Goal: Task Accomplishment & Management: Manage account settings

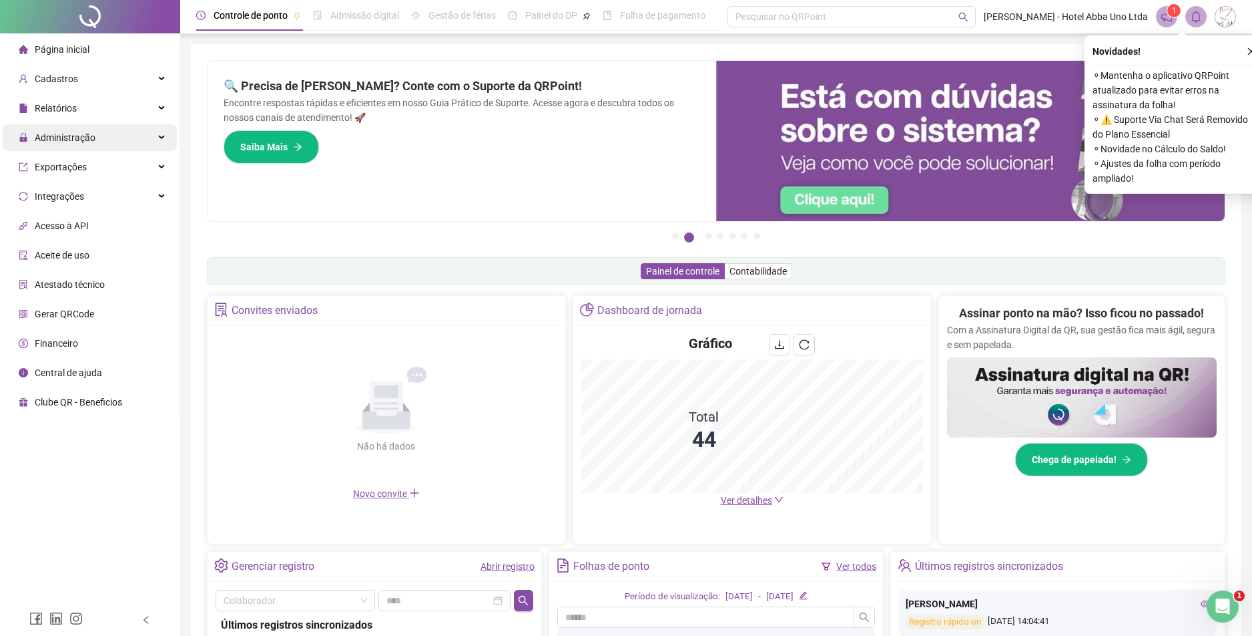
click at [47, 144] on span "Administração" at bounding box center [57, 137] width 77 height 27
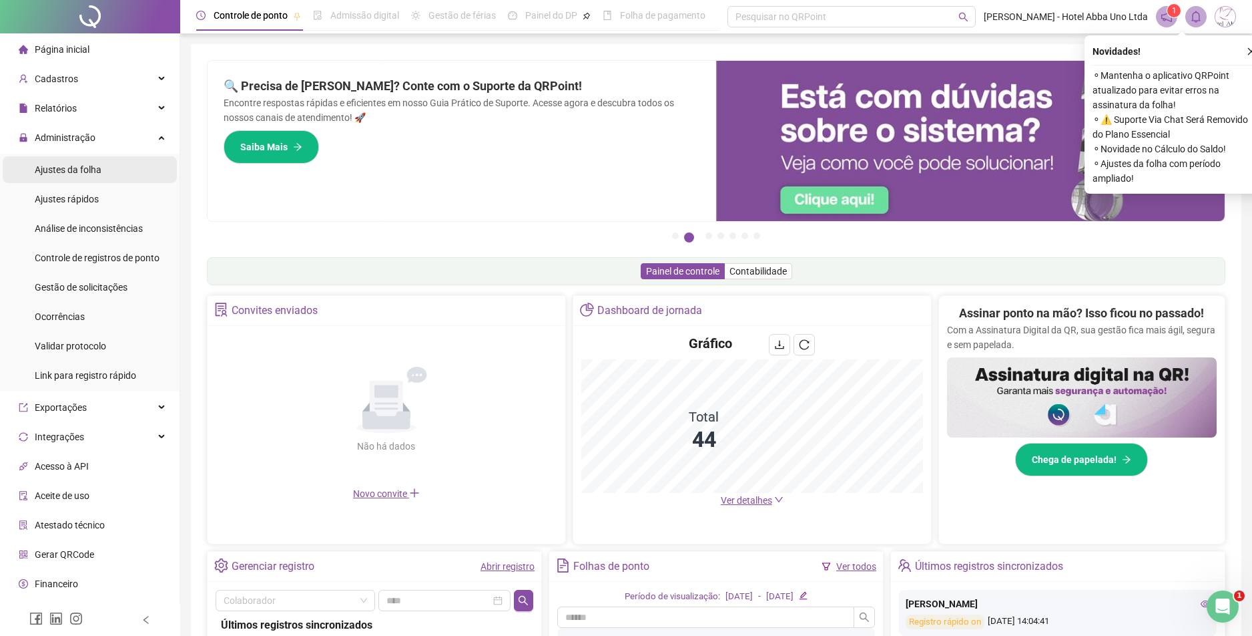
click at [51, 171] on span "Ajustes da folha" at bounding box center [68, 169] width 67 height 11
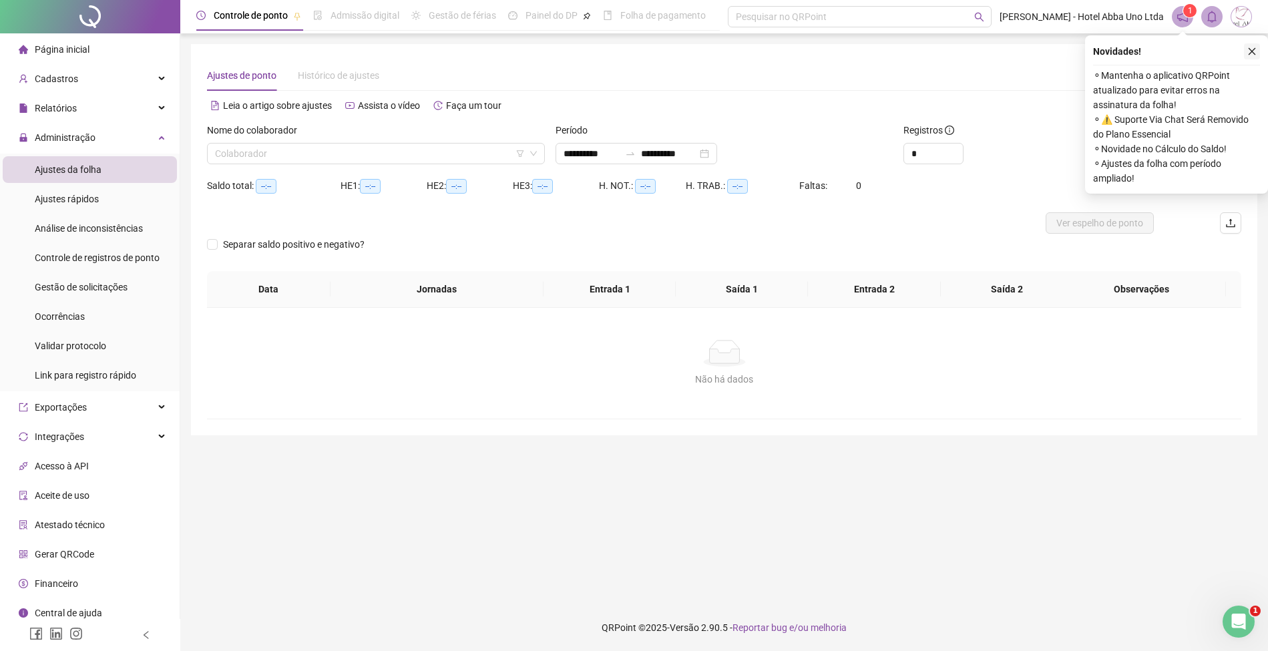
click at [1256, 52] on button "button" at bounding box center [1252, 51] width 16 height 16
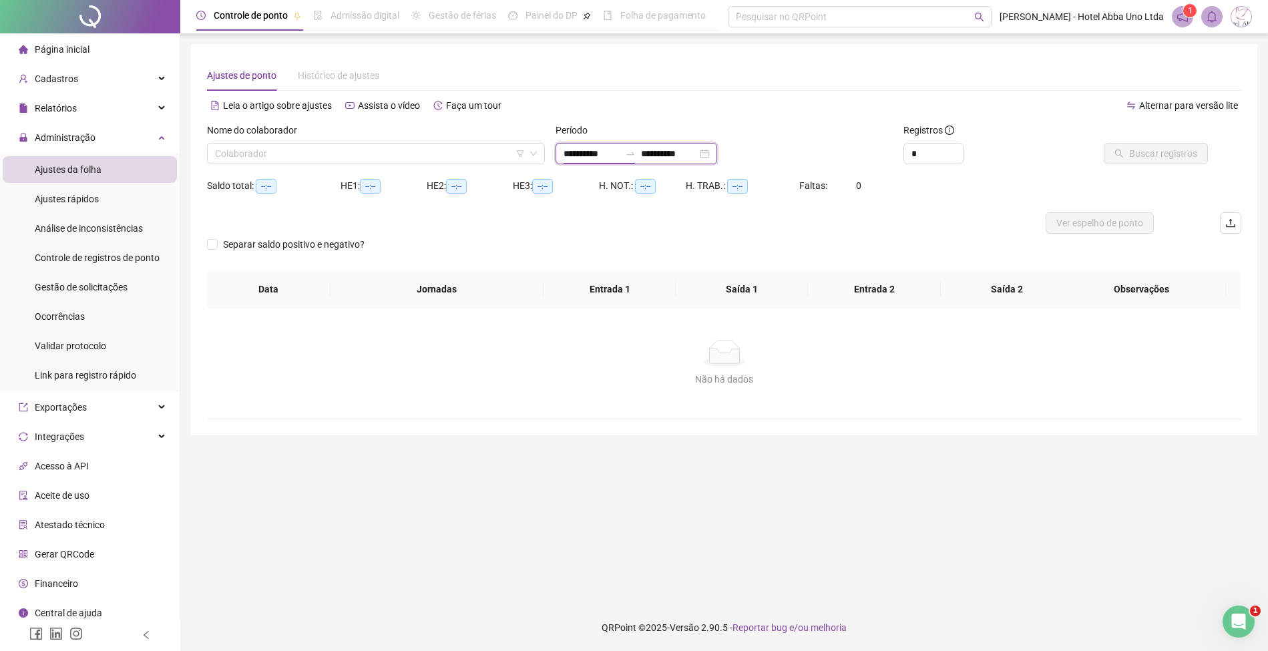
click at [589, 154] on input "**********" at bounding box center [591, 153] width 56 height 15
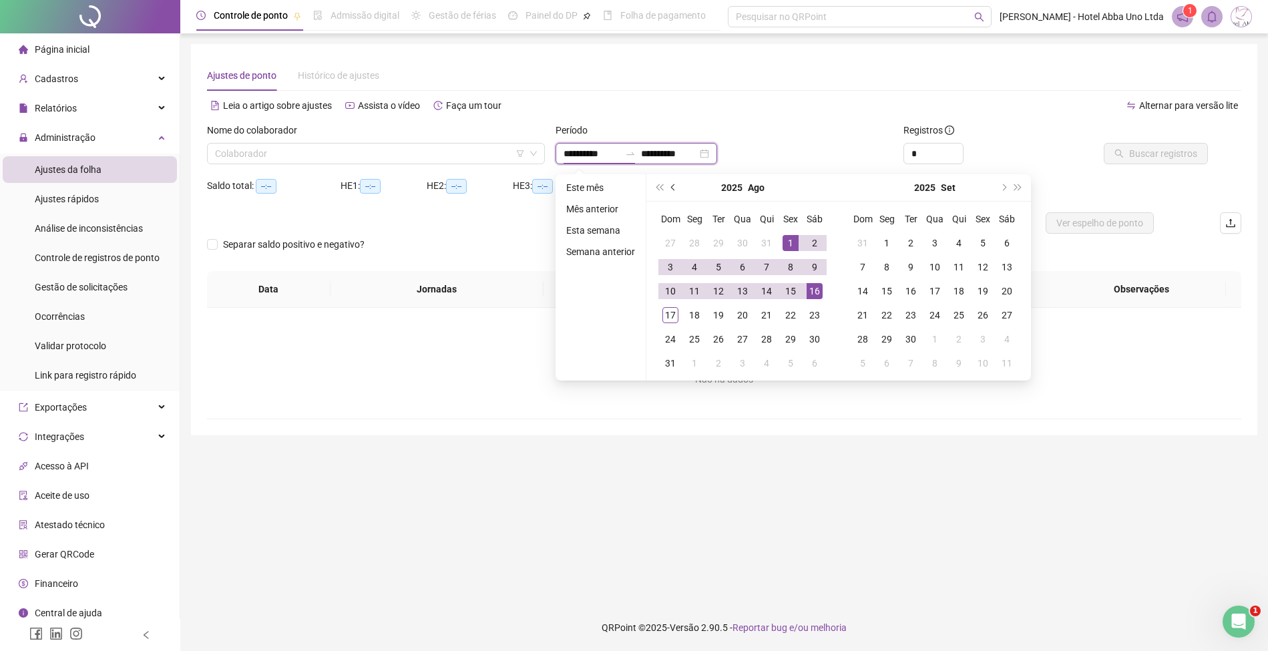
type input "**********"
click at [672, 187] on span "prev-year" at bounding box center [674, 187] width 7 height 7
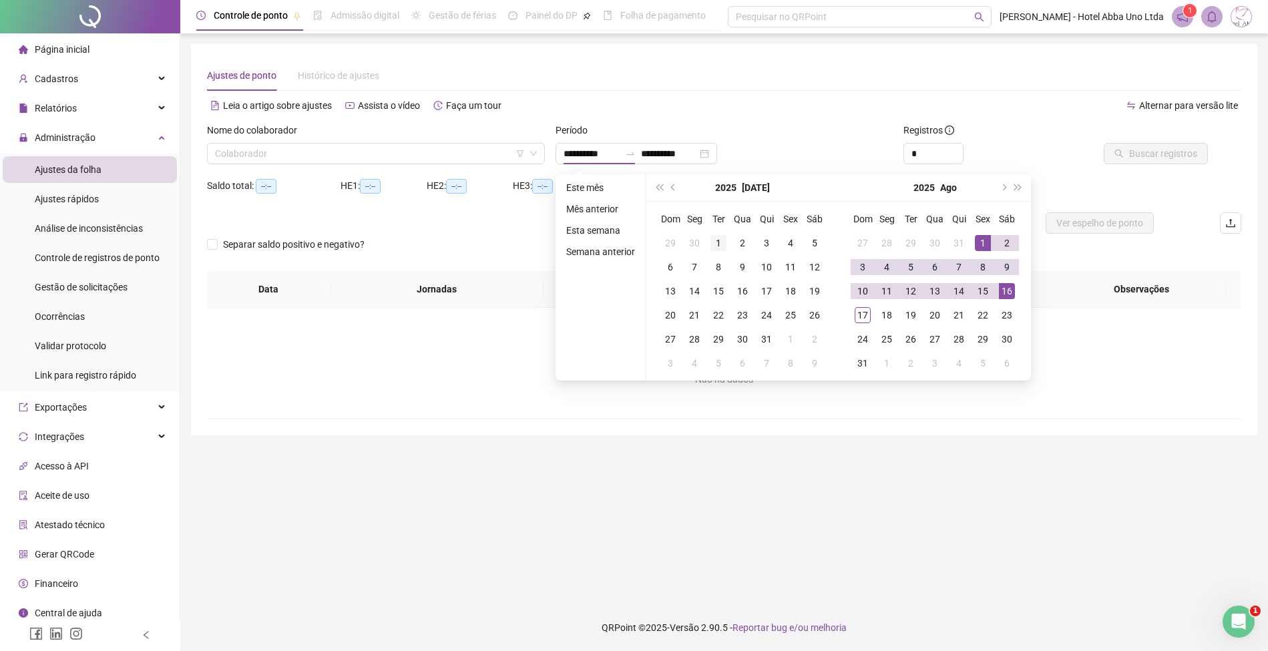
type input "**********"
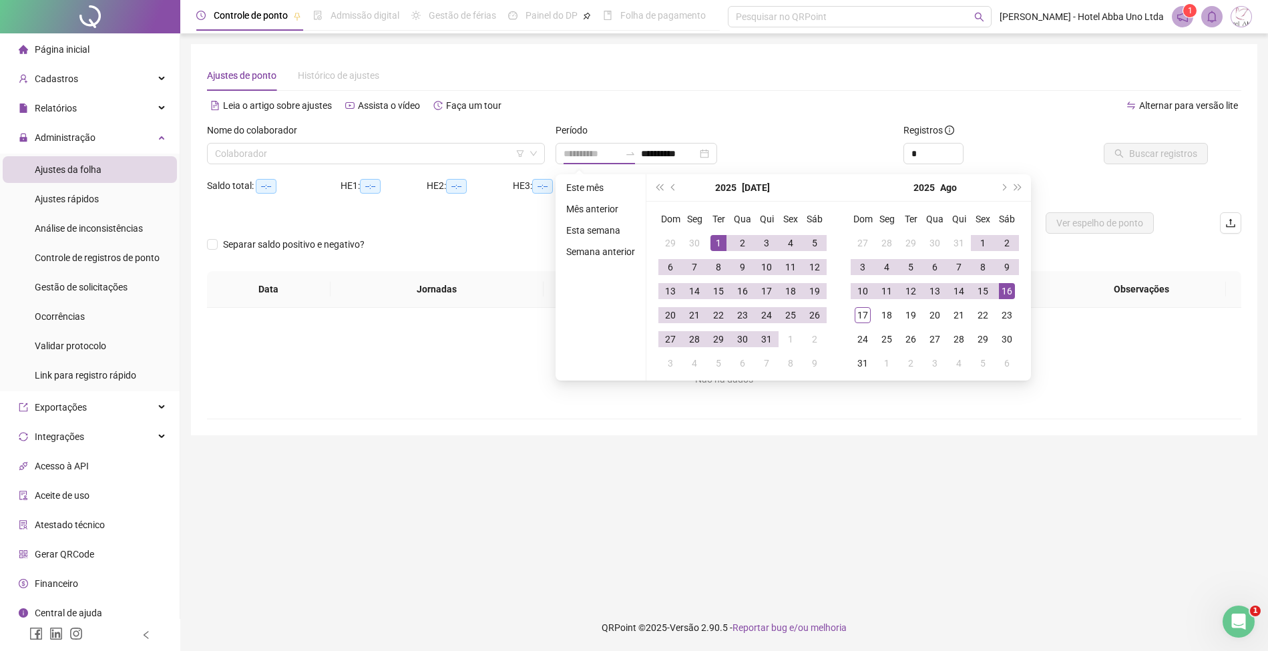
click at [712, 238] on div "1" at bounding box center [718, 243] width 16 height 16
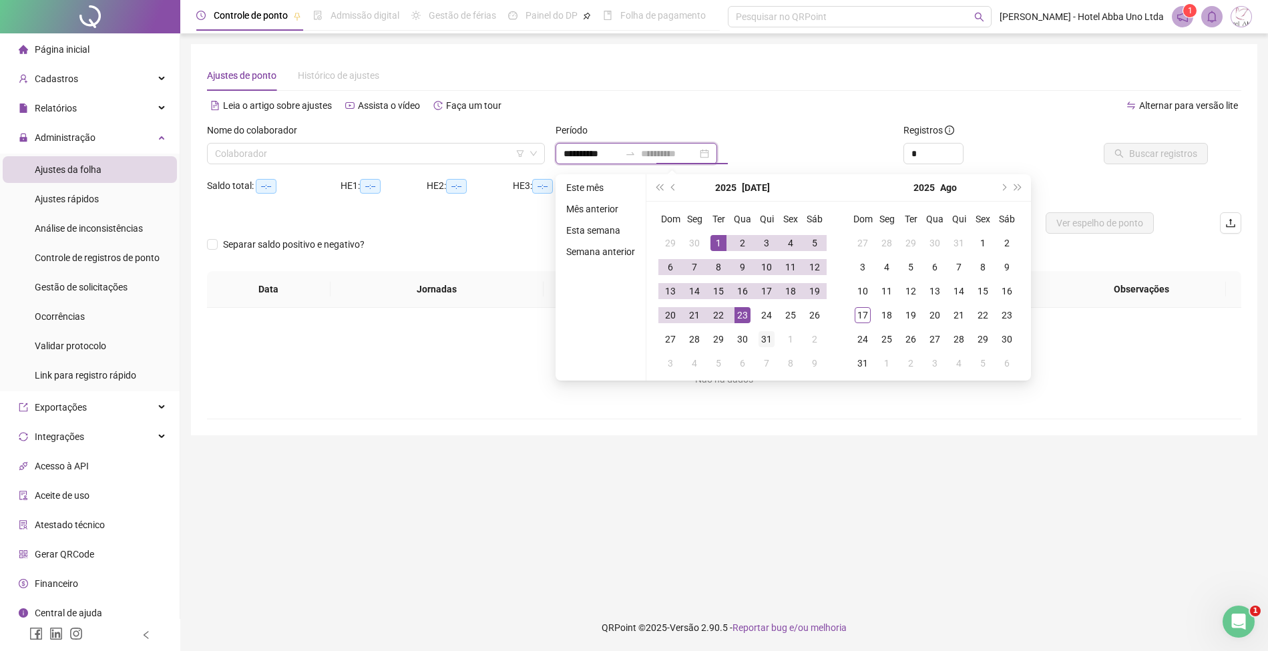
type input "**********"
click at [760, 341] on div "31" at bounding box center [766, 339] width 16 height 16
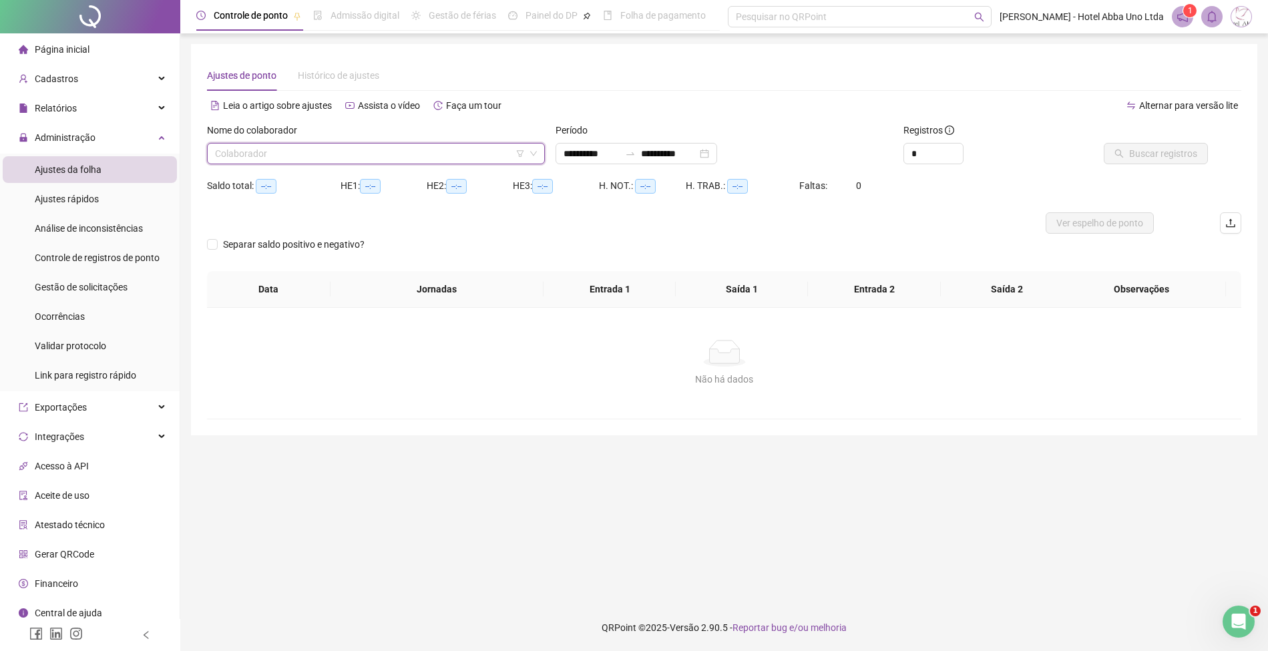
click at [244, 150] on input "search" at bounding box center [370, 154] width 310 height 20
type input "****"
click at [257, 179] on div "ADRIELE GEANE DOS REIS" at bounding box center [376, 180] width 316 height 15
click at [1143, 156] on span "Buscar registros" at bounding box center [1163, 153] width 68 height 15
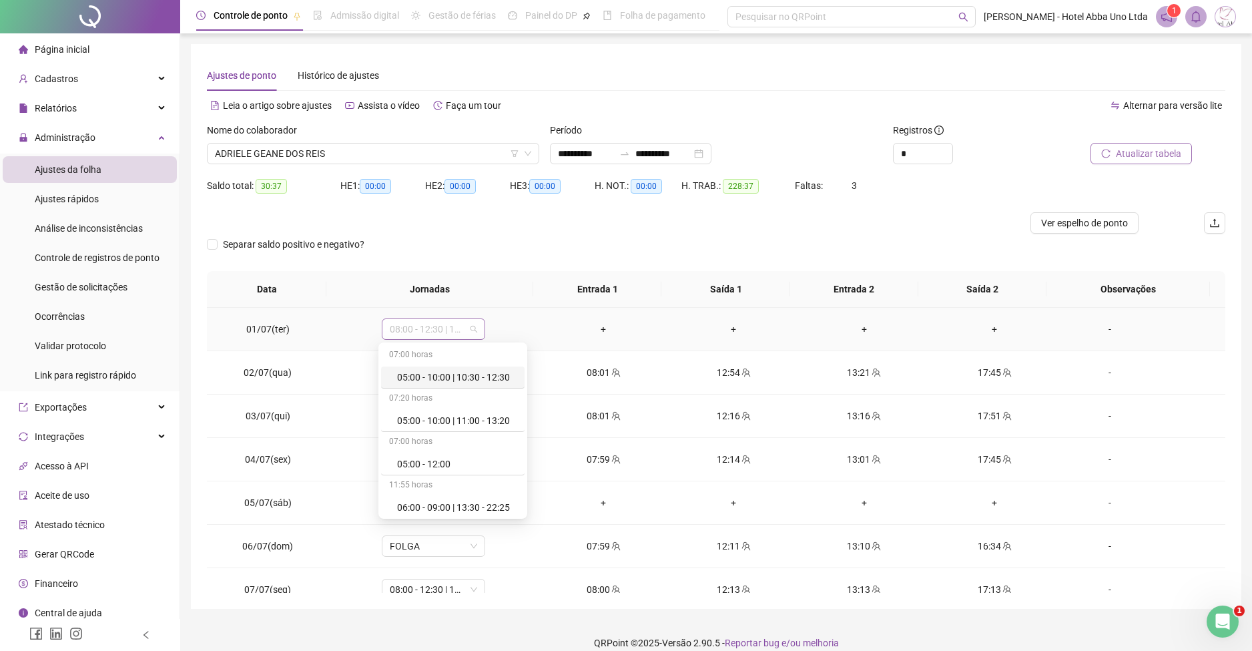
click at [420, 331] on span "08:00 - 12:30 | 13:30 - 16:20" at bounding box center [433, 329] width 87 height 20
type input "***"
click at [411, 373] on div "Folga" at bounding box center [441, 377] width 88 height 15
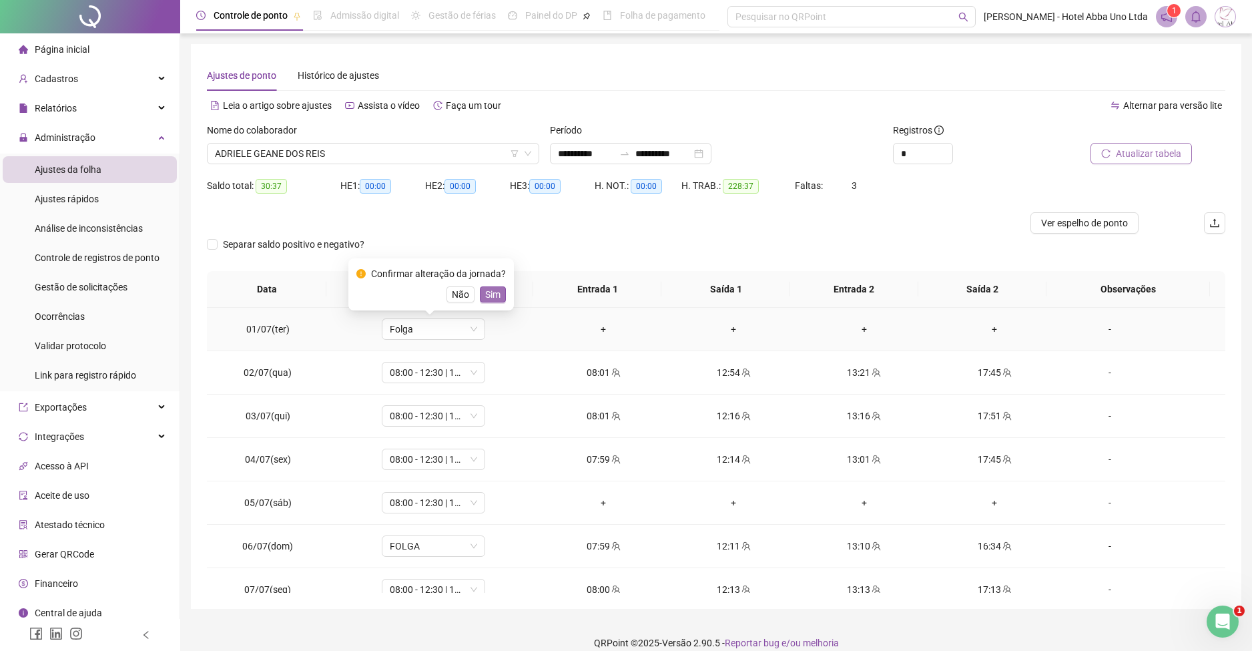
click at [494, 294] on span "Sim" at bounding box center [492, 294] width 15 height 15
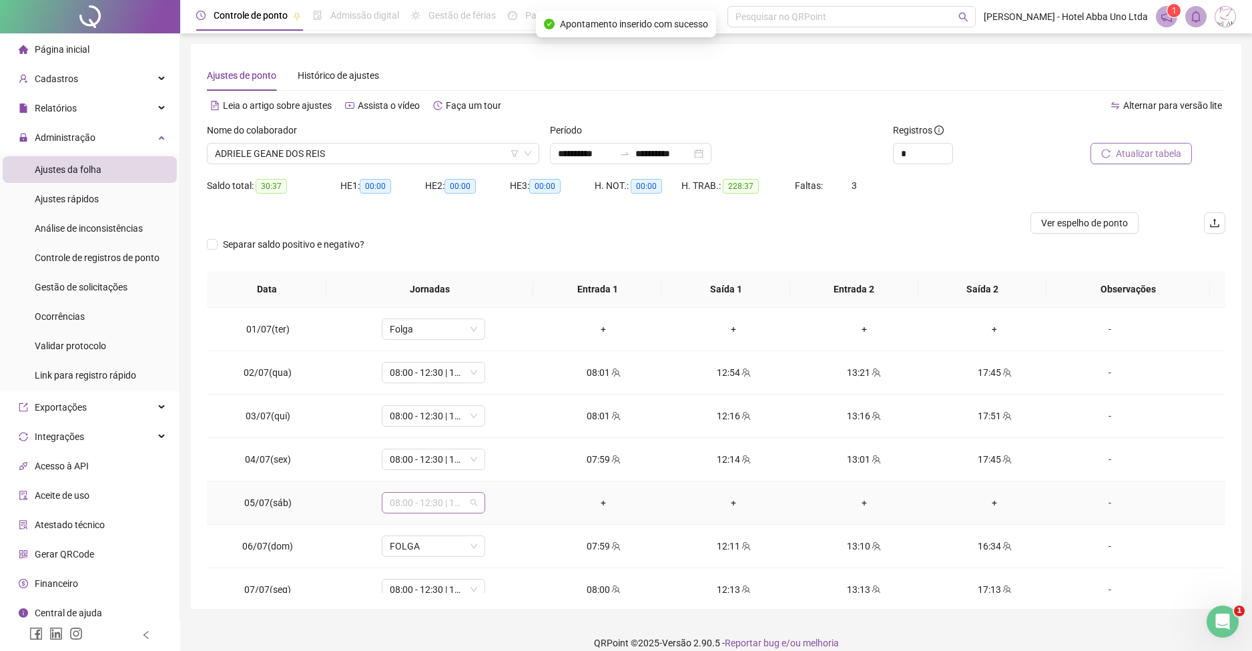
click at [406, 505] on span "08:00 - 12:30 | 13:30 - 16:20" at bounding box center [433, 503] width 87 height 20
type input "***"
click at [419, 431] on div "Folga" at bounding box center [441, 432] width 88 height 15
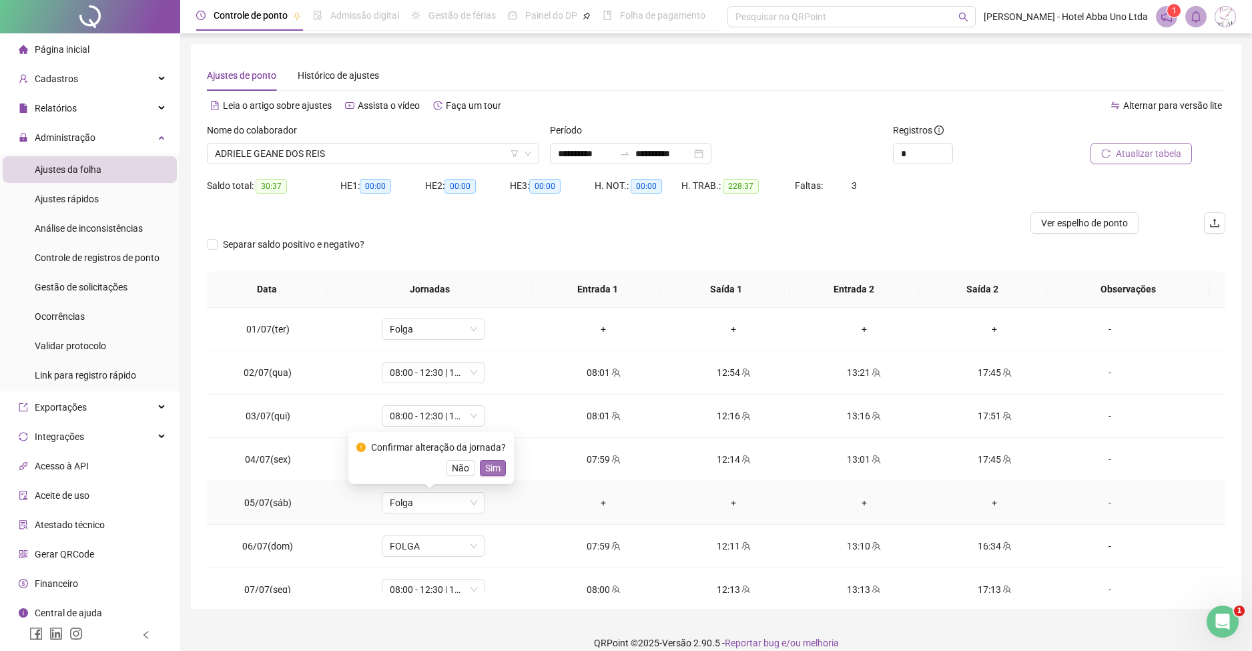
click at [487, 466] on span "Sim" at bounding box center [492, 468] width 15 height 15
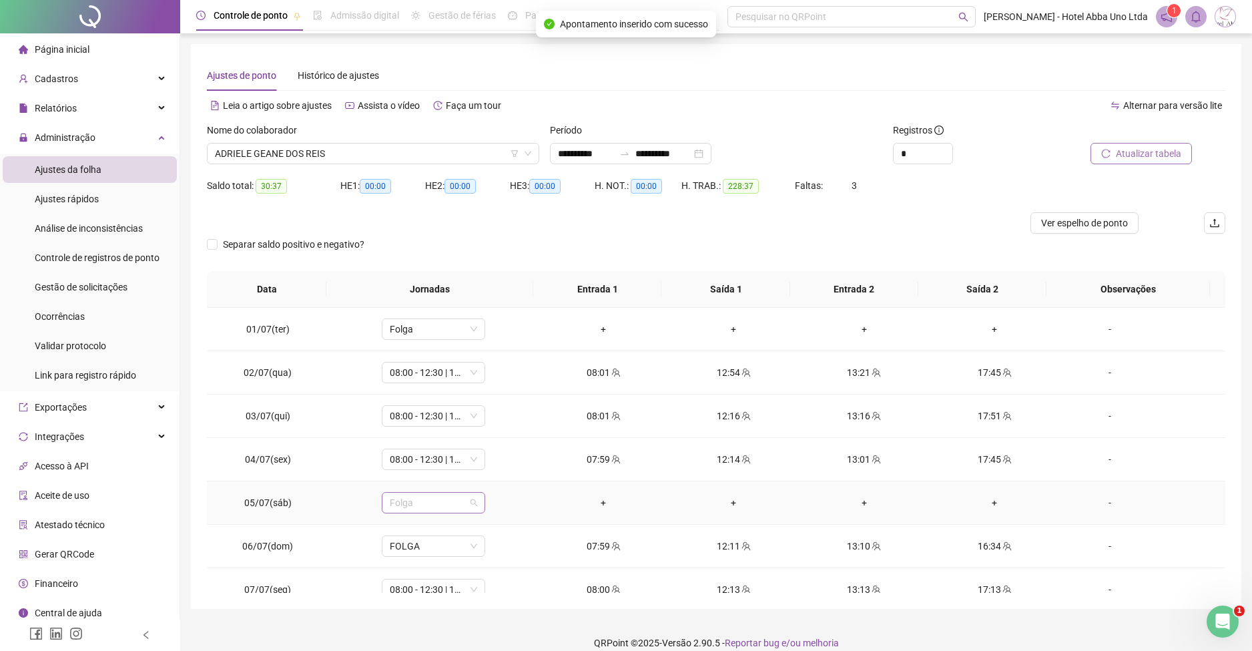
scroll to position [1825, 0]
click at [420, 501] on span "Folga" at bounding box center [433, 503] width 87 height 20
click at [441, 505] on span "Folga" at bounding box center [433, 503] width 87 height 20
click at [427, 545] on span "FOLGA" at bounding box center [433, 546] width 87 height 20
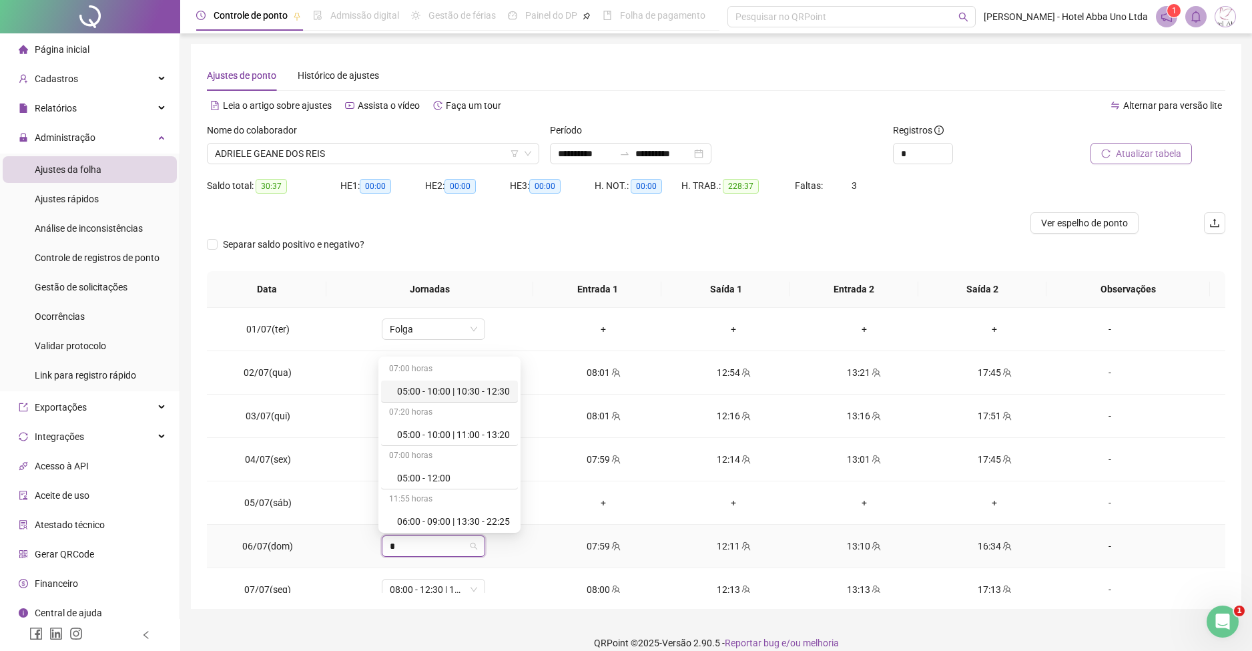
type input "**"
click at [452, 518] on div "08:00 - 12:30 | 13:30 - 16:20" at bounding box center [453, 521] width 113 height 15
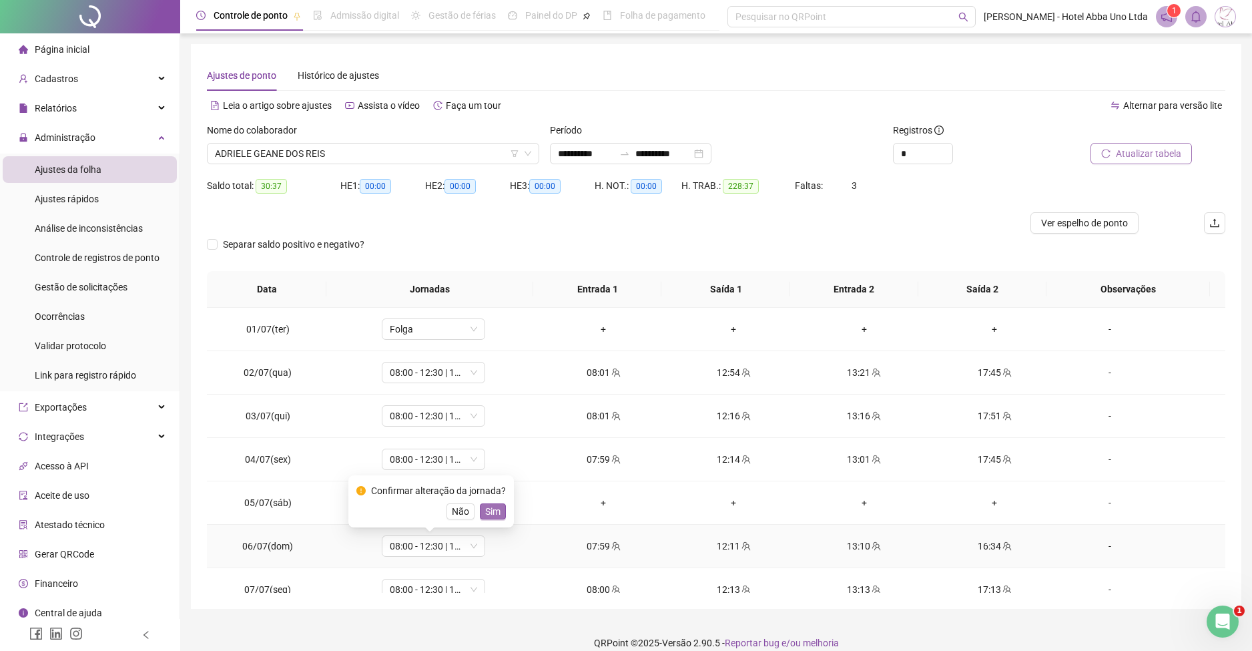
click at [501, 509] on button "Sim" at bounding box center [493, 511] width 26 height 16
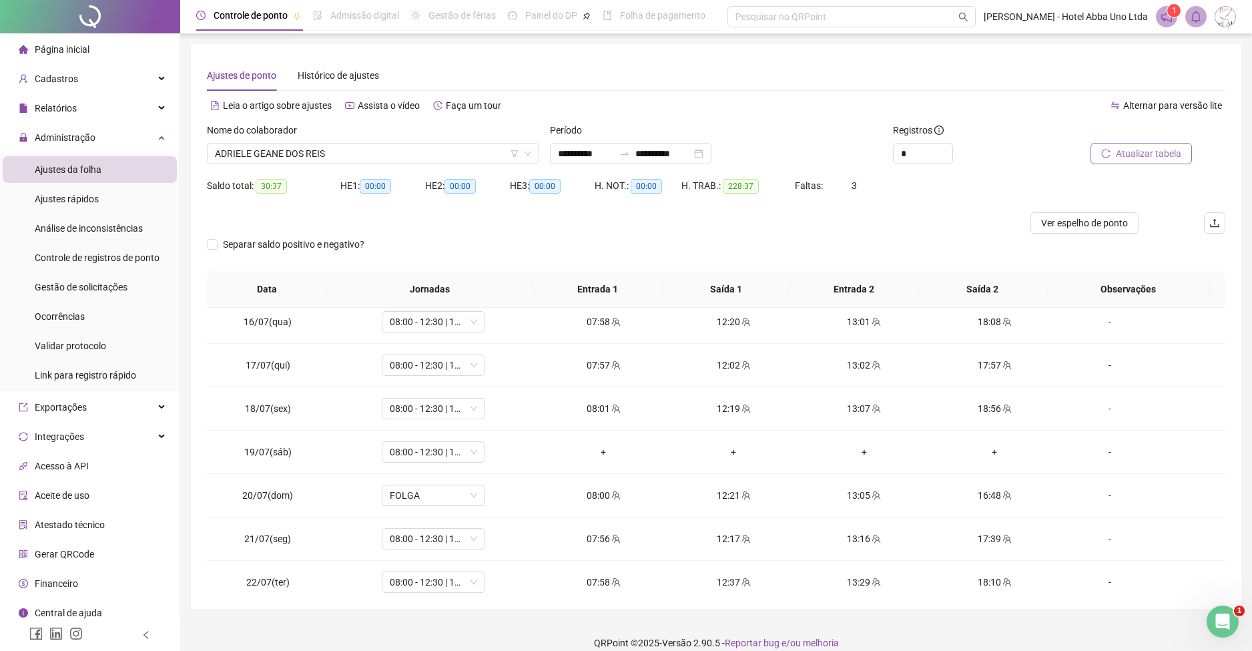
scroll to position [669, 0]
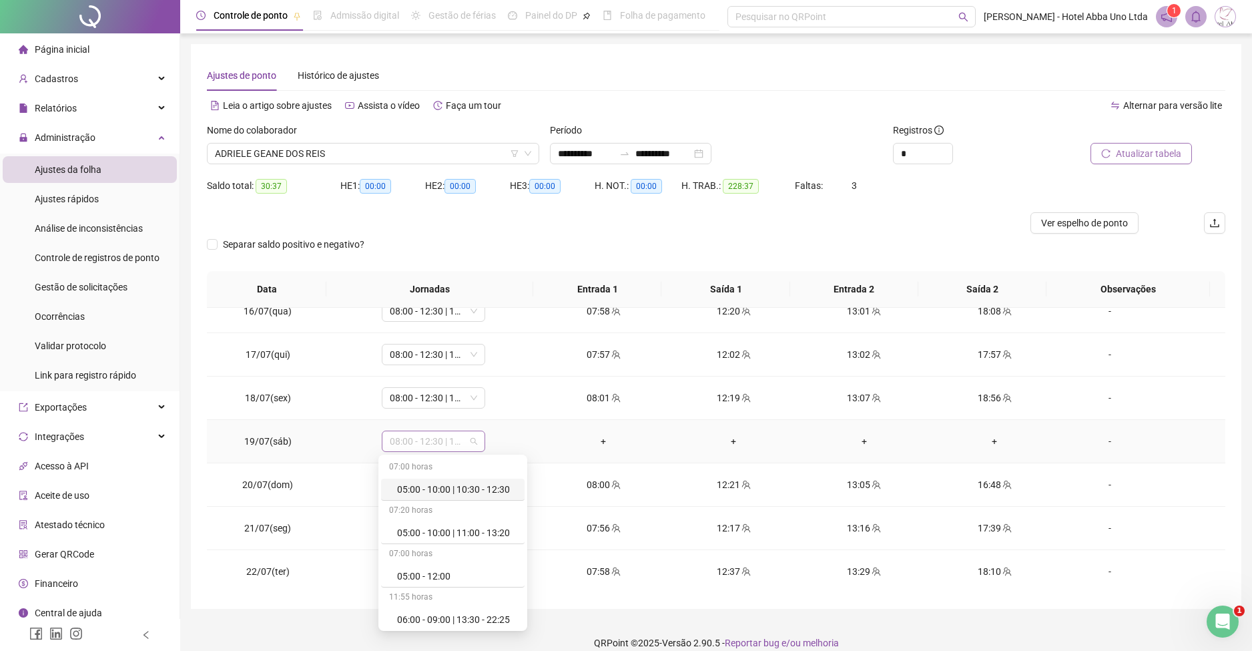
click at [442, 440] on span "08:00 - 12:30 | 13:30 - 16:20" at bounding box center [433, 441] width 87 height 20
type input "***"
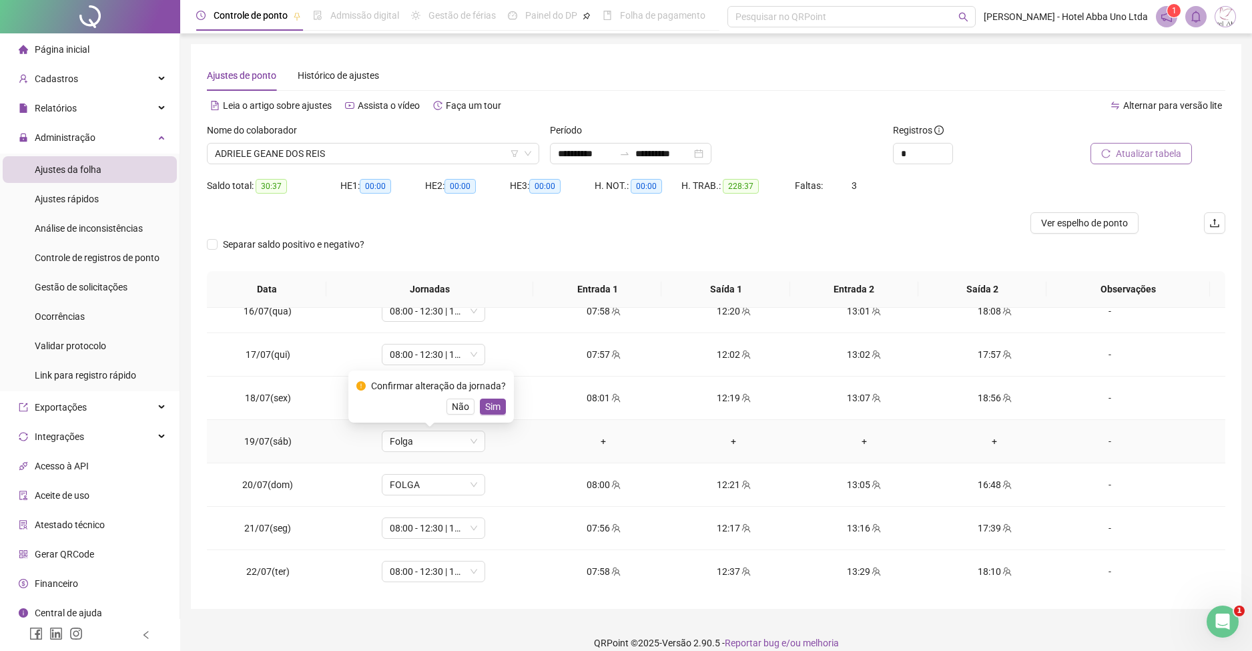
click at [493, 397] on div "Confirmar alteração da jornada? Não Sim" at bounding box center [431, 397] width 150 height 36
click at [492, 410] on span "Sim" at bounding box center [492, 406] width 15 height 15
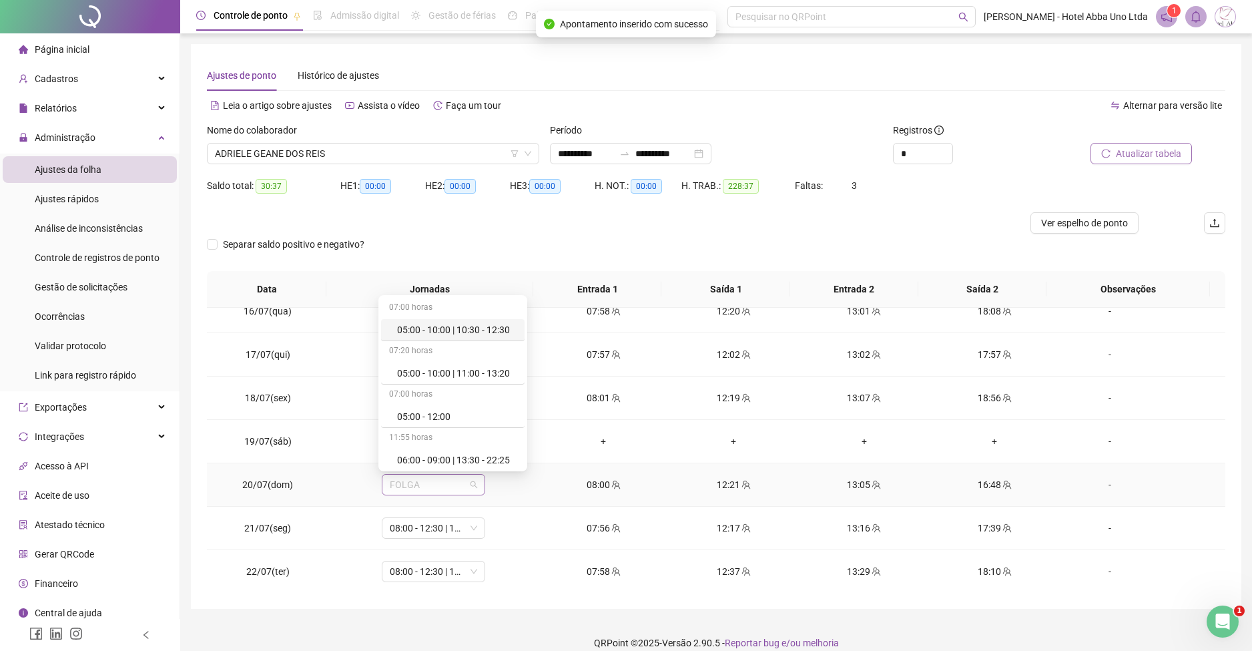
click at [407, 479] on span "FOLGA" at bounding box center [433, 485] width 87 height 20
type input "**"
click at [432, 461] on div "08:00 - 12:30 | 13:30 - 16:20" at bounding box center [453, 460] width 113 height 15
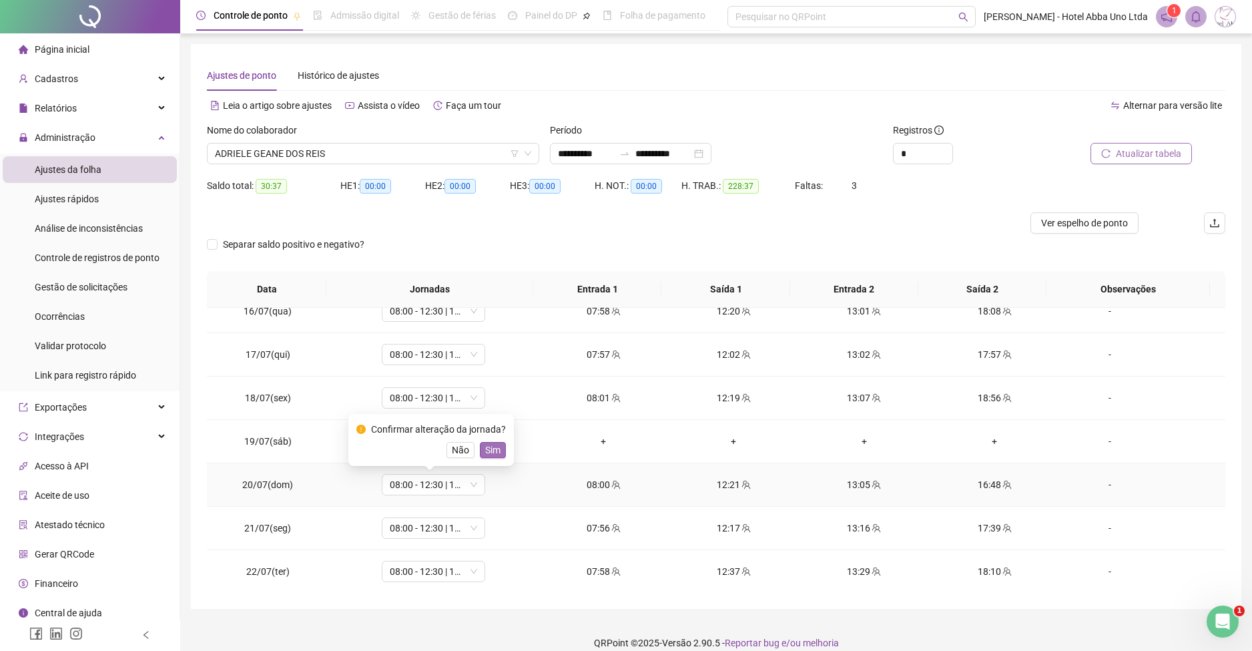
click at [494, 450] on span "Sim" at bounding box center [492, 450] width 15 height 15
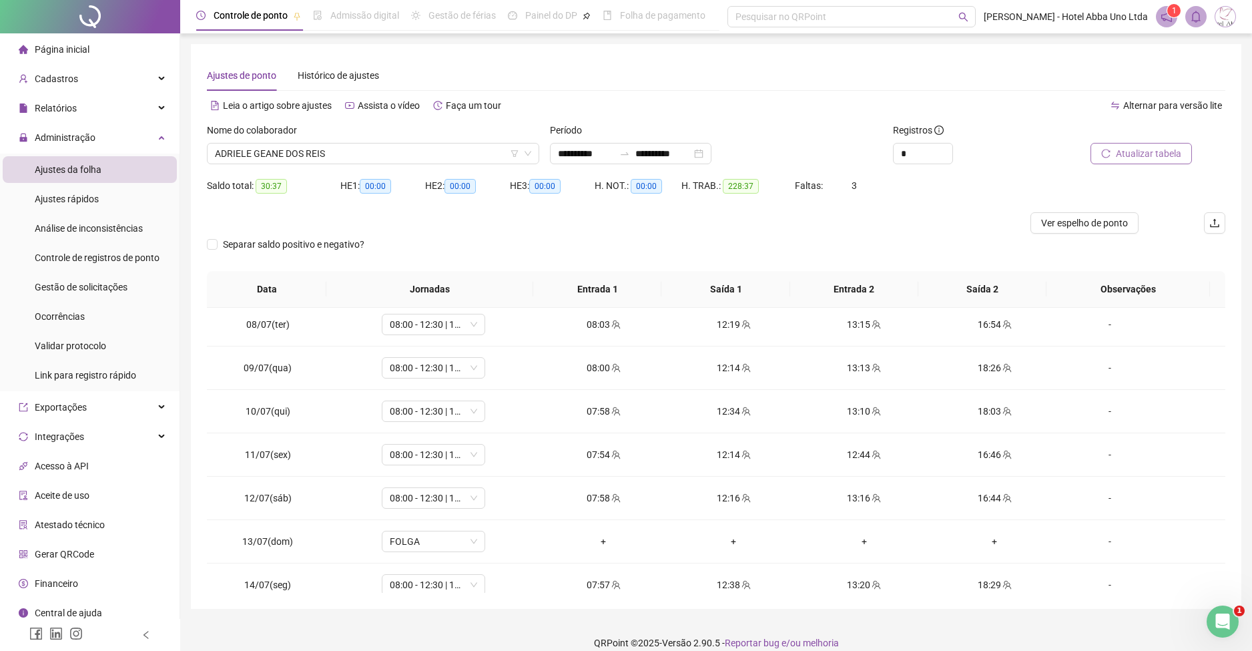
scroll to position [0, 0]
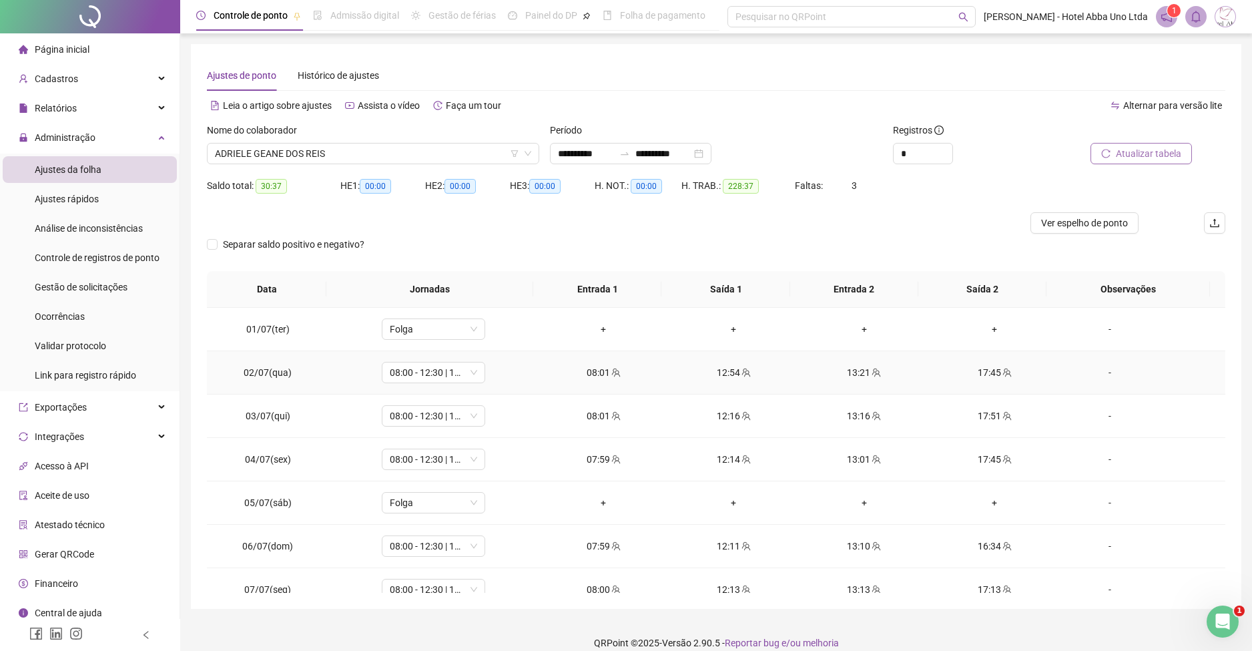
click at [851, 370] on div "13:21" at bounding box center [864, 372] width 109 height 15
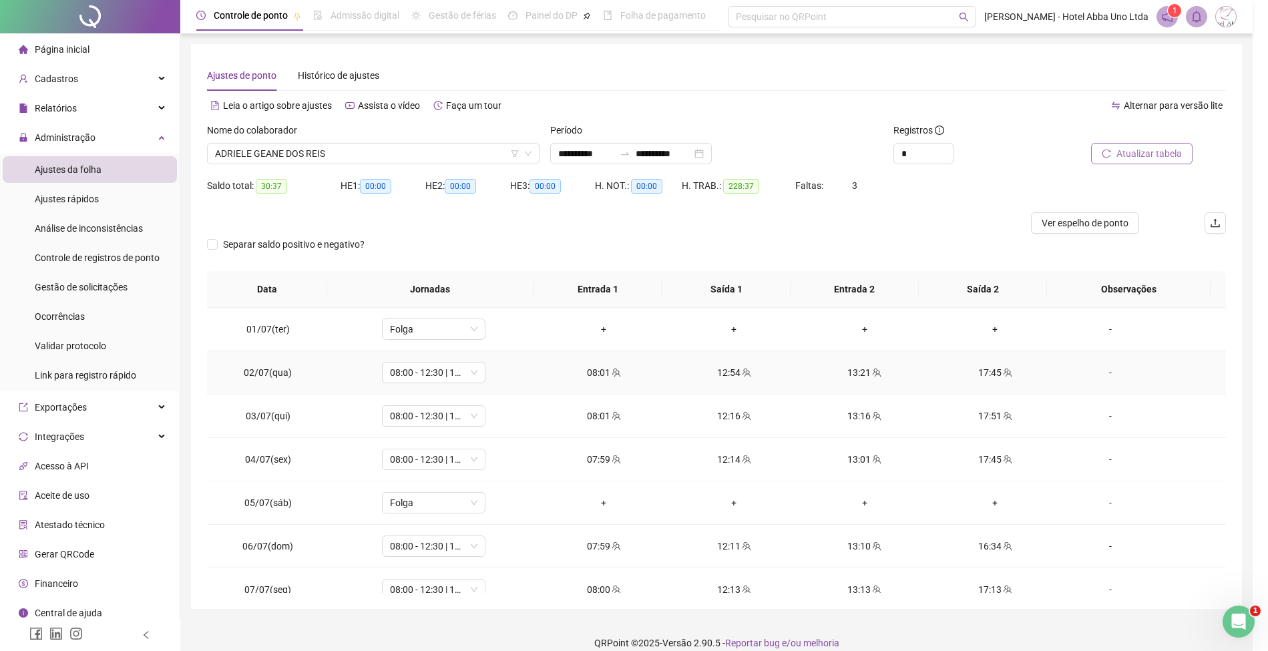
type input "**********"
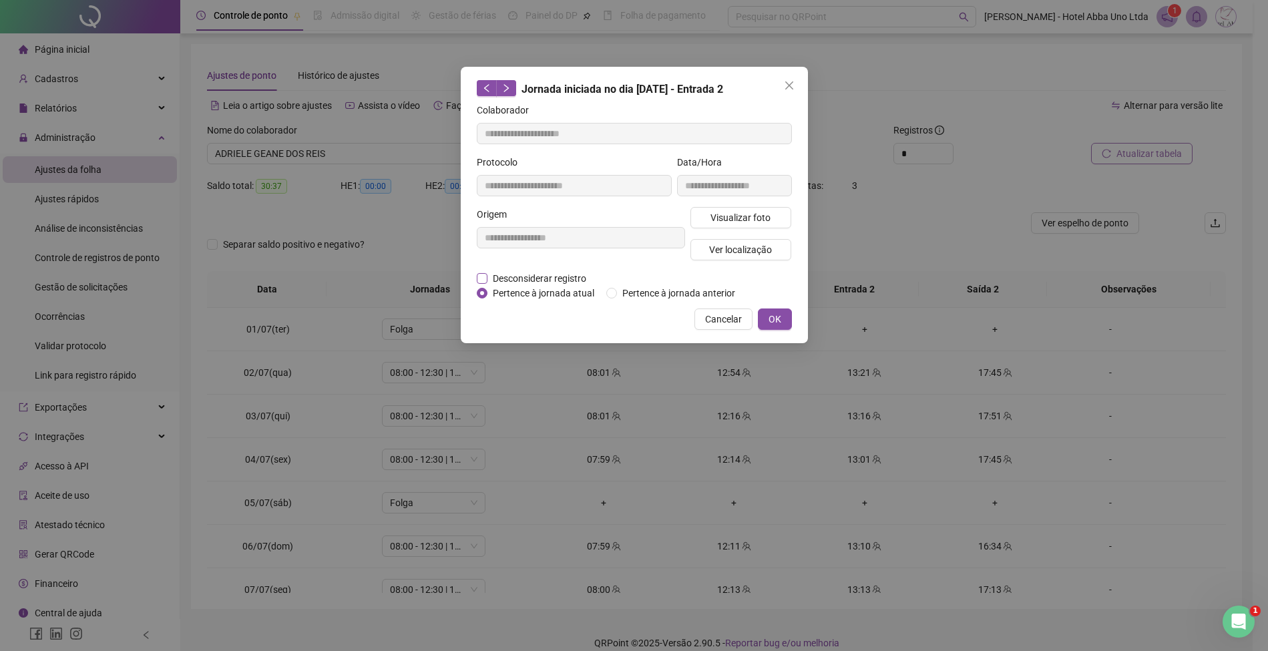
click at [575, 276] on span "Desconsiderar registro" at bounding box center [539, 278] width 104 height 15
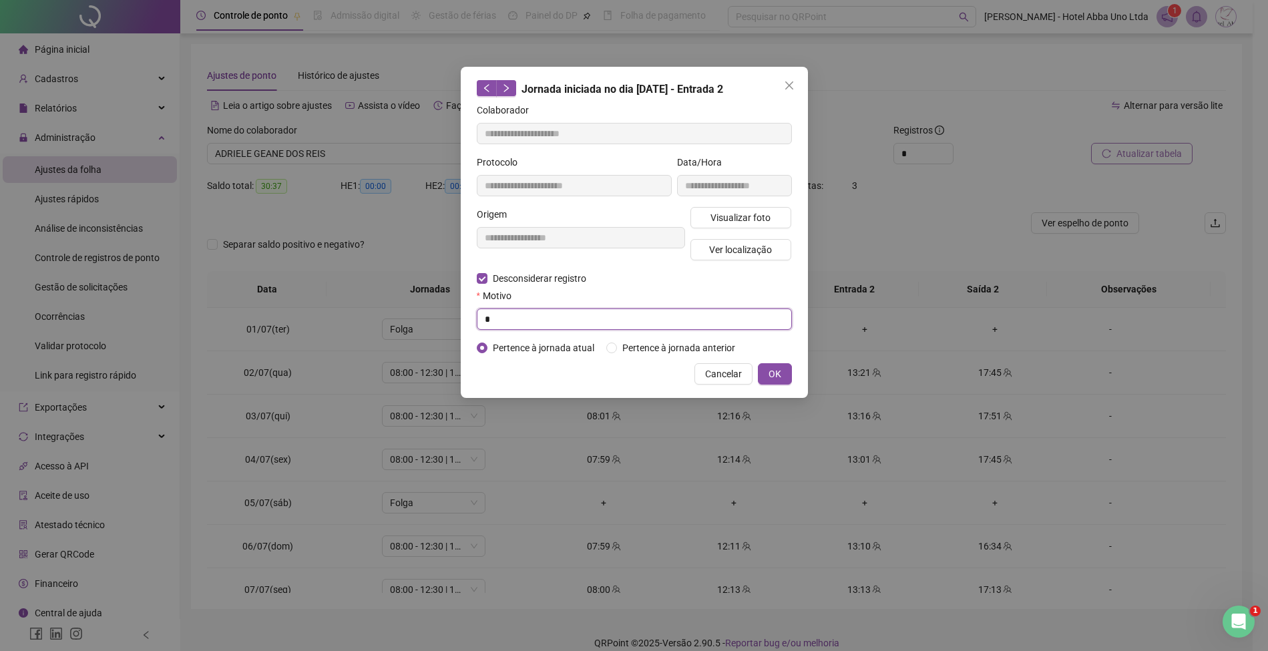
click at [495, 318] on input "*" at bounding box center [634, 318] width 315 height 21
type input "*"
click at [772, 375] on span "OK" at bounding box center [774, 374] width 13 height 15
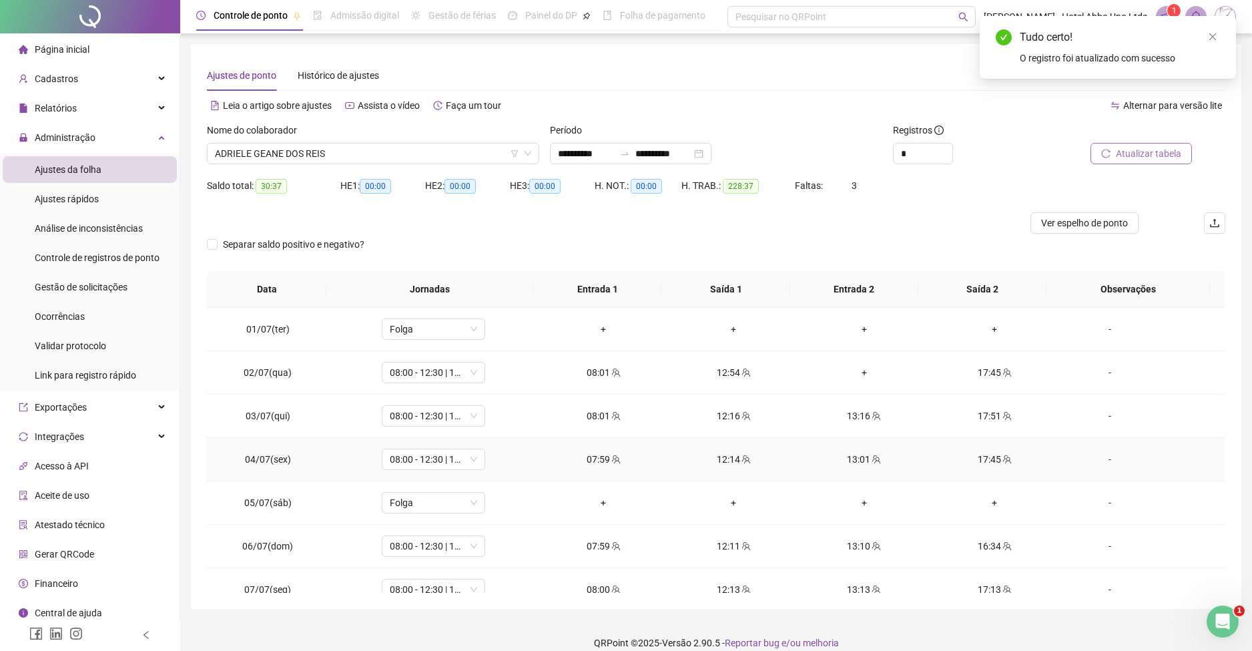
click at [845, 459] on div "13:01" at bounding box center [864, 459] width 109 height 15
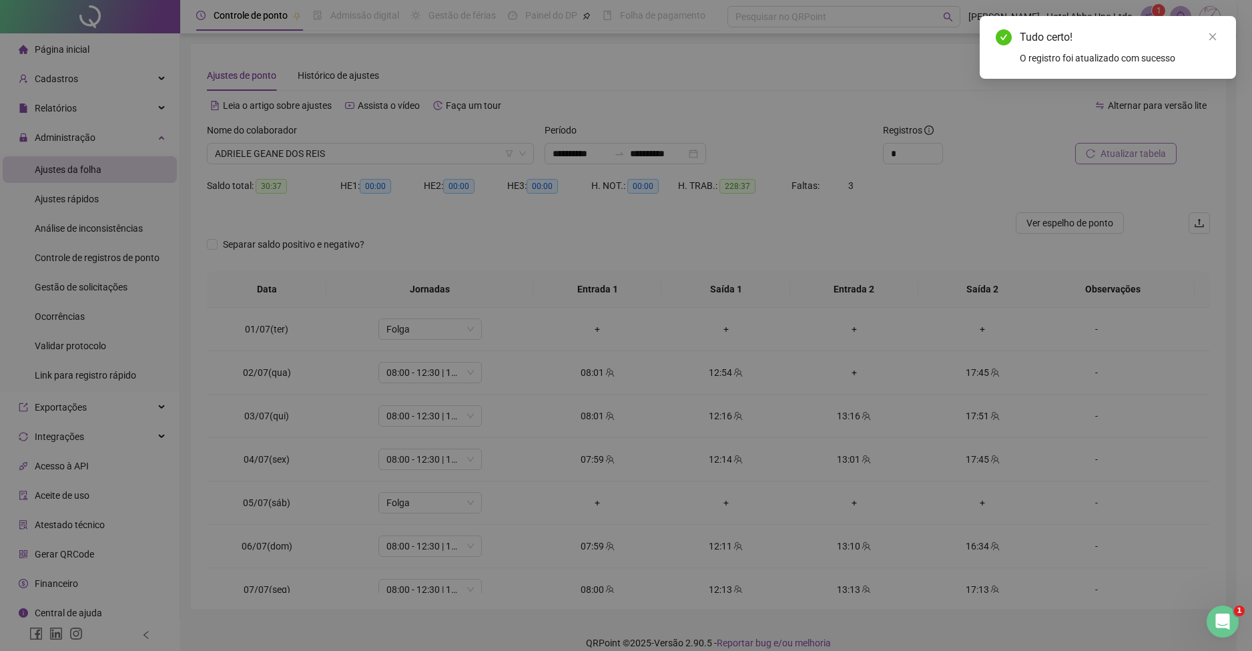
type input "**********"
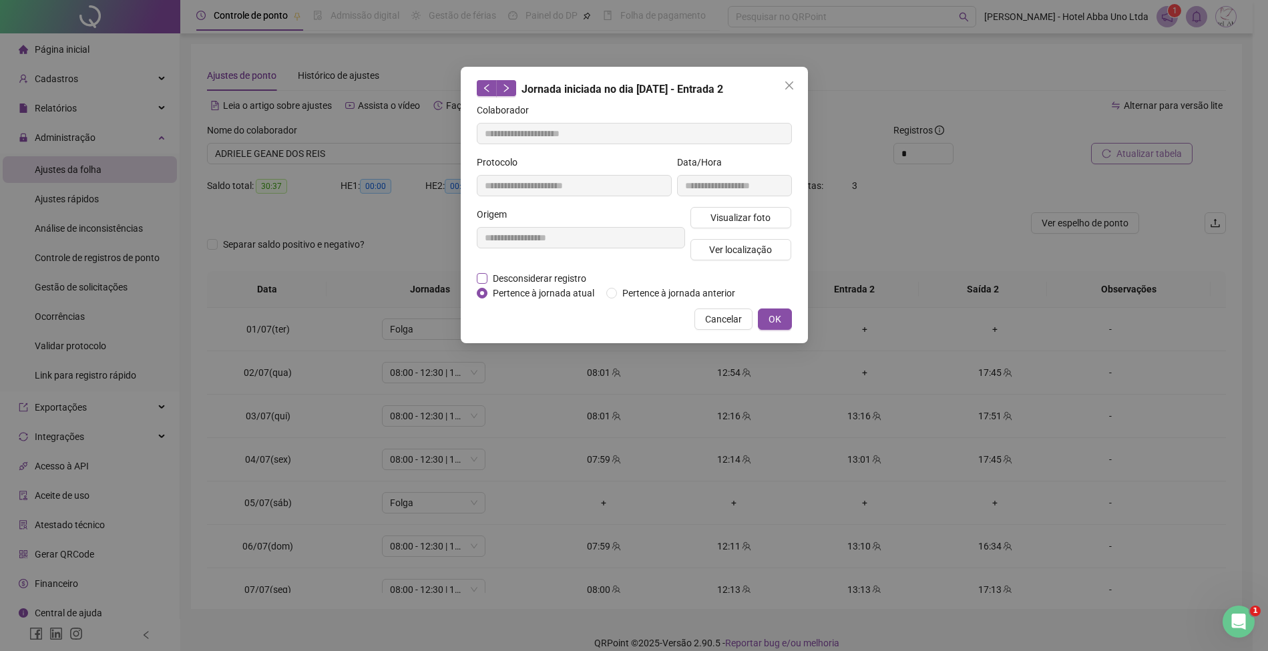
click at [563, 276] on span "Desconsiderar registro" at bounding box center [539, 278] width 104 height 15
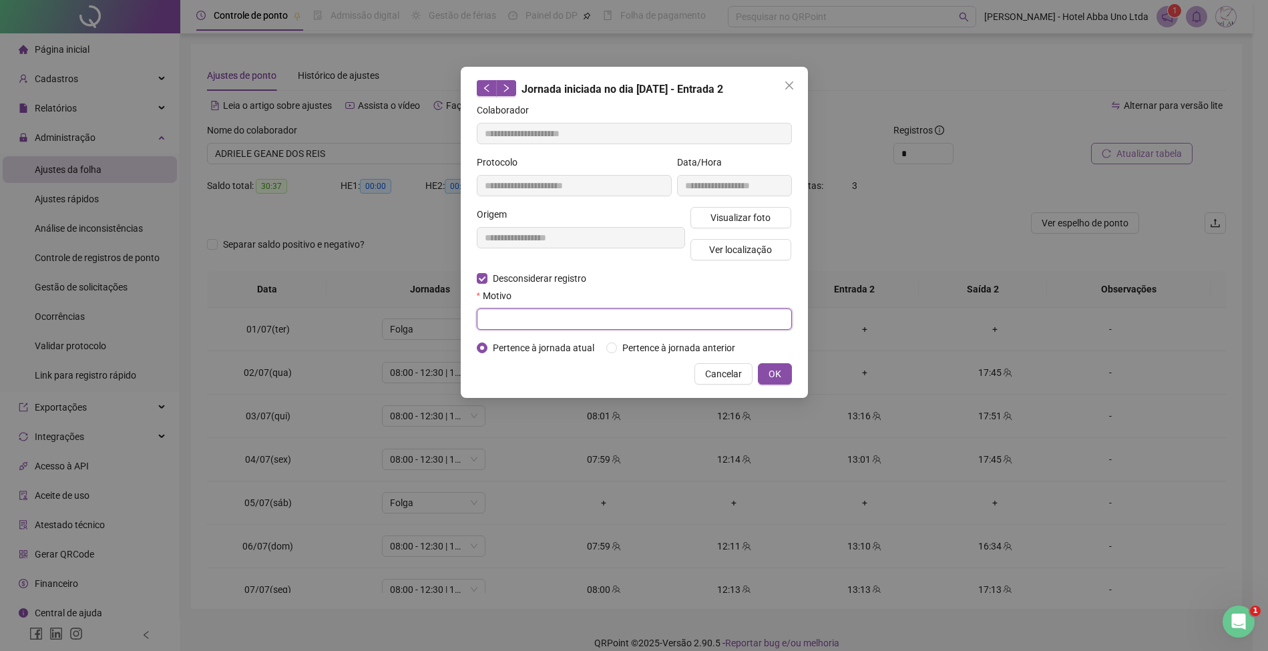
click at [549, 322] on input "text" at bounding box center [634, 318] width 315 height 21
type input "*"
click at [772, 367] on span "OK" at bounding box center [774, 374] width 13 height 15
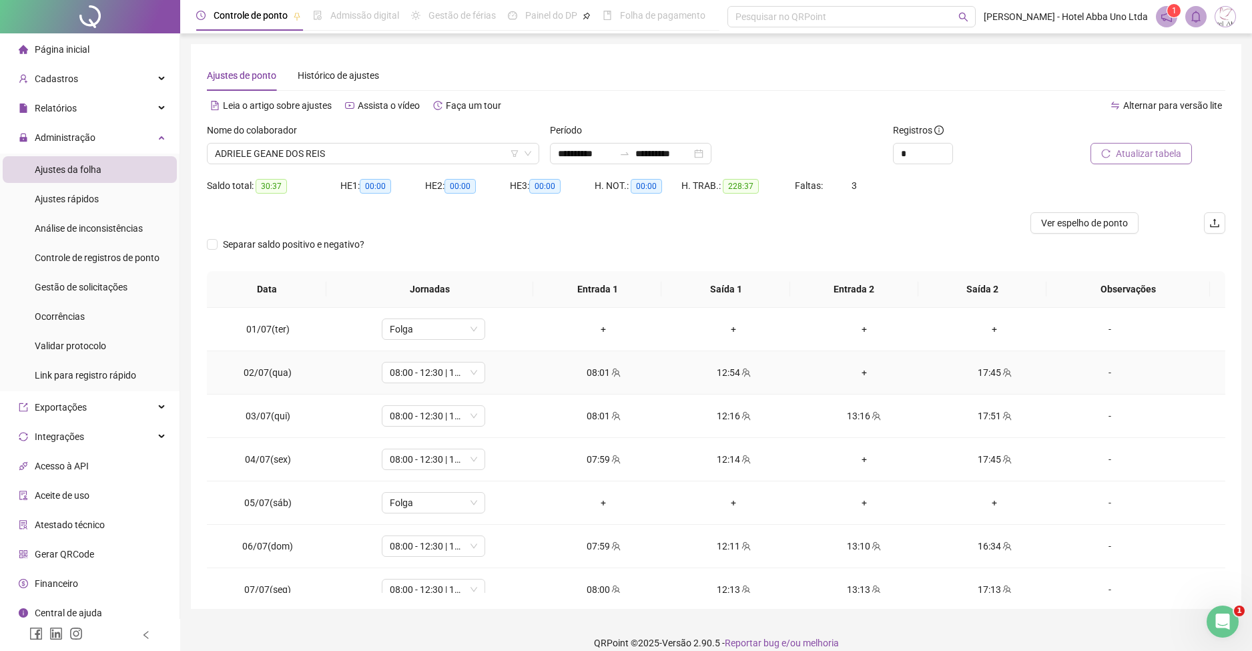
click at [853, 370] on div "+" at bounding box center [864, 372] width 109 height 15
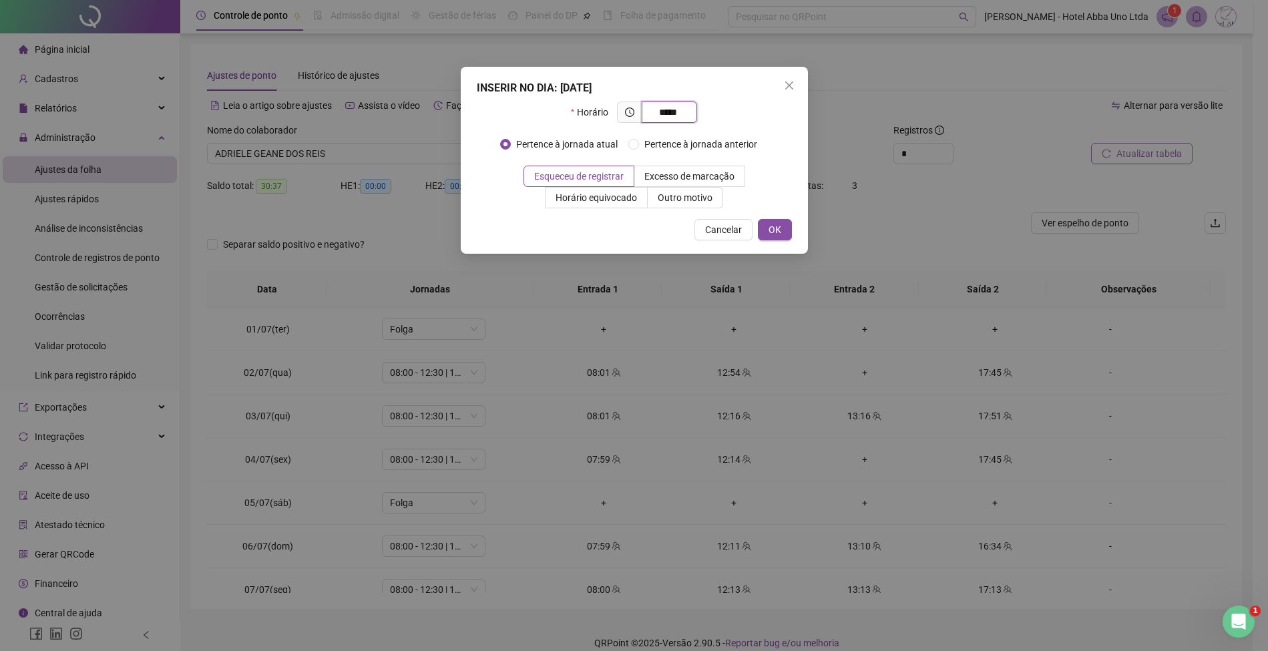
type input "*****"
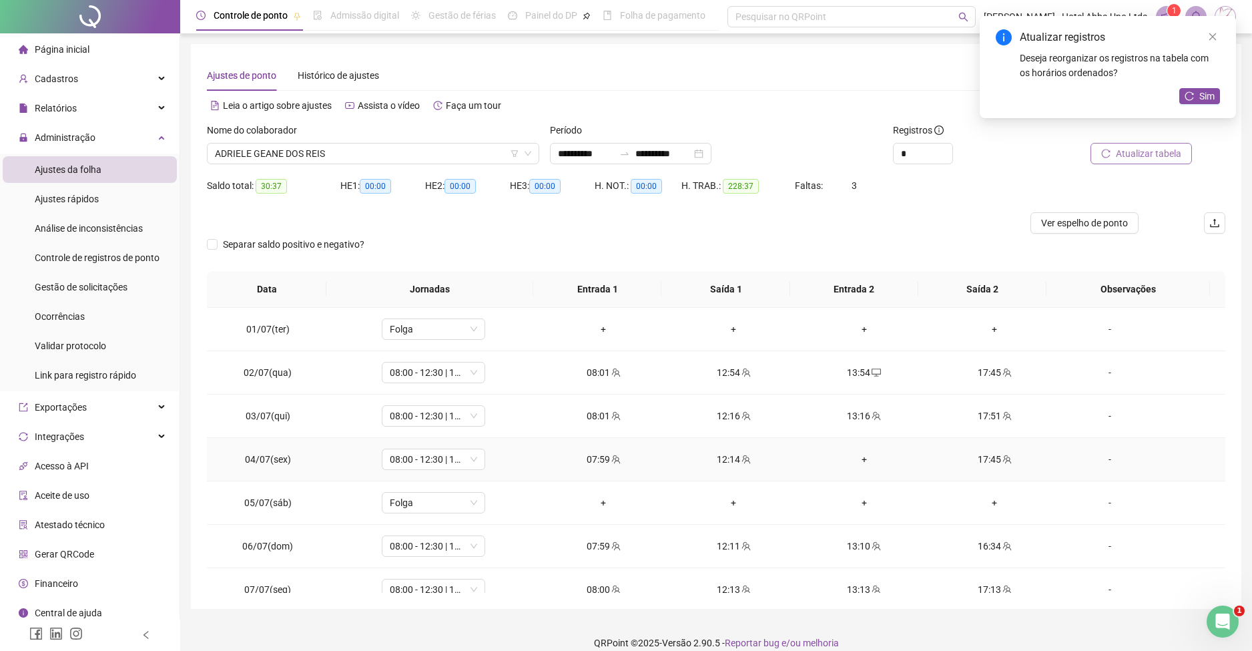
click at [855, 455] on div "+" at bounding box center [864, 459] width 109 height 15
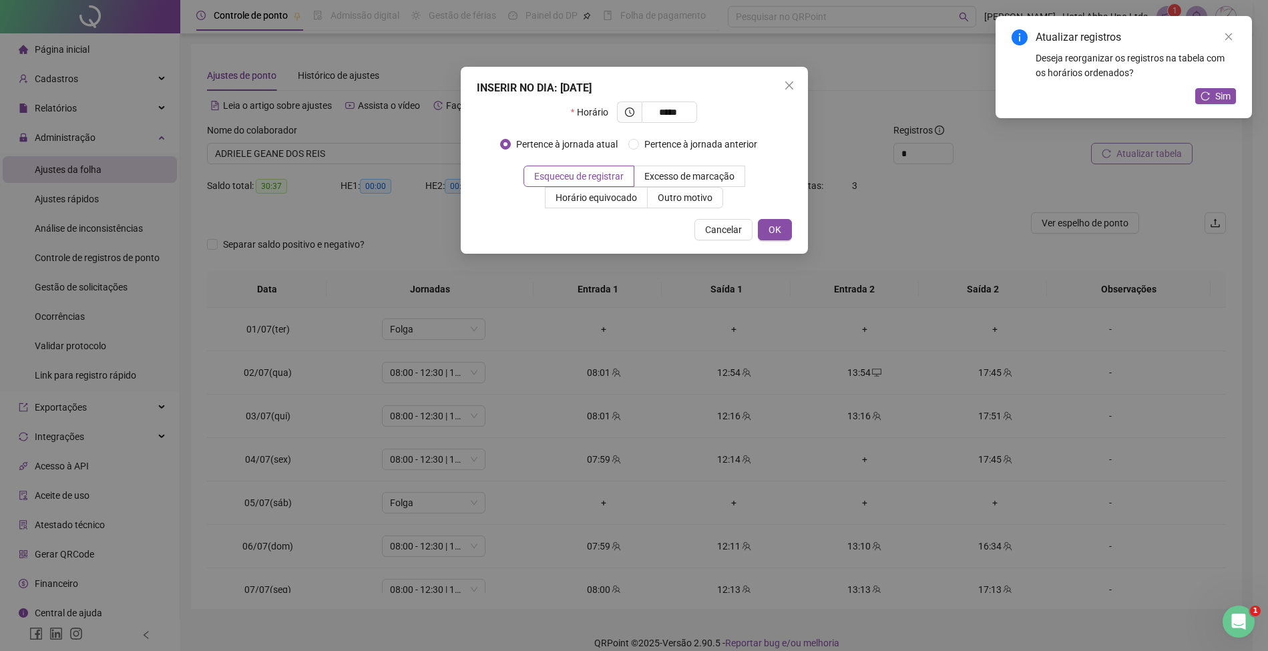
type input "*****"
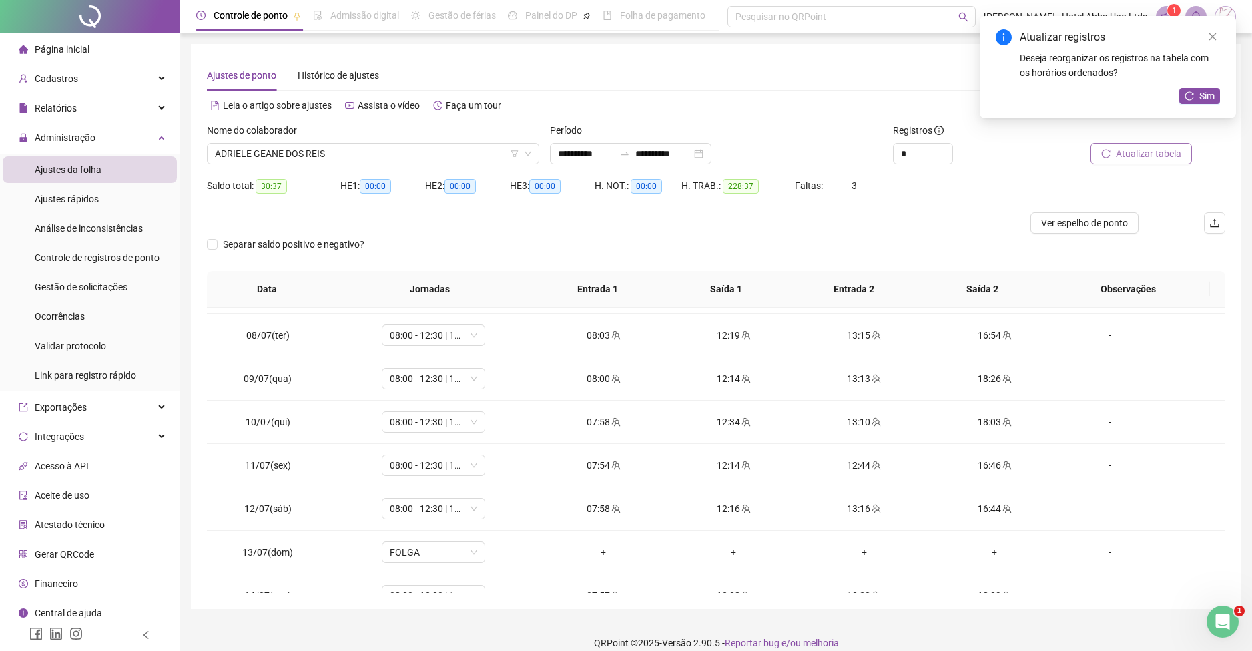
scroll to position [301, 0]
click at [859, 417] on div "13:10" at bounding box center [864, 418] width 109 height 15
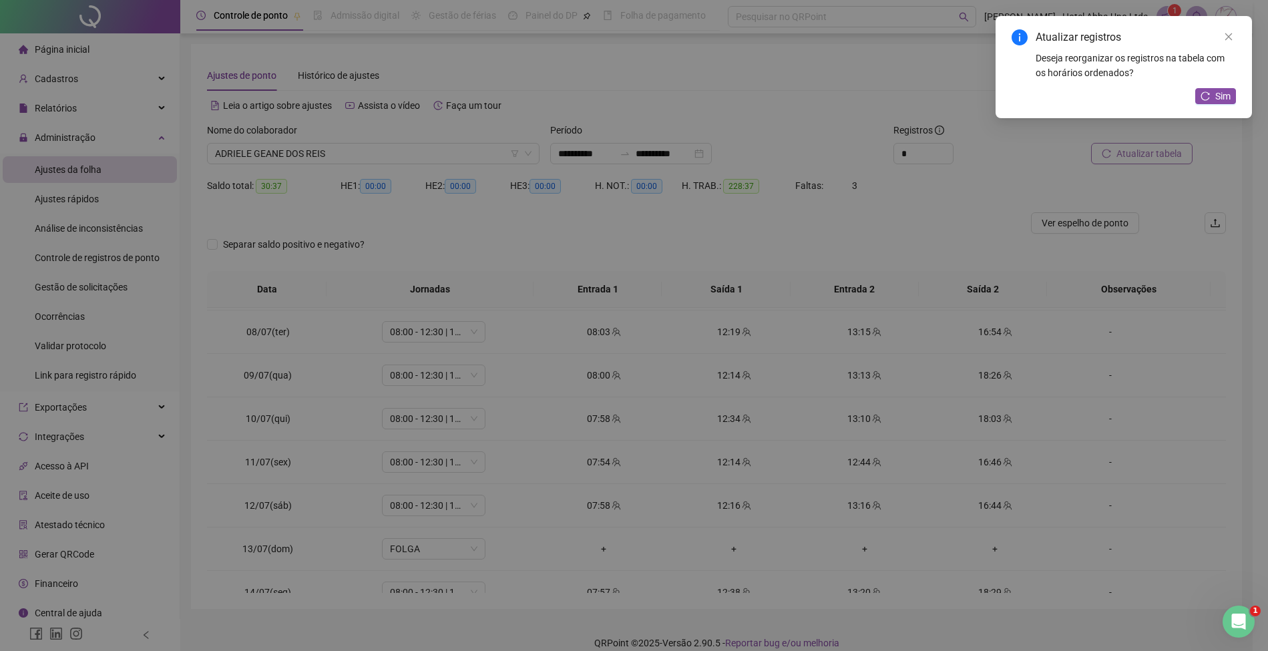
type input "**********"
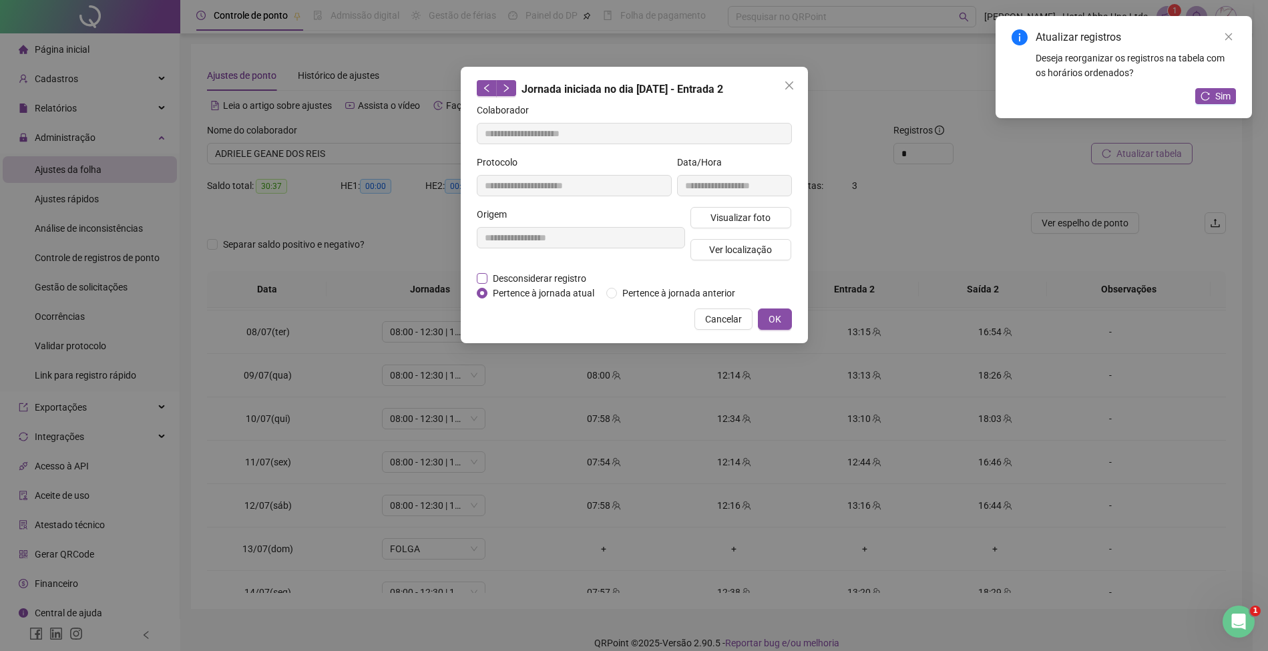
click at [565, 274] on span "Desconsiderar registro" at bounding box center [539, 278] width 104 height 15
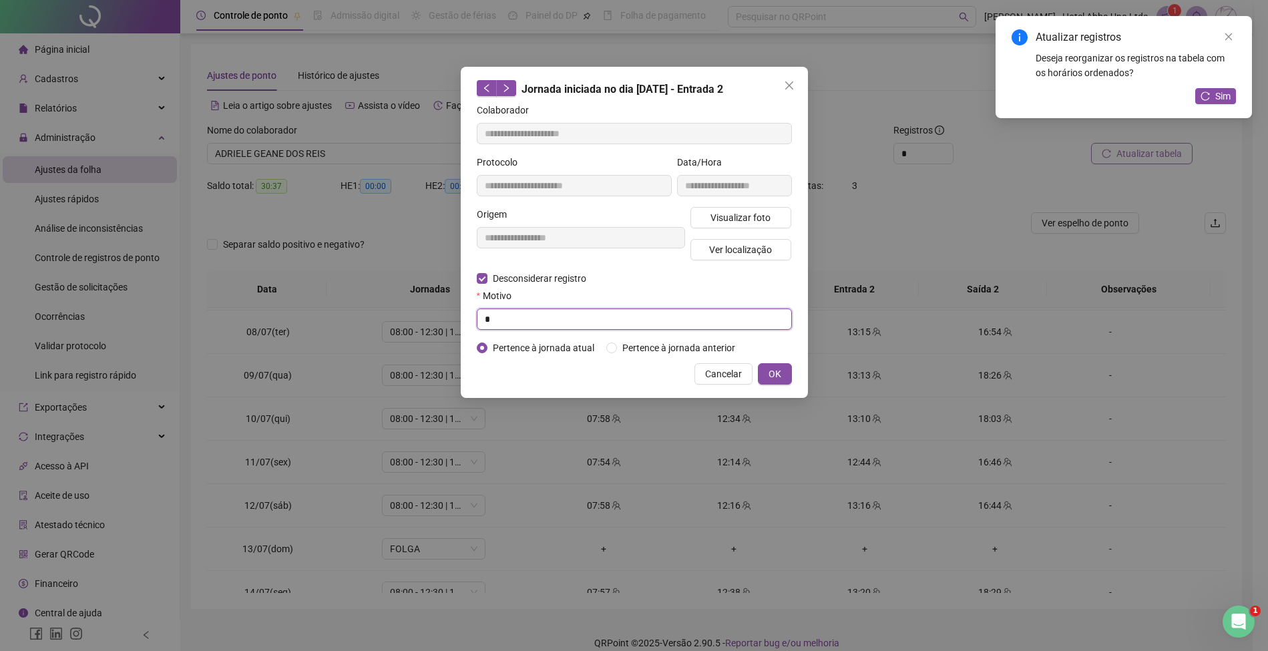
click at [547, 322] on input "*" at bounding box center [634, 318] width 315 height 21
type input "*"
click at [780, 367] on span "OK" at bounding box center [774, 374] width 13 height 15
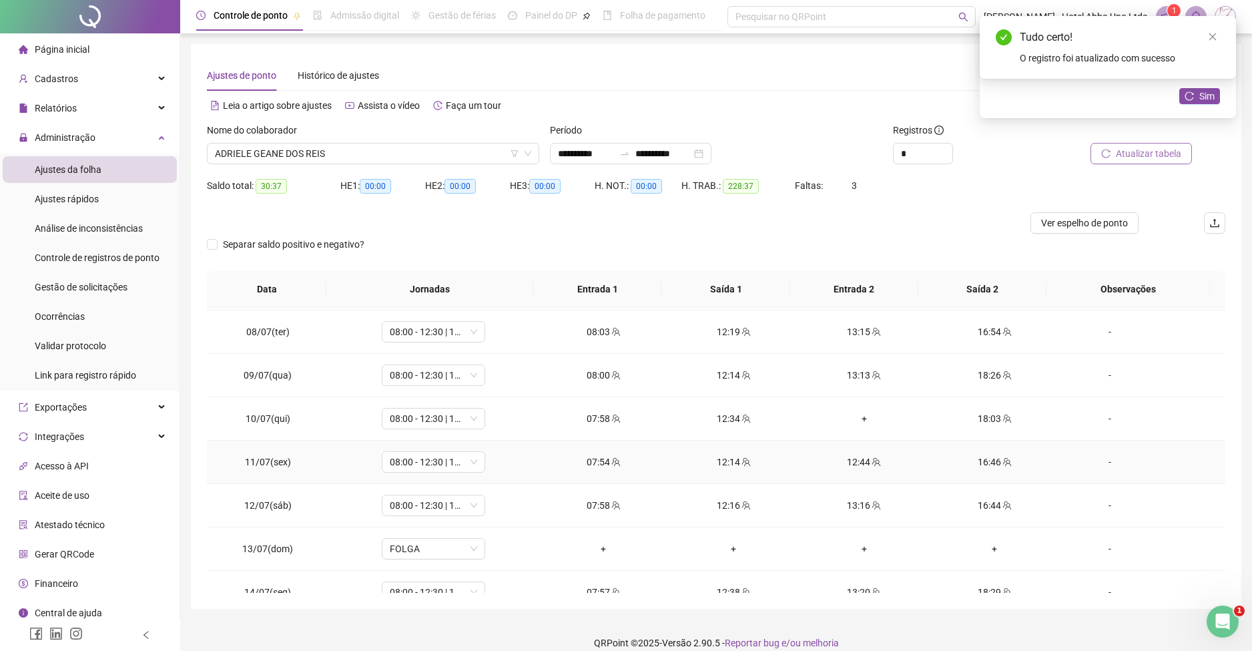
click at [855, 465] on div "12:44" at bounding box center [864, 462] width 109 height 15
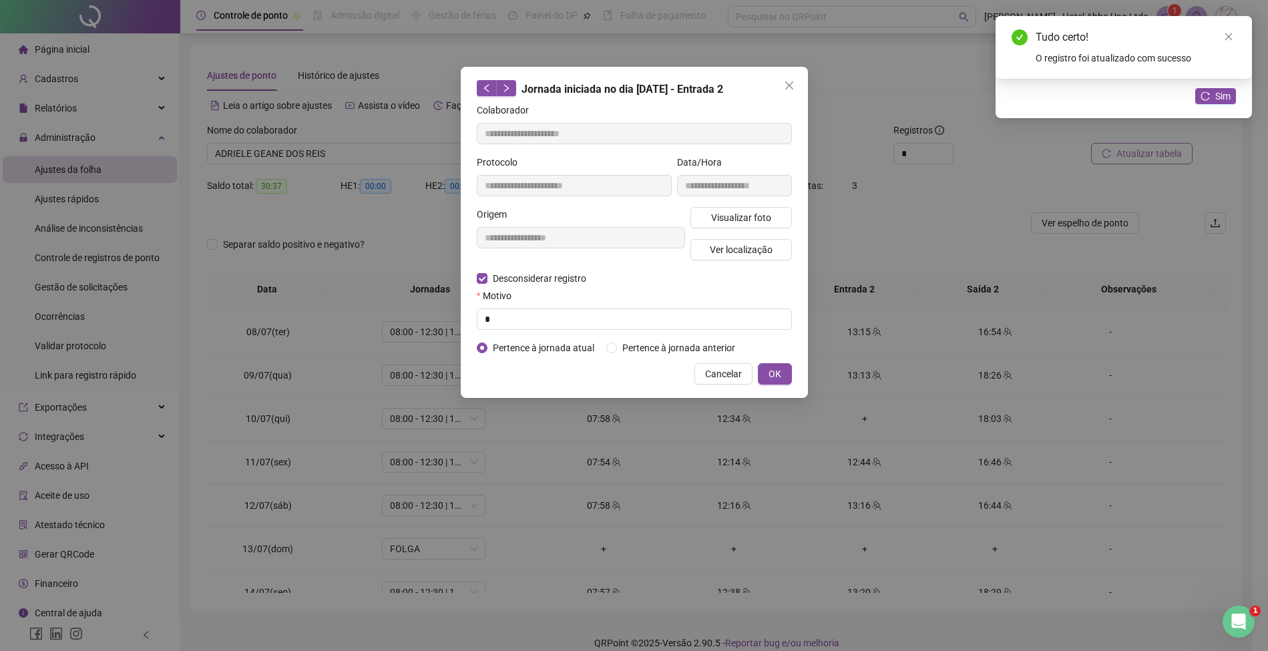
type input "**********"
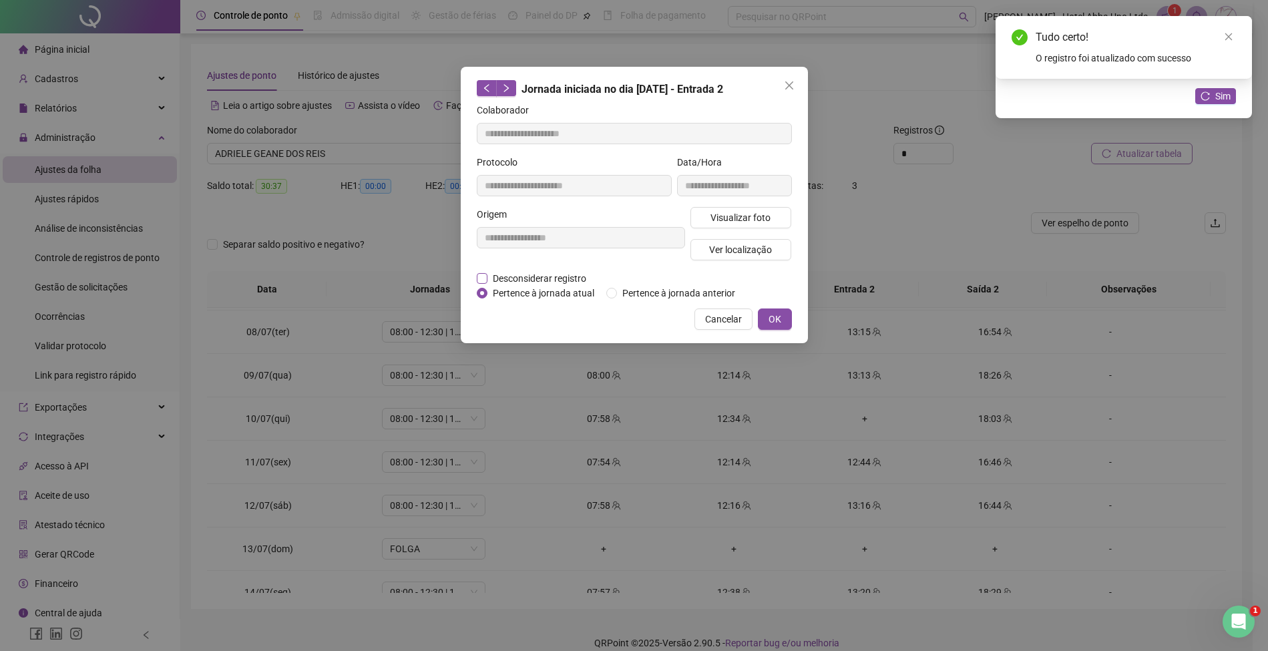
click at [530, 276] on span "Desconsiderar registro" at bounding box center [539, 278] width 104 height 15
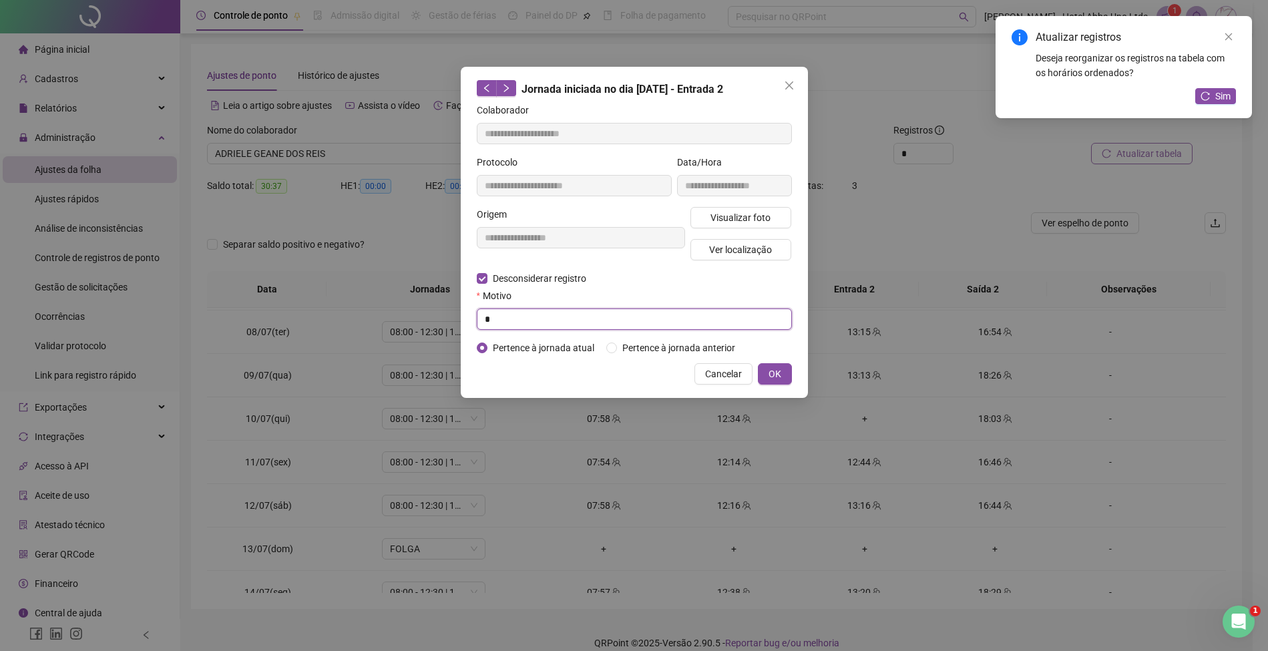
click at [517, 323] on input "*" at bounding box center [634, 318] width 315 height 21
type input "*"
click at [772, 371] on span "OK" at bounding box center [774, 374] width 13 height 15
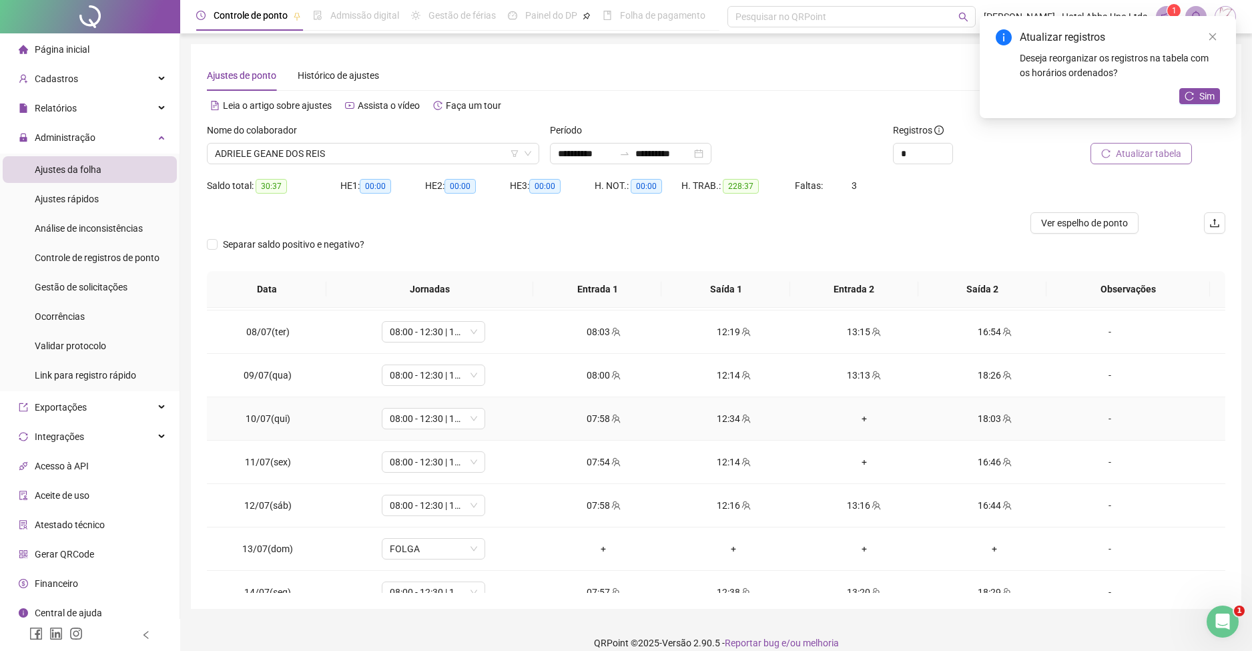
click at [857, 416] on div "+" at bounding box center [864, 418] width 109 height 15
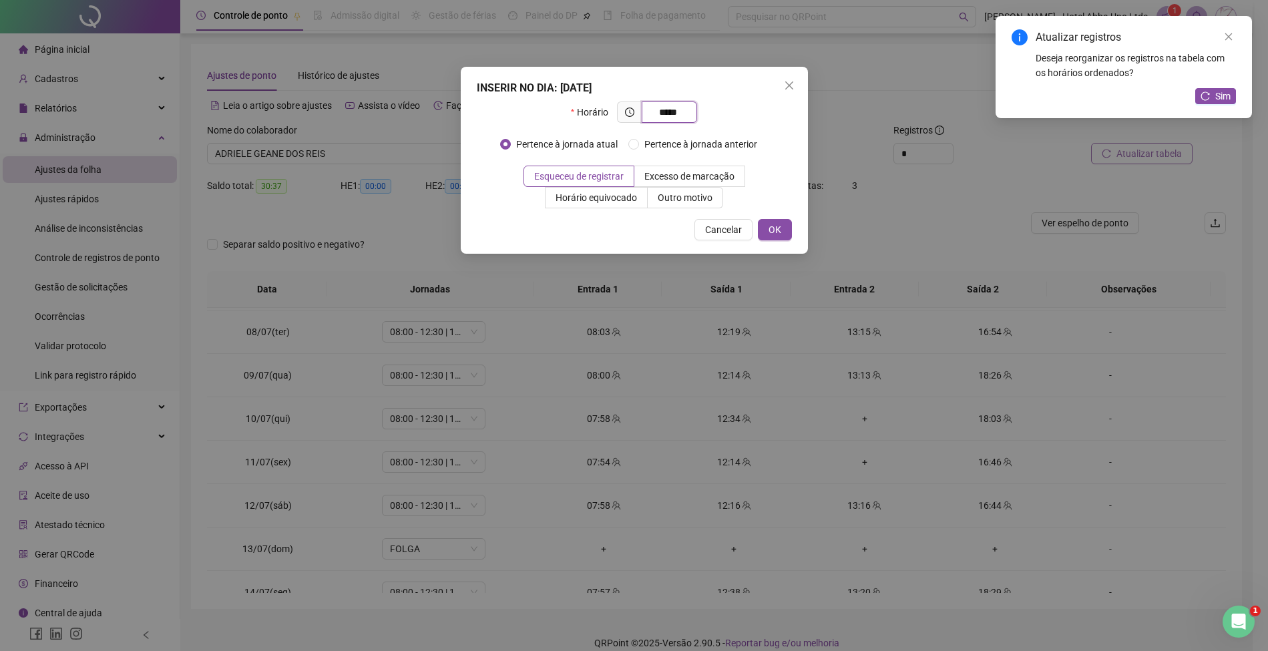
type input "*****"
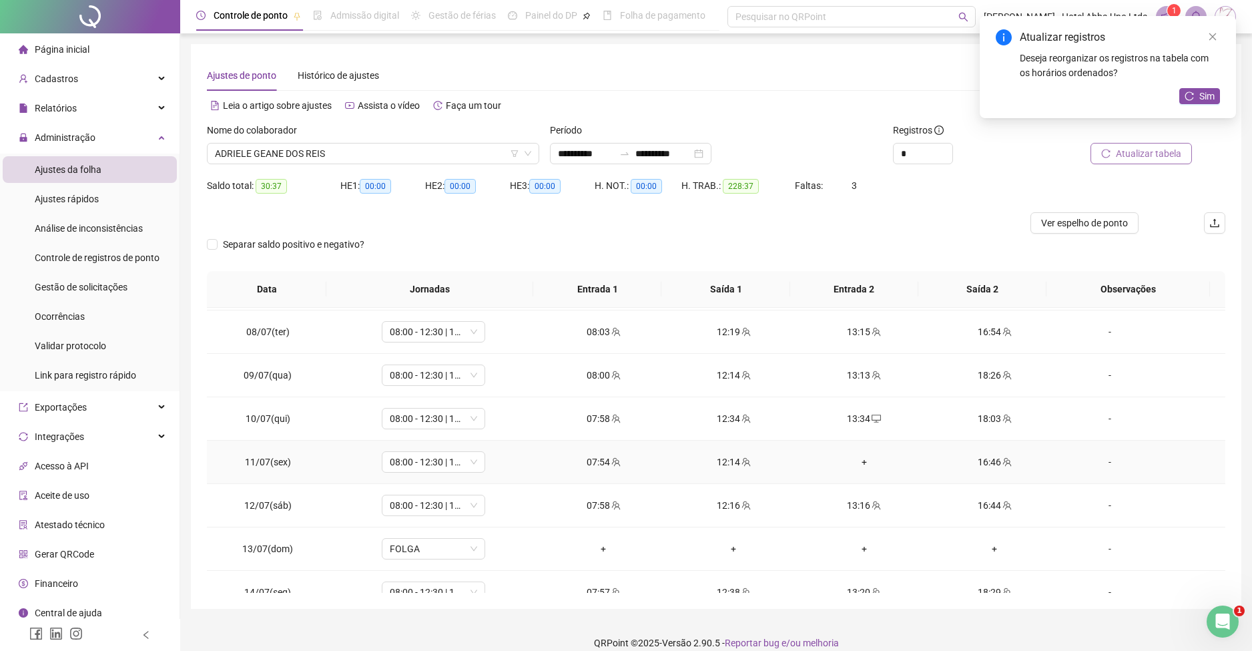
click at [853, 459] on div "+" at bounding box center [864, 462] width 109 height 15
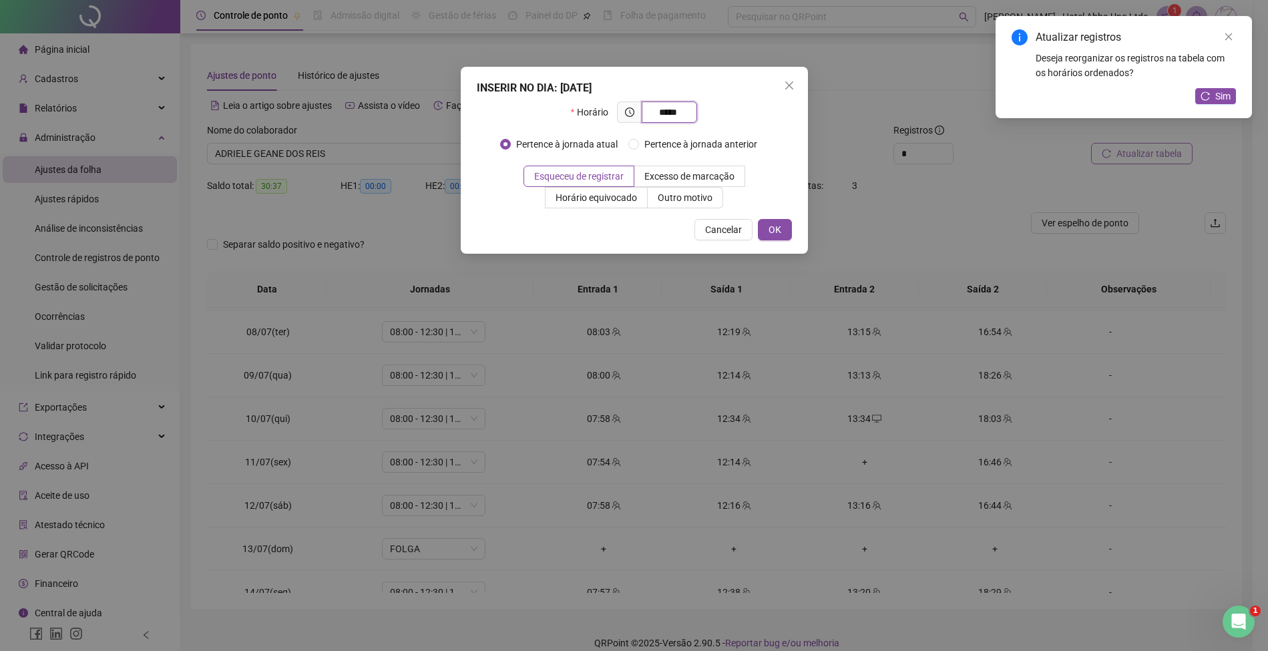
type input "*****"
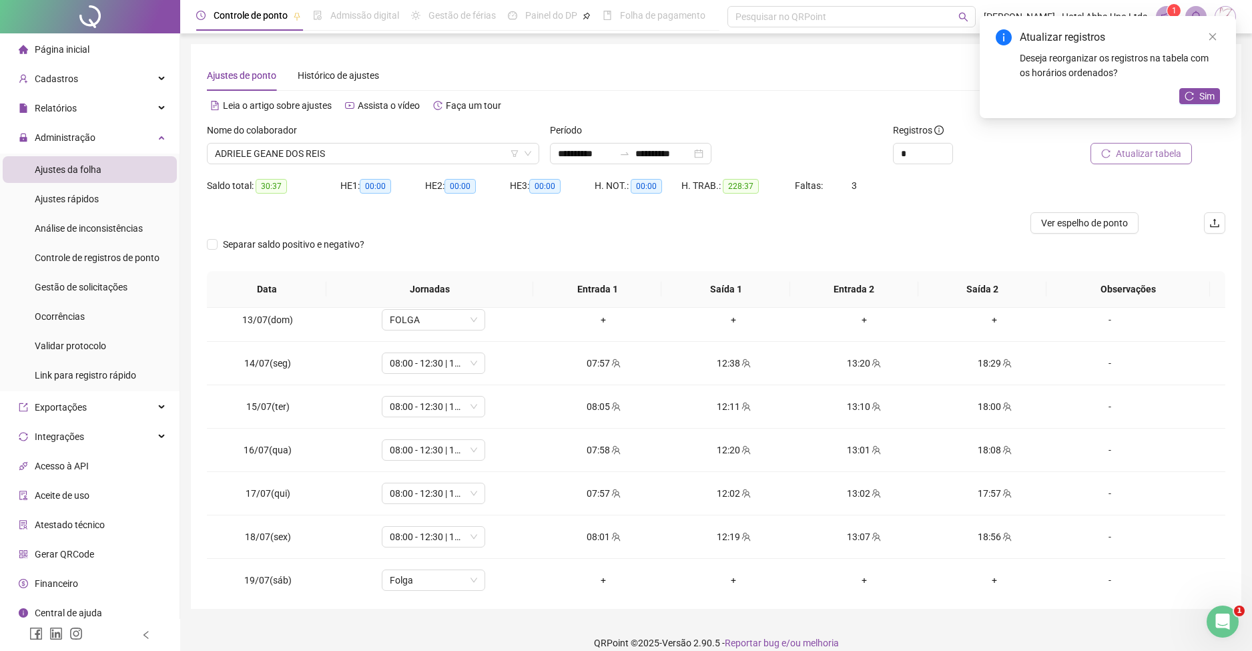
scroll to position [541, 0]
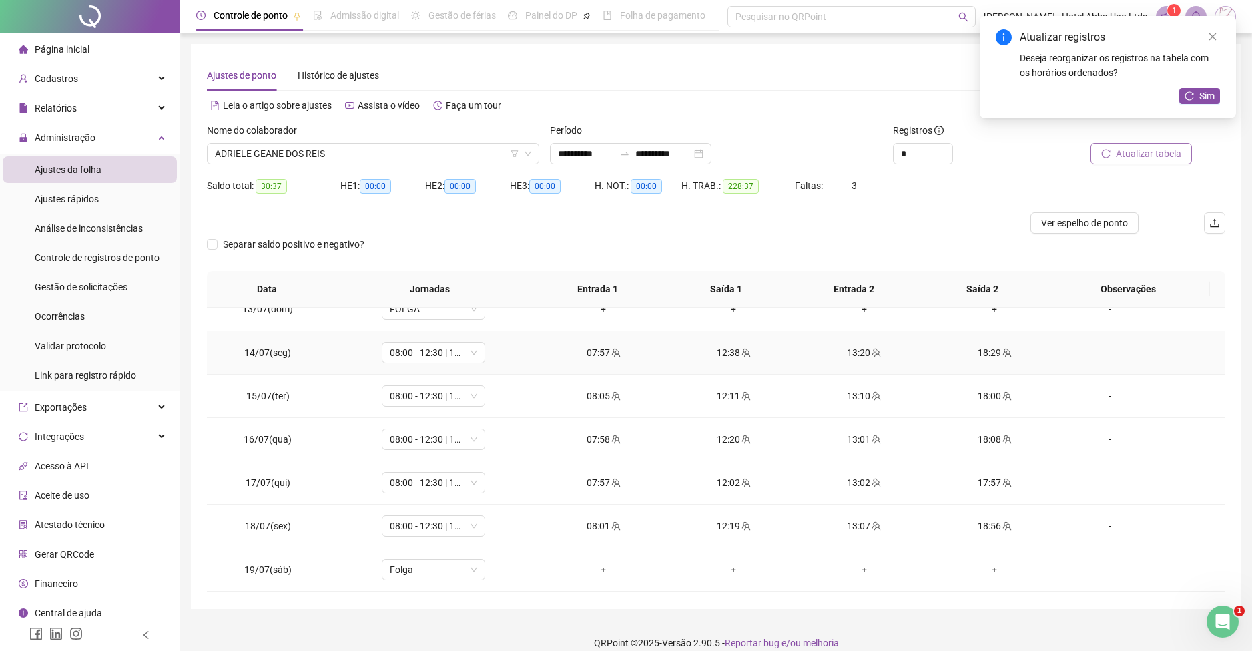
click at [839, 354] on div "13:20" at bounding box center [864, 352] width 109 height 15
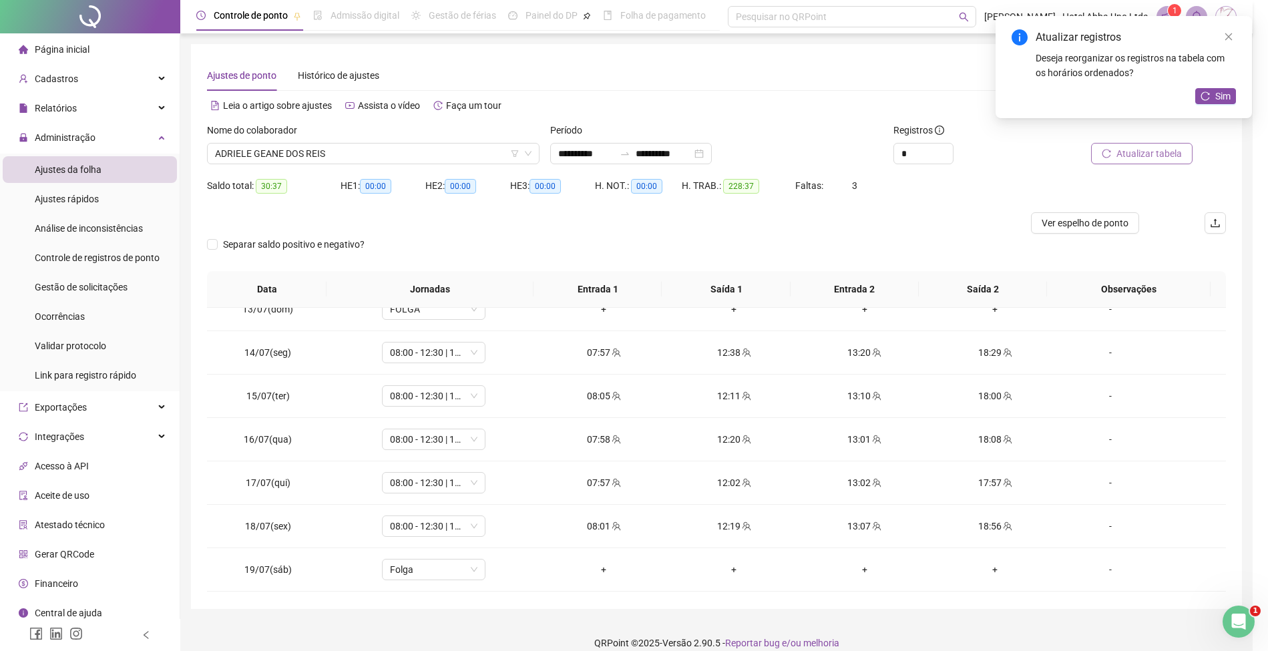
type input "**********"
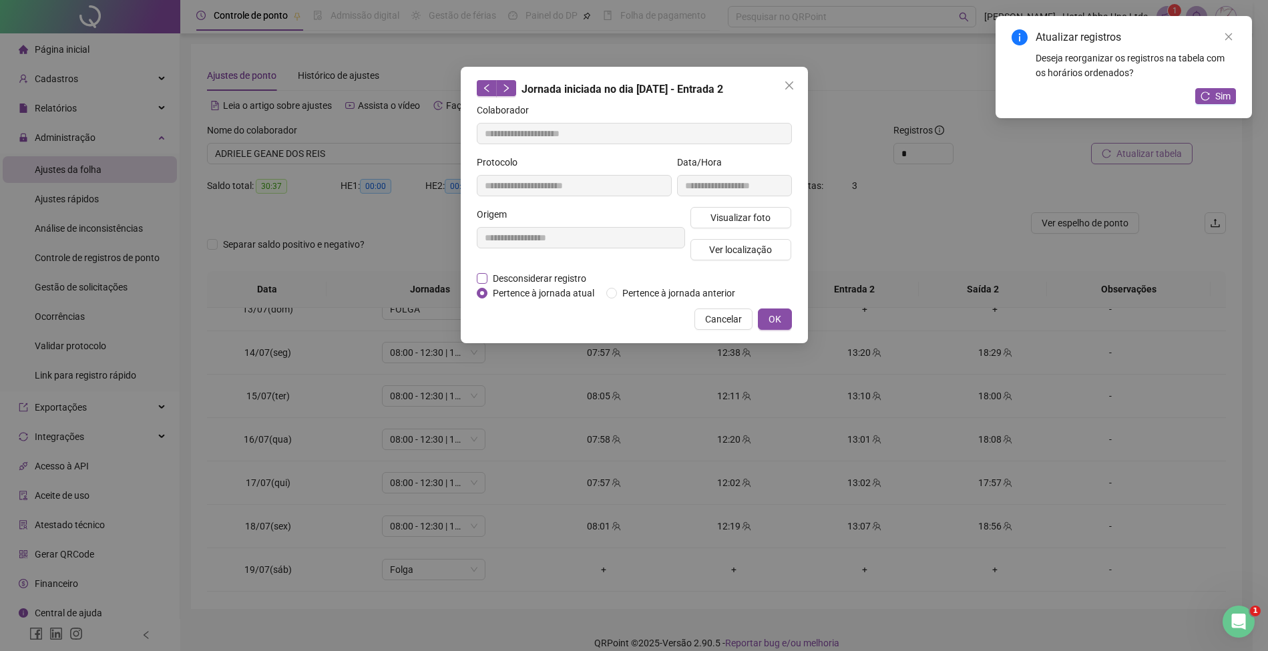
click at [554, 273] on span "Desconsiderar registro" at bounding box center [539, 278] width 104 height 15
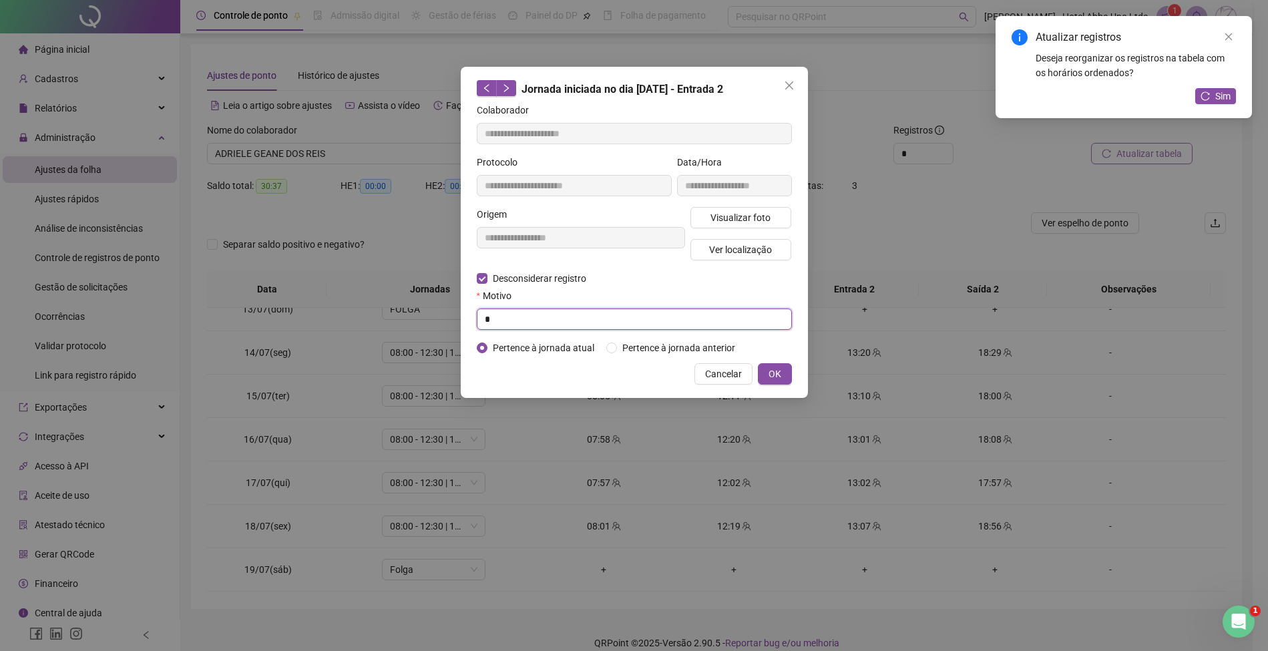
click at [526, 319] on input "*" at bounding box center [634, 318] width 315 height 21
type input "*"
click at [779, 367] on span "OK" at bounding box center [774, 374] width 13 height 15
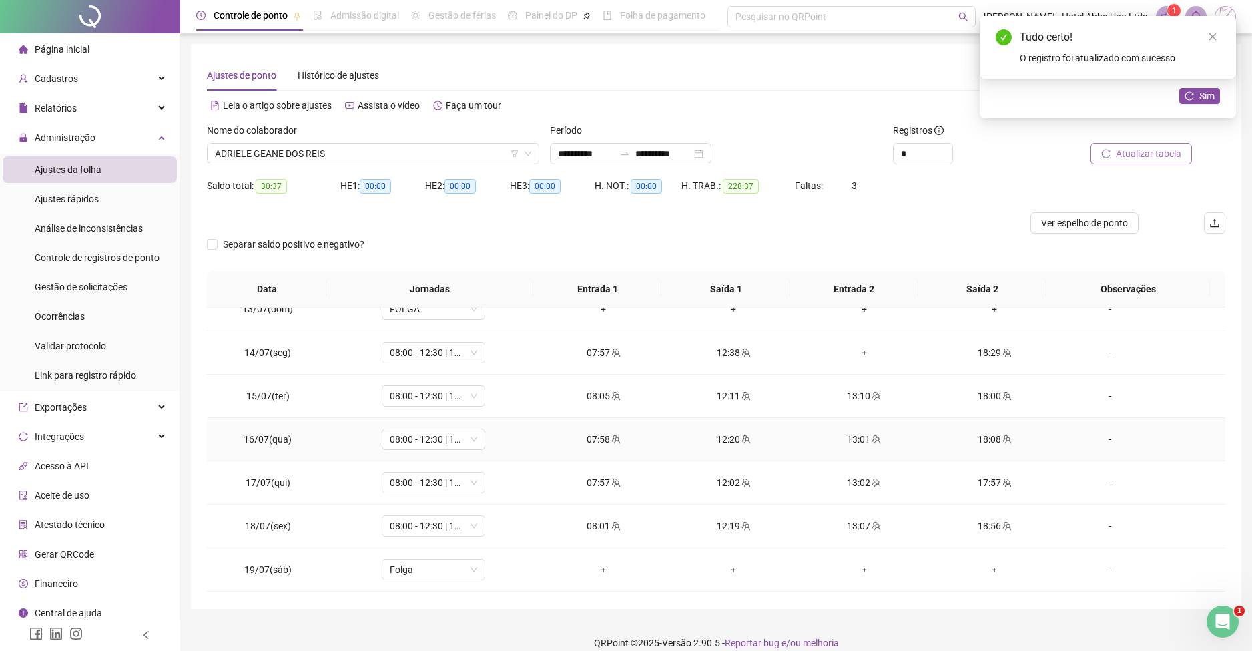
click at [849, 438] on div "13:01" at bounding box center [864, 439] width 109 height 15
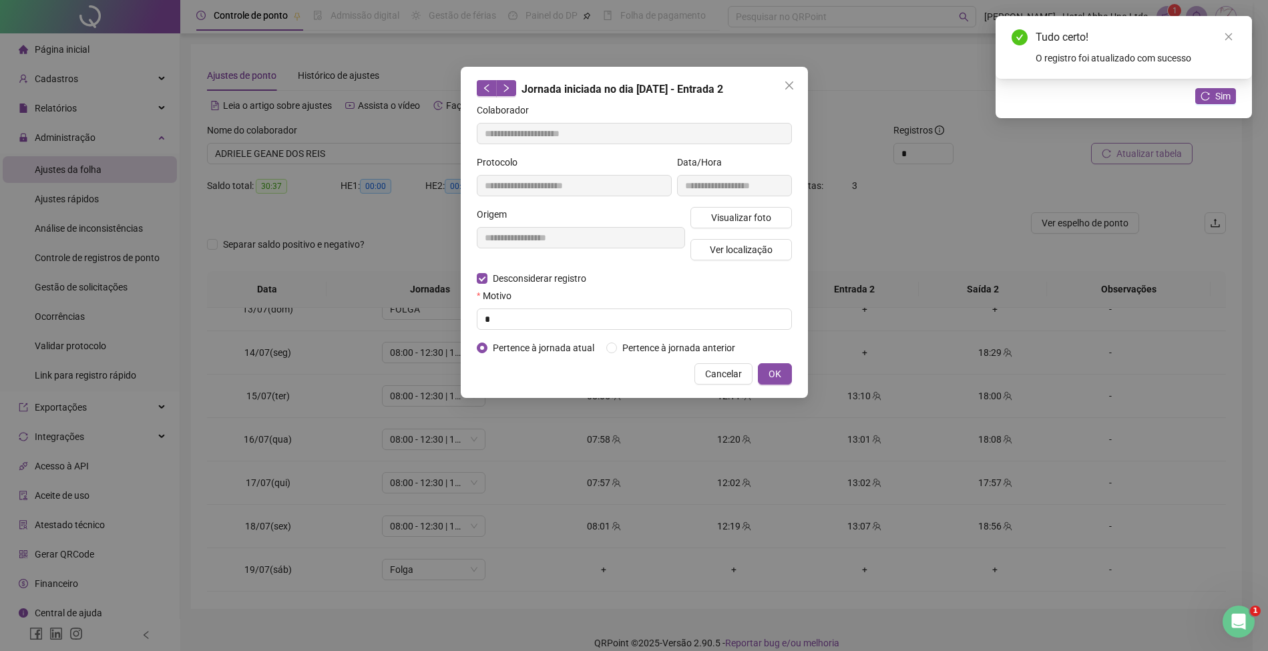
type input "**********"
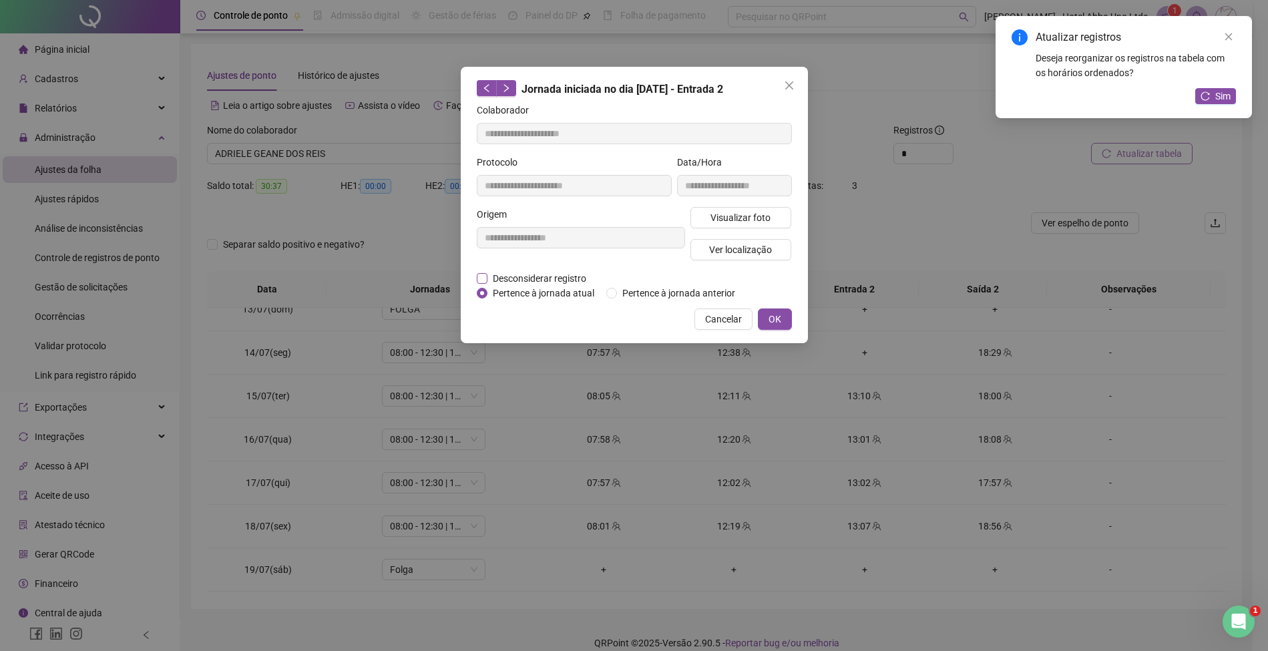
click at [559, 274] on span "Desconsiderar registro" at bounding box center [539, 278] width 104 height 15
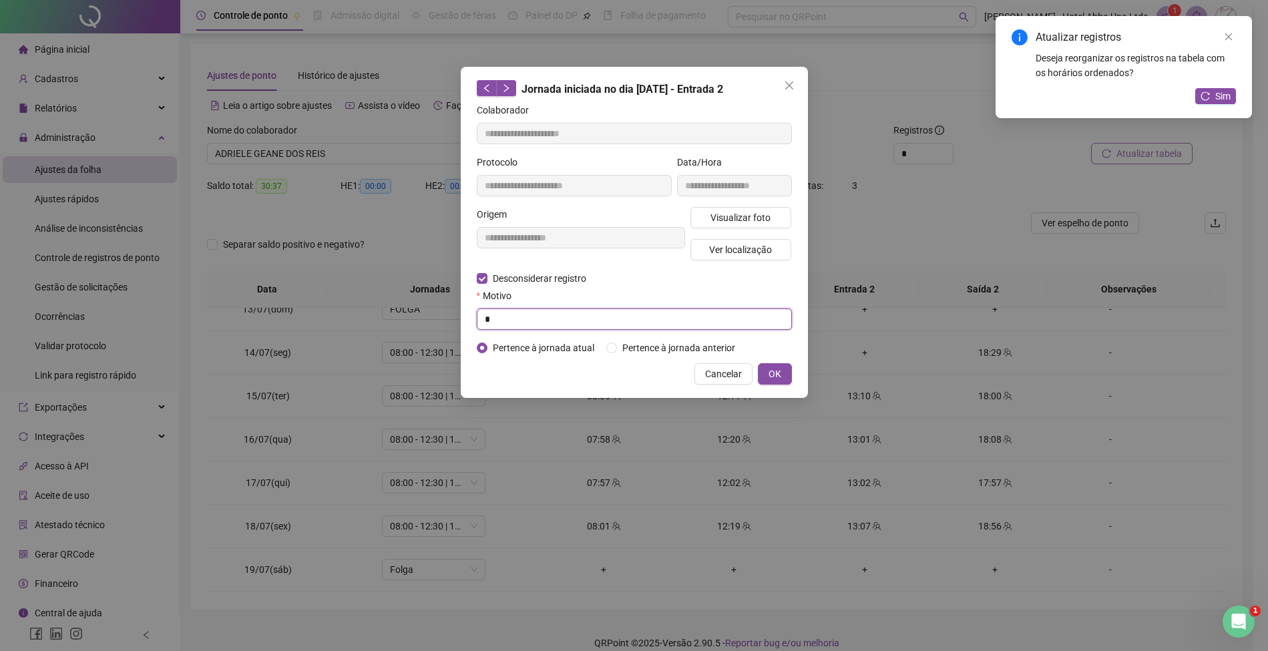
click at [547, 322] on input "*" at bounding box center [634, 318] width 315 height 21
type input "*"
click at [775, 372] on span "OK" at bounding box center [774, 374] width 13 height 15
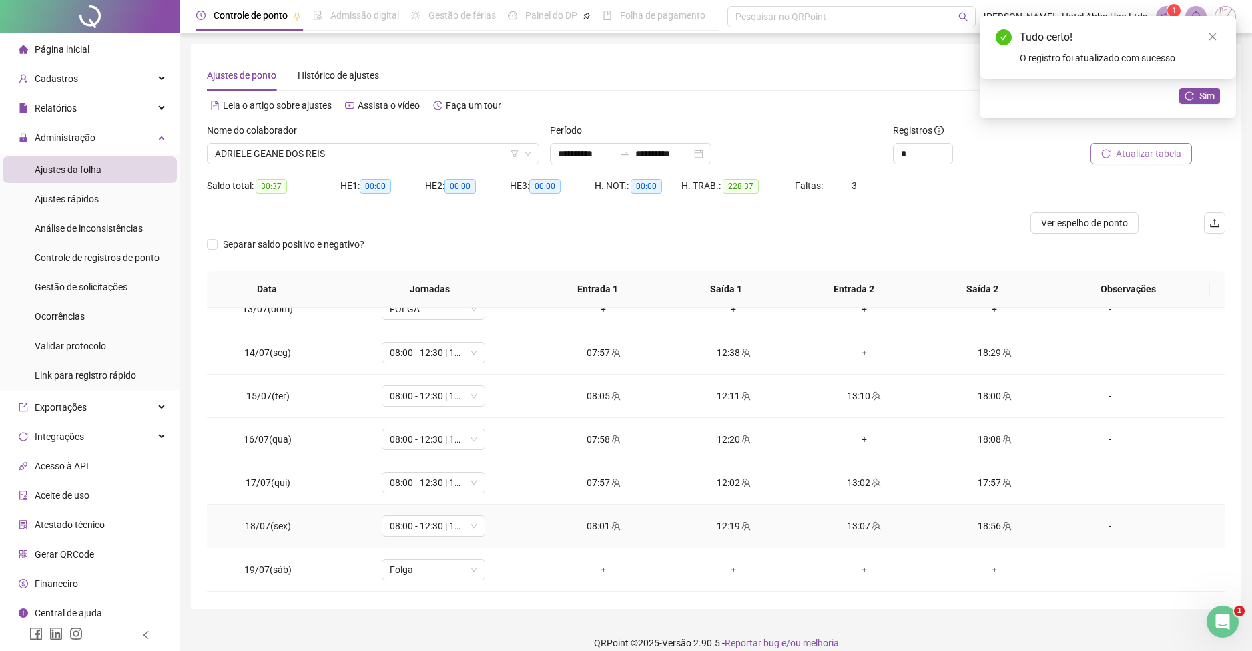
click at [841, 523] on div "13:07" at bounding box center [864, 526] width 109 height 15
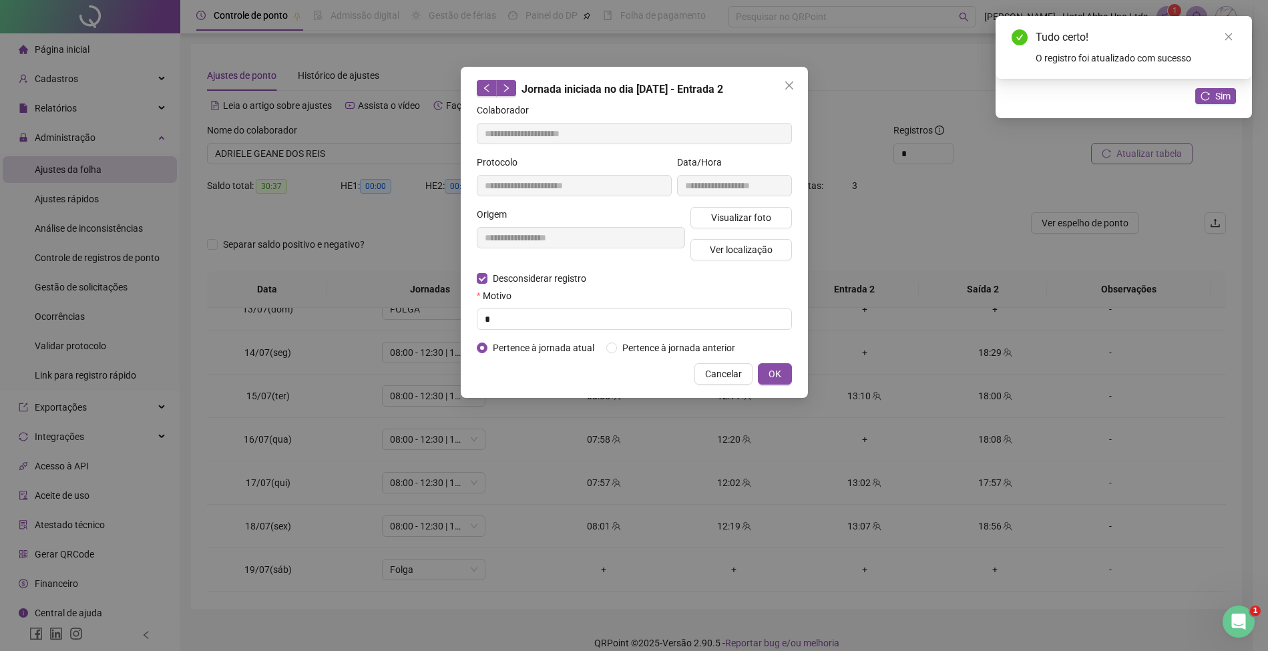
type input "**********"
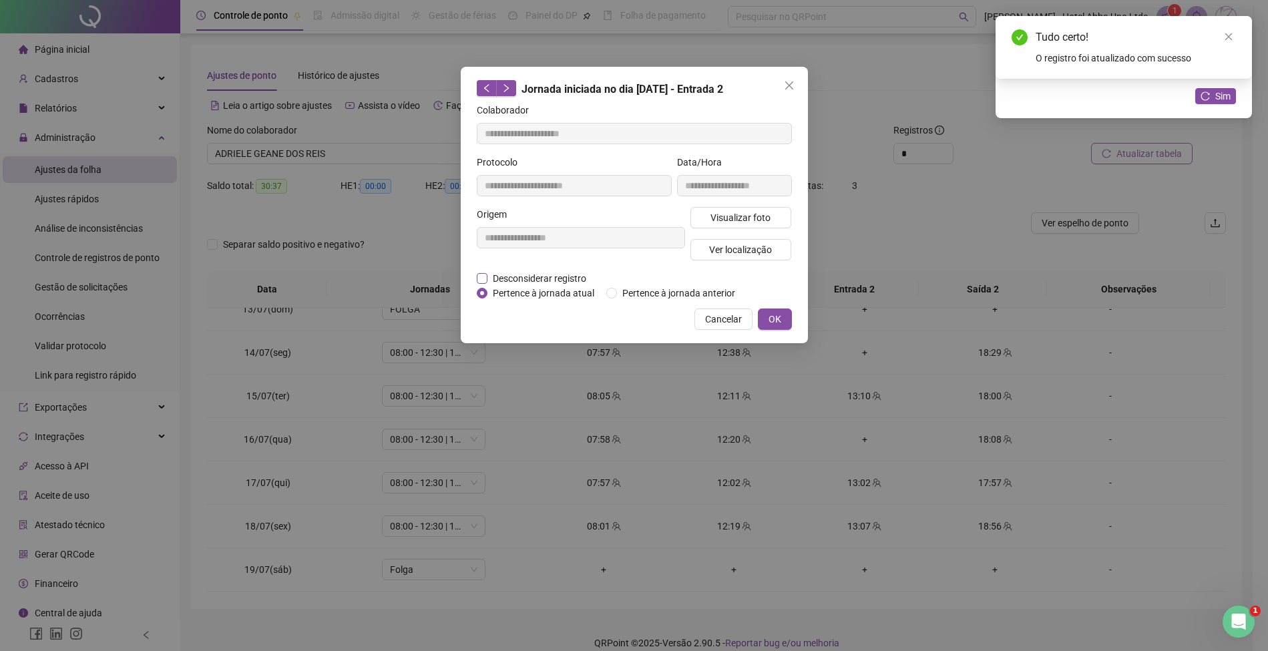
click at [547, 276] on span "Desconsiderar registro" at bounding box center [539, 278] width 104 height 15
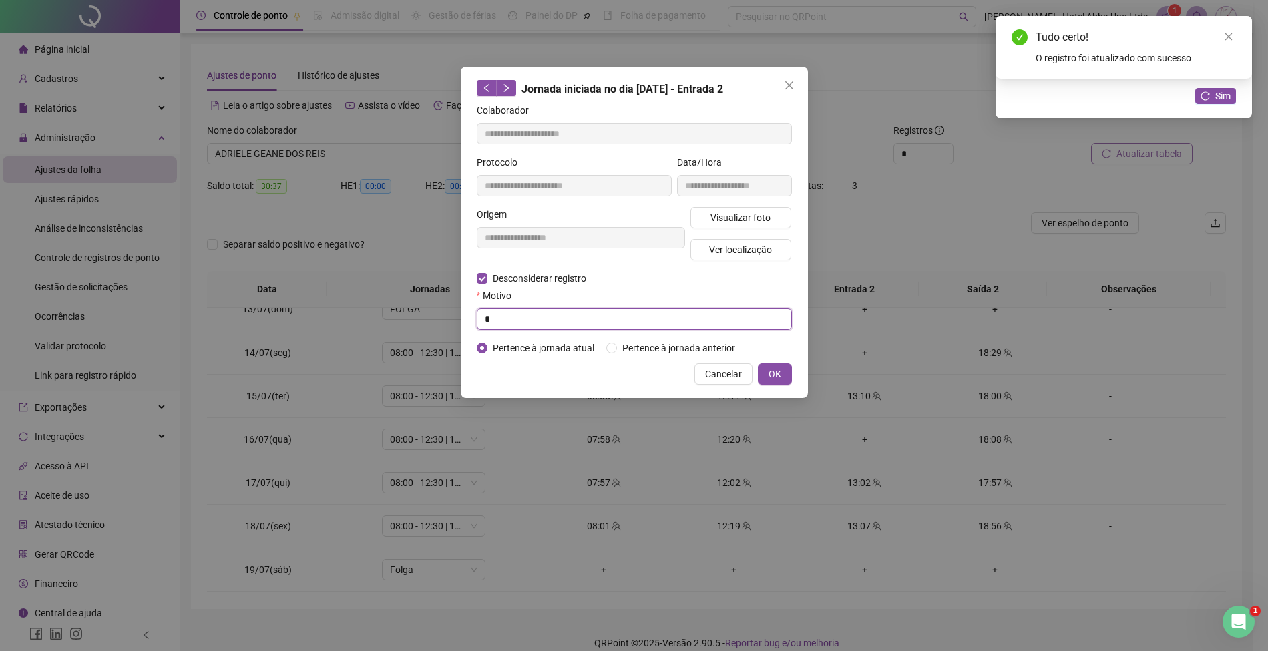
click at [539, 318] on input "*" at bounding box center [634, 318] width 315 height 21
type input "*"
click at [780, 369] on span "OK" at bounding box center [774, 374] width 13 height 15
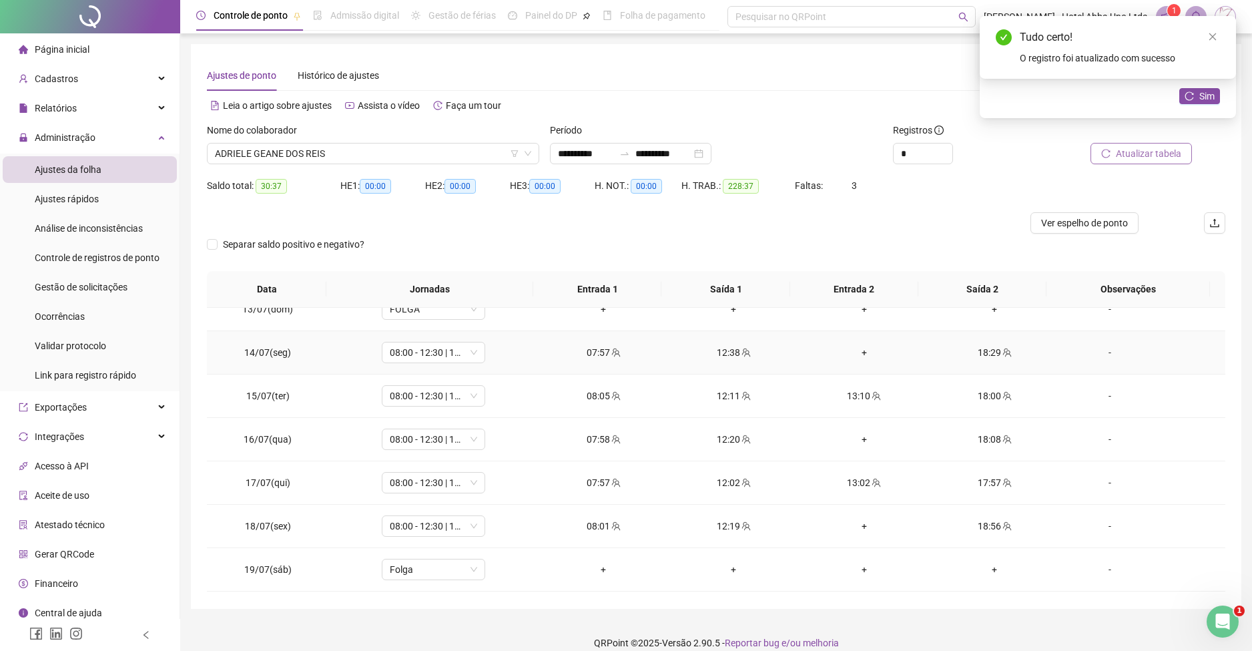
click at [859, 349] on div "+" at bounding box center [864, 352] width 109 height 15
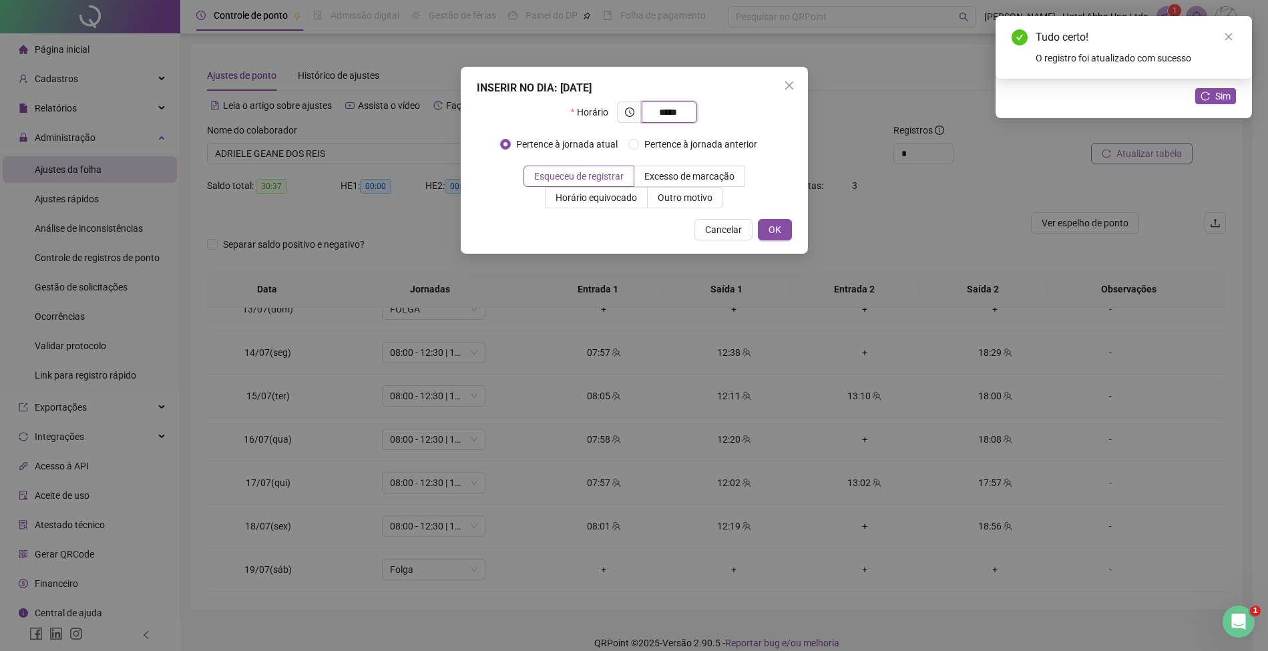
type input "*****"
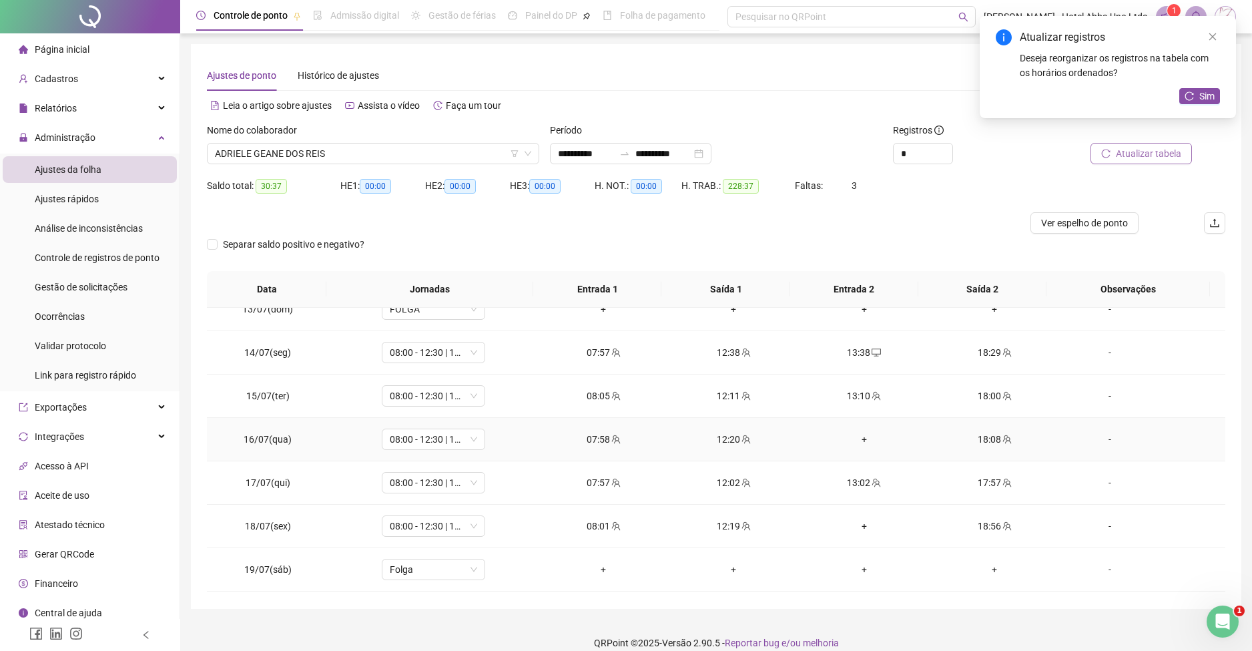
click at [853, 438] on div "+" at bounding box center [864, 439] width 109 height 15
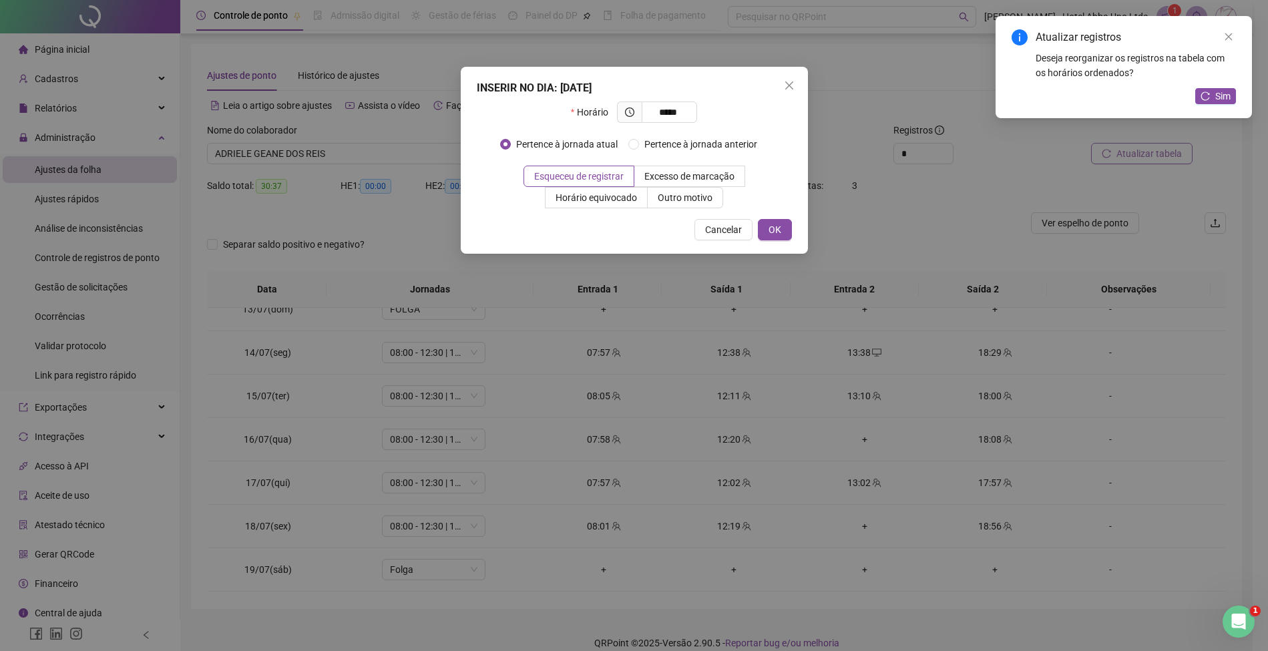
type input "*****"
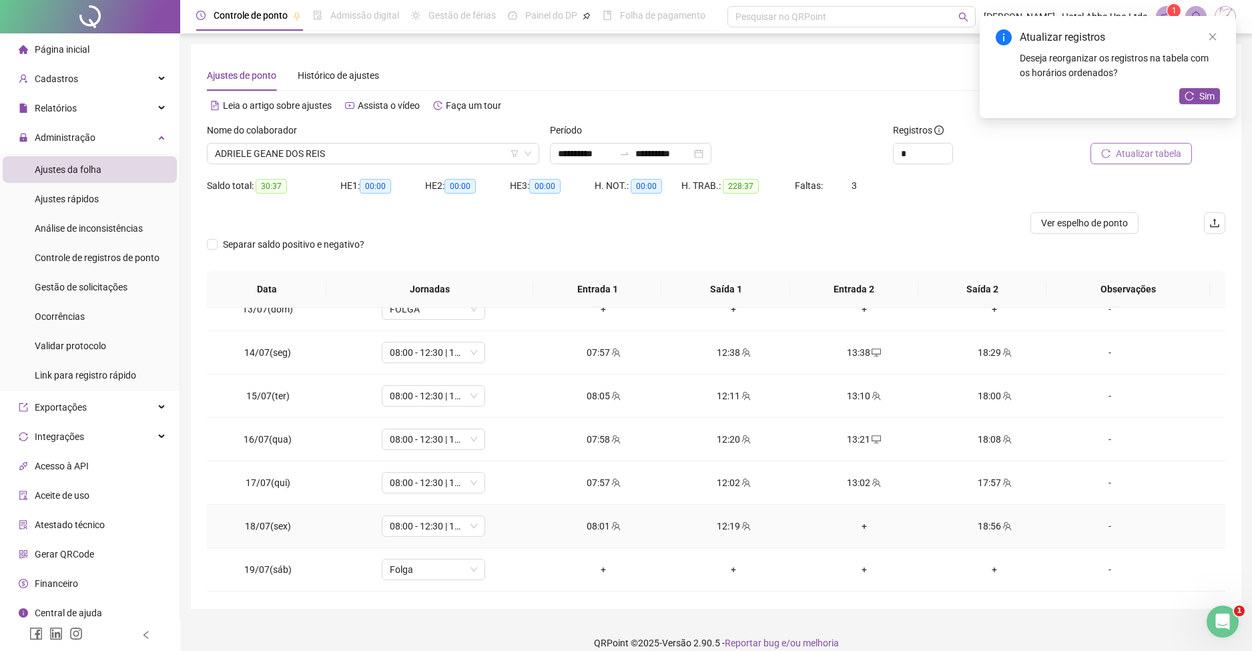
click at [855, 519] on div "+" at bounding box center [864, 526] width 109 height 15
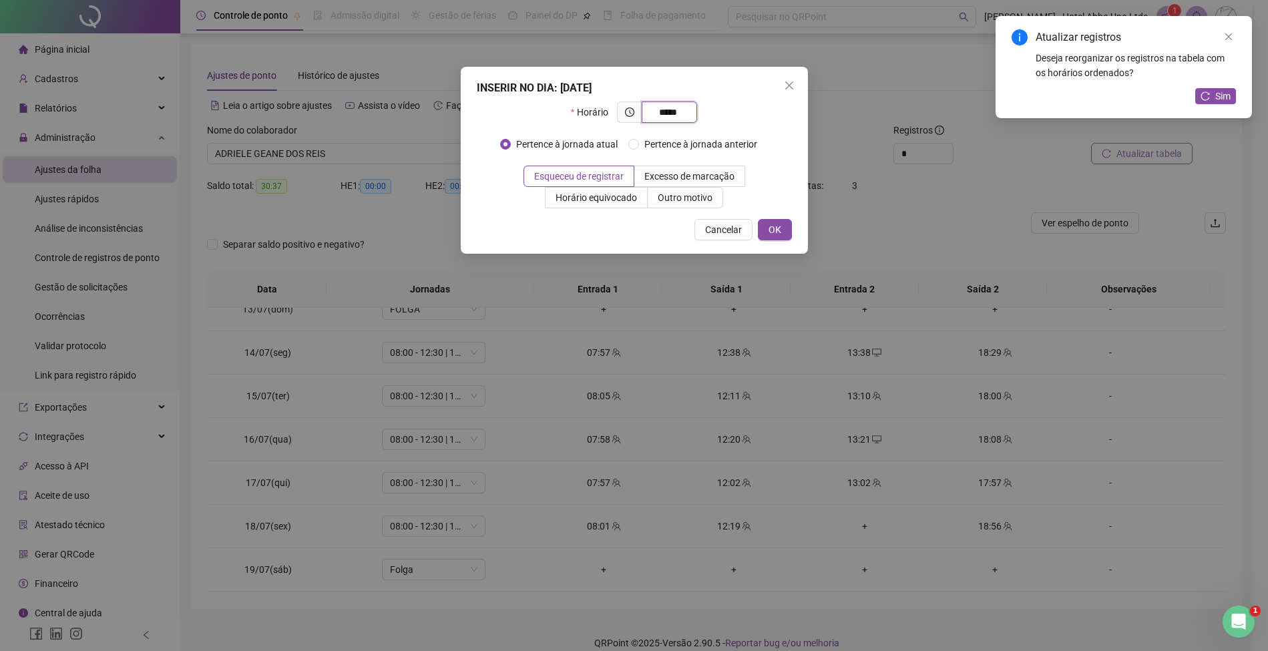
type input "*****"
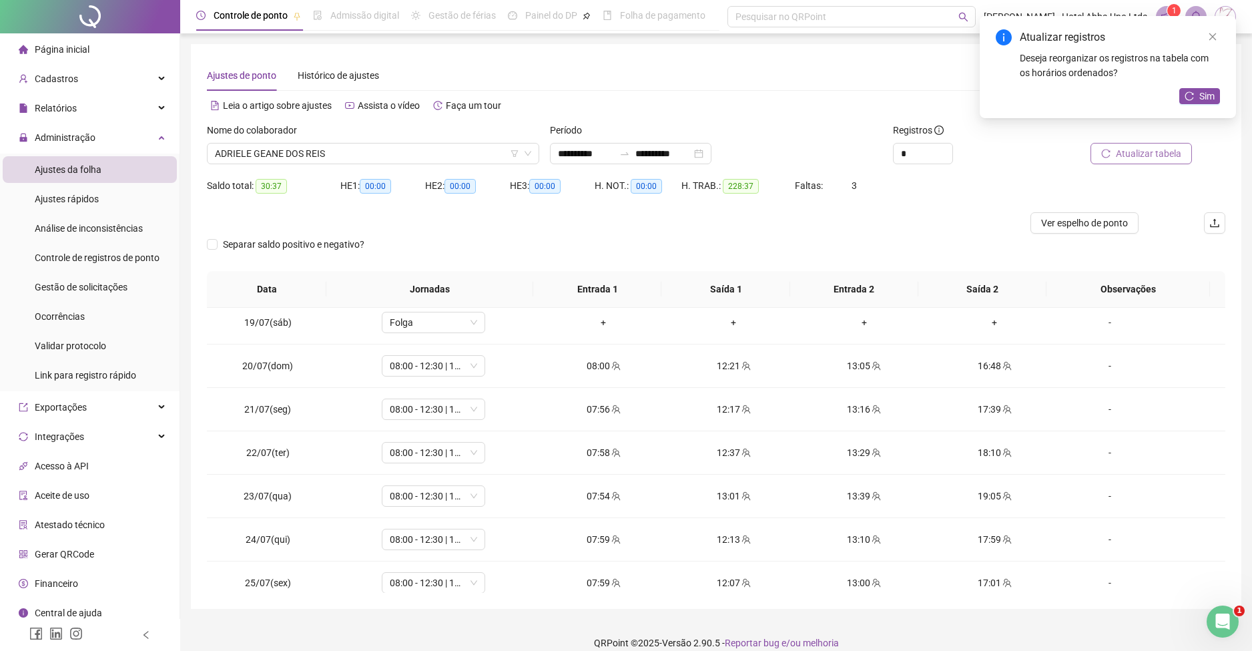
scroll to position [802, 0]
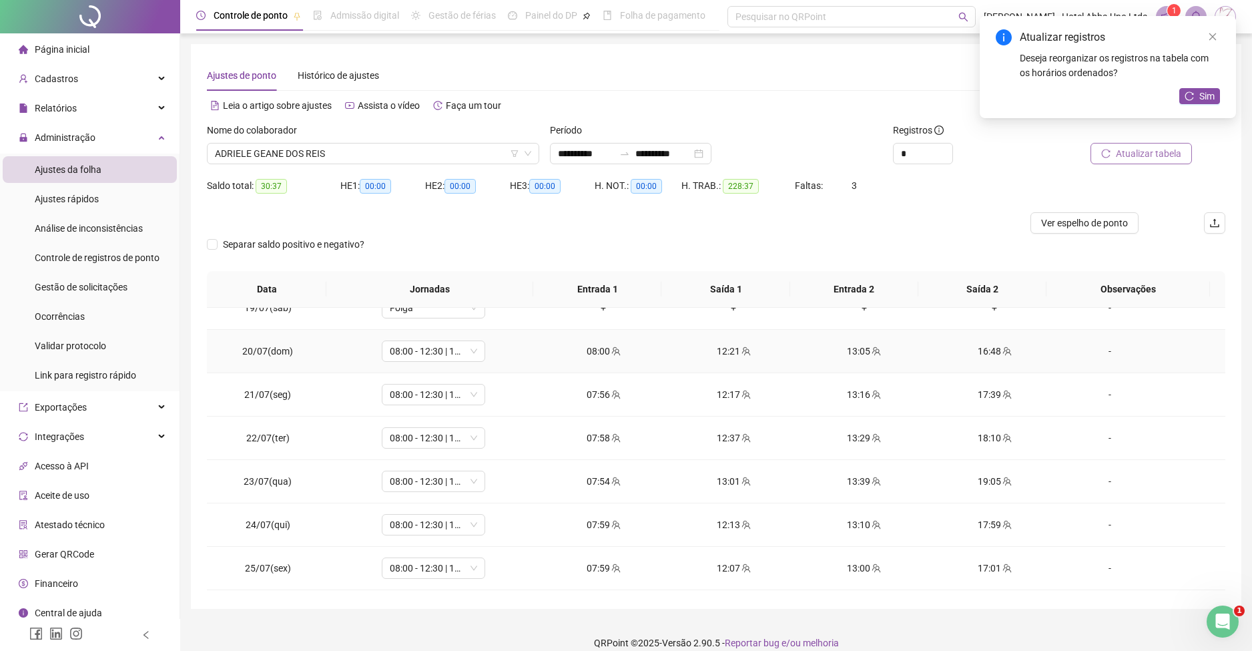
click at [849, 352] on div "13:05" at bounding box center [864, 351] width 109 height 15
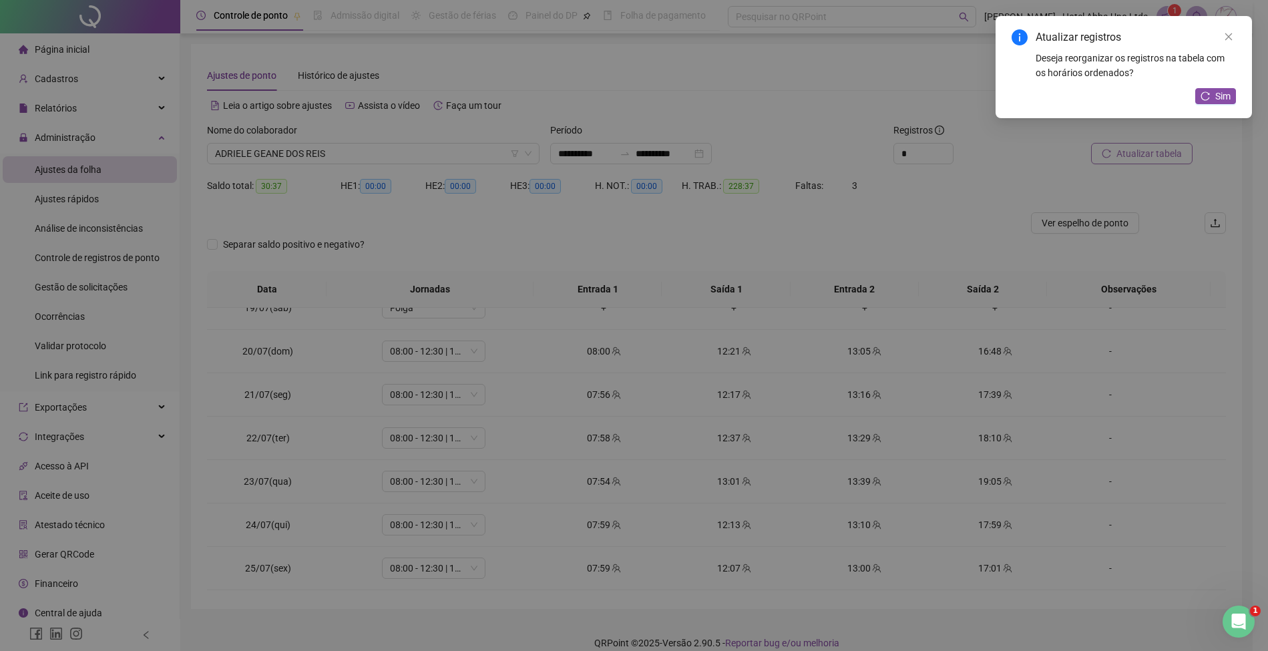
type input "**********"
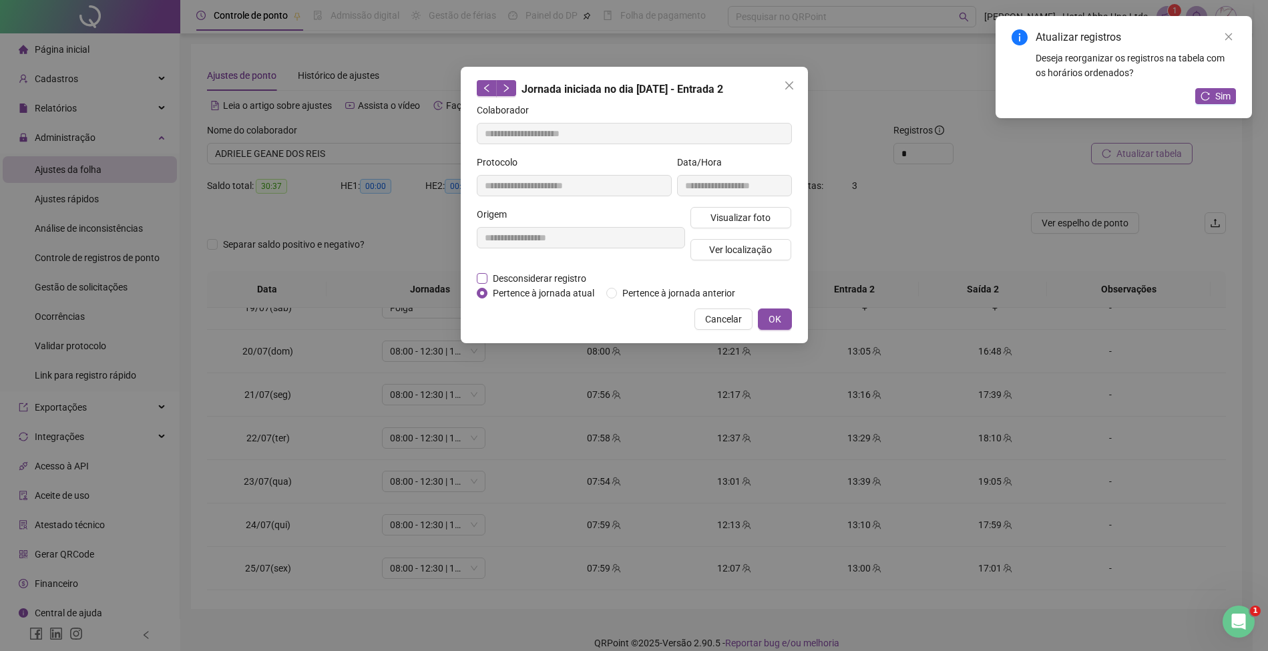
click at [565, 274] on span "Desconsiderar registro" at bounding box center [539, 278] width 104 height 15
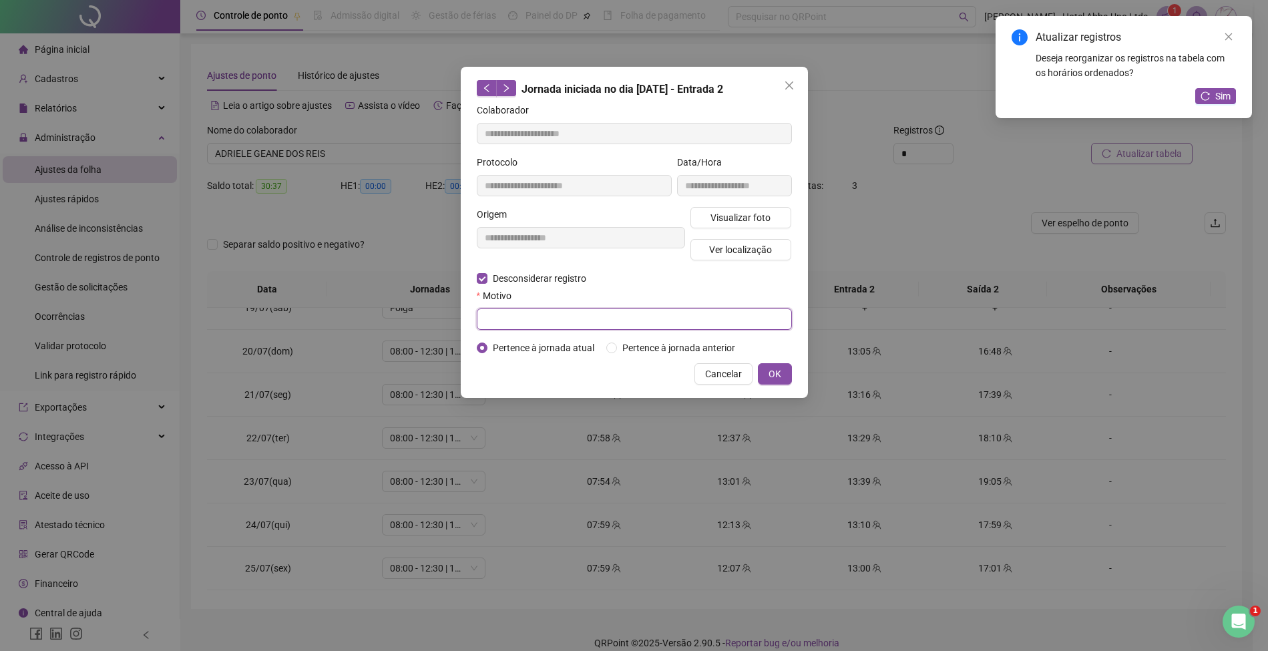
click at [535, 322] on input "text" at bounding box center [634, 318] width 315 height 21
type input "*"
click at [772, 367] on span "OK" at bounding box center [774, 374] width 13 height 15
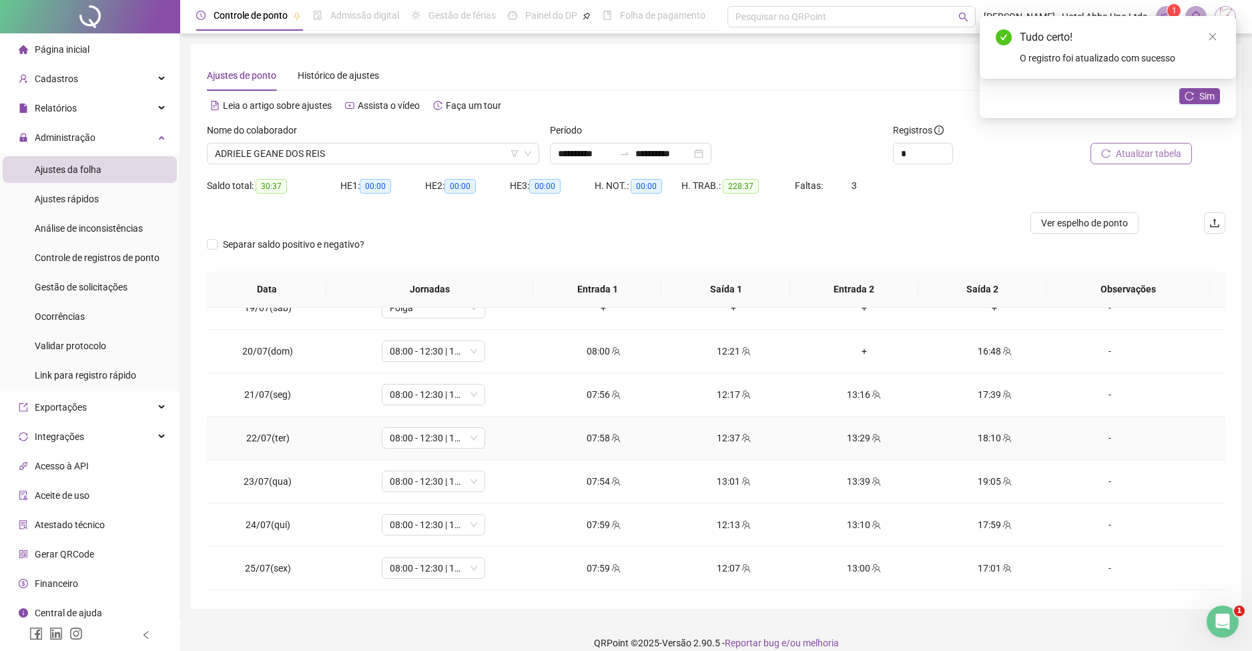
click at [854, 437] on div "13:29" at bounding box center [864, 438] width 109 height 15
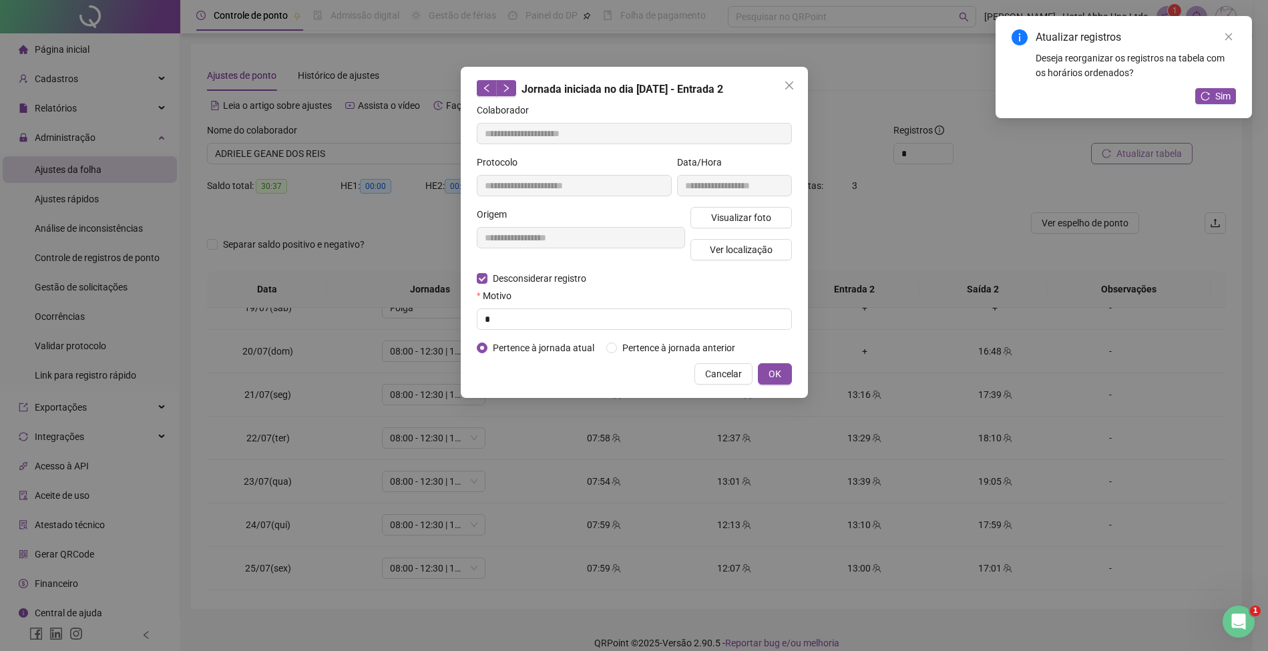
type input "**********"
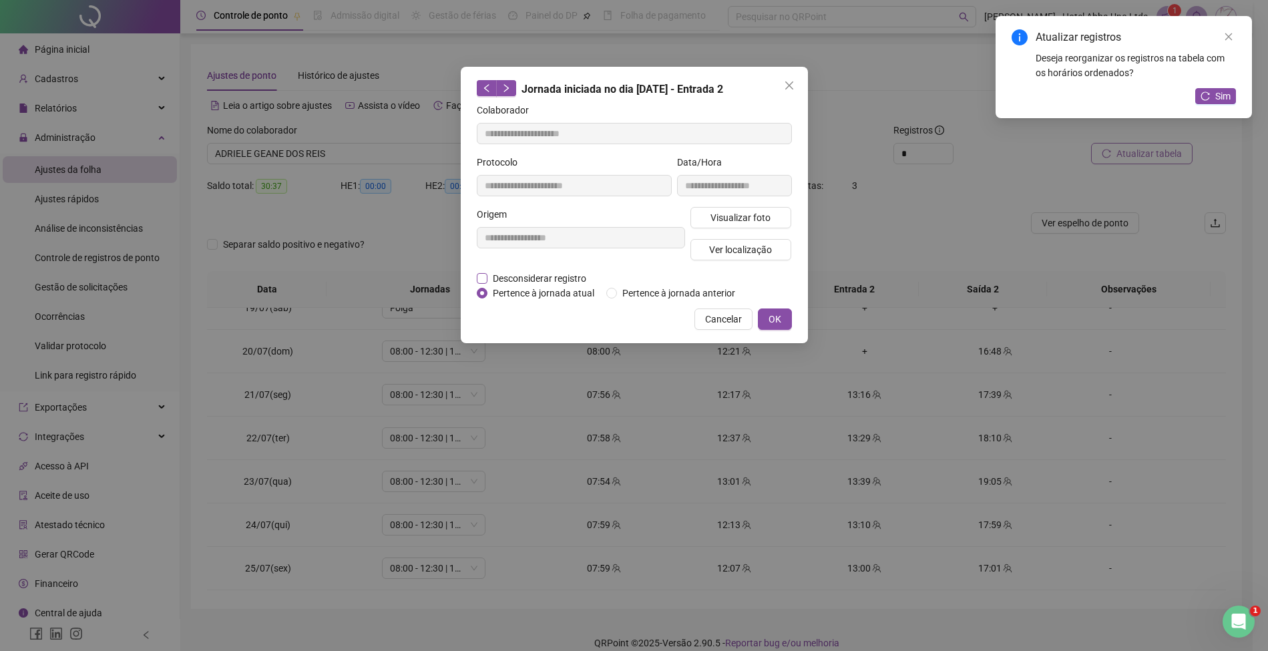
click at [560, 276] on span "Desconsiderar registro" at bounding box center [539, 278] width 104 height 15
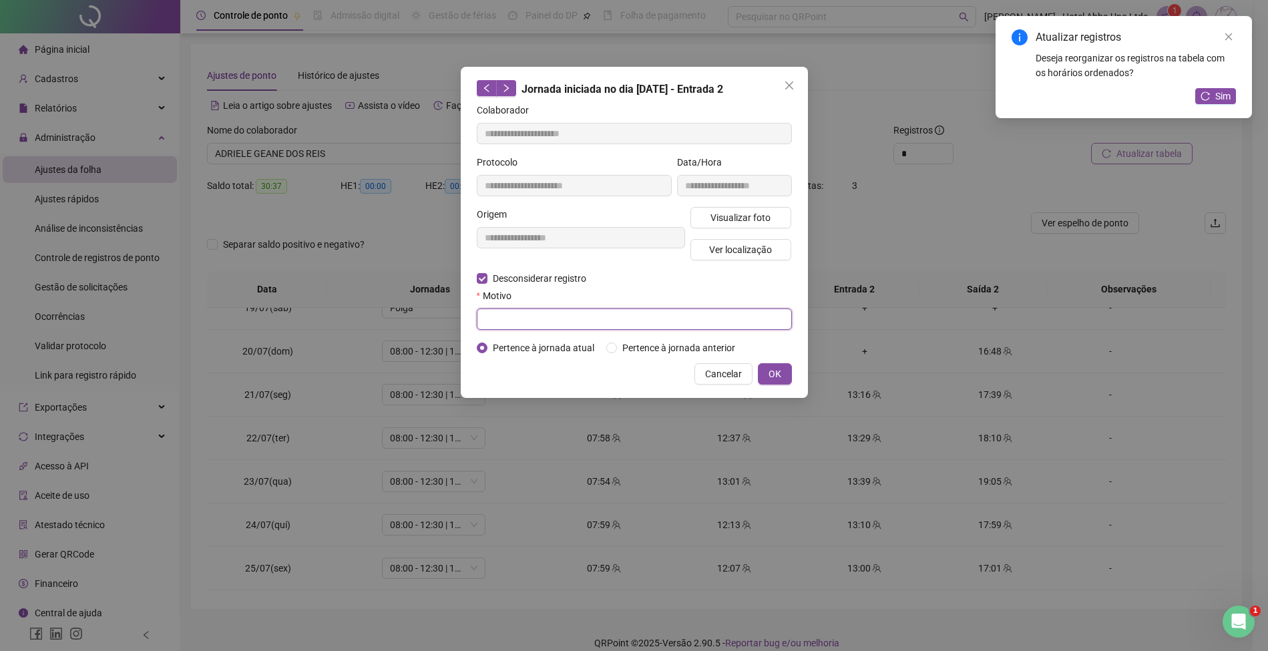
click at [542, 321] on input "text" at bounding box center [634, 318] width 315 height 21
type input "*"
click at [770, 370] on span "OK" at bounding box center [774, 374] width 13 height 15
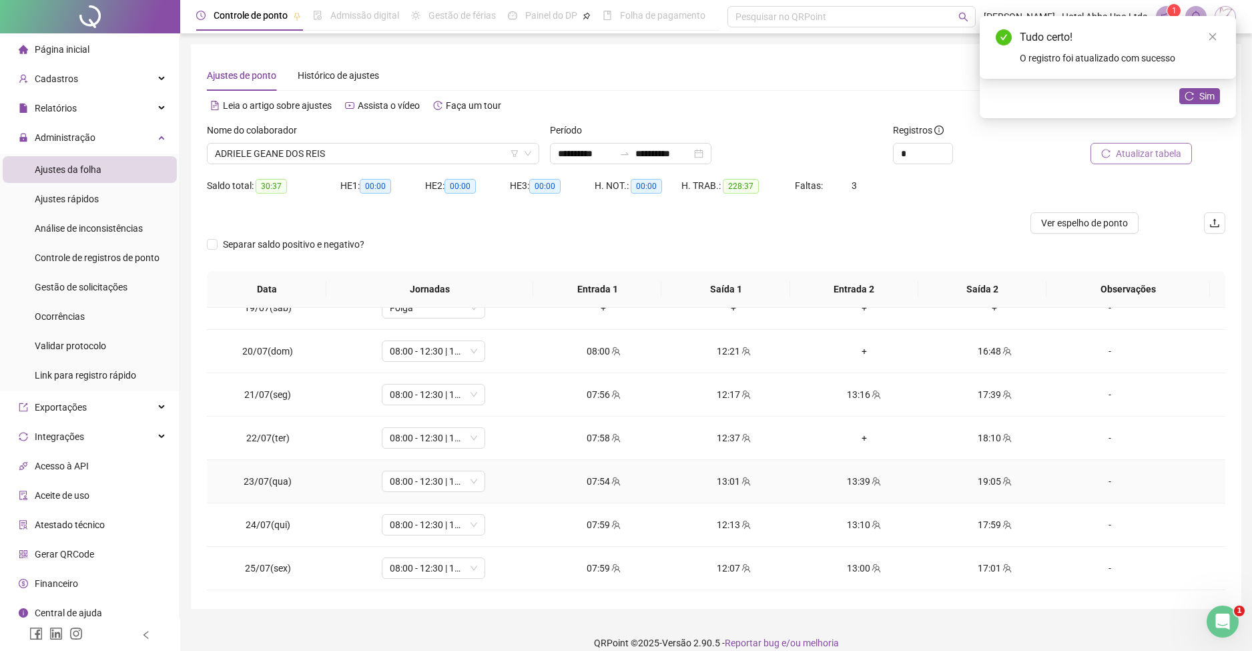
click at [844, 481] on div "13:39" at bounding box center [864, 481] width 109 height 15
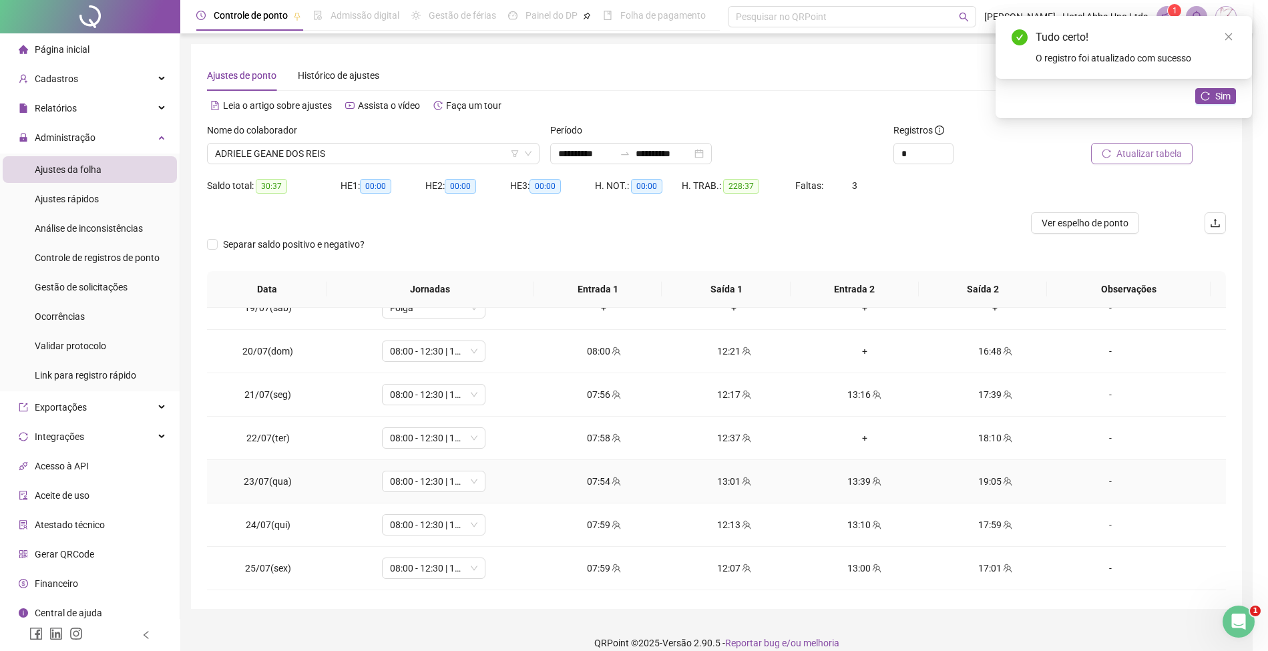
type input "**********"
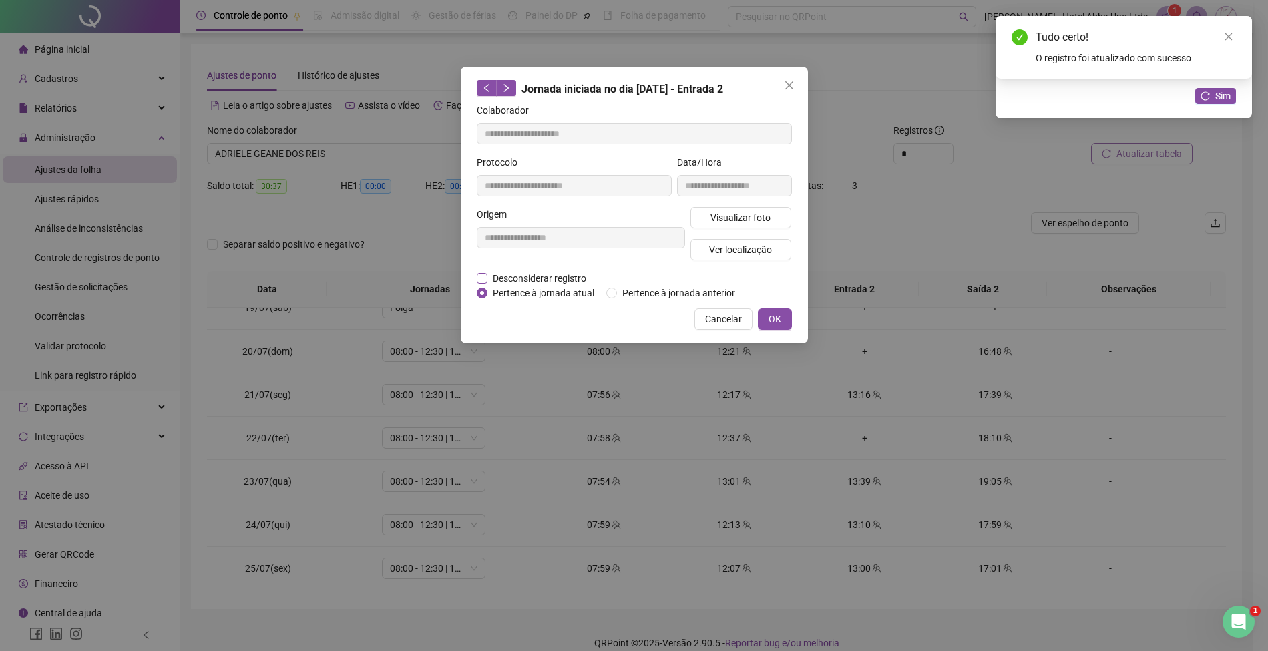
click at [550, 273] on span "Desconsiderar registro" at bounding box center [539, 278] width 104 height 15
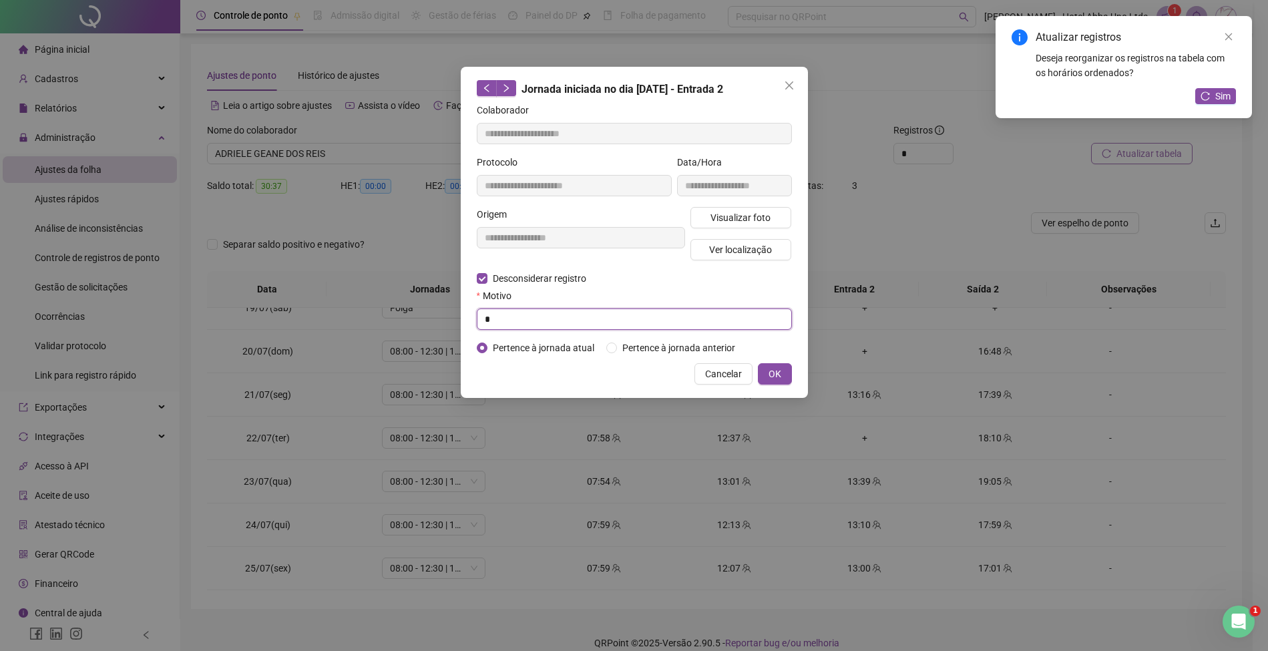
click at [532, 323] on input "*" at bounding box center [634, 318] width 315 height 21
type input "*"
click at [773, 372] on span "OK" at bounding box center [774, 374] width 13 height 15
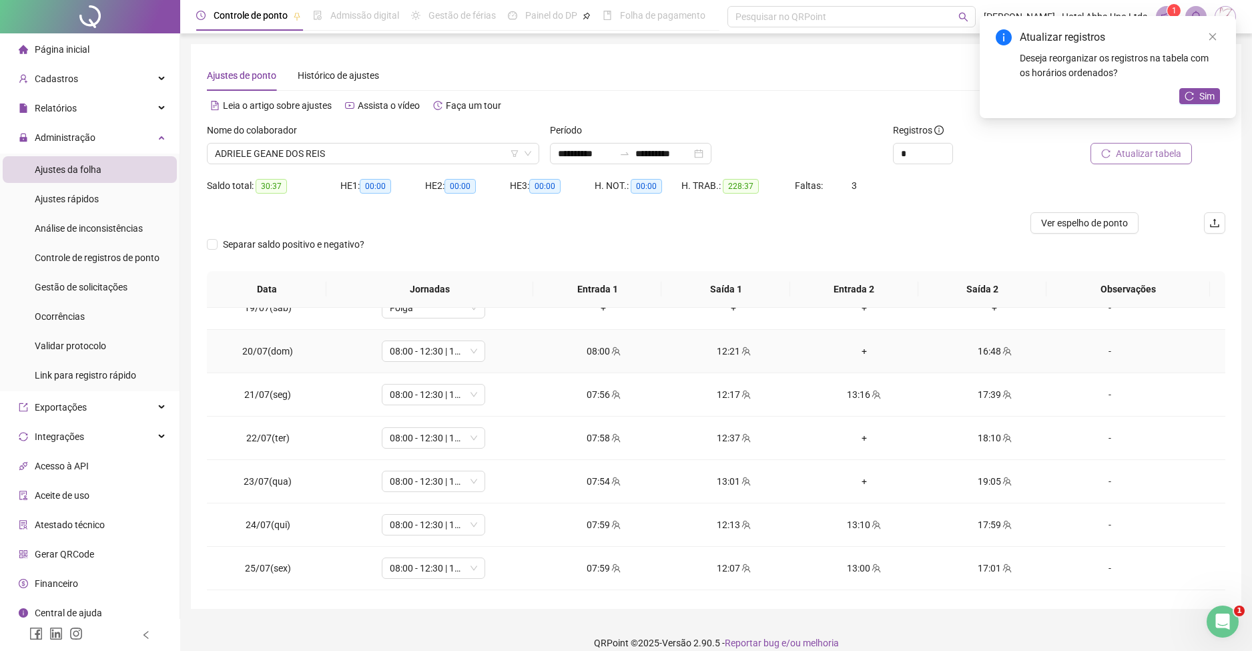
click at [853, 348] on div "+" at bounding box center [864, 351] width 109 height 15
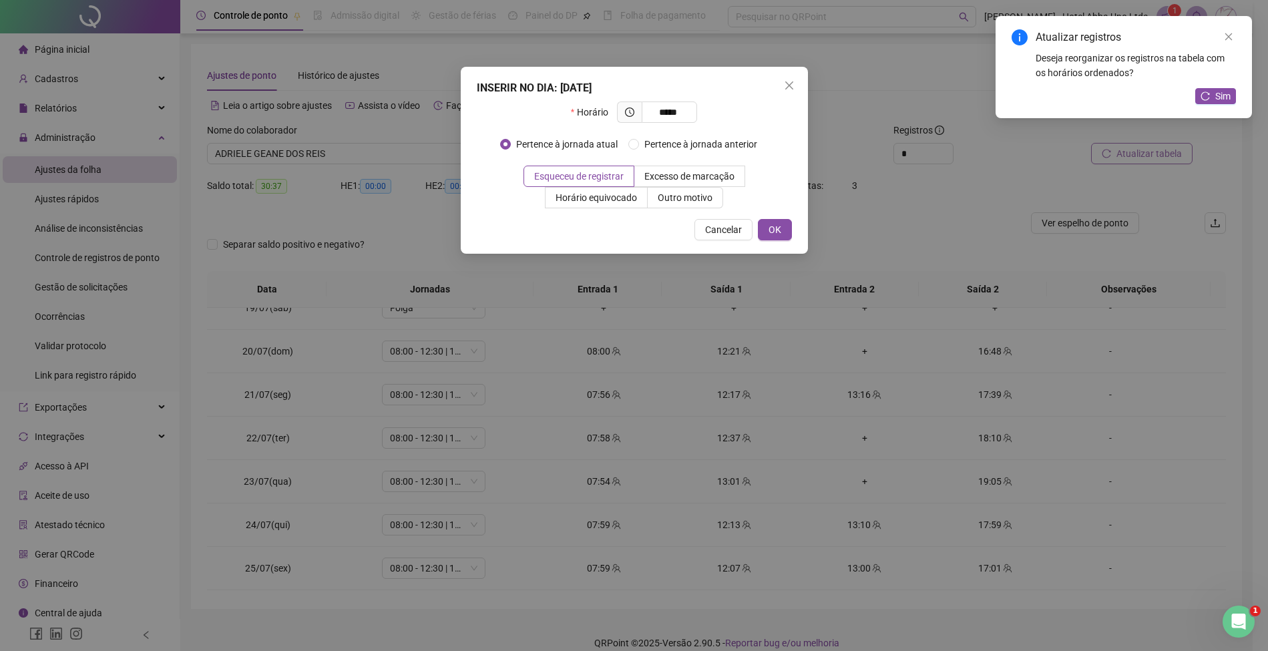
type input "*****"
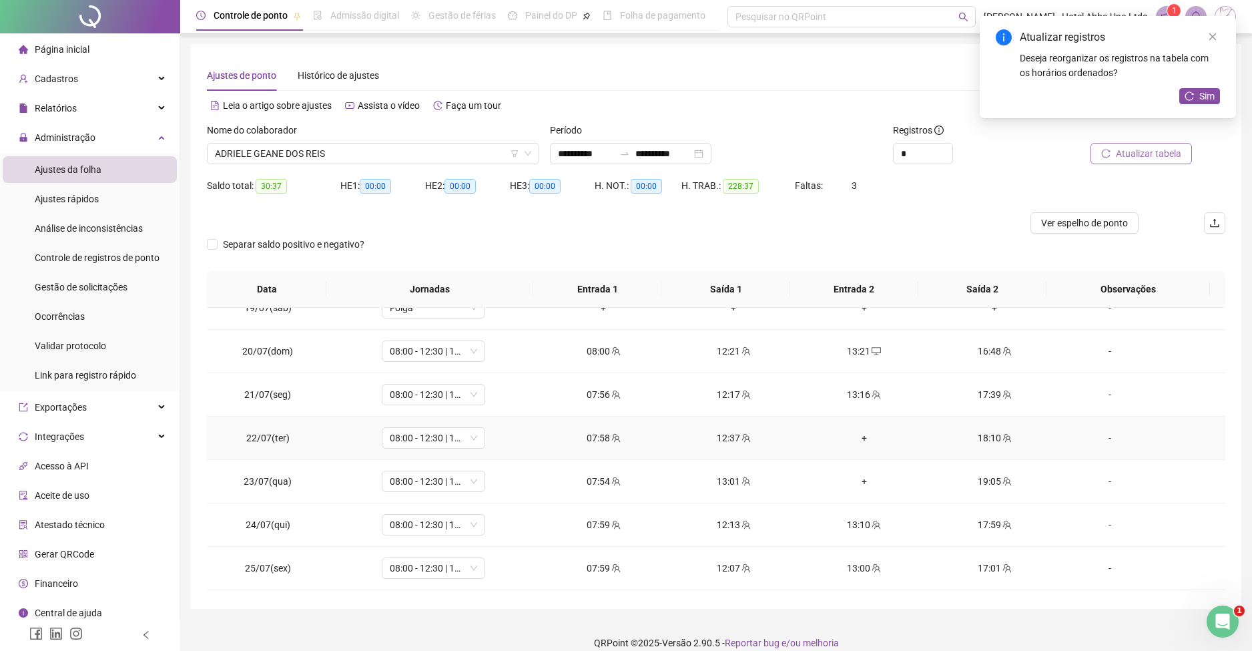
click at [855, 436] on div "+" at bounding box center [864, 438] width 109 height 15
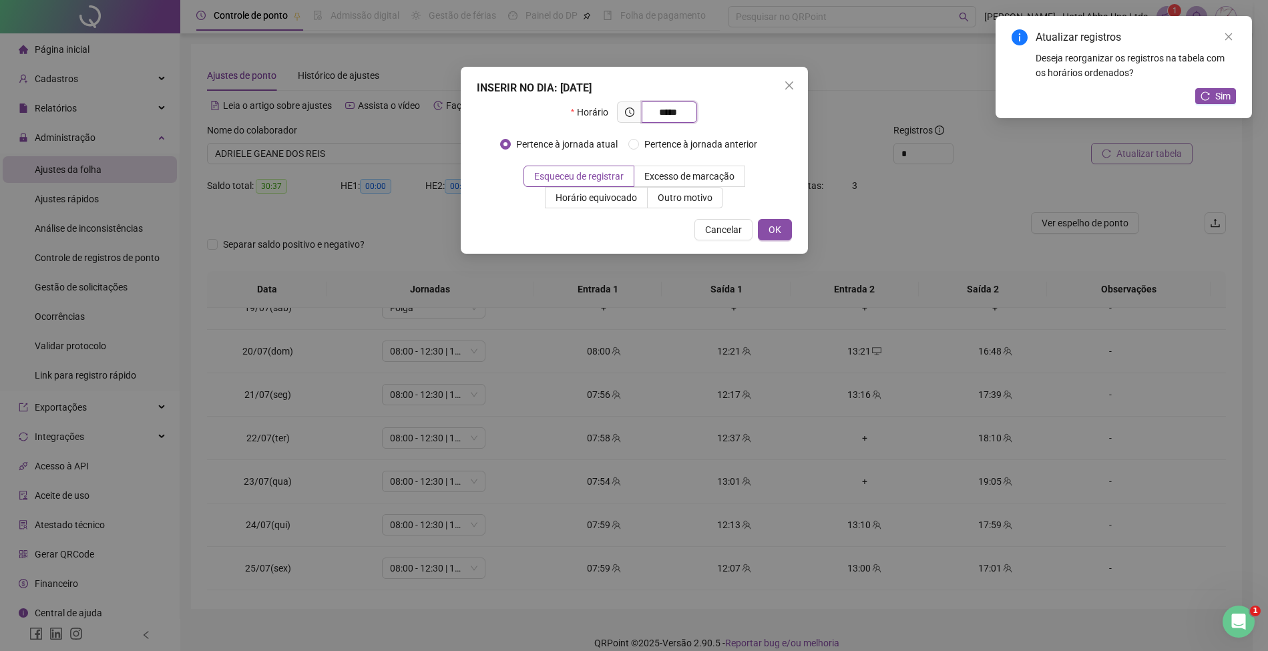
type input "*****"
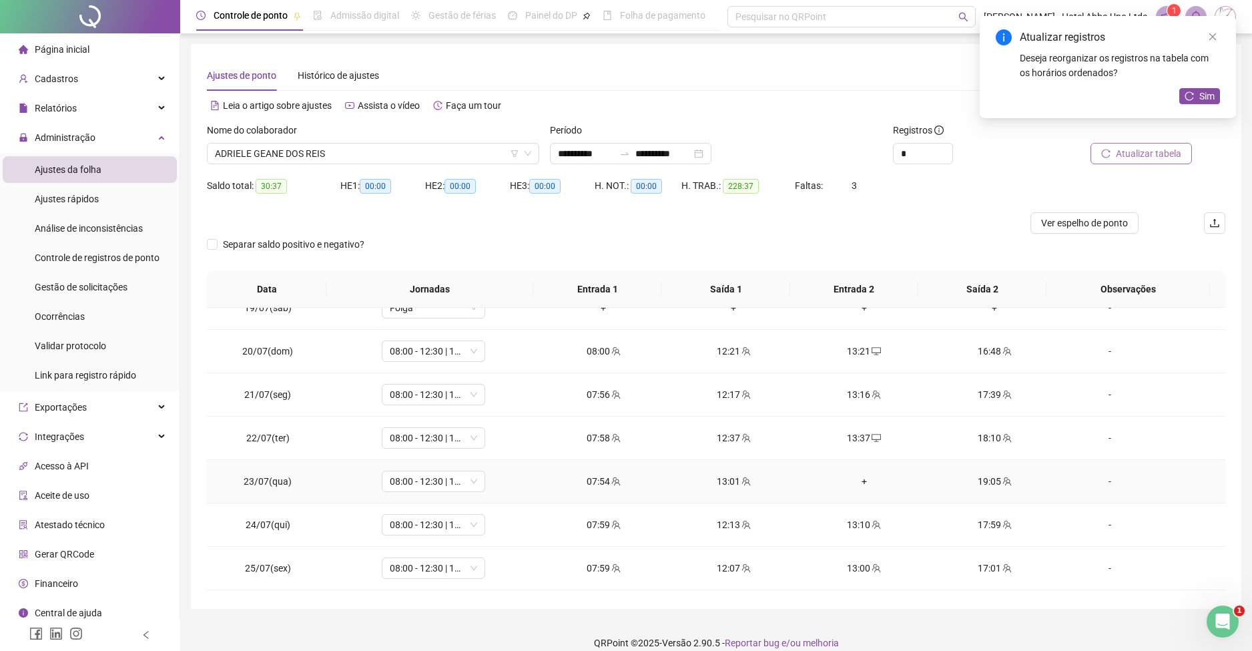
click at [852, 476] on div "+" at bounding box center [864, 481] width 109 height 15
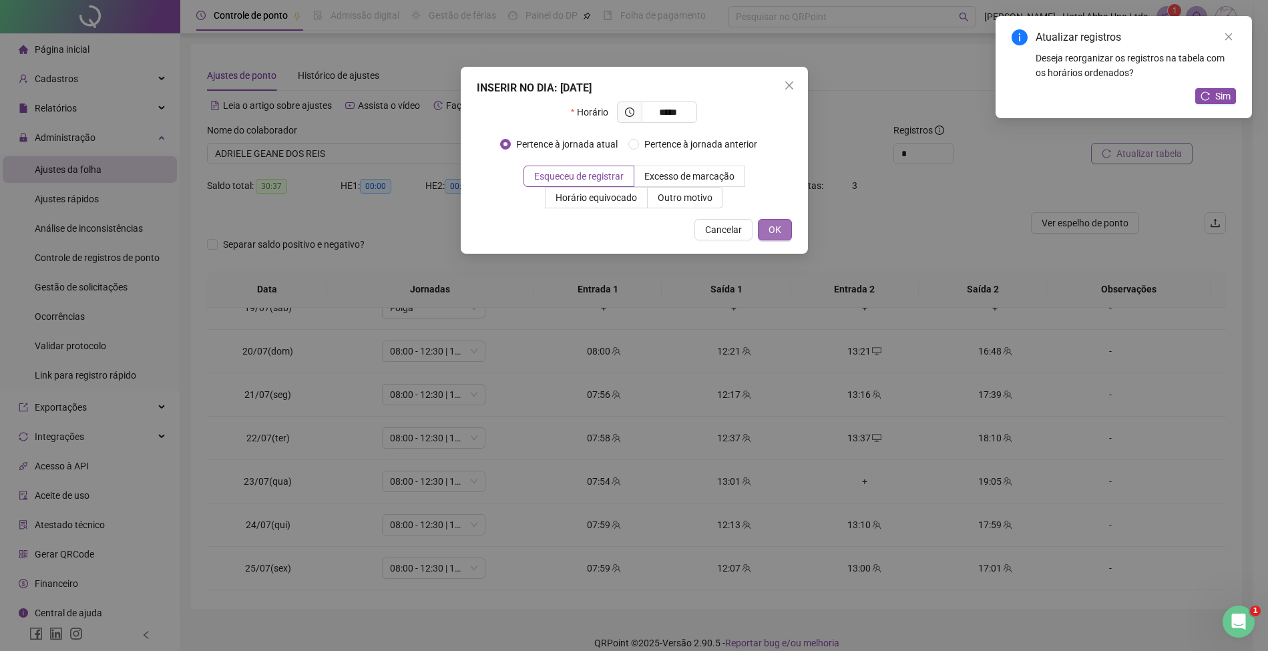
type input "*****"
click at [774, 225] on span "OK" at bounding box center [774, 229] width 13 height 15
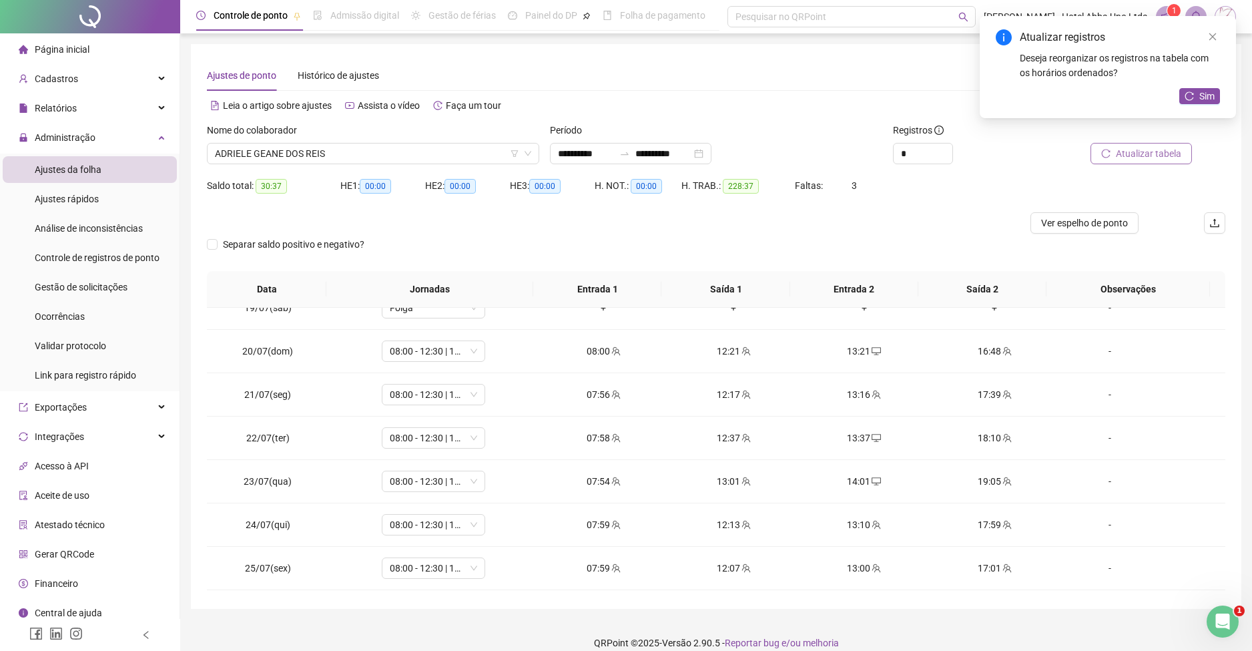
scroll to position [923, 0]
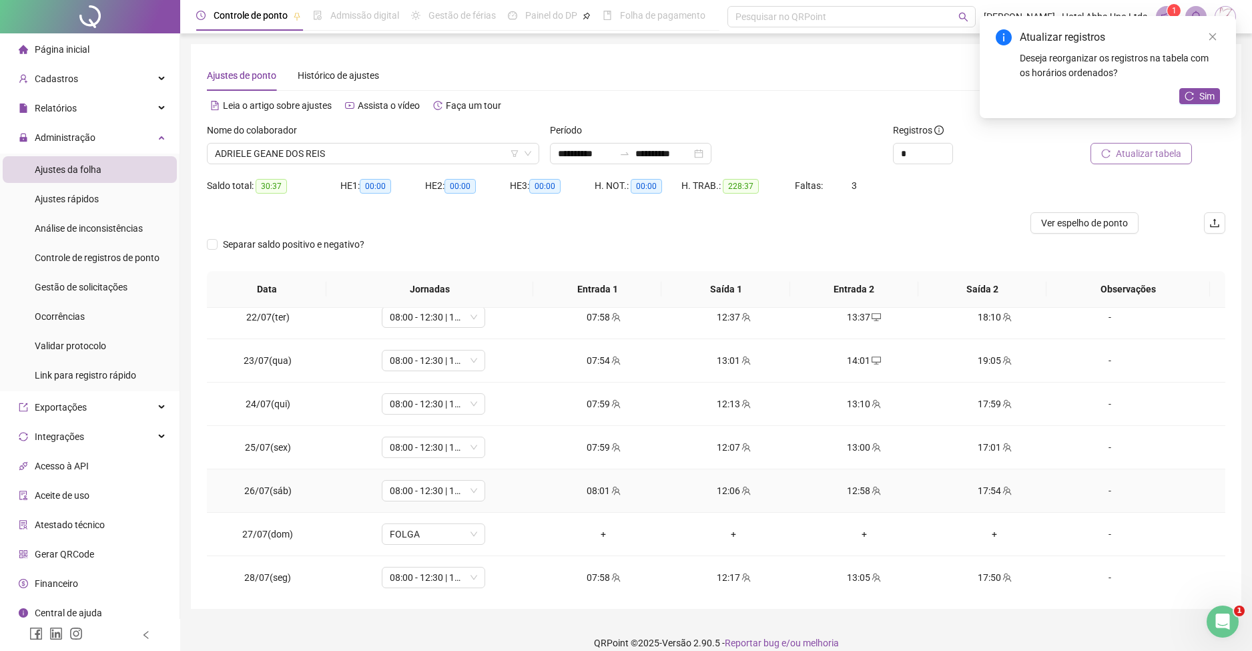
click at [857, 491] on div "12:58" at bounding box center [864, 490] width 109 height 15
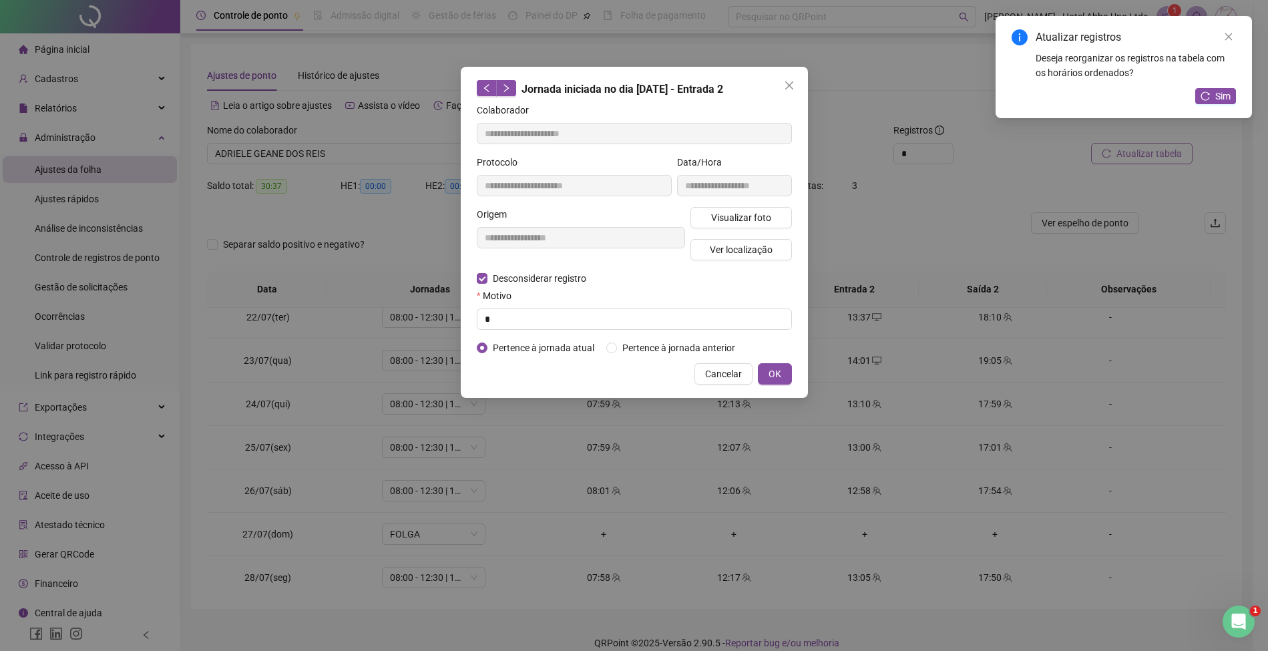
type input "**********"
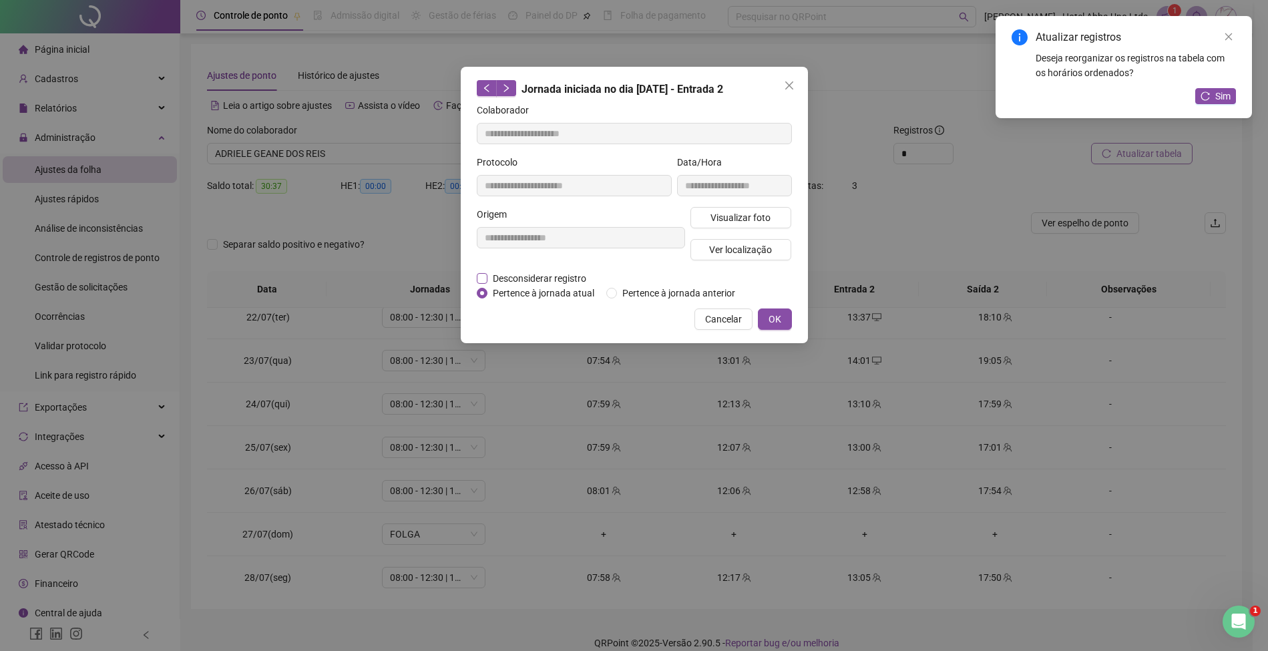
click at [563, 277] on span "Desconsiderar registro" at bounding box center [539, 278] width 104 height 15
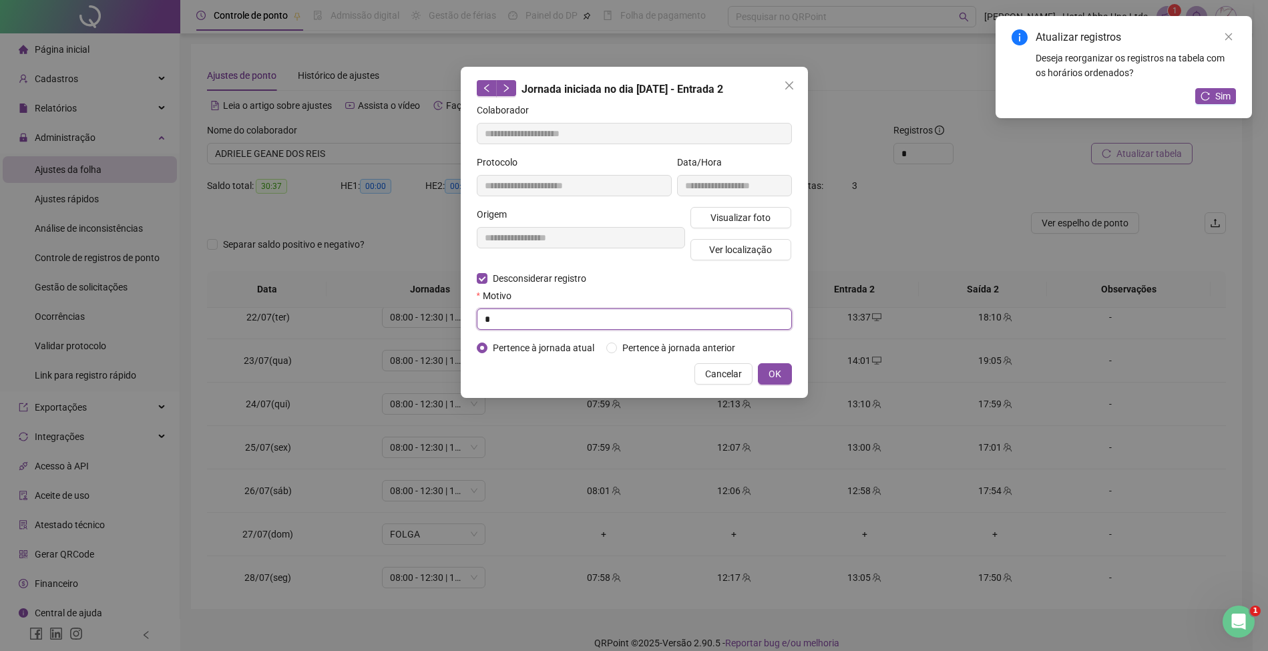
click at [555, 322] on input "*" at bounding box center [634, 318] width 315 height 21
type input "*"
click at [778, 369] on span "OK" at bounding box center [774, 374] width 13 height 15
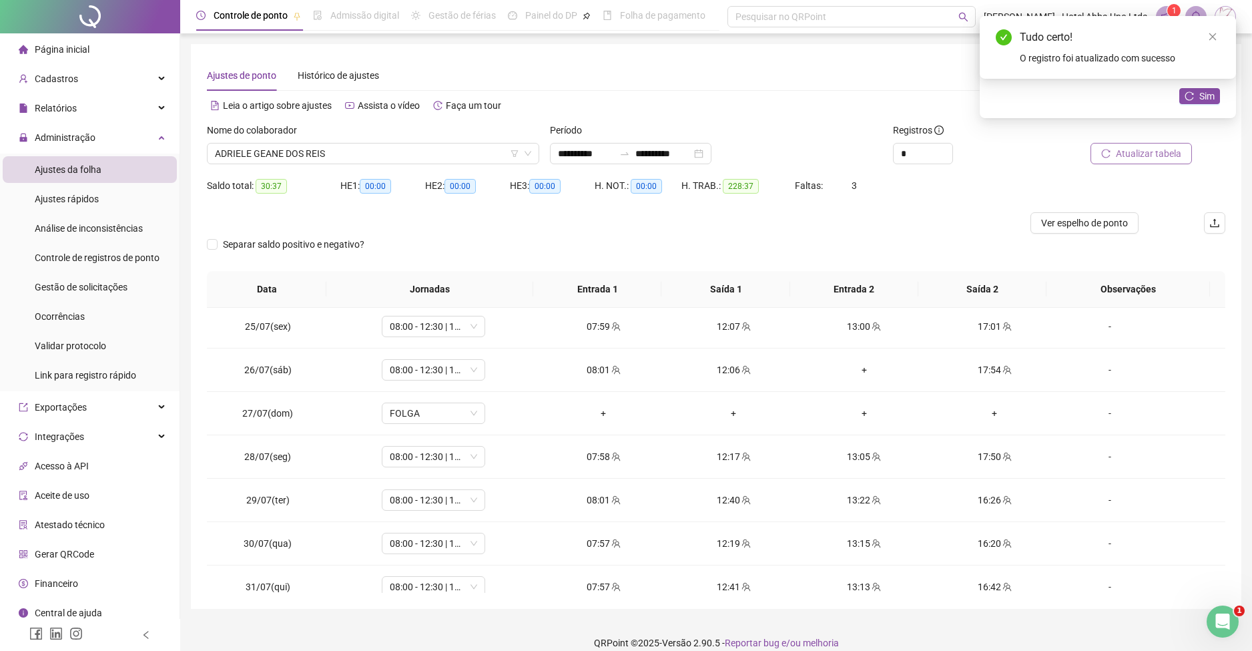
scroll to position [1060, 0]
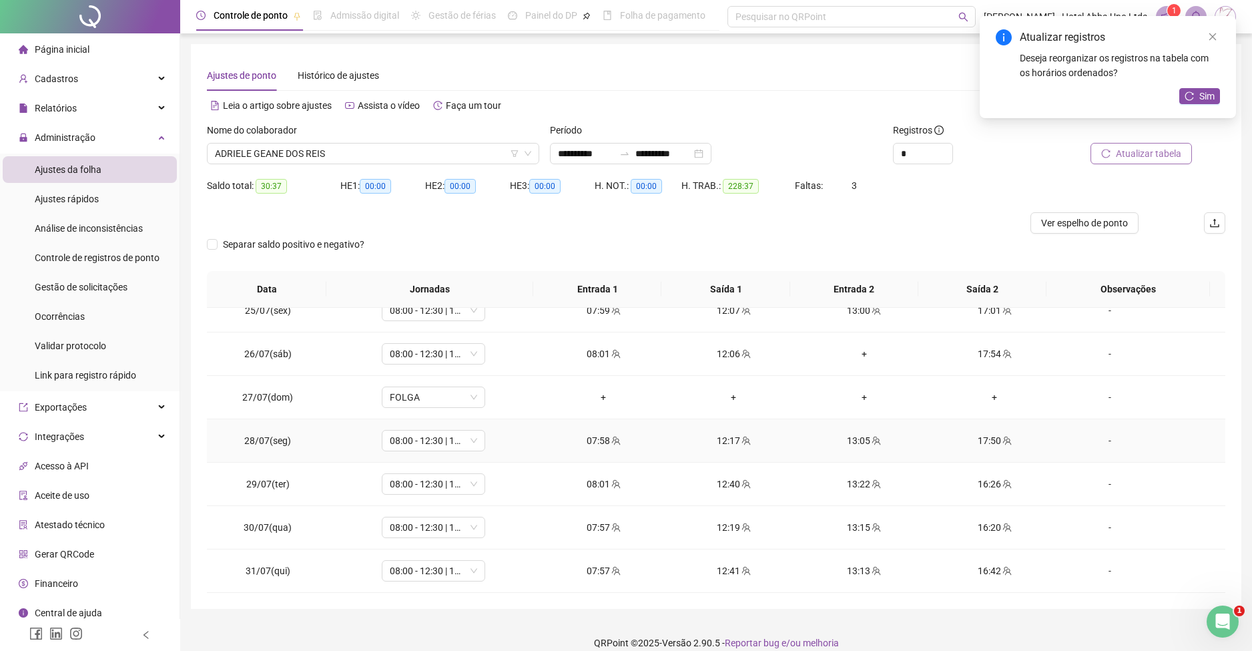
click at [843, 443] on div "13:05" at bounding box center [864, 440] width 109 height 15
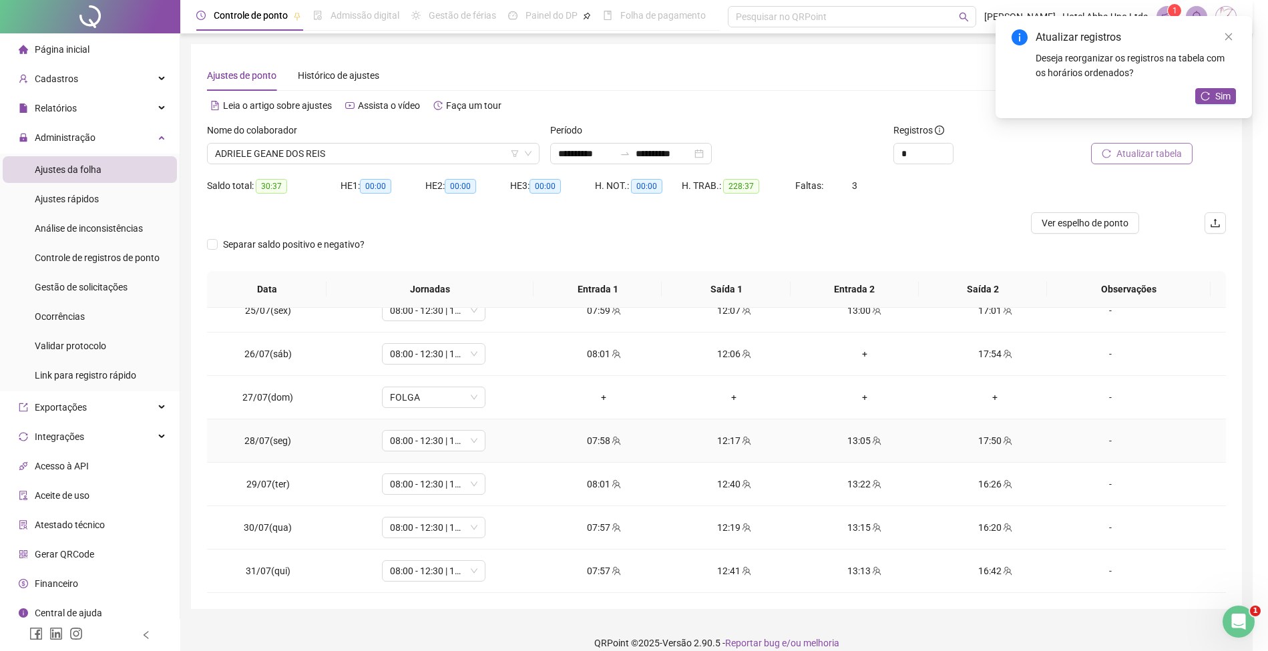
type input "**********"
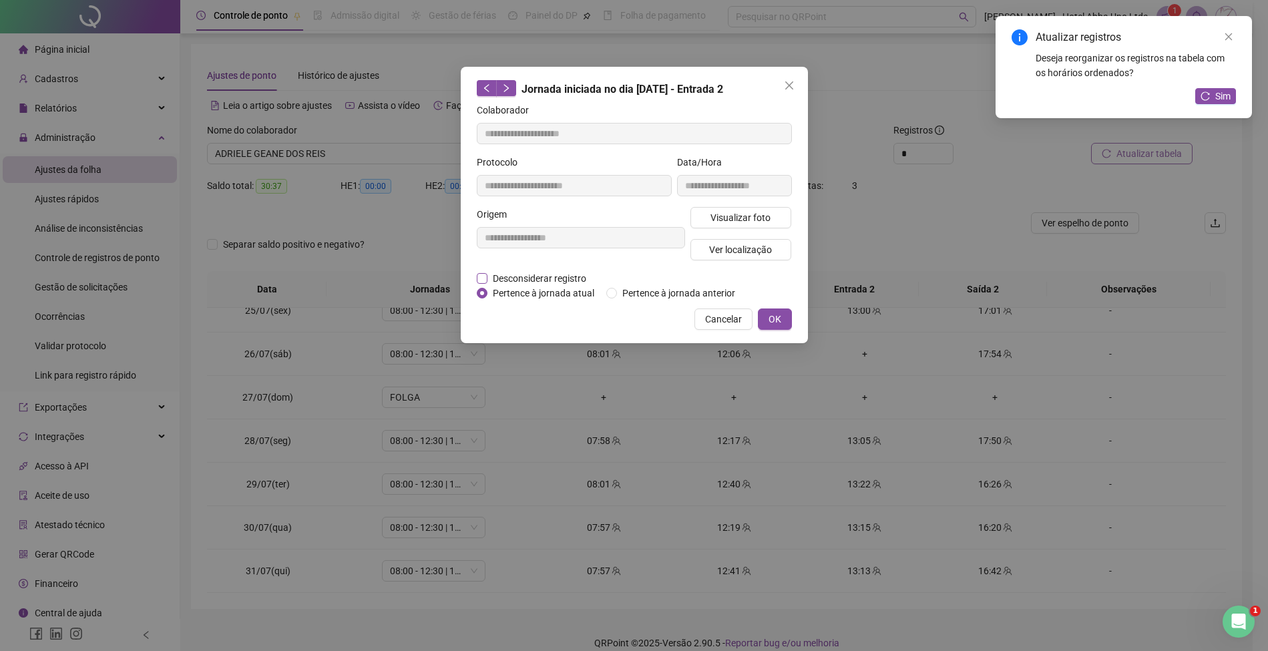
click at [555, 276] on span "Desconsiderar registro" at bounding box center [539, 278] width 104 height 15
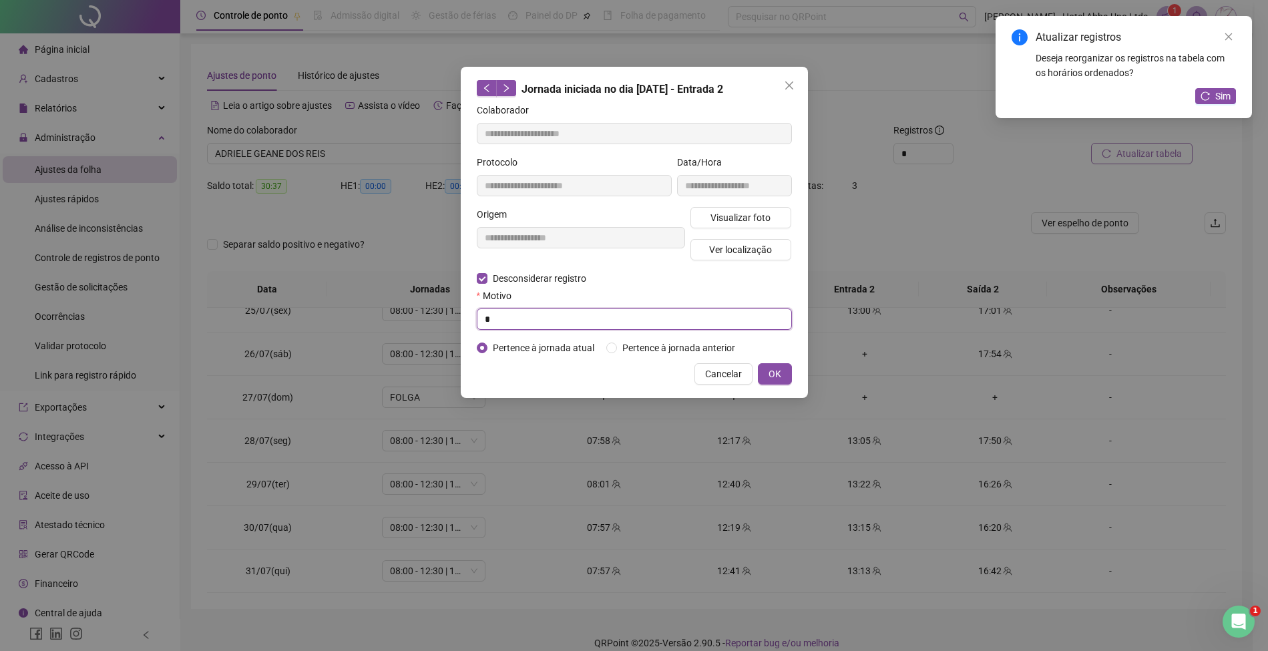
click at [549, 322] on input "*" at bounding box center [634, 318] width 315 height 21
type input "*"
click at [774, 375] on span "OK" at bounding box center [774, 374] width 13 height 15
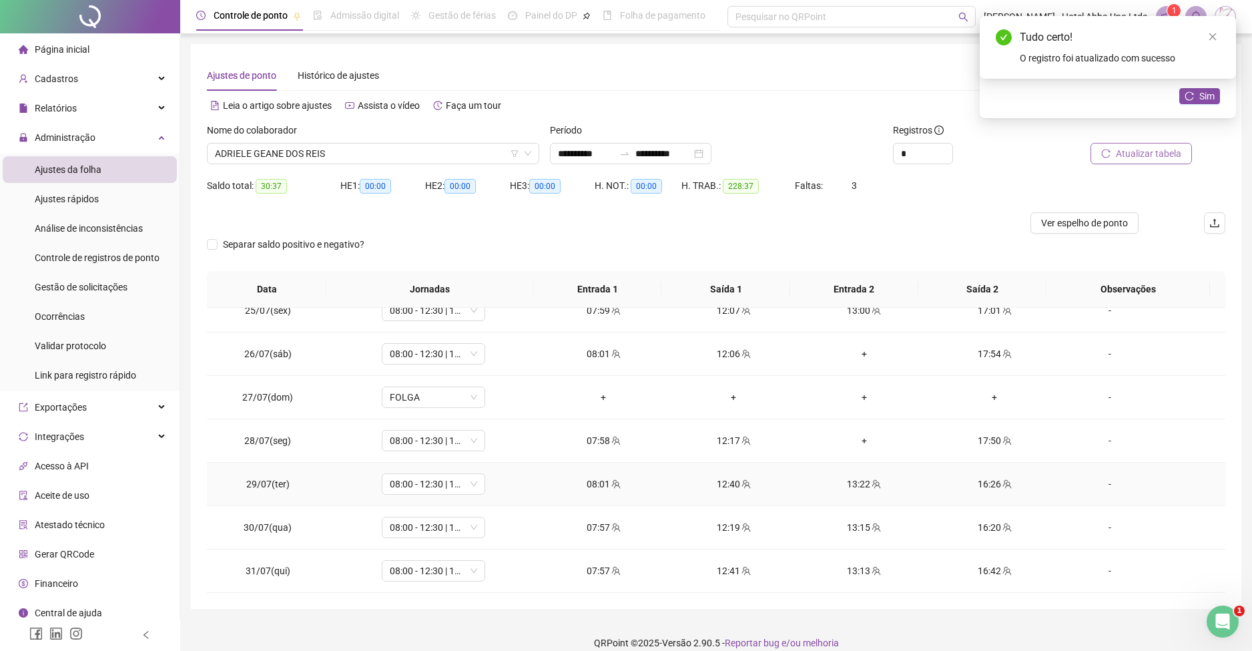
click at [854, 483] on div "13:22" at bounding box center [864, 484] width 109 height 15
type input "**********"
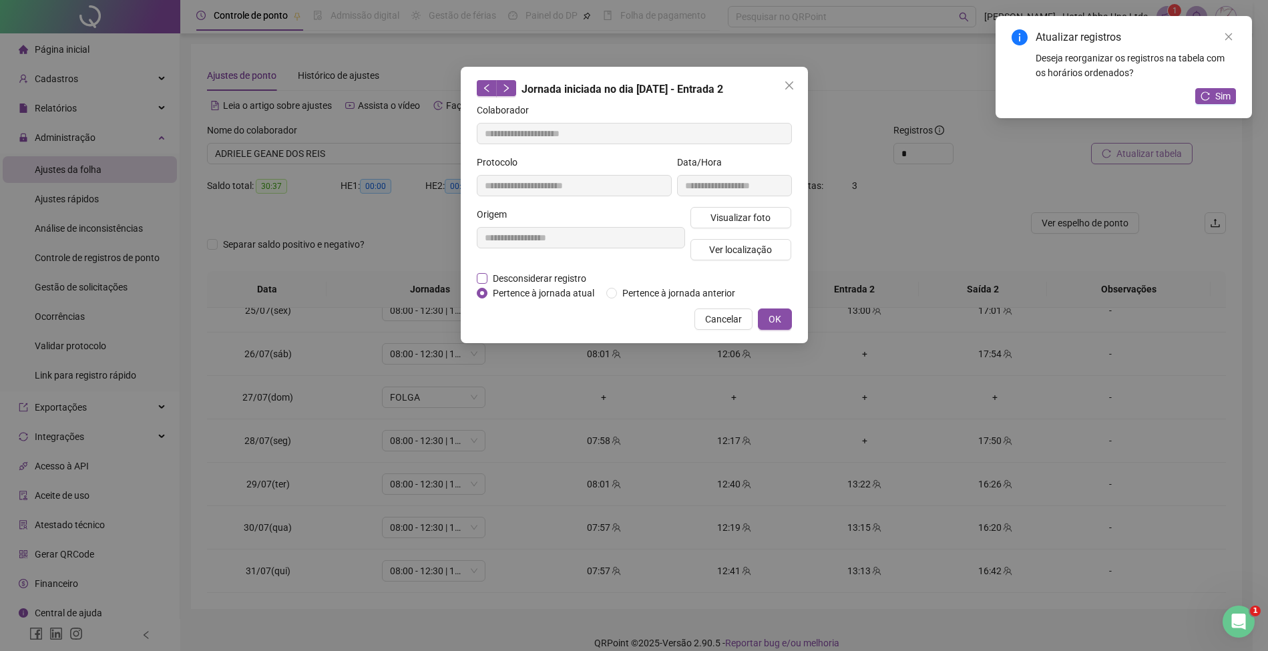
click at [545, 274] on span "Desconsiderar registro" at bounding box center [539, 278] width 104 height 15
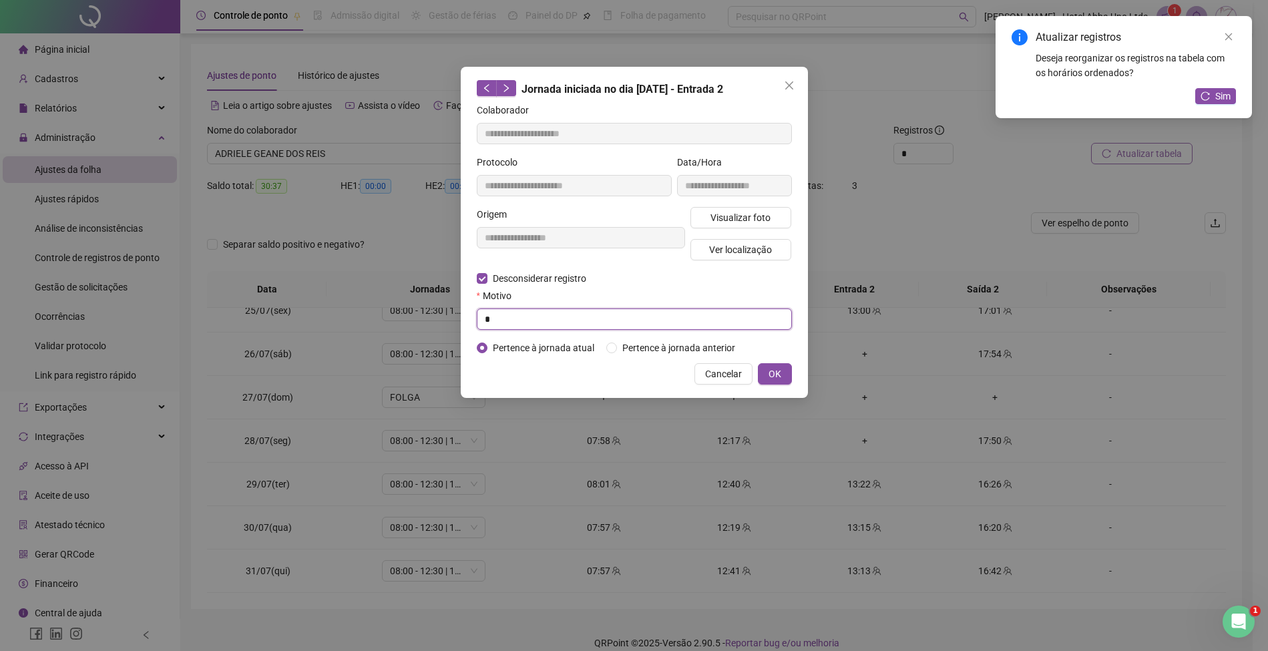
click at [534, 321] on input "*" at bounding box center [634, 318] width 315 height 21
type input "*"
click at [772, 371] on span "OK" at bounding box center [774, 374] width 13 height 15
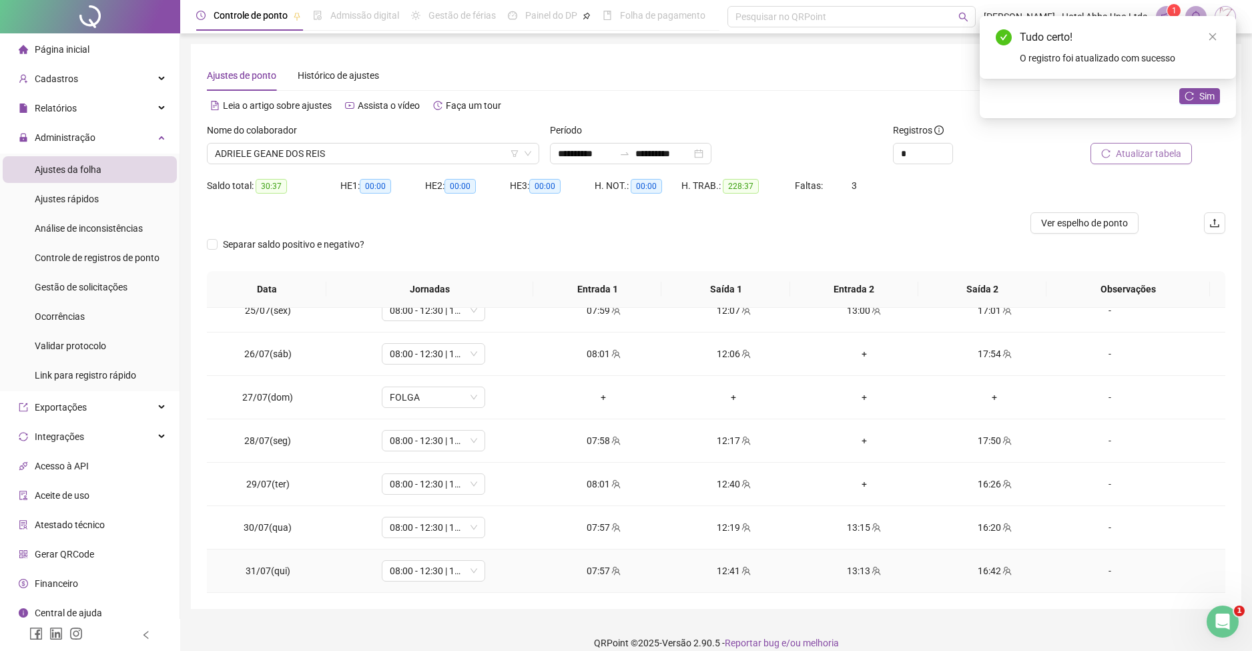
click at [852, 571] on div "13:13" at bounding box center [864, 570] width 109 height 15
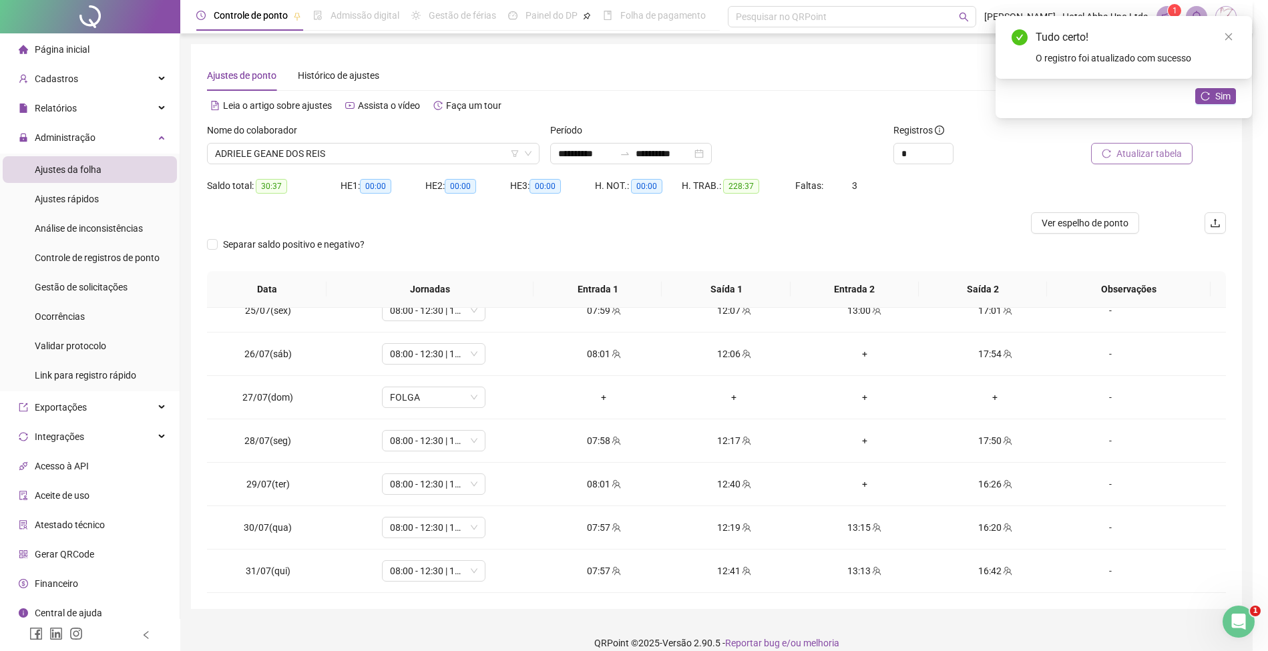
type input "**********"
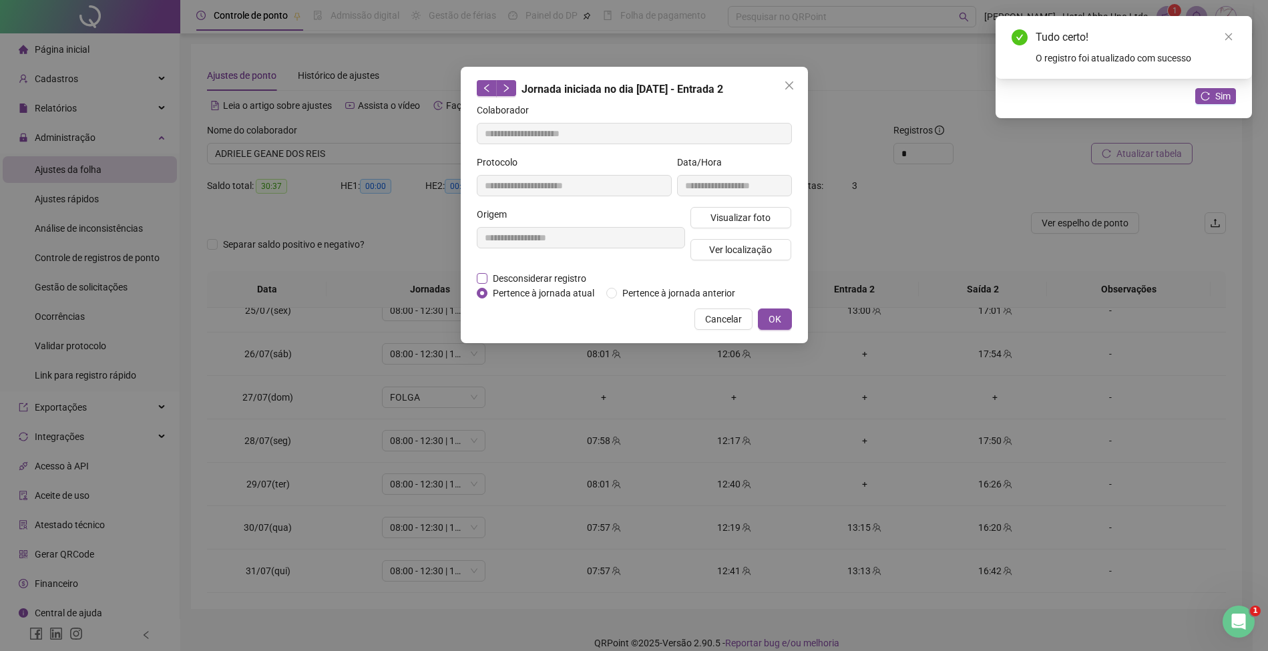
click at [529, 275] on span "Desconsiderar registro" at bounding box center [539, 278] width 104 height 15
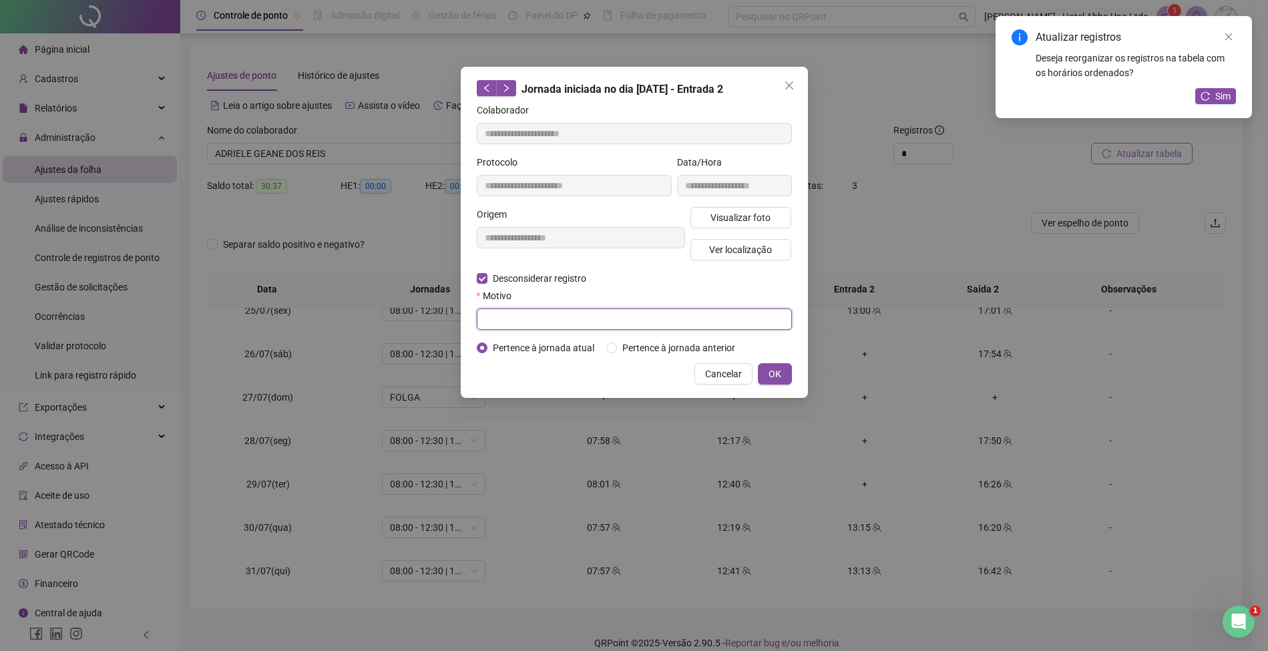
click at [531, 318] on input "text" at bounding box center [634, 318] width 315 height 21
type input "*"
click at [772, 372] on span "OK" at bounding box center [774, 374] width 13 height 15
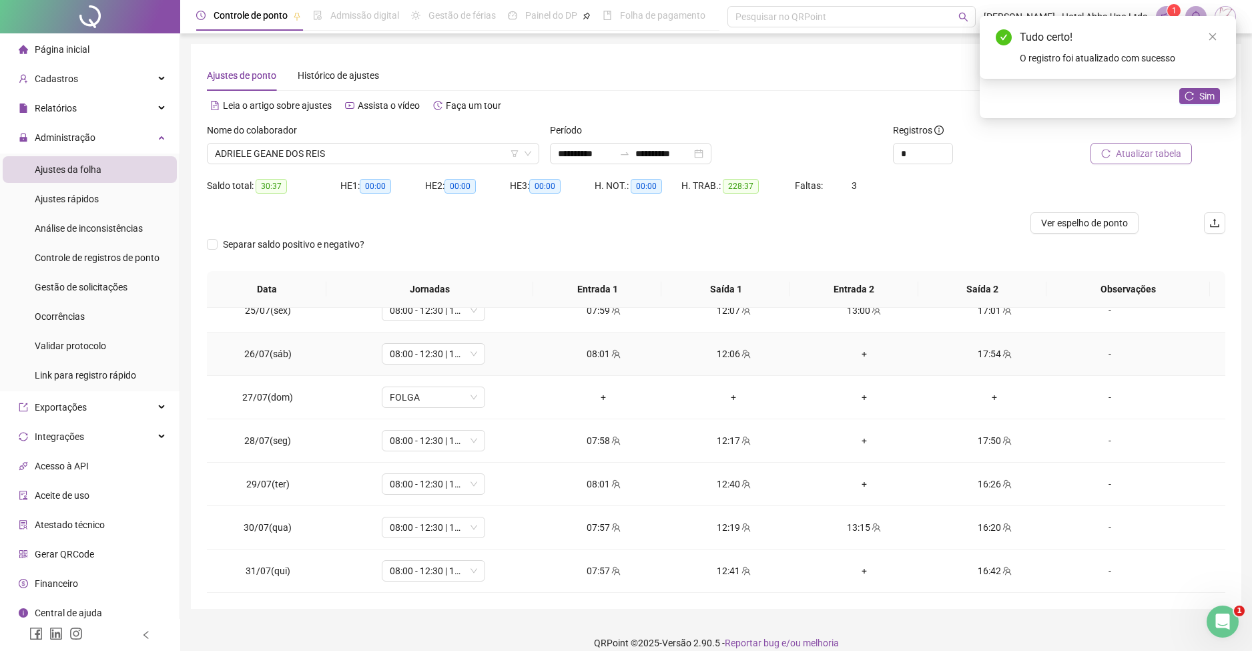
click at [853, 351] on div "+" at bounding box center [864, 353] width 109 height 15
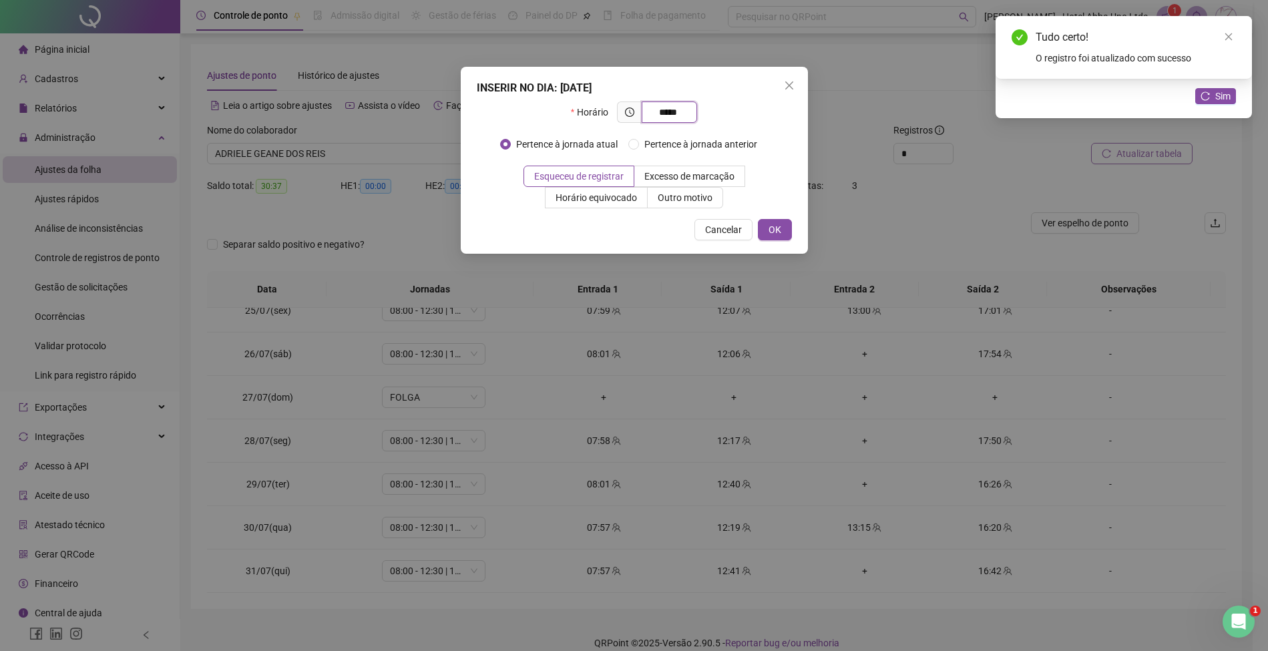
type input "*****"
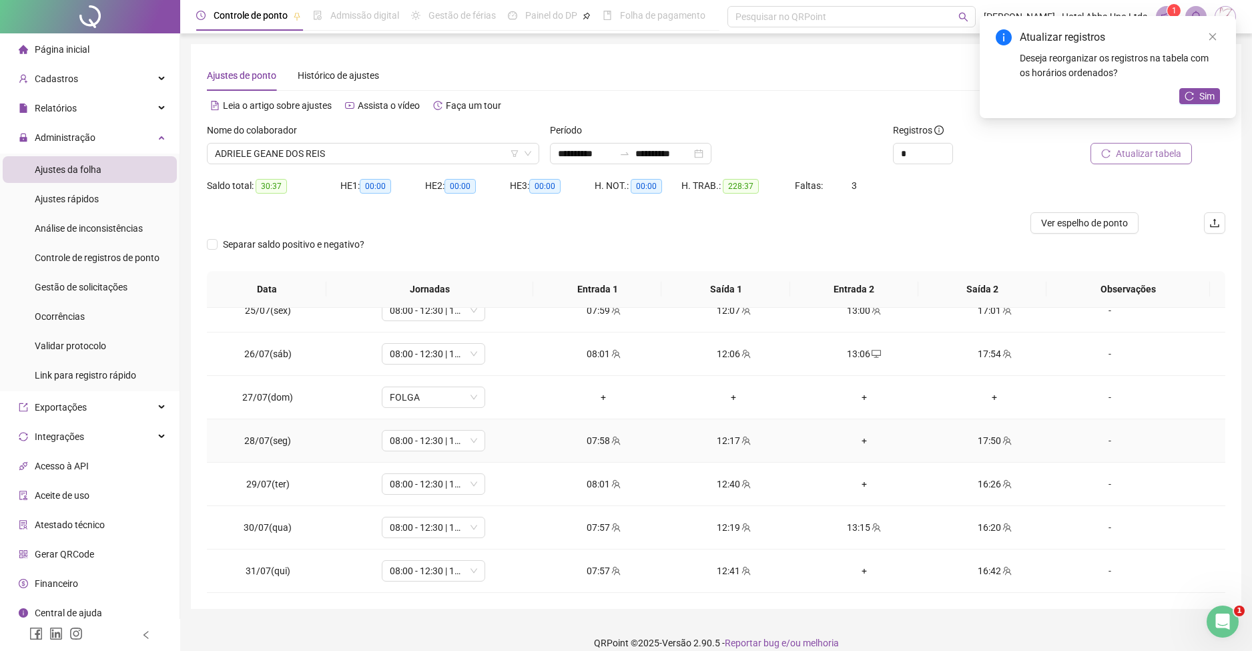
click at [855, 434] on div "+" at bounding box center [864, 440] width 109 height 15
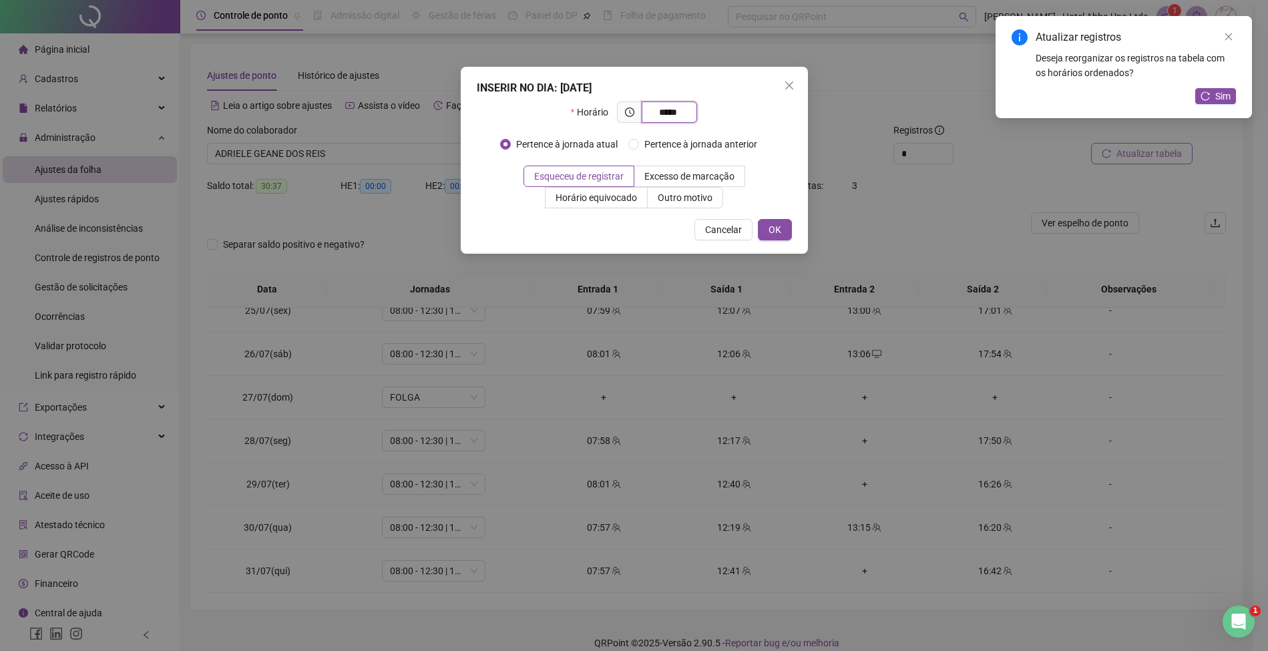
type input "*****"
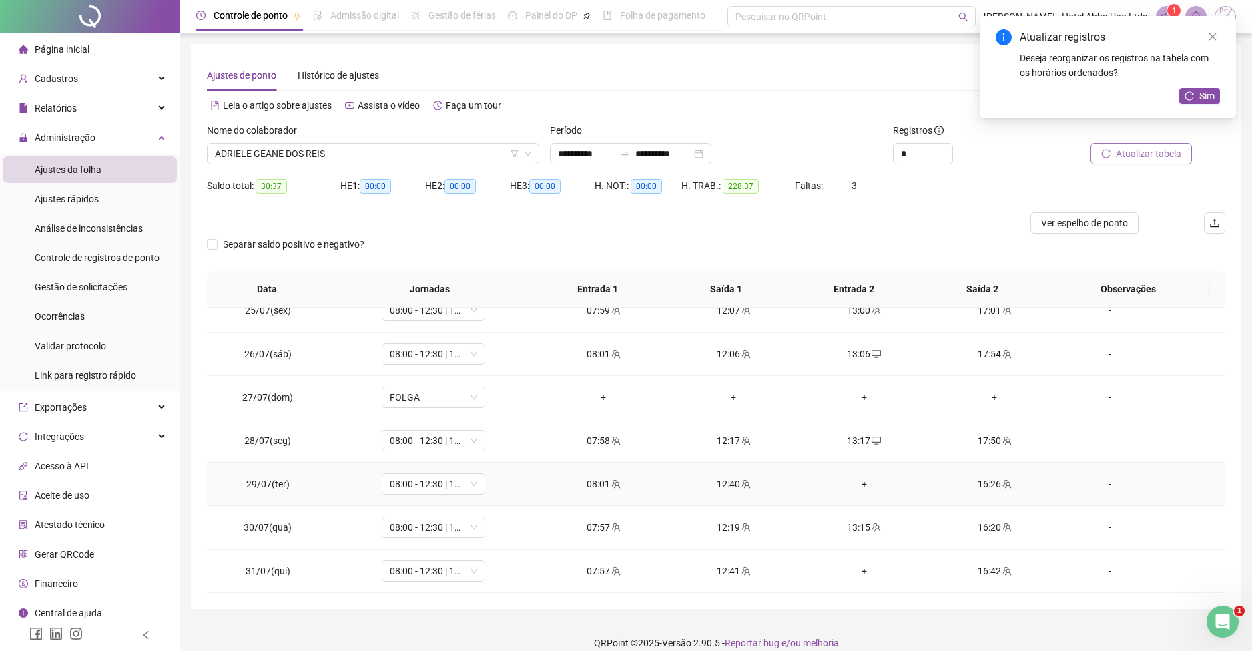
click at [851, 485] on div "+" at bounding box center [864, 484] width 109 height 15
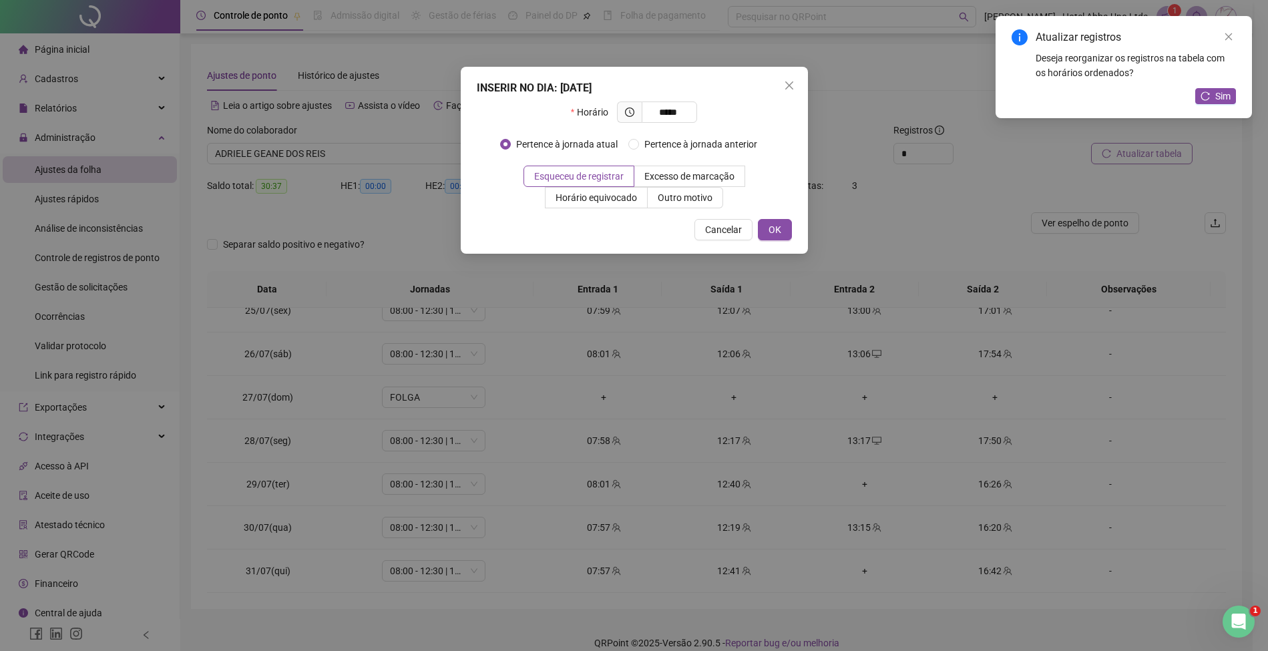
type input "*****"
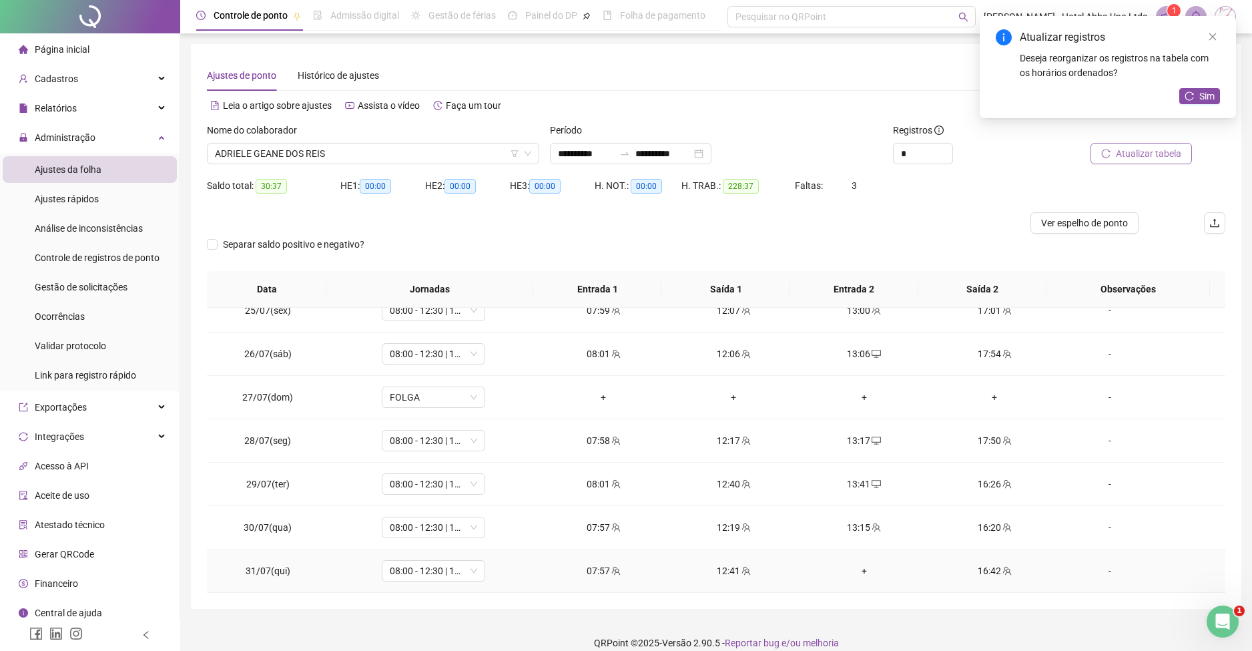
click at [851, 564] on div "+" at bounding box center [864, 570] width 109 height 15
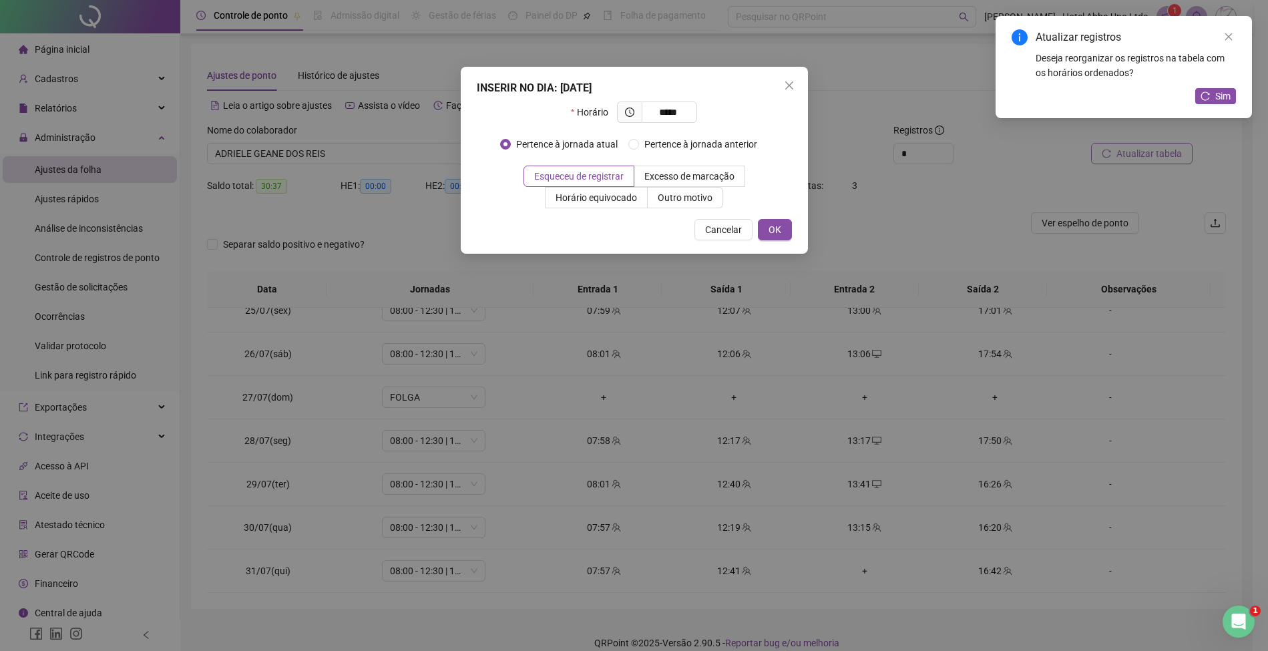
type input "*****"
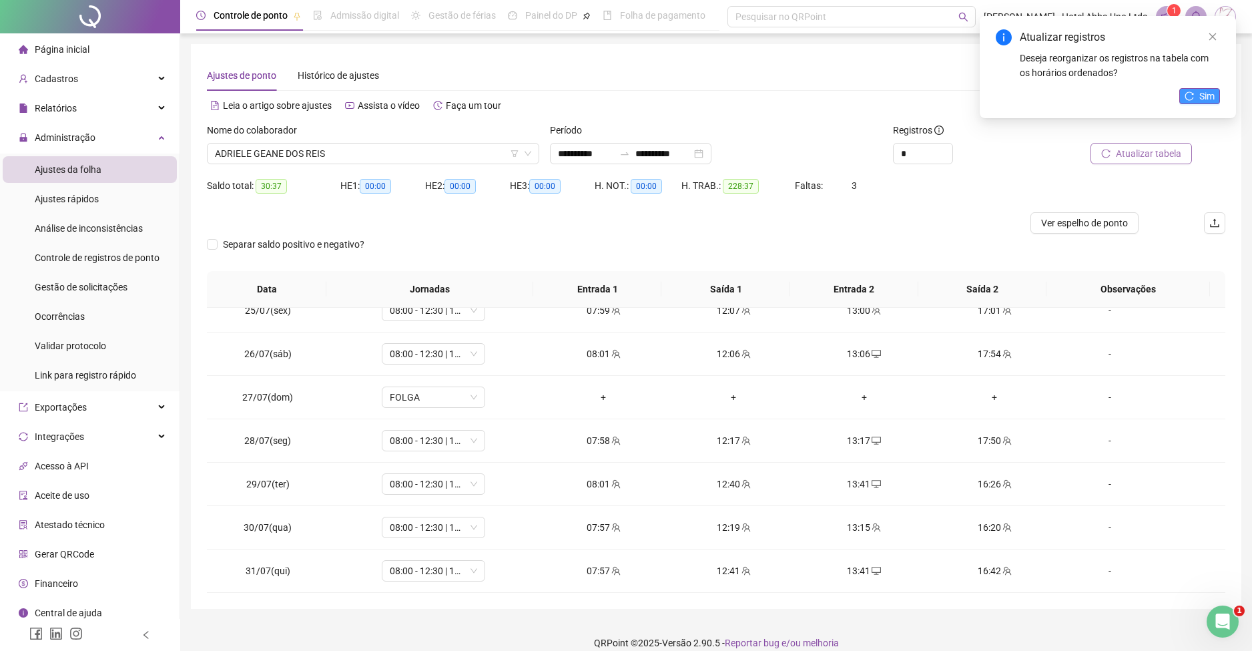
click at [1215, 101] on button "Sim" at bounding box center [1200, 96] width 41 height 16
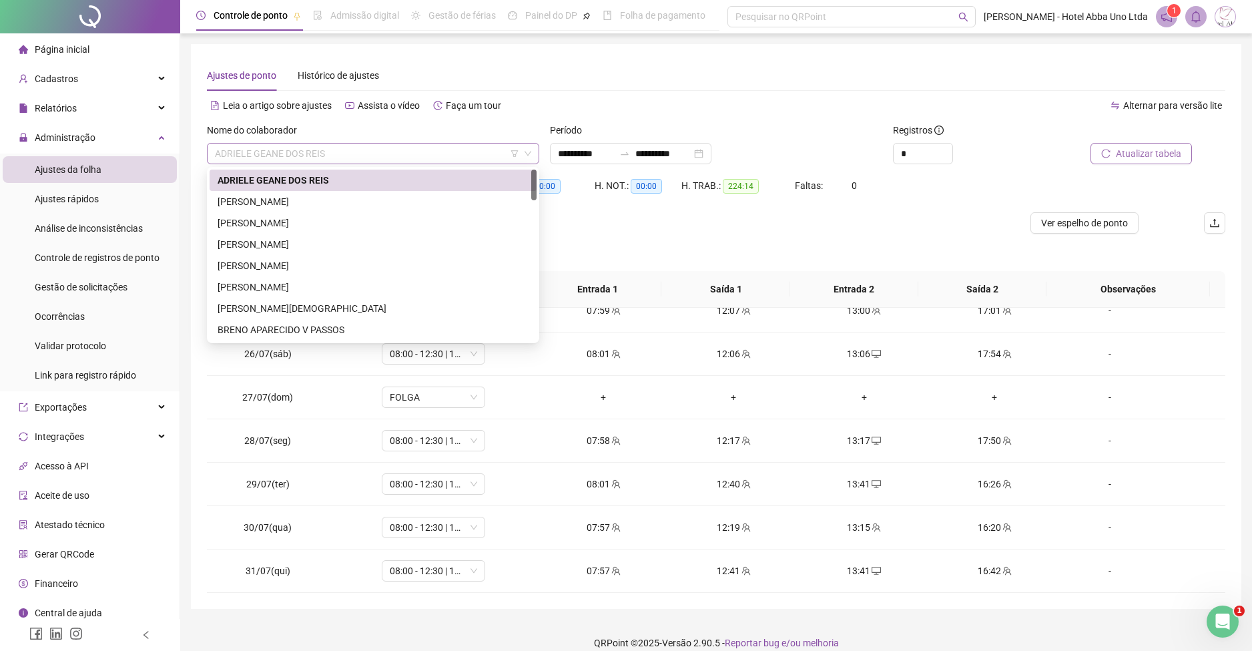
click at [227, 158] on span "ADRIELE GEANE DOS REIS" at bounding box center [373, 154] width 316 height 20
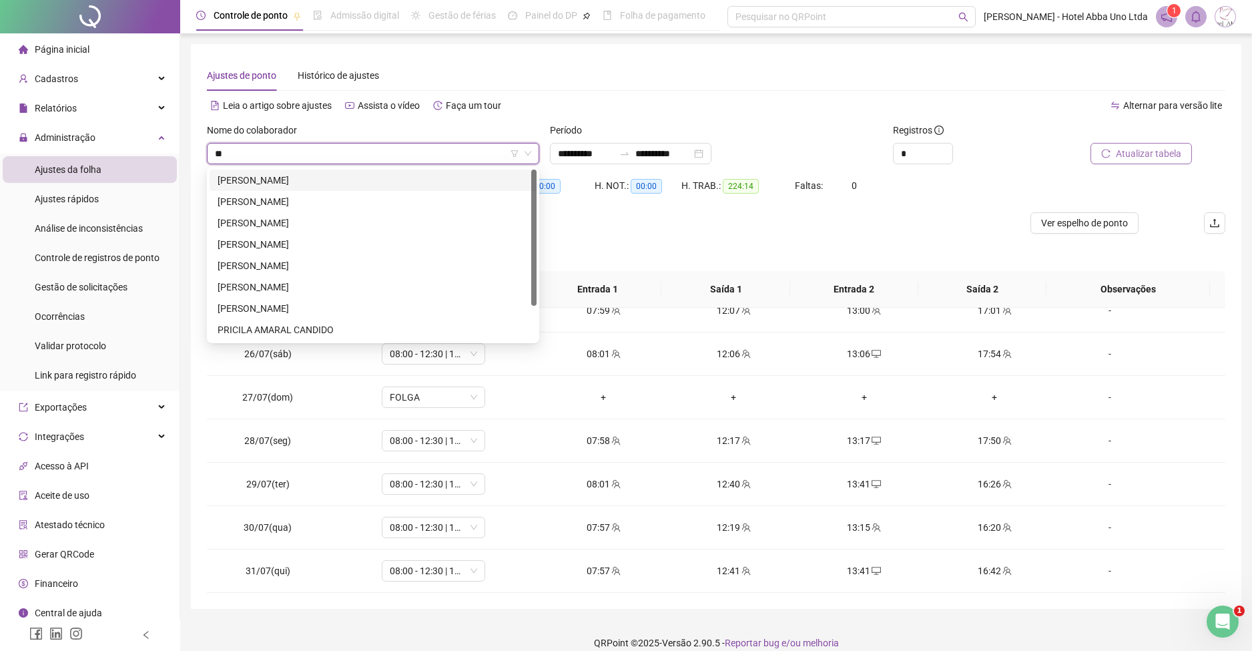
type input "***"
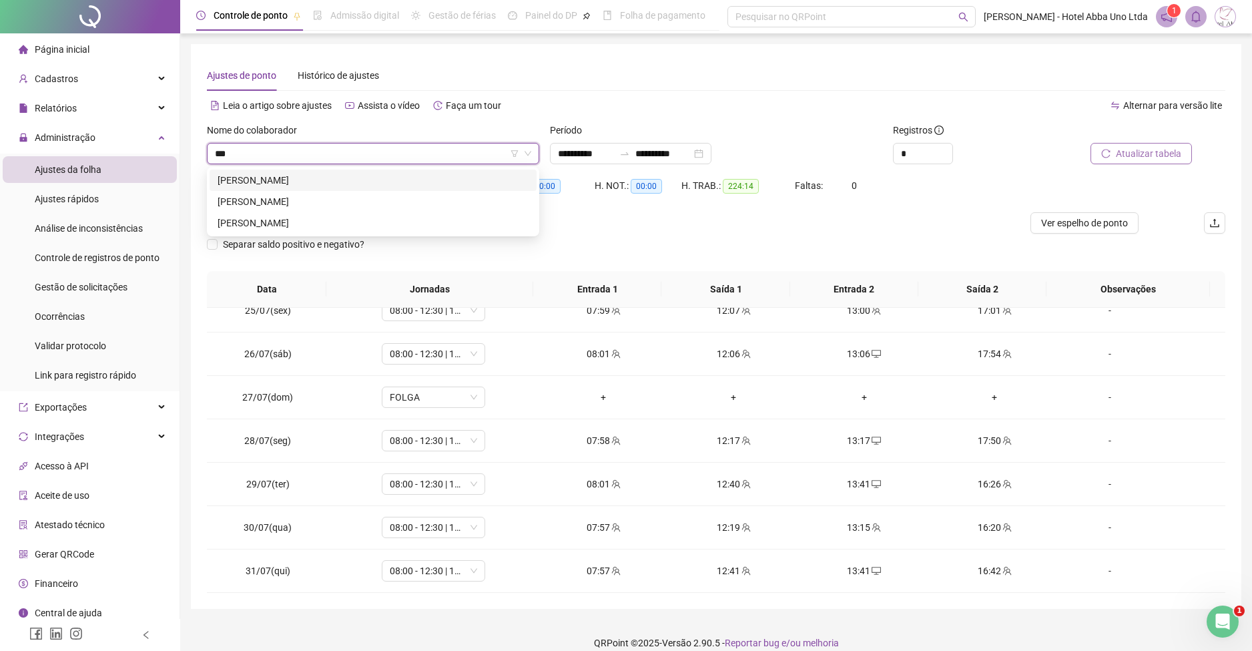
click at [235, 179] on div "[PERSON_NAME]" at bounding box center [373, 180] width 311 height 15
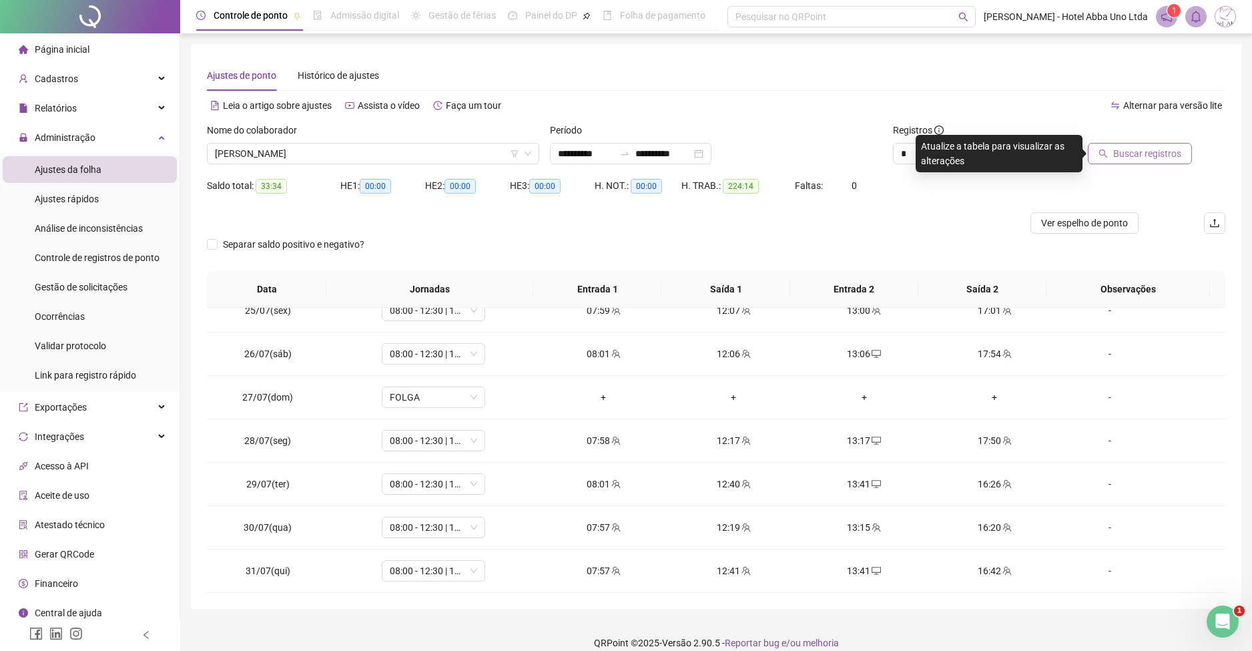
click at [1126, 148] on span "Buscar registros" at bounding box center [1148, 153] width 68 height 15
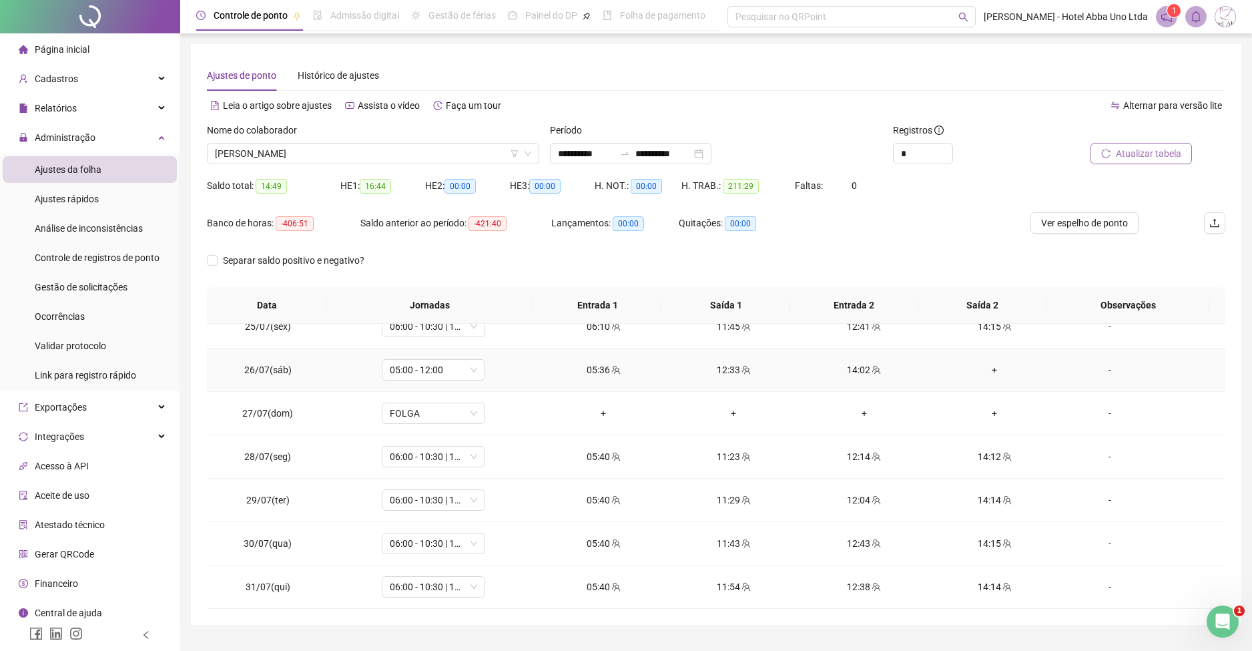
click at [981, 369] on div "+" at bounding box center [994, 370] width 109 height 15
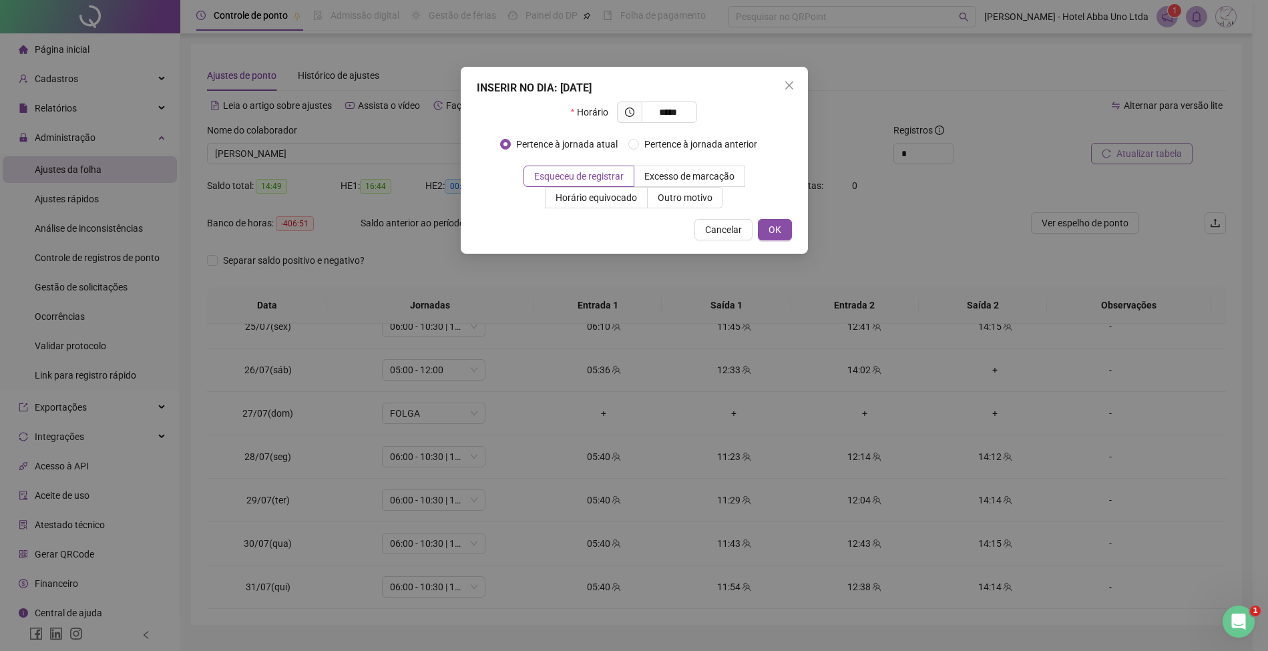
type input "*****"
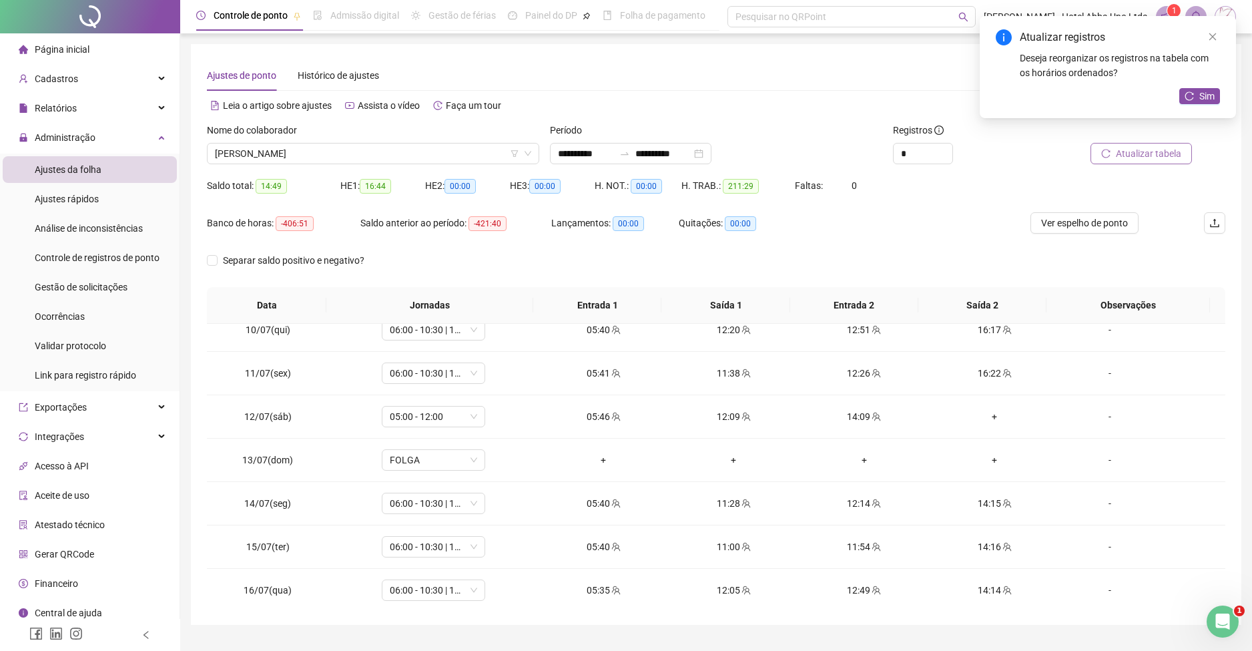
scroll to position [409, 0]
click at [983, 407] on div "+" at bounding box center [994, 413] width 109 height 15
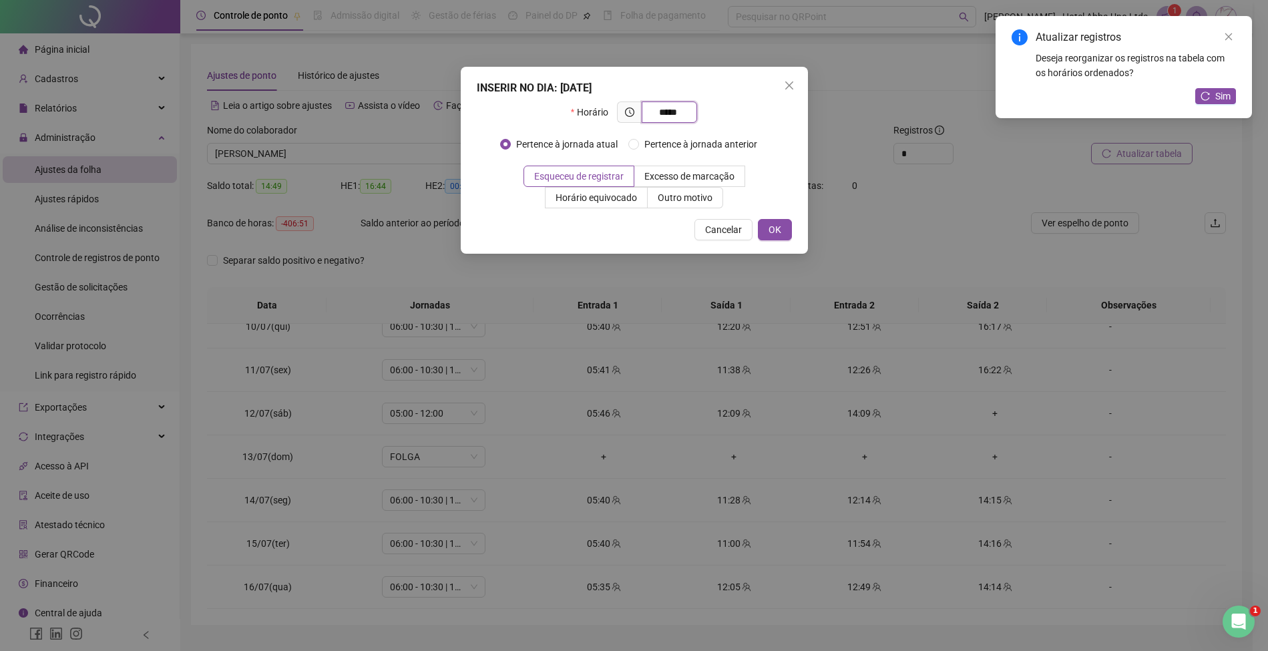
type input "*****"
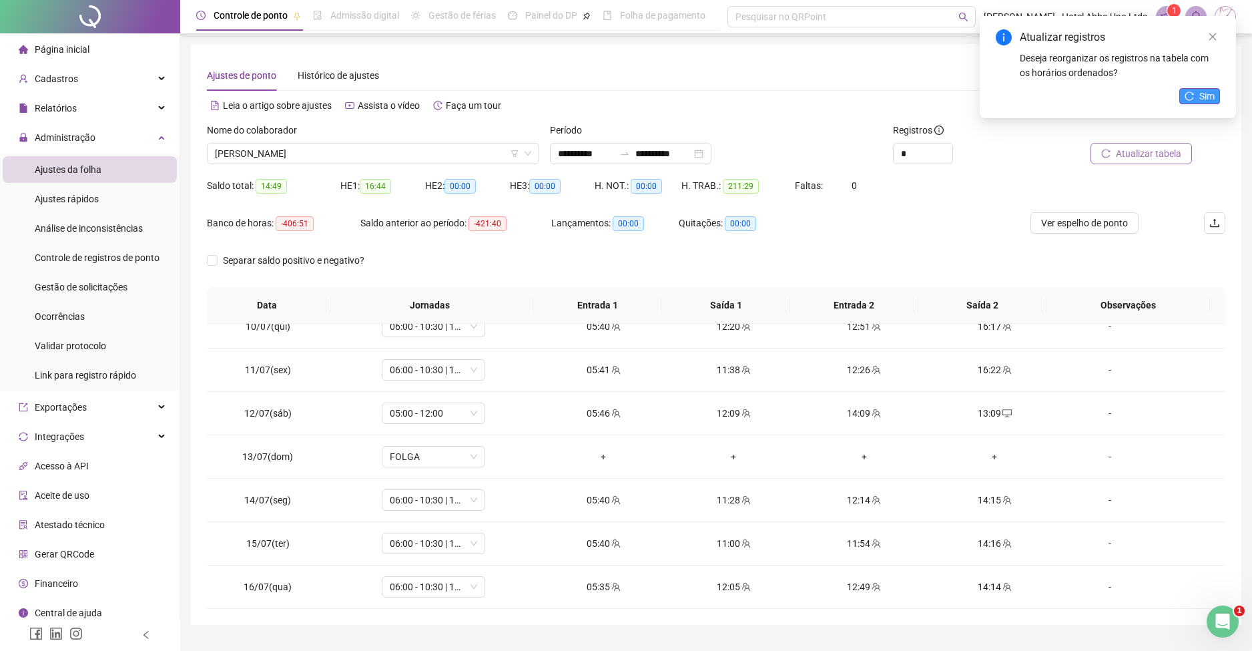
click at [1199, 93] on button "Sim" at bounding box center [1200, 96] width 41 height 16
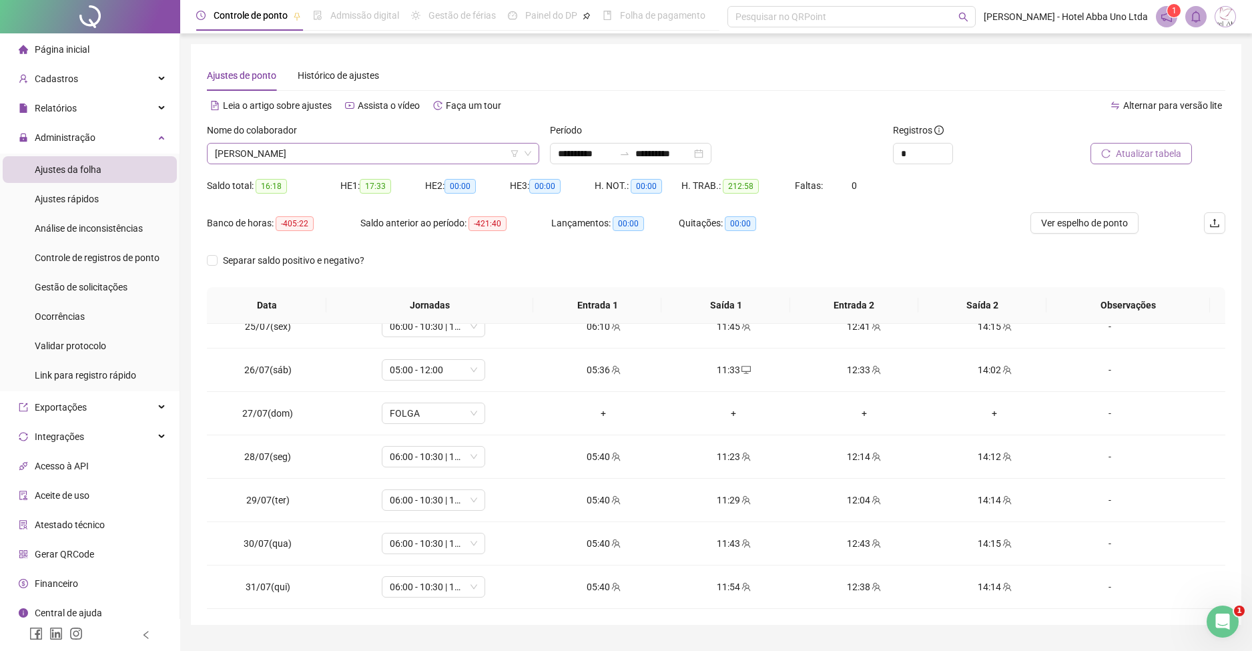
scroll to position [43, 0]
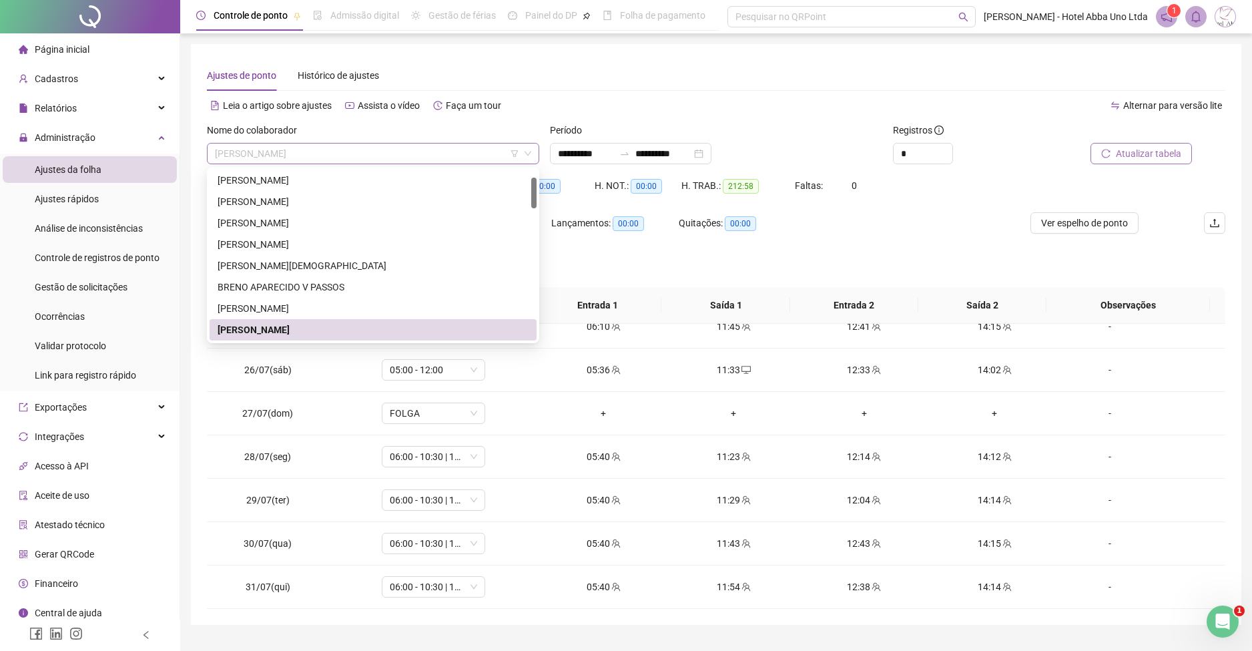
click at [228, 150] on span "[PERSON_NAME]" at bounding box center [373, 154] width 316 height 20
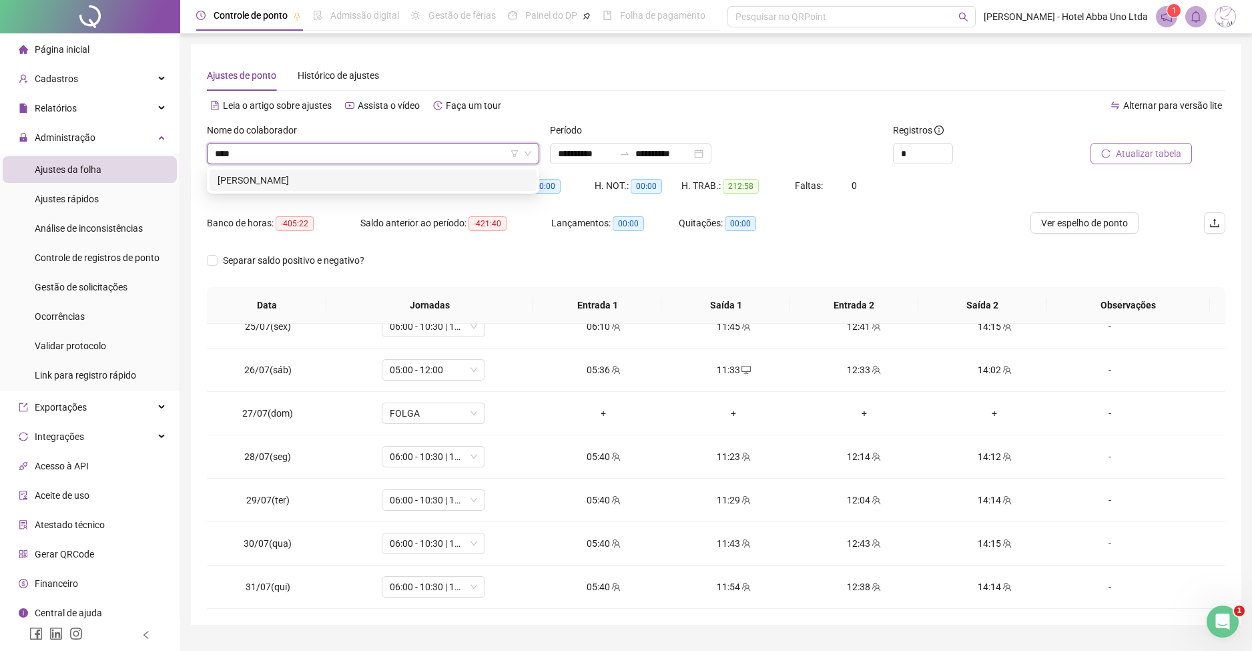
type input "*****"
click at [249, 173] on div "[PERSON_NAME]" at bounding box center [373, 180] width 311 height 15
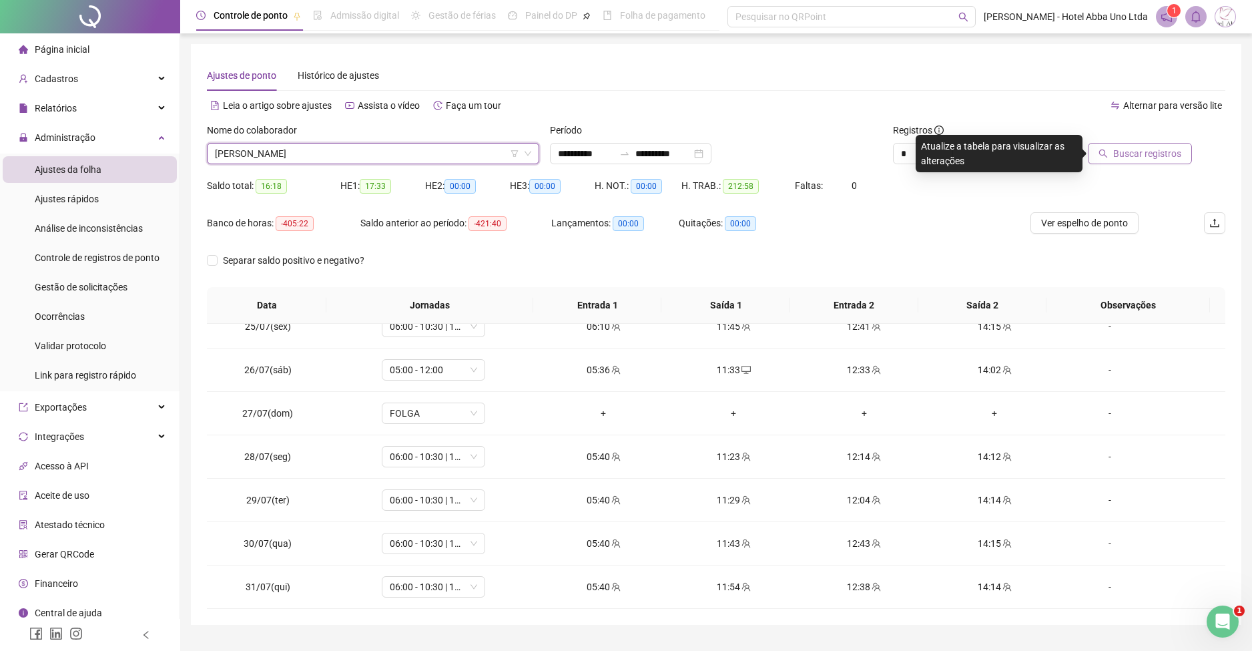
click at [1132, 150] on span "Buscar registros" at bounding box center [1148, 153] width 68 height 15
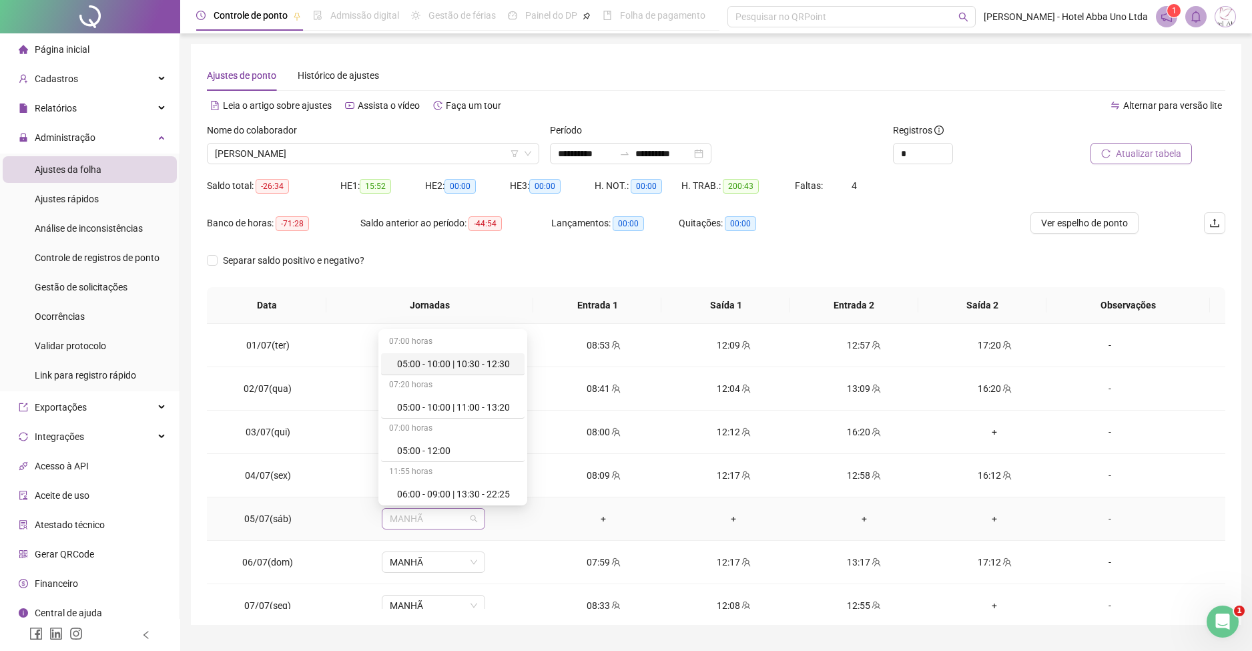
click at [410, 523] on span "MANHÃ" at bounding box center [433, 519] width 87 height 20
type input "***"
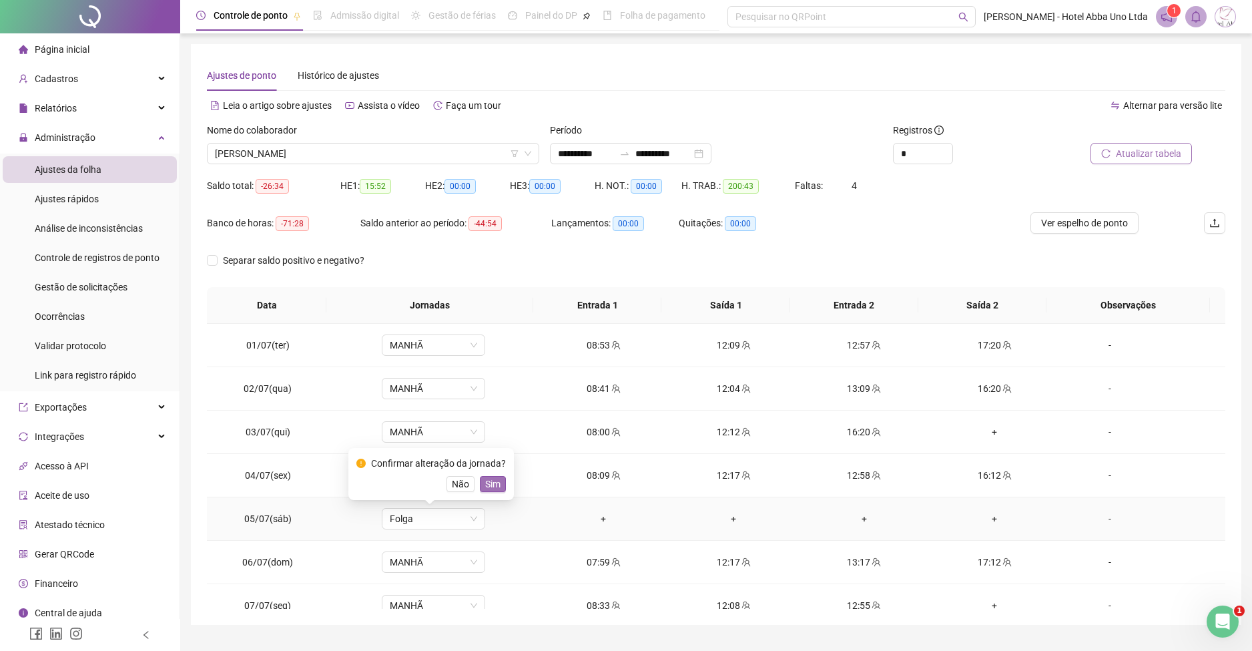
click at [489, 477] on span "Sim" at bounding box center [492, 484] width 15 height 15
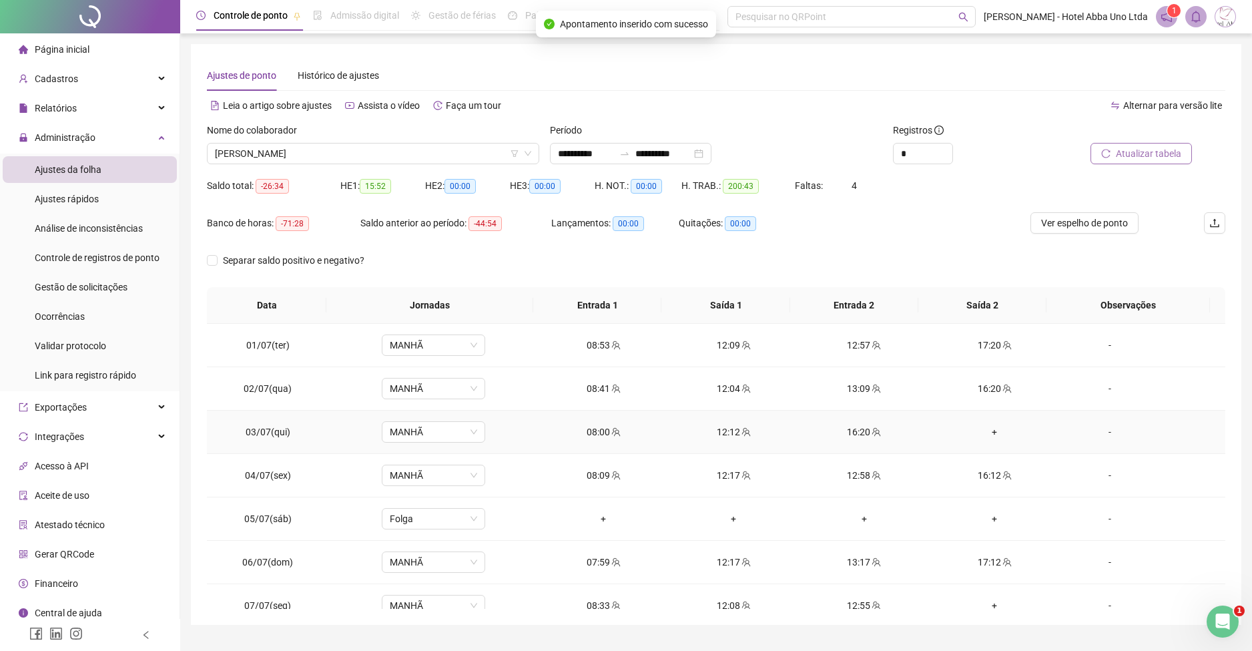
click at [981, 427] on div "+" at bounding box center [994, 432] width 109 height 15
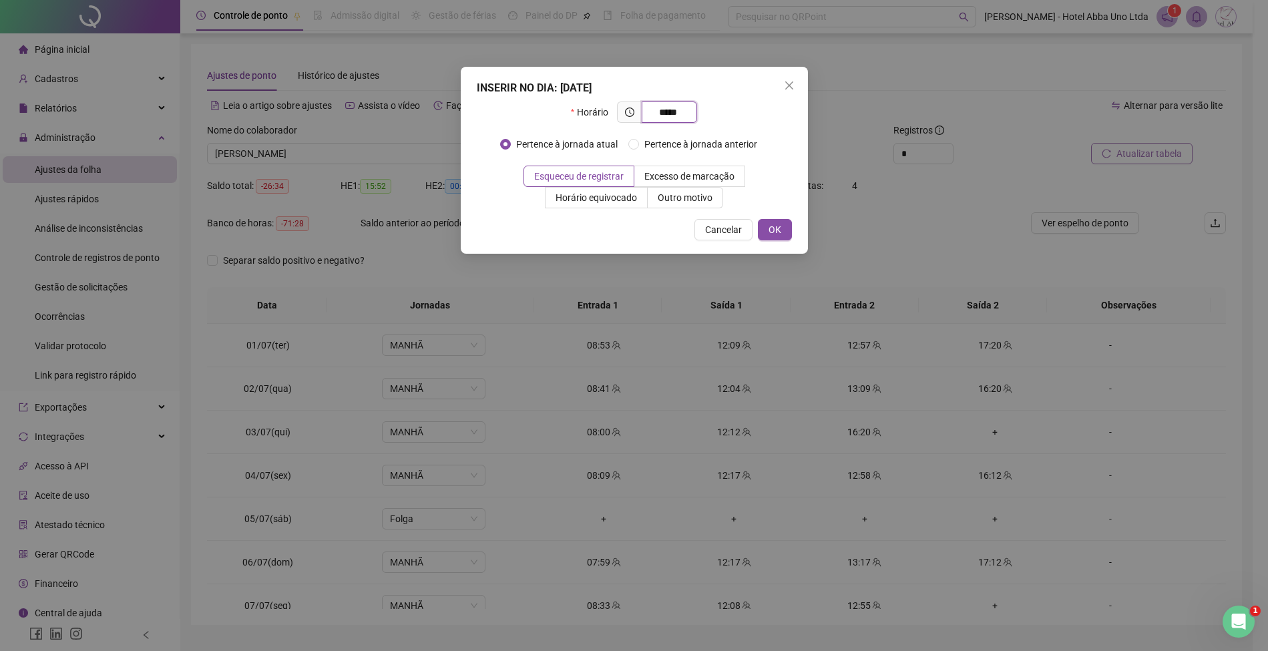
type input "*****"
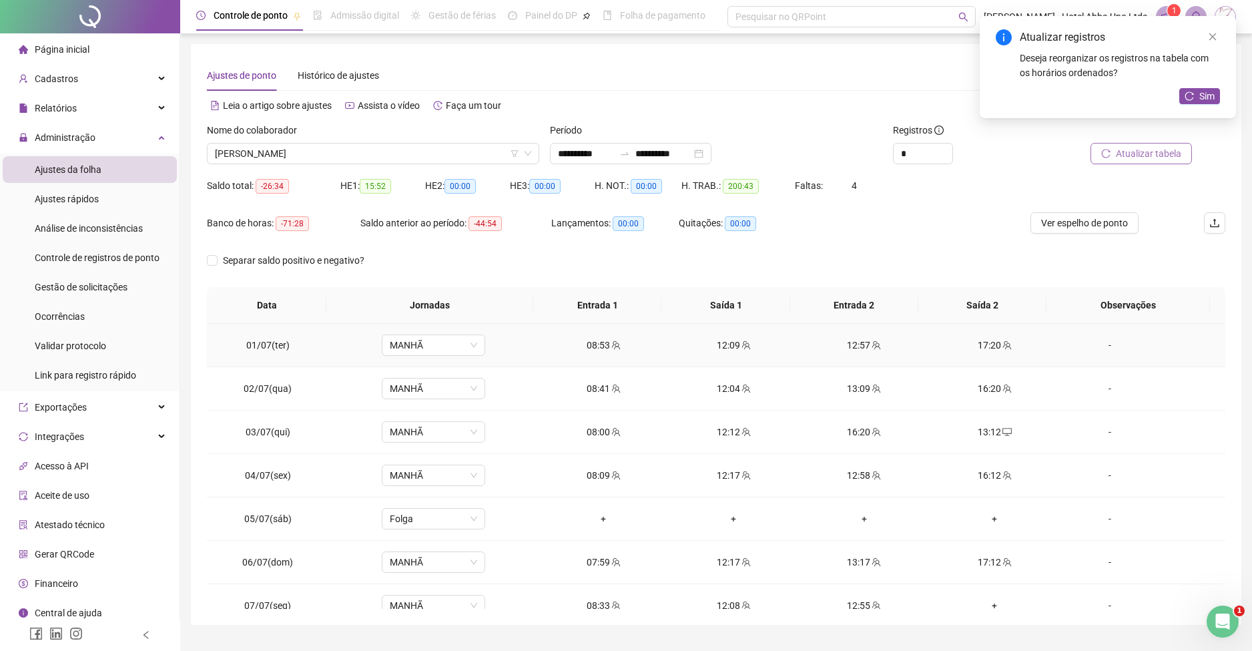
click at [851, 348] on div "12:57" at bounding box center [864, 345] width 109 height 15
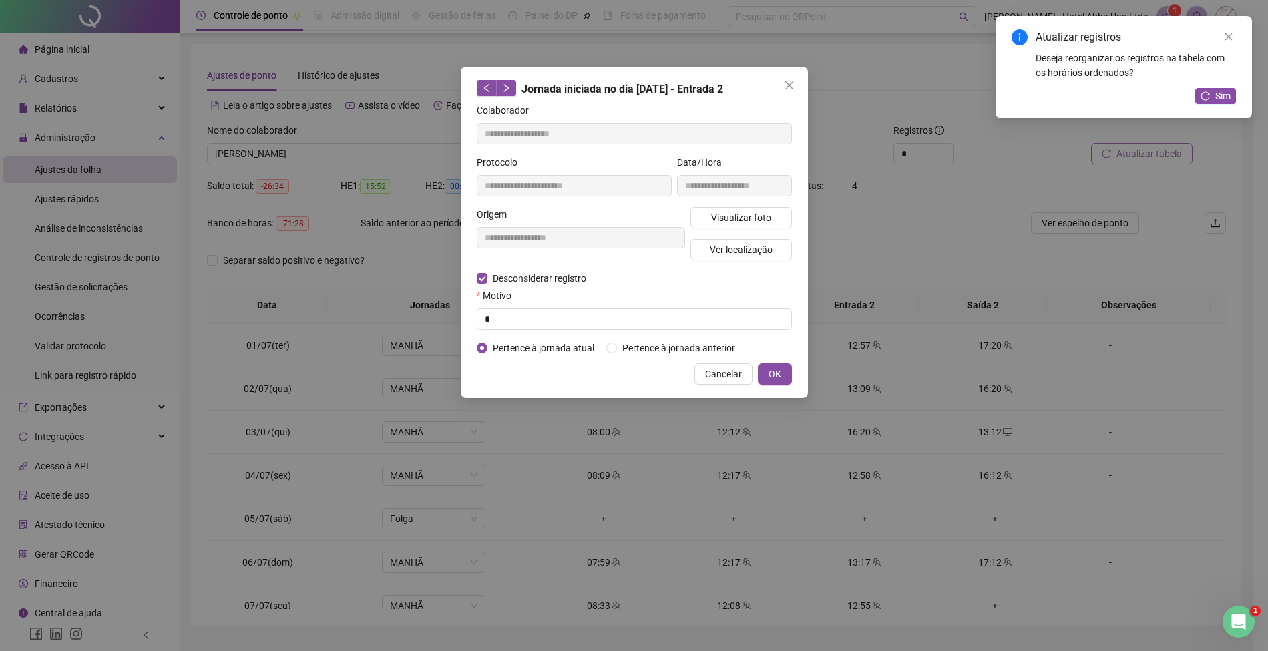
type input "**********"
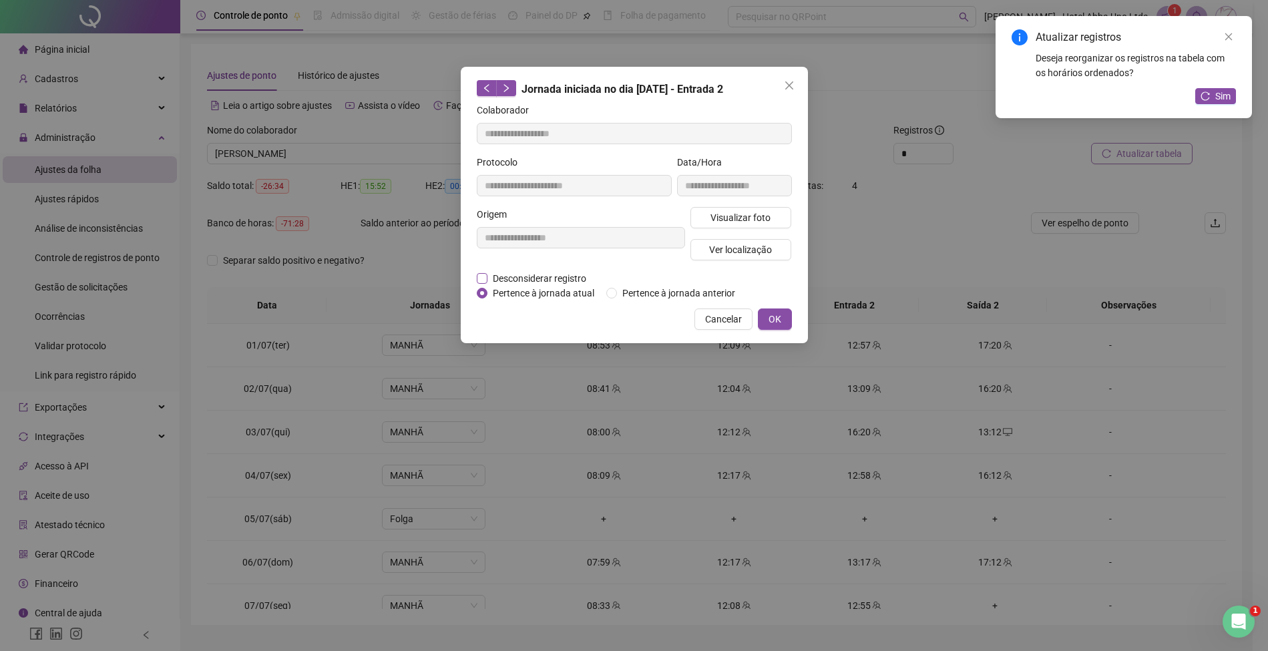
click at [578, 271] on span "Desconsiderar registro" at bounding box center [539, 278] width 104 height 15
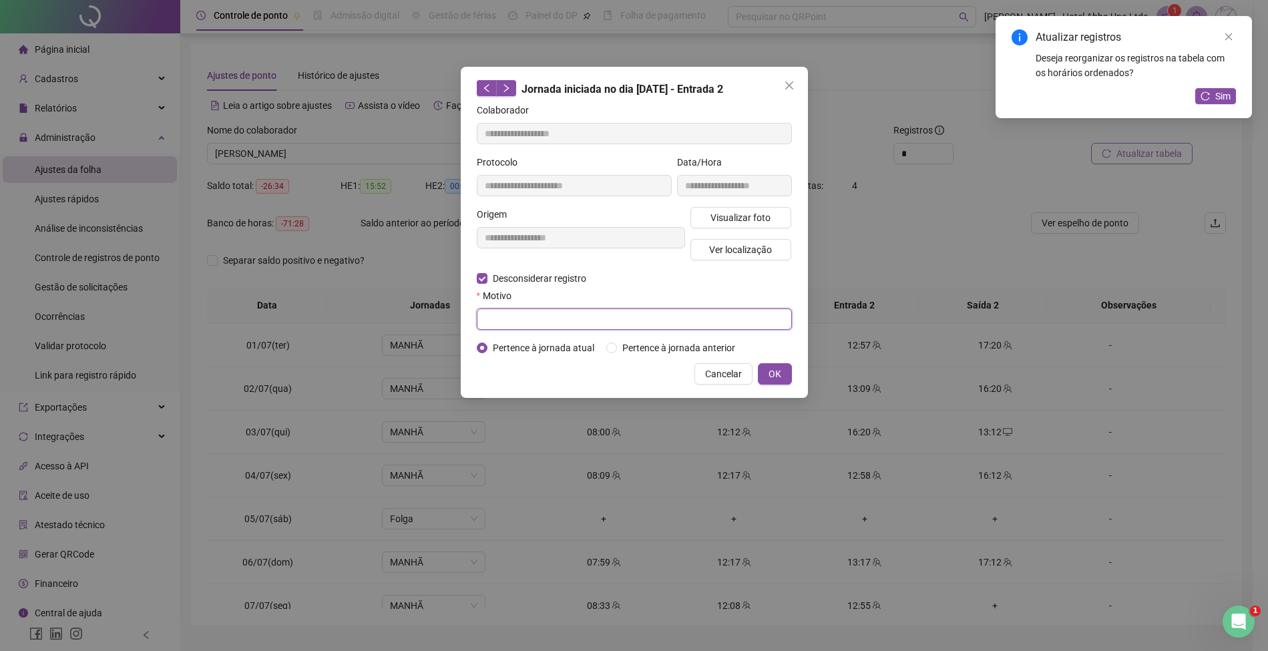
click at [533, 321] on input "text" at bounding box center [634, 318] width 315 height 21
type input "*"
click at [774, 371] on span "OK" at bounding box center [774, 374] width 13 height 15
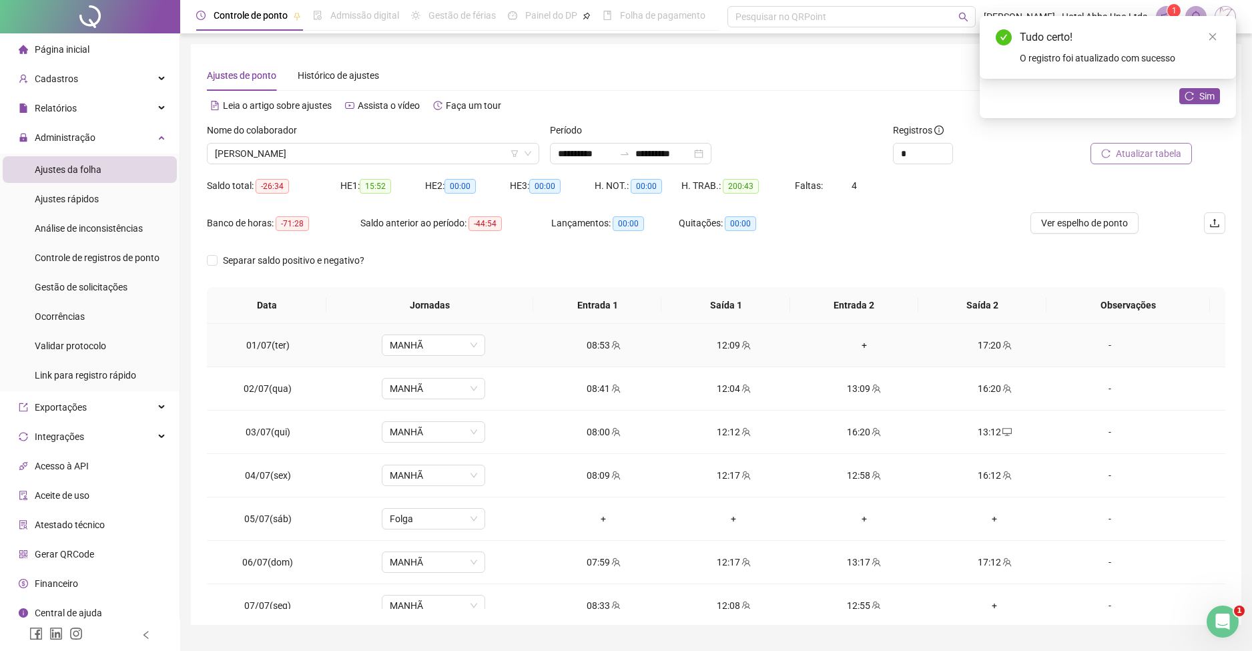
click at [855, 340] on div "+" at bounding box center [864, 345] width 109 height 15
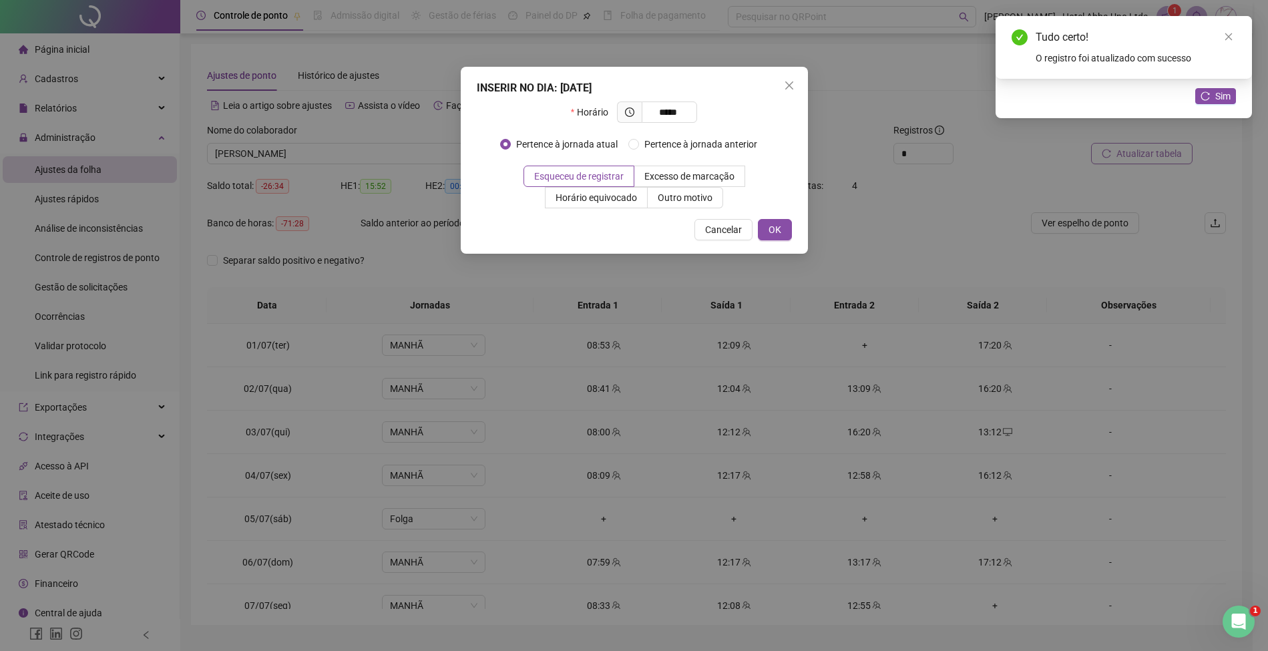
type input "*****"
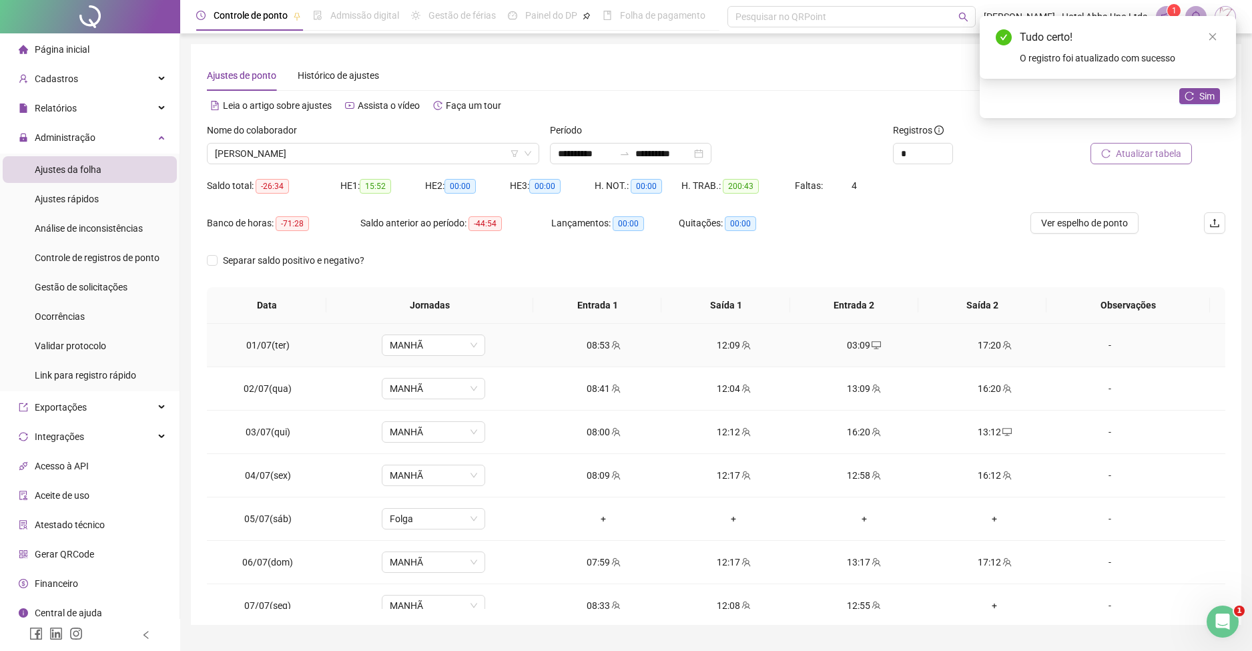
click at [855, 340] on div "03:09" at bounding box center [864, 345] width 109 height 15
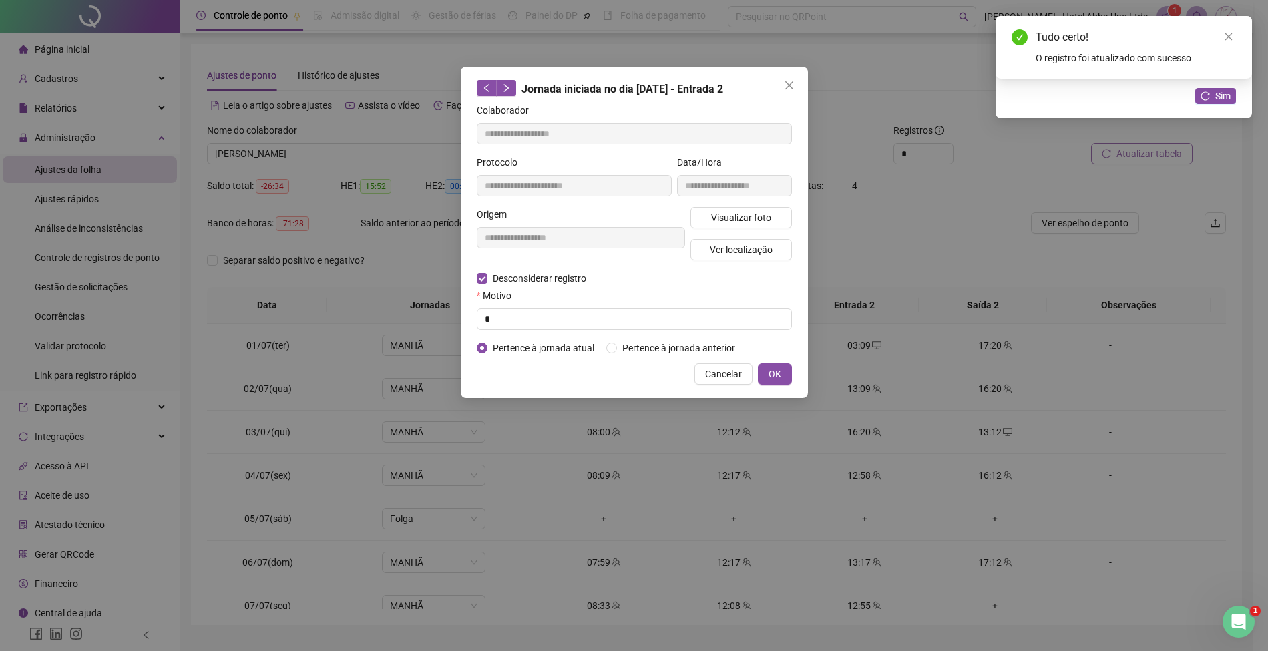
type input "**********"
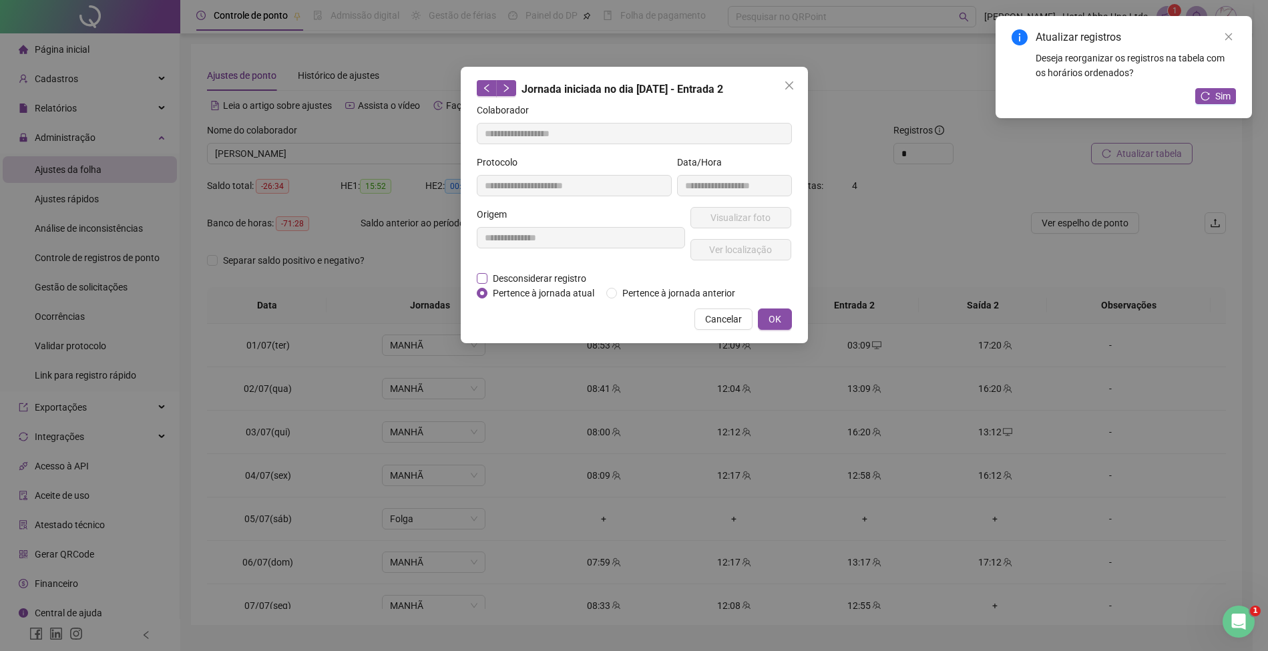
click at [559, 276] on span "Desconsiderar registro" at bounding box center [539, 278] width 104 height 15
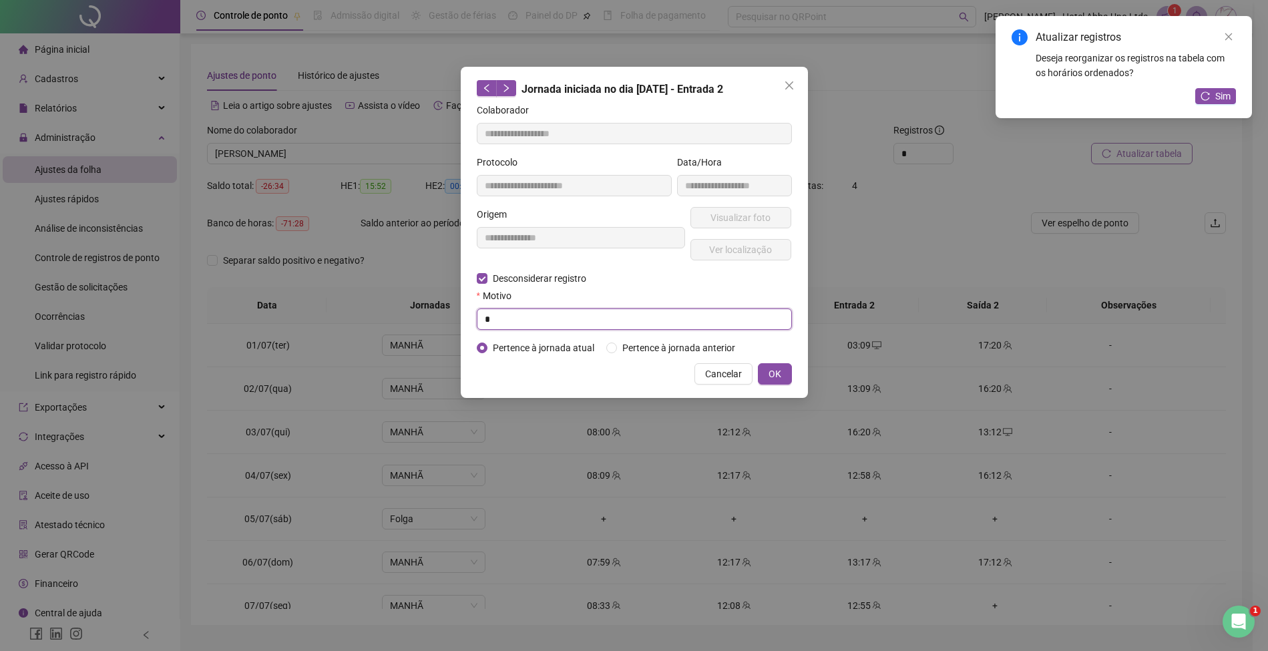
click at [546, 320] on input "*" at bounding box center [634, 318] width 315 height 21
type input "*"
click at [773, 373] on span "OK" at bounding box center [774, 374] width 13 height 15
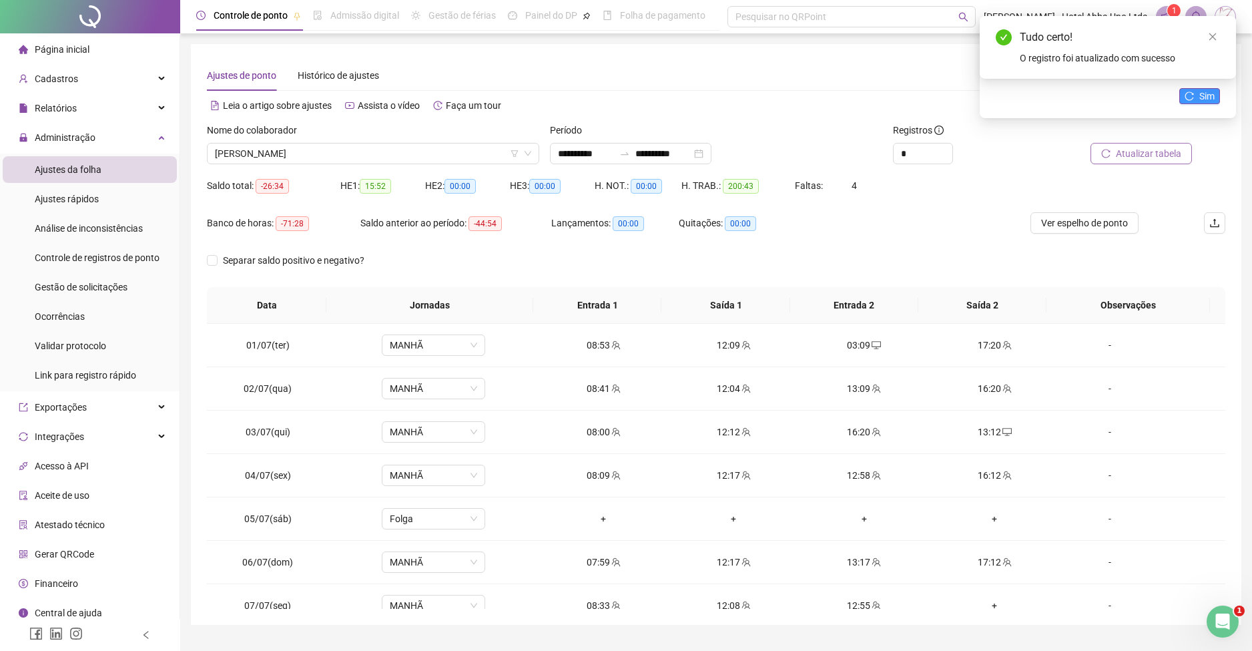
click at [1200, 95] on span "Sim" at bounding box center [1207, 96] width 15 height 15
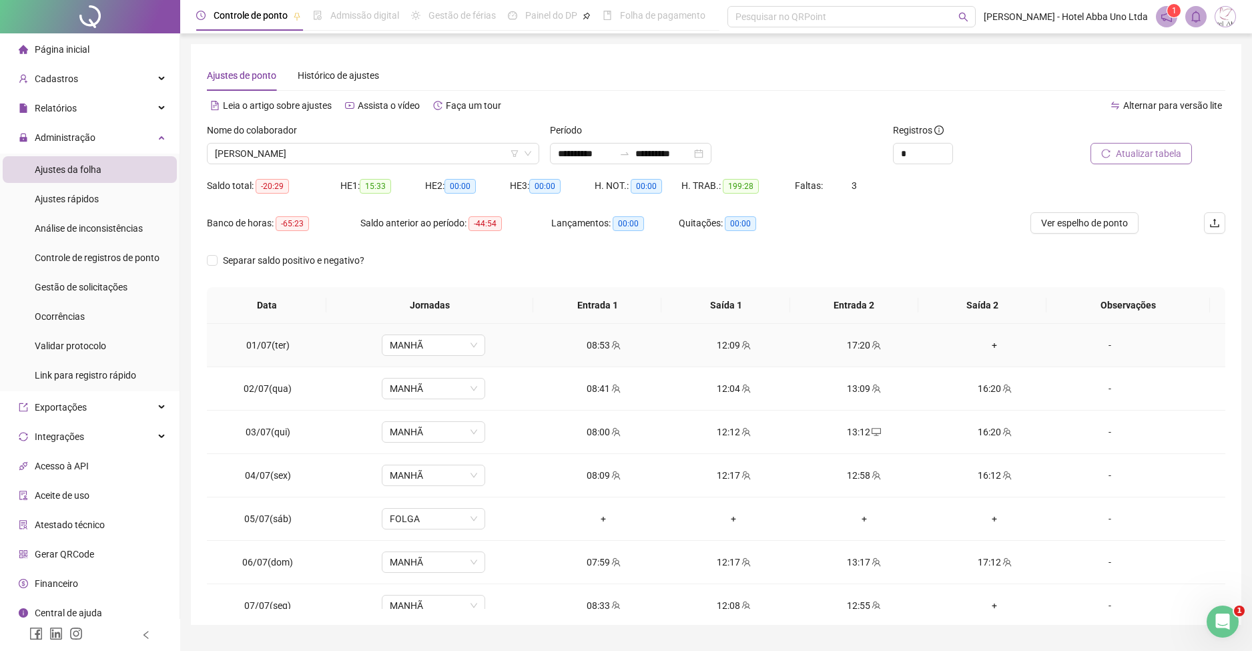
click at [987, 340] on div "+" at bounding box center [994, 345] width 109 height 15
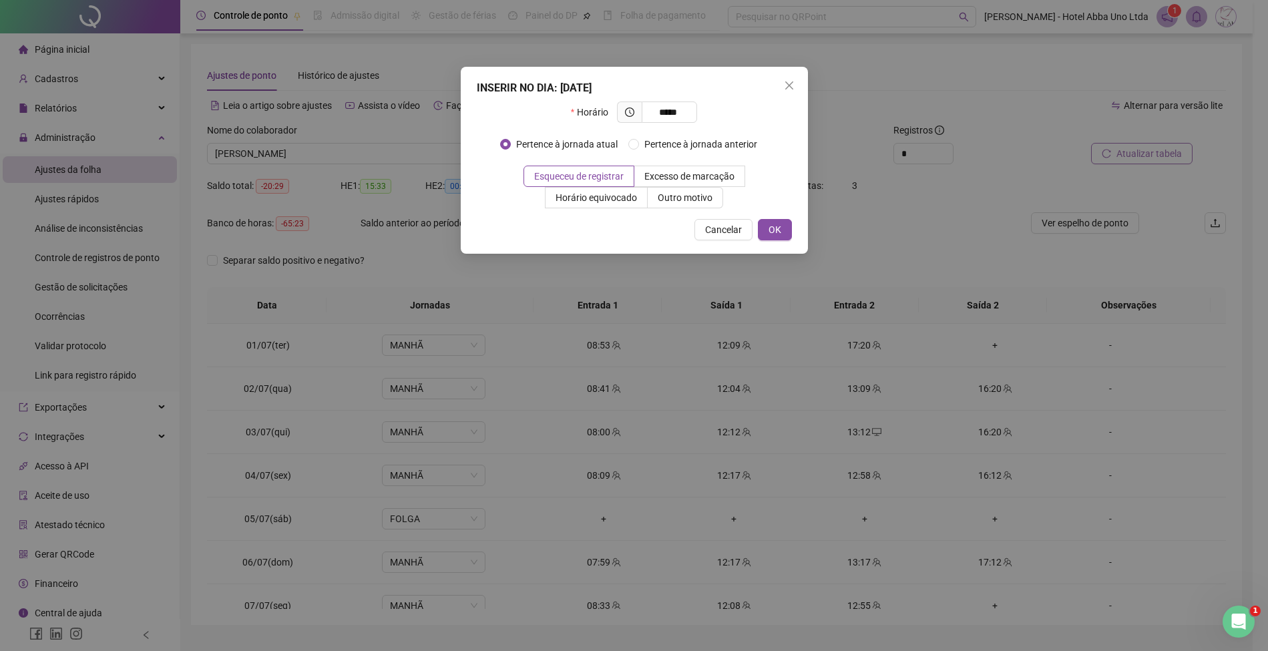
type input "*****"
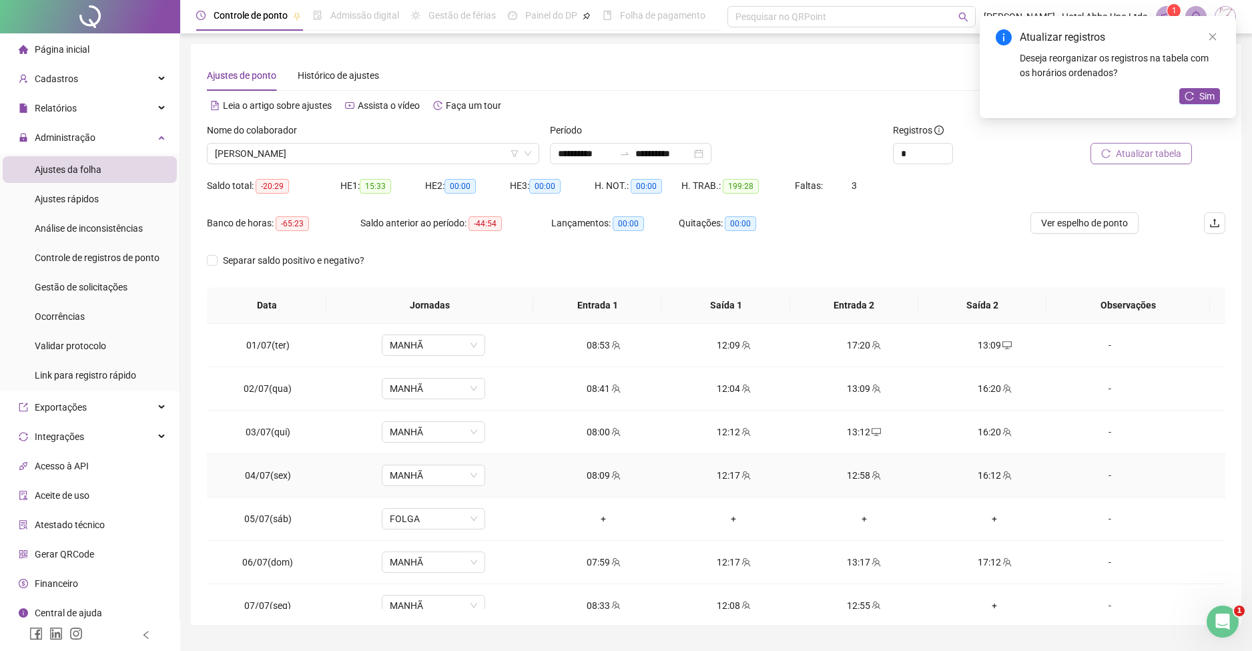
click at [841, 470] on div "12:58" at bounding box center [864, 475] width 109 height 15
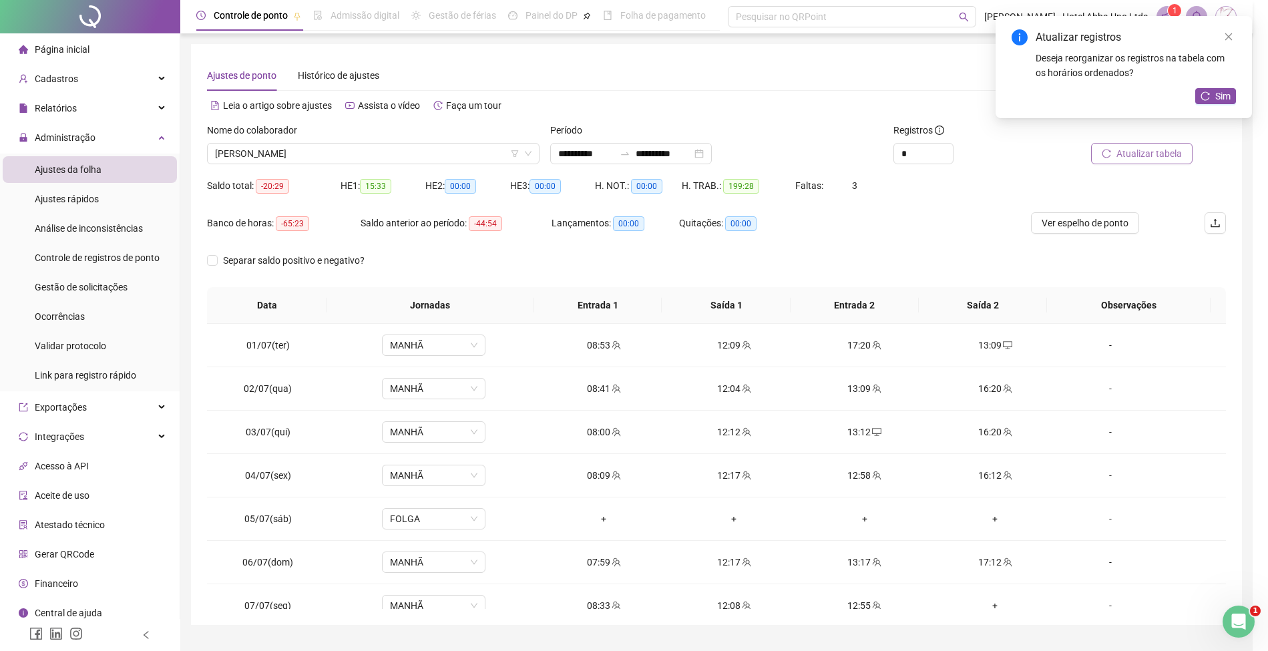
type input "**********"
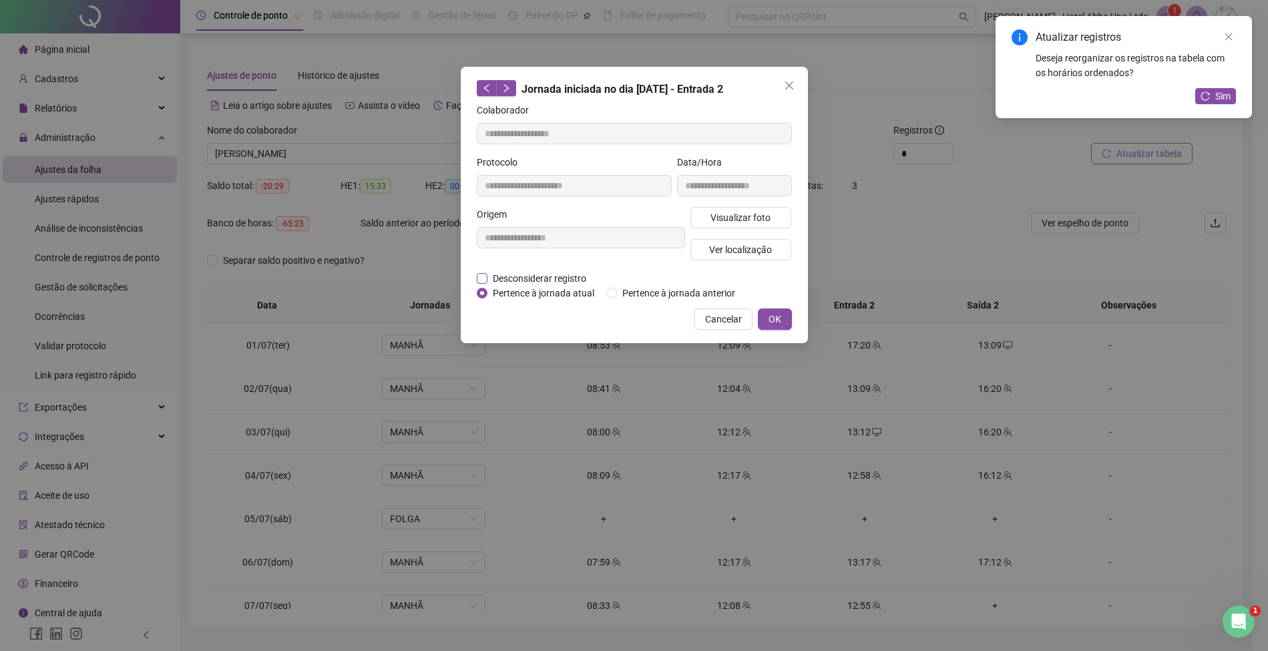
click at [572, 275] on span "Desconsiderar registro" at bounding box center [539, 278] width 104 height 15
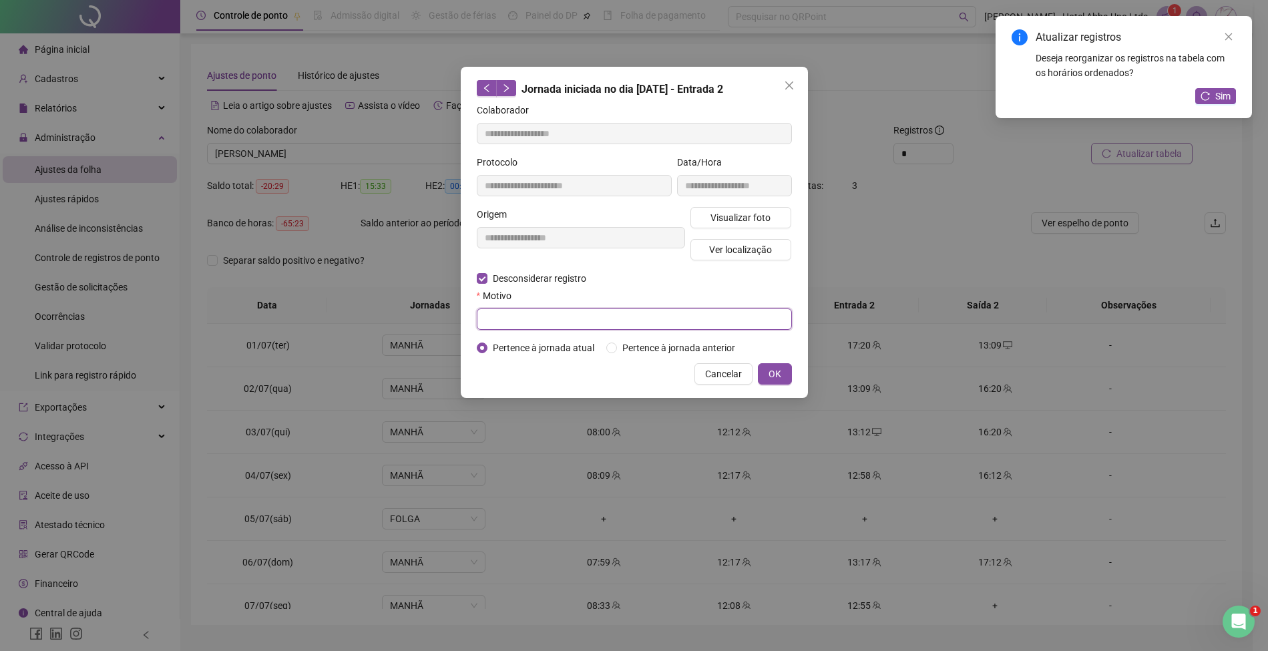
click at [560, 317] on input "text" at bounding box center [634, 318] width 315 height 21
type input "*"
click at [780, 369] on span "OK" at bounding box center [774, 374] width 13 height 15
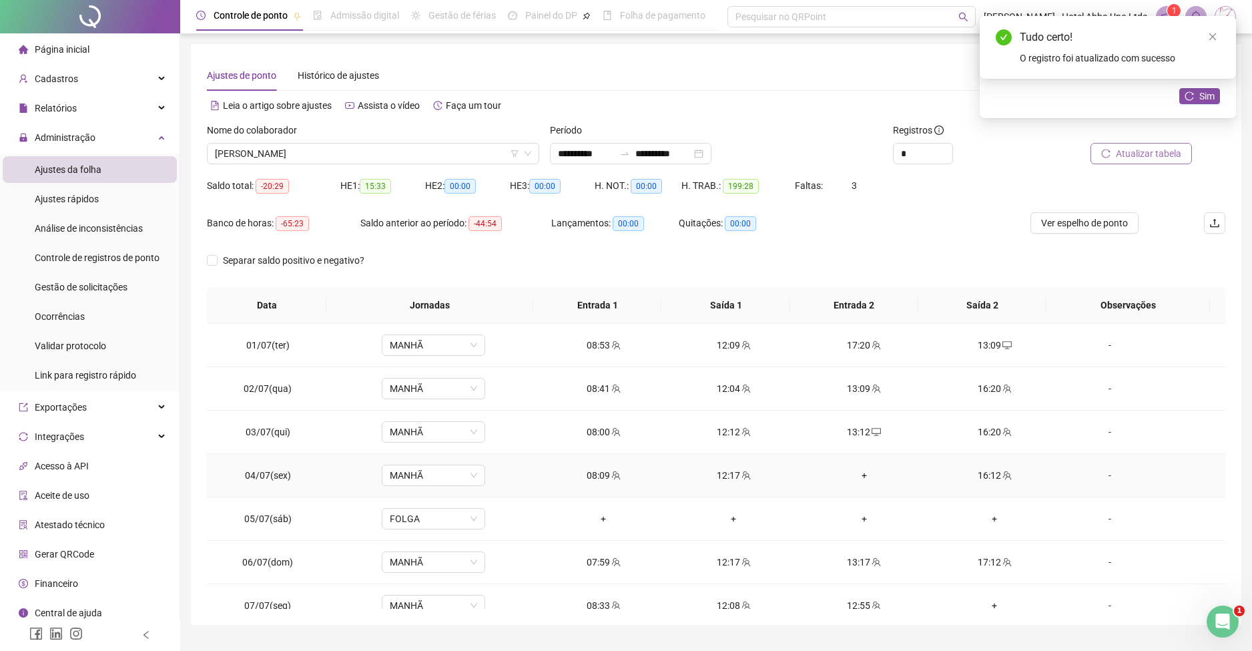
click at [853, 469] on div "+" at bounding box center [864, 475] width 109 height 15
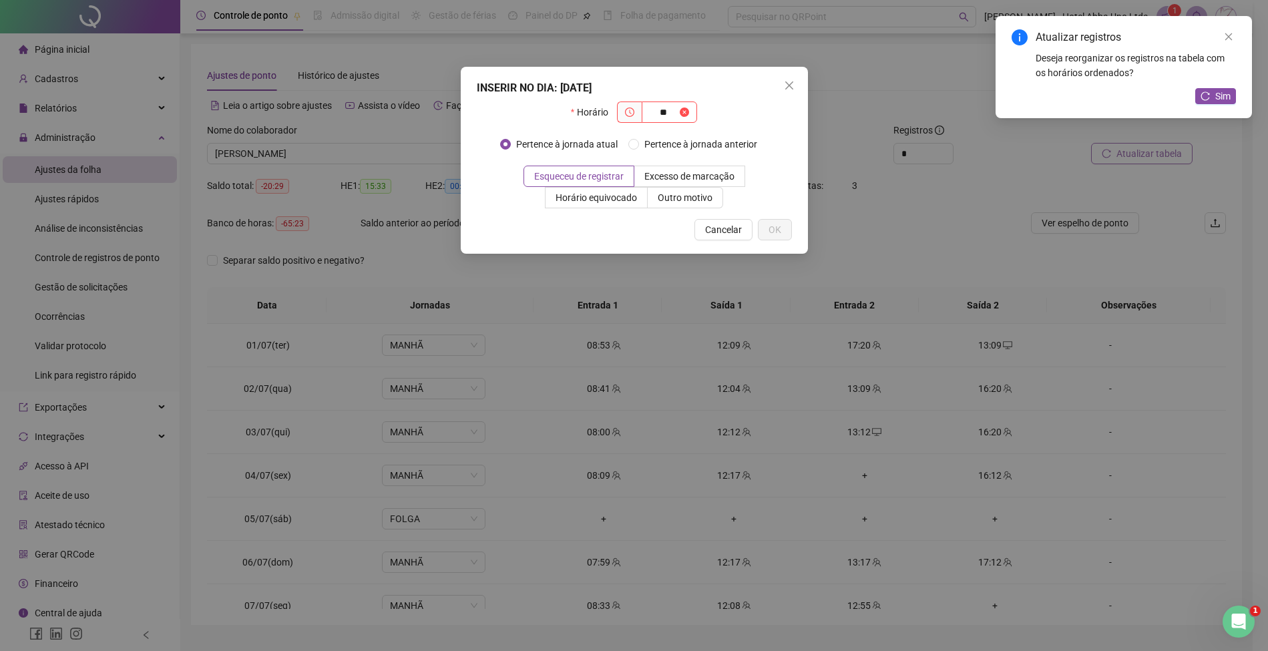
type input "*"
type input "*****"
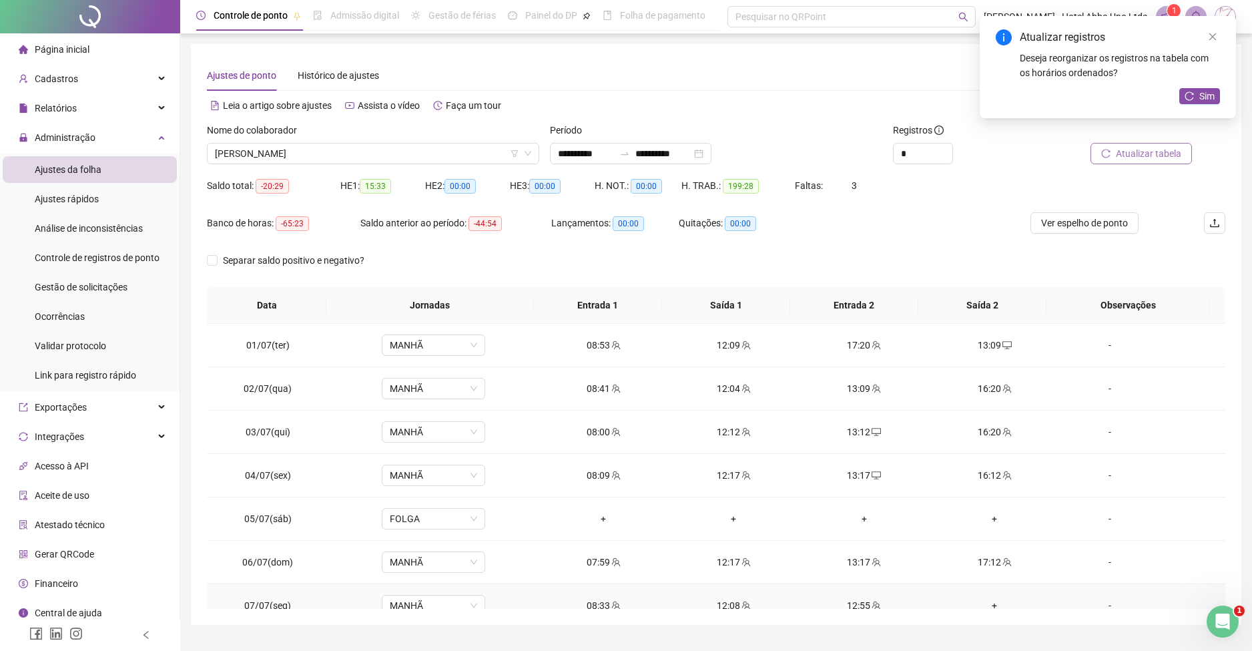
click at [845, 606] on div "12:55" at bounding box center [864, 605] width 109 height 15
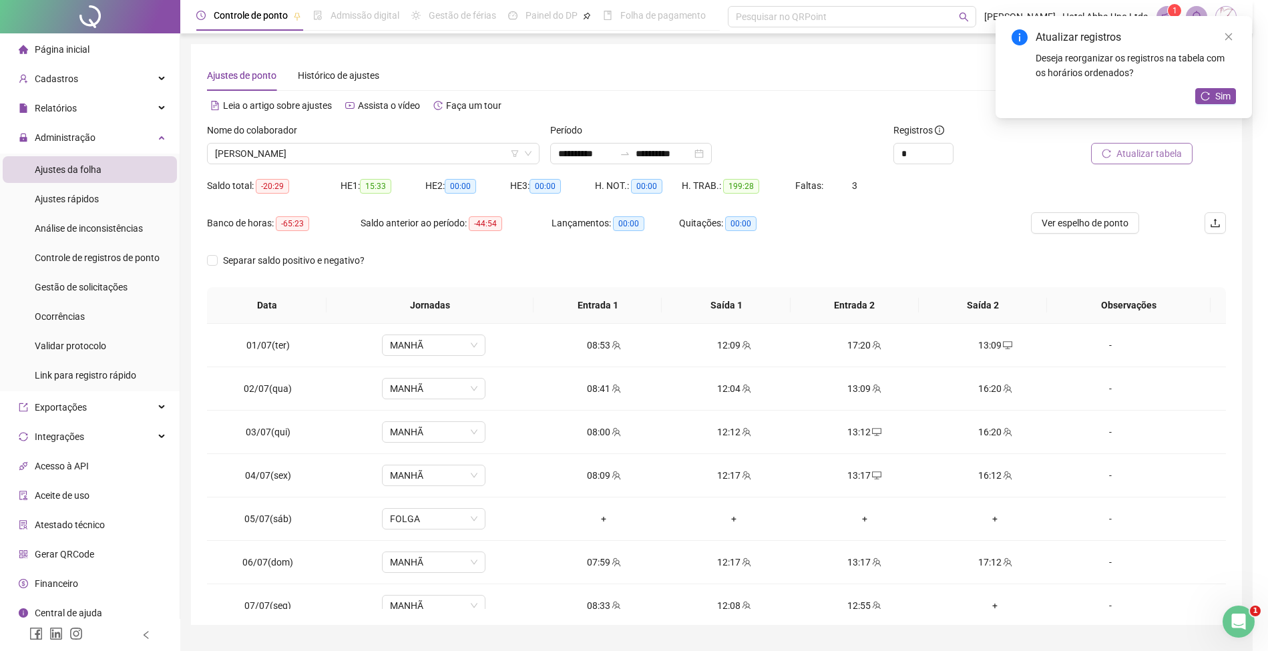
type input "**********"
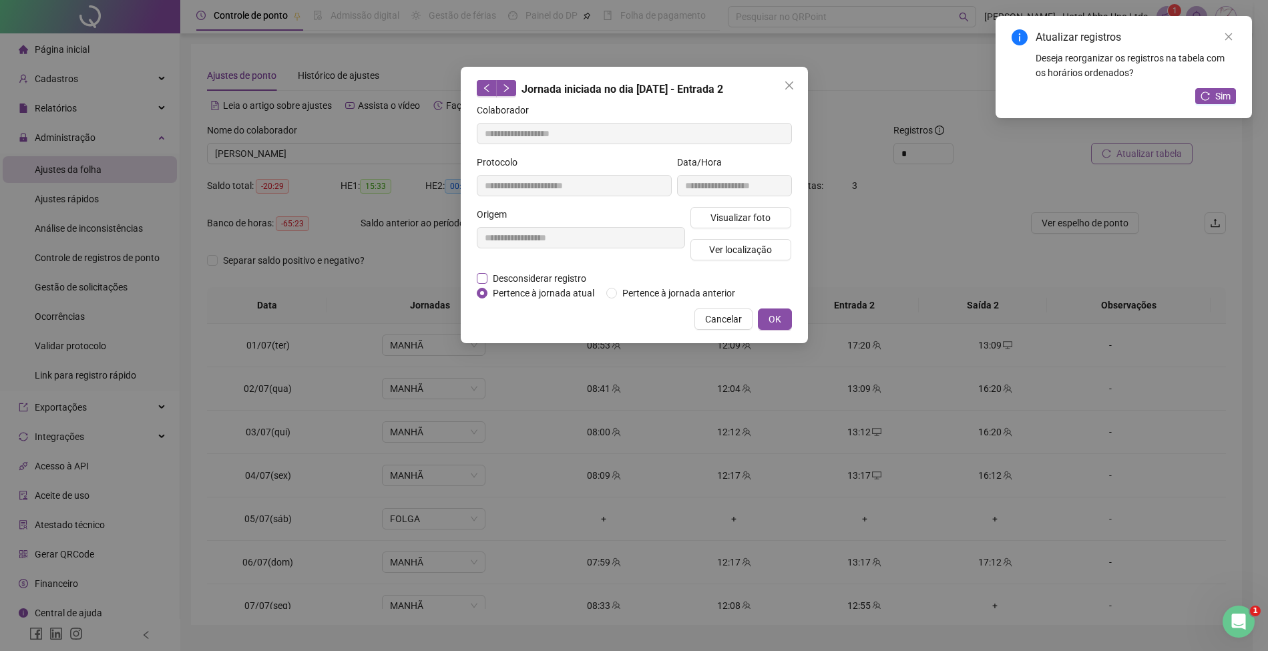
click at [569, 277] on span "Desconsiderar registro" at bounding box center [539, 278] width 104 height 15
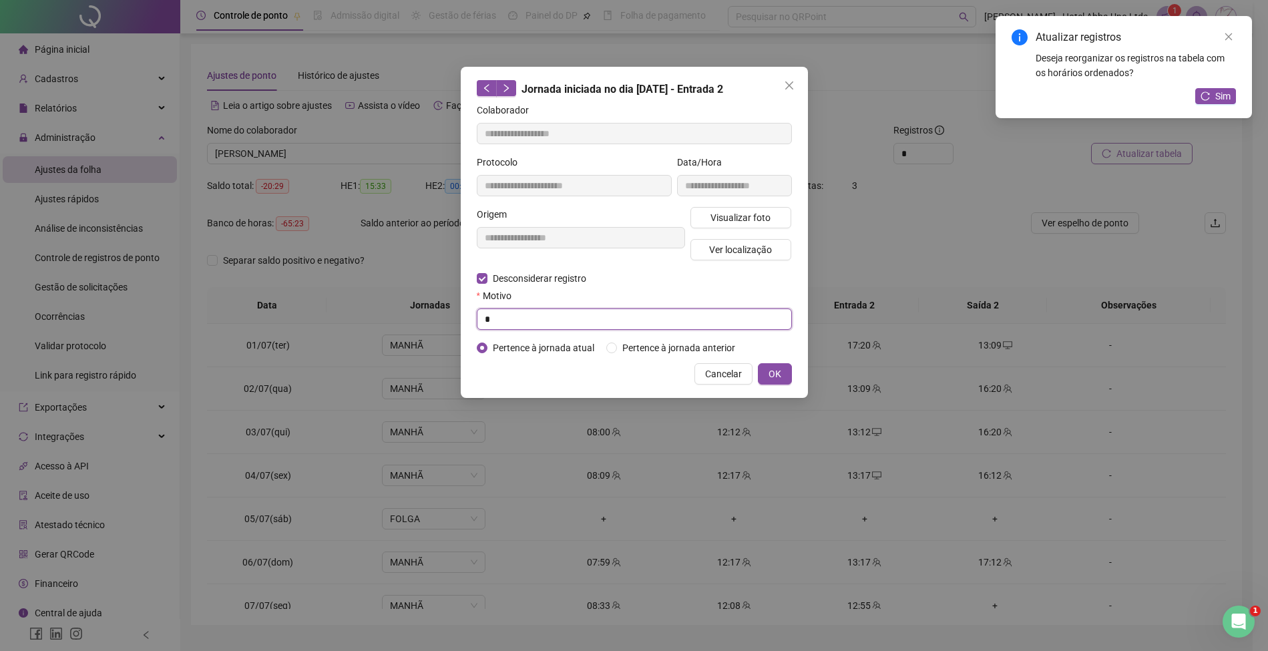
click at [561, 315] on input "*" at bounding box center [634, 318] width 315 height 21
type input "*"
click at [772, 373] on span "OK" at bounding box center [774, 374] width 13 height 15
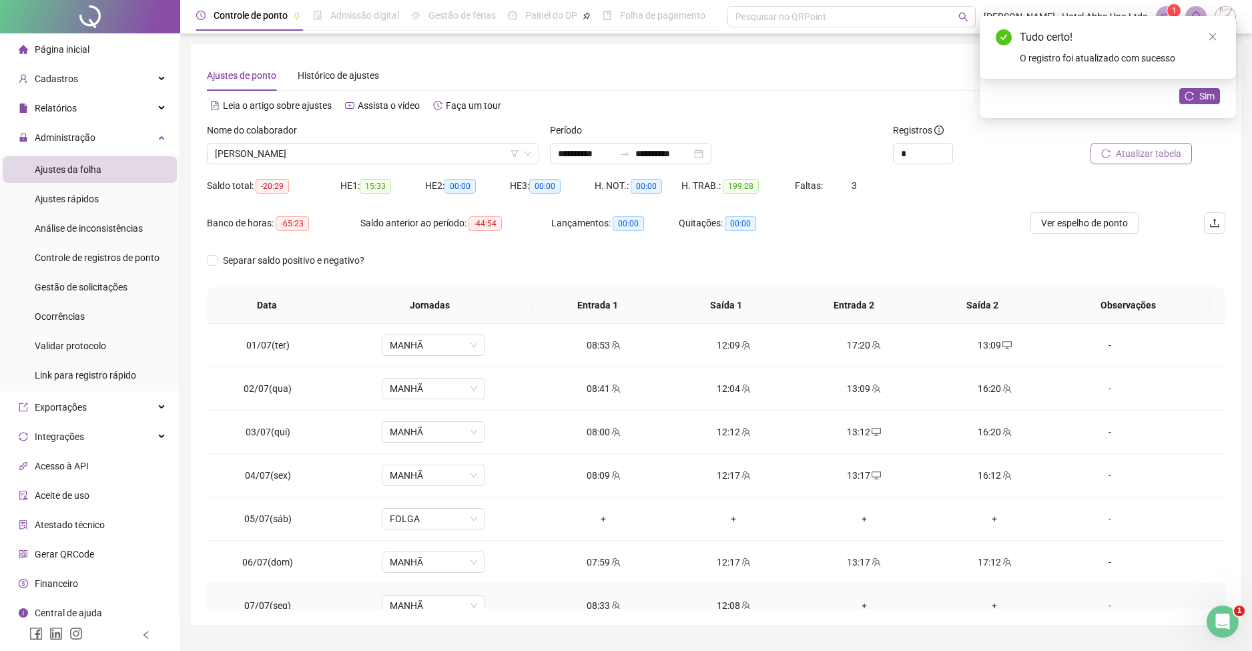
click at [854, 604] on div "+" at bounding box center [864, 605] width 109 height 15
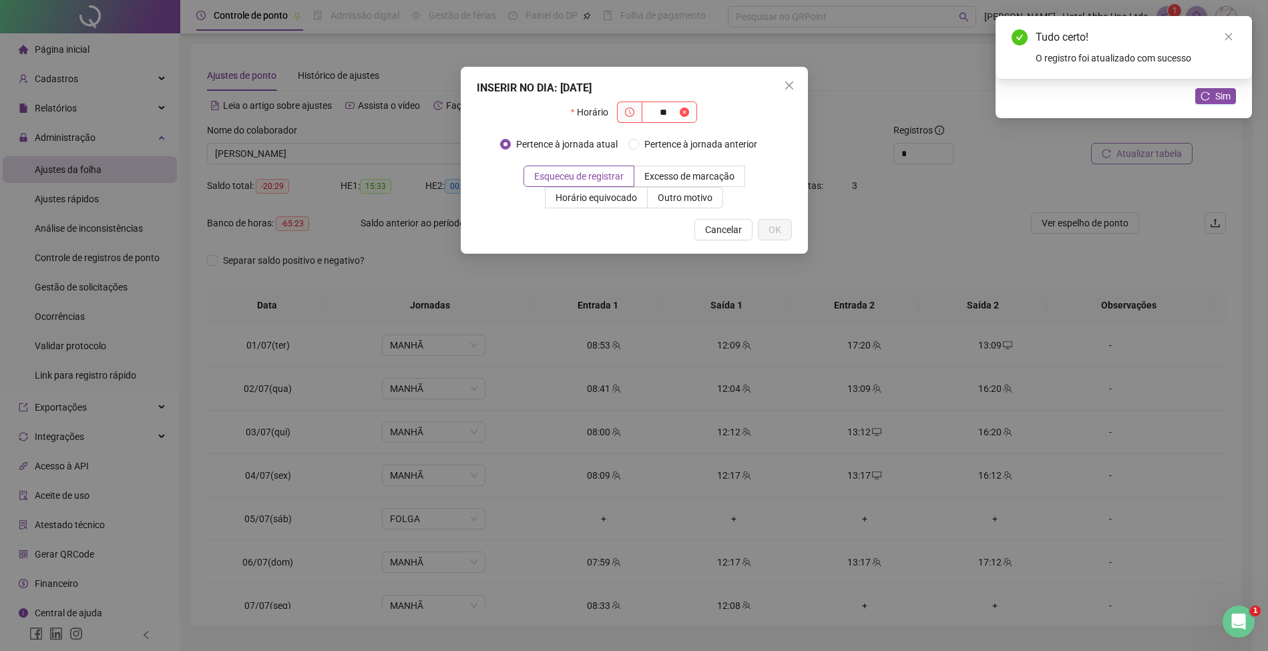
type input "*"
type input "*****"
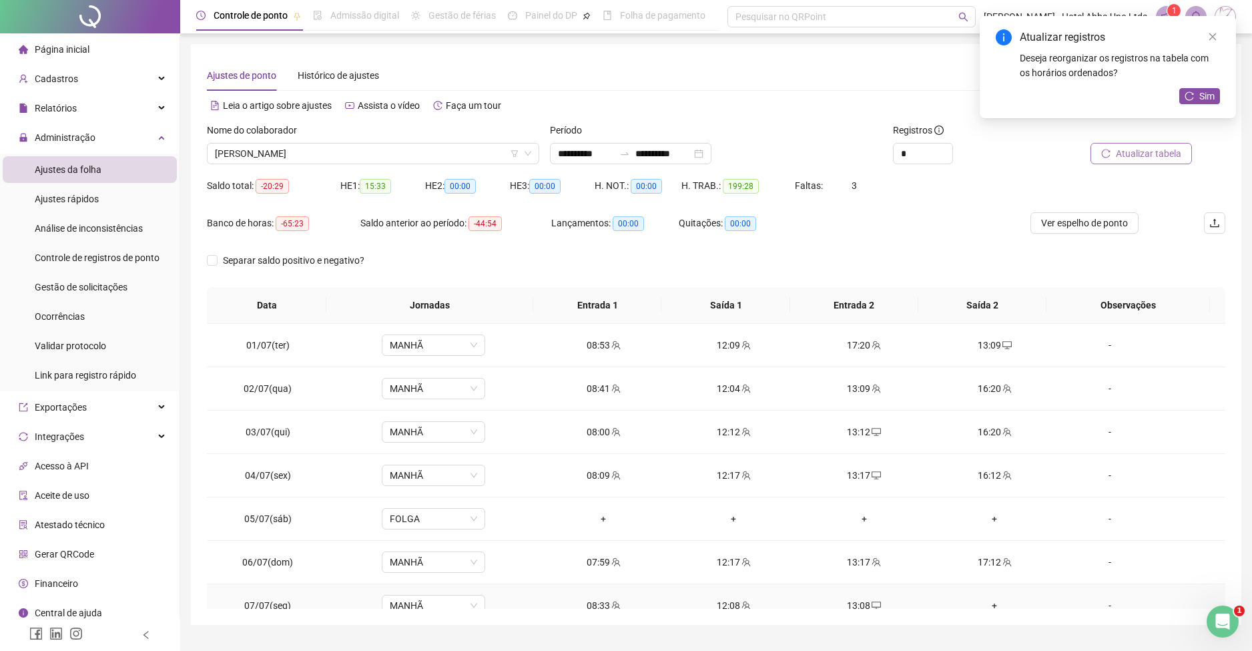
click at [983, 603] on div "+" at bounding box center [994, 605] width 109 height 15
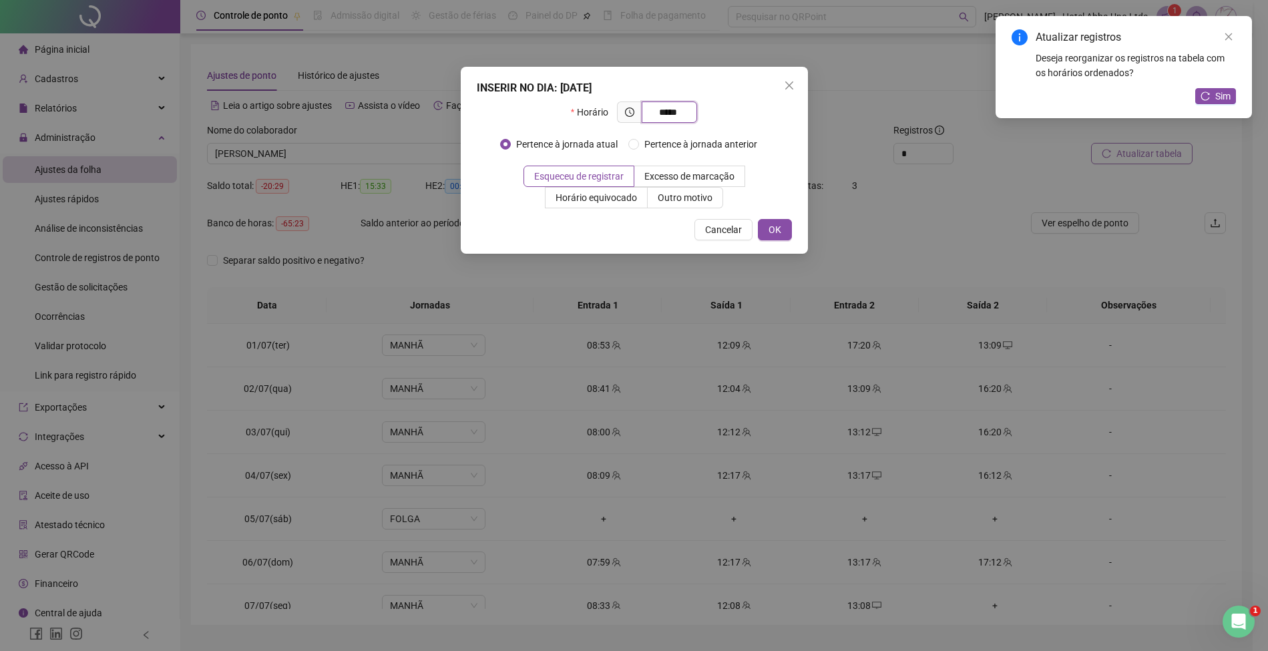
type input "*****"
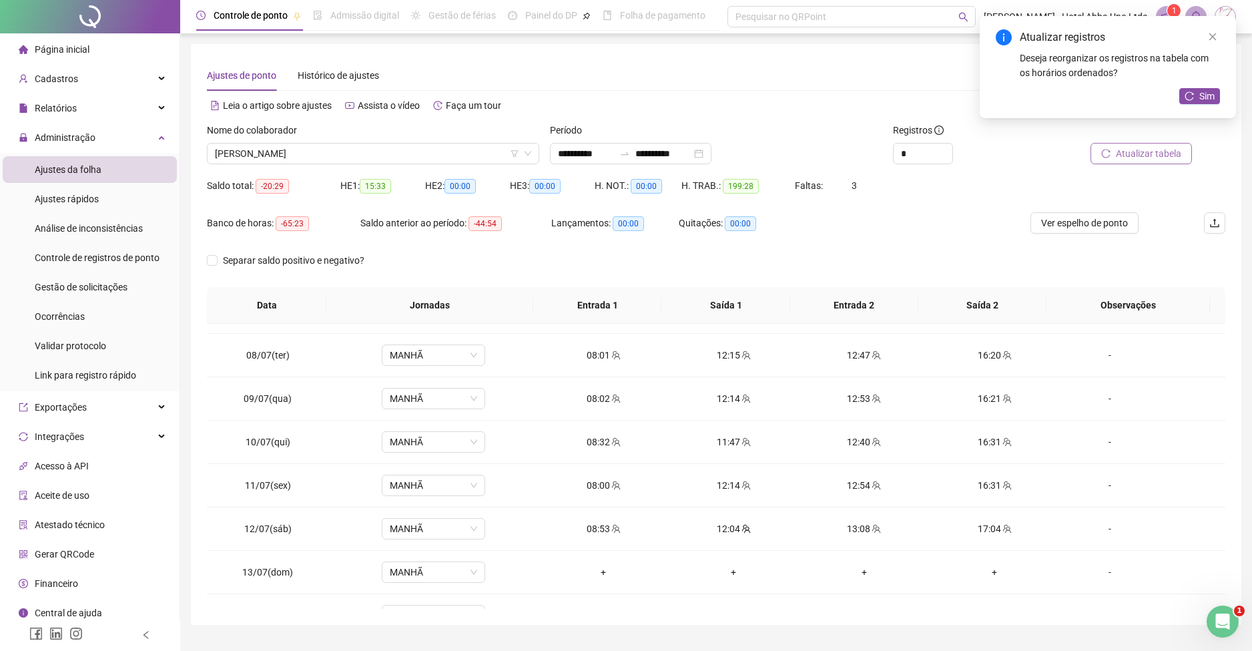
scroll to position [312, 0]
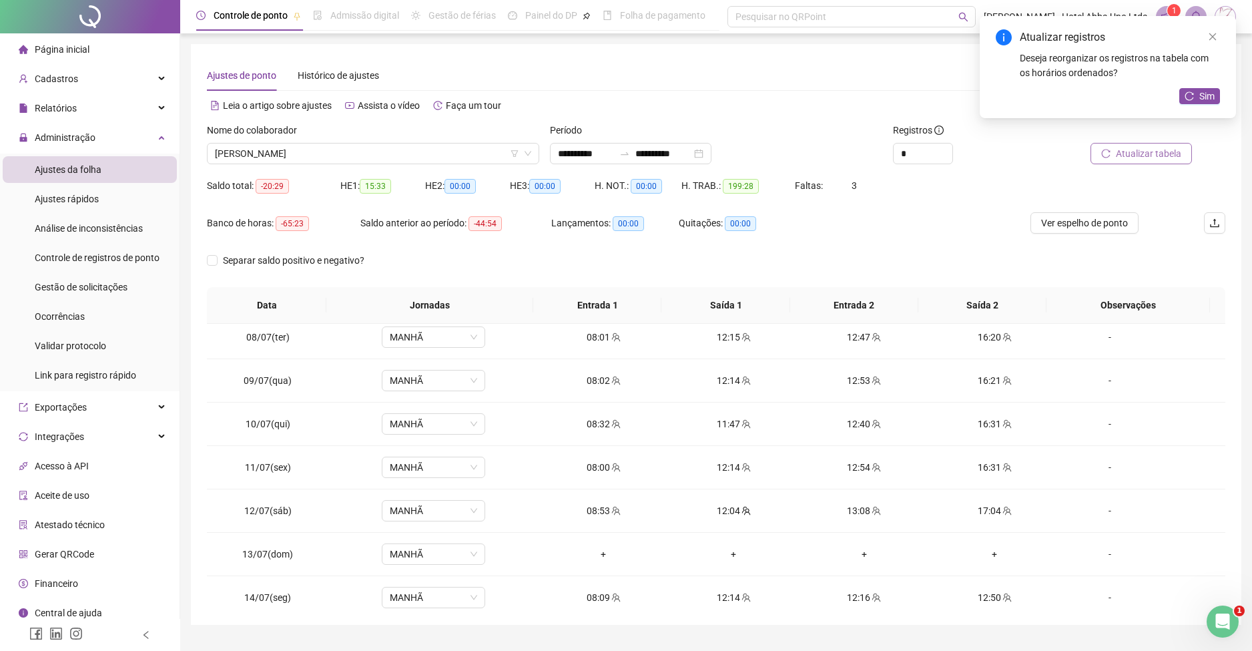
click at [1238, 419] on div "**********" at bounding box center [716, 334] width 1051 height 581
click at [843, 344] on div "12:47" at bounding box center [864, 337] width 109 height 15
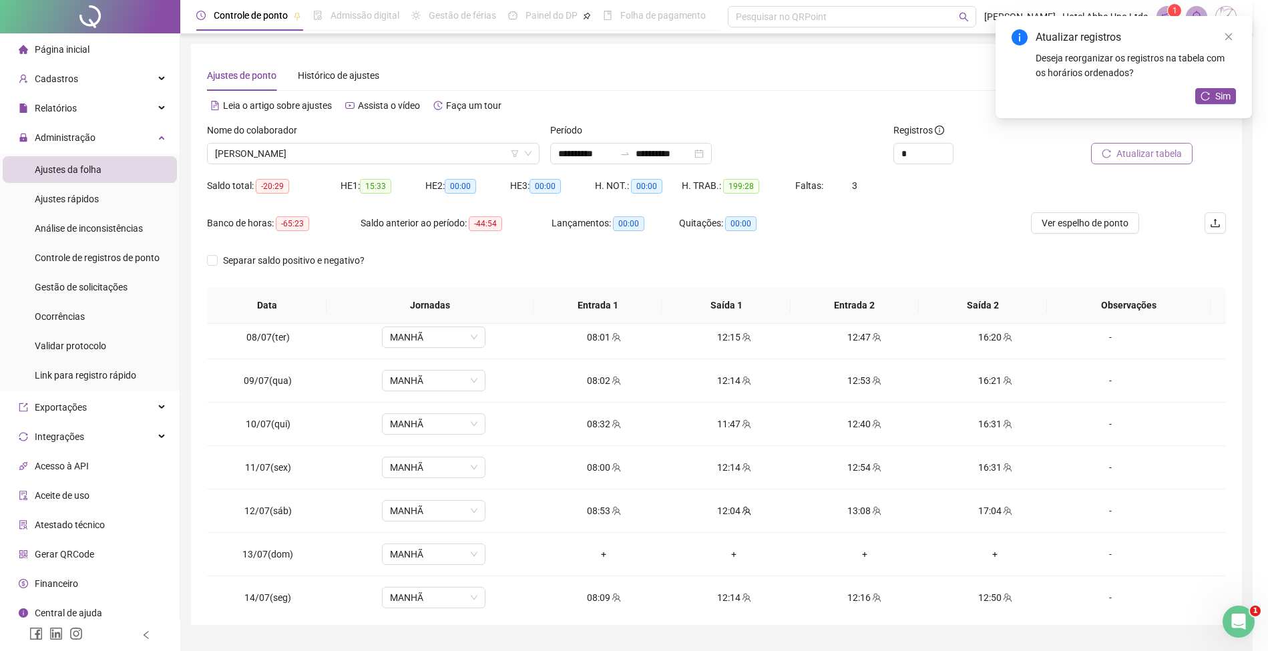
type input "**********"
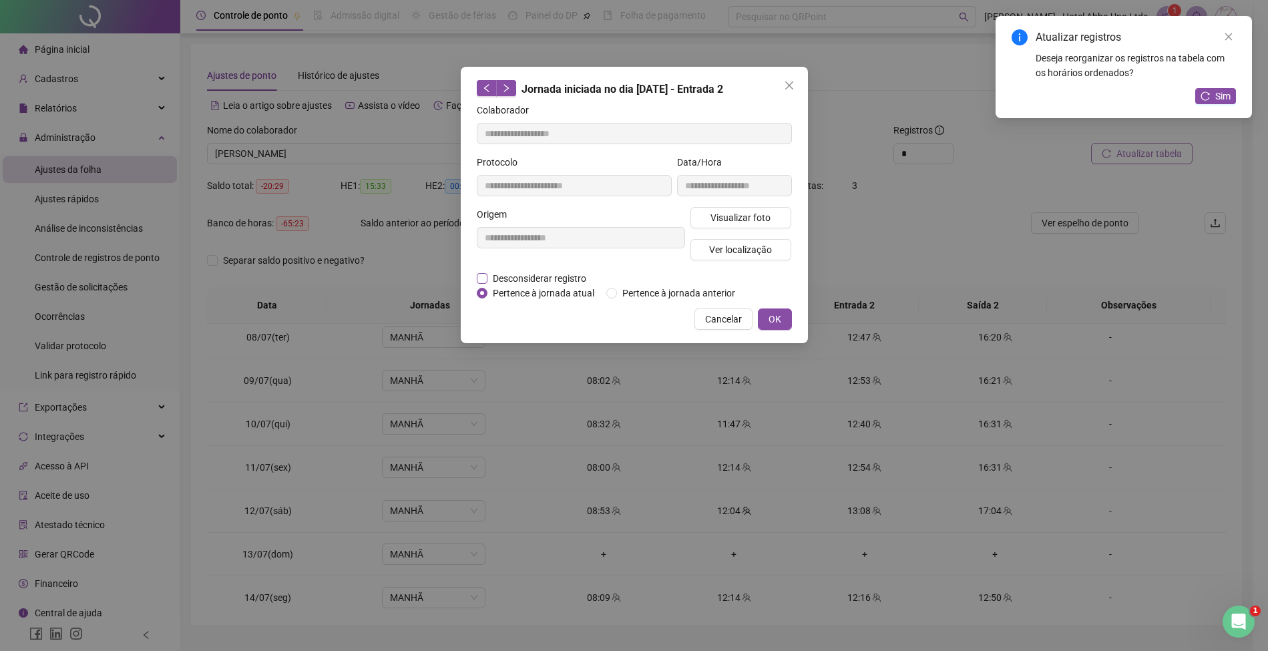
click at [571, 274] on span "Desconsiderar registro" at bounding box center [539, 278] width 104 height 15
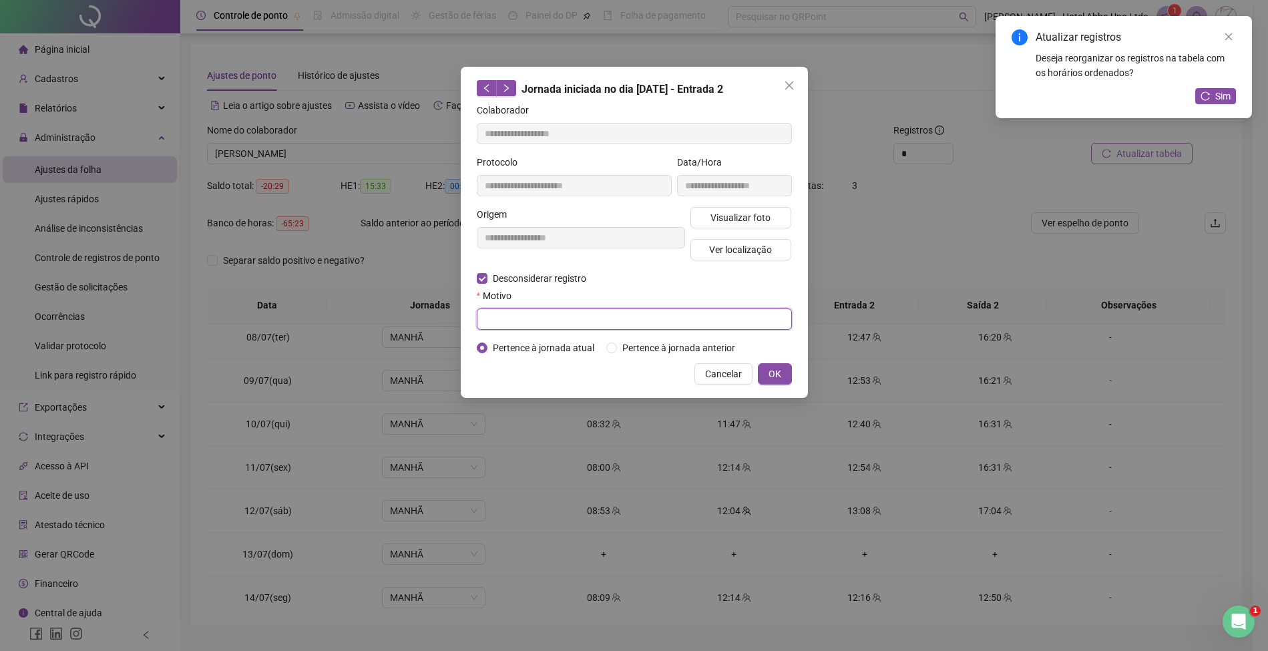
click at [556, 320] on input "text" at bounding box center [634, 318] width 315 height 21
type input "*"
click at [784, 371] on button "OK" at bounding box center [775, 373] width 34 height 21
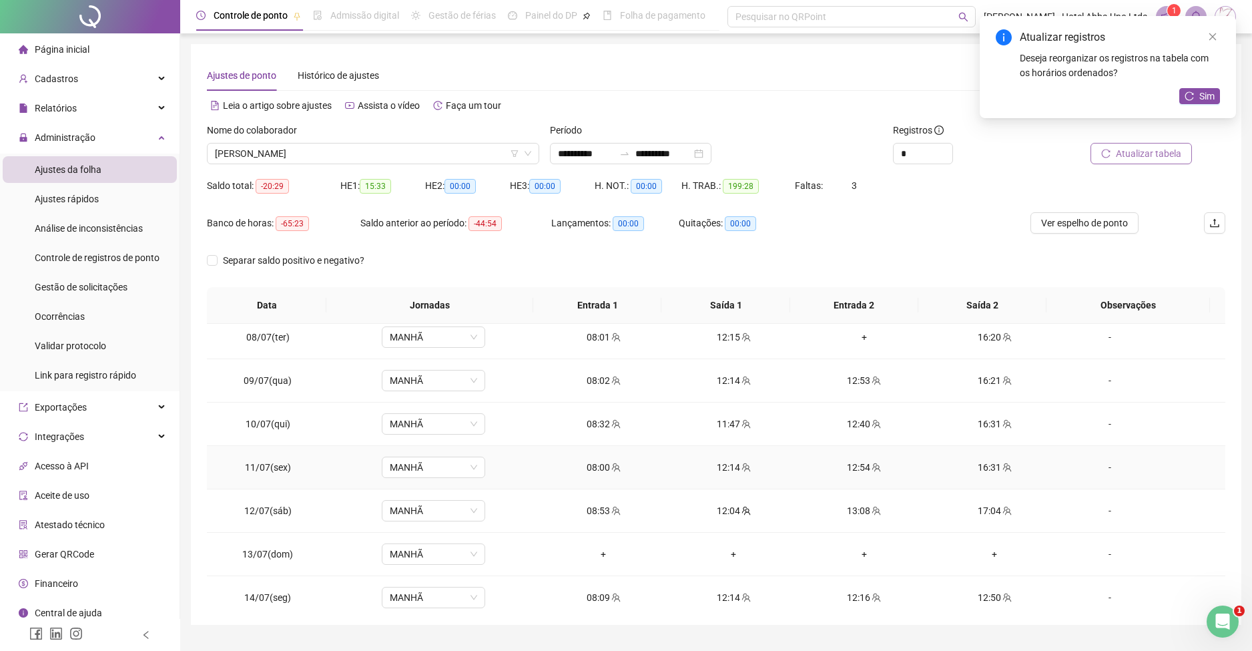
click at [836, 468] on div "12:54" at bounding box center [864, 467] width 109 height 15
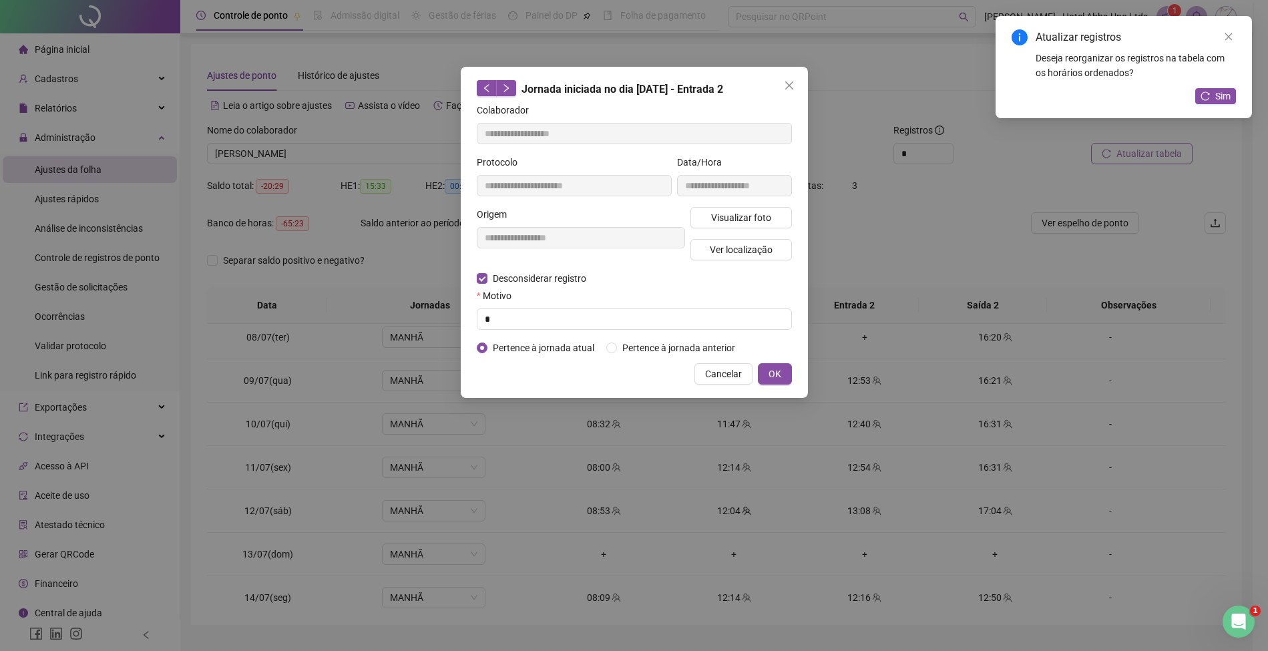
type input "**********"
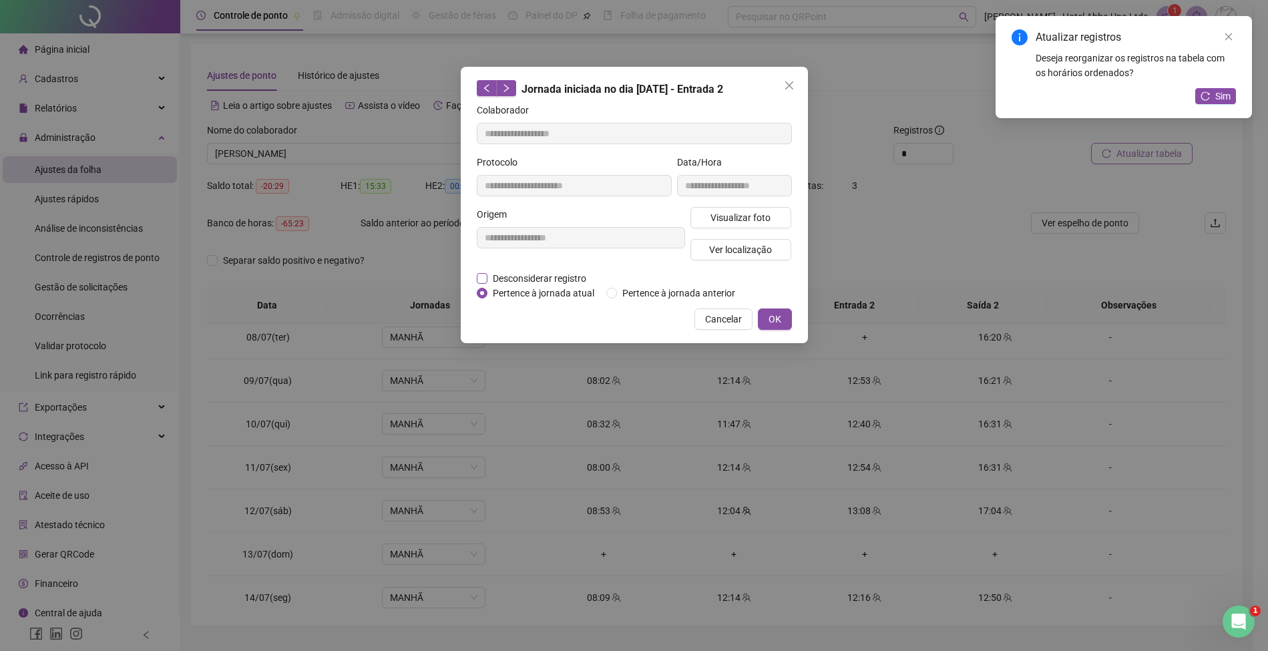
click at [554, 274] on span "Desconsiderar registro" at bounding box center [539, 278] width 104 height 15
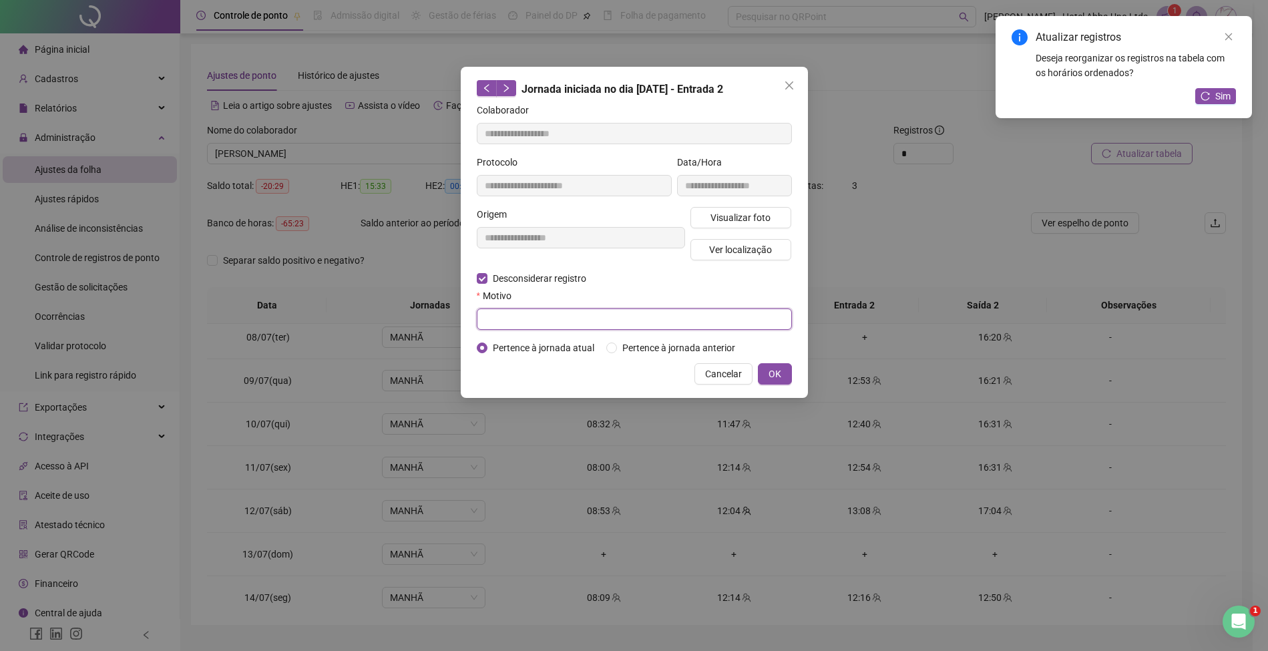
click at [537, 324] on input "text" at bounding box center [634, 318] width 315 height 21
type input "*"
click at [778, 373] on span "OK" at bounding box center [774, 374] width 13 height 15
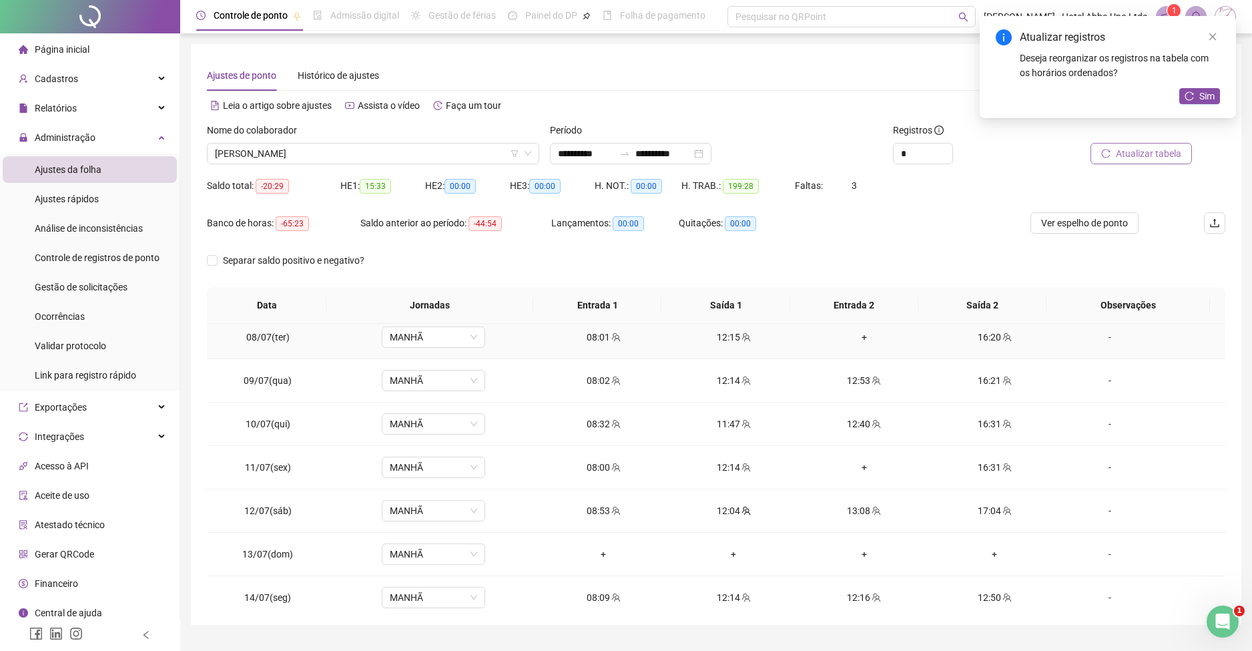
click at [853, 340] on div "+" at bounding box center [864, 337] width 109 height 15
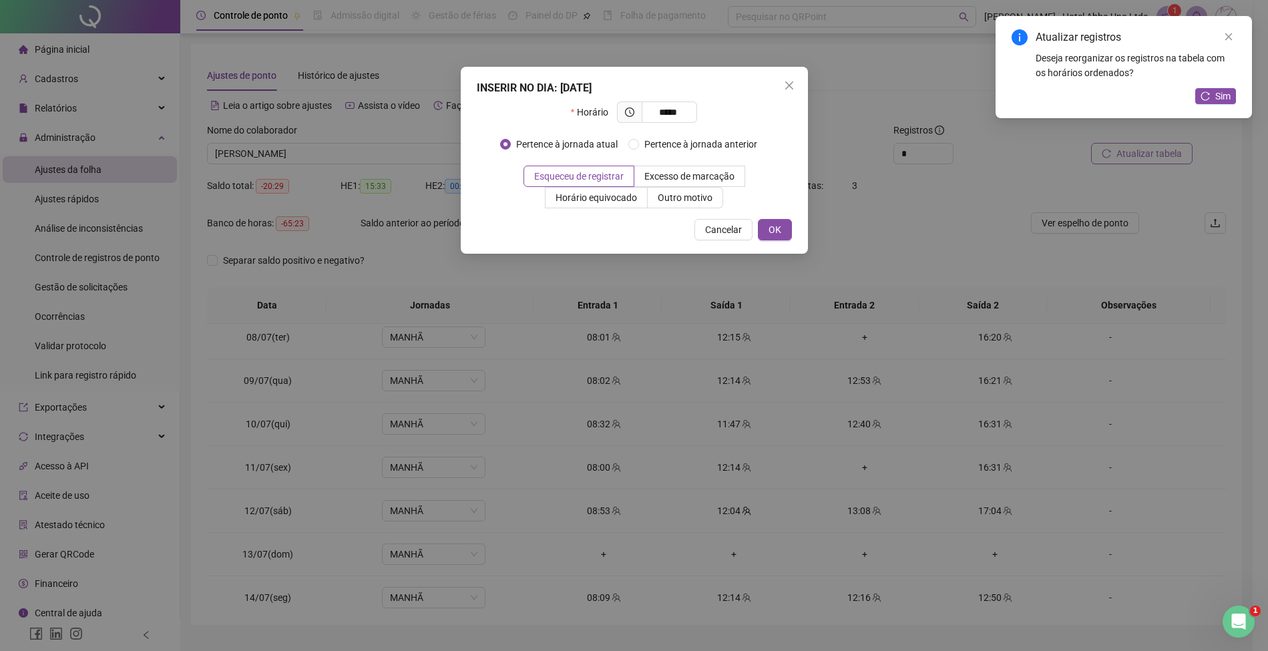
type input "*****"
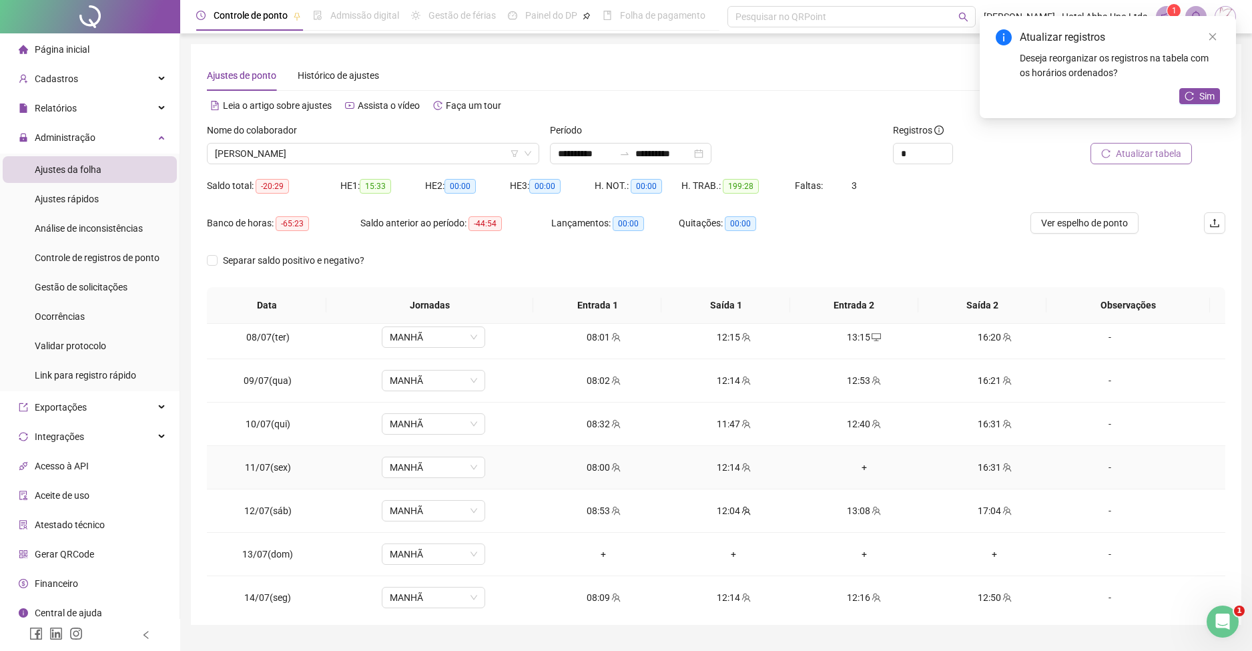
click at [855, 461] on div "+" at bounding box center [864, 467] width 109 height 15
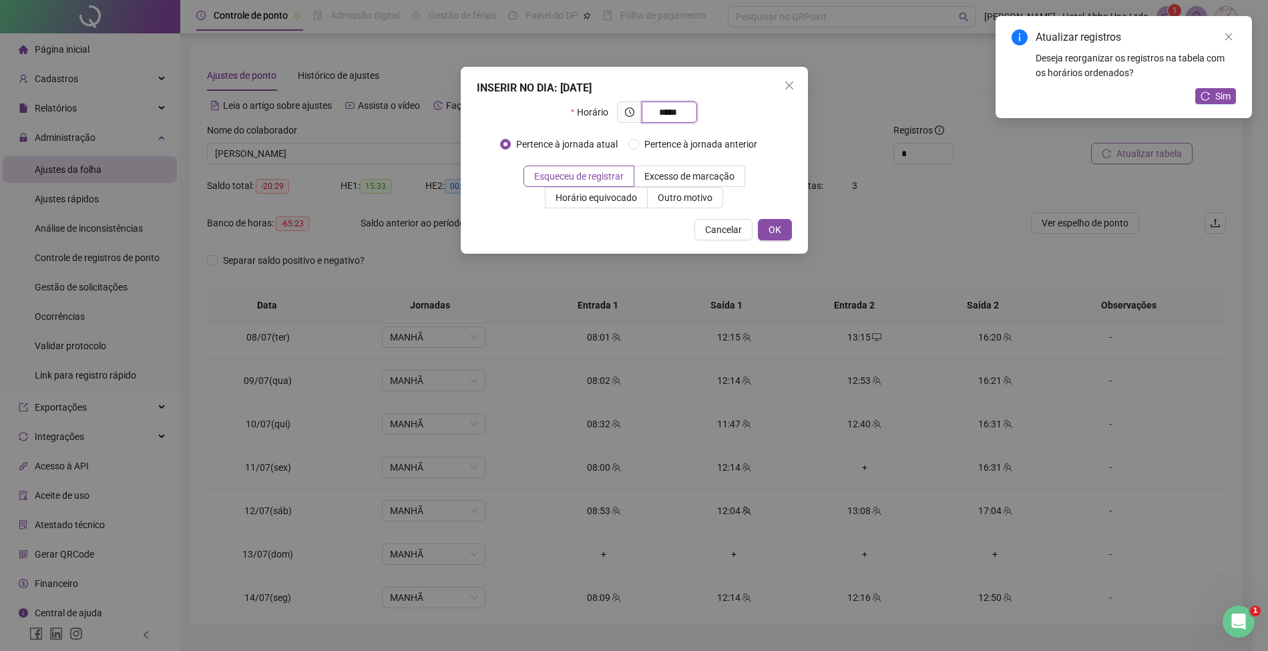
type input "*****"
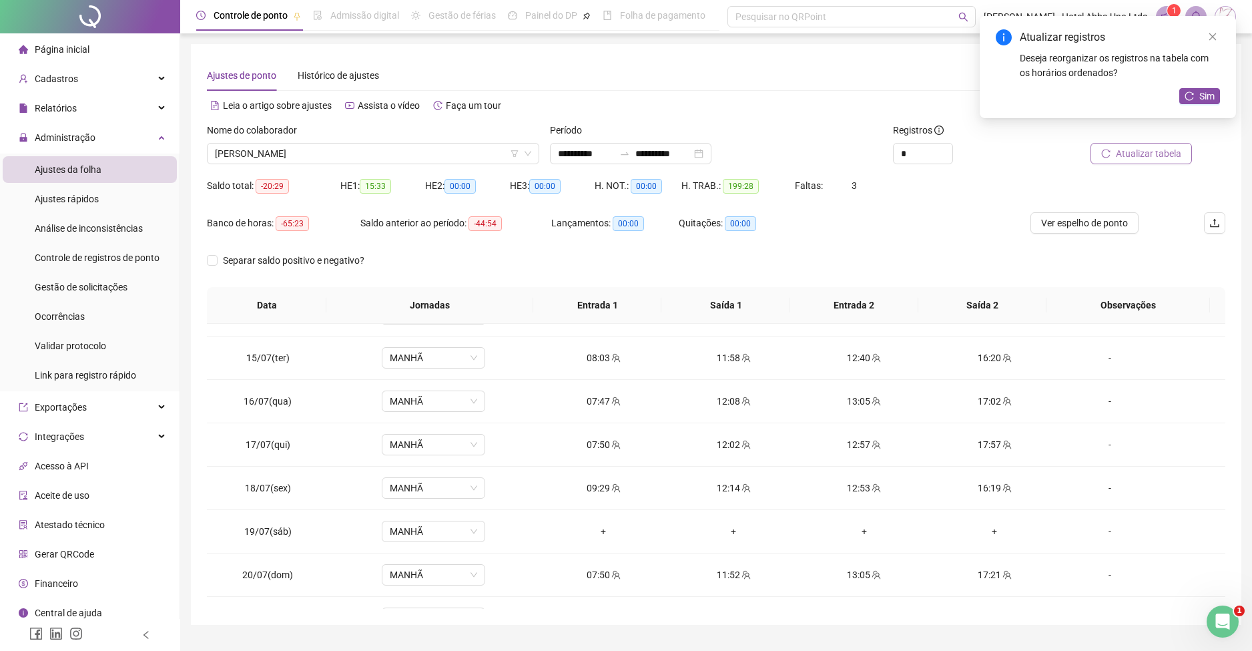
scroll to position [599, 0]
click at [850, 353] on div "12:40" at bounding box center [864, 353] width 109 height 15
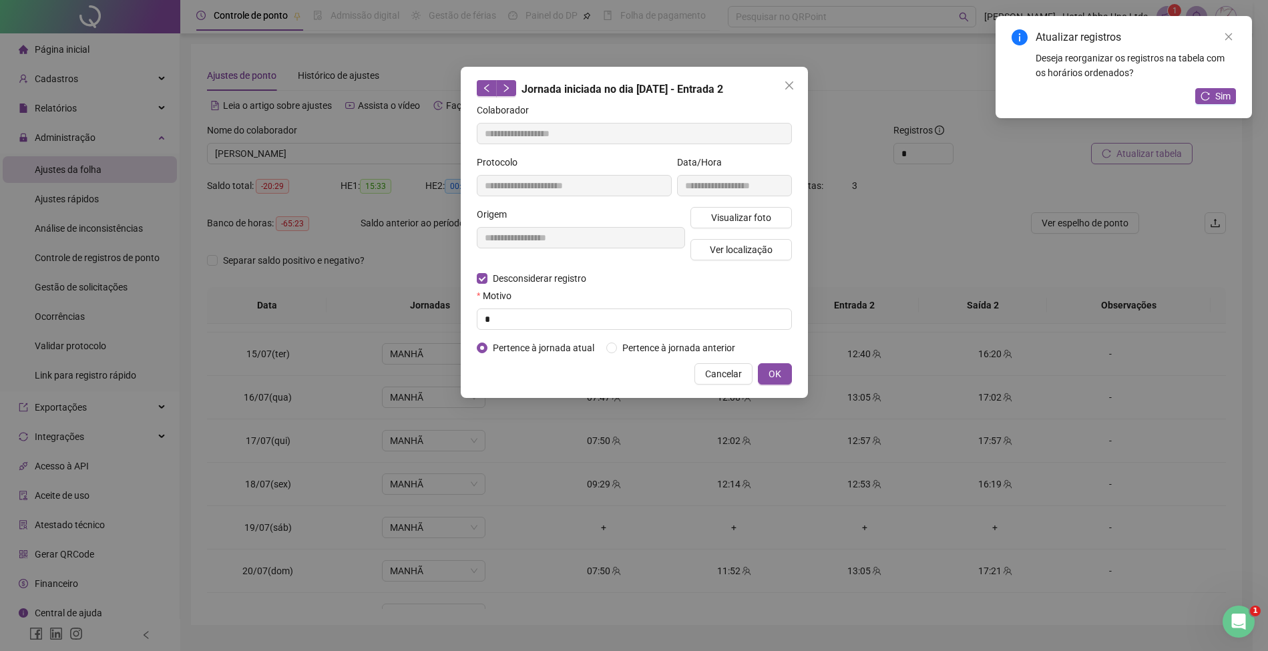
type input "**********"
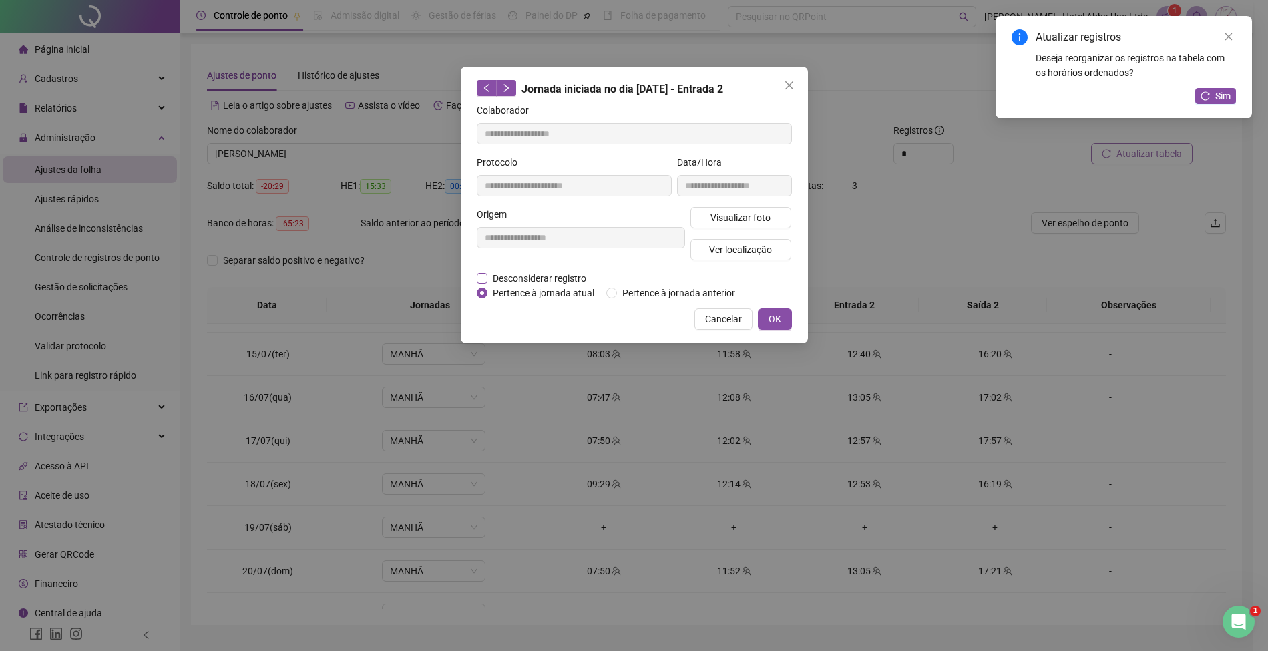
click at [565, 276] on span "Desconsiderar registro" at bounding box center [539, 278] width 104 height 15
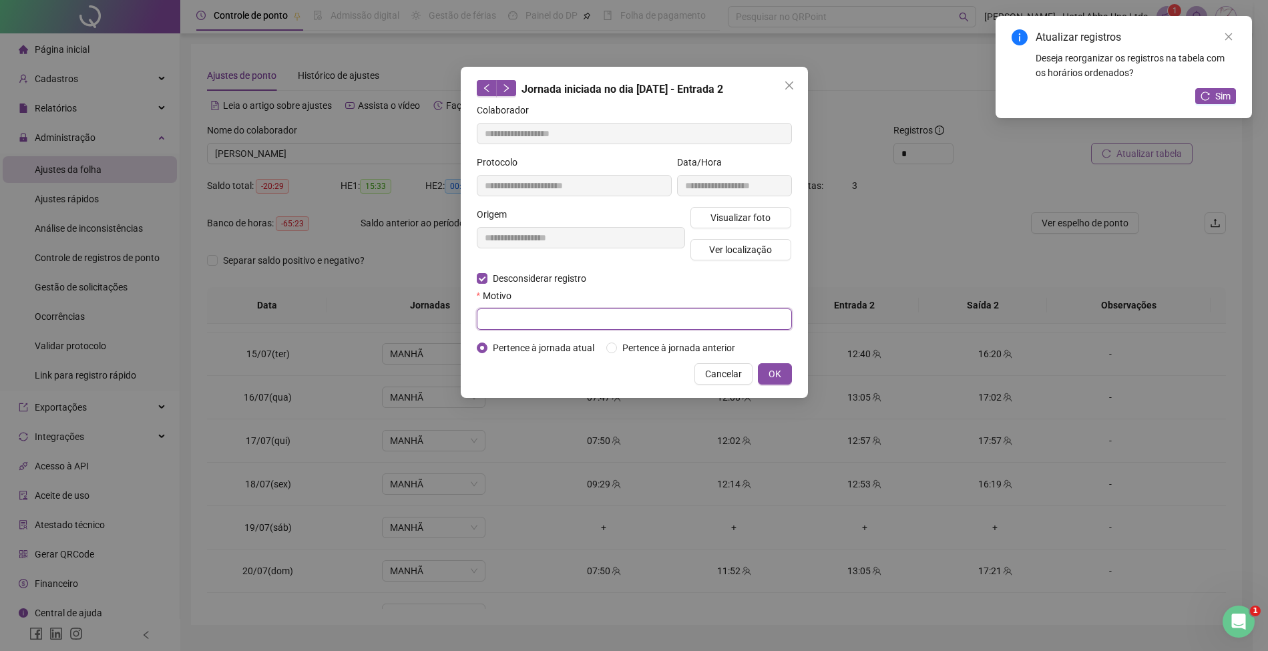
click at [551, 319] on input "text" at bounding box center [634, 318] width 315 height 21
type input "*"
click at [776, 373] on span "OK" at bounding box center [774, 374] width 13 height 15
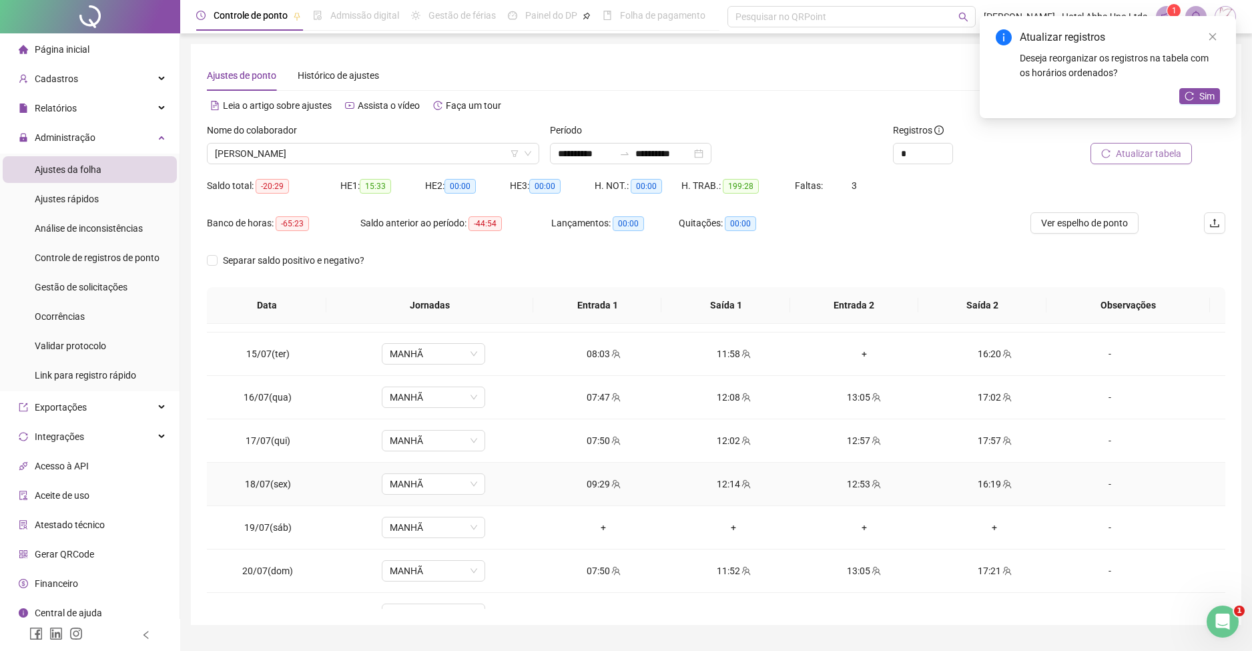
click at [836, 486] on div "12:53" at bounding box center [864, 484] width 109 height 15
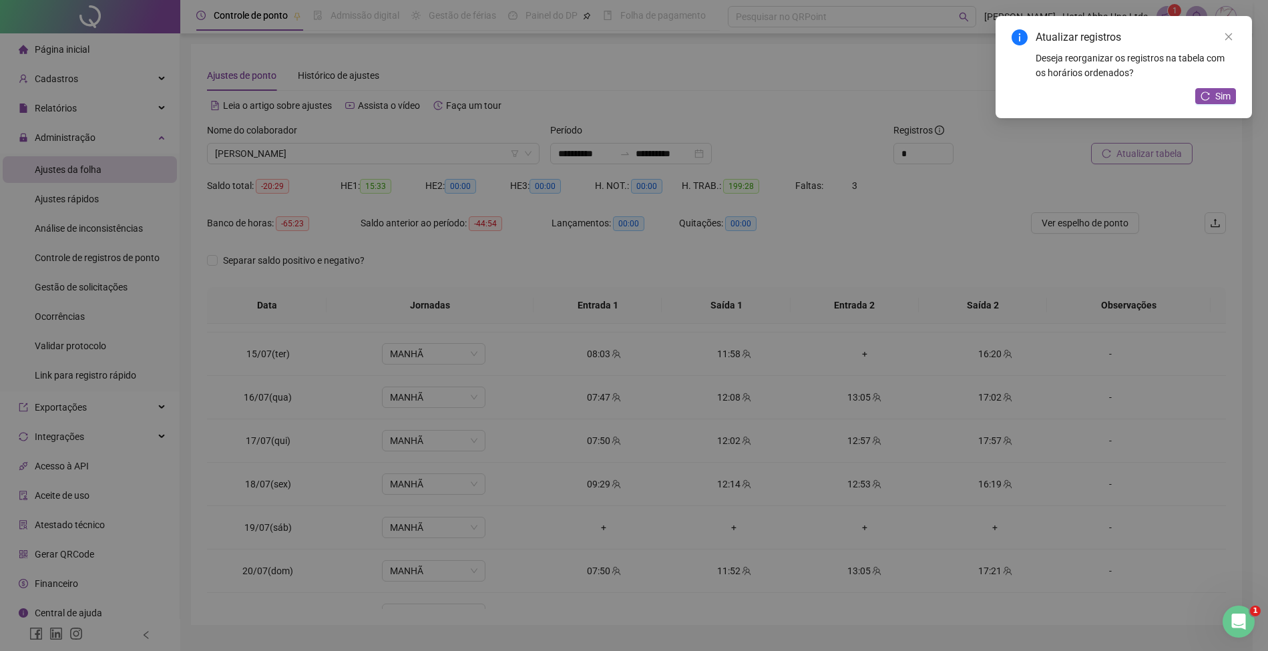
type input "**********"
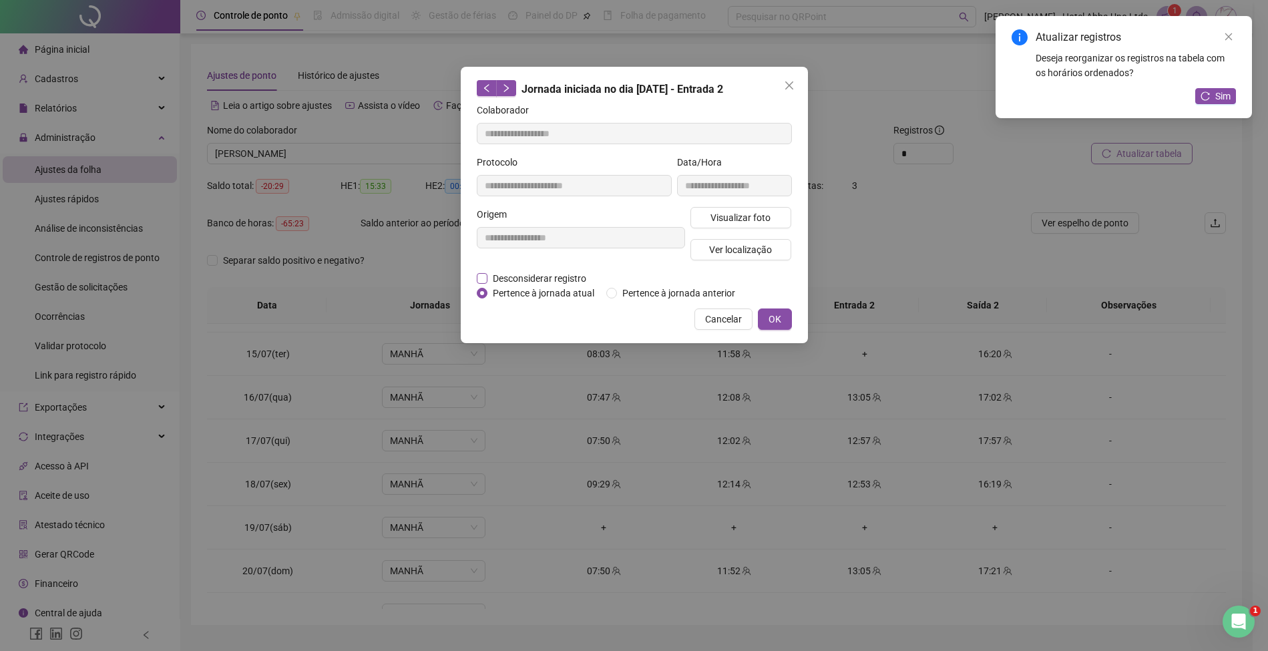
click at [561, 274] on span "Desconsiderar registro" at bounding box center [539, 278] width 104 height 15
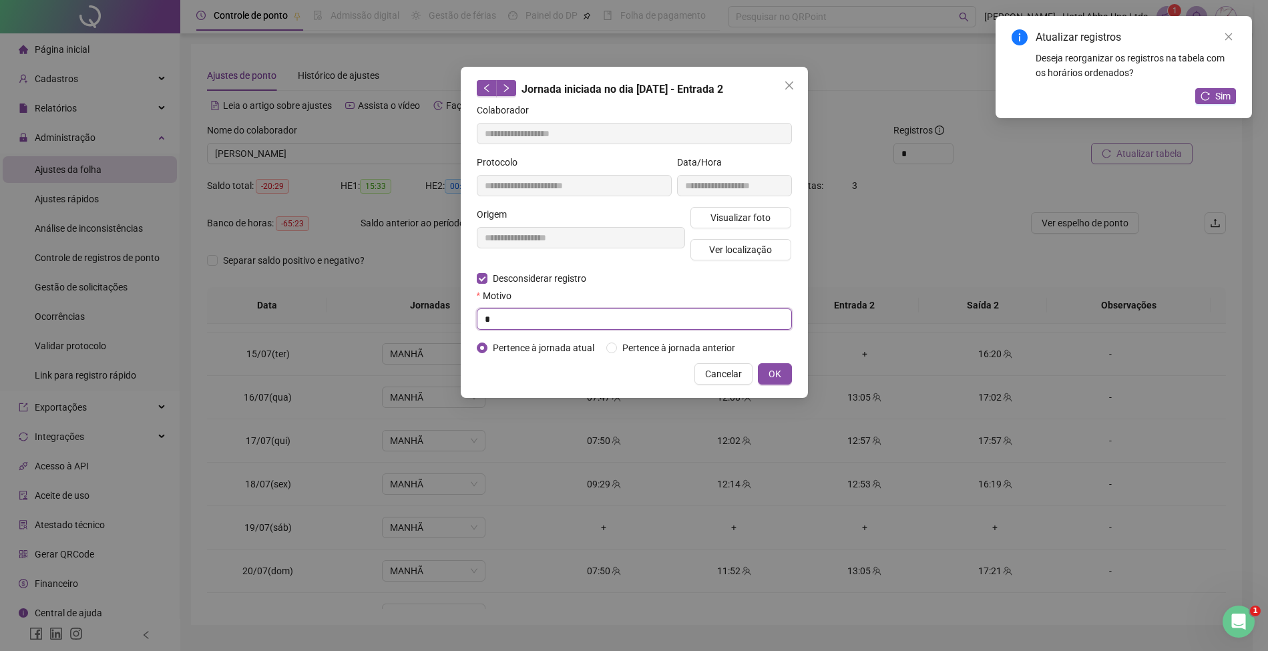
click at [556, 321] on input "*" at bounding box center [634, 318] width 315 height 21
type input "*"
click at [768, 367] on span "OK" at bounding box center [774, 374] width 13 height 15
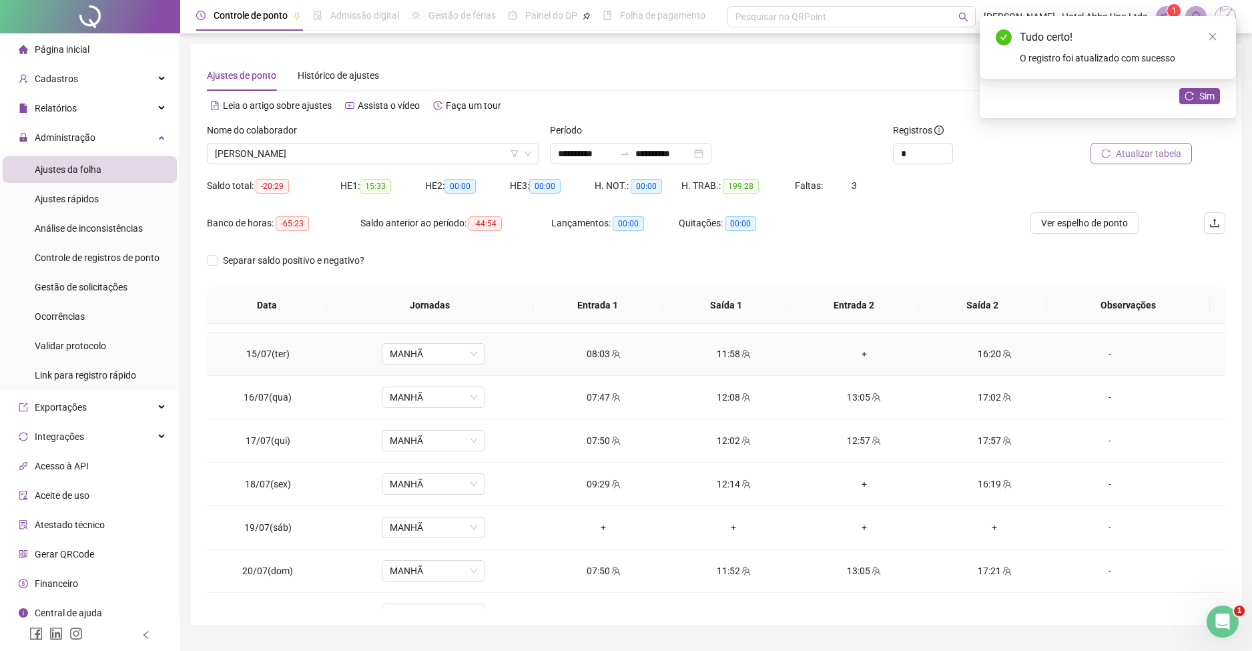
click at [859, 348] on div "+" at bounding box center [864, 353] width 109 height 15
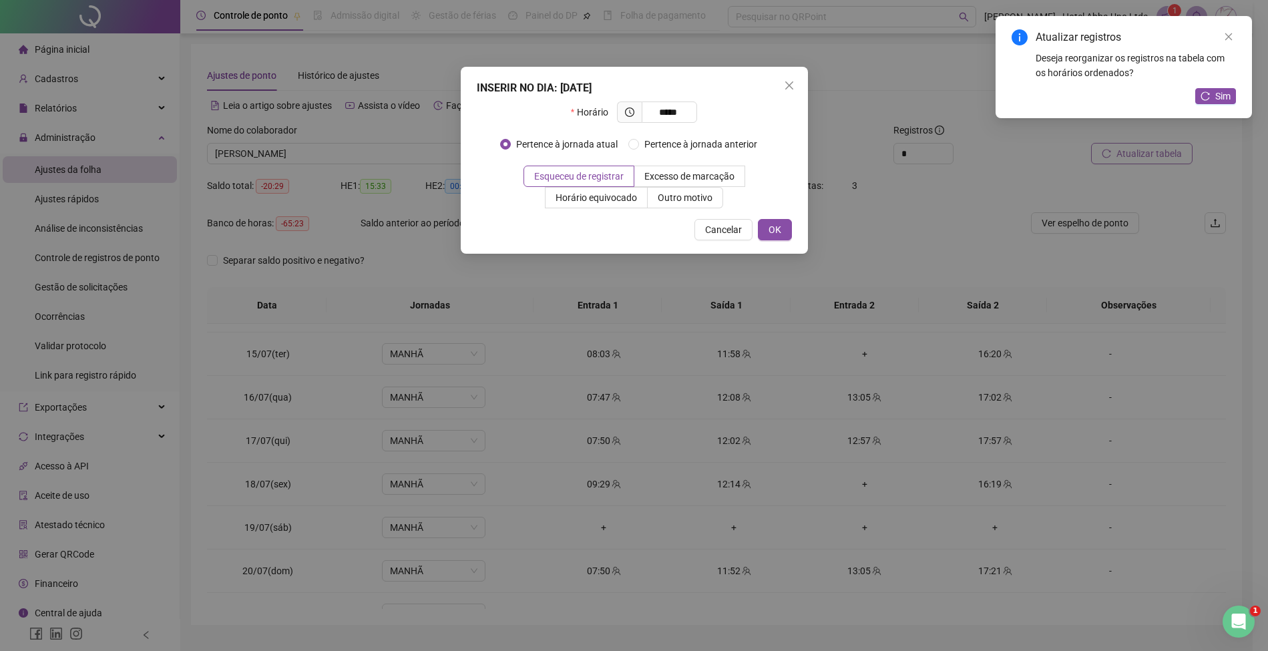
type input "*****"
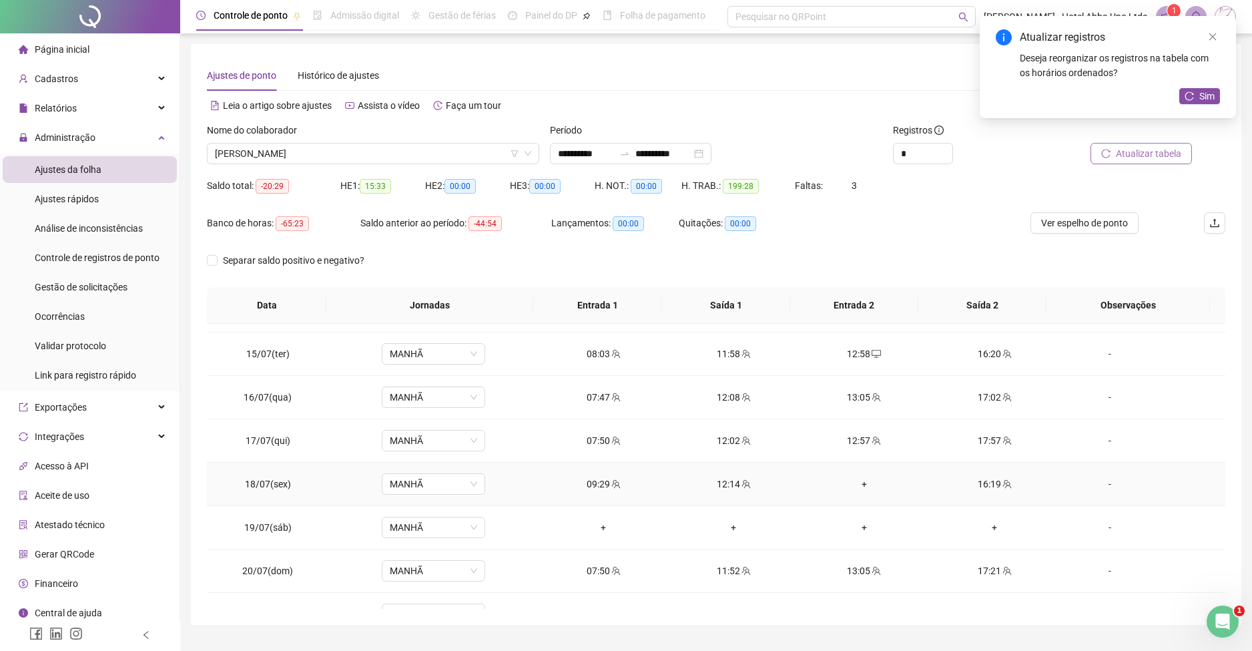
click at [854, 482] on div "+" at bounding box center [864, 484] width 109 height 15
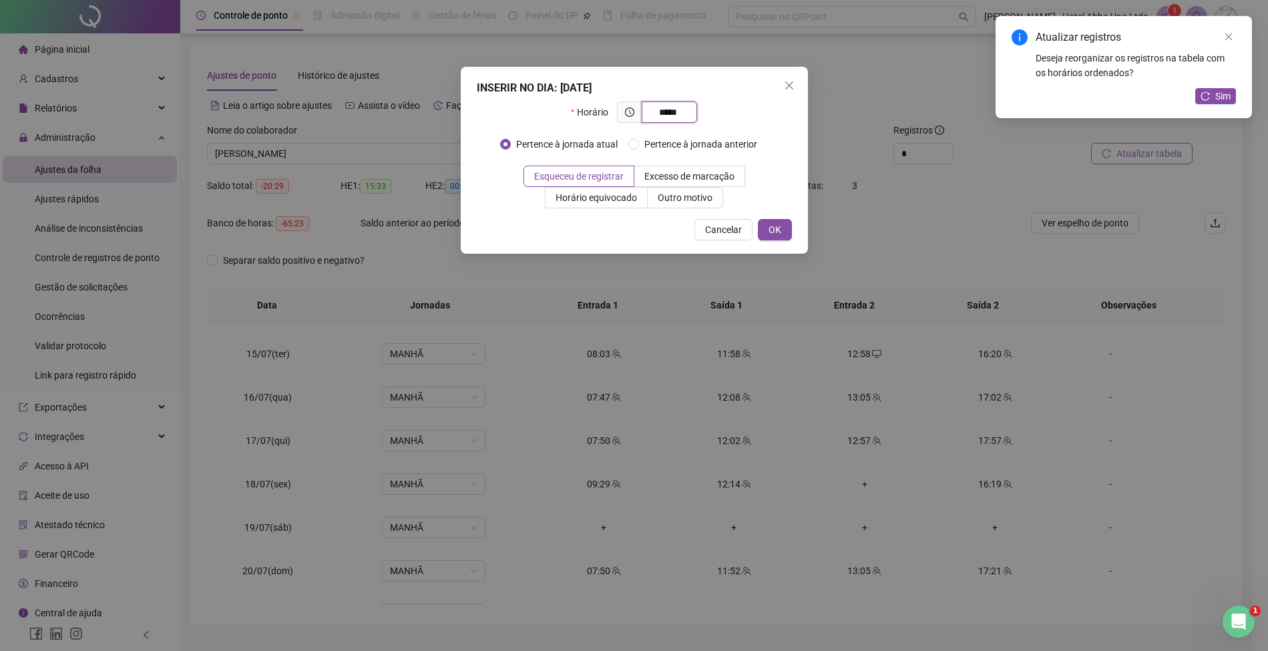
type input "*****"
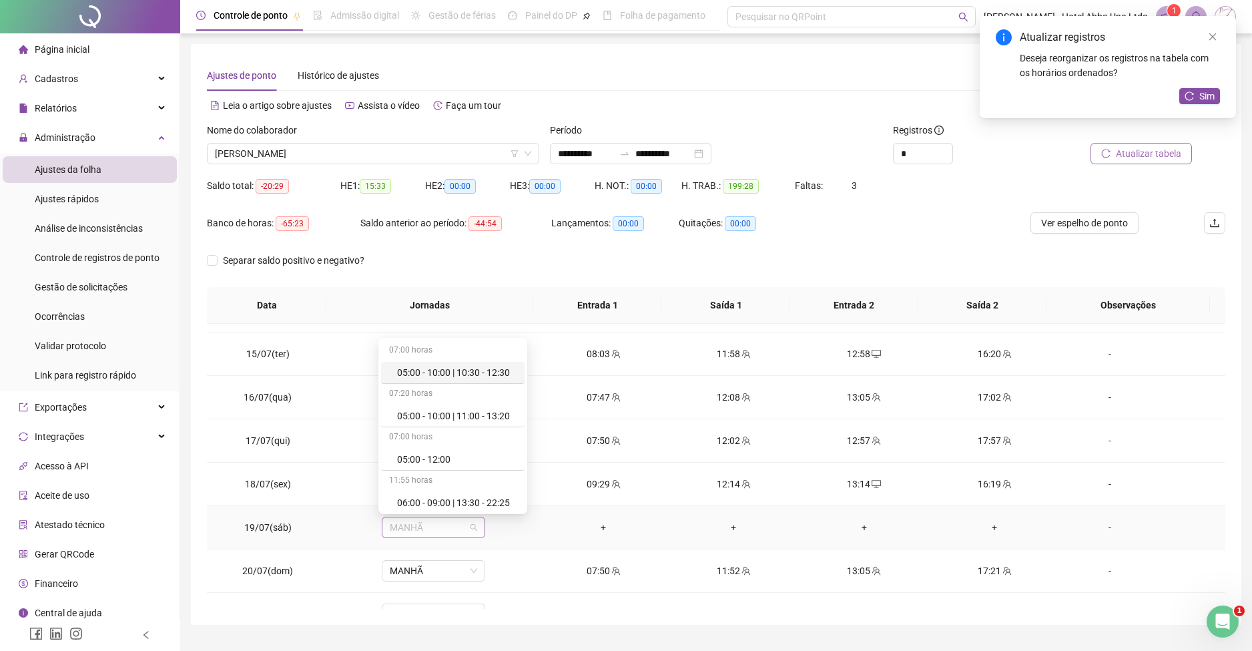
click at [449, 533] on span "MANHÃ" at bounding box center [433, 527] width 87 height 20
type input "***"
click at [495, 490] on span "Sim" at bounding box center [492, 492] width 15 height 15
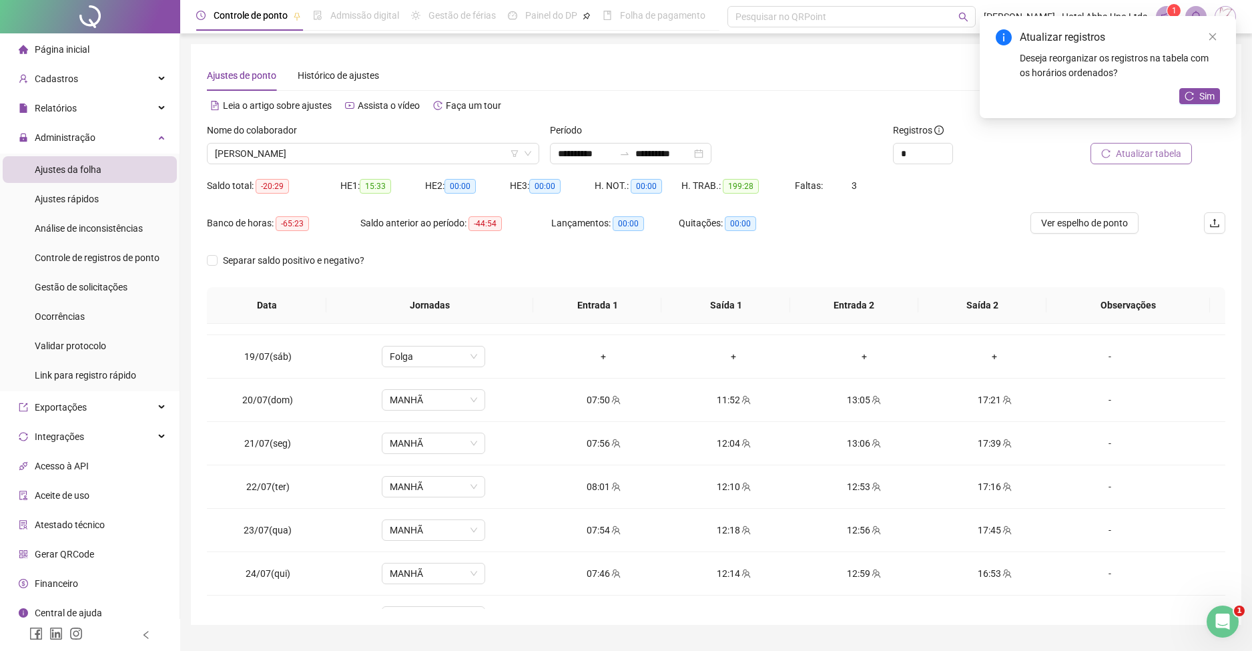
scroll to position [839, 0]
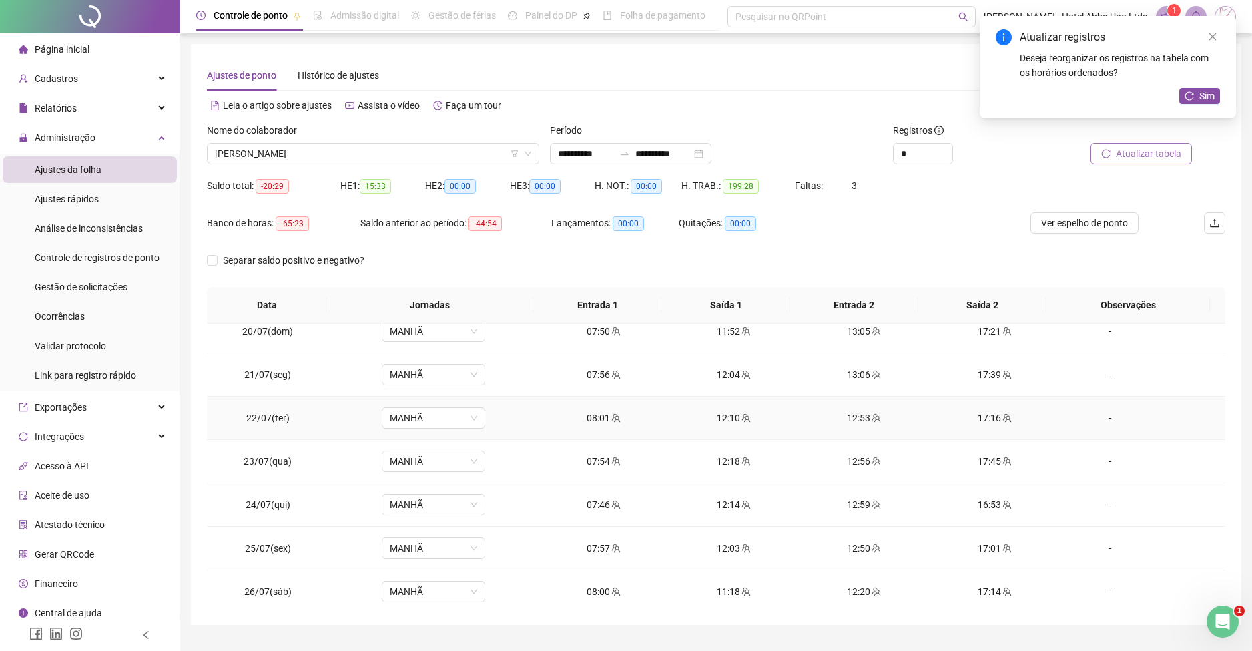
click at [840, 417] on div "12:53" at bounding box center [864, 418] width 109 height 15
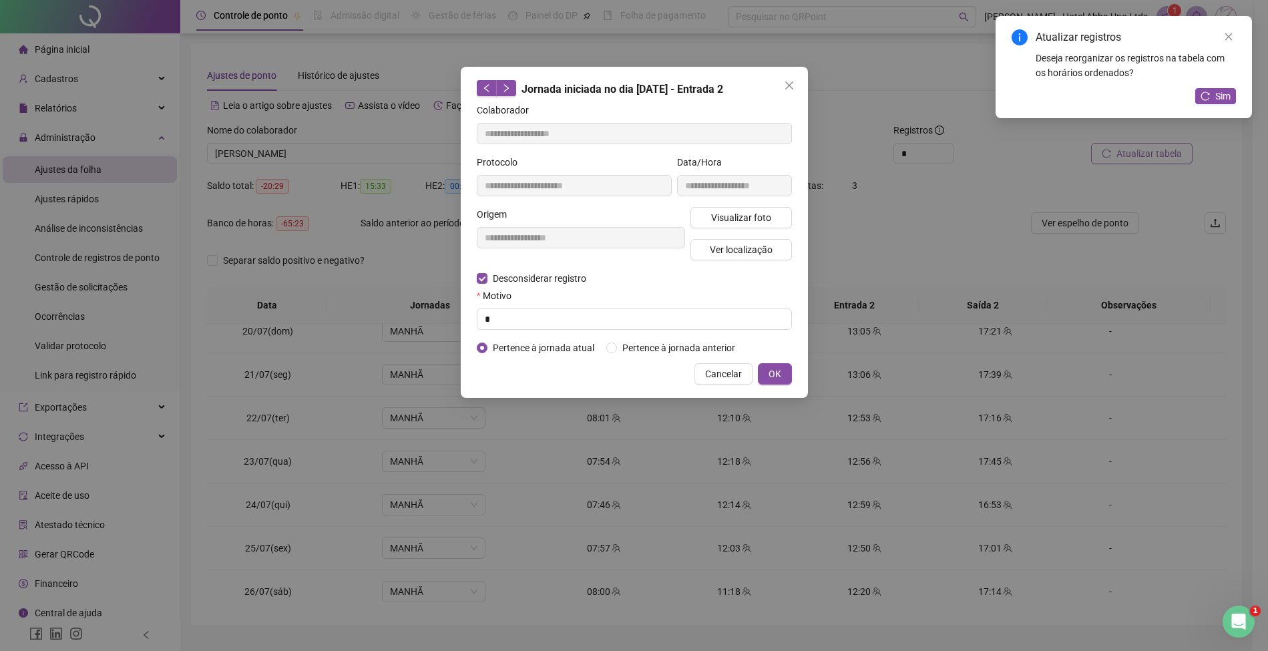
type input "**********"
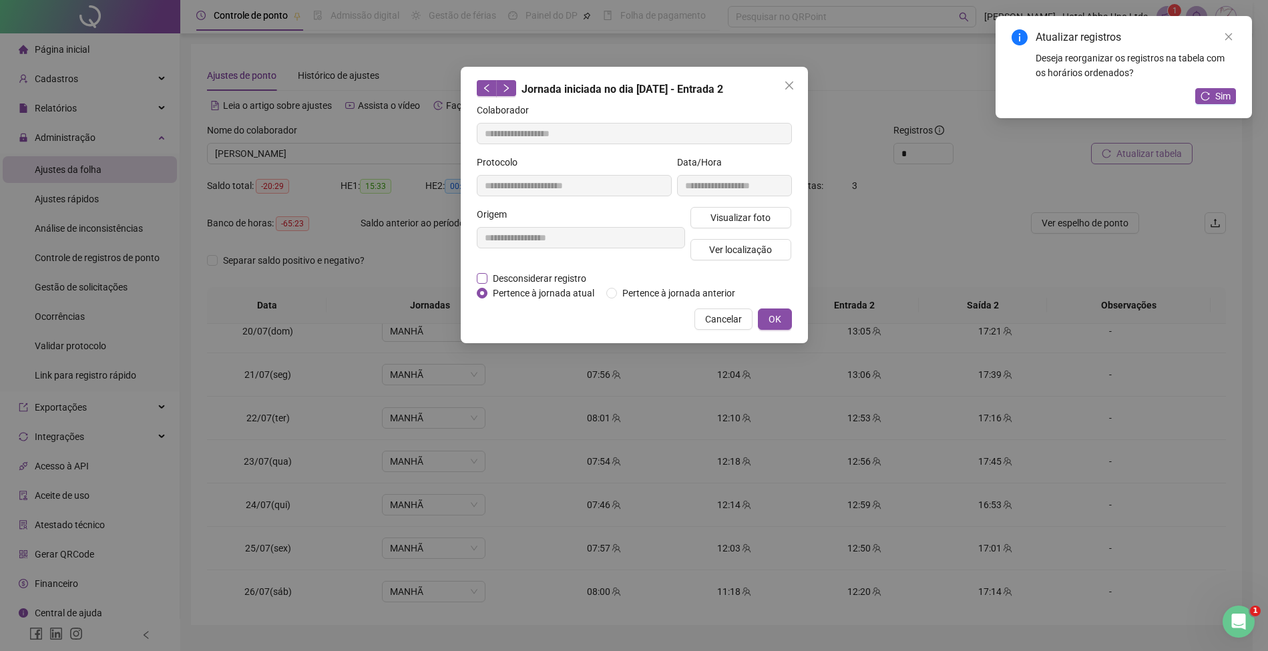
click at [514, 272] on span "Desconsiderar registro" at bounding box center [539, 278] width 104 height 15
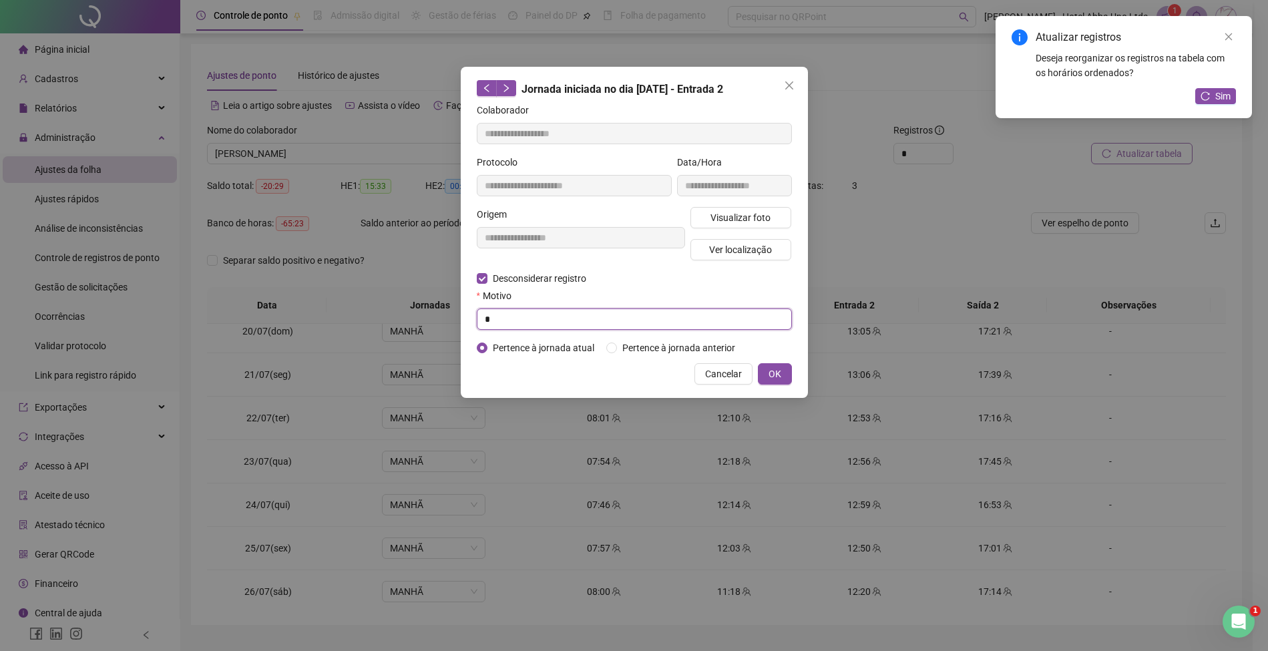
click at [504, 316] on input "*" at bounding box center [634, 318] width 315 height 21
type input "*"
click at [771, 371] on span "OK" at bounding box center [774, 374] width 13 height 15
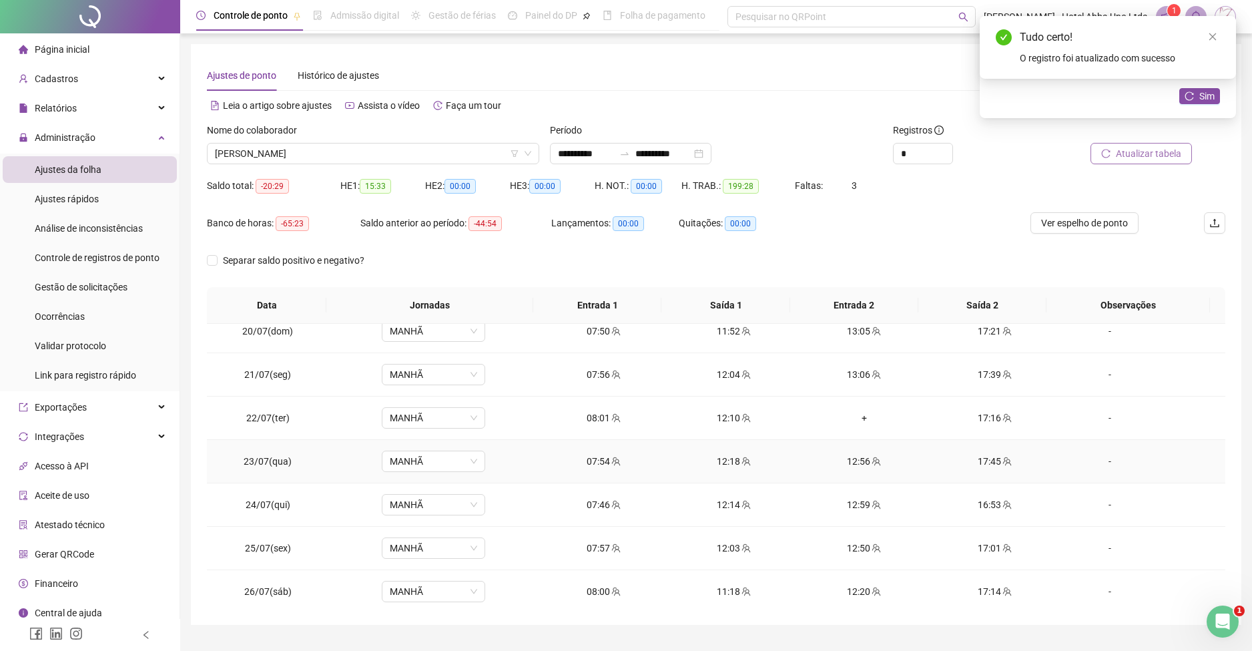
click at [838, 457] on div "12:56" at bounding box center [864, 461] width 109 height 15
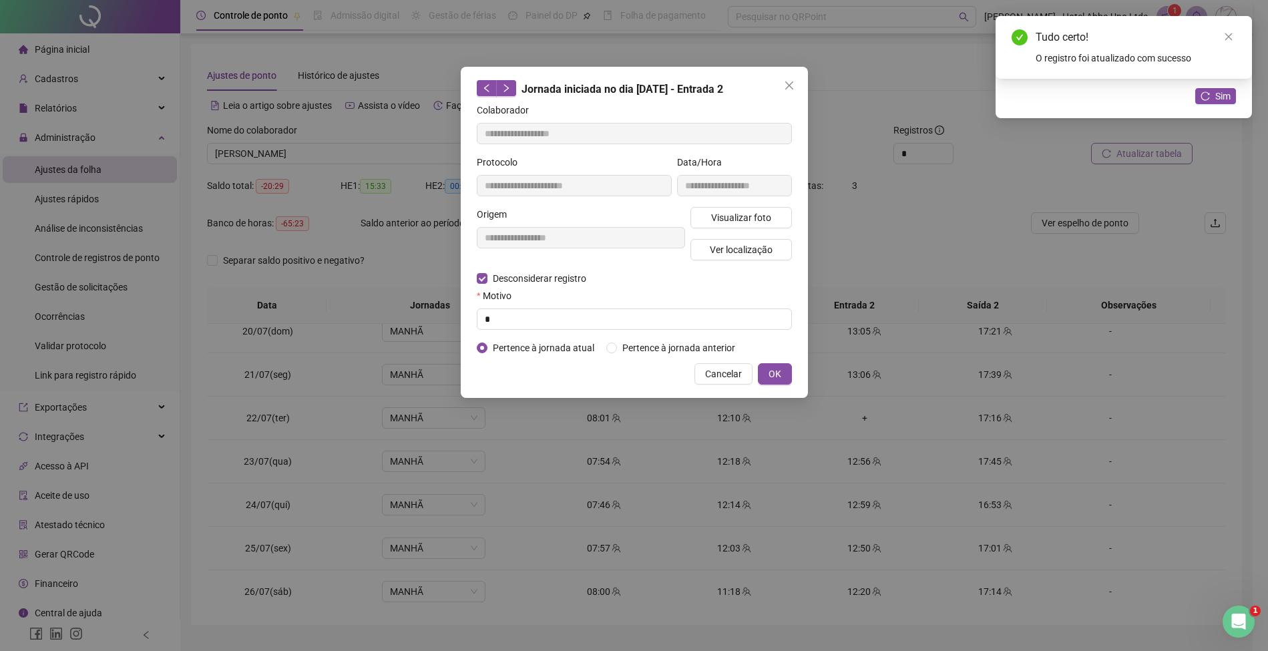
type input "**********"
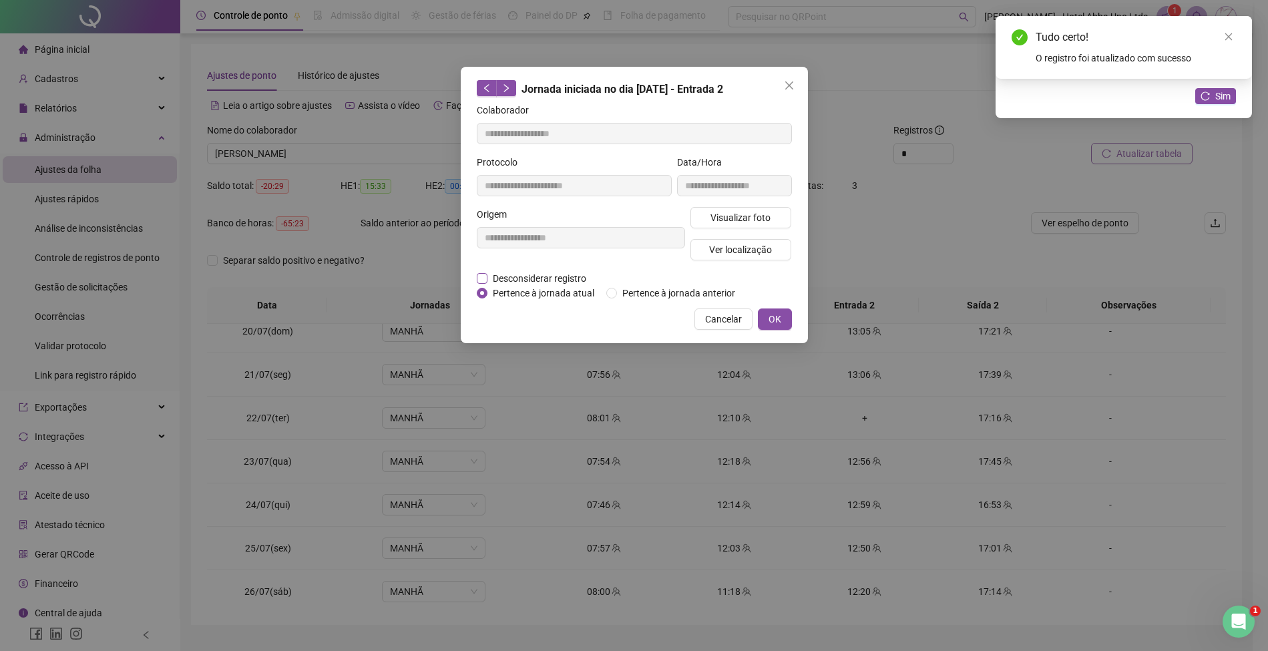
click at [572, 271] on span "Desconsiderar registro" at bounding box center [539, 278] width 104 height 15
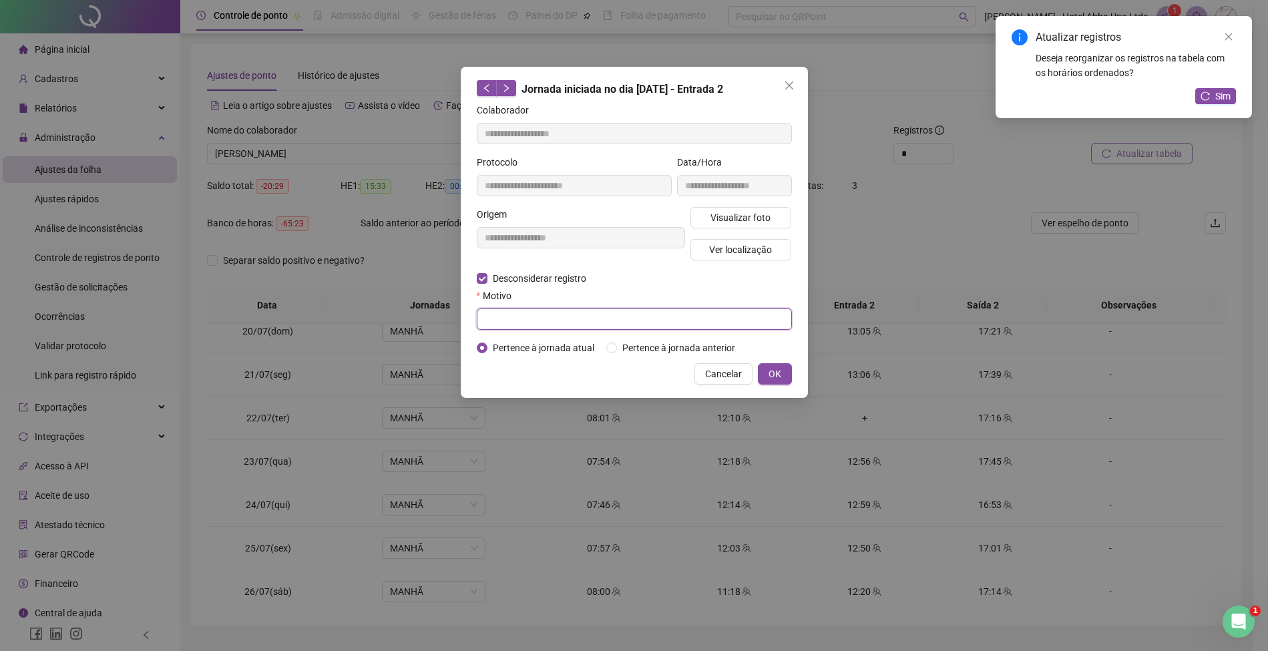
click at [555, 321] on input "text" at bounding box center [634, 318] width 315 height 21
type input "*"
click at [774, 377] on span "OK" at bounding box center [774, 374] width 13 height 15
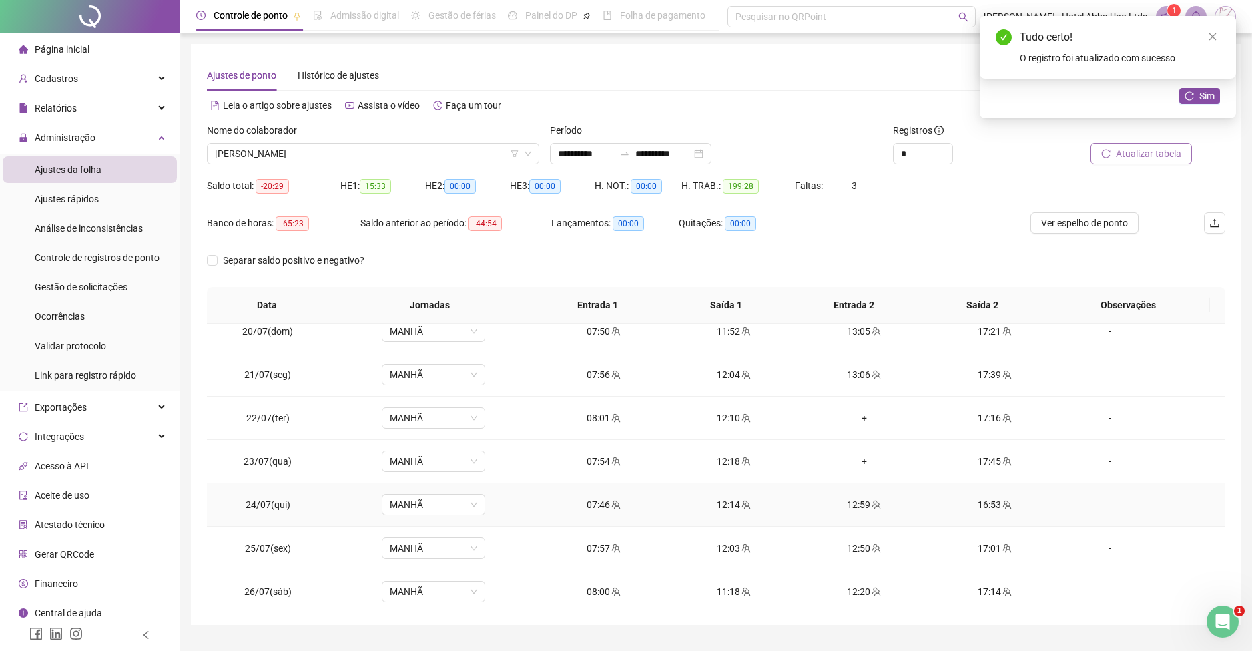
click at [848, 503] on div "12:59" at bounding box center [864, 504] width 109 height 15
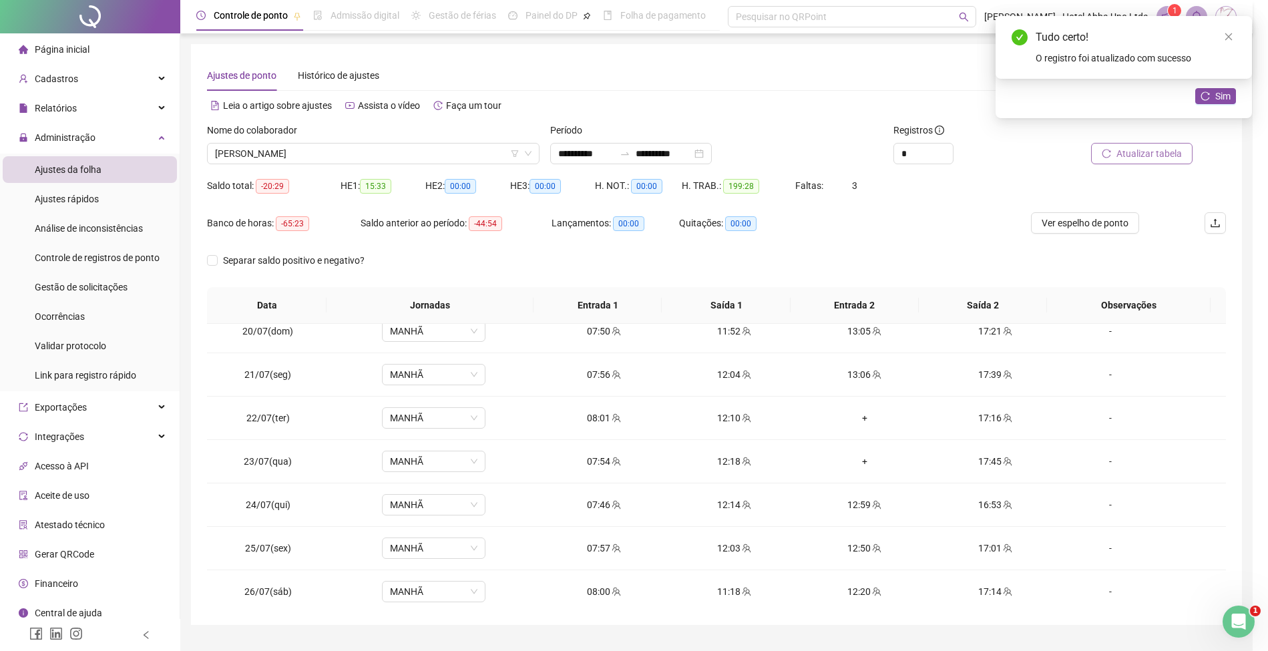
type input "**********"
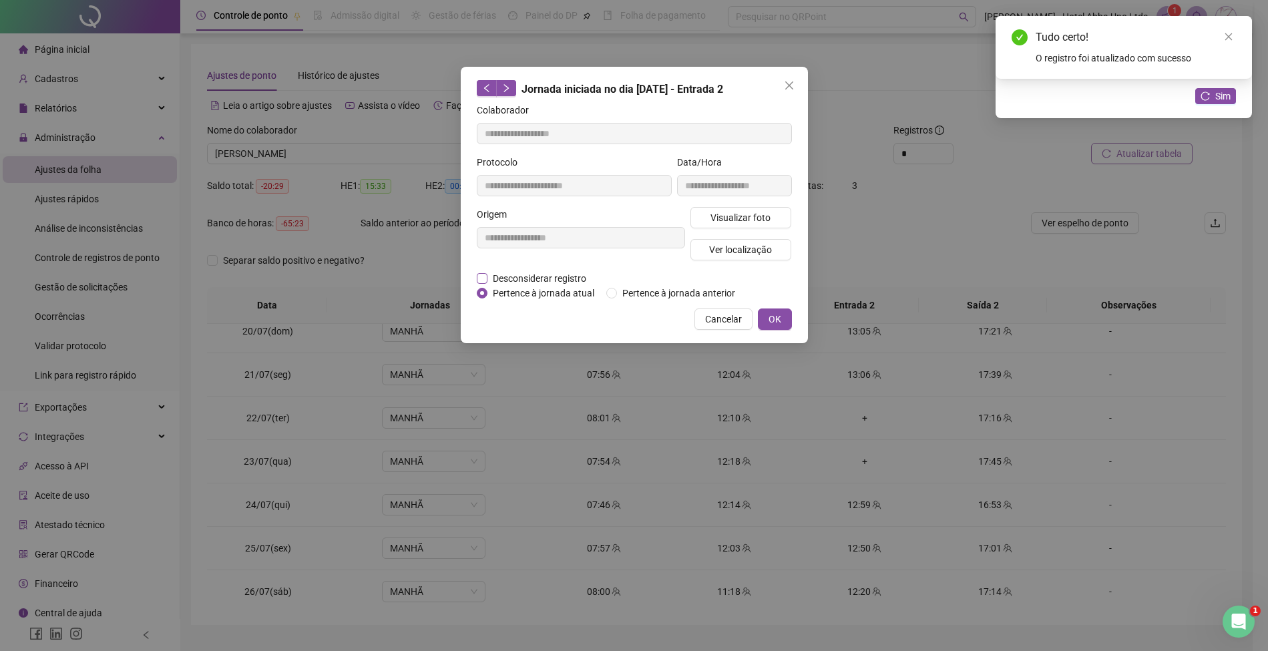
click at [561, 277] on span "Desconsiderar registro" at bounding box center [539, 278] width 104 height 15
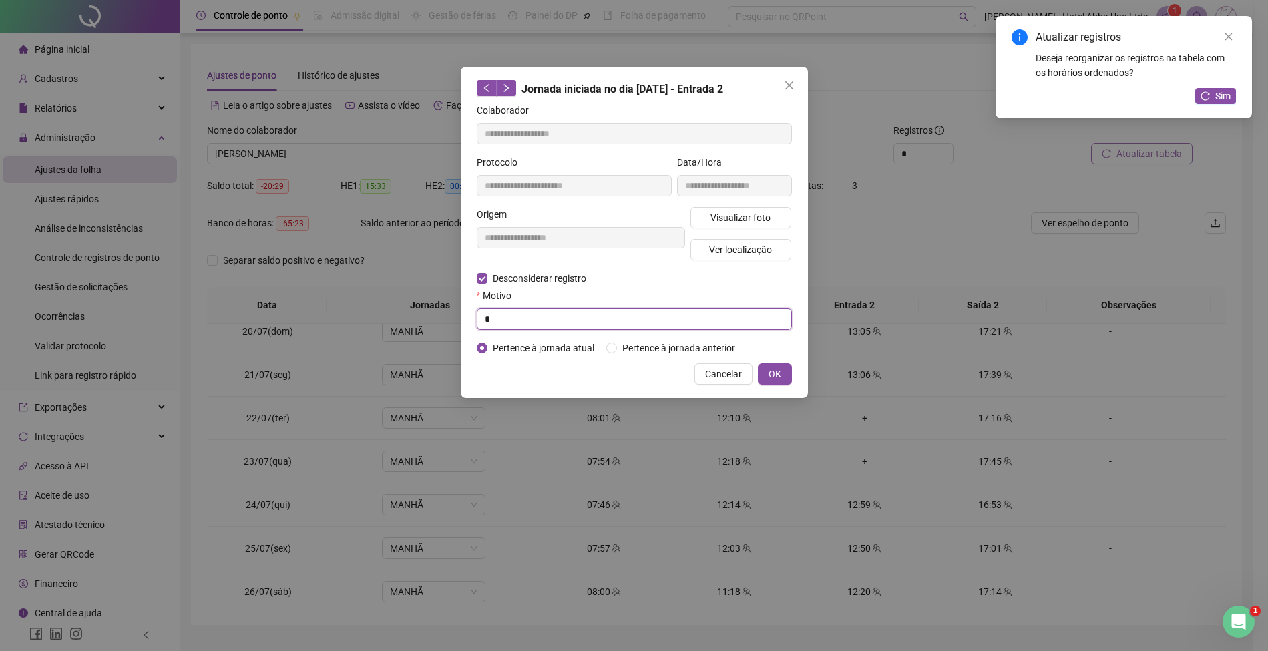
click at [555, 315] on input "*" at bounding box center [634, 318] width 315 height 21
type input "*"
click at [776, 375] on span "OK" at bounding box center [774, 374] width 13 height 15
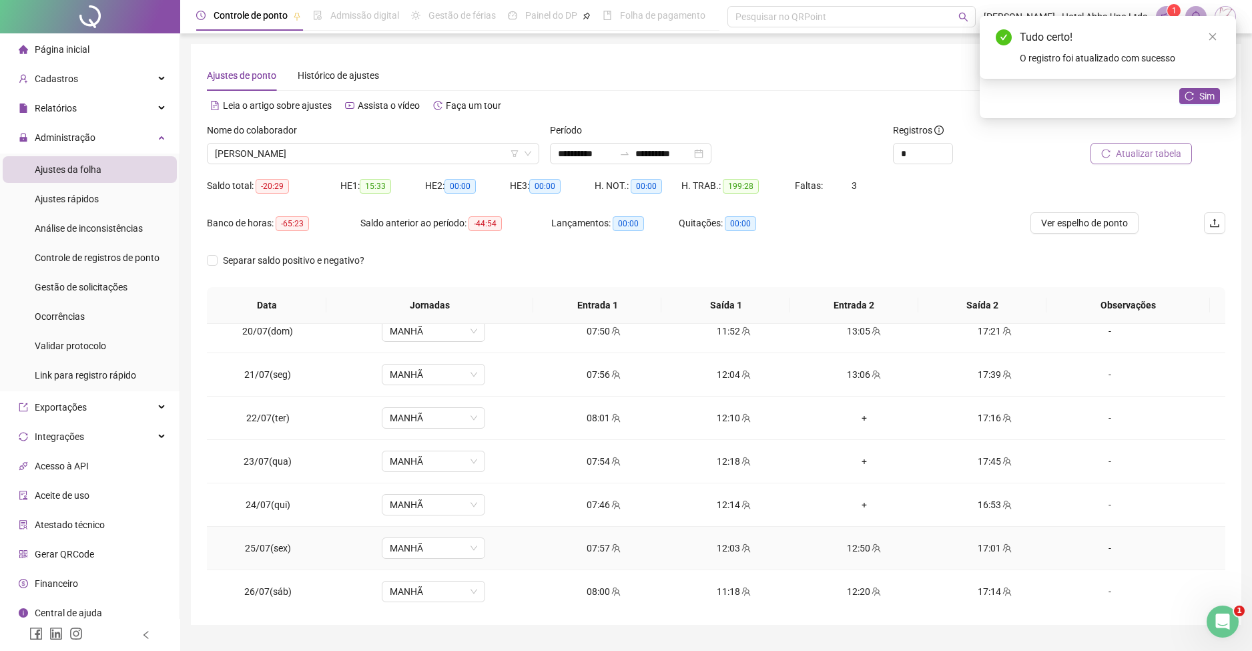
click at [847, 543] on div "12:50" at bounding box center [864, 548] width 109 height 15
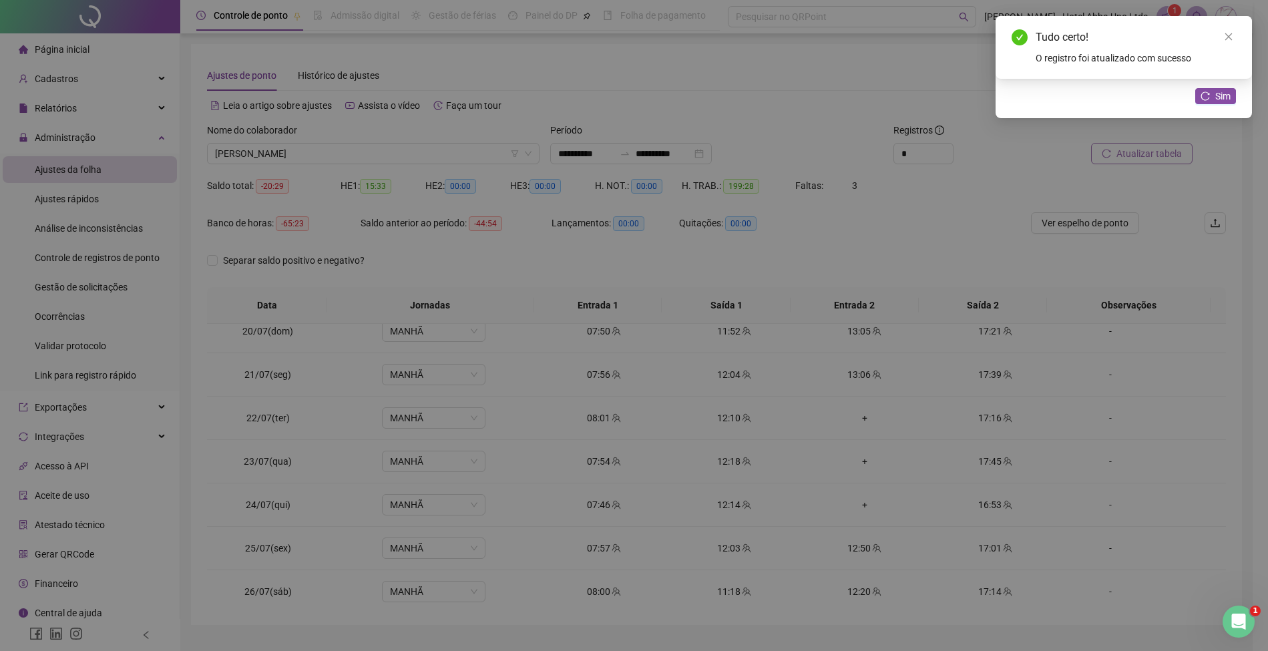
type input "**********"
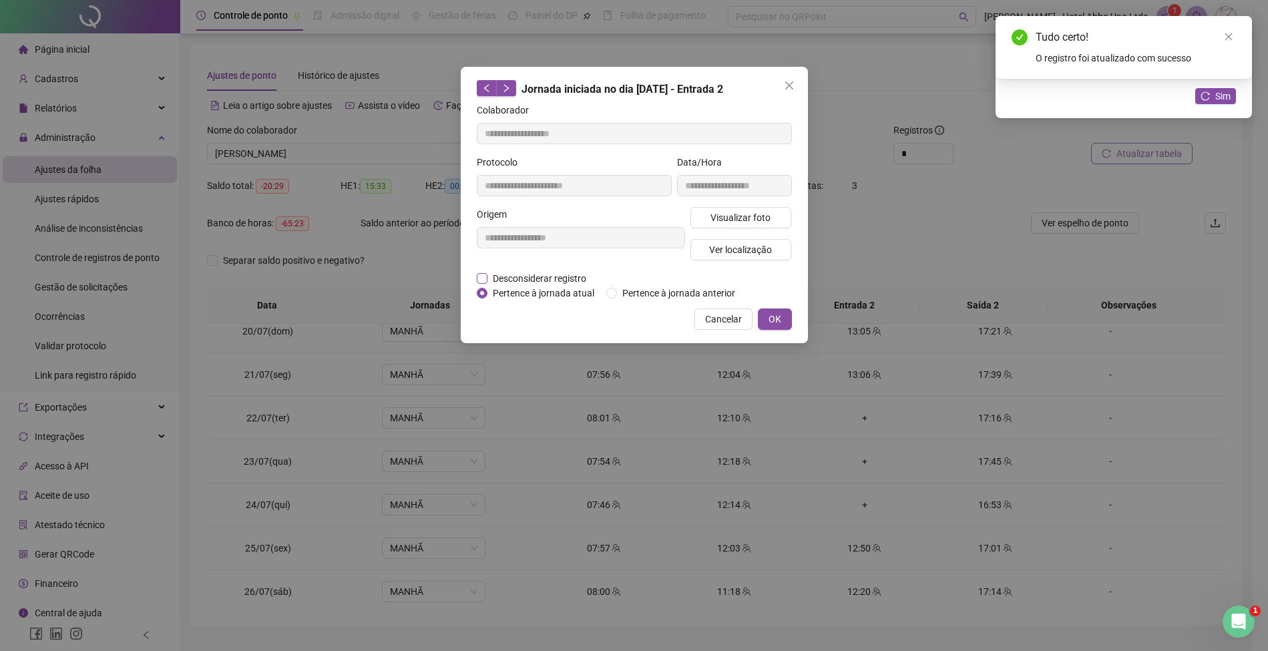
click at [541, 276] on span "Desconsiderar registro" at bounding box center [539, 278] width 104 height 15
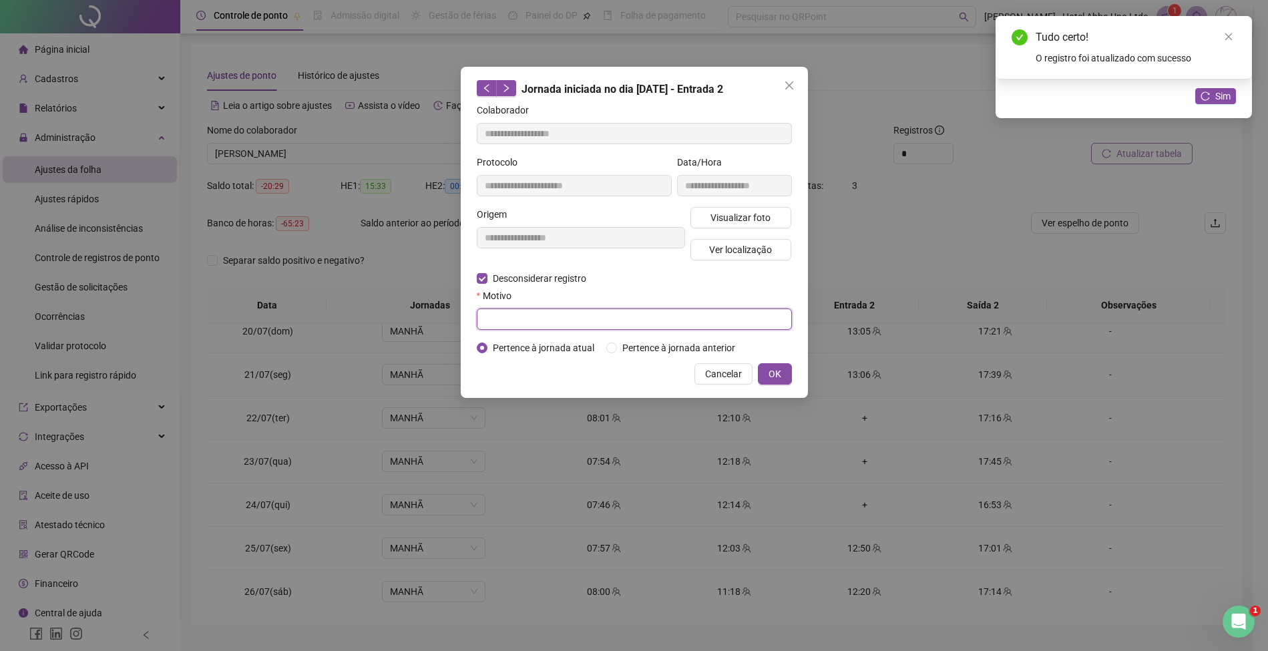
click at [532, 317] on input "text" at bounding box center [634, 318] width 315 height 21
type input "*"
click at [775, 371] on span "OK" at bounding box center [774, 374] width 13 height 15
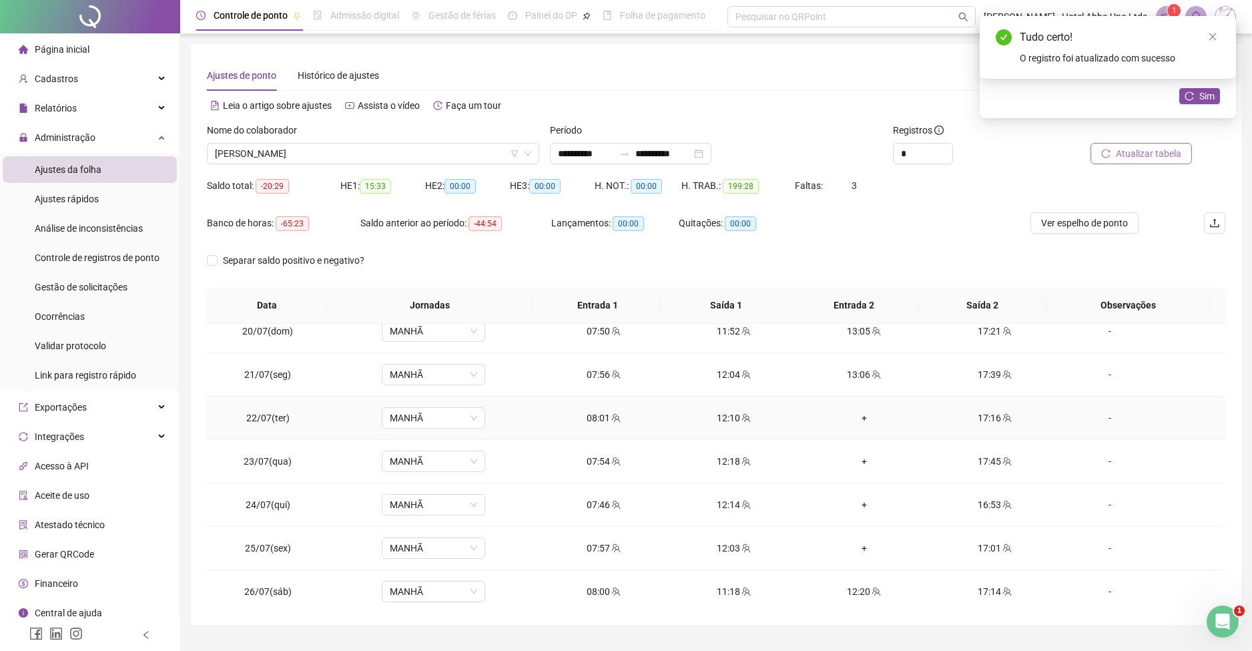
click at [855, 418] on div "+" at bounding box center [864, 418] width 109 height 15
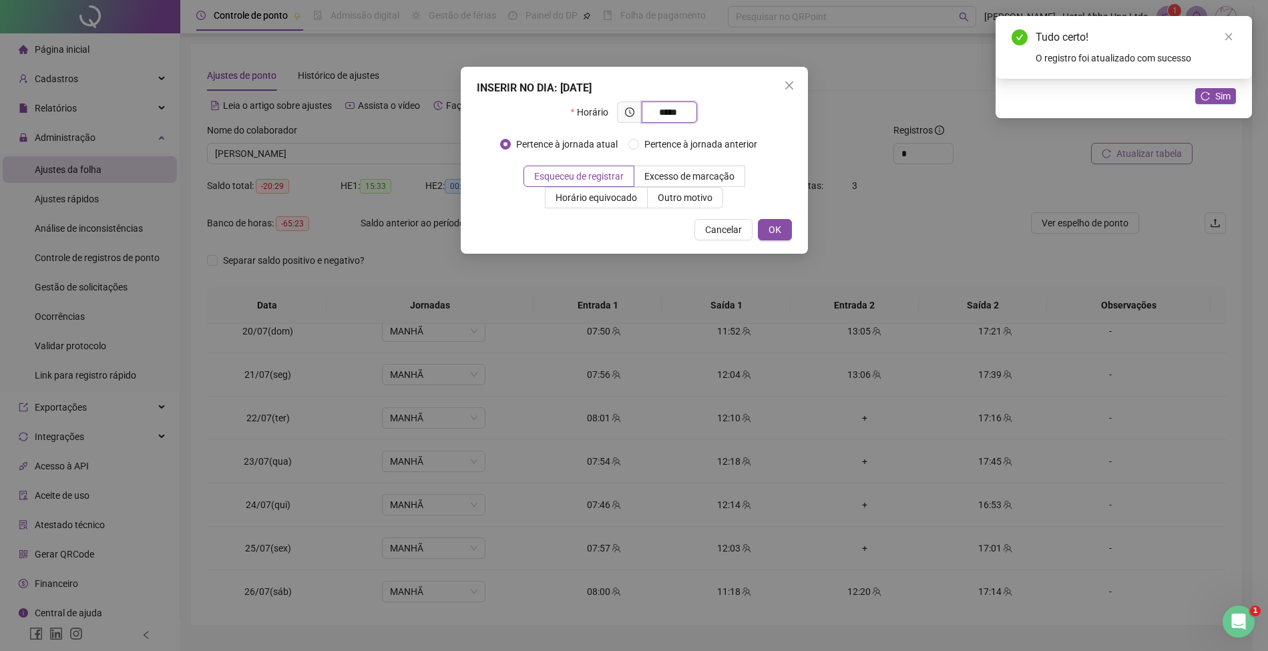
type input "*****"
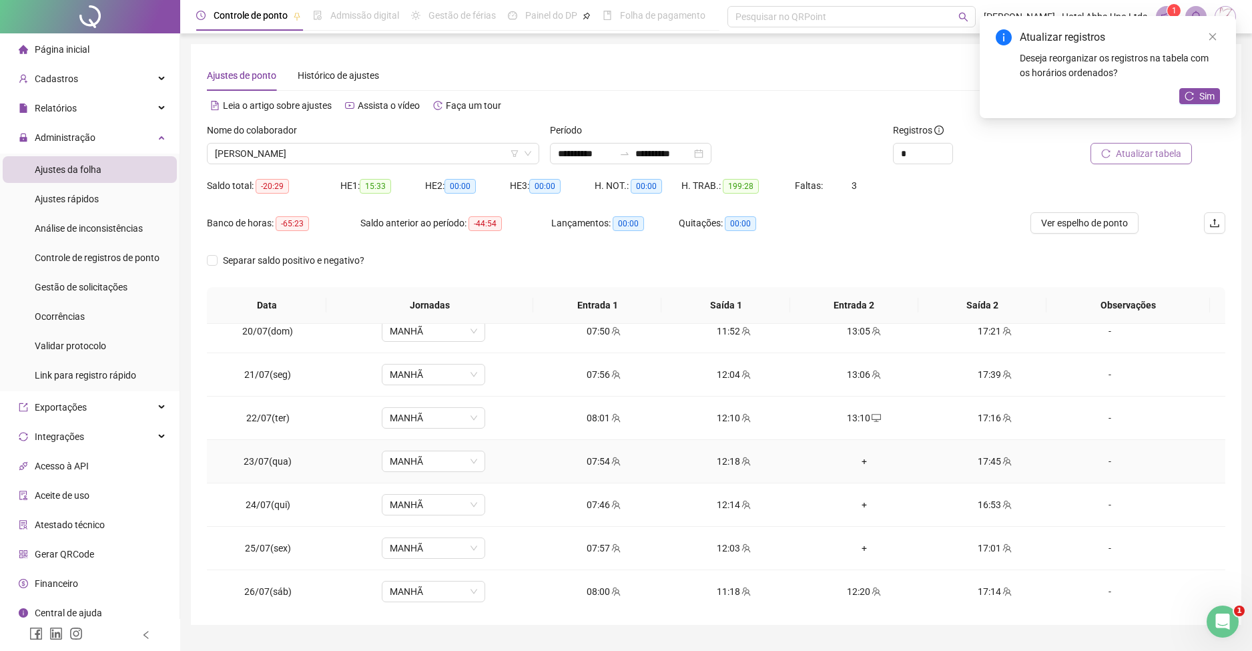
click at [857, 458] on div "+" at bounding box center [864, 461] width 109 height 15
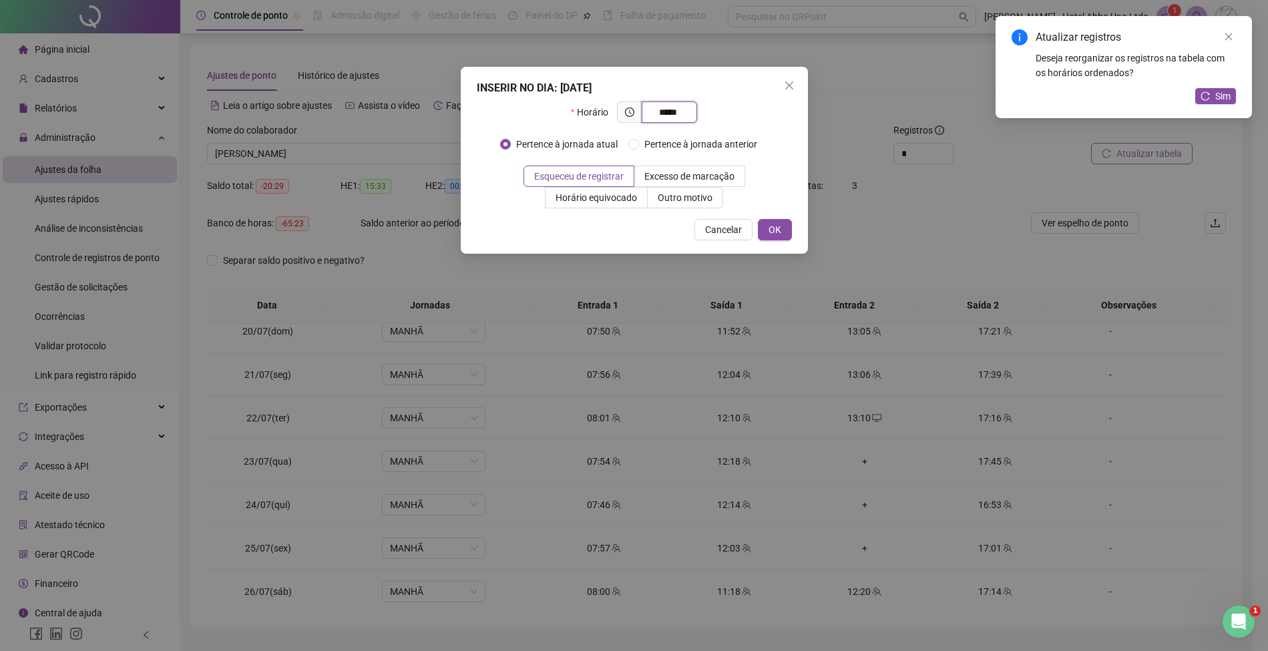
type input "*****"
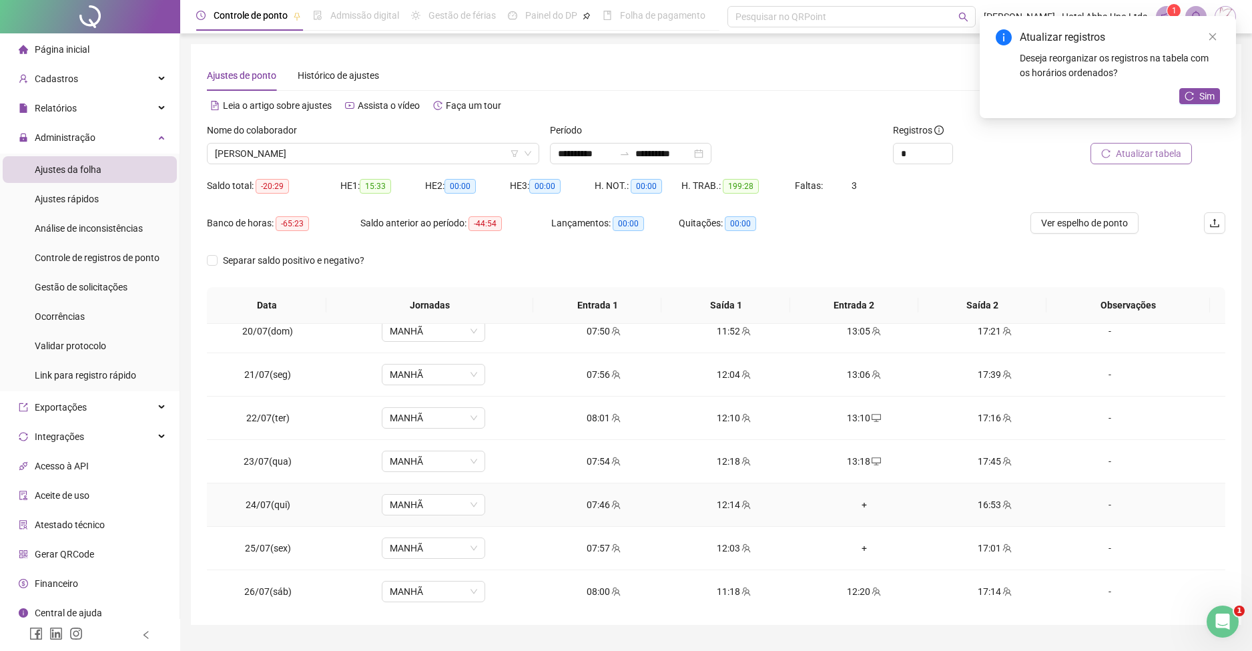
click at [854, 504] on div "+" at bounding box center [864, 504] width 109 height 15
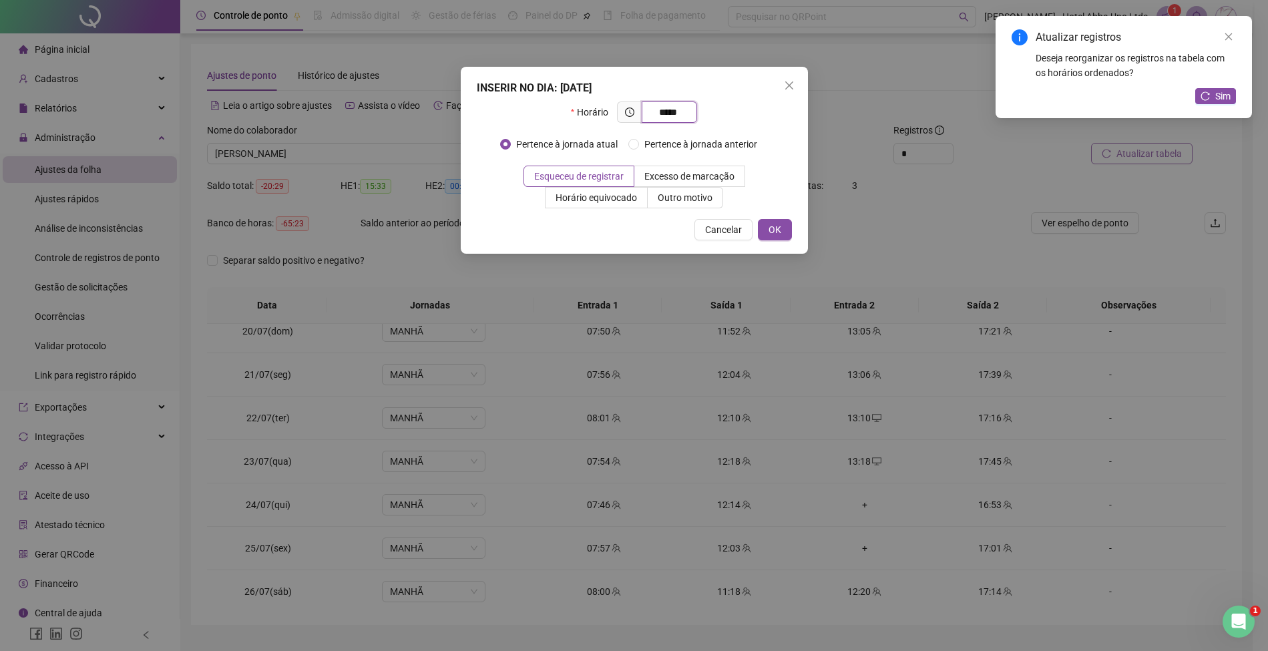
type input "*****"
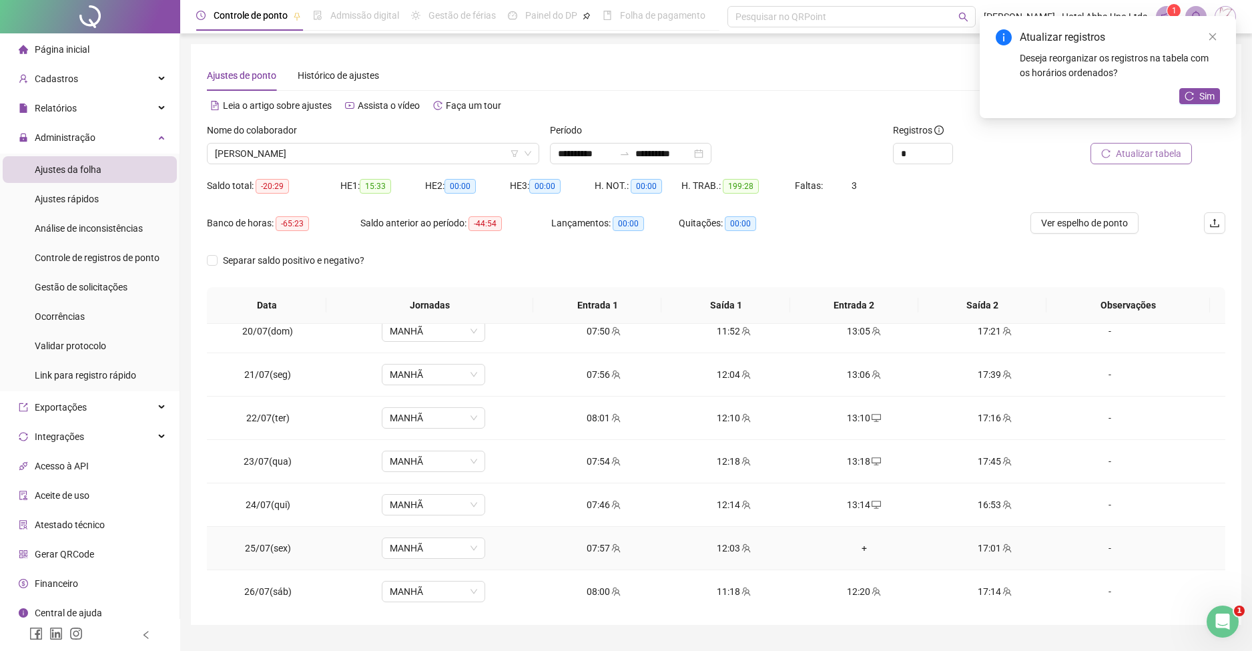
click at [856, 545] on div "+" at bounding box center [864, 548] width 109 height 15
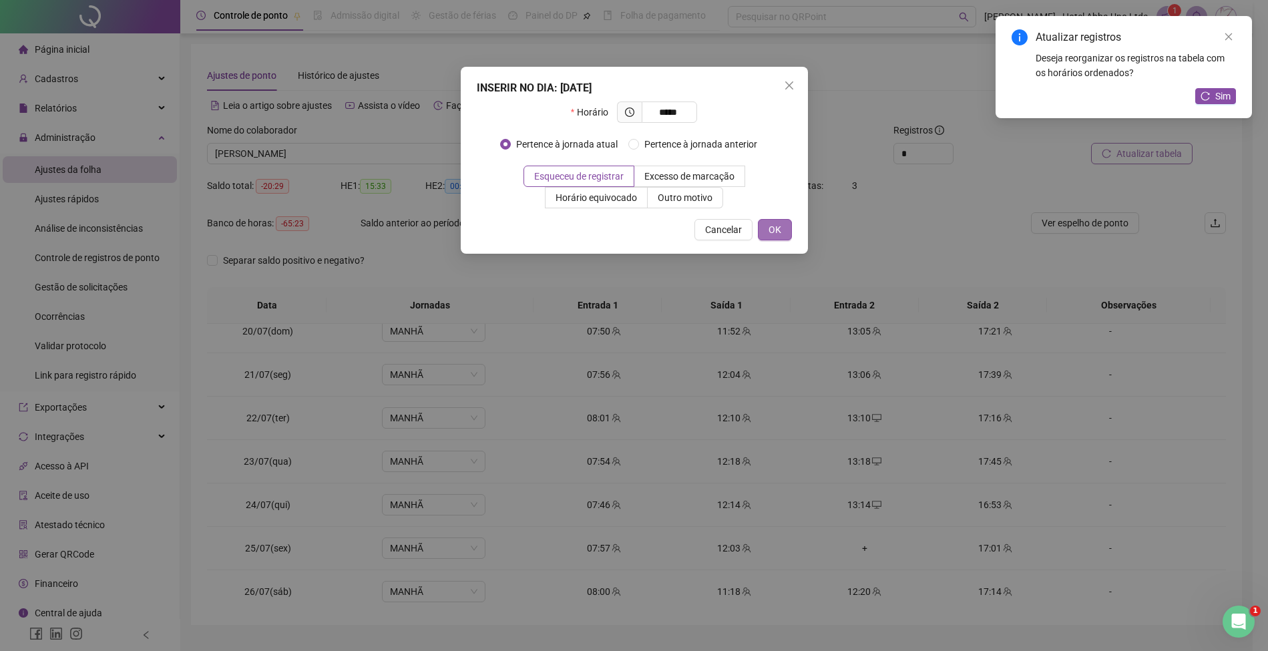
type input "*****"
click at [776, 233] on span "OK" at bounding box center [774, 229] width 13 height 15
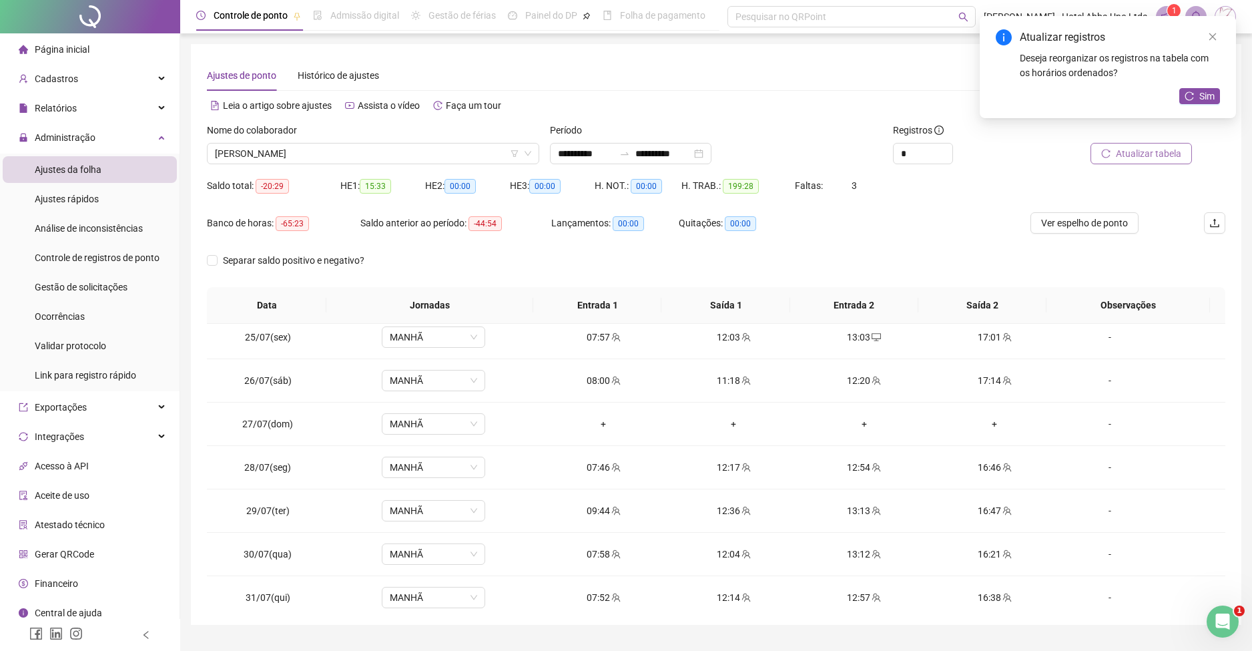
scroll to position [1060, 0]
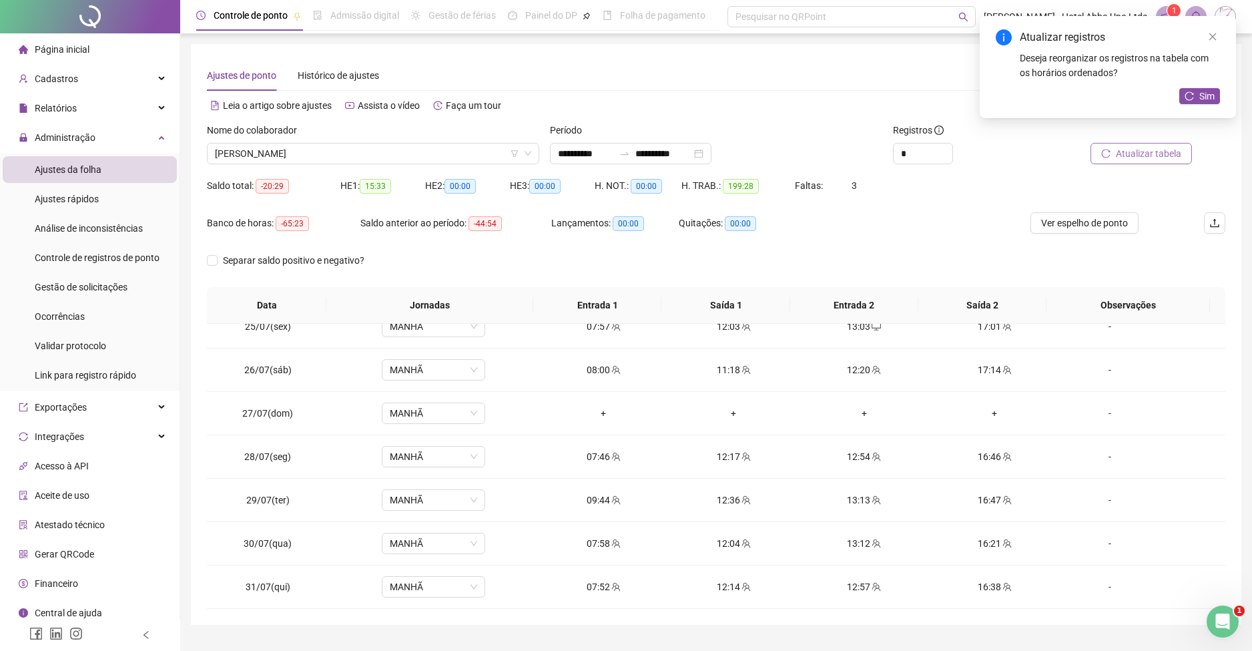
click at [1238, 575] on div "**********" at bounding box center [716, 334] width 1051 height 581
click at [449, 410] on span "MANHÃ" at bounding box center [433, 413] width 87 height 20
type input "***"
click at [501, 377] on button "Sim" at bounding box center [493, 379] width 26 height 16
click at [848, 455] on div "12:54" at bounding box center [864, 456] width 109 height 15
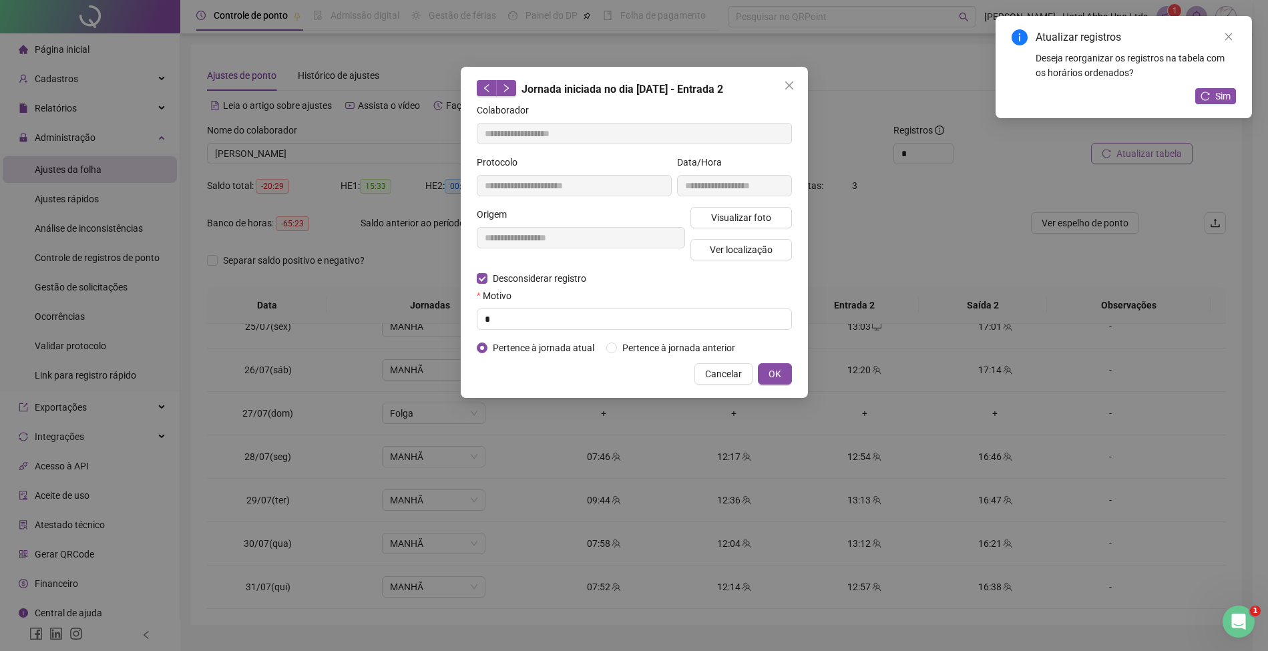
type input "**********"
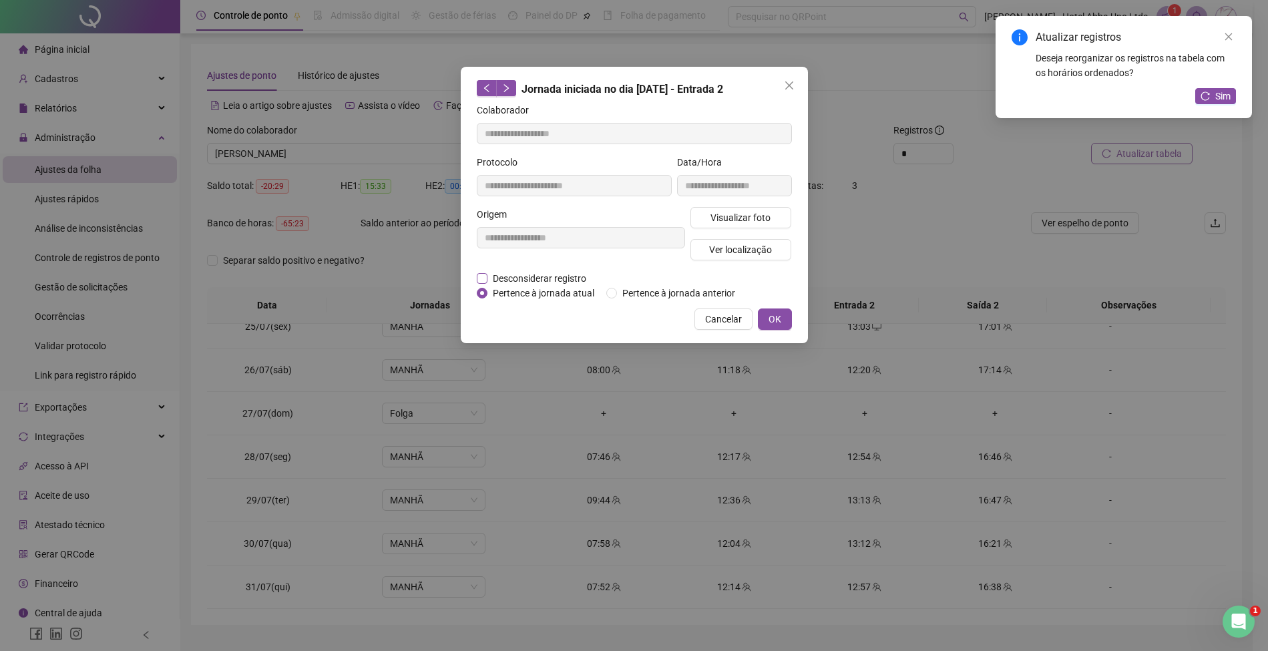
click at [565, 280] on span "Desconsiderar registro" at bounding box center [539, 278] width 104 height 15
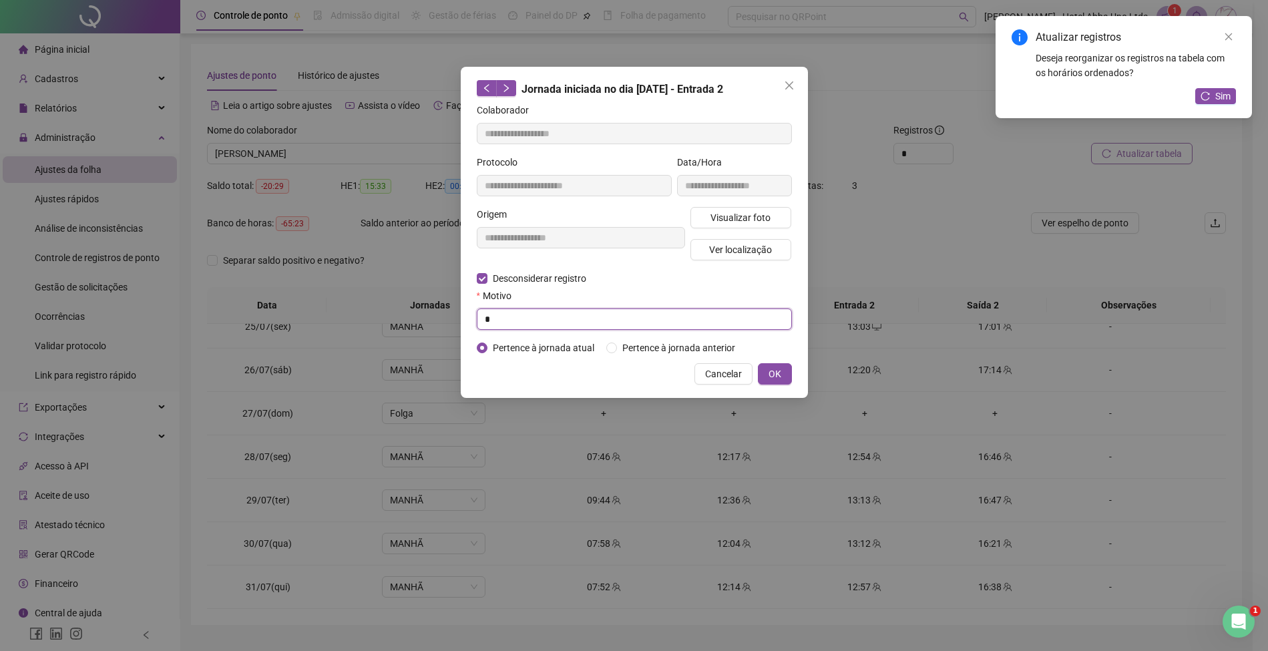
click at [554, 316] on input "*" at bounding box center [634, 318] width 315 height 21
type input "*"
click at [778, 371] on span "OK" at bounding box center [774, 374] width 13 height 15
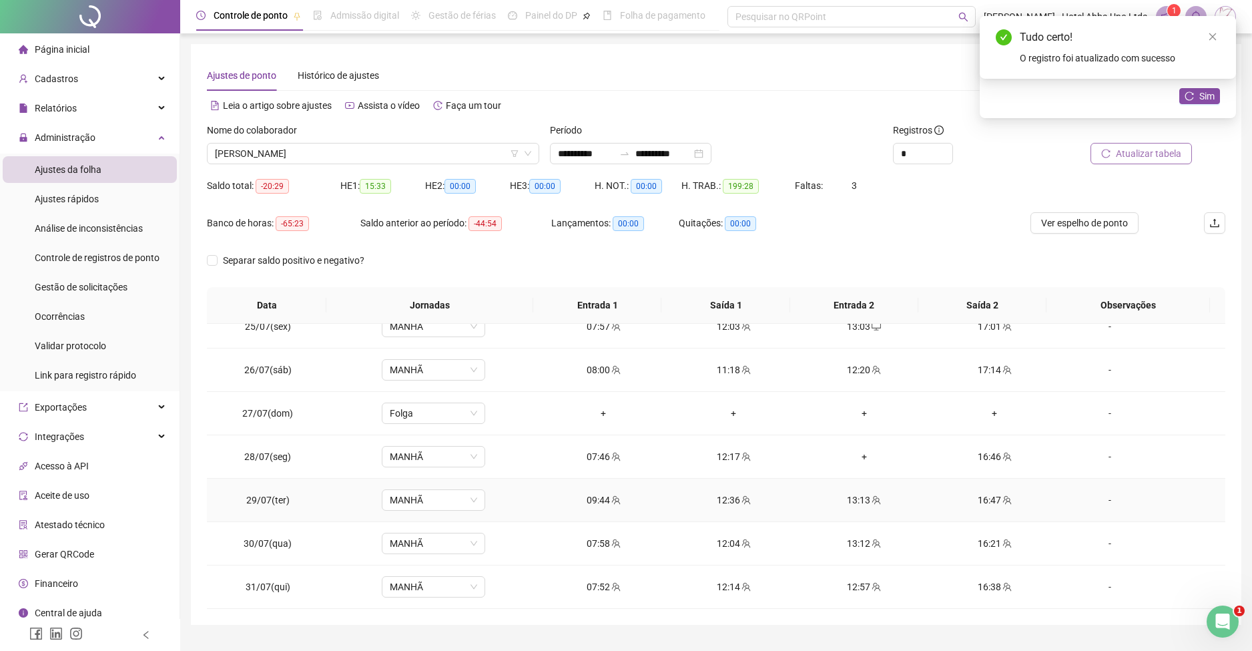
click at [853, 500] on div "13:13" at bounding box center [864, 500] width 109 height 15
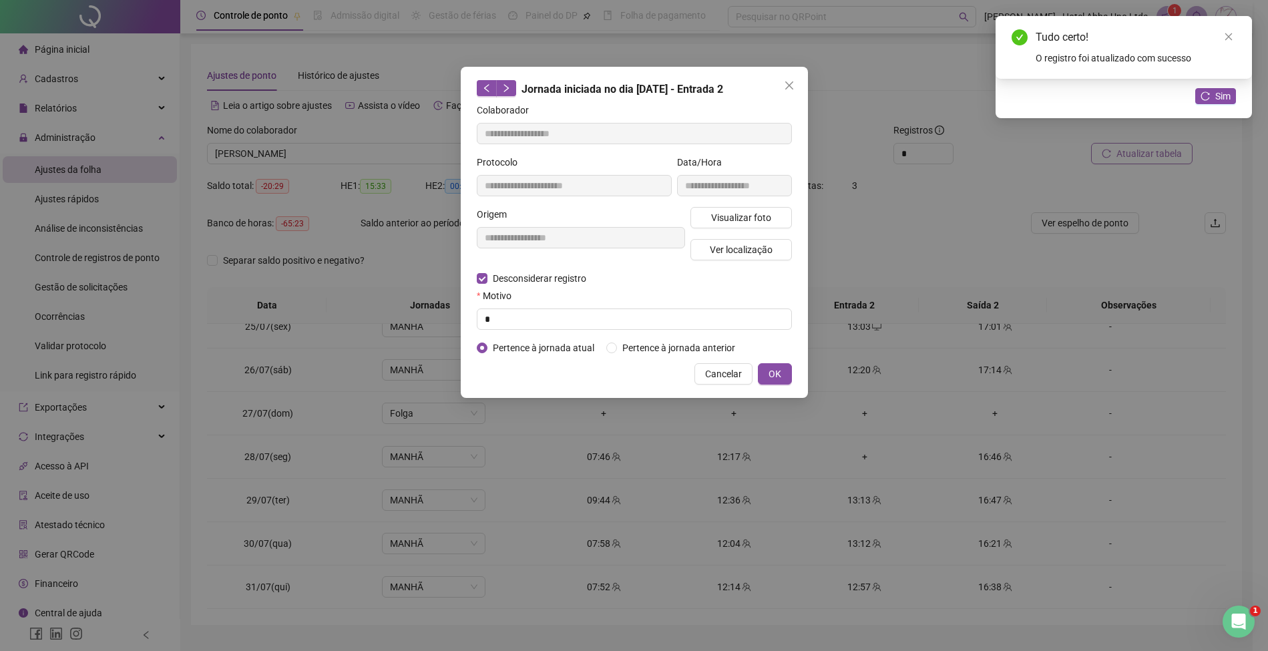
type input "**********"
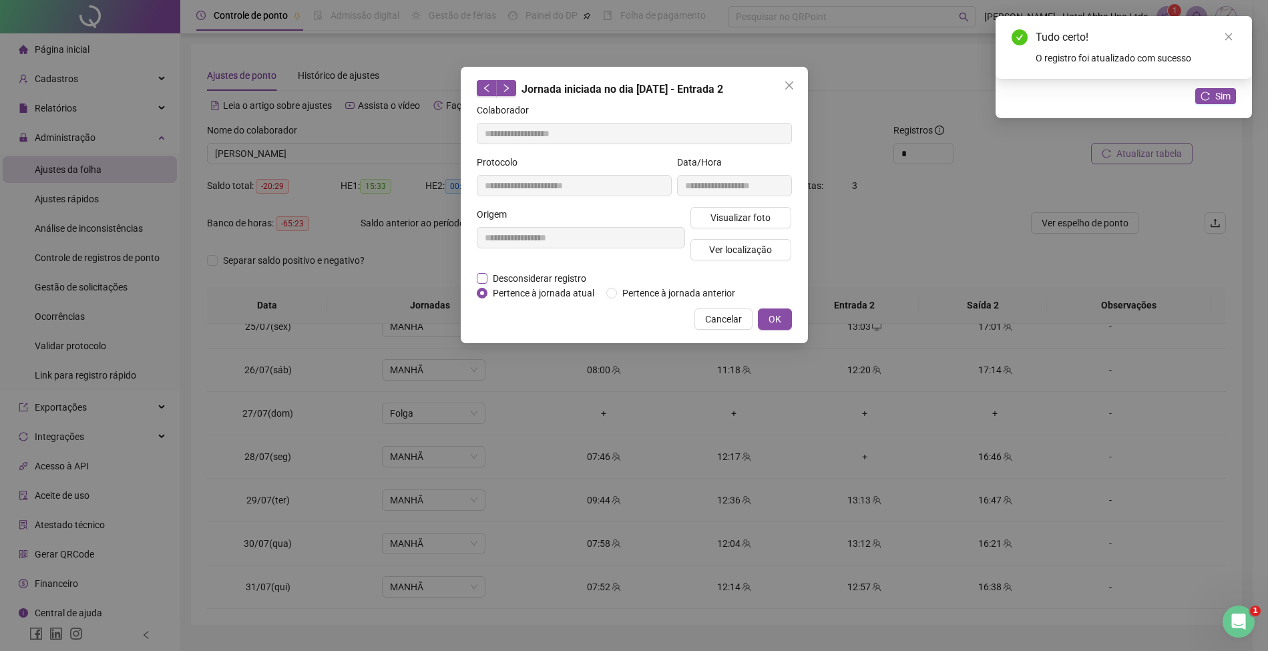
click at [555, 274] on span "Desconsiderar registro" at bounding box center [539, 278] width 104 height 15
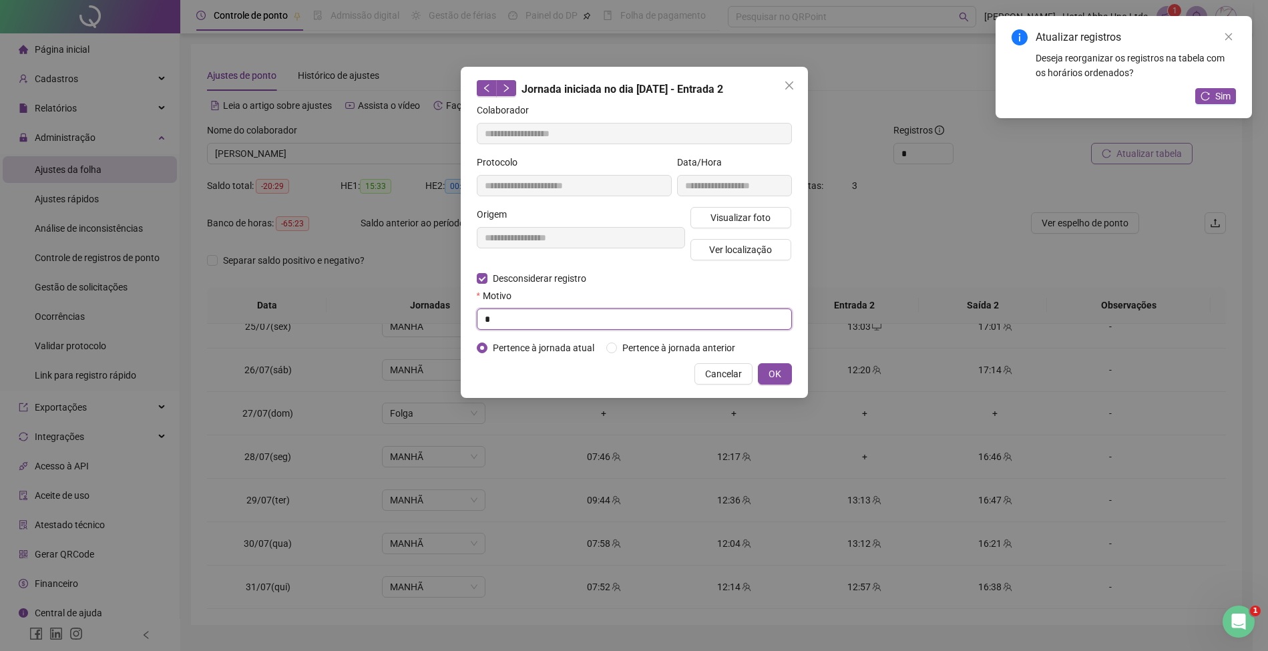
click at [548, 324] on input "*" at bounding box center [634, 318] width 315 height 21
type input "*"
click at [772, 373] on span "OK" at bounding box center [774, 374] width 13 height 15
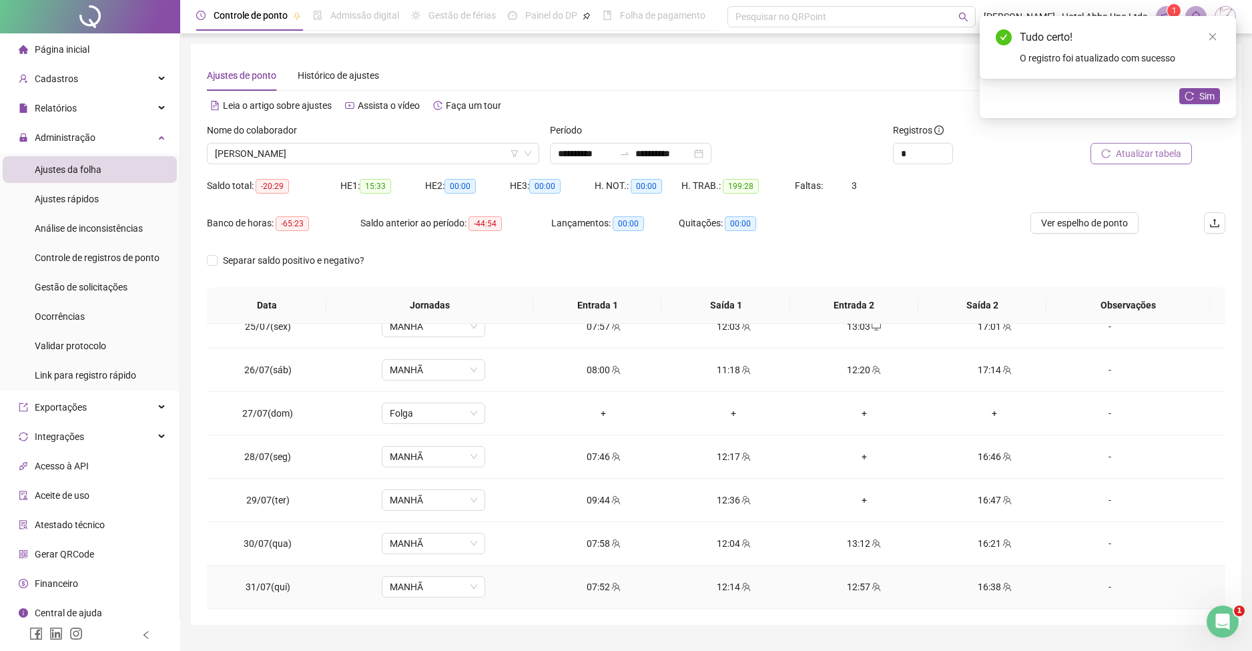
click at [849, 587] on div "12:57" at bounding box center [864, 586] width 109 height 15
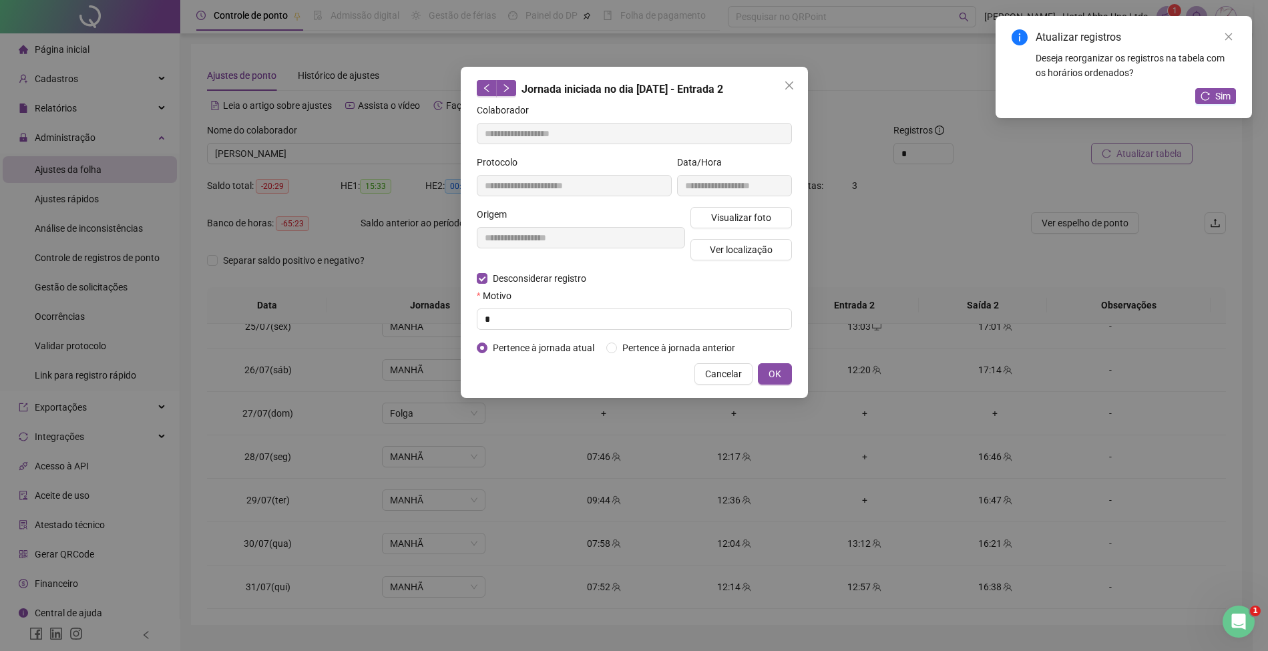
type input "**********"
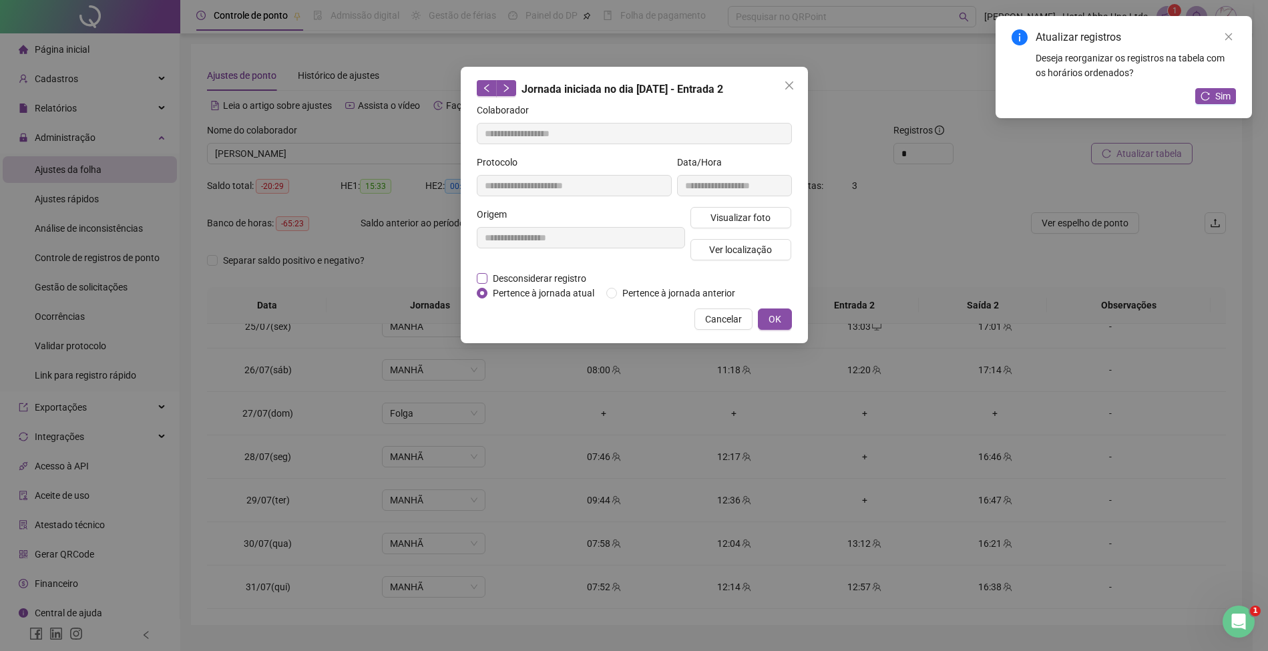
click at [562, 278] on span "Desconsiderar registro" at bounding box center [539, 278] width 104 height 15
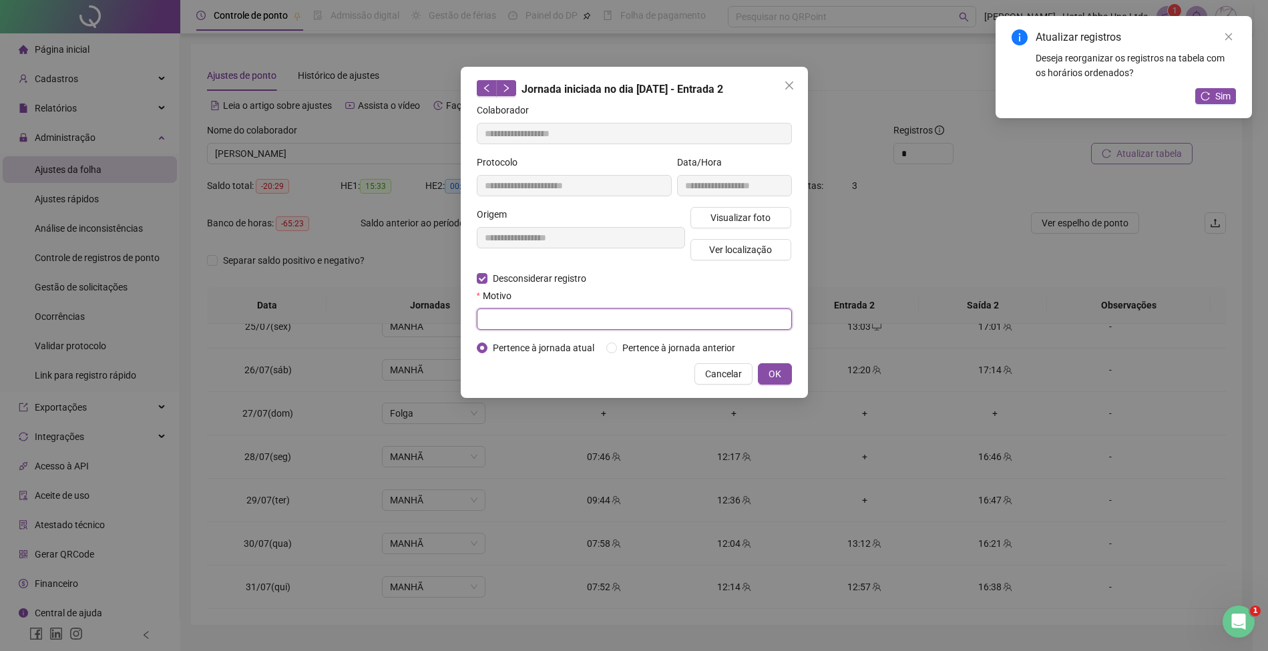
click at [553, 316] on input "text" at bounding box center [634, 318] width 315 height 21
type input "*"
click at [772, 373] on span "OK" at bounding box center [774, 374] width 13 height 15
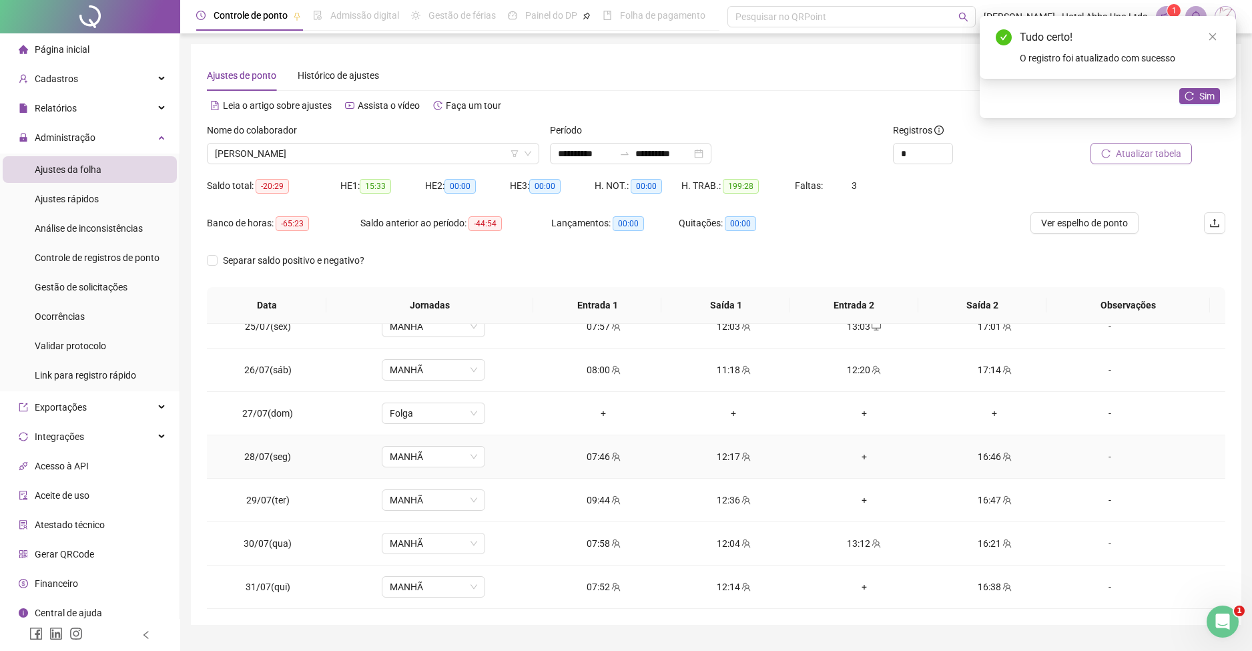
click at [860, 455] on div "+" at bounding box center [864, 456] width 109 height 15
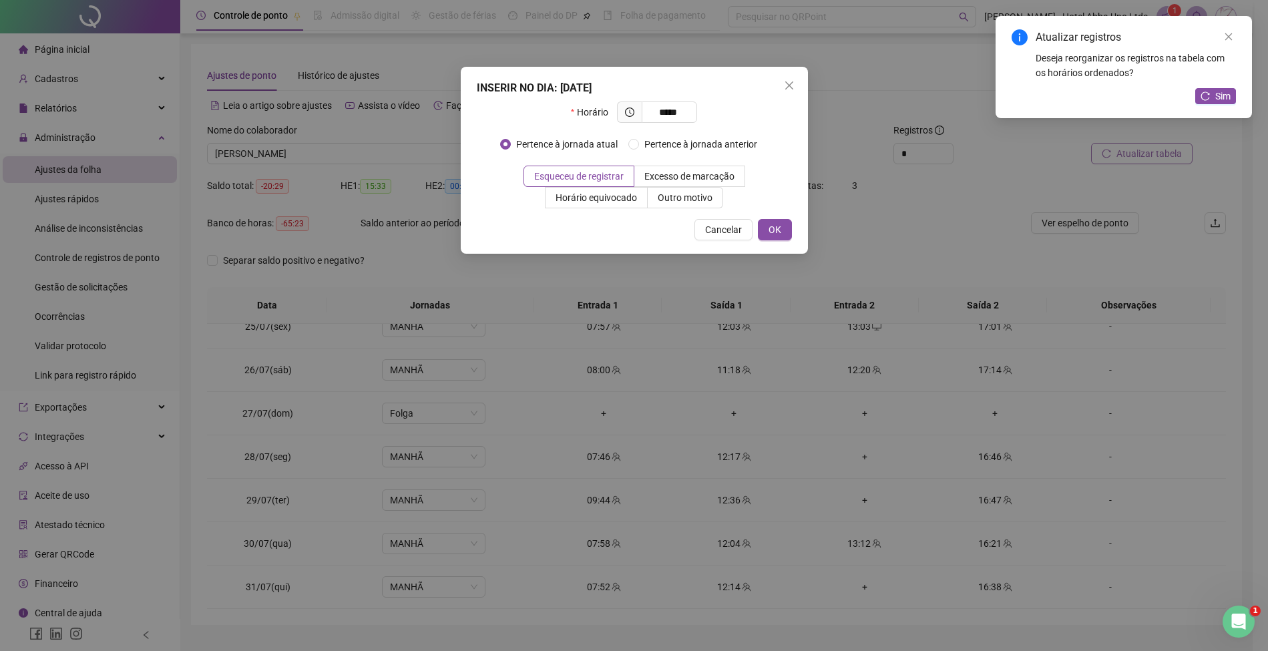
type input "*****"
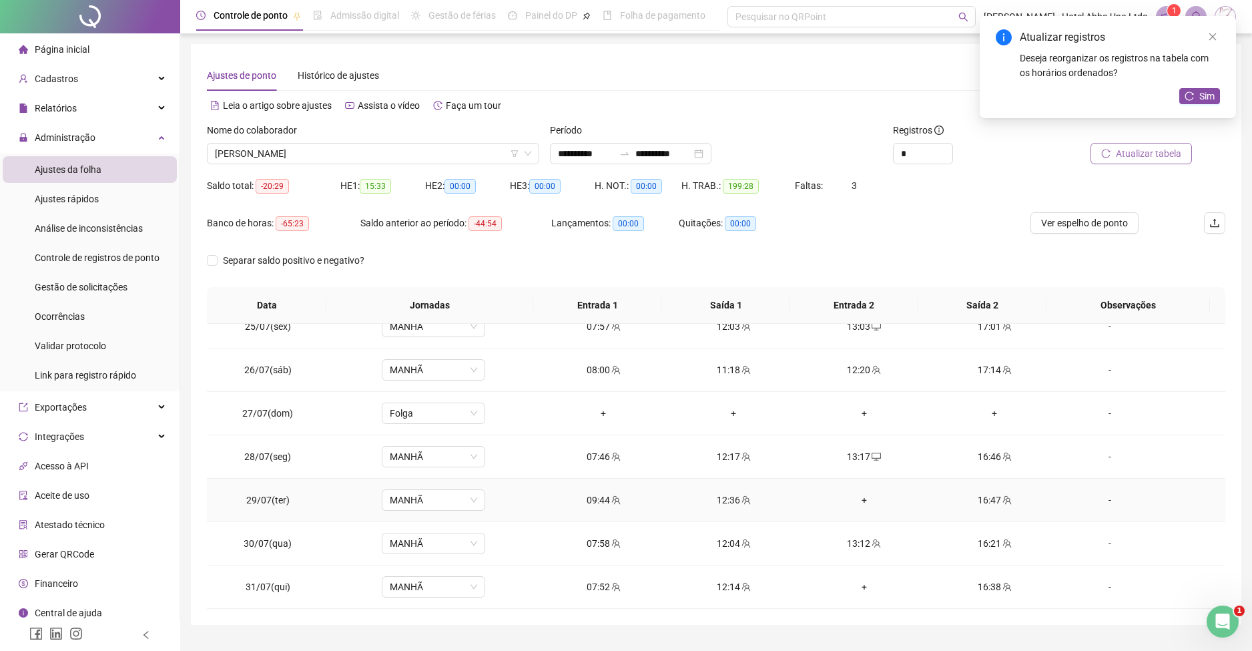
click at [854, 500] on div "+" at bounding box center [864, 500] width 109 height 15
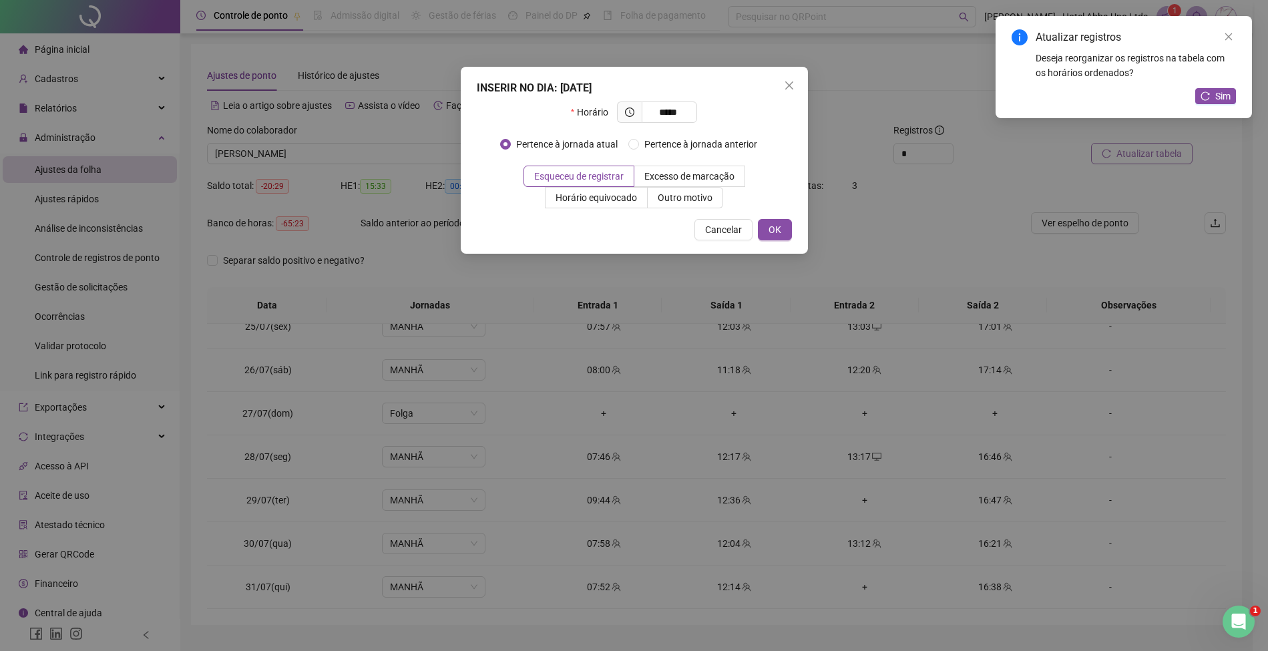
type input "*****"
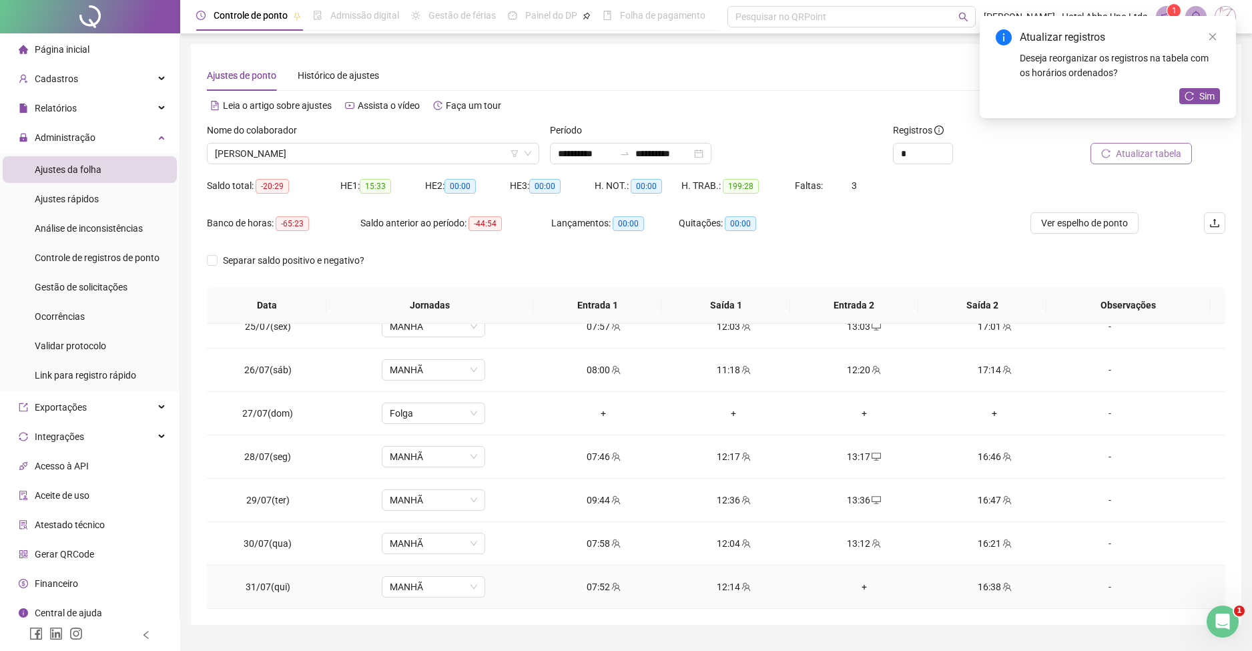
click at [855, 584] on div "+" at bounding box center [864, 586] width 109 height 15
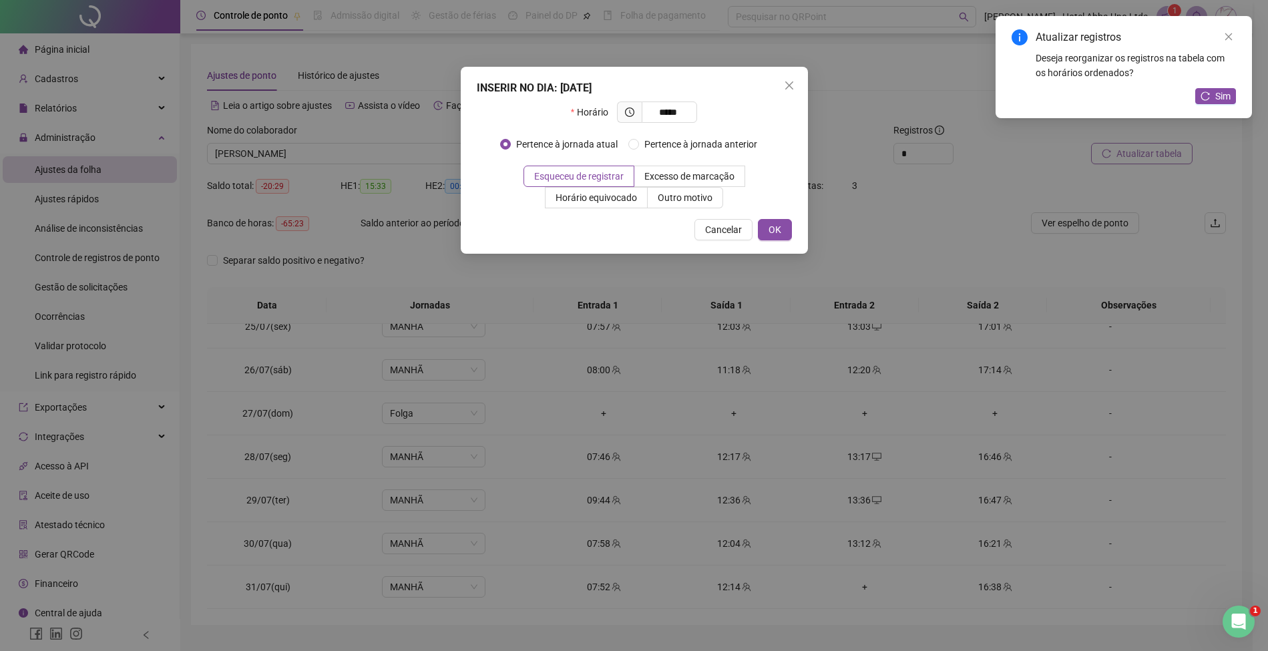
type input "*****"
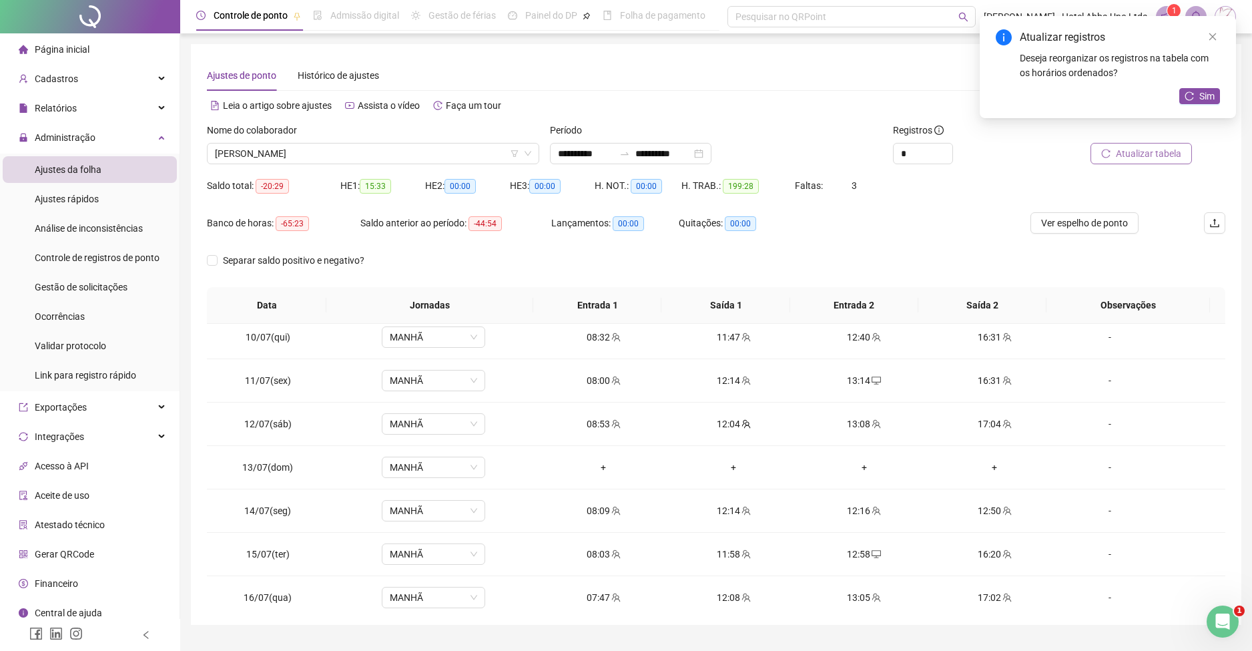
scroll to position [406, 0]
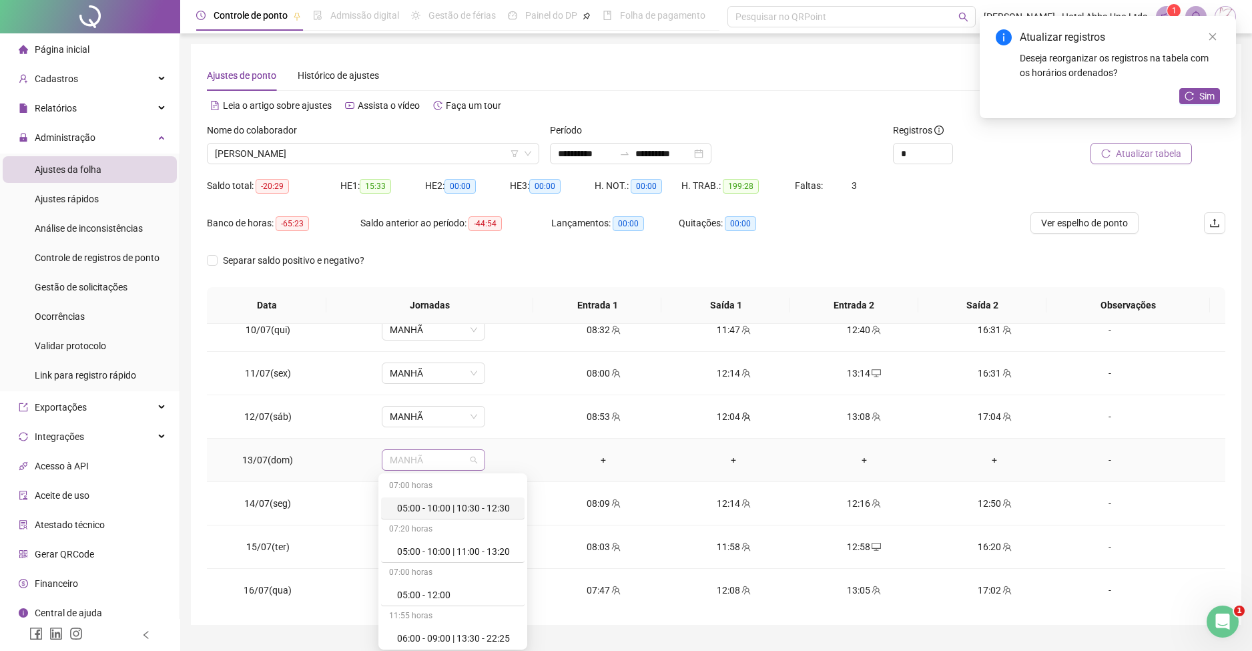
click at [450, 463] on span "MANHÃ" at bounding box center [433, 460] width 87 height 20
type input "***"
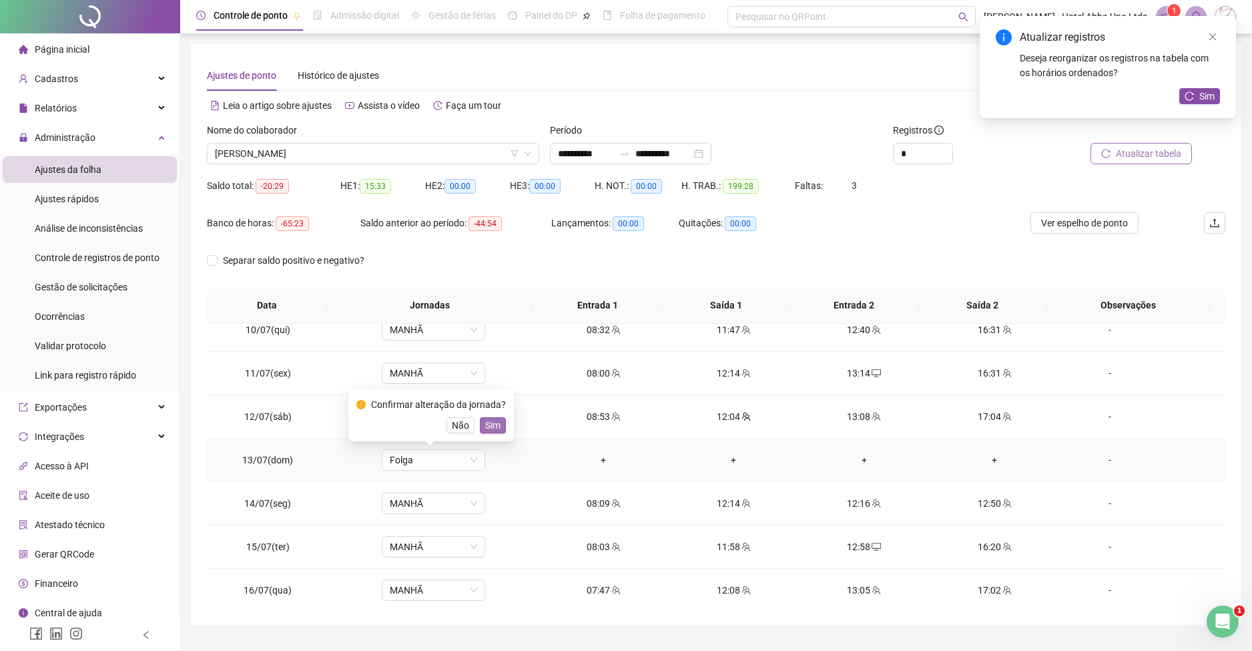
click at [491, 428] on span "Sim" at bounding box center [492, 425] width 15 height 15
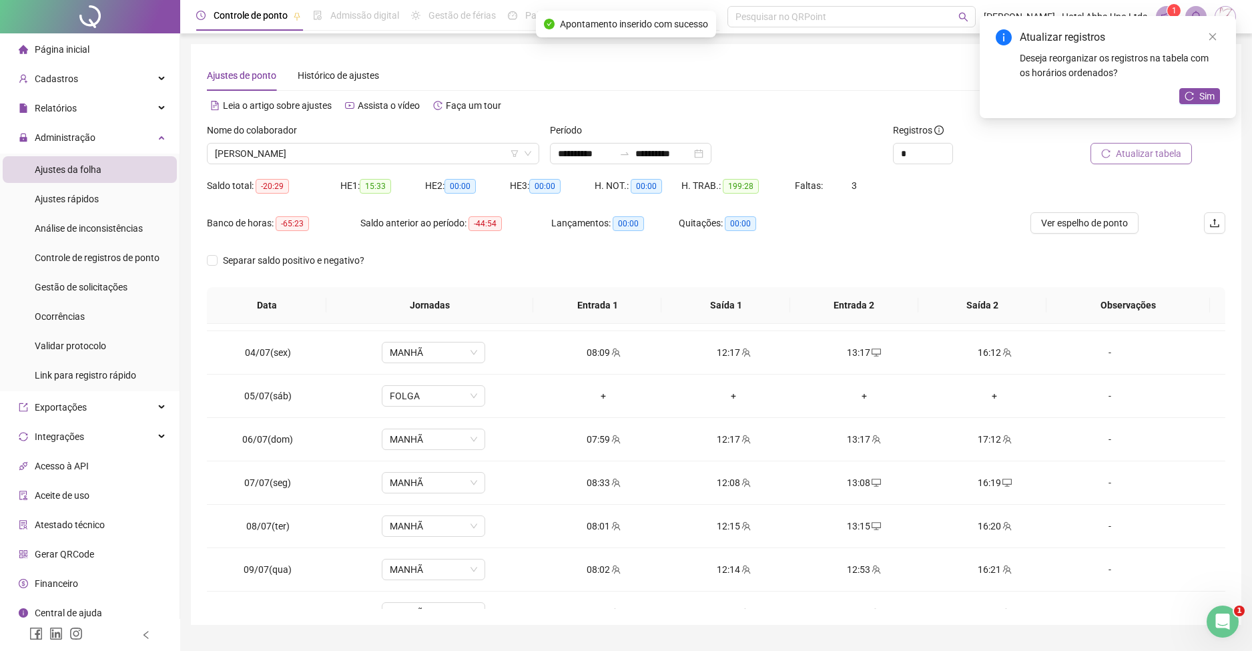
scroll to position [0, 0]
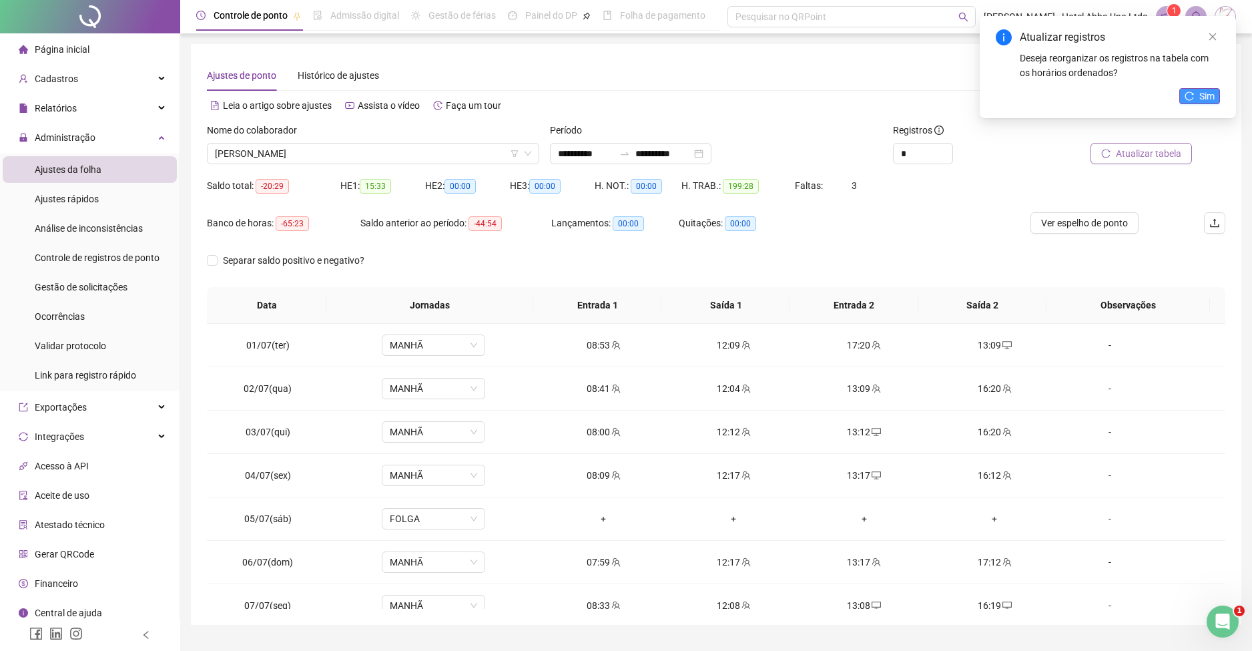
click at [1192, 89] on button "Sim" at bounding box center [1200, 96] width 41 height 16
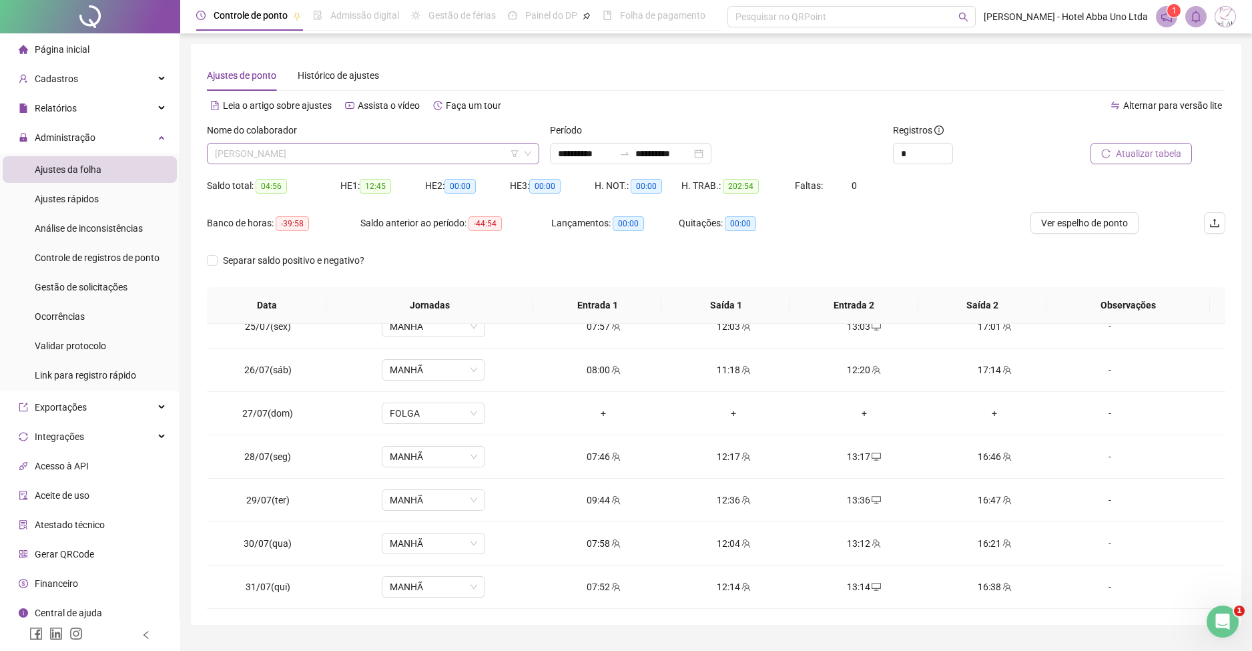
scroll to position [107, 0]
click at [220, 158] on span "[PERSON_NAME]" at bounding box center [373, 154] width 316 height 20
type input "****"
click at [316, 174] on div "[PERSON_NAME]" at bounding box center [373, 180] width 311 height 15
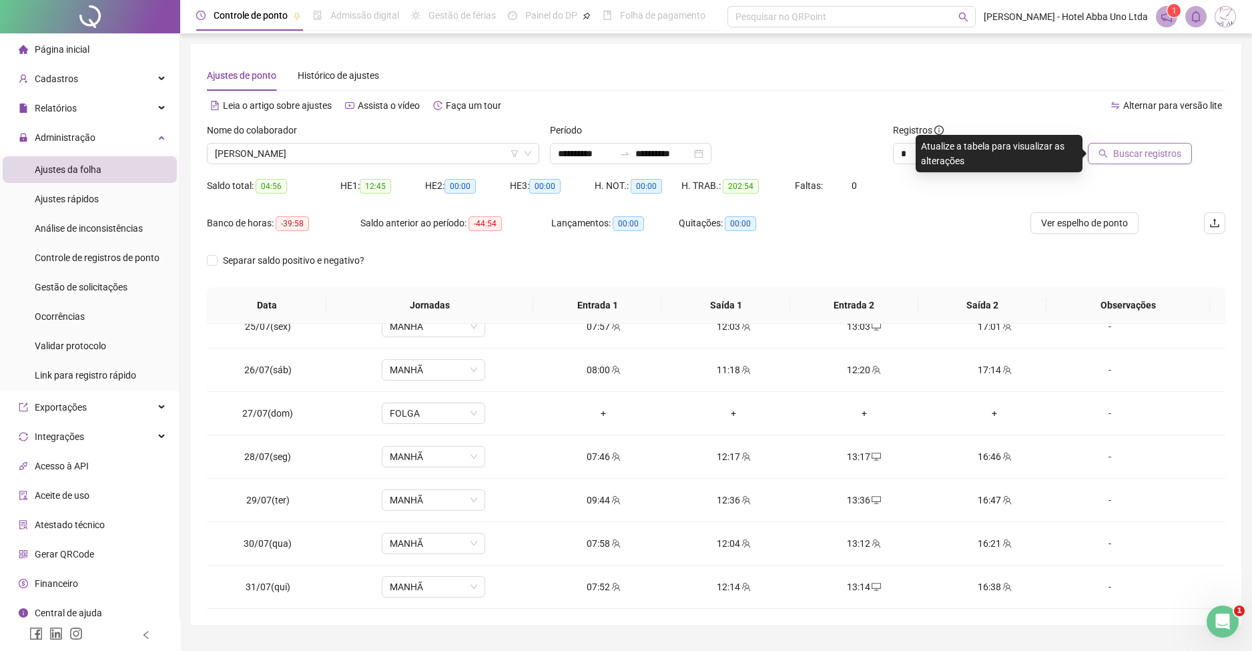
click at [1136, 144] on button "Buscar registros" at bounding box center [1140, 153] width 104 height 21
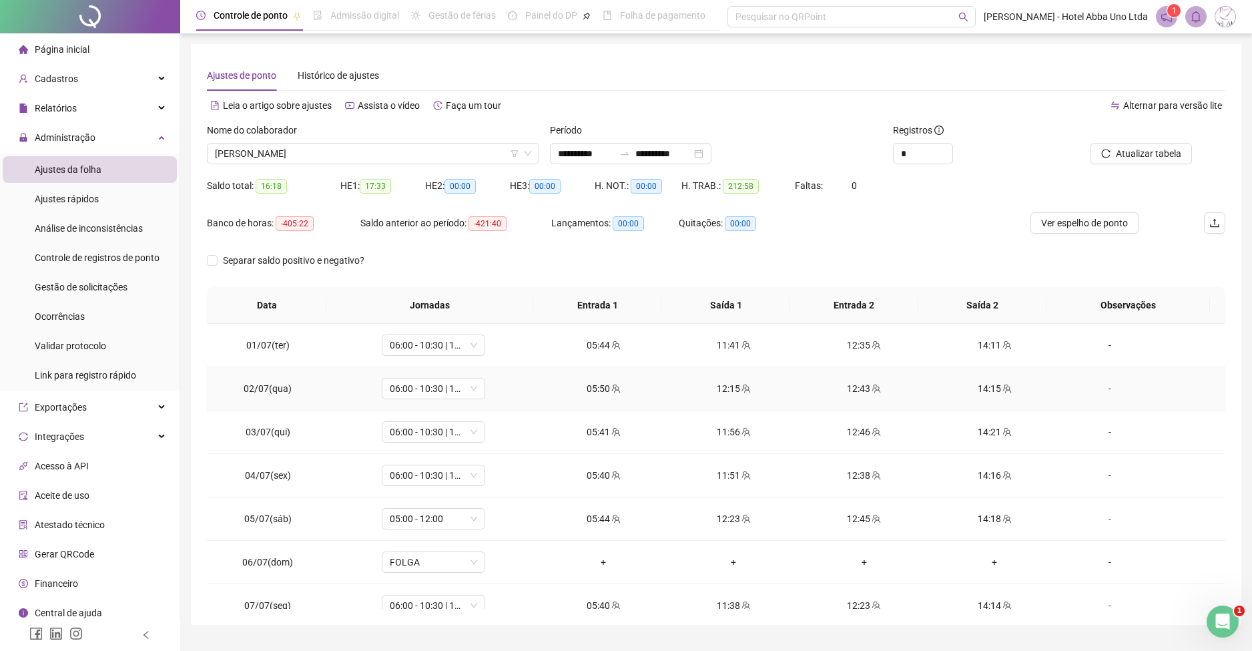
click at [844, 392] on div "12:43" at bounding box center [864, 388] width 109 height 15
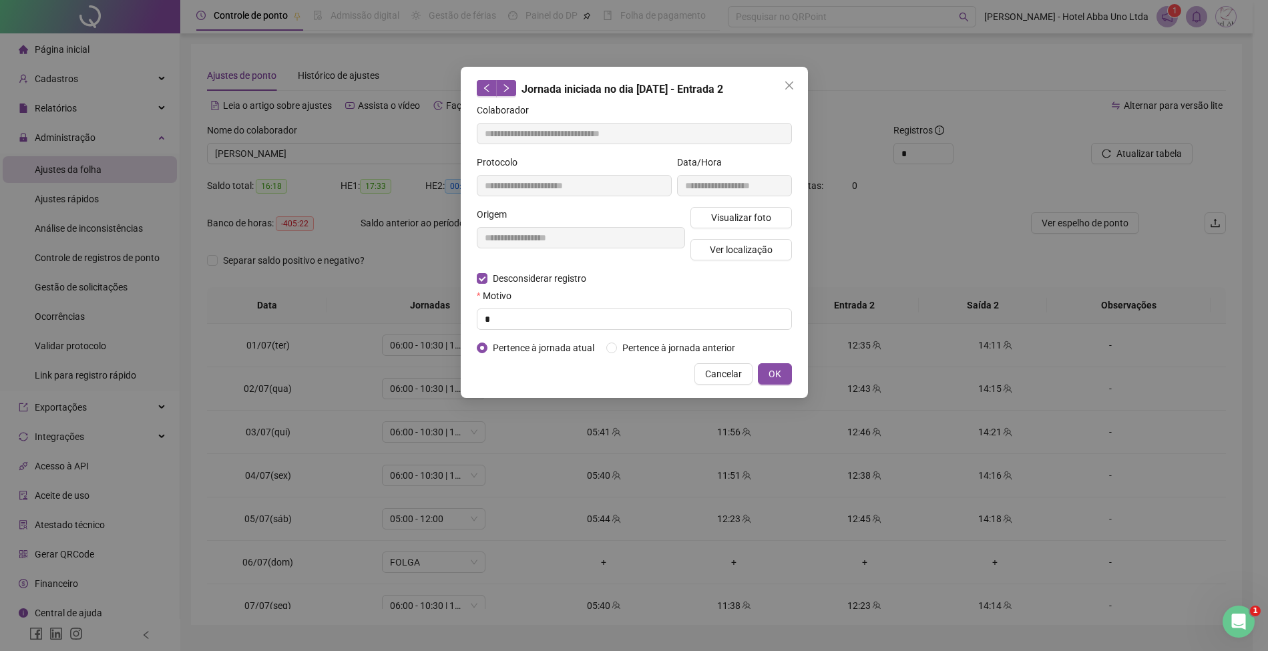
type input "**********"
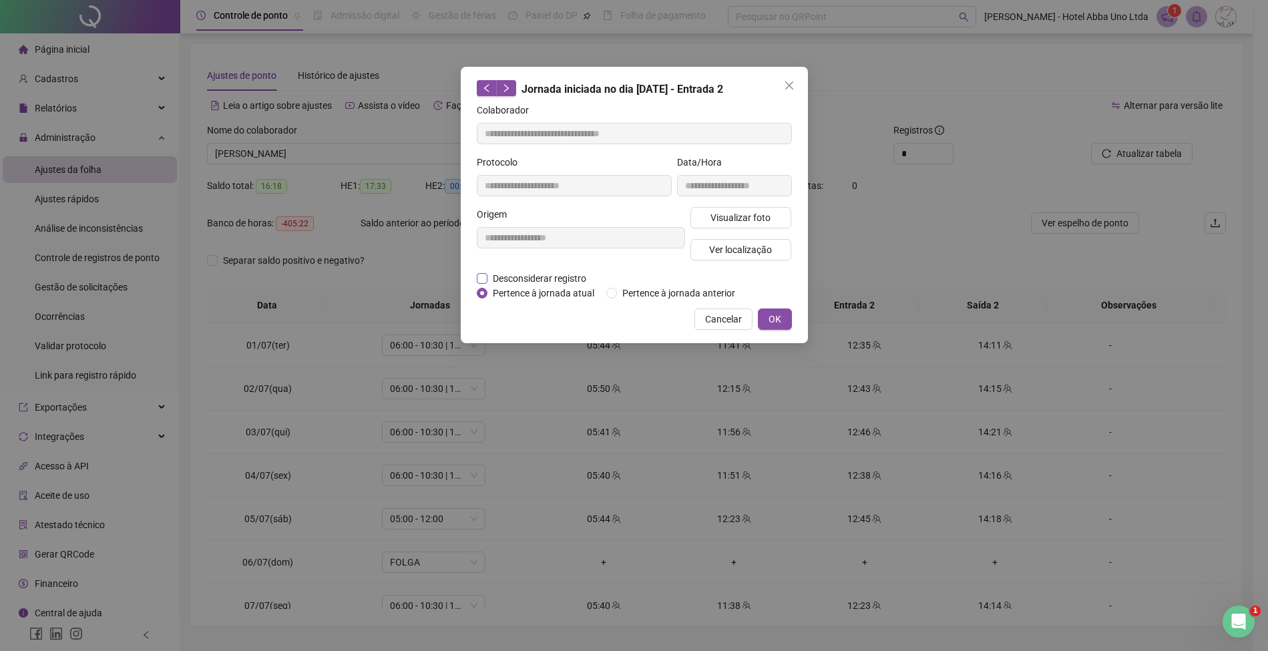
click at [572, 276] on span "Desconsiderar registro" at bounding box center [539, 278] width 104 height 15
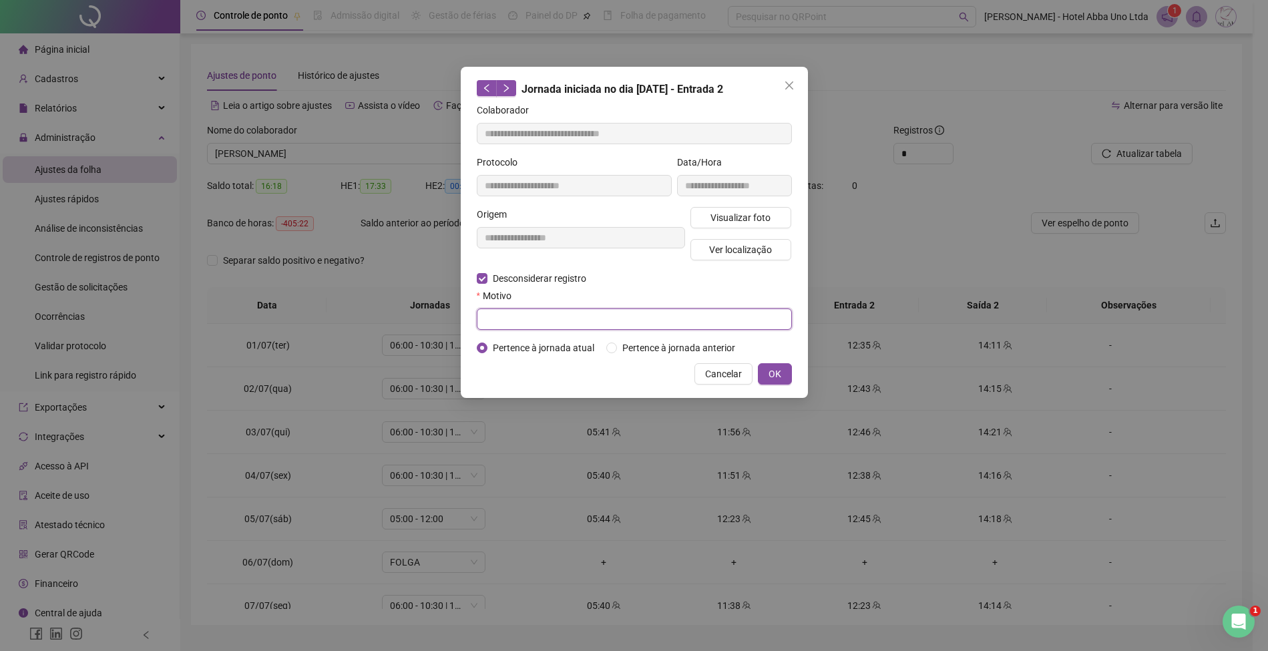
click at [566, 315] on input "text" at bounding box center [634, 318] width 315 height 21
type input "*"
click at [773, 371] on span "OK" at bounding box center [774, 374] width 13 height 15
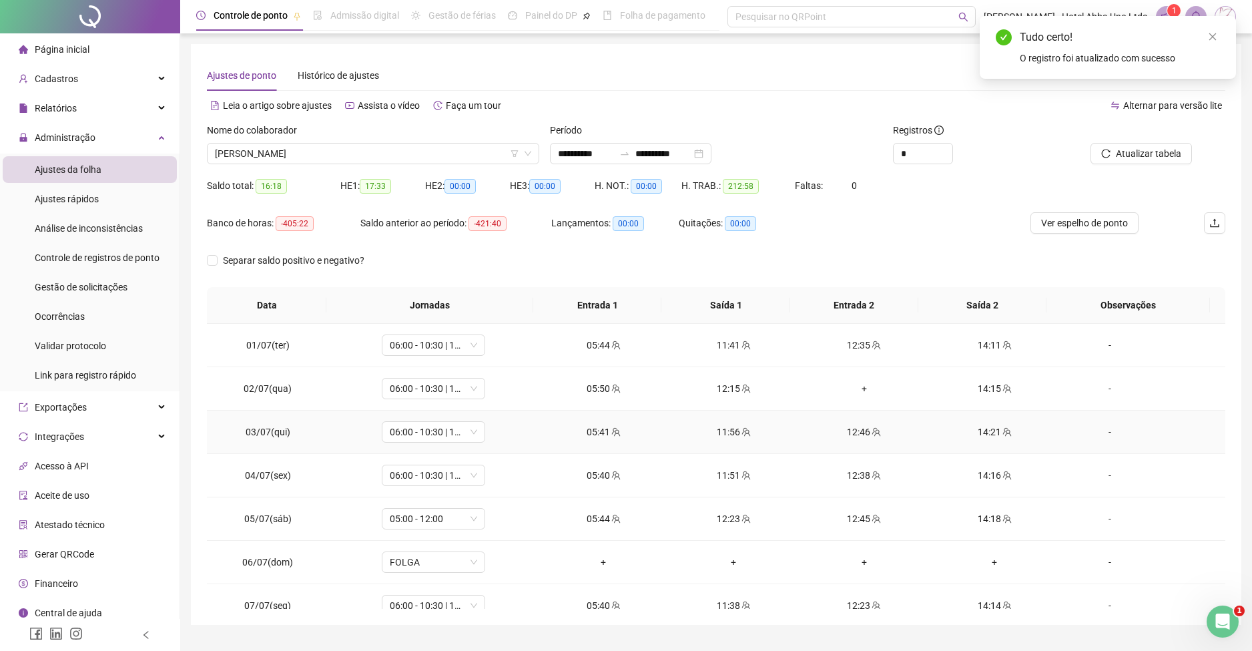
click at [844, 430] on div "12:46" at bounding box center [864, 432] width 109 height 15
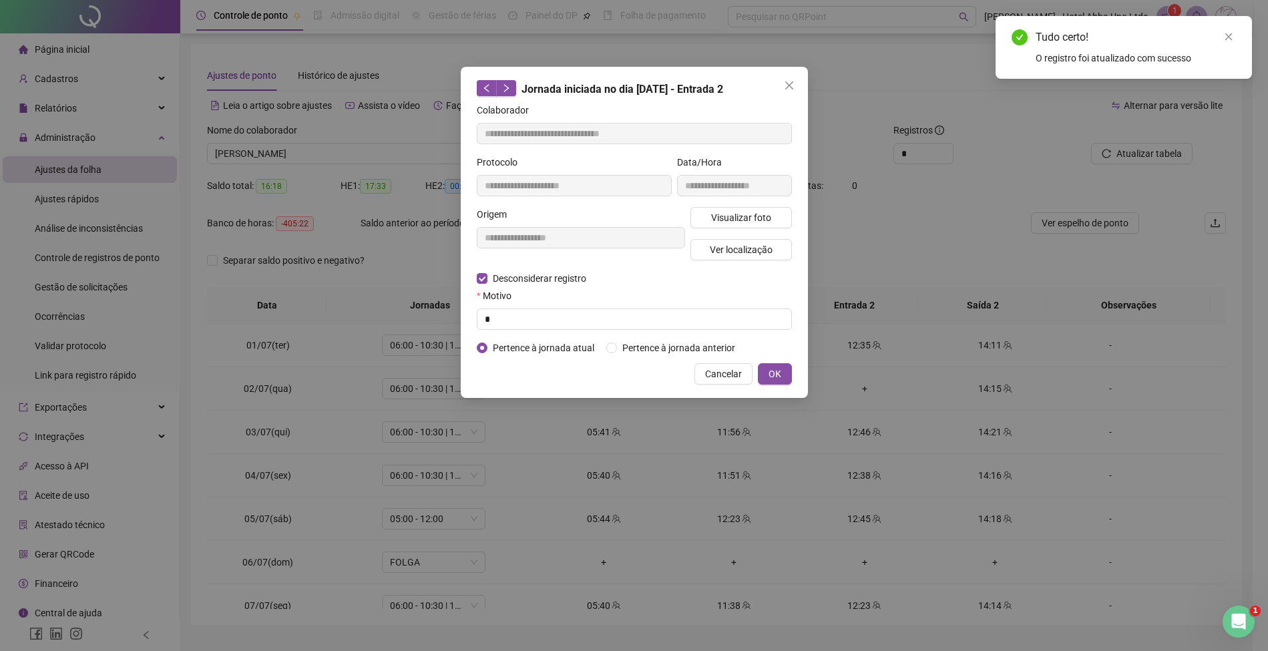
type input "**********"
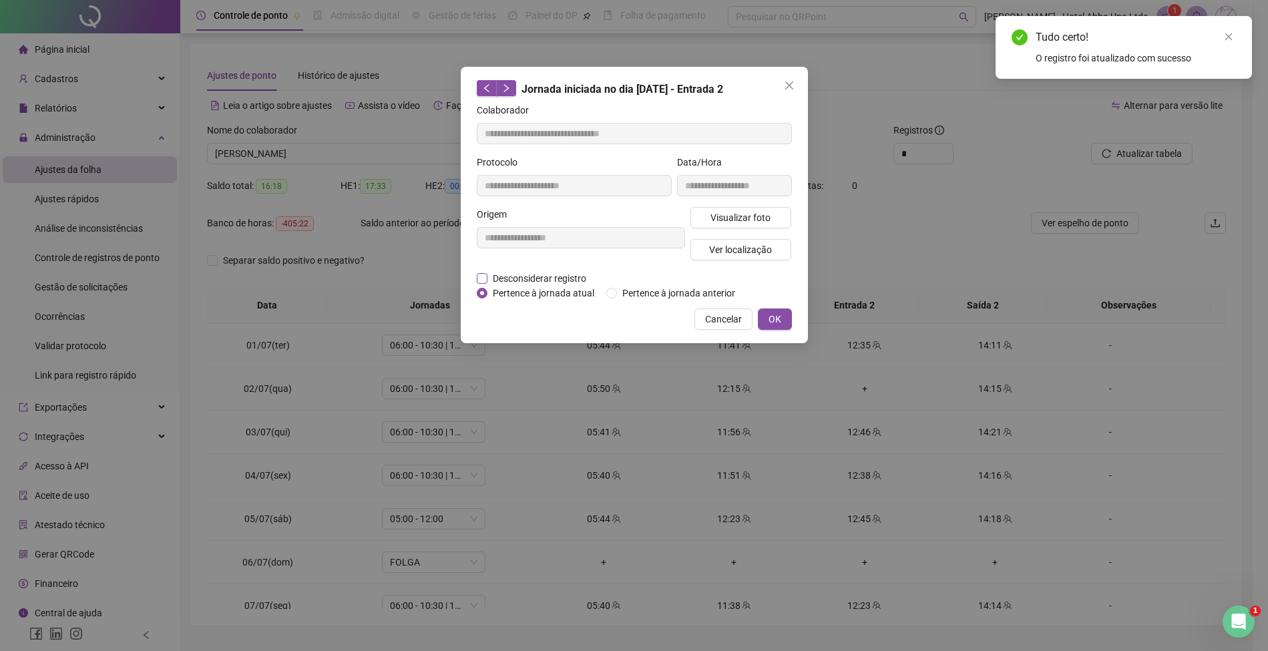
click at [555, 273] on span "Desconsiderar registro" at bounding box center [539, 278] width 104 height 15
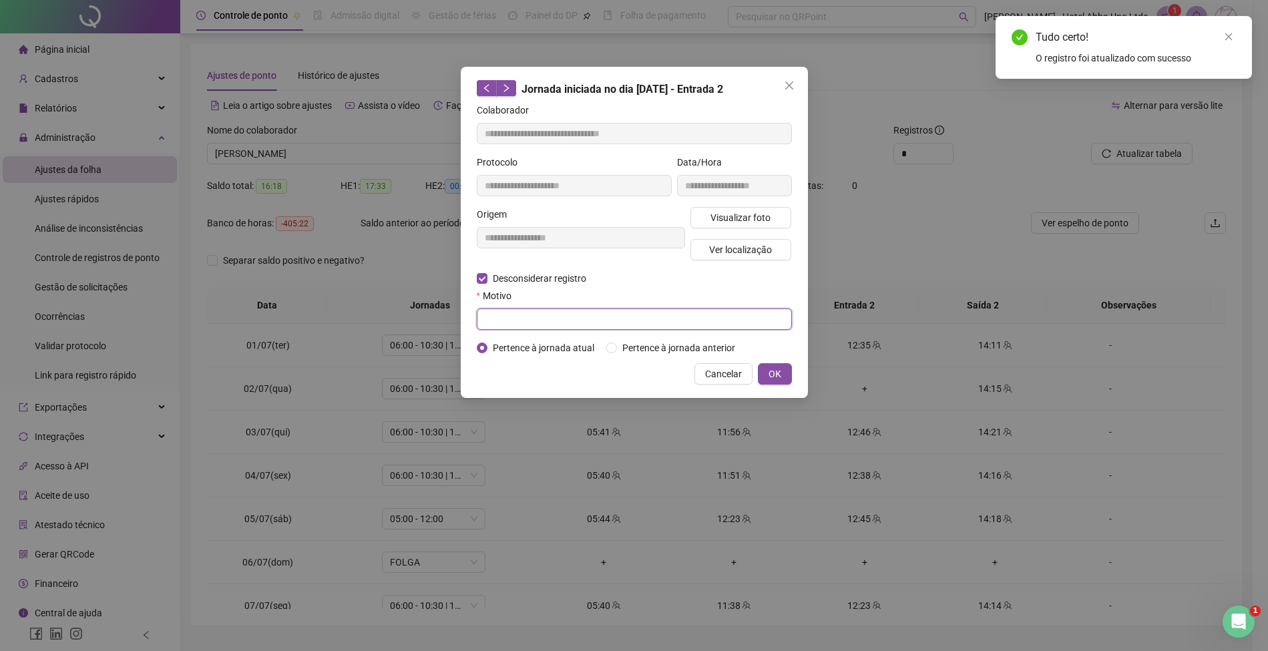
click at [541, 315] on input "text" at bounding box center [634, 318] width 315 height 21
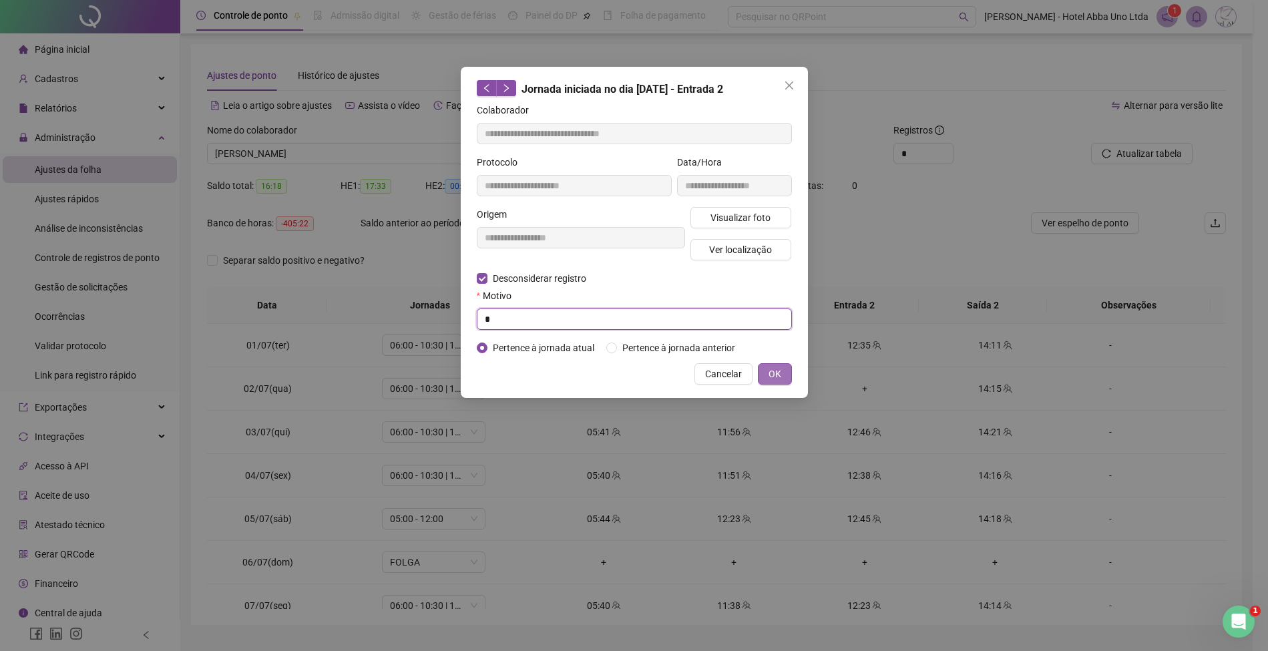
type input "*"
click at [774, 369] on span "OK" at bounding box center [774, 374] width 13 height 15
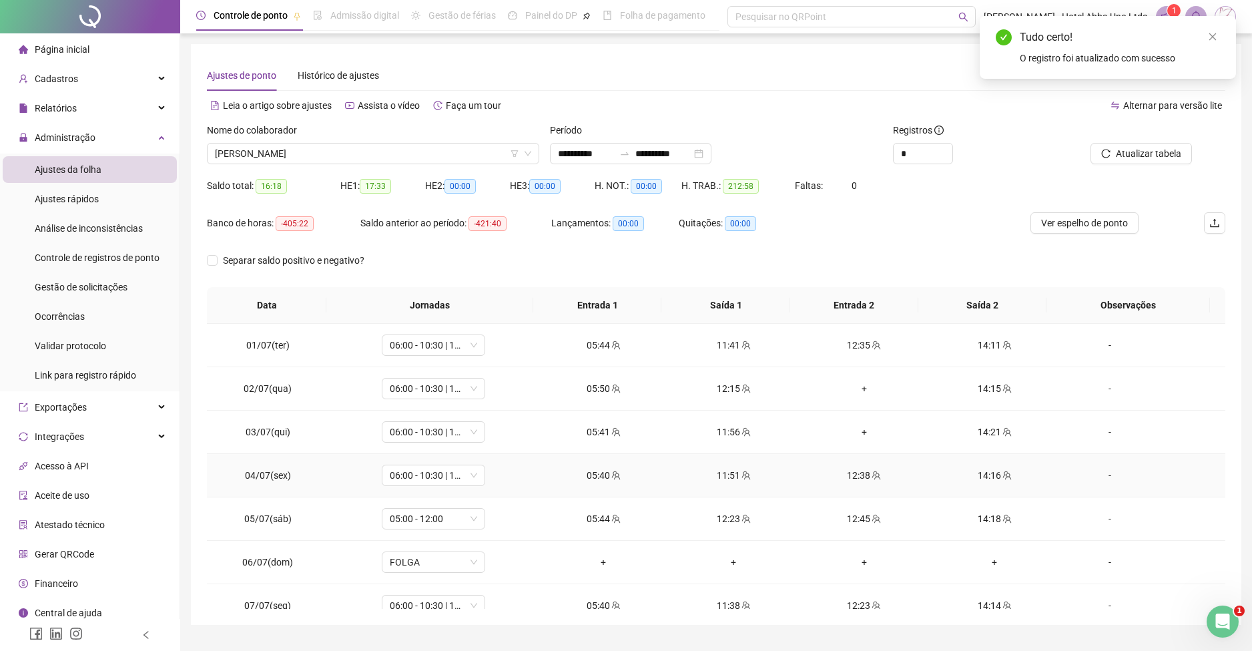
click at [841, 474] on div "12:38" at bounding box center [864, 475] width 109 height 15
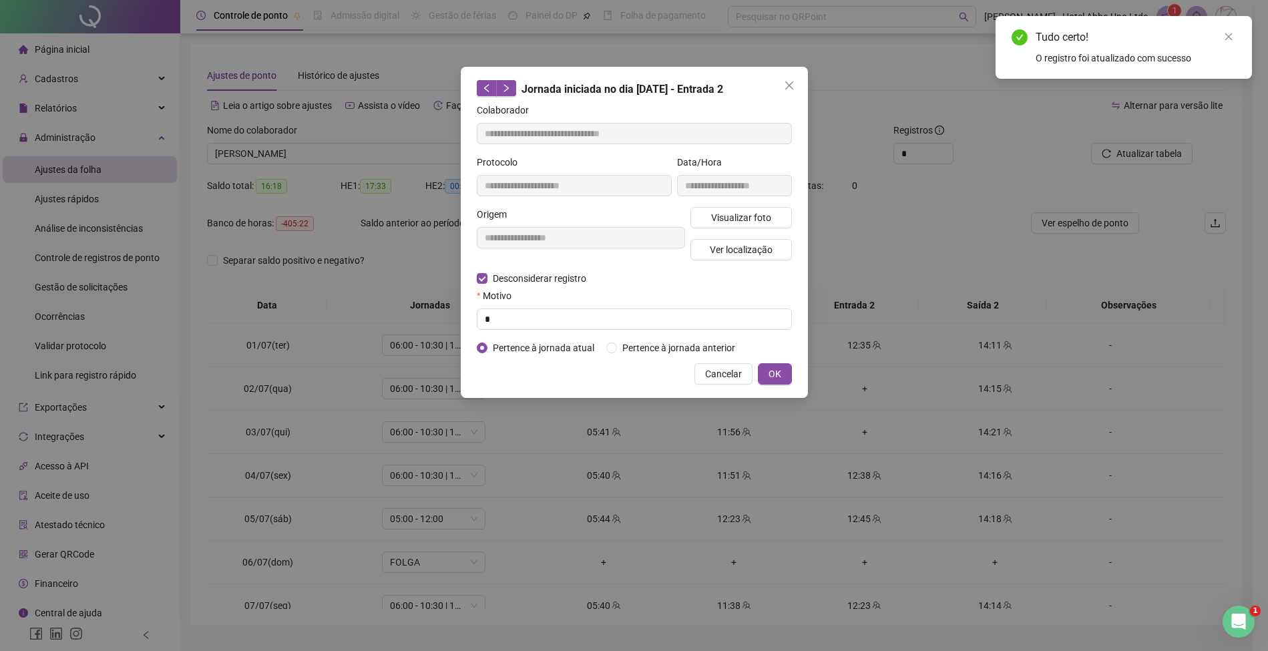
type input "**********"
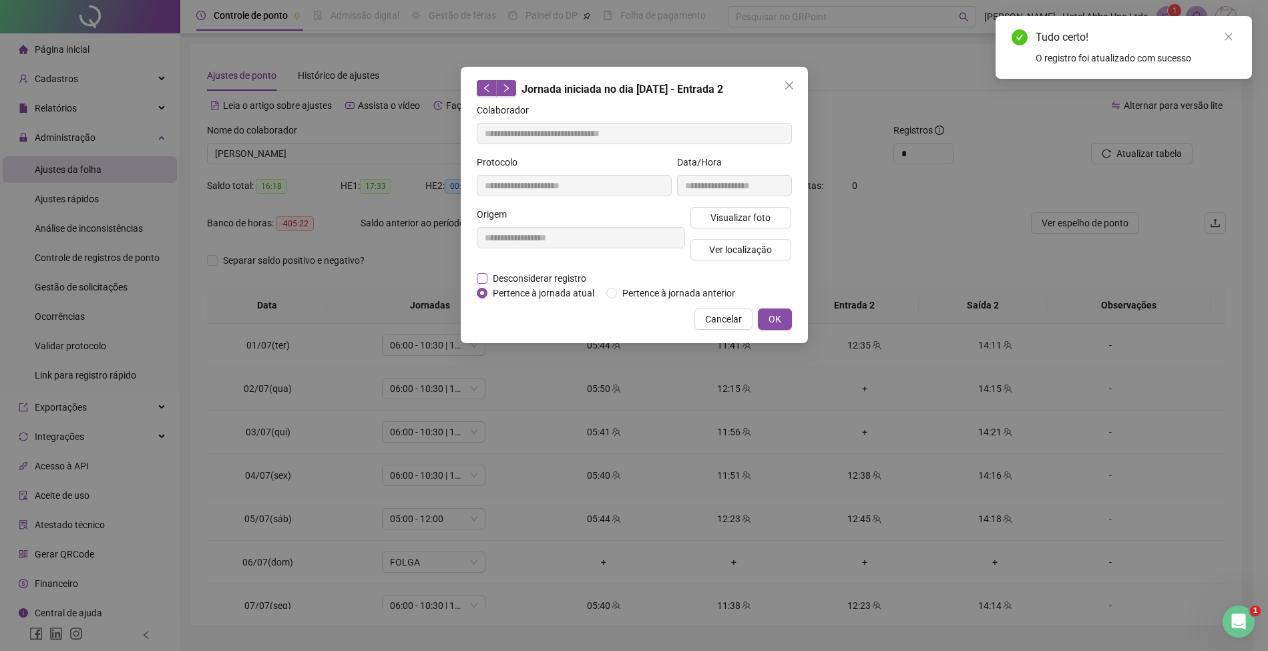
click at [563, 272] on span "Desconsiderar registro" at bounding box center [539, 278] width 104 height 15
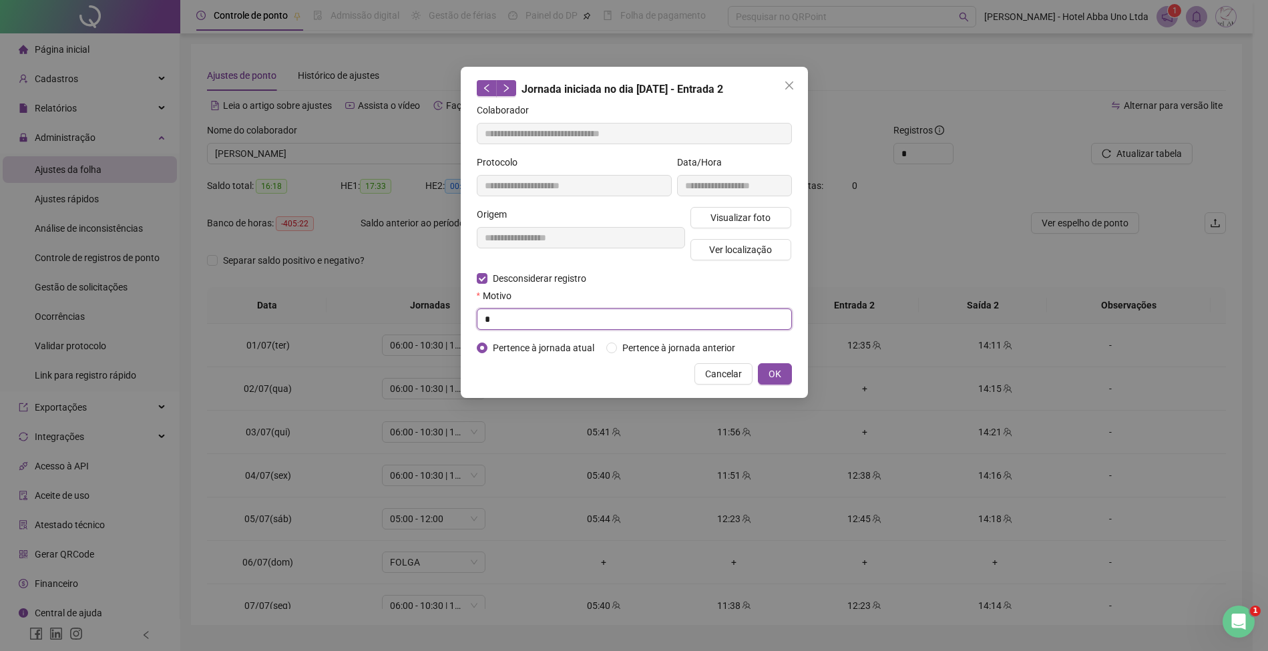
click at [545, 320] on input "*" at bounding box center [634, 318] width 315 height 21
type input "*"
click at [774, 372] on span "OK" at bounding box center [774, 374] width 13 height 15
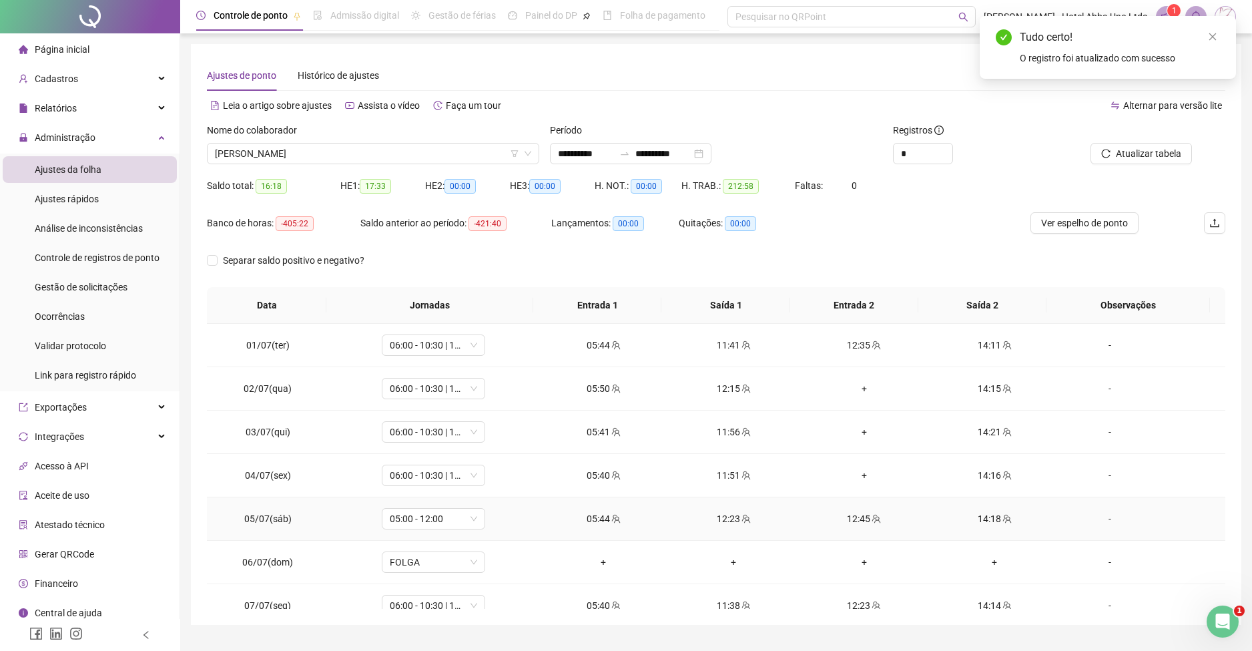
click at [849, 517] on div "12:45" at bounding box center [864, 518] width 109 height 15
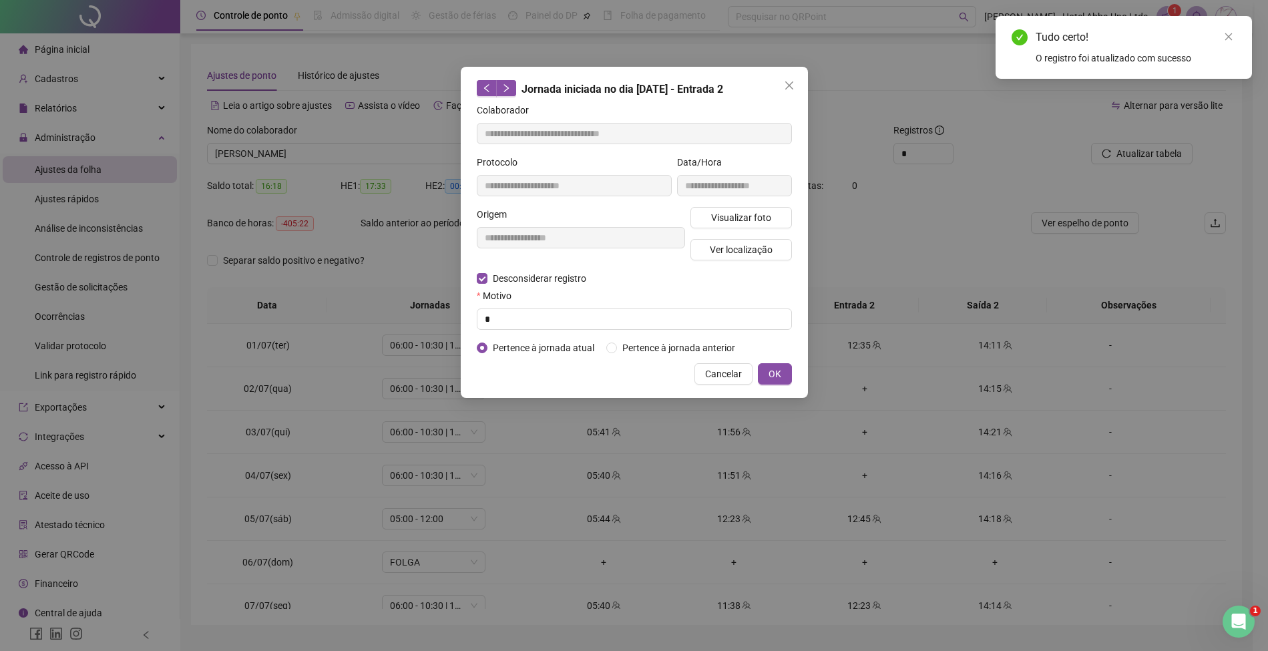
type input "**********"
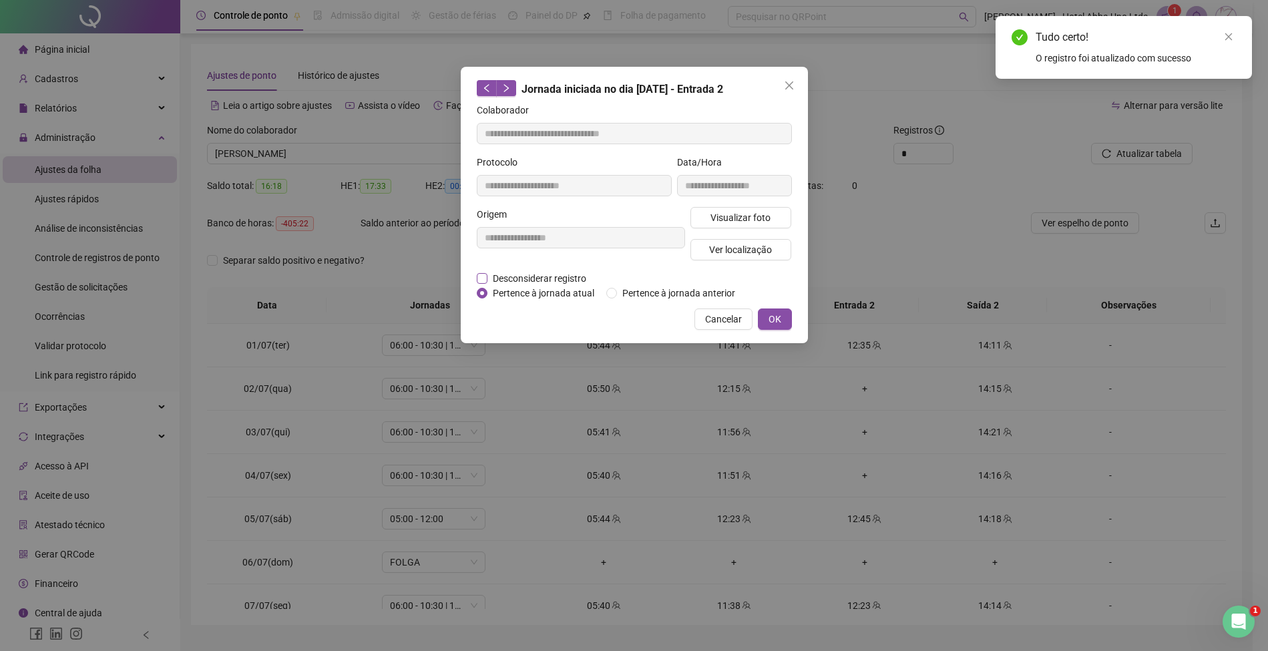
click at [568, 279] on span "Desconsiderar registro" at bounding box center [539, 278] width 104 height 15
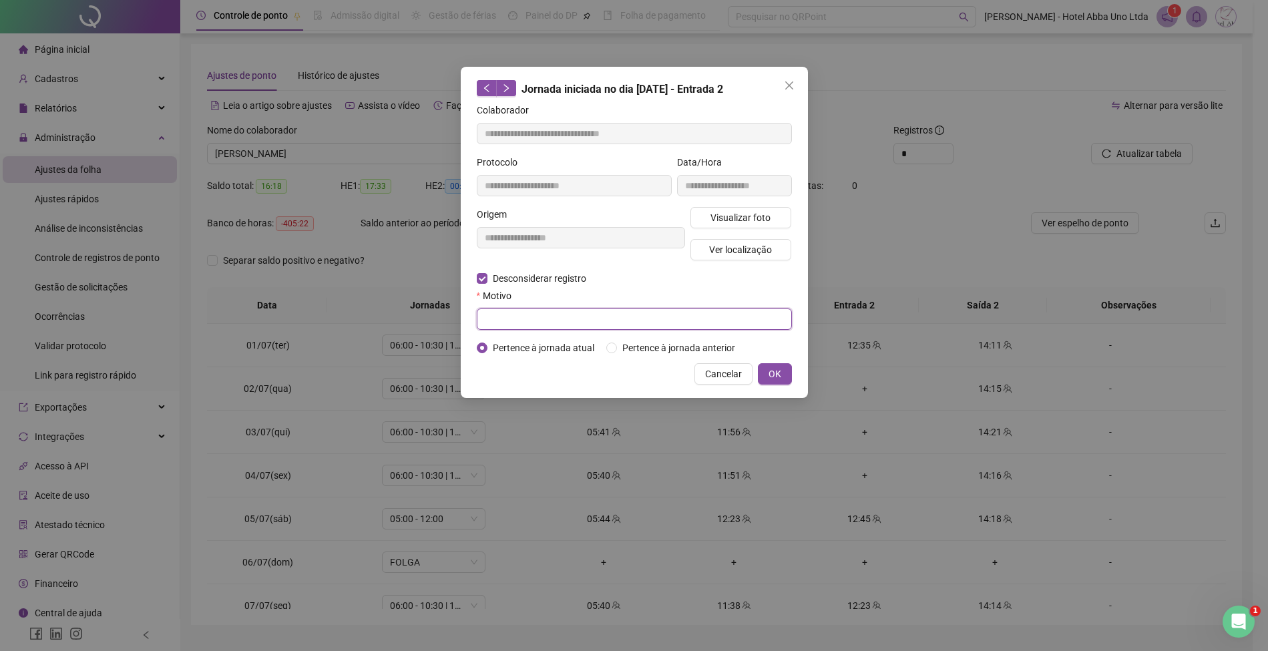
click at [548, 318] on input "text" at bounding box center [634, 318] width 315 height 21
type input "*"
click at [775, 371] on span "OK" at bounding box center [774, 374] width 13 height 15
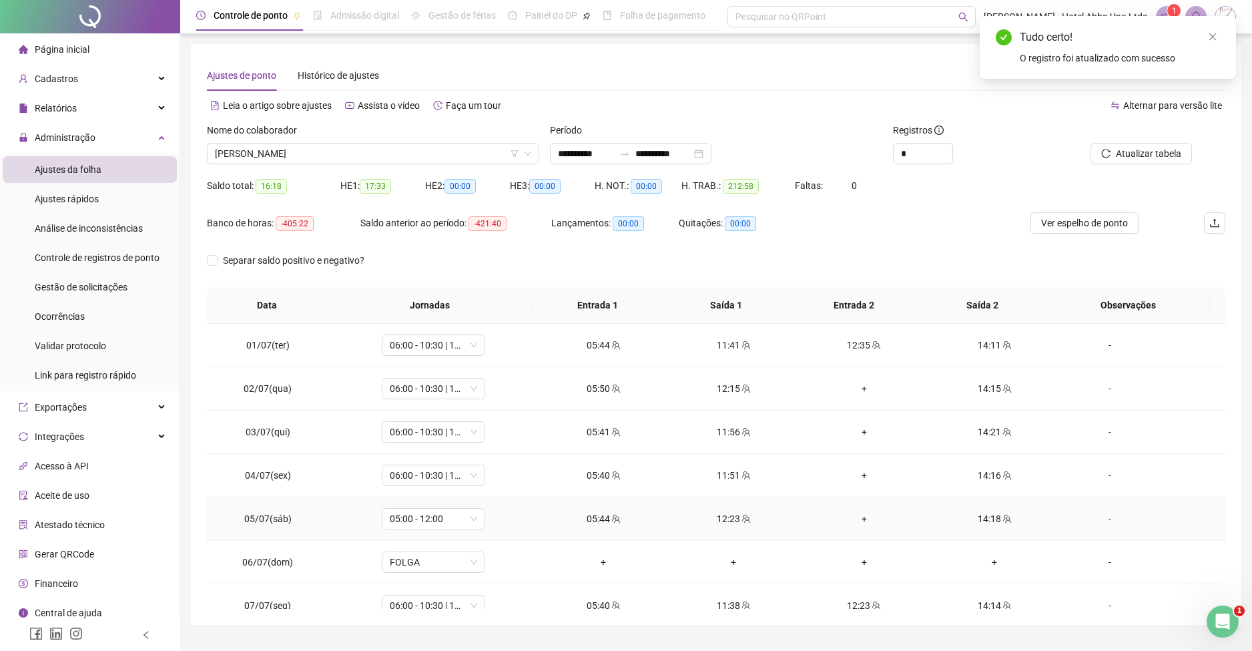
click at [855, 515] on div "+" at bounding box center [864, 518] width 109 height 15
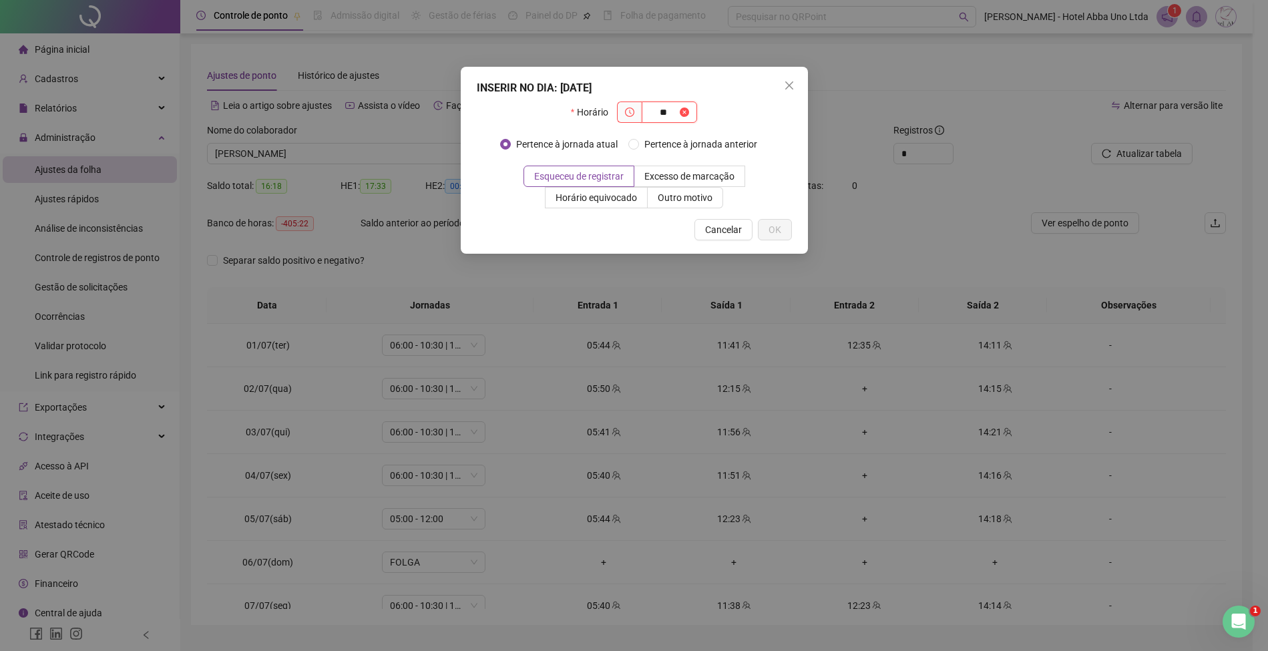
type input "*"
type input "*****"
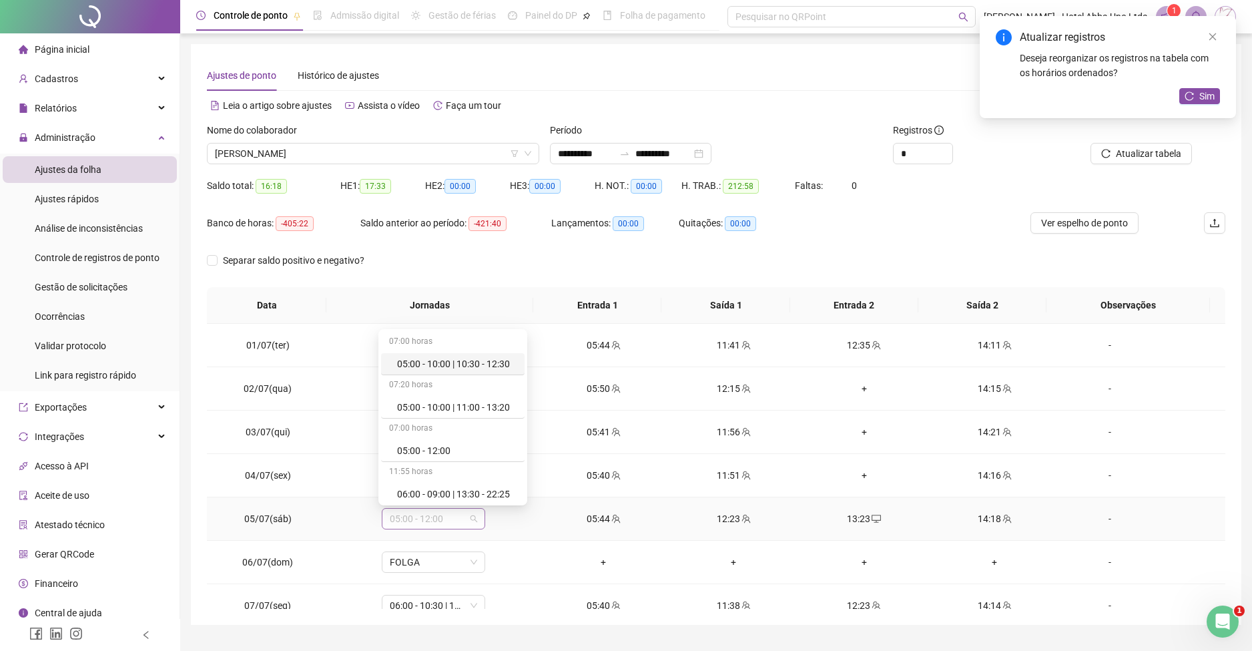
click at [423, 517] on span "05:00 - 12:00" at bounding box center [433, 519] width 87 height 20
type input "*****"
click at [459, 488] on div "06:00 - 10:30 | 11:30 - 14:20" at bounding box center [453, 491] width 113 height 15
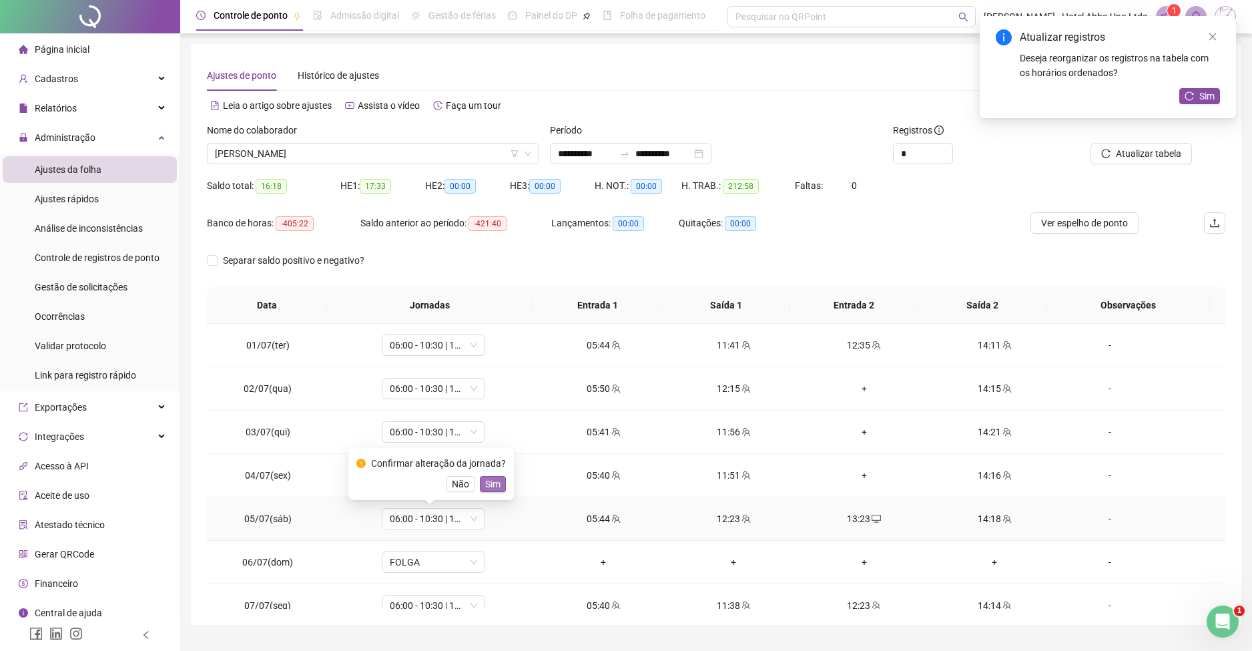
click at [487, 479] on span "Sim" at bounding box center [492, 484] width 15 height 15
click at [852, 387] on div "+" at bounding box center [864, 388] width 109 height 15
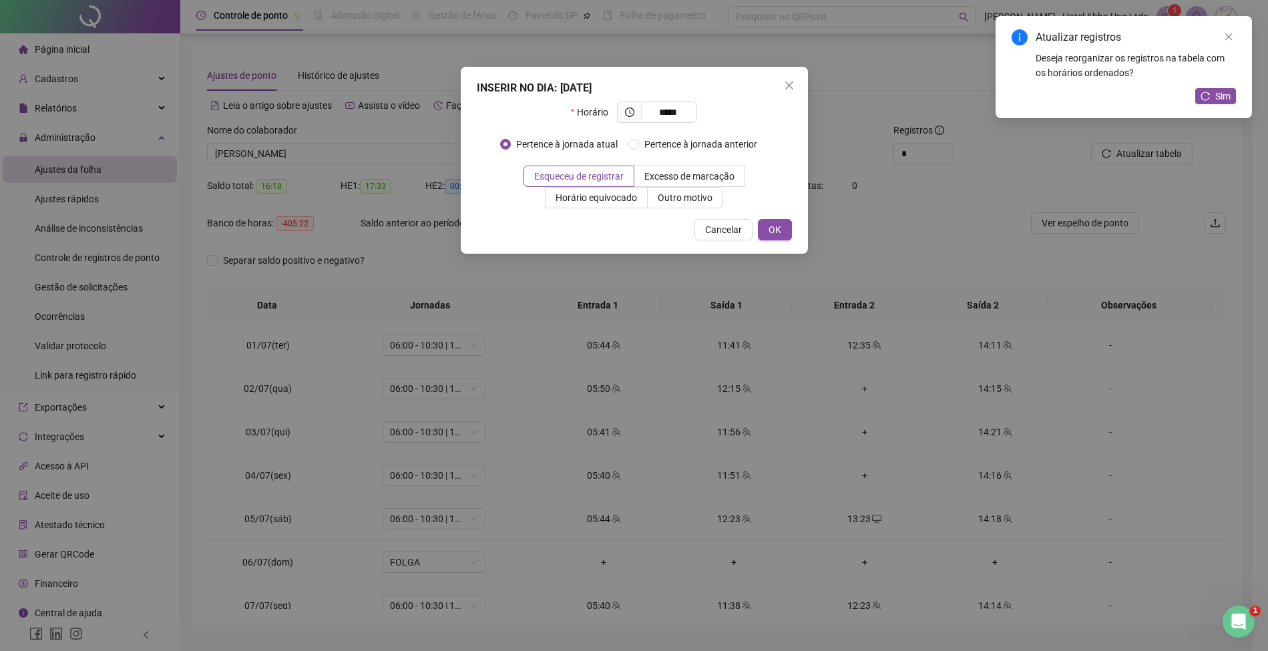
type input "*****"
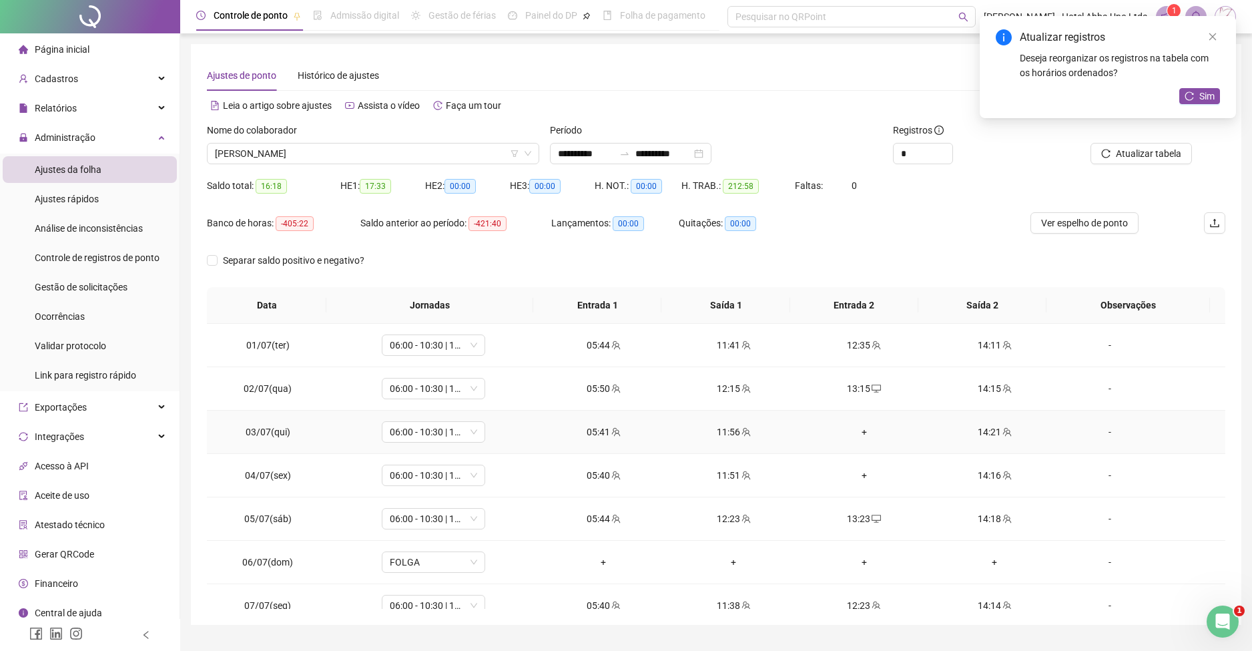
click at [853, 429] on div "+" at bounding box center [864, 432] width 109 height 15
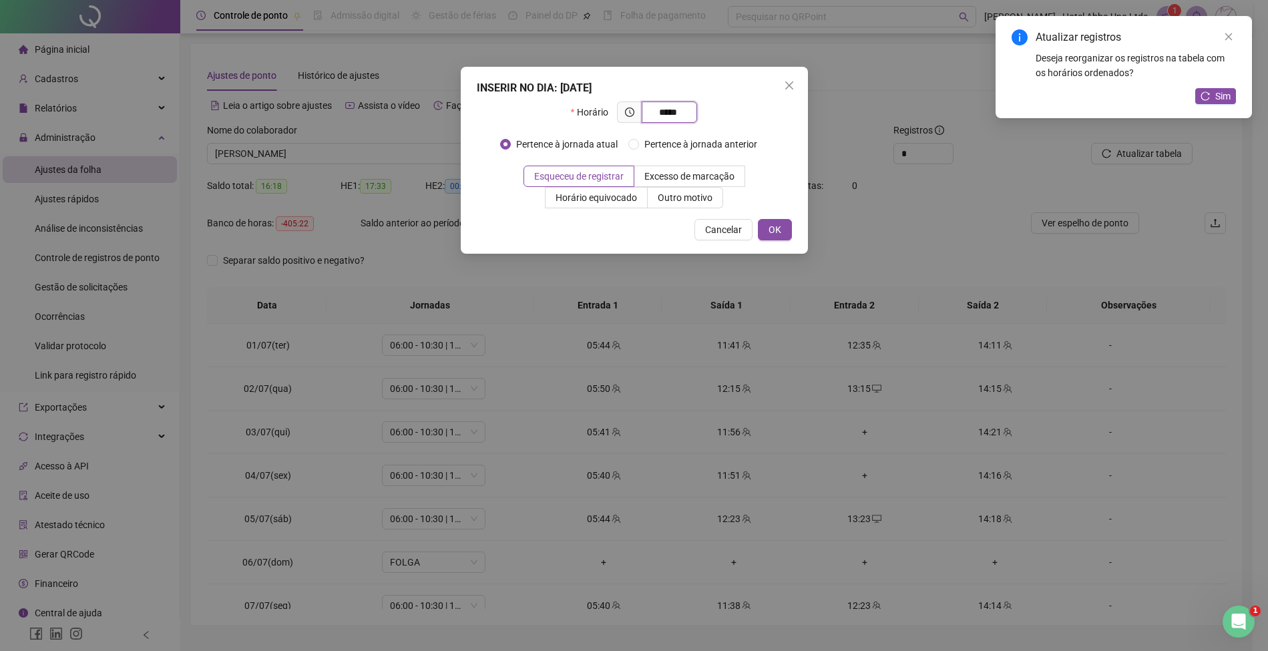
type input "*****"
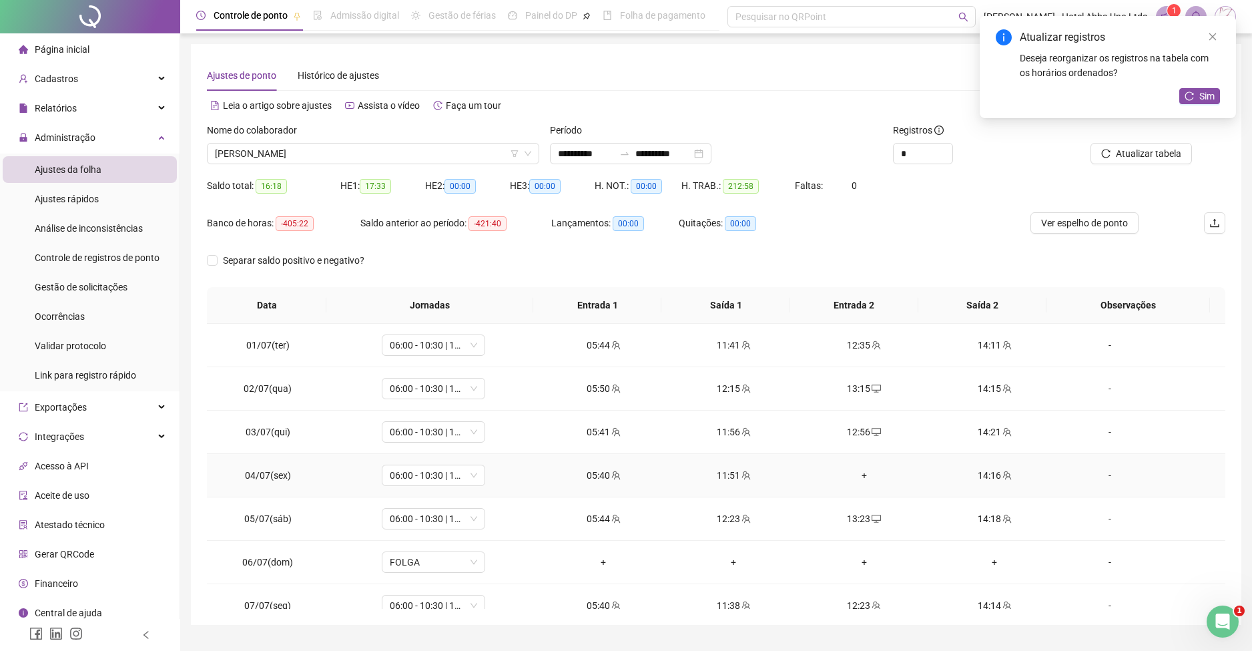
click at [855, 472] on div "+" at bounding box center [864, 475] width 109 height 15
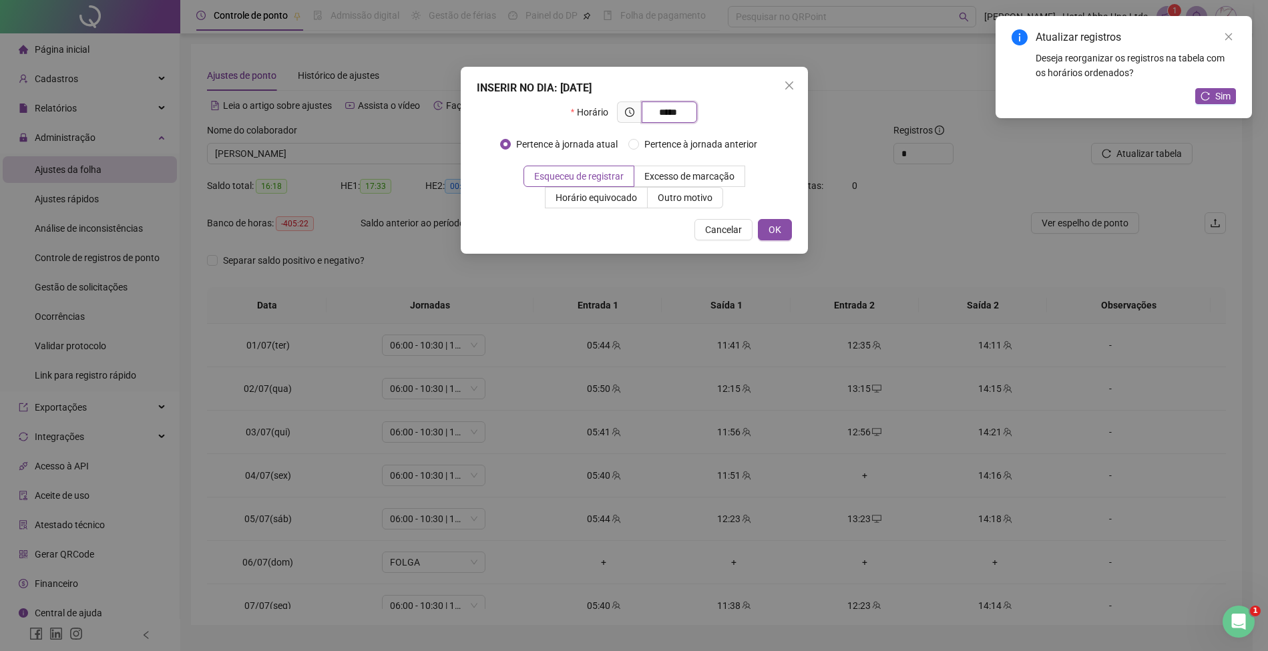
type input "*****"
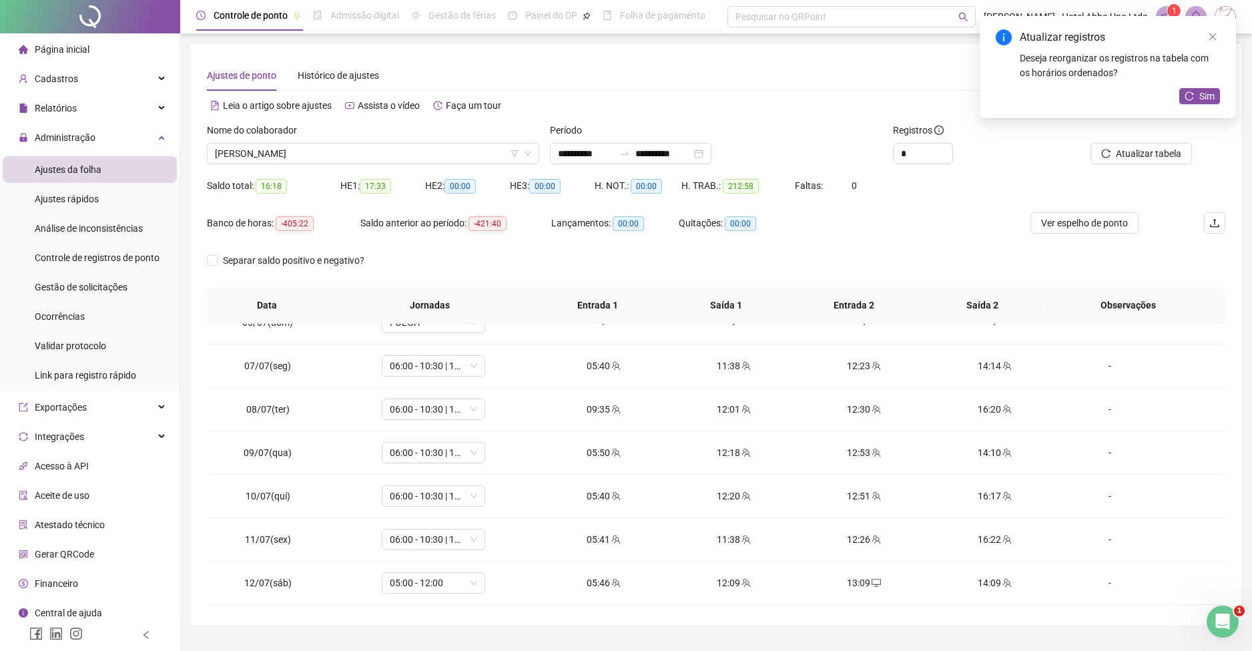
scroll to position [262, 0]
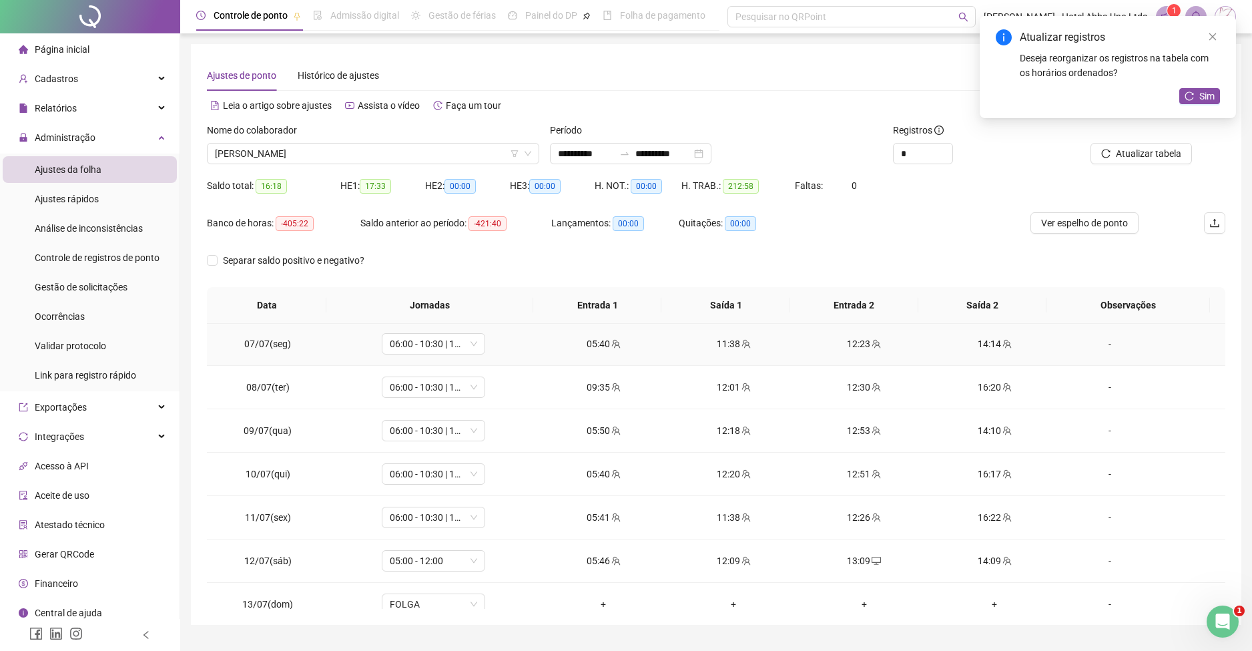
click at [847, 347] on div "12:23" at bounding box center [864, 343] width 109 height 15
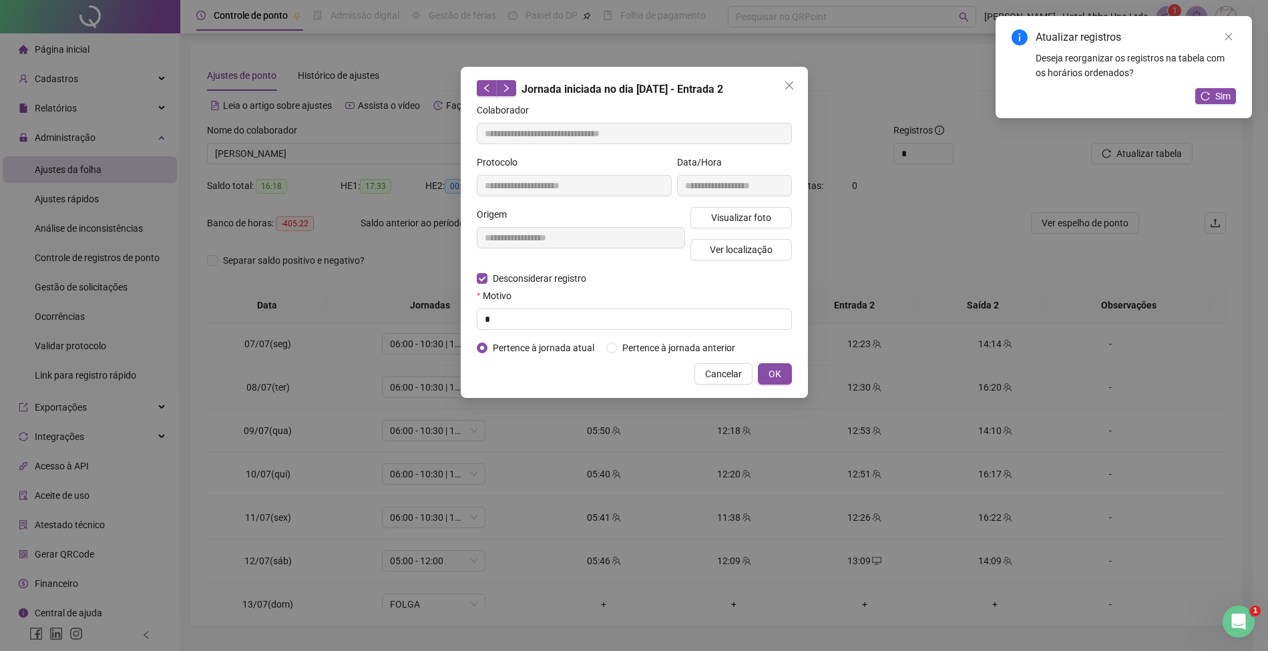
type input "**********"
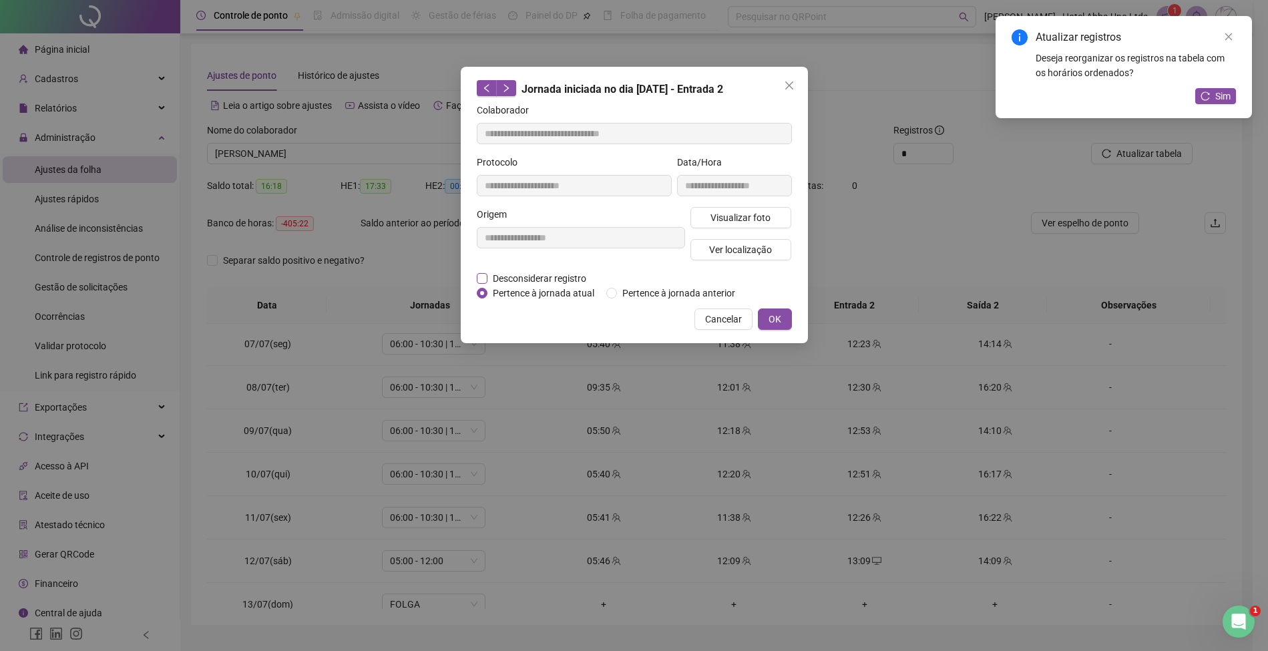
click at [555, 277] on span "Desconsiderar registro" at bounding box center [539, 278] width 104 height 15
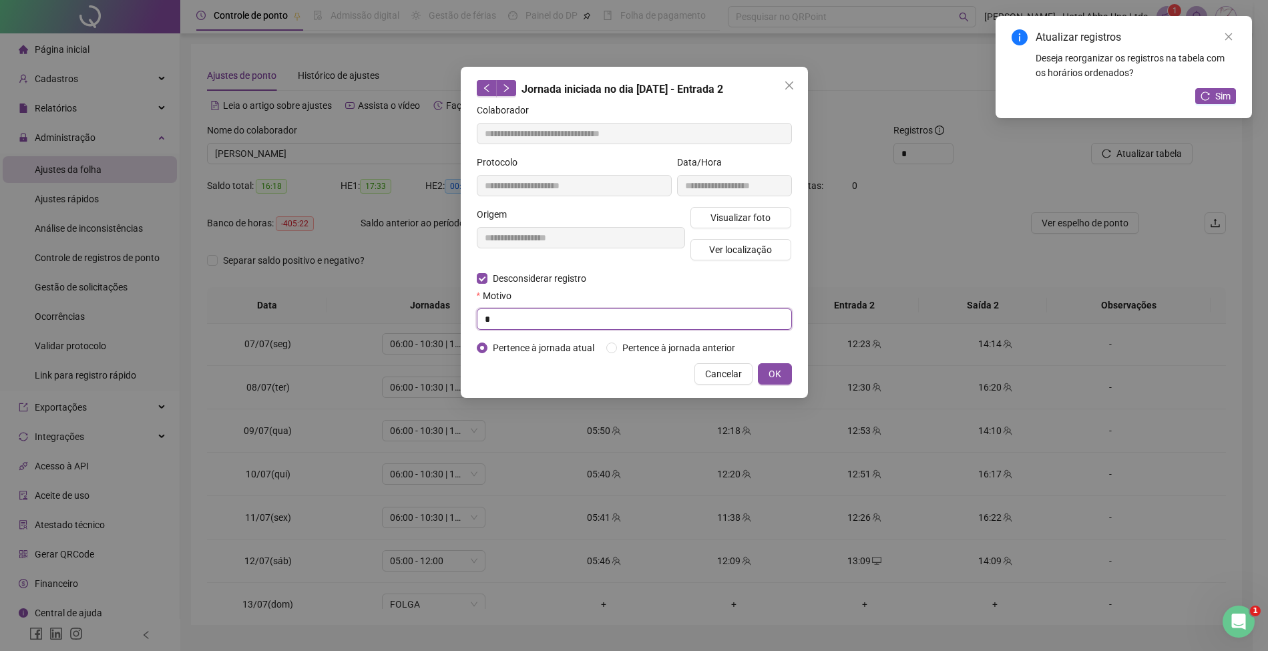
click at [548, 319] on input "*" at bounding box center [634, 318] width 315 height 21
type input "*"
click at [777, 369] on span "OK" at bounding box center [774, 374] width 13 height 15
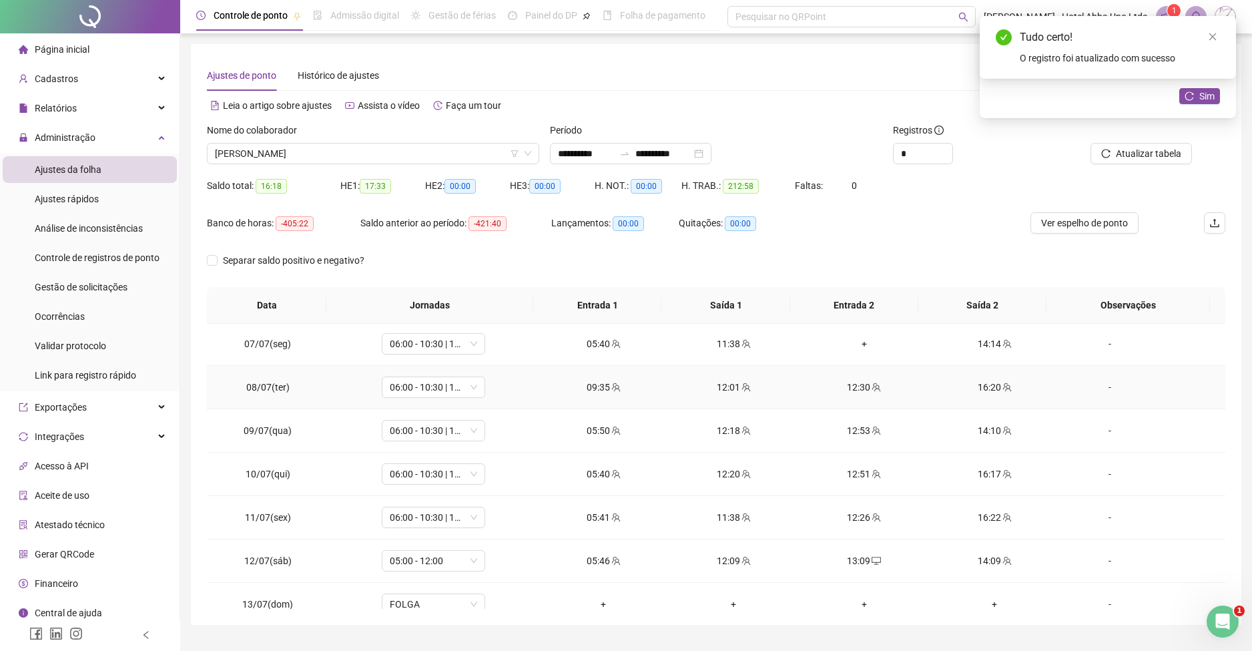
click at [855, 385] on div "12:30" at bounding box center [864, 387] width 109 height 15
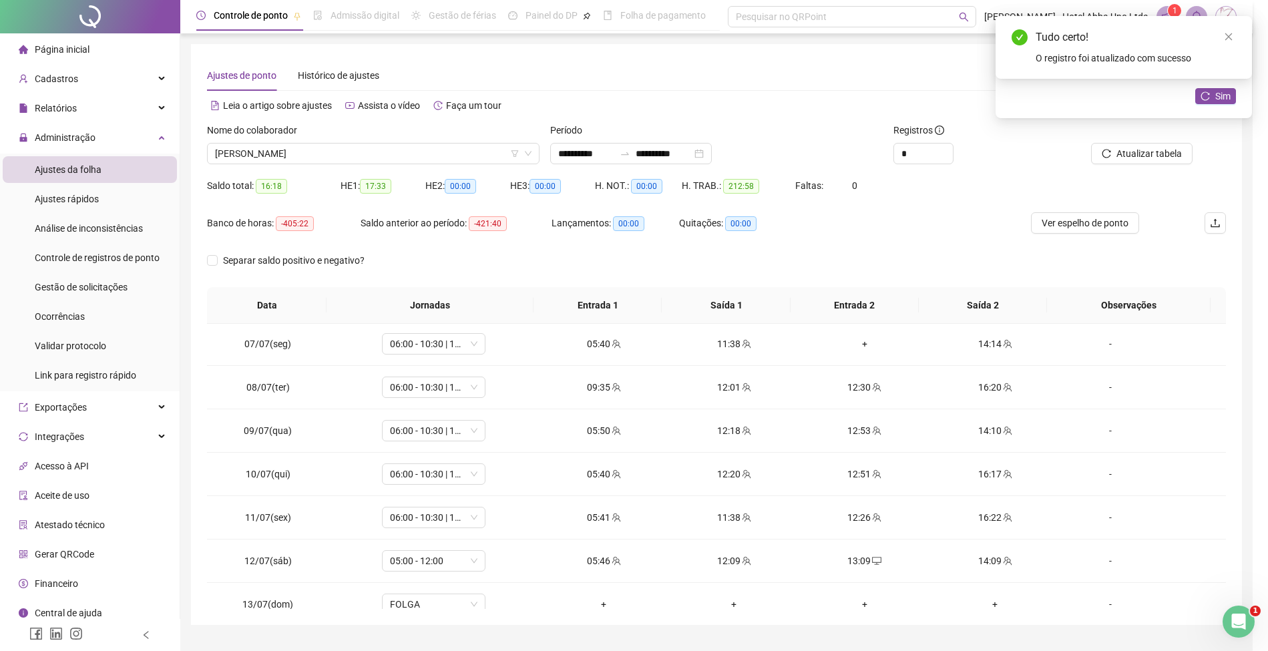
type input "**********"
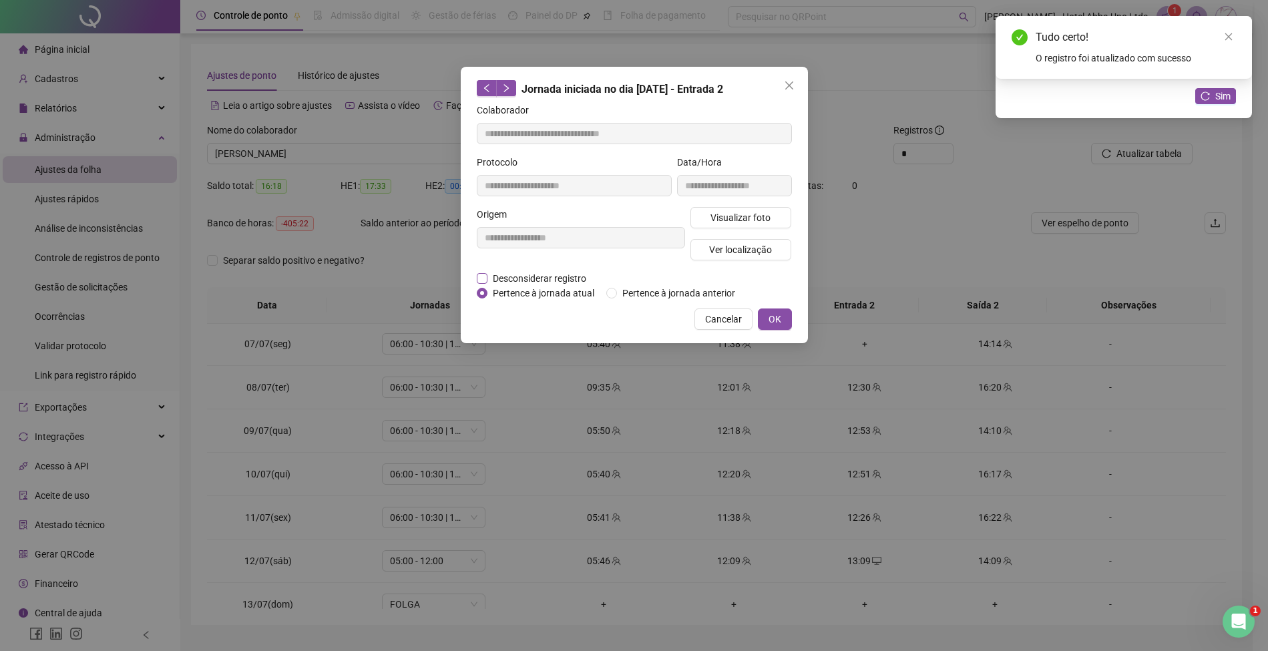
click at [557, 276] on span "Desconsiderar registro" at bounding box center [539, 278] width 104 height 15
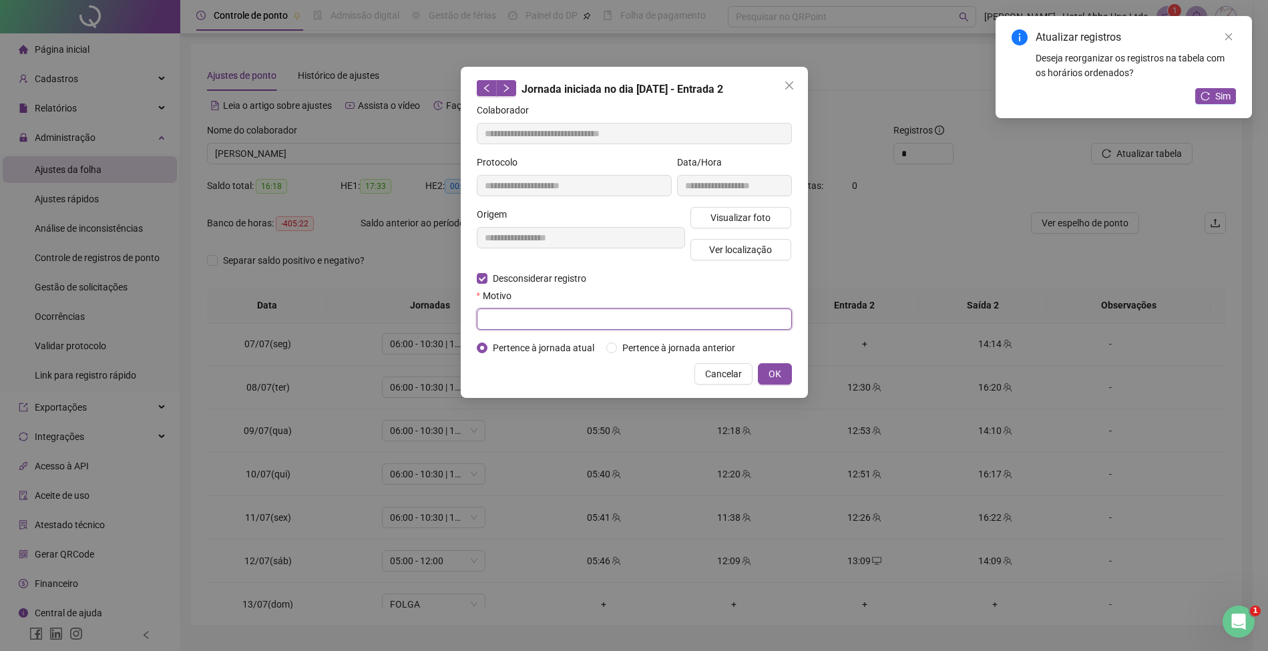
click at [553, 320] on input "text" at bounding box center [634, 318] width 315 height 21
type input "*"
click at [774, 372] on span "OK" at bounding box center [774, 374] width 13 height 15
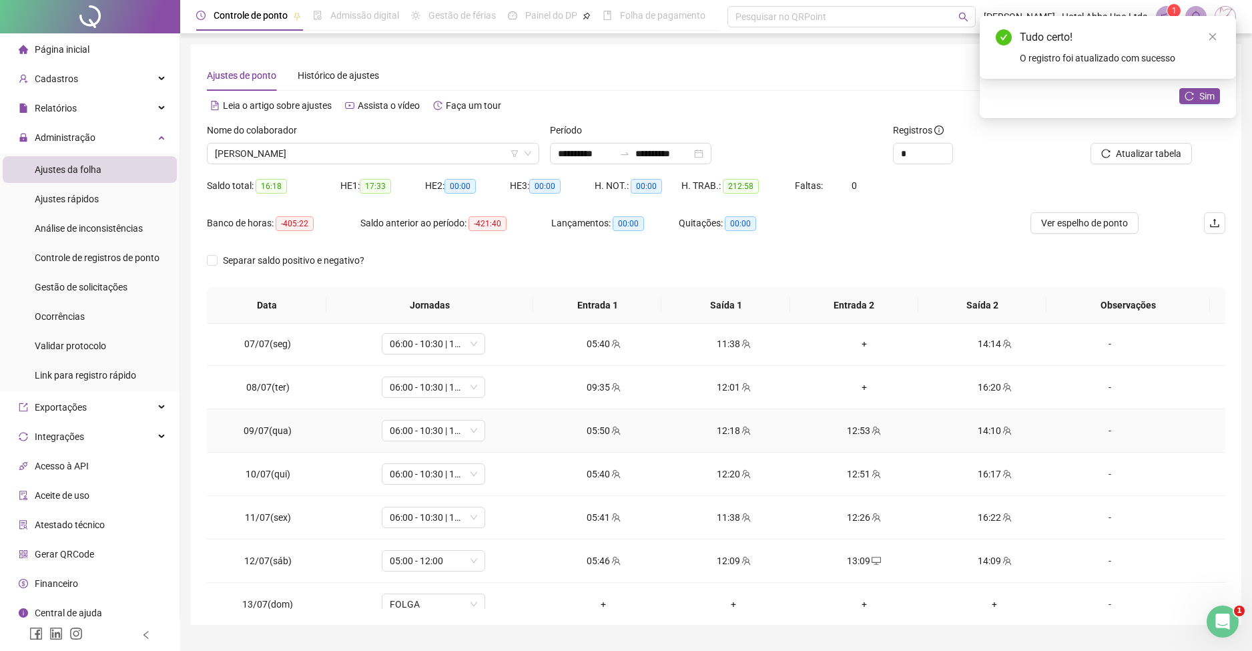
click at [845, 429] on div "12:53" at bounding box center [864, 430] width 109 height 15
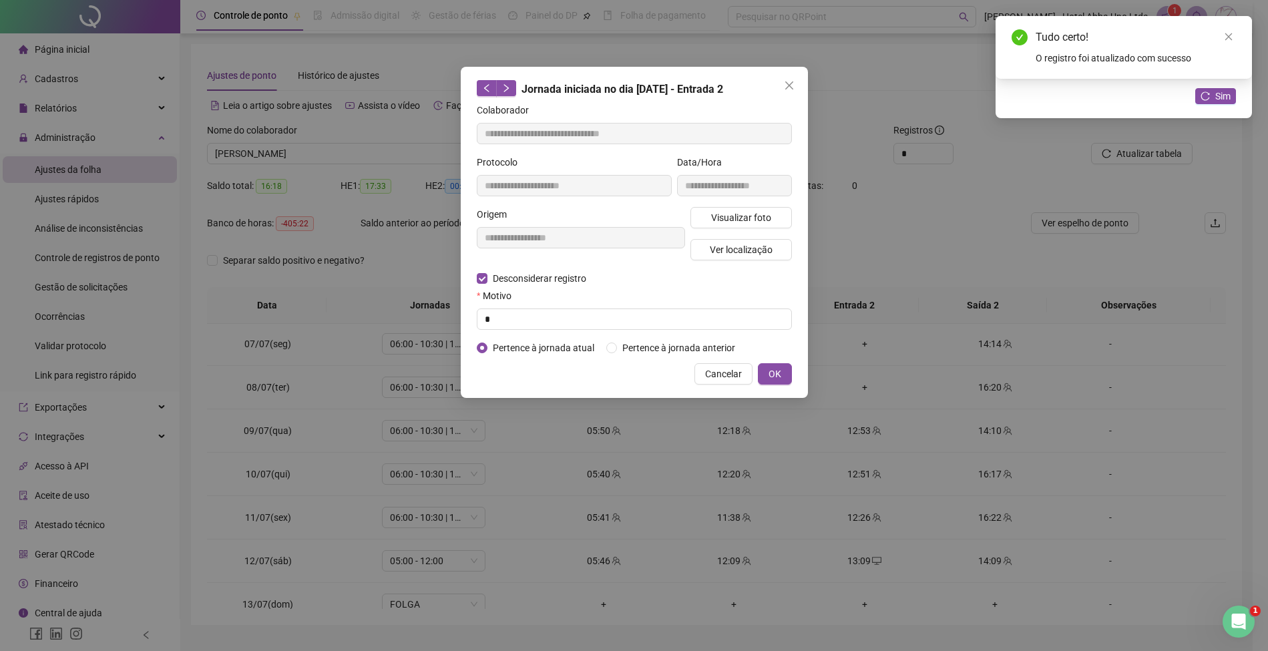
type input "**********"
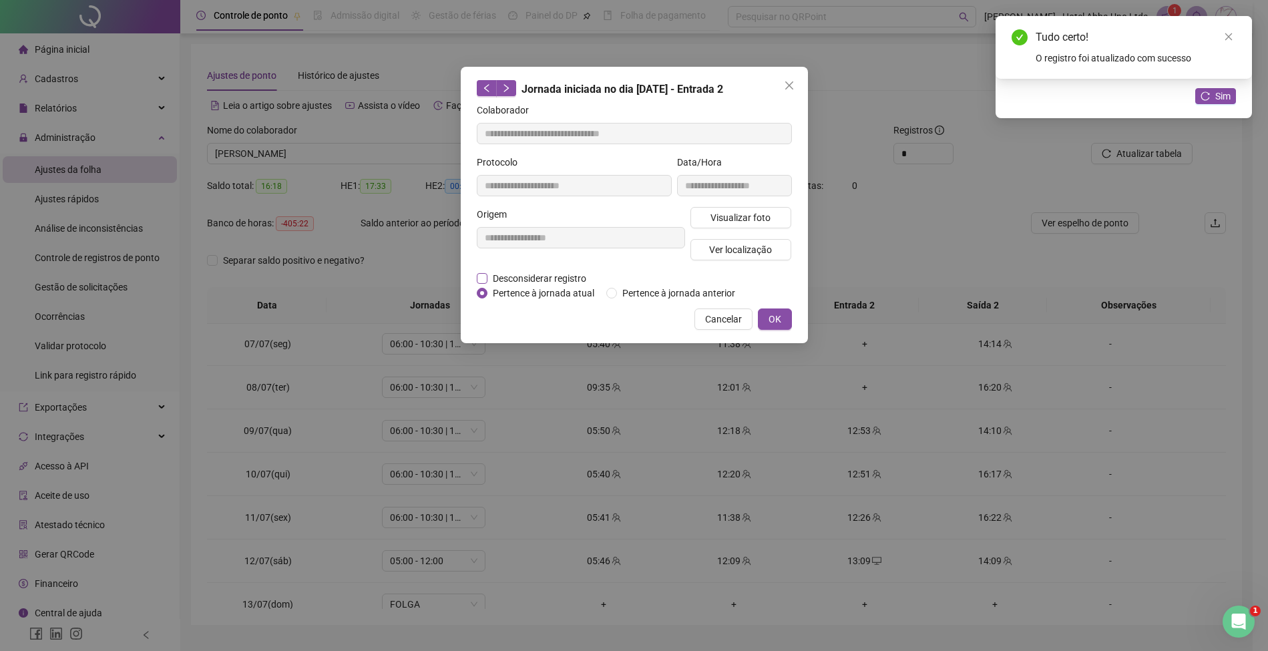
click at [553, 276] on span "Desconsiderar registro" at bounding box center [539, 278] width 104 height 15
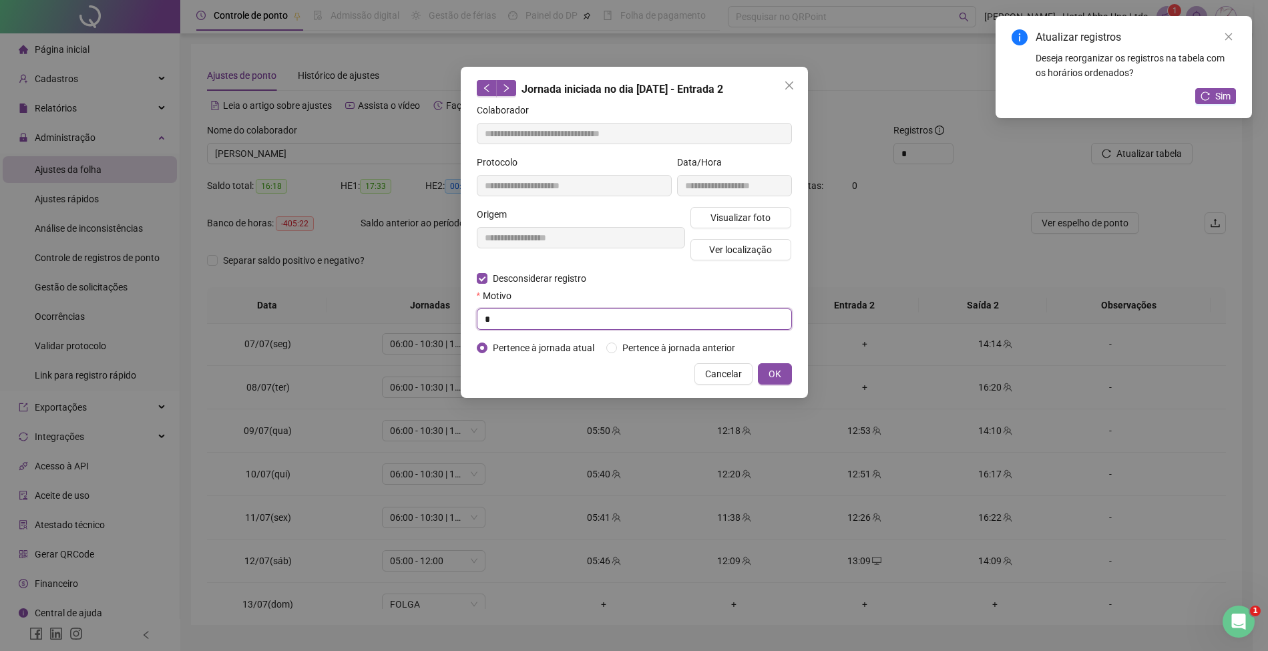
click at [543, 320] on input "*" at bounding box center [634, 318] width 315 height 21
type input "*"
click at [776, 369] on span "OK" at bounding box center [774, 374] width 13 height 15
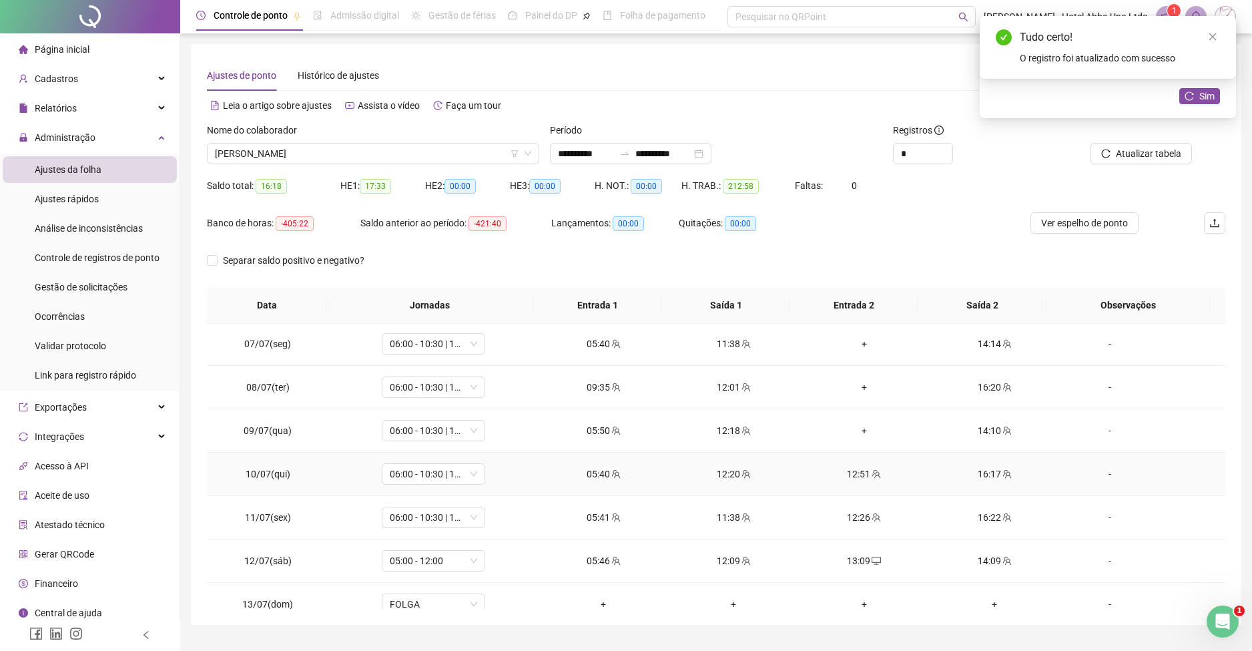
click at [853, 471] on div "12:51" at bounding box center [864, 474] width 109 height 15
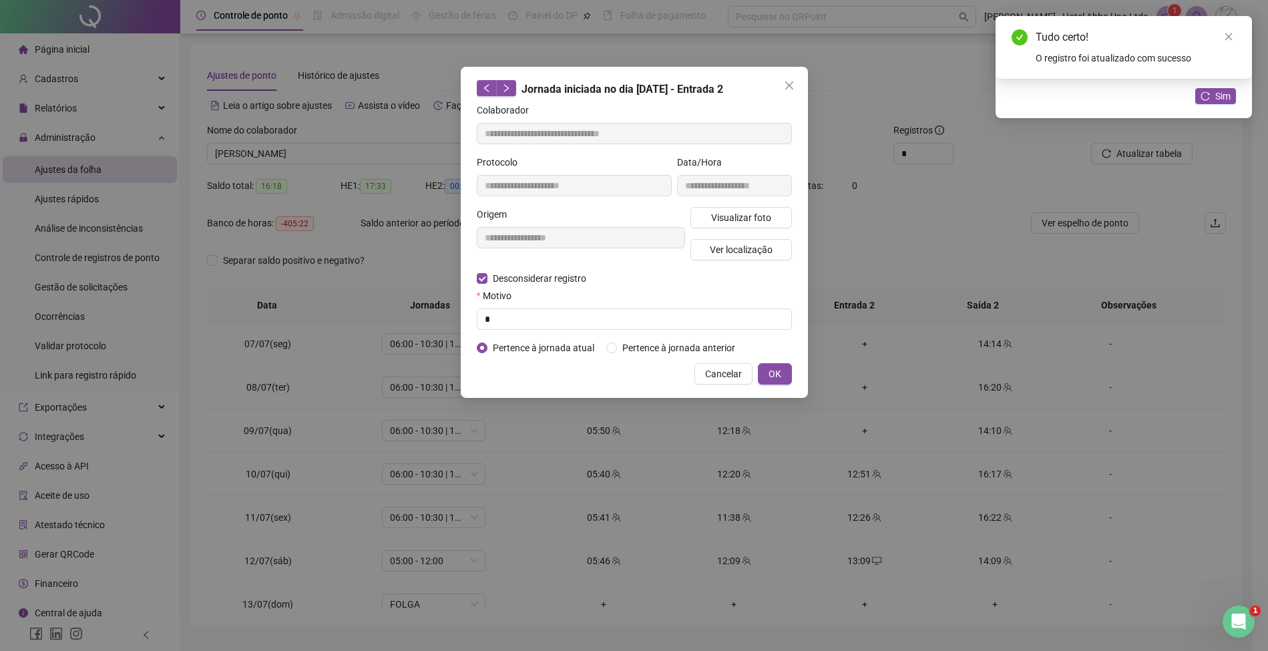
type input "**********"
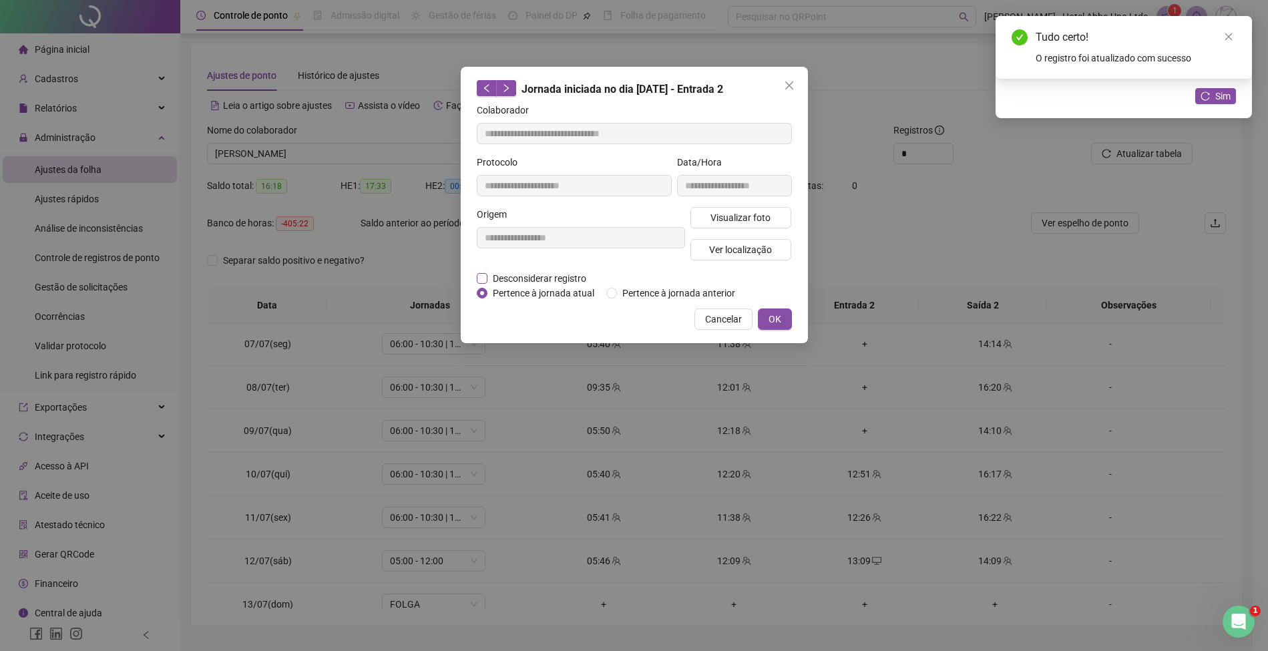
click at [567, 274] on span "Desconsiderar registro" at bounding box center [539, 278] width 104 height 15
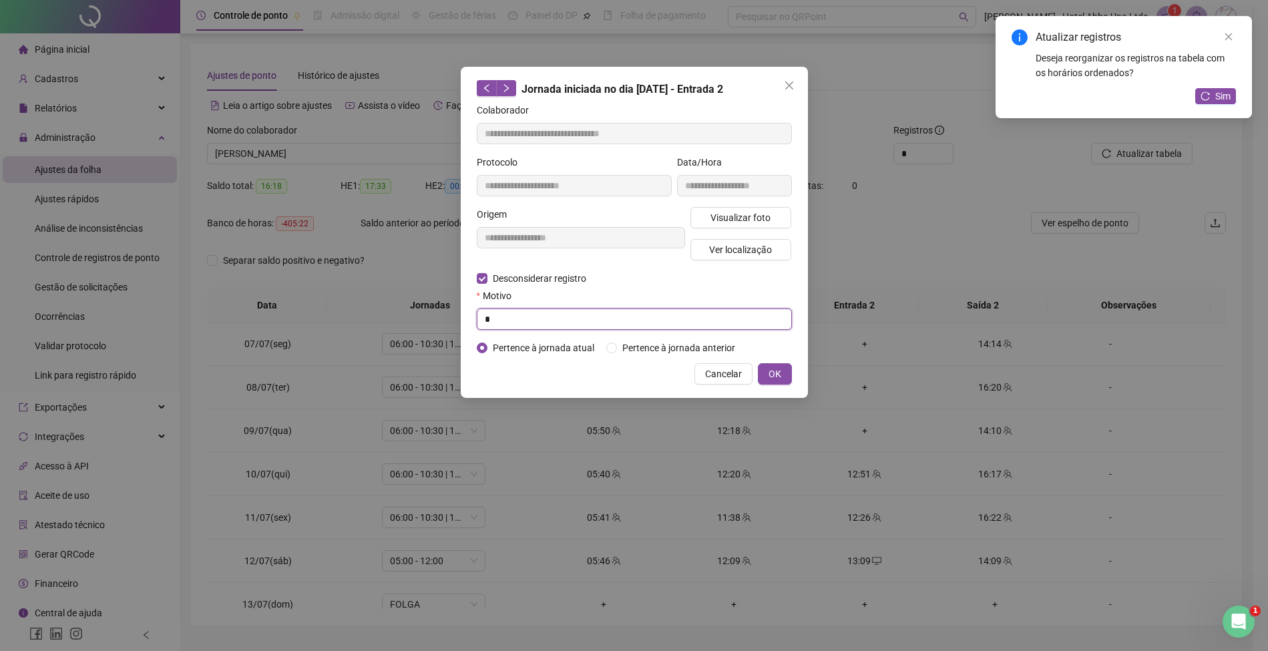
click at [549, 317] on input "*" at bounding box center [634, 318] width 315 height 21
type input "*"
click at [779, 369] on span "OK" at bounding box center [774, 374] width 13 height 15
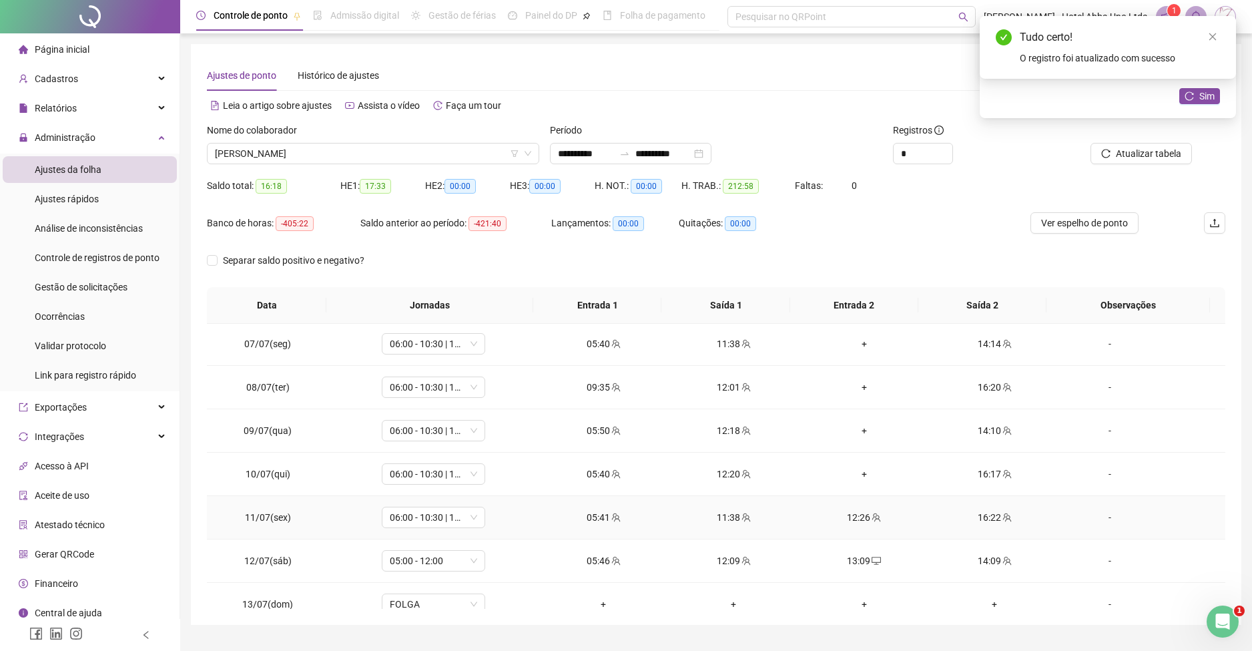
click at [846, 514] on div "12:26" at bounding box center [864, 517] width 109 height 15
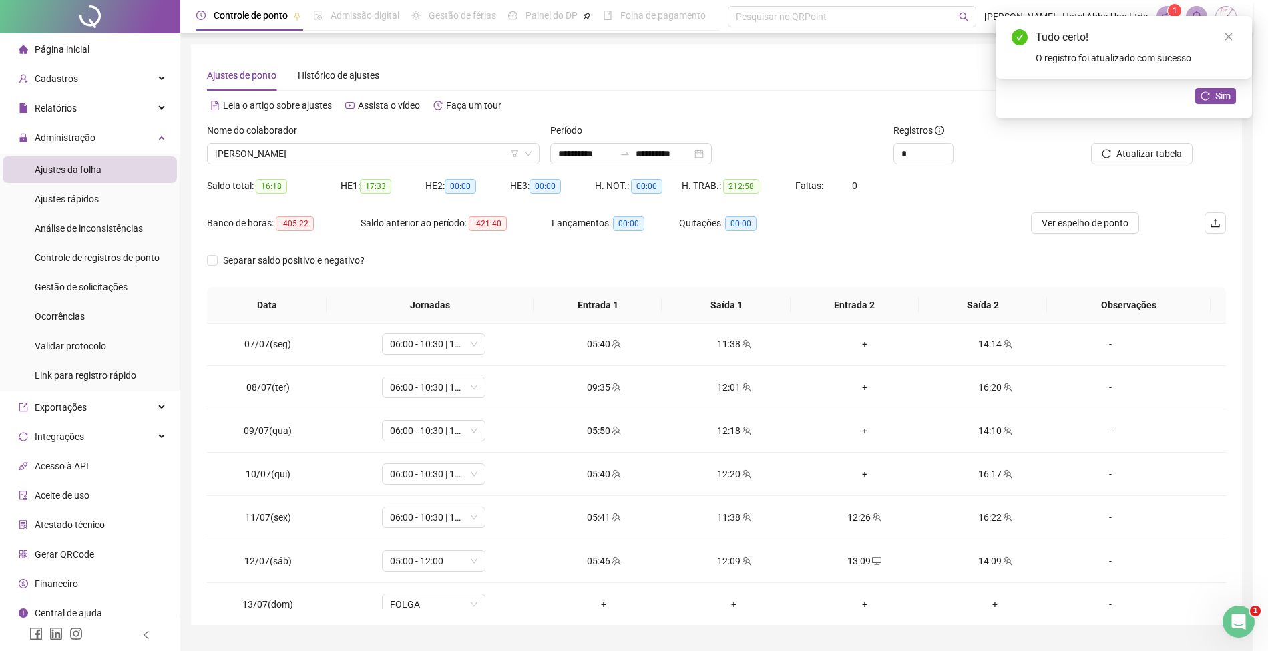
type input "**********"
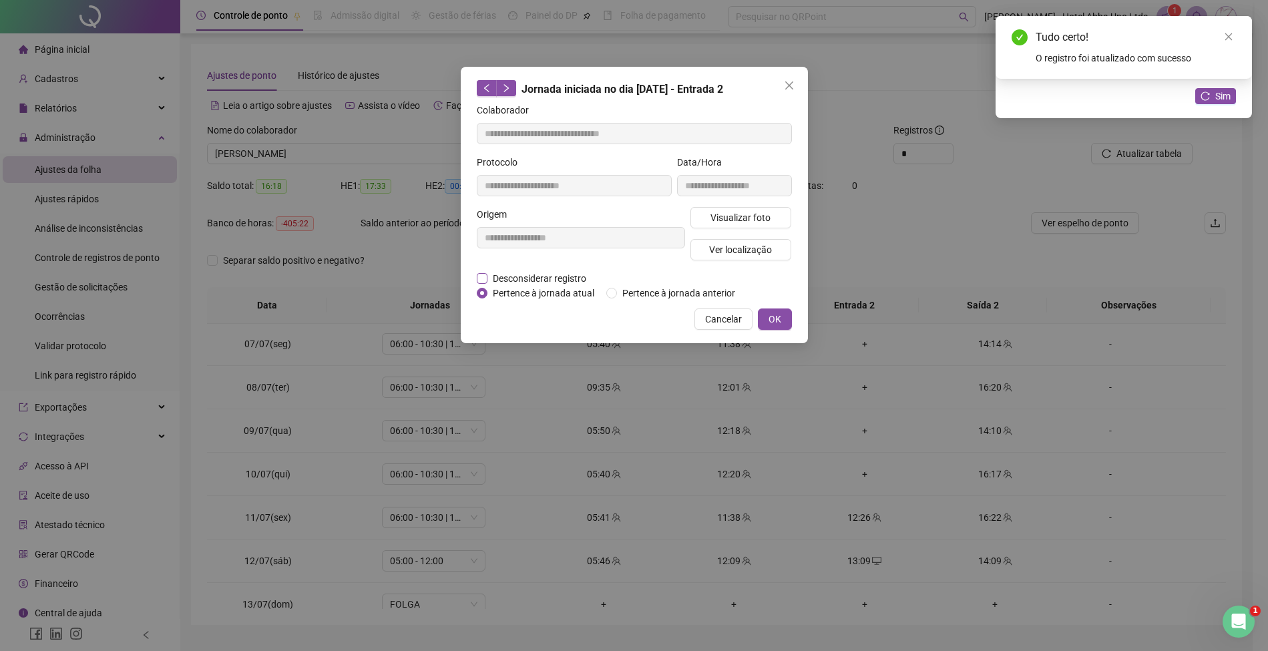
click at [545, 274] on span "Desconsiderar registro" at bounding box center [539, 278] width 104 height 15
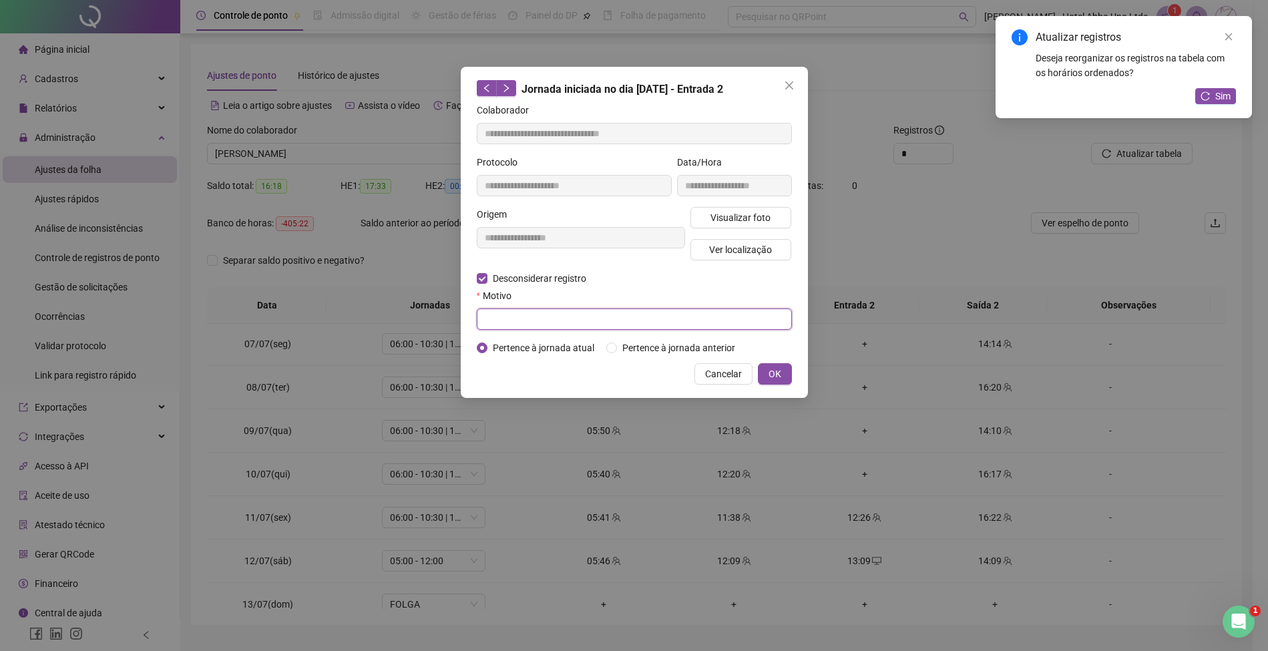
click at [545, 320] on input "text" at bounding box center [634, 318] width 315 height 21
type input "*"
click at [768, 373] on span "OK" at bounding box center [774, 374] width 13 height 15
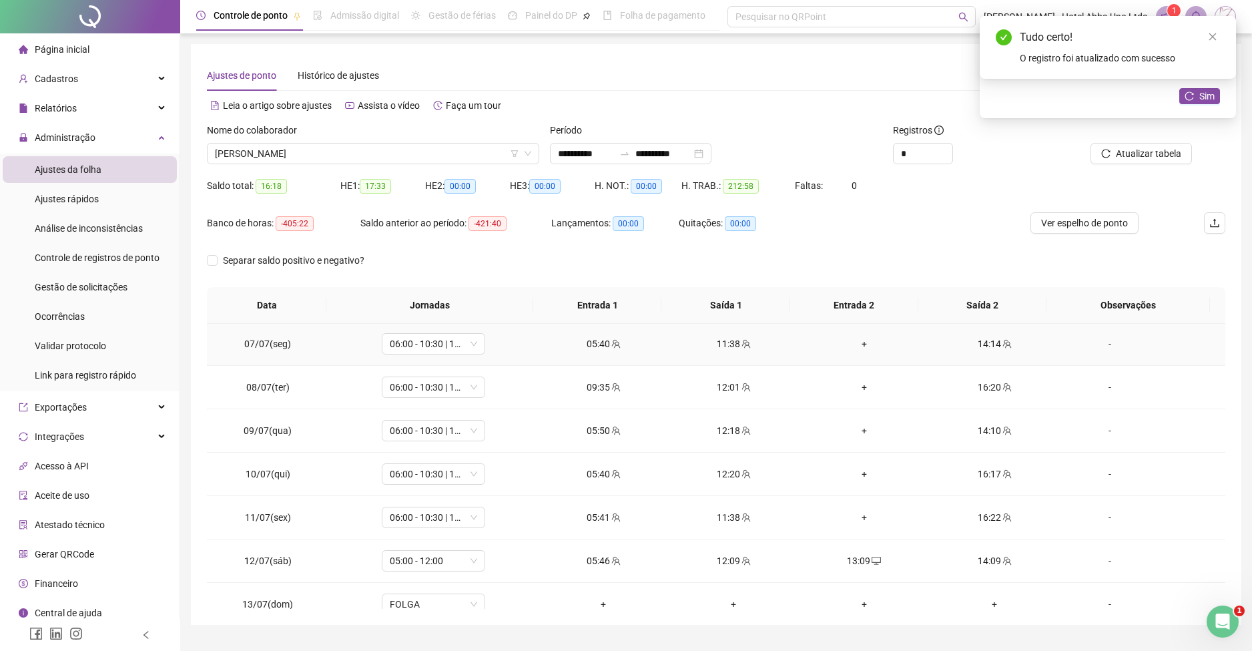
click at [853, 337] on div "+" at bounding box center [864, 343] width 109 height 15
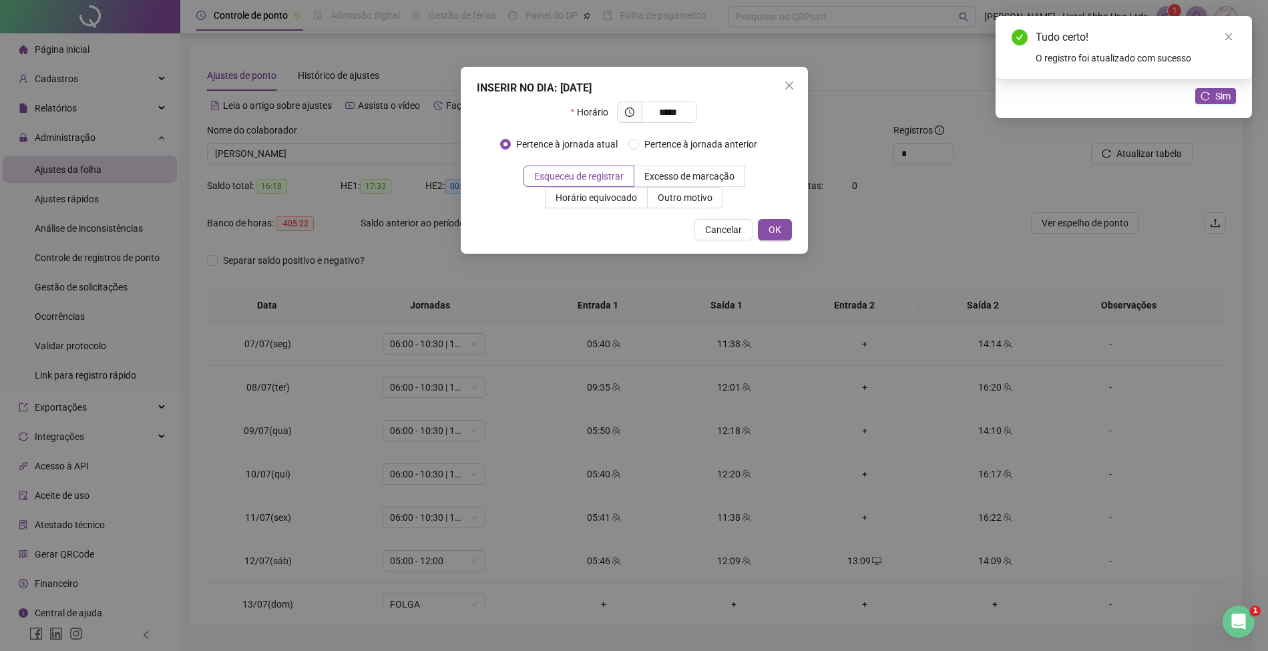
type input "*****"
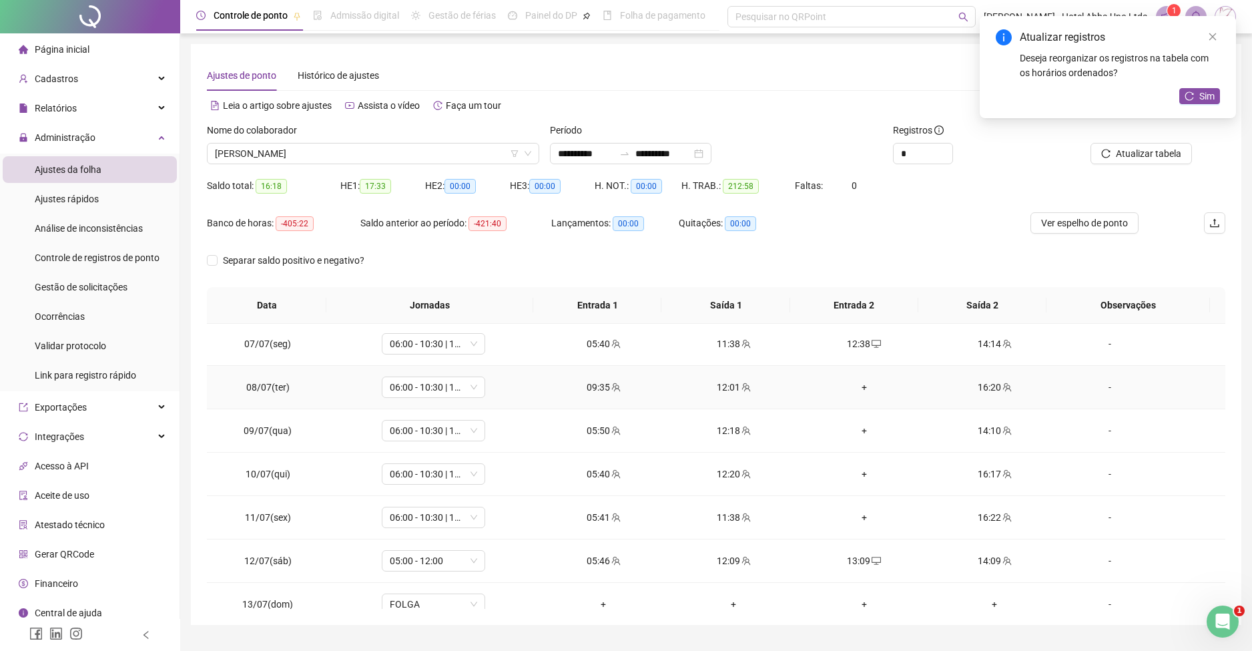
click at [853, 385] on div "+" at bounding box center [864, 387] width 109 height 15
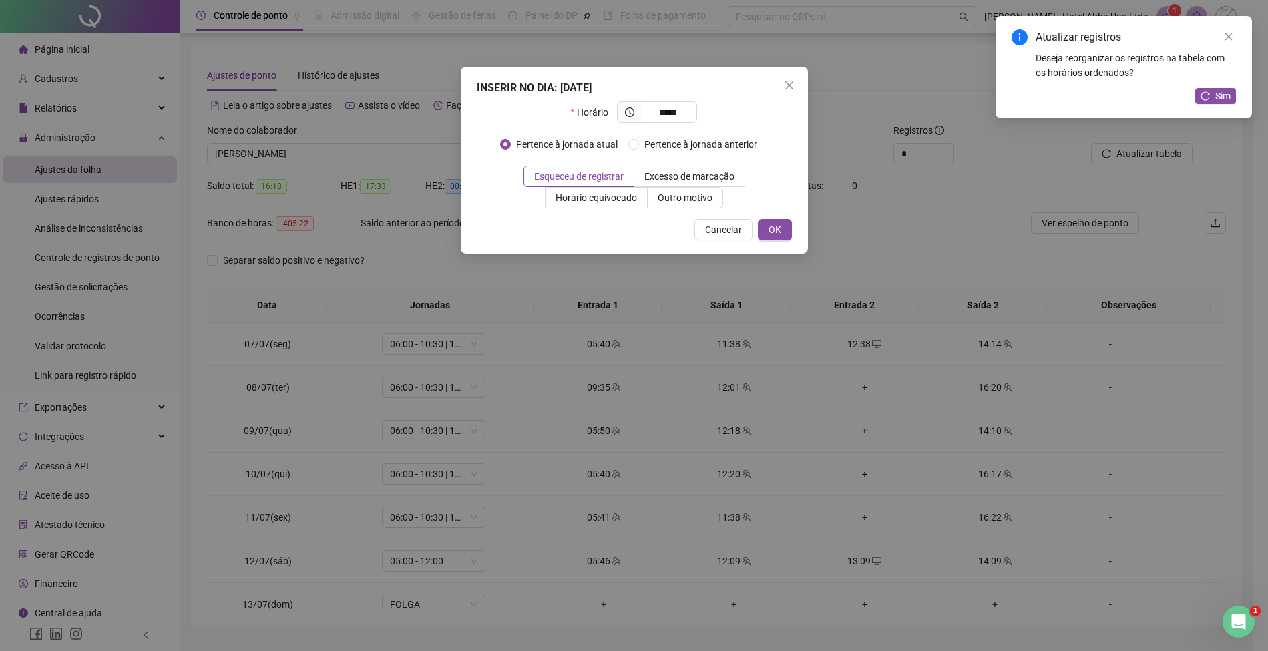
type input "*****"
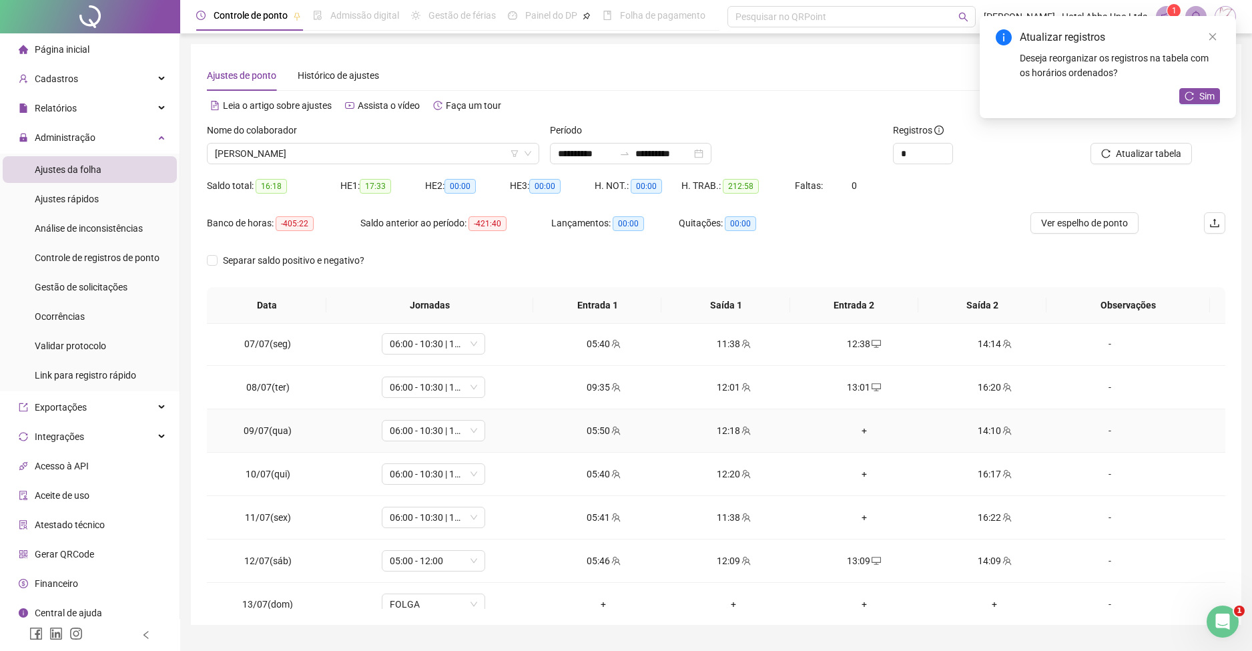
click at [854, 427] on div "+" at bounding box center [864, 430] width 109 height 15
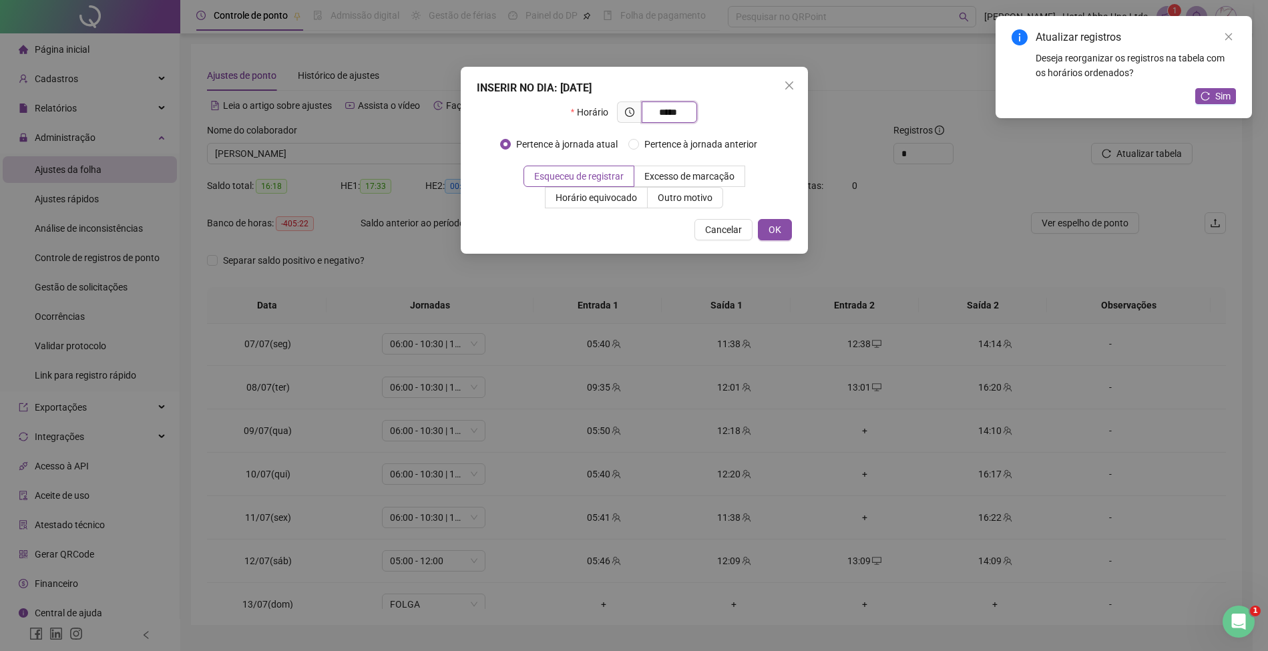
type input "*****"
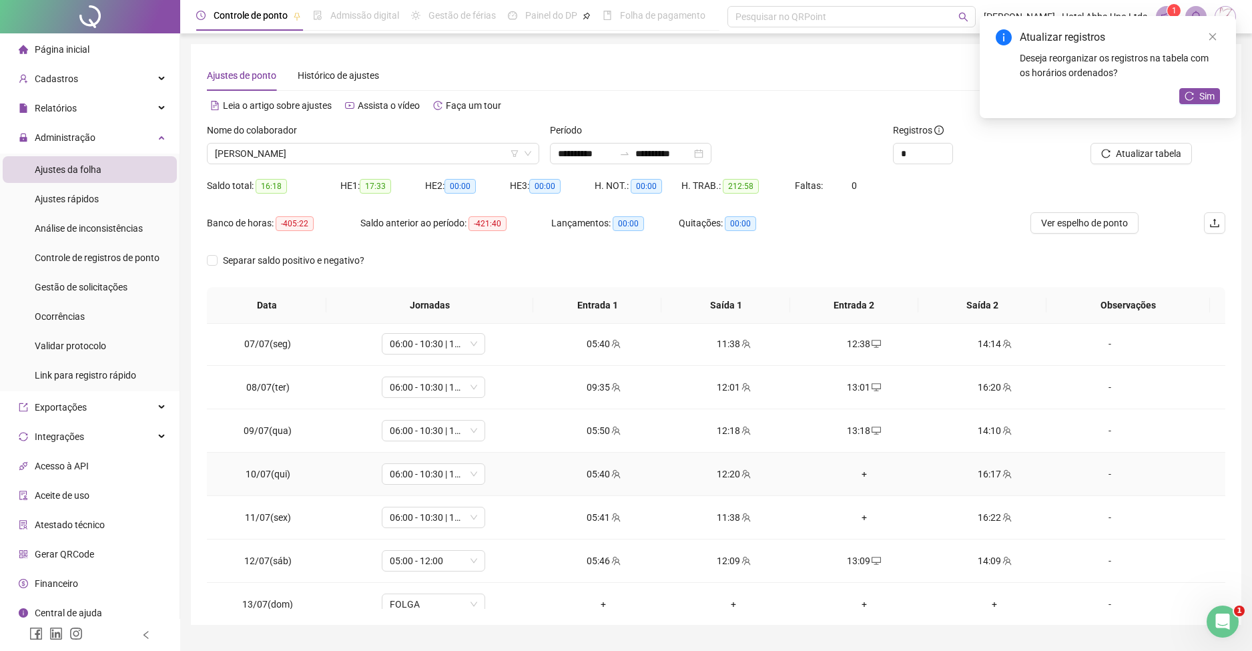
click at [854, 474] on div "+" at bounding box center [864, 474] width 109 height 15
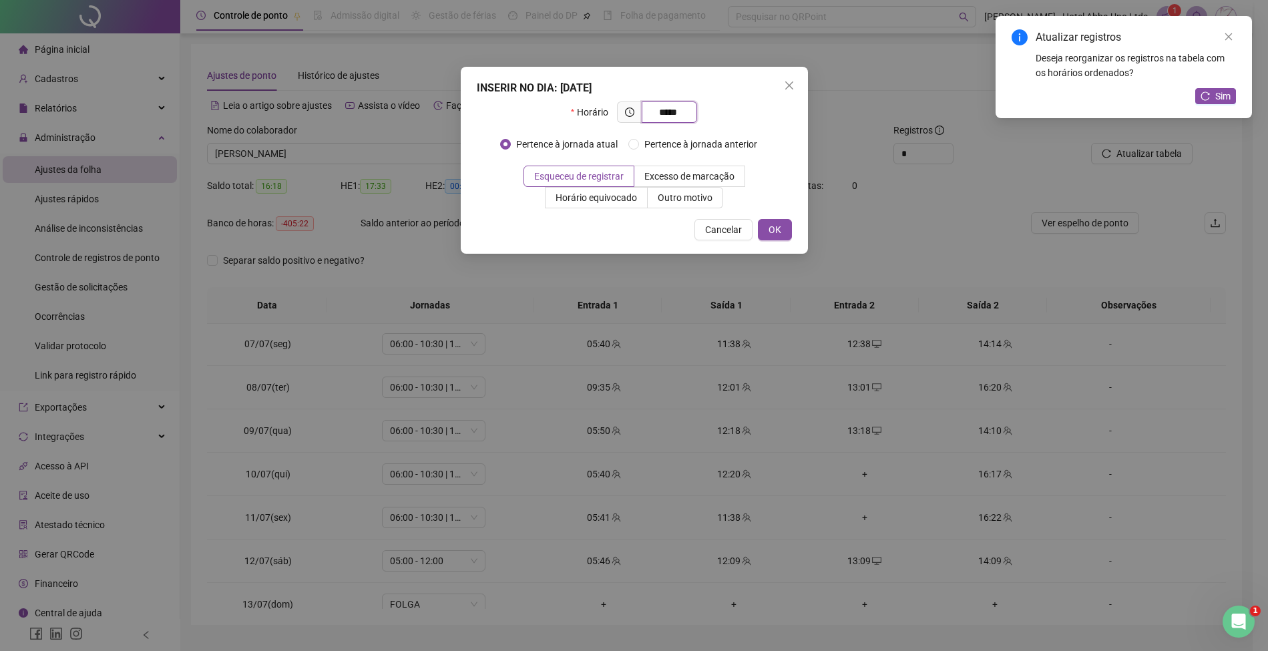
type input "*****"
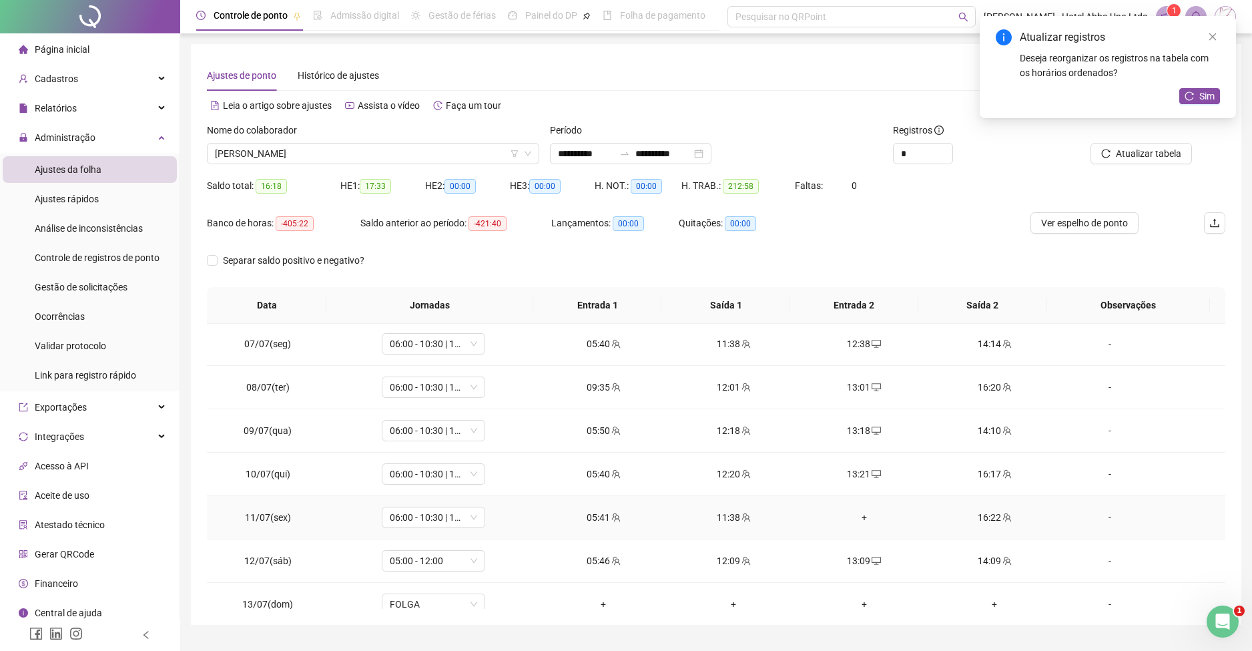
click at [851, 515] on div "+" at bounding box center [864, 517] width 109 height 15
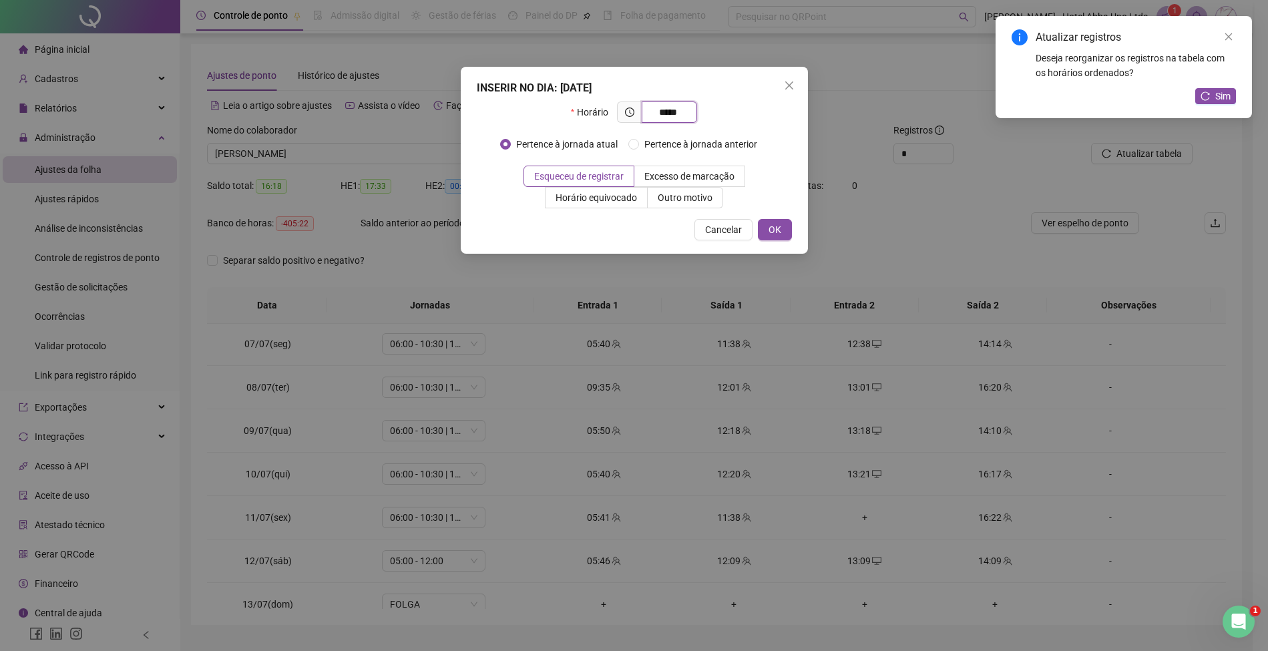
type input "*****"
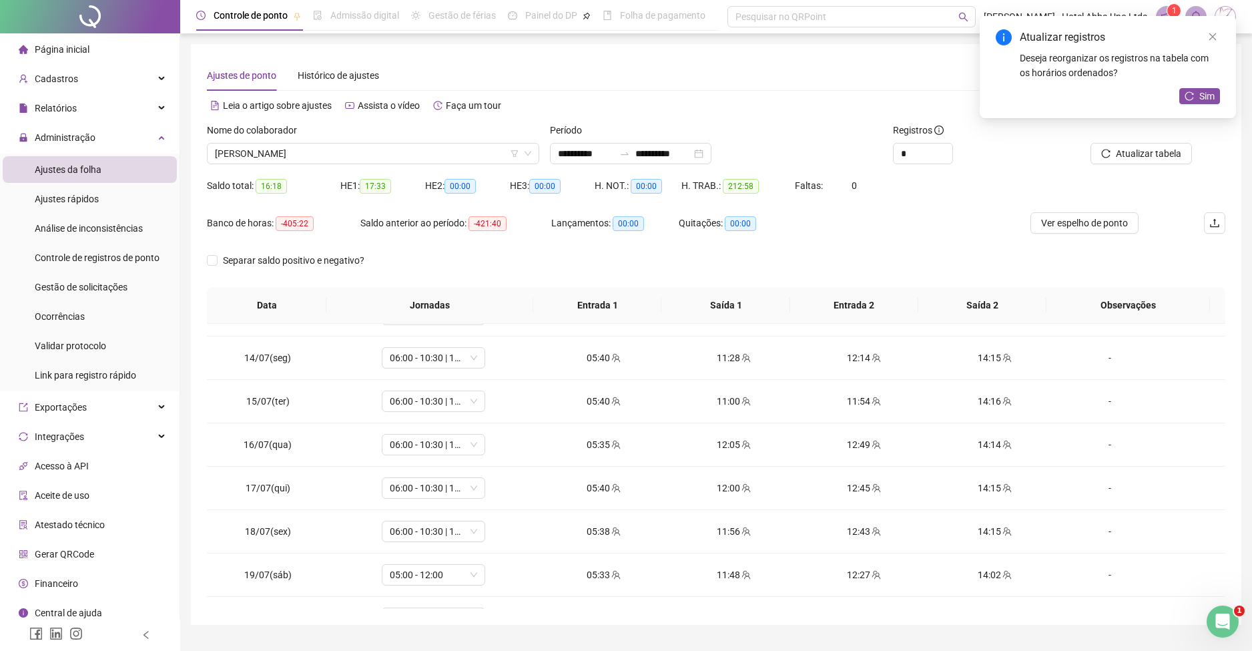
scroll to position [559, 0]
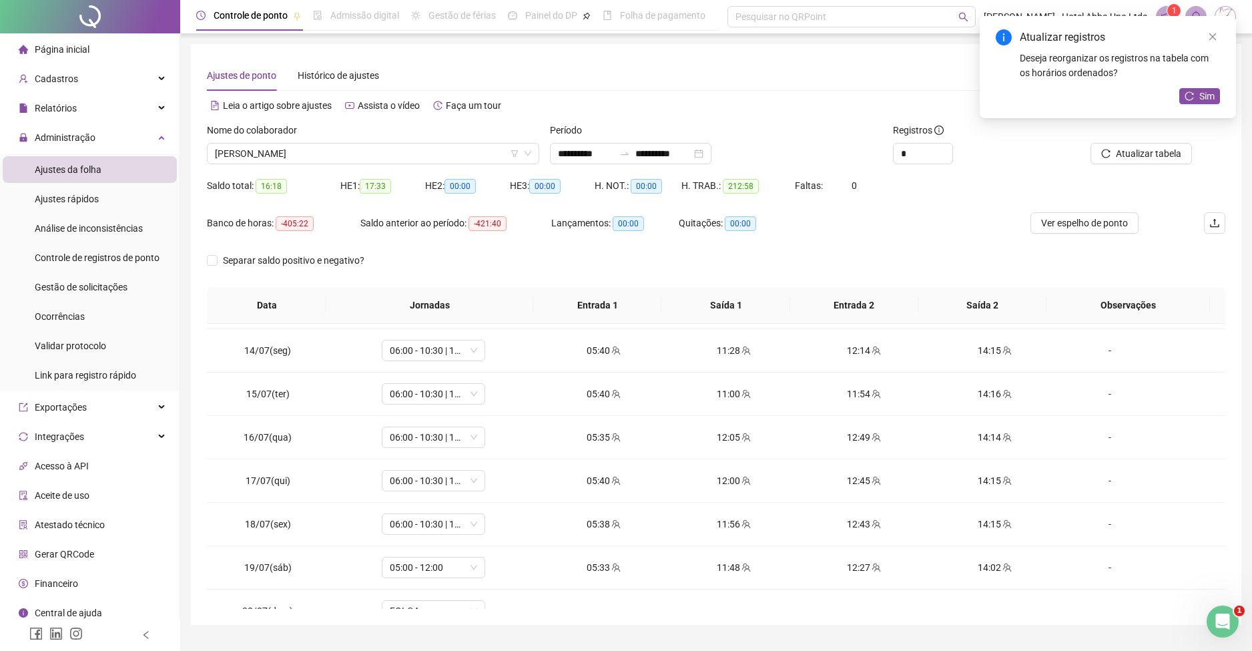
click at [1232, 458] on div "**********" at bounding box center [716, 334] width 1051 height 581
click at [871, 354] on span "team" at bounding box center [876, 350] width 11 height 9
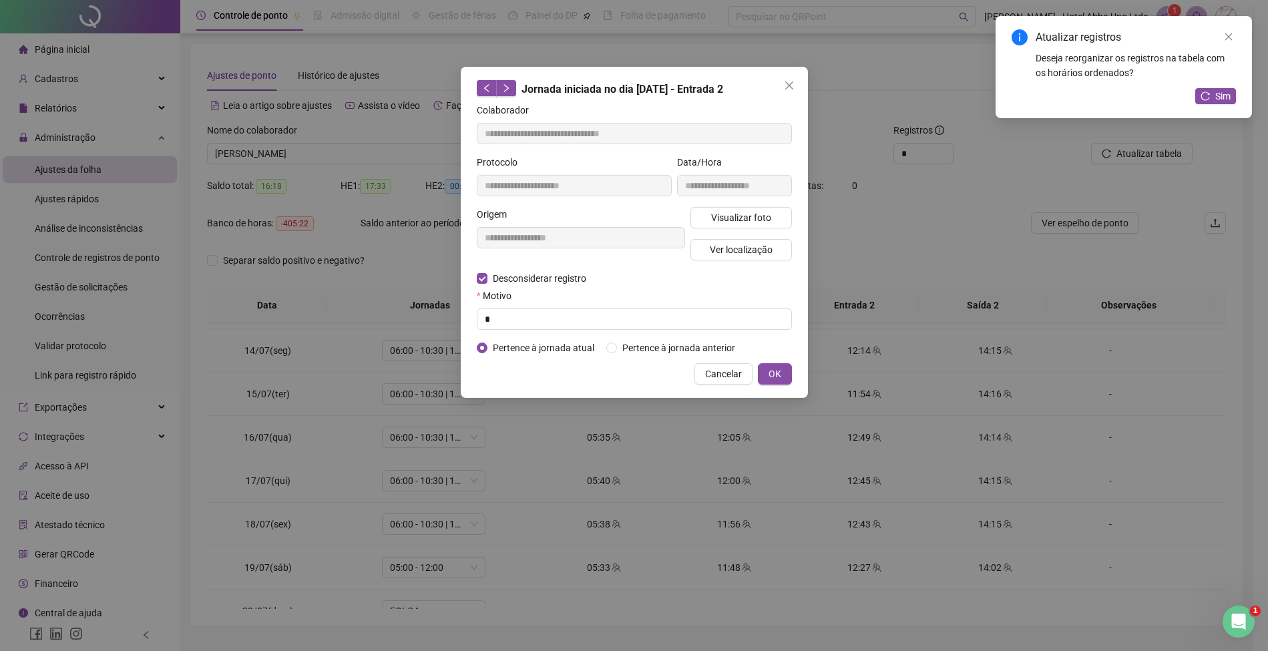
type input "**********"
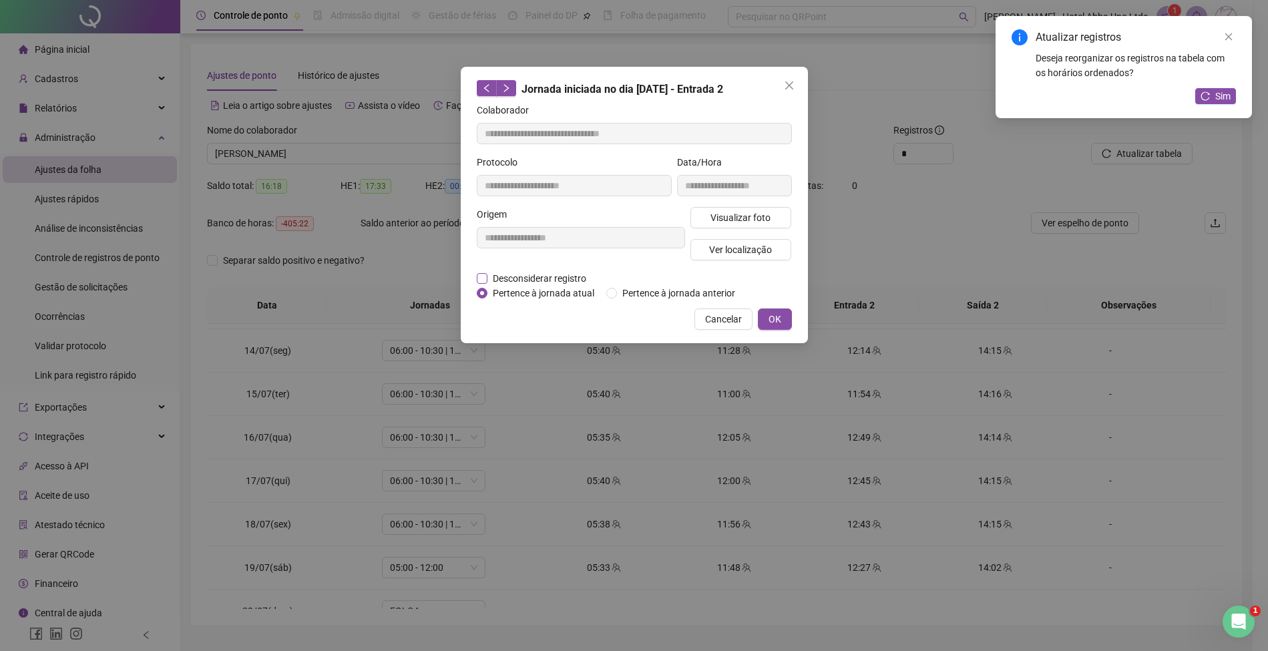
click at [563, 274] on span "Desconsiderar registro" at bounding box center [539, 278] width 104 height 15
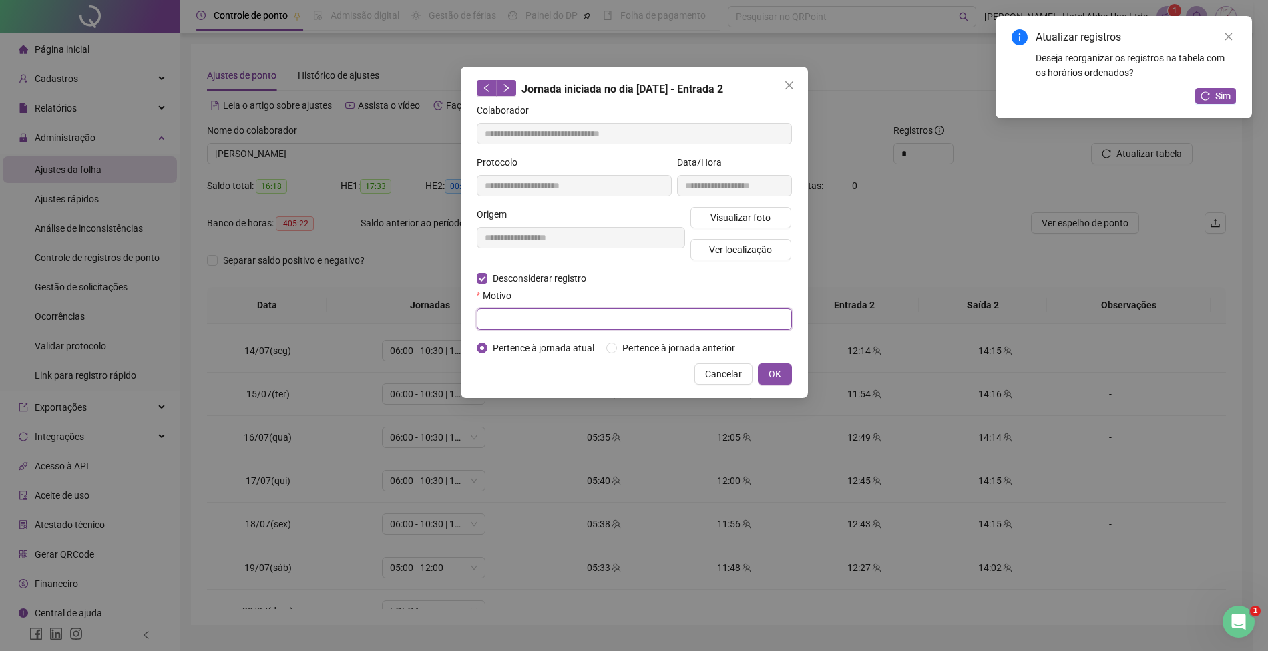
click at [513, 319] on input "text" at bounding box center [634, 318] width 315 height 21
type input "*"
click at [774, 365] on button "OK" at bounding box center [775, 373] width 34 height 21
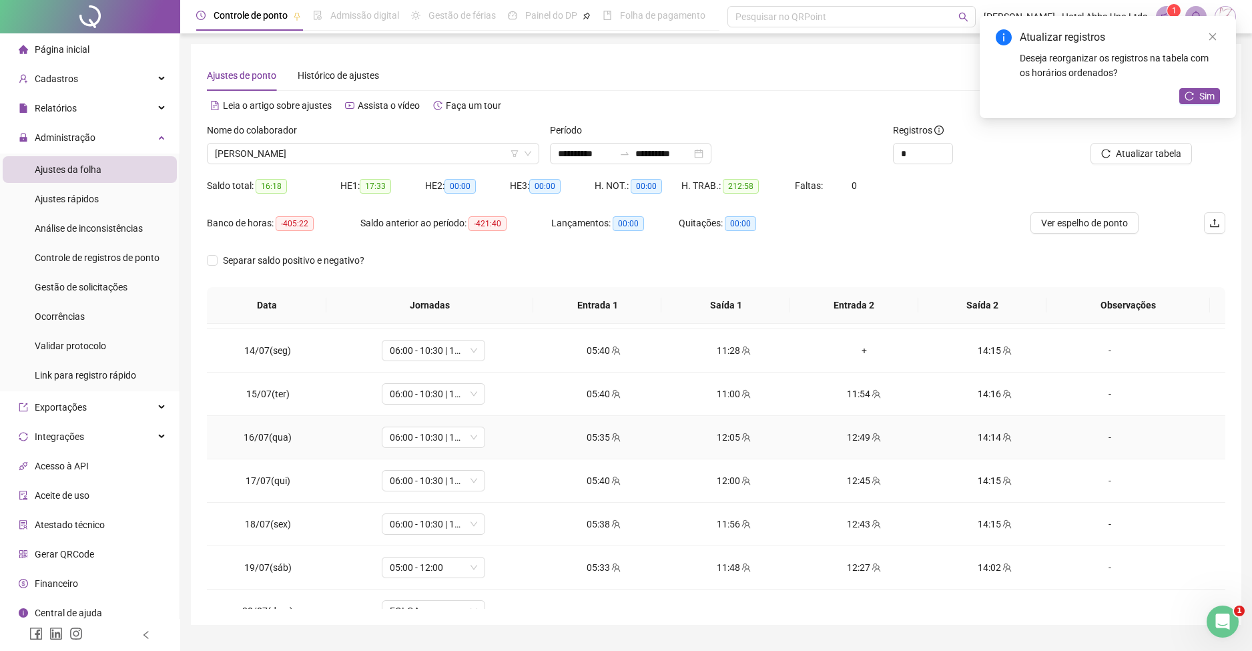
click at [839, 435] on div "12:49" at bounding box center [864, 437] width 109 height 15
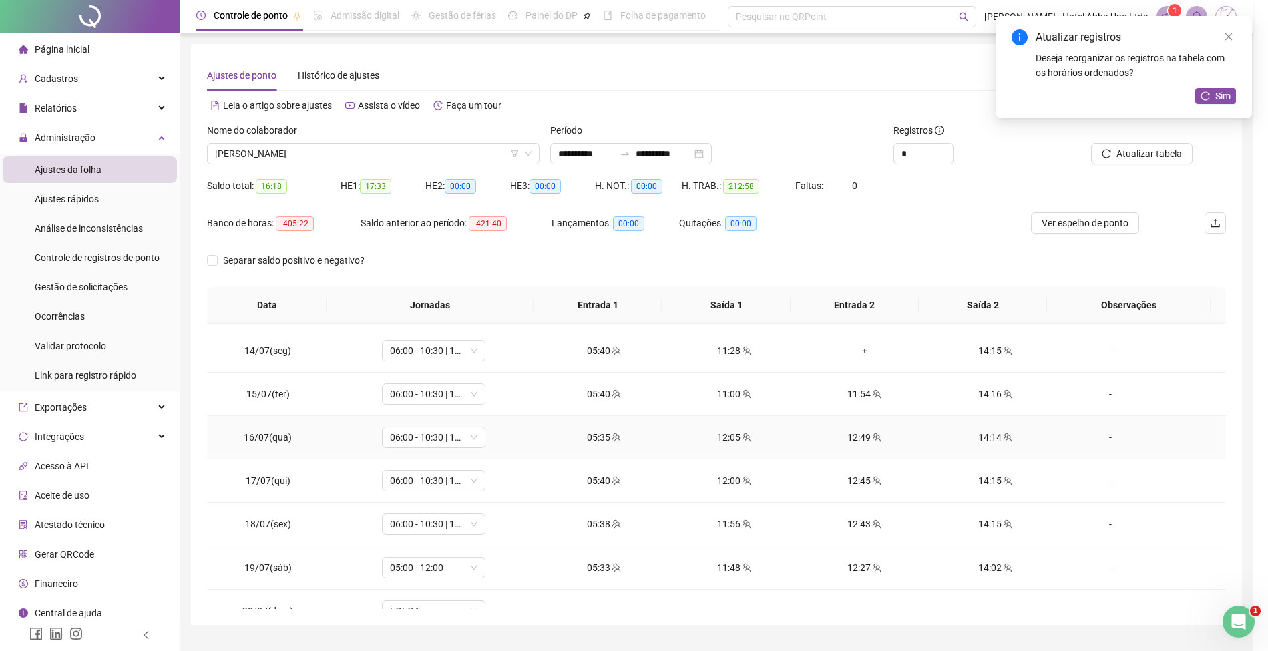
type input "**********"
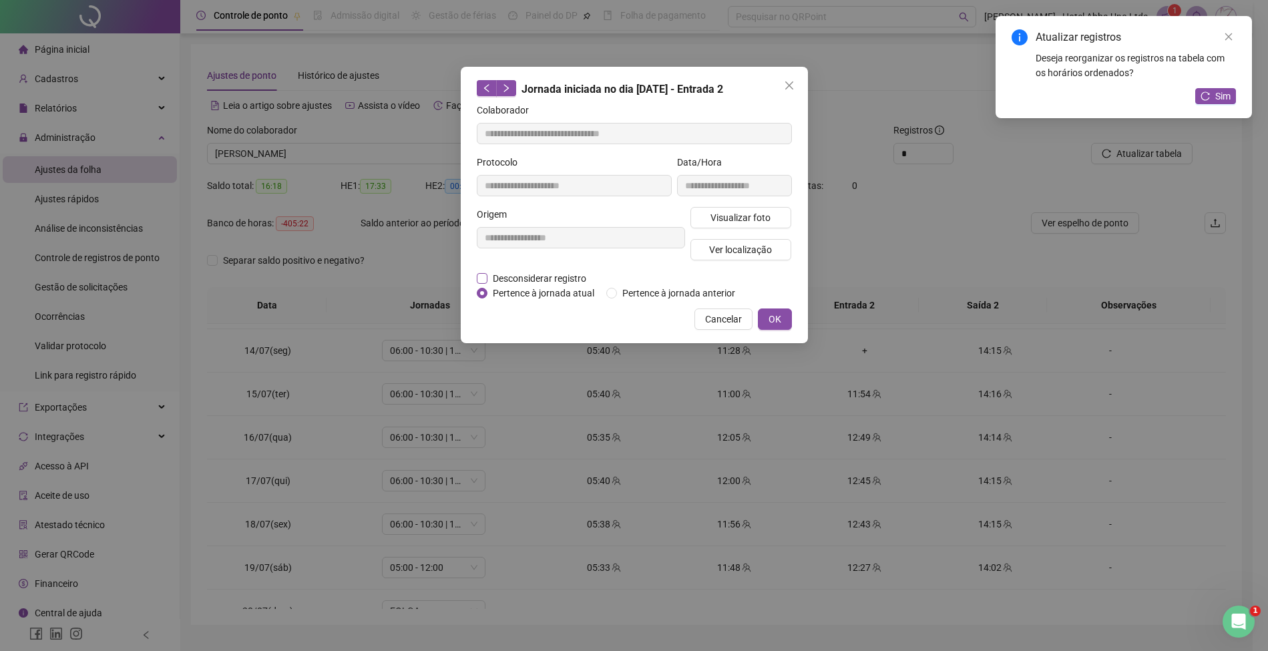
click at [567, 278] on span "Desconsiderar registro" at bounding box center [539, 278] width 104 height 15
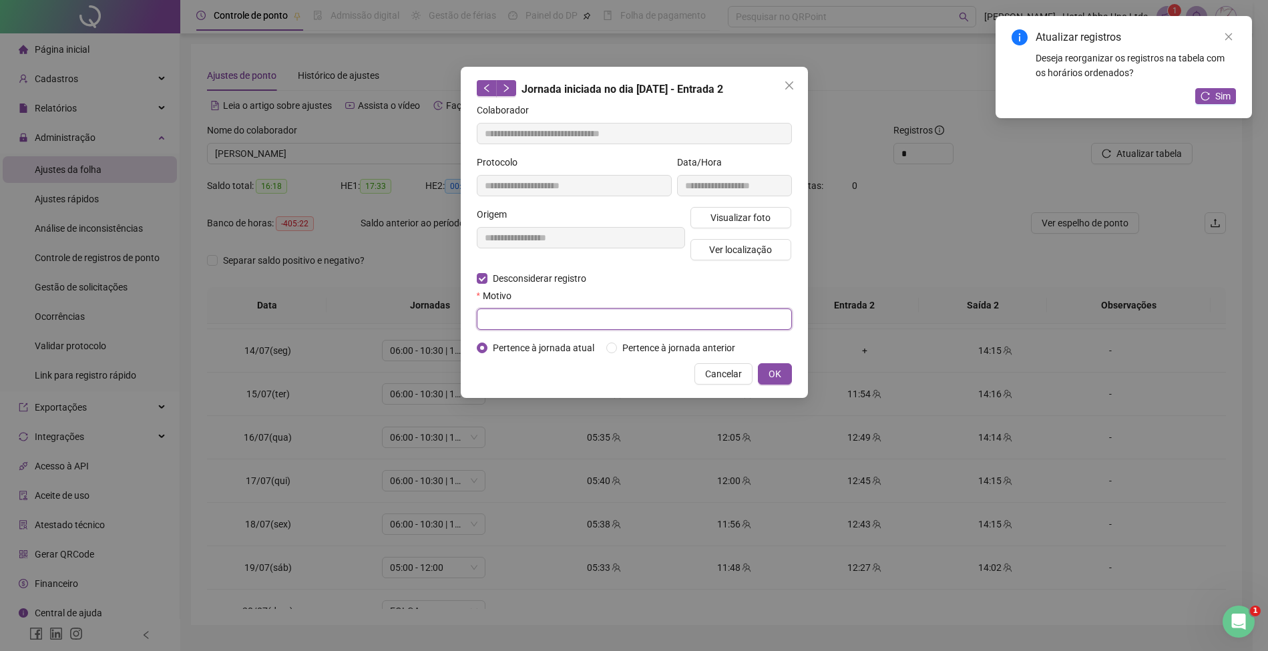
click at [546, 326] on input "text" at bounding box center [634, 318] width 315 height 21
type input "*"
click at [778, 370] on span "OK" at bounding box center [774, 374] width 13 height 15
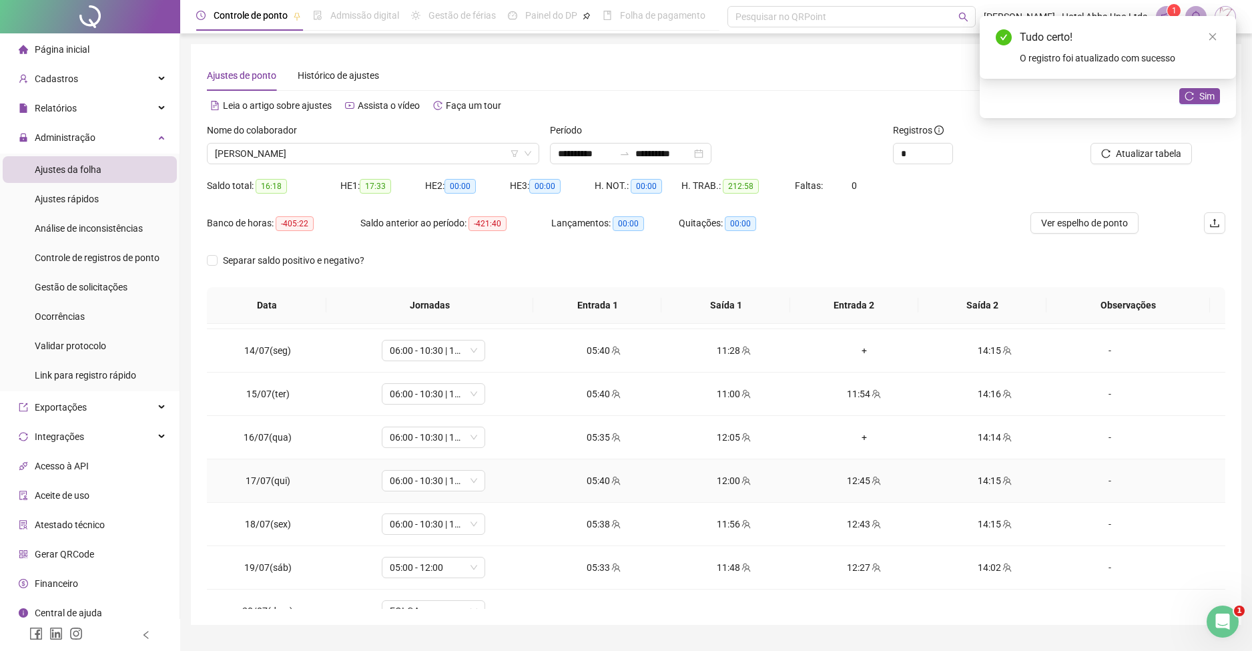
click at [845, 482] on div "12:45" at bounding box center [864, 480] width 109 height 15
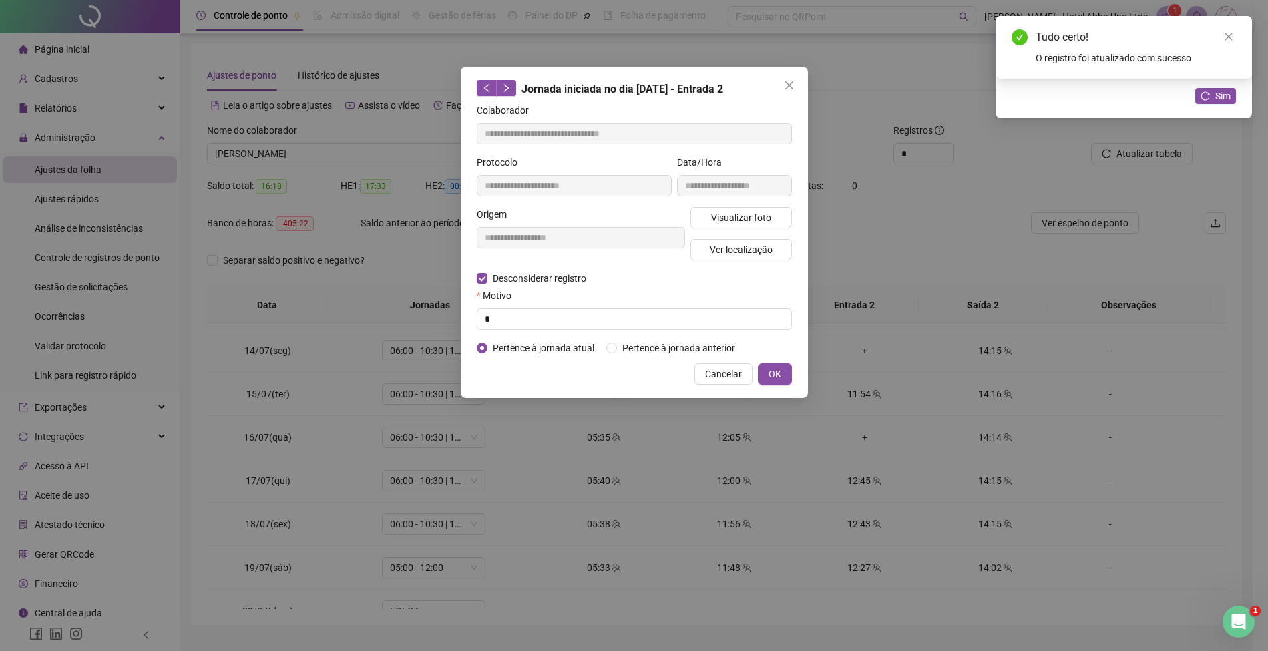
type input "**********"
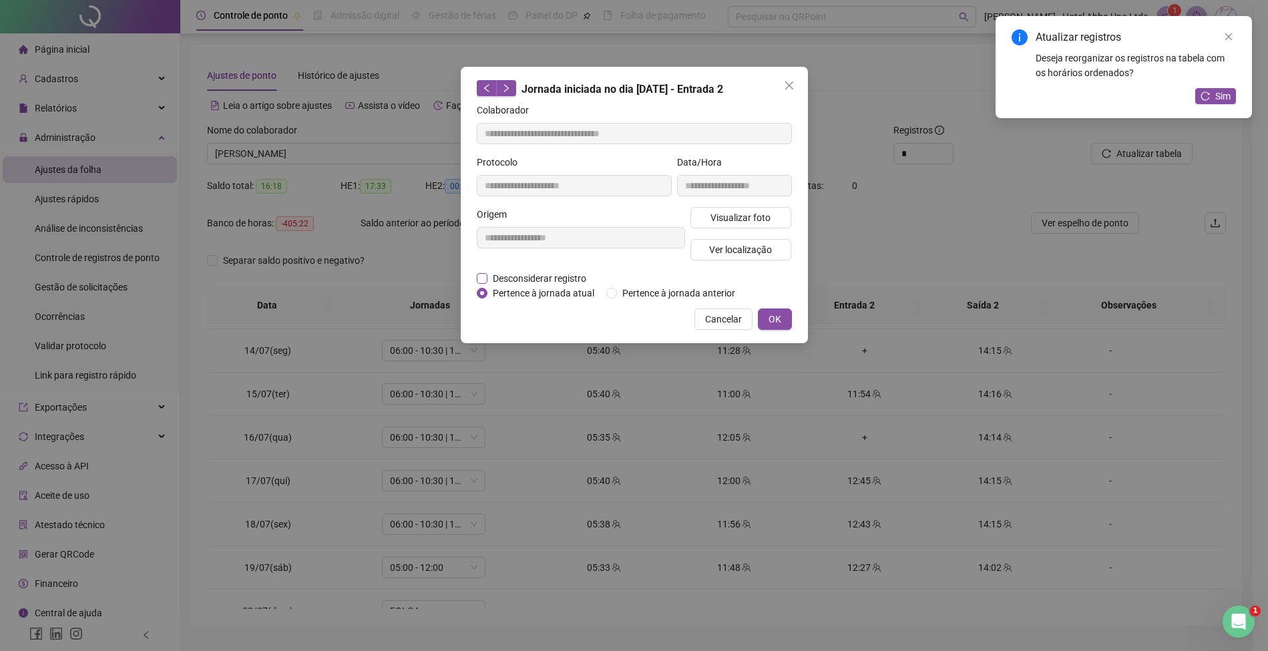
click at [580, 272] on span "Desconsiderar registro" at bounding box center [539, 278] width 104 height 15
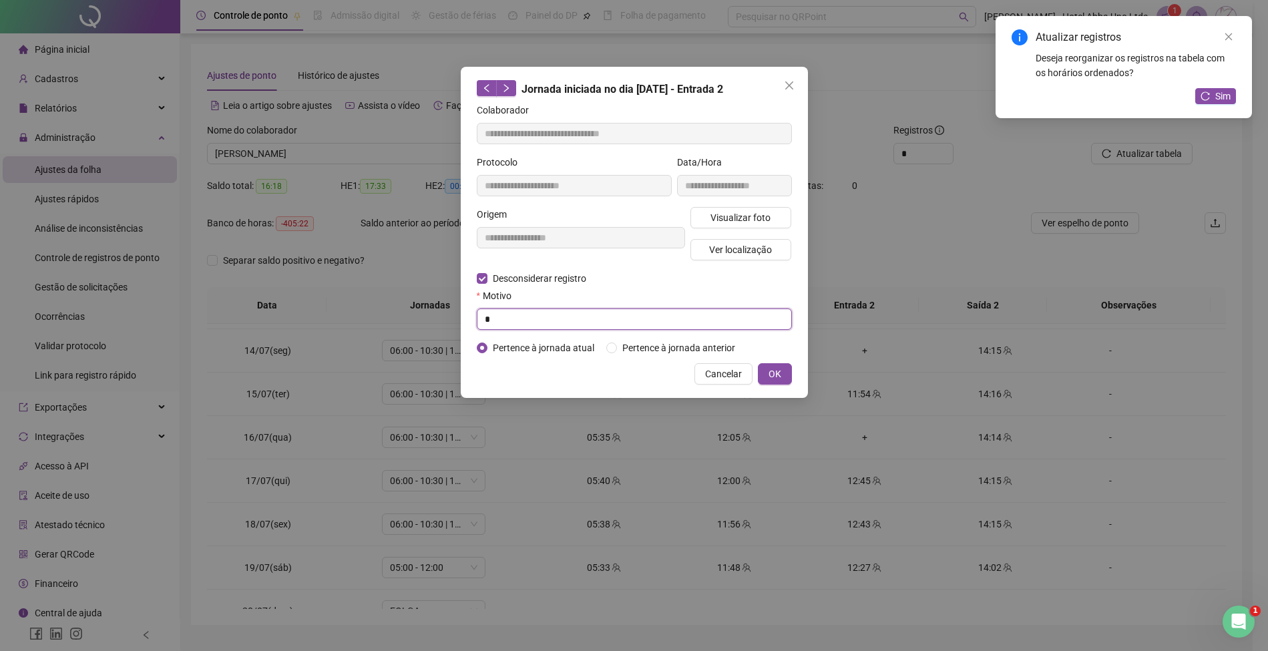
click at [555, 322] on input "*" at bounding box center [634, 318] width 315 height 21
click at [777, 372] on span "OK" at bounding box center [774, 374] width 13 height 15
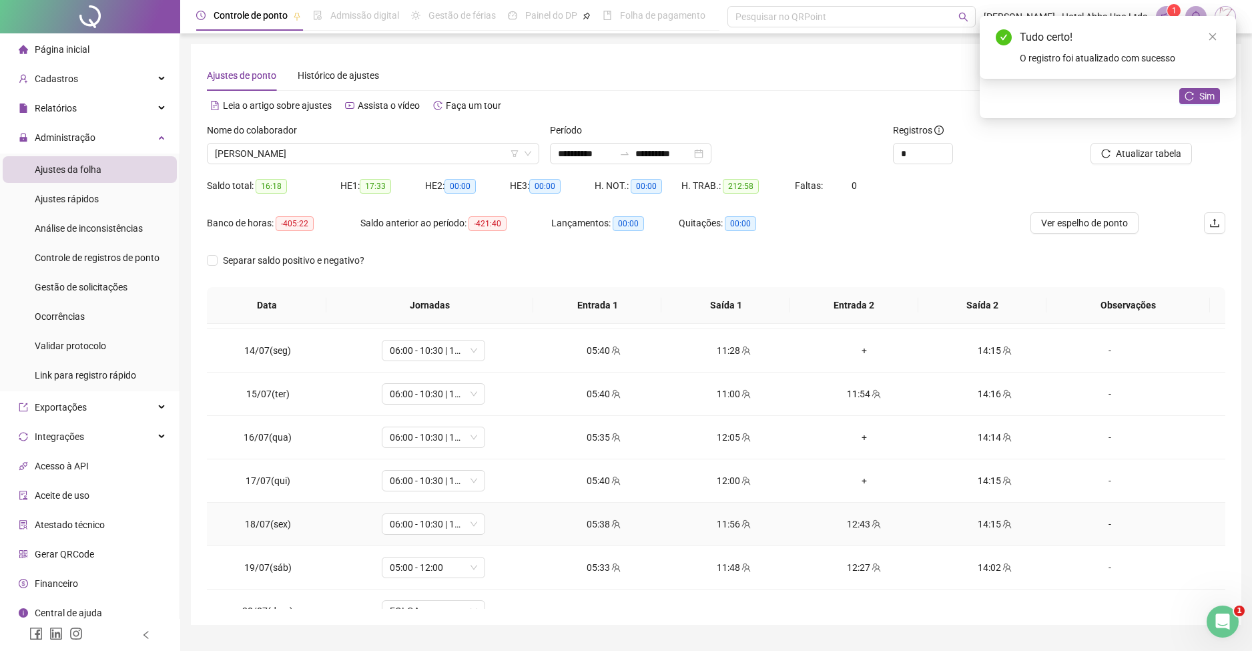
click at [844, 525] on div "12:43" at bounding box center [864, 524] width 109 height 15
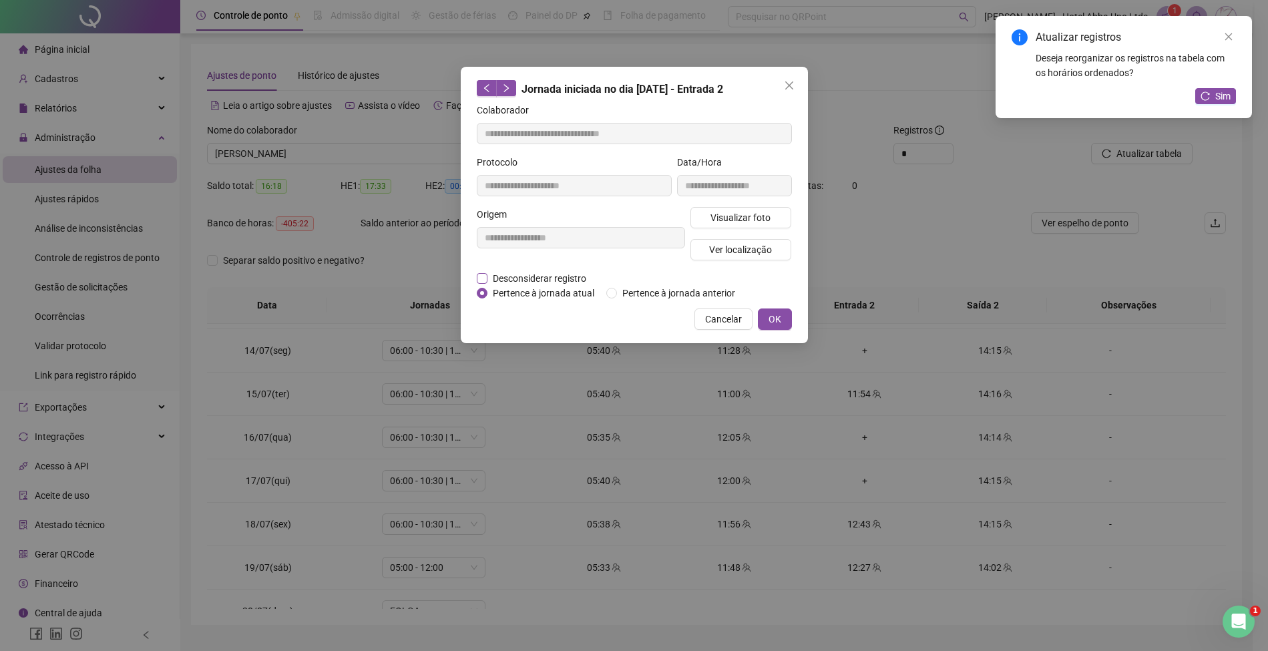
click at [560, 277] on span "Desconsiderar registro" at bounding box center [539, 278] width 104 height 15
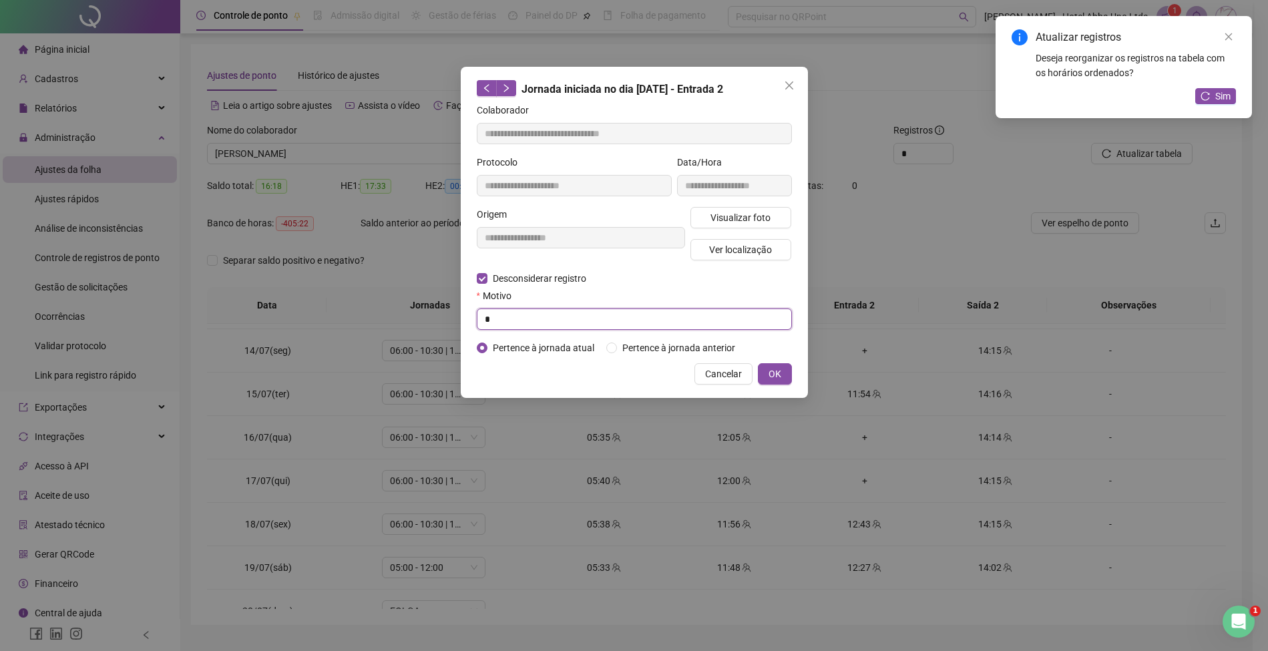
click at [552, 320] on input "*" at bounding box center [634, 318] width 315 height 21
click at [778, 370] on span "OK" at bounding box center [774, 374] width 13 height 15
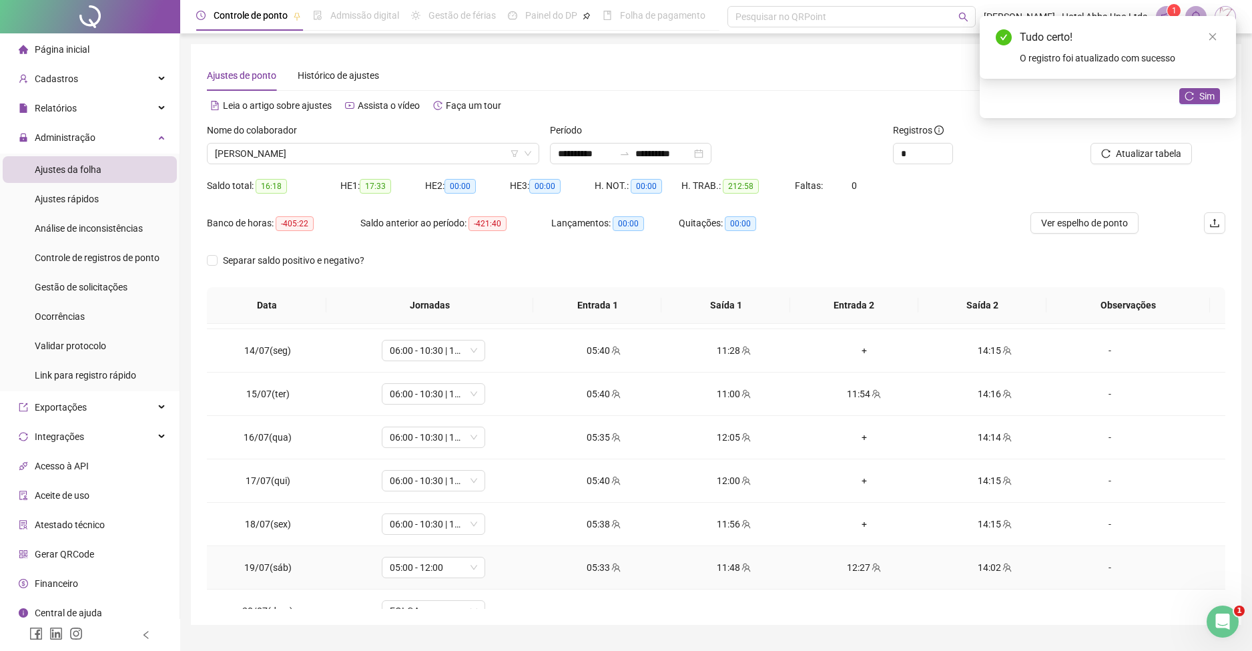
click at [856, 563] on div "12:27" at bounding box center [864, 567] width 109 height 15
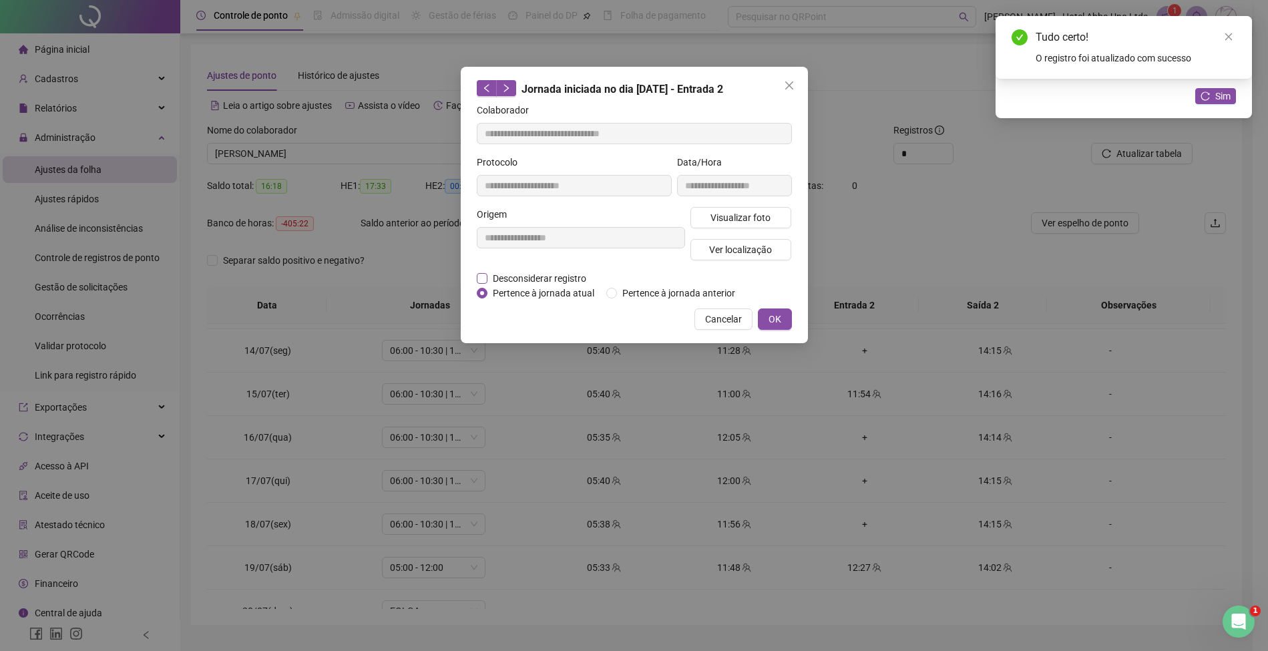
click at [558, 273] on span "Desconsiderar registro" at bounding box center [539, 278] width 104 height 15
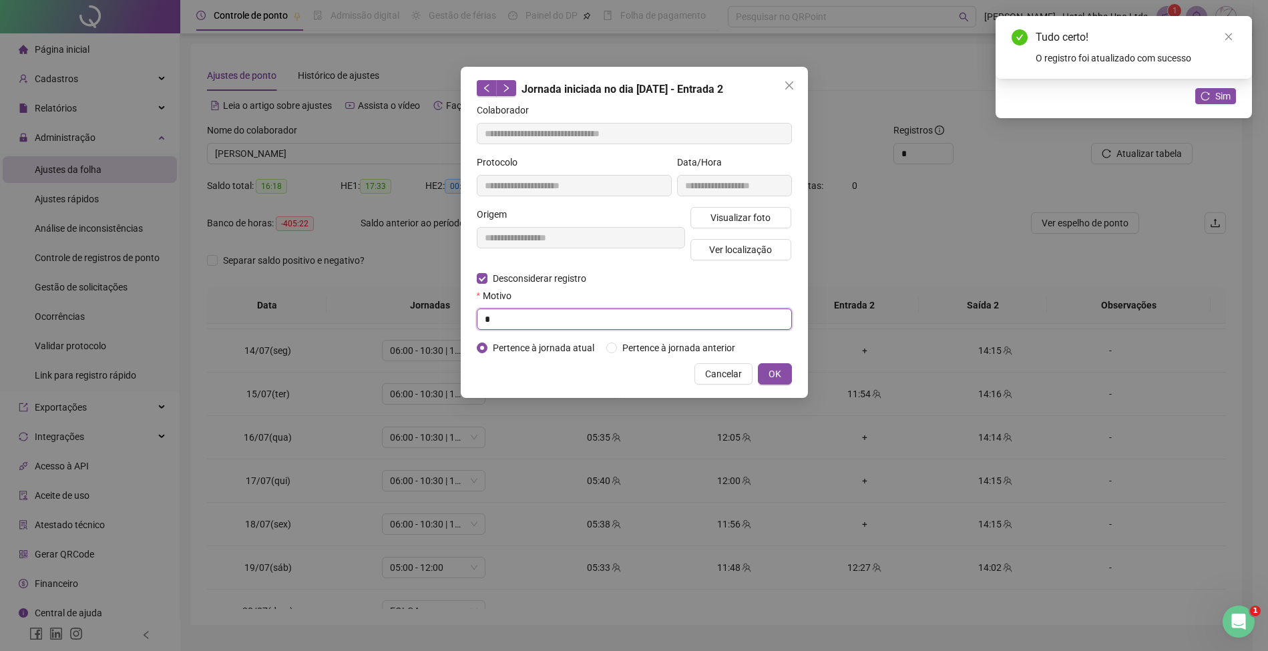
click at [555, 318] on input "*" at bounding box center [634, 318] width 315 height 21
click at [776, 368] on span "OK" at bounding box center [774, 374] width 13 height 15
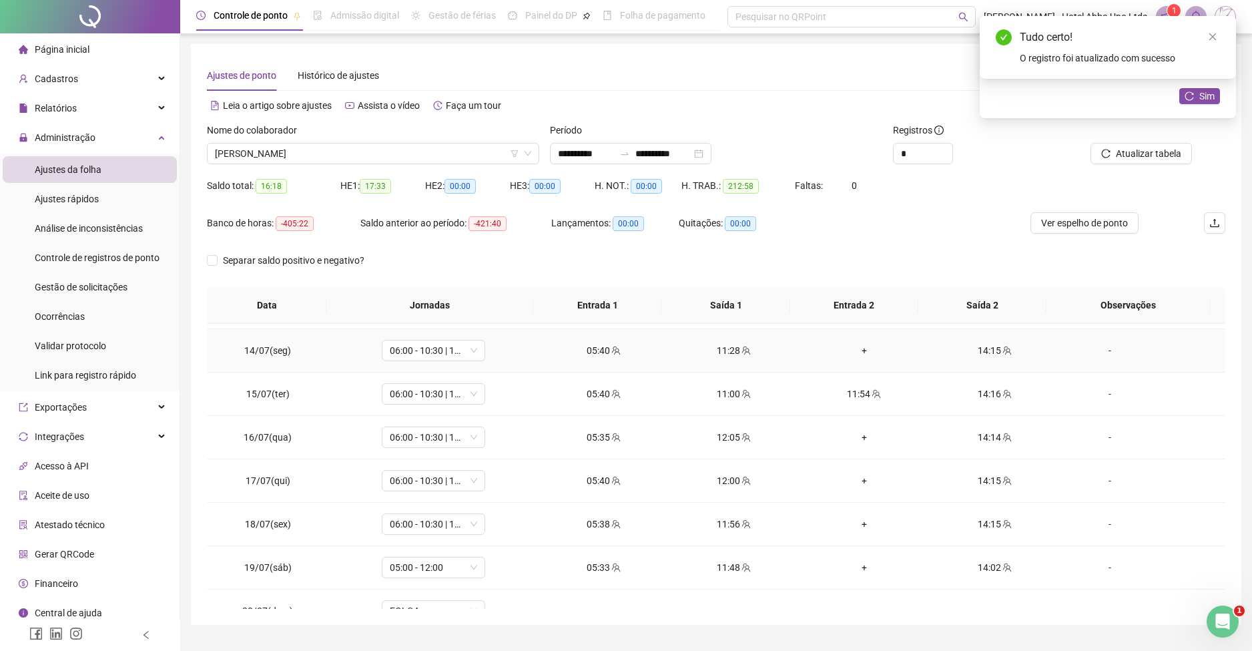
click at [856, 343] on div "+" at bounding box center [864, 350] width 109 height 15
click at [853, 435] on div "+" at bounding box center [864, 437] width 109 height 15
click at [853, 479] on div "+" at bounding box center [864, 480] width 109 height 15
click at [854, 519] on div "+" at bounding box center [864, 524] width 109 height 15
click at [855, 562] on div "+" at bounding box center [864, 567] width 109 height 15
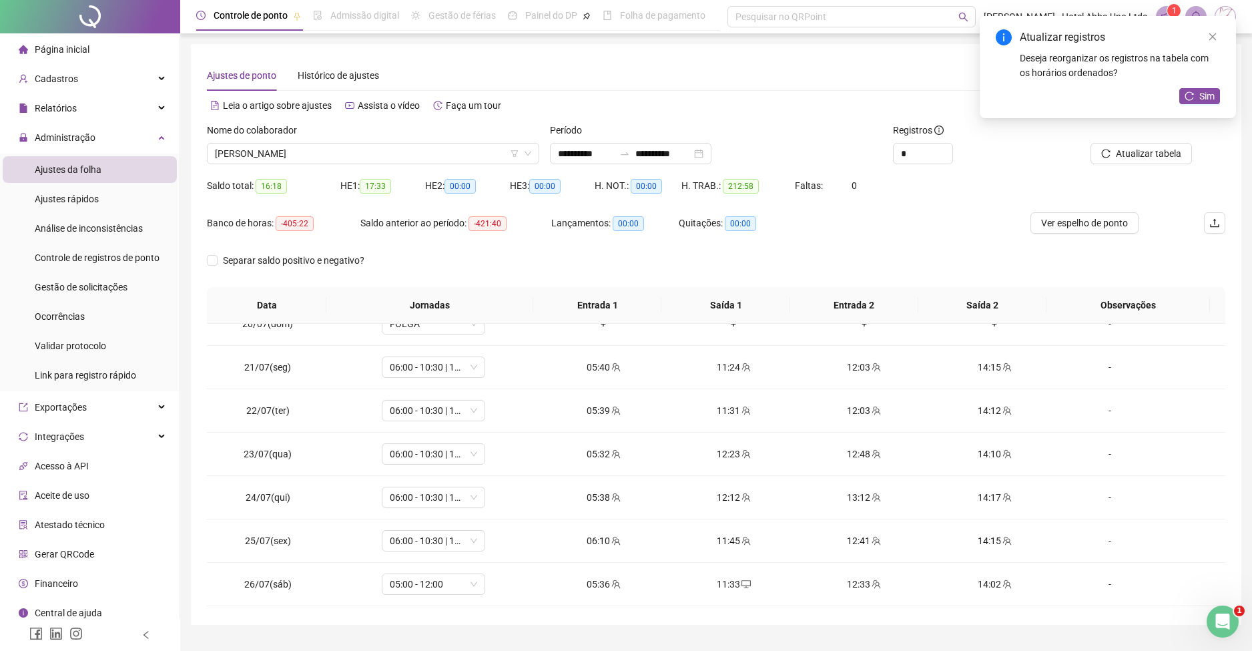
scroll to position [857, 0]
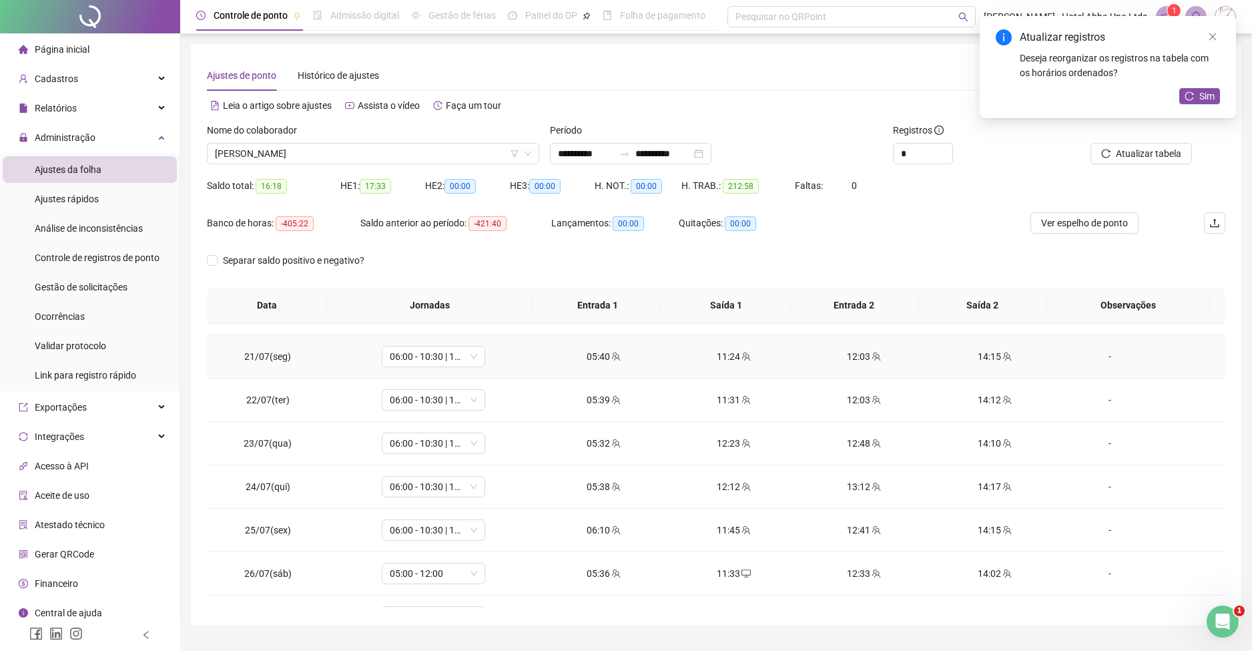
click at [855, 356] on div "12:03" at bounding box center [864, 356] width 109 height 15
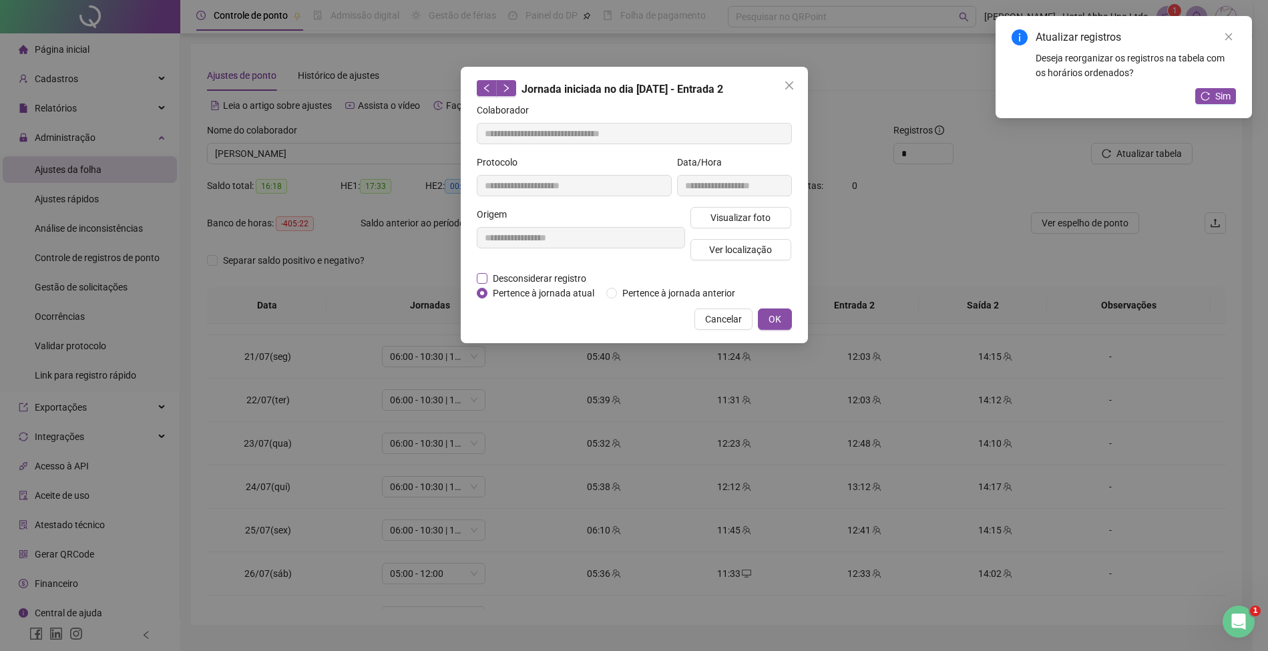
click at [578, 280] on span "Desconsiderar registro" at bounding box center [539, 278] width 104 height 15
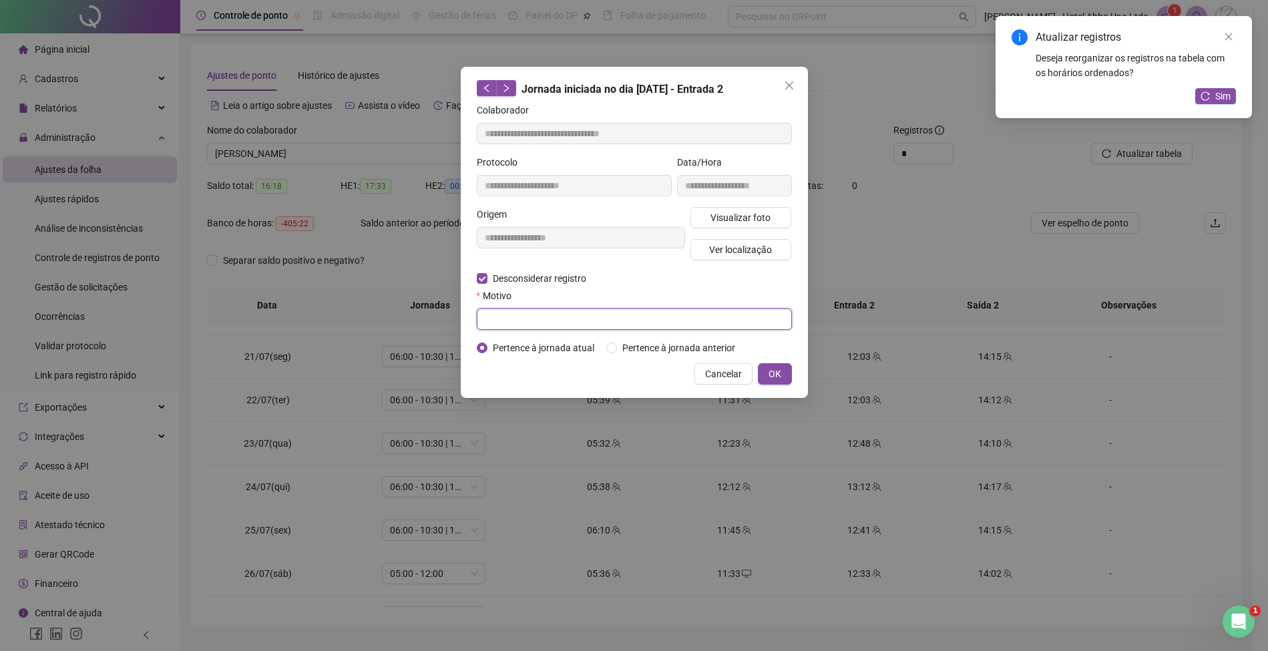
click at [571, 319] on input "text" at bounding box center [634, 318] width 315 height 21
click at [774, 372] on span "OK" at bounding box center [774, 374] width 13 height 15
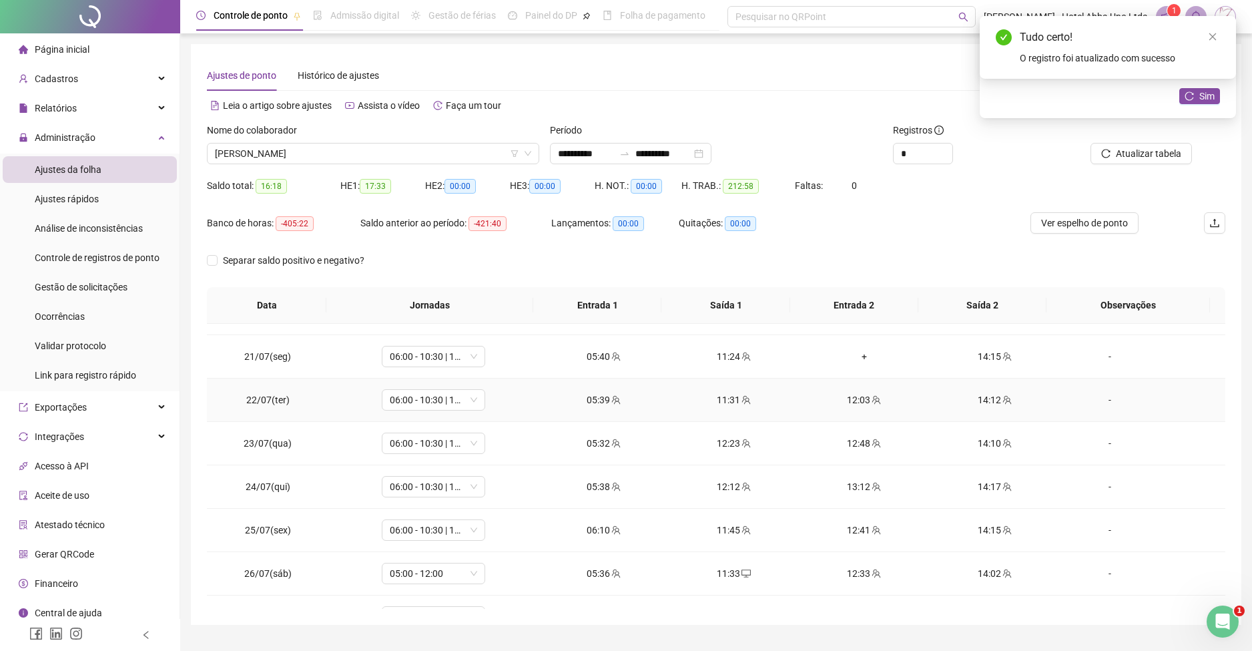
click at [844, 400] on div "12:03" at bounding box center [864, 400] width 109 height 15
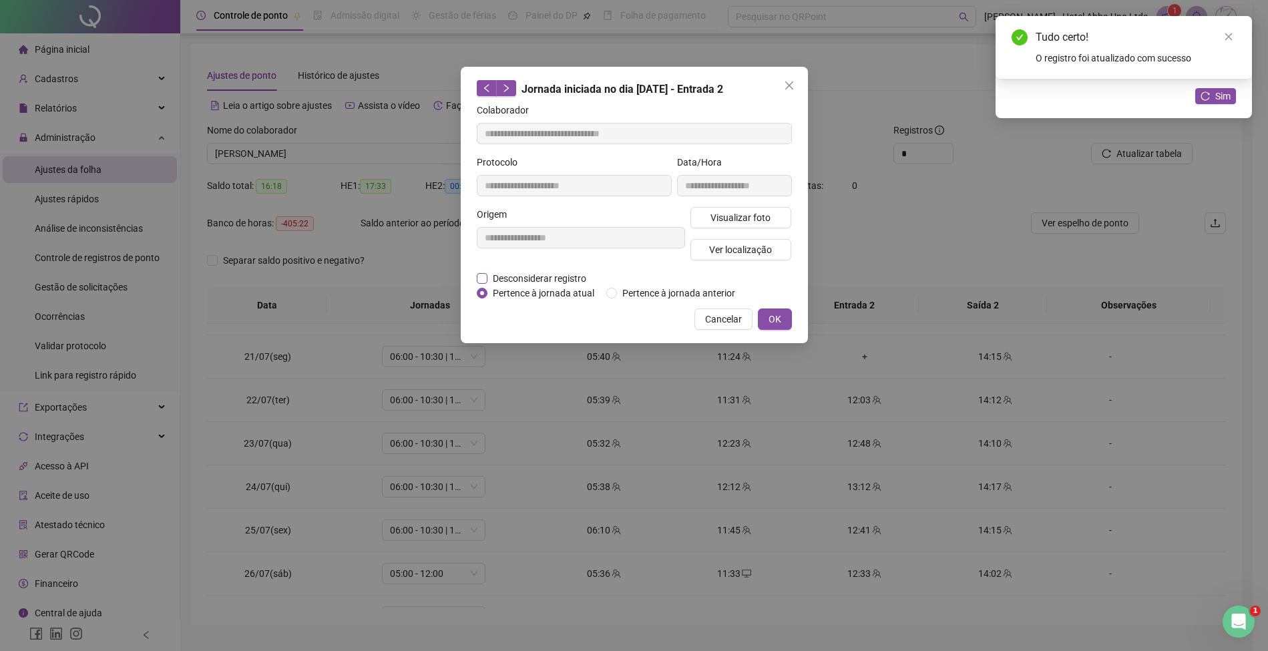
click at [580, 274] on span "Desconsiderar registro" at bounding box center [539, 278] width 104 height 15
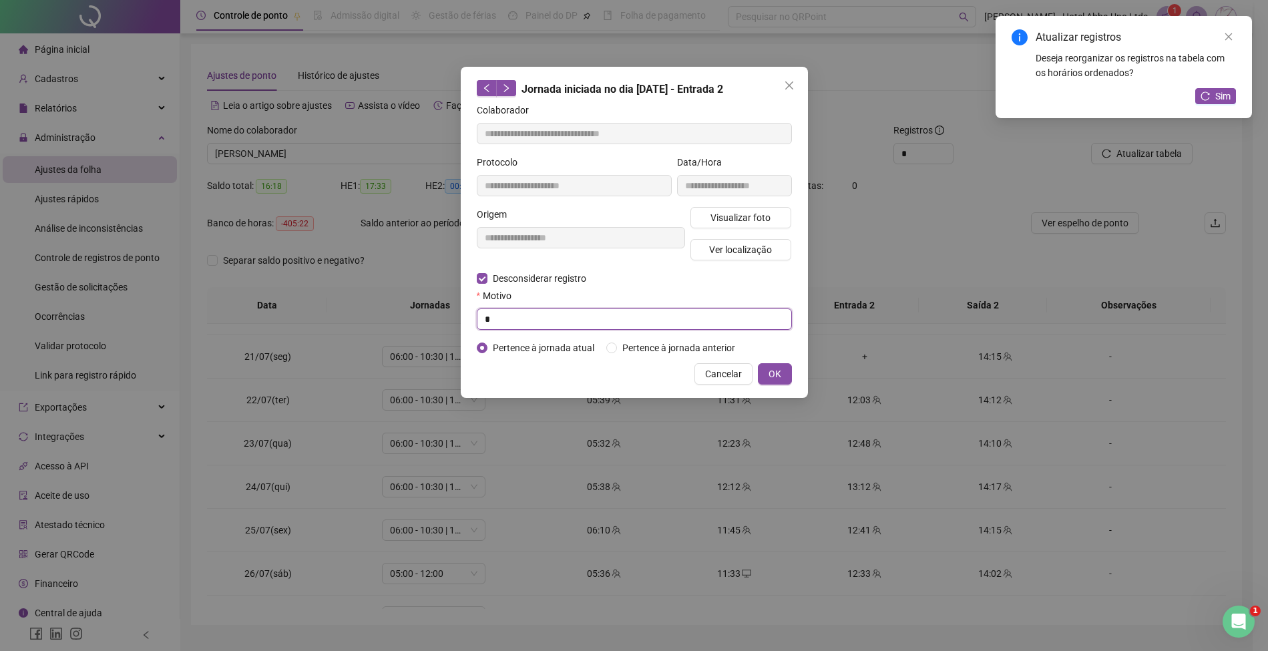
click at [555, 319] on input "*" at bounding box center [634, 318] width 315 height 21
click at [778, 369] on span "OK" at bounding box center [774, 374] width 13 height 15
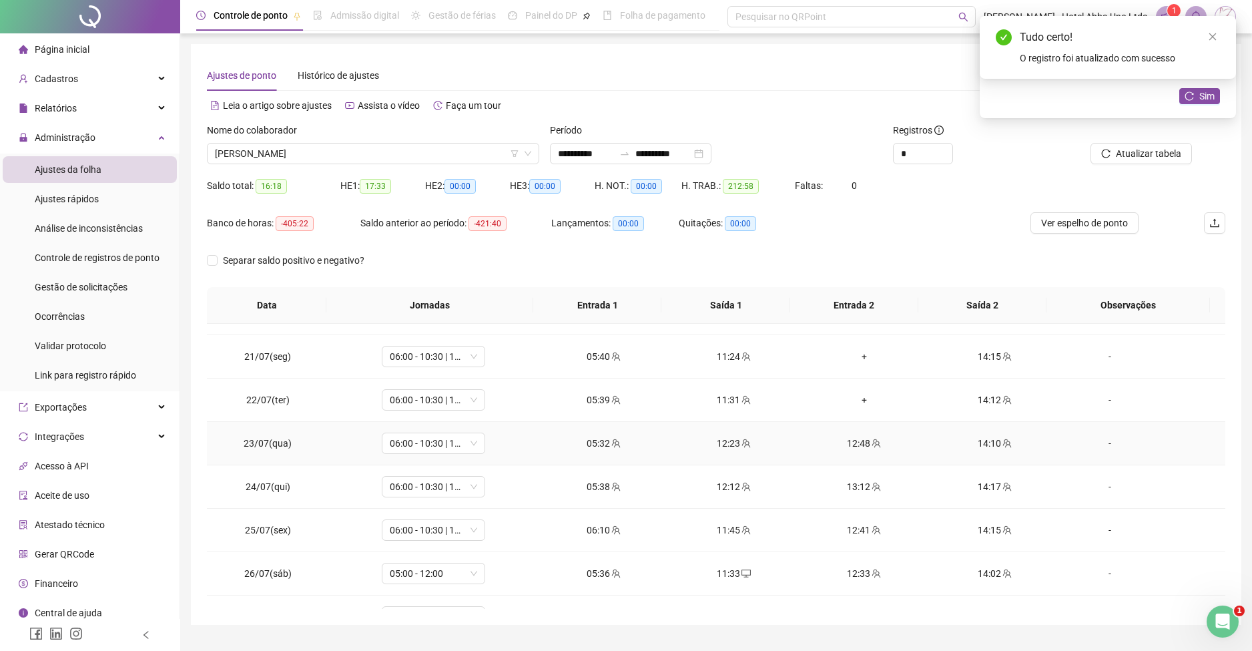
click at [839, 443] on div "12:48" at bounding box center [864, 443] width 109 height 15
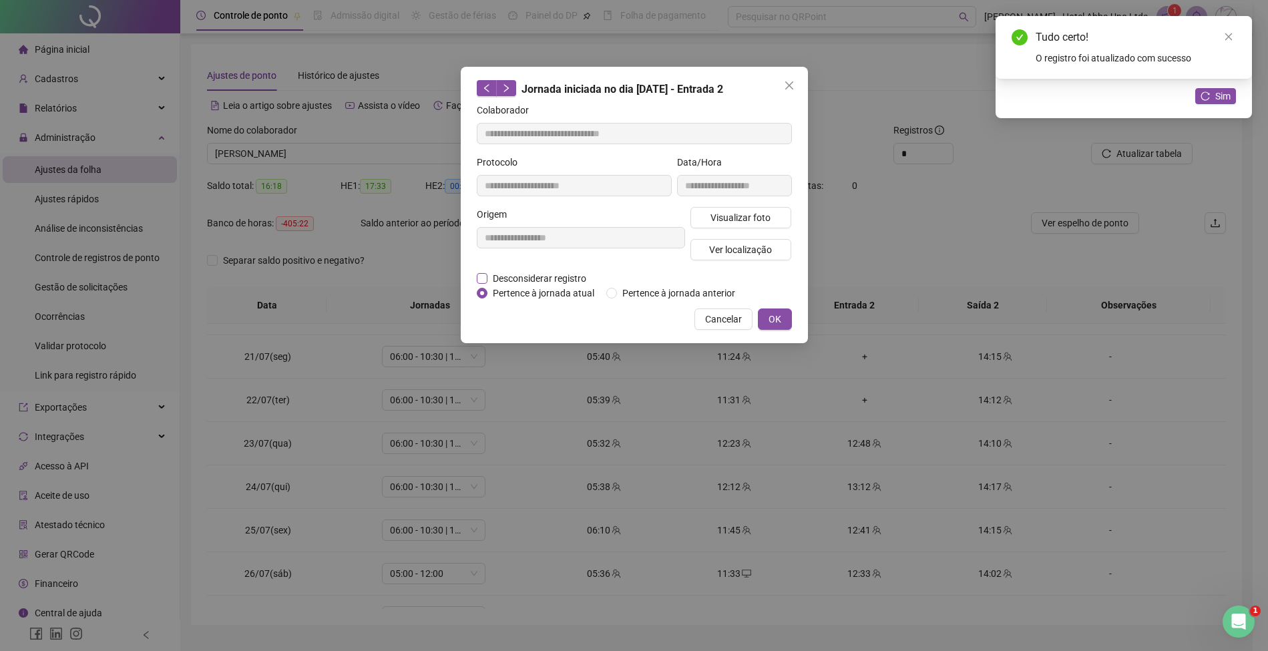
click at [572, 277] on span "Desconsiderar registro" at bounding box center [539, 278] width 104 height 15
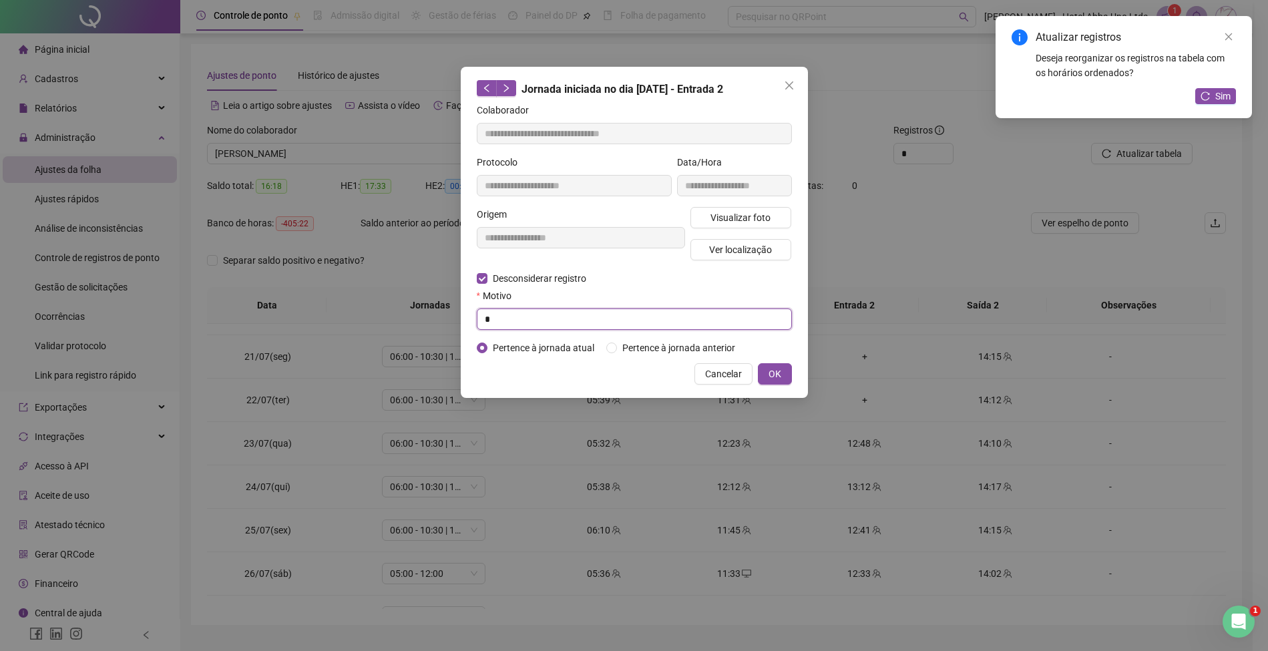
click at [543, 322] on input "*" at bounding box center [634, 318] width 315 height 21
click at [773, 371] on span "OK" at bounding box center [774, 374] width 13 height 15
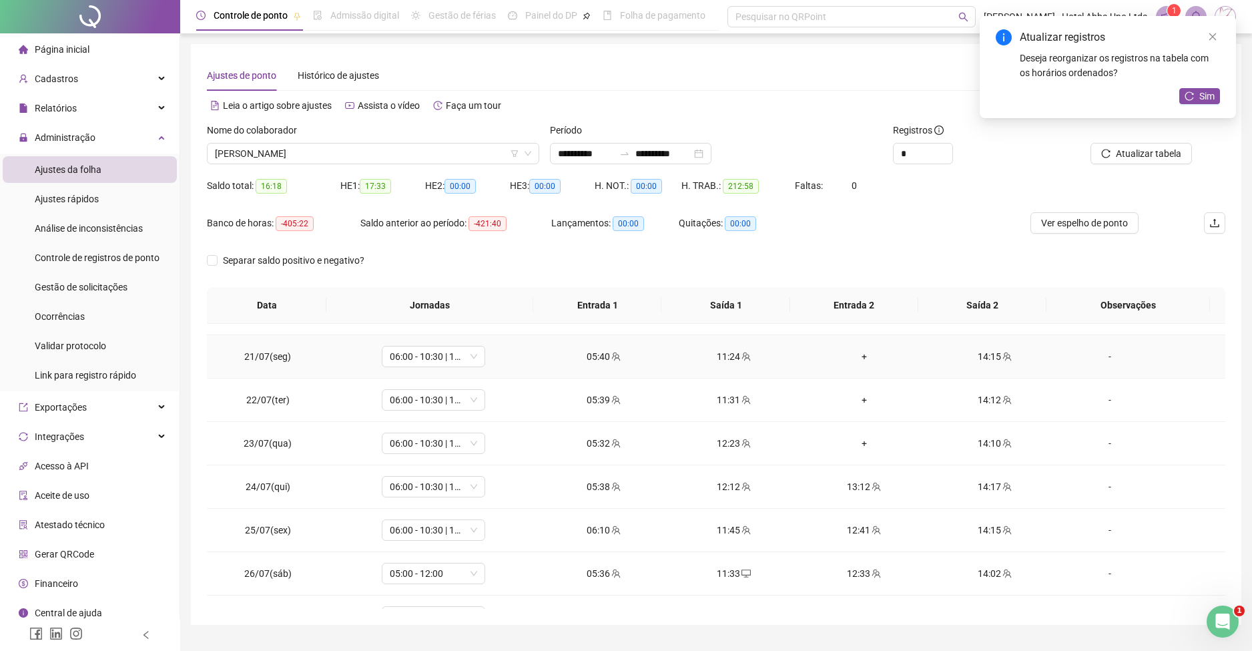
click at [854, 348] on td "+" at bounding box center [864, 356] width 130 height 43
click at [851, 356] on div "+" at bounding box center [864, 356] width 109 height 15
click at [854, 402] on div "+" at bounding box center [864, 400] width 109 height 15
click at [851, 443] on div "+" at bounding box center [864, 443] width 109 height 15
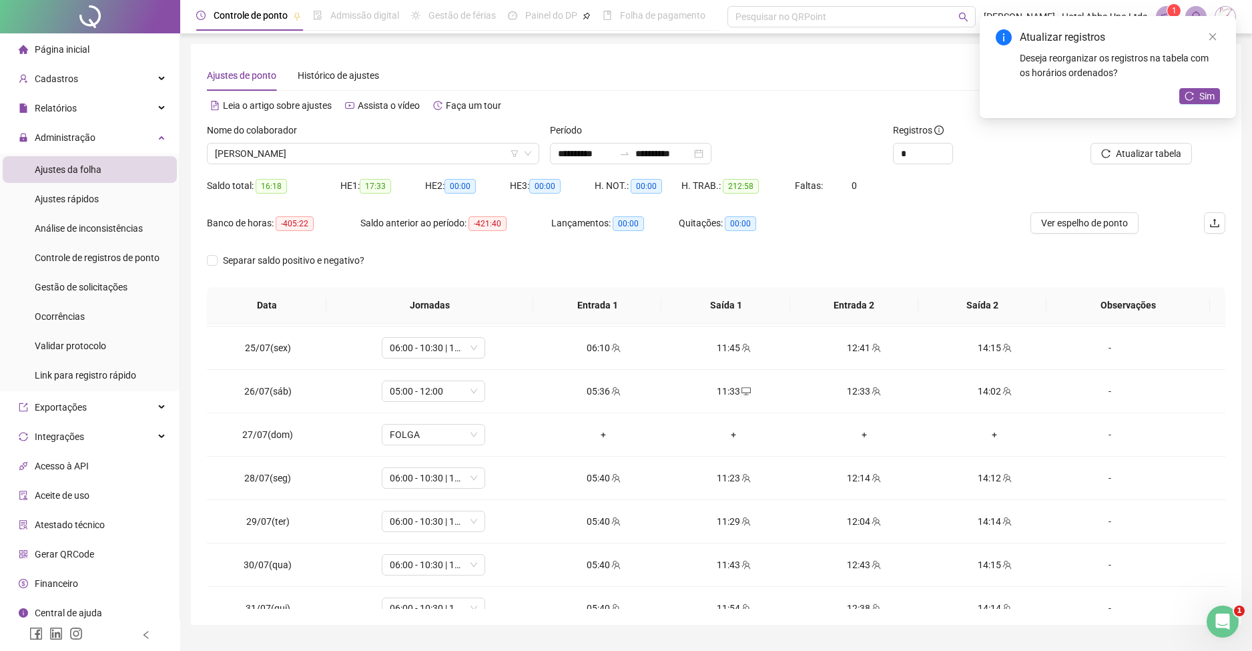
scroll to position [1060, 0]
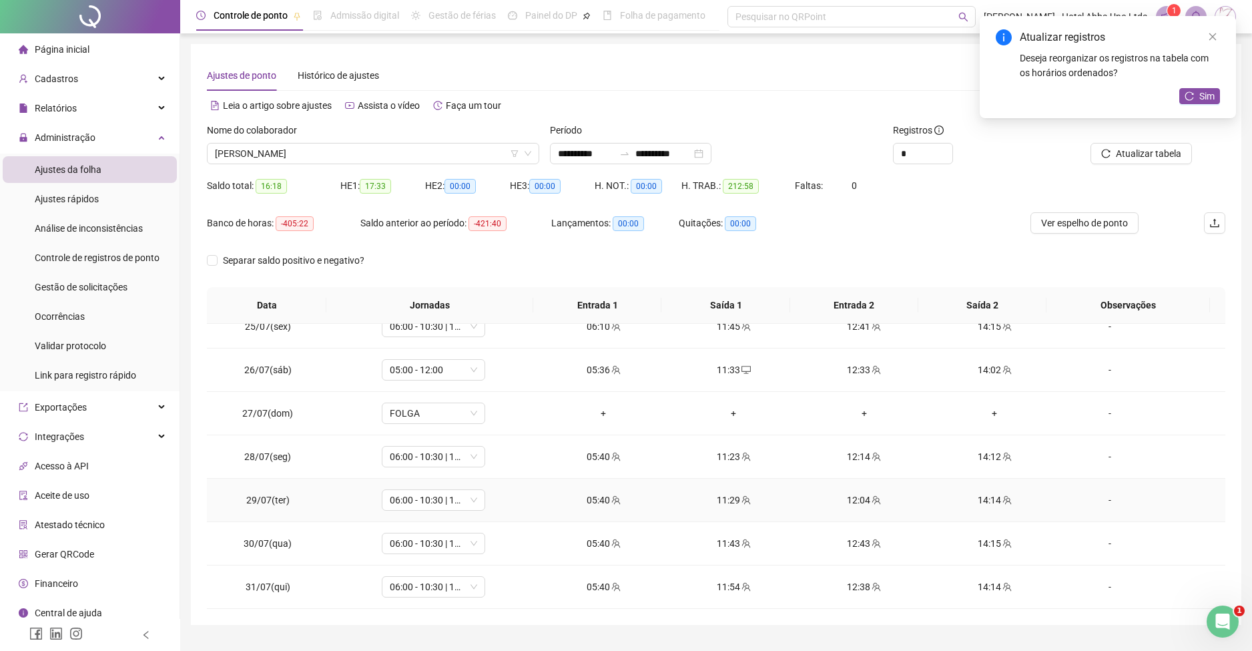
click at [853, 496] on div "12:04" at bounding box center [864, 500] width 109 height 15
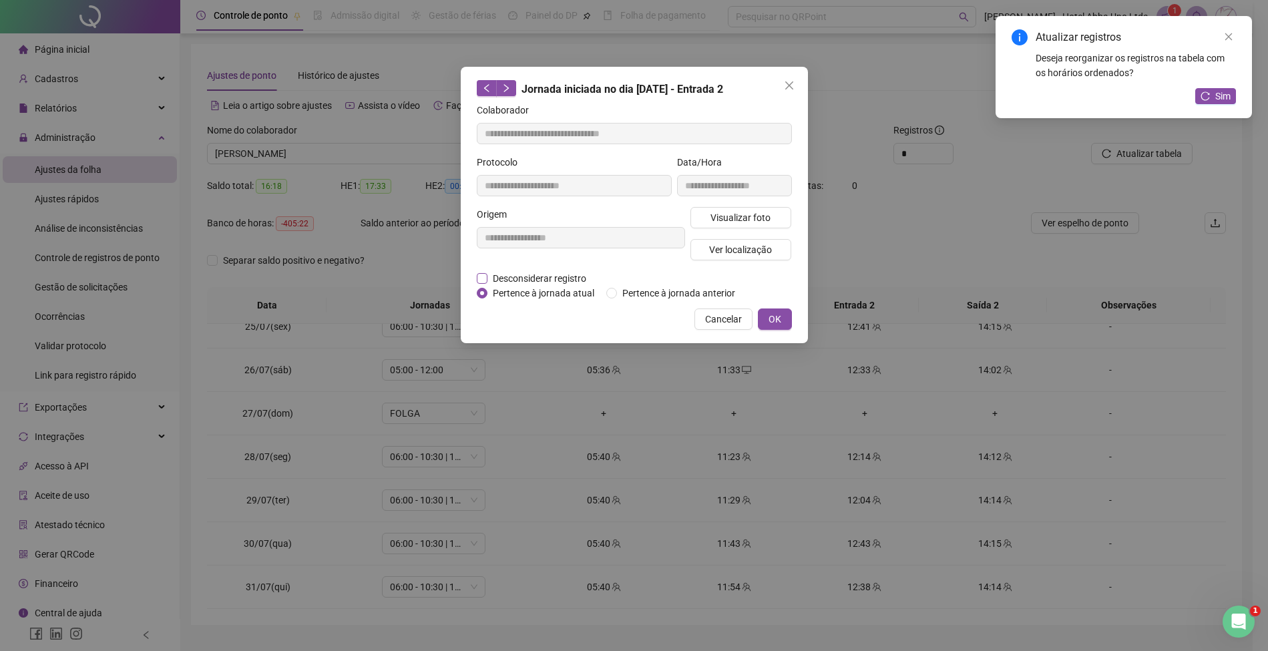
click at [567, 278] on span "Desconsiderar registro" at bounding box center [539, 278] width 104 height 15
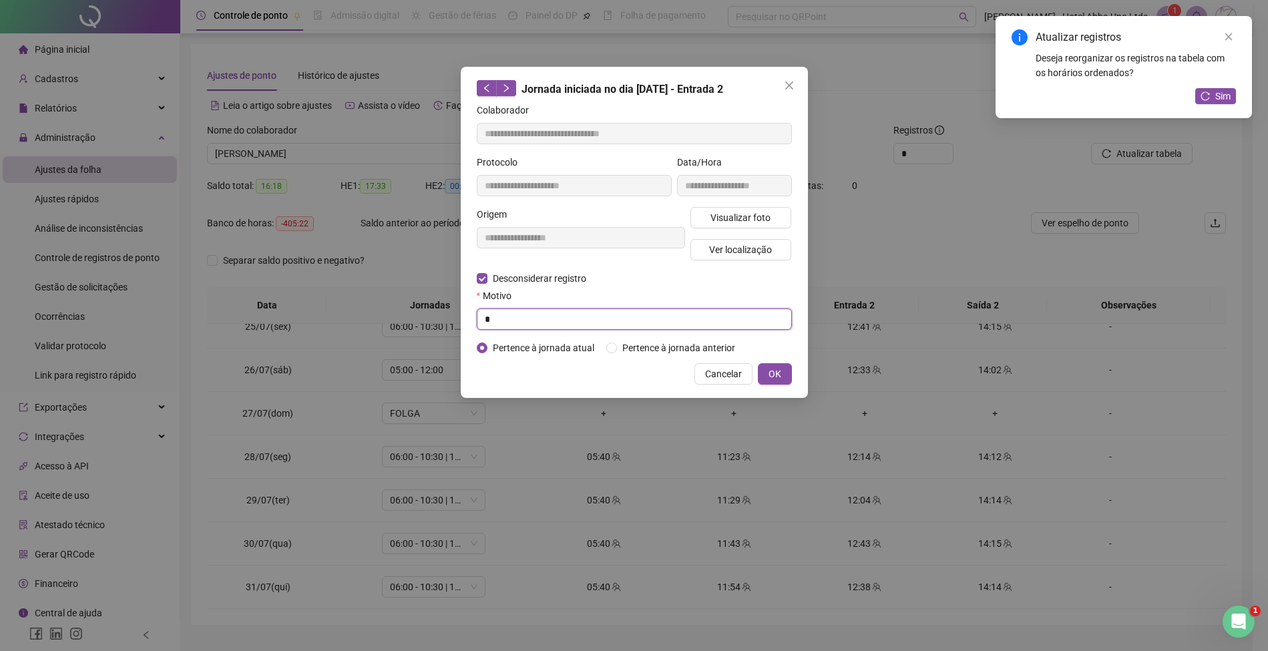
click at [569, 319] on input "*" at bounding box center [634, 318] width 315 height 21
click at [778, 373] on span "OK" at bounding box center [774, 374] width 13 height 15
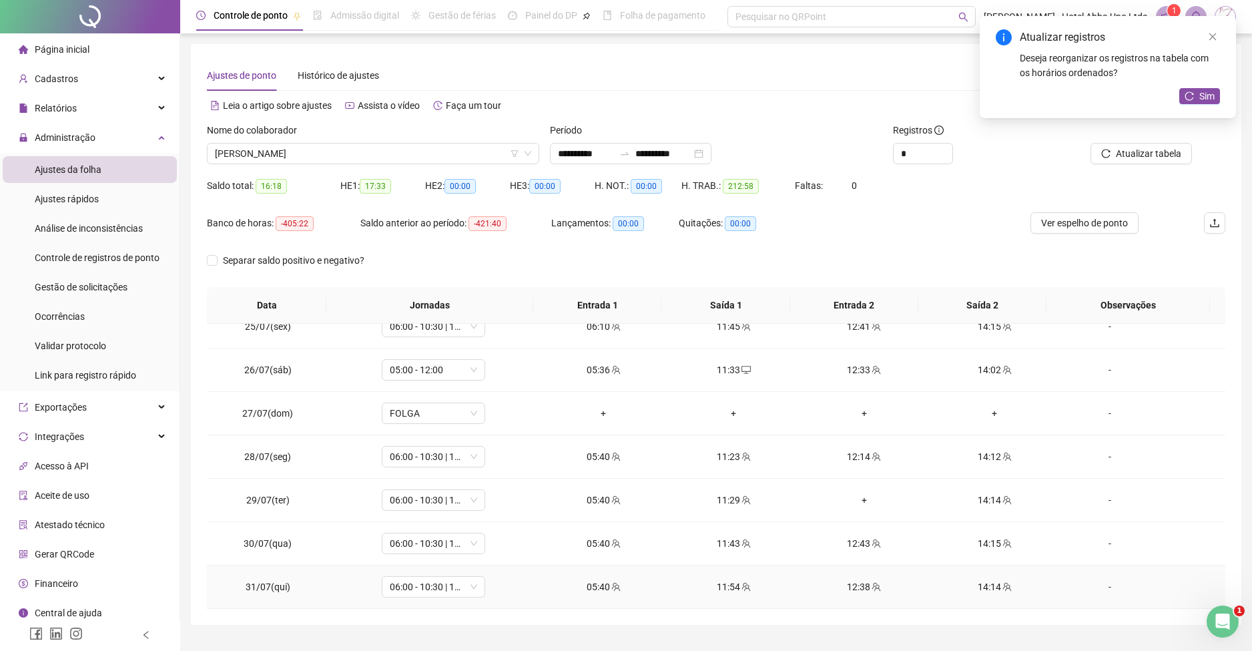
click at [845, 583] on div "12:38" at bounding box center [864, 586] width 109 height 15
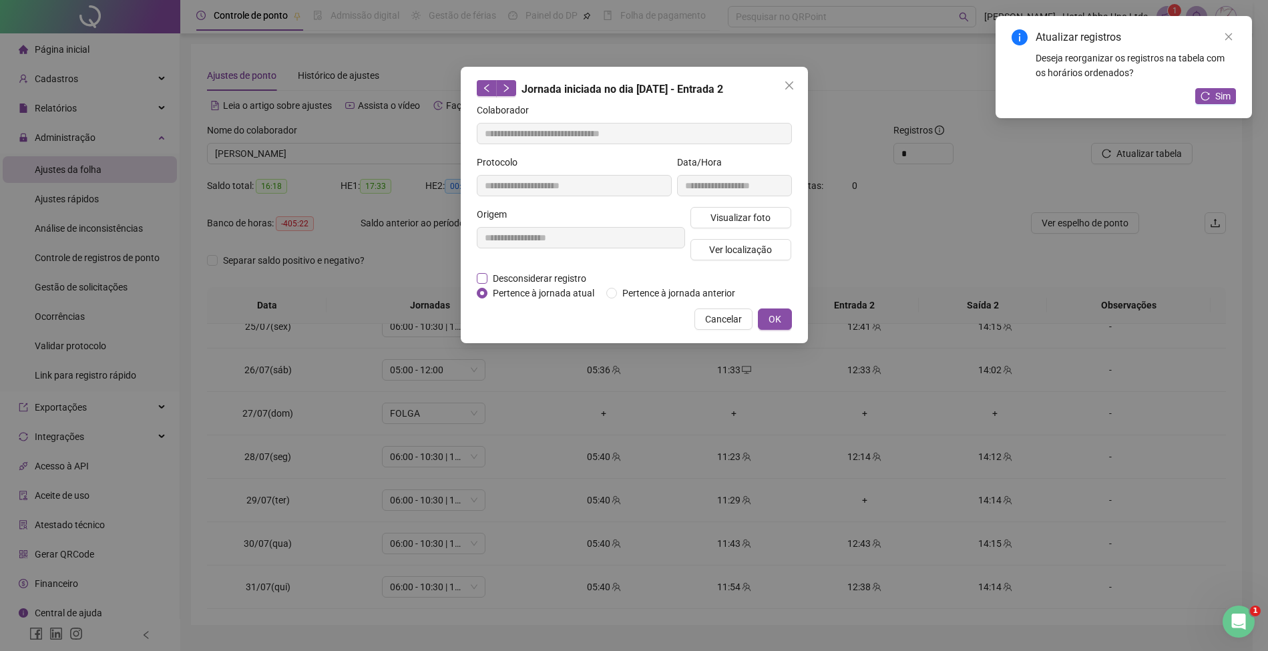
click at [561, 278] on span "Desconsiderar registro" at bounding box center [539, 278] width 104 height 15
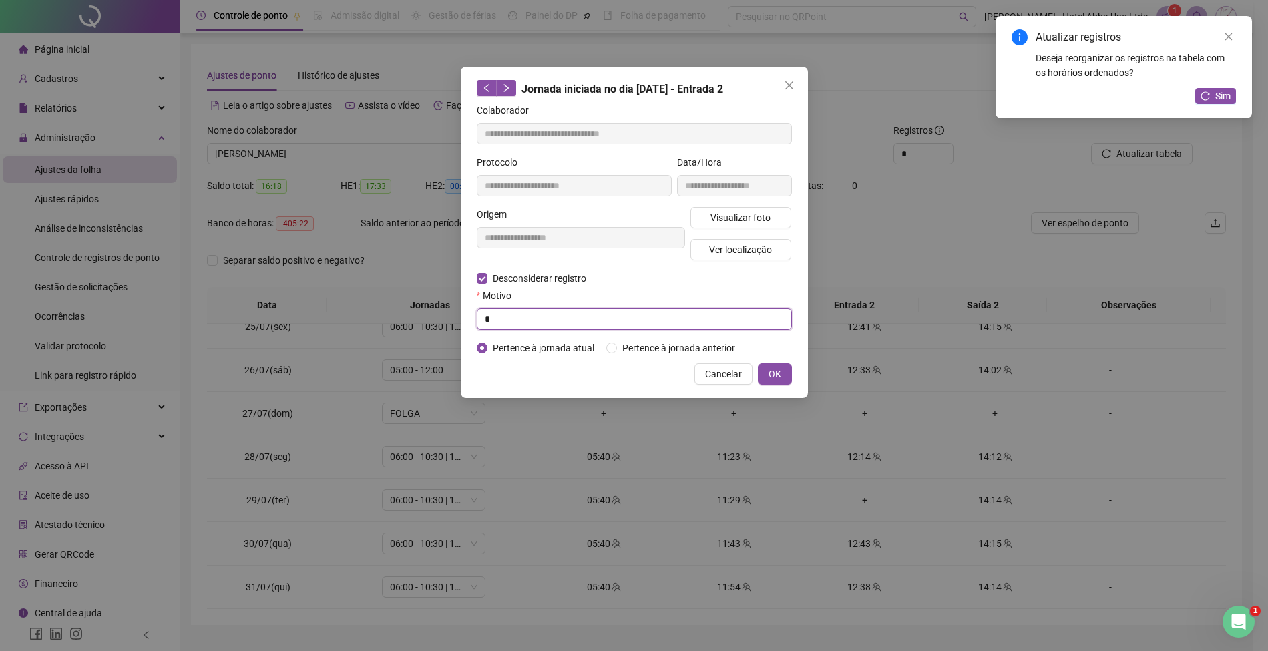
click at [553, 318] on input "*" at bounding box center [634, 318] width 315 height 21
click at [779, 371] on span "OK" at bounding box center [774, 374] width 13 height 15
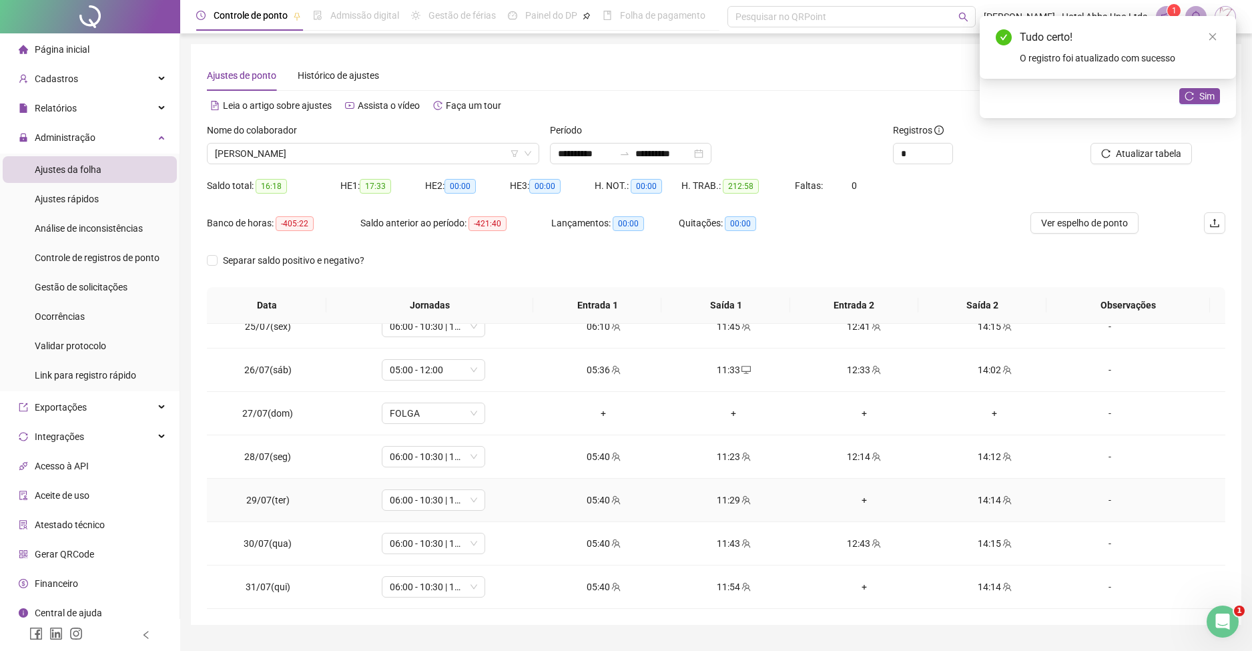
click at [854, 501] on div "+" at bounding box center [864, 500] width 109 height 15
click at [853, 584] on div "+" at bounding box center [864, 586] width 109 height 15
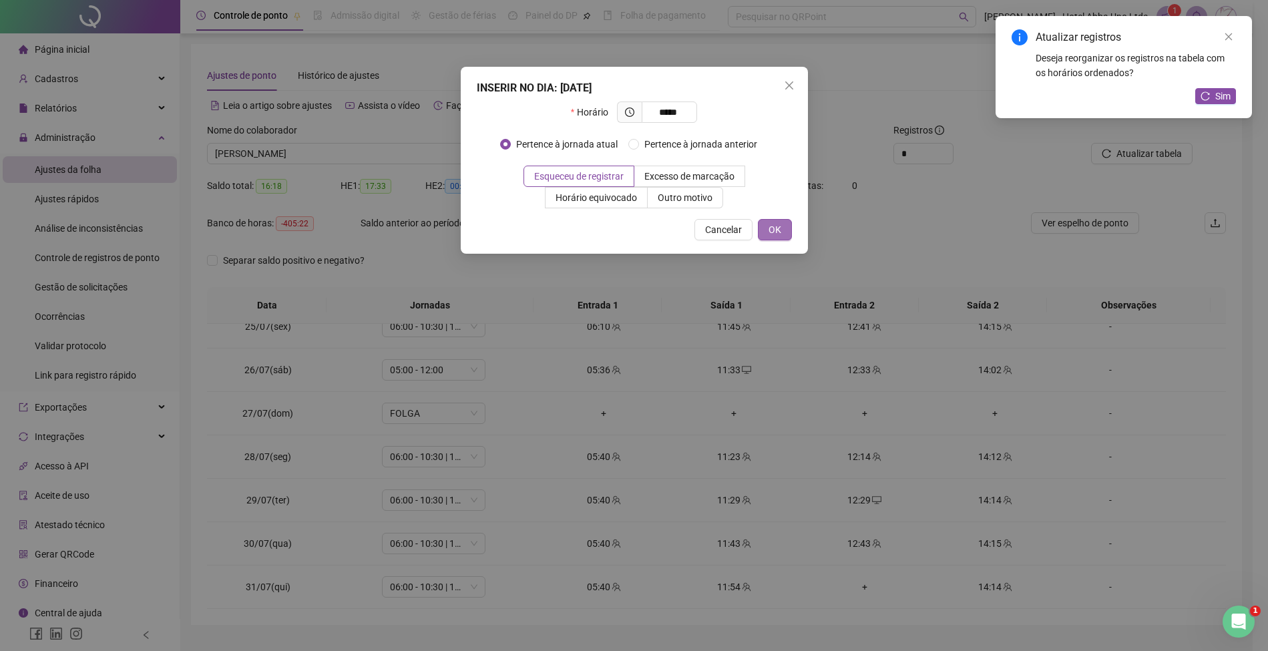
click at [770, 232] on span "OK" at bounding box center [774, 229] width 13 height 15
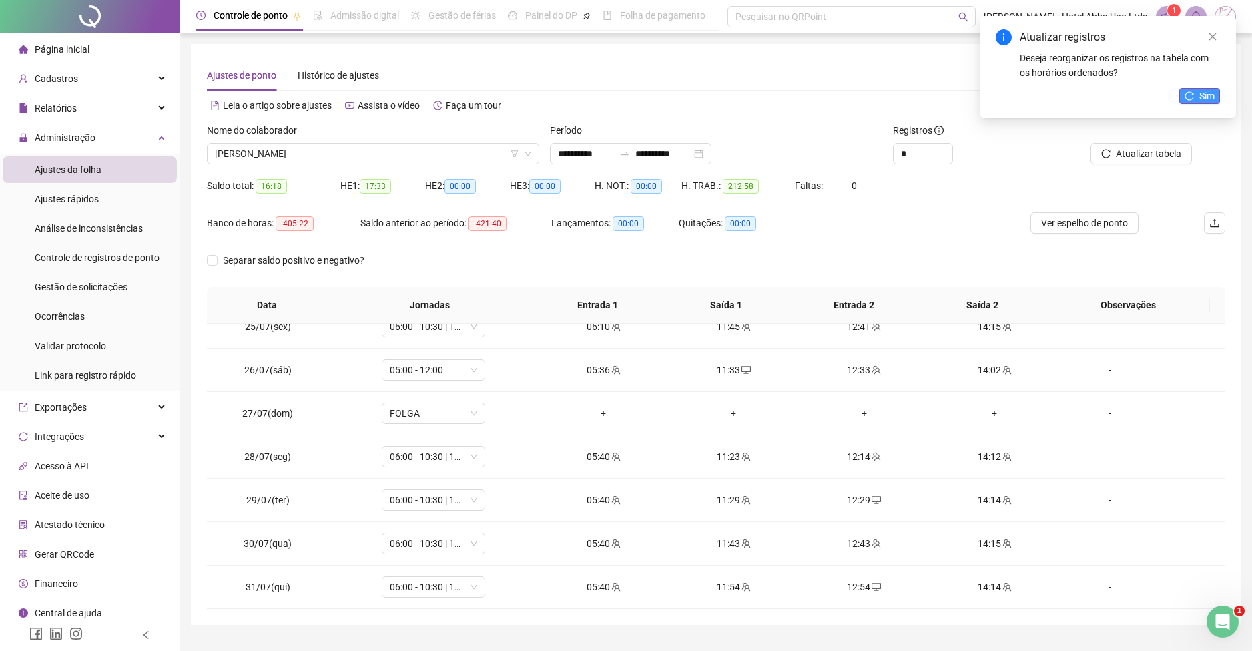
click at [1200, 91] on span "Sim" at bounding box center [1207, 96] width 15 height 15
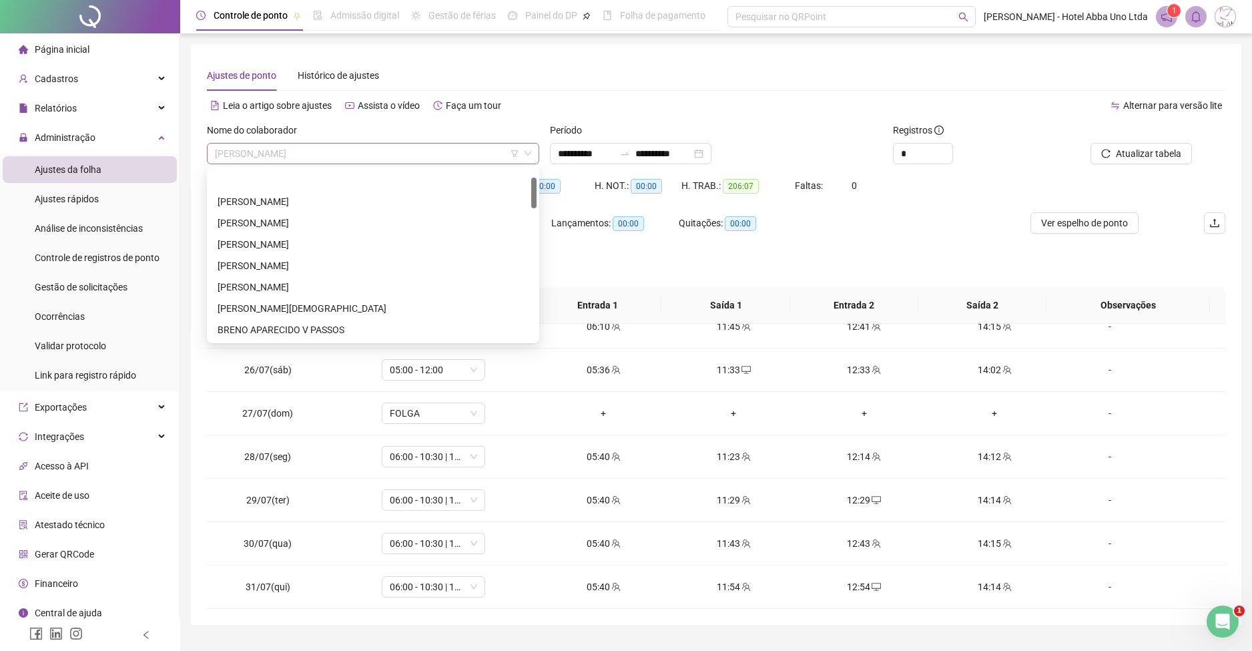
scroll to position [43, 0]
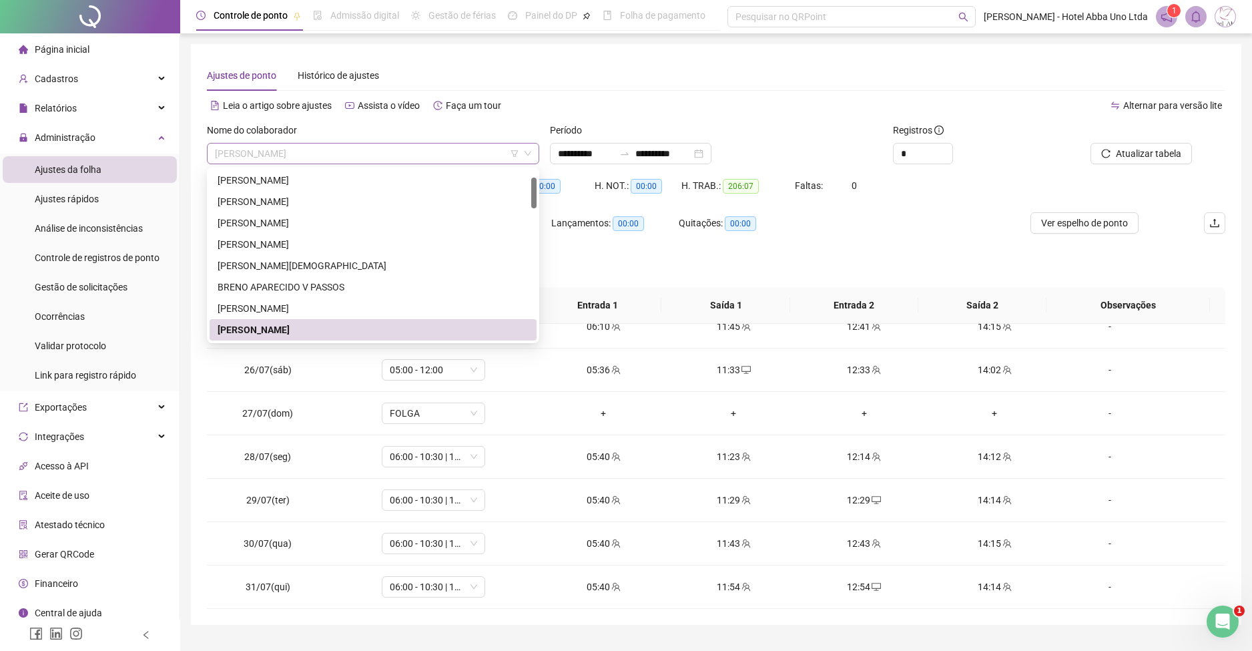
click at [226, 152] on span "[PERSON_NAME]" at bounding box center [373, 154] width 316 height 20
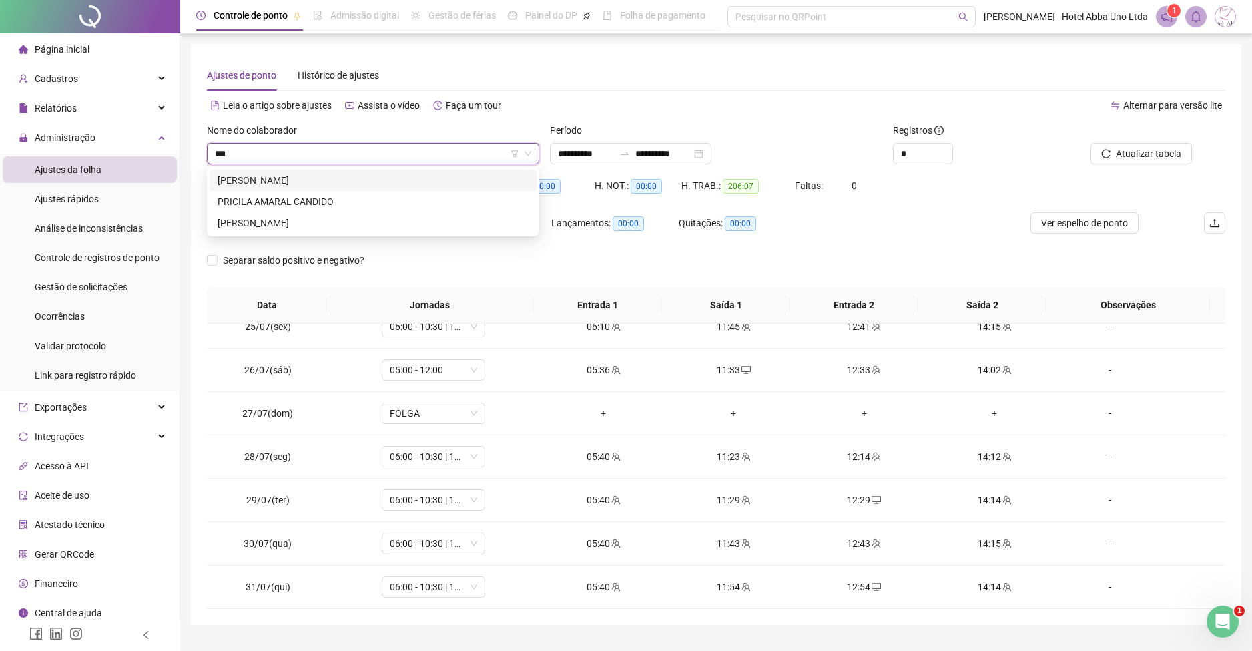
scroll to position [0, 0]
click at [246, 176] on div "[PERSON_NAME]" at bounding box center [373, 180] width 311 height 15
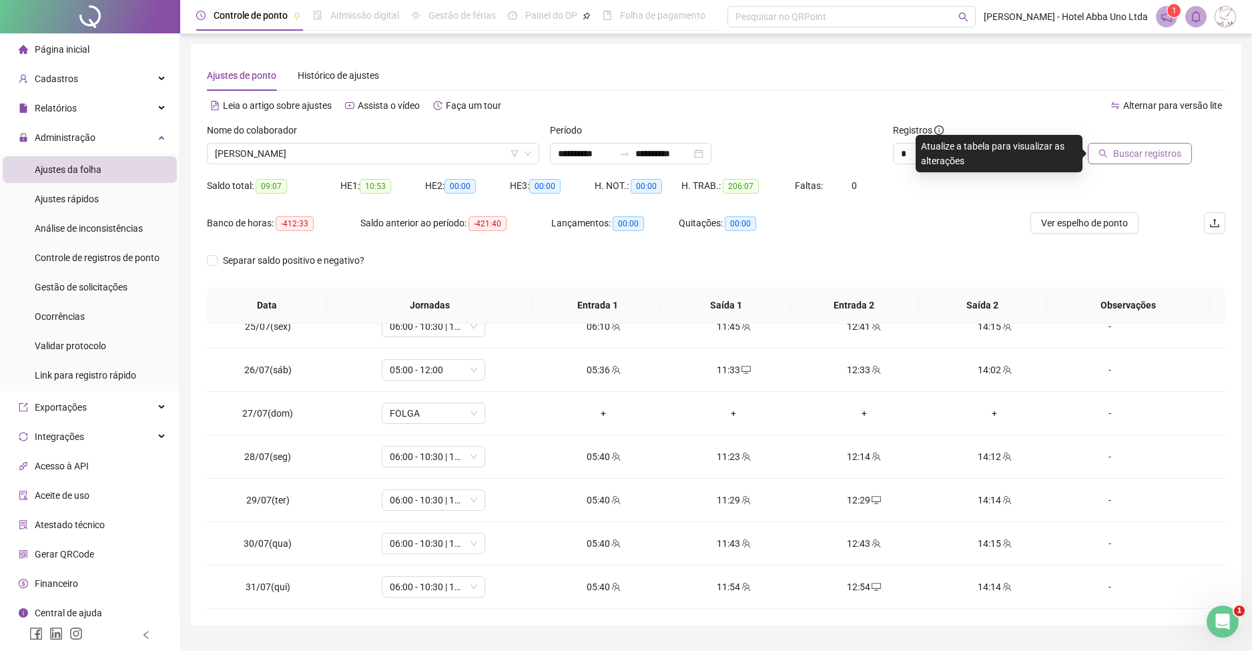
click at [1153, 152] on span "Buscar registros" at bounding box center [1148, 153] width 68 height 15
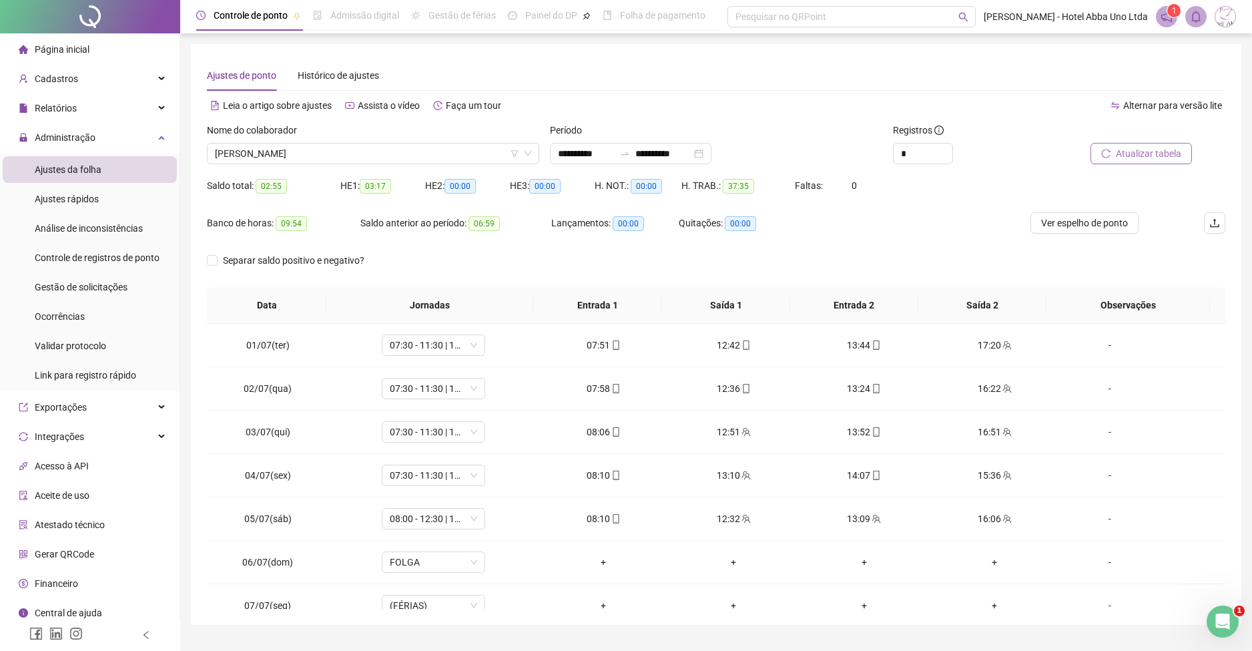
click at [1230, 355] on div "**********" at bounding box center [716, 334] width 1051 height 581
click at [871, 515] on span "team" at bounding box center [876, 518] width 11 height 9
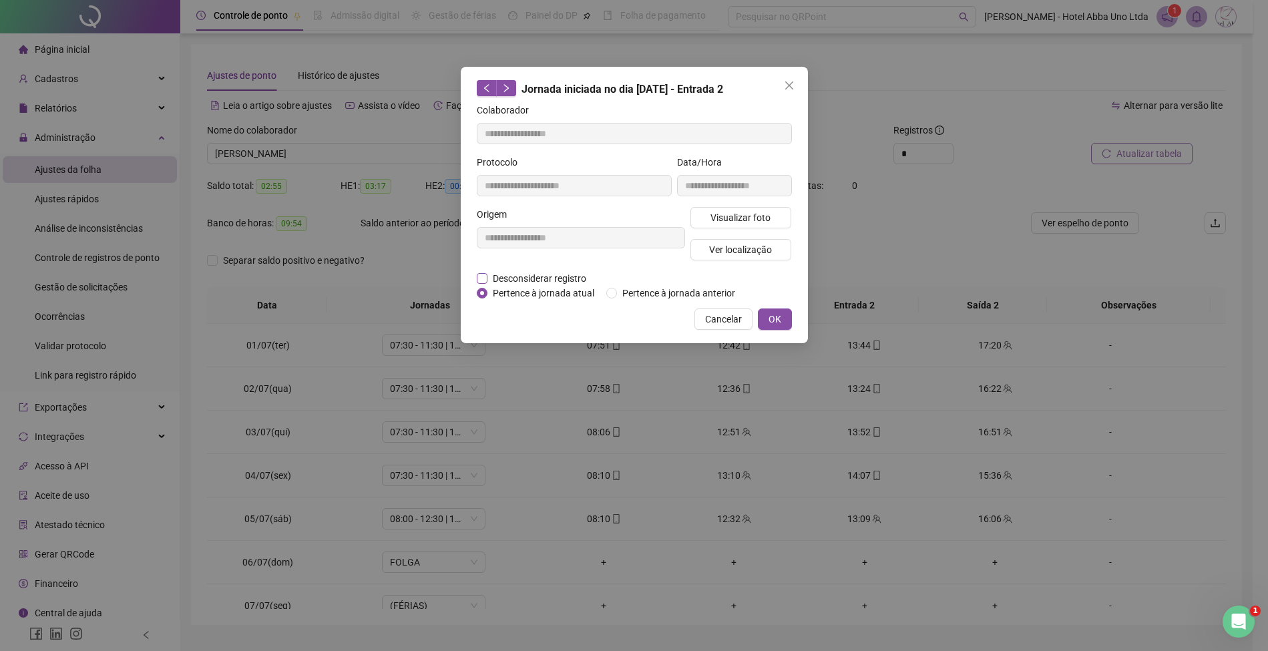
click at [549, 275] on span "Desconsiderar registro" at bounding box center [539, 278] width 104 height 15
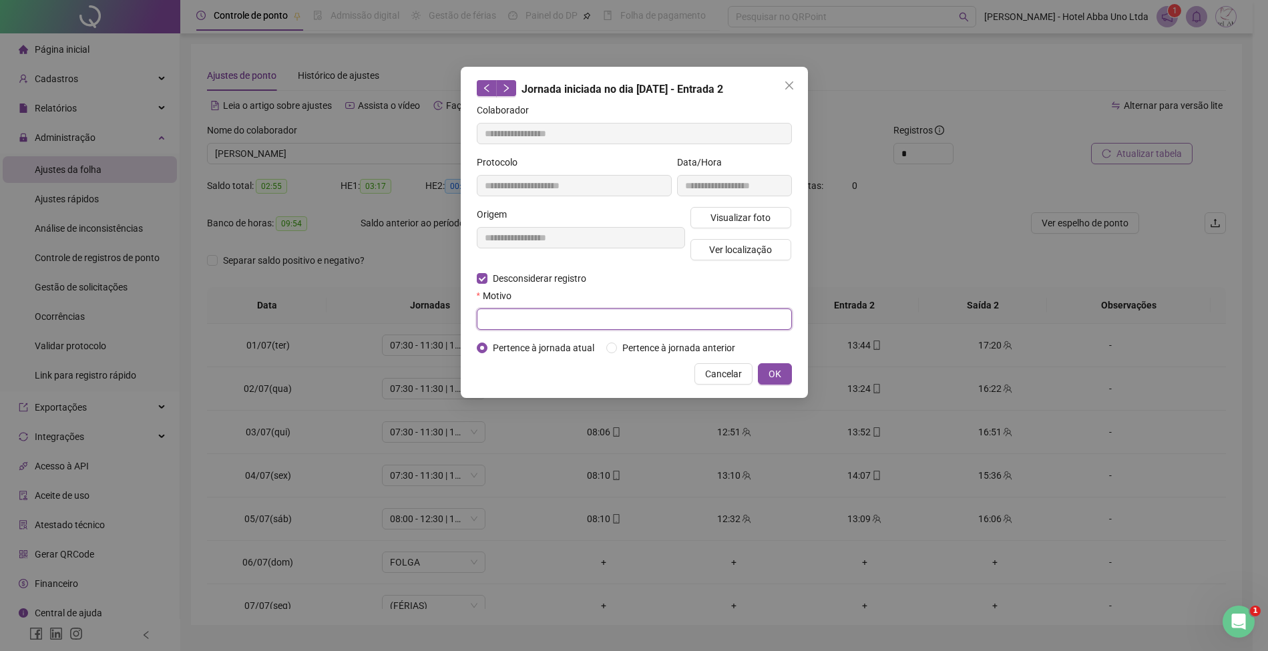
click at [549, 316] on input "text" at bounding box center [634, 318] width 315 height 21
click at [774, 371] on span "OK" at bounding box center [774, 374] width 13 height 15
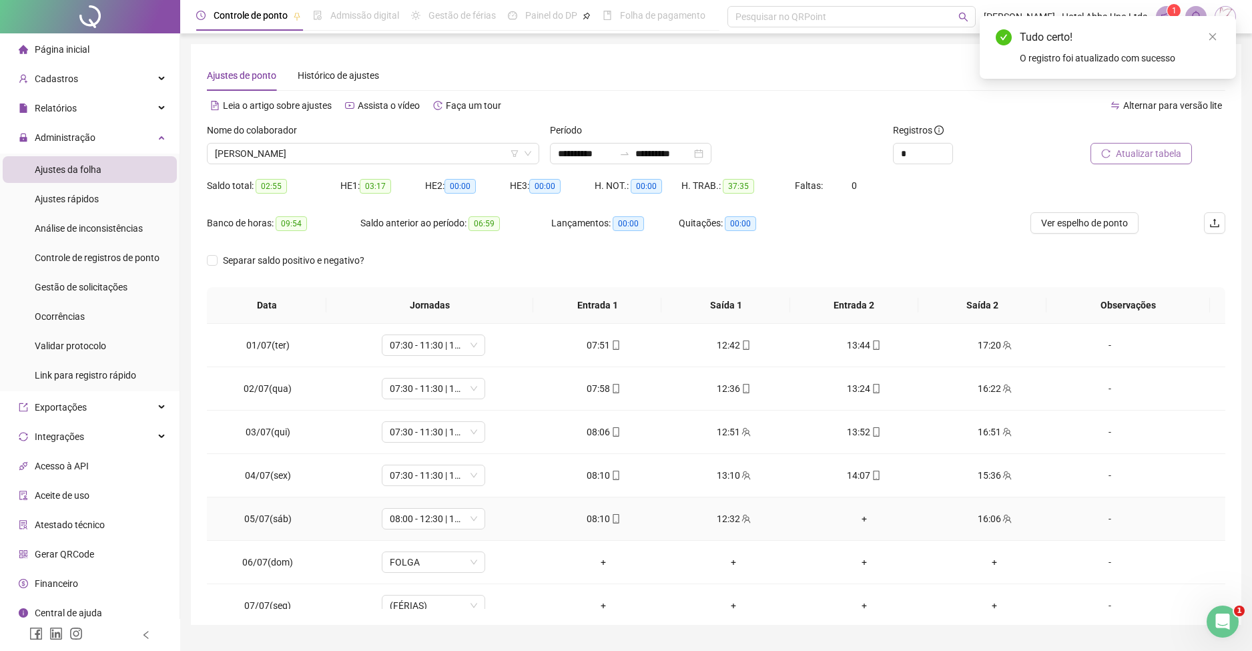
click at [859, 519] on div "+" at bounding box center [864, 518] width 109 height 15
click at [223, 151] on span "[PERSON_NAME]" at bounding box center [373, 154] width 316 height 20
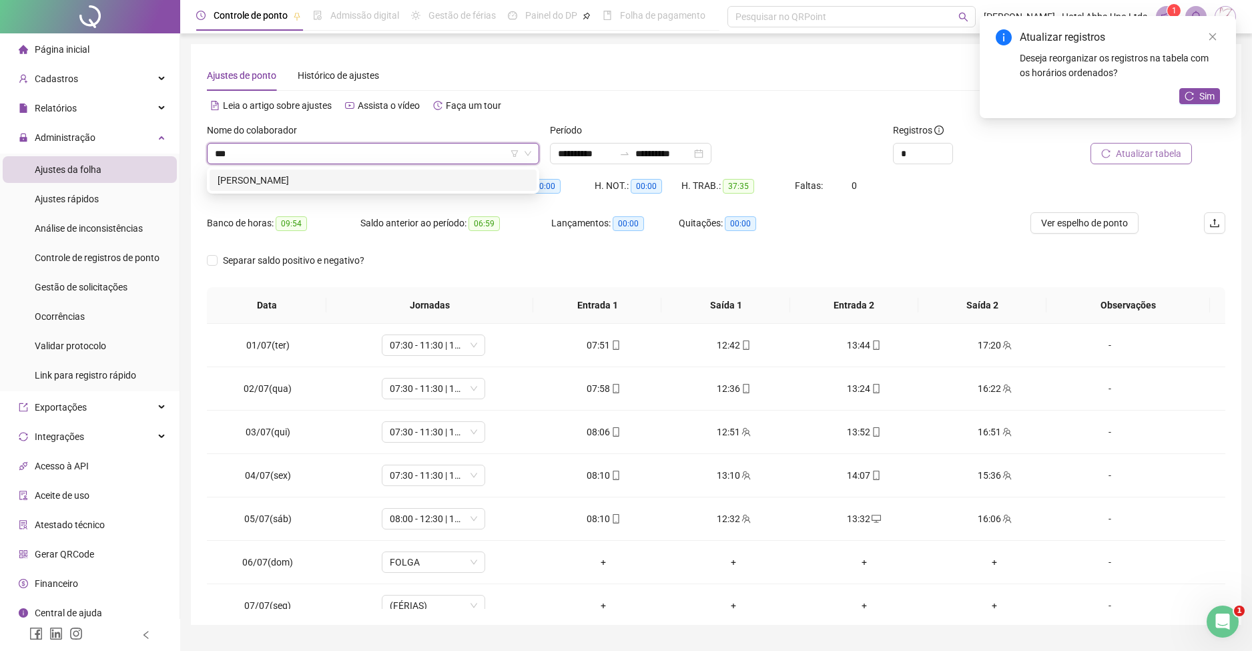
click at [251, 180] on div "[PERSON_NAME]" at bounding box center [373, 180] width 311 height 15
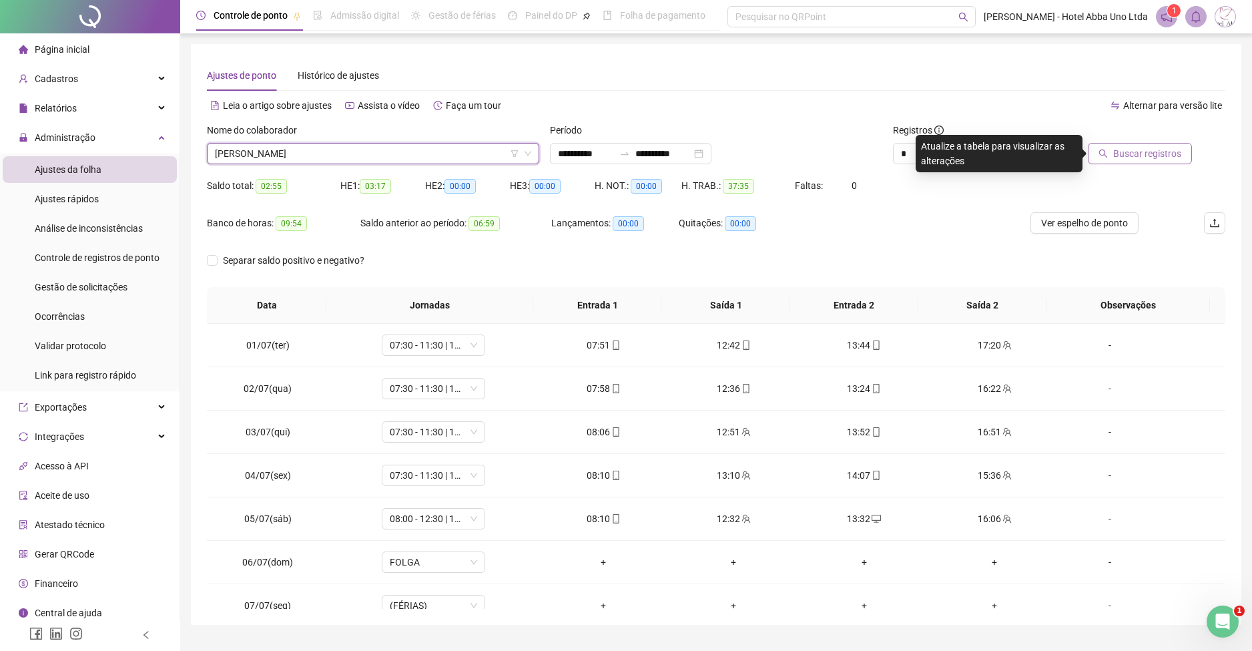
click at [1149, 150] on span "Buscar registros" at bounding box center [1148, 153] width 68 height 15
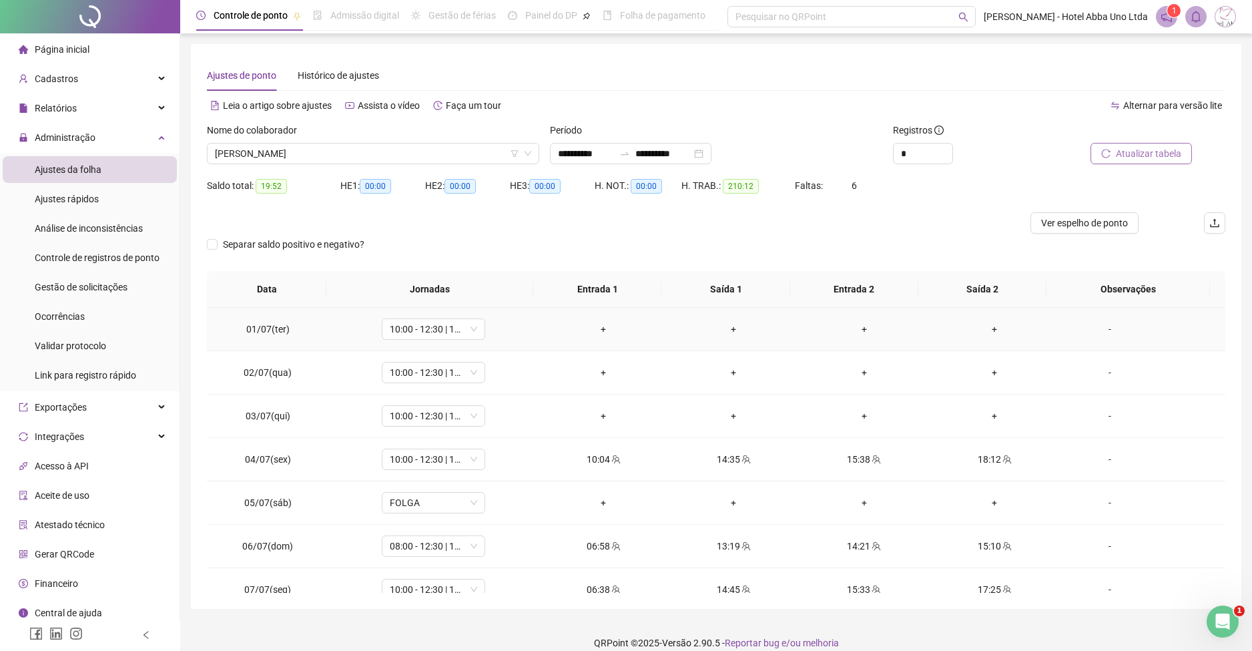
click at [1096, 326] on div "-" at bounding box center [1110, 329] width 79 height 15
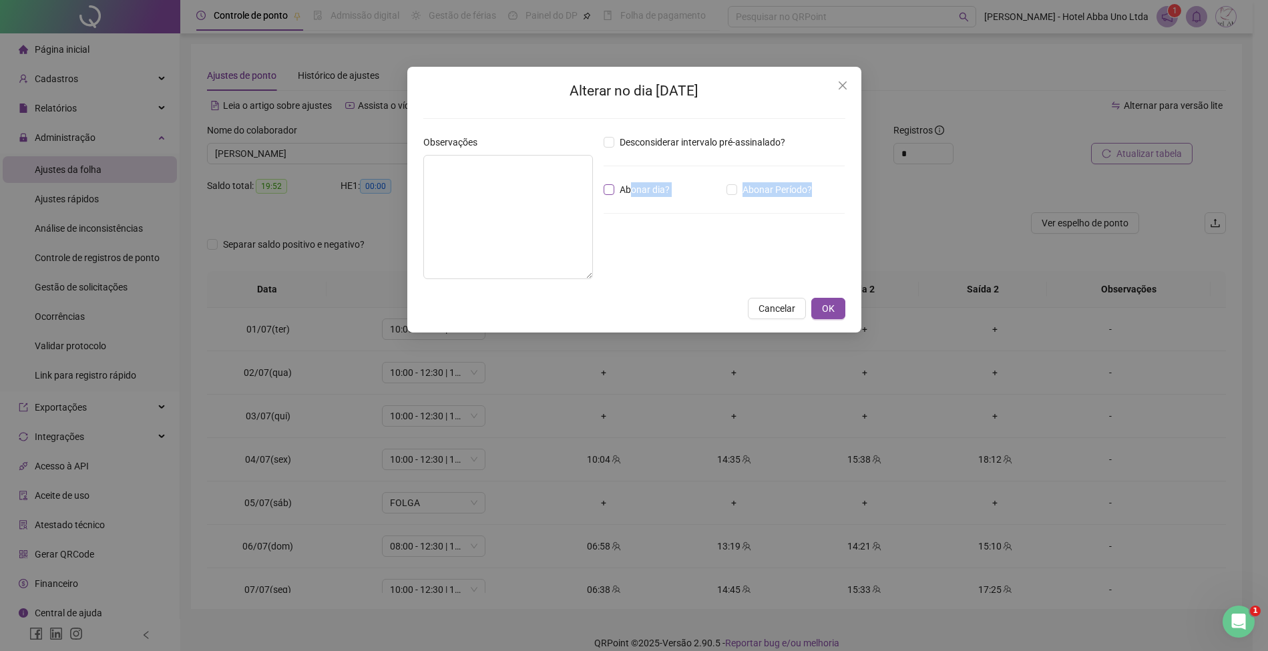
drag, startPoint x: 1096, startPoint y: 326, endPoint x: 632, endPoint y: 188, distance: 484.1
click at [632, 188] on div "Alterar no dia [DATE] Observações Desconsiderar intervalo pré-assinalado? Abona…" at bounding box center [634, 325] width 1268 height 651
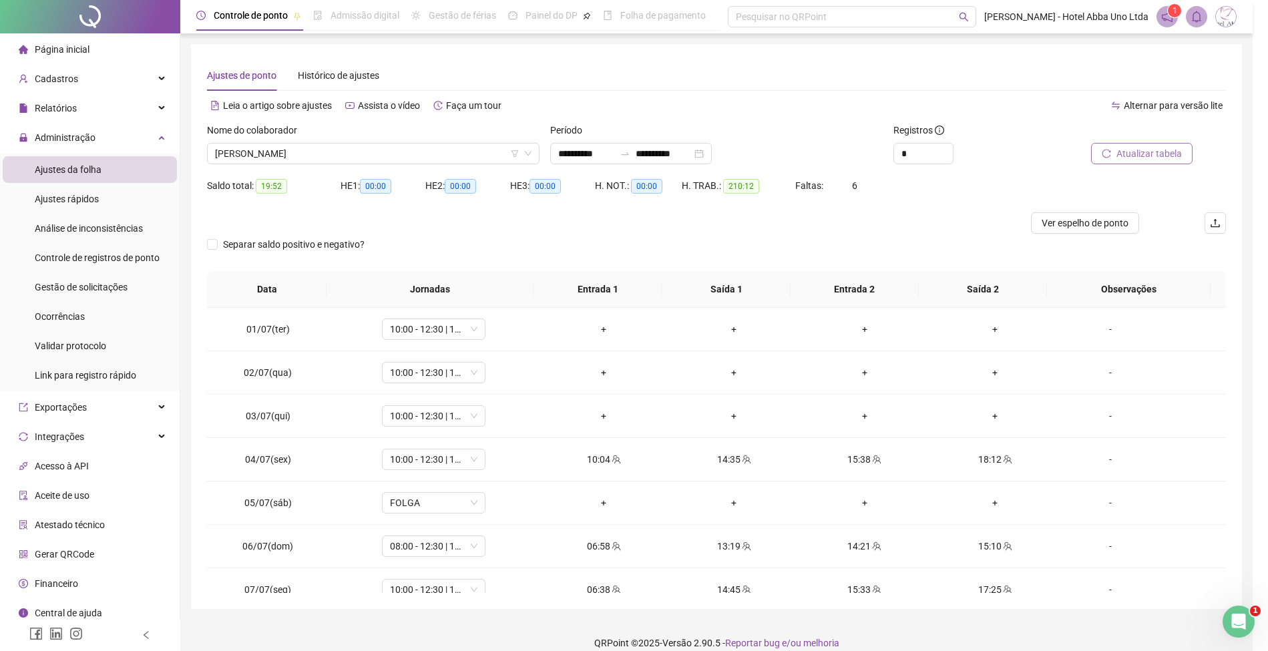
click at [632, 188] on body "**********" at bounding box center [626, 325] width 1252 height 651
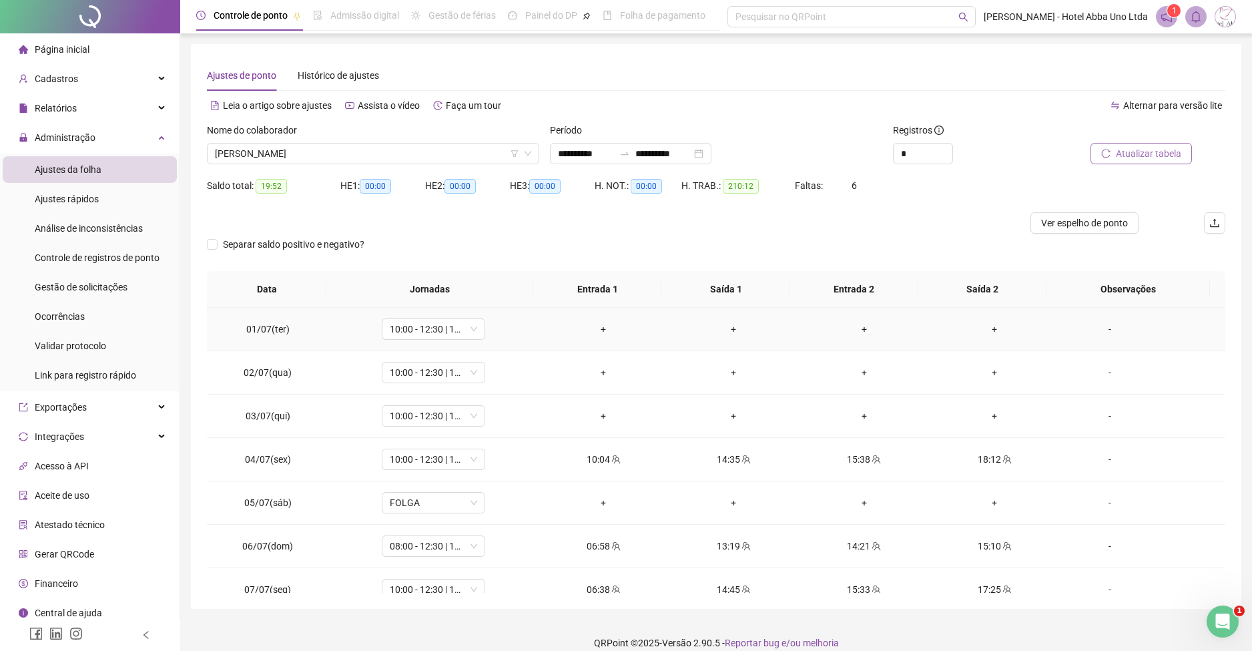
click at [1097, 326] on div "-" at bounding box center [1110, 329] width 79 height 15
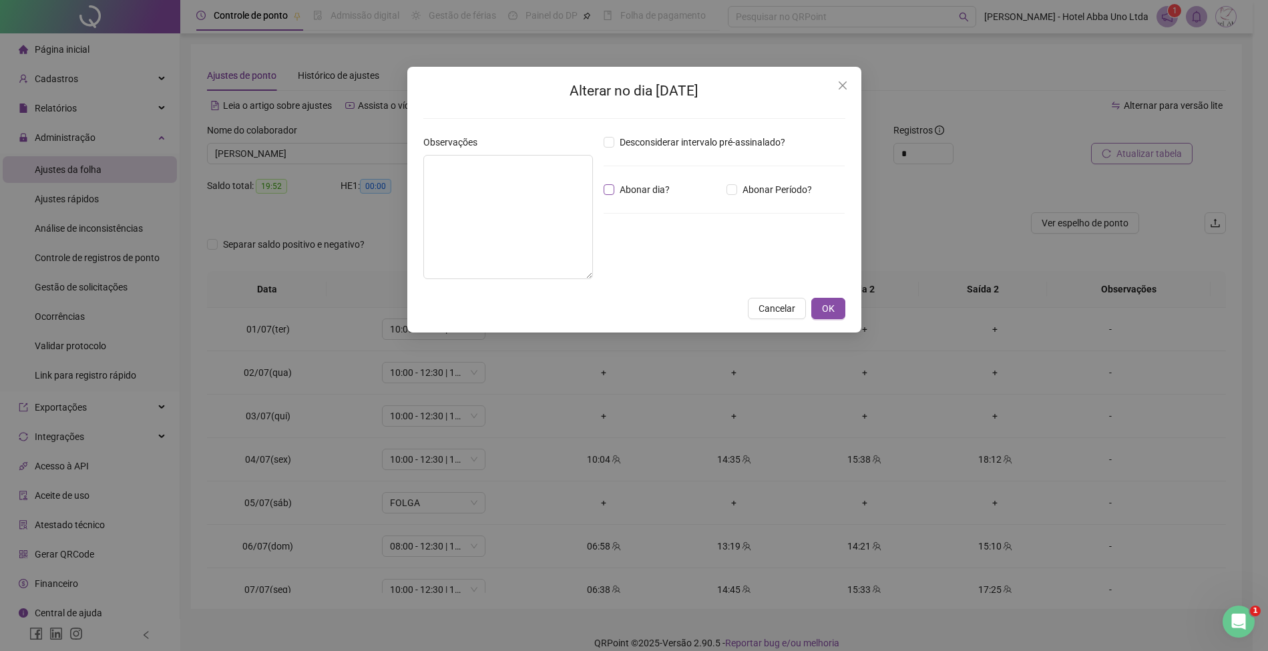
click at [634, 186] on span "Abonar dia?" at bounding box center [644, 189] width 61 height 15
click at [521, 164] on textarea at bounding box center [508, 217] width 170 height 124
click at [824, 309] on span "OK" at bounding box center [828, 308] width 13 height 15
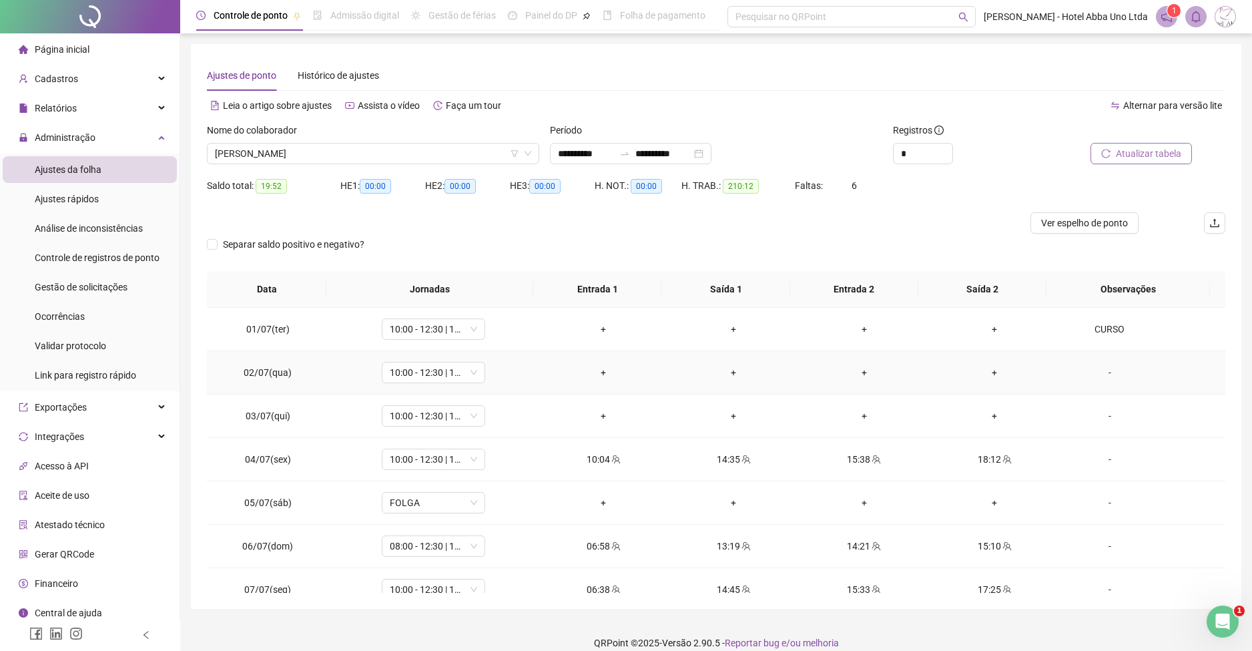
click at [1099, 369] on div "-" at bounding box center [1110, 372] width 79 height 15
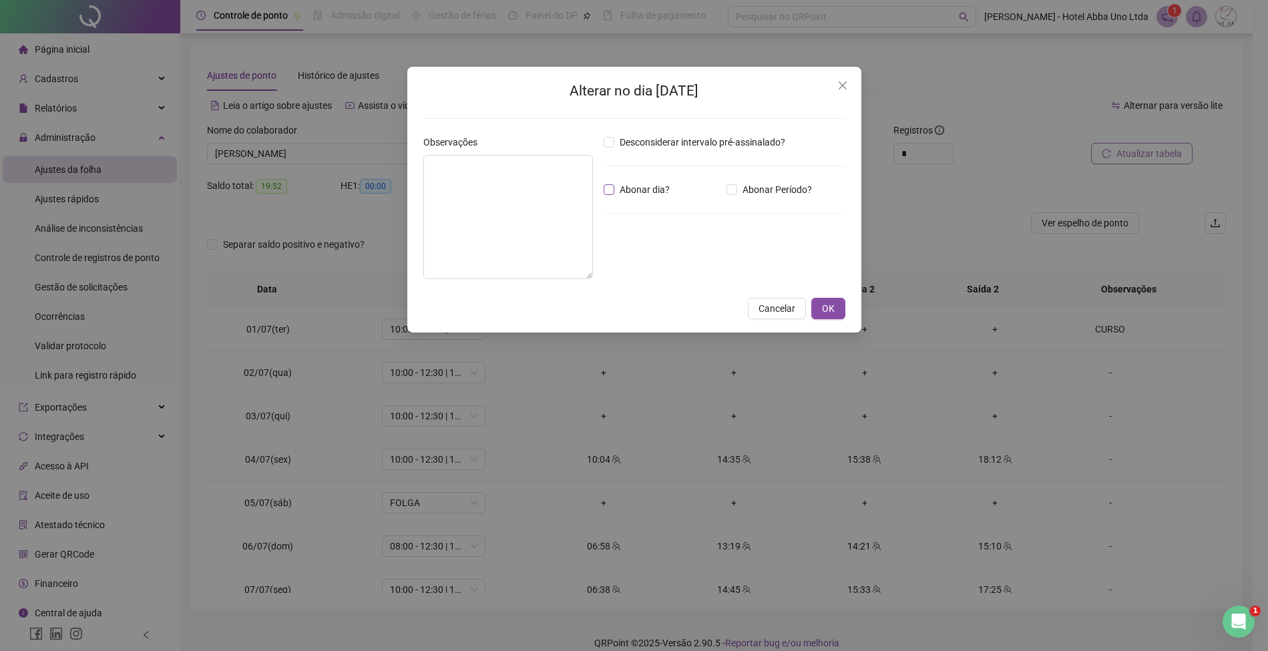
click at [648, 188] on span "Abonar dia?" at bounding box center [644, 189] width 61 height 15
click at [477, 192] on textarea at bounding box center [508, 217] width 170 height 124
click at [831, 309] on span "OK" at bounding box center [828, 308] width 13 height 15
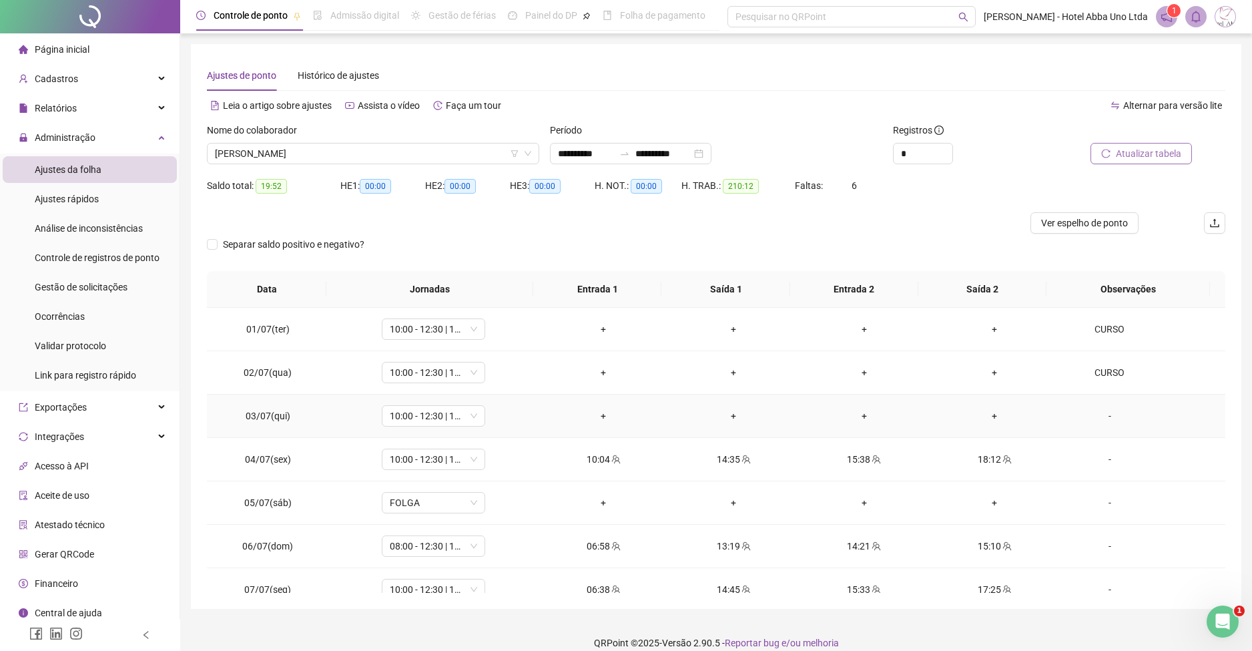
click at [1100, 413] on div "-" at bounding box center [1110, 416] width 79 height 15
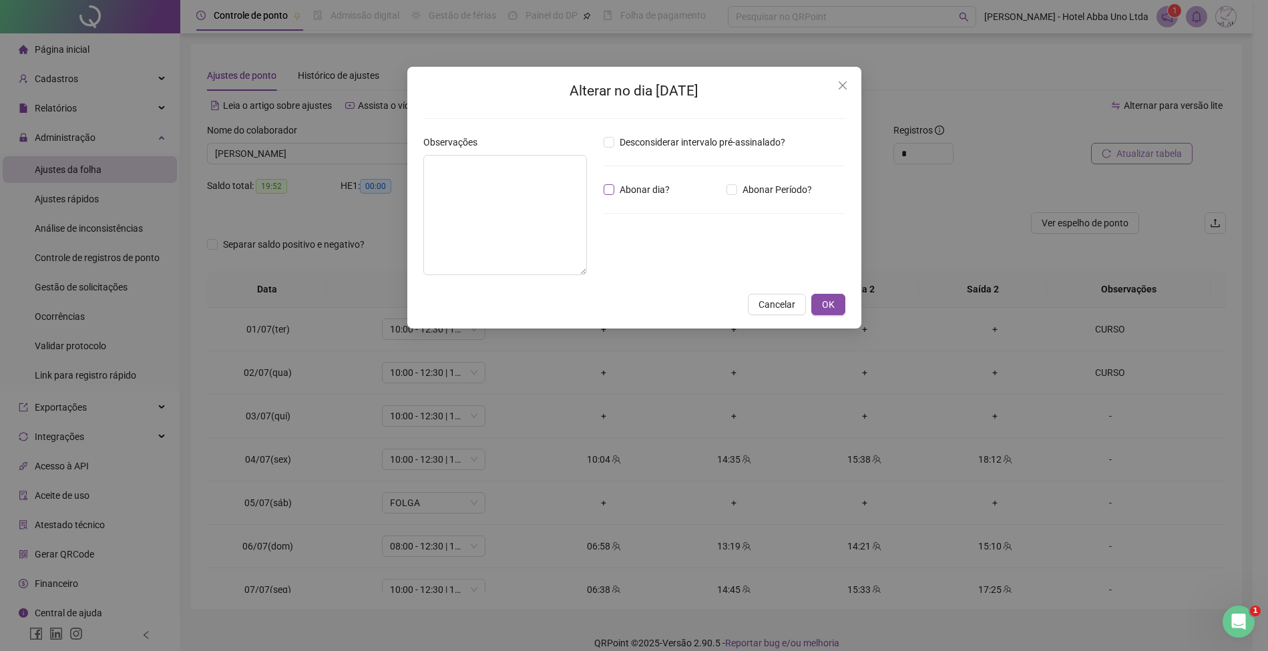
click at [651, 184] on span "Abonar dia?" at bounding box center [644, 189] width 61 height 15
click at [466, 168] on textarea at bounding box center [505, 215] width 164 height 120
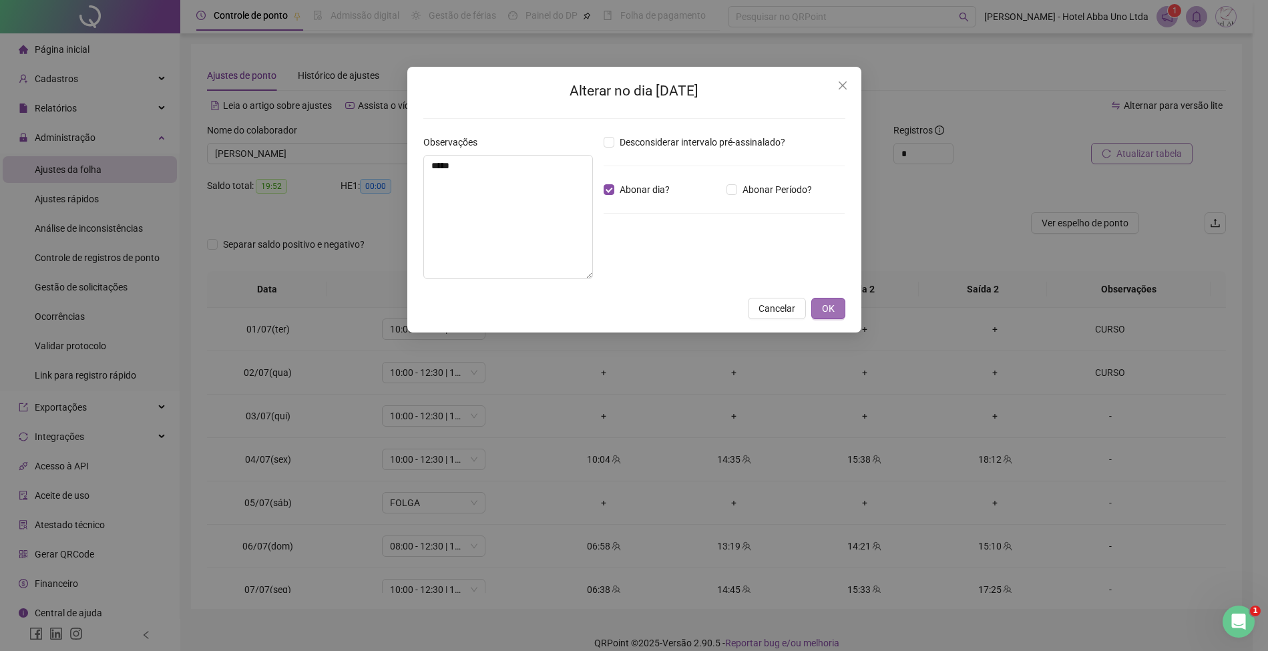
click at [832, 307] on span "OK" at bounding box center [828, 308] width 13 height 15
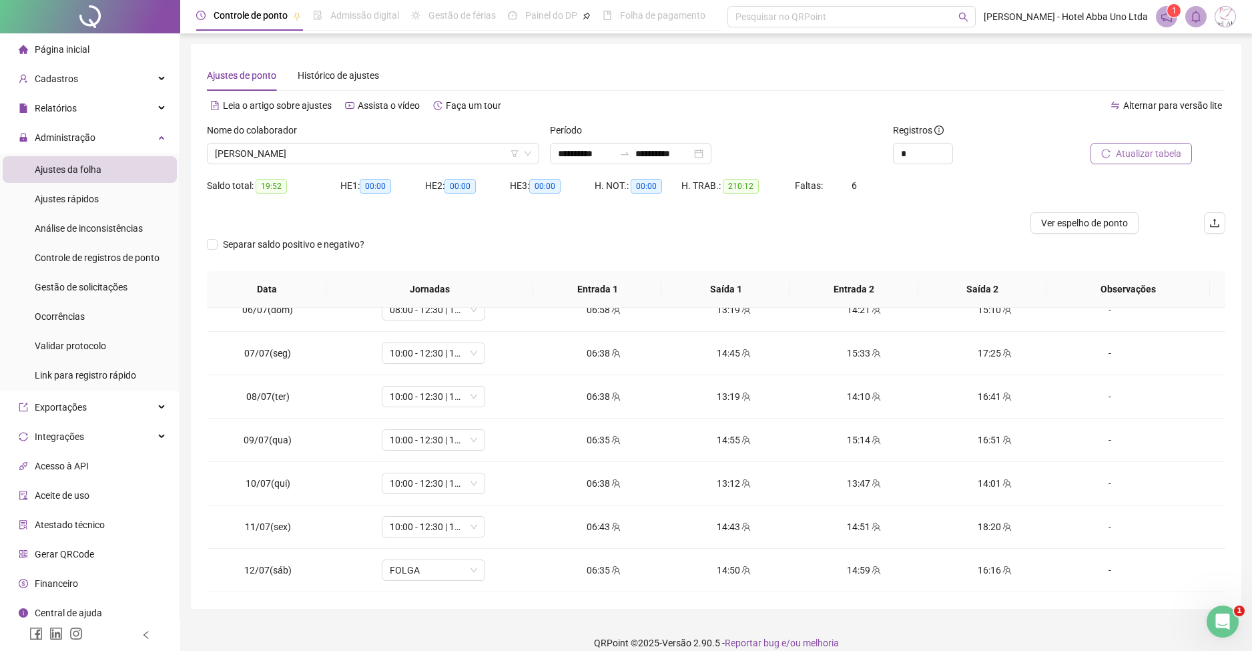
scroll to position [240, 0]
click at [840, 346] on div "15:33" at bounding box center [864, 349] width 109 height 15
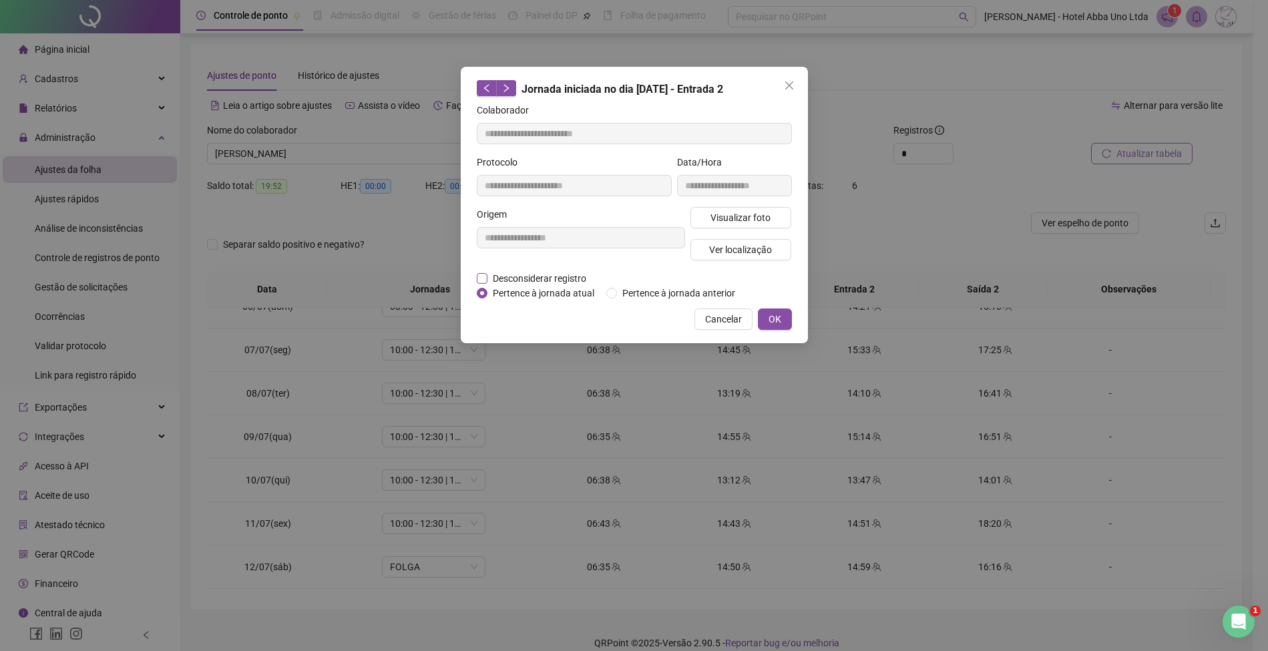
click at [573, 274] on span "Desconsiderar registro" at bounding box center [539, 278] width 104 height 15
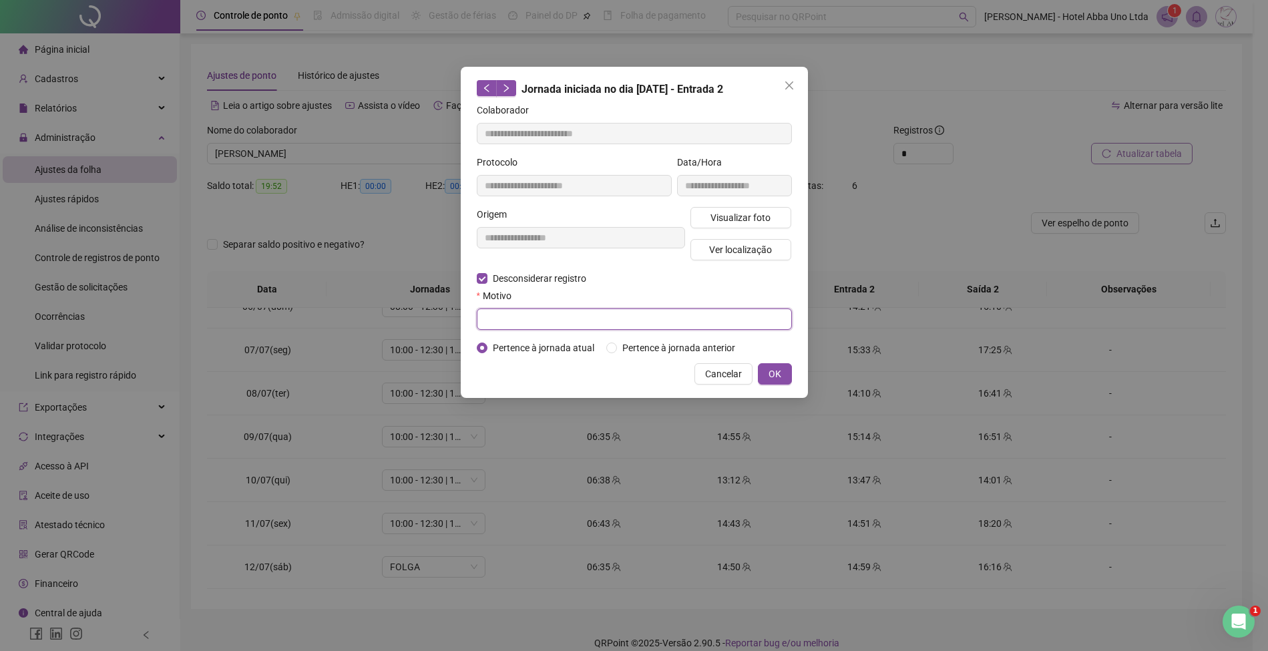
click at [559, 320] on input "text" at bounding box center [634, 318] width 315 height 21
click at [776, 369] on span "OK" at bounding box center [774, 374] width 13 height 15
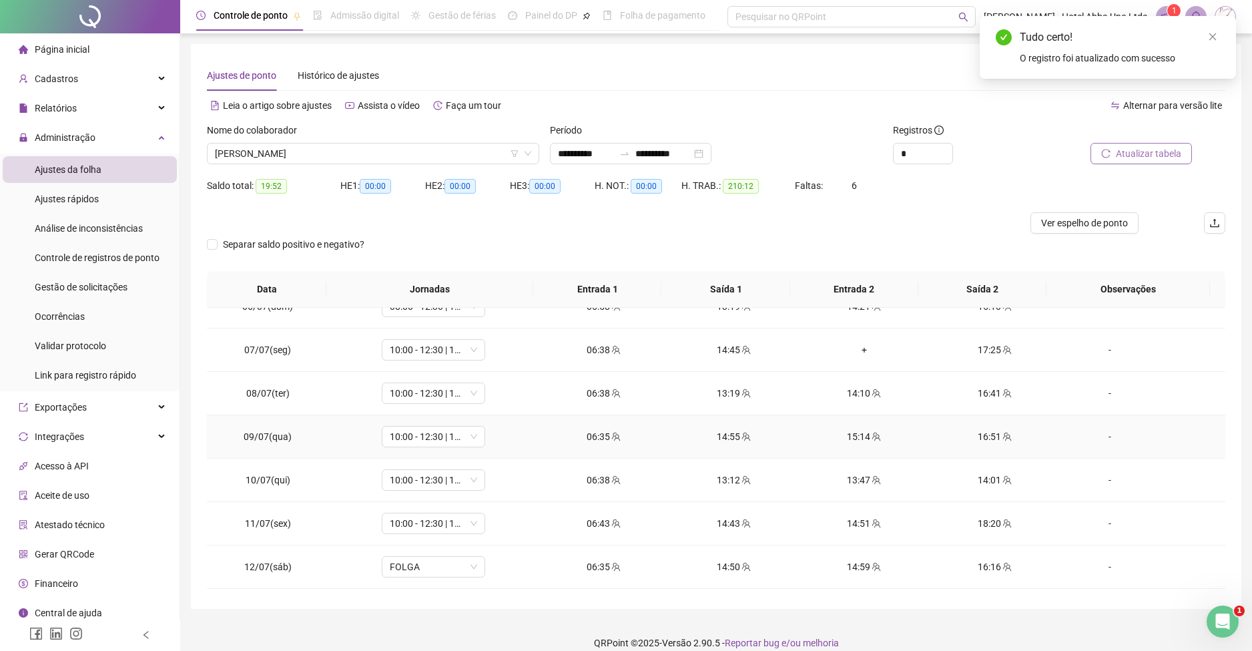
click at [847, 437] on div "15:14" at bounding box center [864, 436] width 109 height 15
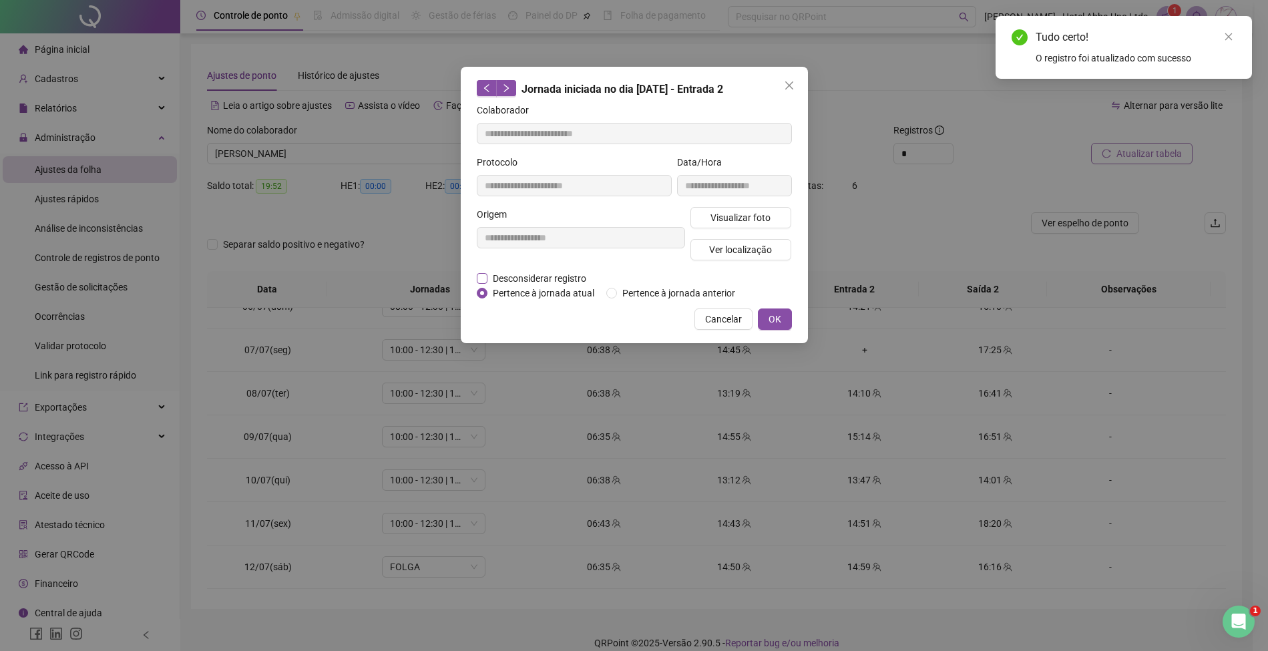
click at [553, 273] on span "Desconsiderar registro" at bounding box center [539, 278] width 104 height 15
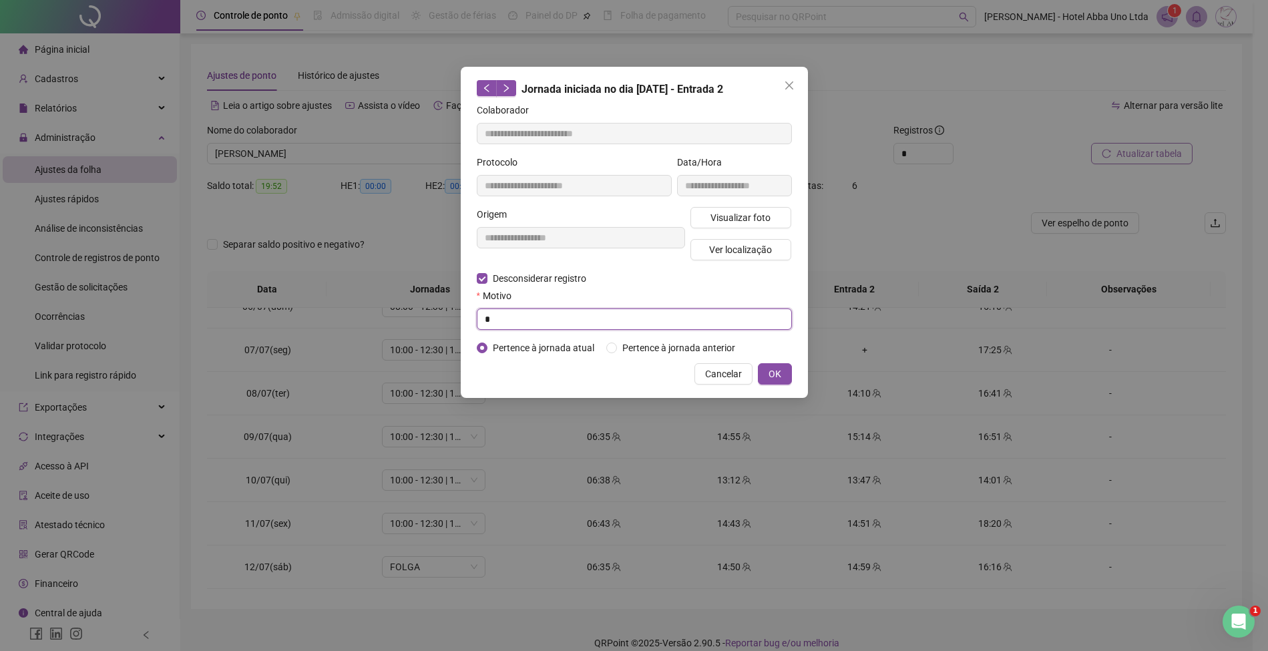
click at [546, 318] on input "*" at bounding box center [634, 318] width 315 height 21
click at [774, 364] on button "OK" at bounding box center [775, 373] width 34 height 21
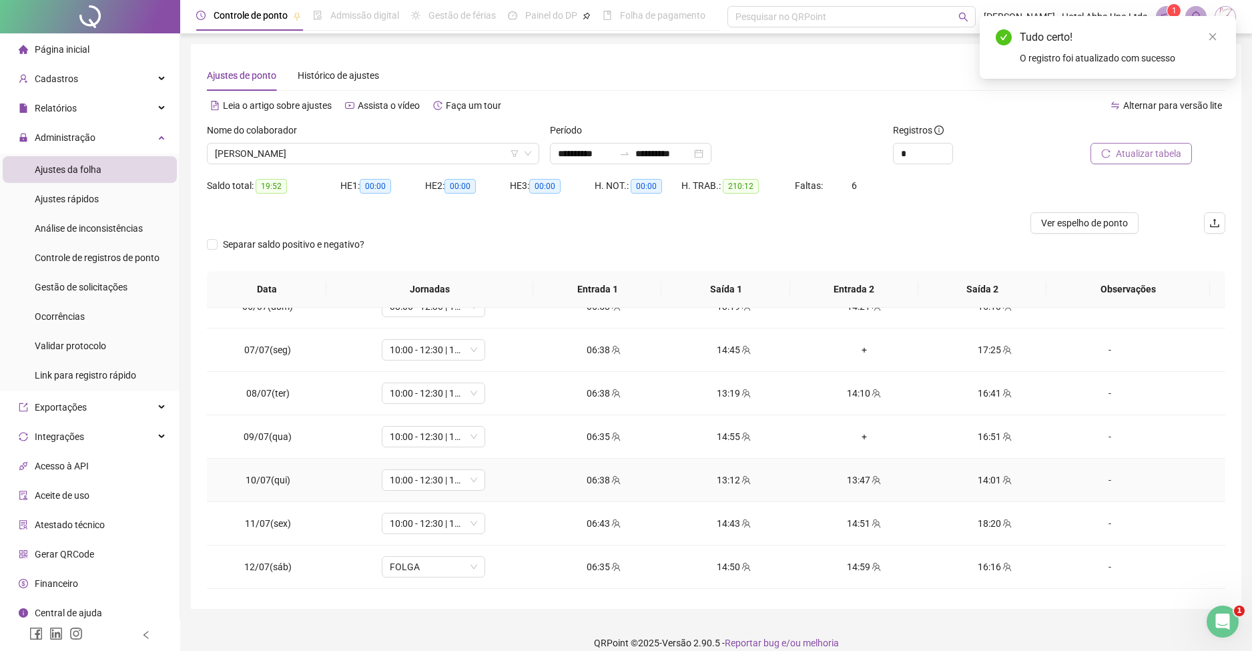
click at [849, 475] on div "13:47" at bounding box center [864, 480] width 109 height 15
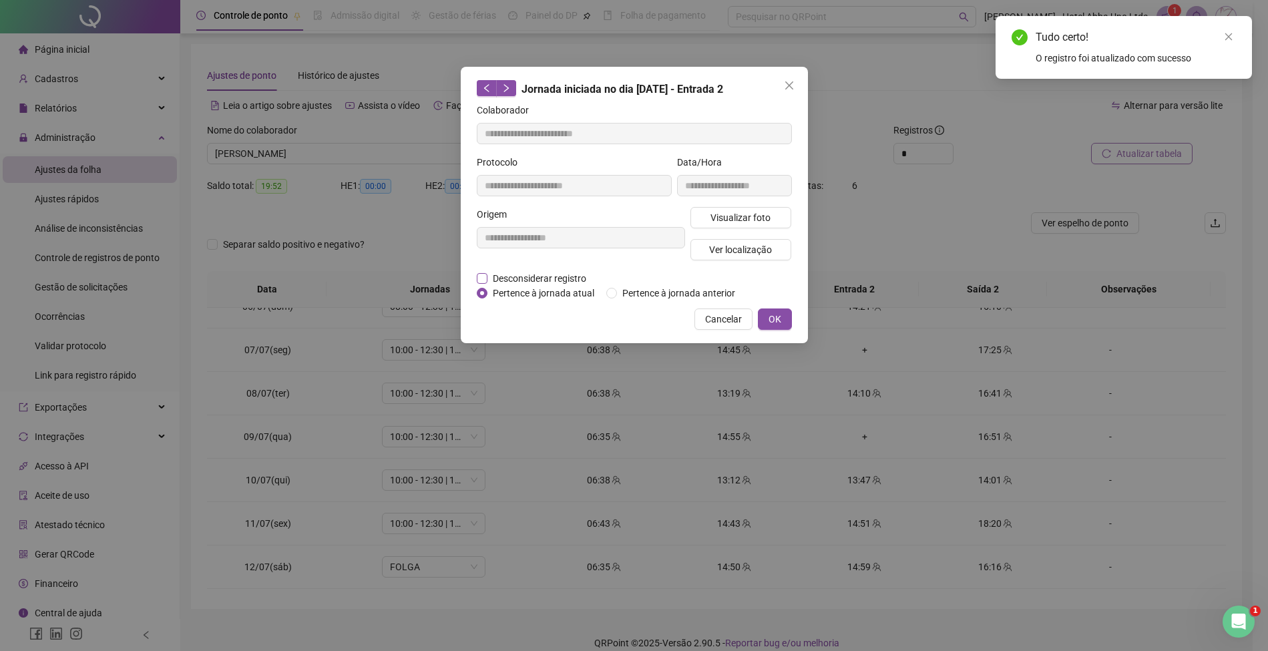
click at [563, 276] on span "Desconsiderar registro" at bounding box center [539, 278] width 104 height 15
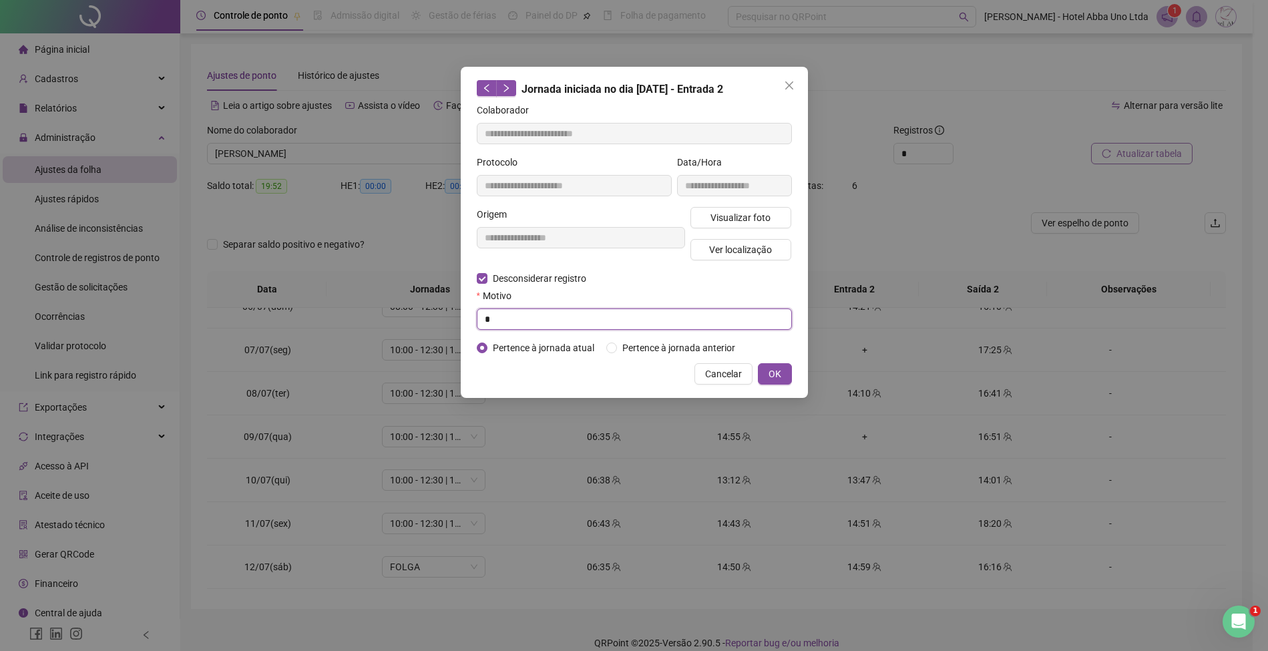
click at [551, 320] on input "*" at bounding box center [634, 318] width 315 height 21
click at [779, 369] on span "OK" at bounding box center [774, 374] width 13 height 15
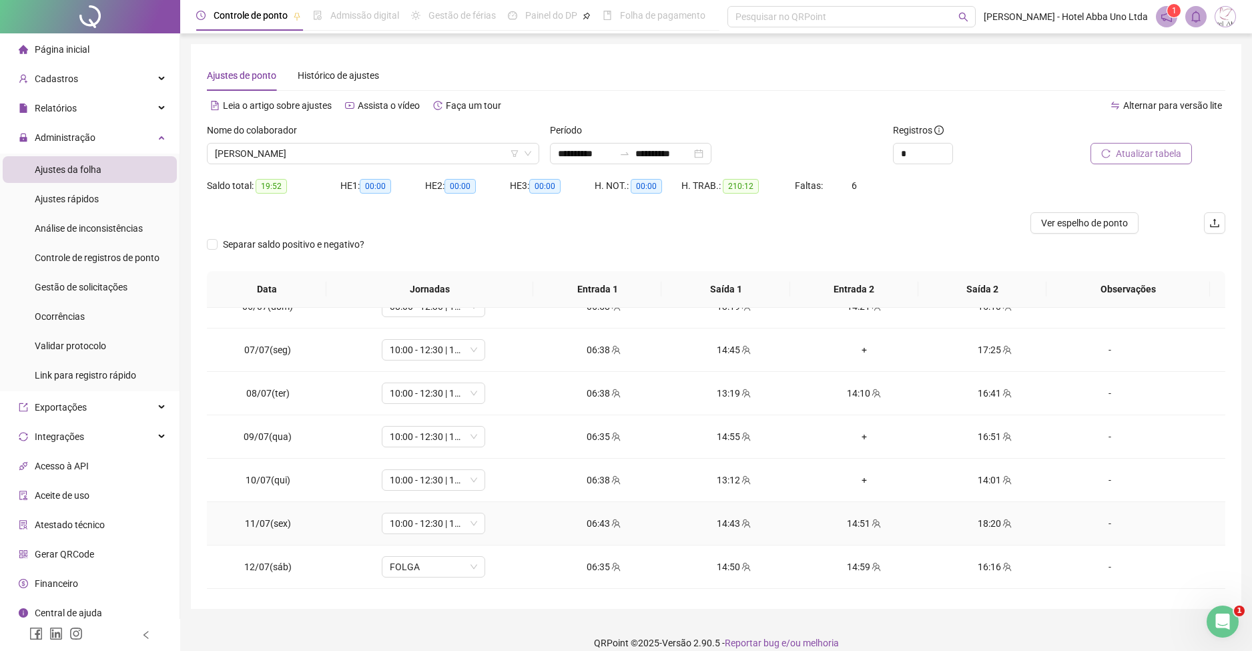
click at [855, 521] on div "14:51" at bounding box center [864, 523] width 109 height 15
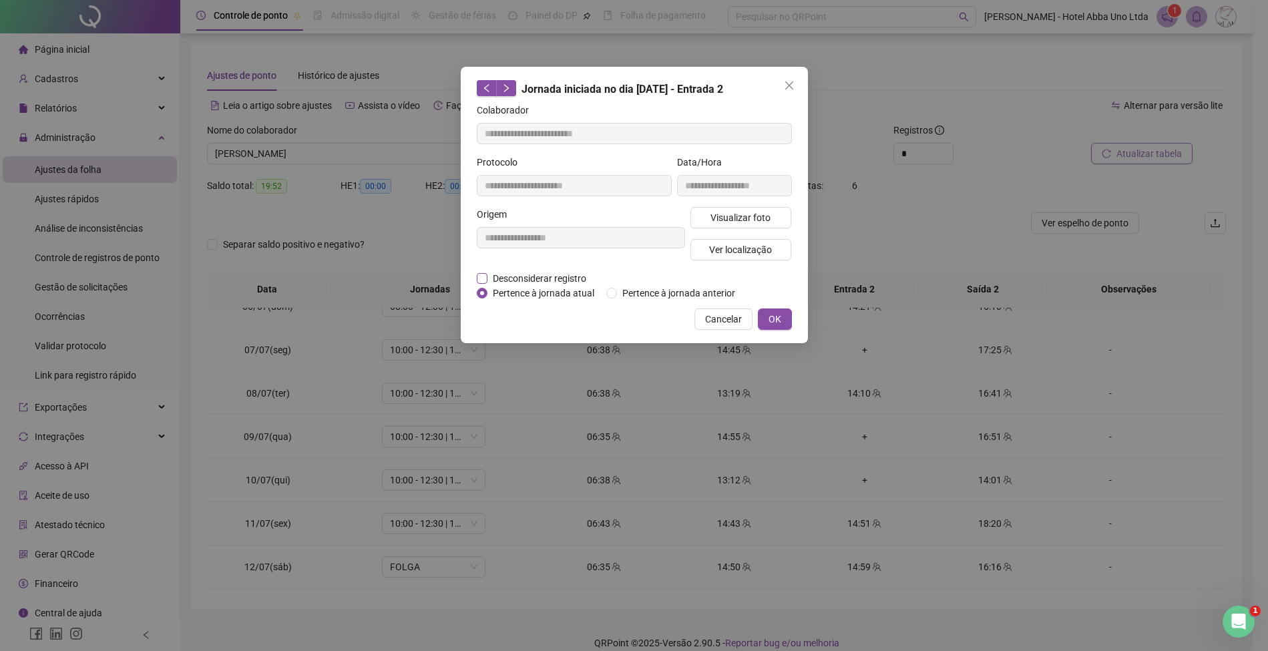
click at [573, 275] on span "Desconsiderar registro" at bounding box center [539, 278] width 104 height 15
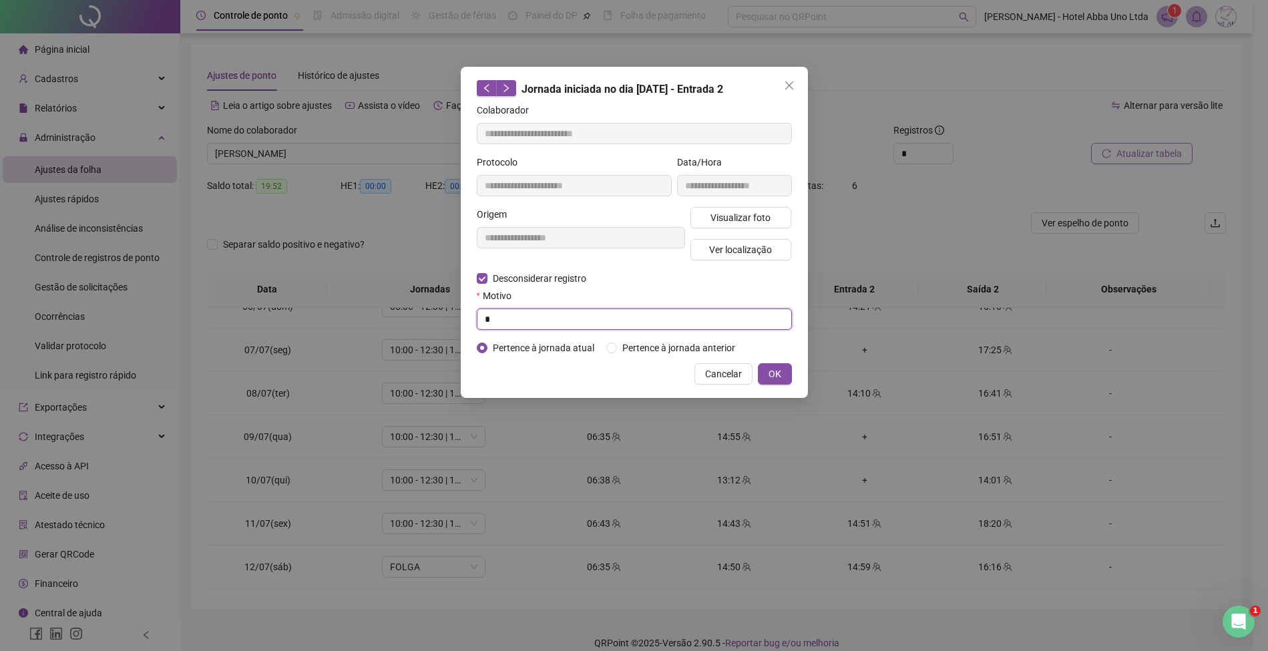
click at [560, 319] on input "*" at bounding box center [634, 318] width 315 height 21
click at [786, 369] on button "OK" at bounding box center [775, 373] width 34 height 21
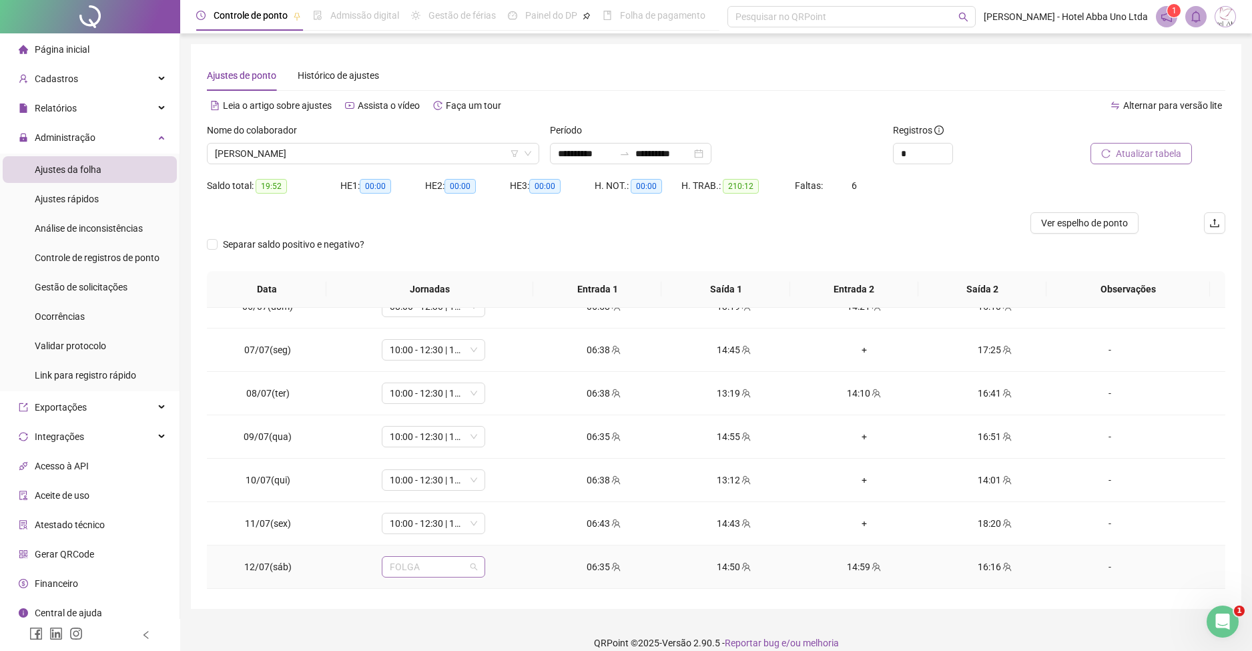
click at [426, 561] on span "FOLGA" at bounding box center [433, 567] width 87 height 20
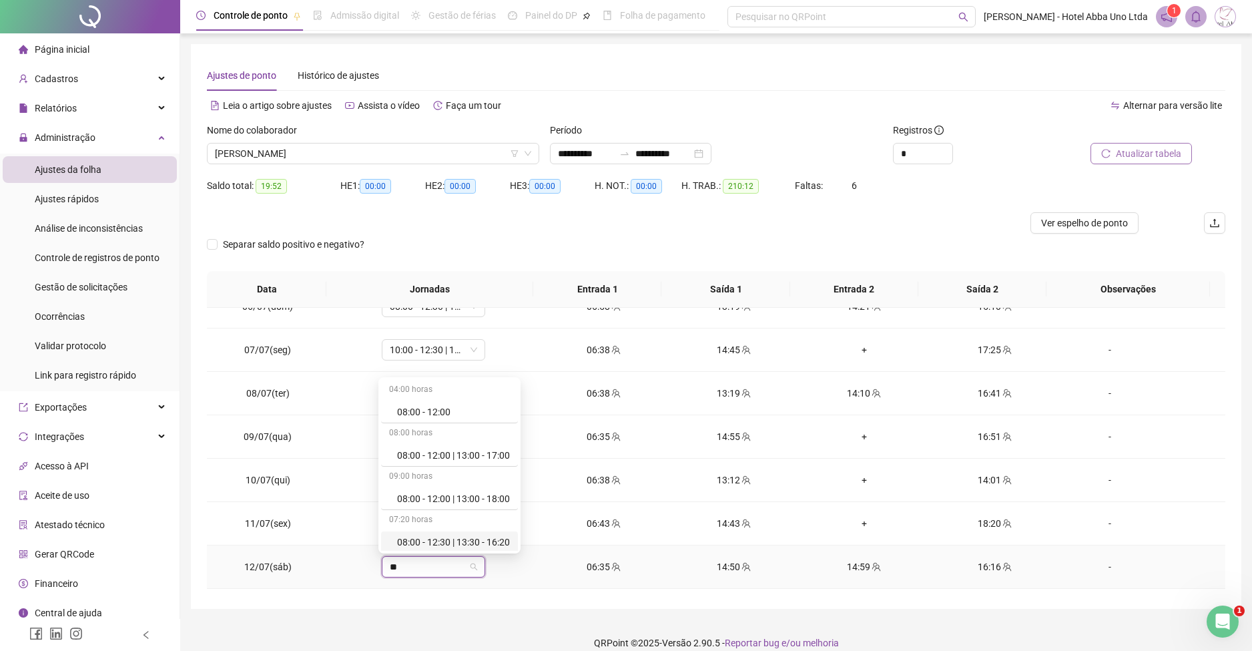
click at [465, 541] on div "08:00 - 12:30 | 13:30 - 16:20" at bounding box center [453, 542] width 113 height 15
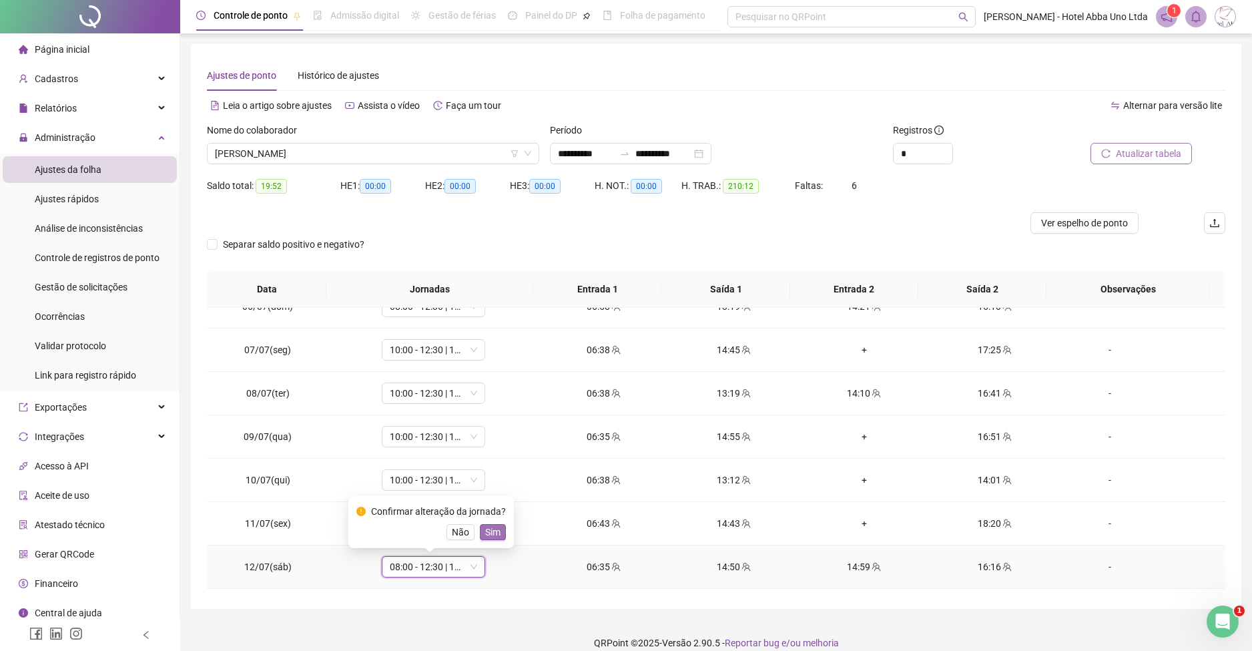
click at [488, 530] on span "Sim" at bounding box center [492, 532] width 15 height 15
click at [861, 350] on div "+" at bounding box center [864, 349] width 109 height 15
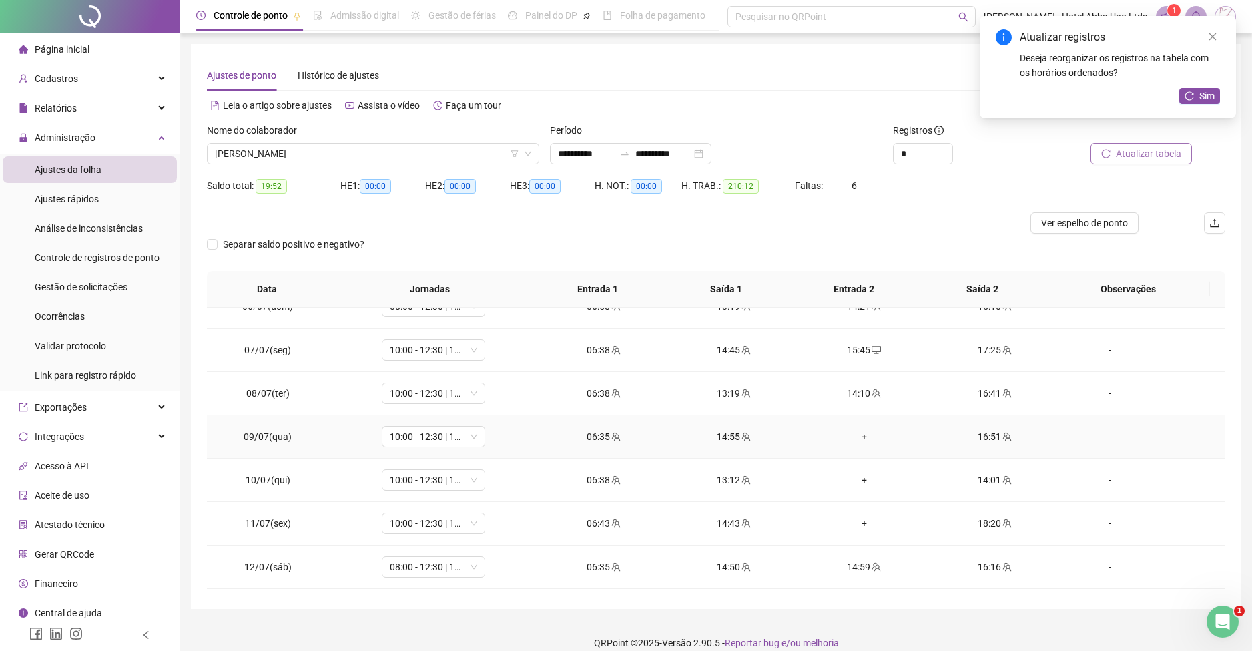
click at [854, 435] on div "+" at bounding box center [864, 436] width 109 height 15
click at [855, 479] on div "+" at bounding box center [864, 480] width 109 height 15
click at [853, 519] on div "+" at bounding box center [864, 523] width 109 height 15
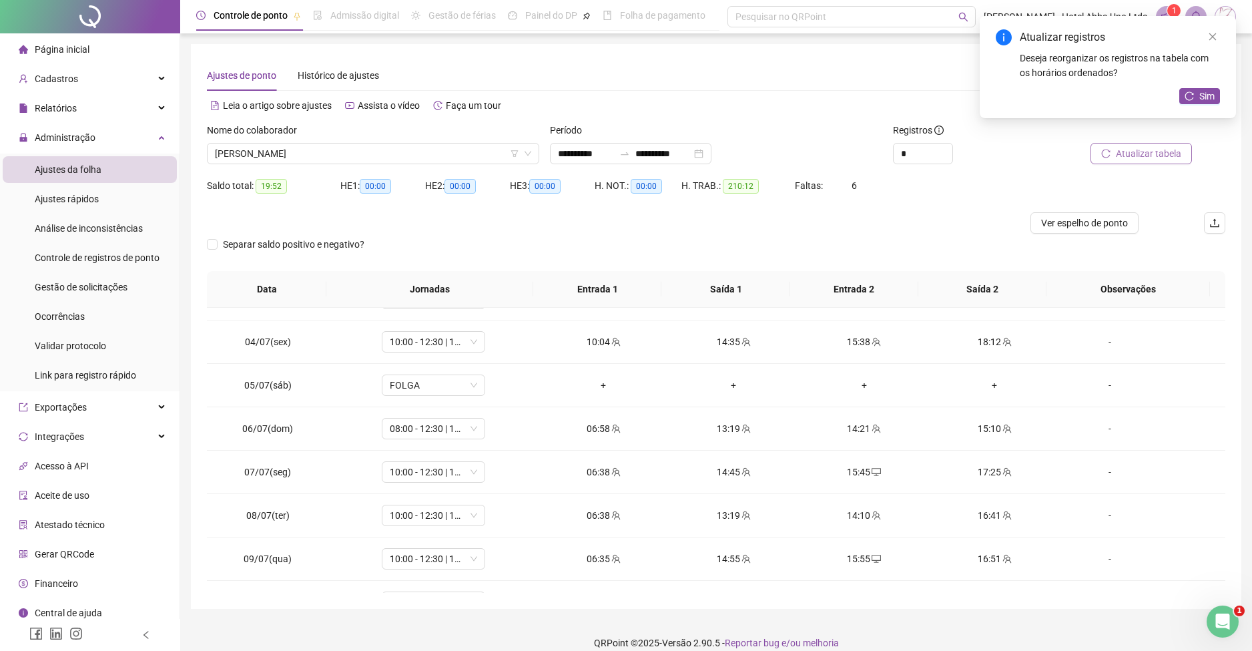
scroll to position [0, 0]
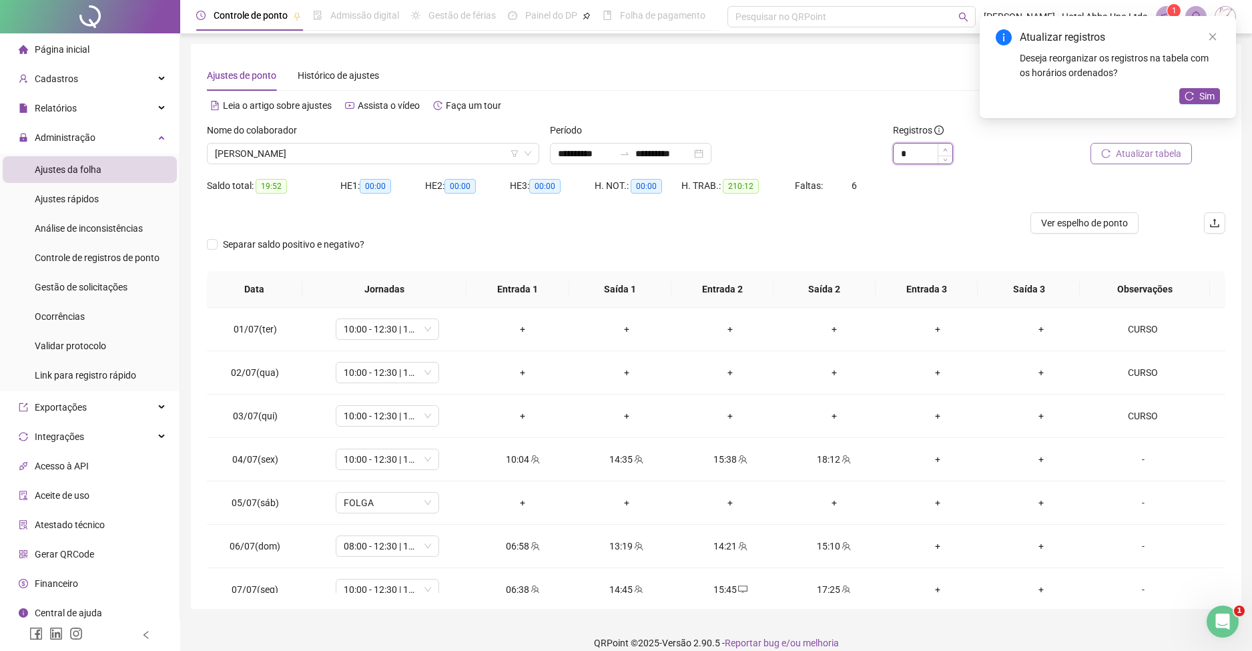
click at [941, 145] on span "Increase Value" at bounding box center [945, 150] width 15 height 12
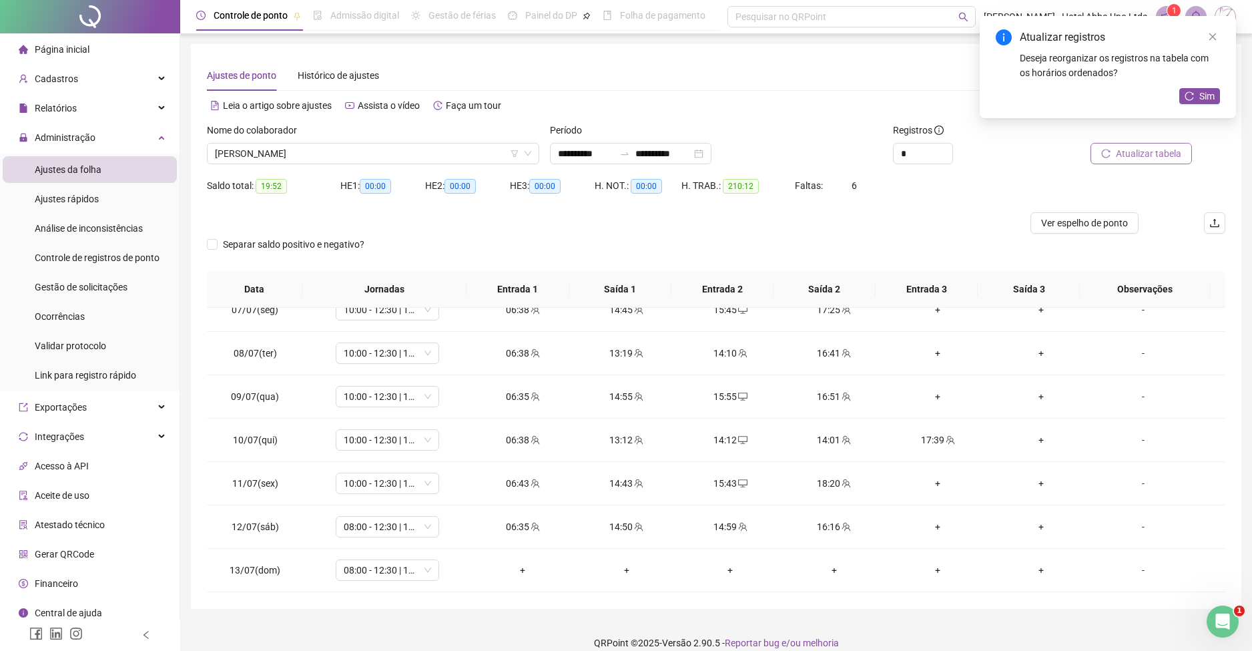
scroll to position [283, 0]
click at [817, 435] on div "14:01" at bounding box center [834, 436] width 82 height 15
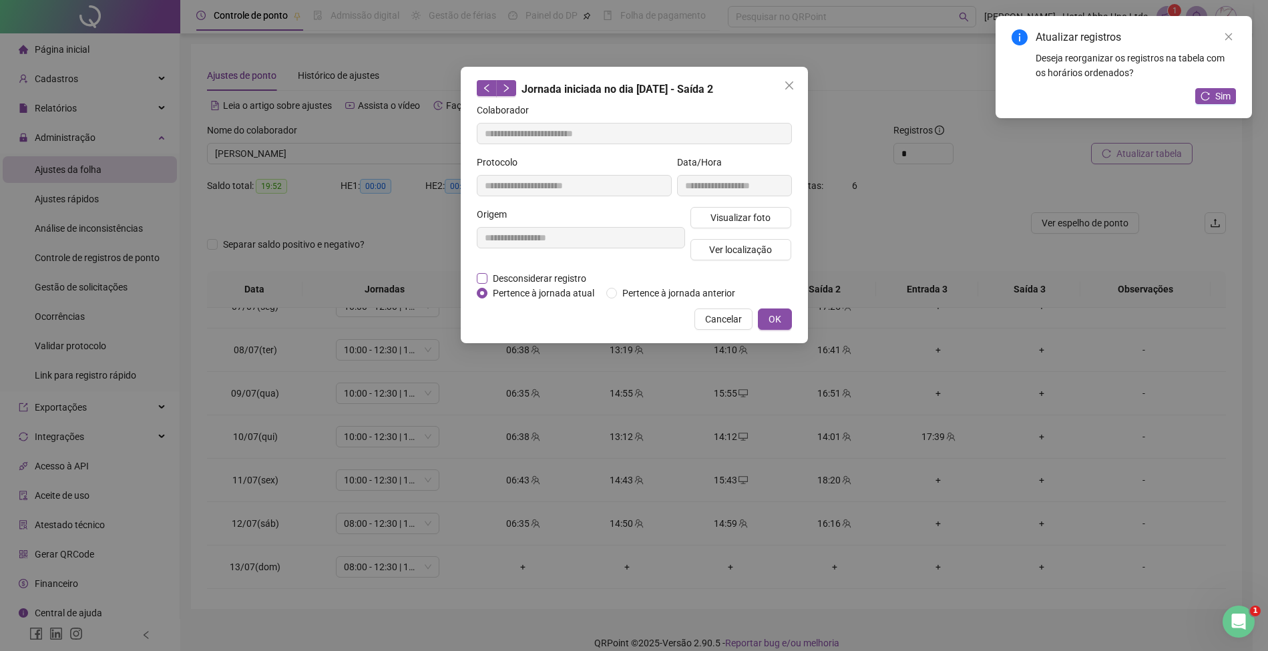
click at [577, 277] on span "Desconsiderar registro" at bounding box center [539, 278] width 104 height 15
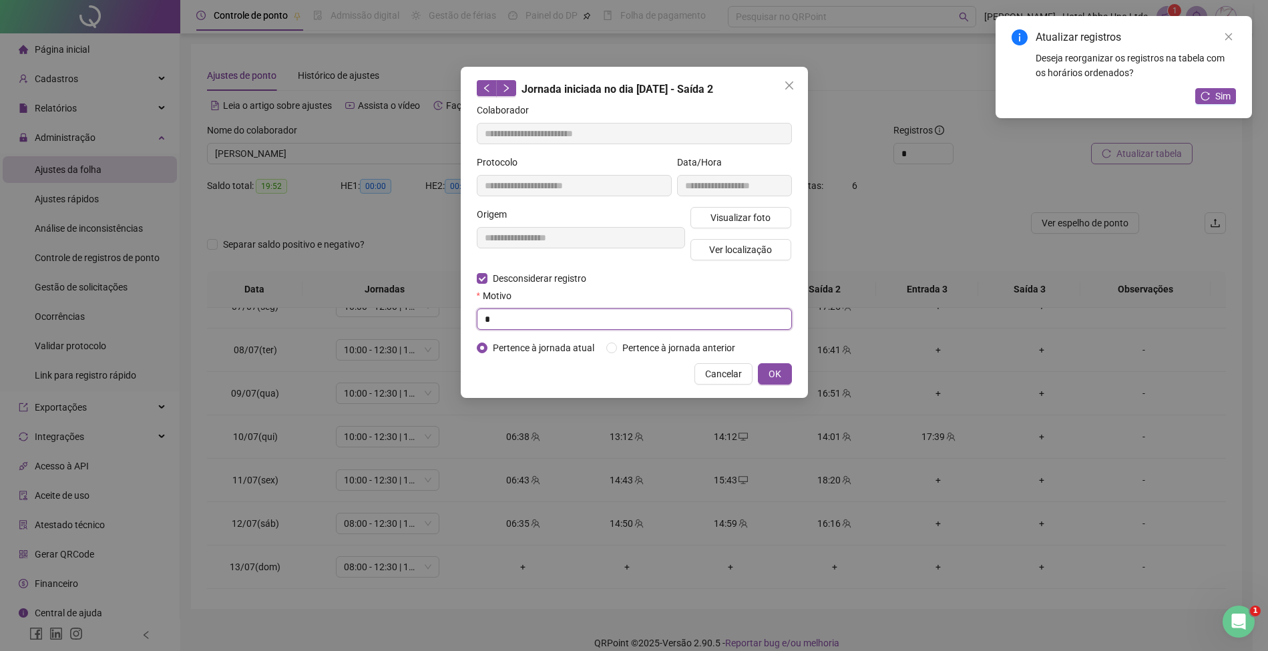
click at [567, 318] on input "*" at bounding box center [634, 318] width 315 height 21
click at [770, 372] on span "OK" at bounding box center [774, 374] width 13 height 15
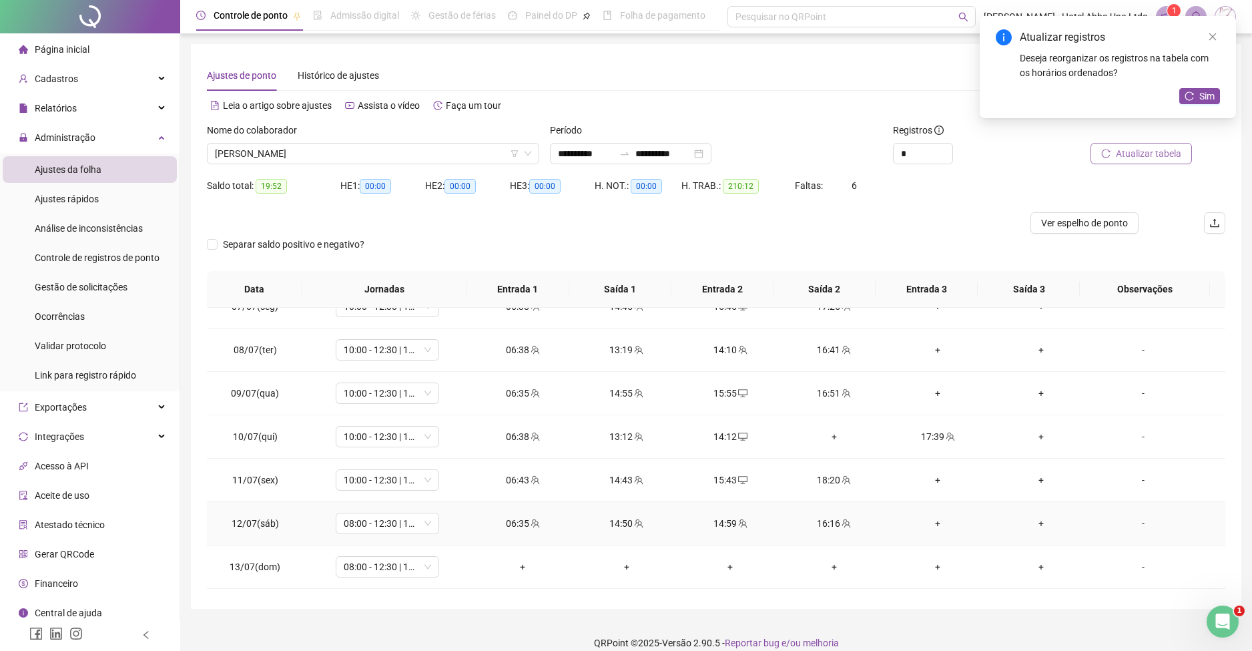
click at [714, 523] on div "14:59" at bounding box center [730, 523] width 82 height 15
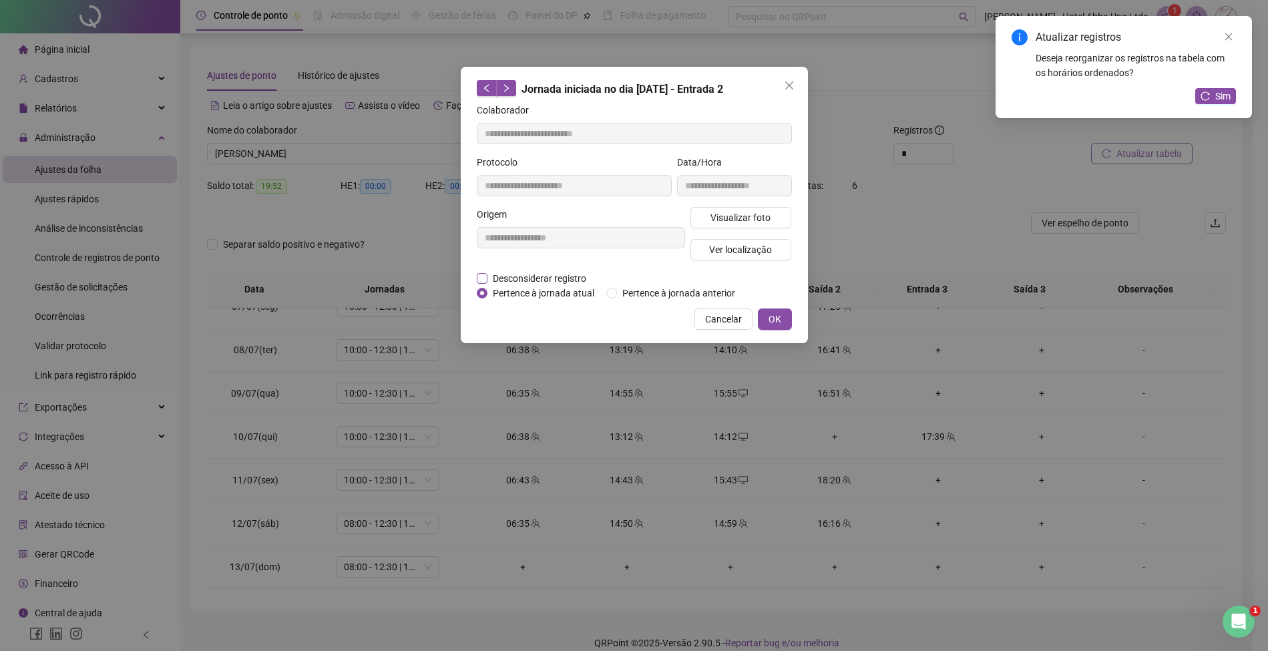
click at [563, 272] on span "Desconsiderar registro" at bounding box center [539, 278] width 104 height 15
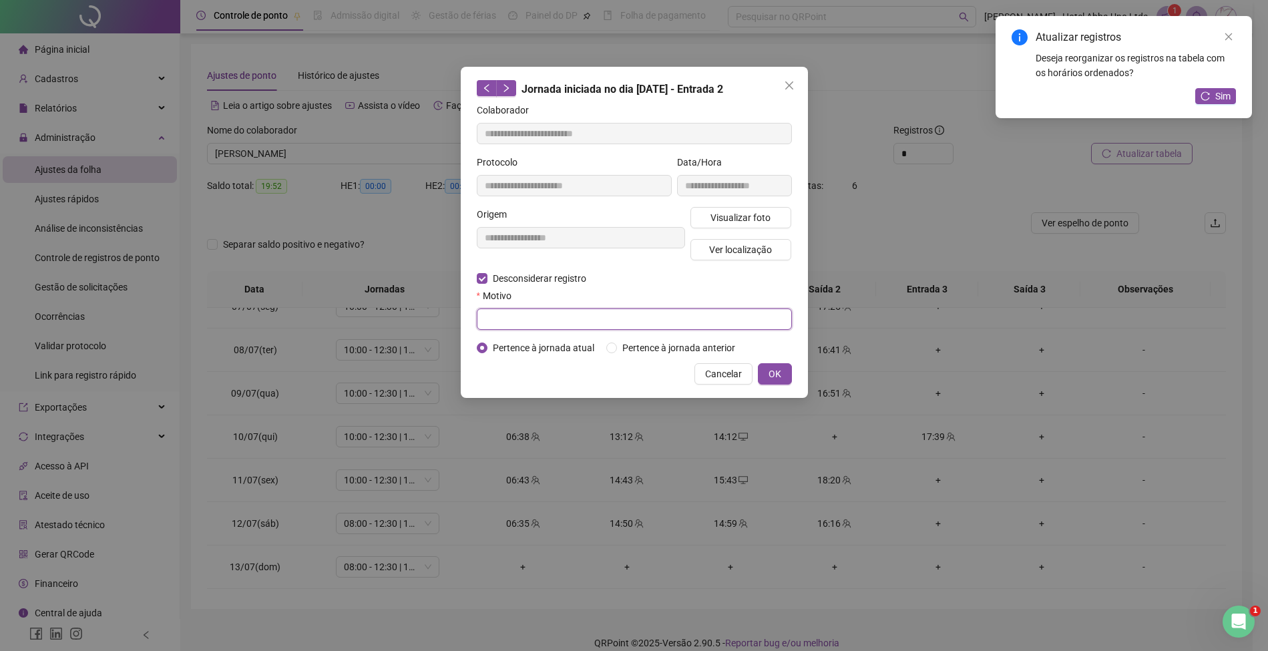
click at [555, 321] on input "text" at bounding box center [634, 318] width 315 height 21
click at [779, 373] on span "OK" at bounding box center [774, 374] width 13 height 15
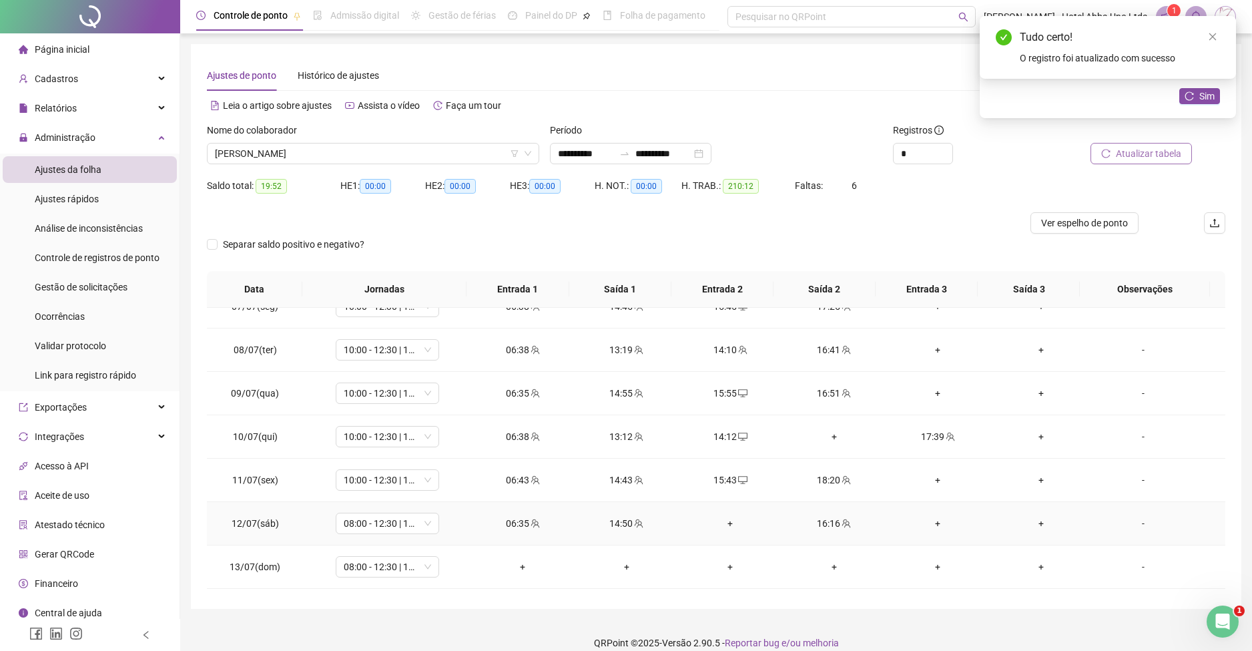
click at [720, 519] on div "+" at bounding box center [730, 523] width 82 height 15
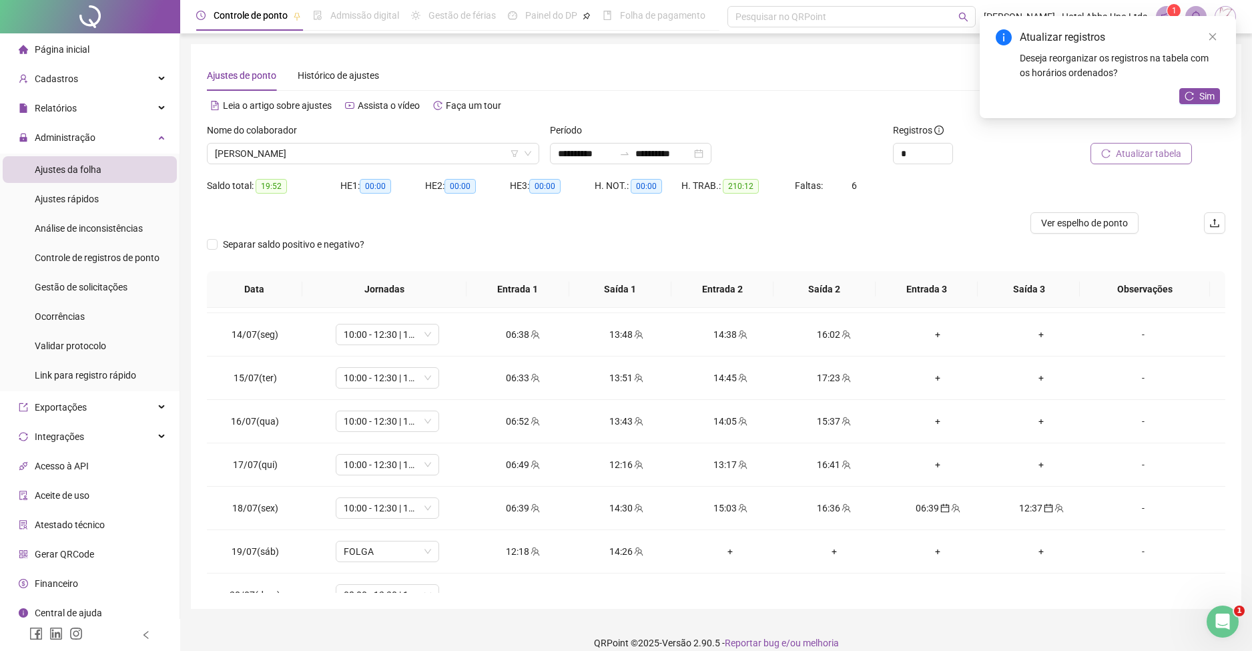
scroll to position [566, 0]
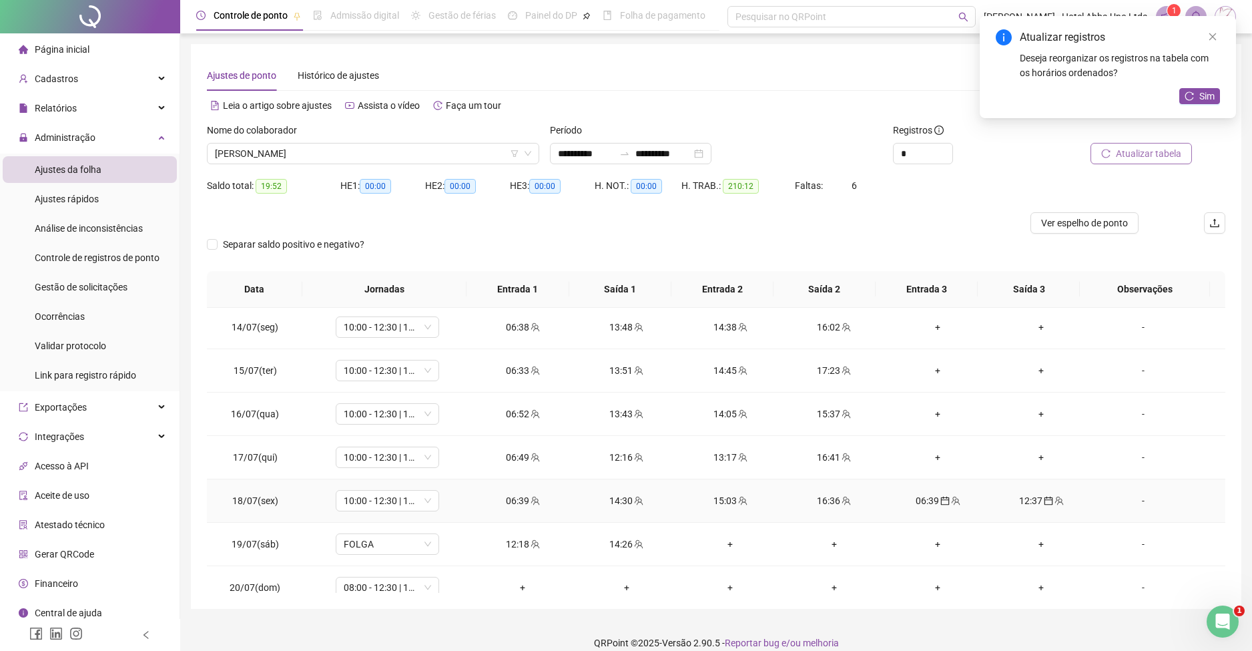
click at [919, 498] on div "06:39" at bounding box center [938, 500] width 82 height 15
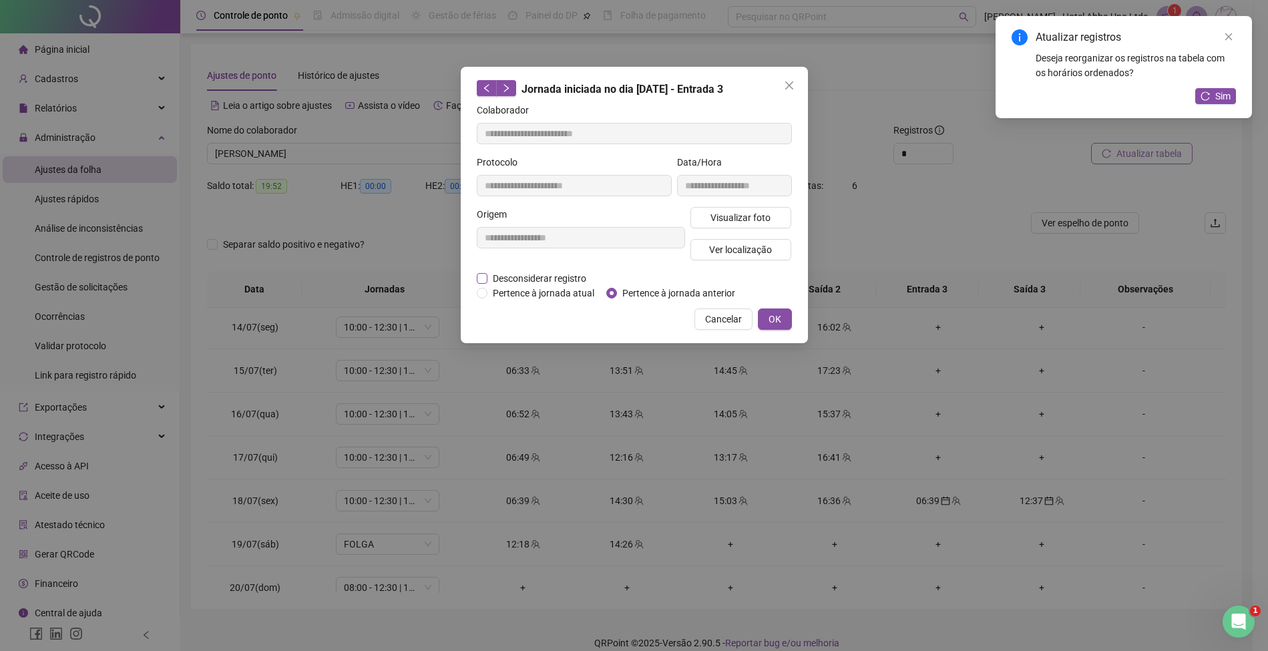
click at [579, 276] on span "Desconsiderar registro" at bounding box center [539, 278] width 104 height 15
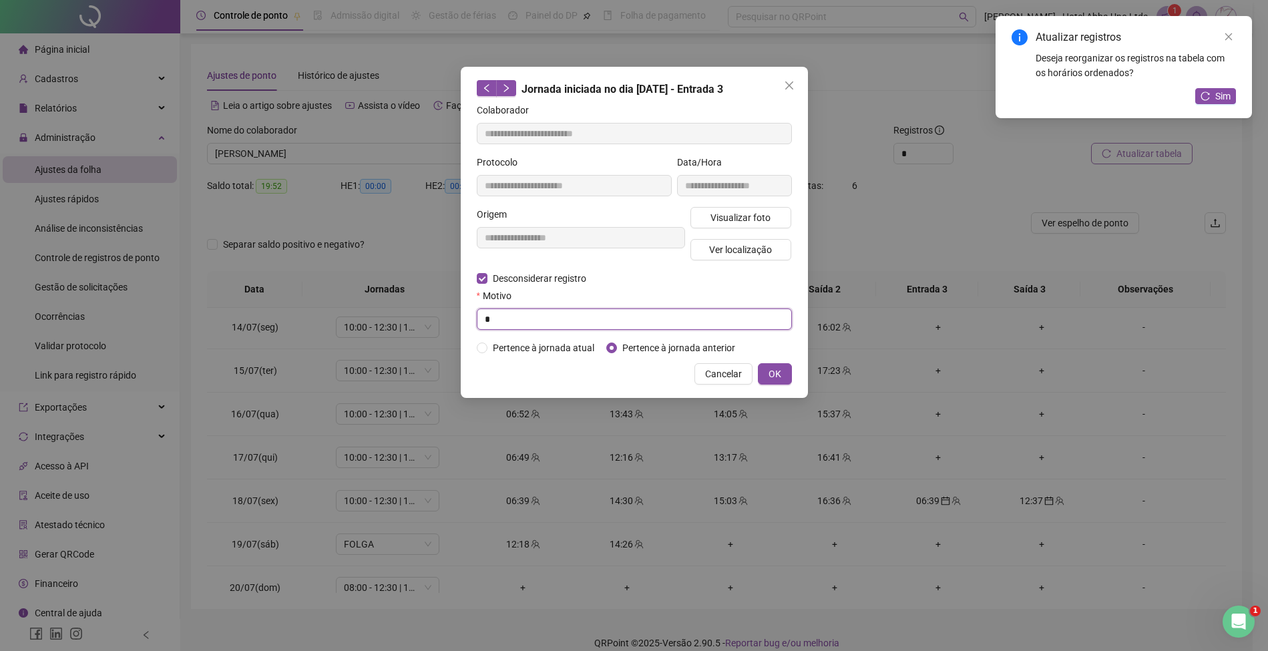
click at [549, 325] on input "*" at bounding box center [634, 318] width 315 height 21
click at [780, 369] on span "OK" at bounding box center [774, 374] width 13 height 15
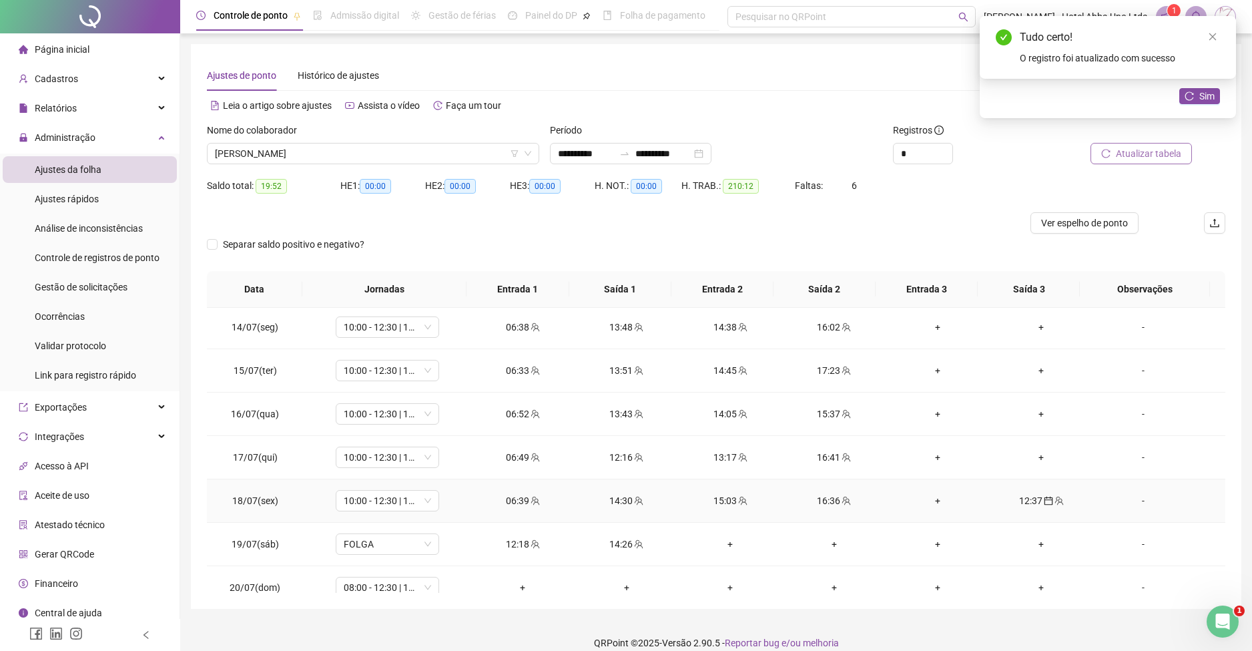
click at [1018, 498] on div "12:37" at bounding box center [1042, 500] width 82 height 15
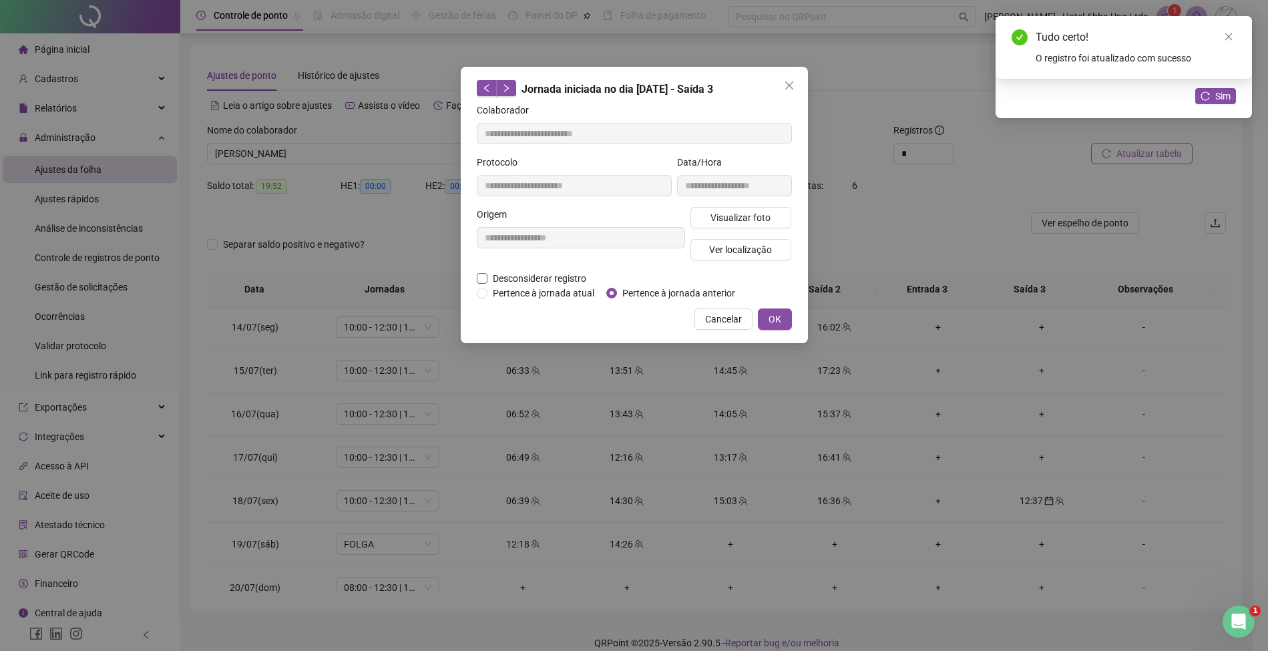
click at [574, 272] on span "Desconsiderar registro" at bounding box center [539, 278] width 104 height 15
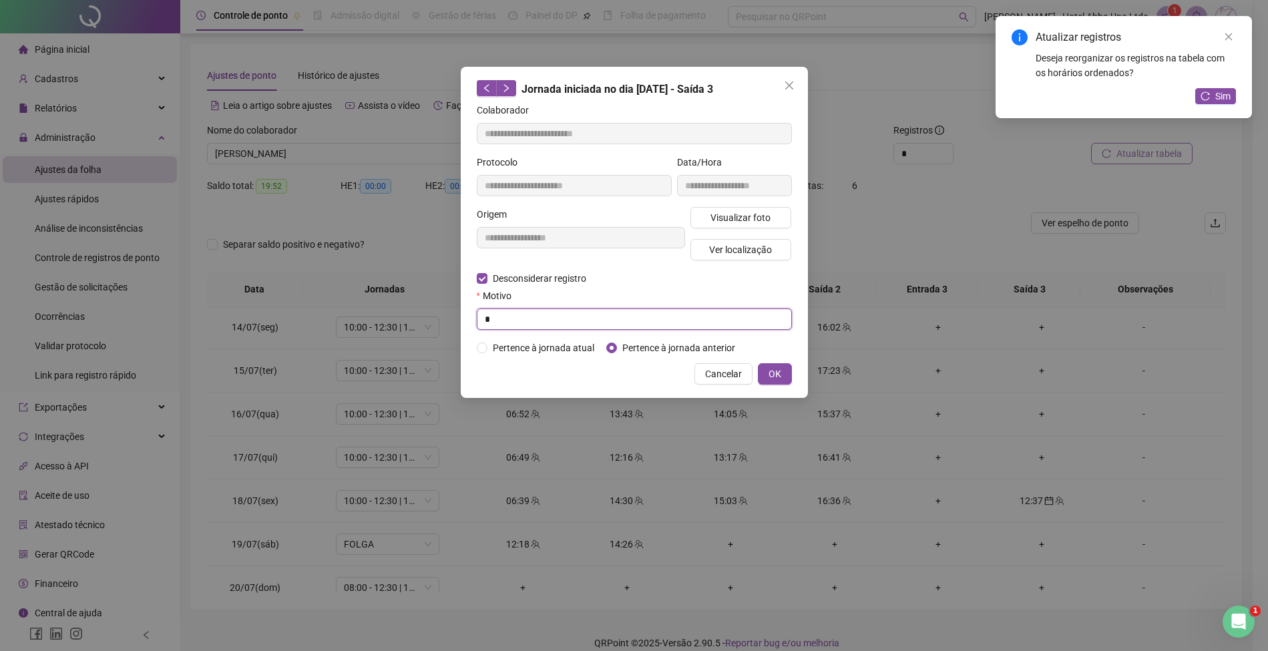
click at [563, 316] on input "*" at bounding box center [634, 318] width 315 height 21
click at [782, 371] on button "OK" at bounding box center [775, 373] width 34 height 21
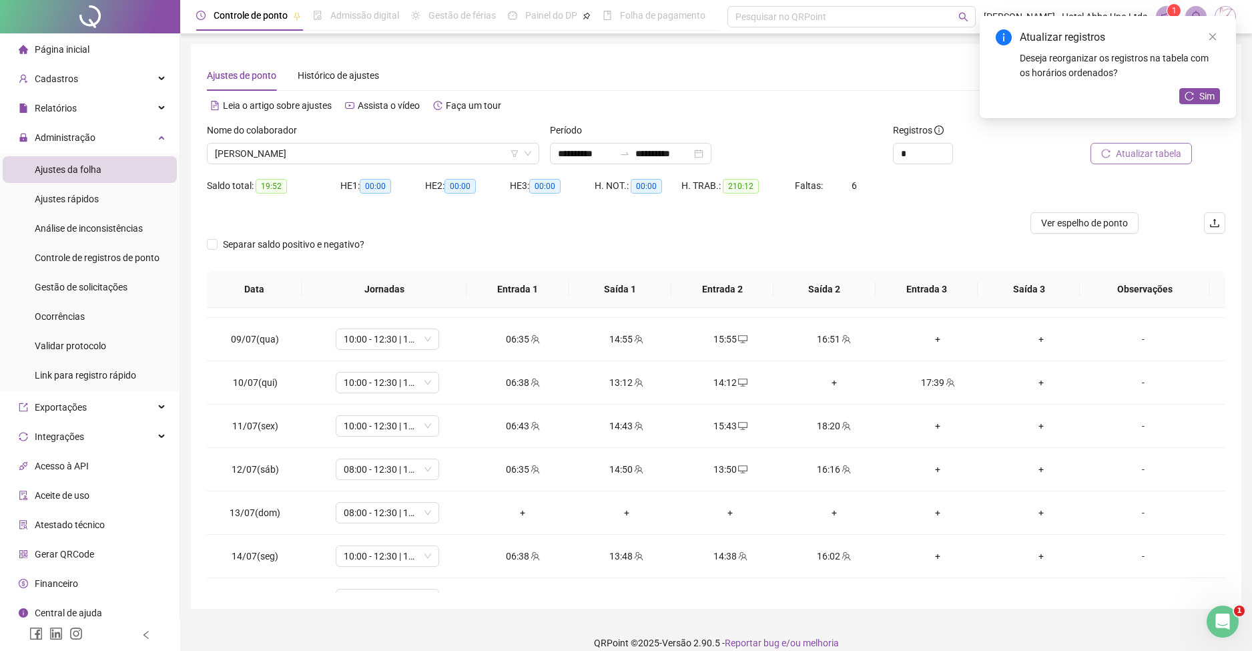
scroll to position [0, 0]
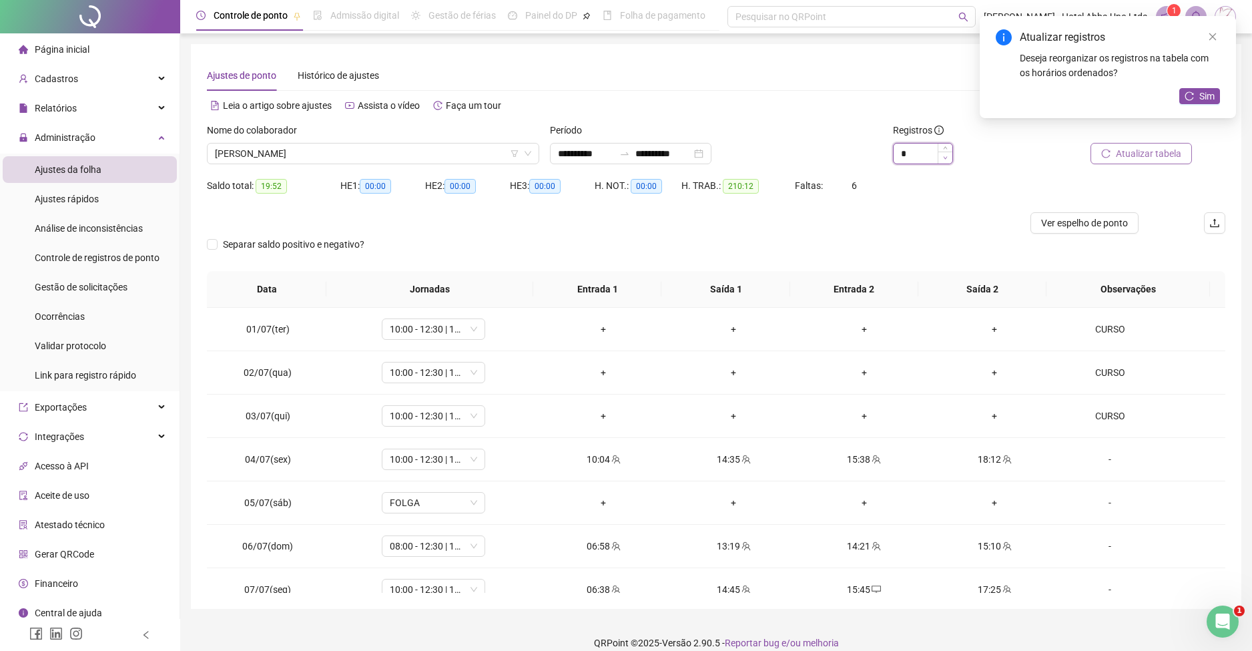
click at [941, 160] on span "Decrease Value" at bounding box center [945, 158] width 15 height 12
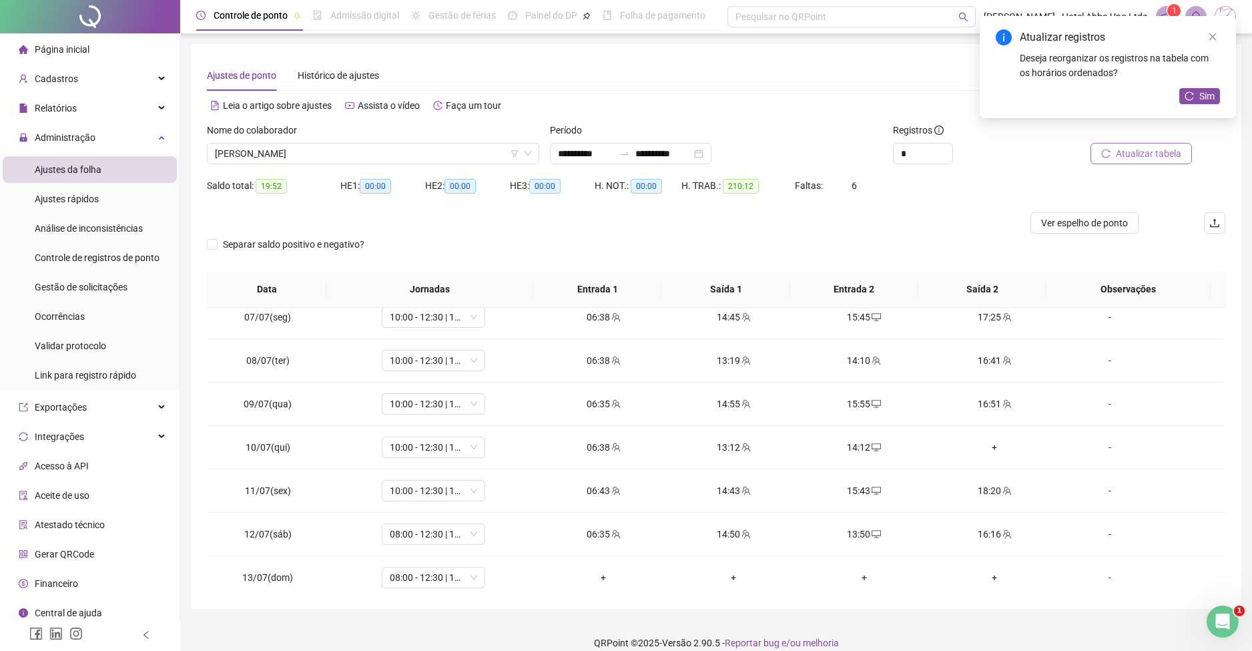
scroll to position [294, 0]
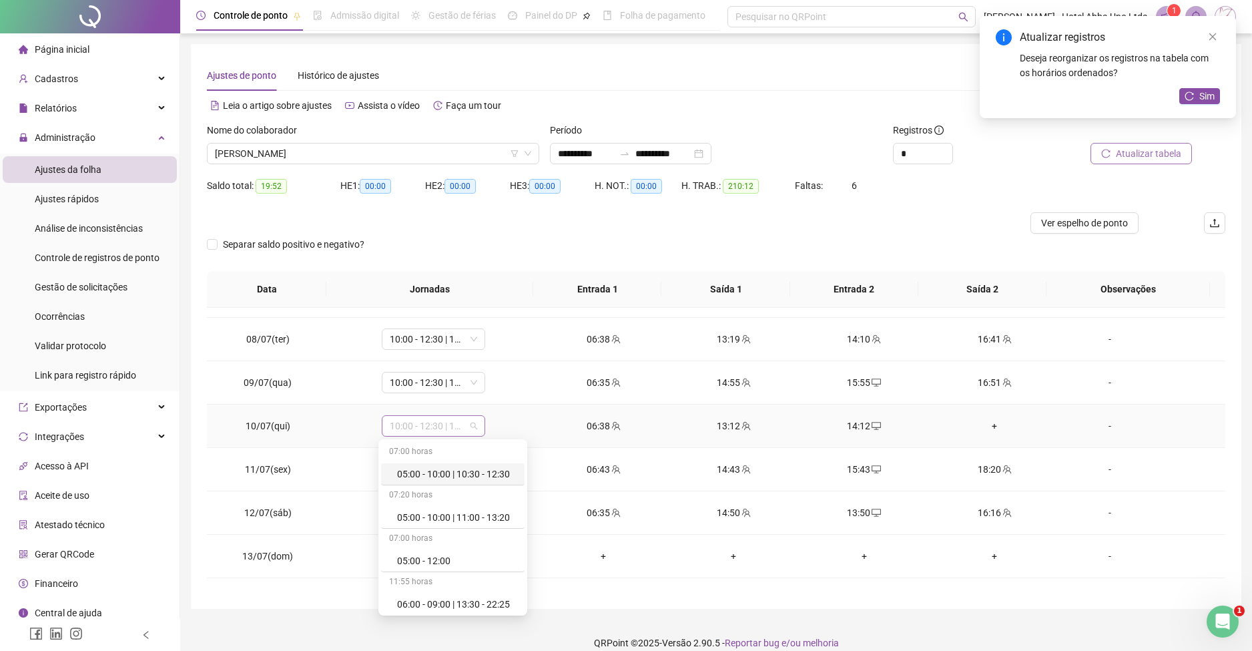
click at [441, 429] on span "10:00 - 12:30 | 13:30 - 18:00" at bounding box center [433, 426] width 87 height 20
click at [476, 602] on div "06:30 - 12:30 | 13:30 - 16:30" at bounding box center [453, 601] width 113 height 15
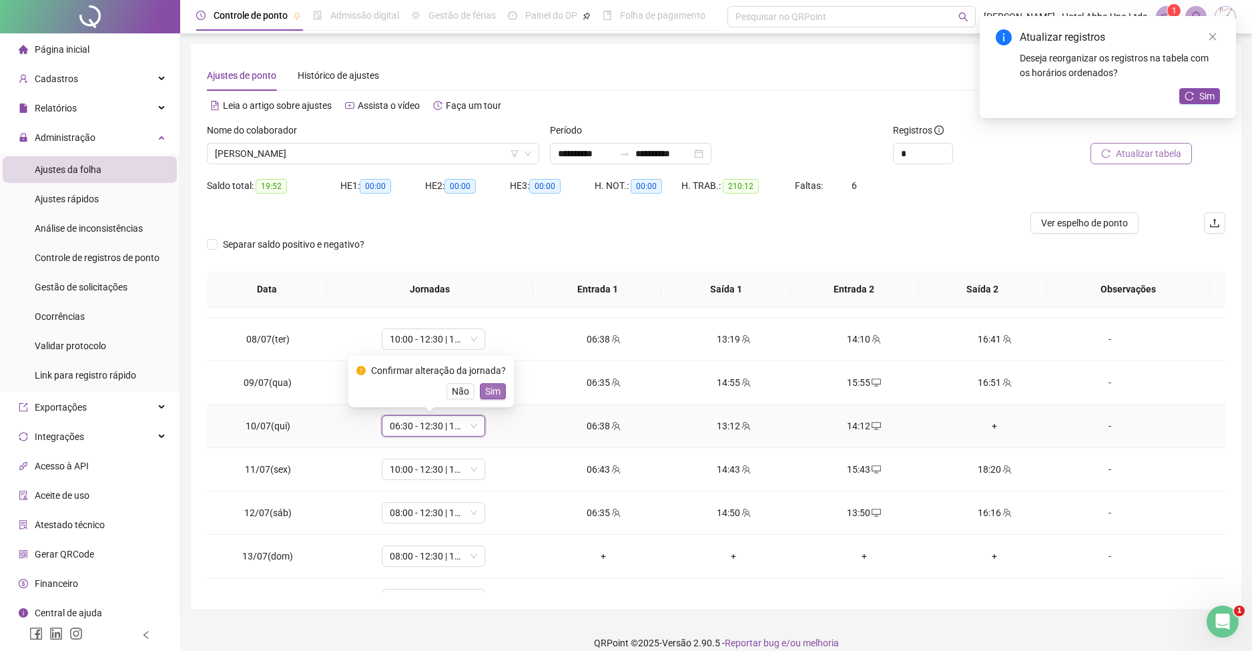
click at [492, 389] on span "Sim" at bounding box center [492, 391] width 15 height 15
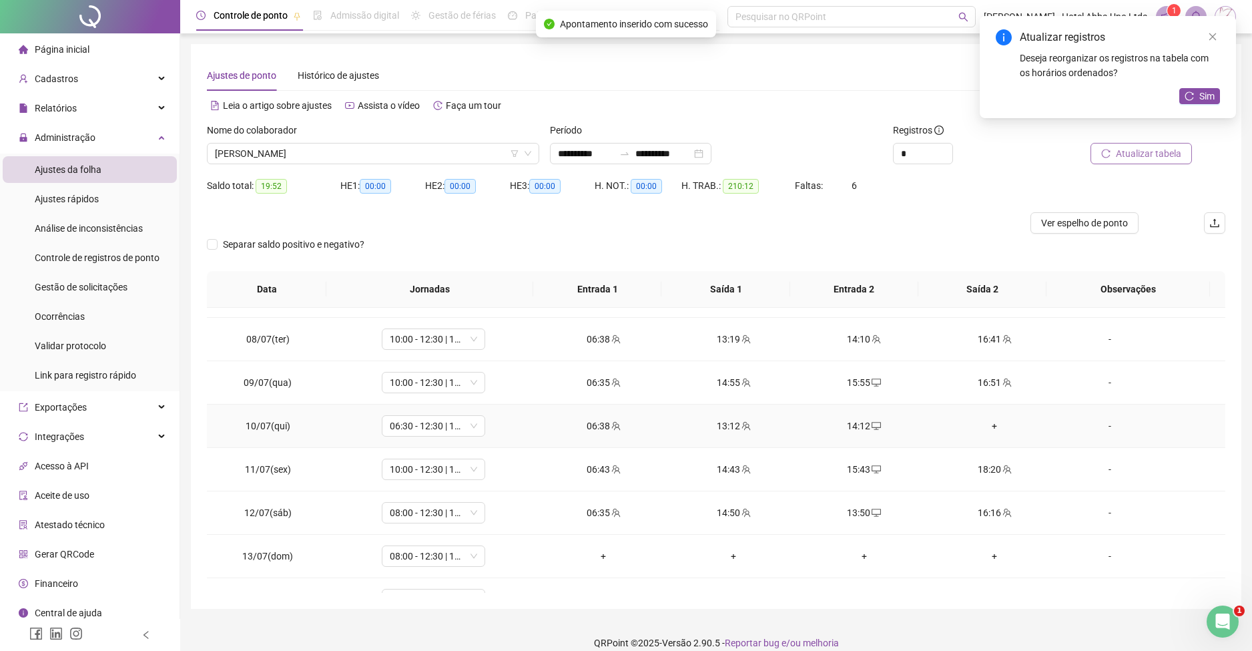
click at [981, 419] on div "+" at bounding box center [994, 426] width 109 height 15
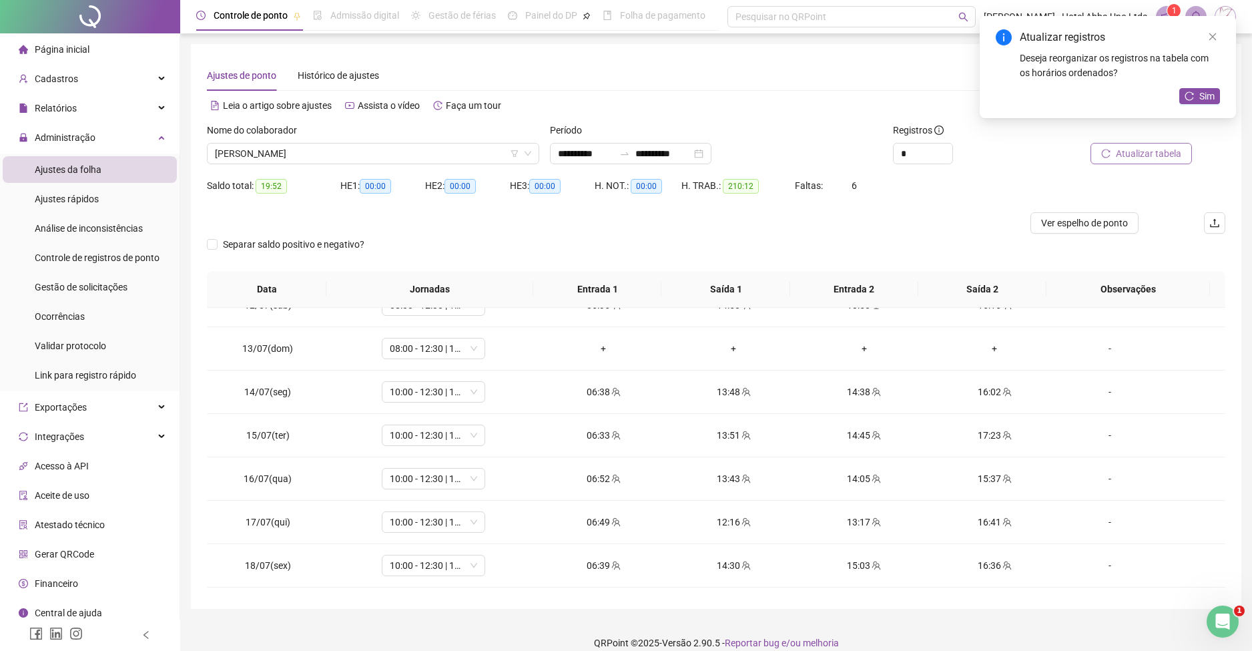
scroll to position [497, 0]
click at [449, 349] on span "08:00 - 12:30 | 13:30 - 16:20" at bounding box center [433, 352] width 87 height 20
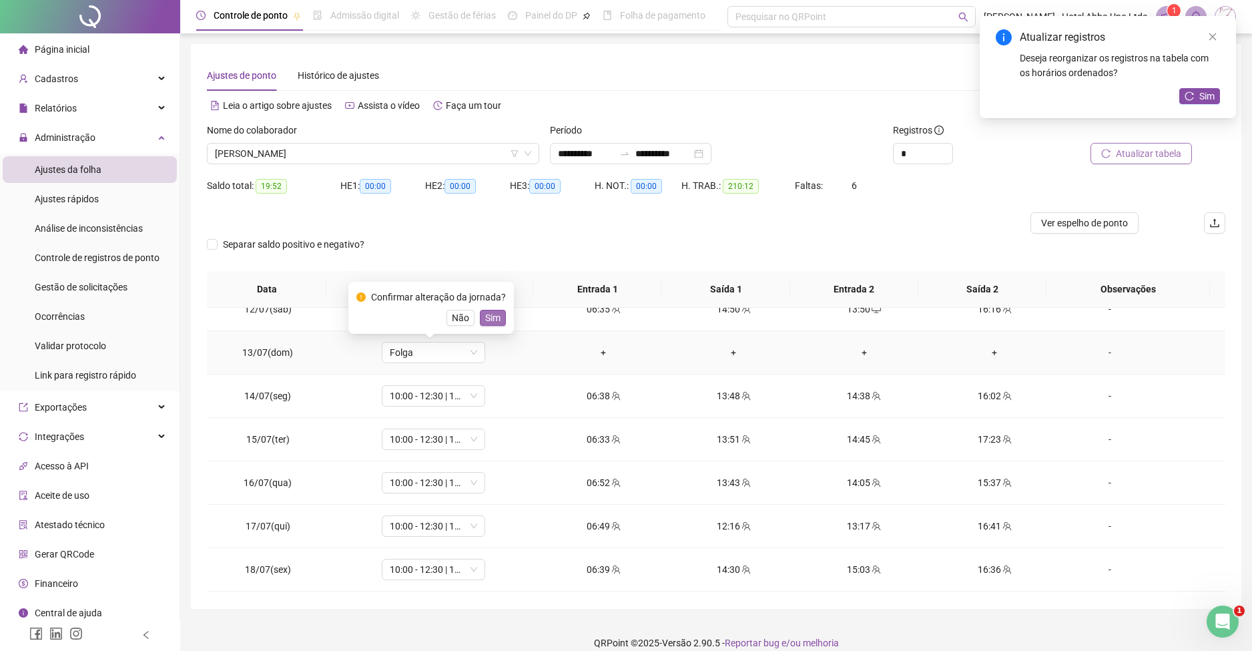
click at [493, 316] on span "Sim" at bounding box center [492, 317] width 15 height 15
click at [858, 395] on div "14:38" at bounding box center [864, 396] width 109 height 15
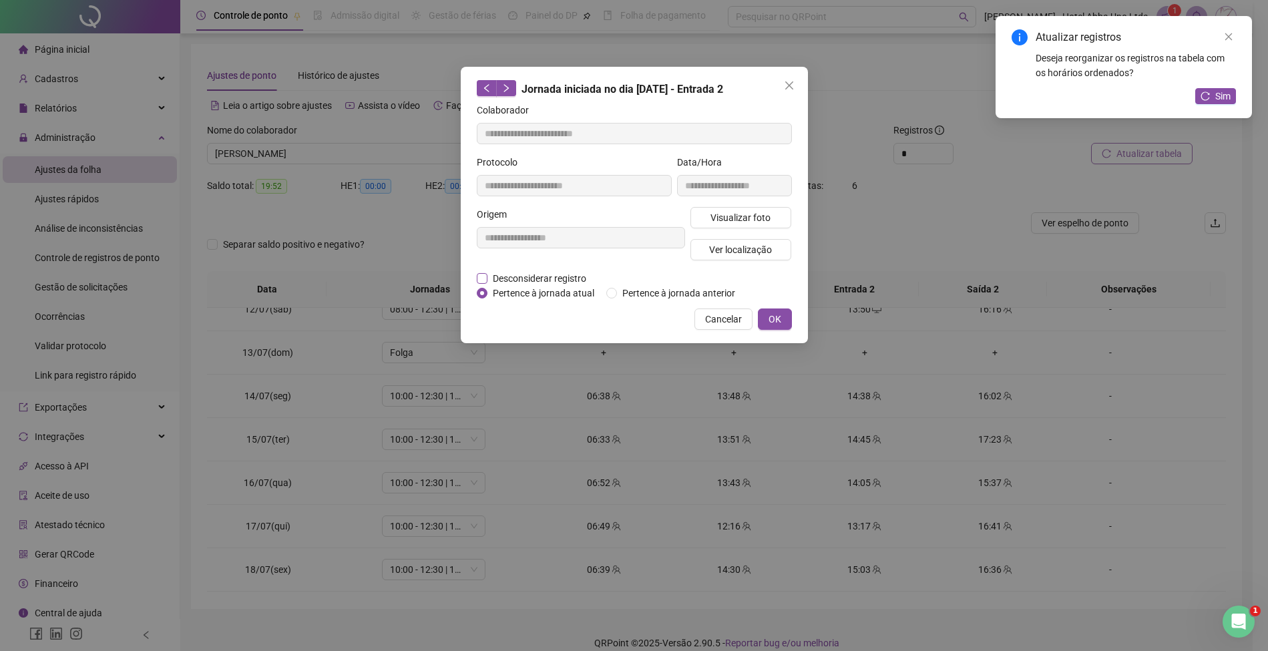
click at [561, 276] on span "Desconsiderar registro" at bounding box center [539, 278] width 104 height 15
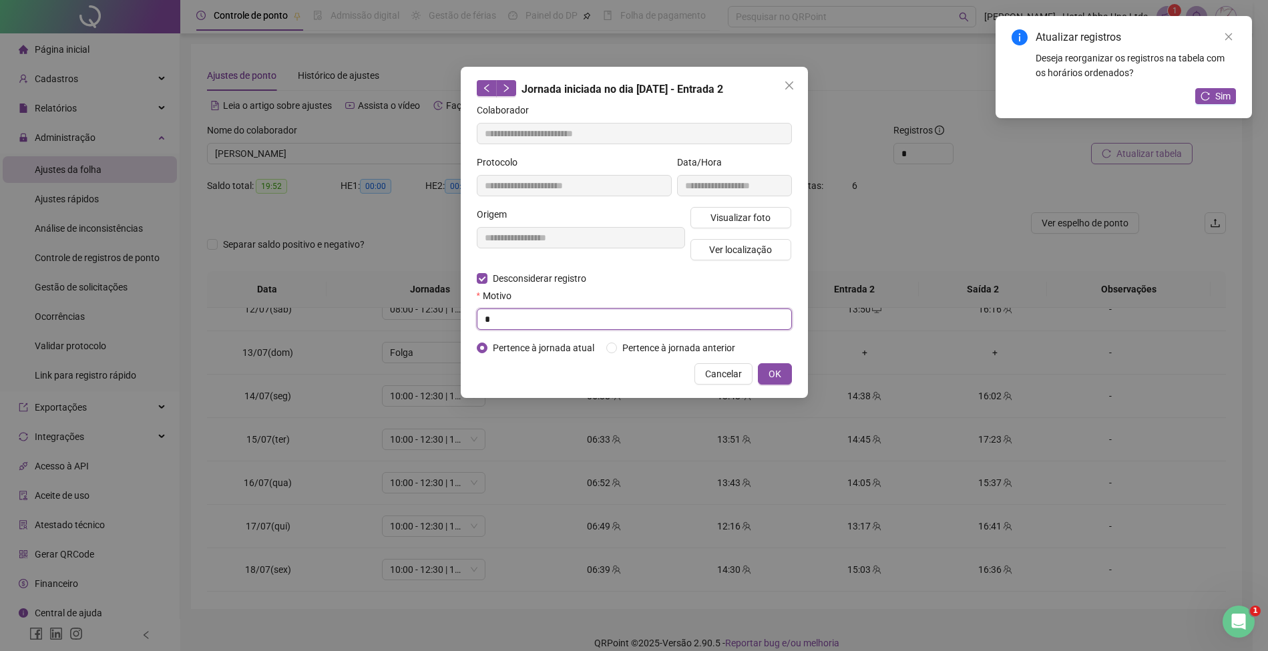
click at [544, 323] on input "*" at bounding box center [634, 318] width 315 height 21
click at [773, 371] on span "OK" at bounding box center [774, 374] width 13 height 15
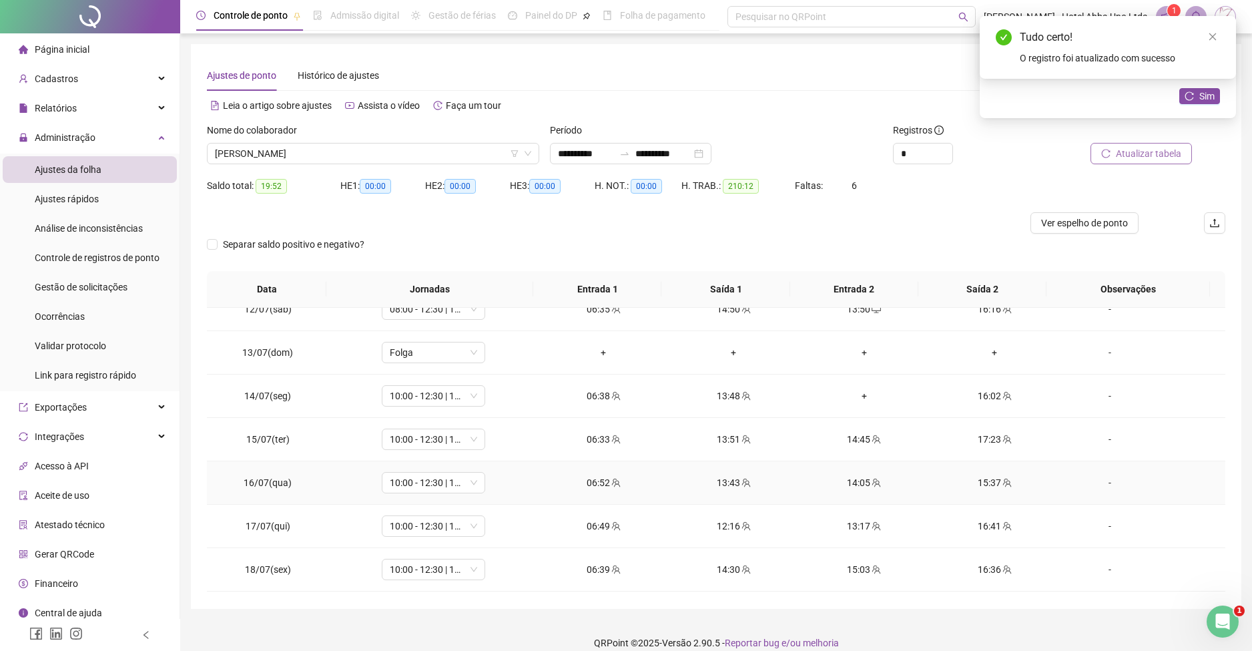
click at [840, 479] on div "14:05" at bounding box center [864, 482] width 109 height 15
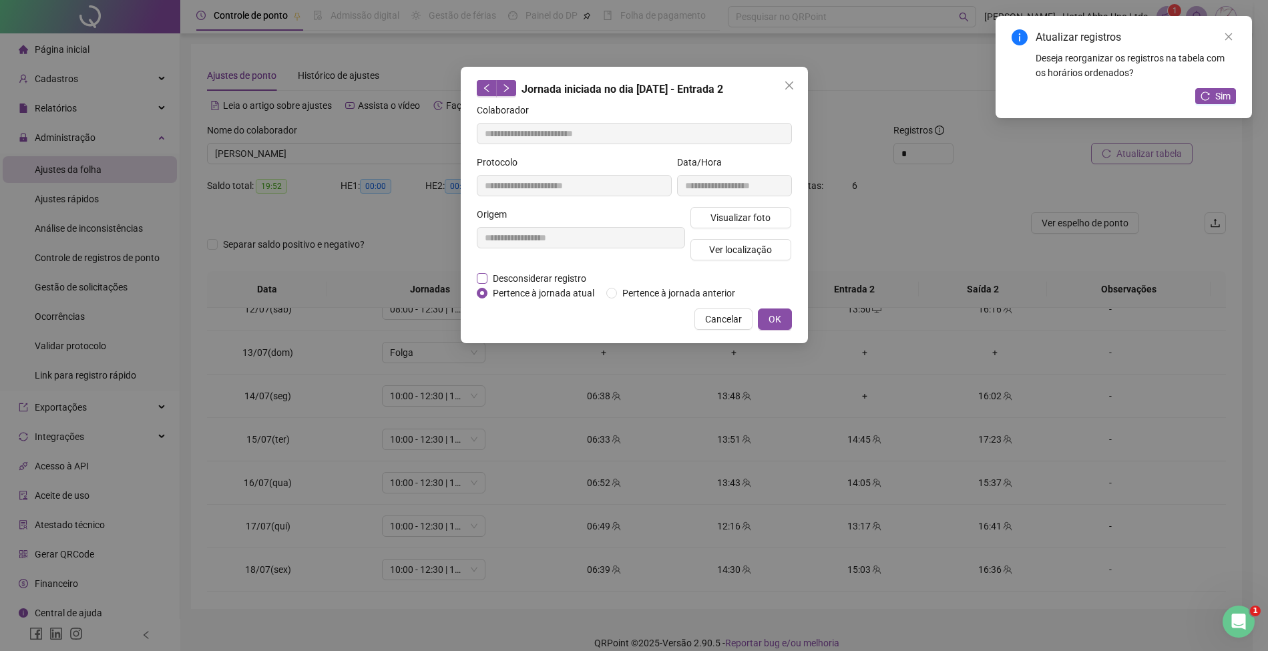
click at [569, 275] on span "Desconsiderar registro" at bounding box center [539, 278] width 104 height 15
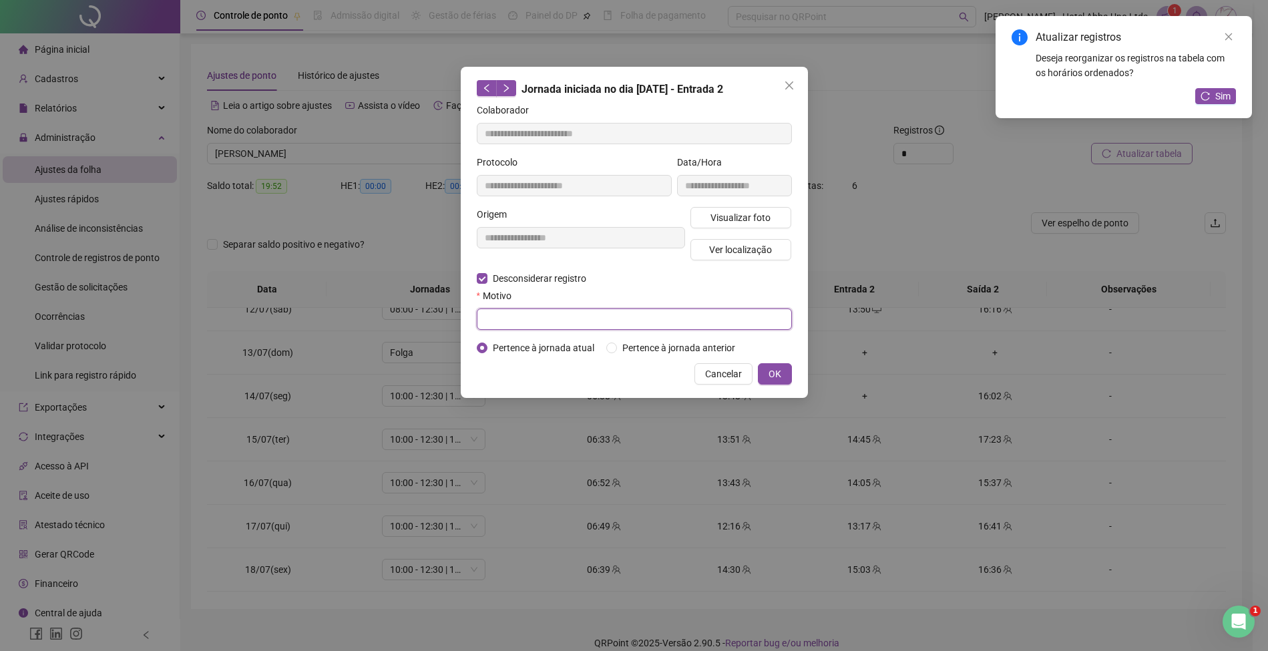
click at [549, 328] on input "text" at bounding box center [634, 318] width 315 height 21
click at [778, 370] on span "OK" at bounding box center [774, 374] width 13 height 15
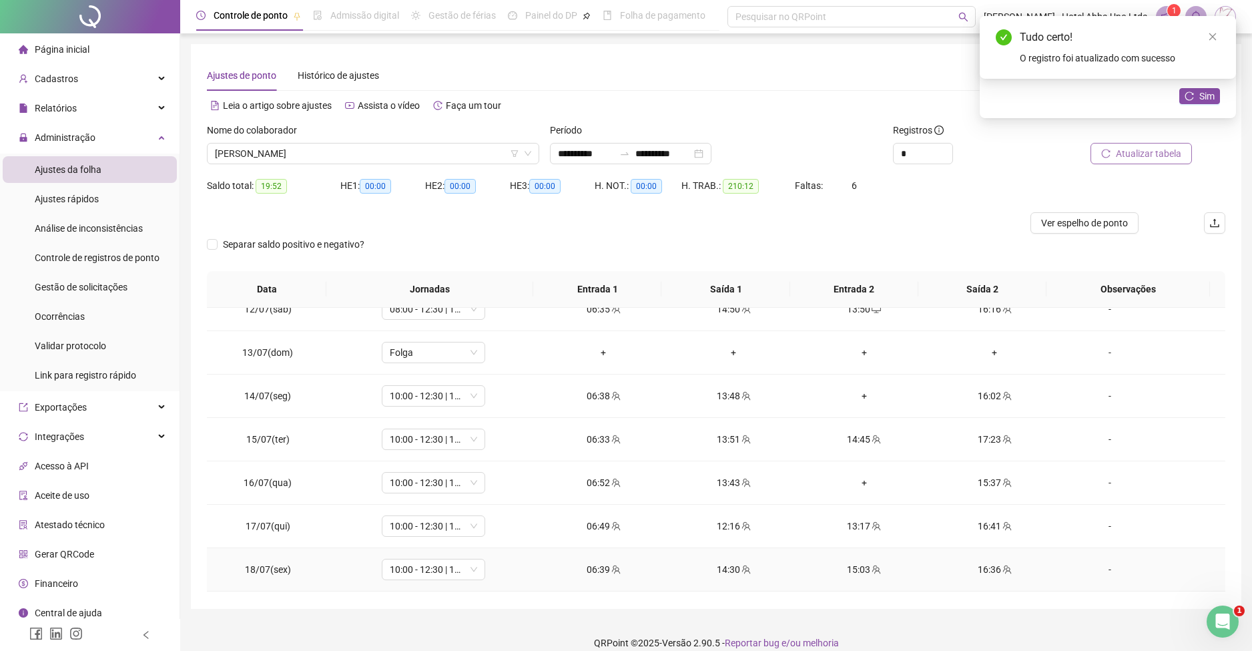
click at [845, 568] on div "15:03" at bounding box center [864, 569] width 109 height 15
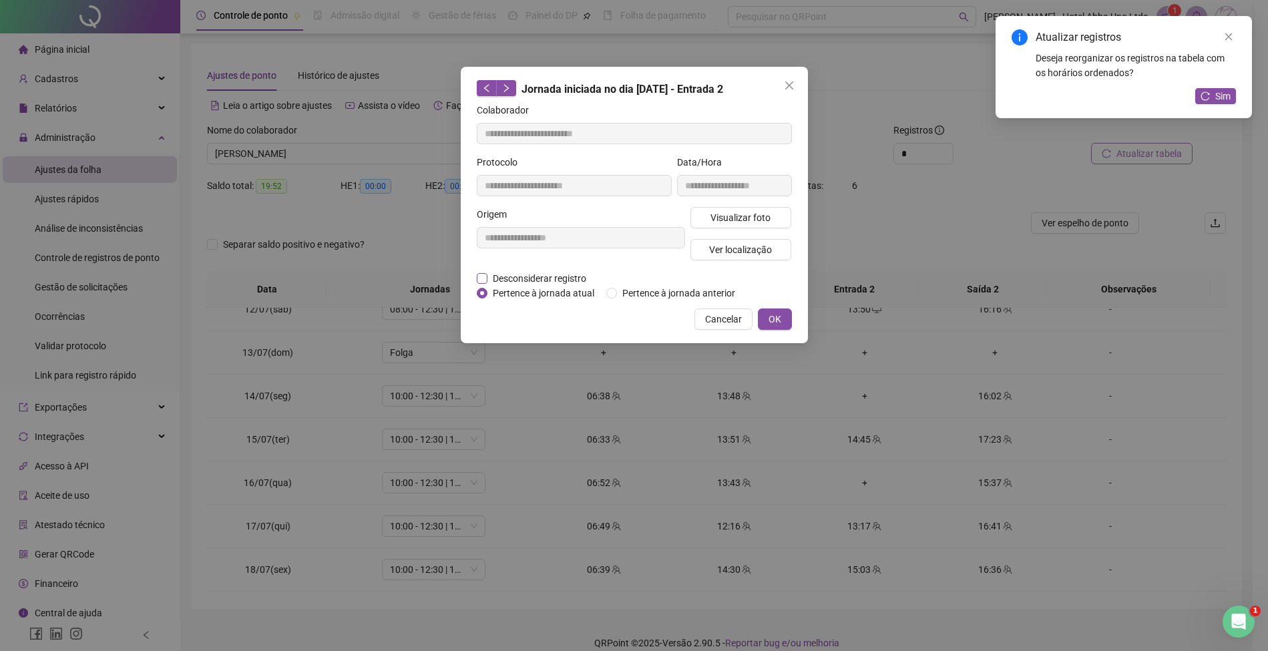
click at [557, 274] on span "Desconsiderar registro" at bounding box center [539, 278] width 104 height 15
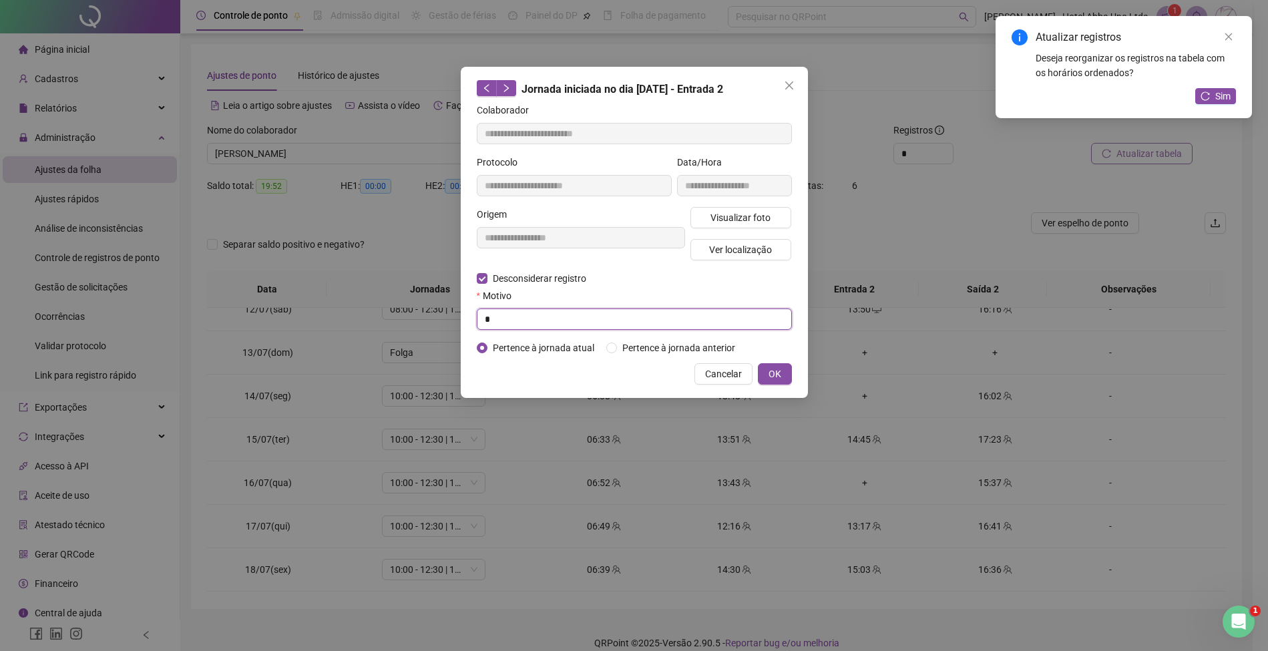
click at [554, 316] on input "*" at bounding box center [634, 318] width 315 height 21
click at [780, 367] on span "OK" at bounding box center [774, 374] width 13 height 15
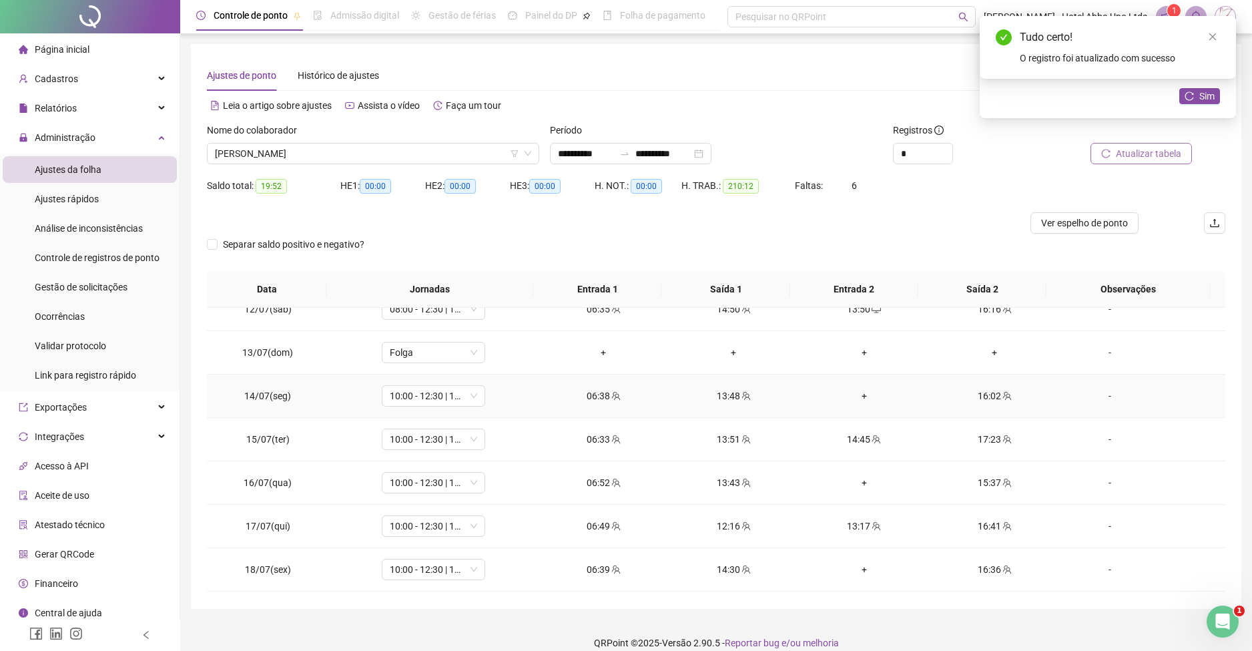
click at [853, 395] on div "+" at bounding box center [864, 396] width 109 height 15
click at [854, 482] on div "+" at bounding box center [864, 482] width 109 height 15
click at [855, 569] on div "+" at bounding box center [864, 569] width 109 height 15
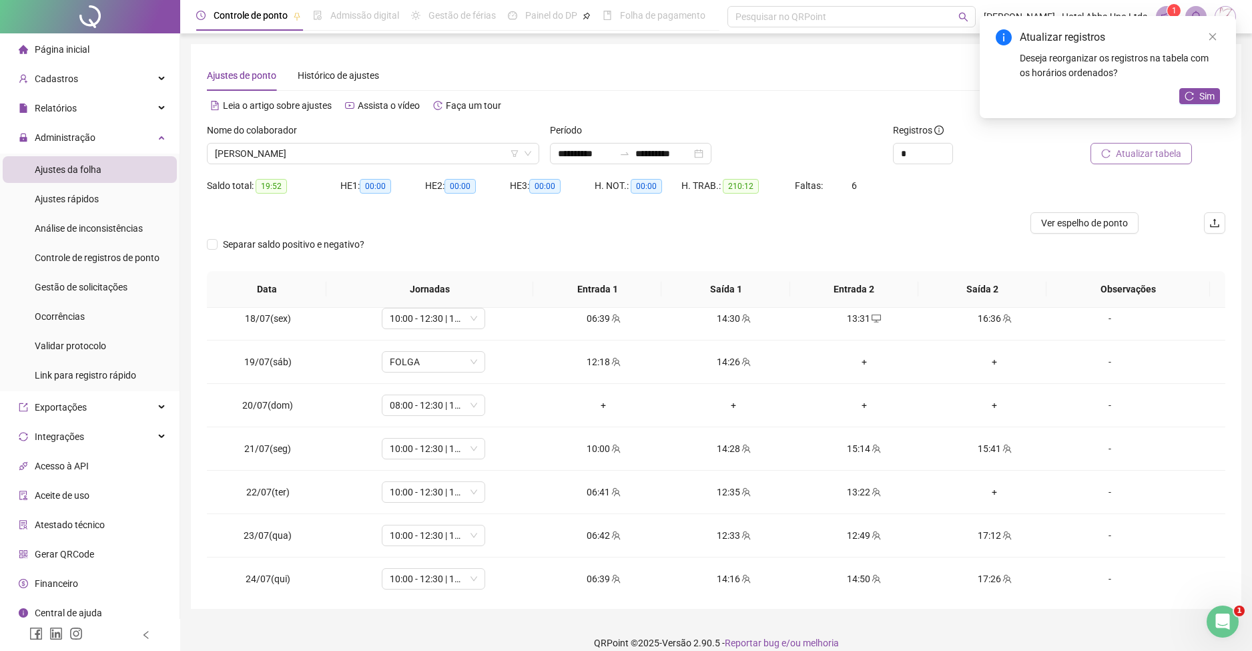
scroll to position [752, 0]
click at [403, 407] on span "08:00 - 12:30 | 13:30 - 16:20" at bounding box center [433, 402] width 87 height 20
click at [485, 369] on span "Sim" at bounding box center [492, 367] width 15 height 15
click at [442, 355] on span "FOLGA" at bounding box center [433, 358] width 87 height 20
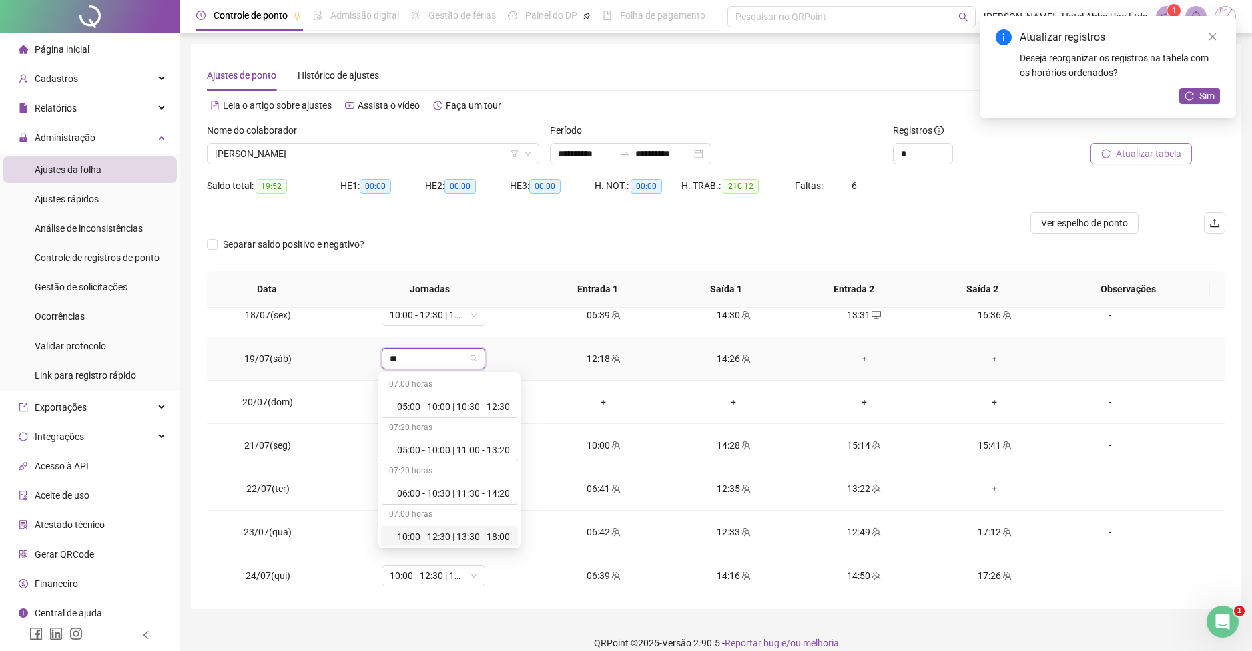
click at [458, 532] on div "10:00 - 12:30 | 13:30 - 18:00" at bounding box center [453, 536] width 113 height 15
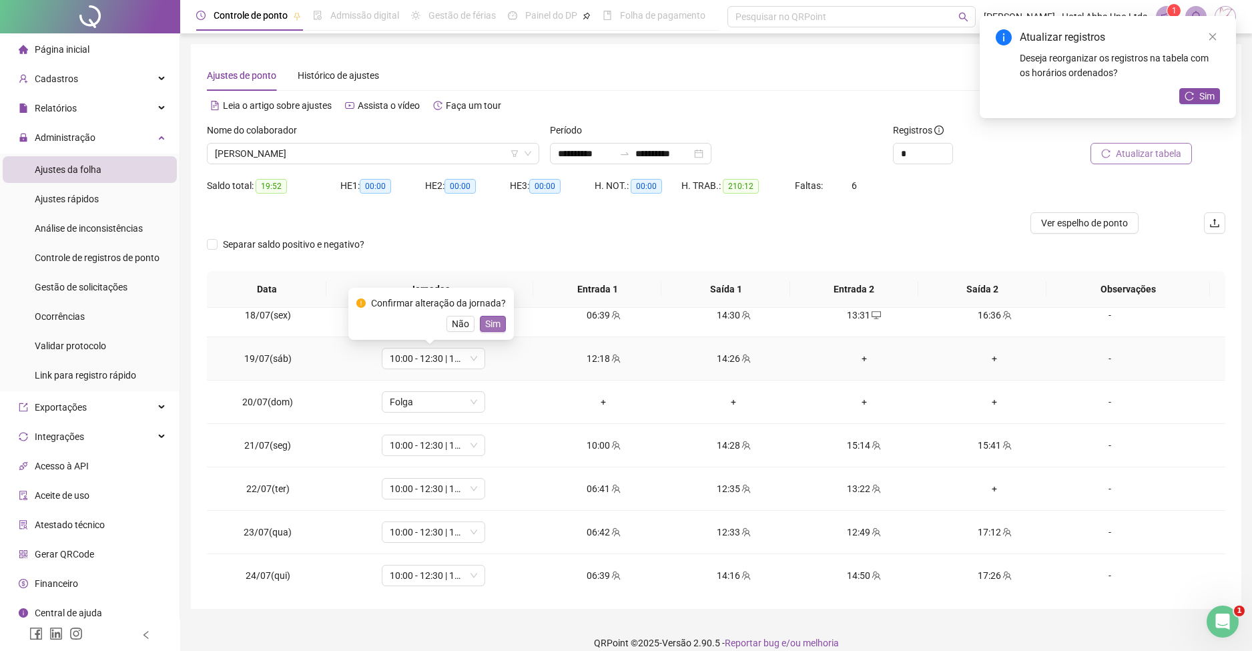
click at [493, 320] on span "Sim" at bounding box center [492, 323] width 15 height 15
click at [859, 354] on div "+" at bounding box center [864, 358] width 109 height 15
click at [980, 354] on div "+" at bounding box center [994, 358] width 109 height 15
click at [848, 487] on div "13:22" at bounding box center [864, 488] width 109 height 15
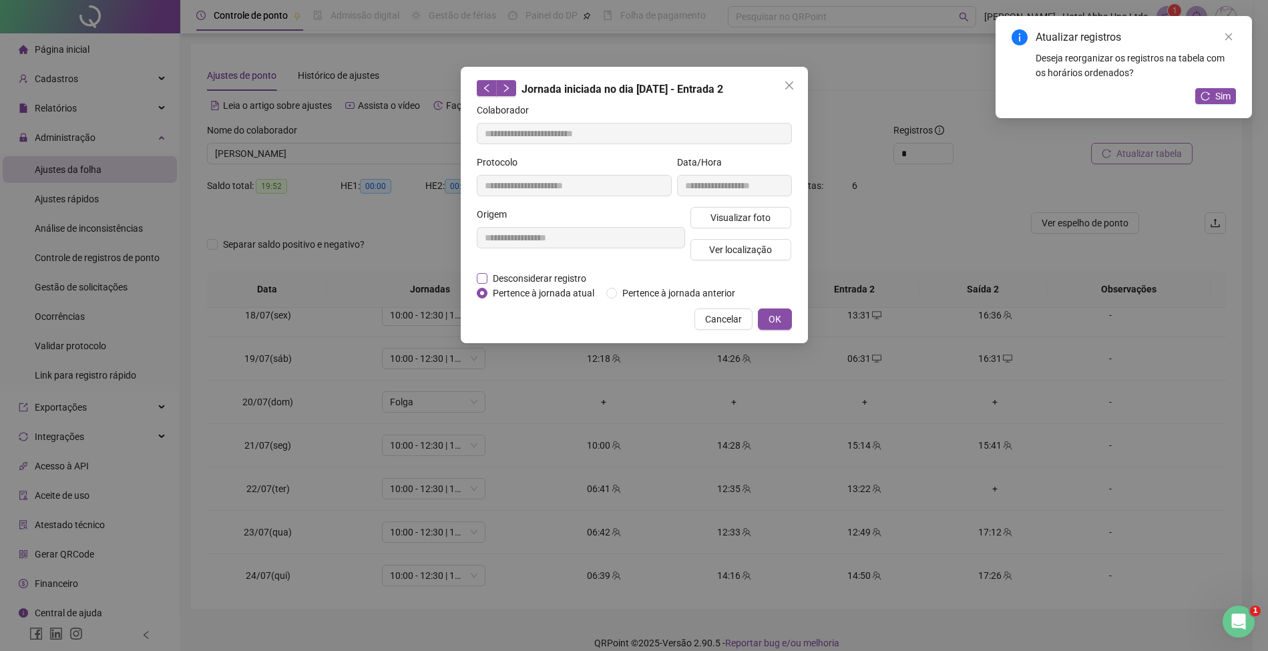
click at [577, 273] on span "Desconsiderar registro" at bounding box center [539, 278] width 104 height 15
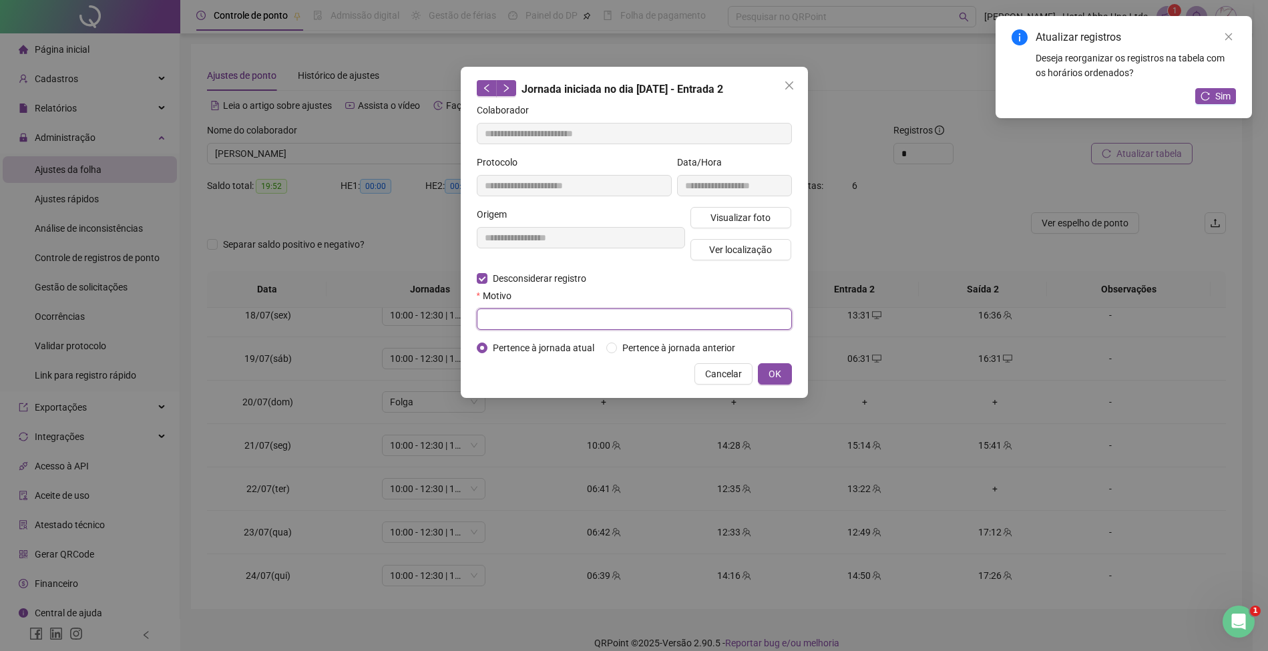
click at [551, 322] on input "text" at bounding box center [634, 318] width 315 height 21
click at [781, 369] on button "OK" at bounding box center [775, 373] width 34 height 21
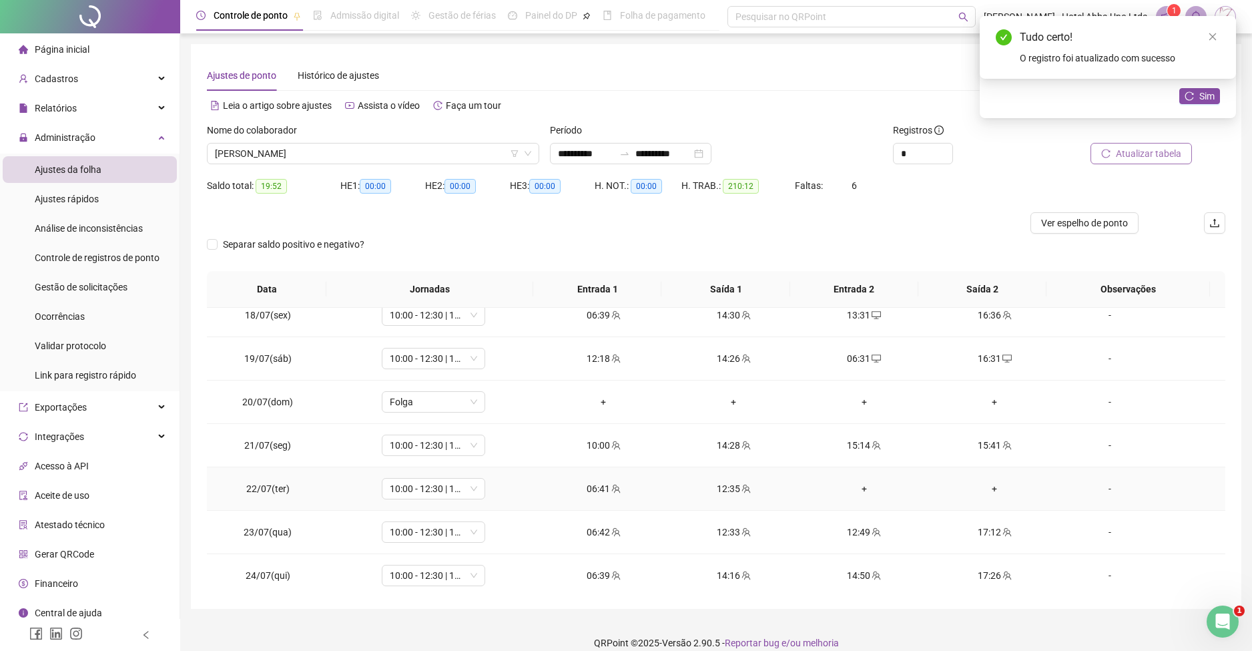
click at [857, 481] on div "+" at bounding box center [864, 488] width 109 height 15
click at [985, 484] on div "+" at bounding box center [994, 488] width 109 height 15
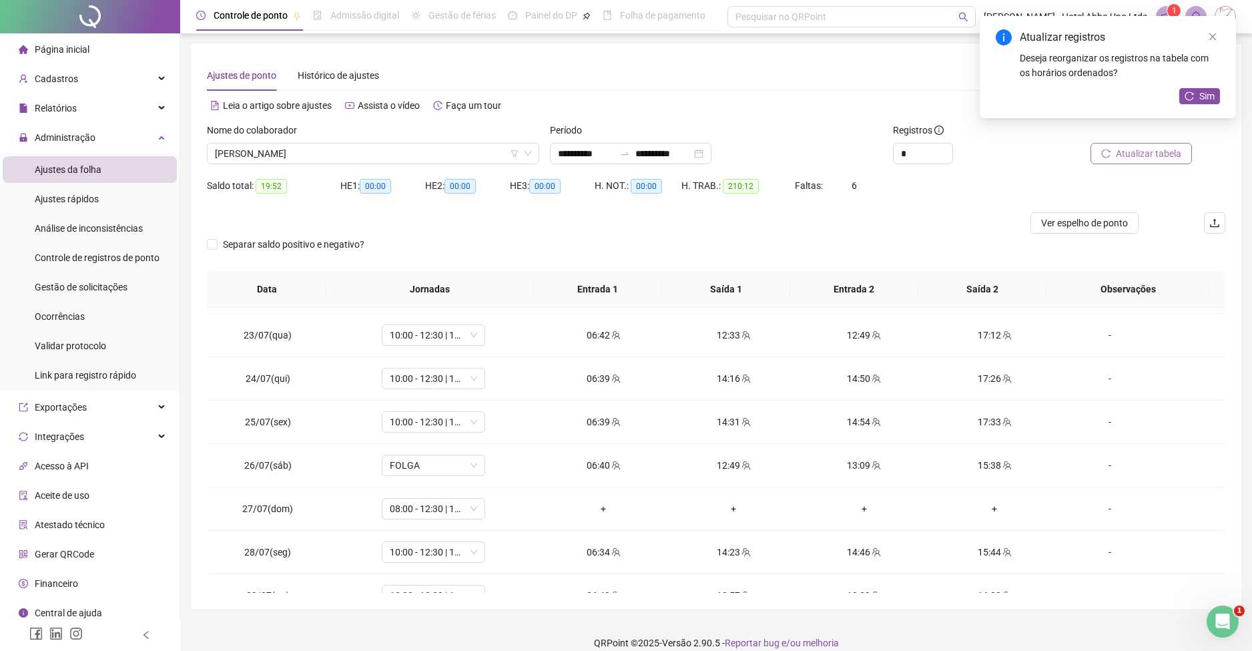
scroll to position [952, 0]
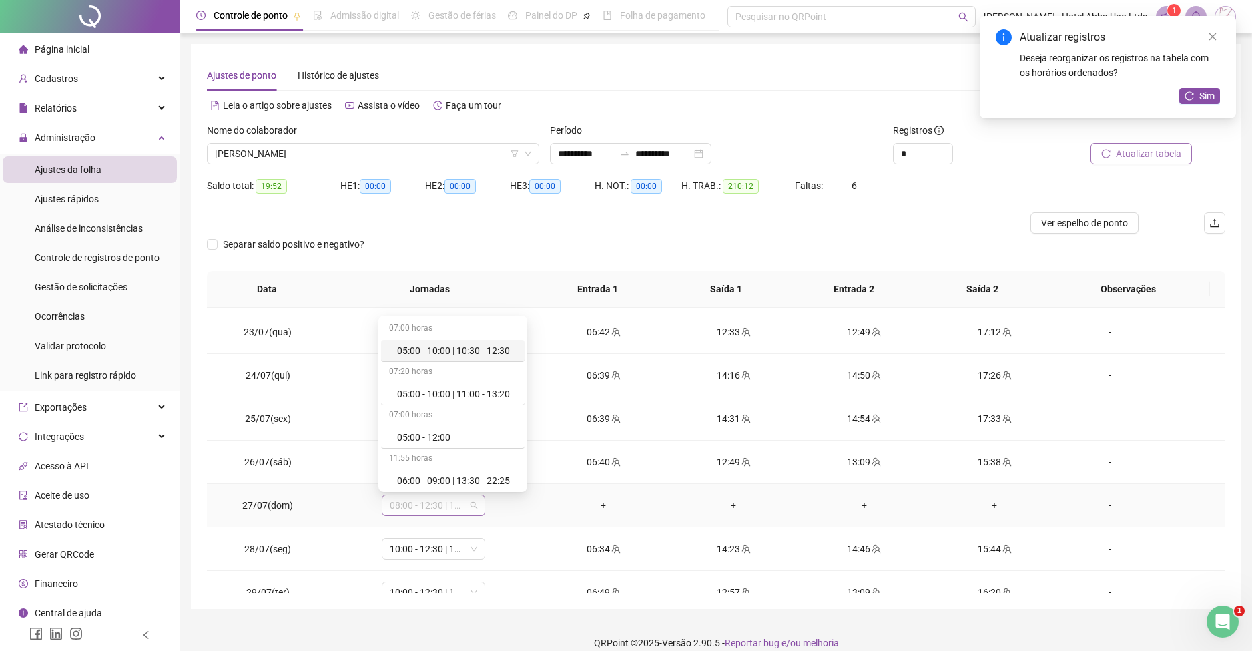
click at [452, 509] on span "08:00 - 12:30 | 13:30 - 16:20" at bounding box center [433, 505] width 87 height 20
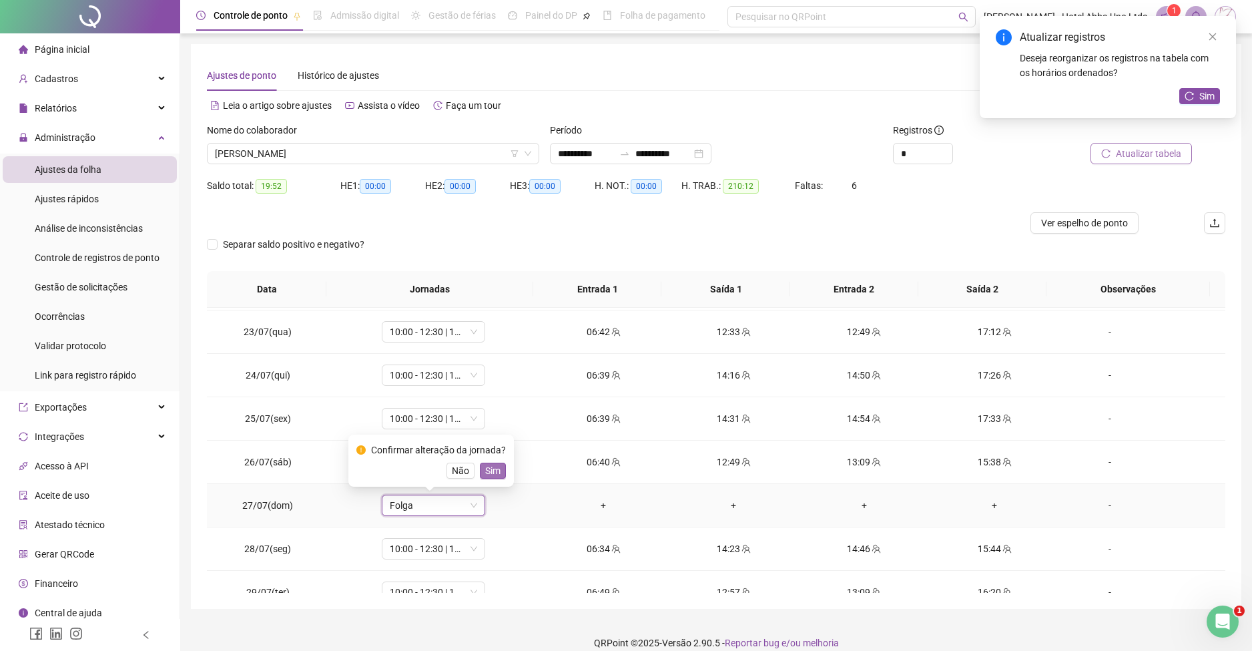
click at [499, 476] on button "Sim" at bounding box center [493, 471] width 26 height 16
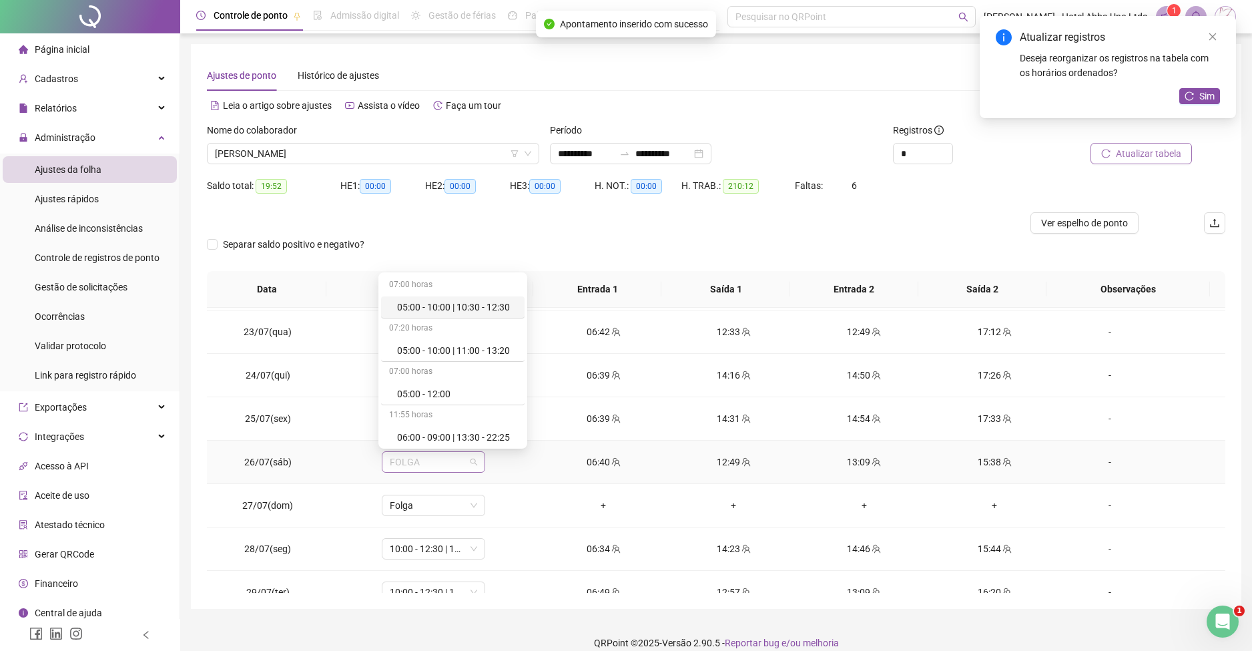
click at [445, 462] on span "FOLGA" at bounding box center [433, 462] width 87 height 20
click at [467, 437] on div "10:00 - 12:30 | 13:30 - 18:00" at bounding box center [453, 437] width 113 height 15
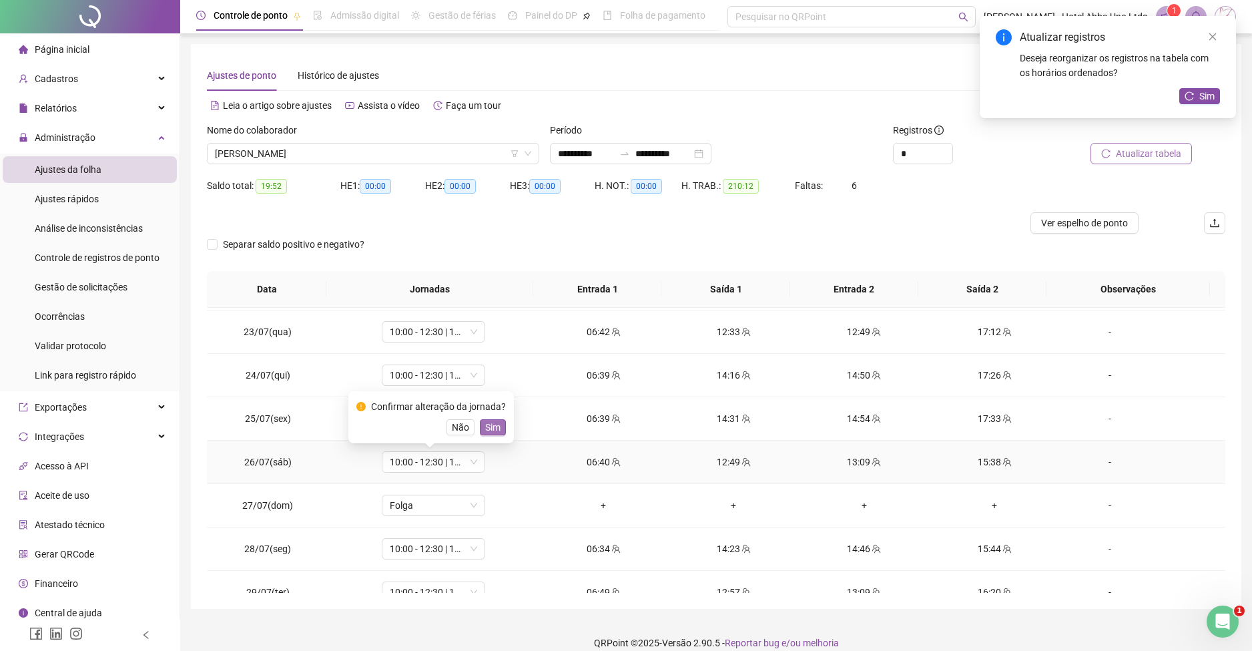
click at [497, 427] on span "Sim" at bounding box center [492, 427] width 15 height 15
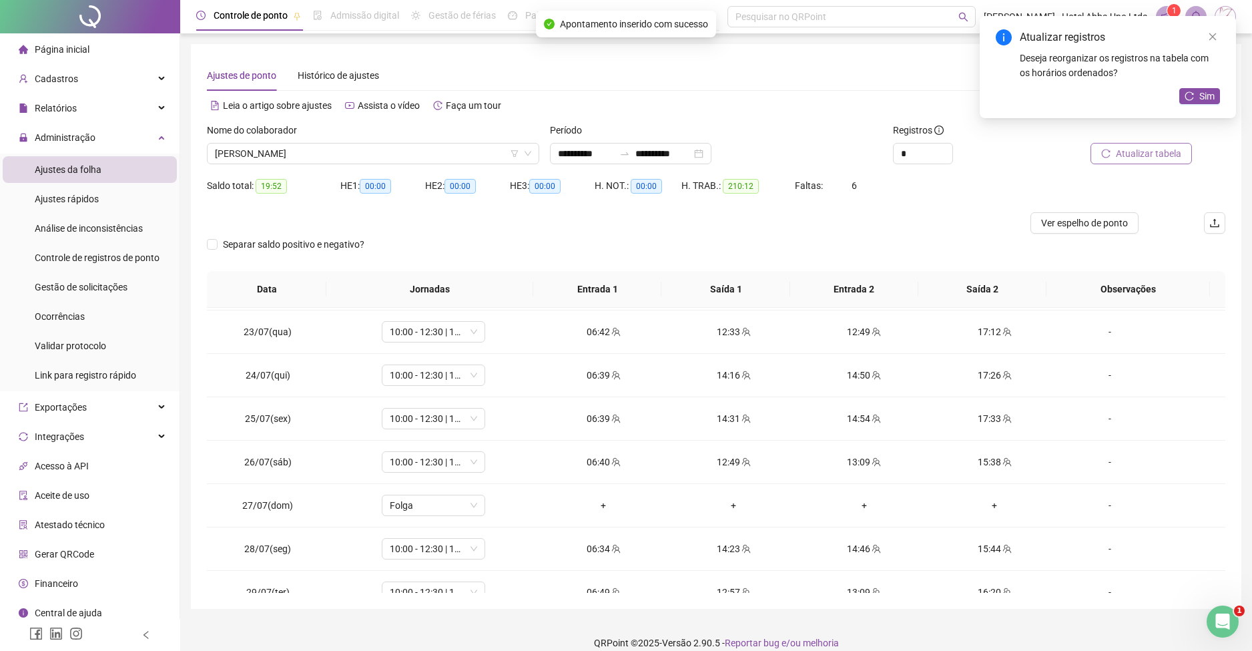
scroll to position [1060, 0]
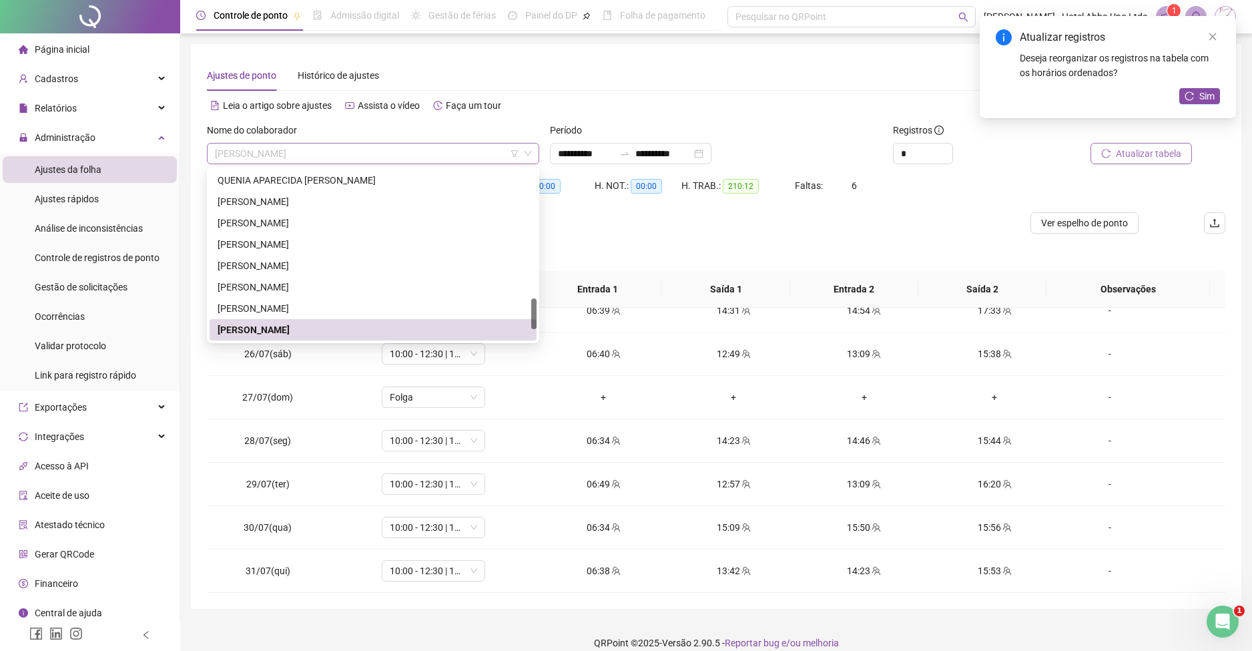
click at [238, 156] on span "[PERSON_NAME]" at bounding box center [373, 154] width 316 height 20
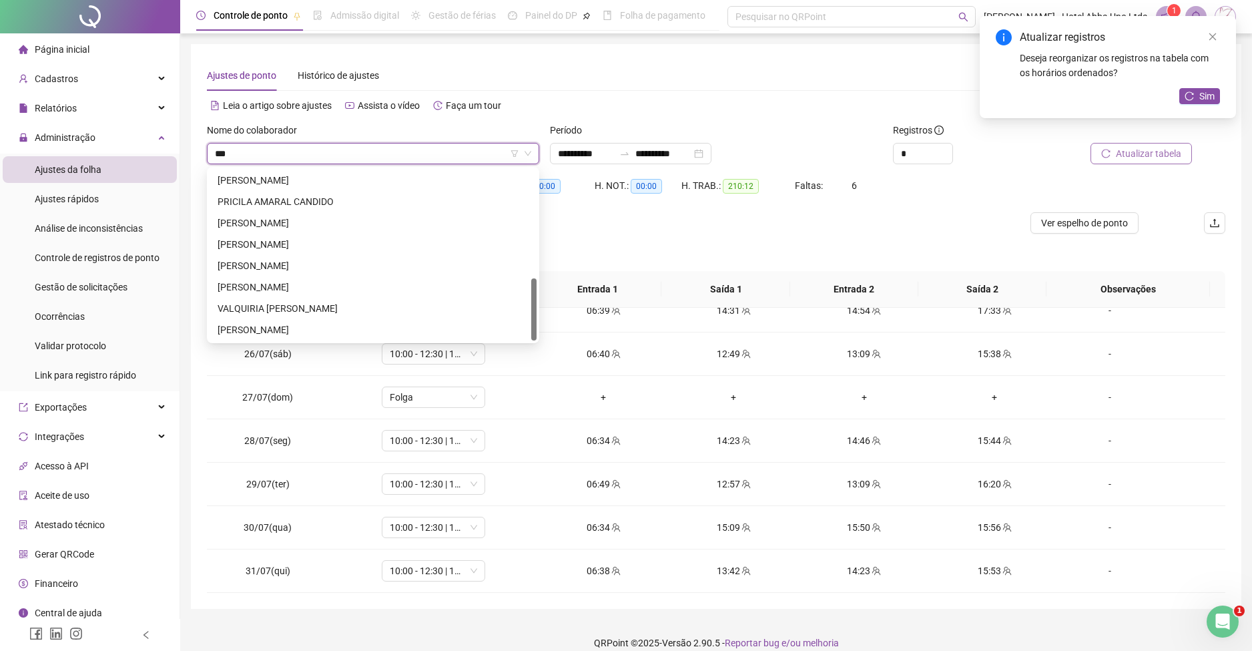
scroll to position [0, 0]
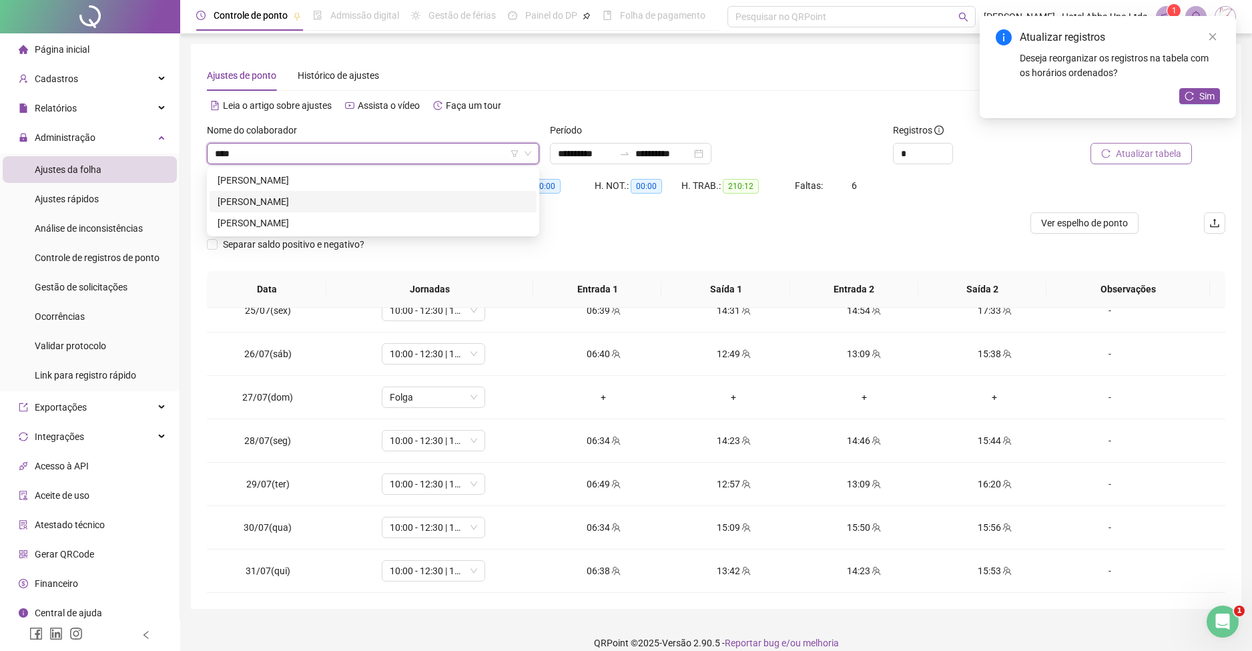
click at [253, 201] on div "[PERSON_NAME]" at bounding box center [373, 201] width 311 height 15
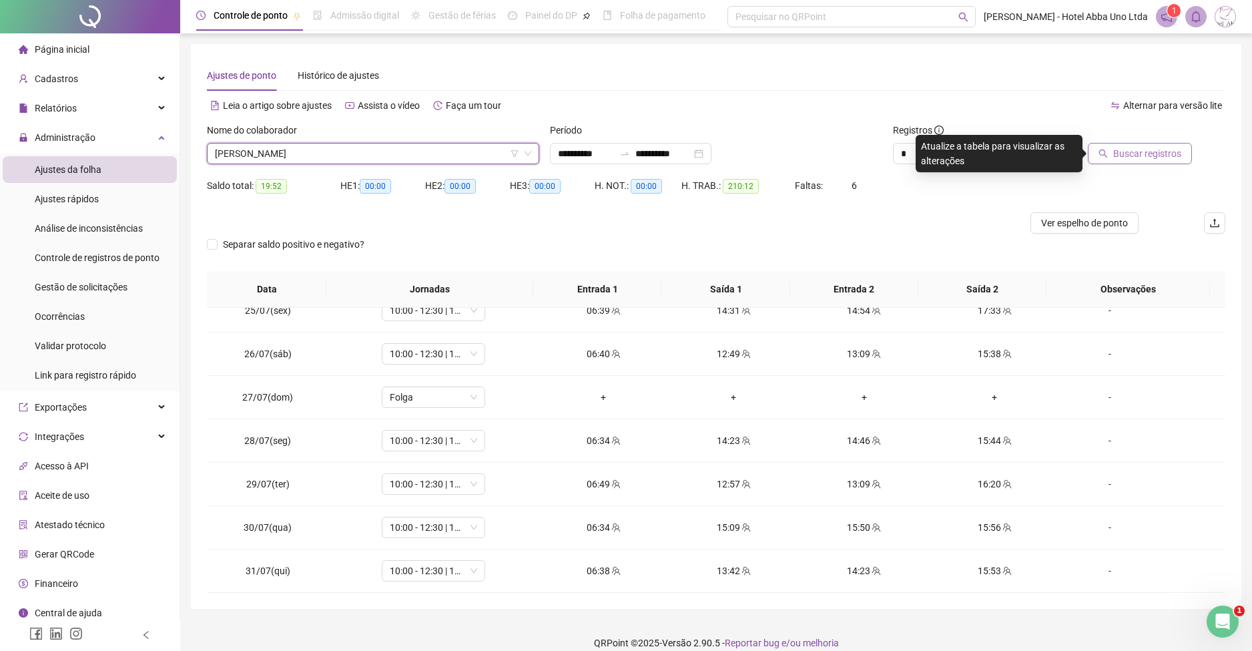
click at [1129, 145] on button "Buscar registros" at bounding box center [1140, 153] width 104 height 21
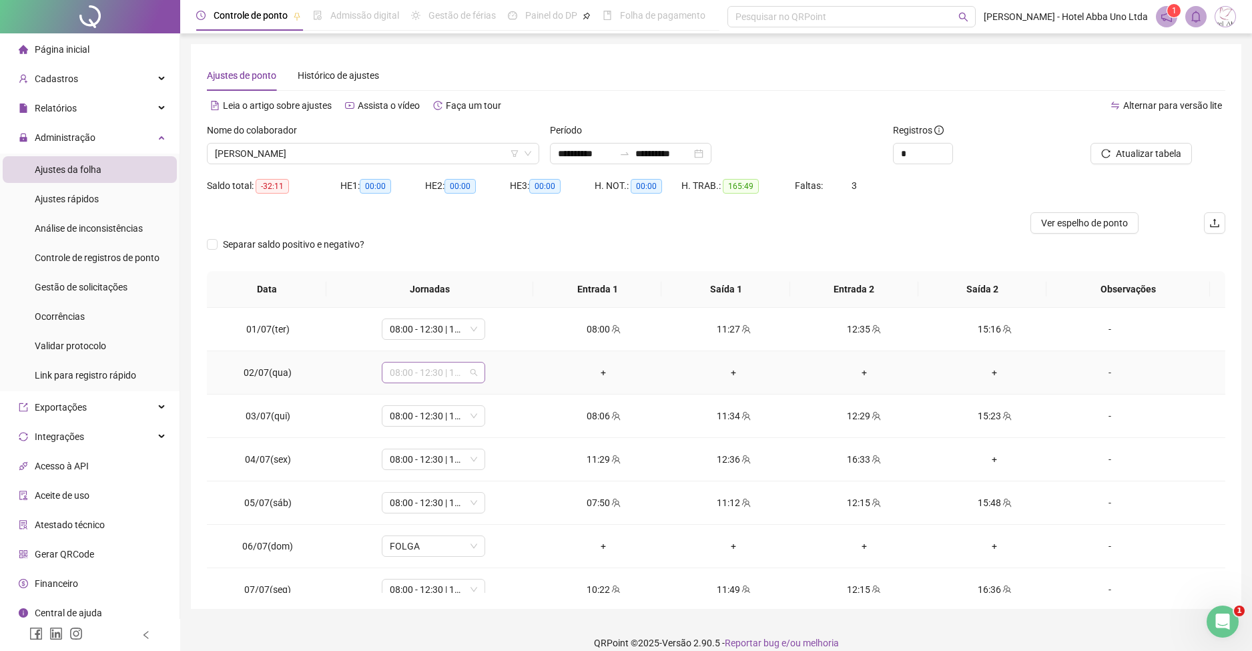
click at [421, 375] on span "08:00 - 12:30 | 13:30 - 16:20" at bounding box center [433, 373] width 87 height 20
click at [491, 334] on span "Sim" at bounding box center [492, 337] width 15 height 15
click at [983, 457] on div "+" at bounding box center [994, 459] width 109 height 15
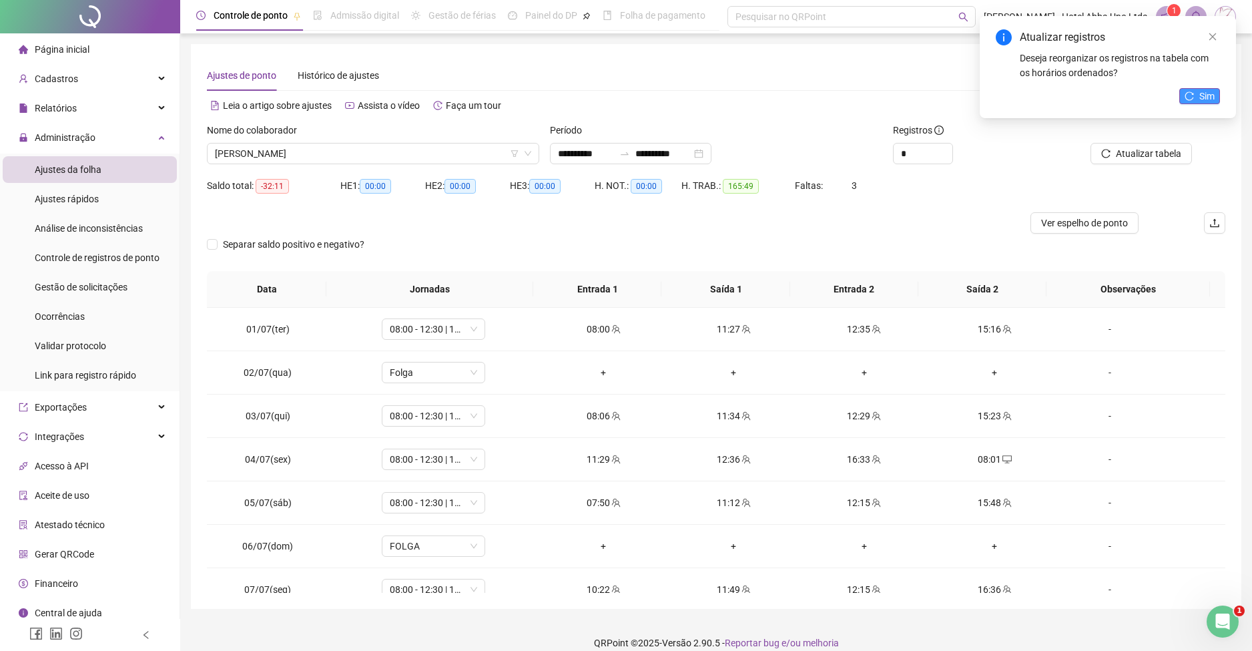
click at [1212, 92] on span "Sim" at bounding box center [1207, 96] width 15 height 15
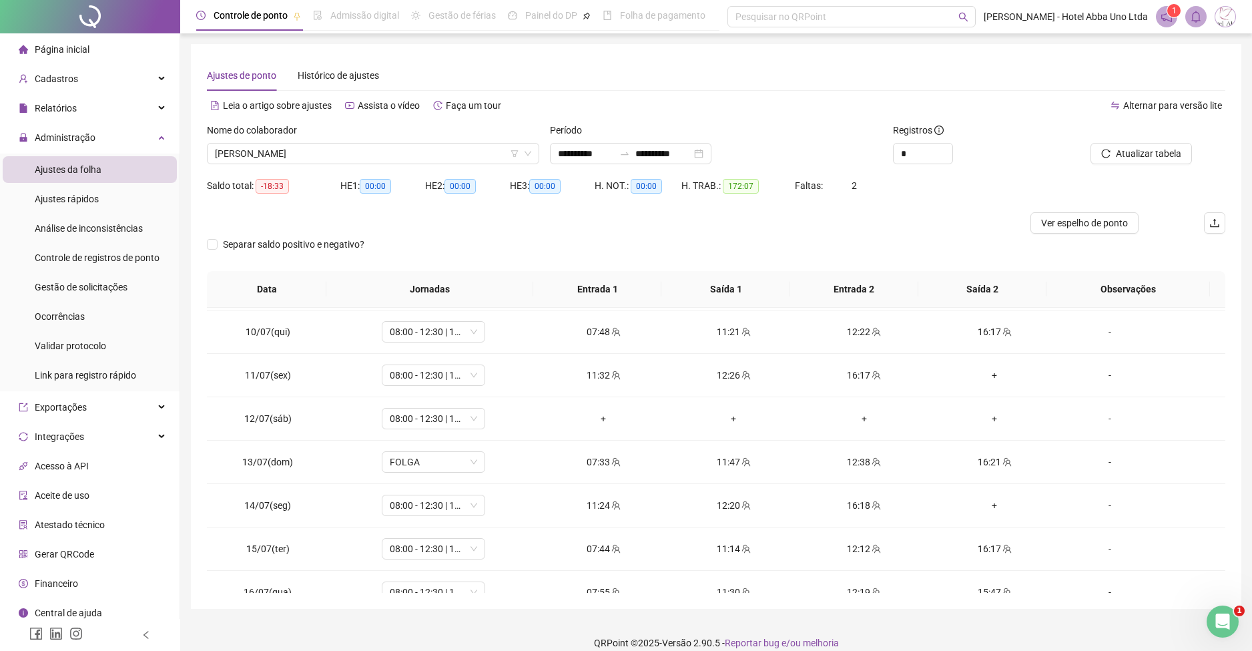
scroll to position [391, 0]
click at [980, 370] on div "+" at bounding box center [994, 372] width 109 height 15
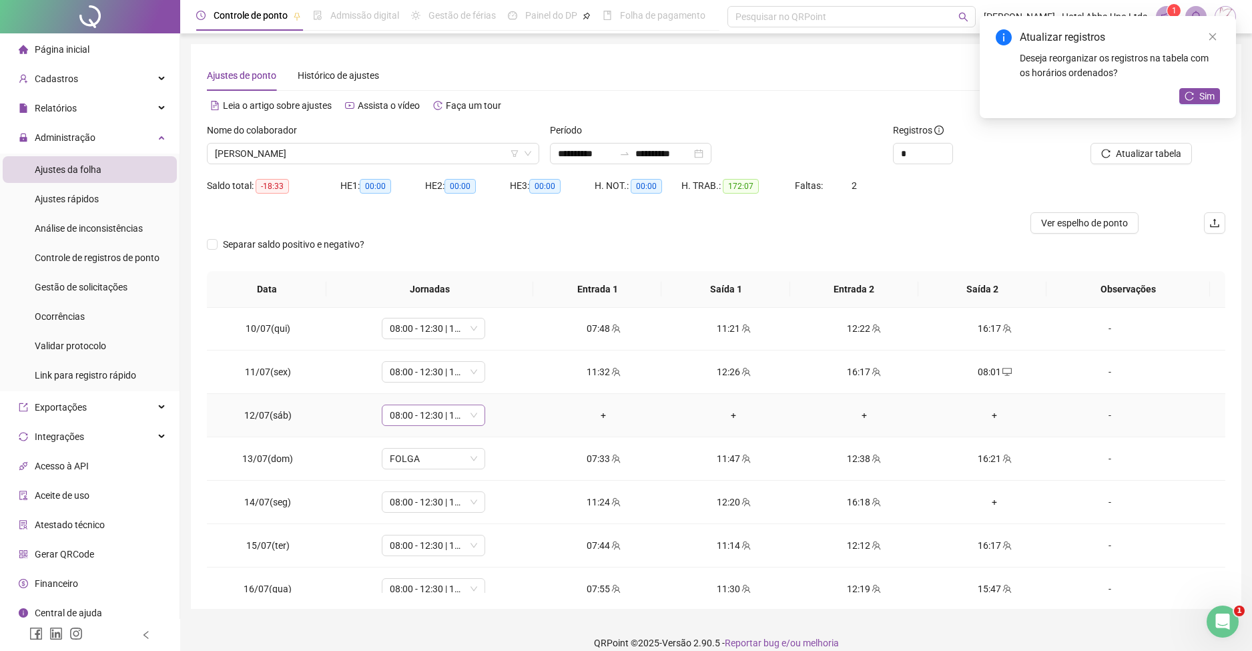
click at [427, 414] on span "08:00 - 12:30 | 13:30 - 16:20" at bounding box center [433, 415] width 87 height 20
click at [494, 381] on span "Sim" at bounding box center [492, 380] width 15 height 15
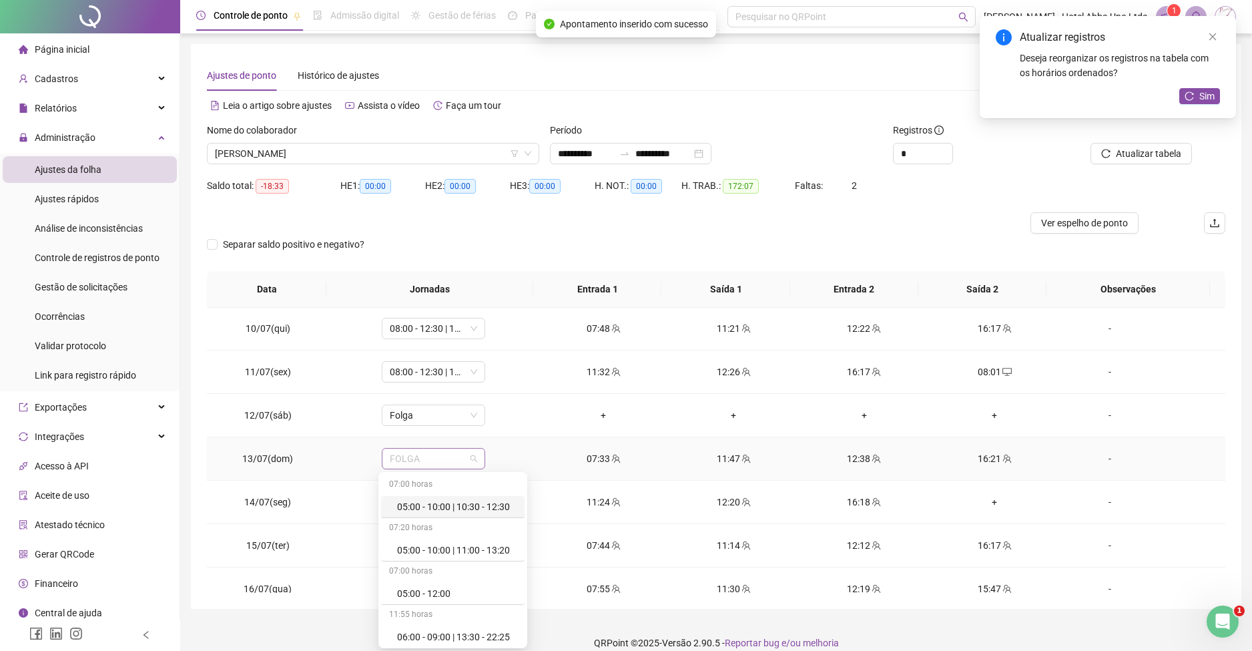
click at [426, 455] on span "FOLGA" at bounding box center [433, 459] width 87 height 20
click at [465, 632] on div "08:00 - 12:30 | 13:30 - 16:20" at bounding box center [453, 637] width 113 height 15
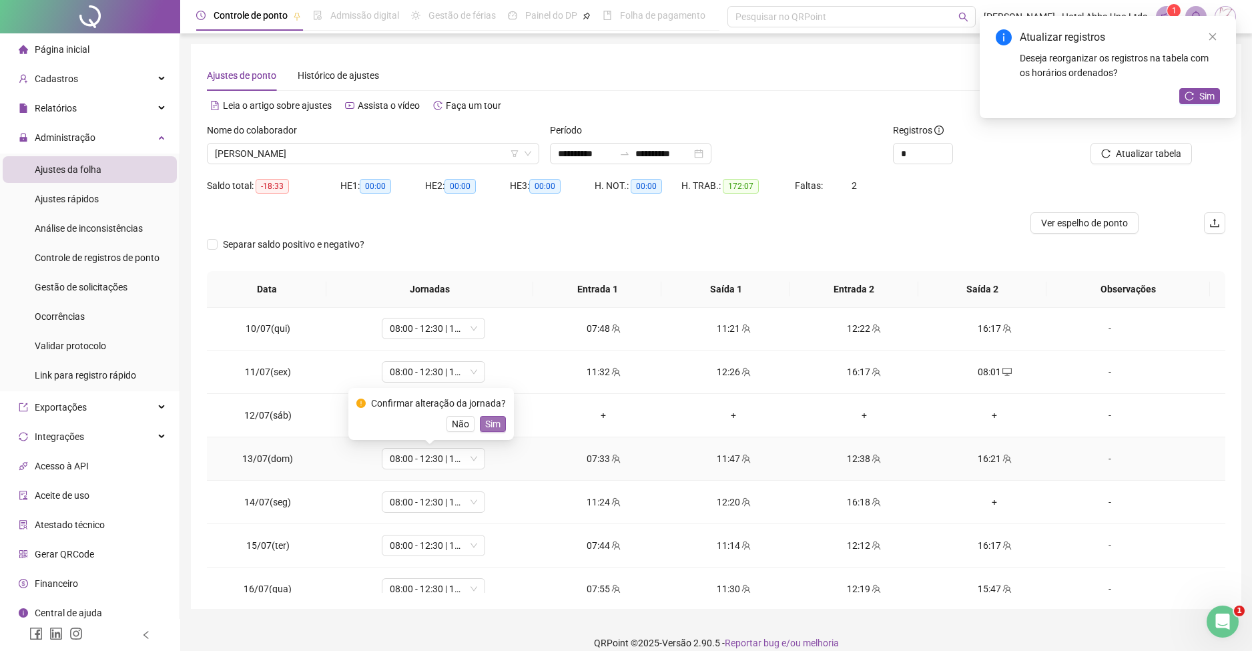
click at [495, 424] on span "Sim" at bounding box center [492, 424] width 15 height 15
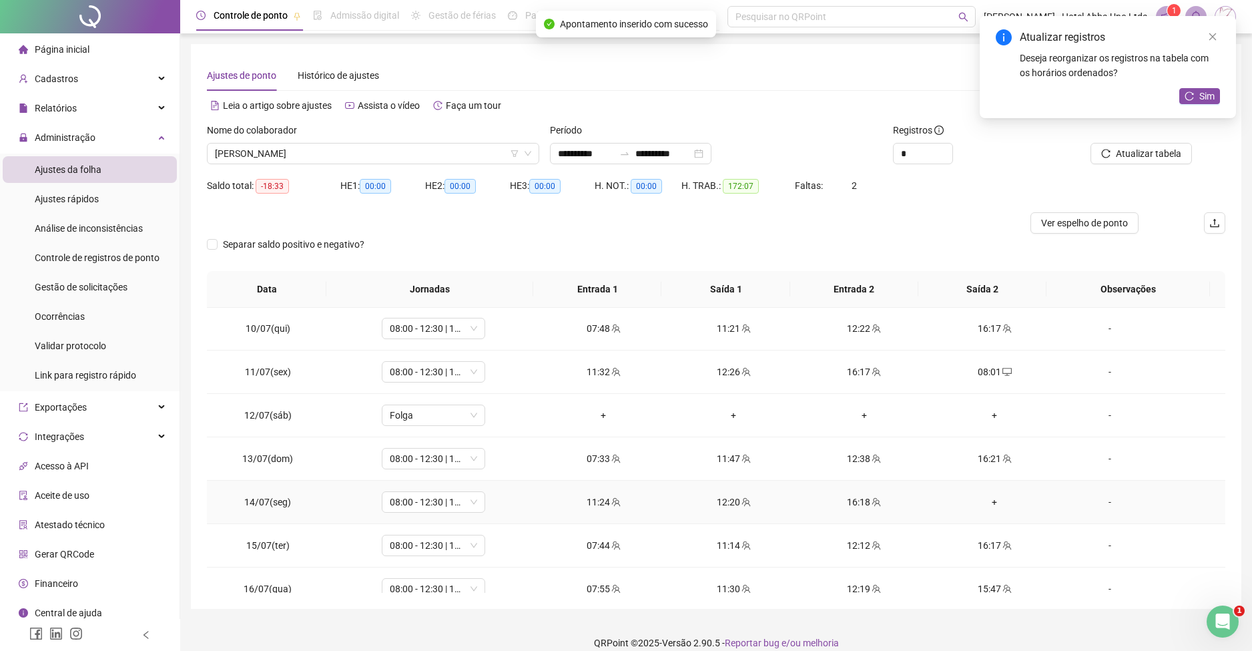
click at [984, 502] on div "+" at bounding box center [994, 502] width 109 height 15
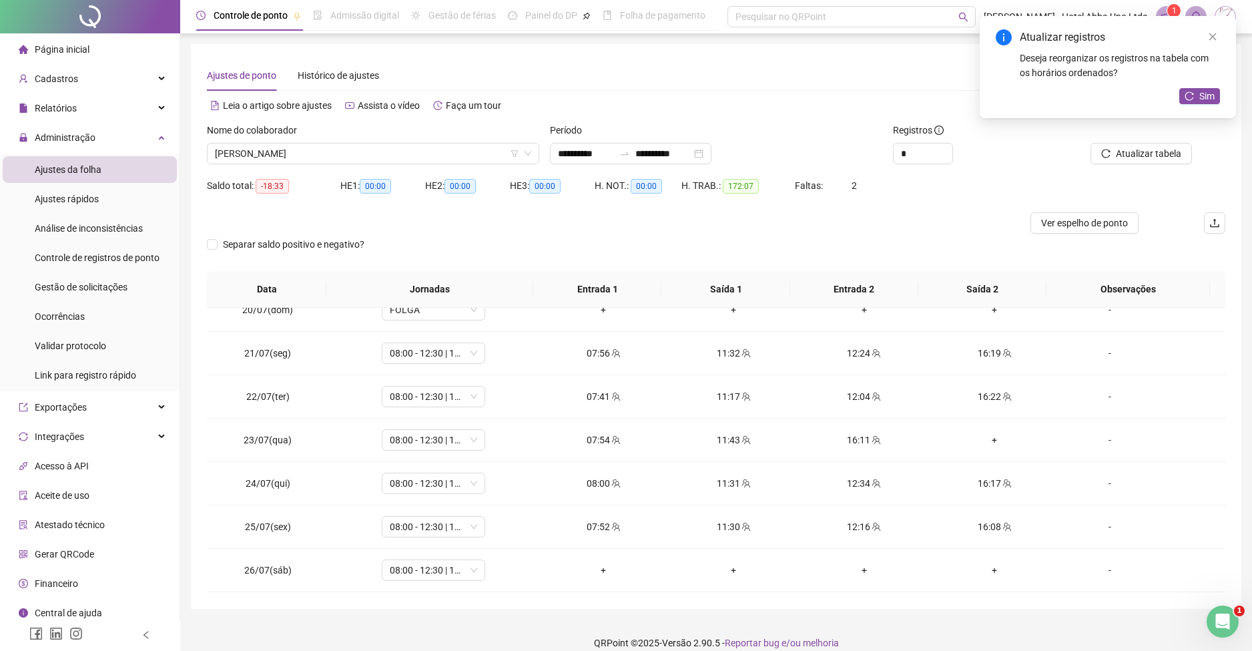
scroll to position [847, 0]
click at [983, 430] on div "+" at bounding box center [994, 436] width 109 height 15
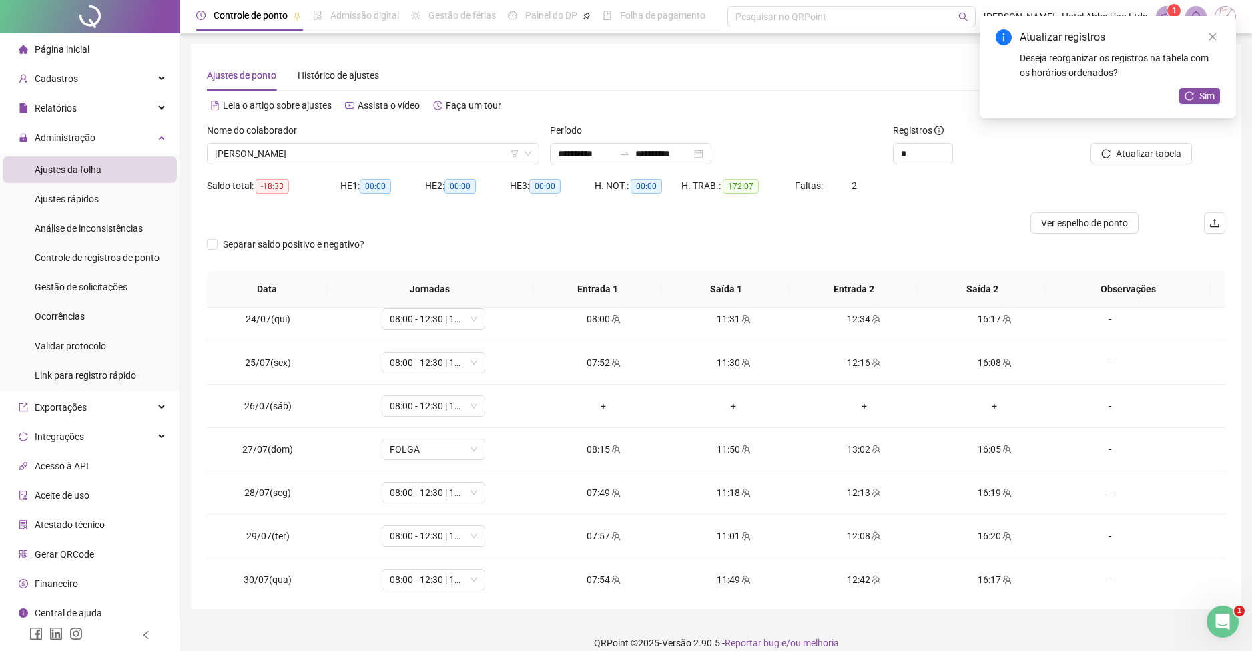
scroll to position [1011, 0]
click at [393, 402] on span "08:00 - 12:30 | 13:30 - 16:20" at bounding box center [433, 403] width 87 height 20
click at [494, 369] on span "Sim" at bounding box center [492, 368] width 15 height 15
click at [411, 448] on span "FOLGA" at bounding box center [433, 446] width 87 height 20
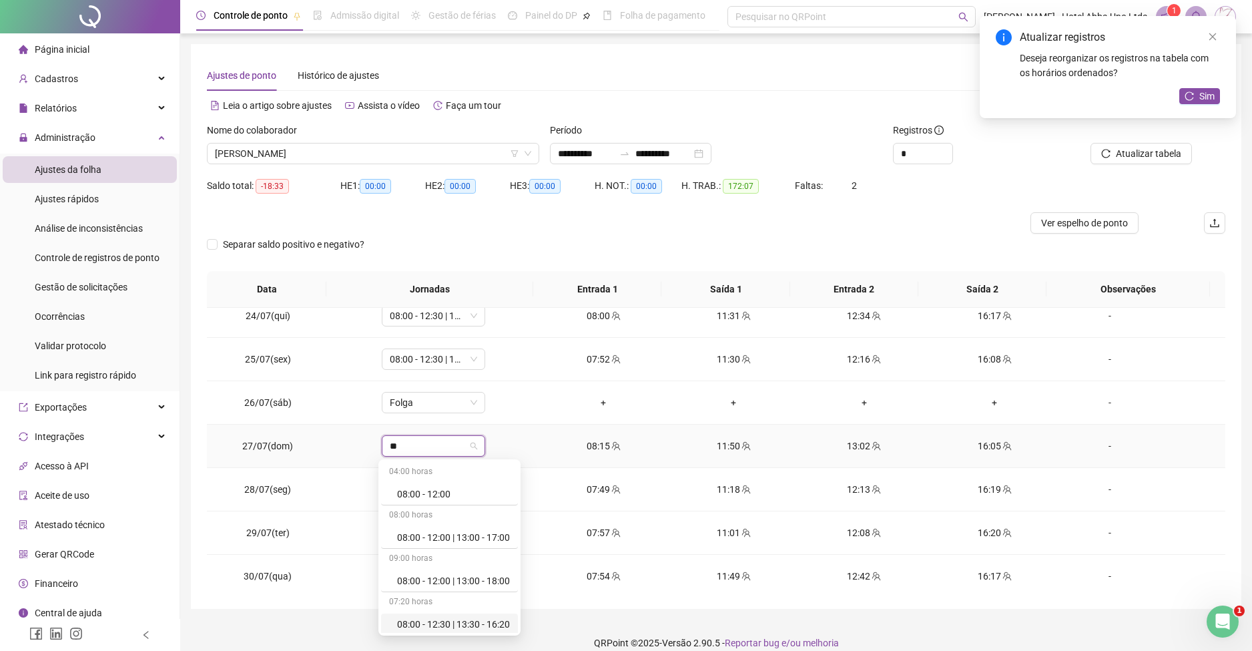
click at [456, 621] on div "08:00 - 12:30 | 13:30 - 16:20" at bounding box center [453, 624] width 113 height 15
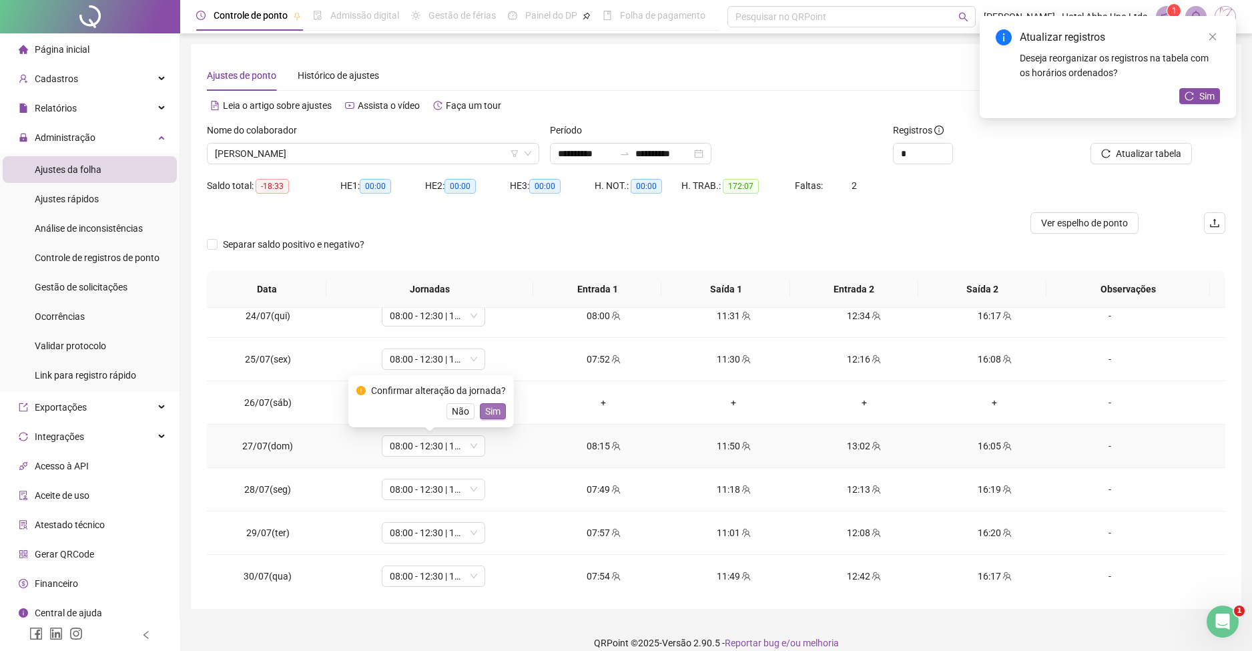
click at [494, 410] on span "Sim" at bounding box center [492, 411] width 15 height 15
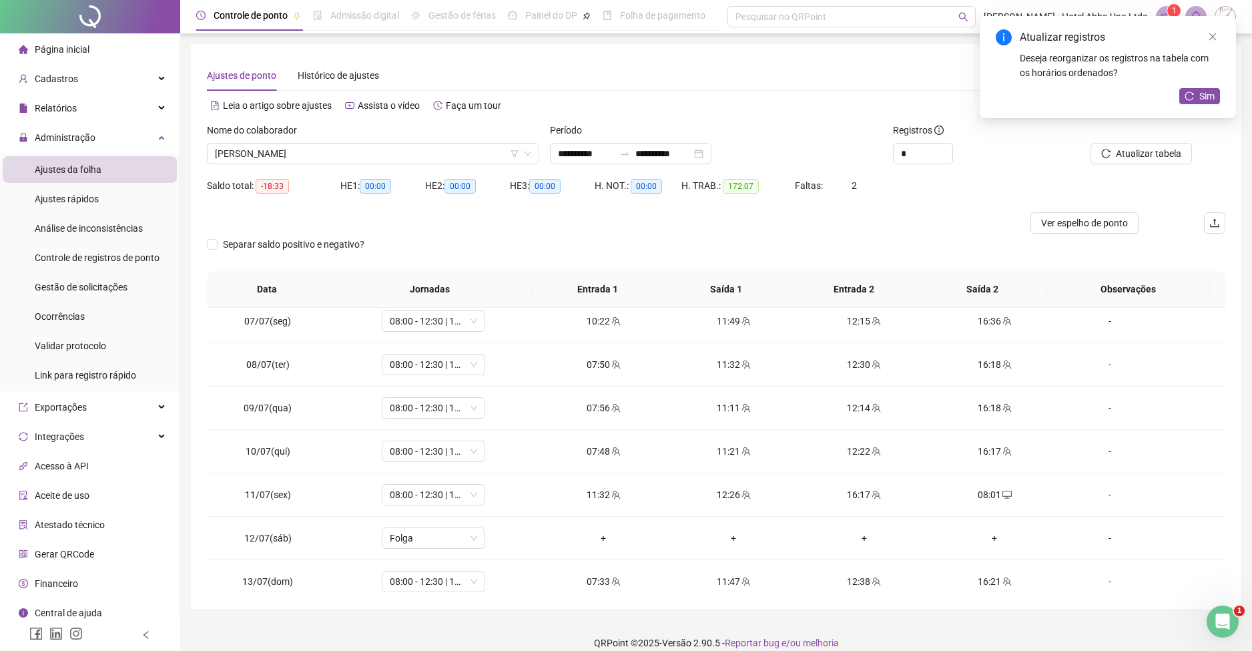
scroll to position [272, 0]
click at [849, 321] on div "12:15" at bounding box center [864, 317] width 109 height 15
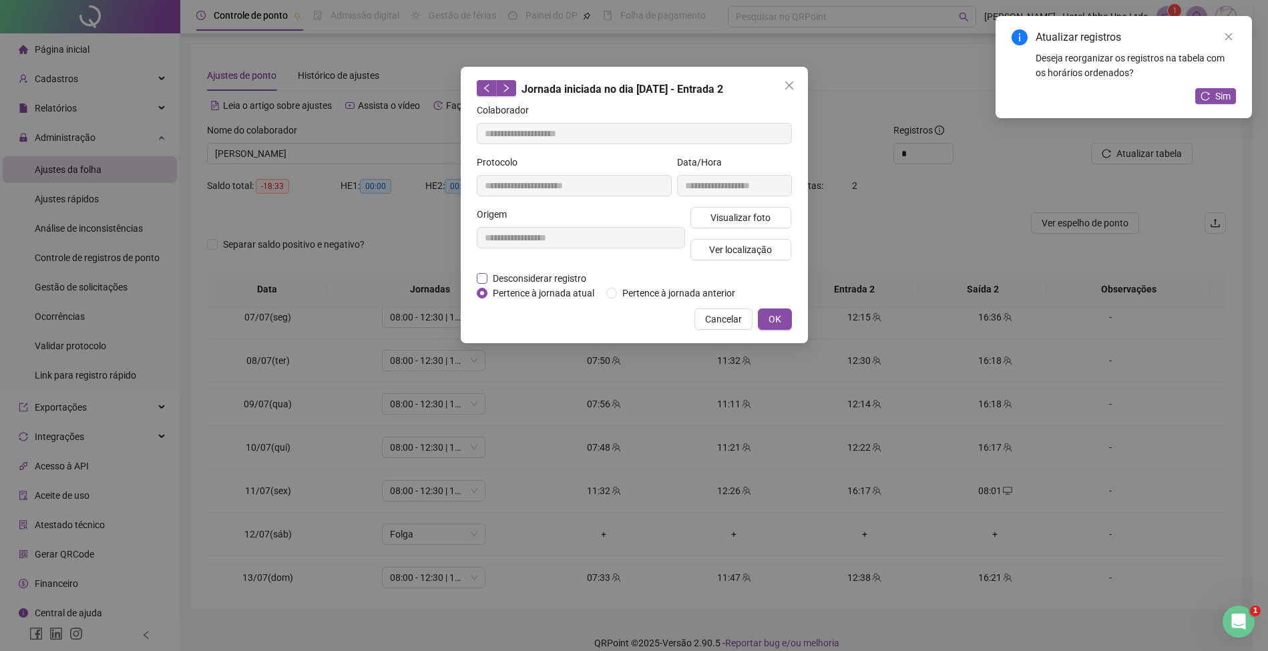
click at [571, 273] on span "Desconsiderar registro" at bounding box center [539, 278] width 104 height 15
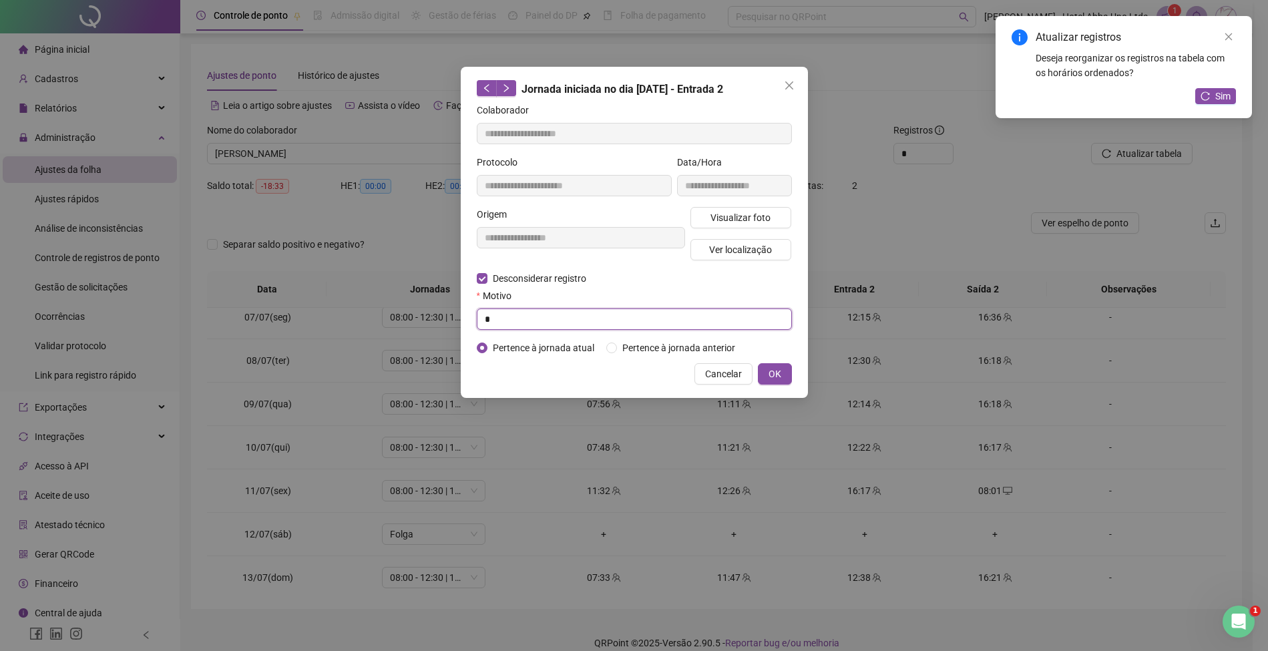
click at [555, 324] on input "*" at bounding box center [634, 318] width 315 height 21
click at [783, 372] on button "OK" at bounding box center [775, 373] width 34 height 21
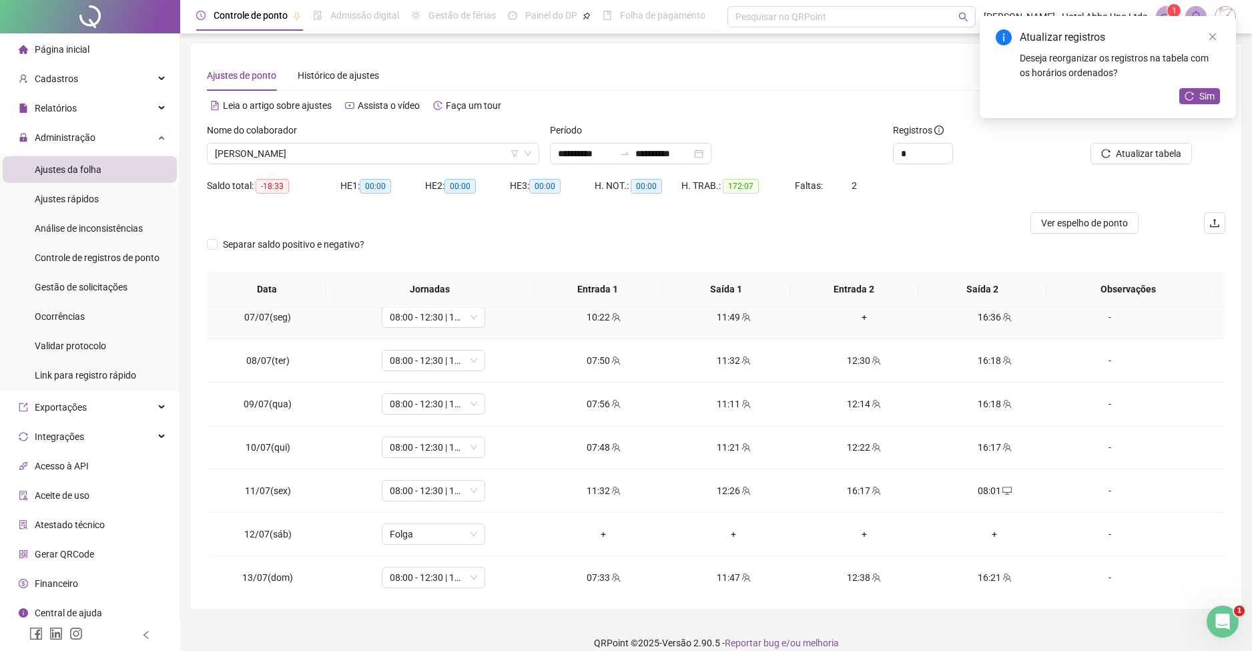
click at [853, 312] on div "+" at bounding box center [864, 317] width 109 height 15
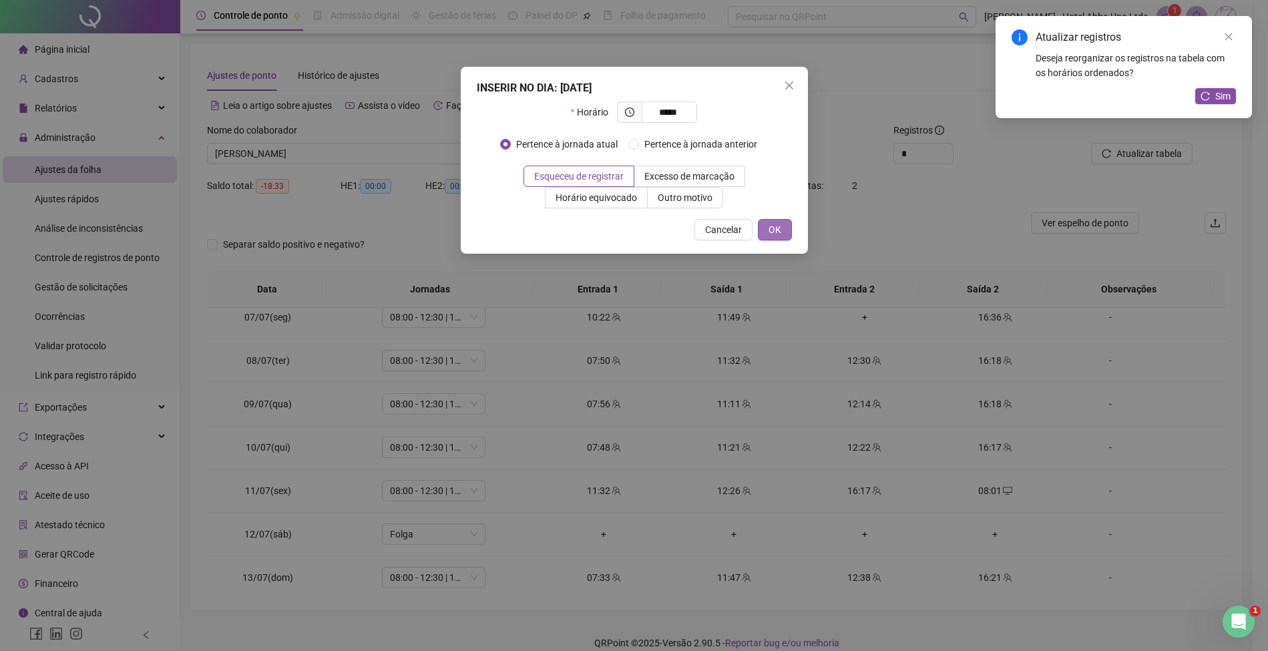
click at [780, 223] on span "OK" at bounding box center [774, 229] width 13 height 15
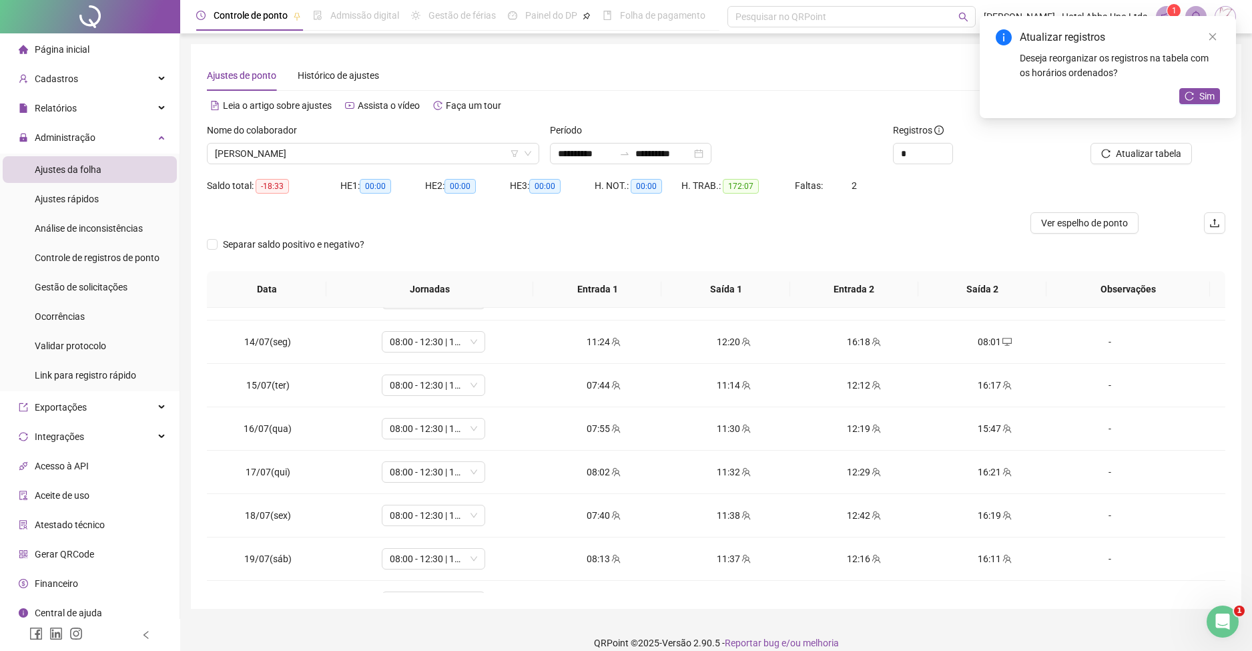
scroll to position [563, 0]
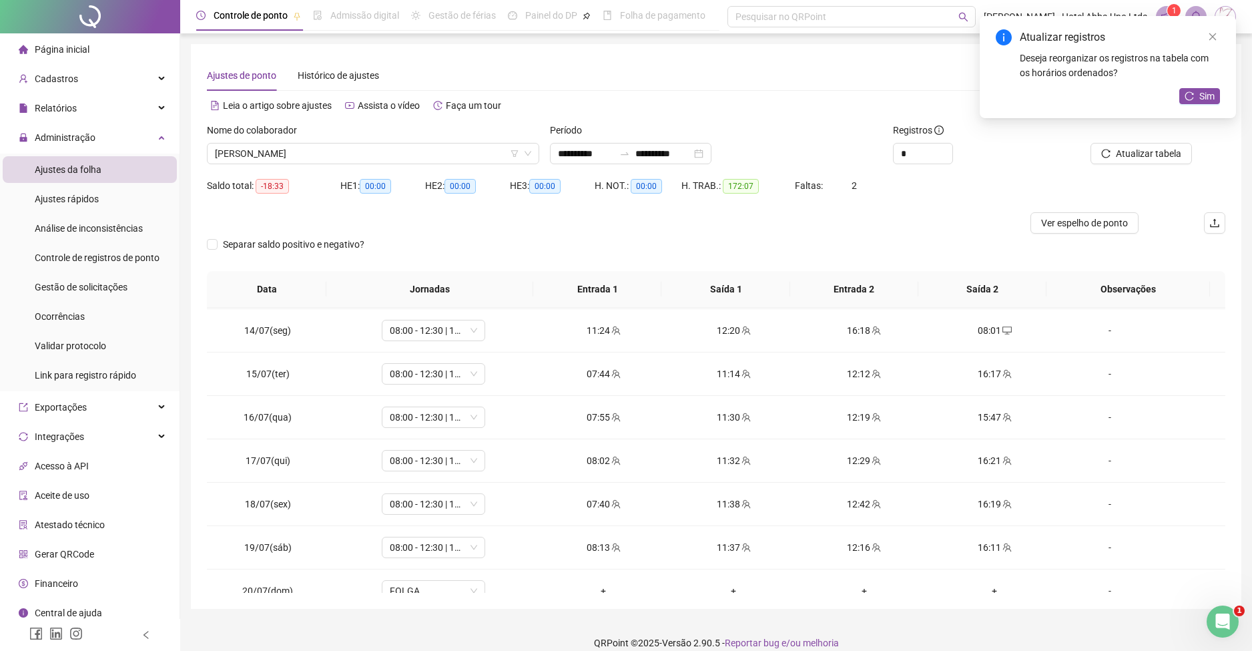
click at [1244, 441] on div "**********" at bounding box center [716, 333] width 1072 height 666
click at [857, 417] on div "12:19" at bounding box center [864, 417] width 109 height 15
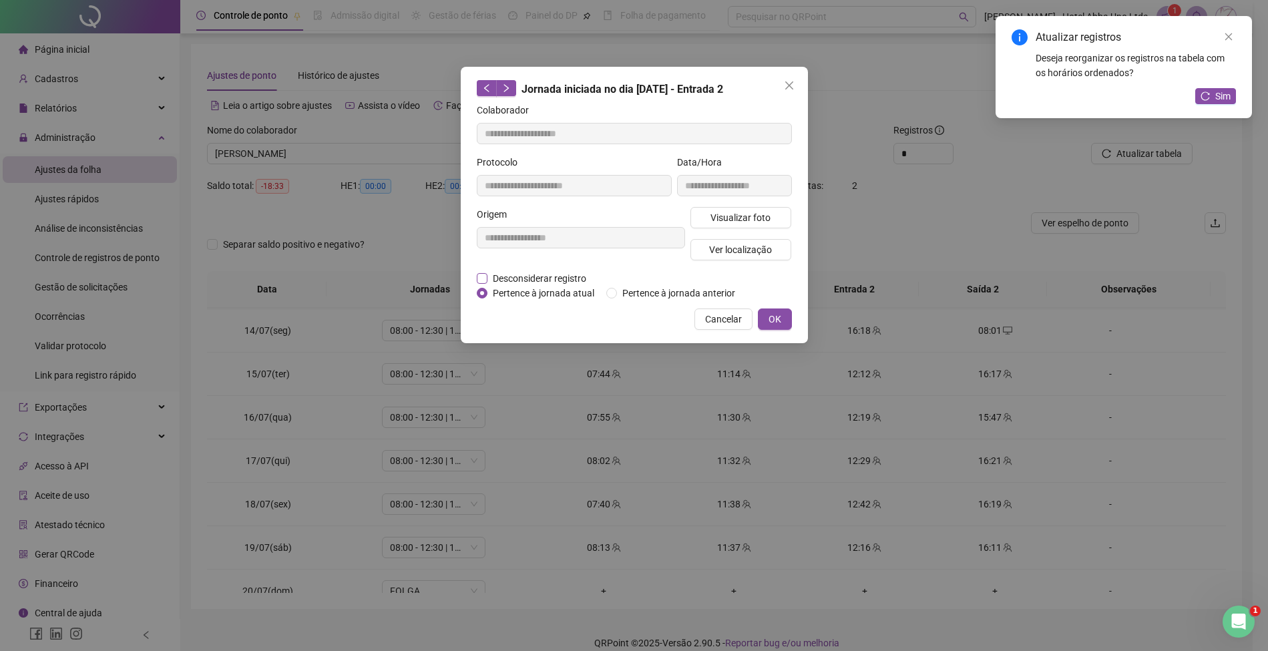
click at [549, 276] on span "Desconsiderar registro" at bounding box center [539, 278] width 104 height 15
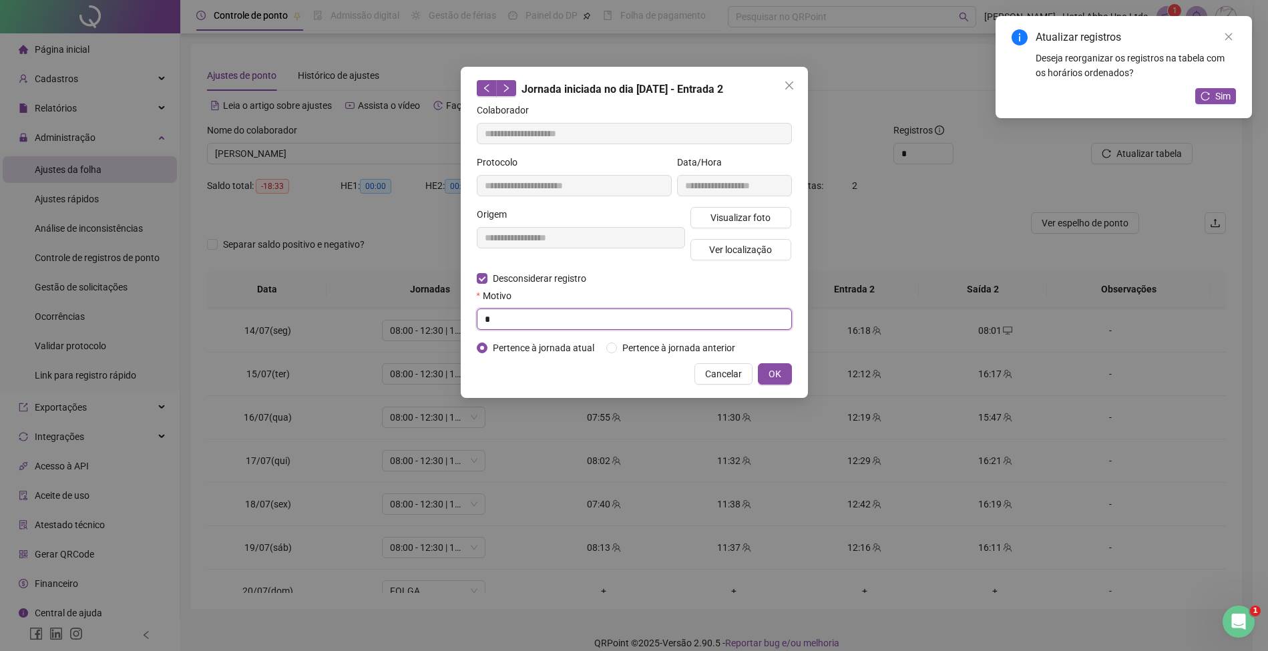
click at [552, 316] on input "*" at bounding box center [634, 318] width 315 height 21
click at [776, 369] on span "OK" at bounding box center [774, 374] width 13 height 15
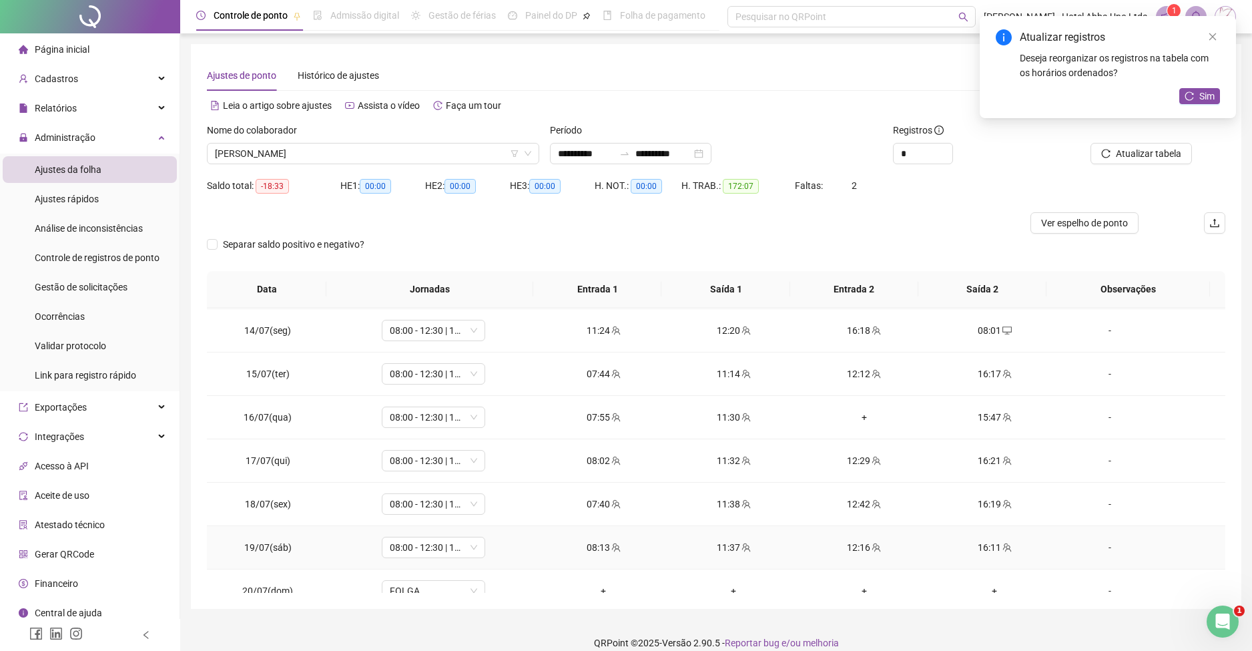
click at [845, 546] on div "12:16" at bounding box center [864, 547] width 109 height 15
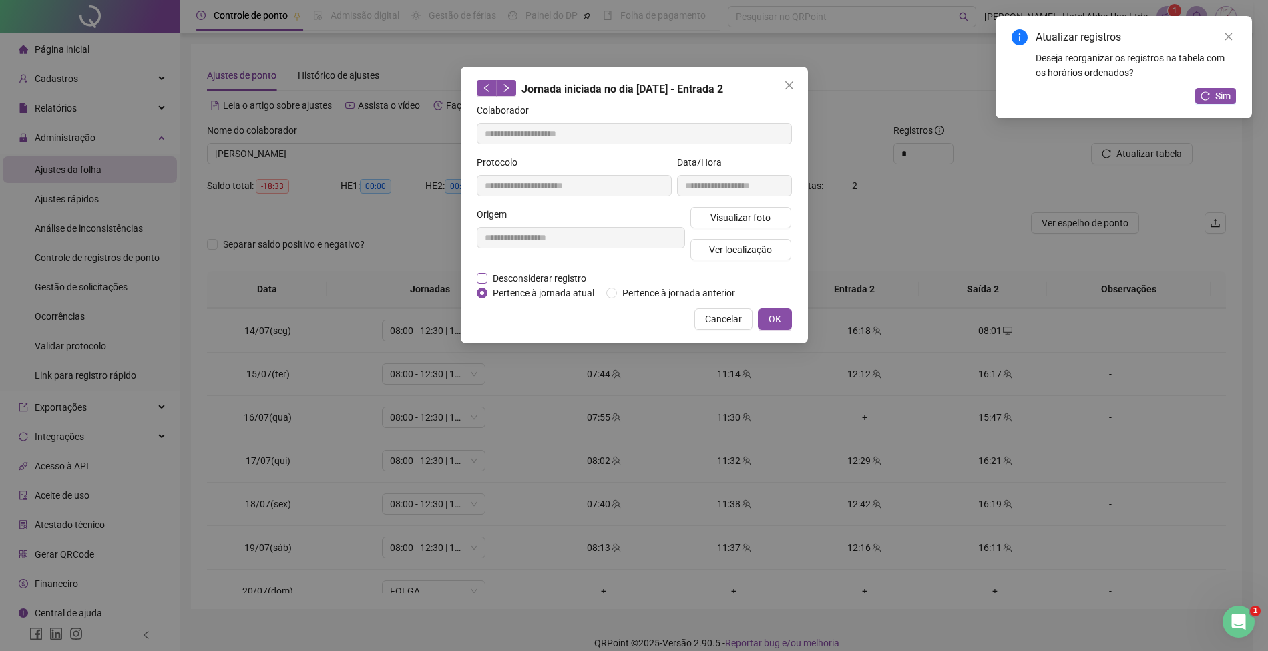
click at [557, 278] on span "Desconsiderar registro" at bounding box center [539, 278] width 104 height 15
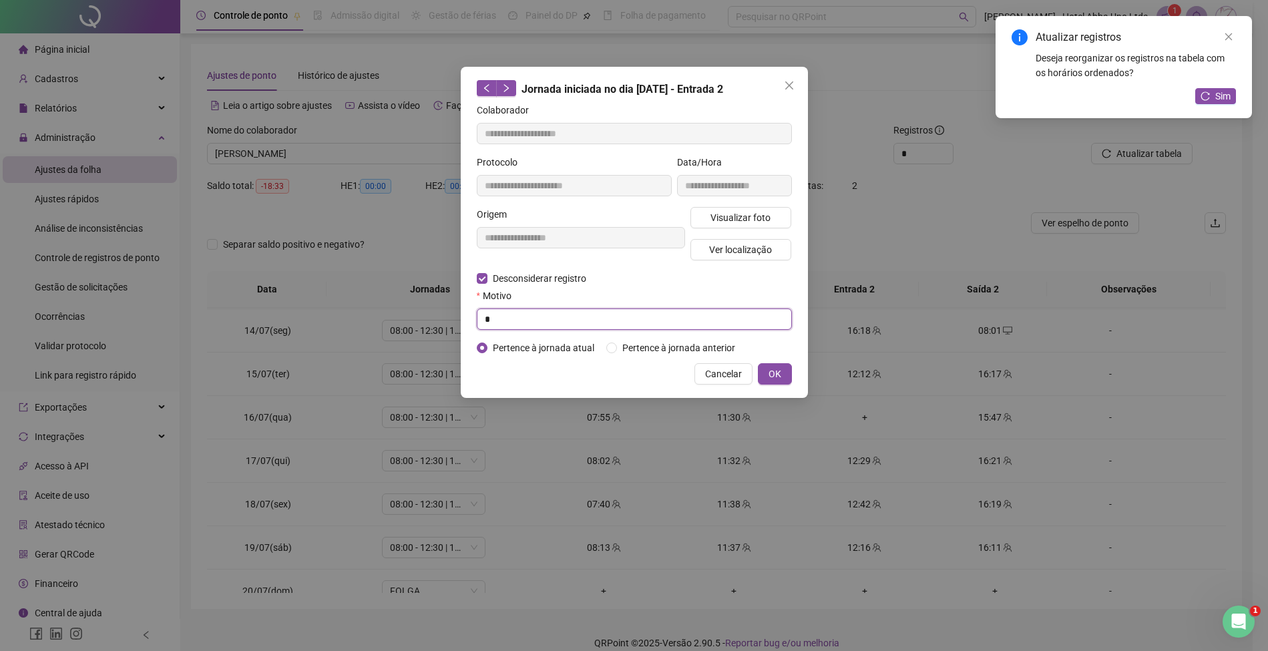
click at [547, 322] on input "*" at bounding box center [634, 318] width 315 height 21
click at [776, 371] on span "OK" at bounding box center [774, 374] width 13 height 15
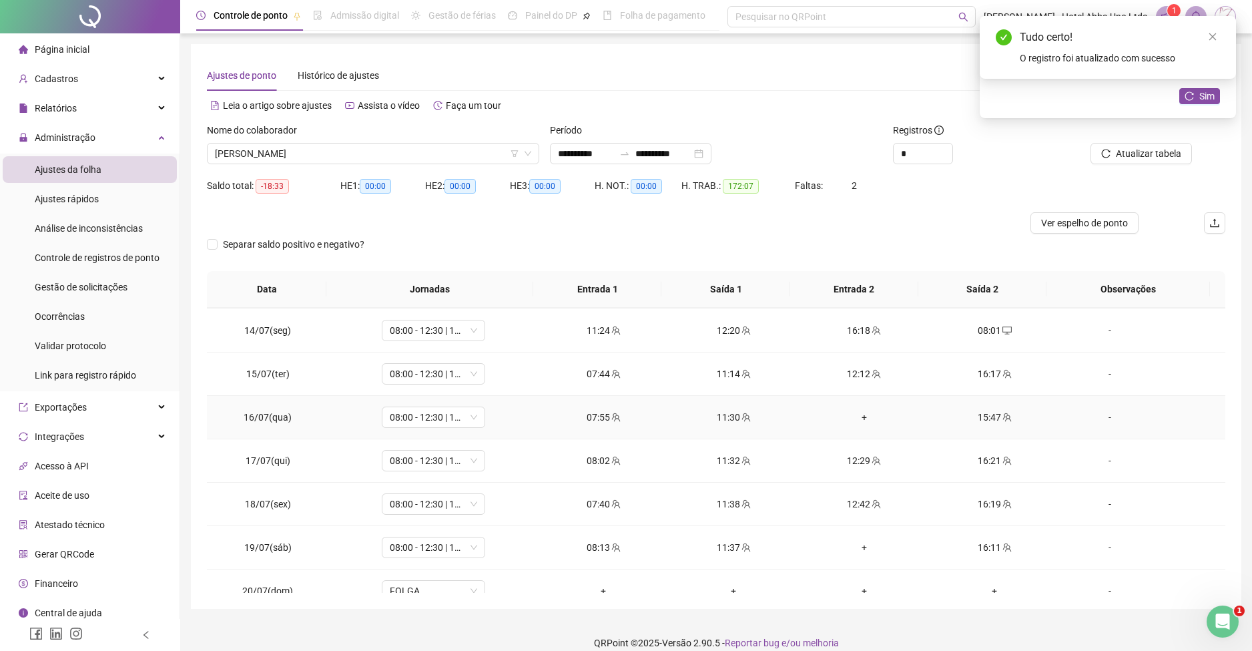
click at [856, 413] on div "+" at bounding box center [864, 417] width 109 height 15
click at [859, 543] on div "+" at bounding box center [864, 547] width 109 height 15
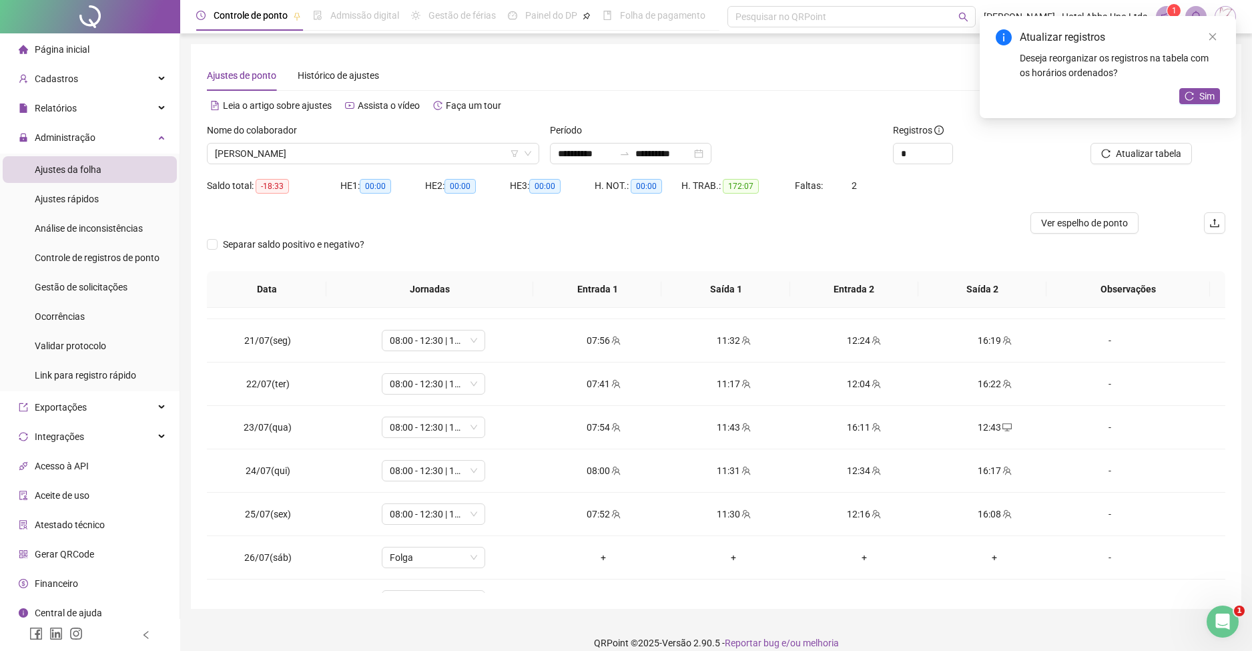
scroll to position [864, 0]
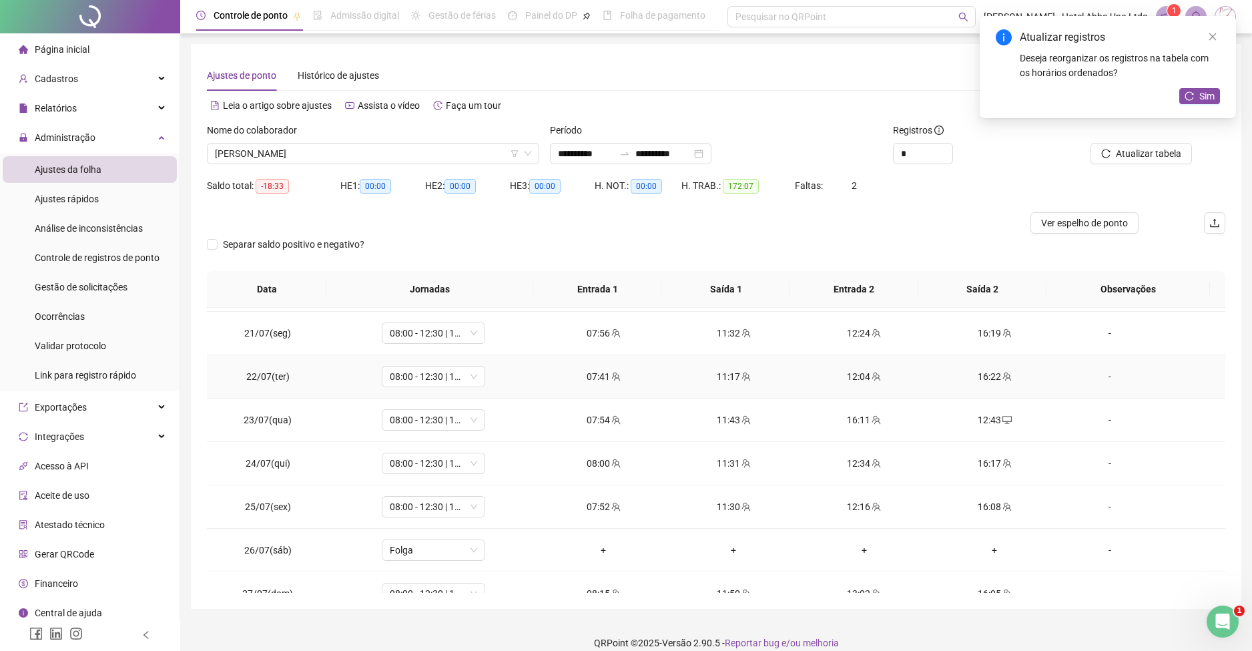
click at [854, 370] on div "12:04" at bounding box center [864, 376] width 109 height 15
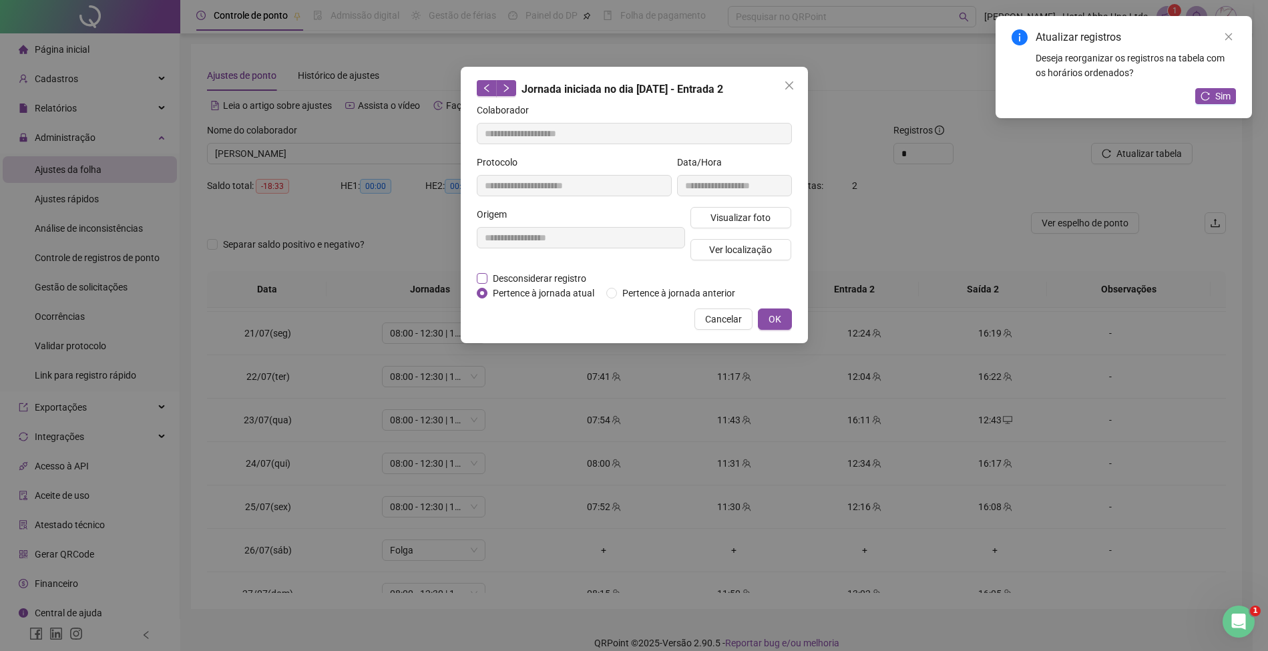
click at [575, 278] on span "Desconsiderar registro" at bounding box center [539, 278] width 104 height 15
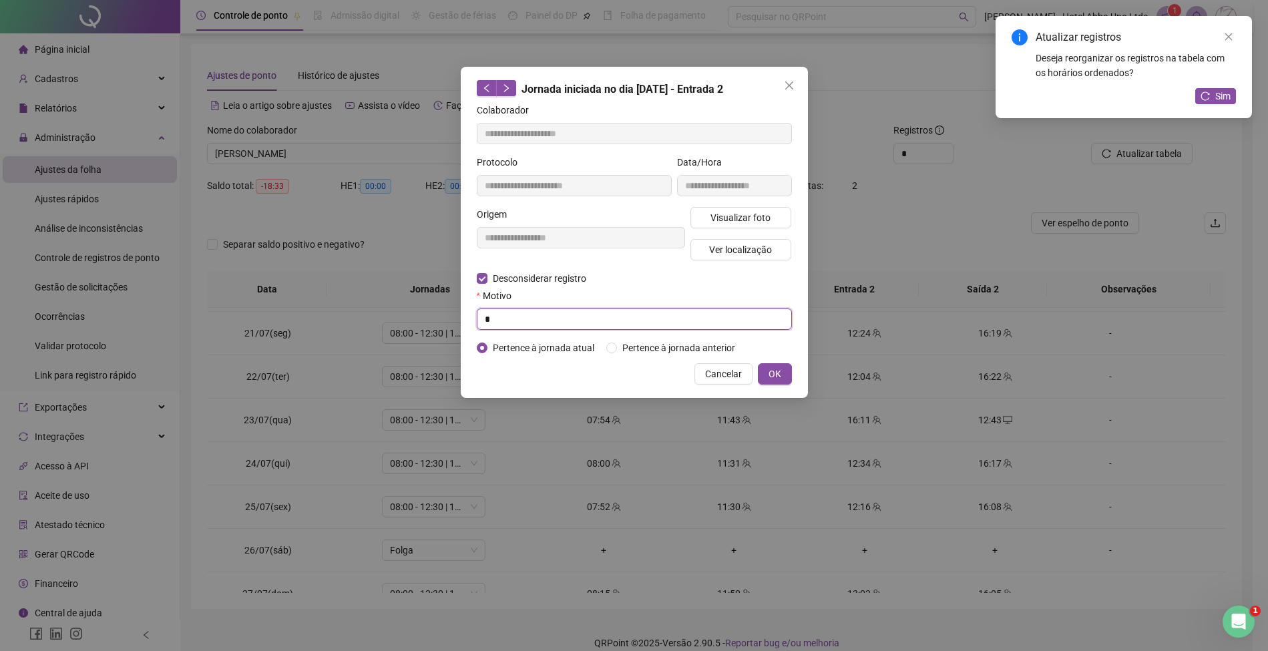
click at [563, 319] on input "*" at bounding box center [634, 318] width 315 height 21
click at [772, 373] on span "OK" at bounding box center [774, 374] width 13 height 15
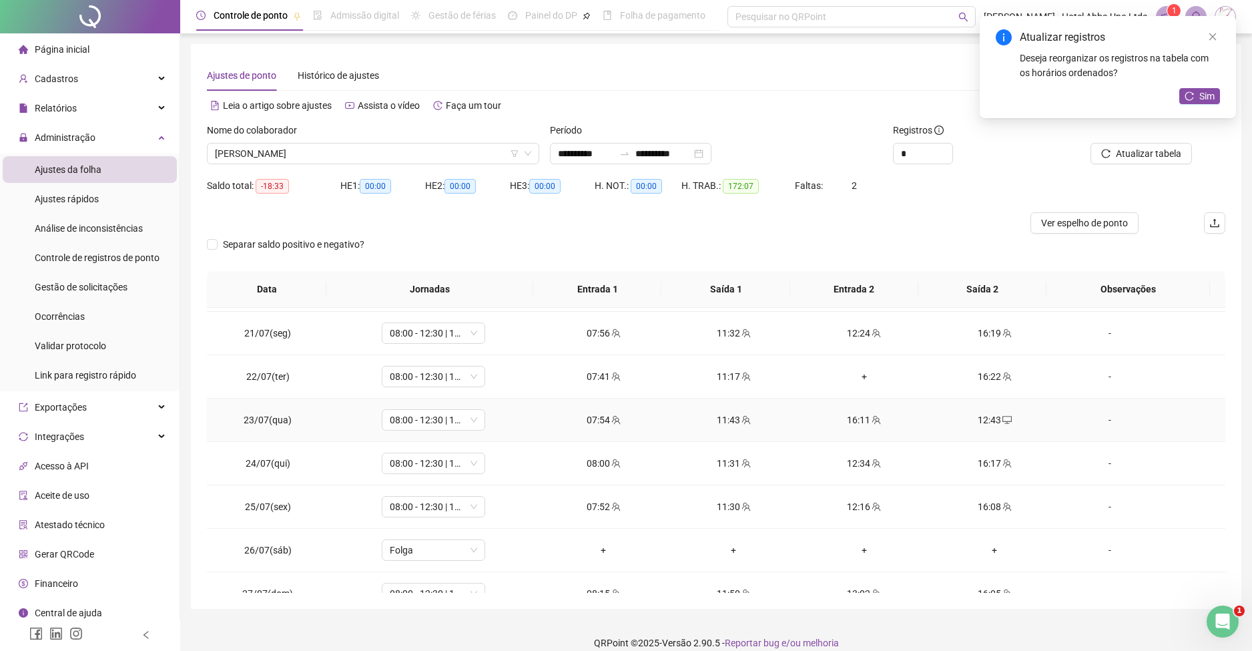
click at [843, 419] on div "16:11" at bounding box center [864, 420] width 109 height 15
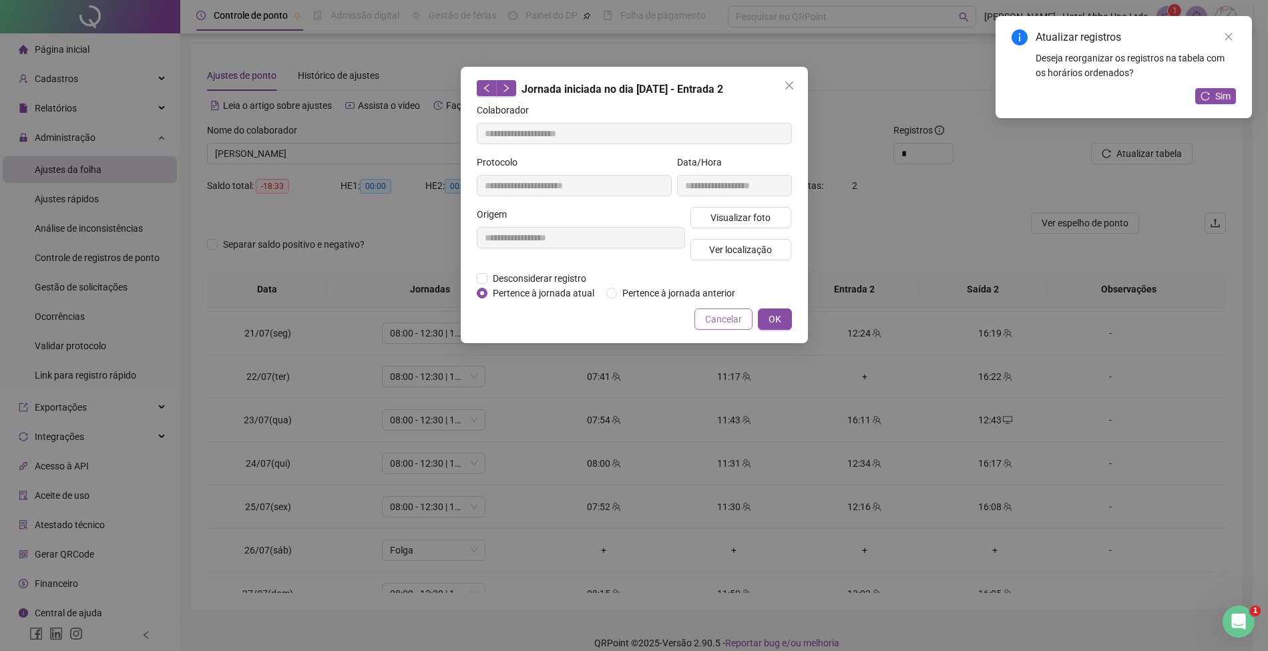
click at [728, 314] on span "Cancelar" at bounding box center [723, 319] width 37 height 15
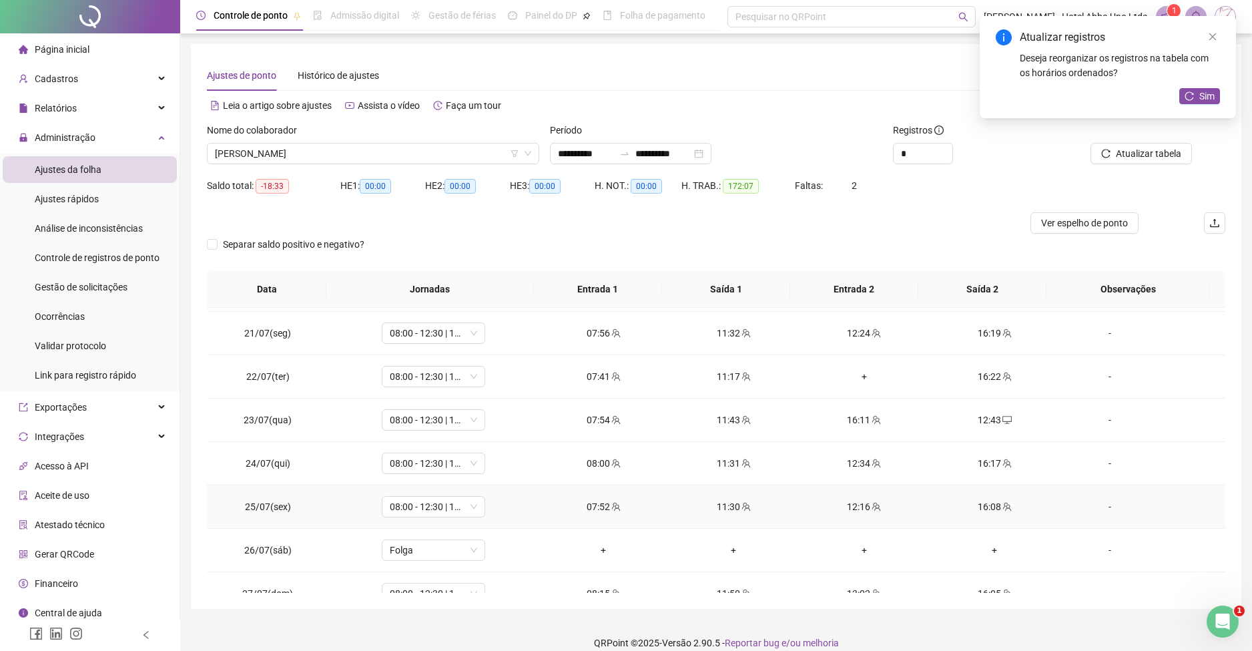
click at [844, 511] on div "12:16" at bounding box center [864, 506] width 109 height 15
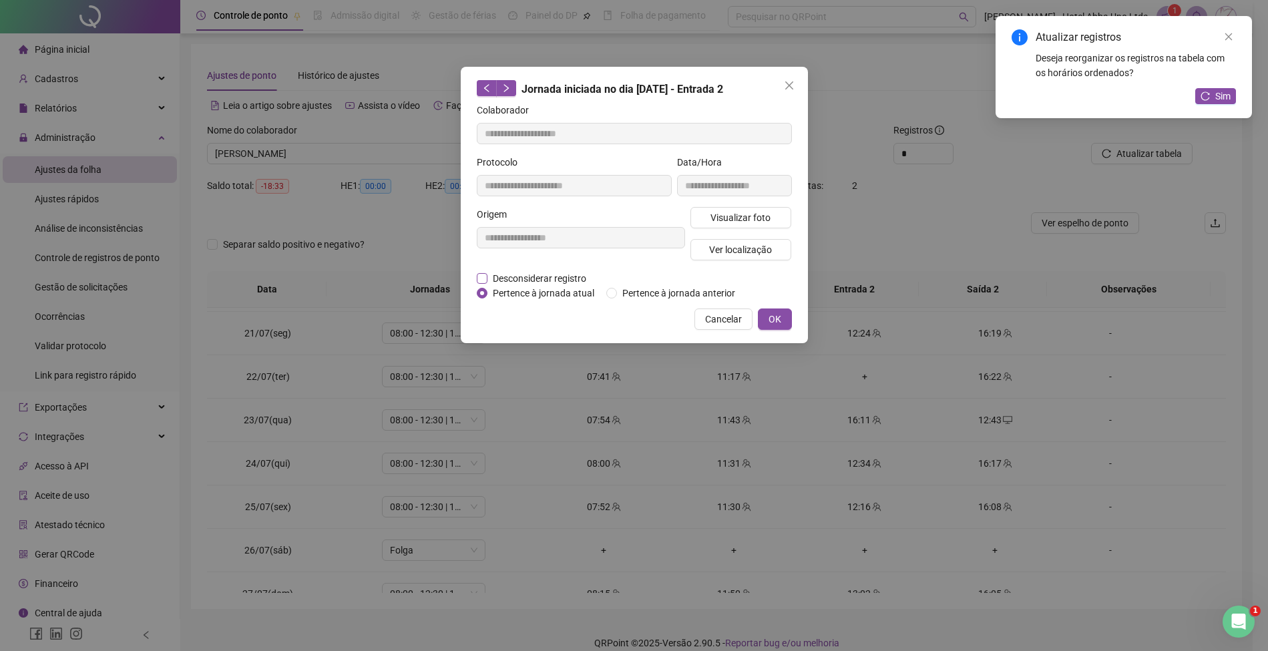
click at [567, 276] on span "Desconsiderar registro" at bounding box center [539, 278] width 104 height 15
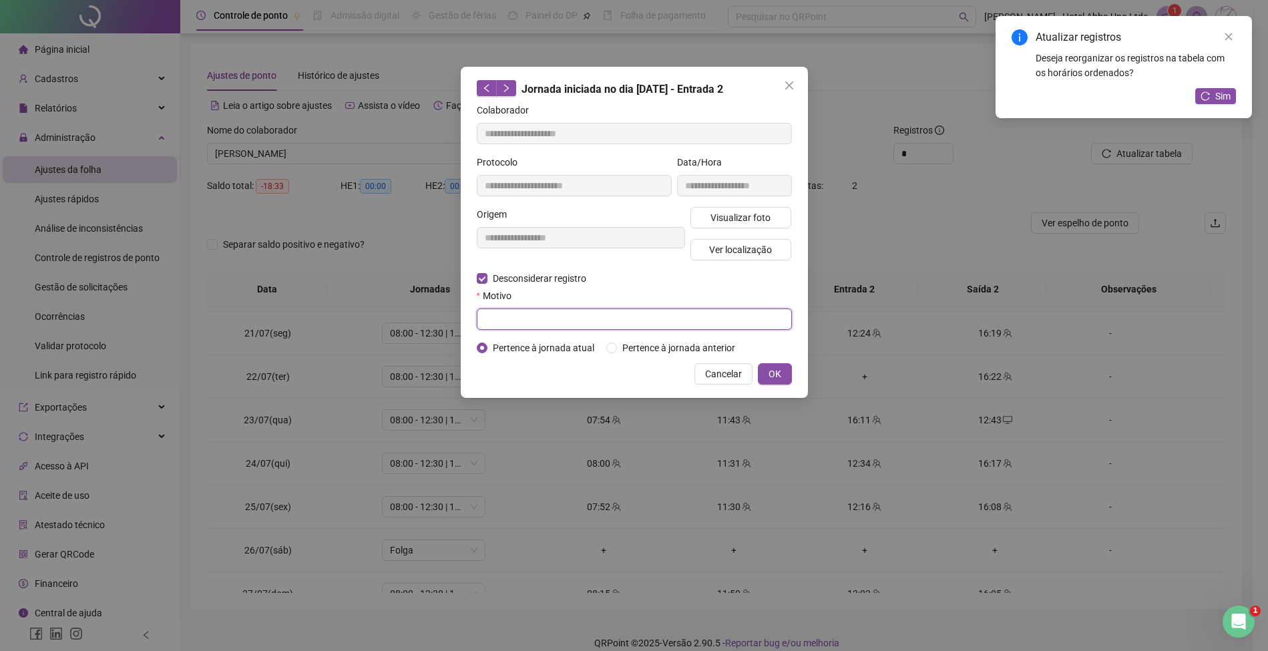
click at [556, 317] on input "text" at bounding box center [634, 318] width 315 height 21
click at [778, 371] on span "OK" at bounding box center [774, 374] width 13 height 15
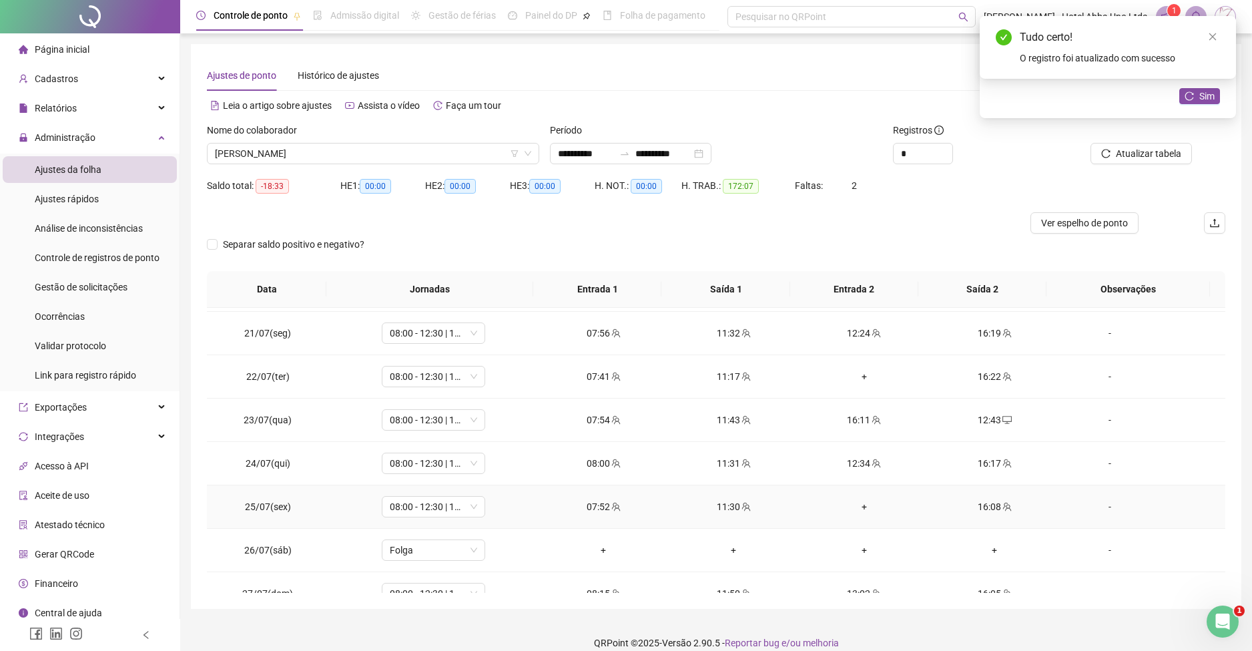
click at [854, 505] on div "+" at bounding box center [864, 506] width 109 height 15
click at [856, 370] on div "+" at bounding box center [864, 376] width 109 height 15
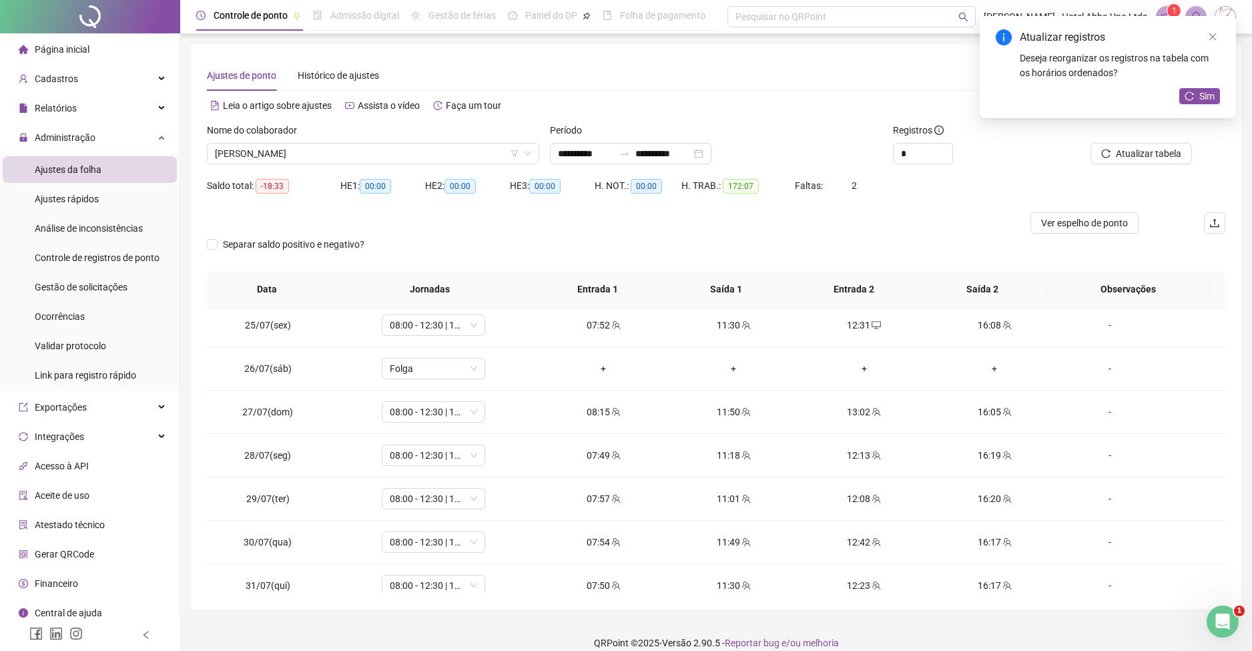
scroll to position [1060, 0]
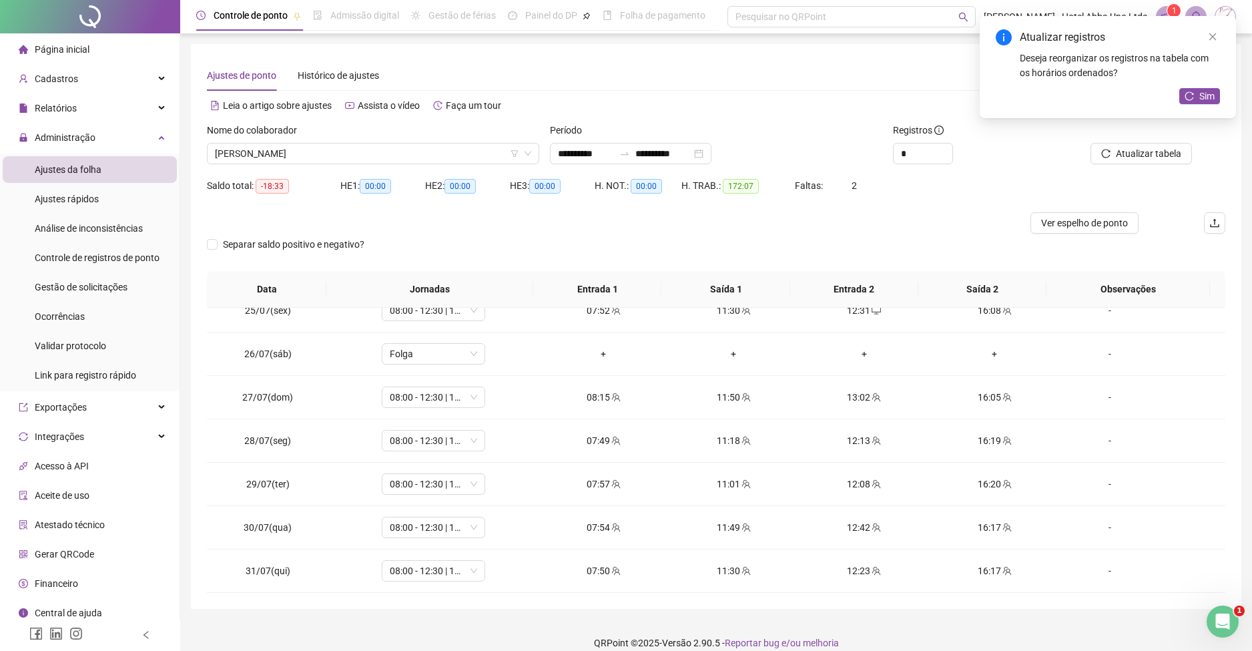
click at [1233, 554] on div "**********" at bounding box center [716, 326] width 1051 height 565
click at [848, 570] on div "12:23" at bounding box center [864, 570] width 109 height 15
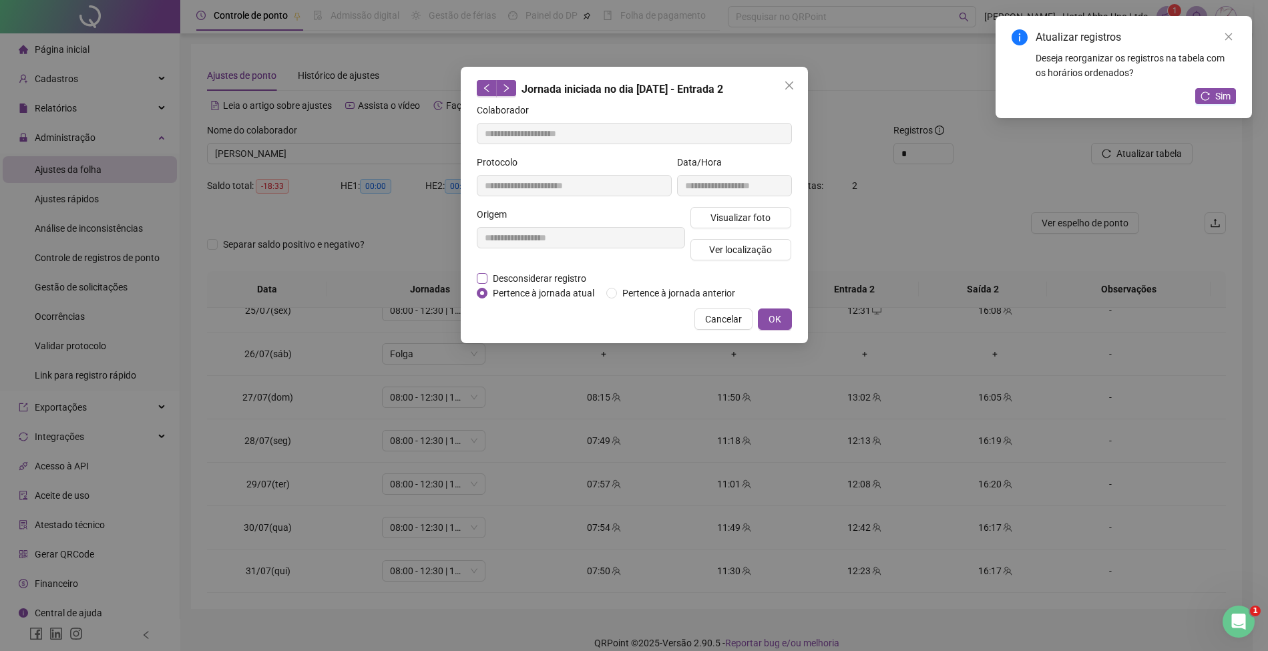
click at [567, 276] on span "Desconsiderar registro" at bounding box center [539, 278] width 104 height 15
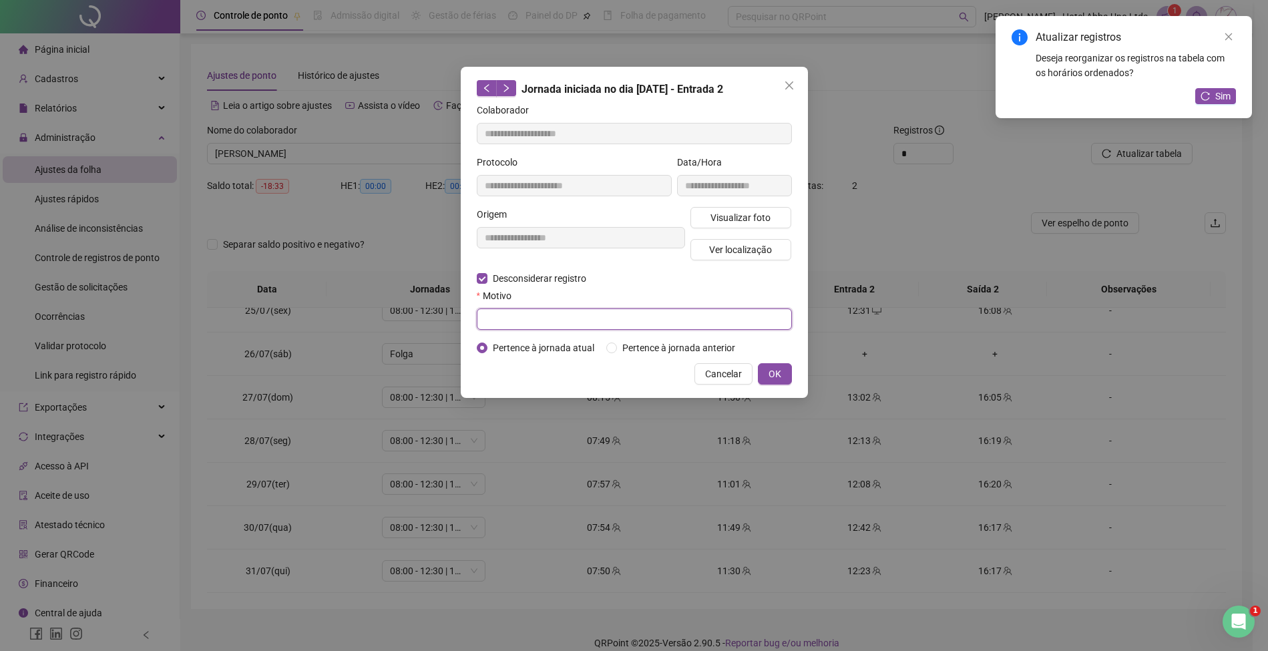
click at [559, 312] on input "text" at bounding box center [634, 318] width 315 height 21
click at [772, 372] on span "OK" at bounding box center [774, 374] width 13 height 15
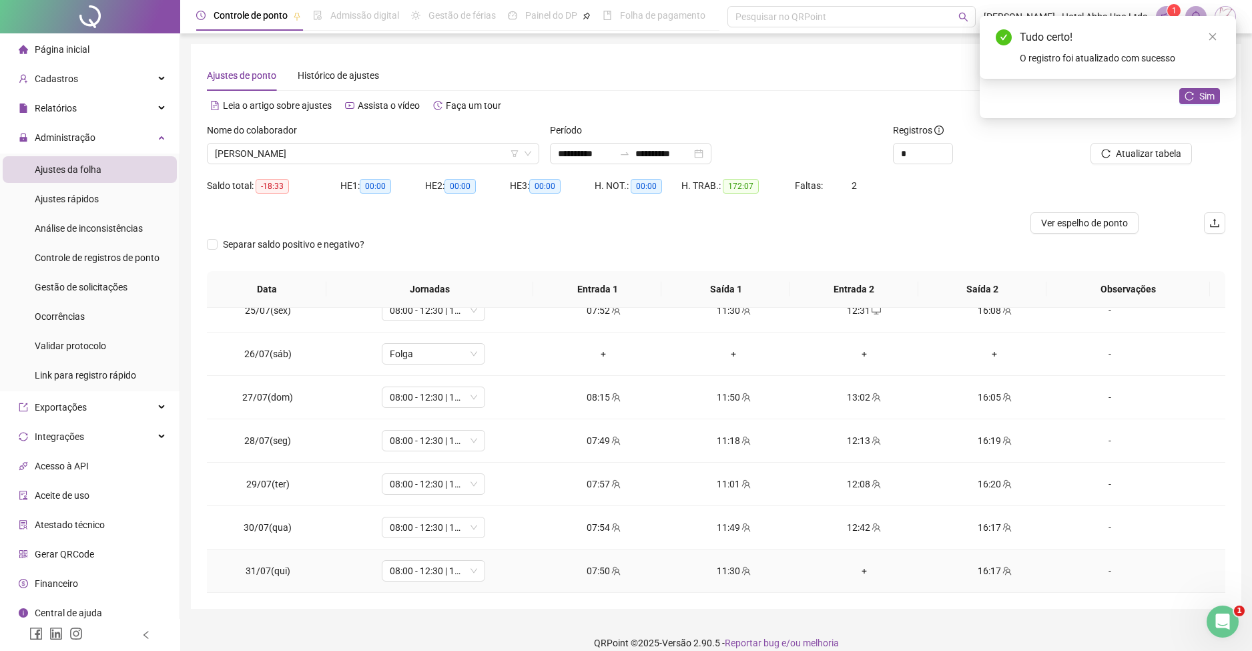
click at [852, 565] on div "+" at bounding box center [864, 570] width 109 height 15
click at [1202, 91] on span "Sim" at bounding box center [1207, 96] width 15 height 15
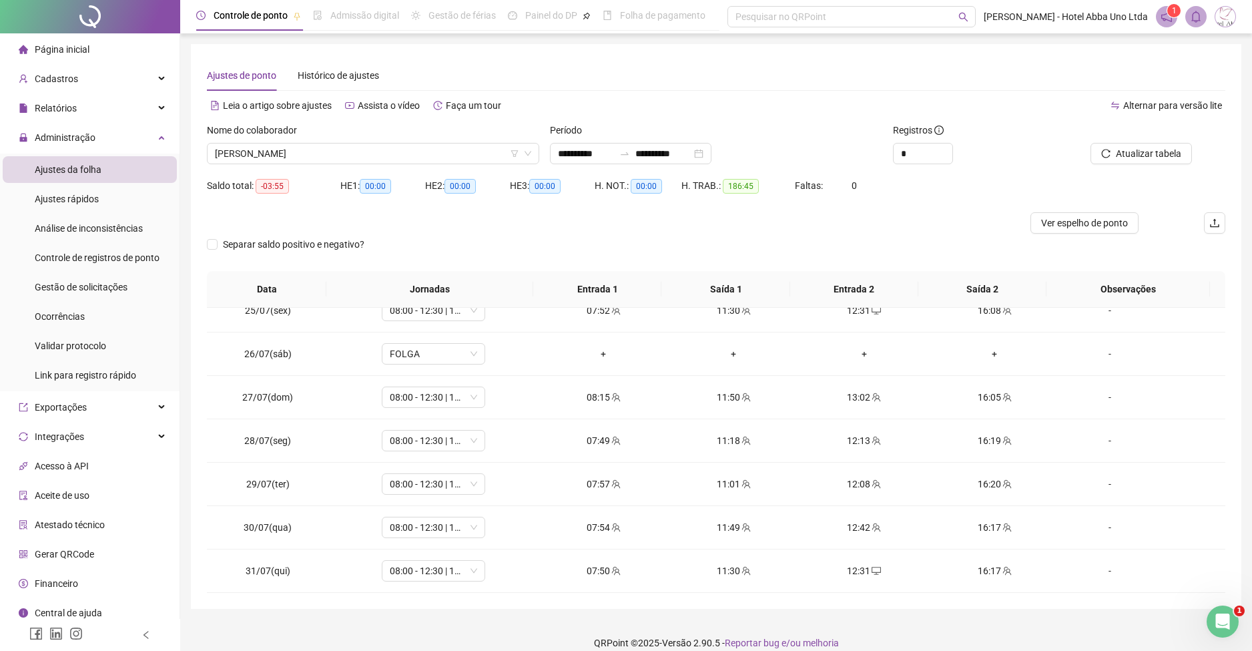
click at [1230, 581] on div "**********" at bounding box center [716, 326] width 1051 height 565
click at [234, 157] on span "[PERSON_NAME]" at bounding box center [373, 154] width 316 height 20
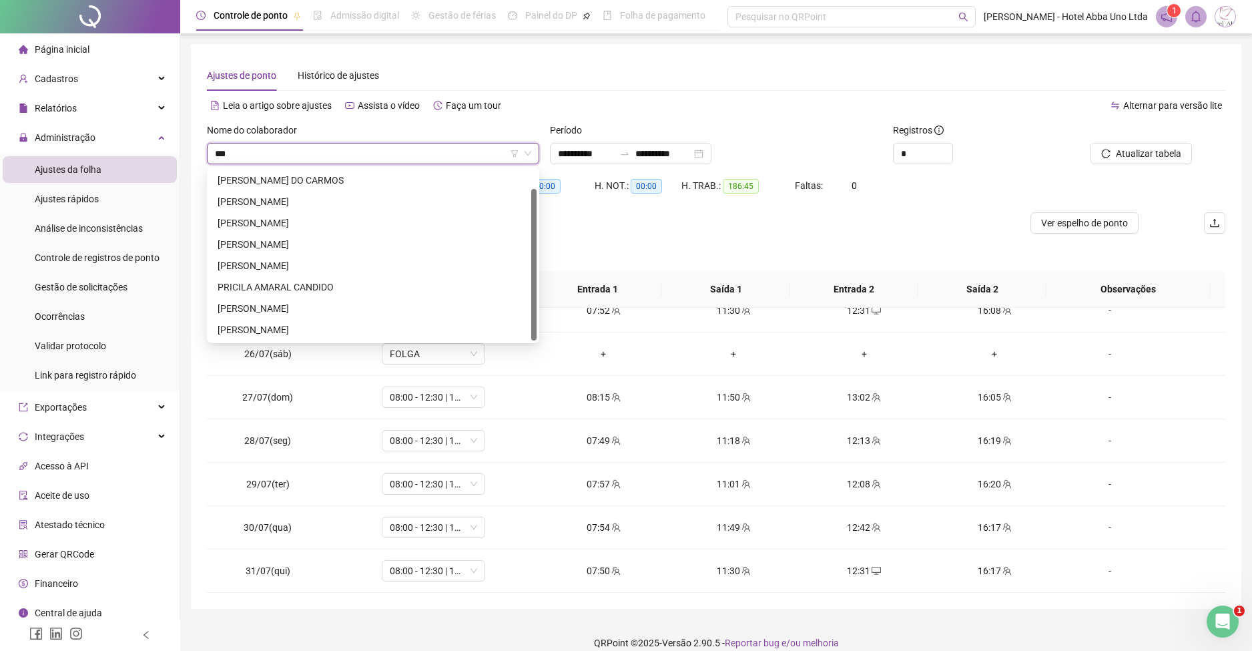
scroll to position [0, 0]
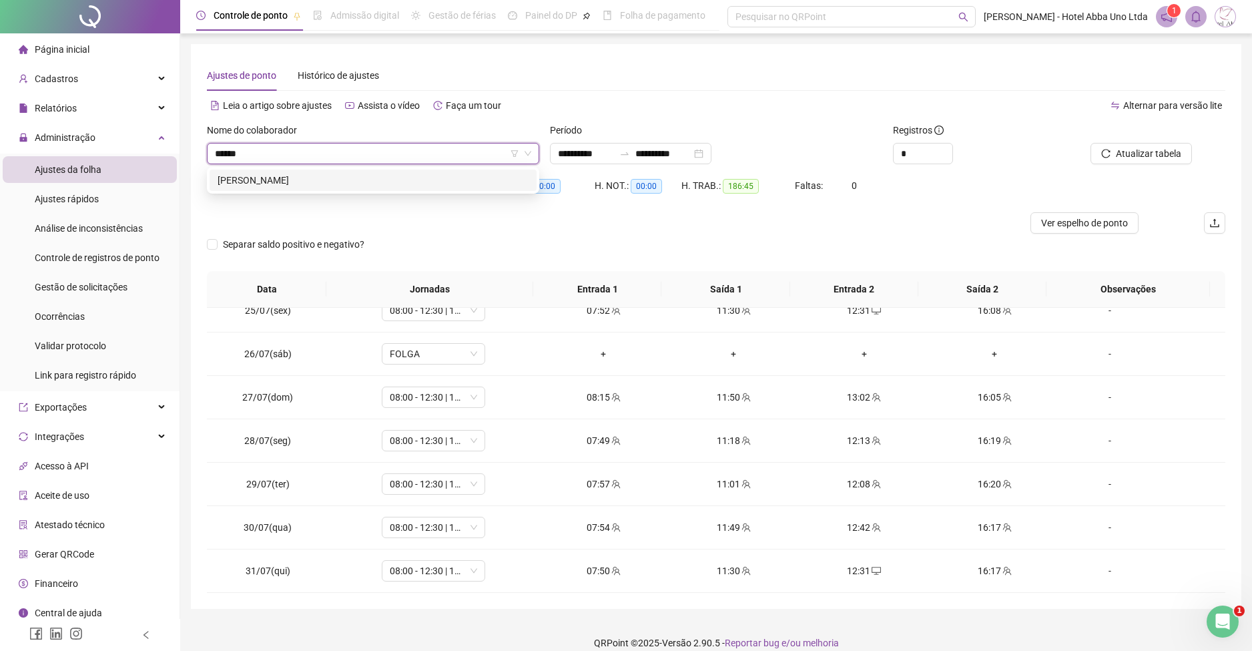
click at [260, 177] on div "[PERSON_NAME]" at bounding box center [373, 180] width 311 height 15
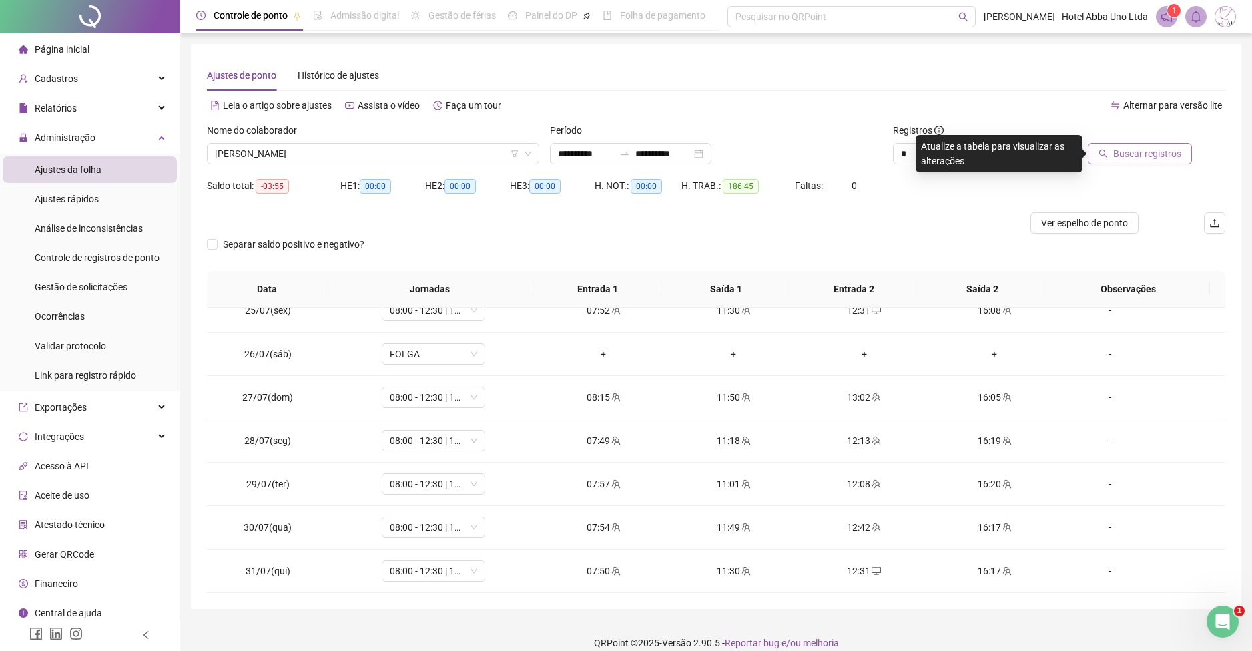
click at [1132, 149] on span "Buscar registros" at bounding box center [1148, 153] width 68 height 15
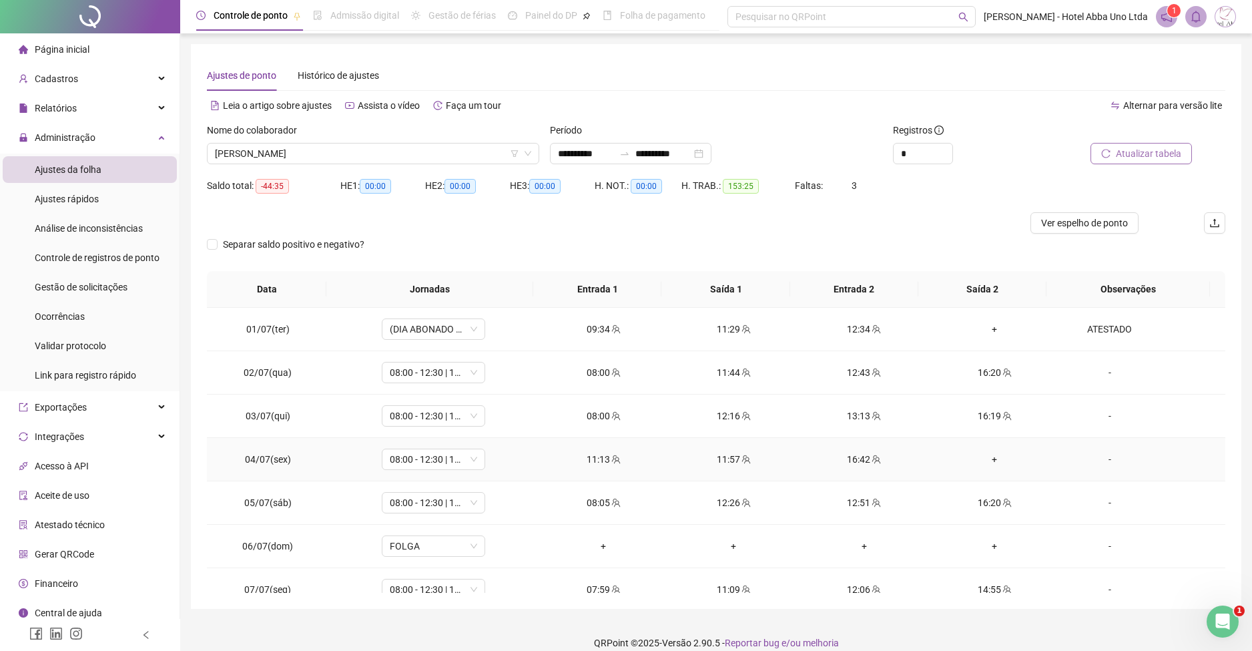
click at [718, 458] on div "11:57" at bounding box center [734, 459] width 109 height 15
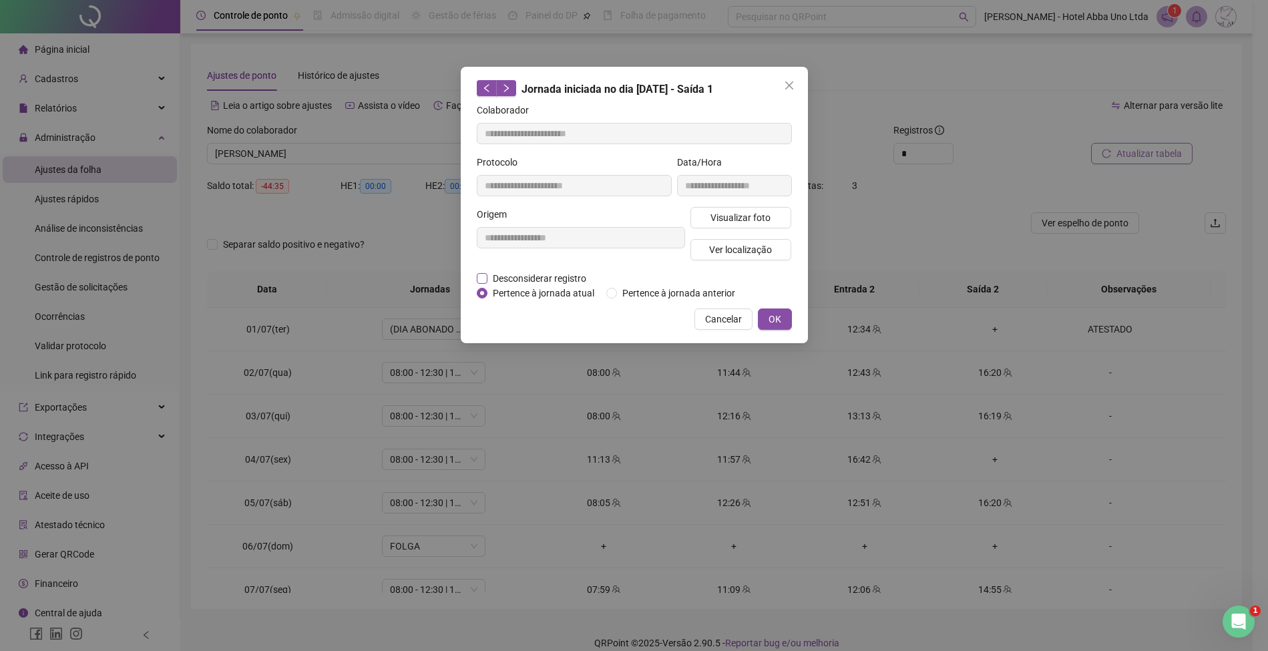
click at [567, 278] on span "Desconsiderar registro" at bounding box center [539, 278] width 104 height 15
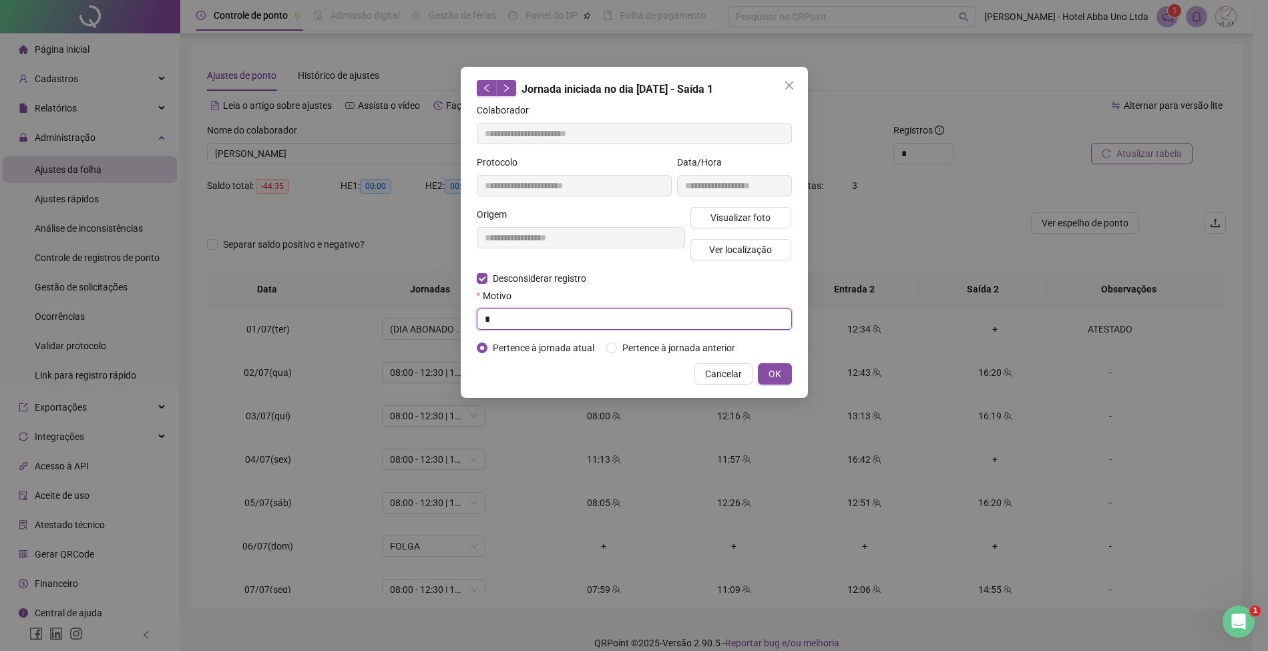
click at [557, 312] on input "*" at bounding box center [634, 318] width 315 height 21
click at [774, 375] on span "OK" at bounding box center [774, 374] width 13 height 15
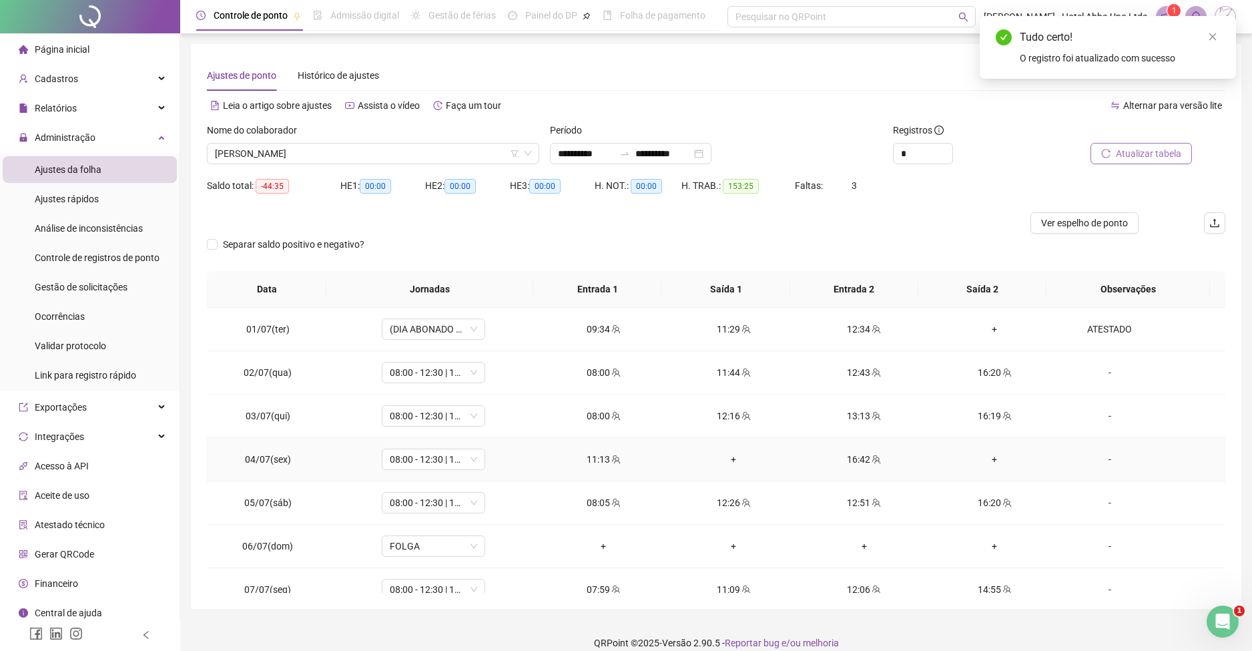
click at [724, 459] on div "+" at bounding box center [734, 459] width 109 height 15
click at [983, 455] on div "+" at bounding box center [994, 459] width 109 height 15
click at [852, 501] on div "12:51" at bounding box center [864, 502] width 109 height 15
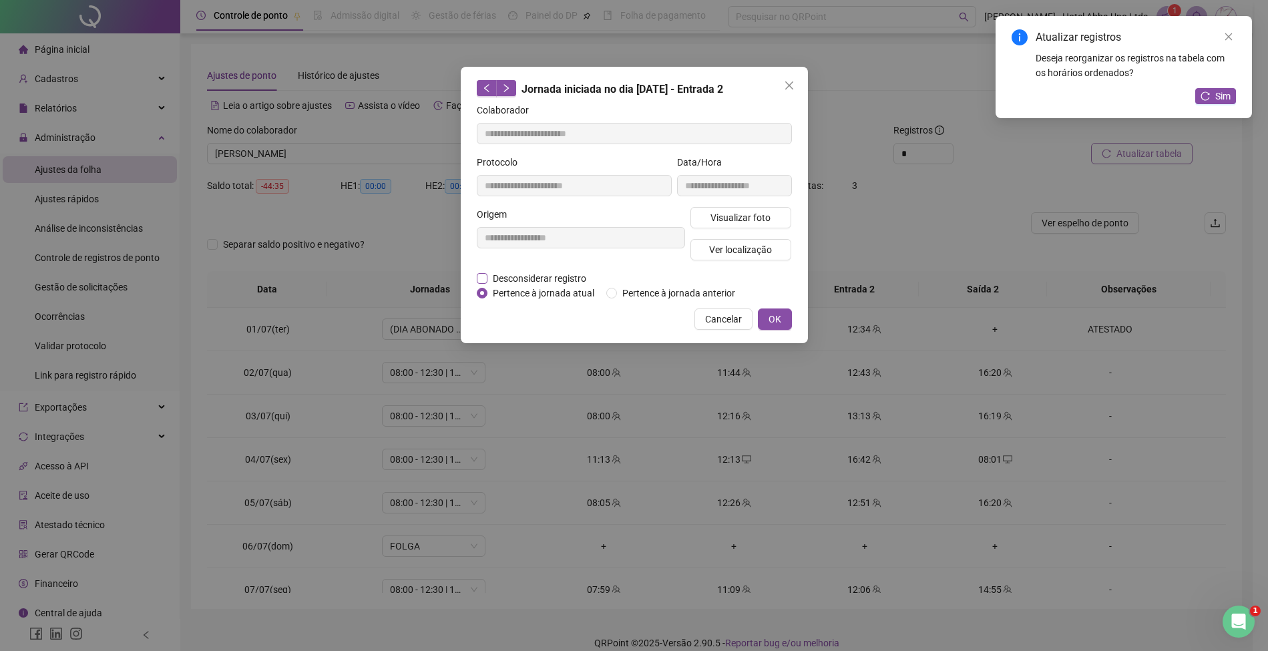
click at [561, 277] on span "Desconsiderar registro" at bounding box center [539, 278] width 104 height 15
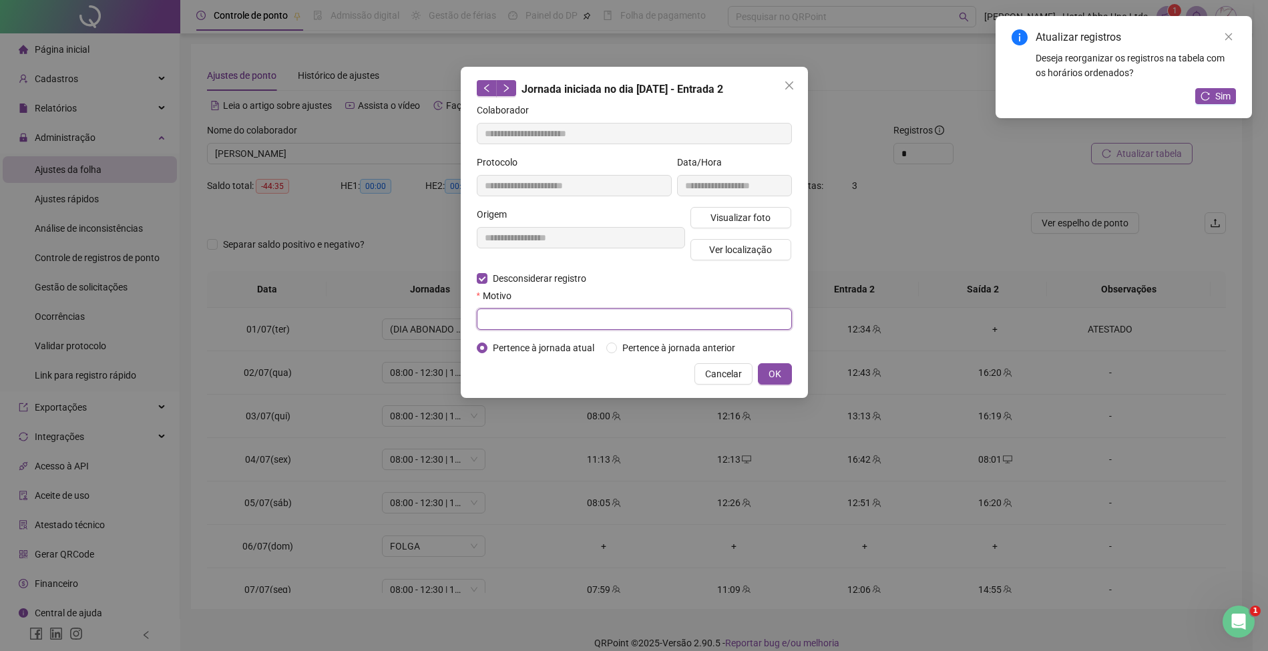
click at [553, 316] on input "text" at bounding box center [634, 318] width 315 height 21
click at [774, 370] on span "OK" at bounding box center [774, 374] width 13 height 15
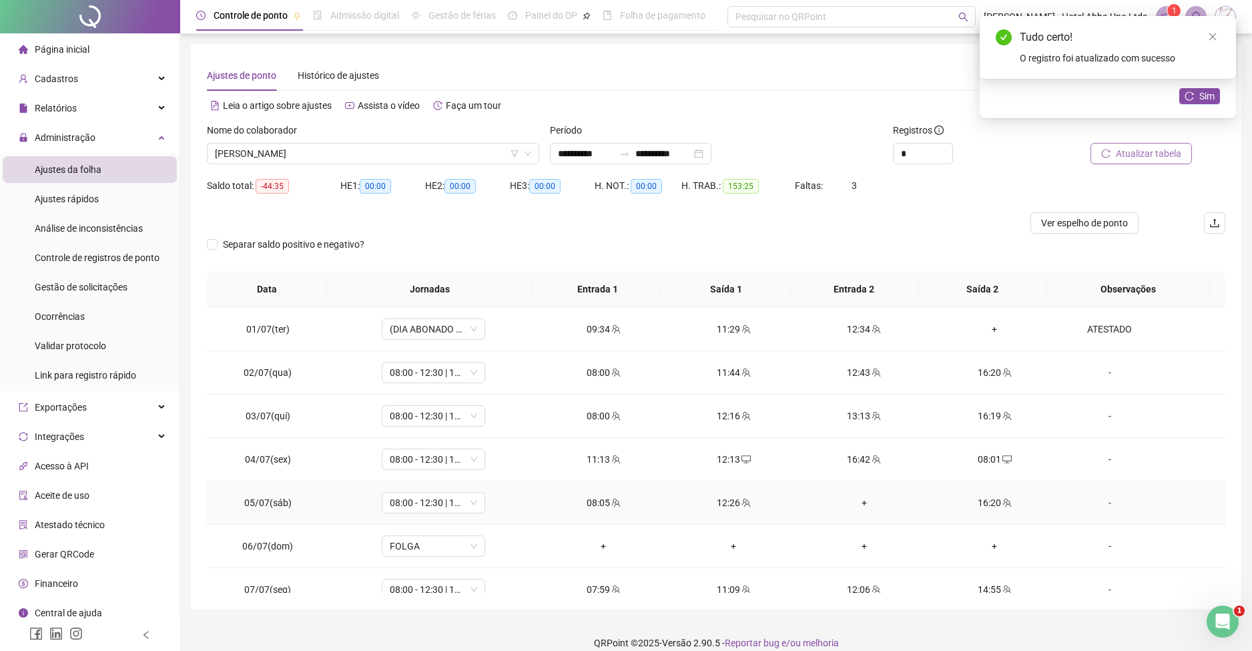
click at [855, 503] on div "+" at bounding box center [864, 502] width 109 height 15
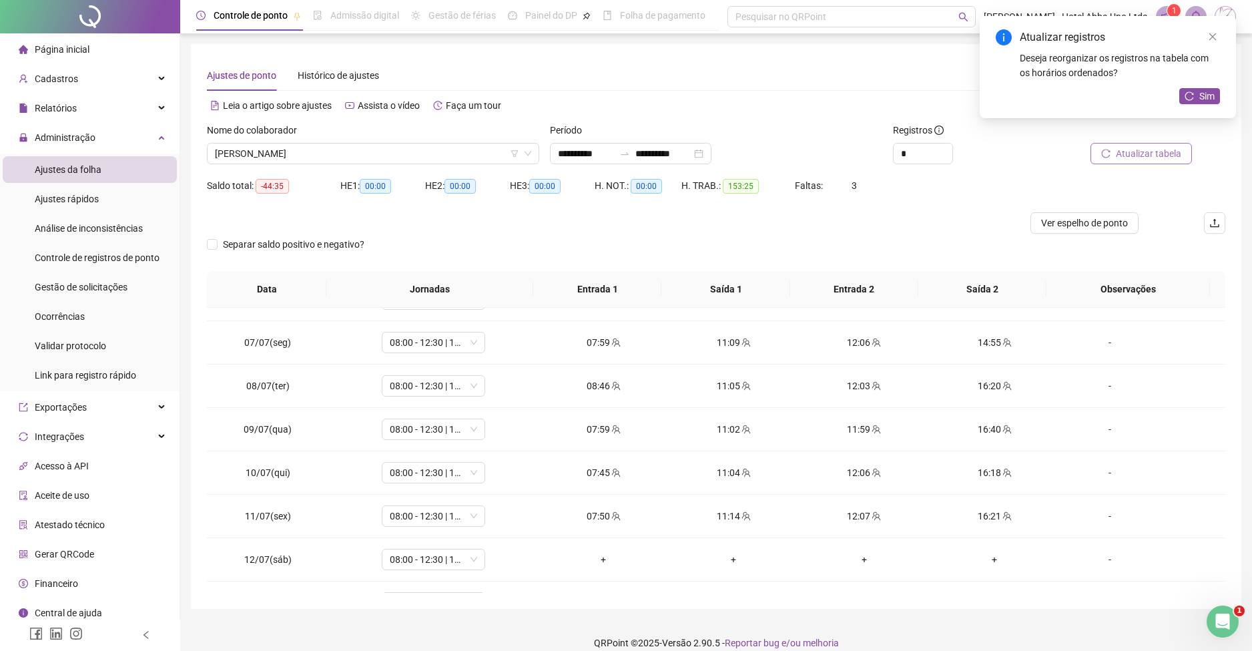
scroll to position [254, 0]
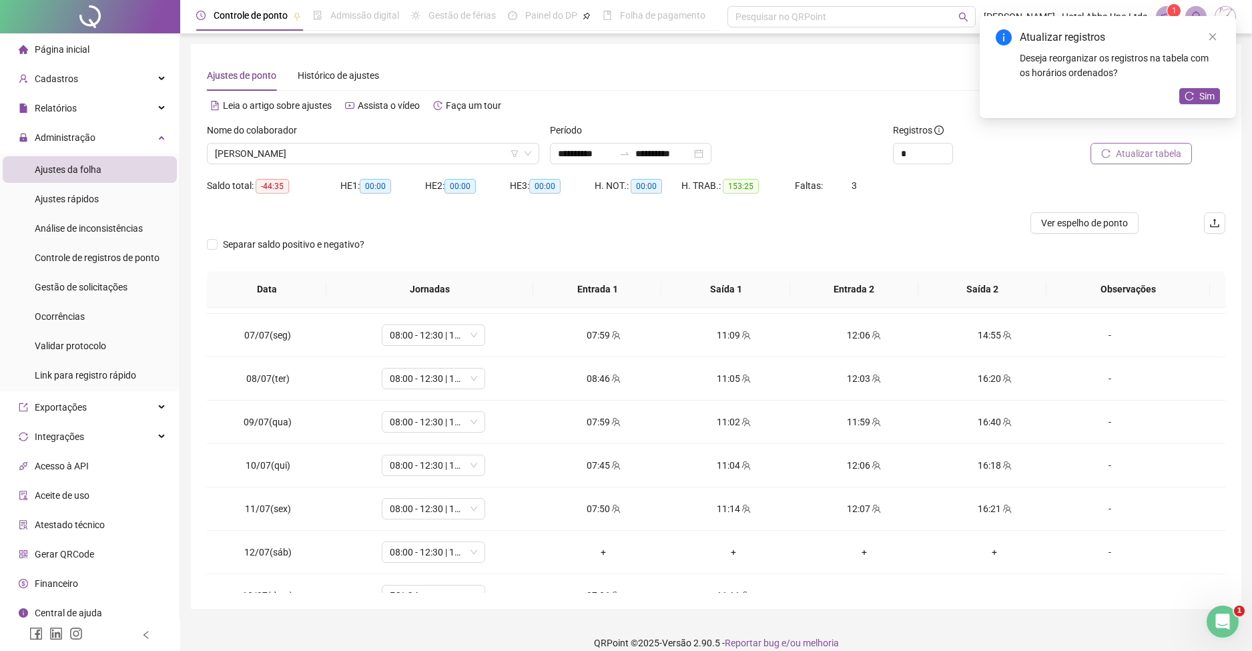
click at [1242, 387] on div "**********" at bounding box center [716, 333] width 1072 height 666
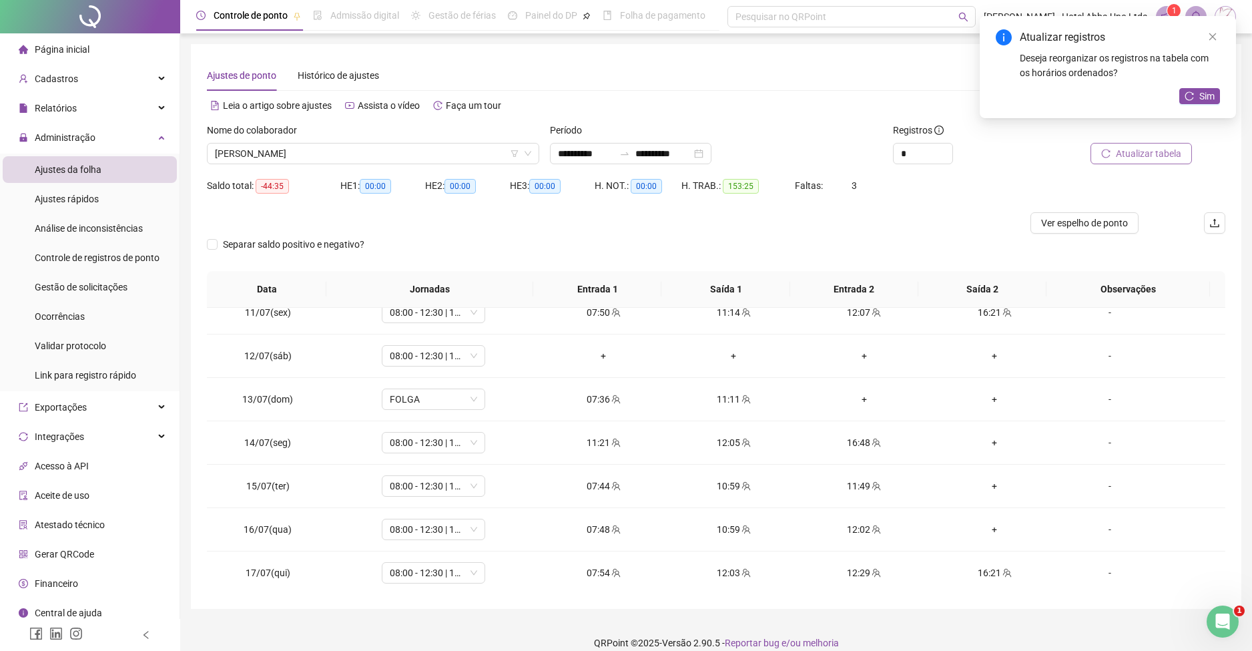
scroll to position [455, 0]
click at [1226, 417] on div "**********" at bounding box center [716, 326] width 1051 height 565
click at [455, 347] on span "08:00 - 12:30 | 13:30 - 16:20" at bounding box center [433, 352] width 87 height 20
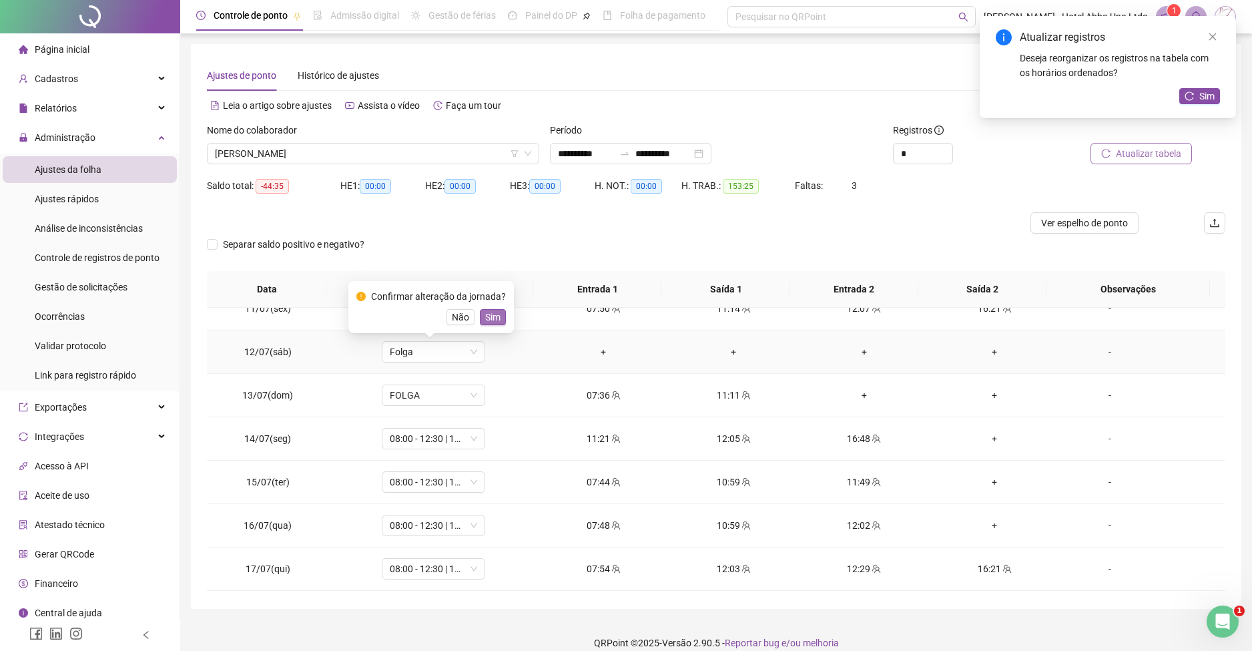
click at [488, 315] on span "Sim" at bounding box center [492, 317] width 15 height 15
click at [441, 396] on span "FOLGA" at bounding box center [433, 395] width 87 height 20
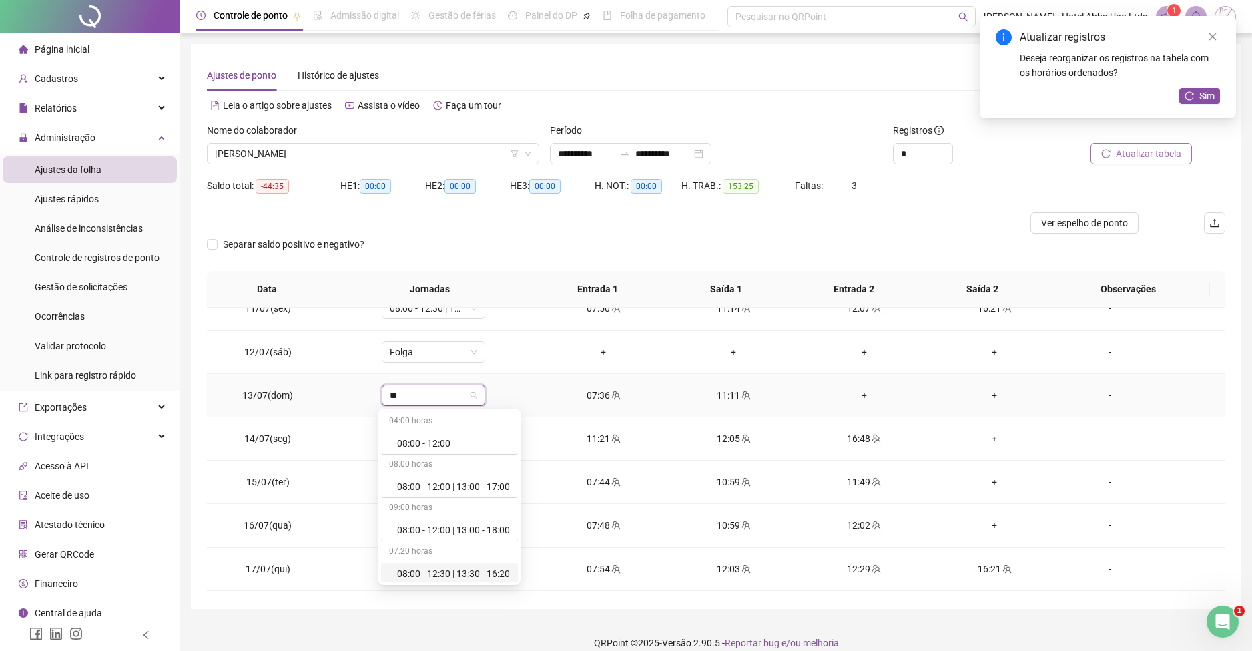
click at [447, 569] on div "08:00 - 12:30 | 13:30 - 16:20" at bounding box center [453, 573] width 113 height 15
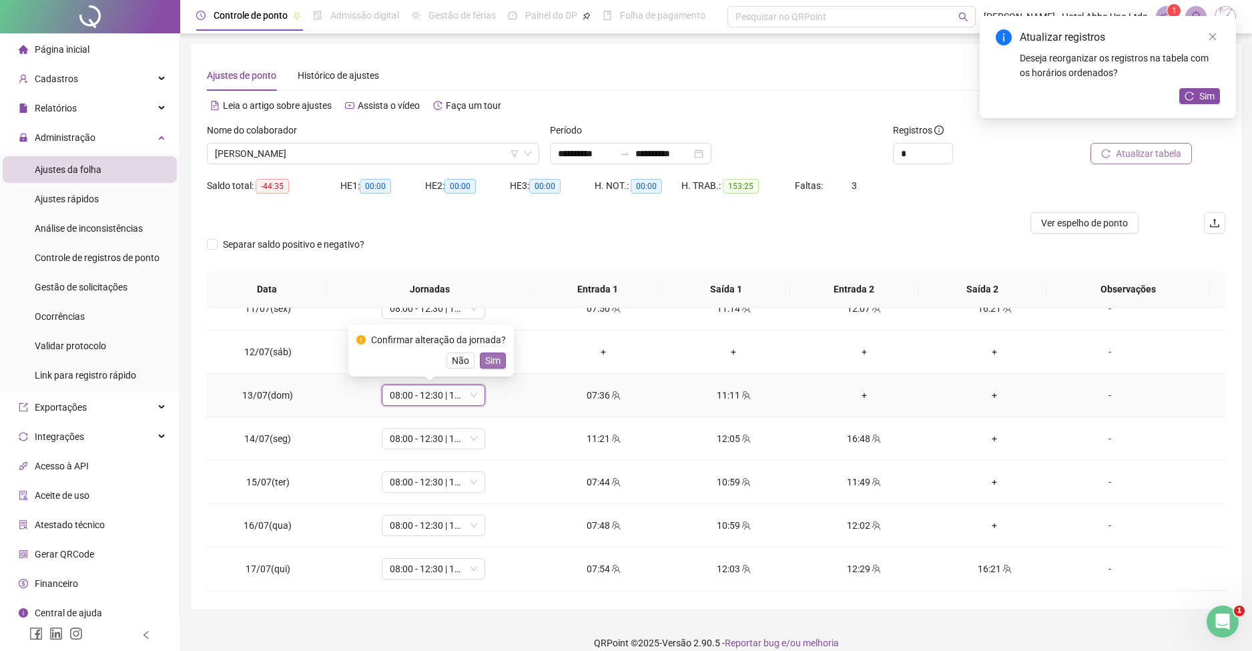
click at [495, 360] on span "Sim" at bounding box center [492, 360] width 15 height 15
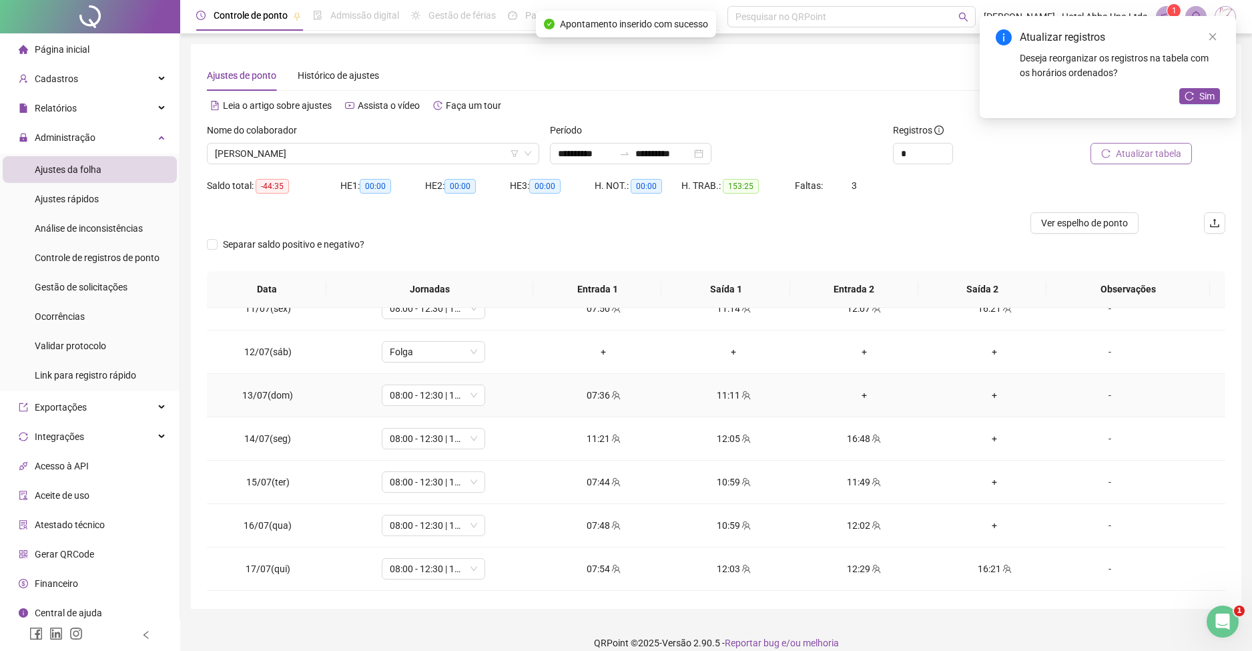
click at [858, 391] on div "+" at bounding box center [864, 395] width 109 height 15
click at [985, 390] on div "+" at bounding box center [994, 395] width 109 height 15
click at [989, 435] on div "+" at bounding box center [994, 438] width 109 height 15
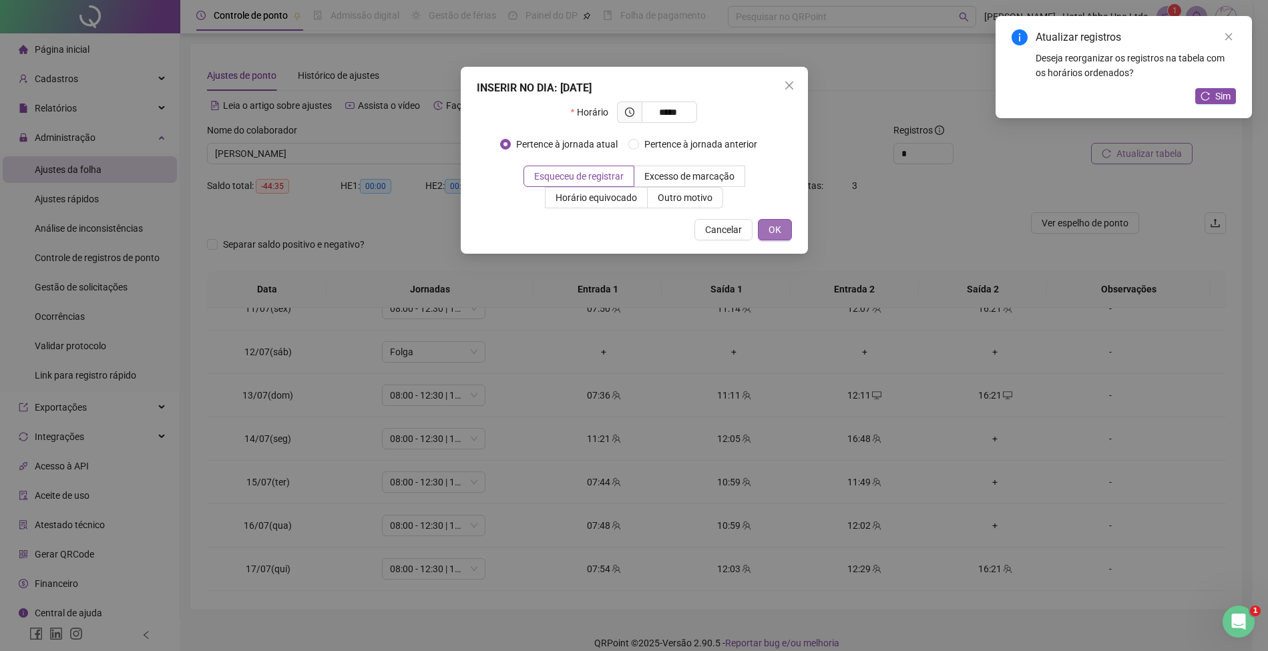
click at [780, 220] on button "OK" at bounding box center [775, 229] width 34 height 21
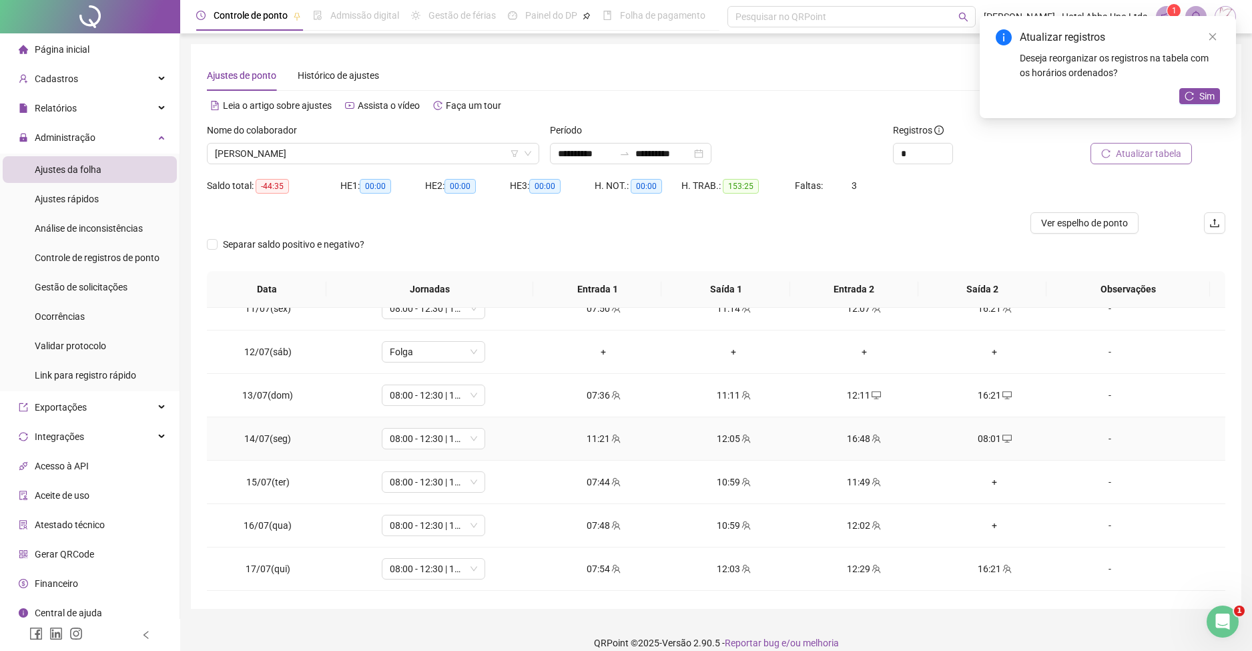
click at [720, 433] on div "12:05" at bounding box center [734, 438] width 109 height 15
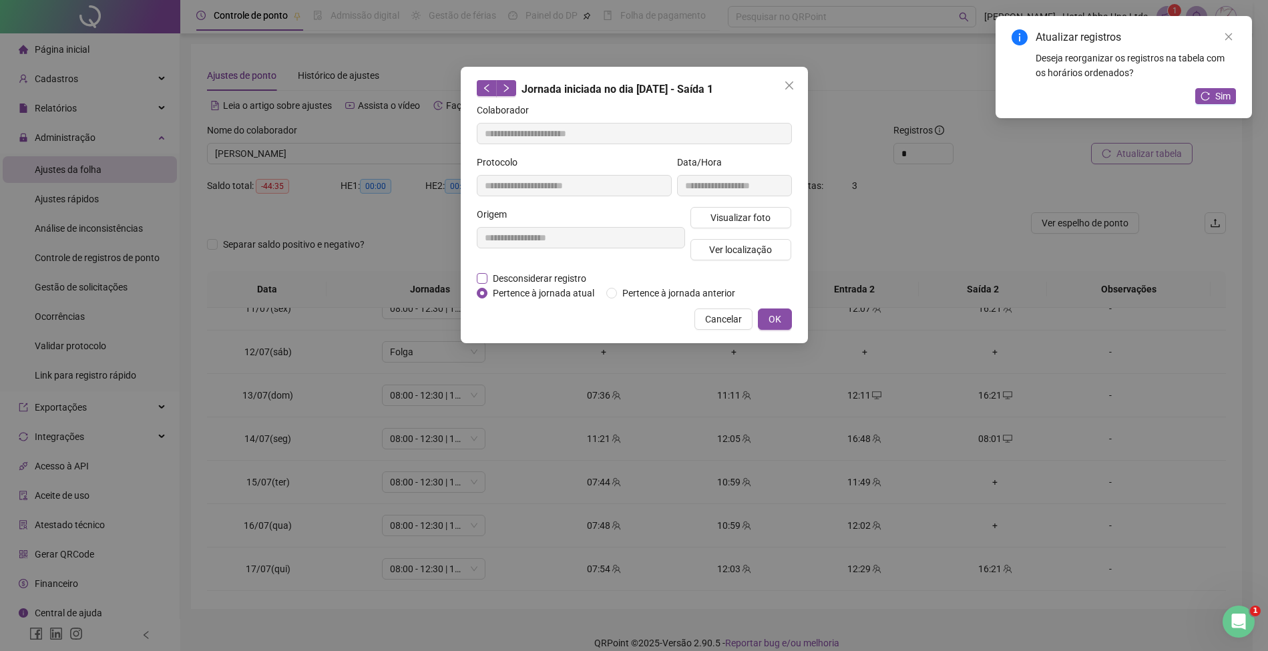
click at [567, 272] on span "Desconsiderar registro" at bounding box center [539, 278] width 104 height 15
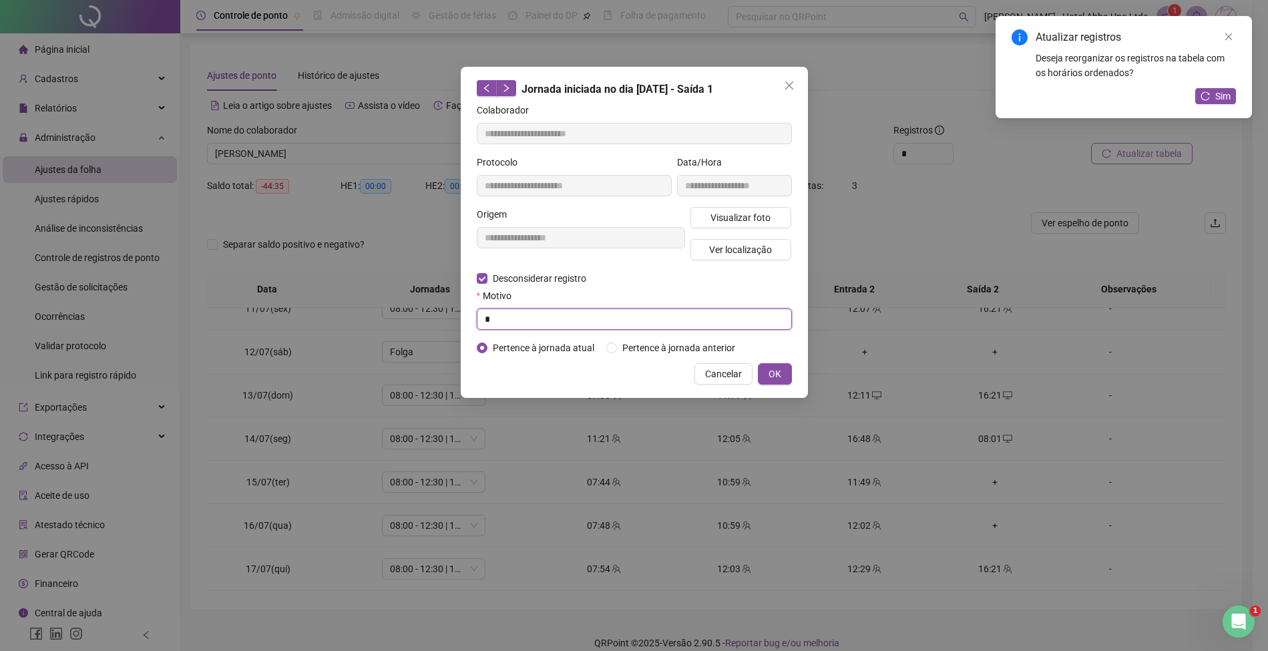
click at [534, 324] on input "*" at bounding box center [634, 318] width 315 height 21
click at [788, 370] on button "OK" at bounding box center [775, 373] width 34 height 21
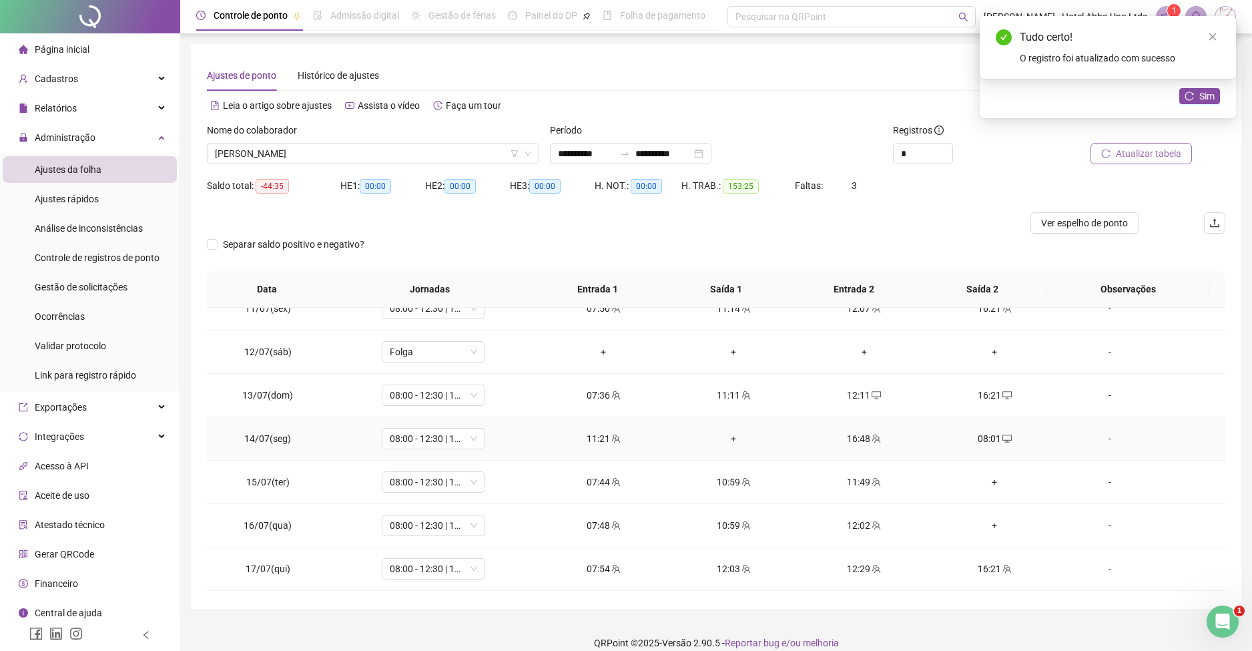
click at [728, 436] on div "+" at bounding box center [734, 438] width 109 height 15
click at [853, 480] on div "11:49" at bounding box center [864, 482] width 109 height 15
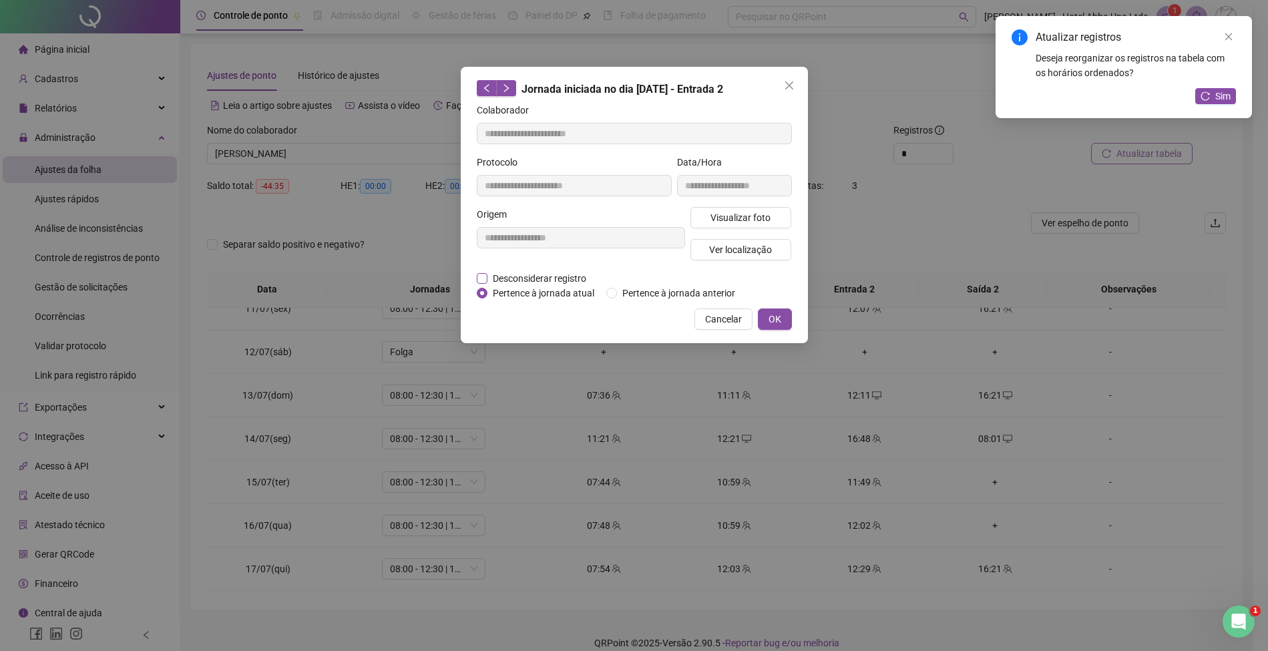
click at [575, 271] on span "Desconsiderar registro" at bounding box center [539, 278] width 104 height 15
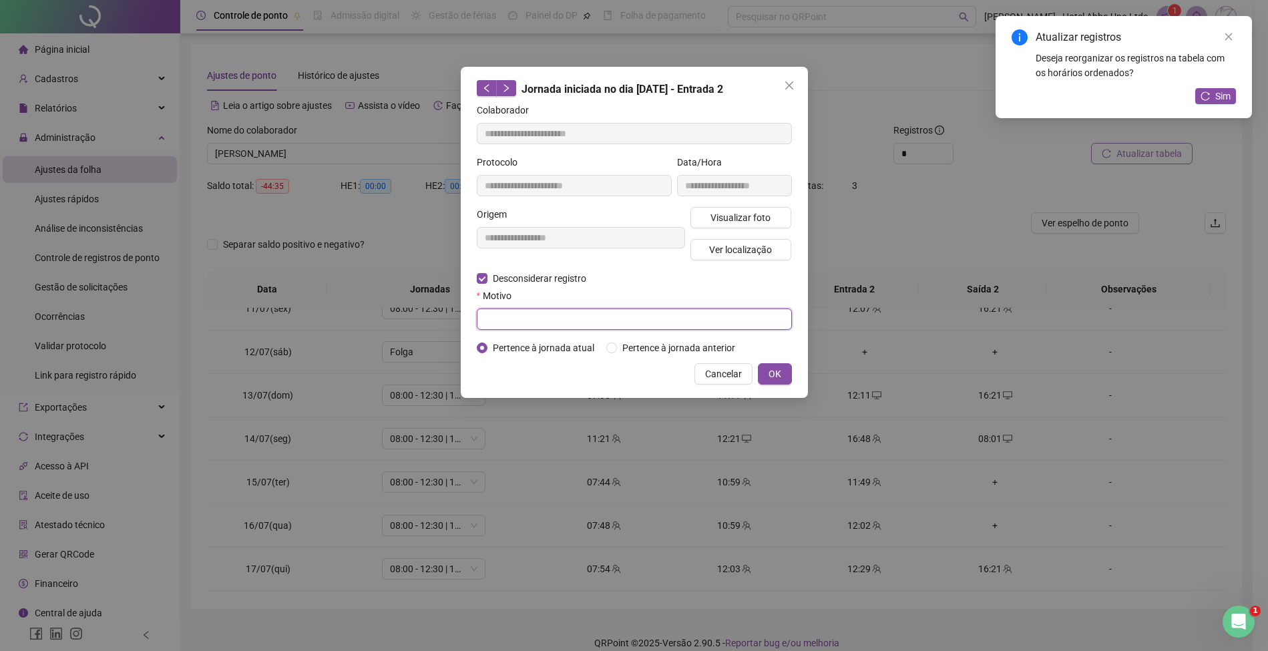
click at [534, 321] on input "text" at bounding box center [634, 318] width 315 height 21
click at [780, 367] on span "OK" at bounding box center [774, 374] width 13 height 15
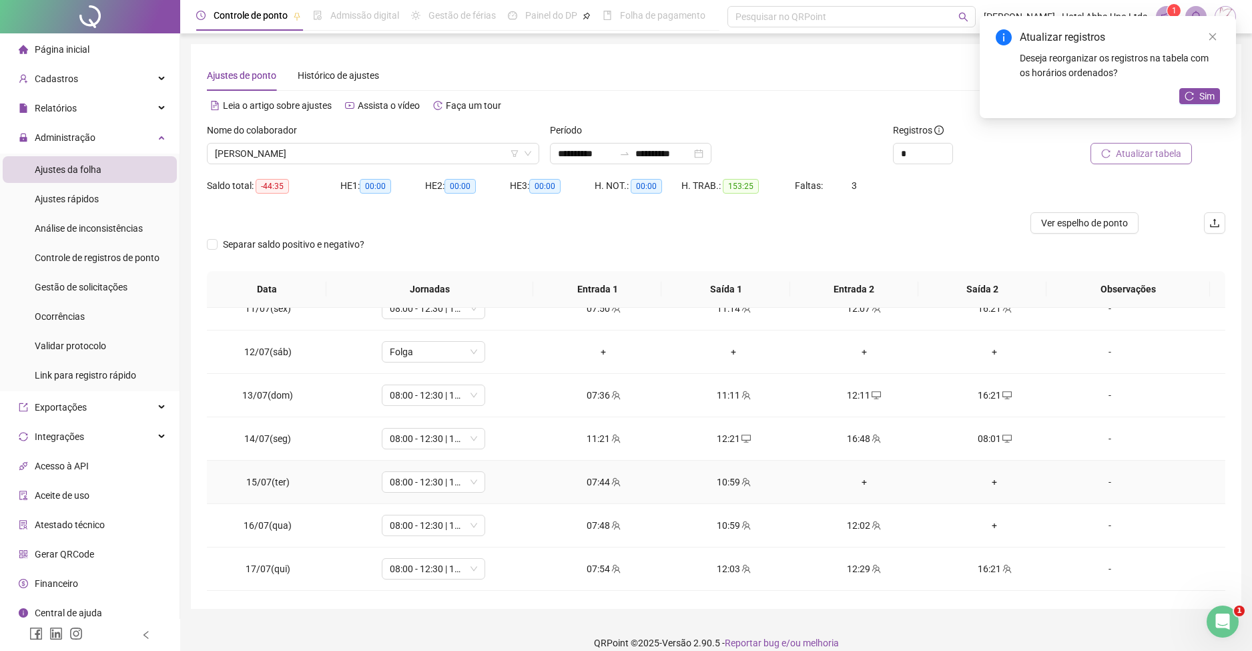
click at [853, 479] on div "+" at bounding box center [864, 482] width 109 height 15
click at [983, 477] on div "+" at bounding box center [994, 482] width 109 height 15
click at [975, 529] on div "+" at bounding box center [994, 525] width 109 height 15
click at [1200, 93] on span "Sim" at bounding box center [1207, 96] width 15 height 15
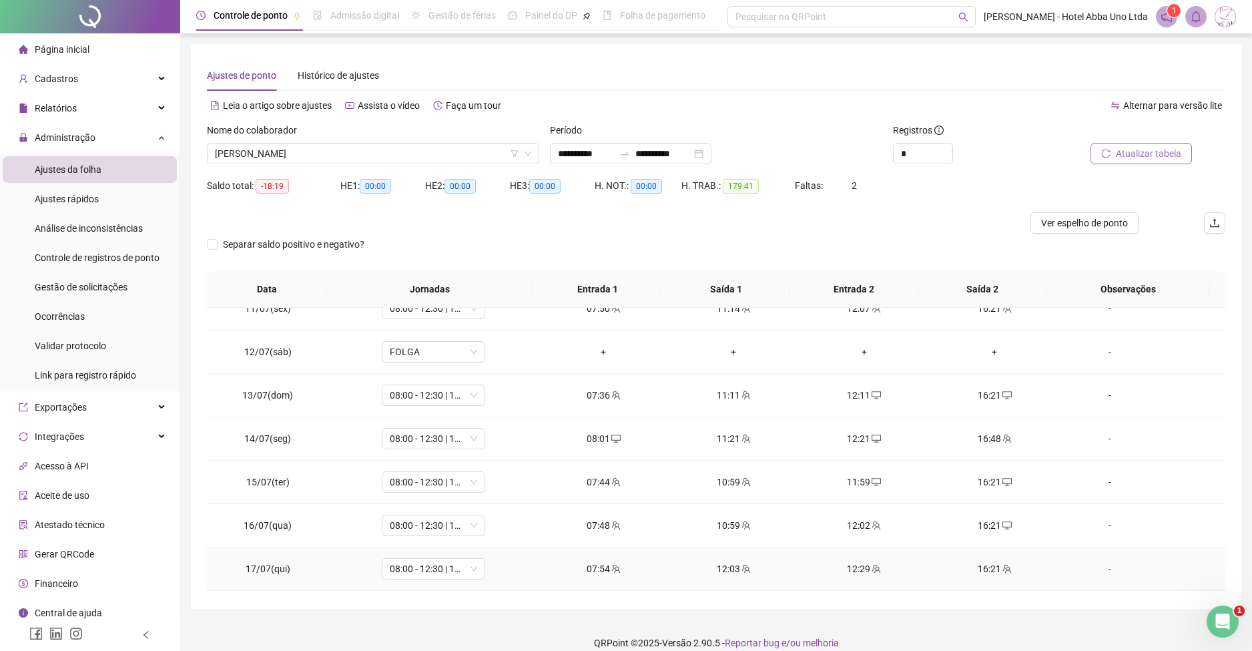
click at [853, 571] on div "12:29" at bounding box center [864, 568] width 109 height 15
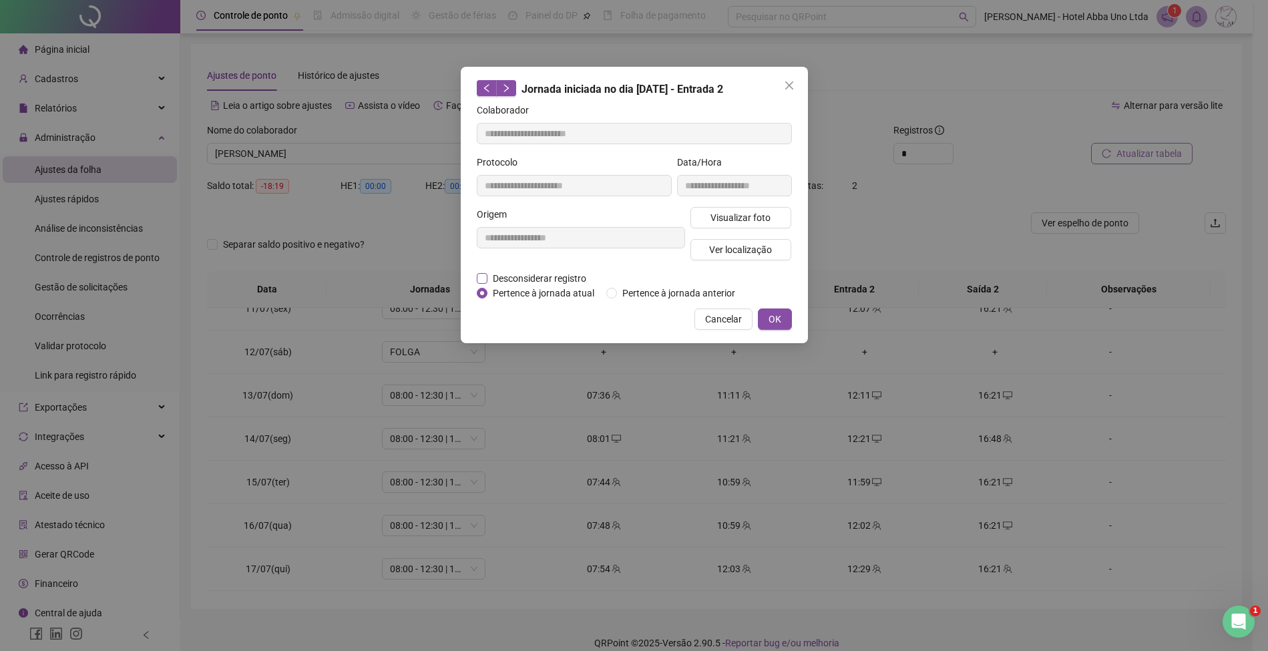
click at [557, 278] on span "Desconsiderar registro" at bounding box center [539, 278] width 104 height 15
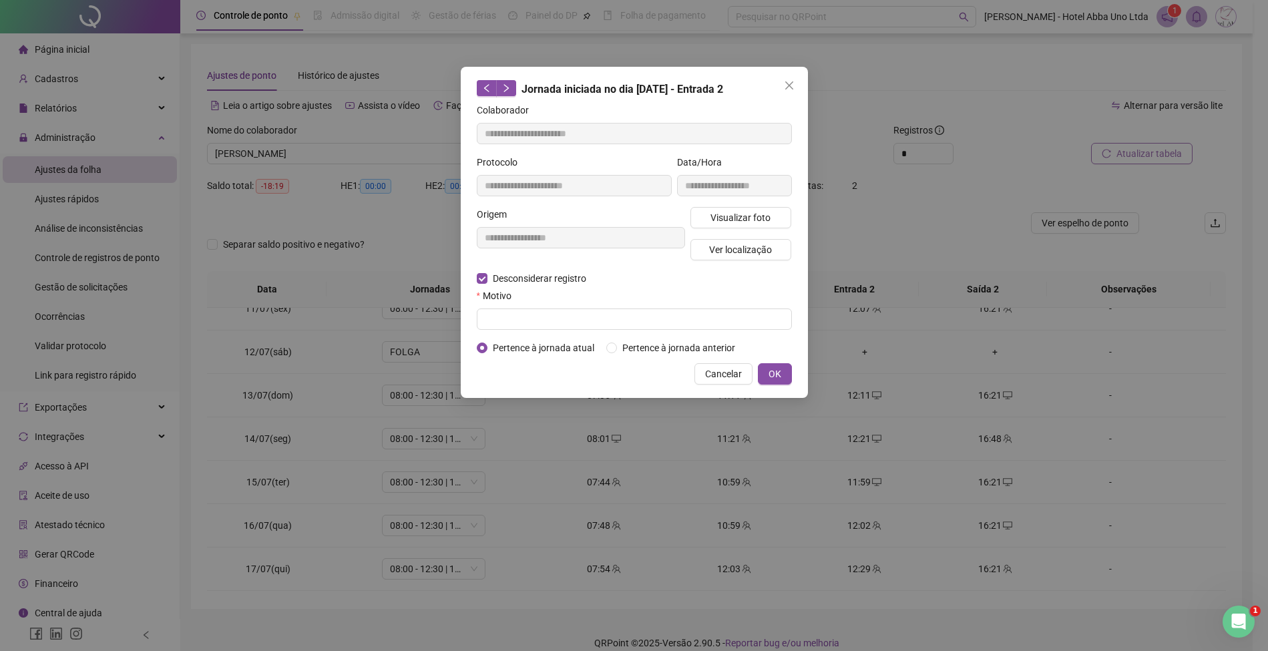
click at [555, 306] on div "Motivo" at bounding box center [634, 298] width 315 height 20
click at [555, 320] on input "text" at bounding box center [634, 318] width 315 height 21
click at [770, 369] on span "OK" at bounding box center [774, 374] width 13 height 15
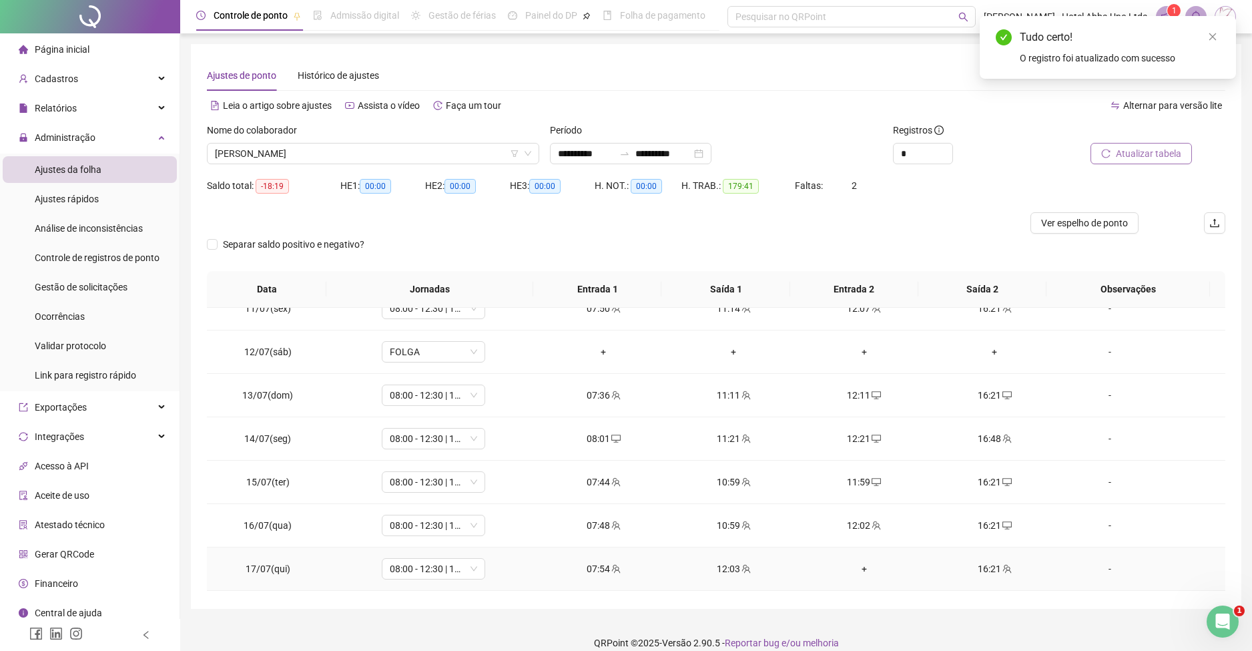
click at [853, 565] on div "+" at bounding box center [864, 568] width 109 height 15
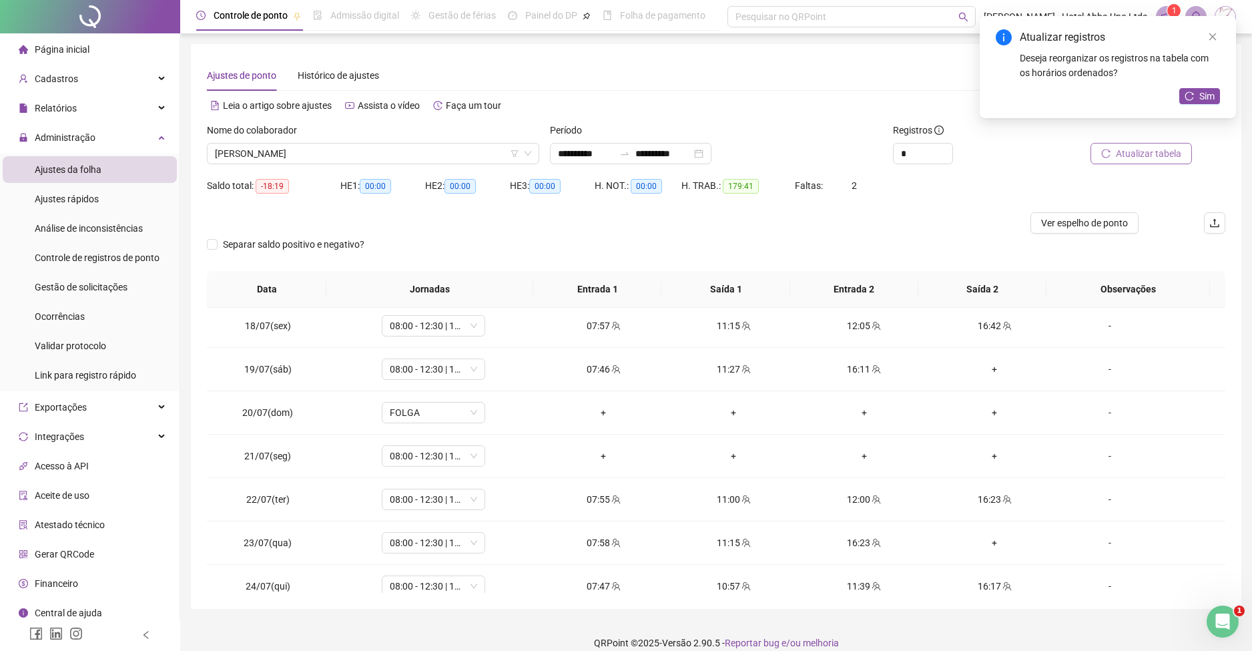
scroll to position [752, 0]
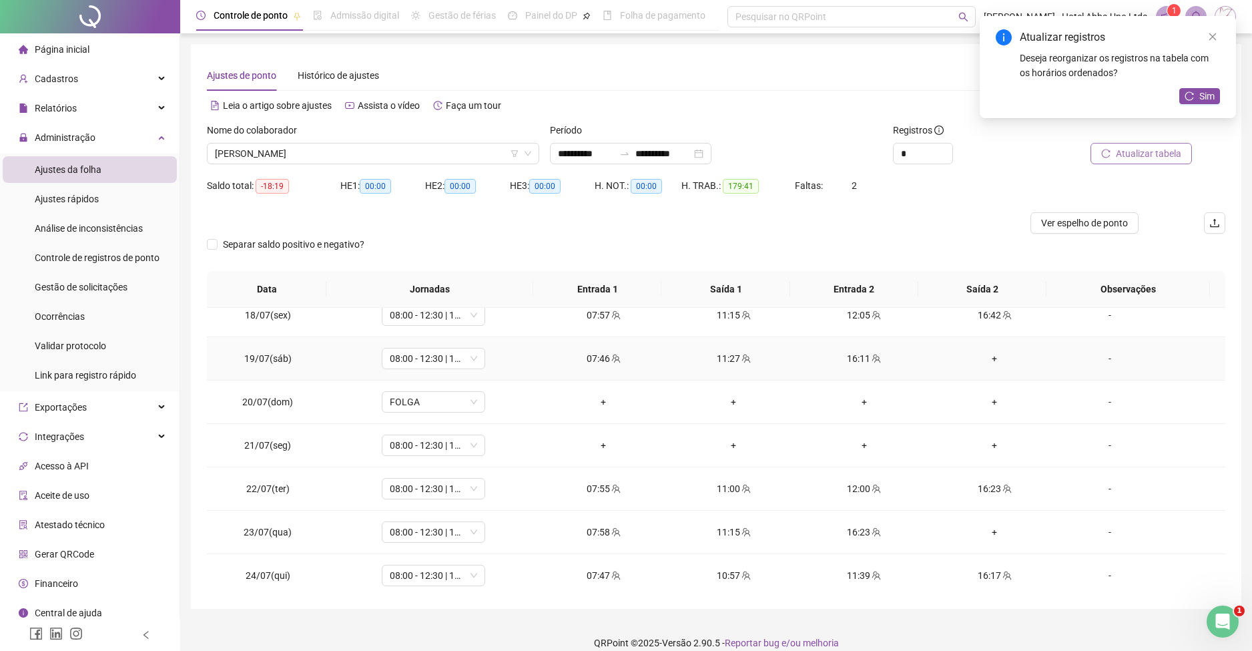
click at [985, 354] on div "+" at bounding box center [994, 358] width 109 height 15
click at [409, 443] on span "08:00 - 12:30 | 13:30 - 16:20" at bounding box center [433, 445] width 87 height 20
click at [493, 405] on span "Sim" at bounding box center [492, 410] width 15 height 15
click at [981, 525] on div "+" at bounding box center [994, 532] width 109 height 15
click at [848, 574] on div "11:39" at bounding box center [864, 575] width 109 height 15
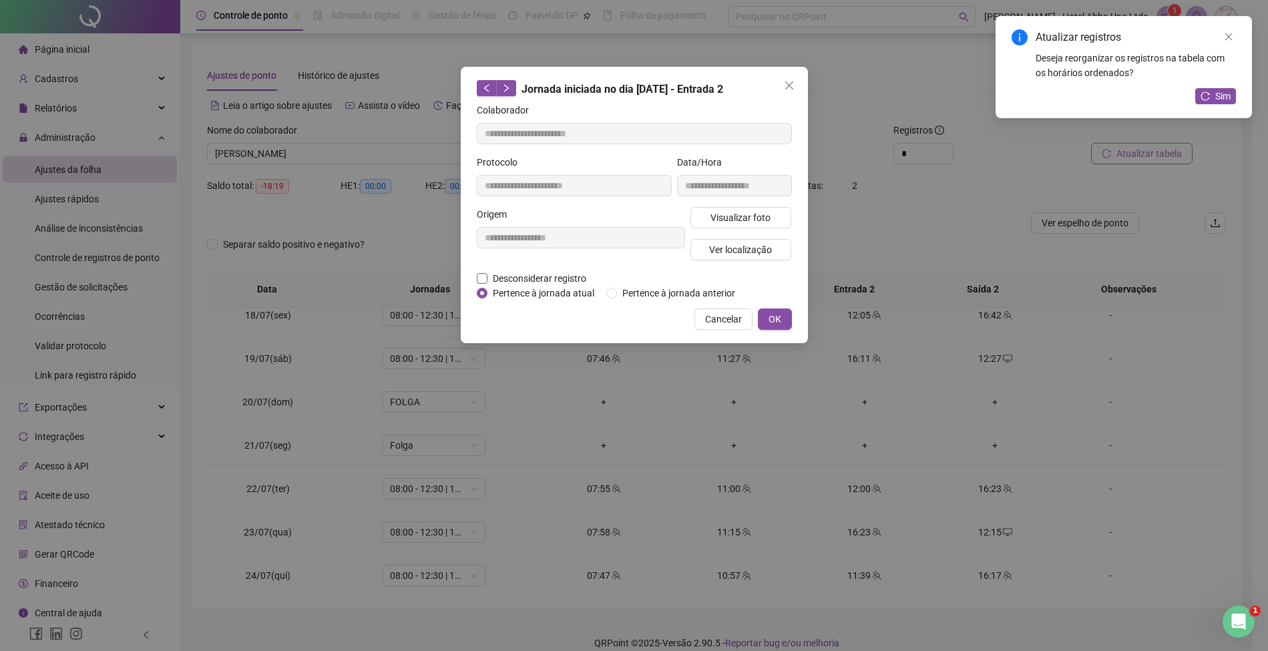
click at [555, 274] on span "Desconsiderar registro" at bounding box center [539, 278] width 104 height 15
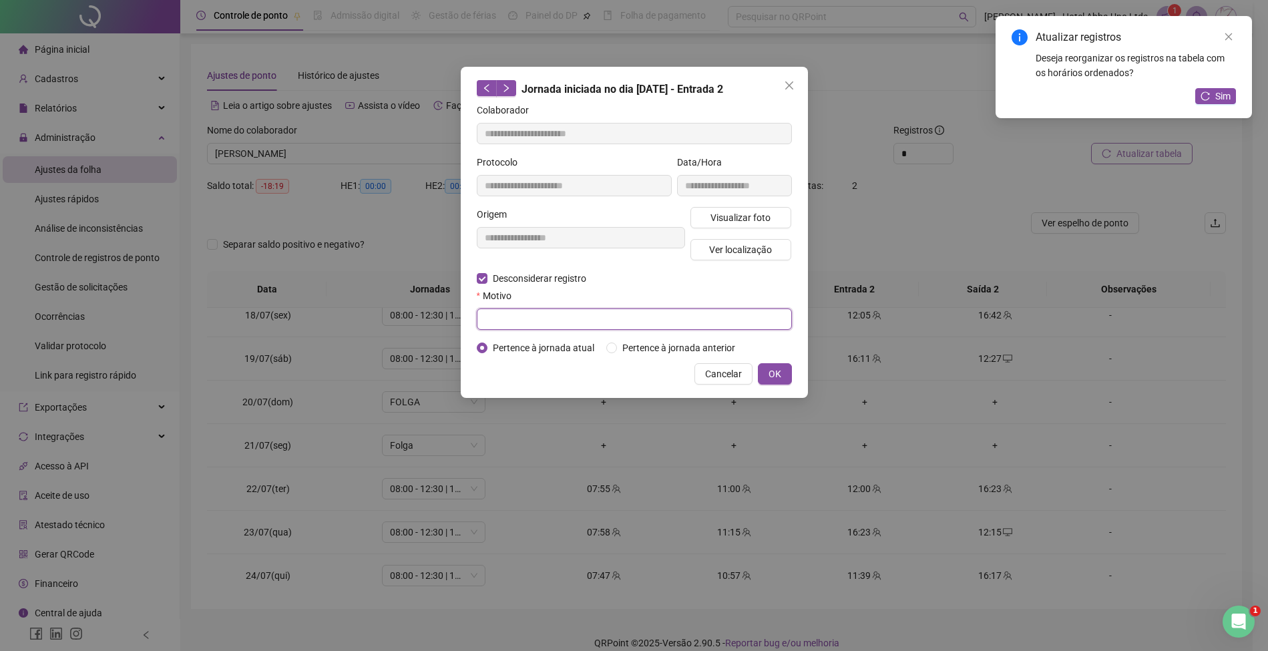
click at [558, 314] on input "text" at bounding box center [634, 318] width 315 height 21
click at [776, 371] on span "OK" at bounding box center [774, 374] width 13 height 15
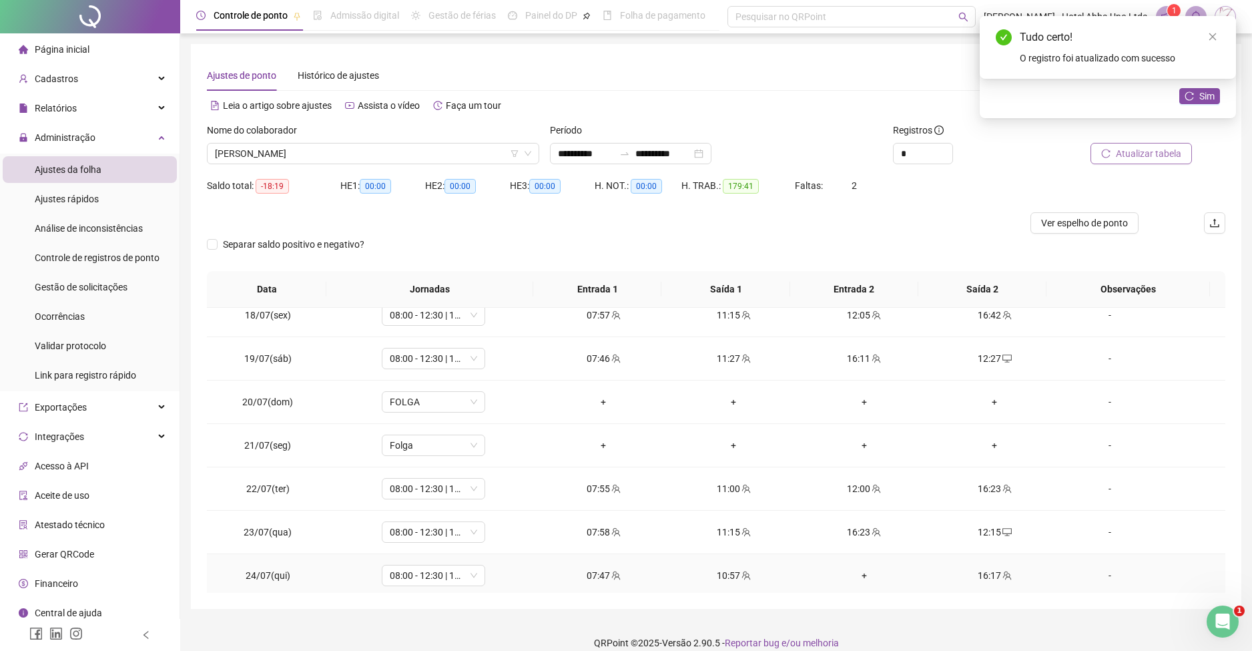
click at [855, 573] on div "+" at bounding box center [864, 575] width 109 height 15
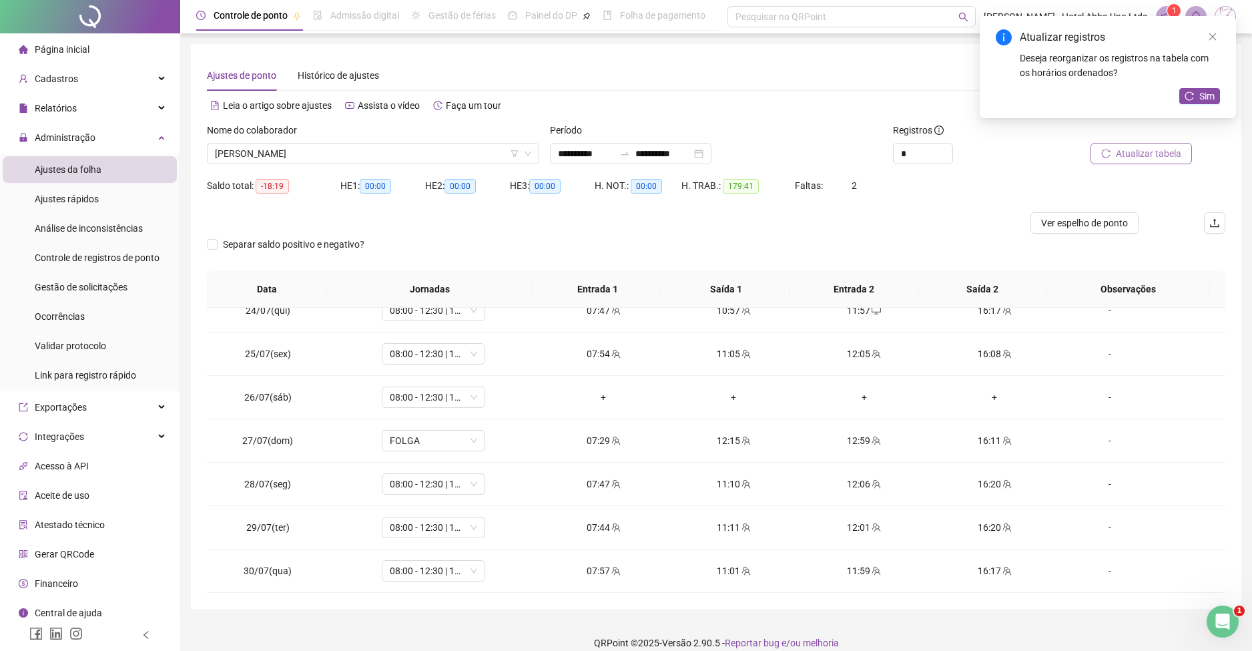
click at [1238, 527] on div "**********" at bounding box center [716, 326] width 1051 height 565
click at [415, 401] on span "08:00 - 12:30 | 13:30 - 16:20" at bounding box center [433, 397] width 87 height 20
click at [494, 358] on span "Sim" at bounding box center [492, 362] width 15 height 15
click at [423, 440] on span "FOLGA" at bounding box center [433, 441] width 87 height 20
click at [450, 614] on div "08:00 - 12:30 | 13:30 - 16:20" at bounding box center [453, 619] width 113 height 15
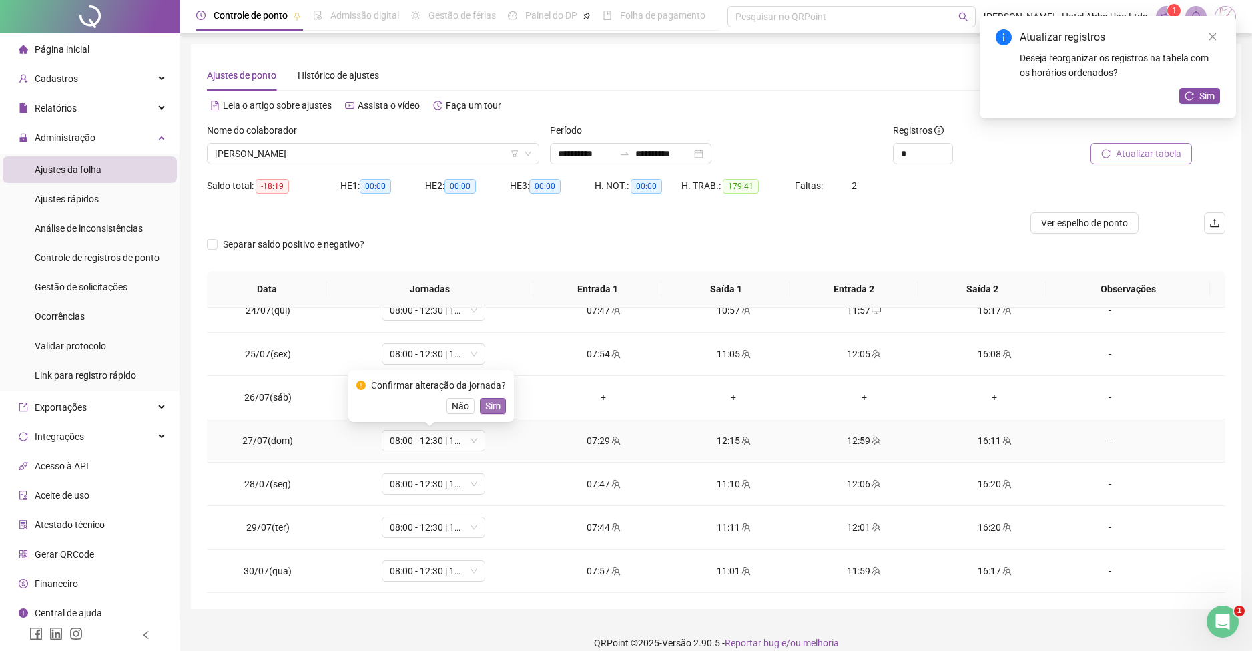
click at [494, 405] on span "Sim" at bounding box center [492, 406] width 15 height 15
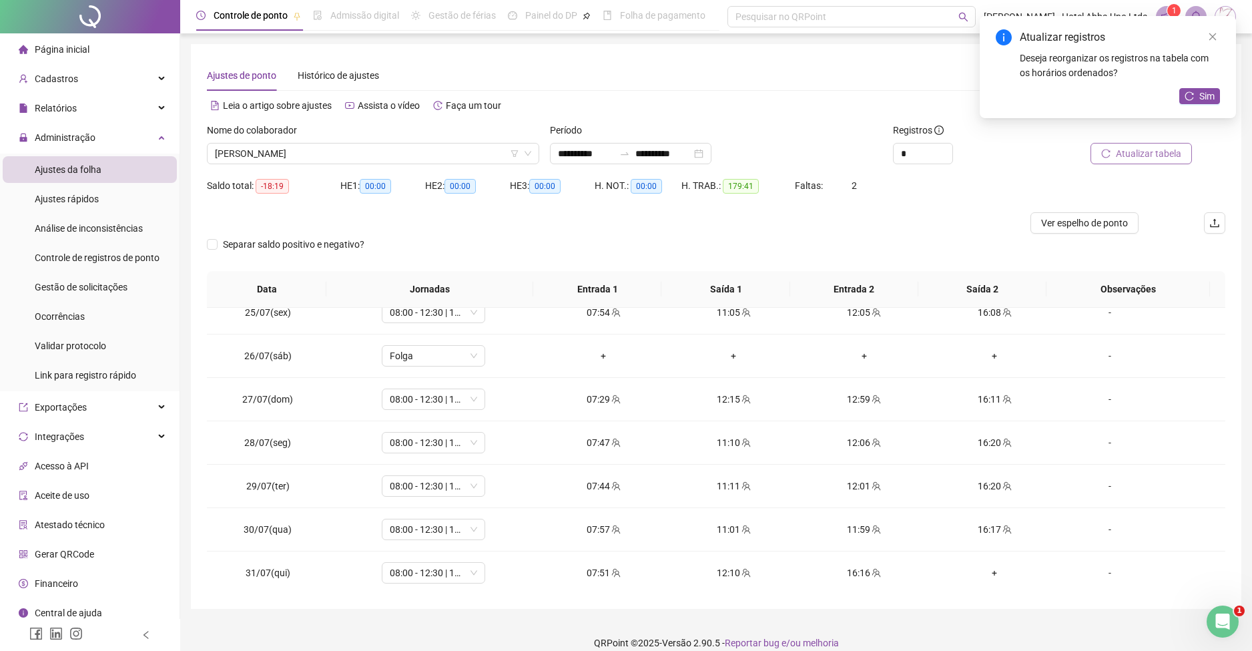
scroll to position [1060, 0]
click at [986, 569] on div "+" at bounding box center [994, 570] width 109 height 15
click at [1197, 96] on button "Sim" at bounding box center [1200, 96] width 41 height 16
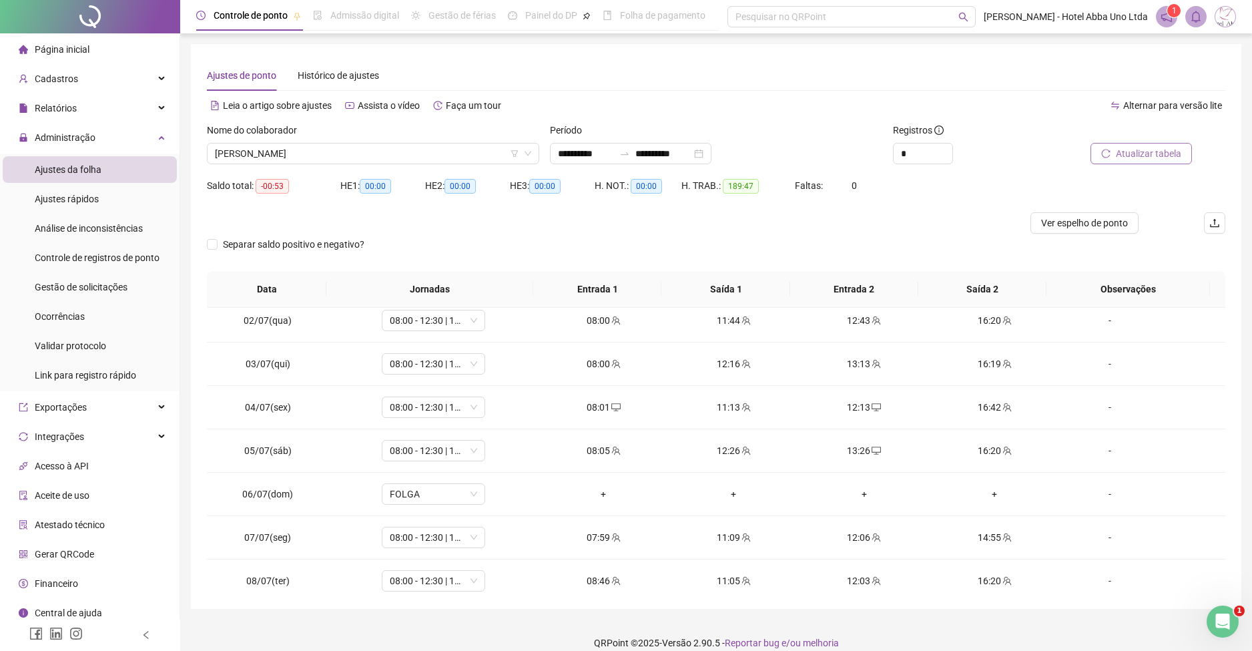
scroll to position [0, 0]
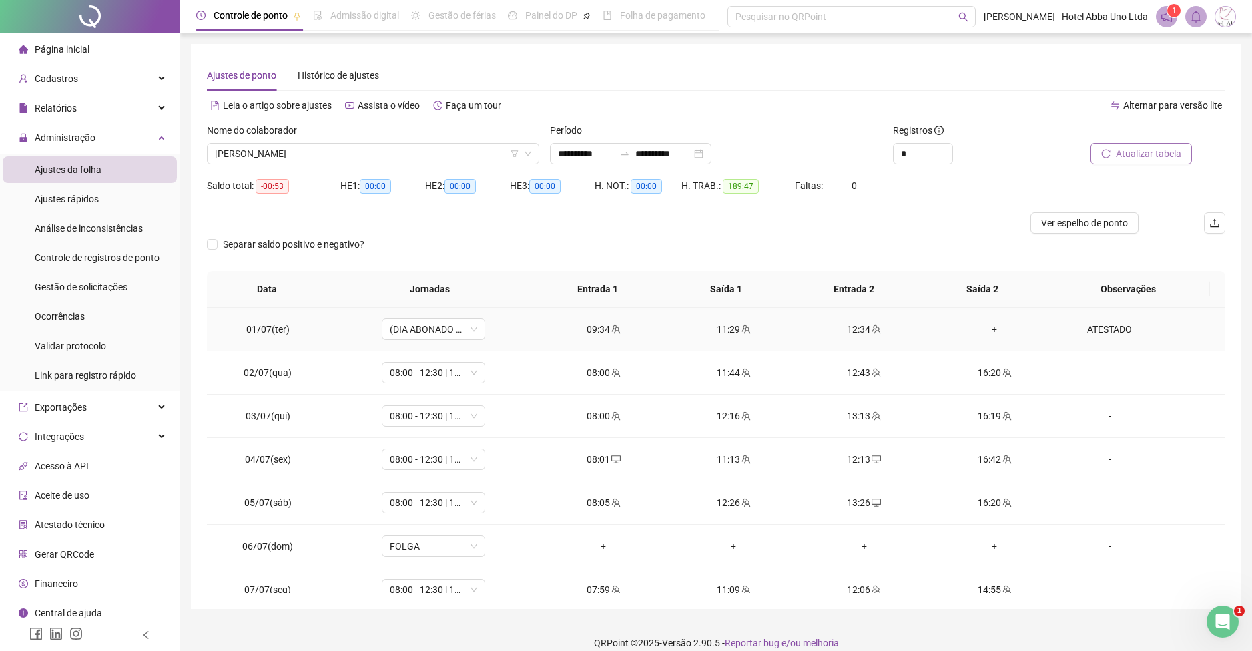
click at [1202, 331] on td "ATESTADO" at bounding box center [1143, 329] width 166 height 43
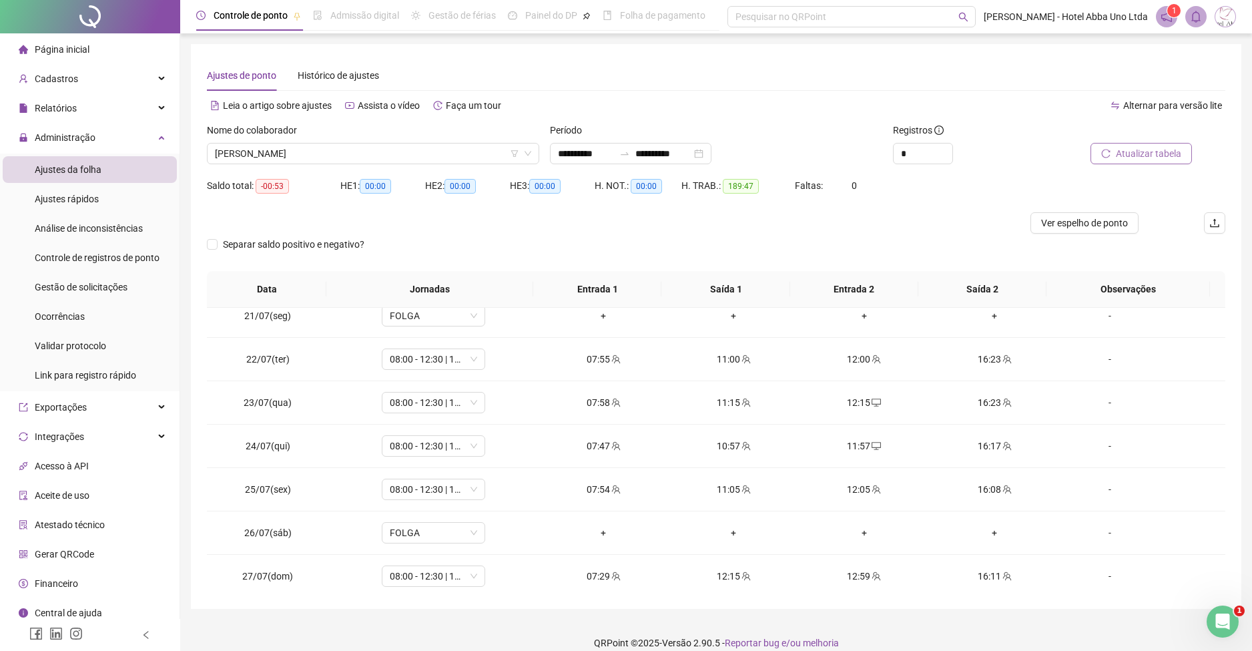
scroll to position [921, 0]
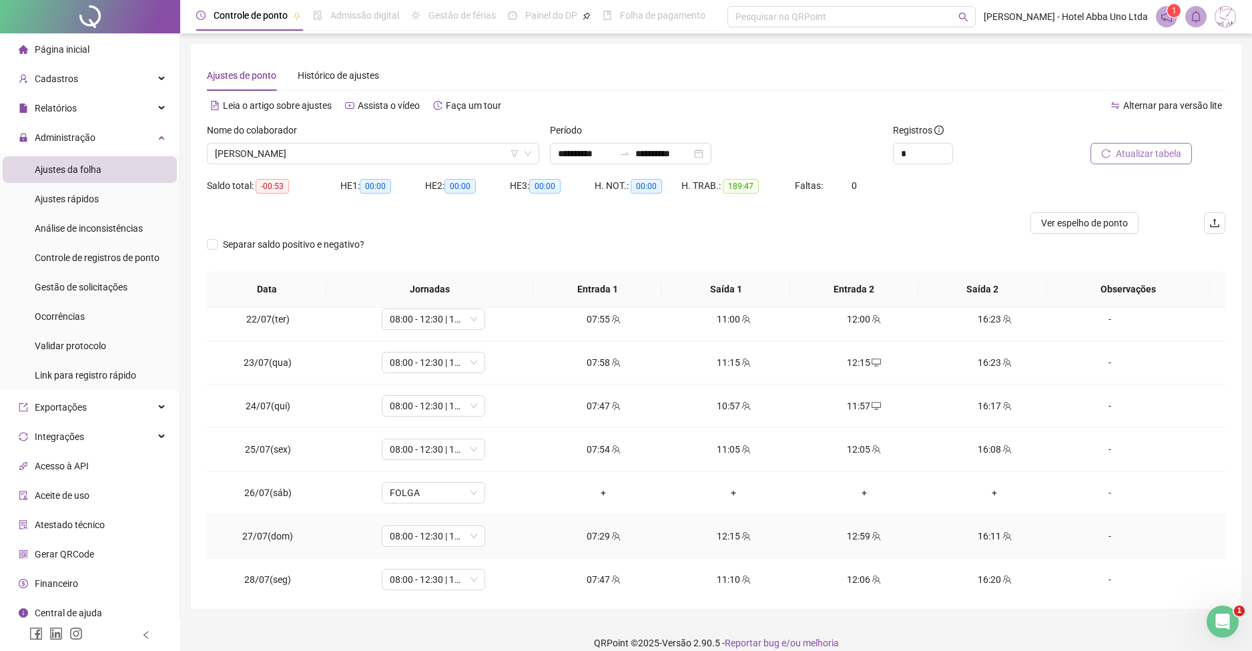
click at [848, 537] on div "12:59" at bounding box center [864, 536] width 109 height 15
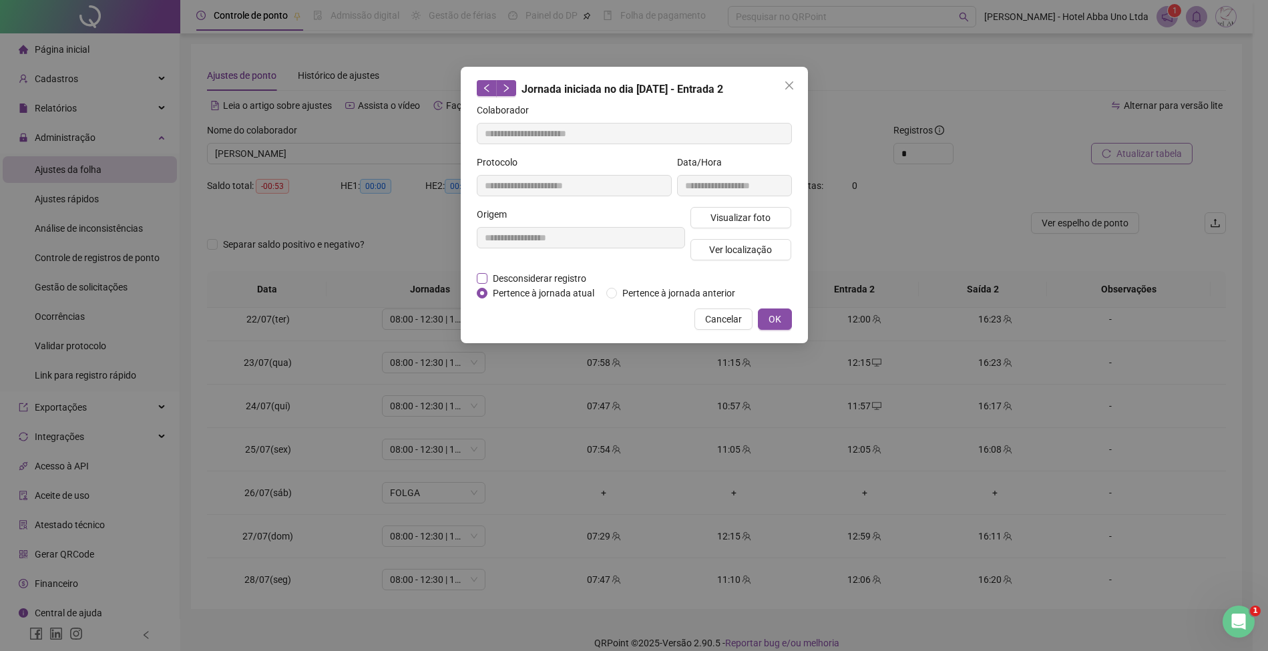
click at [577, 274] on span "Desconsiderar registro" at bounding box center [539, 278] width 104 height 15
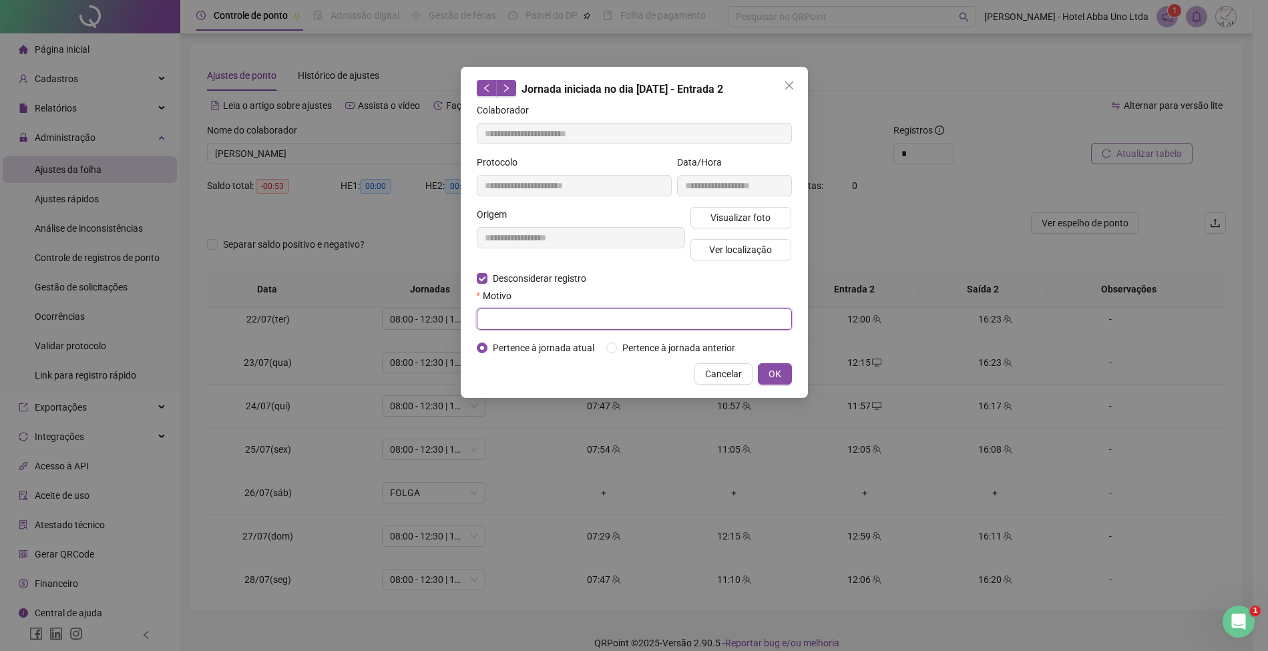
click at [543, 324] on input "text" at bounding box center [634, 318] width 315 height 21
click at [775, 374] on span "OK" at bounding box center [774, 374] width 13 height 15
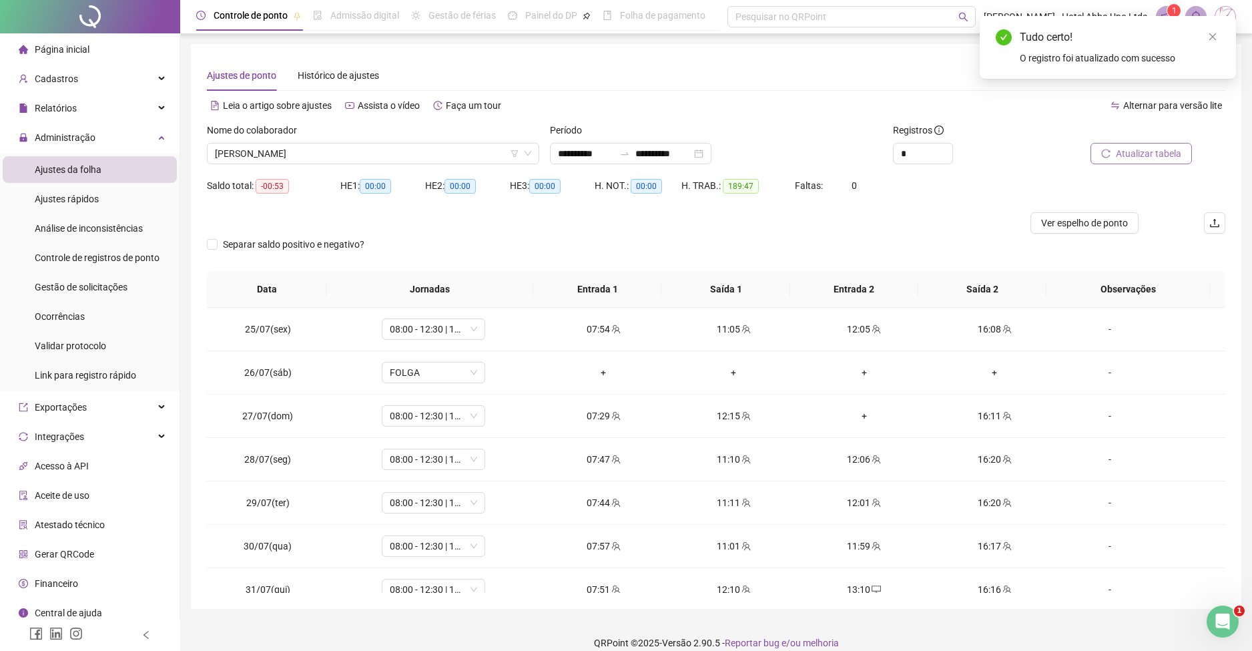
scroll to position [1060, 0]
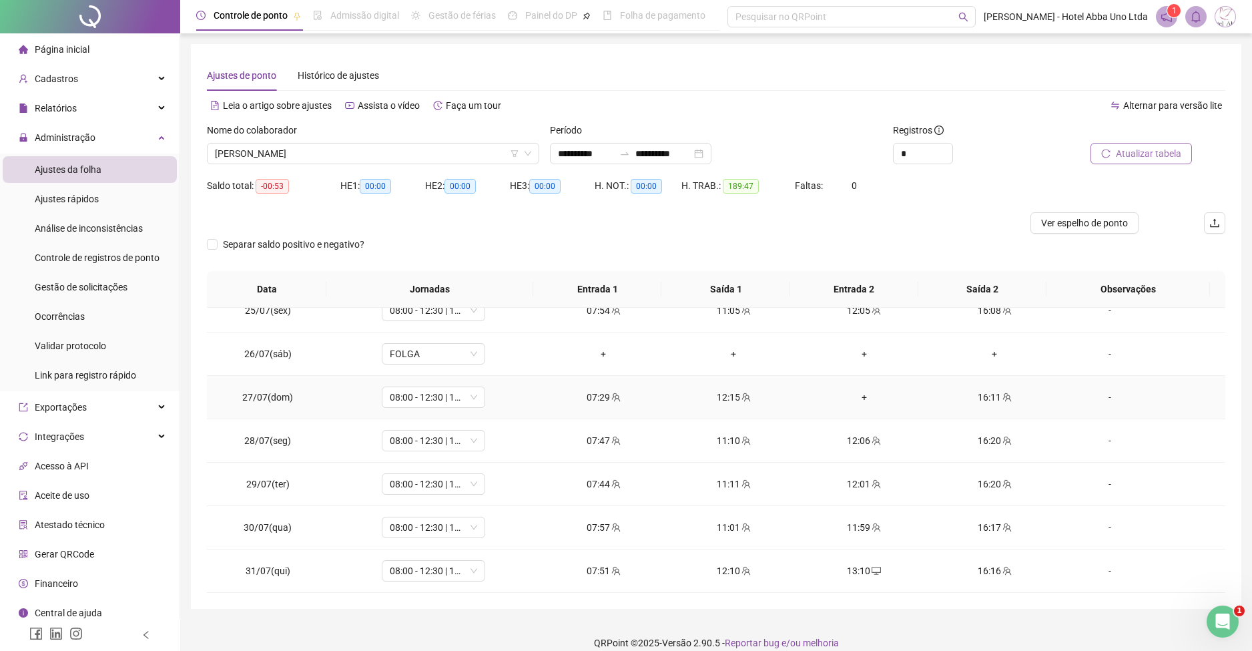
click at [851, 395] on div "+" at bounding box center [864, 397] width 109 height 15
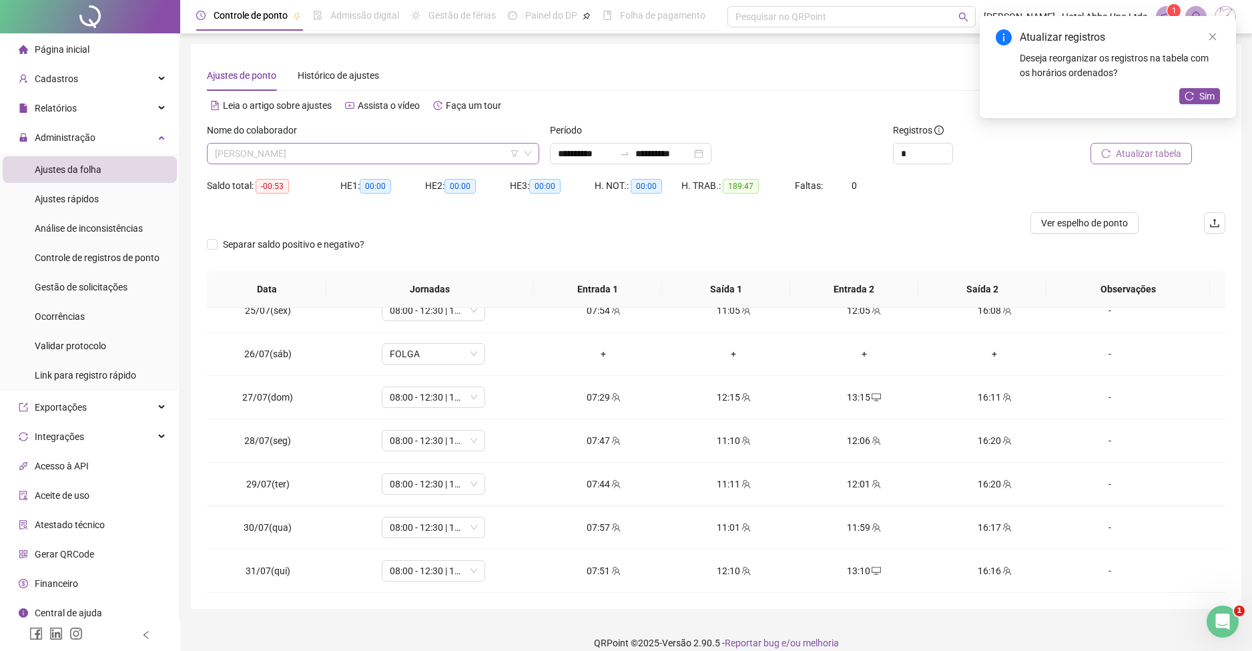
click at [225, 156] on span "[PERSON_NAME]" at bounding box center [373, 154] width 316 height 20
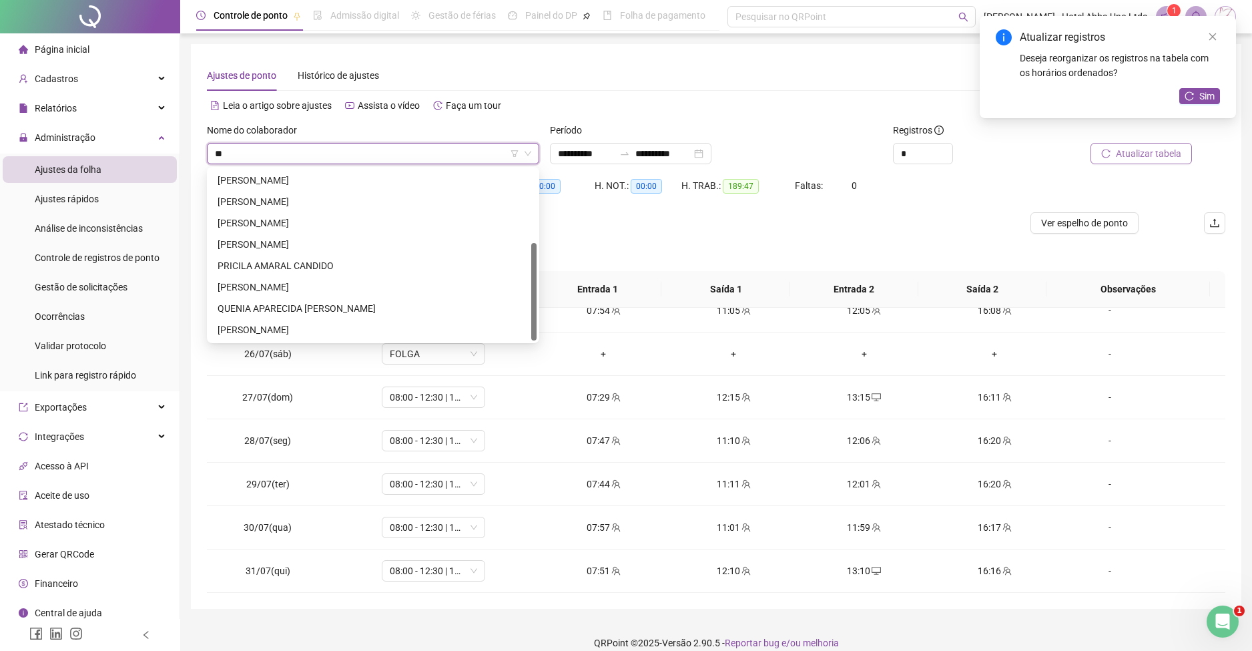
scroll to position [0, 0]
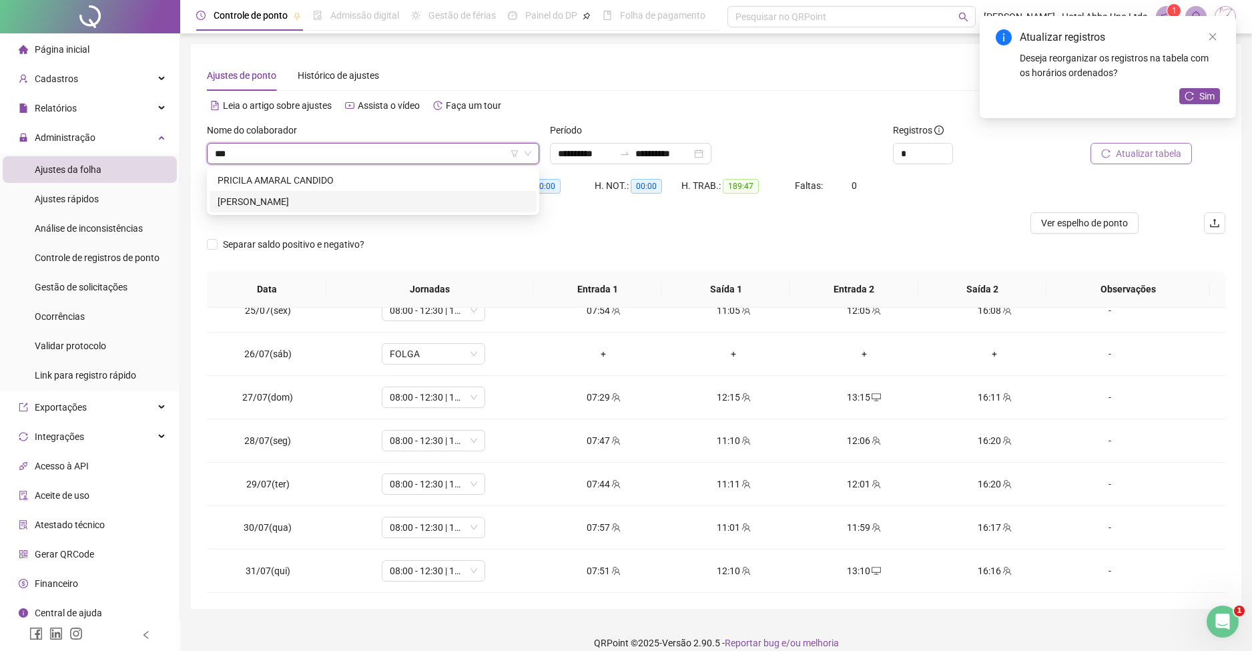
click at [244, 204] on div "[PERSON_NAME]" at bounding box center [373, 201] width 311 height 15
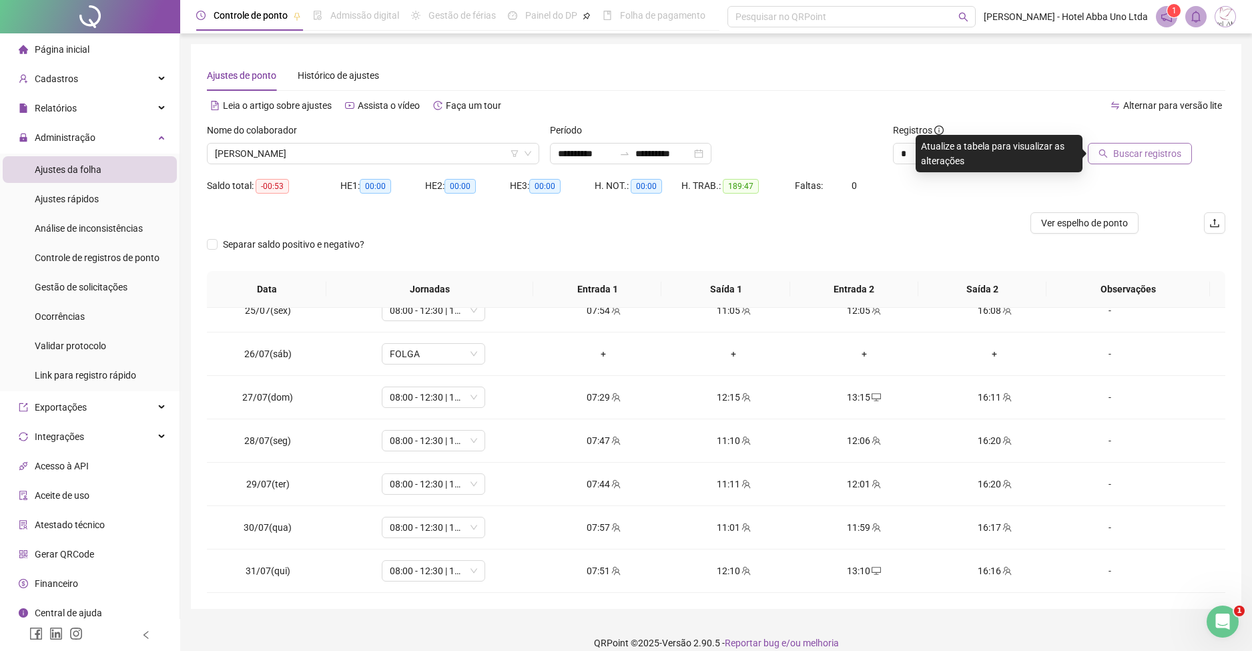
click at [1130, 149] on span "Buscar registros" at bounding box center [1148, 153] width 68 height 15
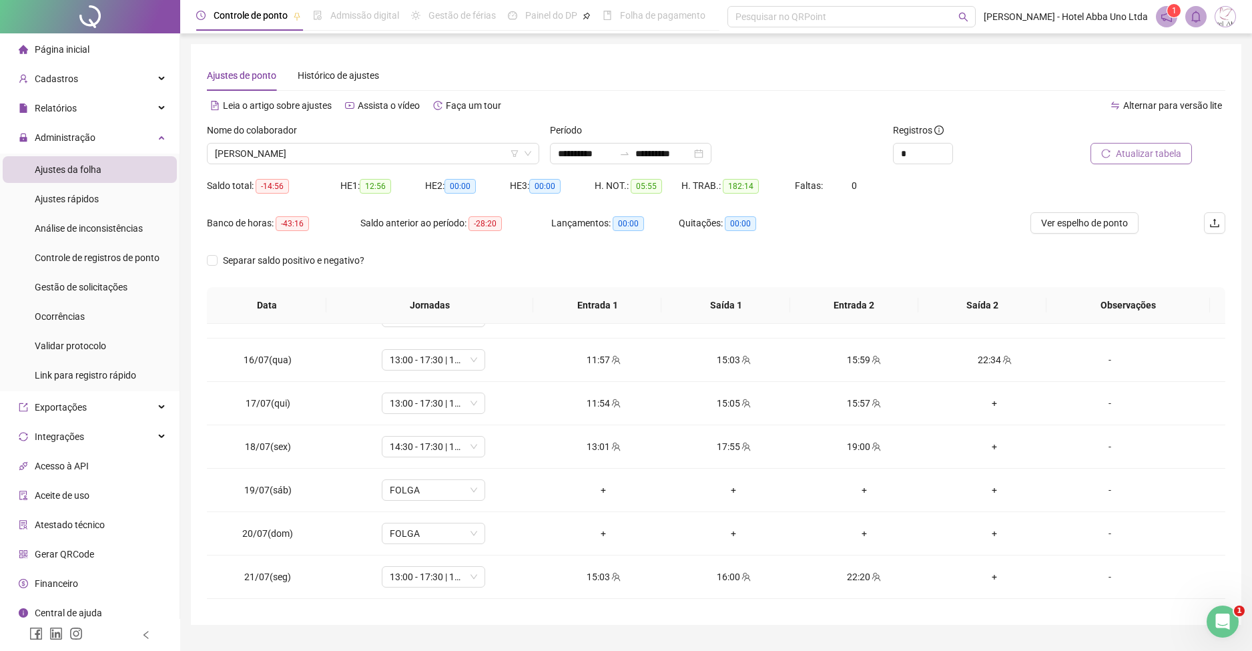
scroll to position [644, 0]
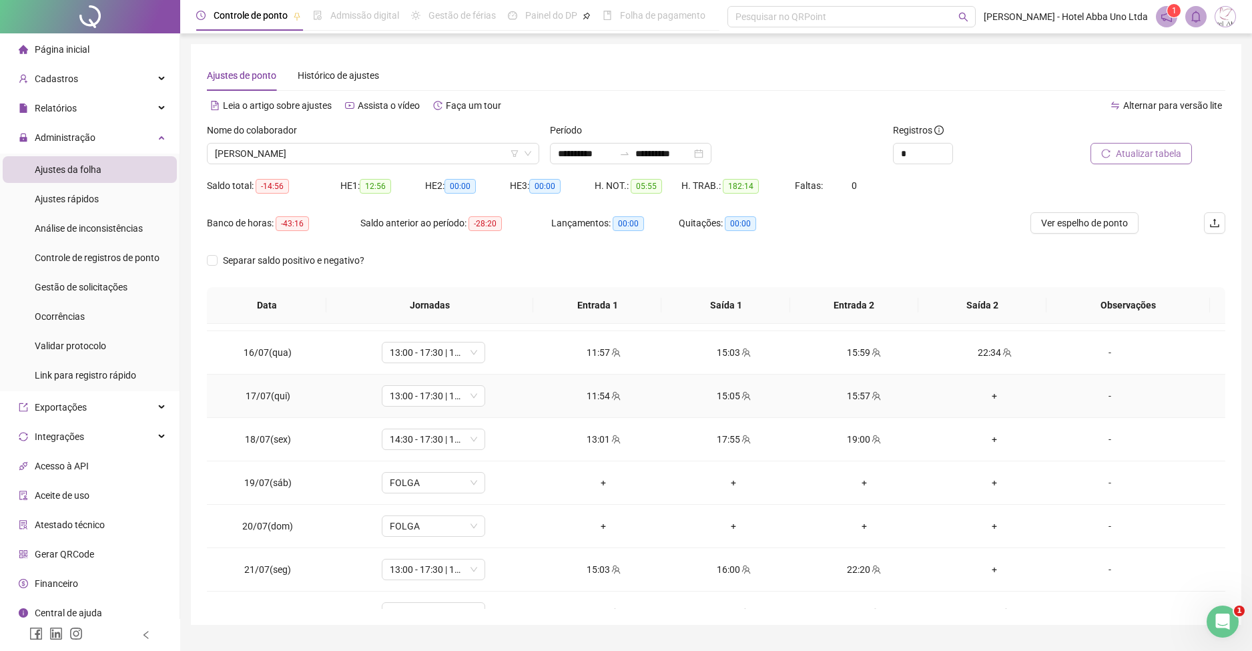
click at [984, 392] on div "+" at bounding box center [994, 396] width 109 height 15
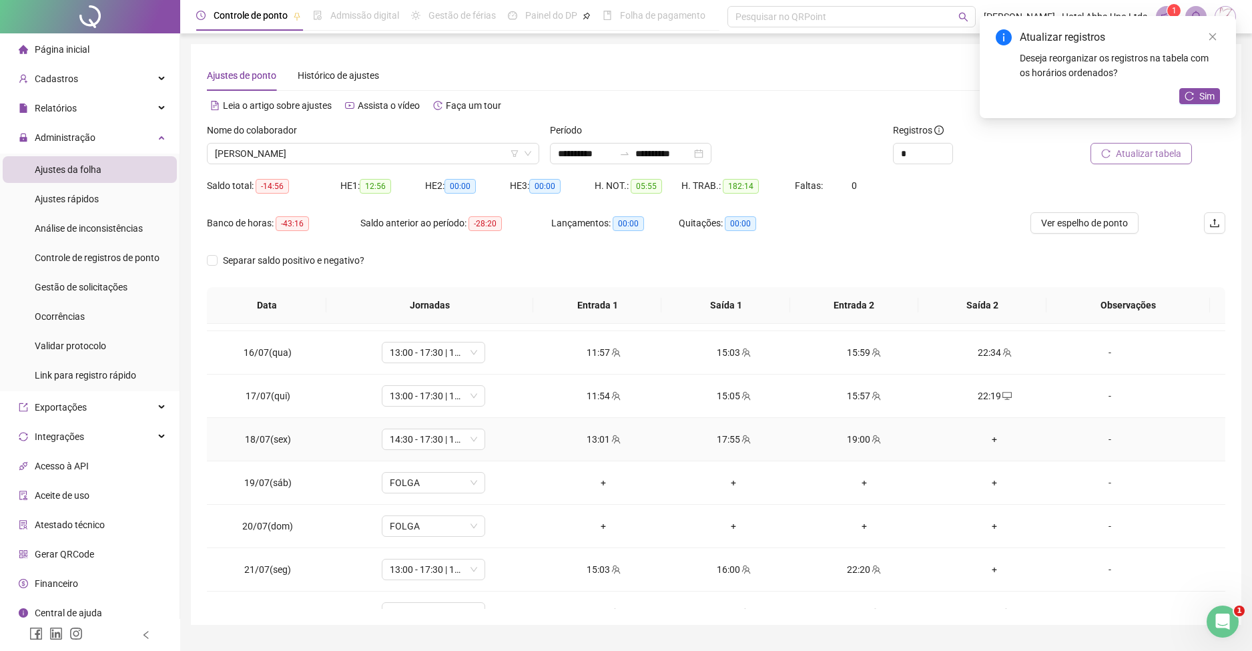
click at [983, 437] on div "+" at bounding box center [994, 439] width 109 height 15
click at [984, 563] on div "+" at bounding box center [994, 569] width 109 height 15
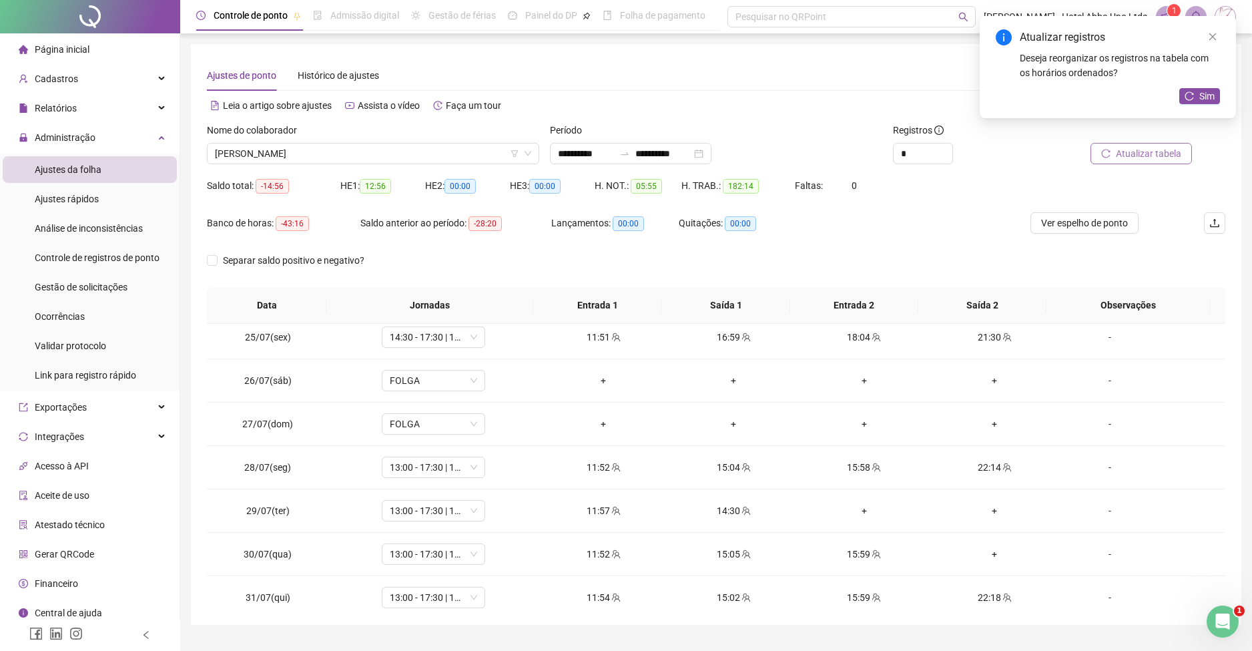
scroll to position [1060, 0]
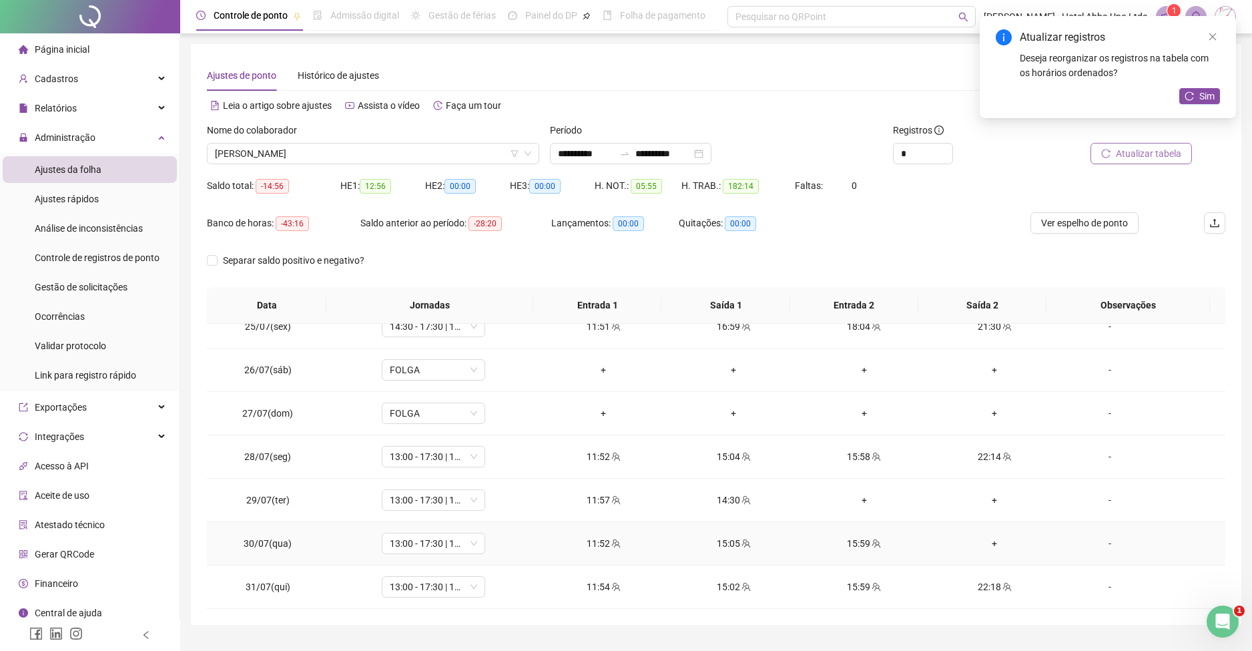
click at [982, 539] on div "+" at bounding box center [994, 543] width 109 height 15
click at [1212, 95] on span "Sim" at bounding box center [1207, 96] width 15 height 15
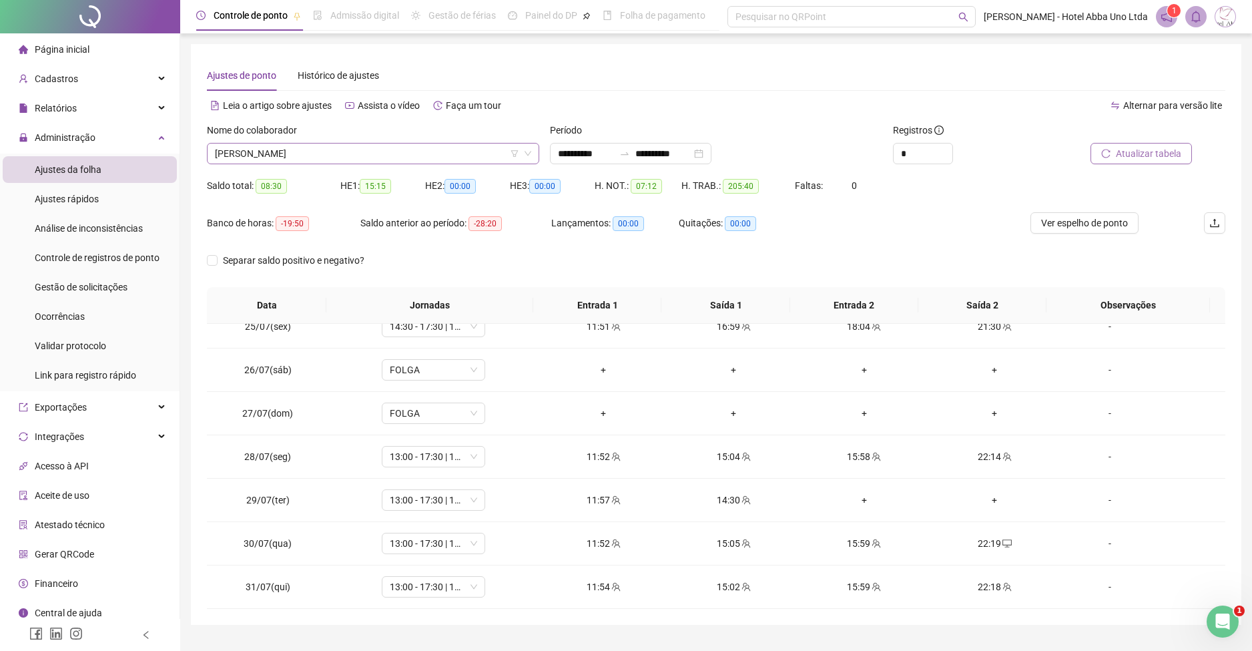
scroll to position [534, 0]
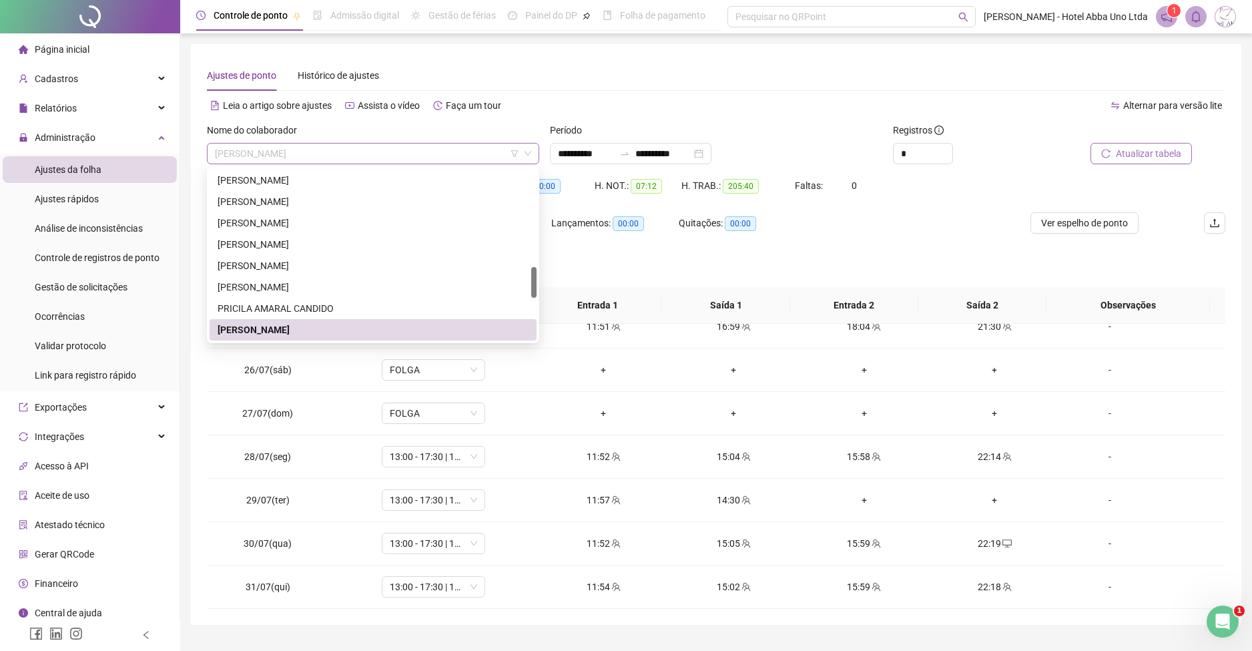
click at [231, 151] on span "[PERSON_NAME]" at bounding box center [373, 154] width 316 height 20
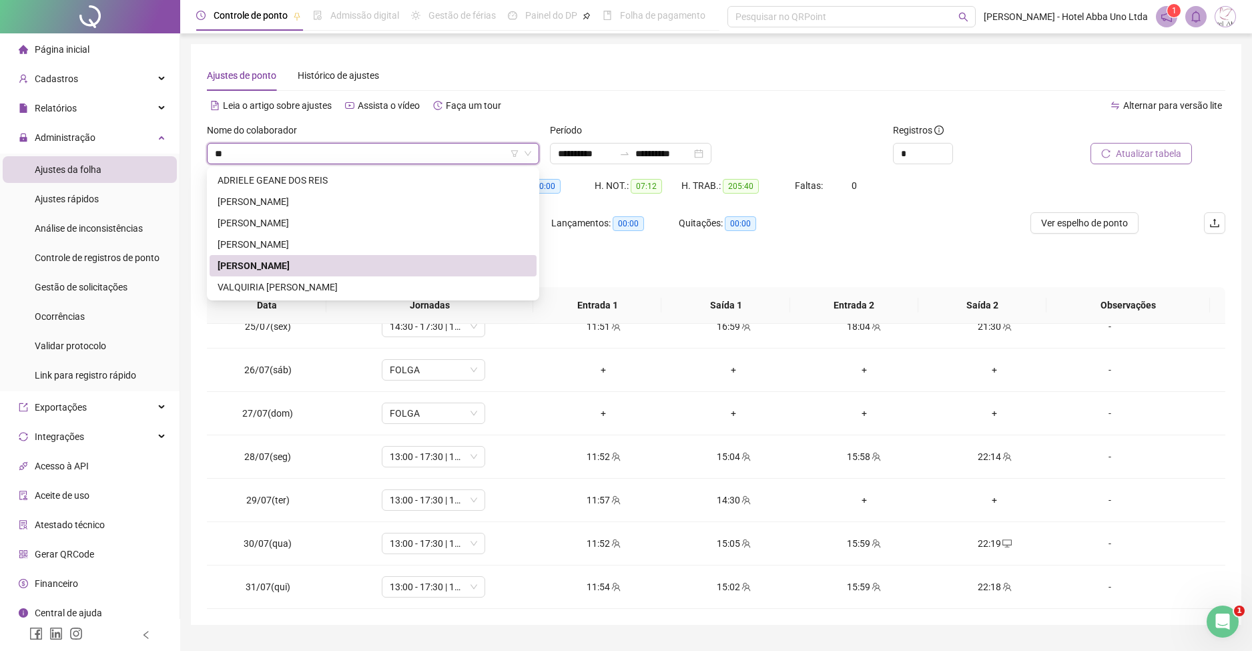
scroll to position [0, 0]
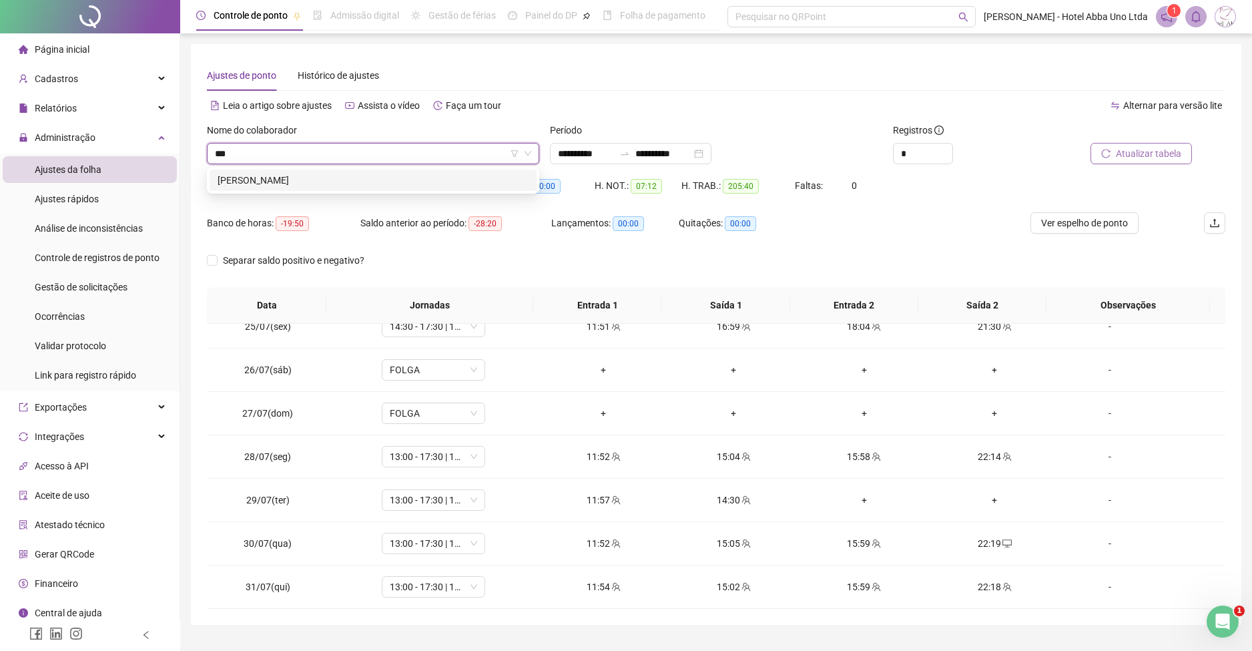
click at [262, 180] on div "[PERSON_NAME]" at bounding box center [373, 180] width 311 height 15
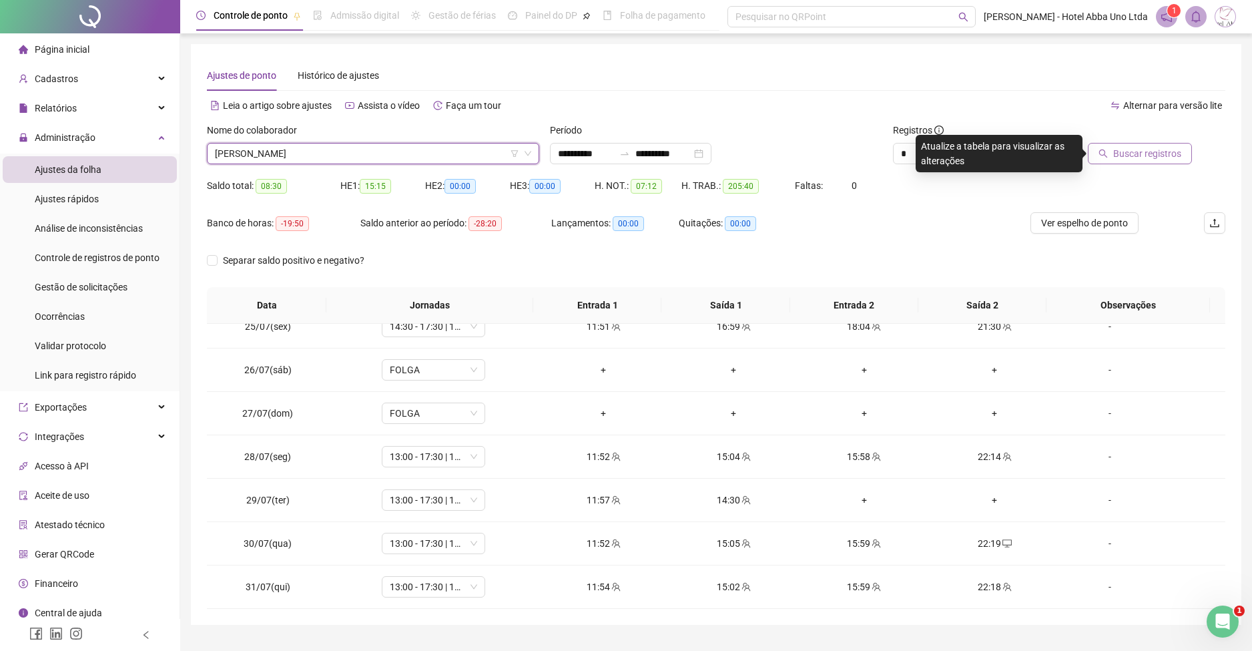
click at [1166, 146] on span "Buscar registros" at bounding box center [1148, 153] width 68 height 15
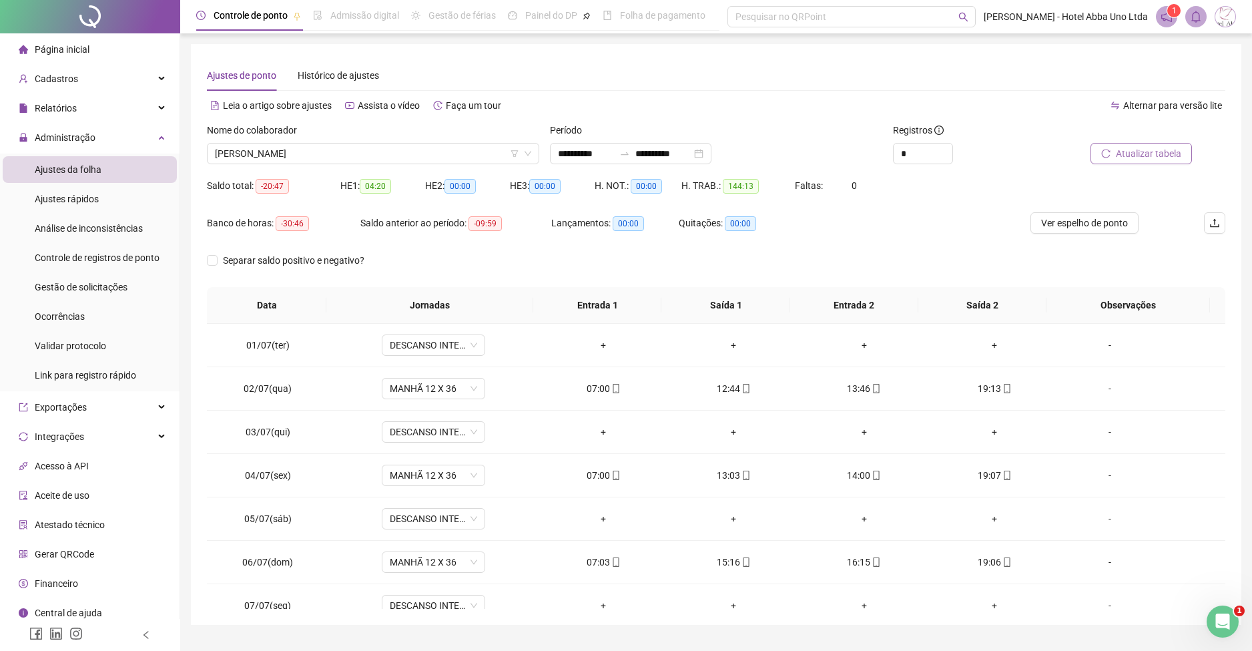
click at [1231, 332] on div "**********" at bounding box center [716, 334] width 1051 height 581
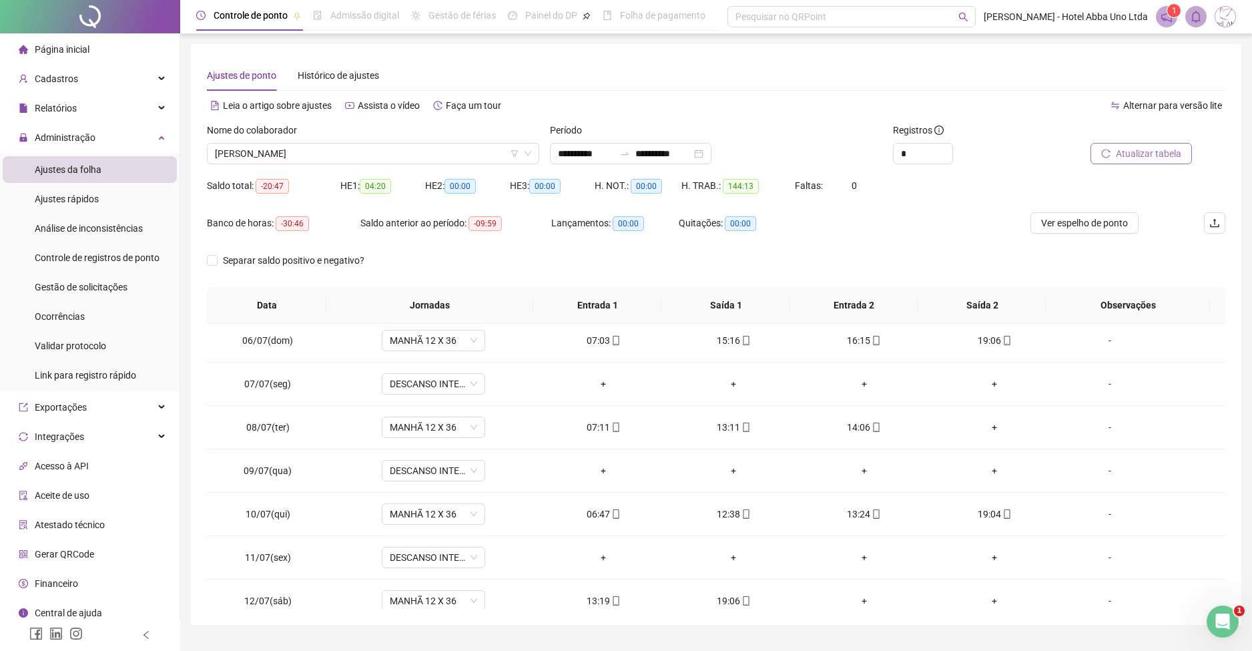
scroll to position [254, 0]
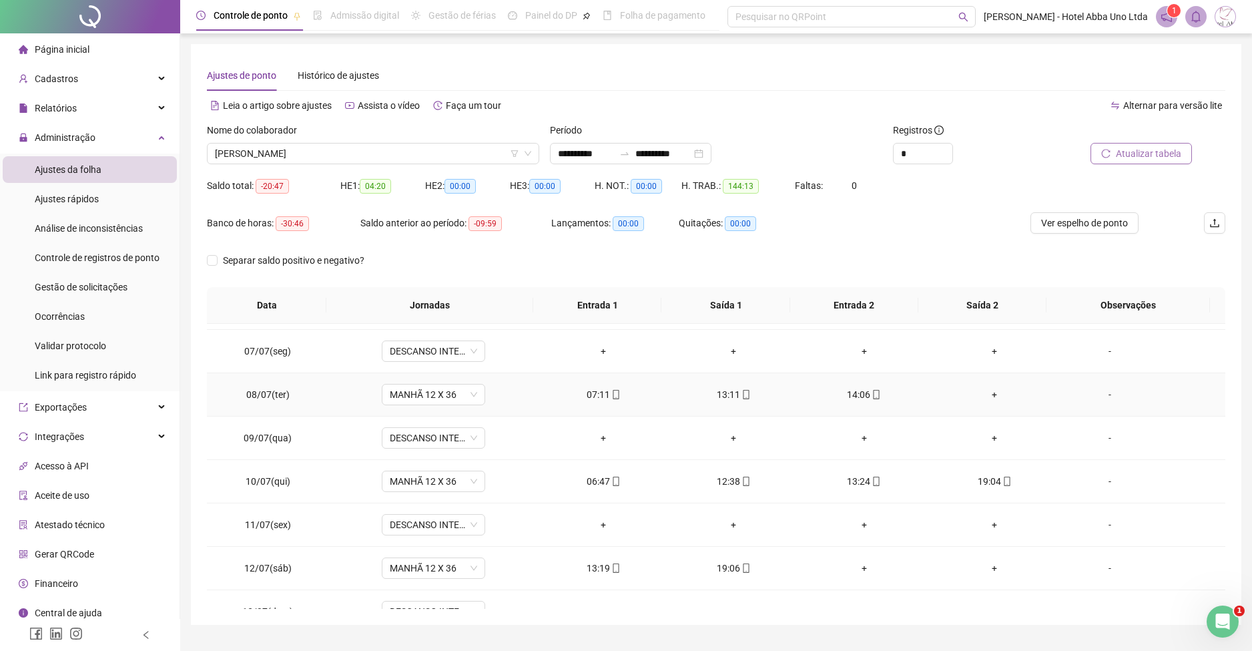
click at [982, 392] on div "+" at bounding box center [994, 394] width 109 height 15
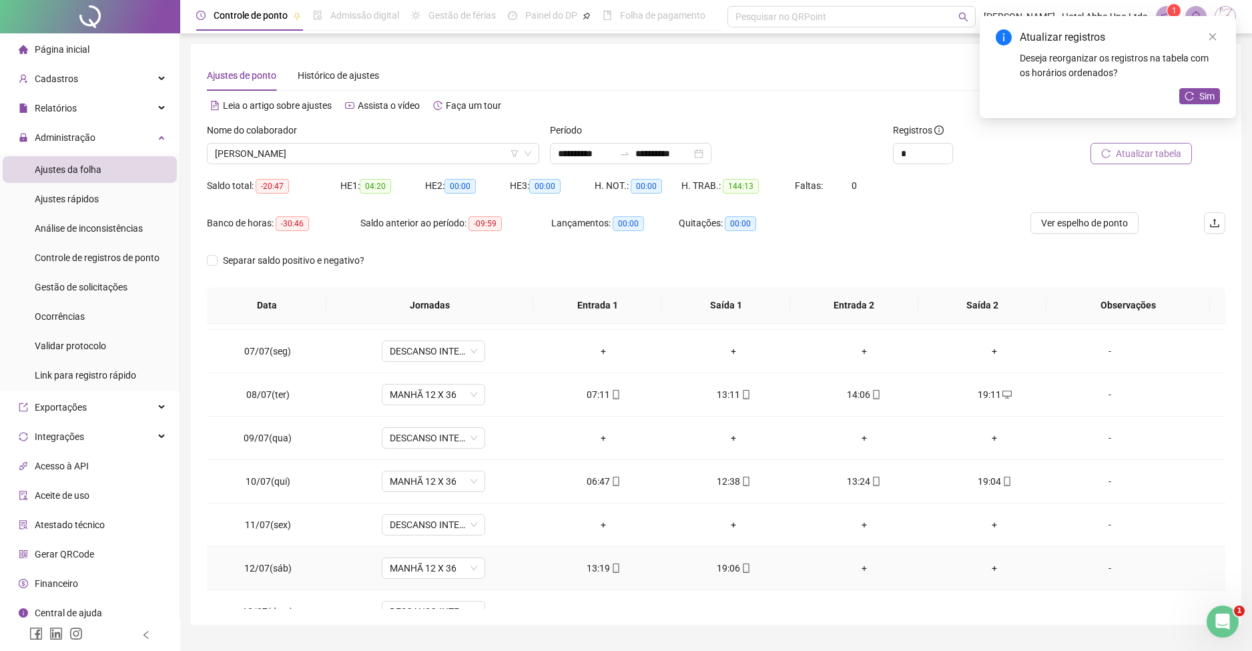
click at [857, 567] on div "+" at bounding box center [864, 568] width 109 height 15
click at [983, 561] on div "+" at bounding box center [994, 568] width 109 height 15
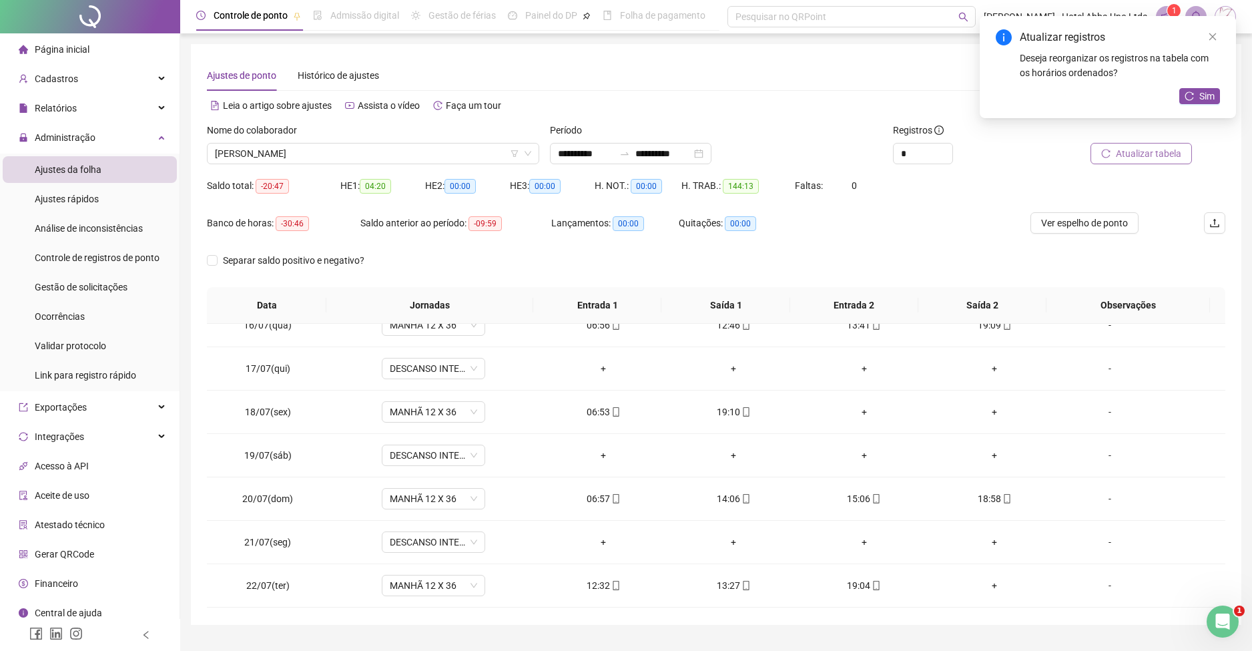
scroll to position [674, 0]
click at [855, 405] on div "+" at bounding box center [864, 408] width 109 height 15
click at [984, 405] on div "+" at bounding box center [994, 408] width 109 height 15
click at [983, 577] on div "+" at bounding box center [994, 582] width 109 height 15
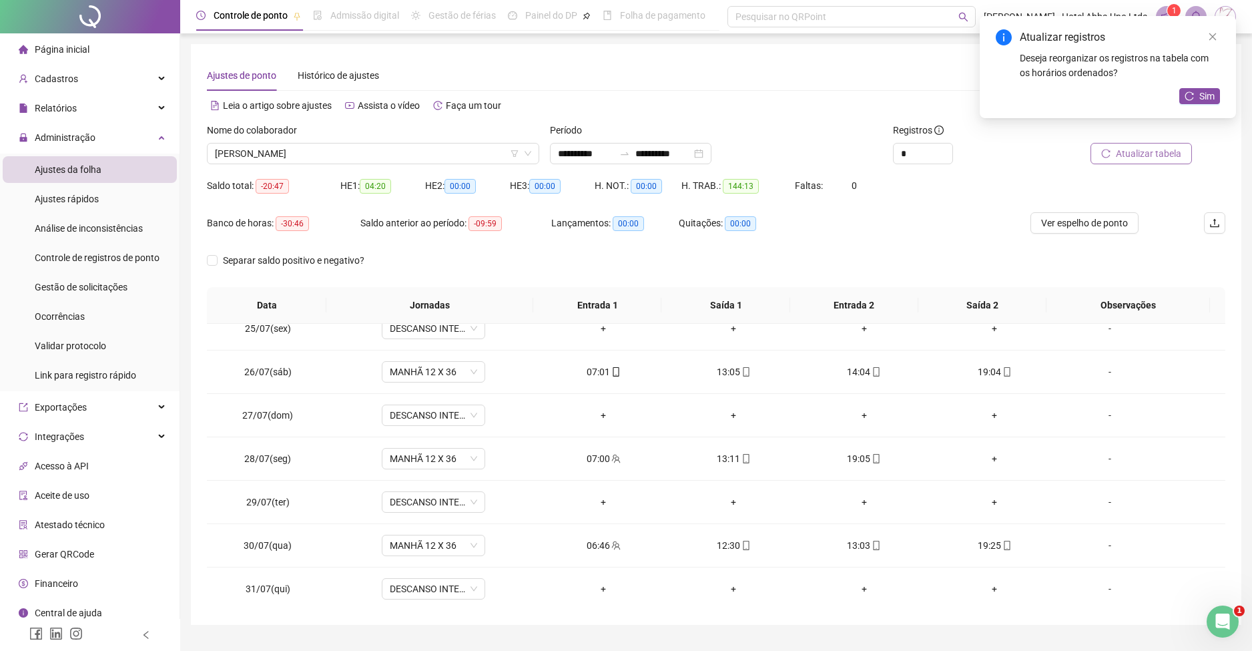
scroll to position [1060, 0]
click at [981, 455] on div "+" at bounding box center [994, 456] width 109 height 15
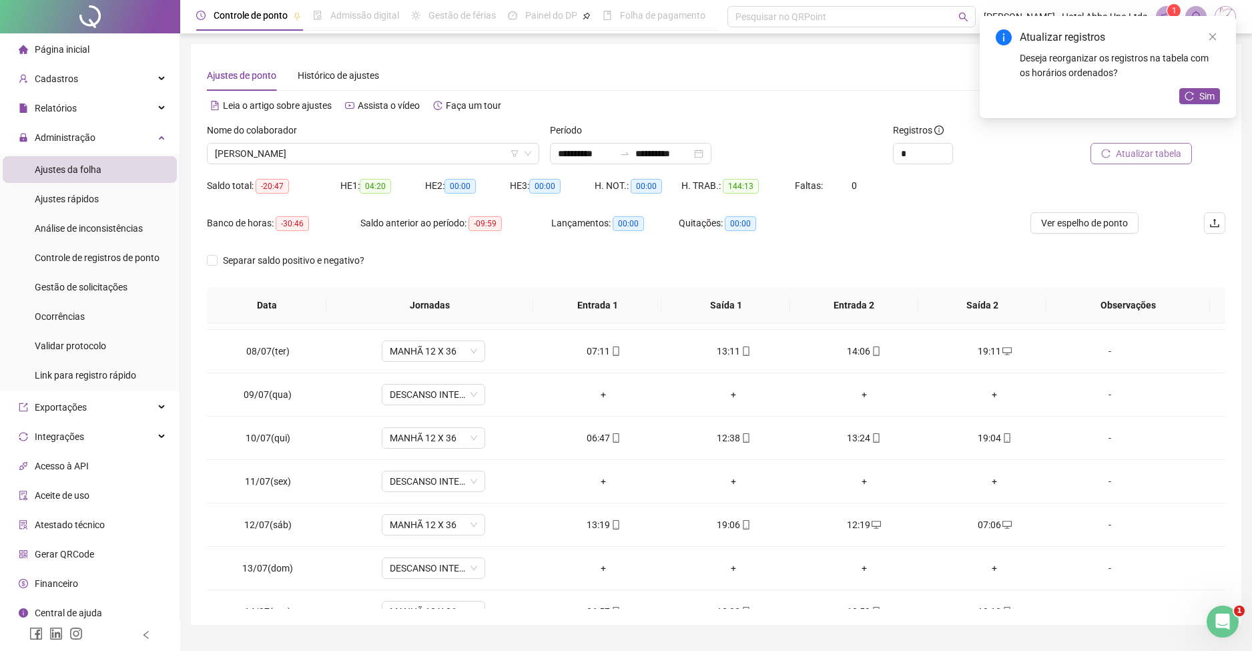
scroll to position [301, 0]
click at [1193, 91] on icon "reload" at bounding box center [1189, 95] width 9 height 9
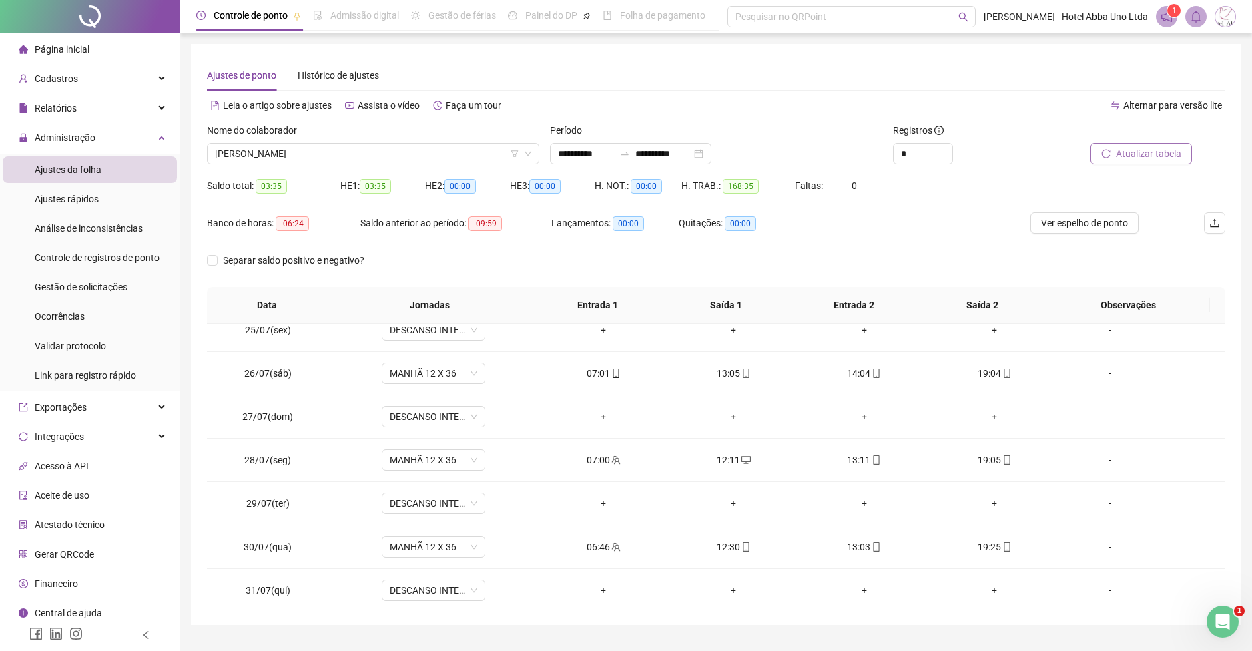
scroll to position [1060, 0]
click at [852, 543] on div "13:03" at bounding box center [864, 543] width 109 height 15
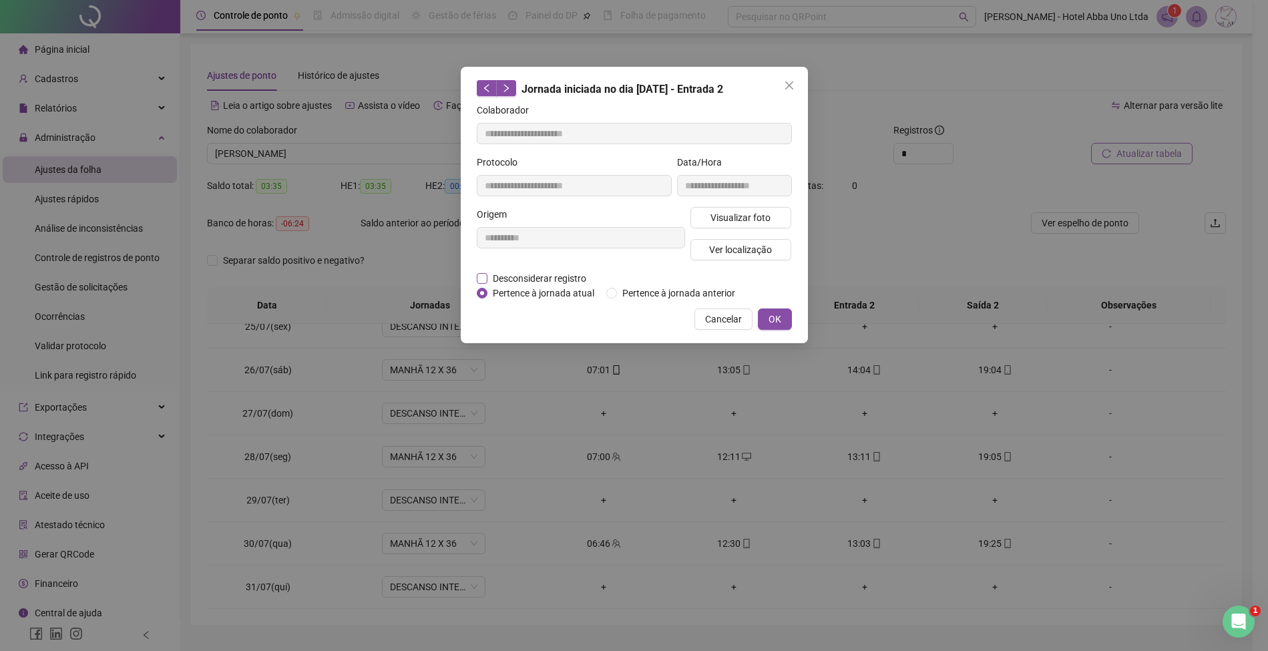
click at [549, 271] on span "Desconsiderar registro" at bounding box center [539, 278] width 104 height 15
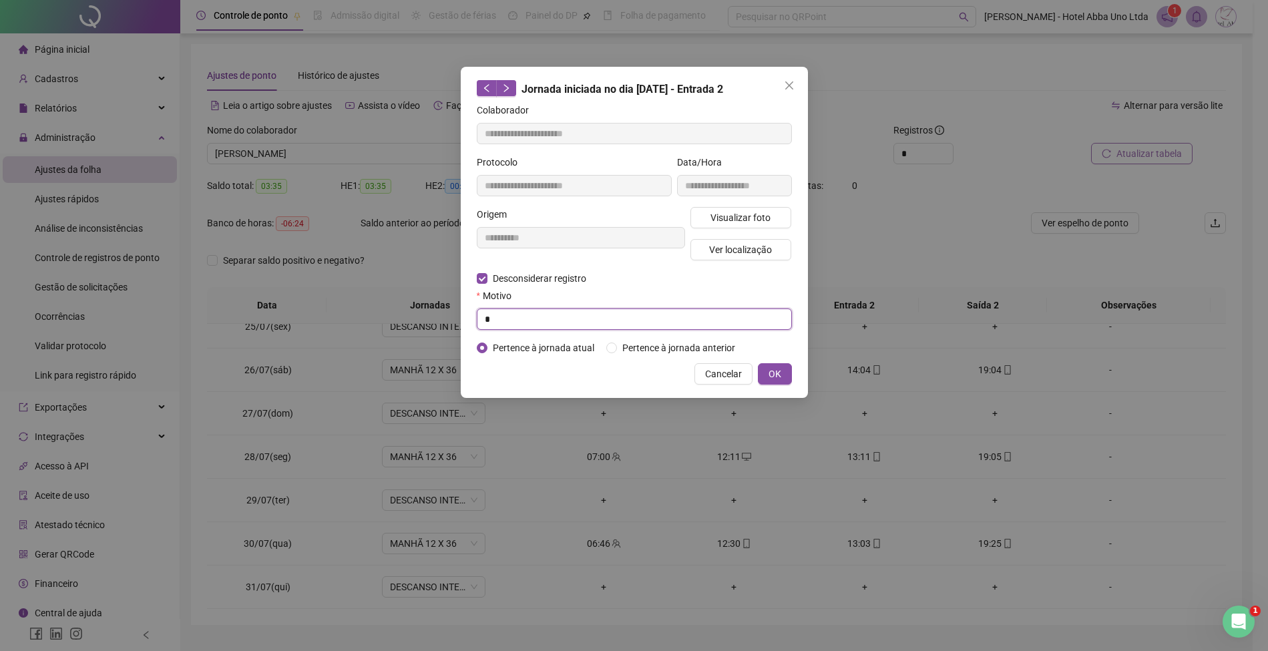
click at [539, 315] on input "*" at bounding box center [634, 318] width 315 height 21
click at [777, 365] on button "OK" at bounding box center [775, 373] width 34 height 21
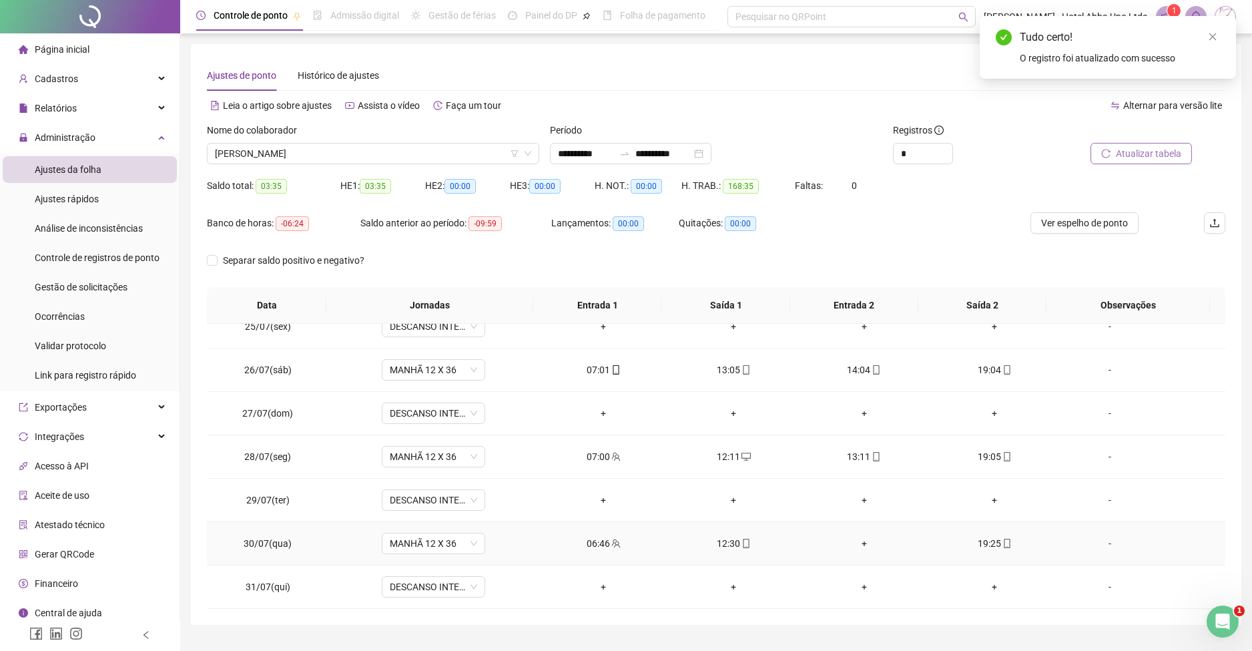
click at [852, 536] on div "+" at bounding box center [864, 543] width 109 height 15
click at [1194, 95] on icon "reload" at bounding box center [1189, 95] width 9 height 9
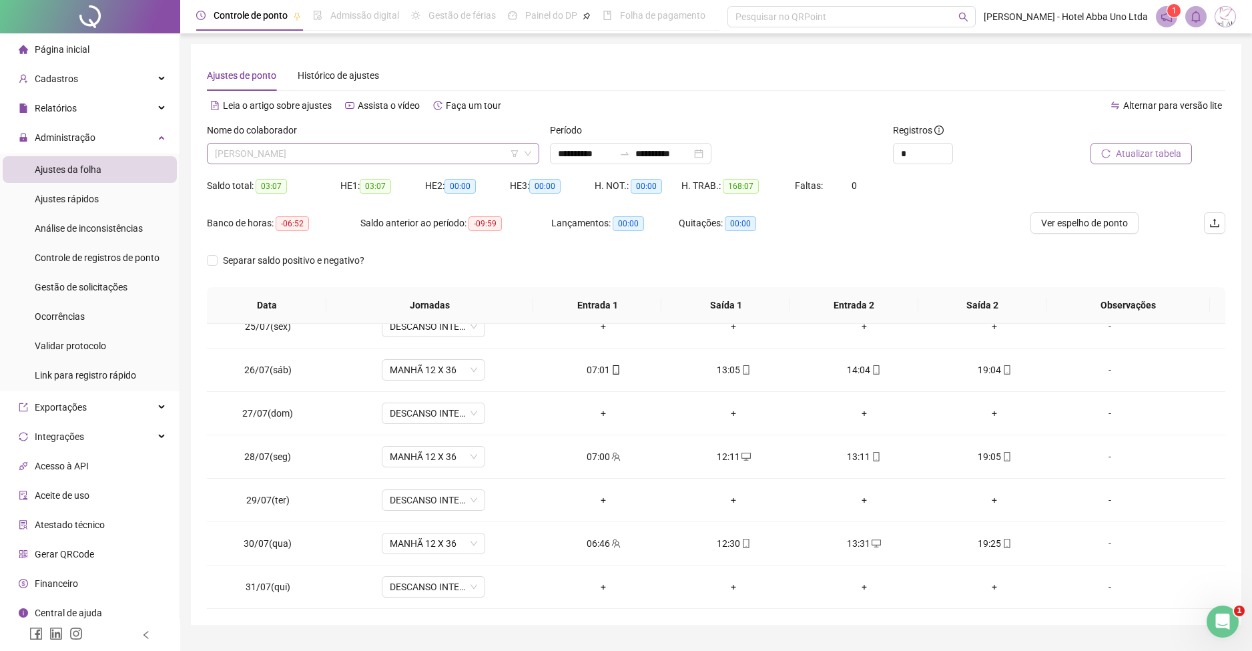
scroll to position [171, 0]
click at [225, 149] on span "[PERSON_NAME]" at bounding box center [373, 154] width 316 height 20
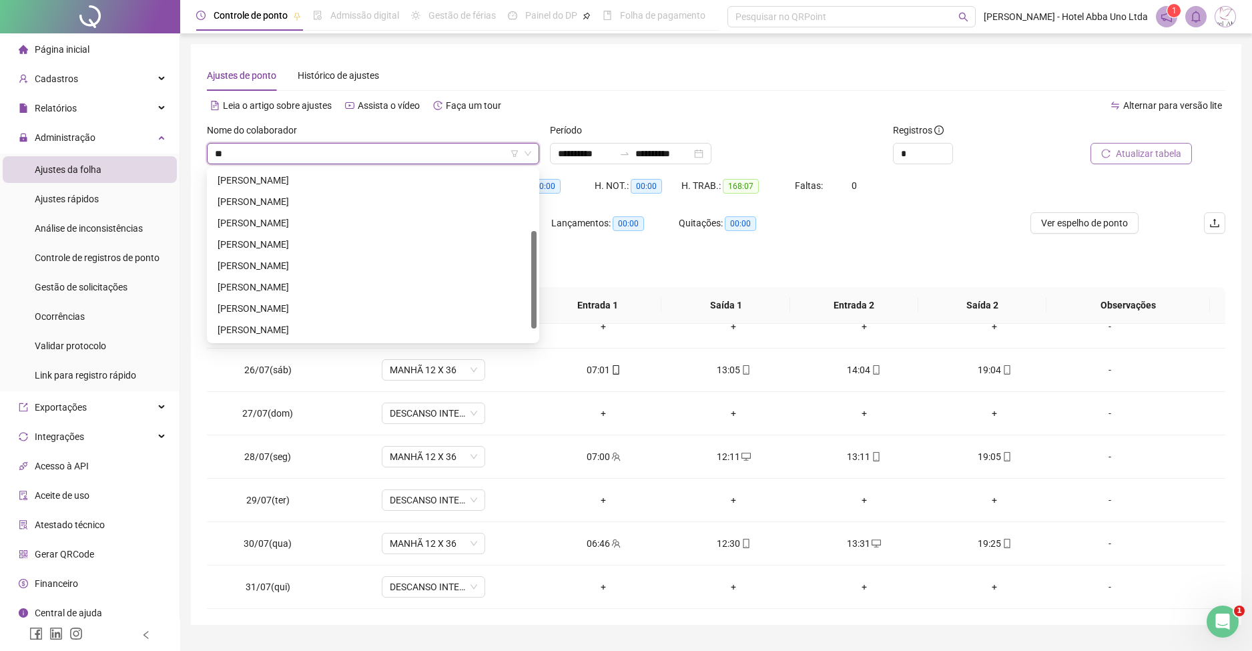
scroll to position [64, 0]
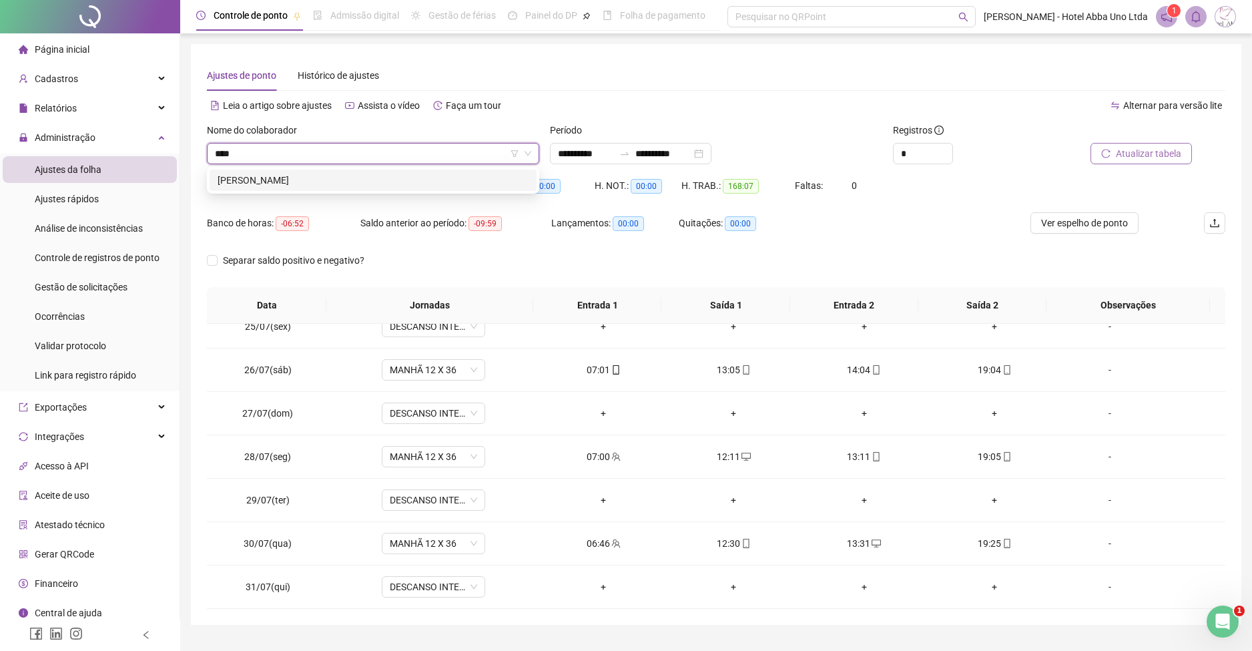
click at [255, 185] on div "[PERSON_NAME]" at bounding box center [373, 180] width 311 height 15
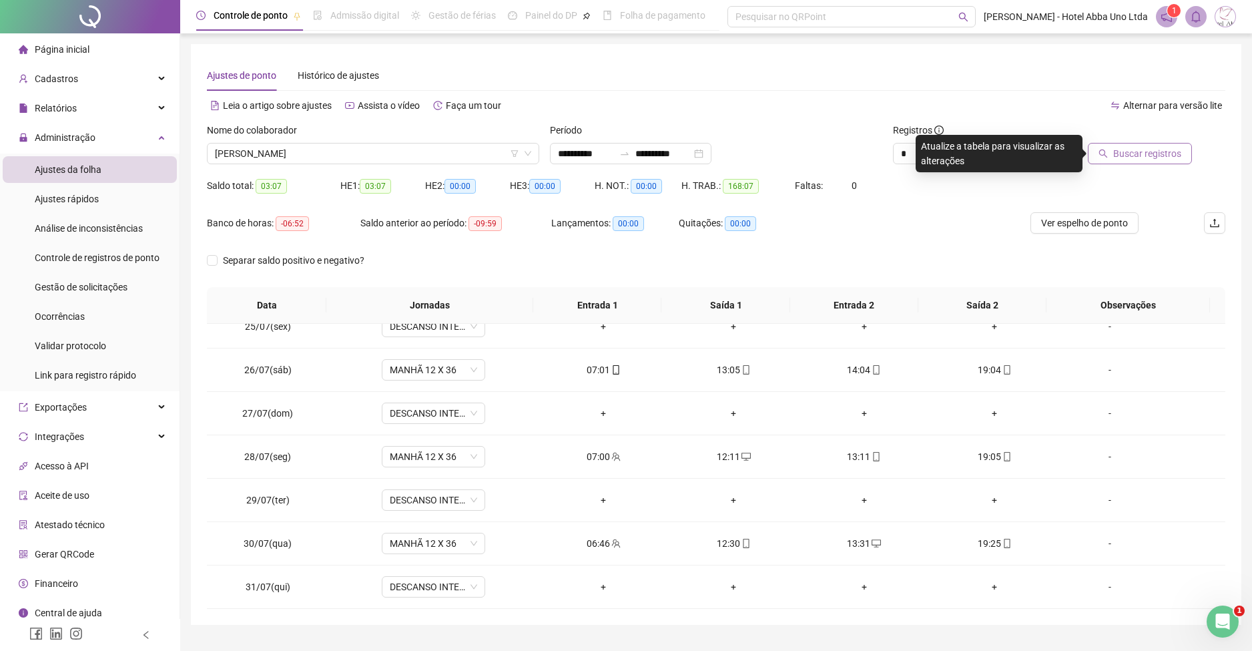
click at [919, 226] on div "Banco de horas: -06:52 Saldo anterior ao período: -09:59 Lançamentos: 00:00 Qui…" at bounding box center [589, 230] width 764 height 37
click at [909, 256] on div "Separar saldo positivo e negativo?" at bounding box center [716, 268] width 1019 height 37
click at [1150, 158] on span "Buscar registros" at bounding box center [1148, 153] width 68 height 15
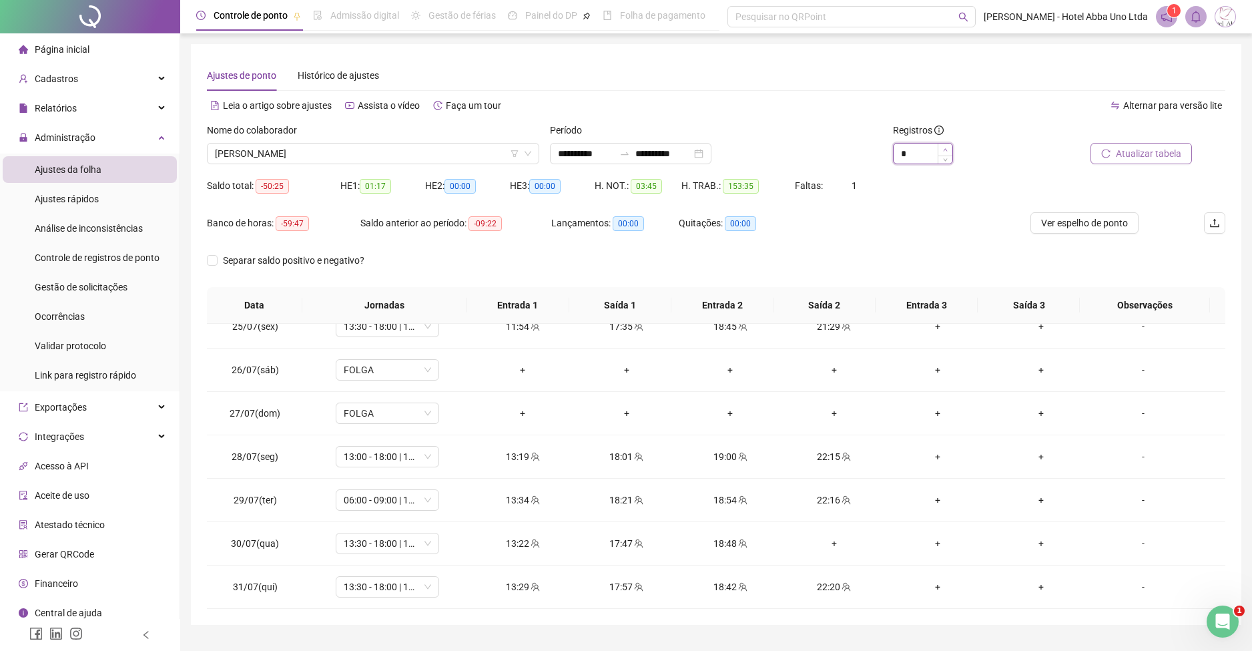
click at [941, 144] on span "Increase Value" at bounding box center [945, 150] width 15 height 12
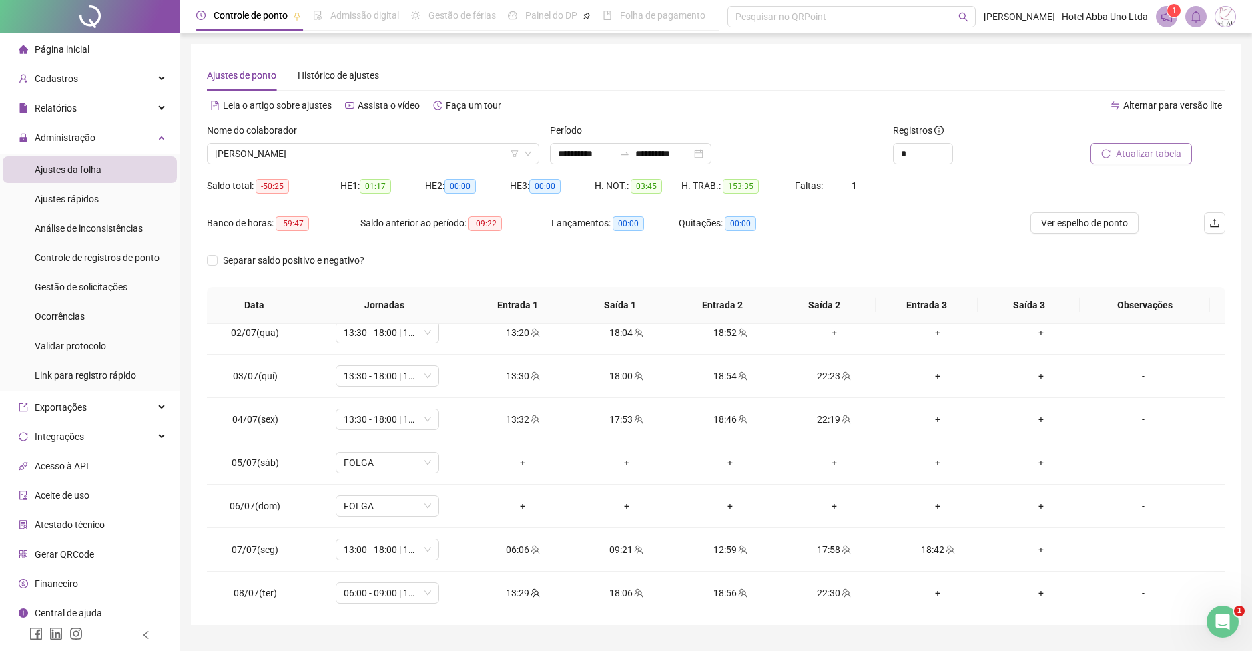
scroll to position [0, 0]
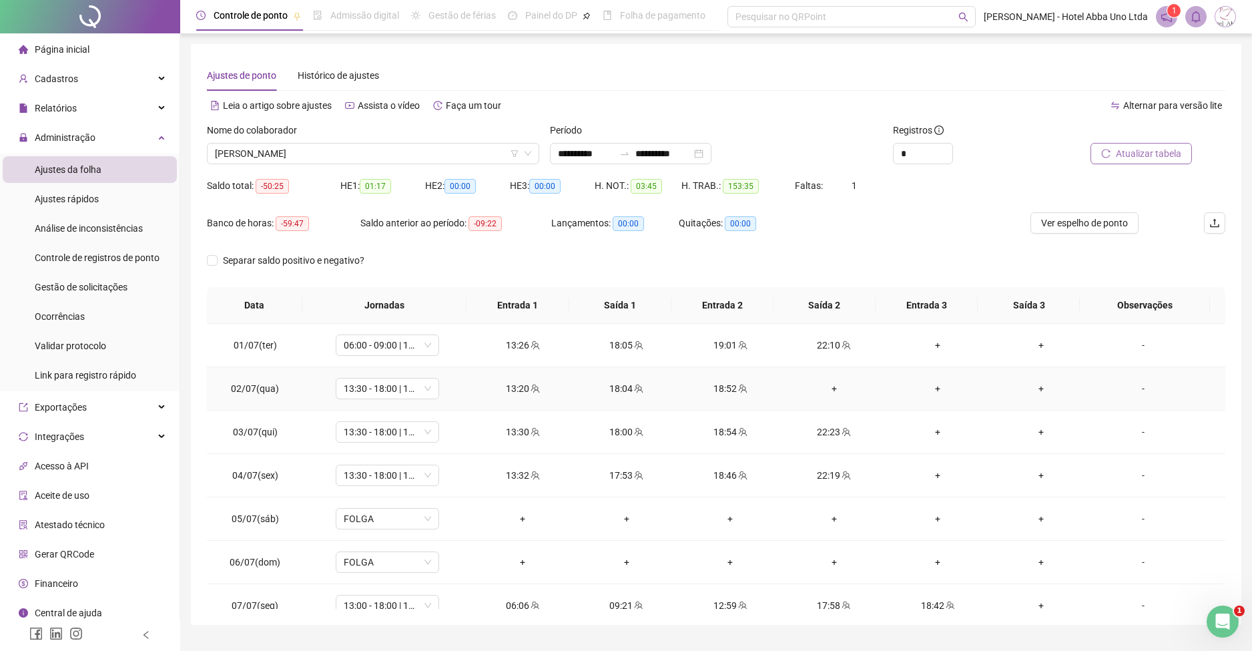
click at [824, 388] on div "+" at bounding box center [834, 388] width 82 height 15
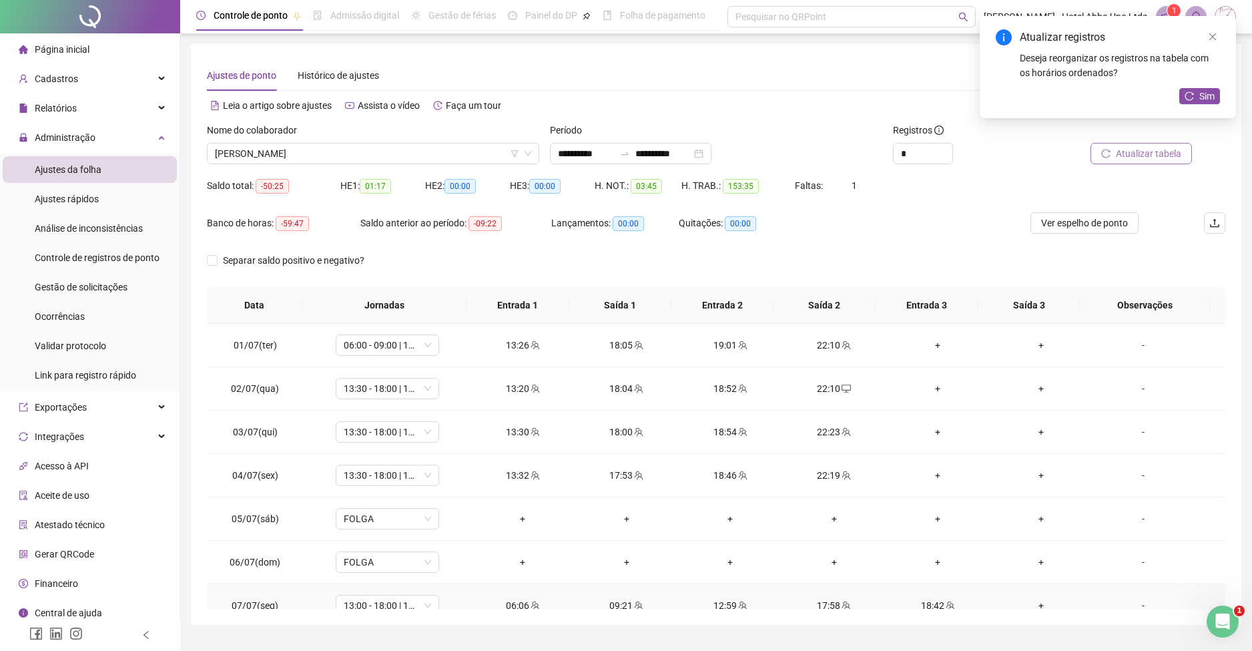
click at [1029, 604] on div "+" at bounding box center [1042, 605] width 82 height 15
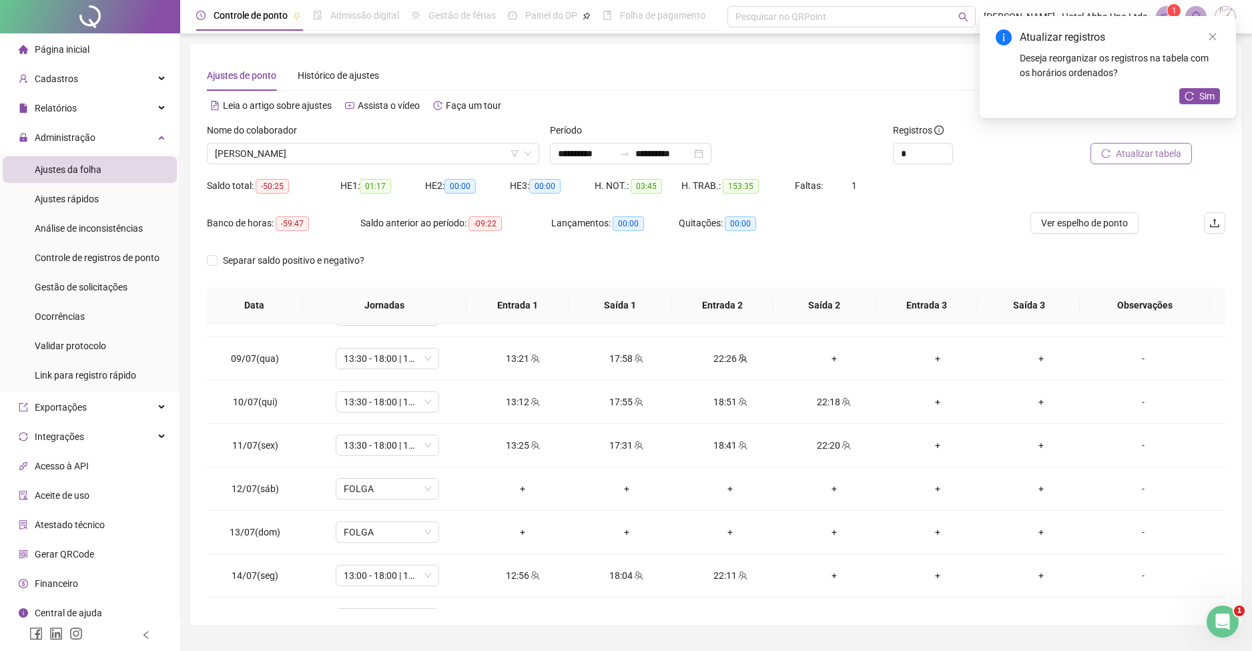
scroll to position [337, 0]
click at [825, 355] on div "+" at bounding box center [834, 355] width 82 height 15
click at [820, 562] on td "+" at bounding box center [833, 572] width 103 height 43
click at [820, 569] on div "+" at bounding box center [834, 572] width 82 height 15
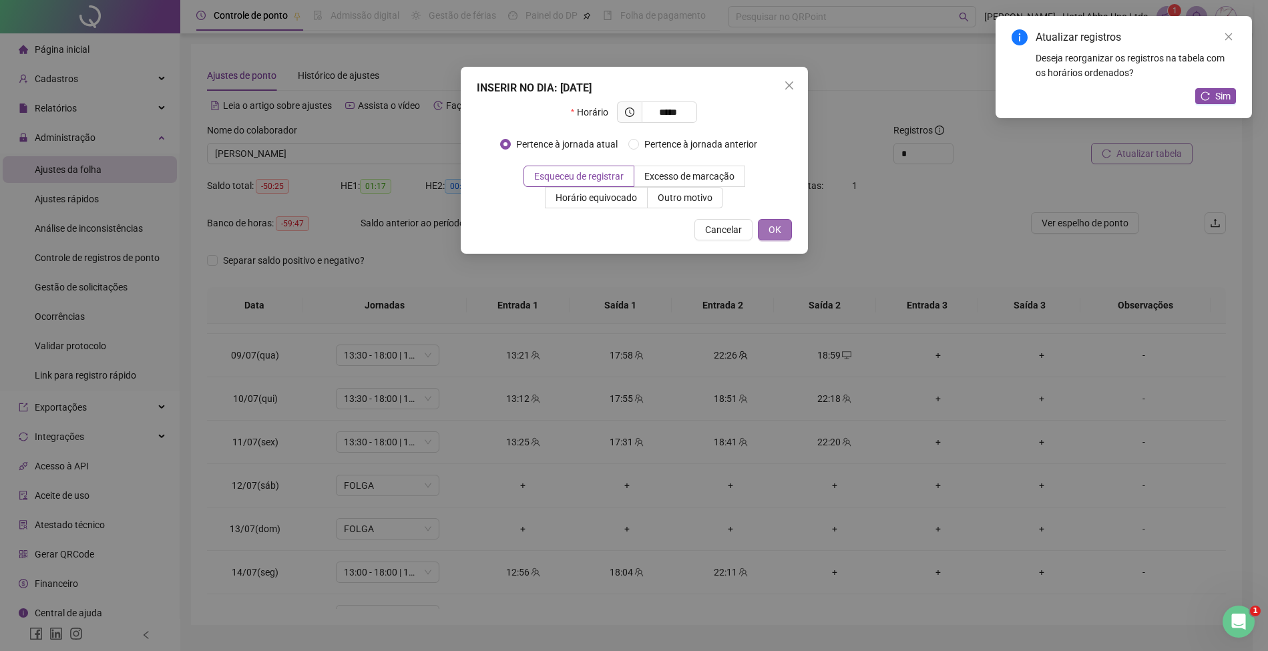
click at [775, 224] on span "OK" at bounding box center [774, 229] width 13 height 15
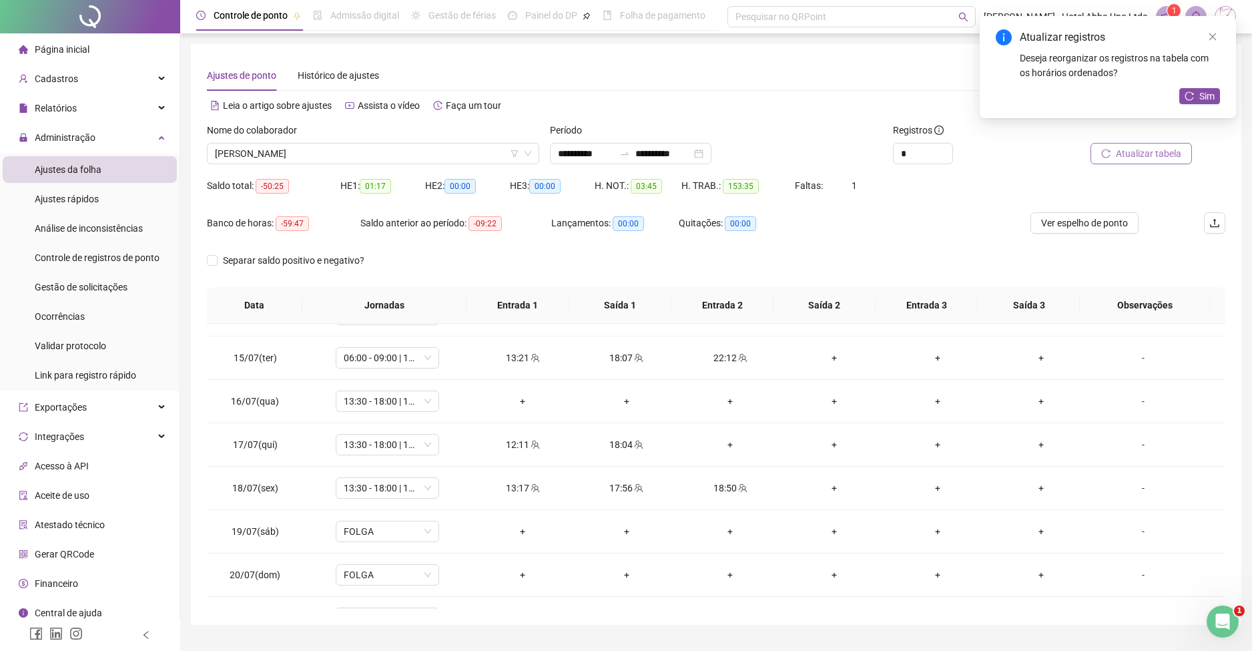
scroll to position [606, 0]
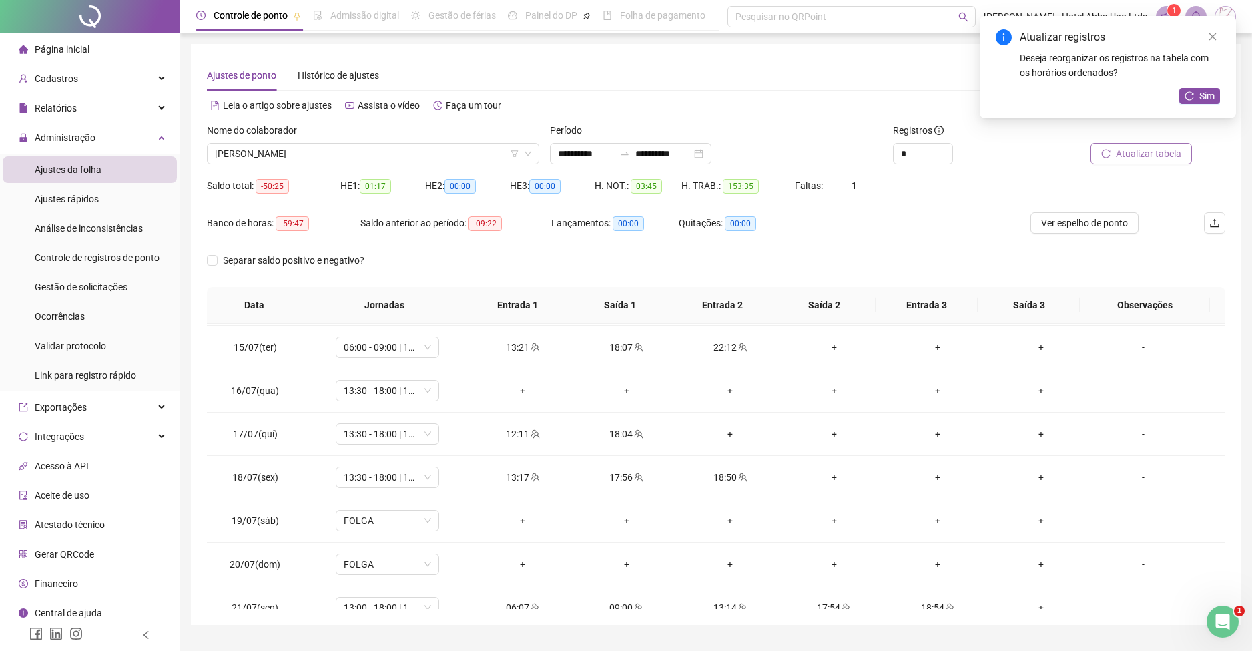
click at [1240, 461] on div "**********" at bounding box center [716, 334] width 1051 height 581
click at [1127, 387] on div "-" at bounding box center [1143, 390] width 79 height 15
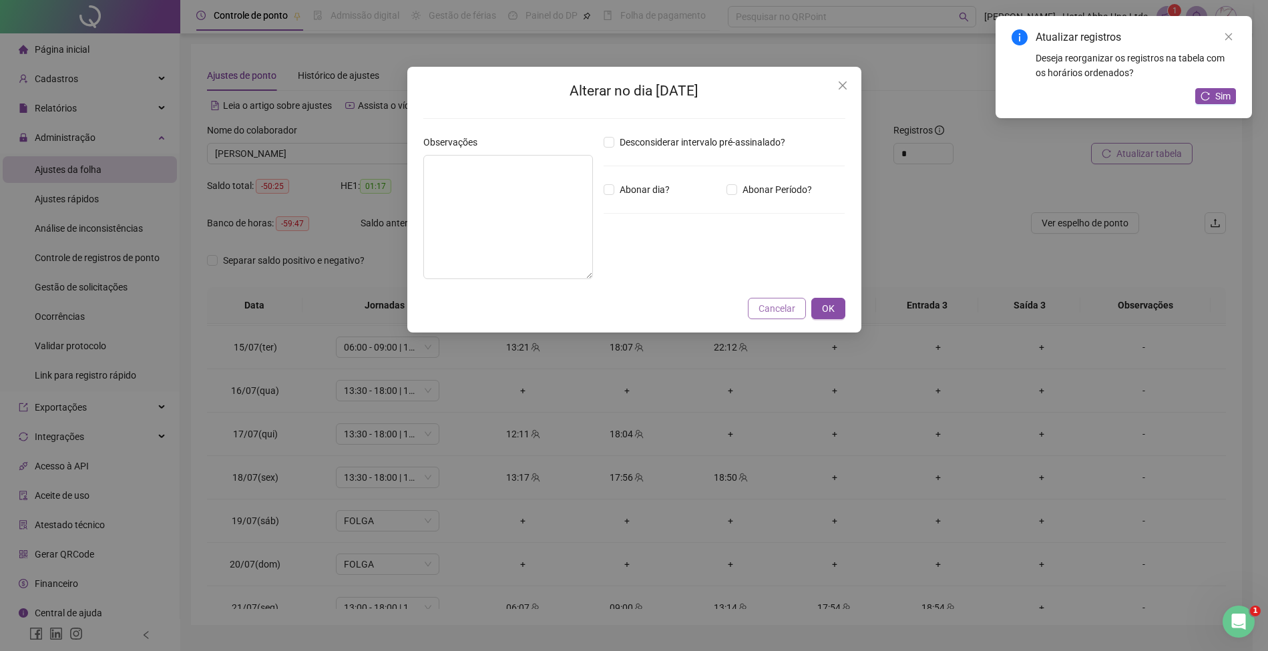
click at [777, 305] on span "Cancelar" at bounding box center [776, 308] width 37 height 15
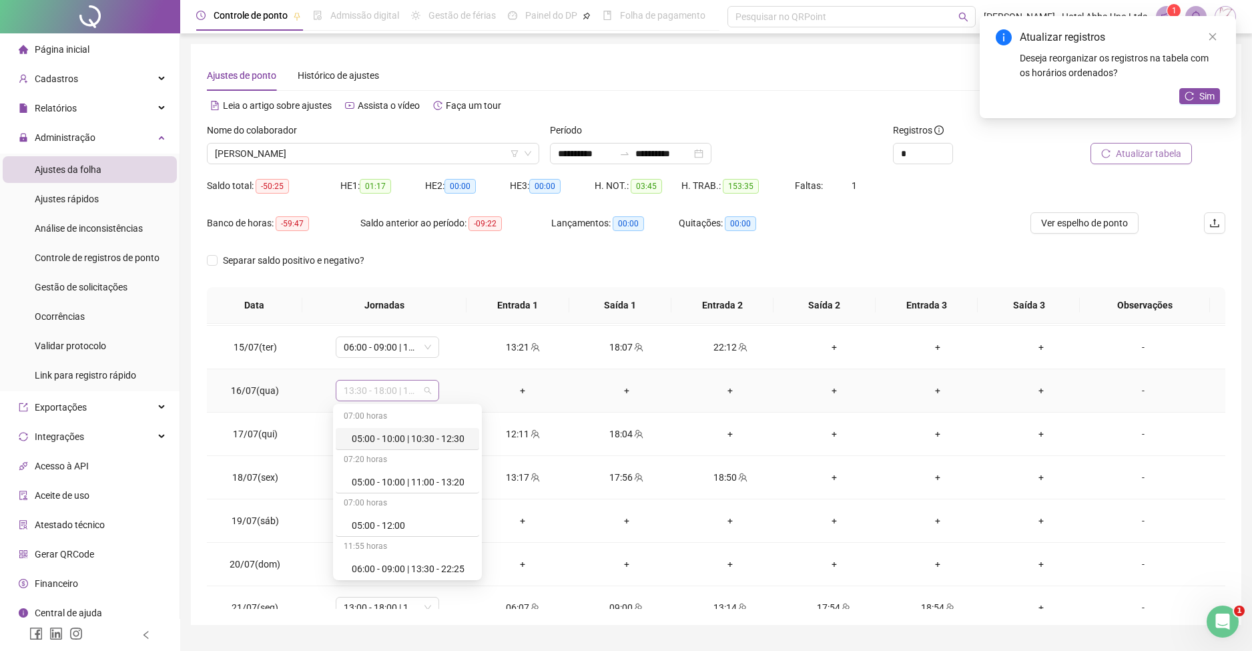
click at [392, 393] on span "13:30 - 18:00 | 19:00 - 22:25" at bounding box center [387, 391] width 87 height 20
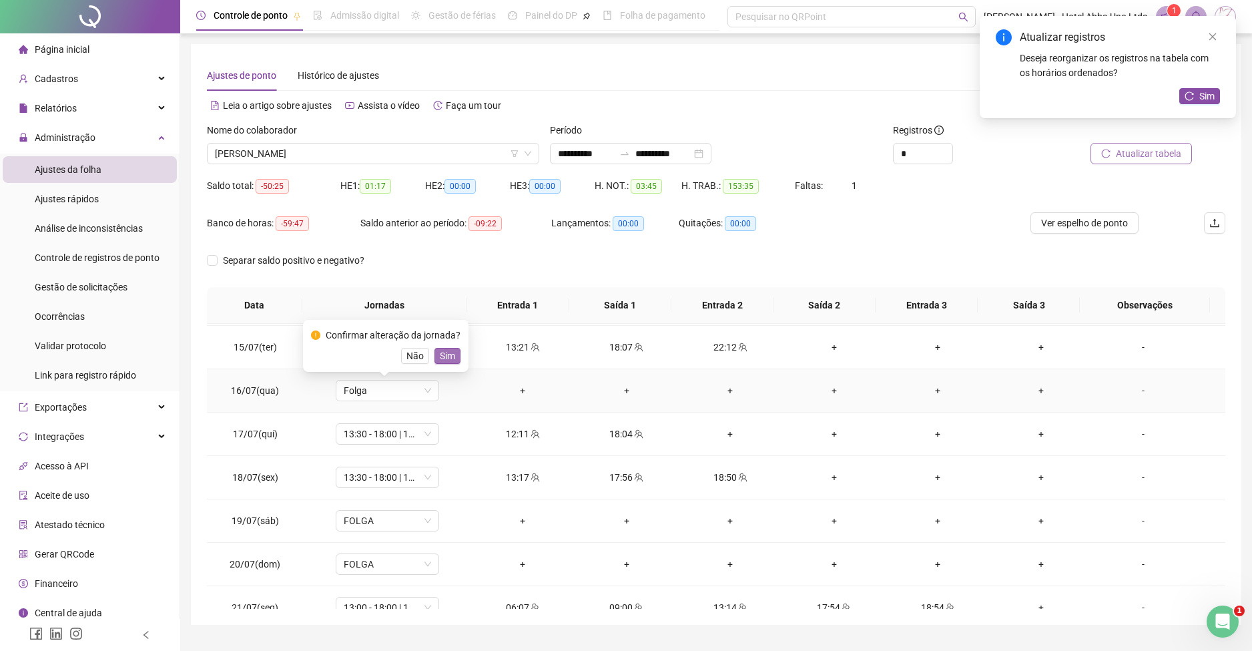
click at [450, 355] on span "Sim" at bounding box center [447, 355] width 15 height 15
click at [723, 433] on div "+" at bounding box center [730, 434] width 82 height 15
click at [825, 429] on div "+" at bounding box center [834, 434] width 82 height 15
click at [825, 344] on div "+" at bounding box center [834, 347] width 82 height 15
click at [824, 470] on div "+" at bounding box center [834, 477] width 82 height 15
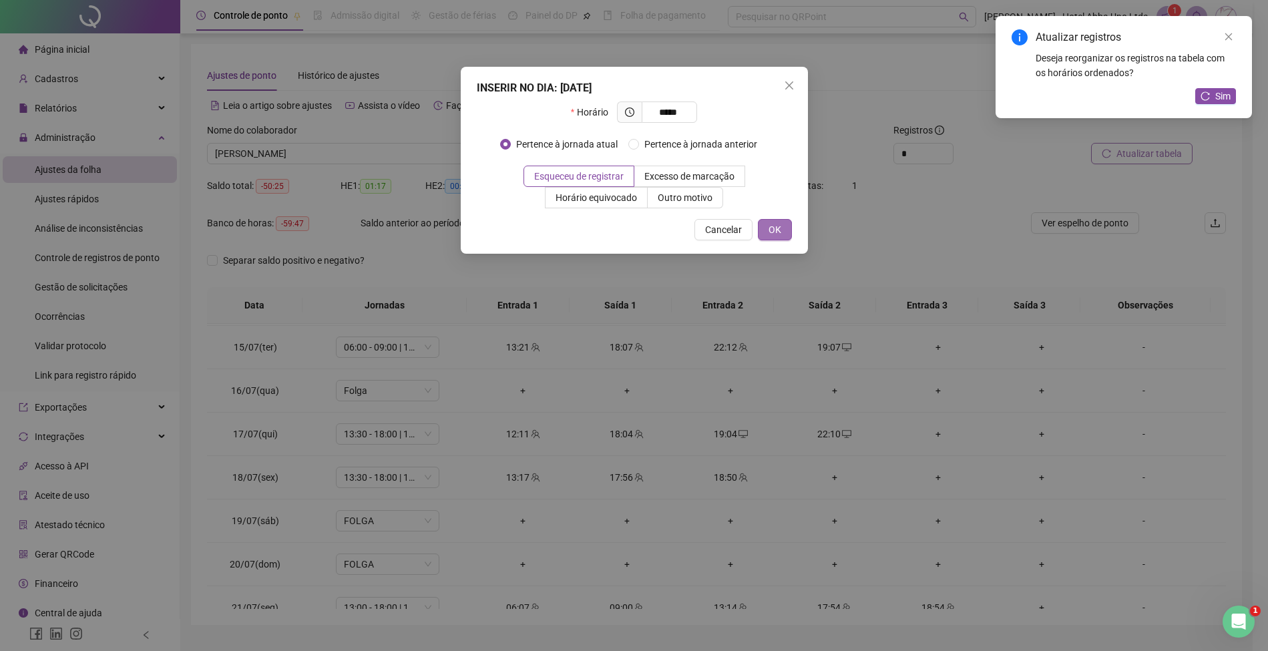
click at [776, 231] on span "OK" at bounding box center [774, 229] width 13 height 15
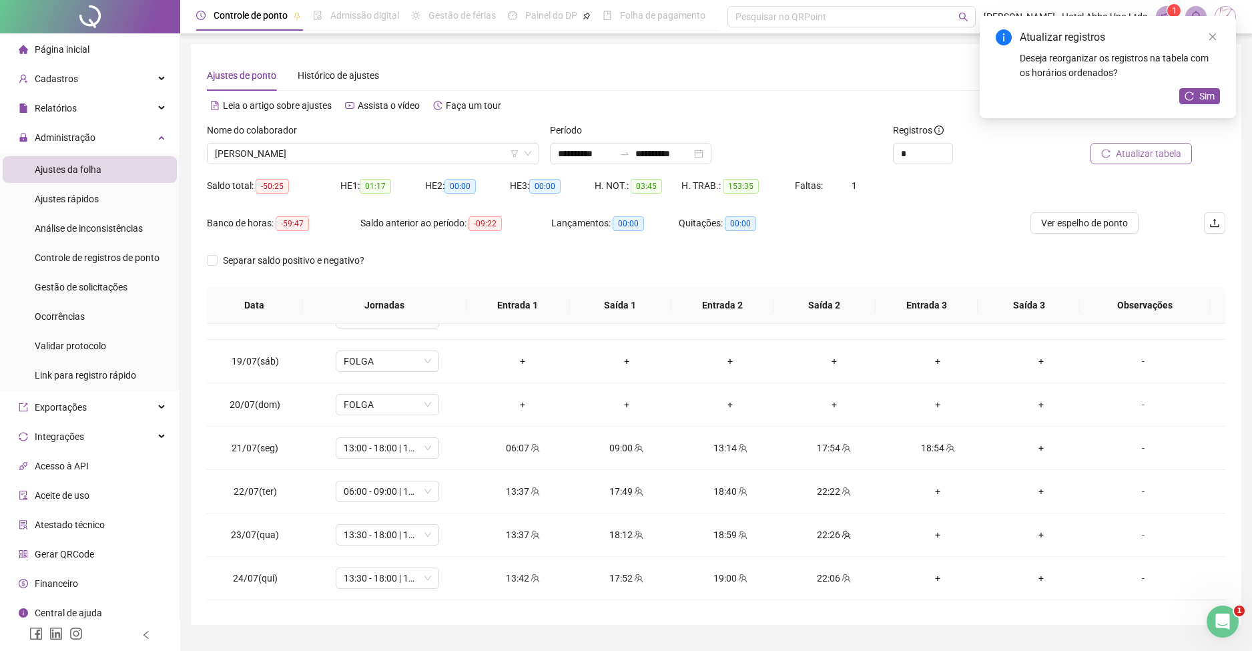
scroll to position [766, 0]
click at [1029, 444] on div "+" at bounding box center [1042, 447] width 82 height 15
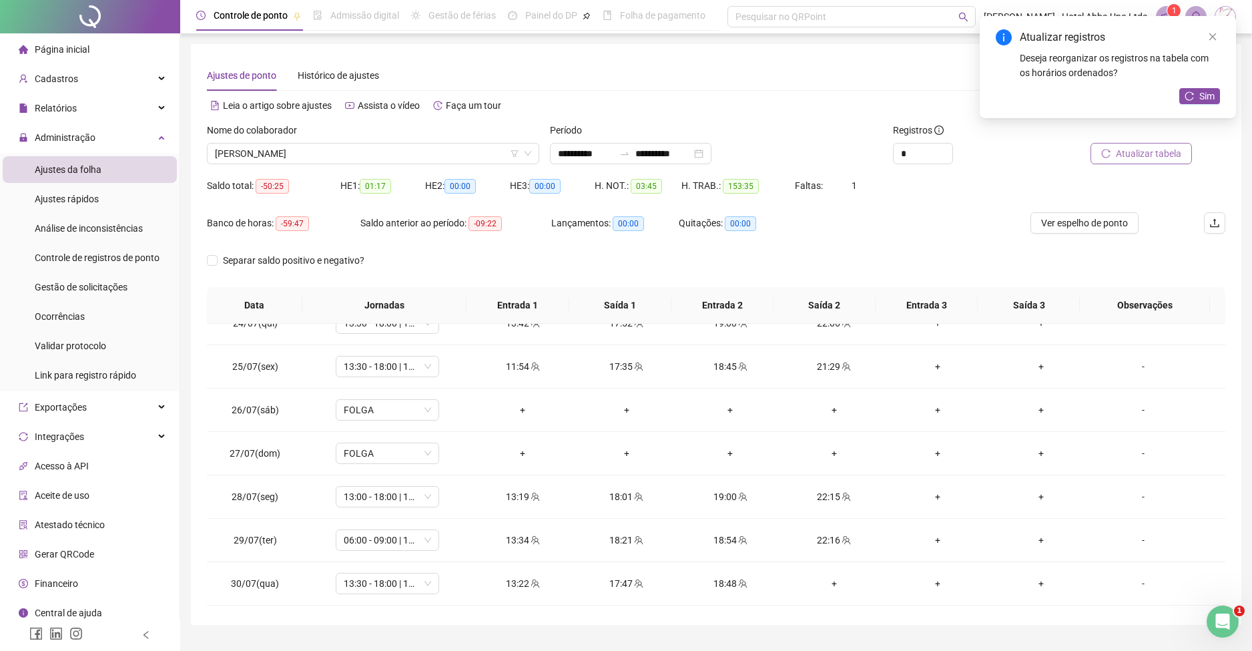
scroll to position [1060, 0]
click at [825, 536] on div "+" at bounding box center [834, 543] width 82 height 15
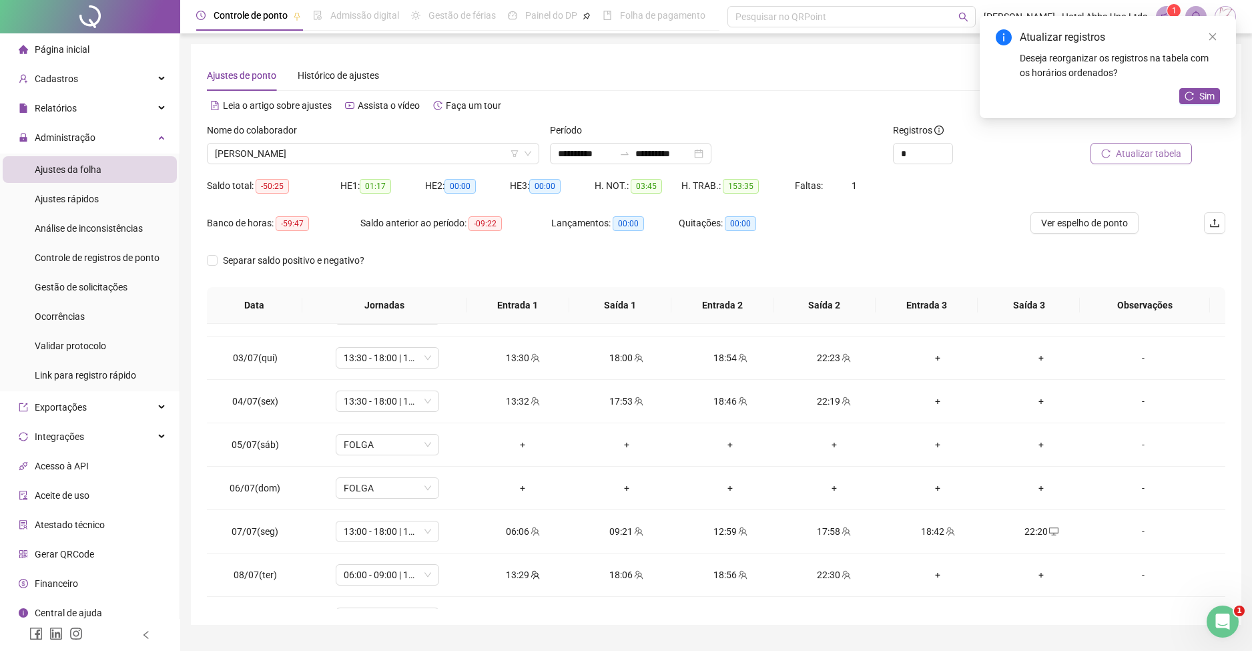
scroll to position [0, 0]
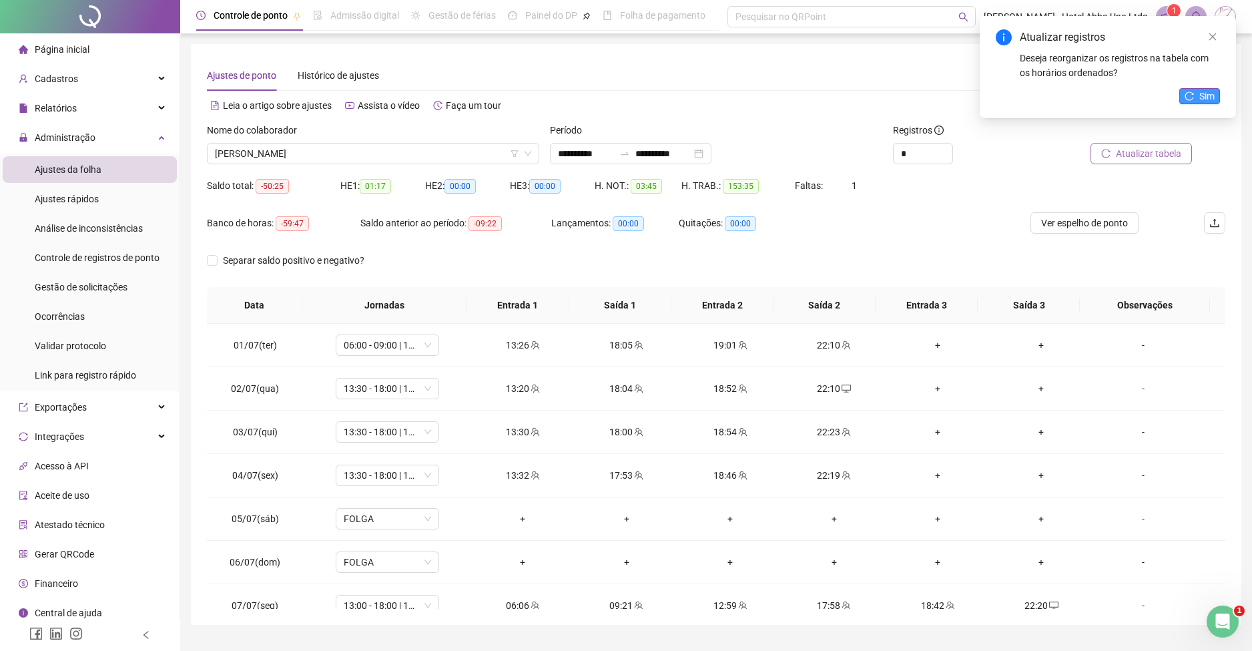
click at [1188, 95] on icon "reload" at bounding box center [1189, 95] width 9 height 9
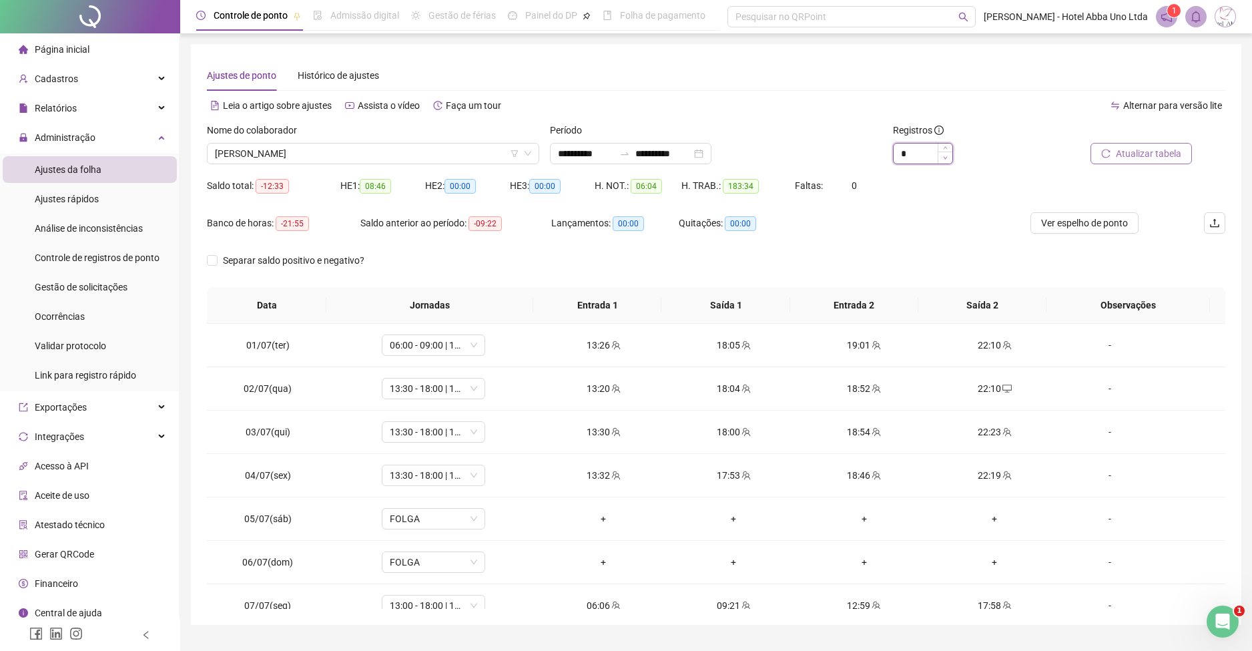
click at [945, 159] on icon "down" at bounding box center [945, 158] width 5 height 5
click at [274, 155] on span "[PERSON_NAME]" at bounding box center [373, 154] width 316 height 20
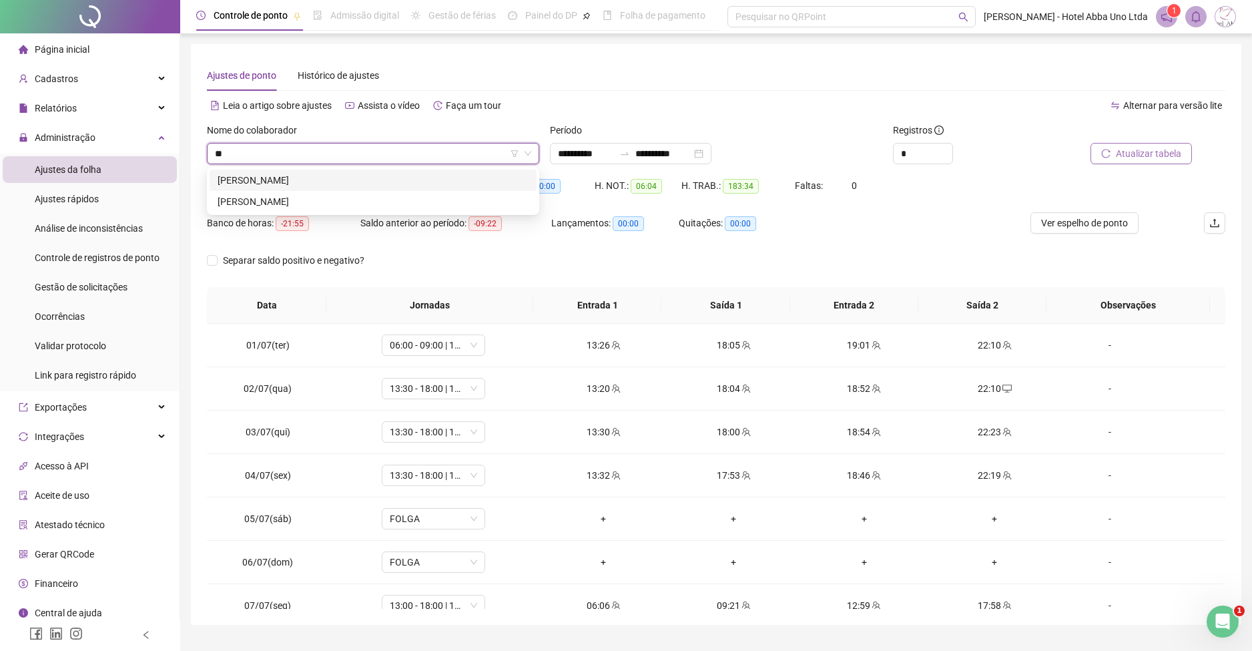
scroll to position [0, 0]
click at [274, 182] on div "[PERSON_NAME]" at bounding box center [373, 180] width 311 height 15
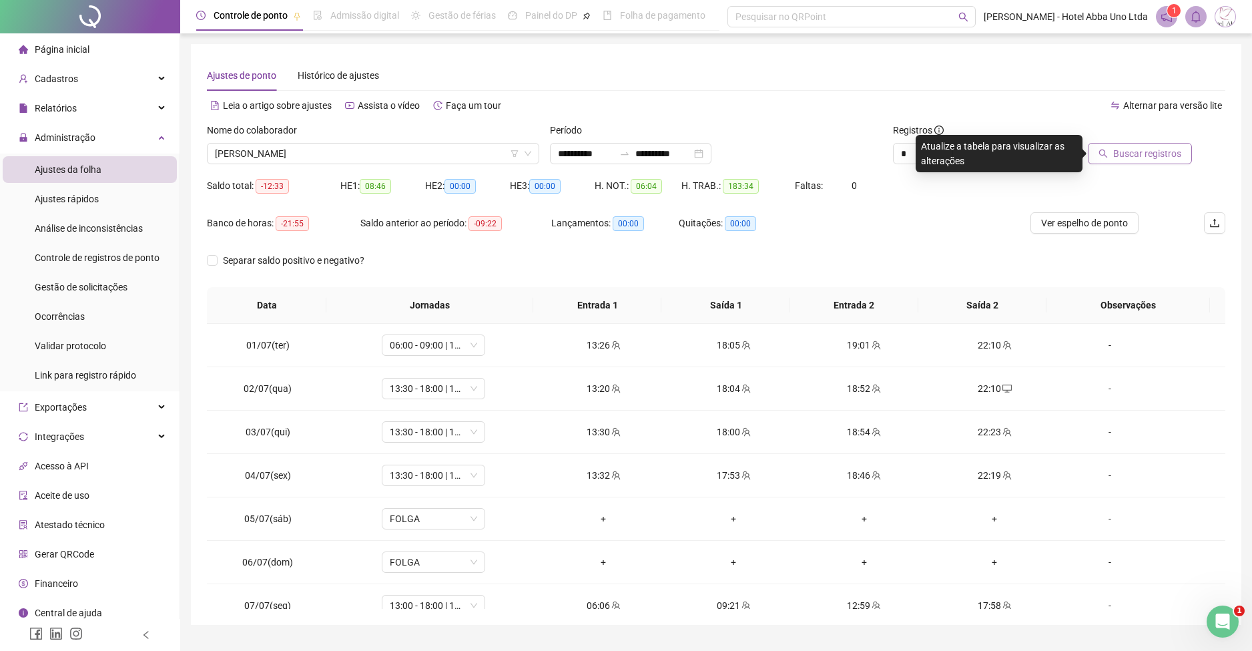
click at [1139, 153] on span "Buscar registros" at bounding box center [1148, 153] width 68 height 15
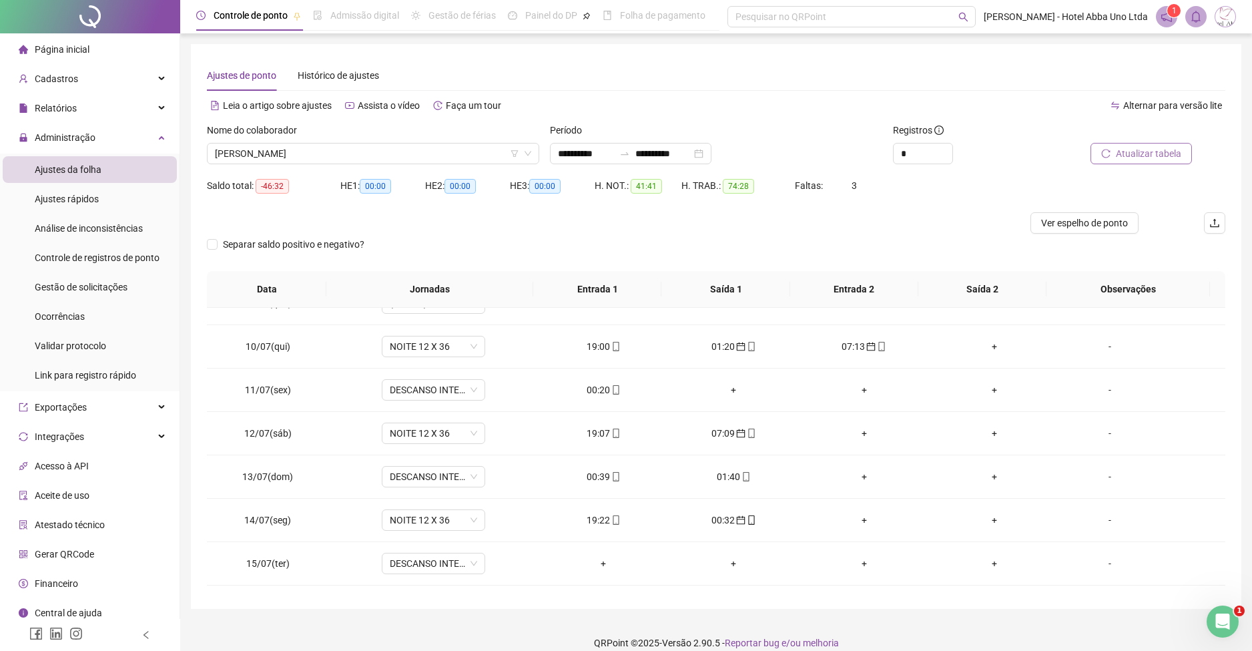
scroll to position [377, 0]
click at [597, 389] on div "00:20" at bounding box center [603, 386] width 109 height 15
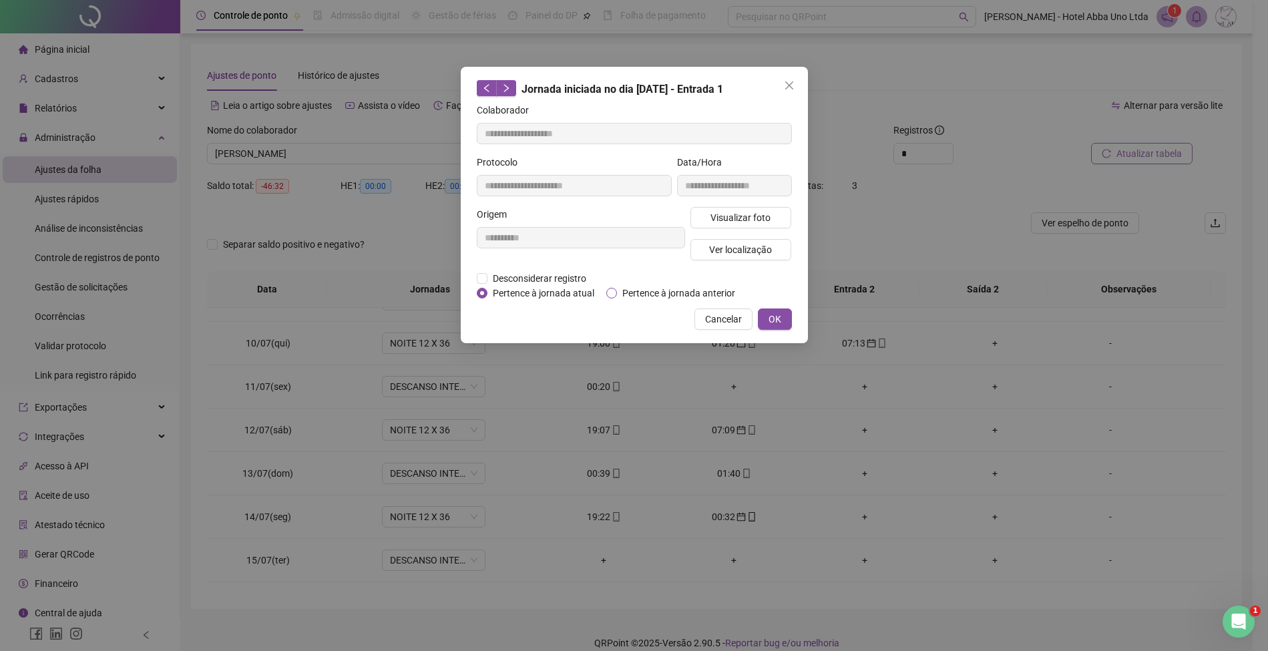
click at [638, 290] on span "Pertence à jornada anterior" at bounding box center [679, 293] width 124 height 15
click at [766, 308] on button "OK" at bounding box center [775, 318] width 34 height 21
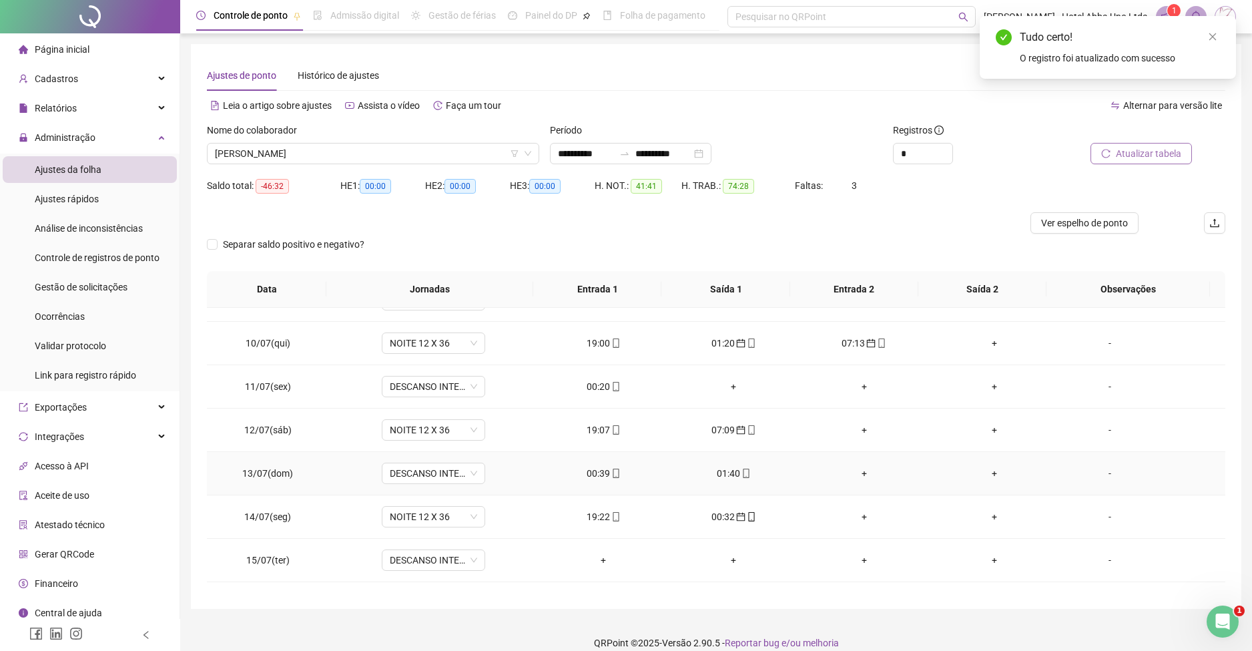
click at [595, 471] on div "00:39" at bounding box center [603, 473] width 109 height 15
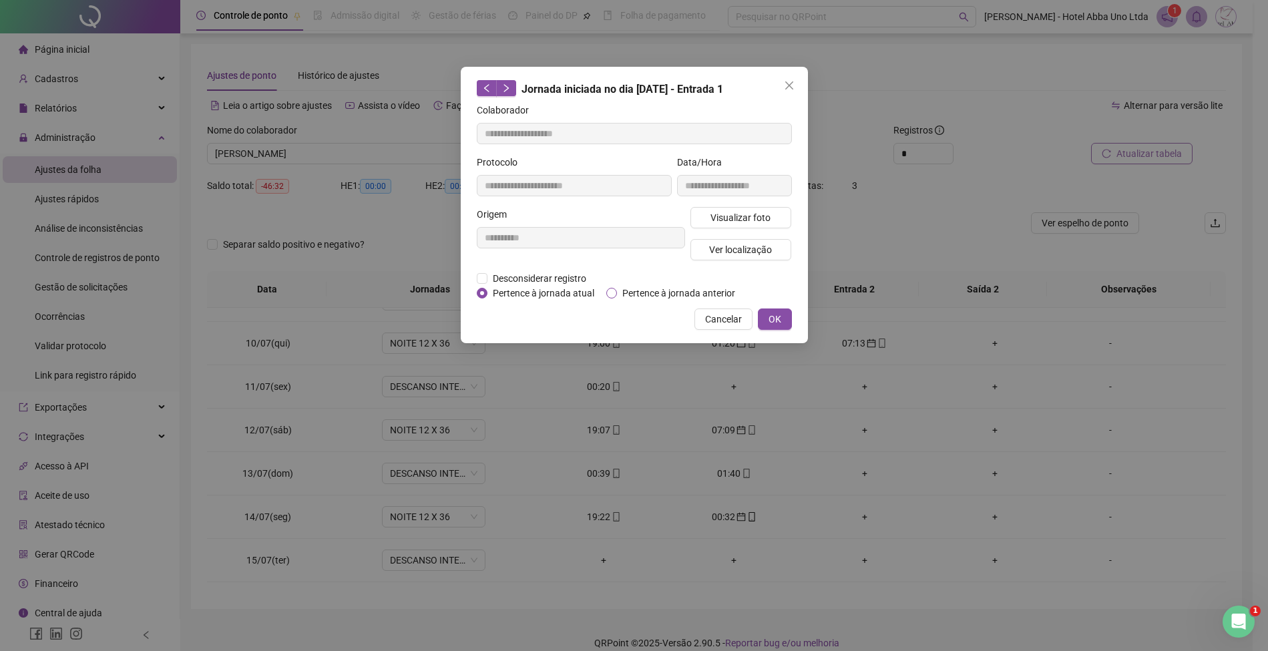
click at [676, 286] on span "Pertence à jornada anterior" at bounding box center [679, 293] width 124 height 15
click at [768, 309] on button "OK" at bounding box center [775, 318] width 34 height 21
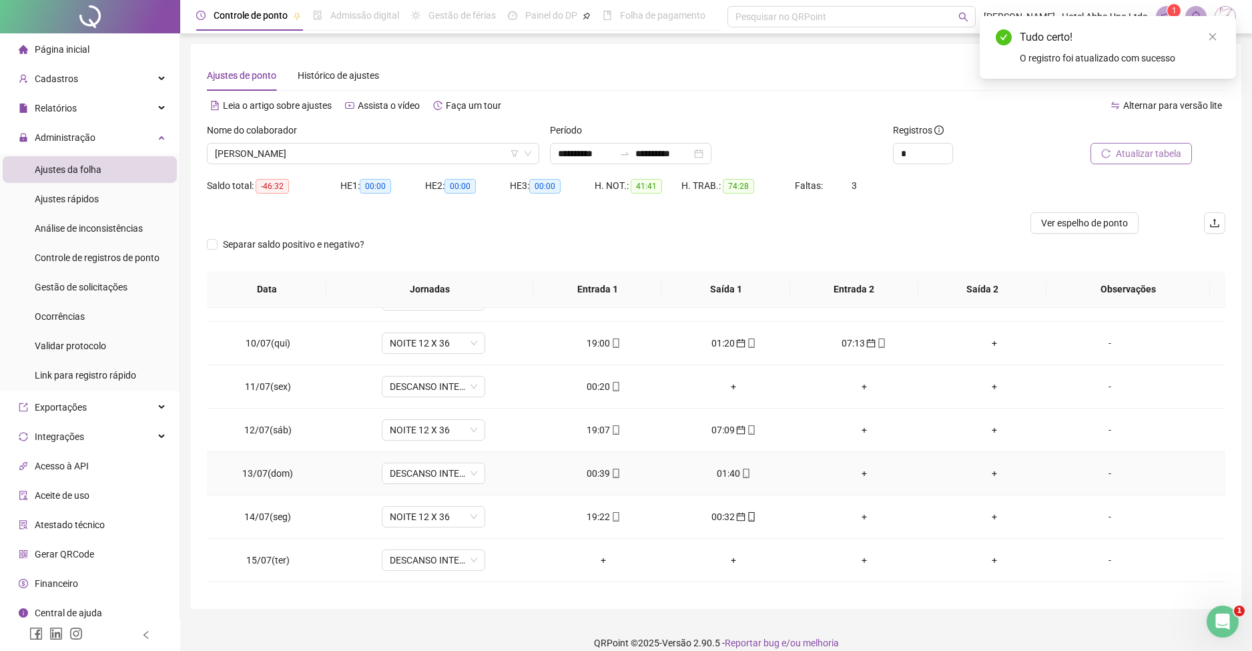
click at [723, 466] on div "01:40" at bounding box center [734, 473] width 109 height 15
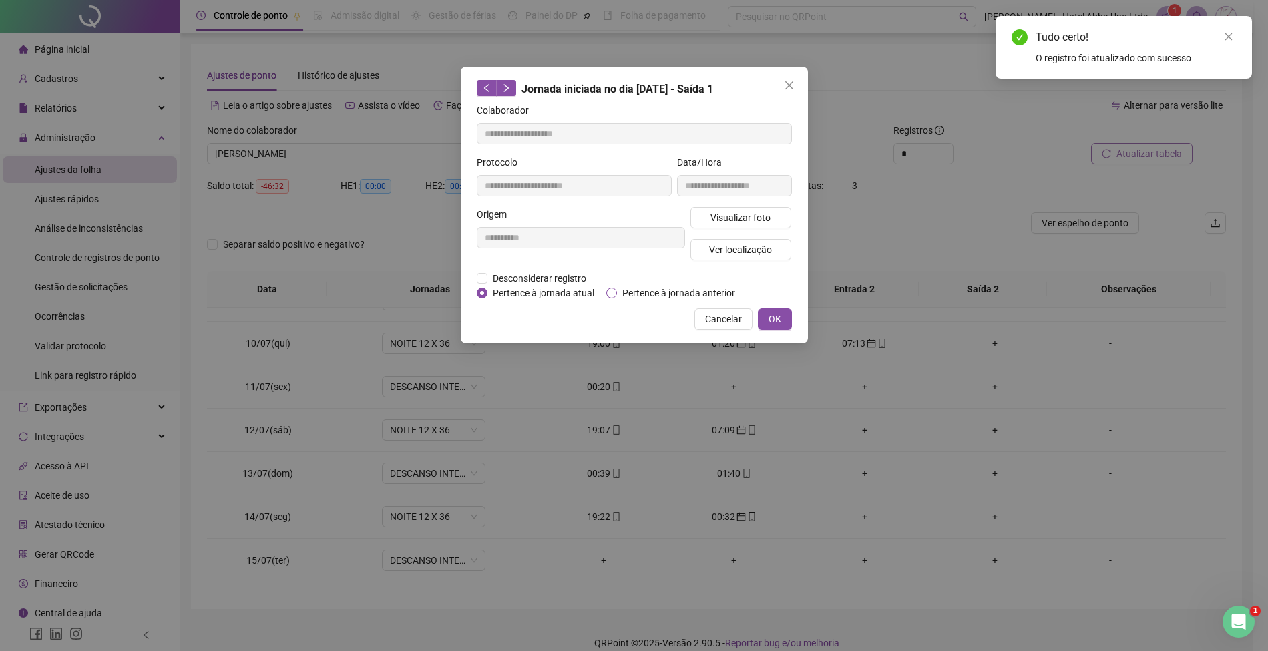
click at [671, 290] on span "Pertence à jornada anterior" at bounding box center [679, 293] width 124 height 15
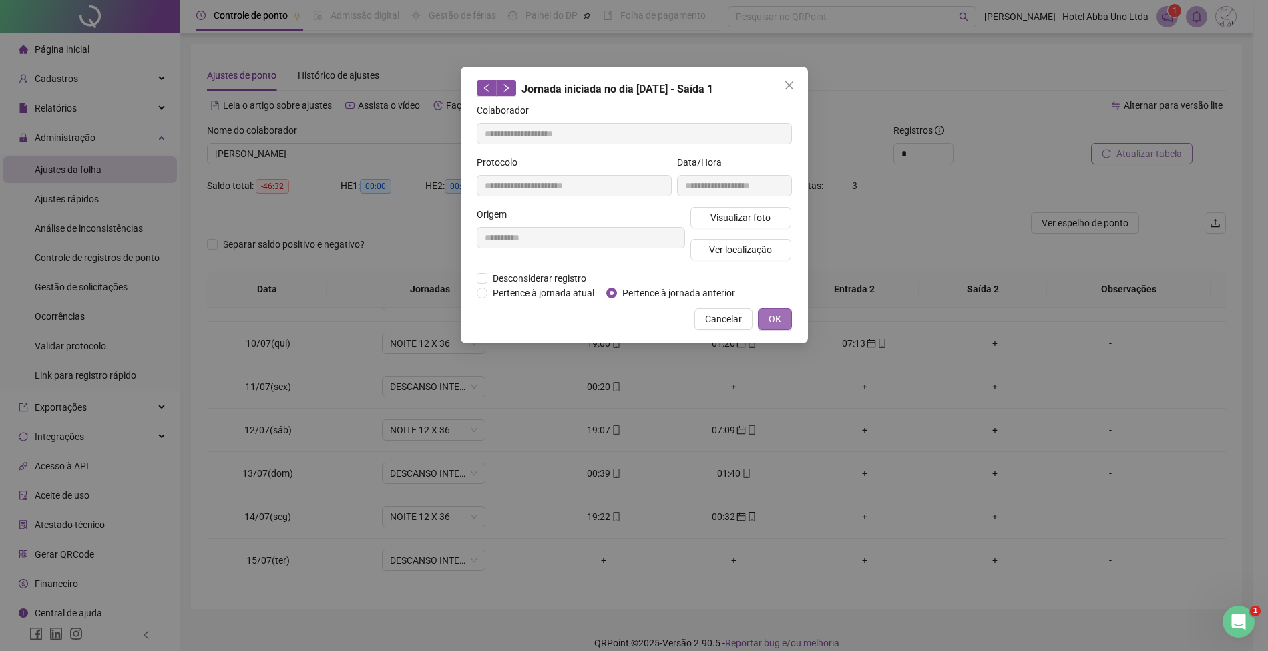
click at [774, 320] on span "OK" at bounding box center [774, 319] width 13 height 15
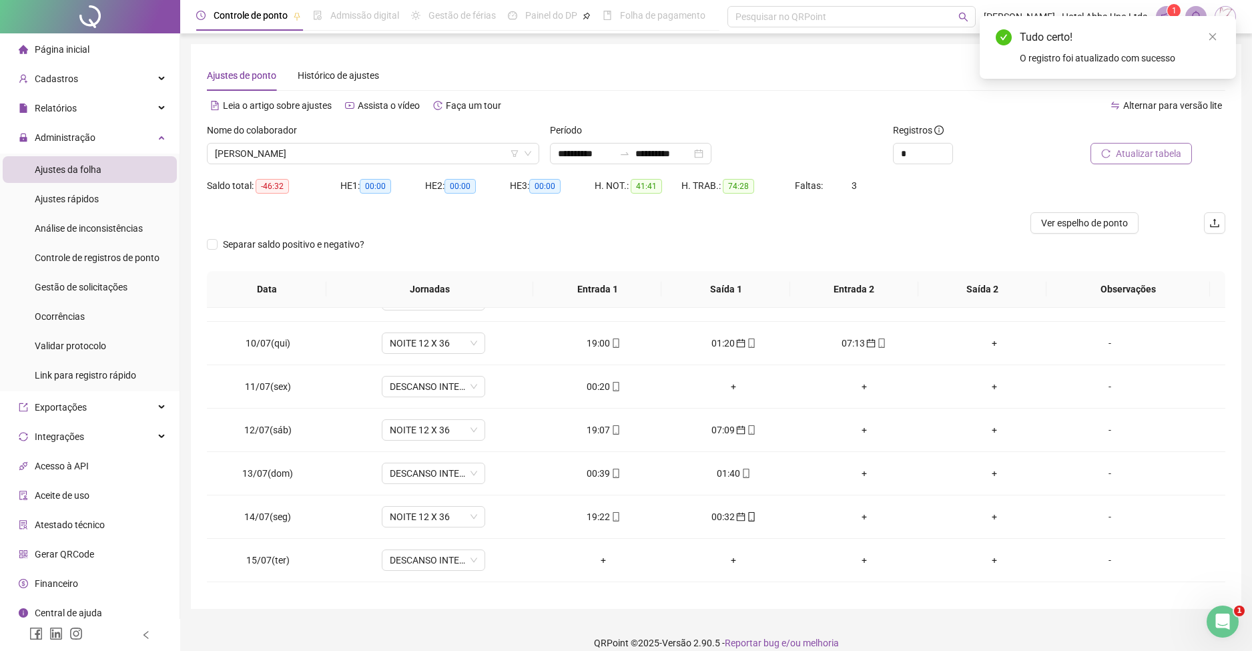
click at [1144, 147] on span "Atualizar tabela" at bounding box center [1148, 153] width 65 height 15
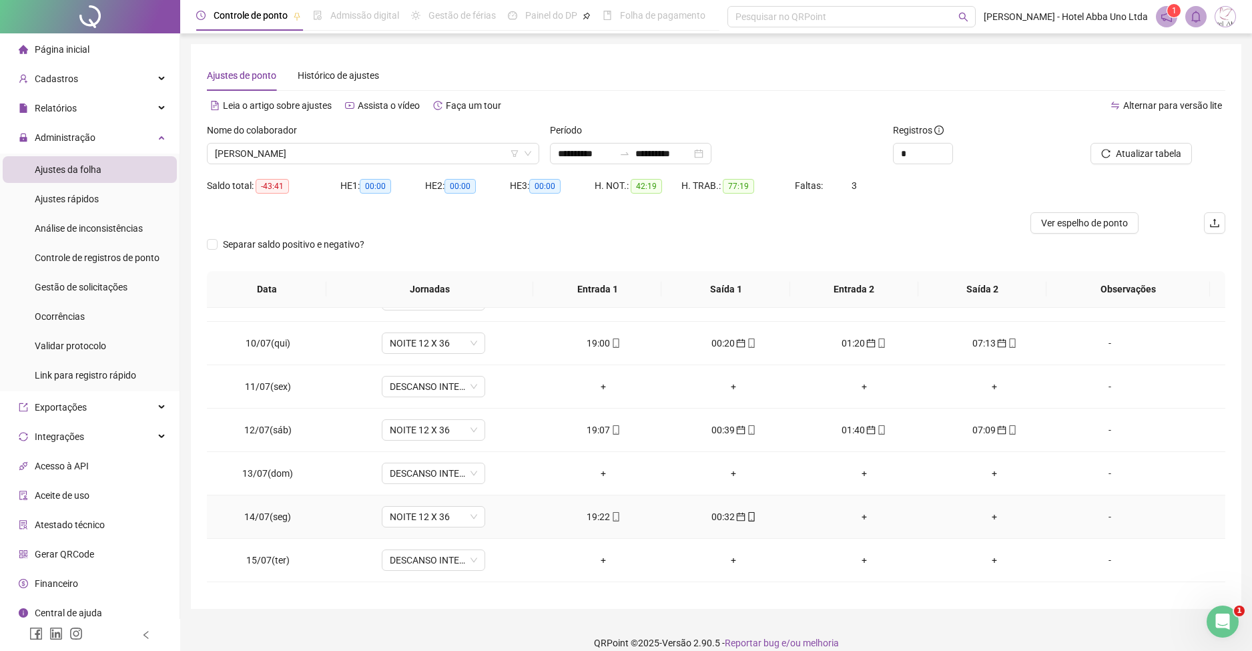
click at [857, 509] on div "+" at bounding box center [864, 516] width 109 height 15
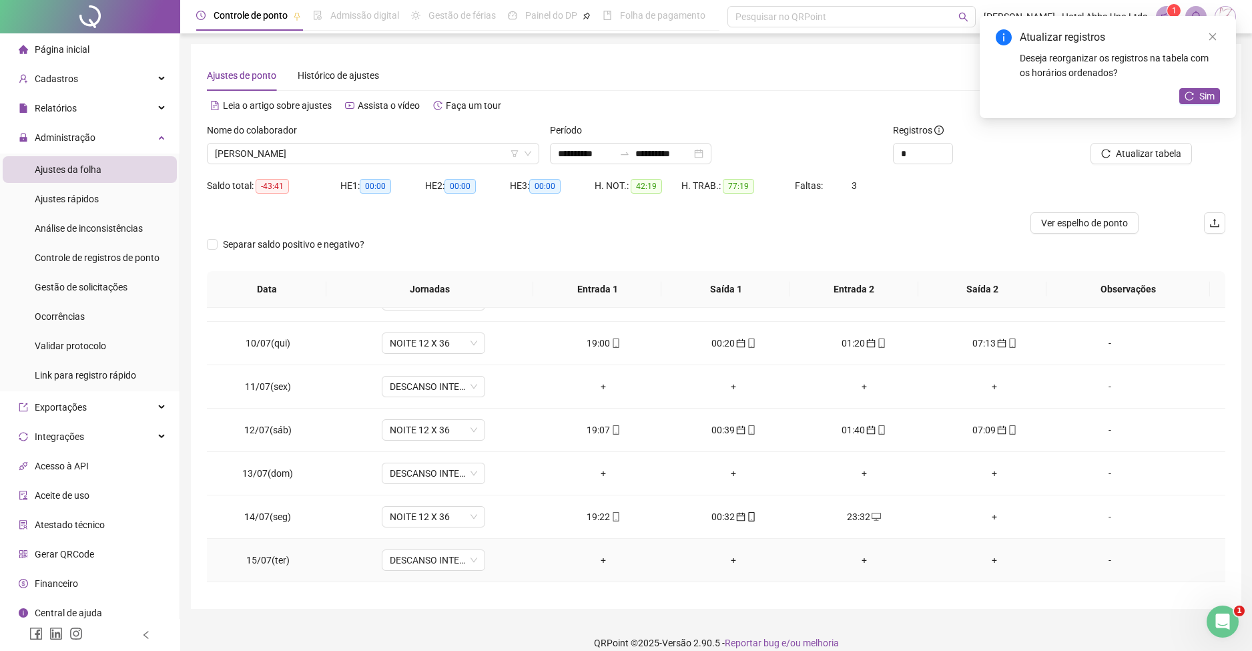
click at [593, 556] on div "+" at bounding box center [603, 560] width 109 height 15
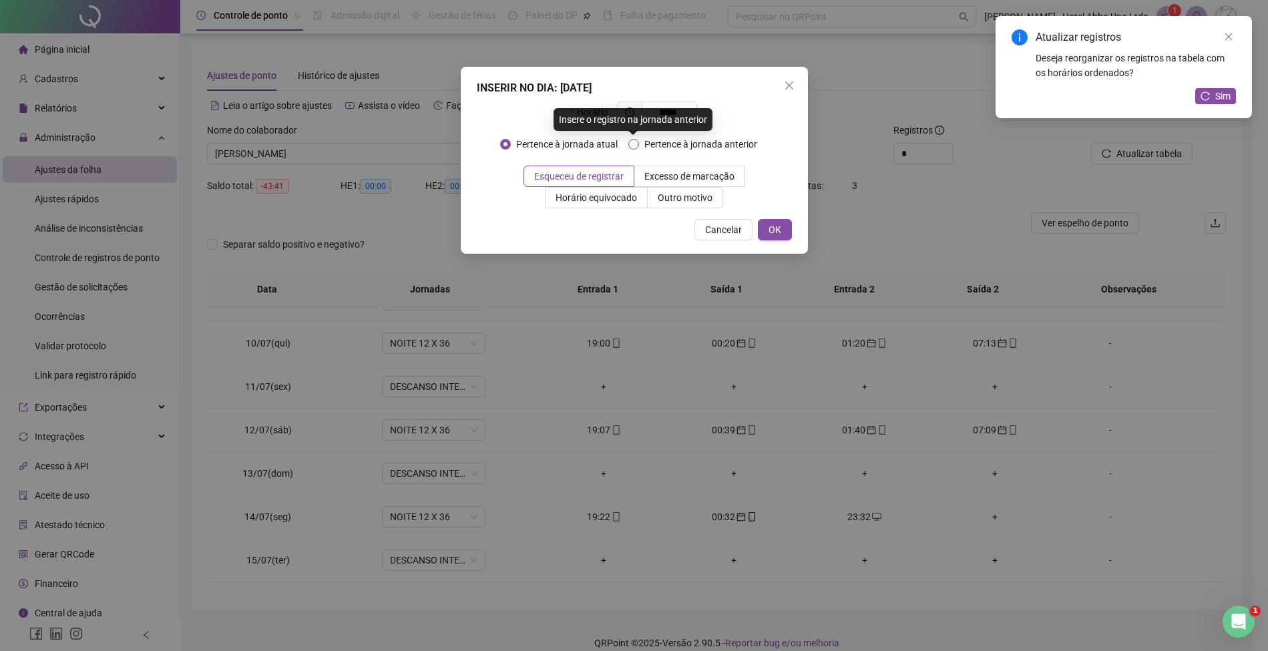
click at [702, 141] on span "Pertence à jornada anterior" at bounding box center [701, 144] width 124 height 15
click at [772, 224] on span "OK" at bounding box center [774, 229] width 13 height 15
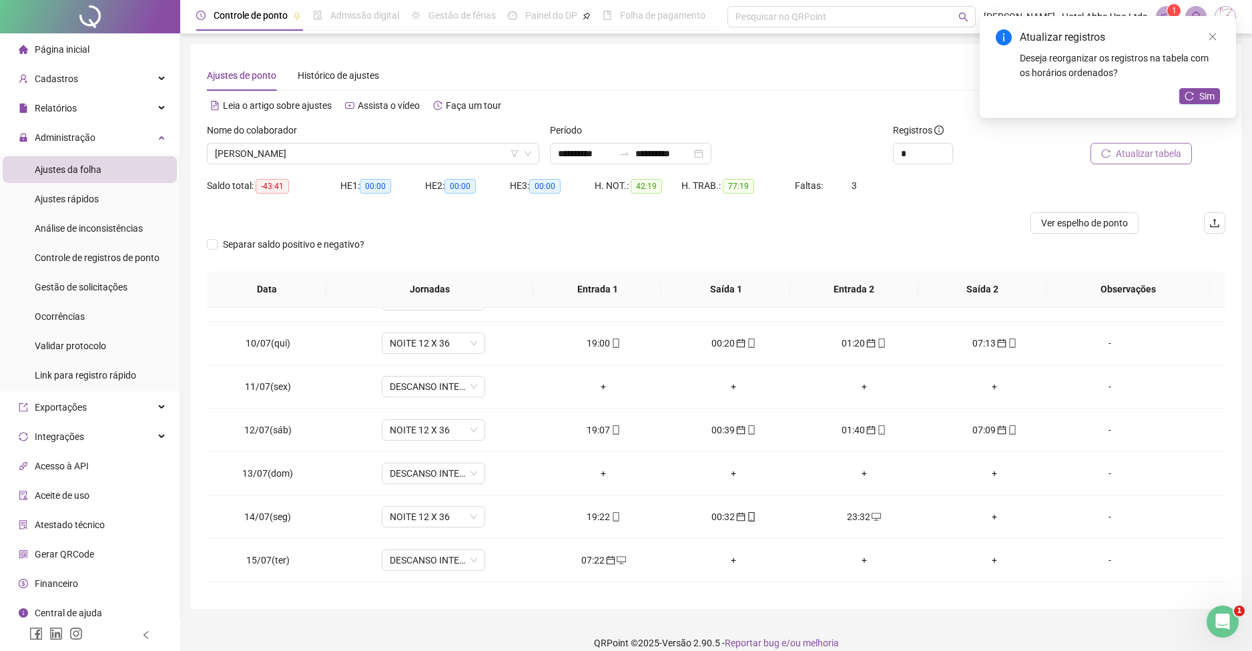
click at [1126, 156] on span "Atualizar tabela" at bounding box center [1148, 153] width 65 height 15
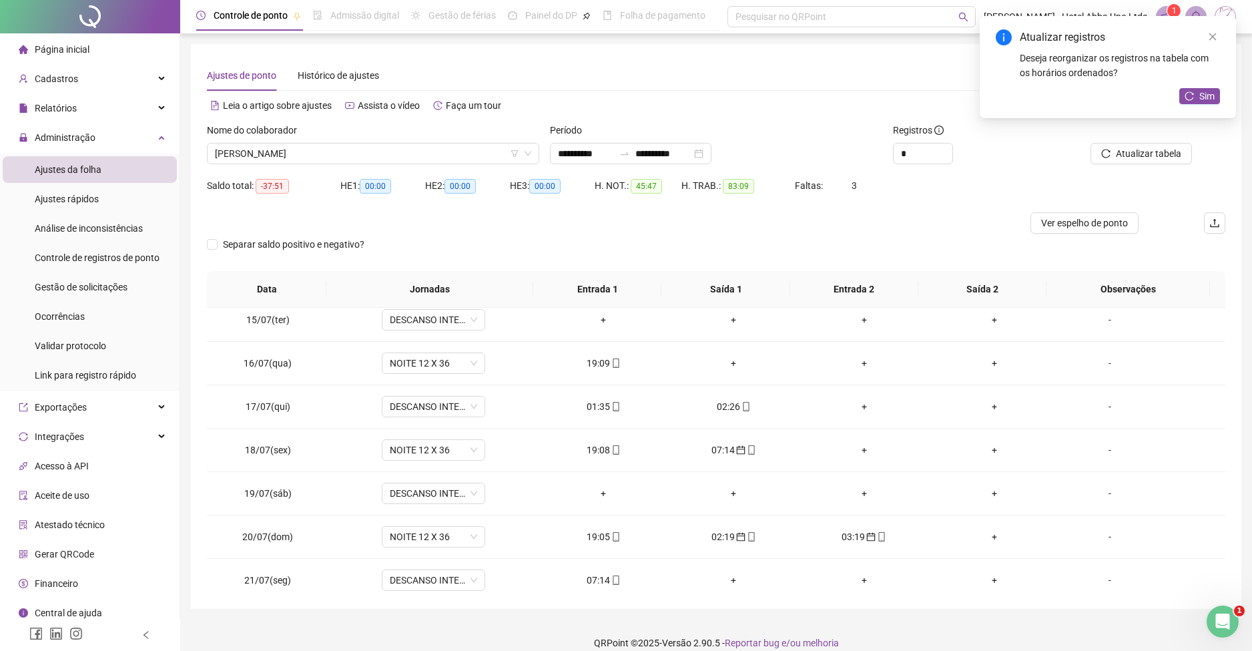
scroll to position [620, 0]
click at [853, 402] on div "+" at bounding box center [864, 403] width 109 height 15
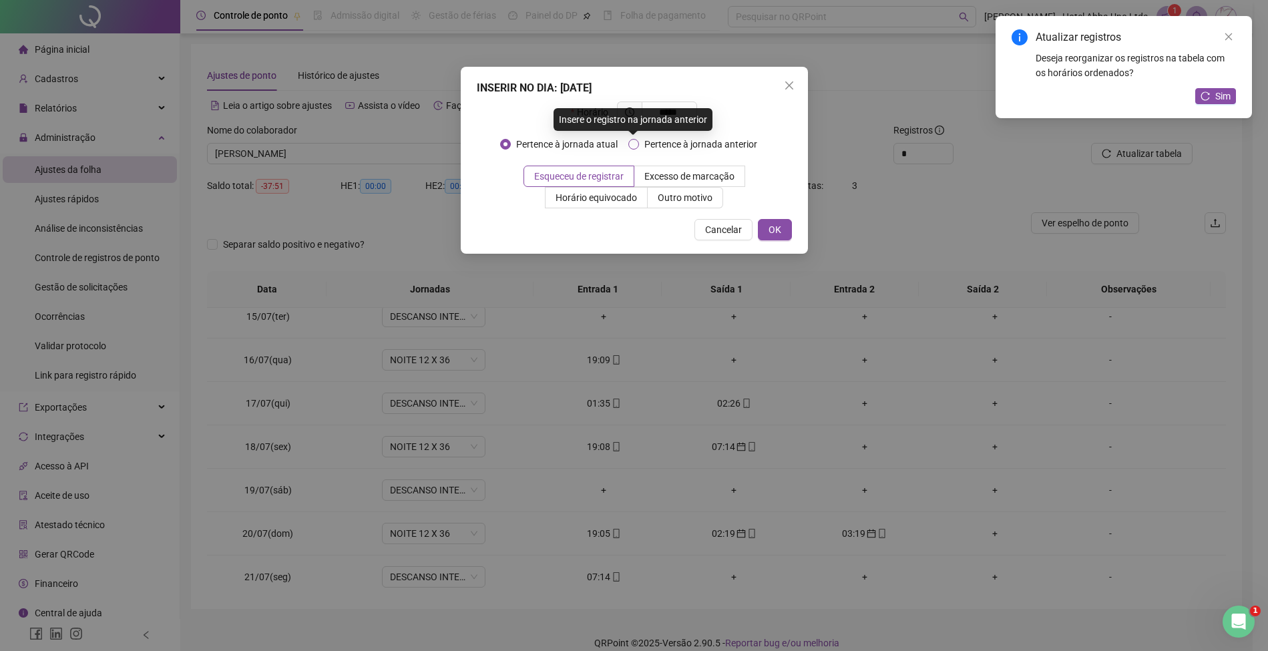
click at [745, 142] on span "Pertence à jornada anterior" at bounding box center [701, 144] width 124 height 15
click at [773, 224] on span "OK" at bounding box center [774, 229] width 13 height 15
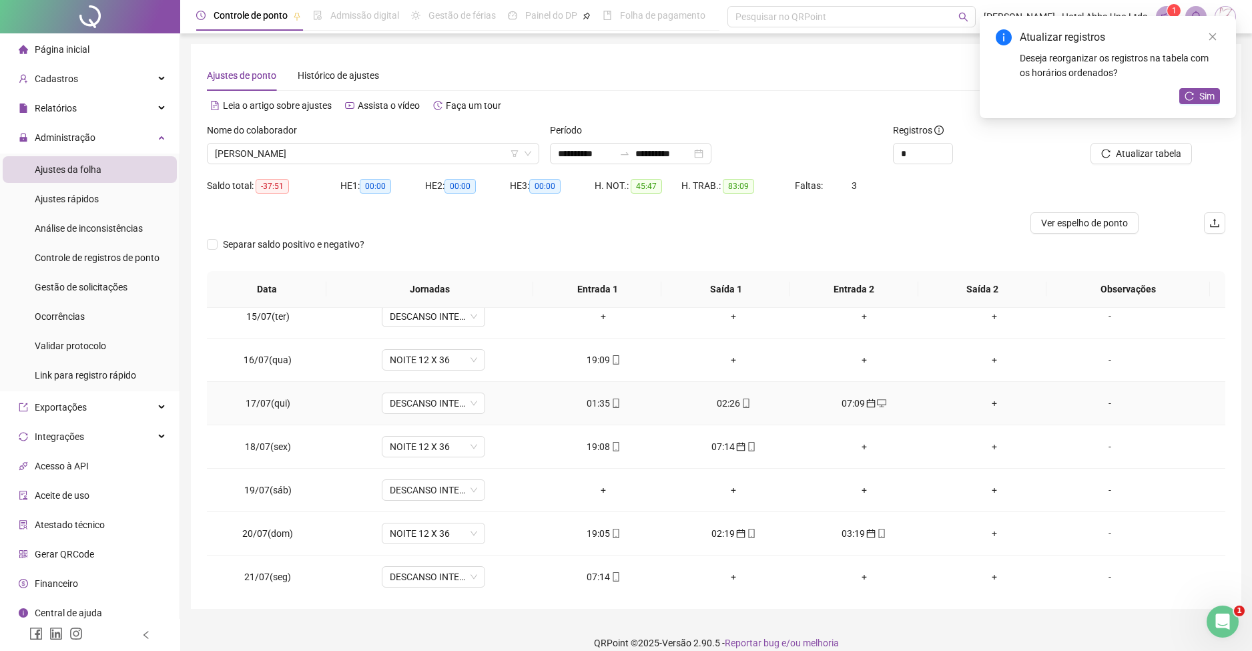
click at [594, 403] on div "01:35" at bounding box center [603, 403] width 109 height 15
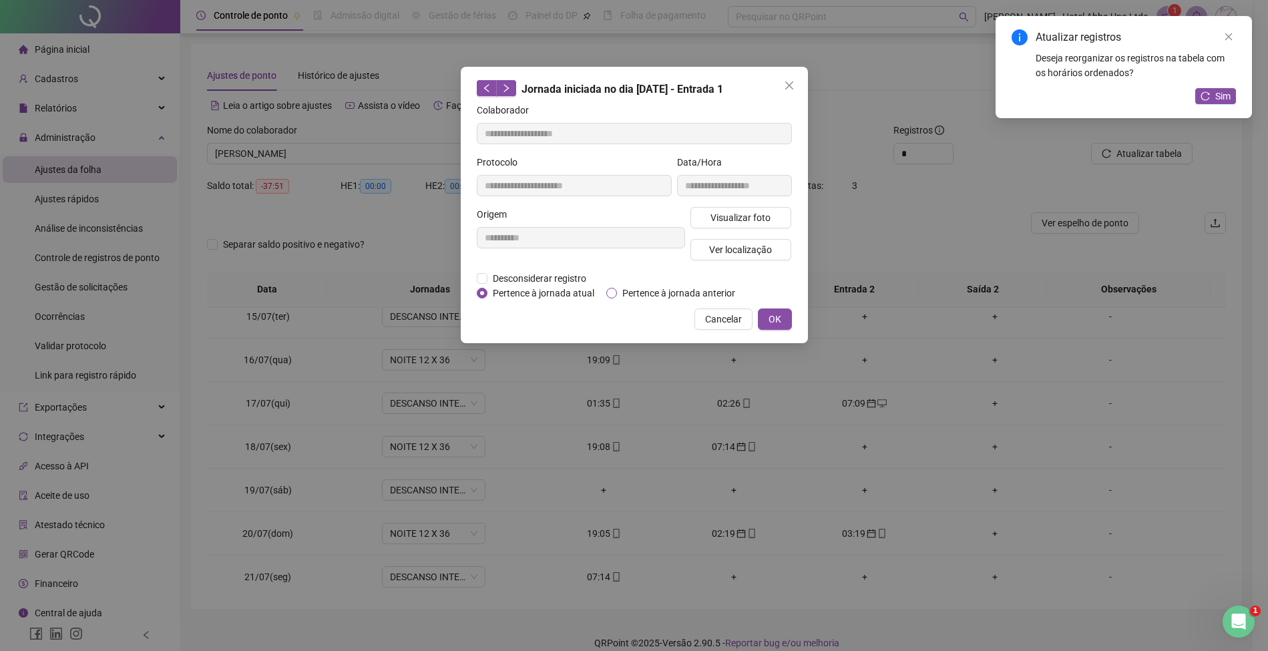
click at [638, 290] on span "Pertence à jornada anterior" at bounding box center [679, 293] width 124 height 15
click at [784, 312] on button "OK" at bounding box center [775, 318] width 34 height 21
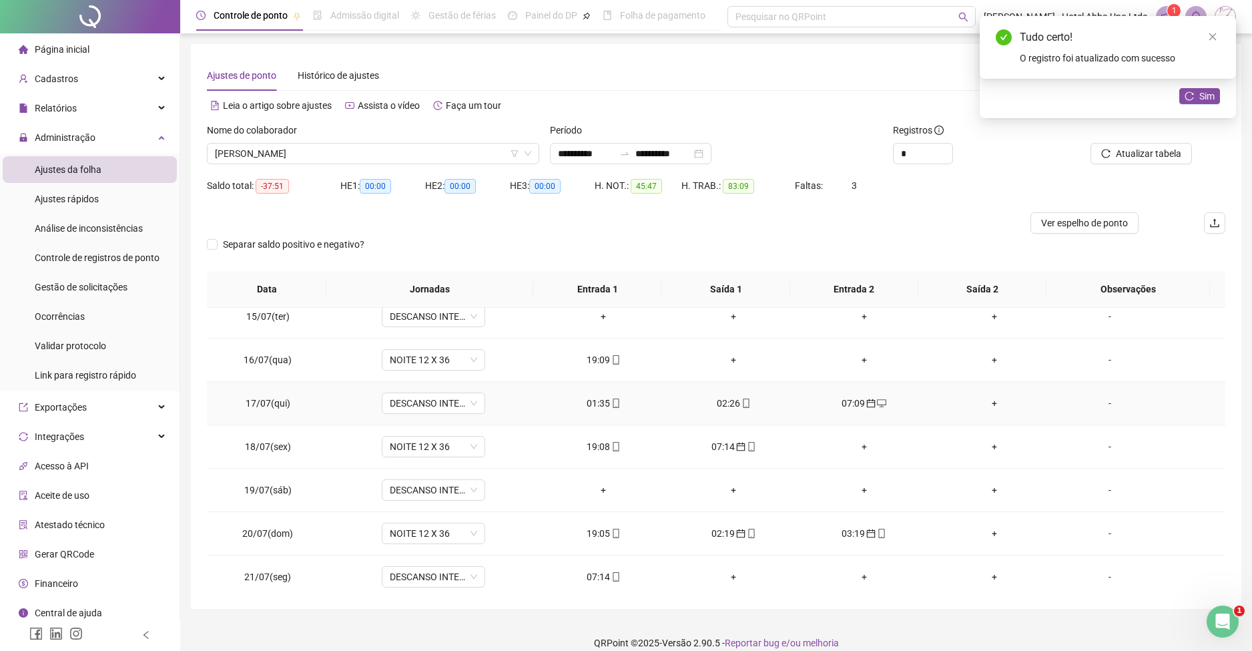
click at [721, 401] on div "02:26" at bounding box center [734, 403] width 109 height 15
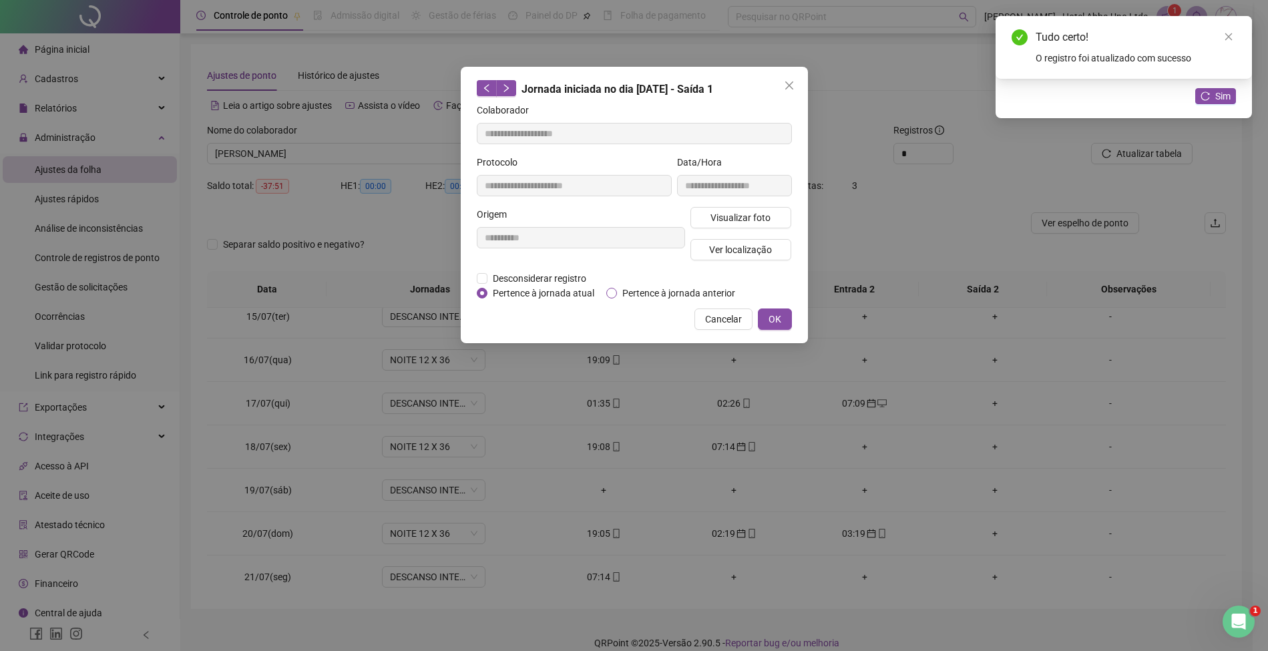
click at [697, 288] on span "Pertence à jornada anterior" at bounding box center [679, 293] width 124 height 15
click at [774, 318] on span "OK" at bounding box center [774, 319] width 13 height 15
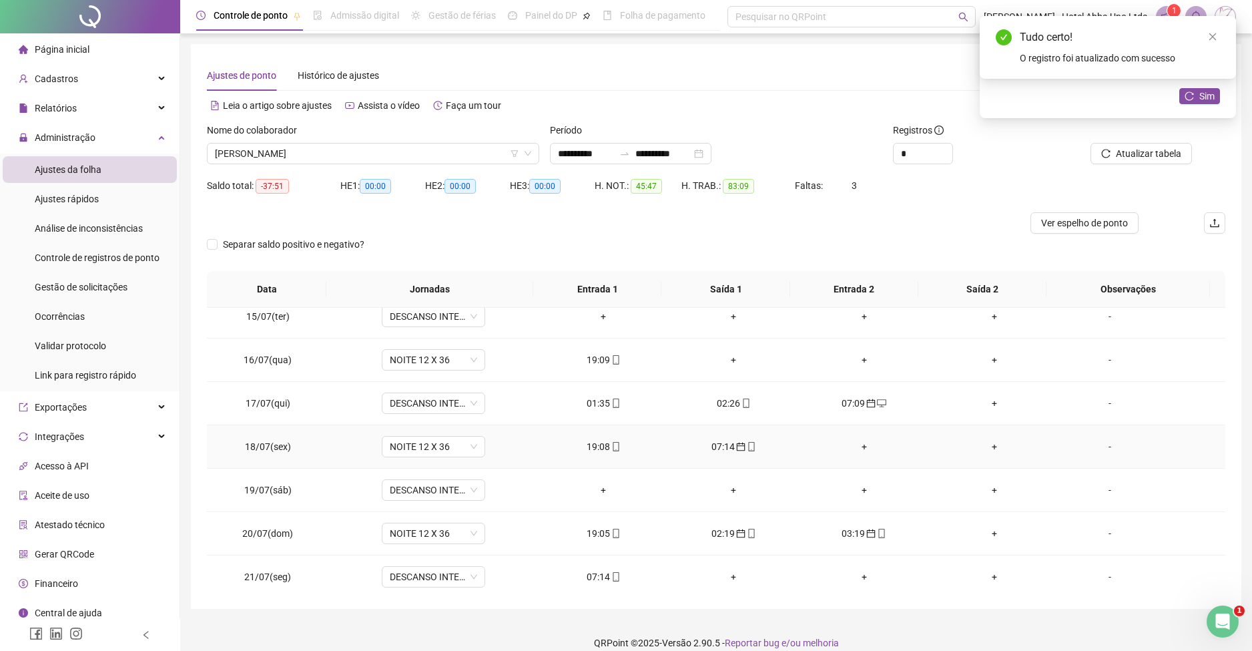
click at [855, 443] on div "+" at bounding box center [864, 446] width 109 height 15
click at [983, 447] on div "+" at bounding box center [994, 446] width 109 height 15
click at [592, 571] on div "07:14" at bounding box center [603, 576] width 109 height 15
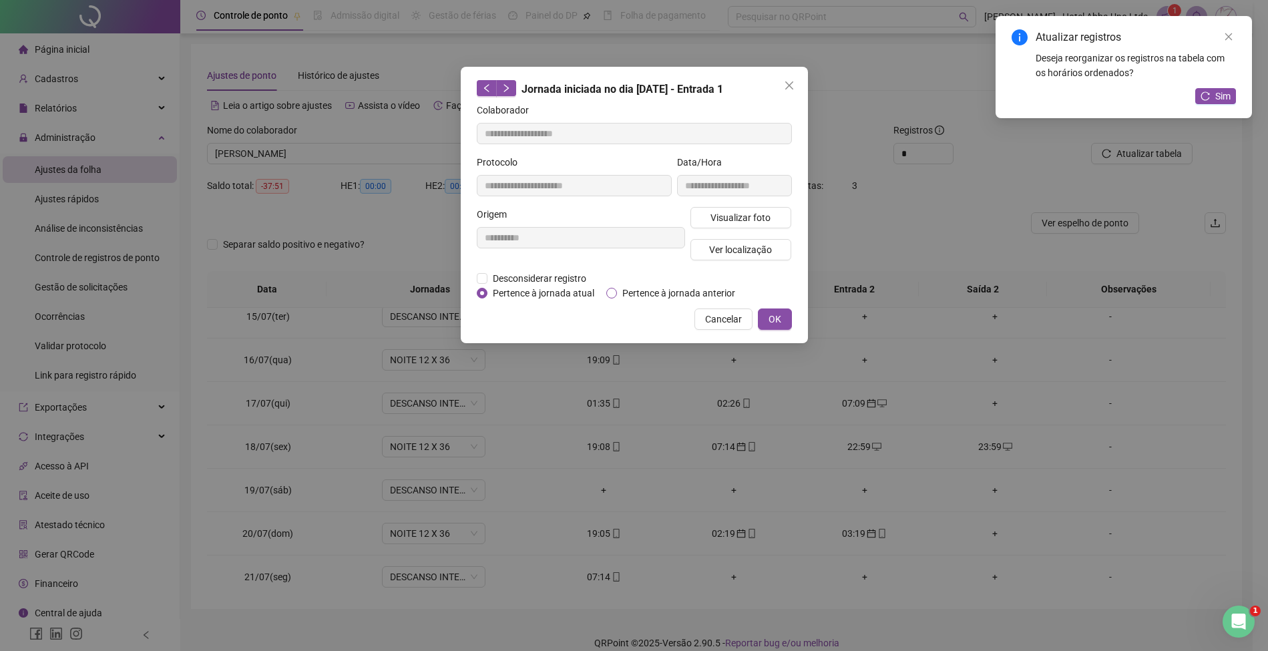
click at [643, 290] on span "Pertence à jornada anterior" at bounding box center [679, 293] width 124 height 15
click at [778, 308] on button "OK" at bounding box center [775, 318] width 34 height 21
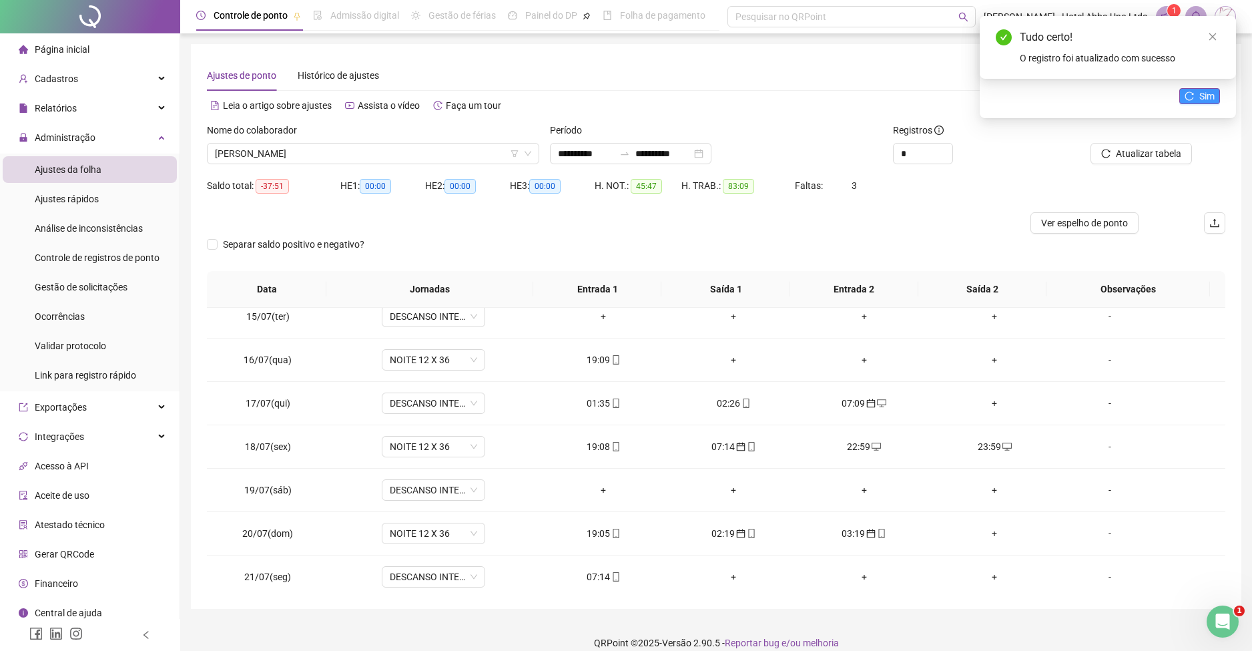
click at [1206, 93] on span "Sim" at bounding box center [1207, 96] width 15 height 15
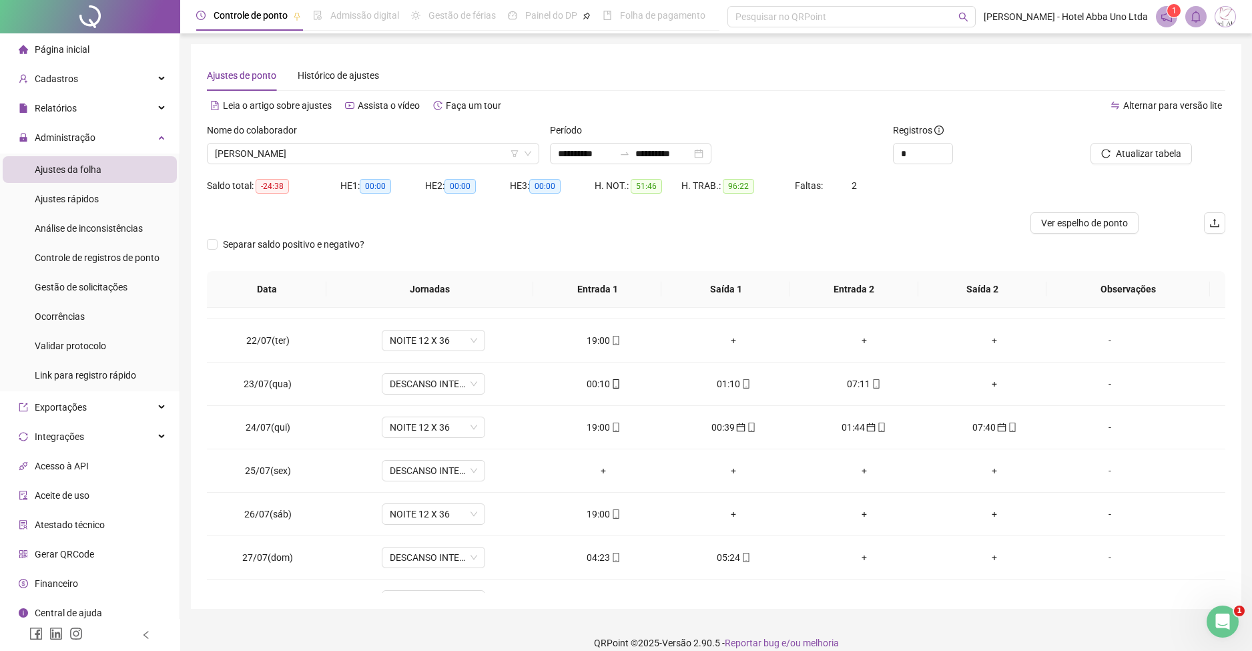
scroll to position [903, 0]
click at [593, 385] on div "00:10" at bounding box center [603, 380] width 109 height 15
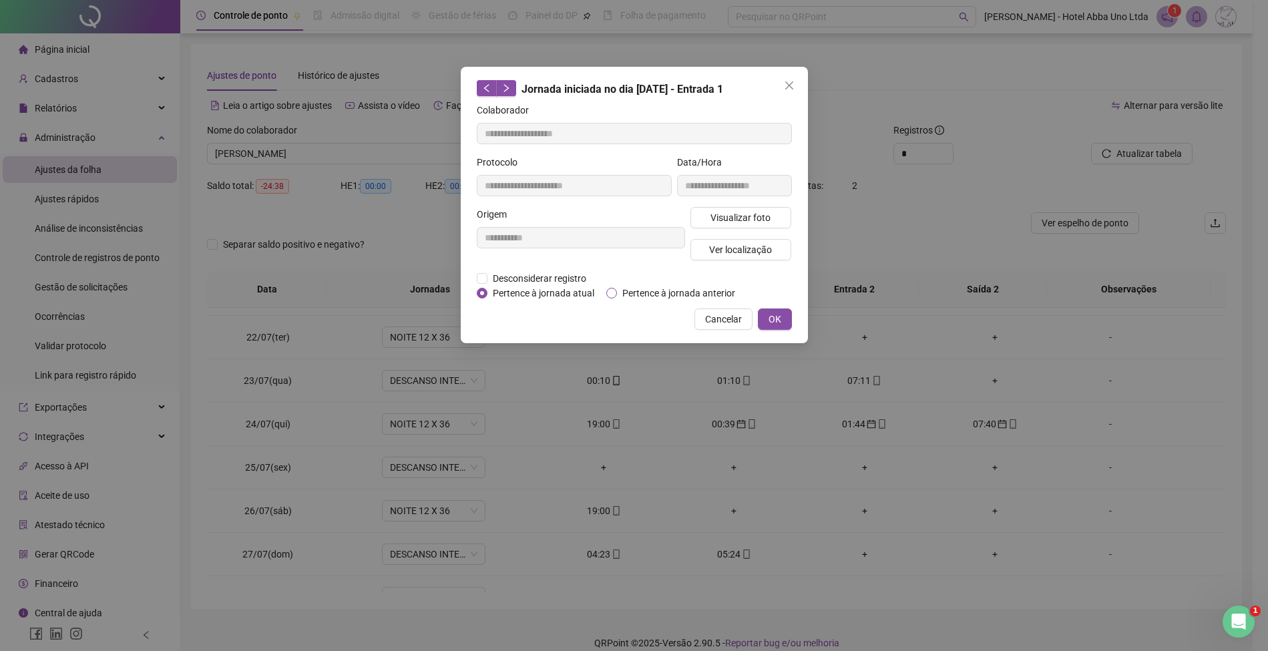
click at [659, 289] on span "Pertence à jornada anterior" at bounding box center [679, 293] width 124 height 15
click at [781, 313] on button "OK" at bounding box center [775, 318] width 34 height 21
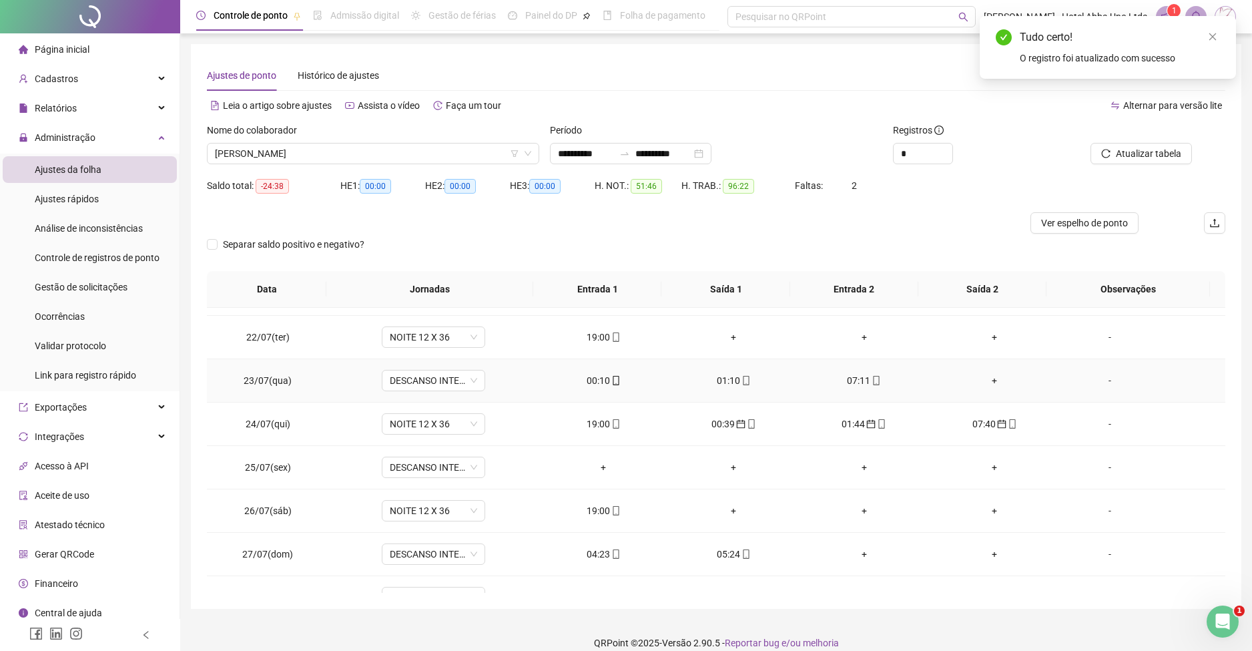
click at [718, 383] on div "01:10" at bounding box center [734, 380] width 109 height 15
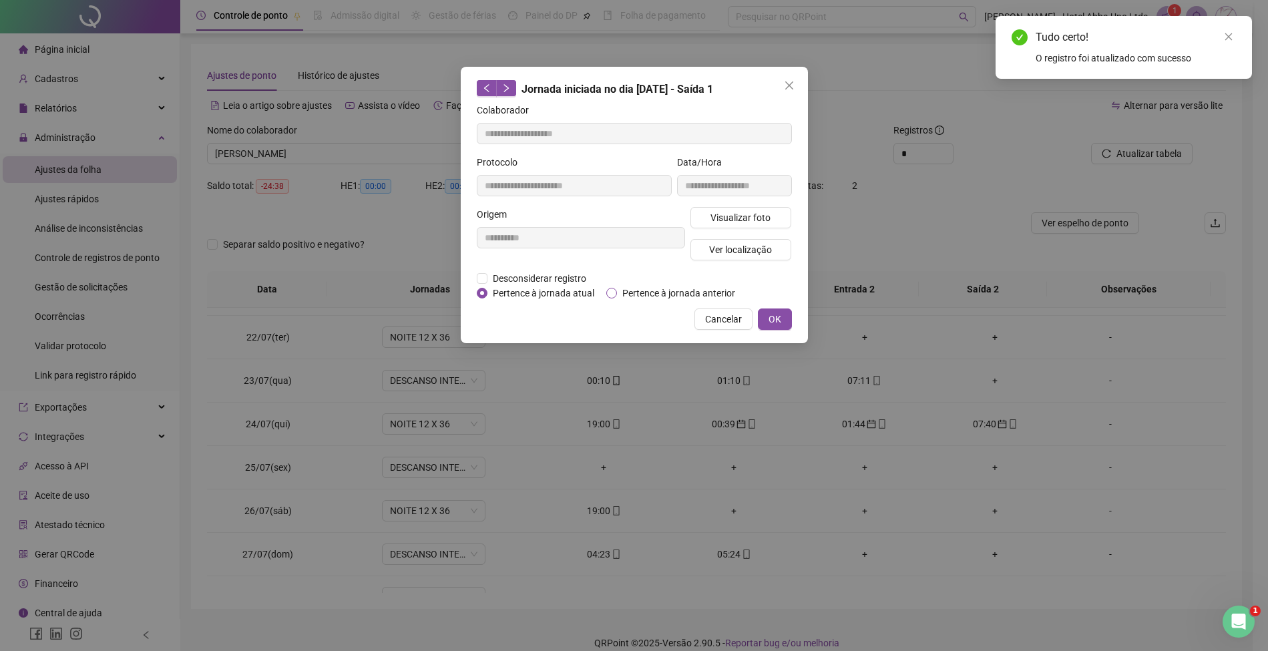
click at [703, 295] on span "Pertence à jornada anterior" at bounding box center [679, 293] width 124 height 15
click at [790, 310] on button "OK" at bounding box center [775, 318] width 34 height 21
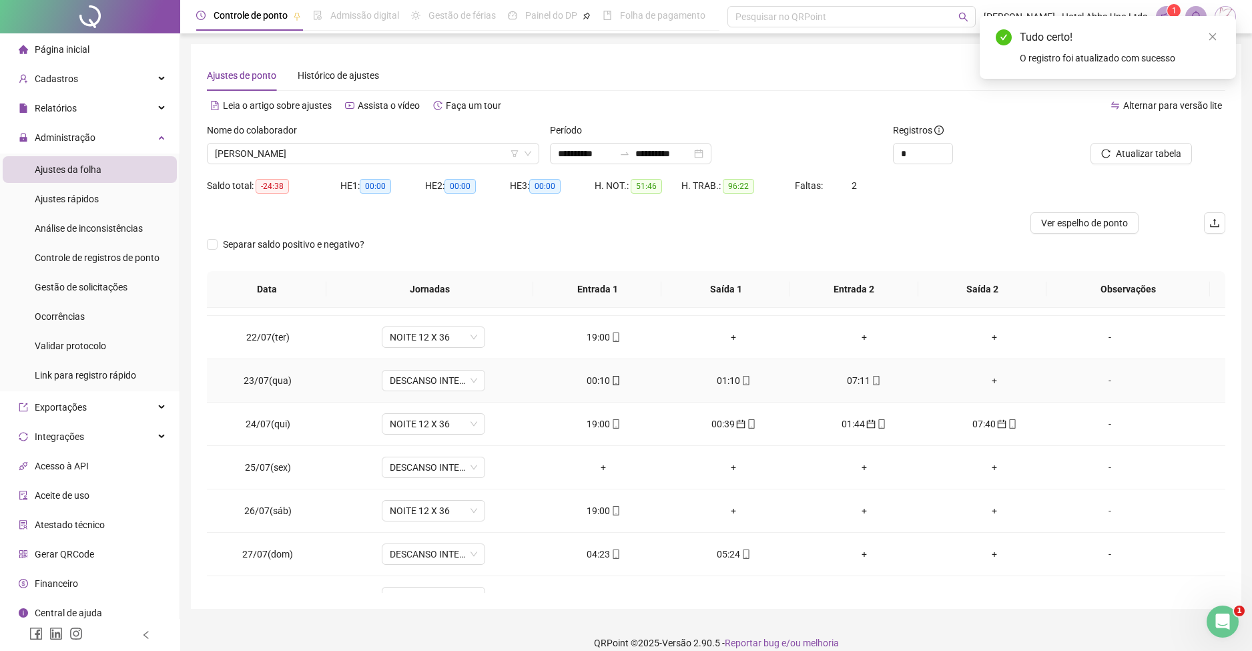
click at [842, 379] on div "07:11" at bounding box center [864, 380] width 109 height 15
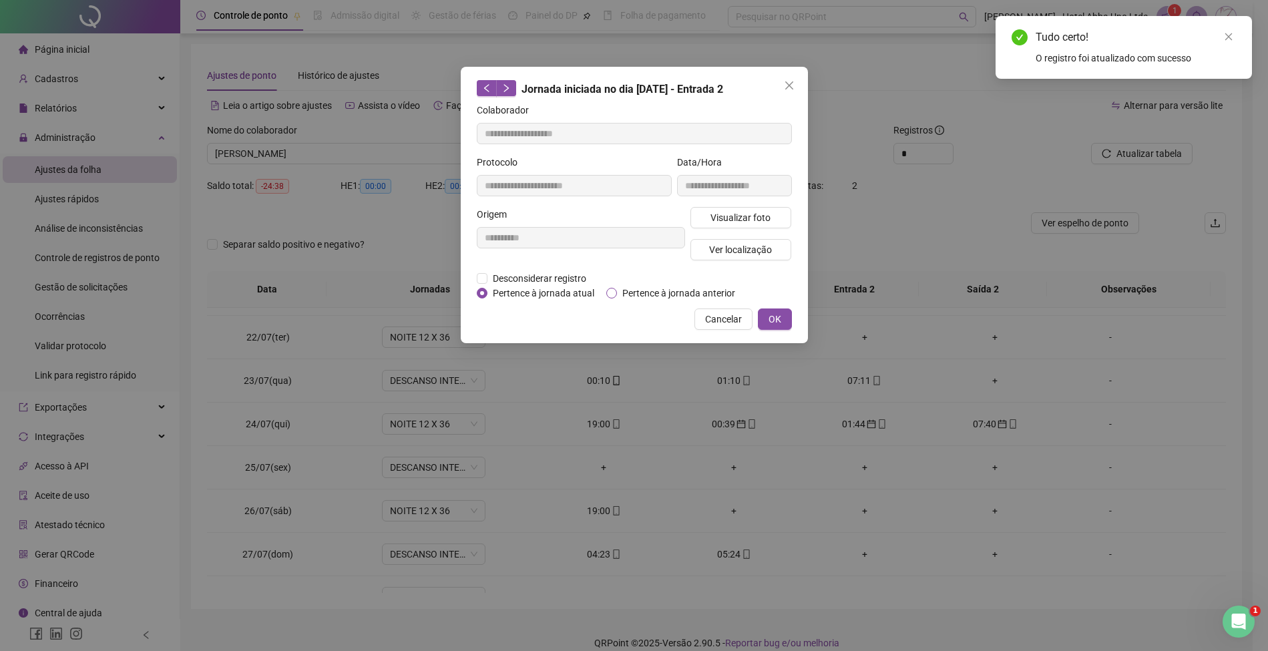
click at [672, 289] on span "Pertence à jornada anterior" at bounding box center [679, 293] width 124 height 15
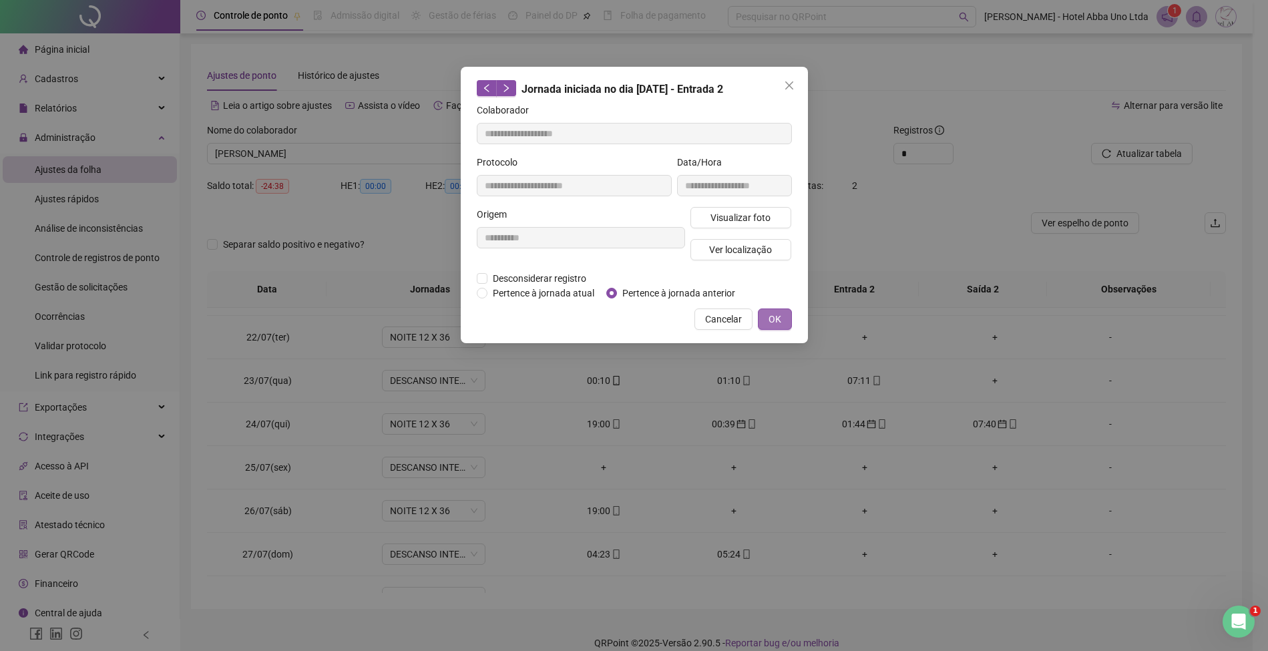
click at [782, 313] on button "OK" at bounding box center [775, 318] width 34 height 21
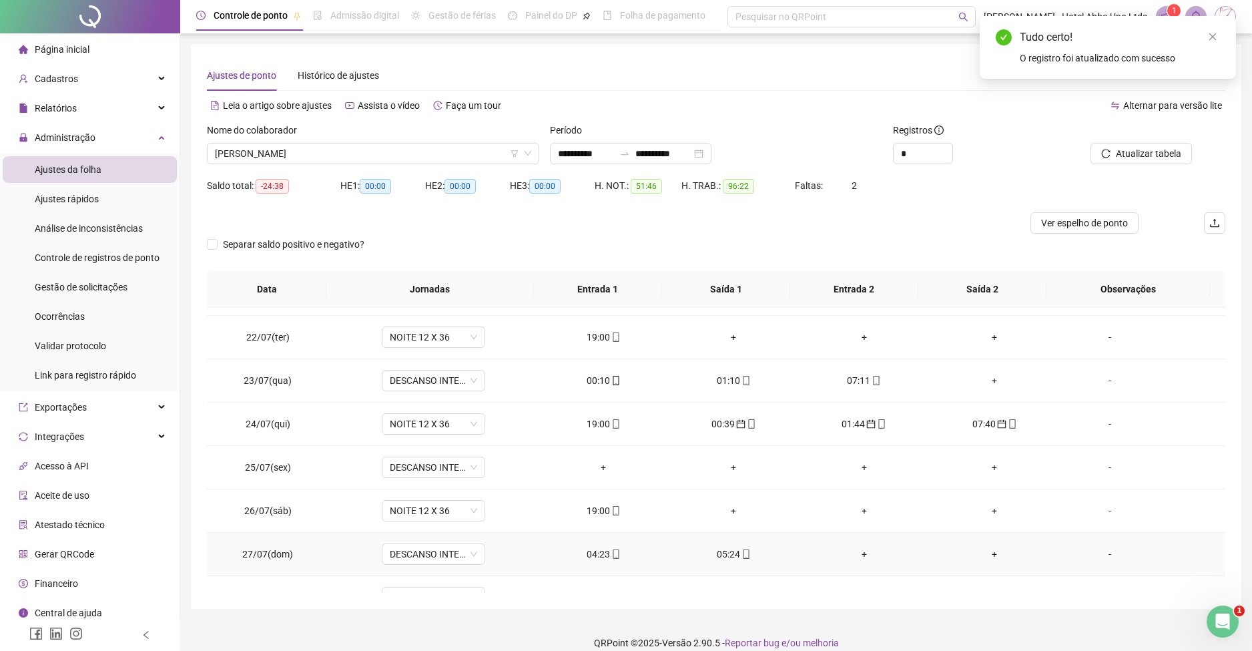
click at [585, 549] on div "04:23" at bounding box center [603, 554] width 109 height 15
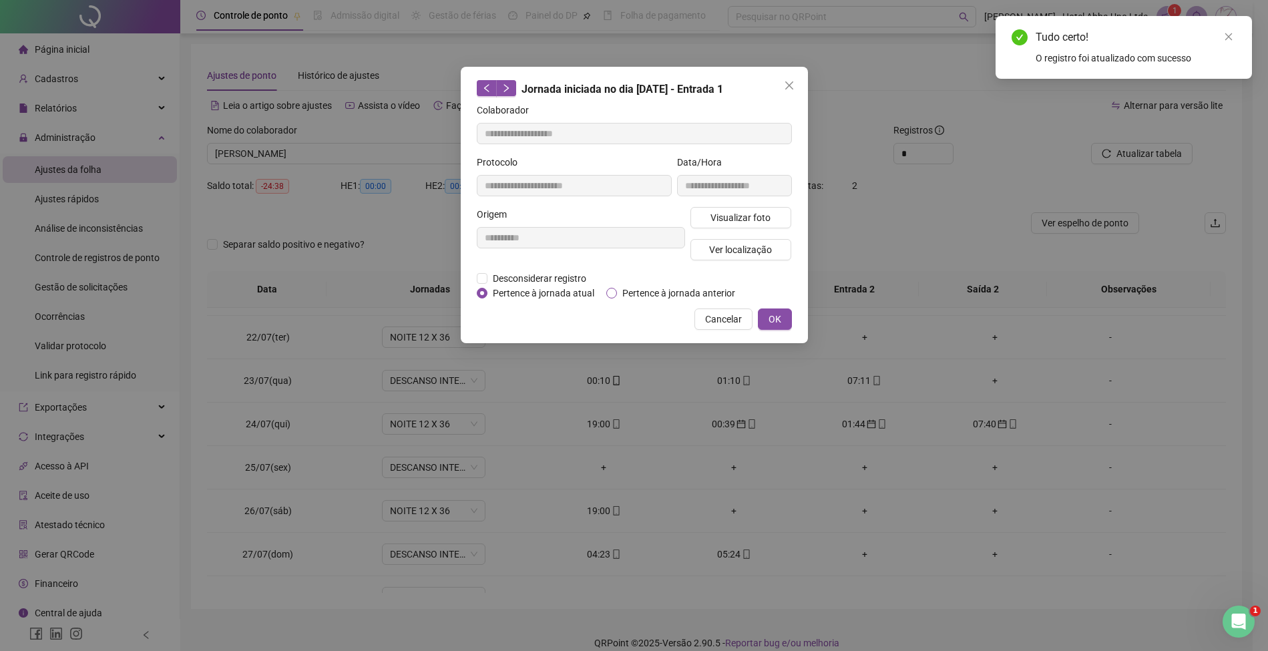
click at [680, 292] on span "Pertence à jornada anterior" at bounding box center [679, 293] width 124 height 15
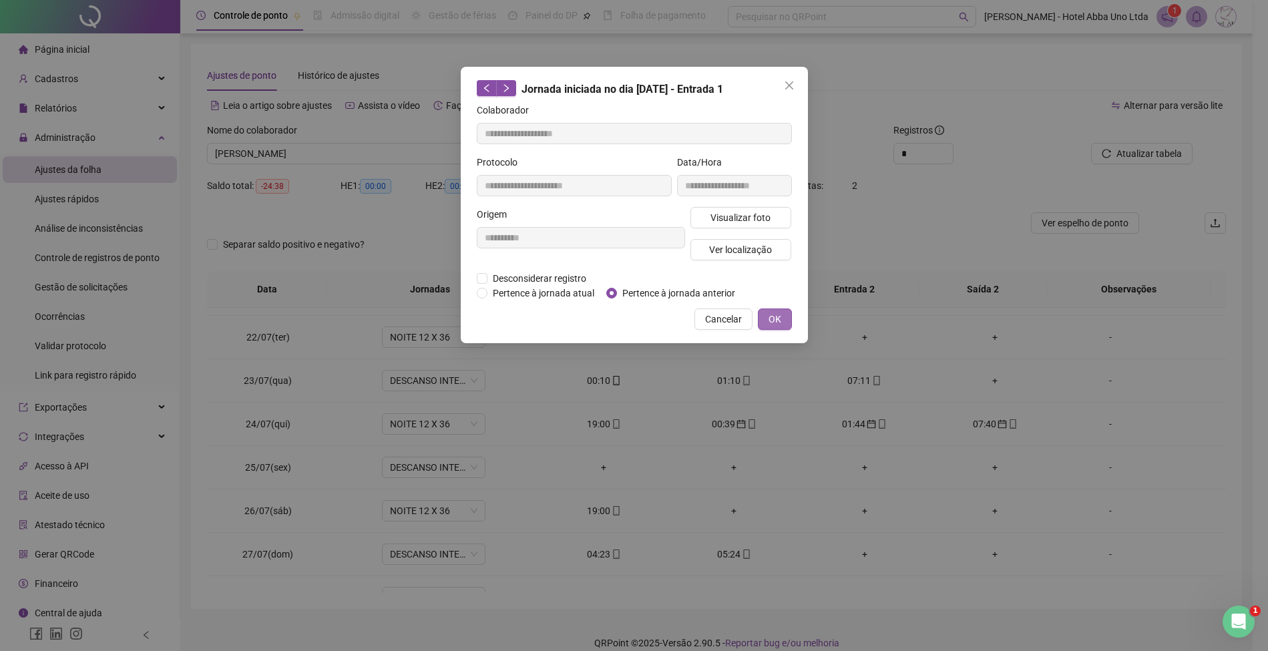
click at [781, 316] on button "OK" at bounding box center [775, 318] width 34 height 21
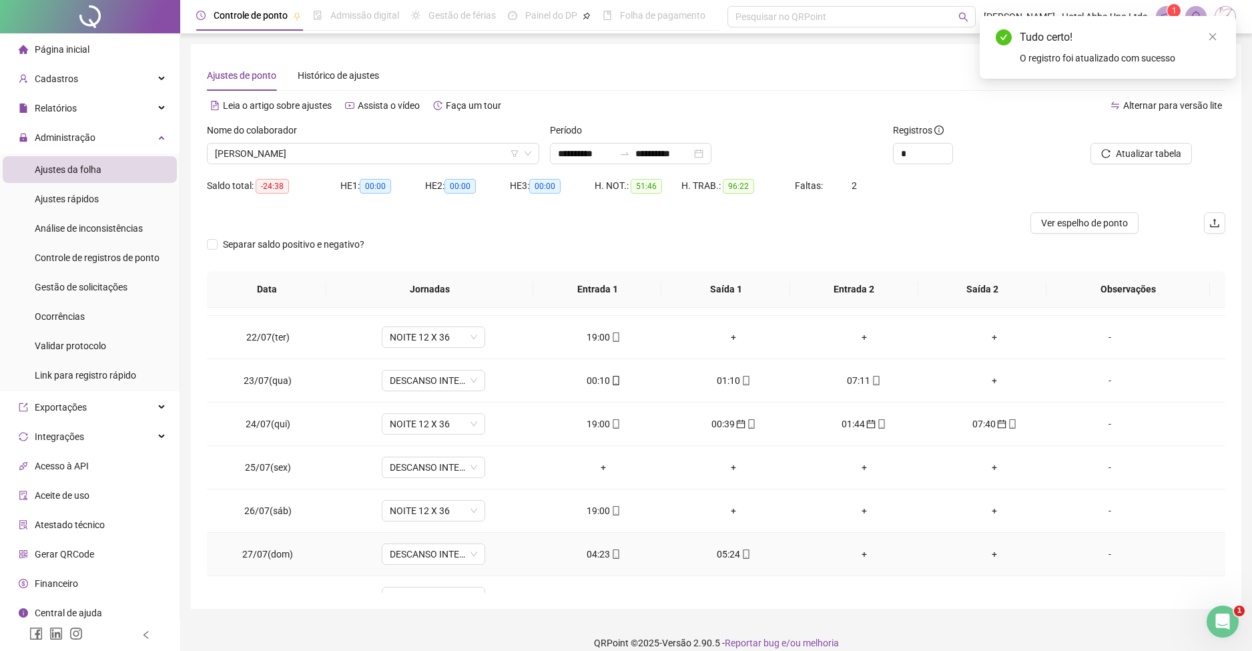
click at [714, 555] on div "05:24" at bounding box center [734, 554] width 109 height 15
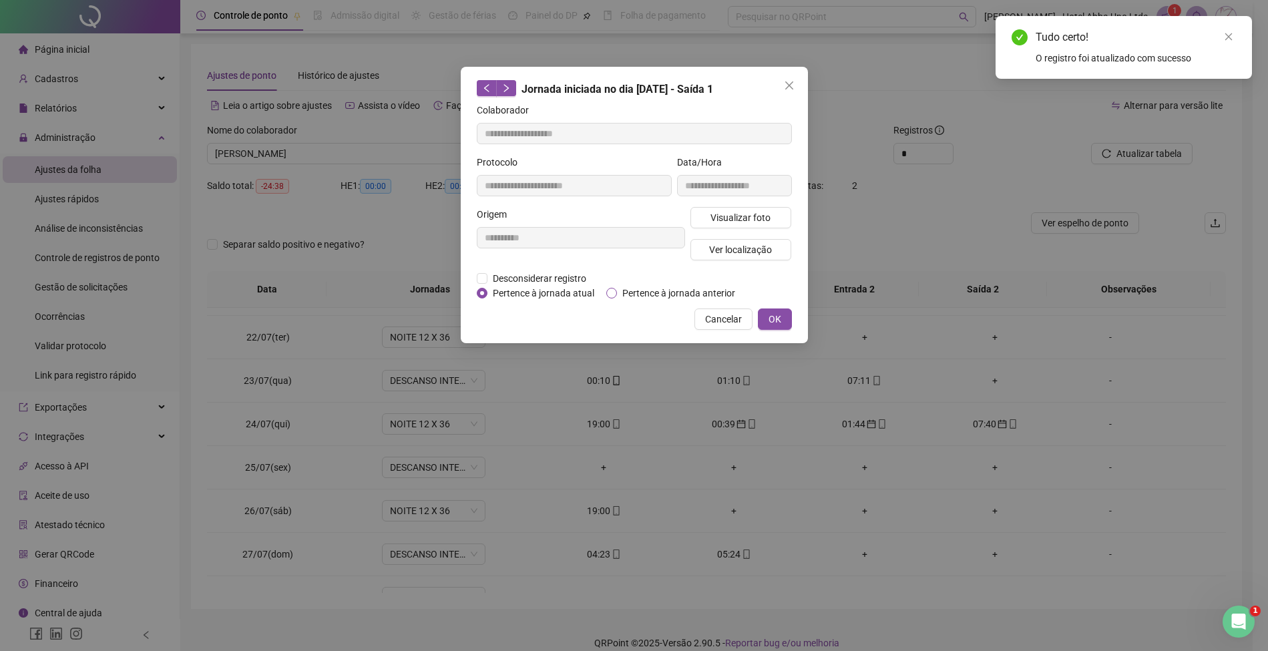
click at [677, 295] on span "Pertence à jornada anterior" at bounding box center [679, 293] width 124 height 15
click at [780, 318] on span "OK" at bounding box center [774, 319] width 13 height 15
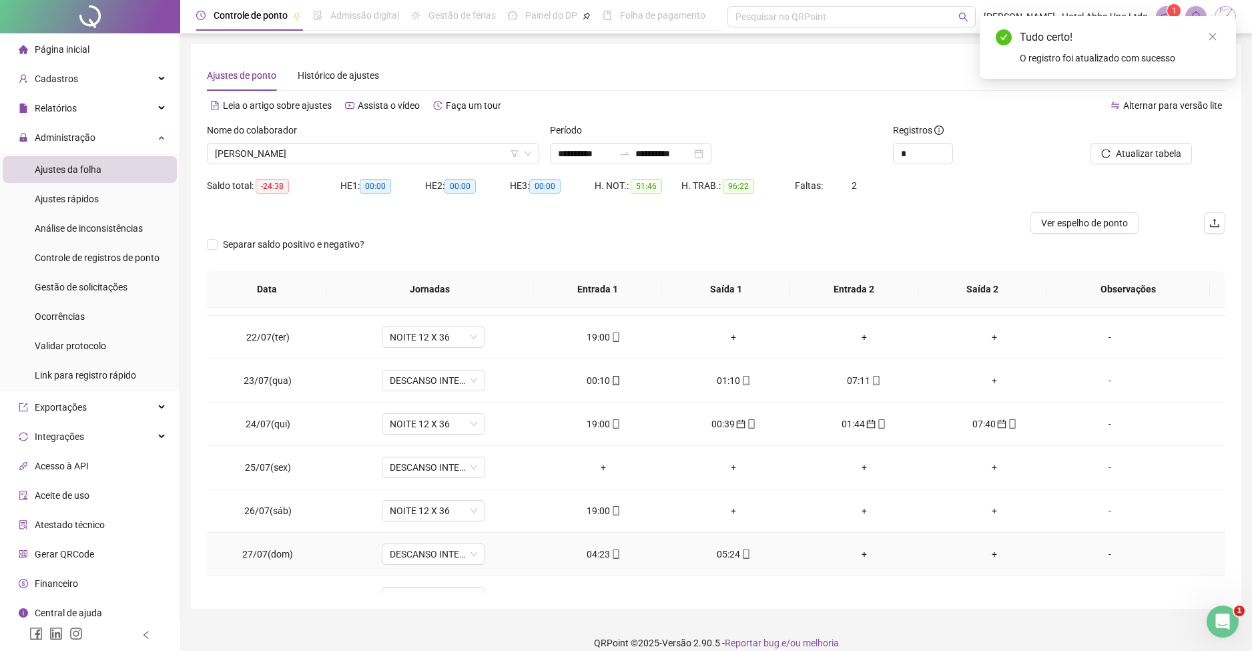
click at [852, 554] on div "+" at bounding box center [864, 554] width 109 height 15
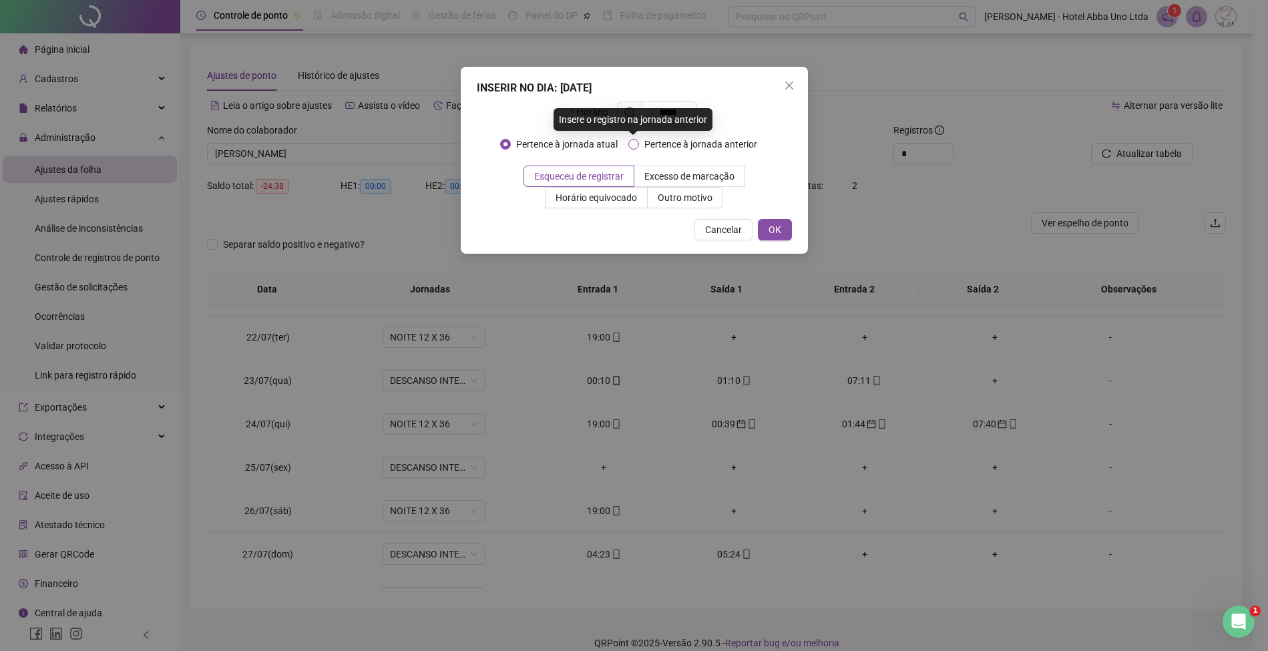
click at [728, 145] on span "Pertence à jornada anterior" at bounding box center [701, 144] width 124 height 15
click at [772, 226] on span "OK" at bounding box center [774, 229] width 13 height 15
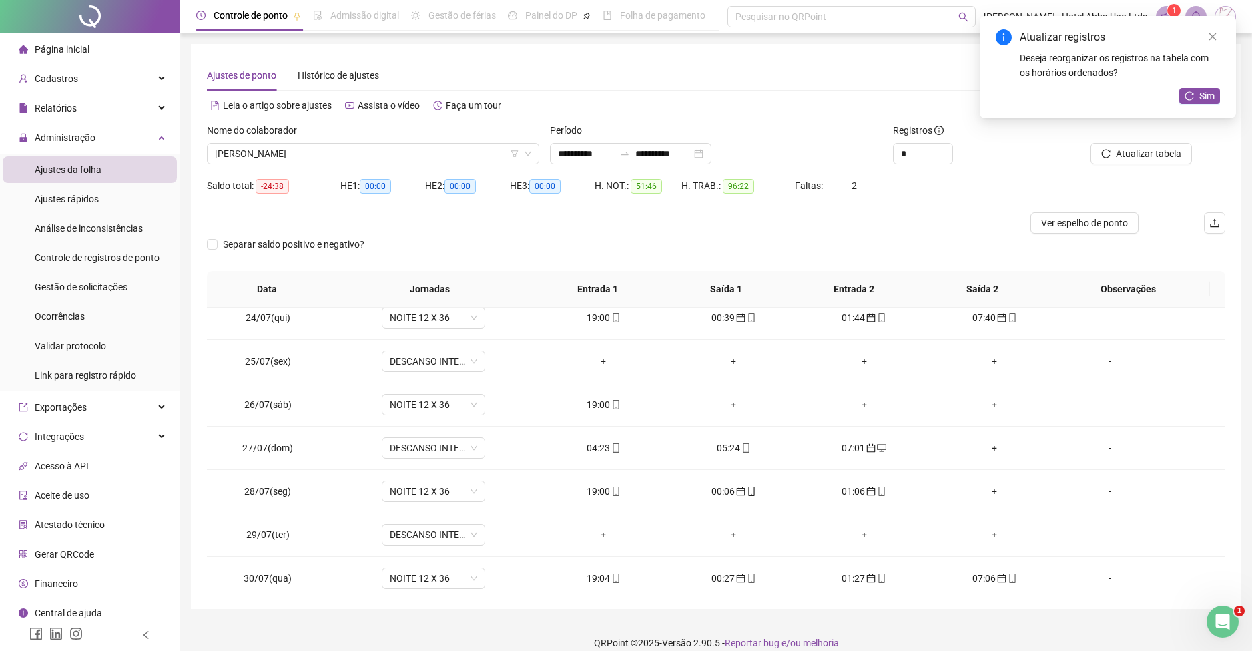
scroll to position [1060, 0]
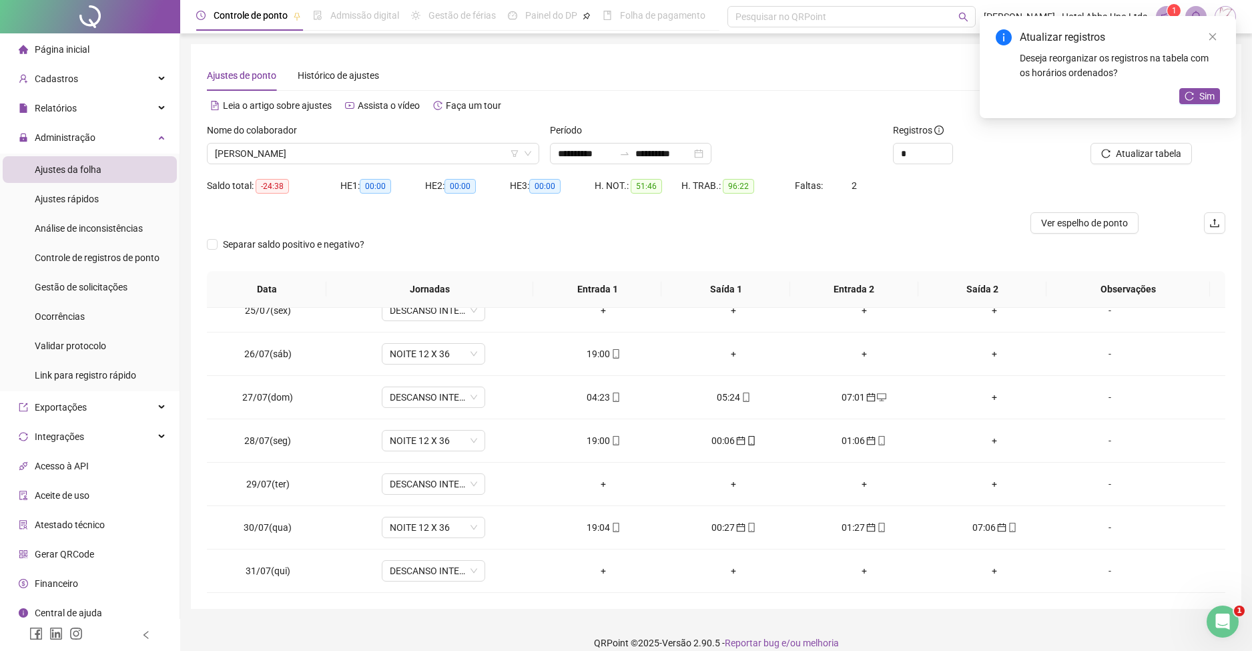
click at [1230, 570] on div "**********" at bounding box center [716, 326] width 1051 height 565
click at [596, 479] on div "+" at bounding box center [603, 484] width 109 height 15
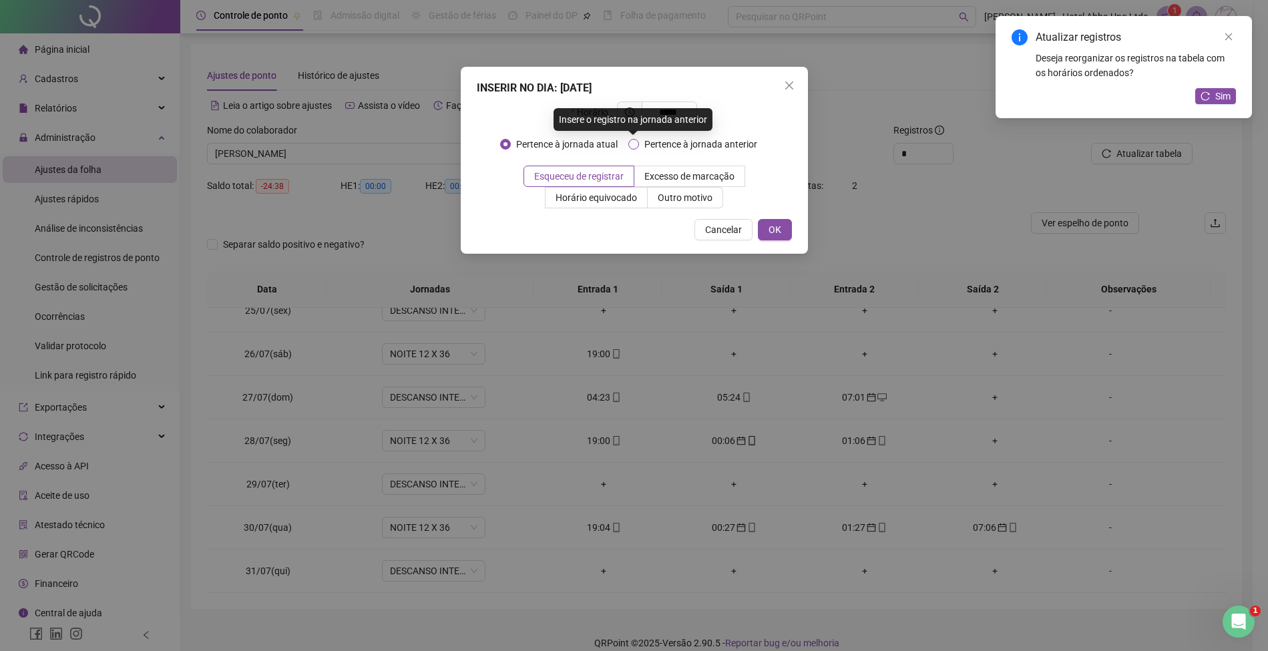
click at [671, 142] on span "Pertence à jornada anterior" at bounding box center [701, 144] width 124 height 15
click at [772, 234] on span "OK" at bounding box center [774, 229] width 13 height 15
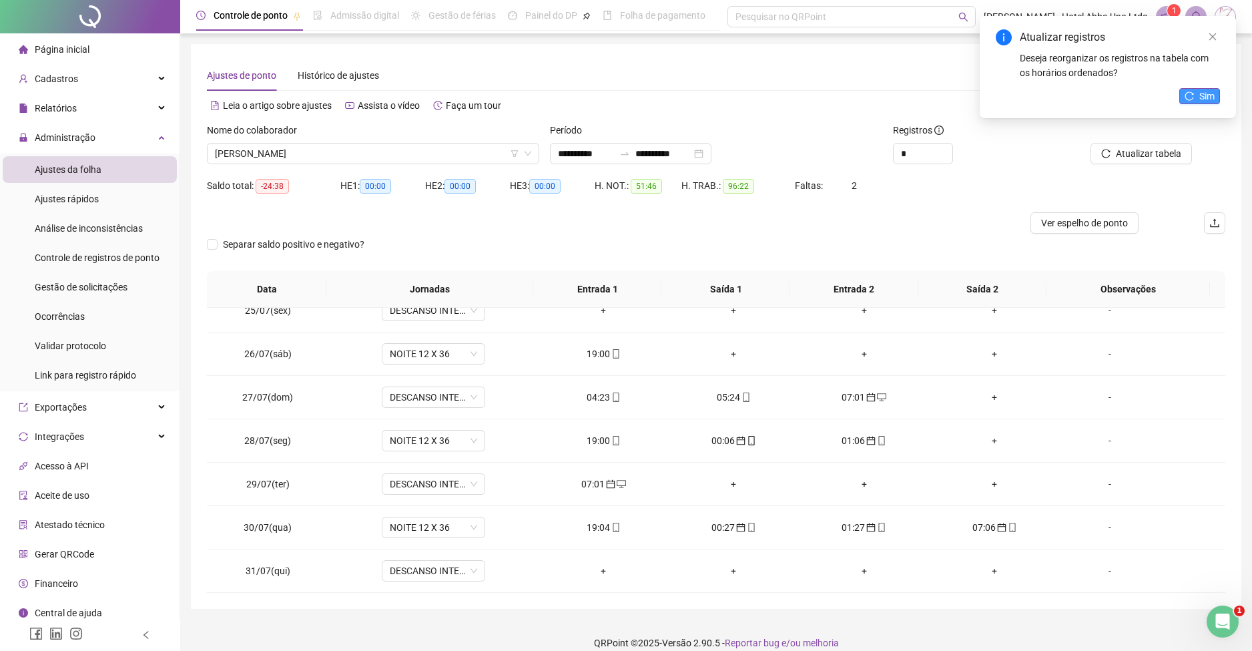
click at [1204, 93] on span "Sim" at bounding box center [1207, 96] width 15 height 15
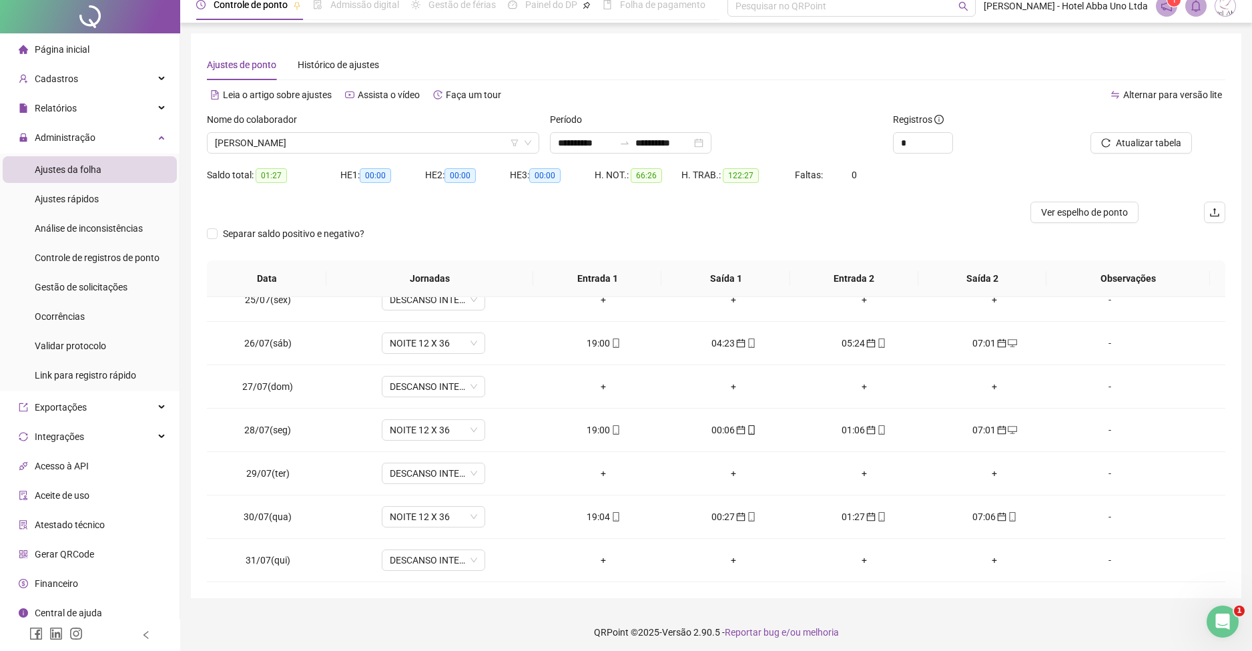
scroll to position [0, 0]
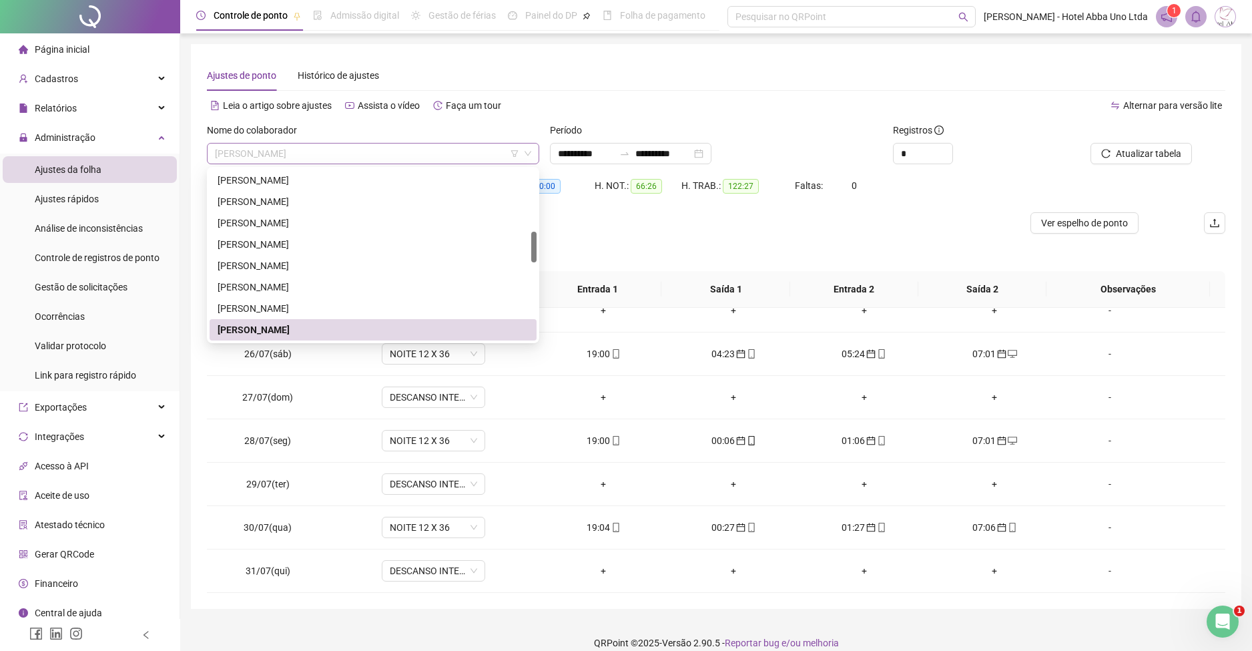
click at [209, 151] on div "[PERSON_NAME]" at bounding box center [373, 153] width 332 height 21
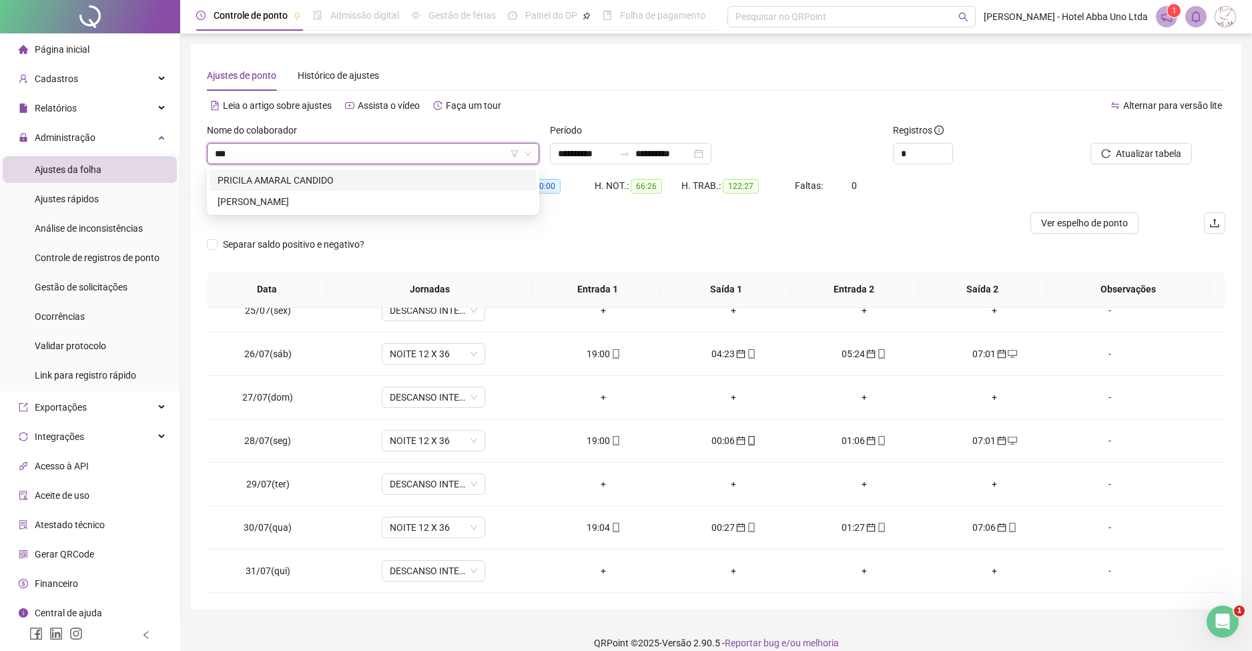
click at [249, 182] on div "PRICILA AMARAL CANDIDO" at bounding box center [373, 180] width 311 height 15
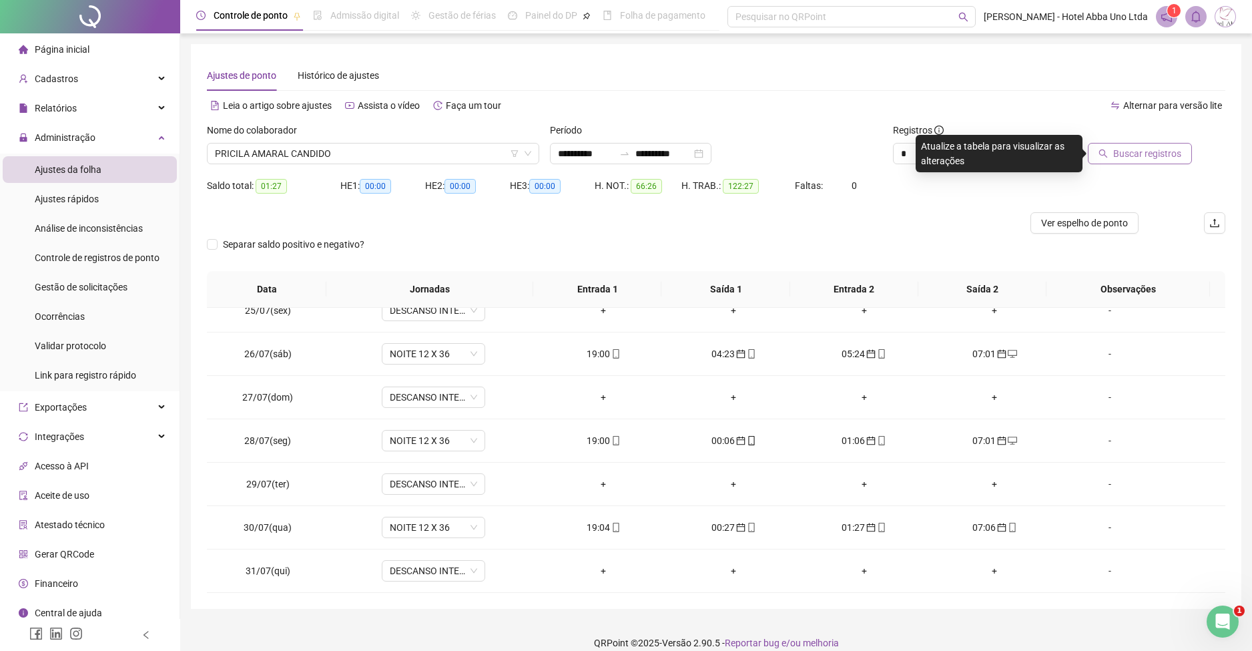
click at [1124, 155] on span "Buscar registros" at bounding box center [1148, 153] width 68 height 15
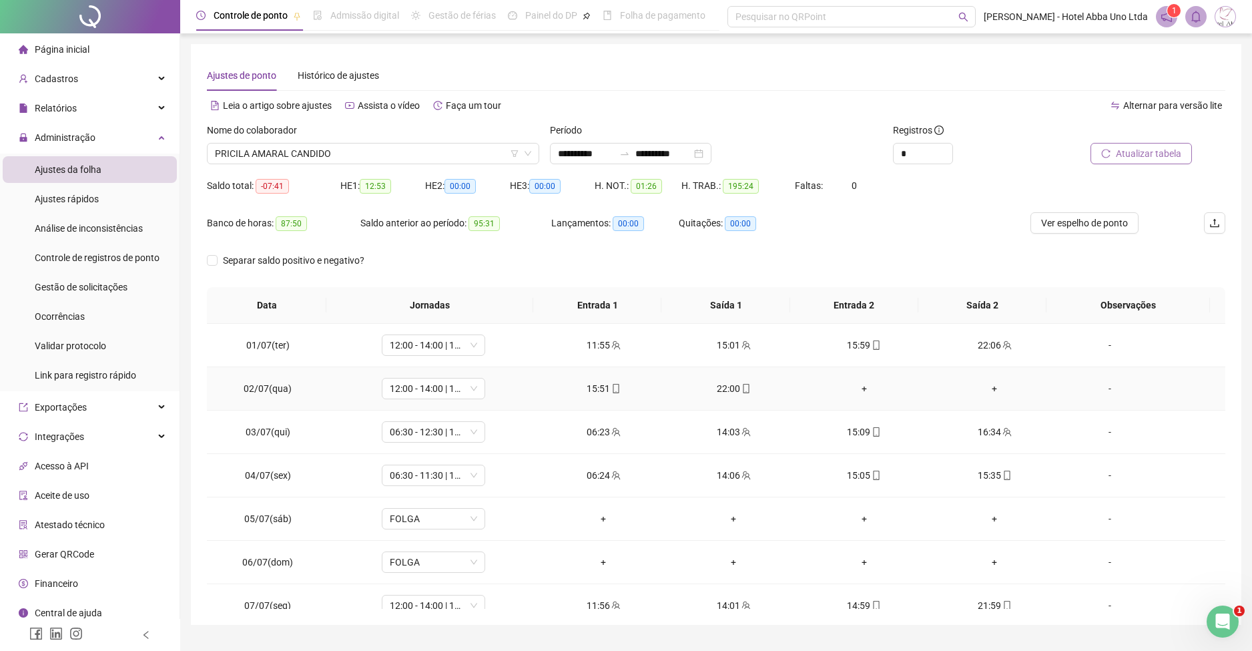
click at [855, 386] on div "+" at bounding box center [864, 388] width 109 height 15
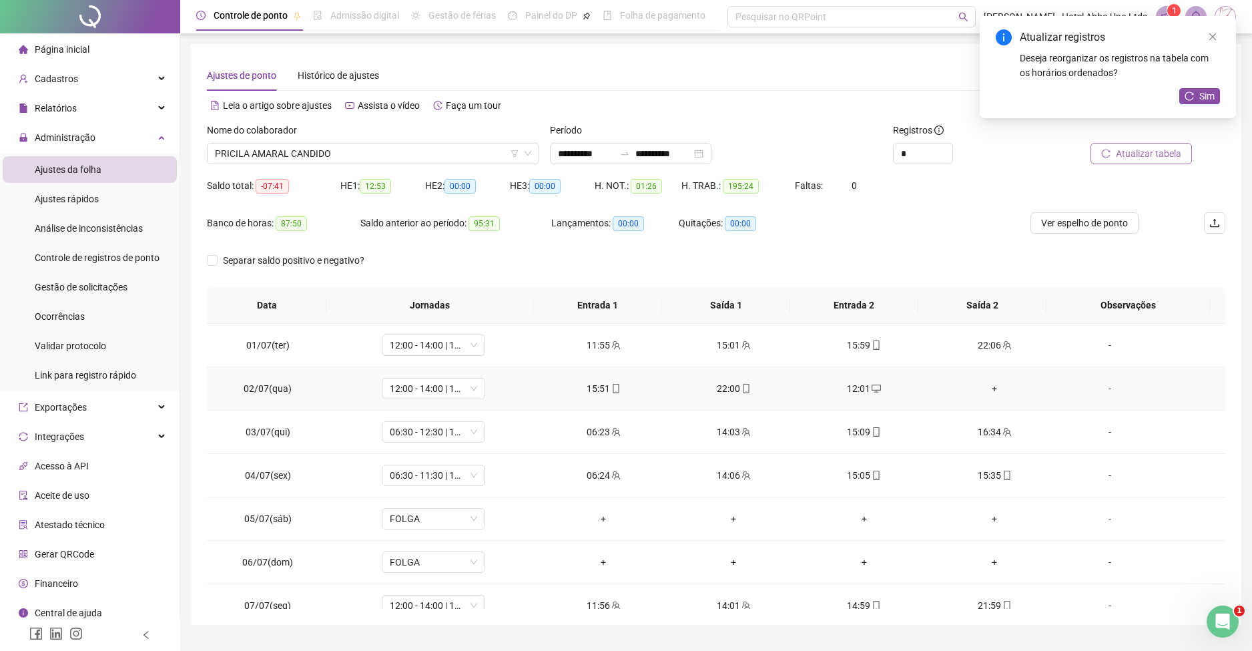
click at [985, 383] on div "+" at bounding box center [994, 388] width 109 height 15
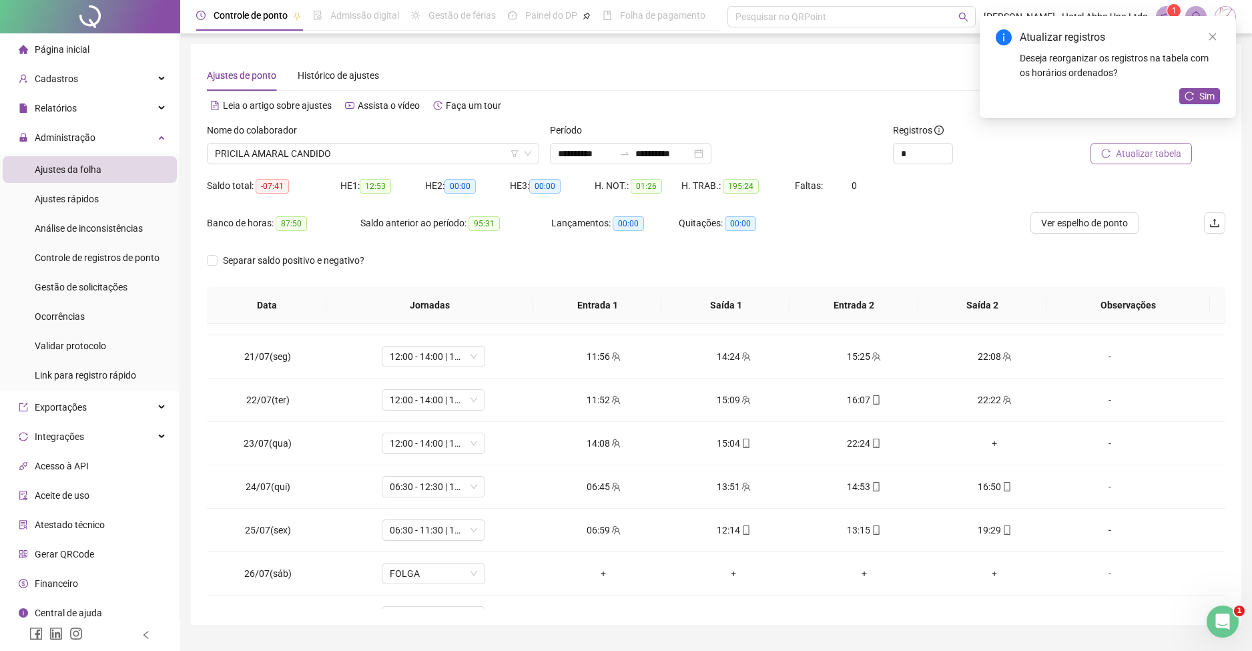
scroll to position [860, 0]
click at [985, 433] on div "+" at bounding box center [994, 440] width 109 height 15
click at [1190, 99] on icon "reload" at bounding box center [1189, 95] width 9 height 9
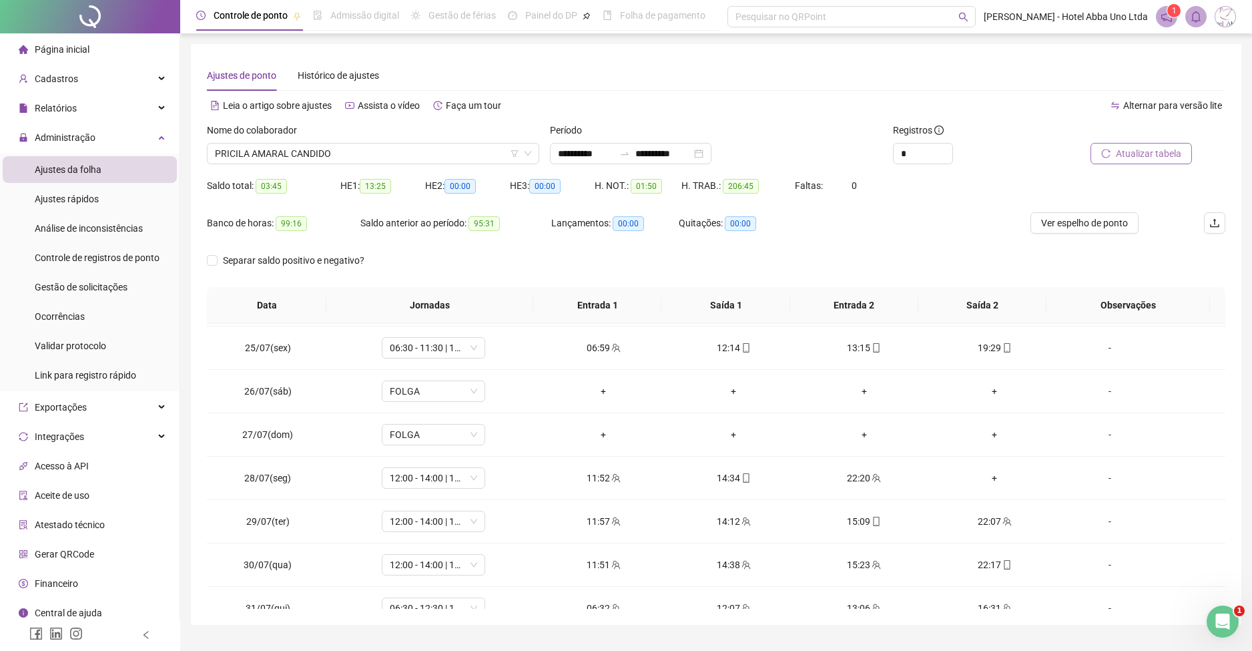
scroll to position [1060, 0]
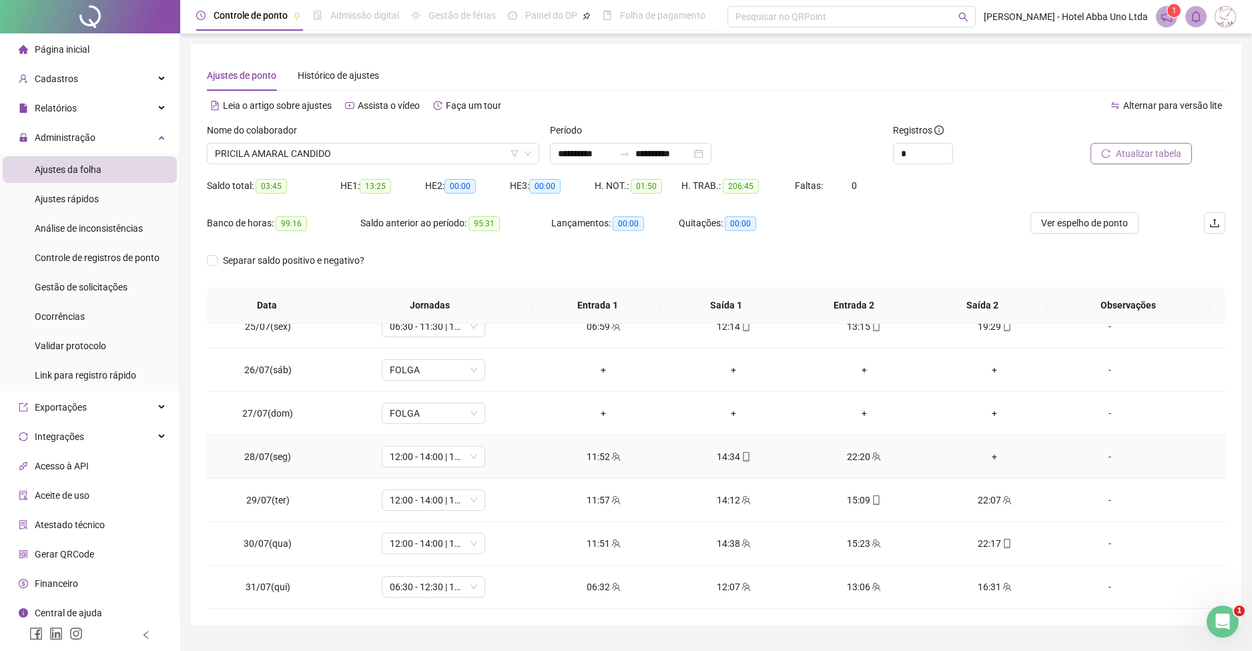
click at [979, 449] on div "+" at bounding box center [994, 456] width 109 height 15
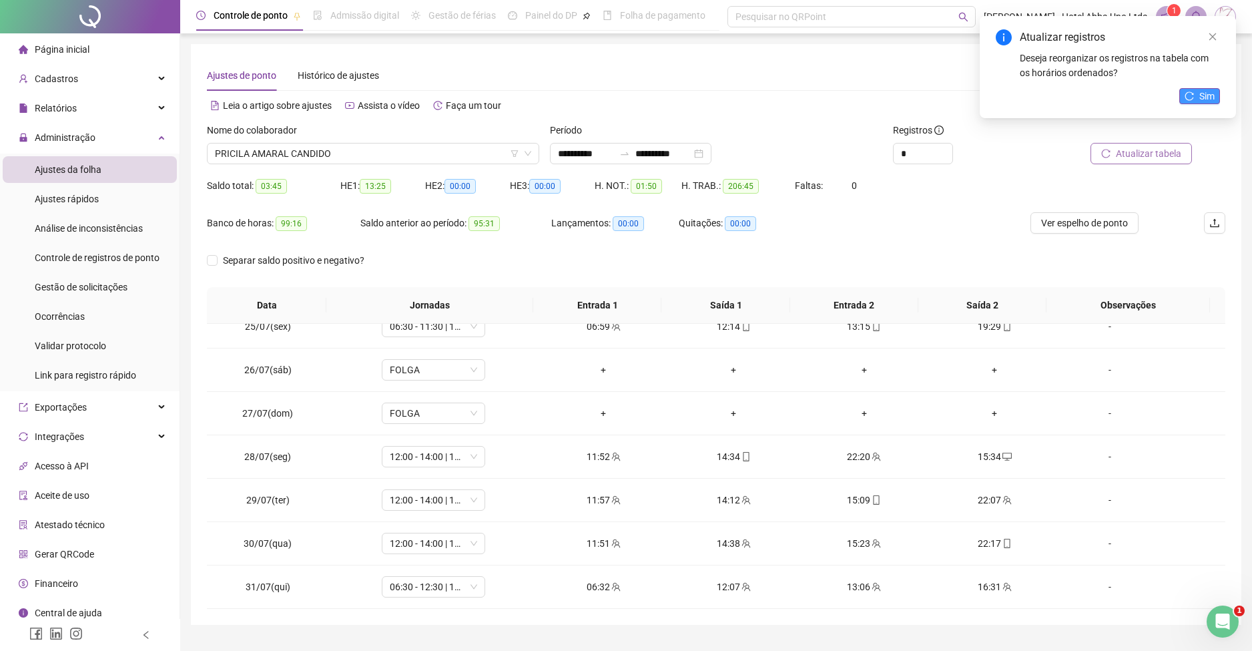
click at [1207, 91] on span "Sim" at bounding box center [1207, 96] width 15 height 15
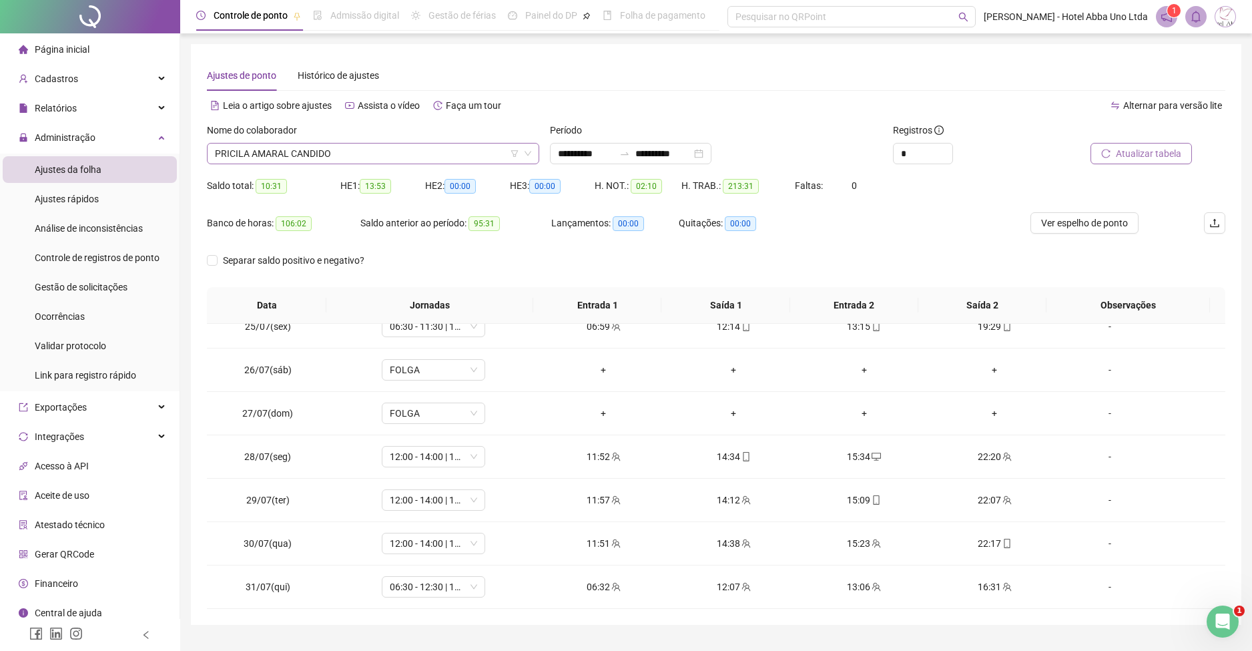
scroll to position [513, 0]
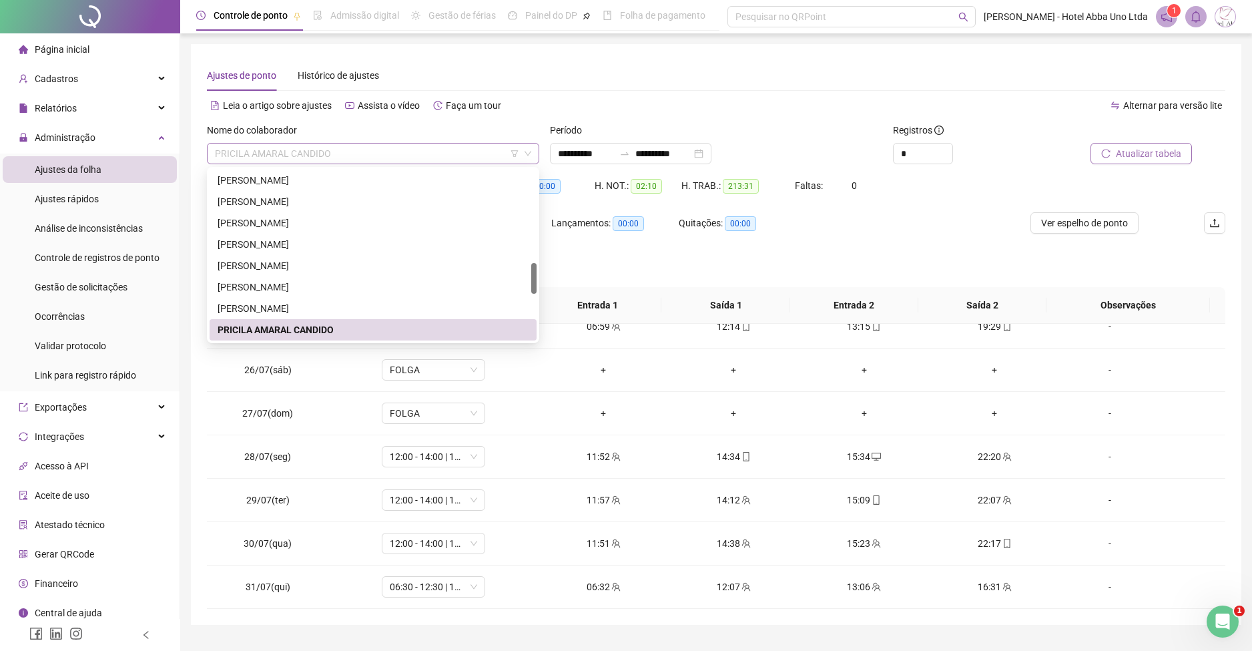
click at [233, 150] on span "PRICILA AMARAL CANDIDO" at bounding box center [373, 154] width 316 height 20
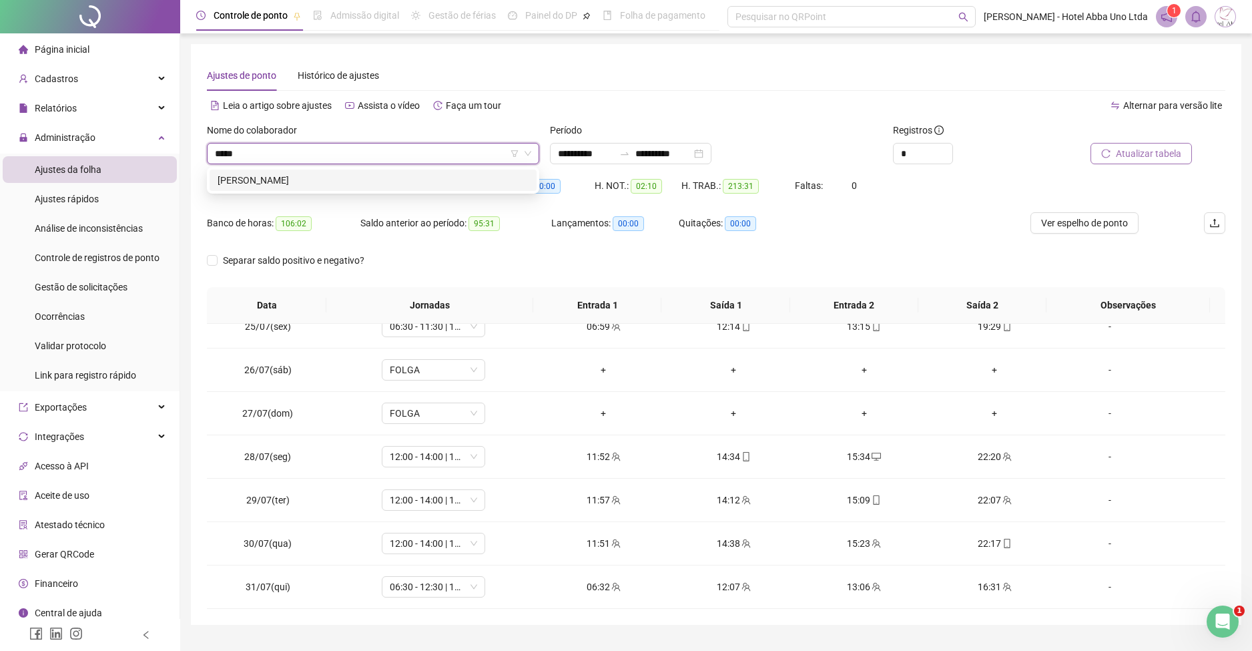
click at [258, 174] on div "[PERSON_NAME]" at bounding box center [373, 180] width 311 height 15
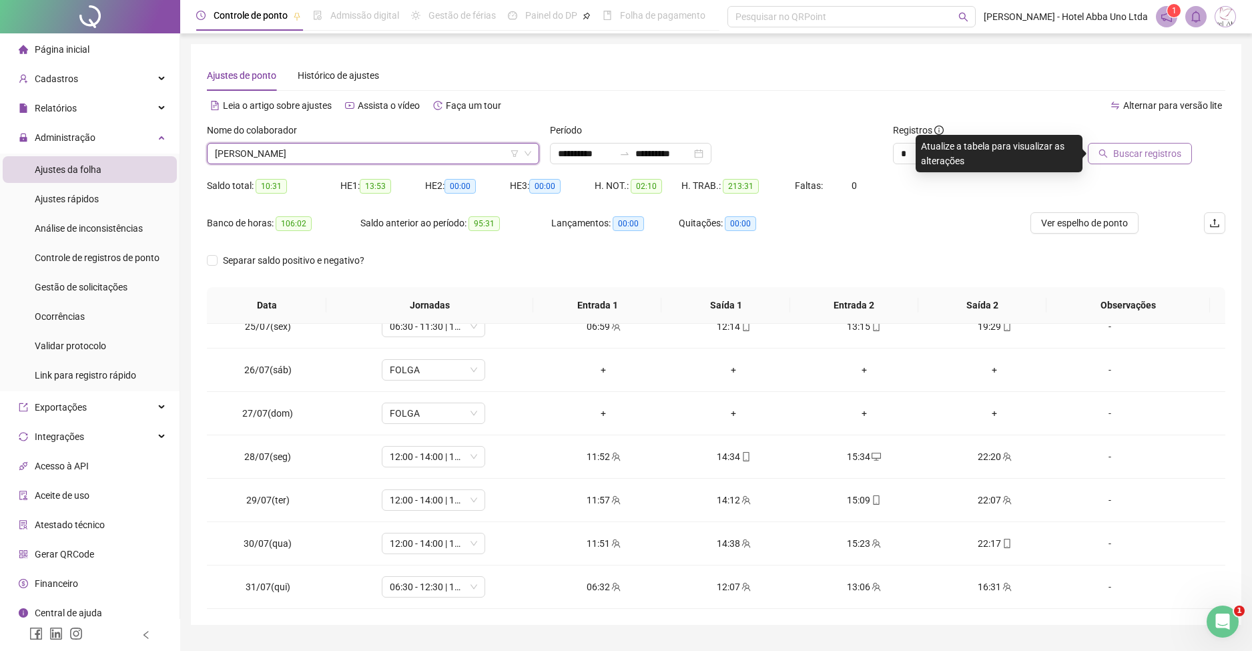
click at [1143, 156] on span "Buscar registros" at bounding box center [1148, 153] width 68 height 15
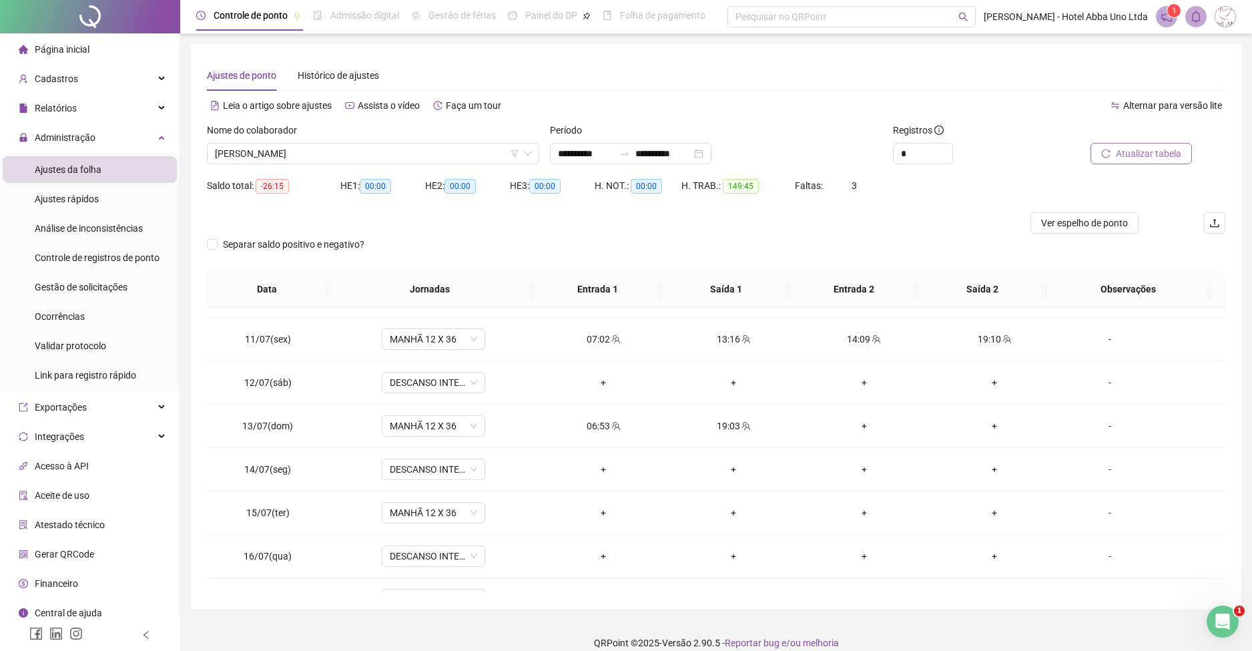
scroll to position [442, 0]
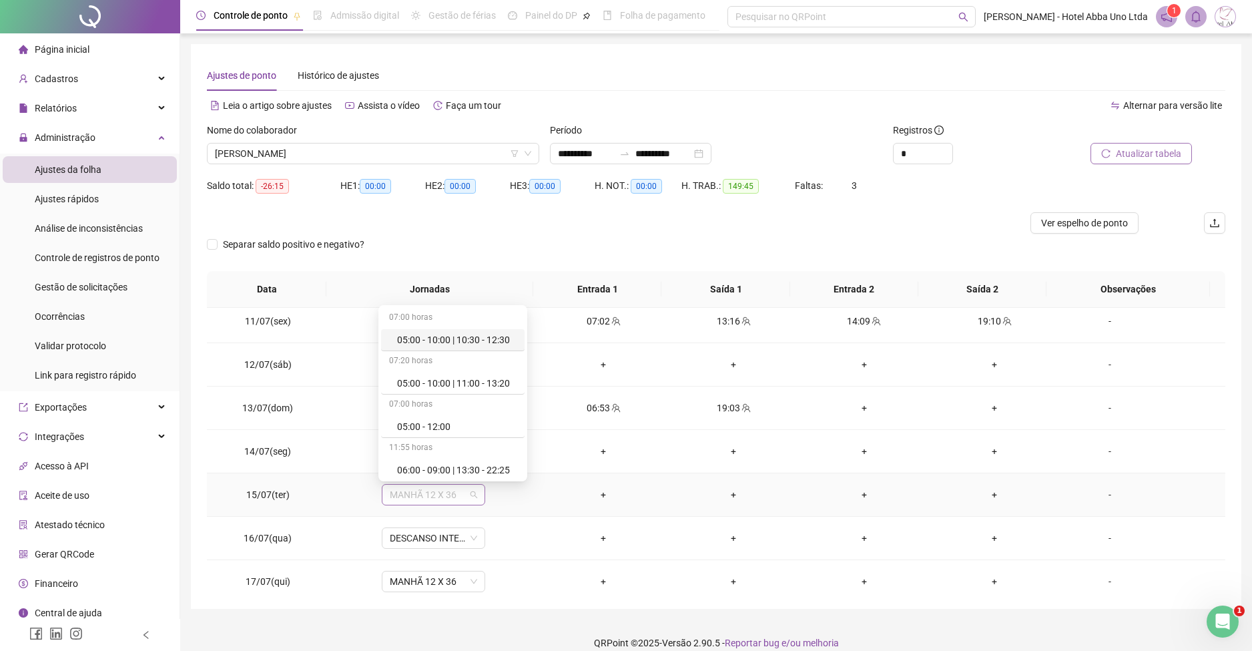
click at [441, 493] on span "MANHÃ 12 X 36" at bounding box center [433, 495] width 87 height 20
click at [450, 465] on div "Folga compensatória" at bounding box center [441, 467] width 88 height 15
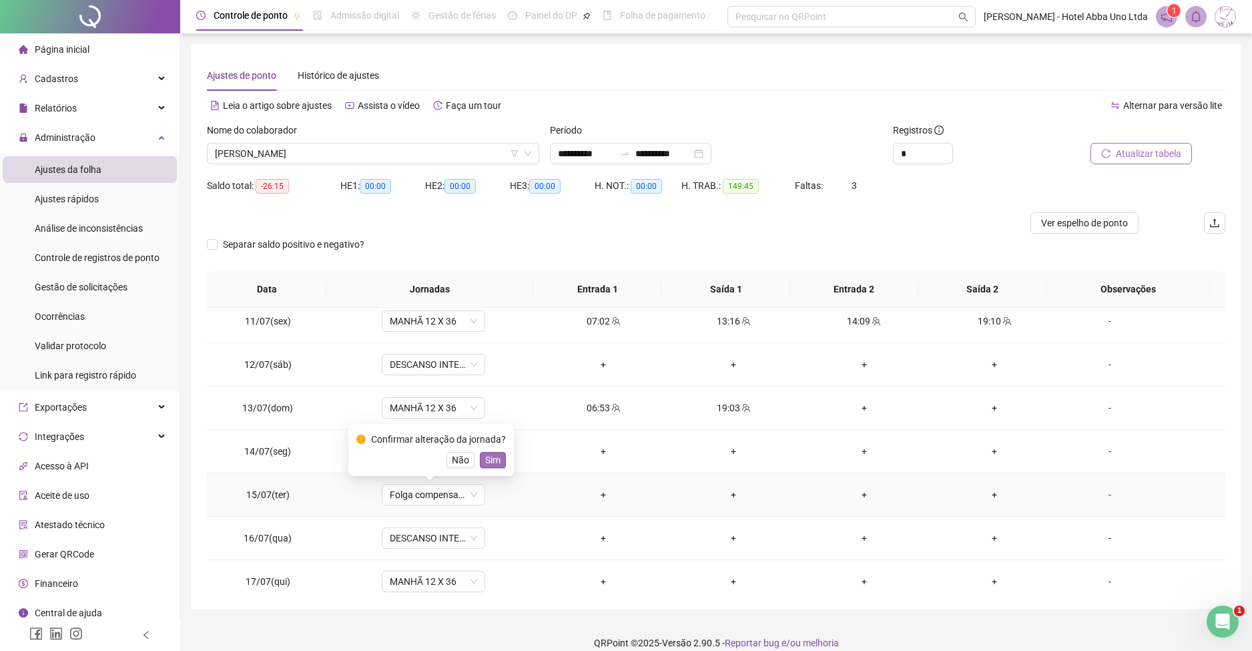
click at [486, 456] on span "Sim" at bounding box center [492, 460] width 15 height 15
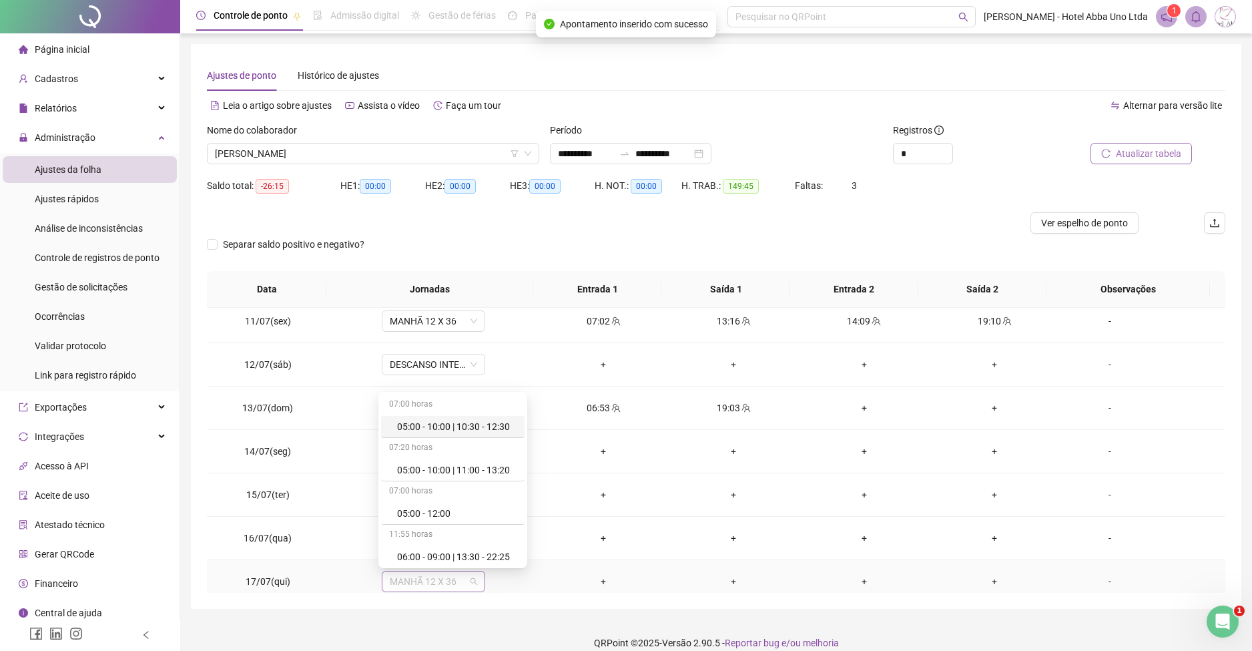
click at [398, 581] on span "MANHÃ 12 X 36" at bounding box center [433, 581] width 87 height 20
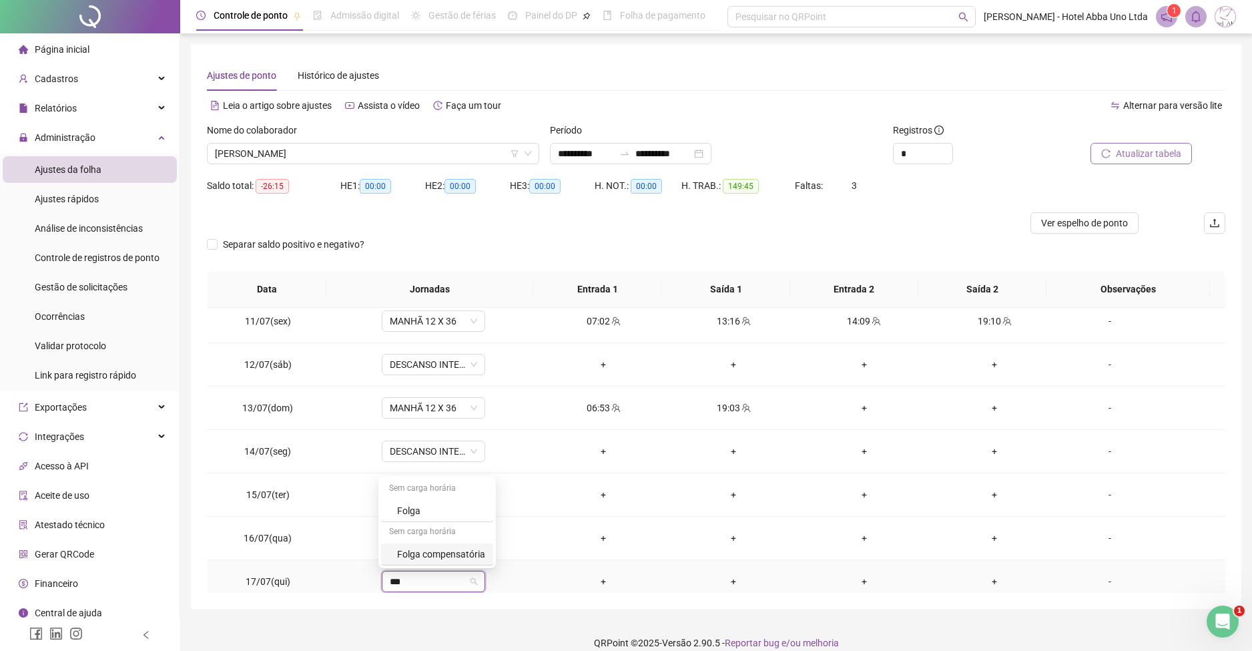
click at [429, 561] on div "Folga compensatória" at bounding box center [437, 554] width 112 height 22
click at [488, 545] on span "Sim" at bounding box center [492, 546] width 15 height 15
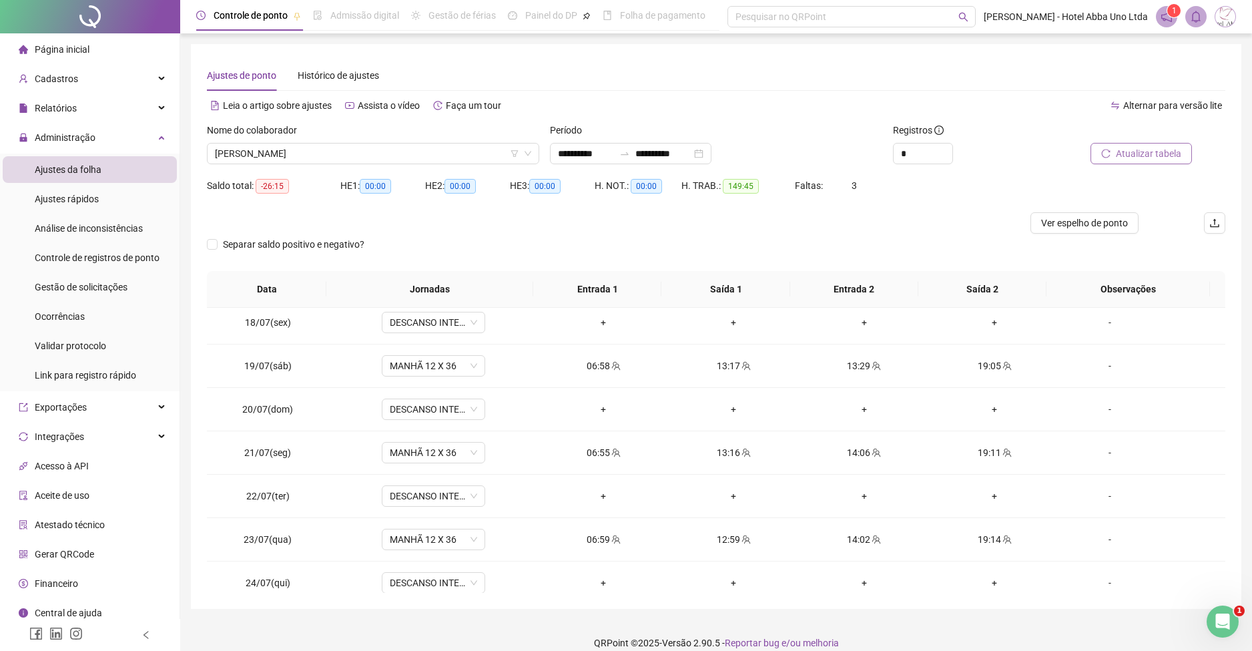
scroll to position [774, 0]
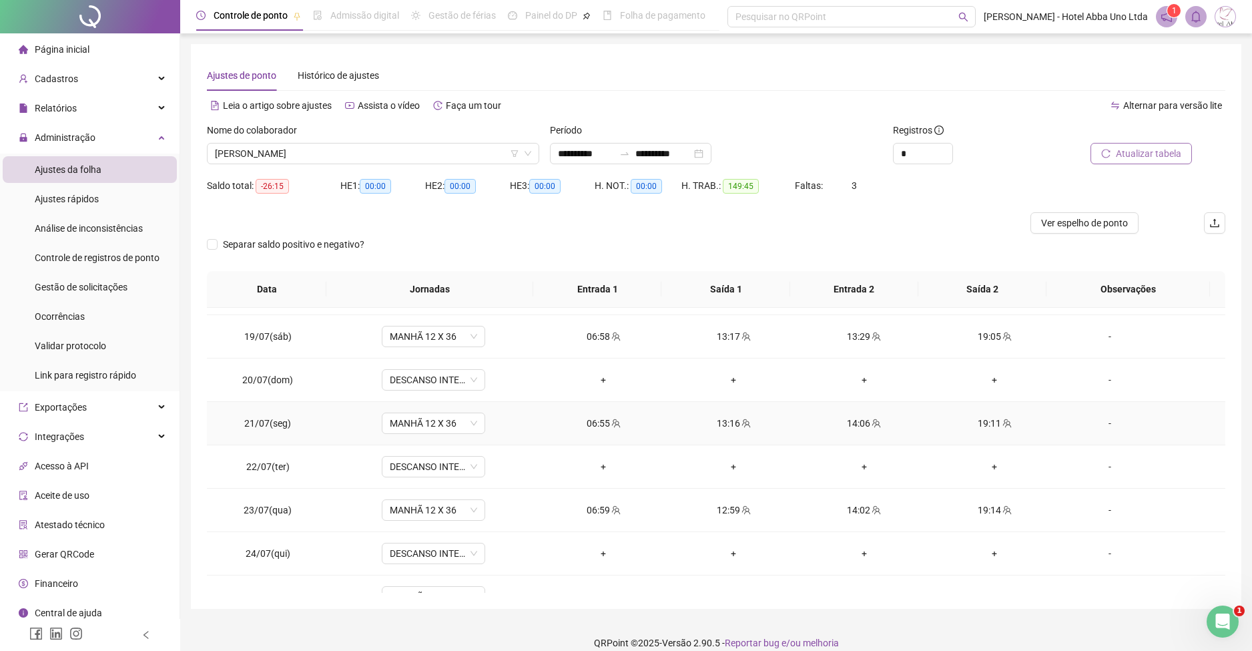
click at [847, 417] on div "14:06" at bounding box center [864, 423] width 109 height 15
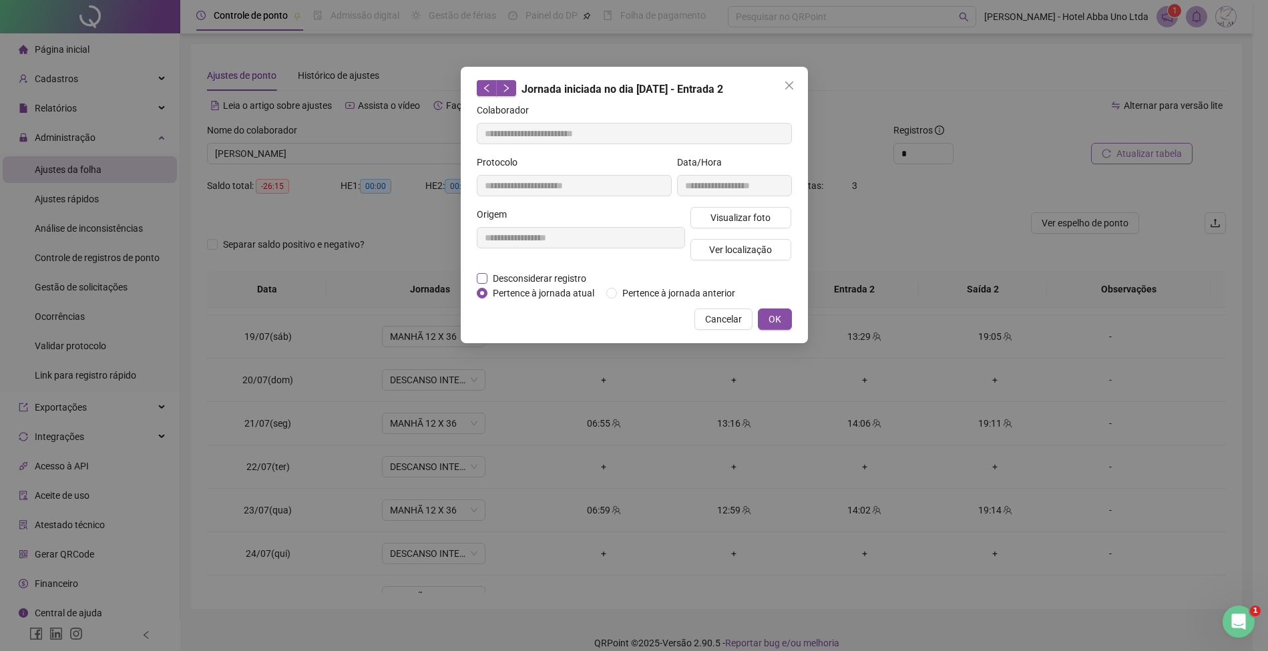
click at [542, 278] on span "Desconsiderar registro" at bounding box center [539, 278] width 104 height 15
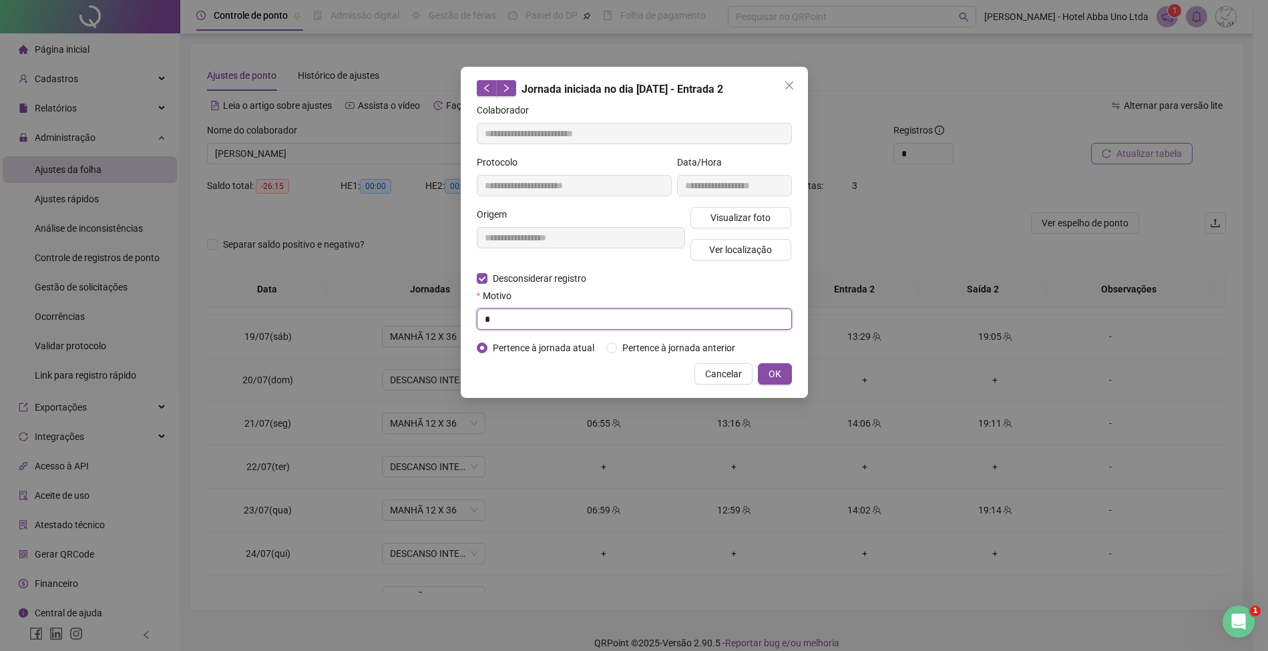
click at [538, 318] on input "*" at bounding box center [634, 318] width 315 height 21
click at [770, 375] on span "OK" at bounding box center [774, 374] width 13 height 15
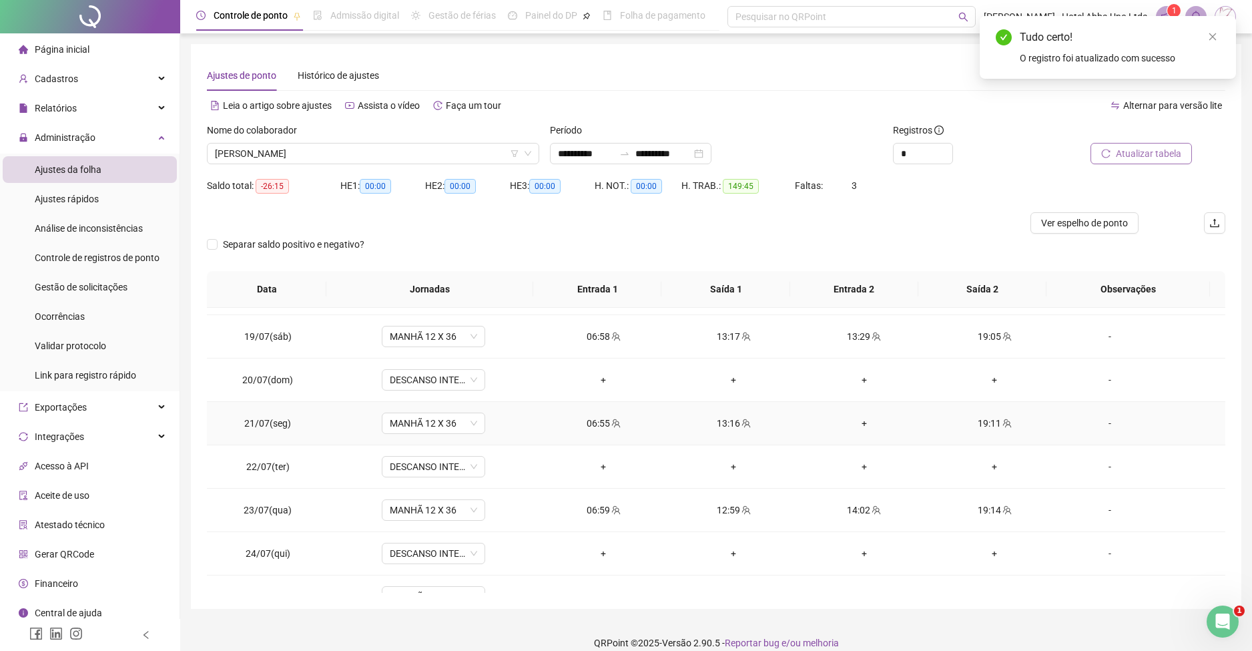
click at [850, 417] on div "+" at bounding box center [864, 423] width 109 height 15
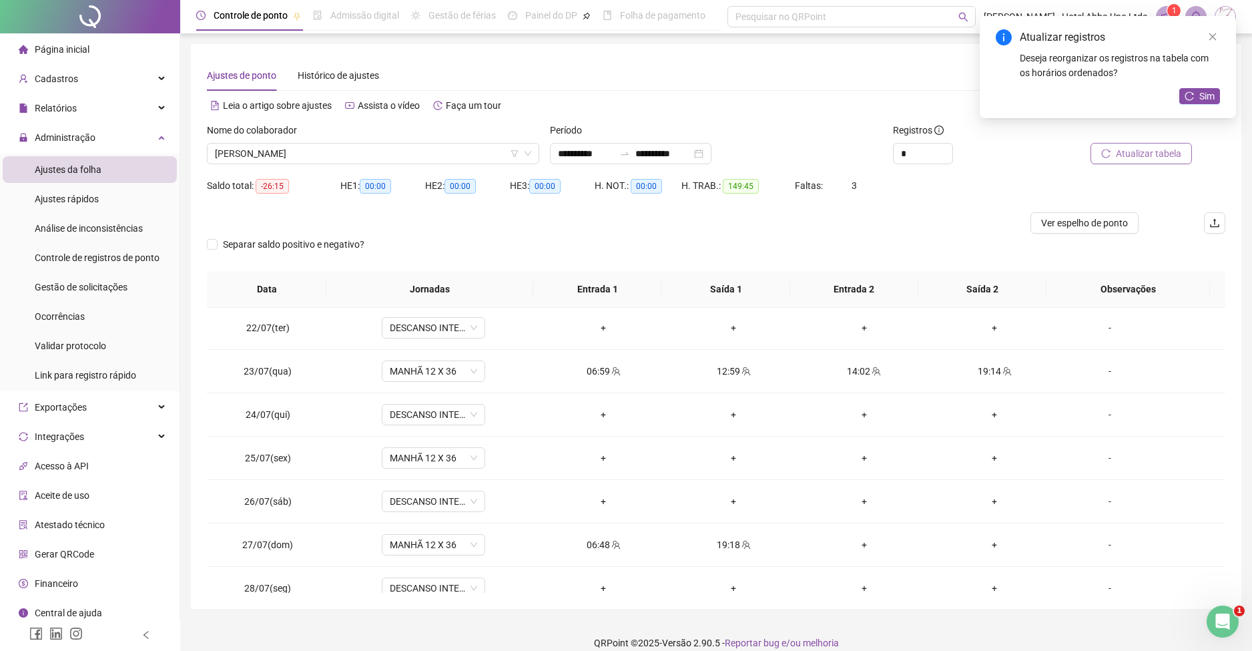
scroll to position [937, 0]
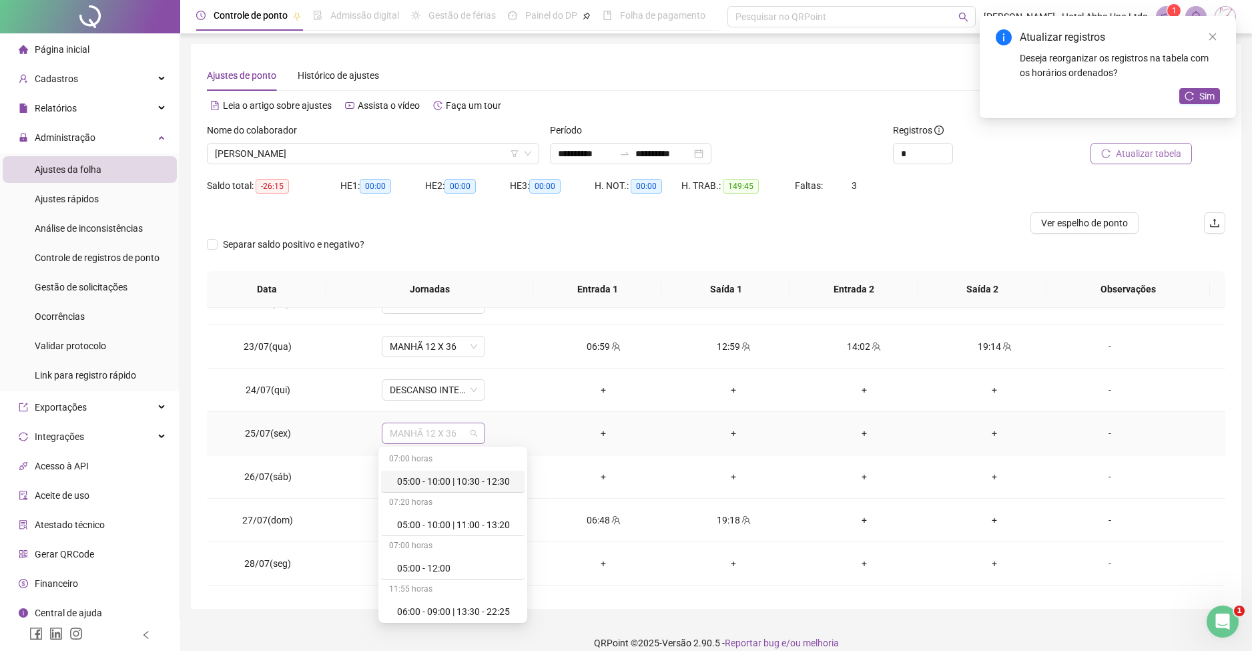
click at [419, 431] on span "MANHÃ 12 X 36" at bounding box center [433, 433] width 87 height 20
click at [455, 519] on div "Folga compensatória" at bounding box center [441, 524] width 88 height 15
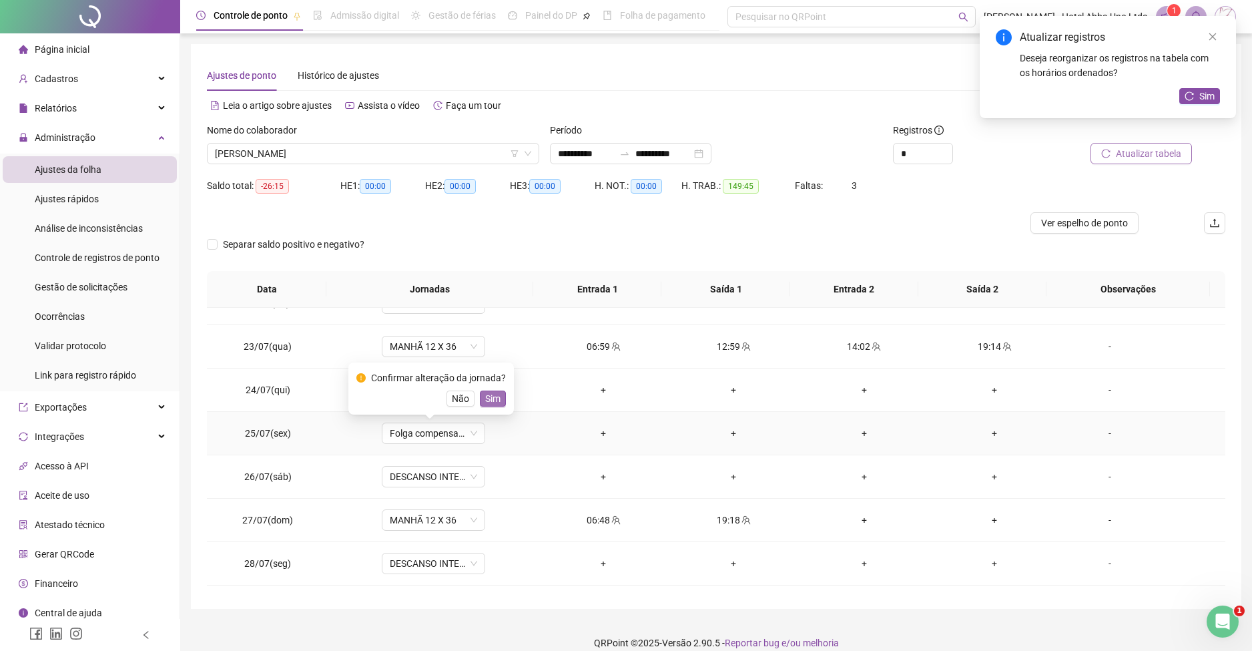
click at [498, 397] on button "Sim" at bounding box center [493, 399] width 26 height 16
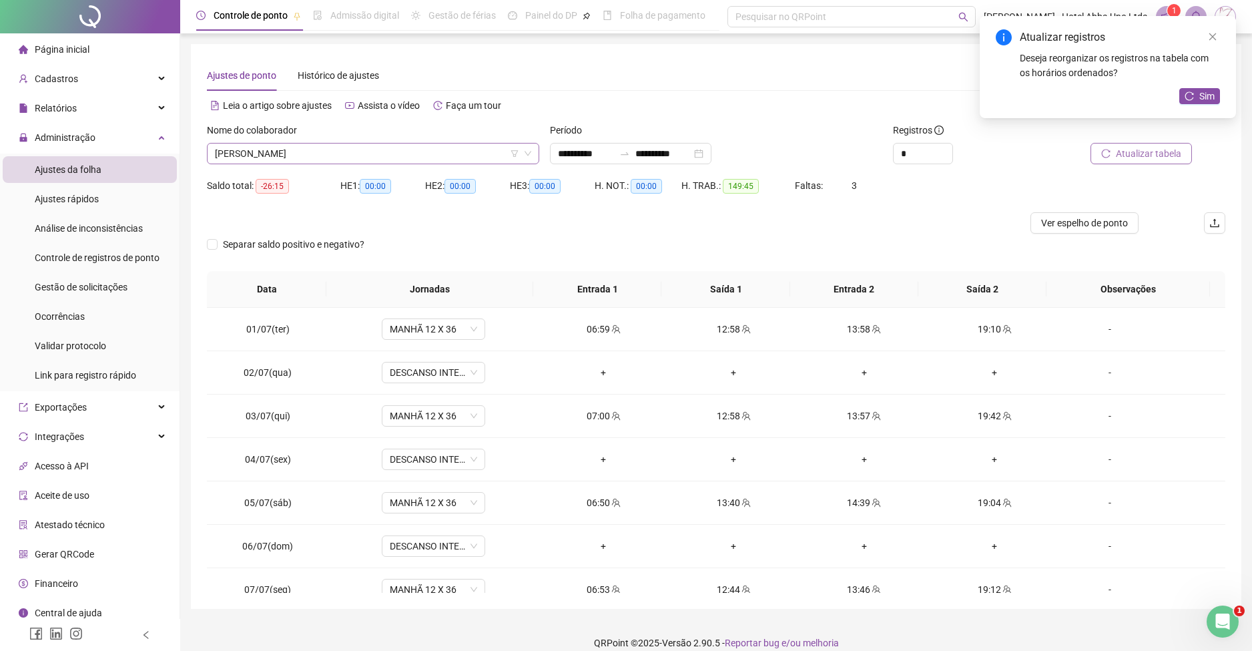
scroll to position [128, 0]
click at [226, 152] on span "[PERSON_NAME]" at bounding box center [373, 154] width 316 height 20
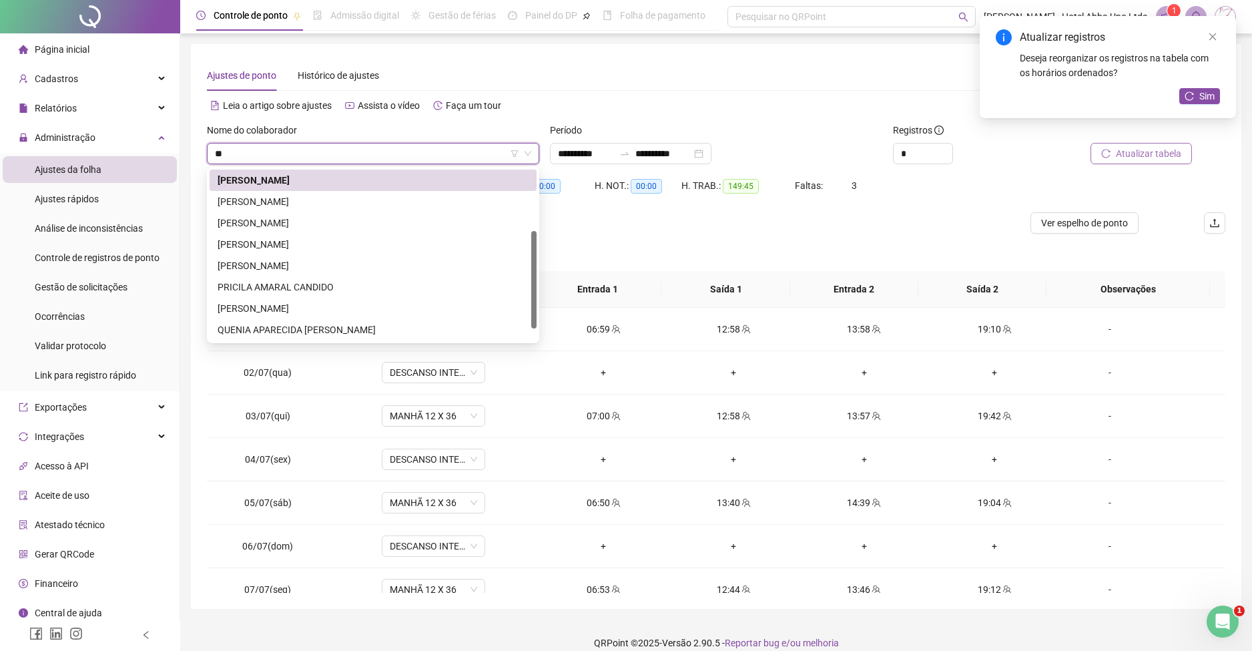
scroll to position [0, 0]
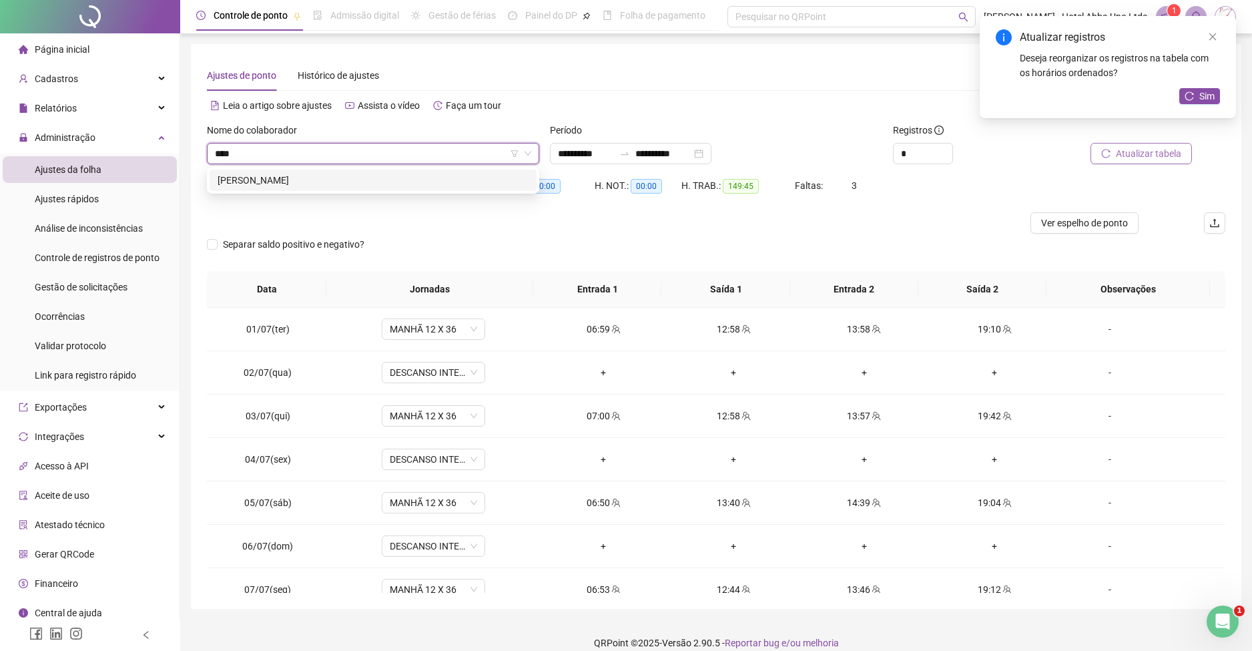
click at [260, 182] on div "[PERSON_NAME]" at bounding box center [373, 180] width 311 height 15
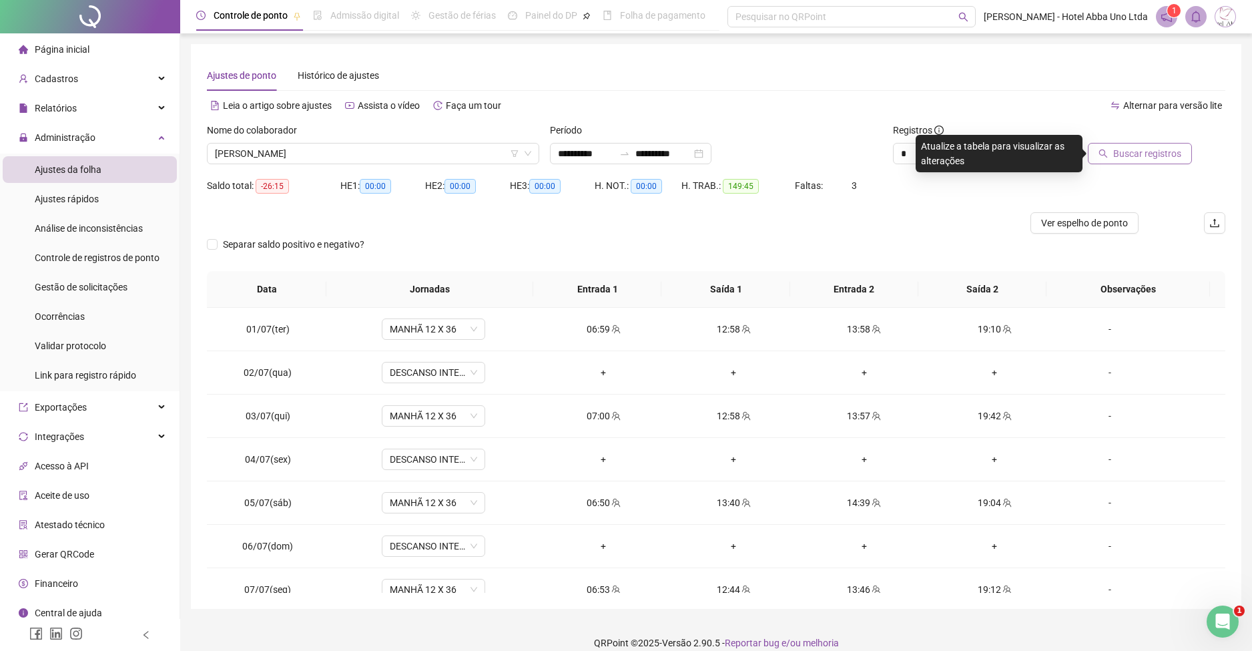
click at [1132, 155] on span "Buscar registros" at bounding box center [1148, 153] width 68 height 15
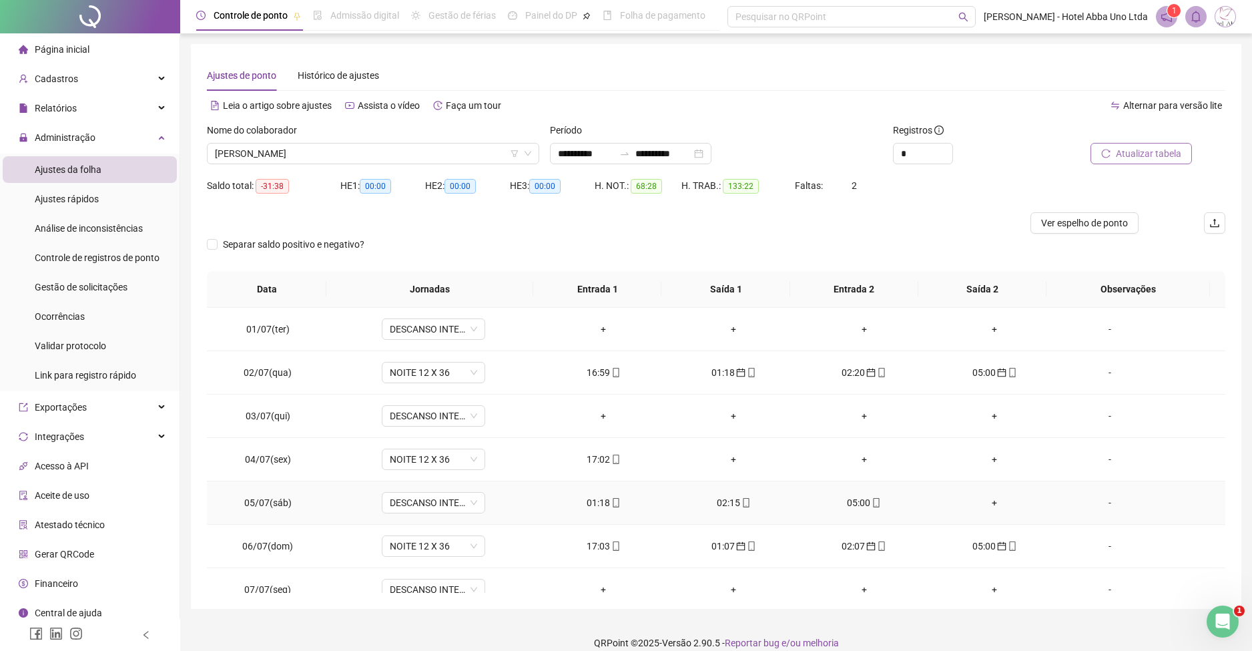
click at [596, 500] on div "01:18" at bounding box center [603, 502] width 109 height 15
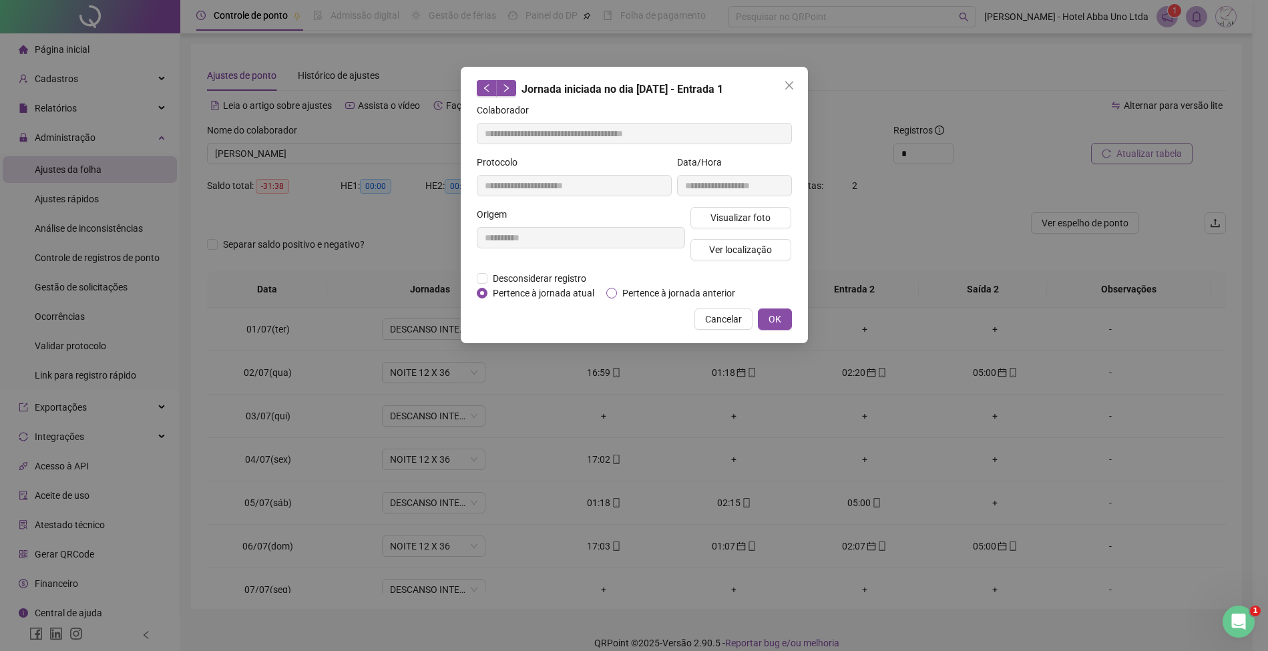
click at [649, 287] on span "Pertence à jornada anterior" at bounding box center [679, 293] width 124 height 15
click at [780, 312] on span "OK" at bounding box center [774, 319] width 13 height 15
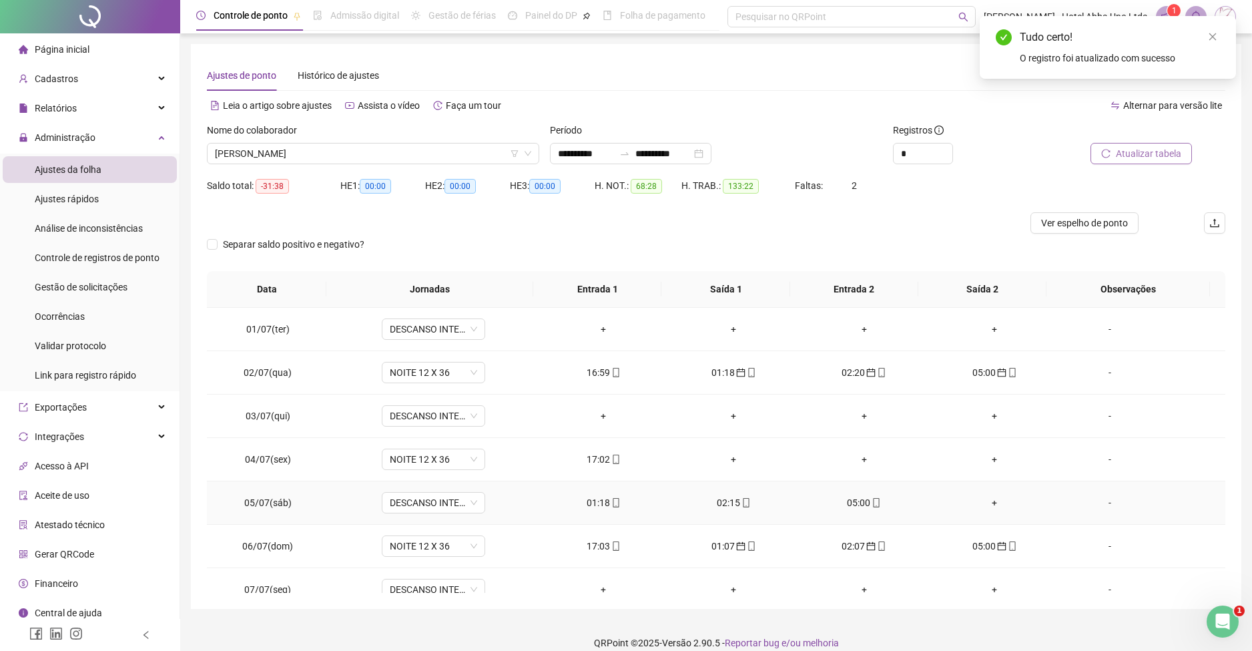
click at [725, 499] on div "02:15" at bounding box center [734, 502] width 109 height 15
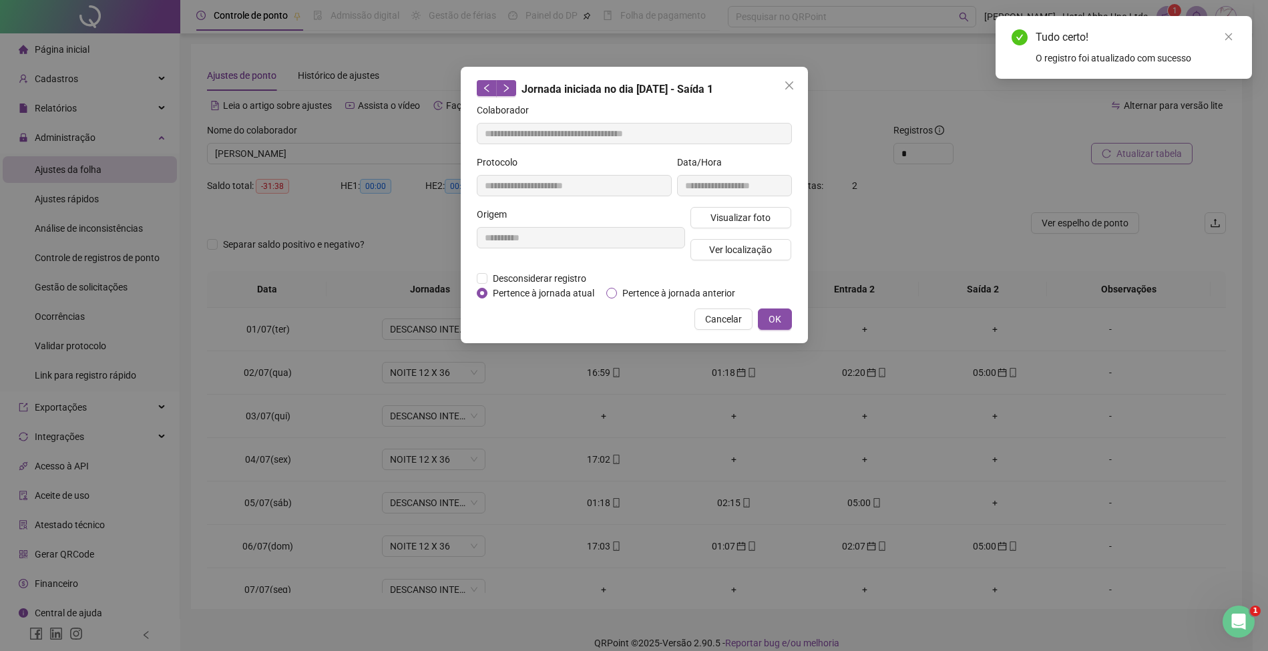
click at [678, 291] on span "Pertence à jornada anterior" at bounding box center [679, 293] width 124 height 15
click at [772, 316] on span "OK" at bounding box center [774, 319] width 13 height 15
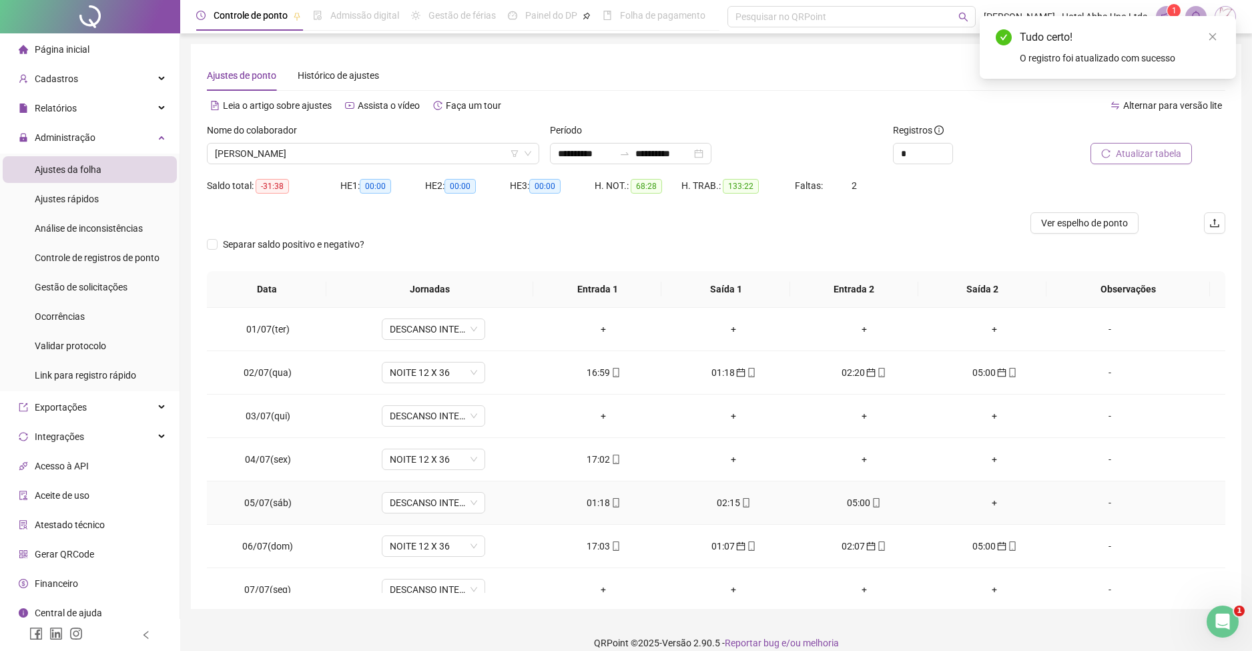
click at [849, 503] on div "05:00" at bounding box center [864, 502] width 109 height 15
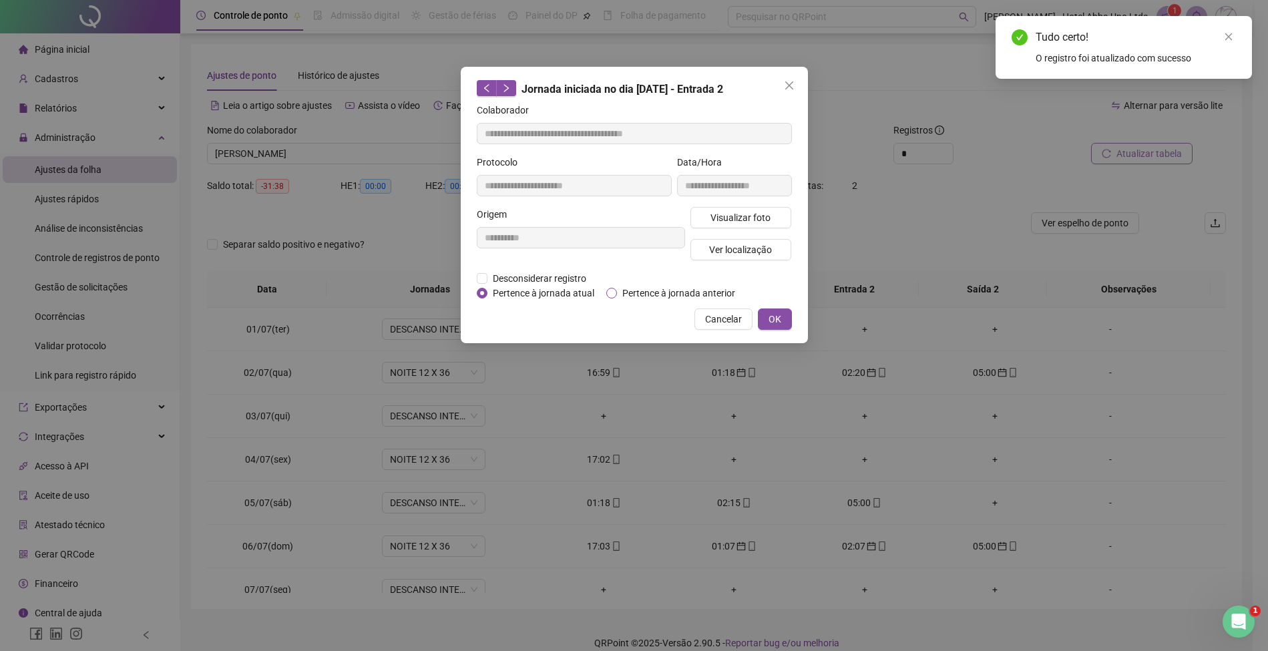
click at [695, 290] on span "Pertence à jornada anterior" at bounding box center [679, 293] width 124 height 15
click at [768, 319] on span "OK" at bounding box center [774, 319] width 13 height 15
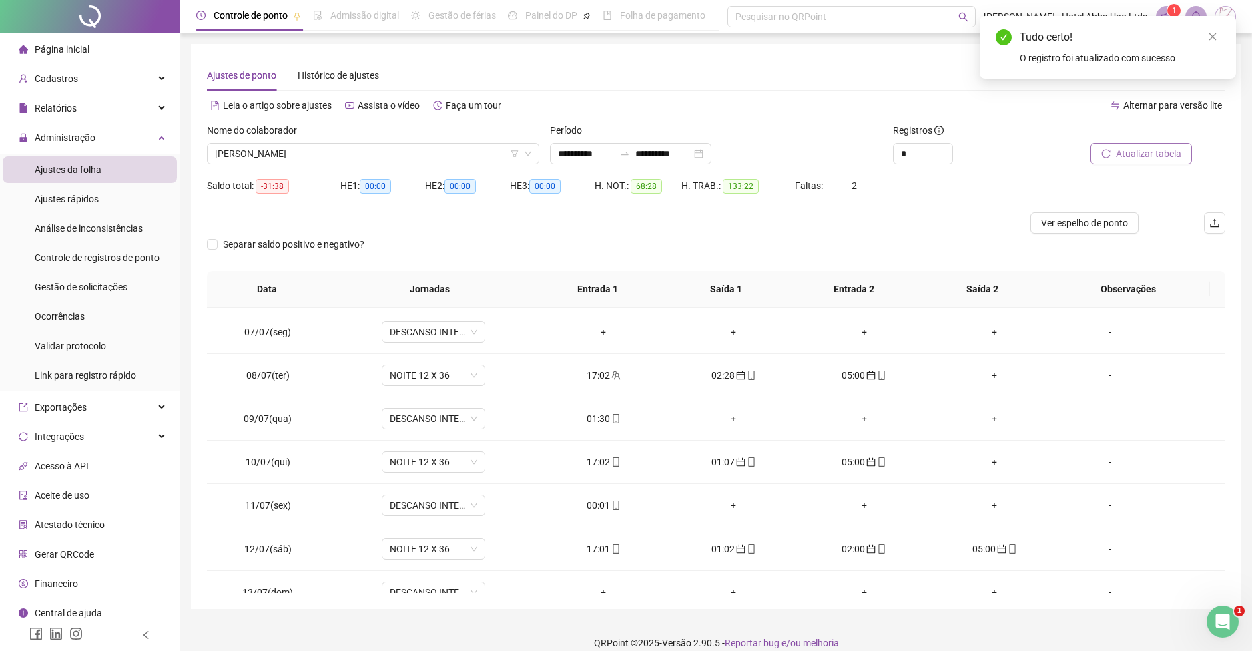
scroll to position [272, 0]
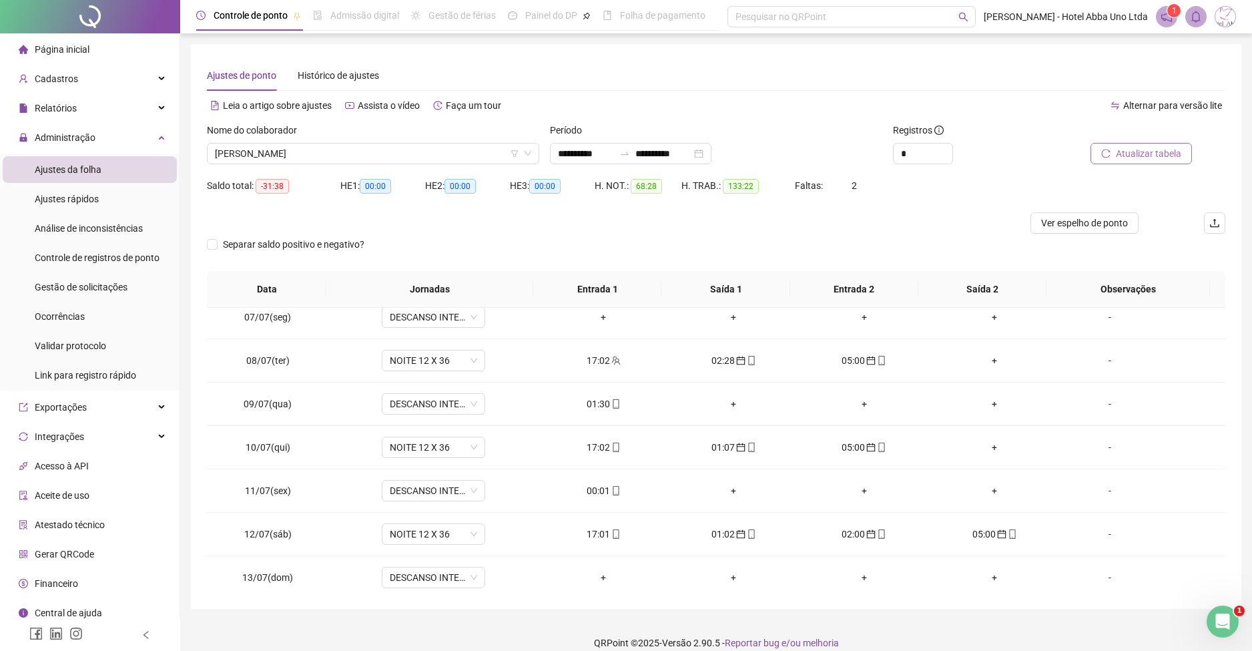
click at [1241, 392] on div "**********" at bounding box center [716, 326] width 1051 height 565
click at [590, 399] on div "01:30" at bounding box center [603, 404] width 109 height 15
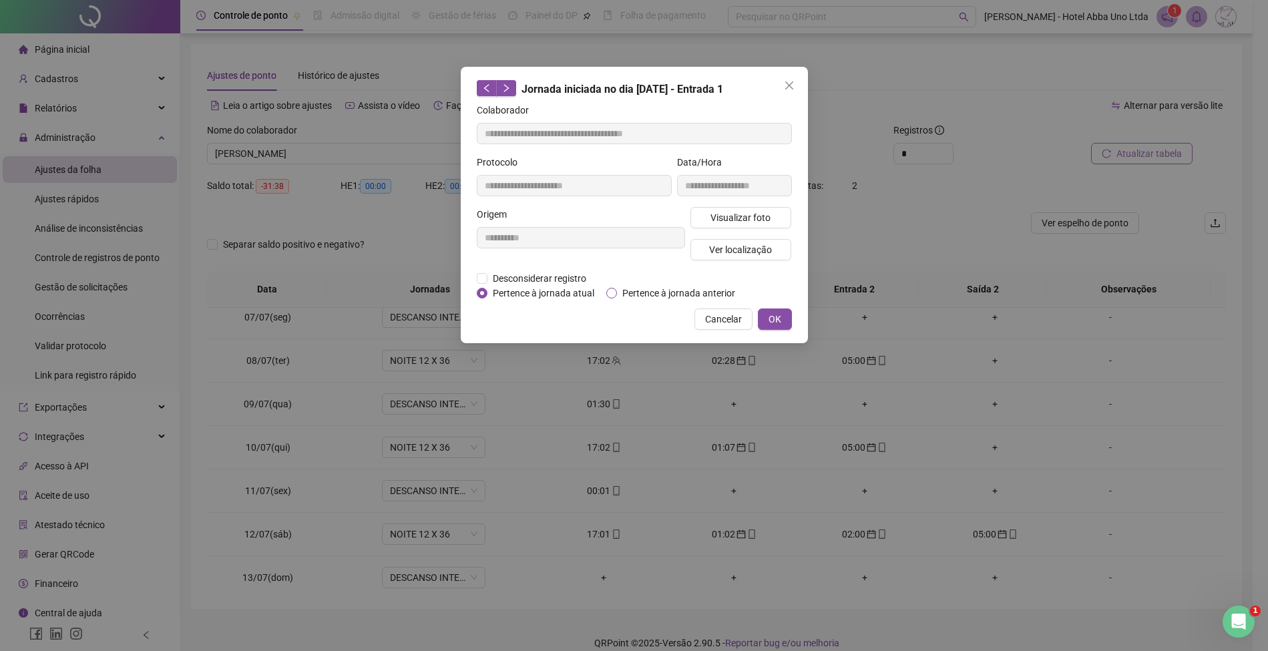
click at [650, 292] on span "Pertence à jornada anterior" at bounding box center [679, 293] width 124 height 15
click at [769, 318] on span "OK" at bounding box center [774, 319] width 13 height 15
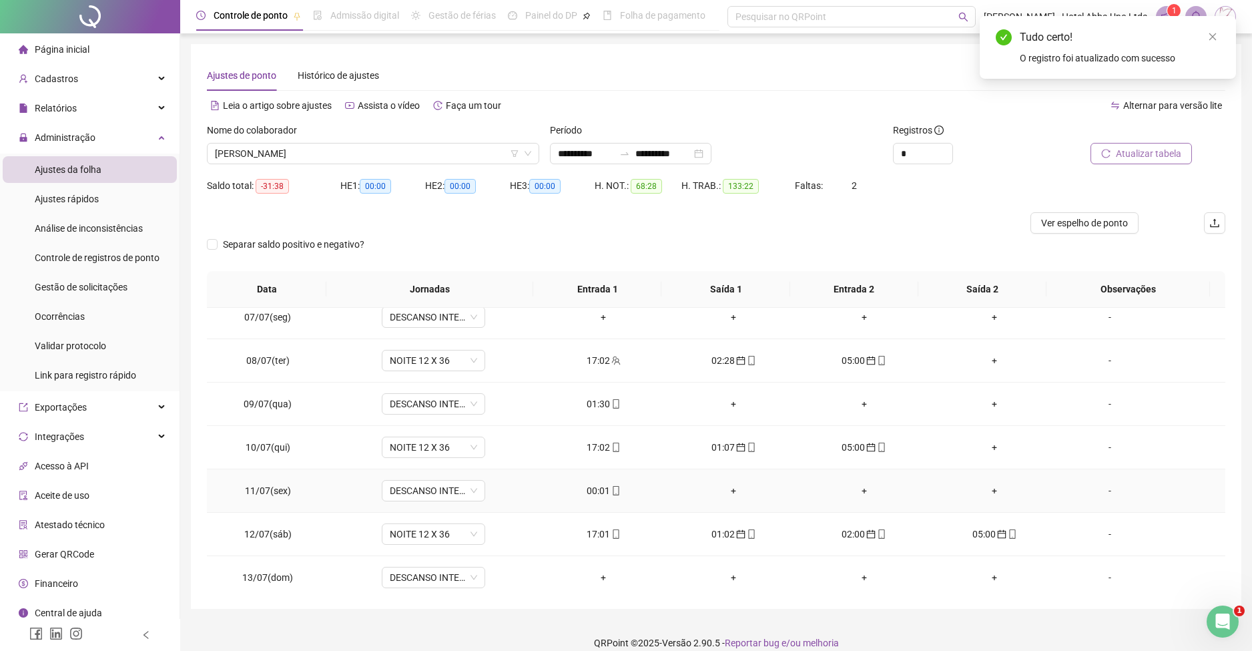
click at [581, 492] on div "00:01" at bounding box center [603, 490] width 109 height 15
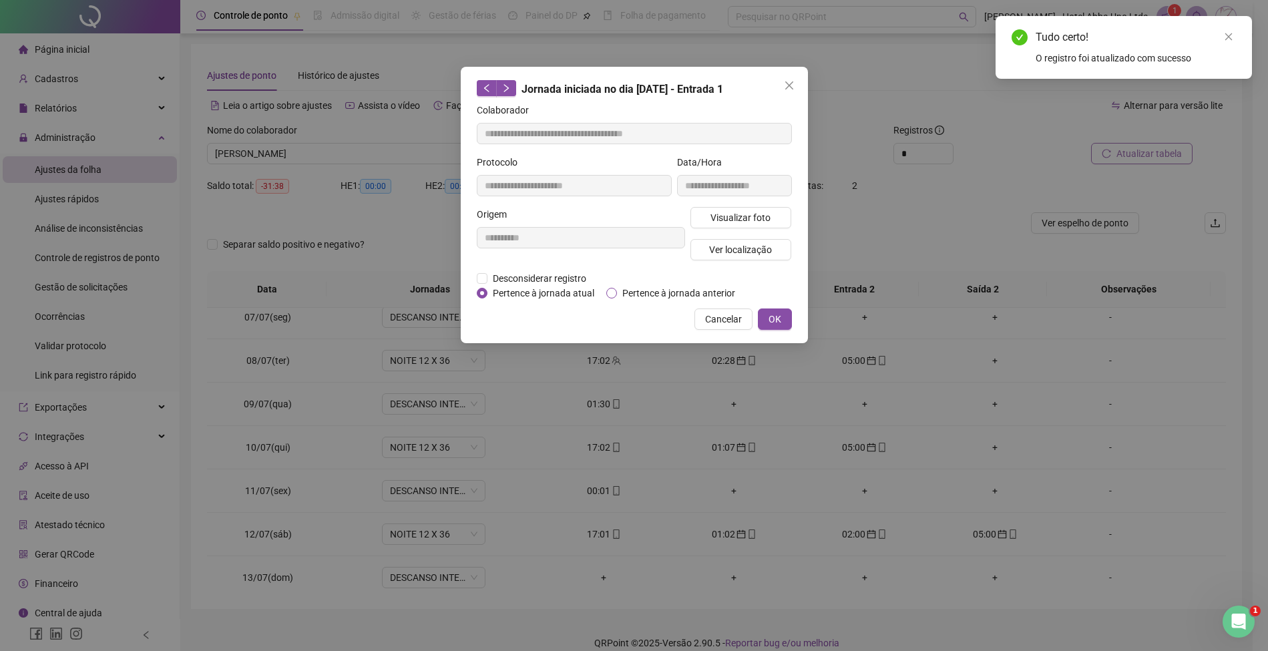
click at [670, 287] on span "Pertence à jornada anterior" at bounding box center [679, 293] width 124 height 15
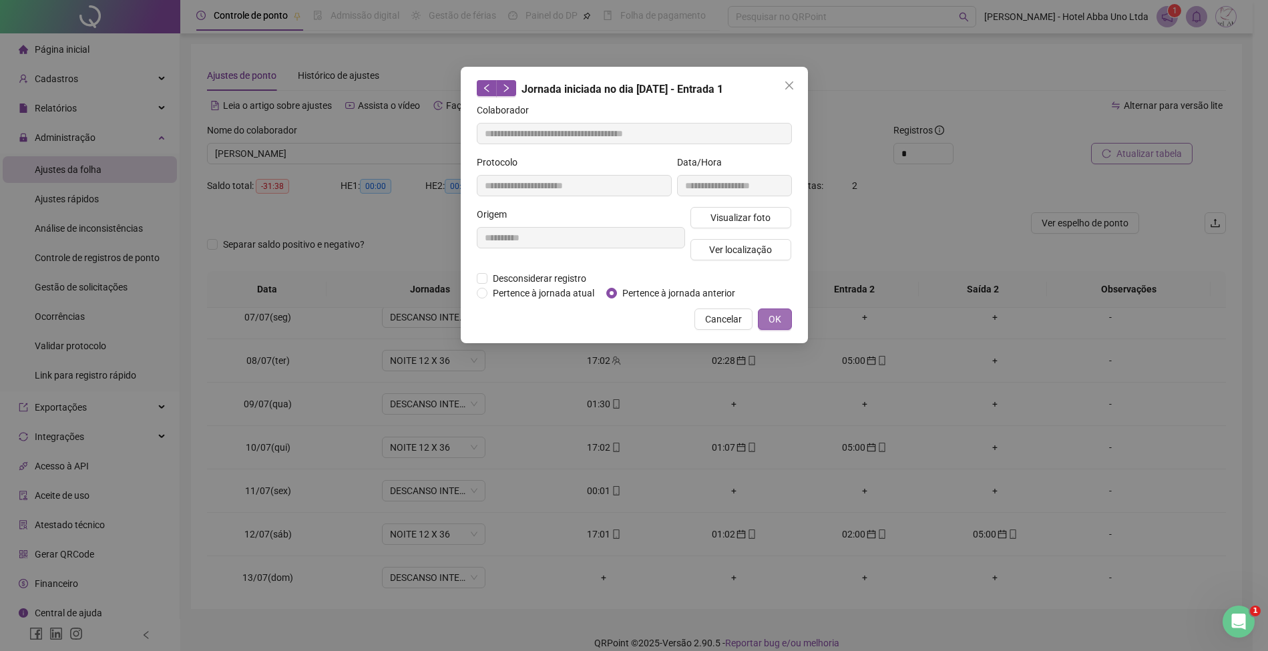
click at [775, 316] on span "OK" at bounding box center [774, 319] width 13 height 15
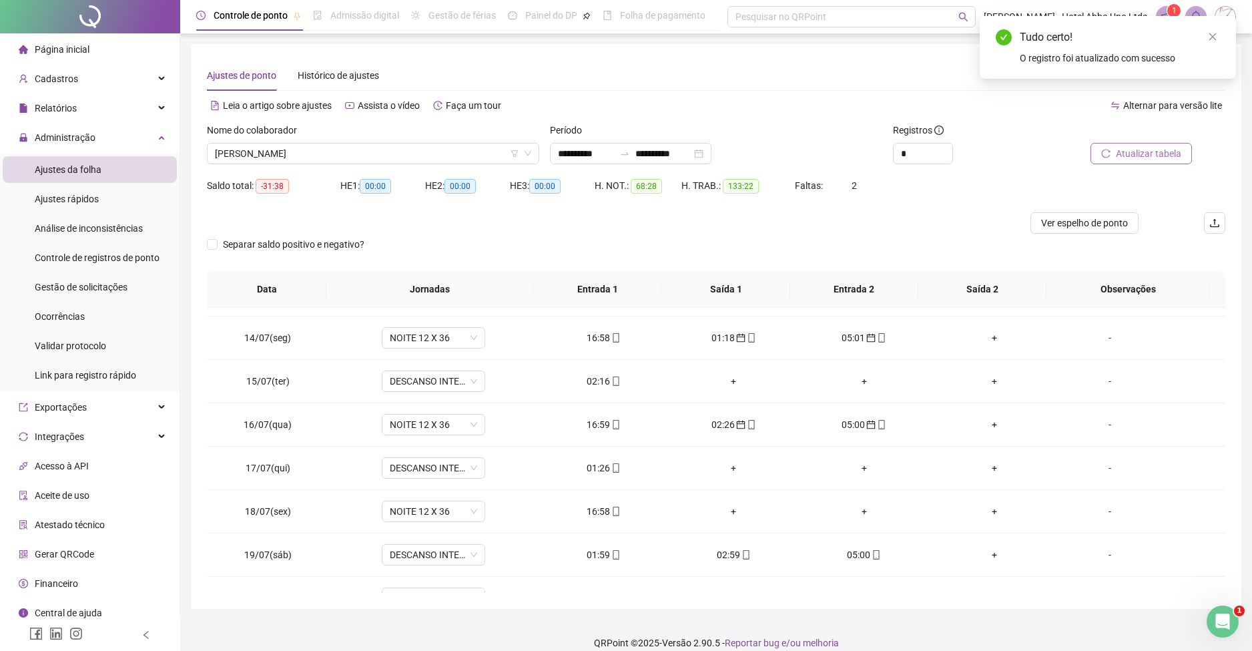
scroll to position [559, 0]
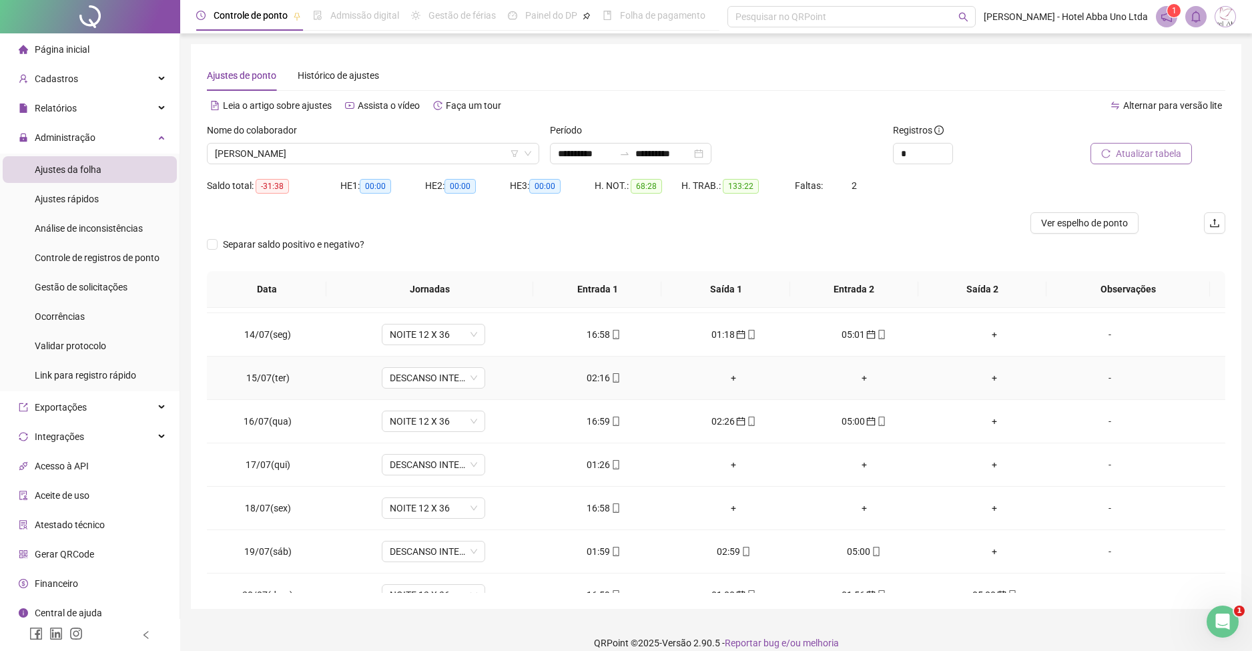
click at [594, 376] on div "02:16" at bounding box center [603, 378] width 109 height 15
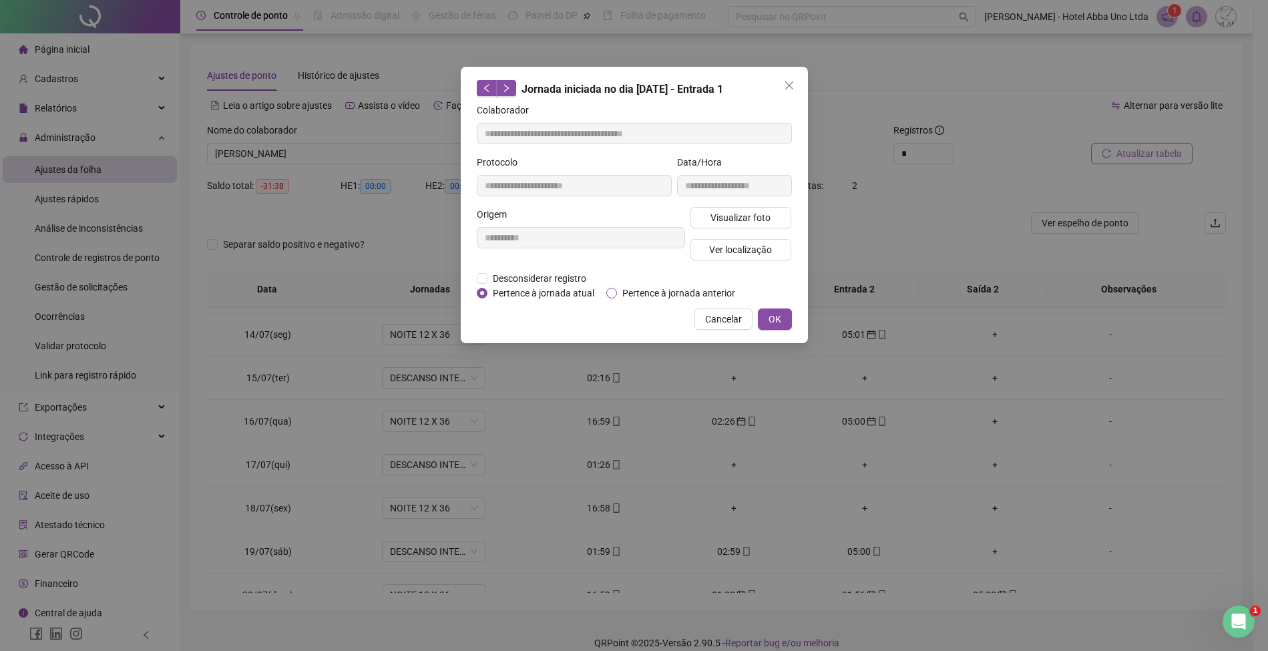
click at [649, 288] on span "Pertence à jornada anterior" at bounding box center [679, 293] width 124 height 15
click at [771, 318] on span "OK" at bounding box center [774, 319] width 13 height 15
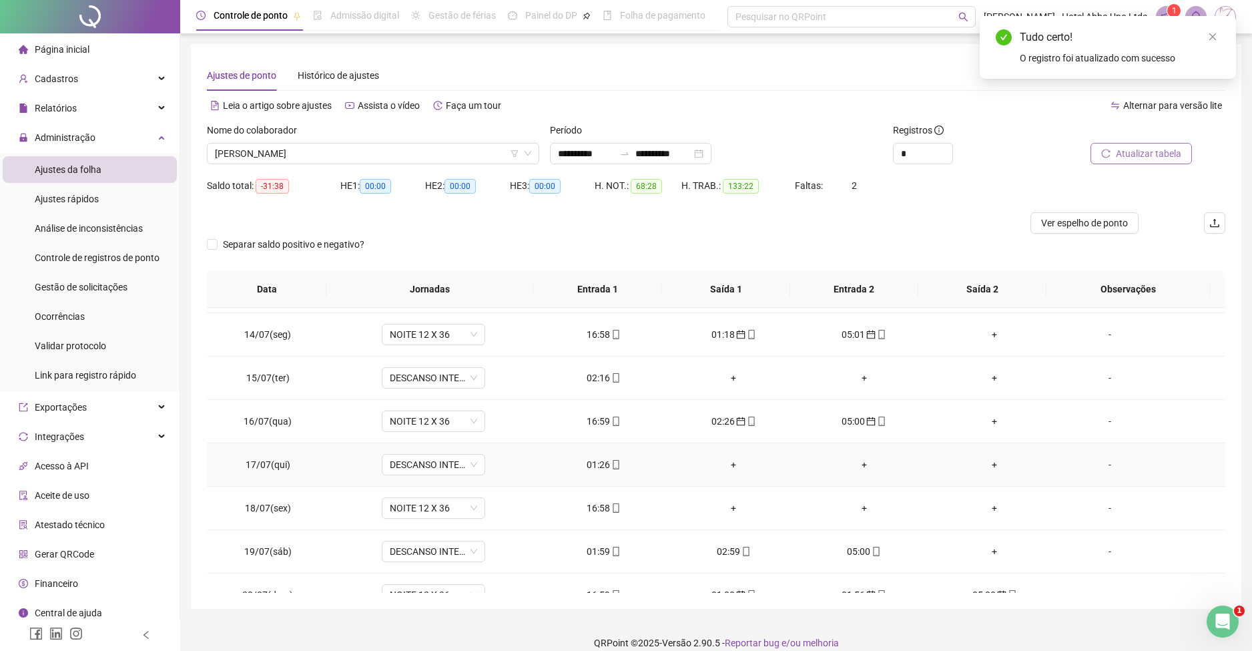
click at [586, 467] on div "01:26" at bounding box center [603, 464] width 109 height 15
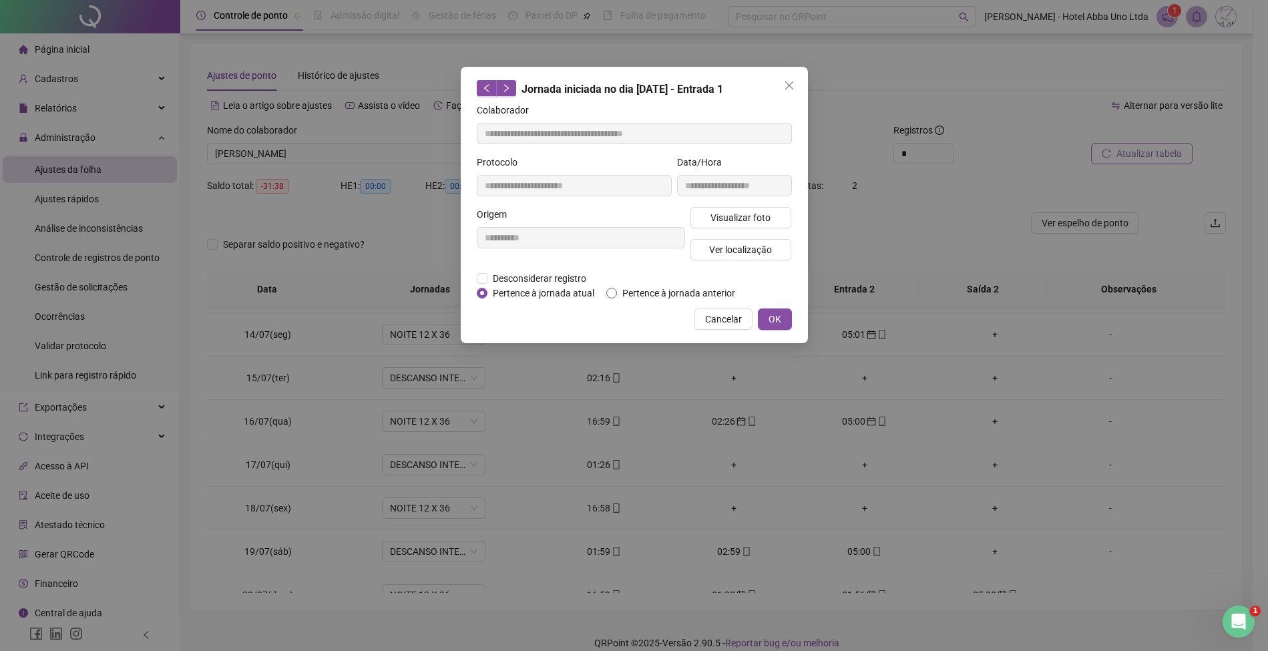
click at [667, 293] on span "Pertence à jornada anterior" at bounding box center [679, 293] width 124 height 15
click at [767, 314] on button "OK" at bounding box center [775, 318] width 34 height 21
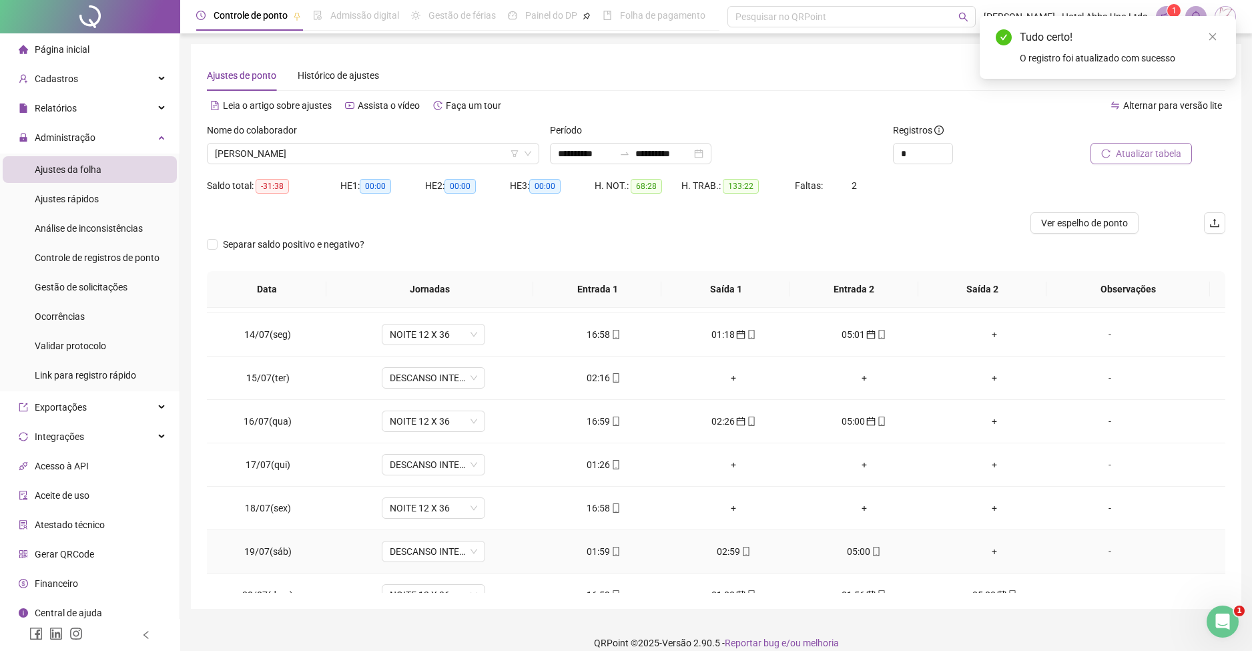
click at [587, 544] on div "01:59" at bounding box center [603, 551] width 109 height 15
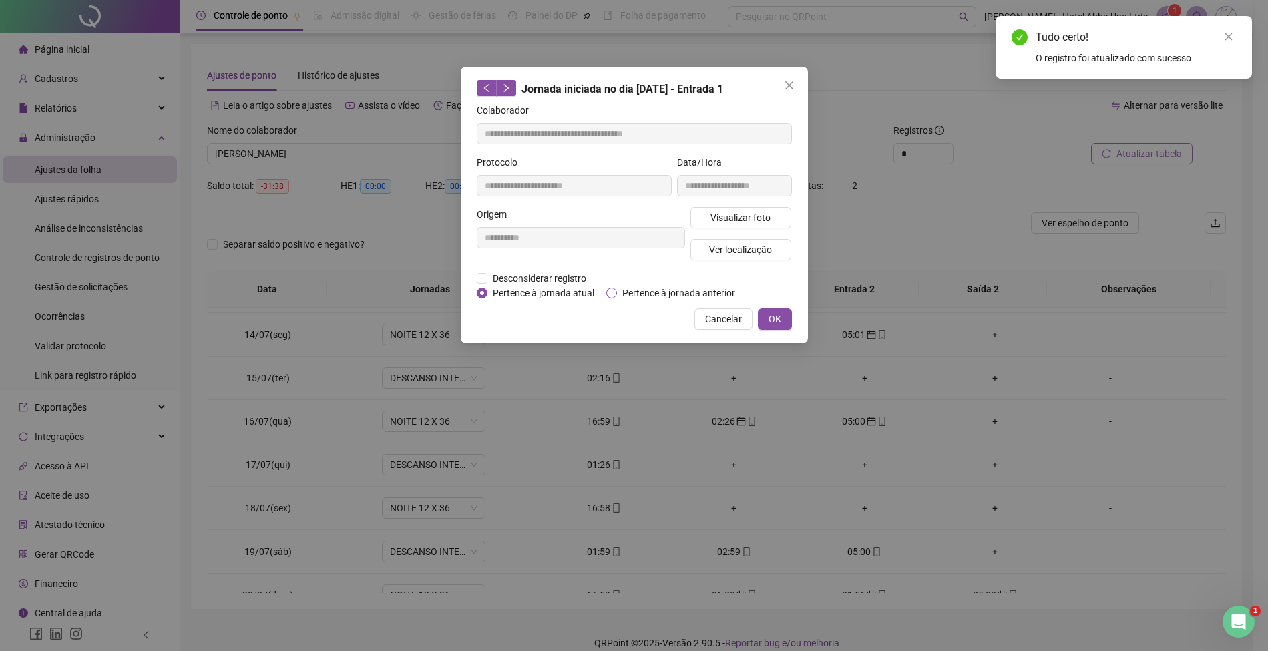
click at [658, 290] on span "Pertence à jornada anterior" at bounding box center [679, 293] width 124 height 15
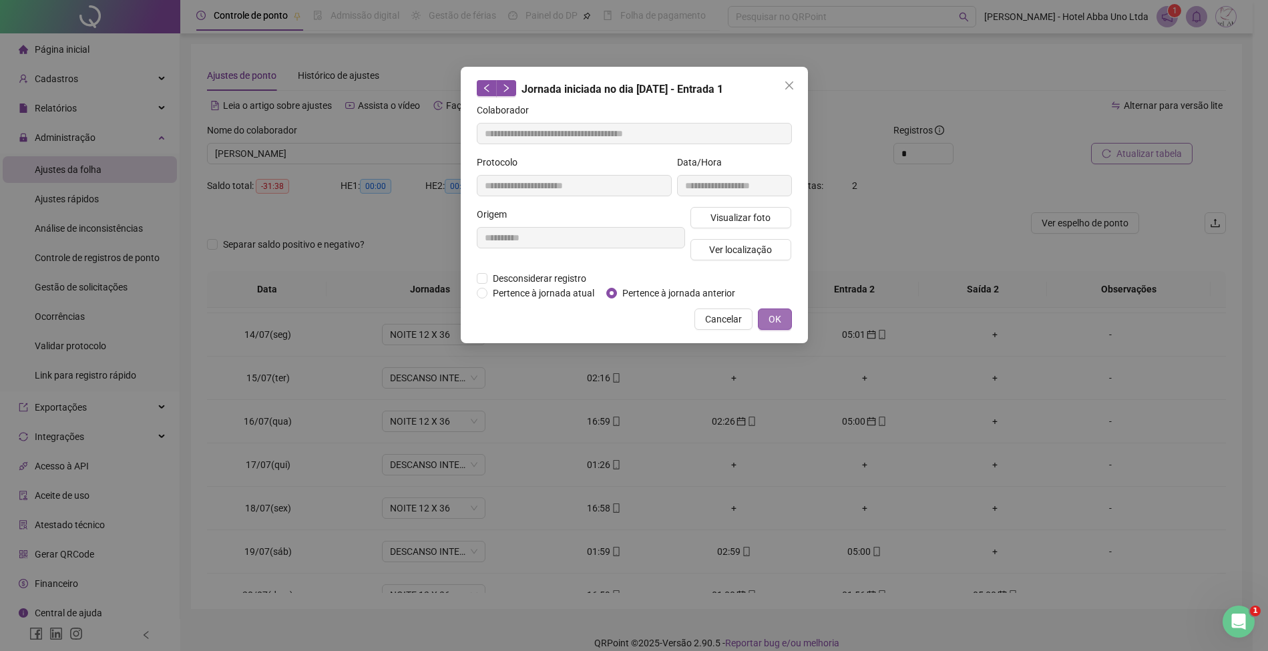
click at [776, 318] on span "OK" at bounding box center [774, 319] width 13 height 15
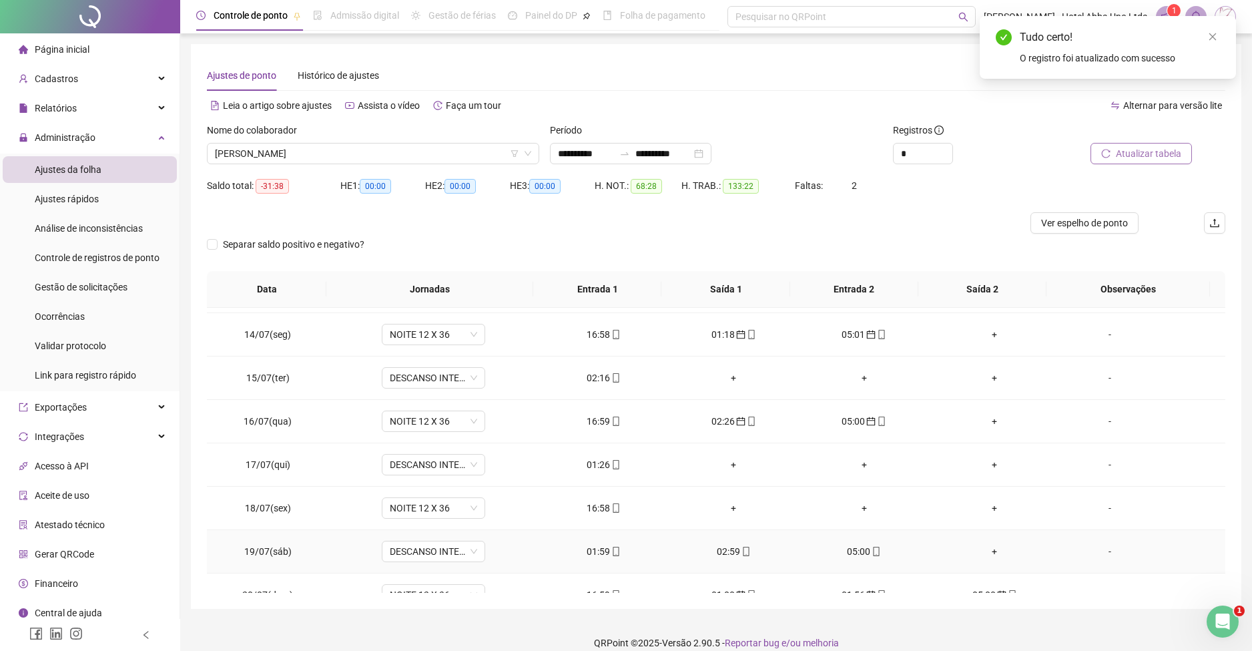
click at [728, 549] on div "02:59" at bounding box center [734, 551] width 109 height 15
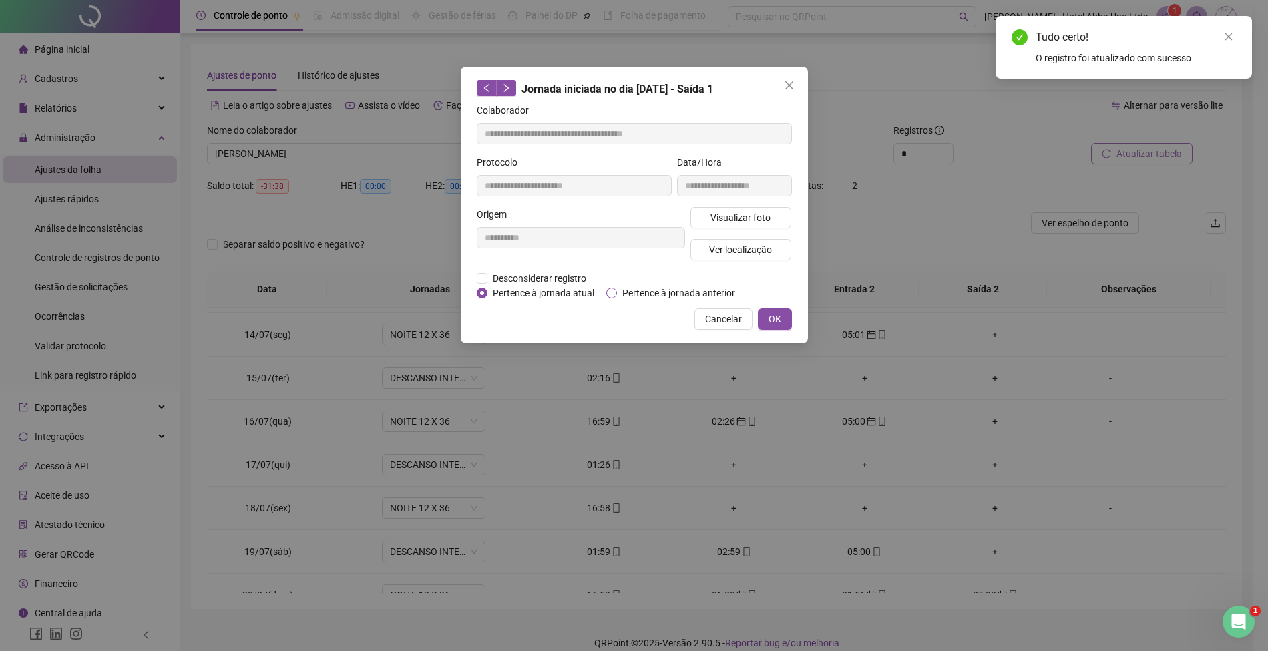
click at [682, 291] on span "Pertence à jornada anterior" at bounding box center [679, 293] width 124 height 15
click at [774, 314] on span "OK" at bounding box center [774, 319] width 13 height 15
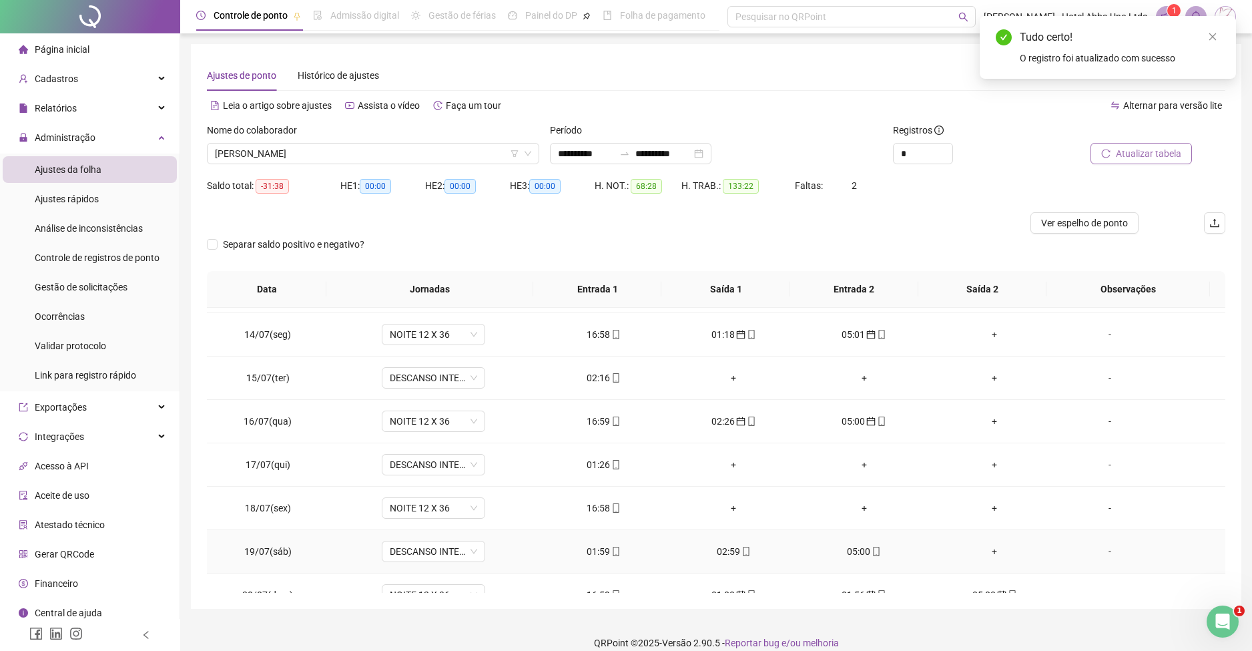
click at [841, 550] on div "05:00" at bounding box center [864, 551] width 109 height 15
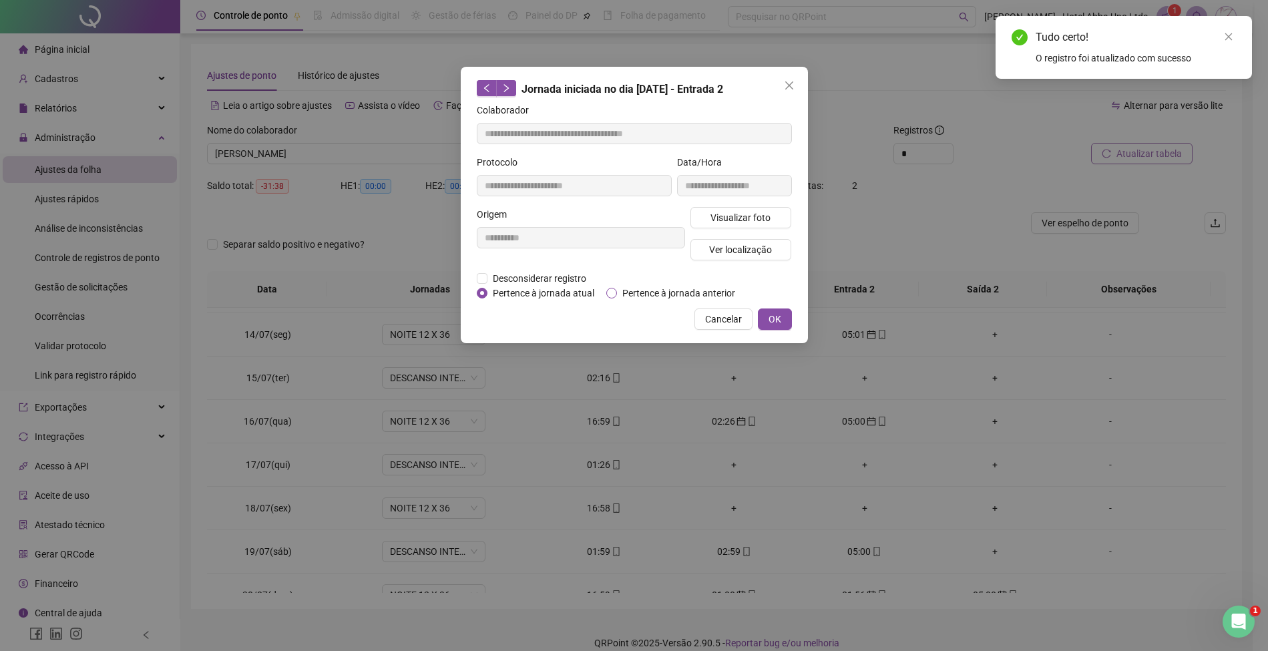
click at [662, 292] on span "Pertence à jornada anterior" at bounding box center [679, 293] width 124 height 15
click at [771, 315] on span "OK" at bounding box center [774, 319] width 13 height 15
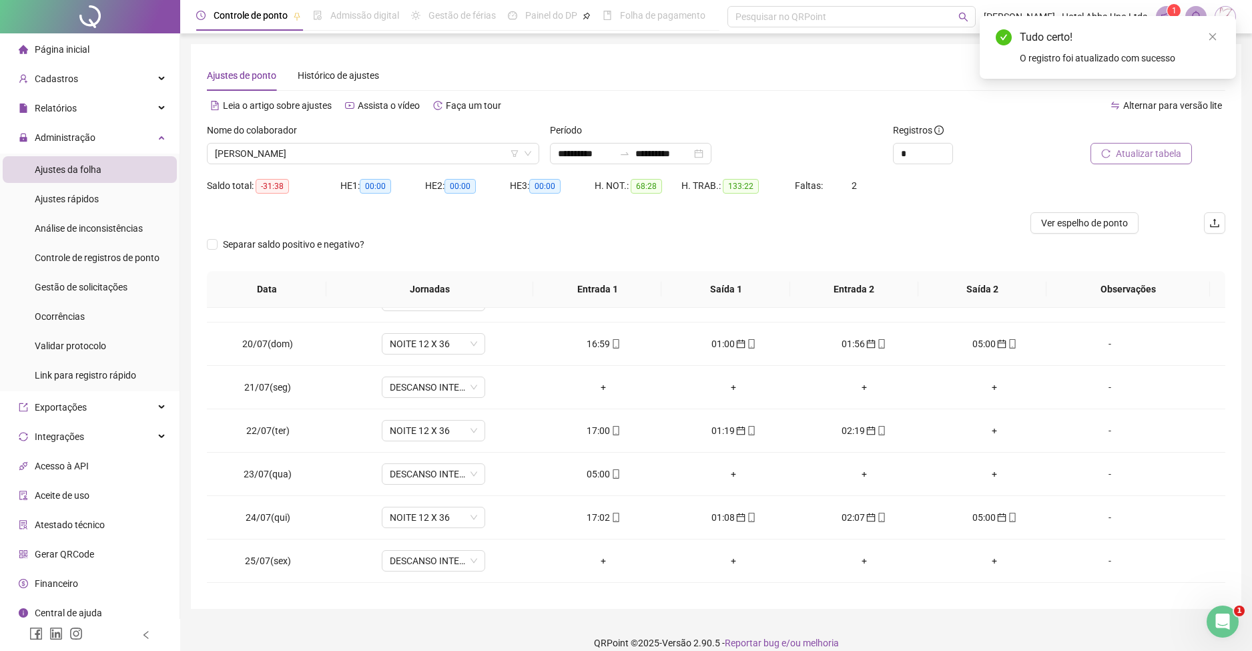
scroll to position [839, 0]
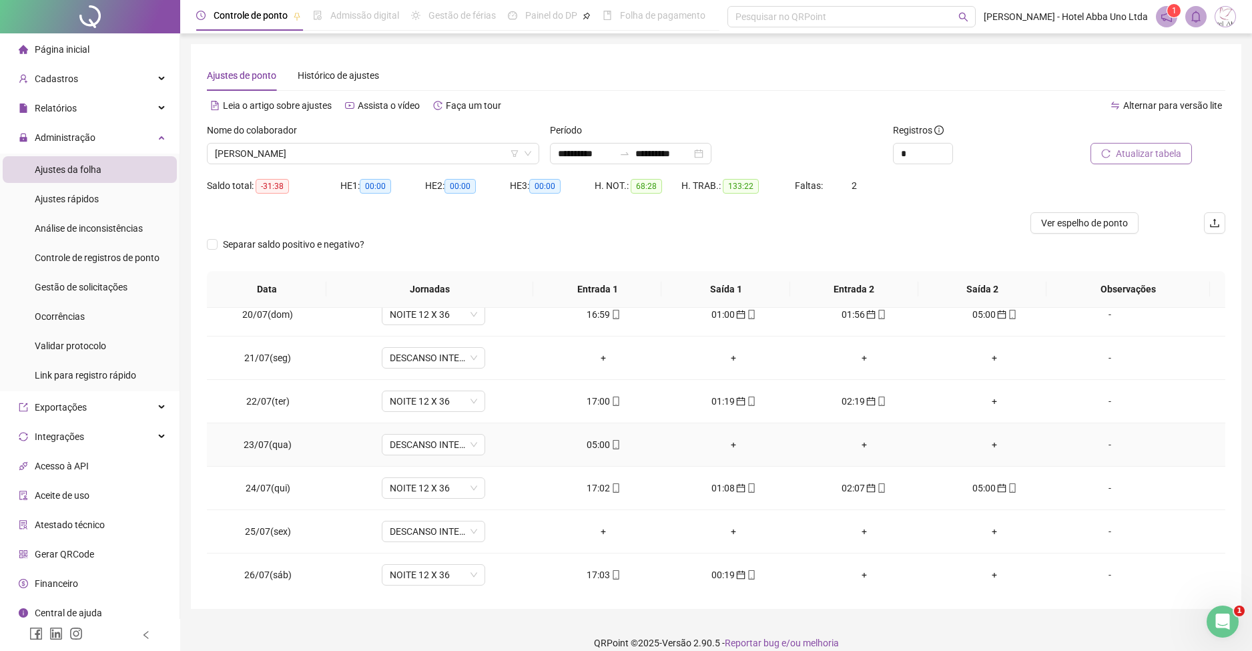
click at [588, 444] on div "05:00" at bounding box center [603, 444] width 109 height 15
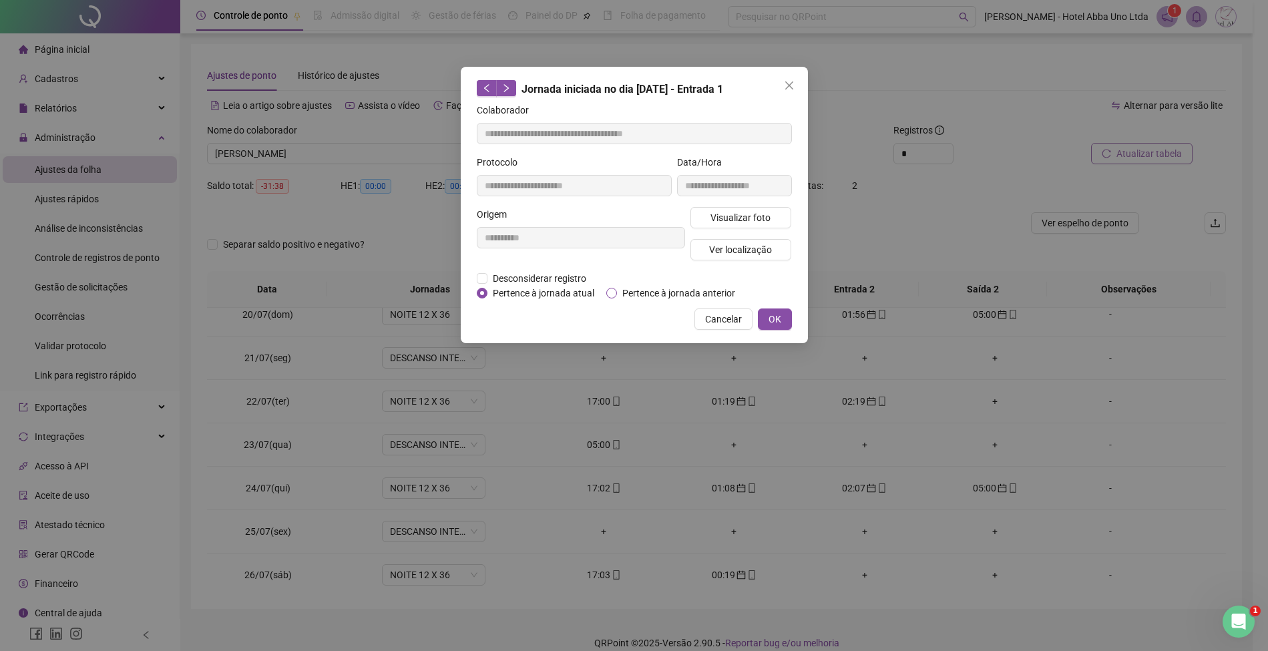
click at [660, 288] on span "Pertence à jornada anterior" at bounding box center [679, 293] width 124 height 15
click at [774, 316] on span "OK" at bounding box center [774, 319] width 13 height 15
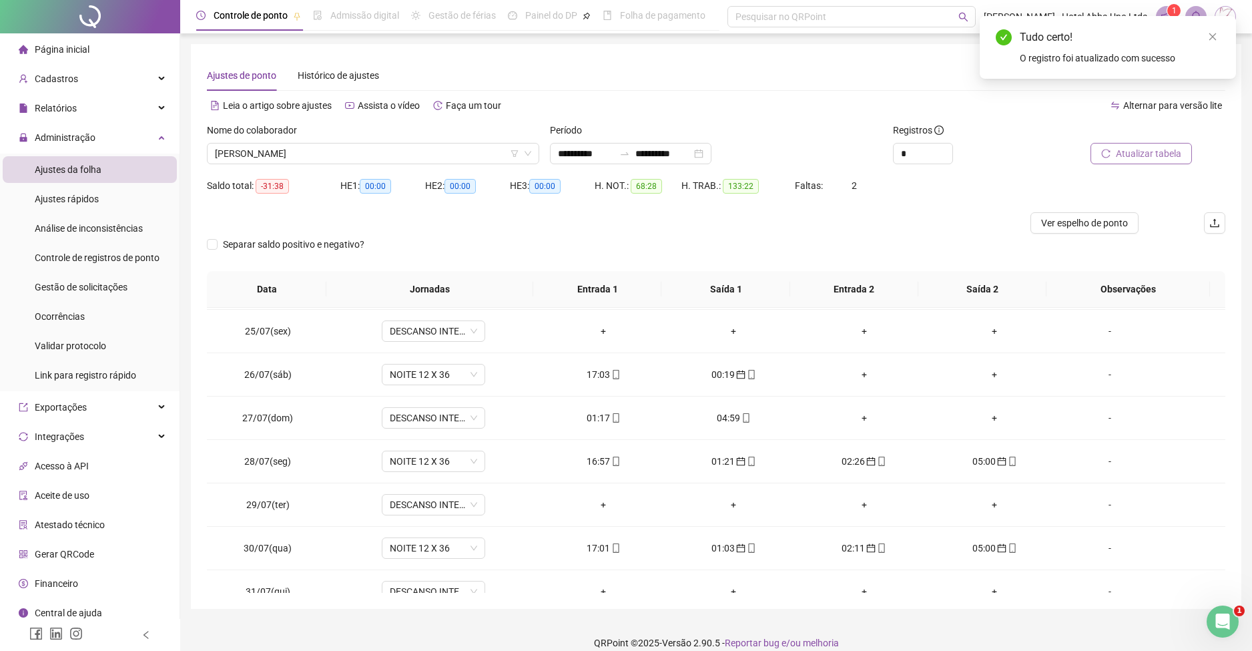
scroll to position [1060, 0]
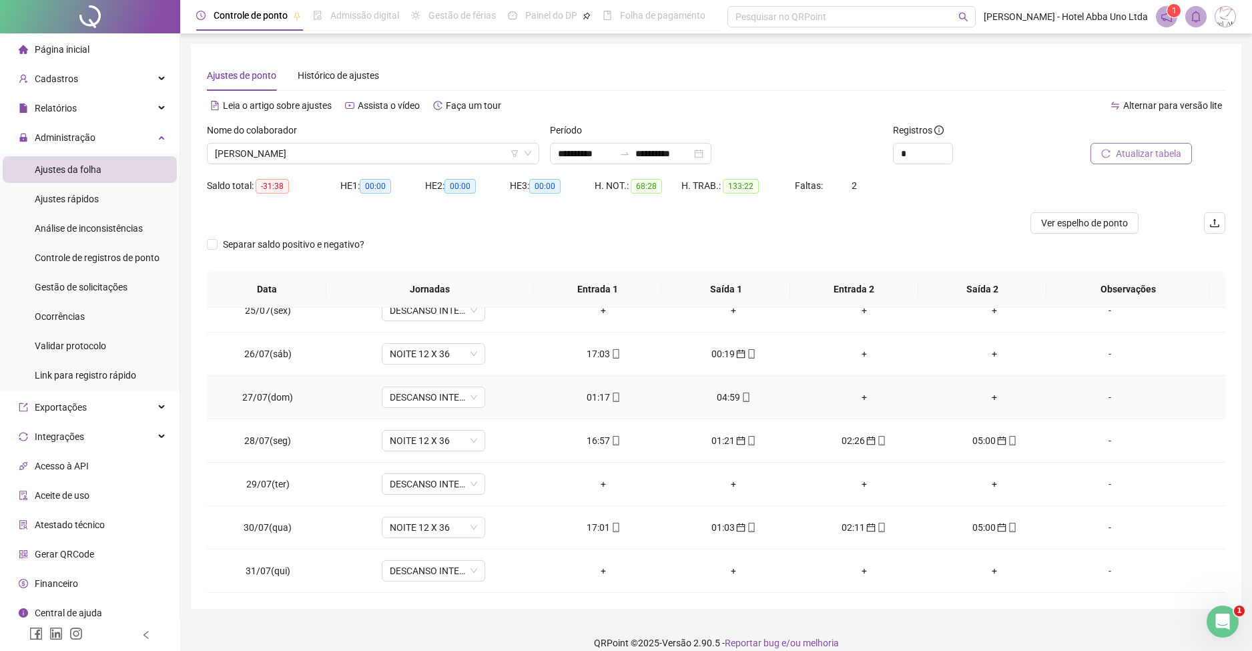
click at [586, 395] on div "01:17" at bounding box center [603, 397] width 109 height 15
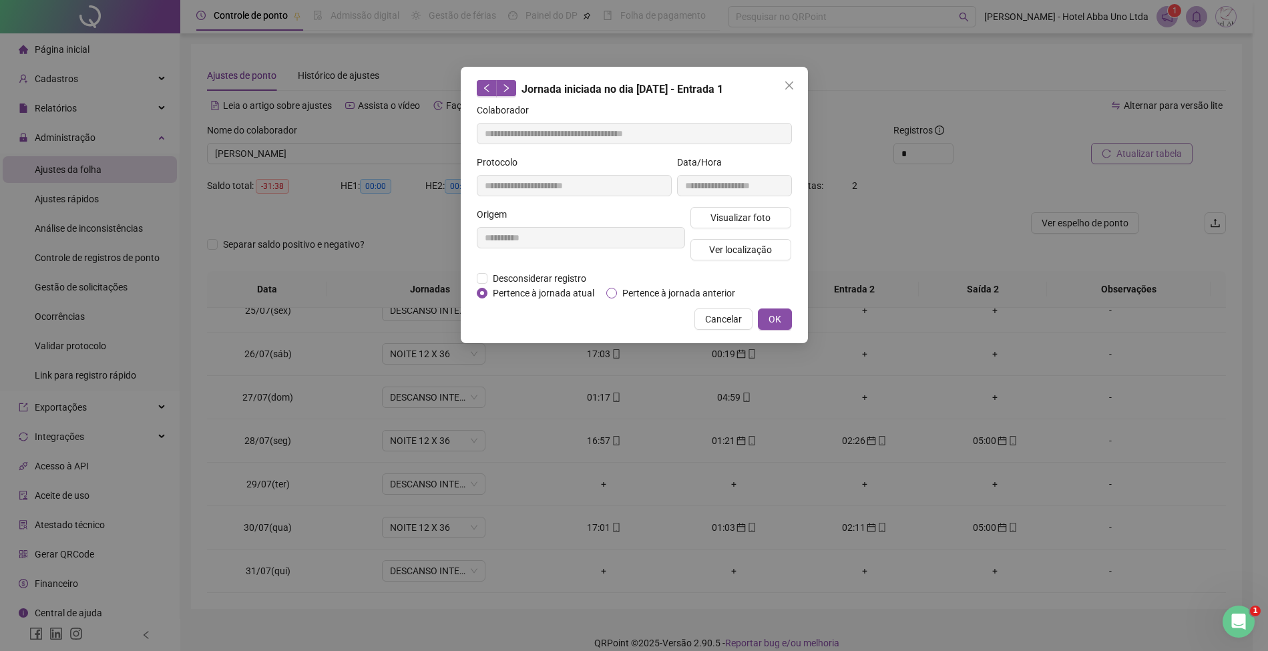
click at [660, 288] on span "Pertence à jornada anterior" at bounding box center [679, 293] width 124 height 15
click at [770, 314] on span "OK" at bounding box center [774, 319] width 13 height 15
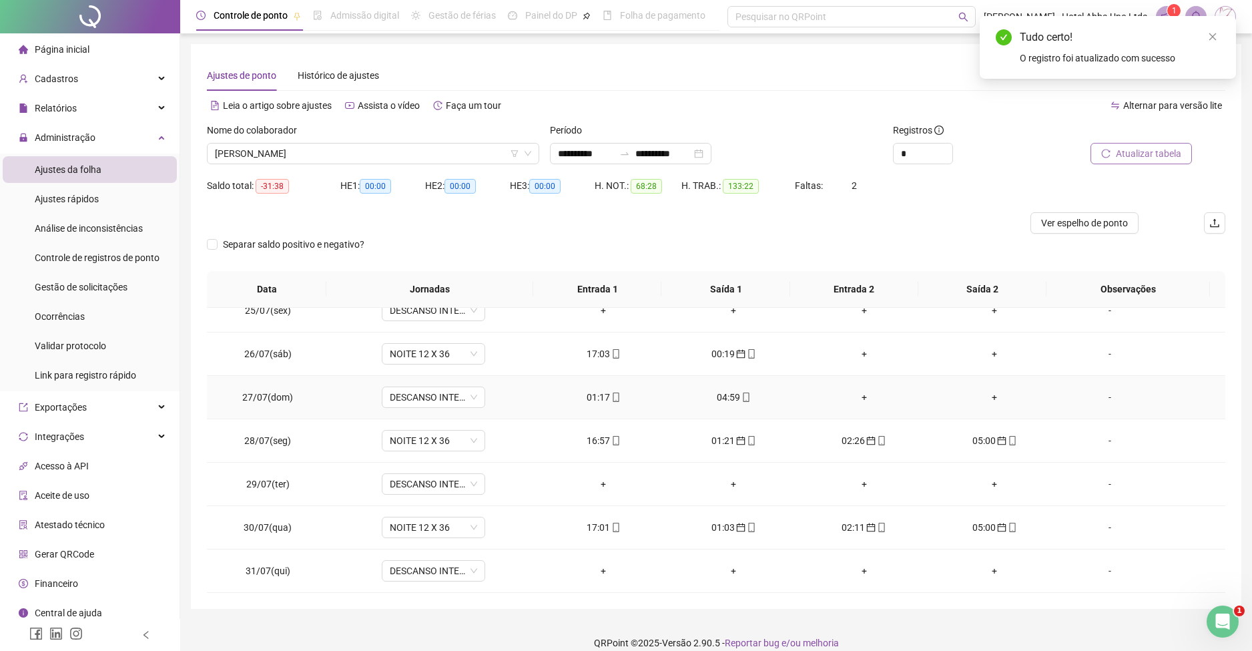
click at [714, 398] on div "04:59" at bounding box center [734, 397] width 109 height 15
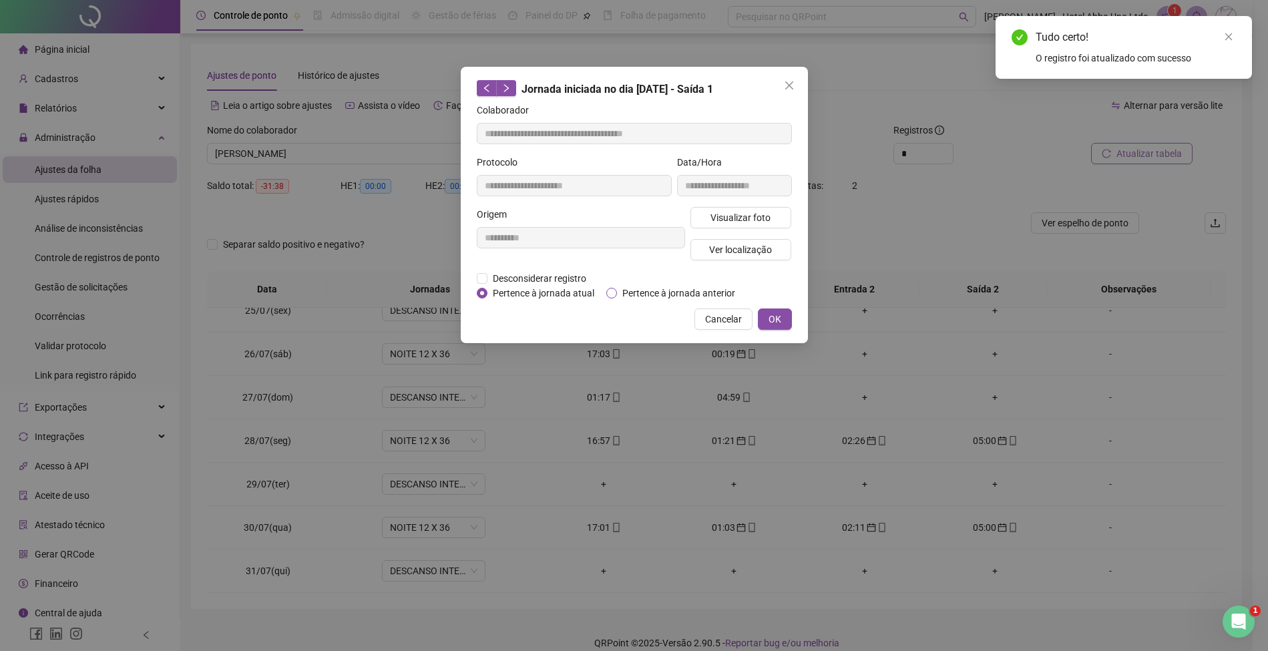
click at [693, 292] on span "Pertence à jornada anterior" at bounding box center [679, 293] width 124 height 15
click at [782, 311] on button "OK" at bounding box center [775, 318] width 34 height 21
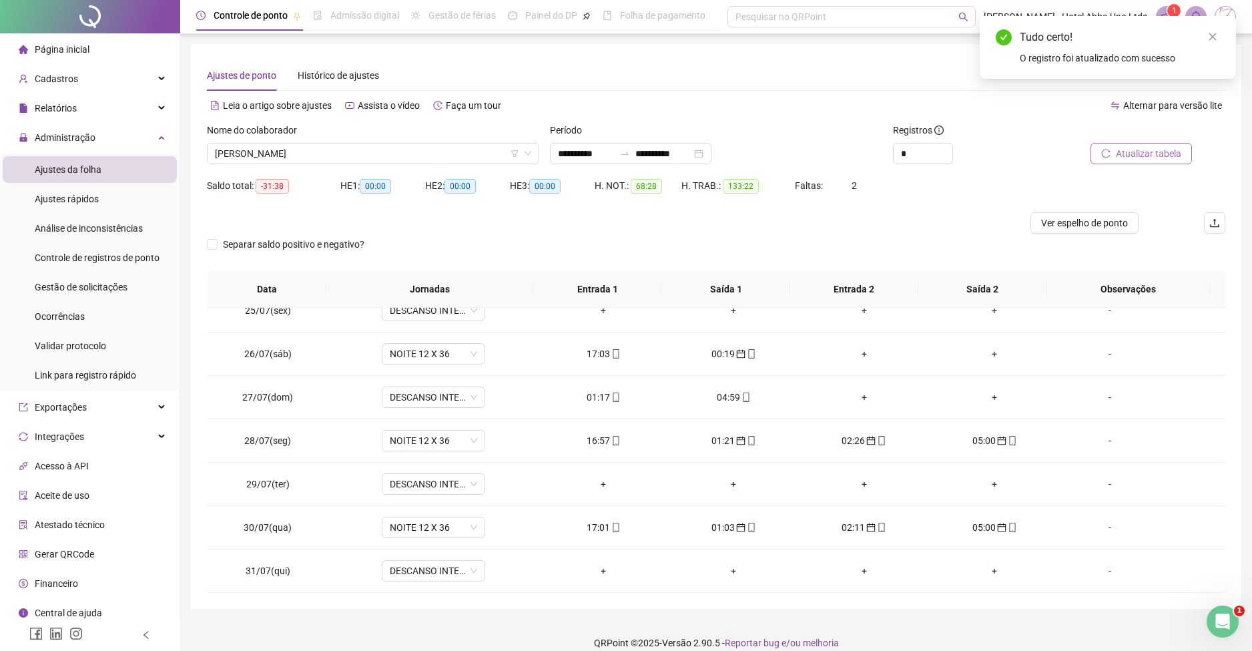
click at [1143, 152] on span "Atualizar tabela" at bounding box center [1148, 153] width 65 height 15
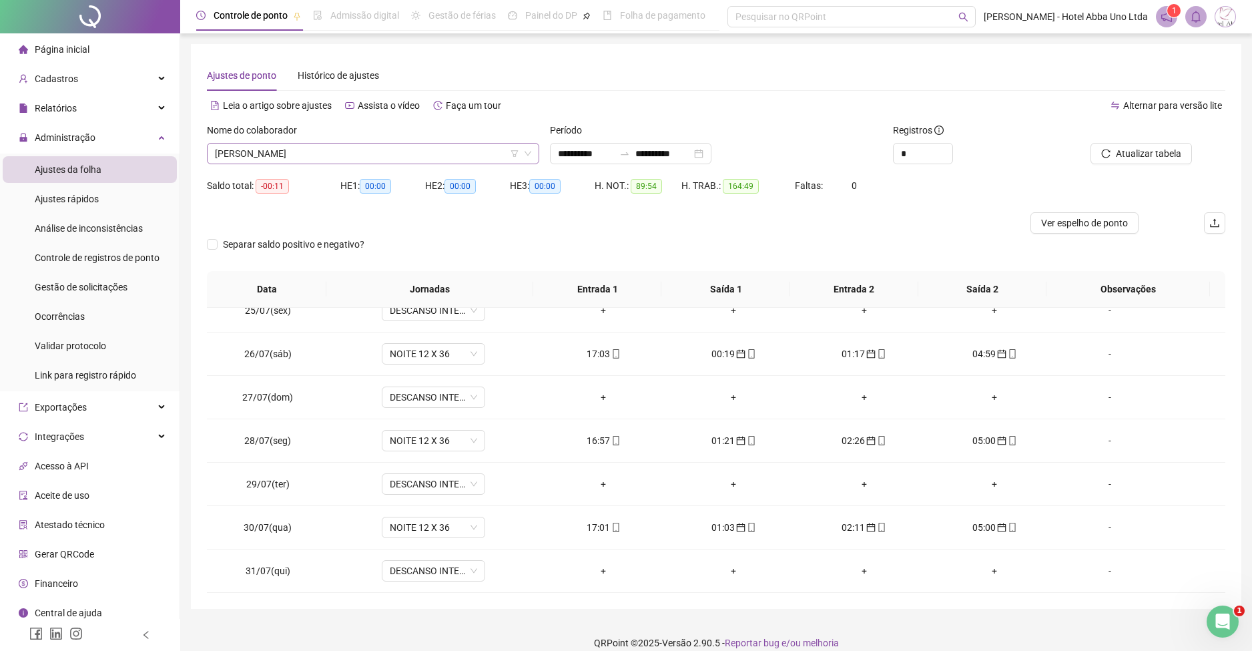
scroll to position [491, 0]
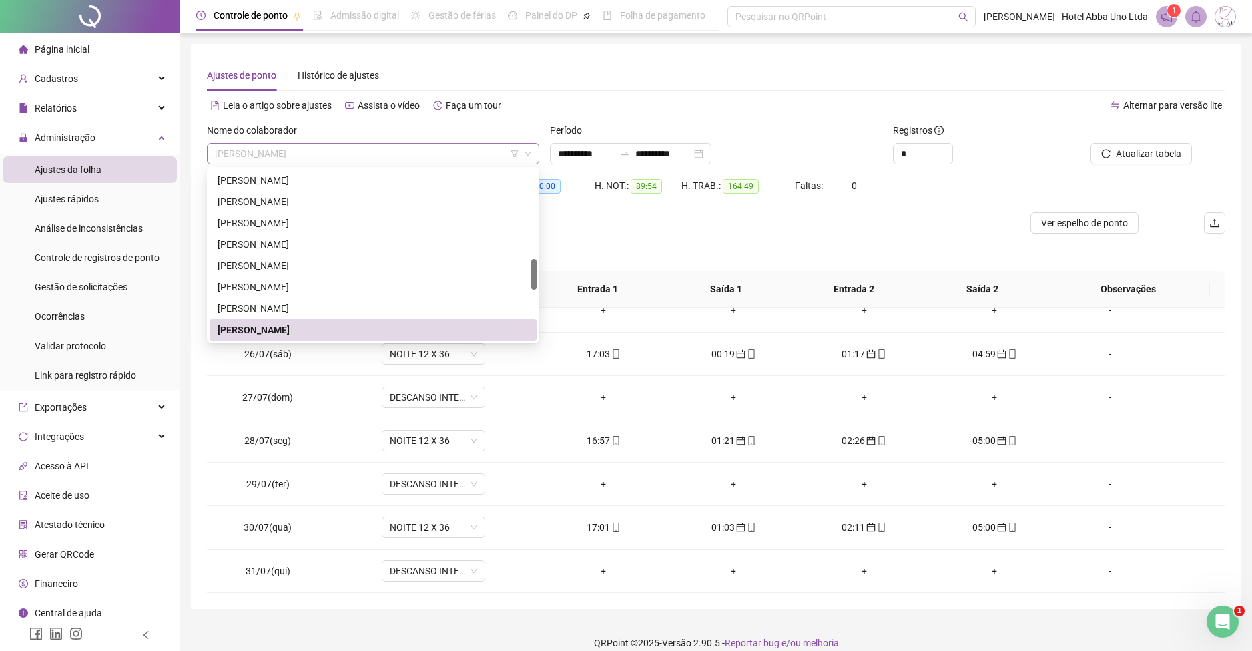
click at [227, 150] on span "[PERSON_NAME]" at bounding box center [373, 154] width 316 height 20
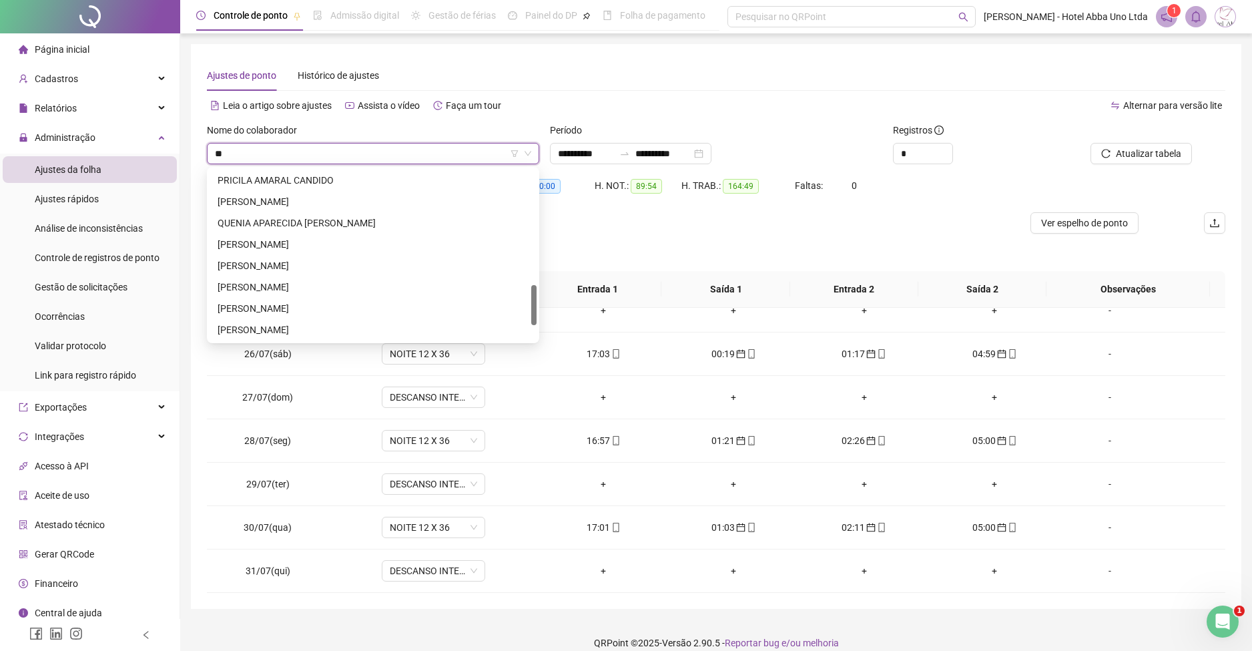
scroll to position [0, 0]
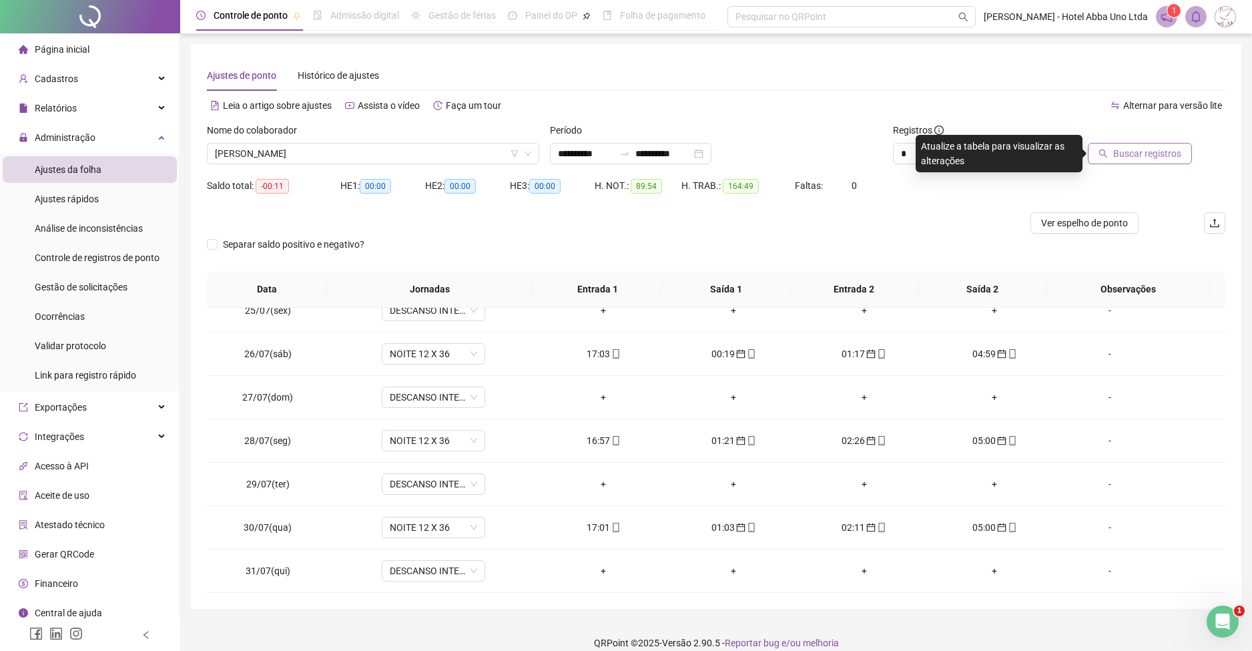
click at [1140, 154] on span "Buscar registros" at bounding box center [1148, 153] width 68 height 15
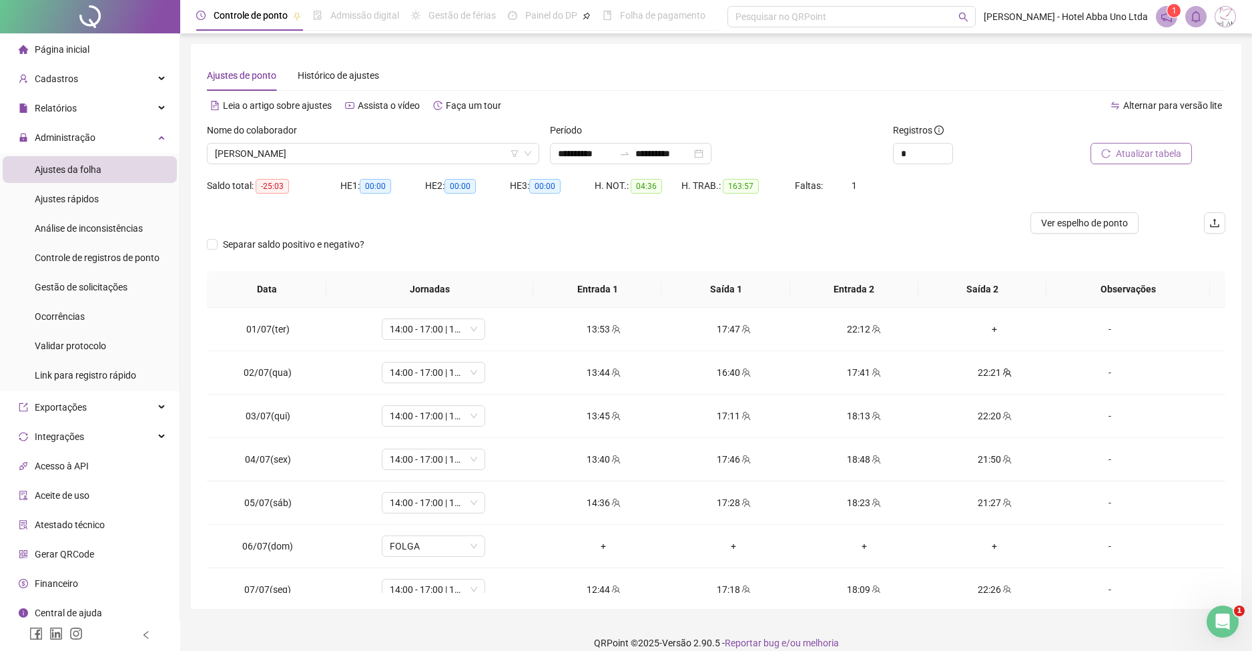
click at [1236, 327] on div "**********" at bounding box center [716, 326] width 1051 height 565
click at [983, 324] on div "+" at bounding box center [994, 329] width 109 height 15
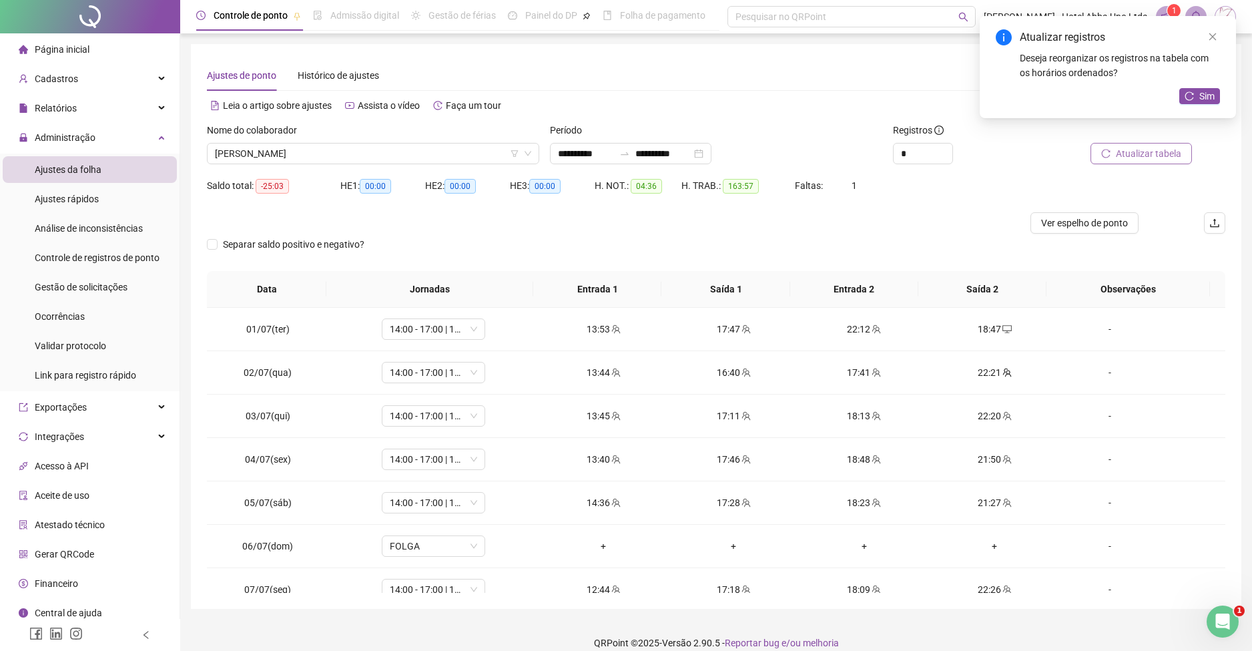
click at [1152, 152] on span "Atualizar tabela" at bounding box center [1148, 153] width 65 height 15
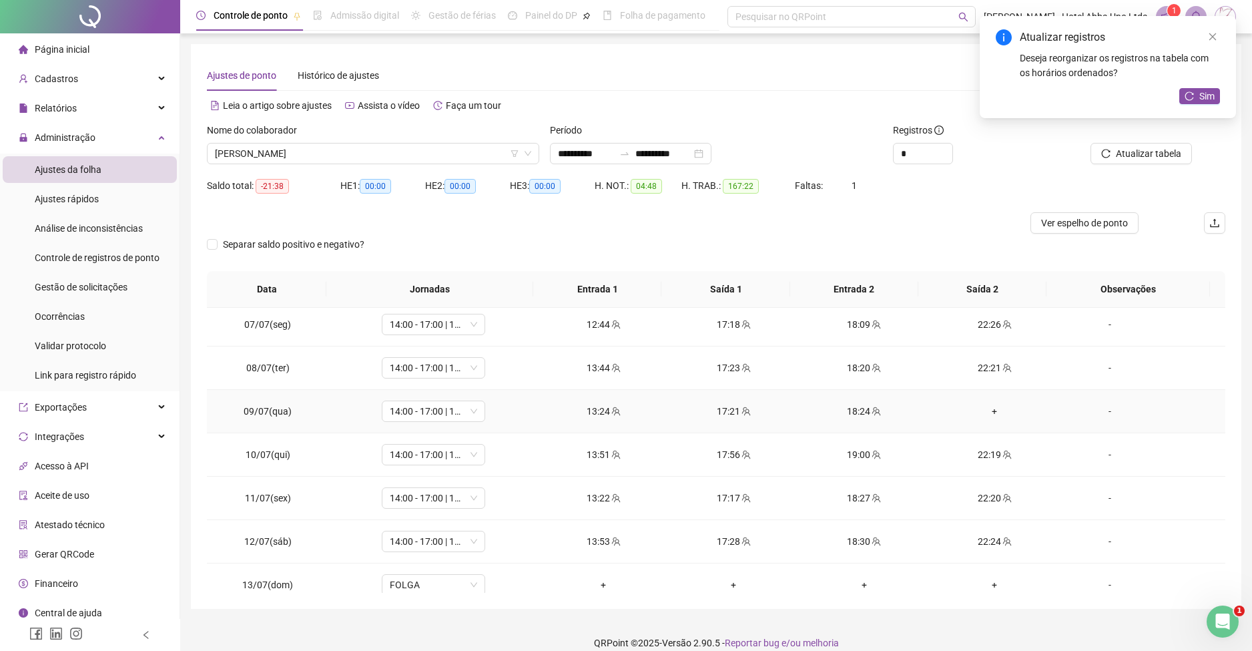
click at [984, 407] on div "+" at bounding box center [994, 411] width 109 height 15
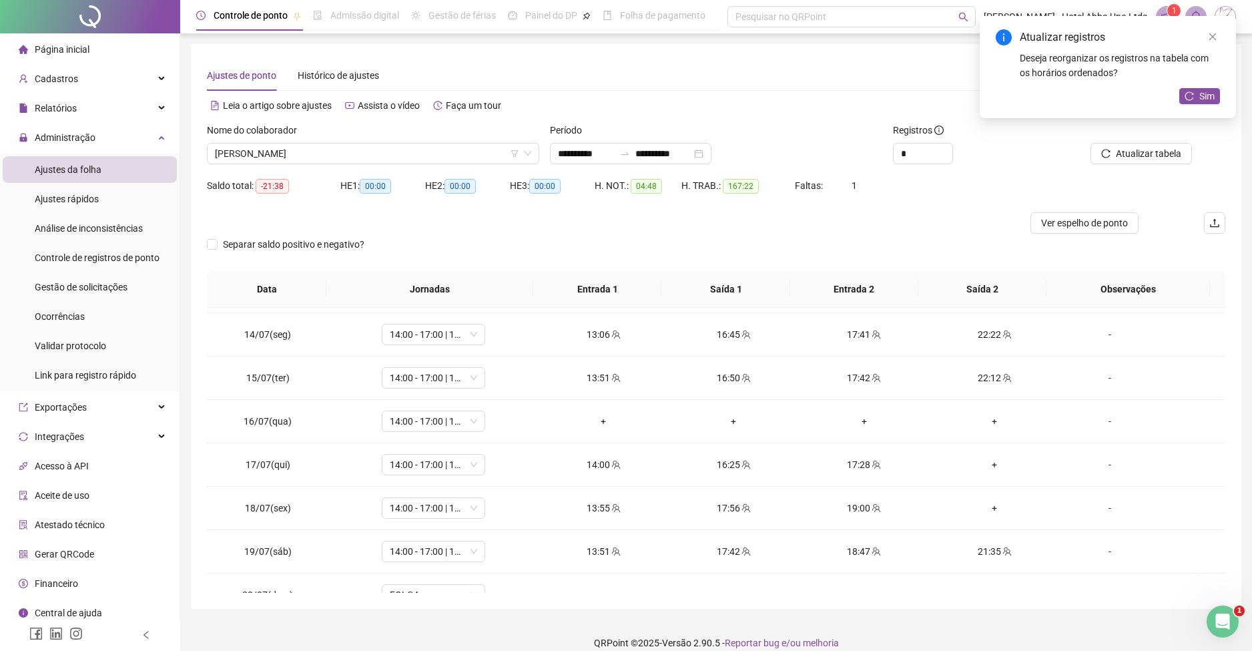
scroll to position [563, 0]
click at [439, 423] on span "14:00 - 17:00 | 18:00 - 22:00" at bounding box center [433, 417] width 87 height 20
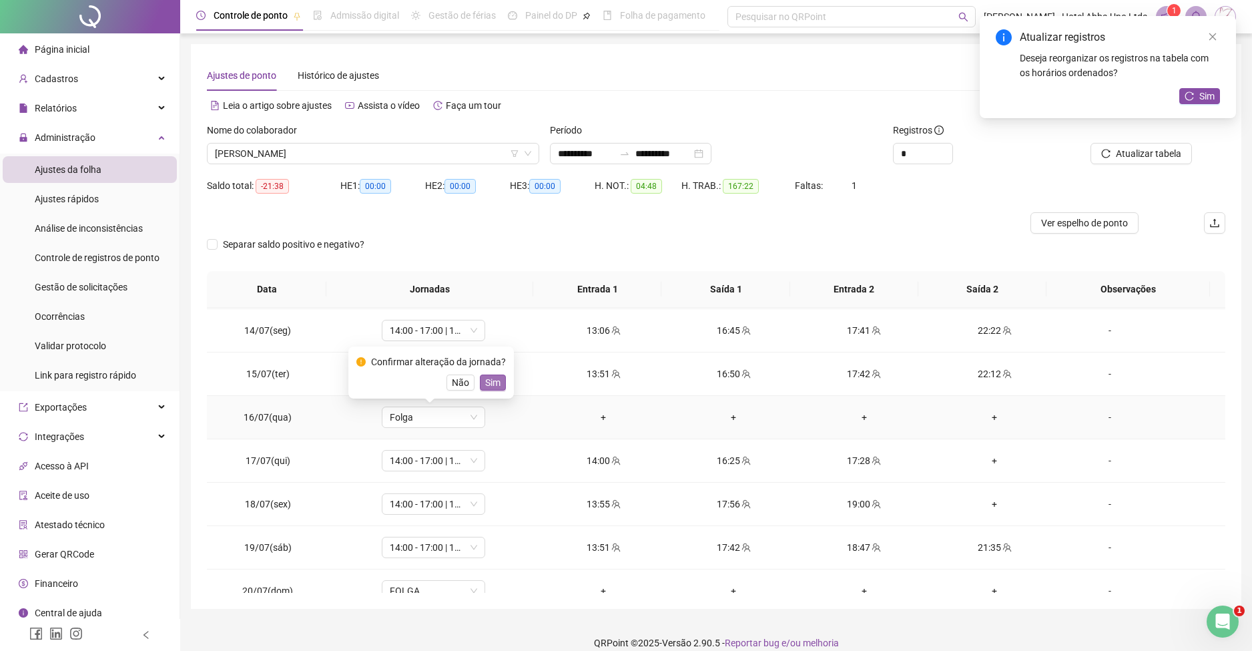
click at [485, 380] on span "Sim" at bounding box center [492, 382] width 15 height 15
click at [988, 460] on div "+" at bounding box center [994, 460] width 109 height 15
click at [983, 501] on div "+" at bounding box center [994, 504] width 109 height 15
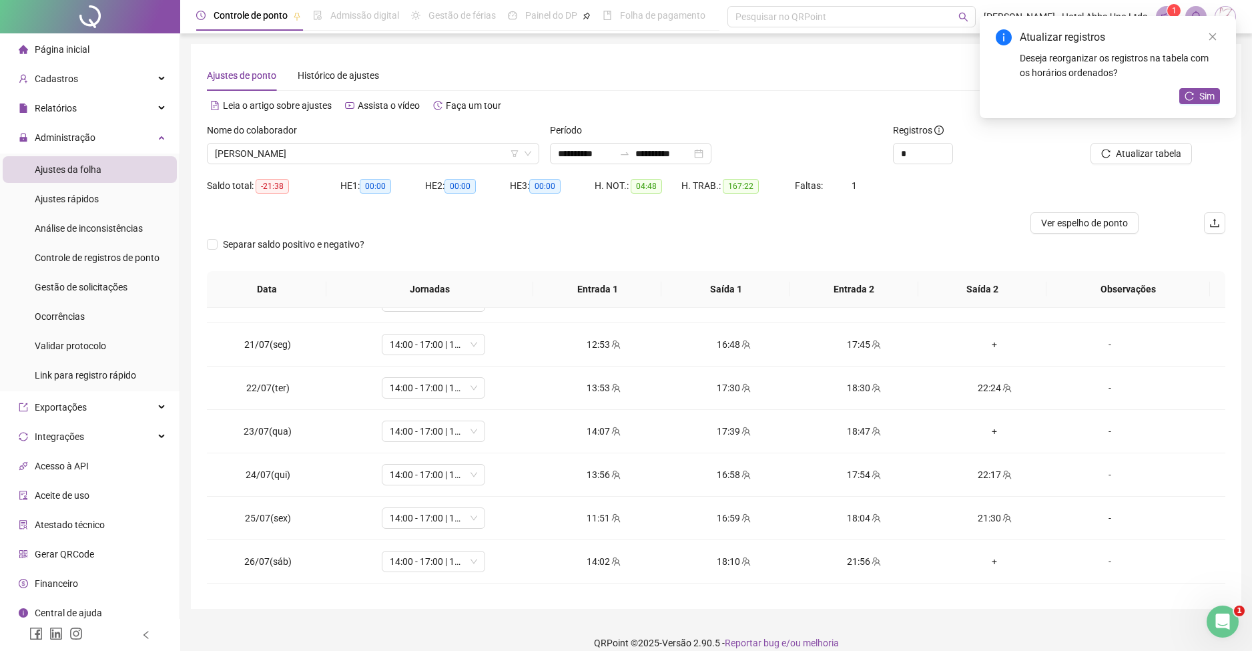
scroll to position [849, 0]
click at [981, 344] on div "+" at bounding box center [994, 347] width 109 height 15
click at [982, 432] on div "+" at bounding box center [994, 434] width 109 height 15
click at [985, 561] on div "+" at bounding box center [994, 564] width 109 height 15
click at [1206, 91] on span "Sim" at bounding box center [1207, 96] width 15 height 15
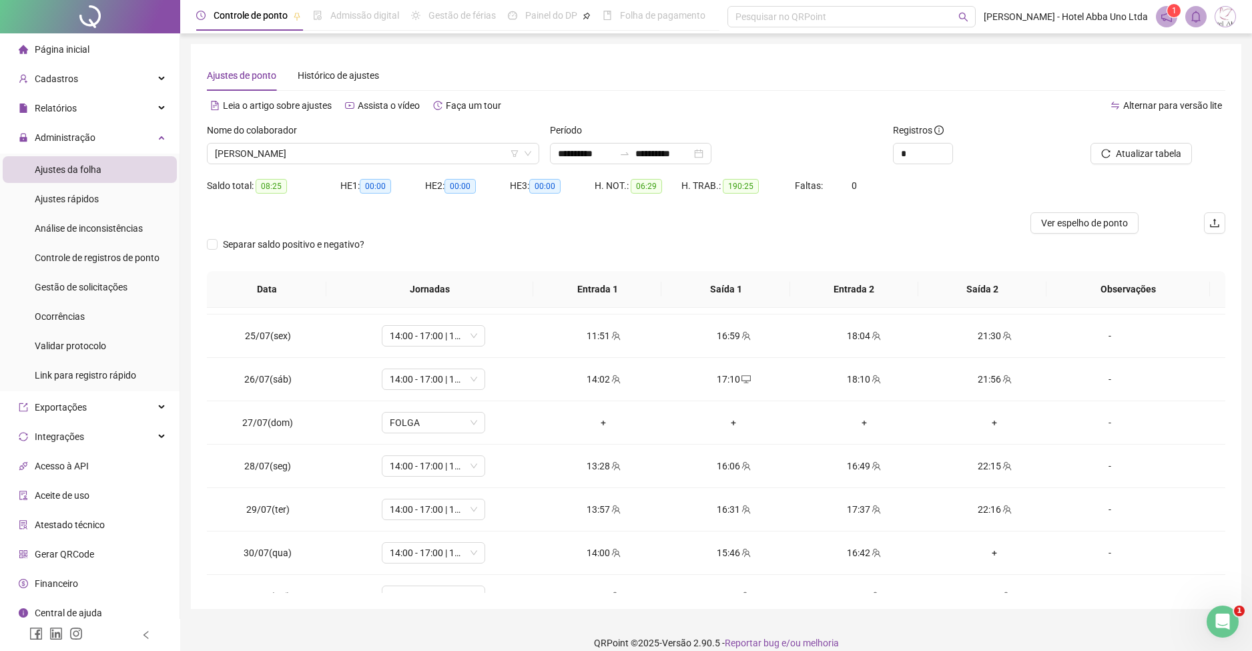
scroll to position [1060, 0]
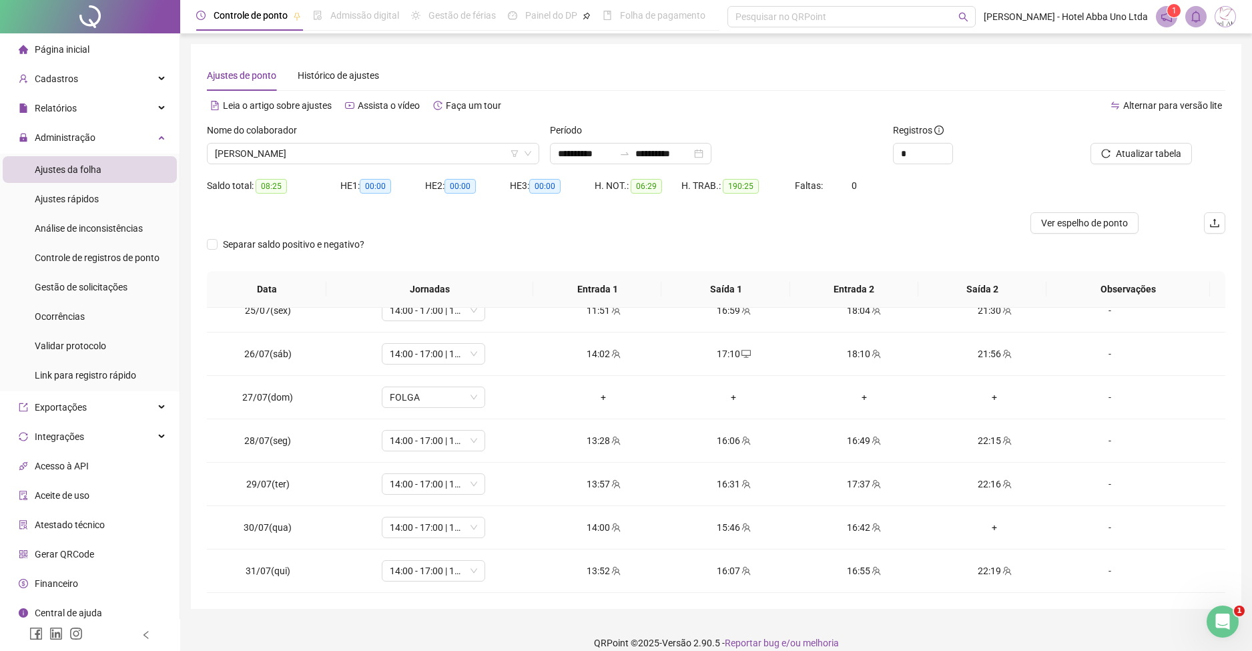
click at [1230, 600] on div "**********" at bounding box center [716, 326] width 1051 height 565
click at [984, 525] on div "+" at bounding box center [994, 527] width 109 height 15
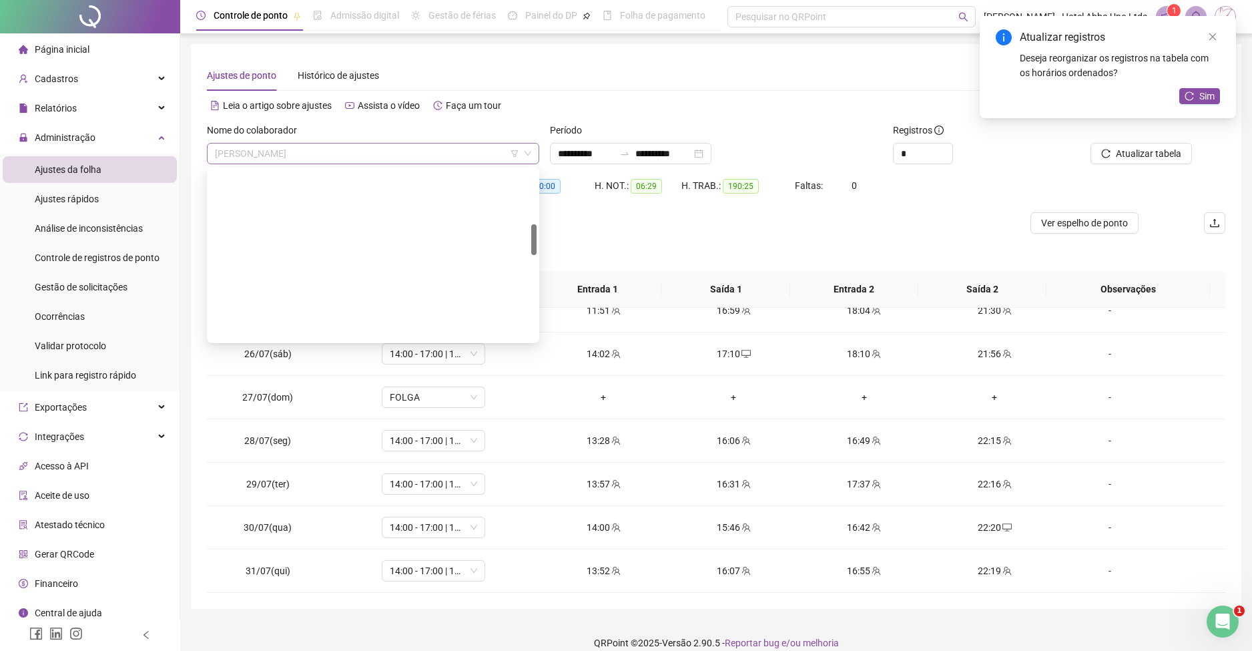
scroll to position [299, 0]
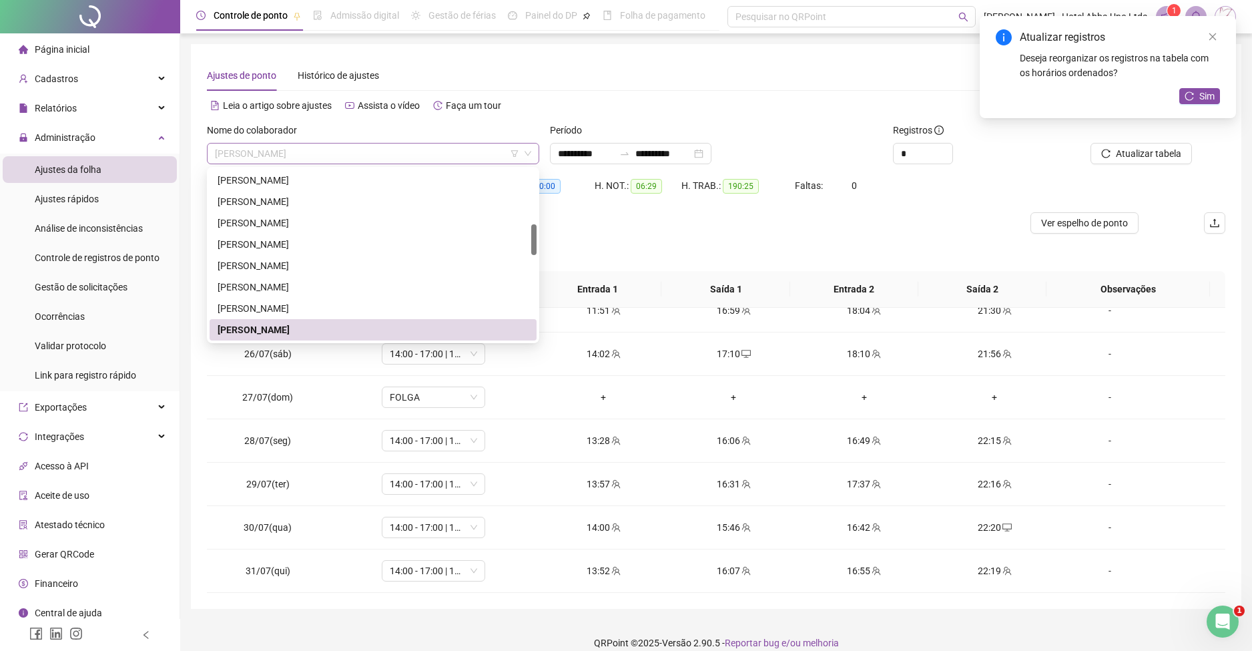
click at [223, 151] on span "[PERSON_NAME]" at bounding box center [373, 154] width 316 height 20
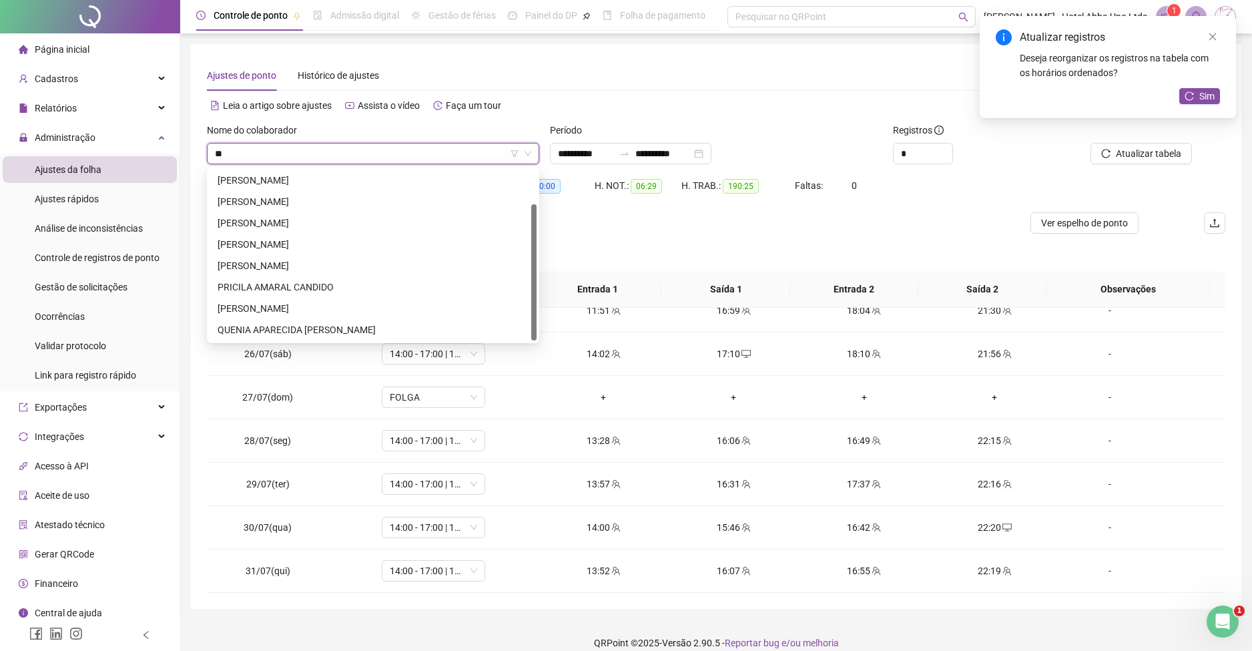
scroll to position [0, 0]
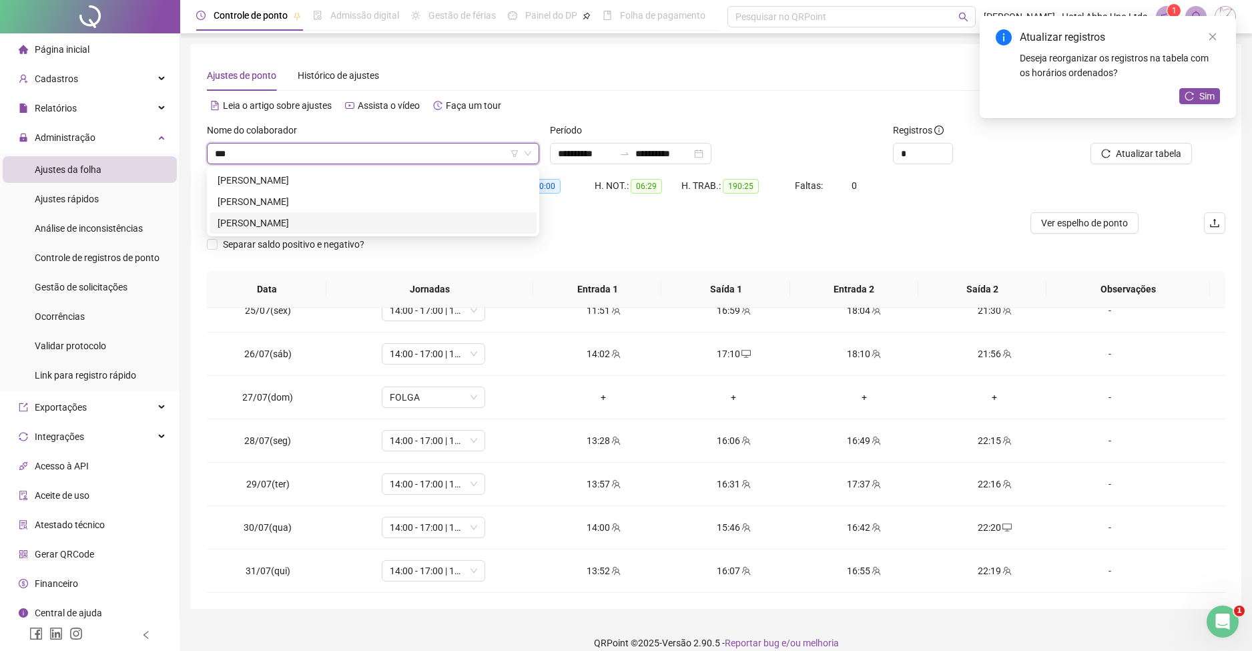
click at [231, 228] on div "[PERSON_NAME]" at bounding box center [373, 223] width 311 height 15
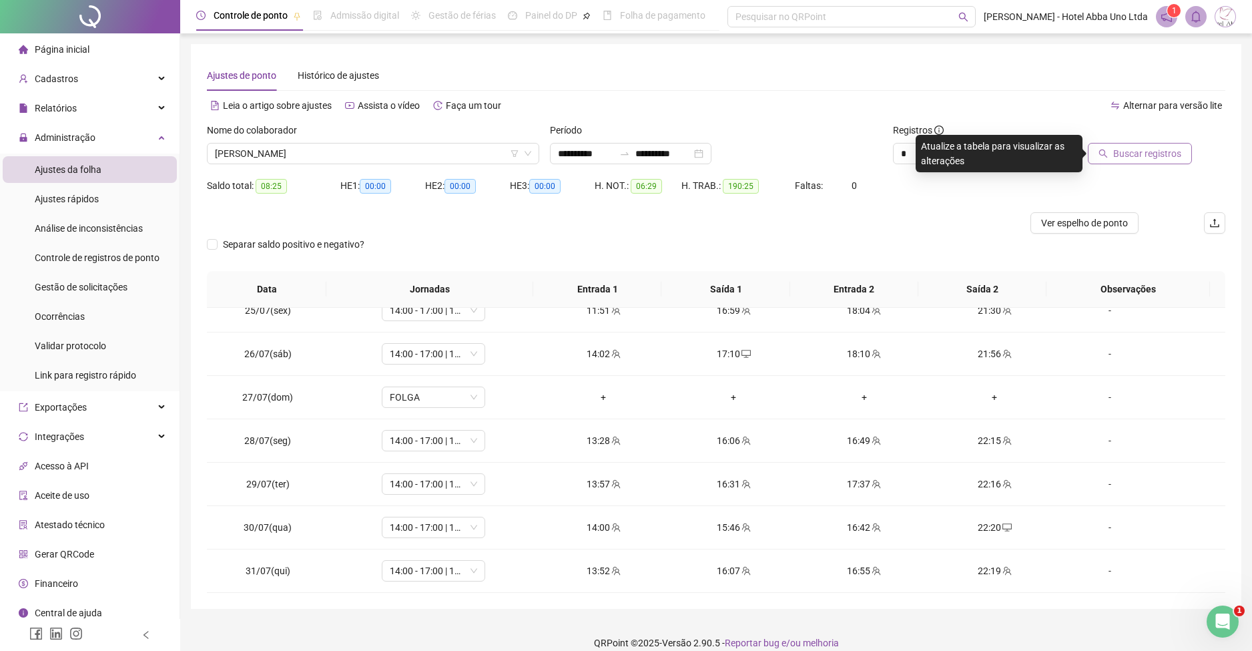
click at [1144, 146] on span "Buscar registros" at bounding box center [1148, 153] width 68 height 15
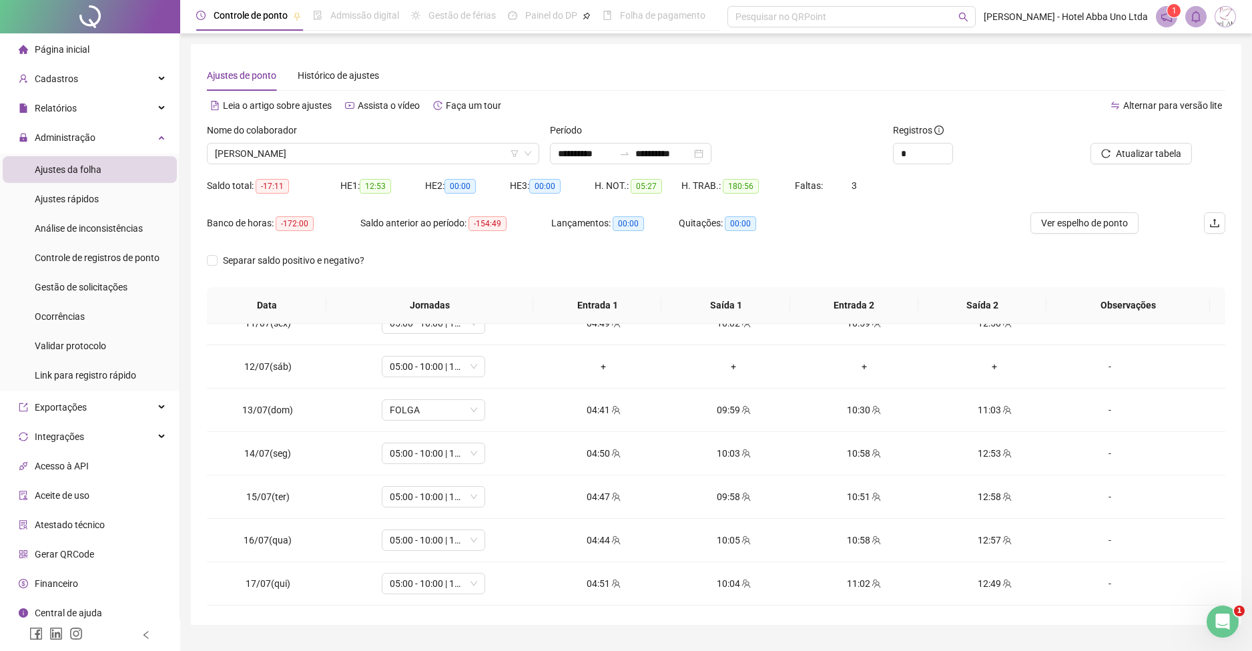
scroll to position [460, 0]
click at [1252, 445] on div "**********" at bounding box center [716, 341] width 1072 height 682
click at [414, 367] on span "05:00 - 10:00 | 11:00 - 13:20" at bounding box center [433, 362] width 87 height 20
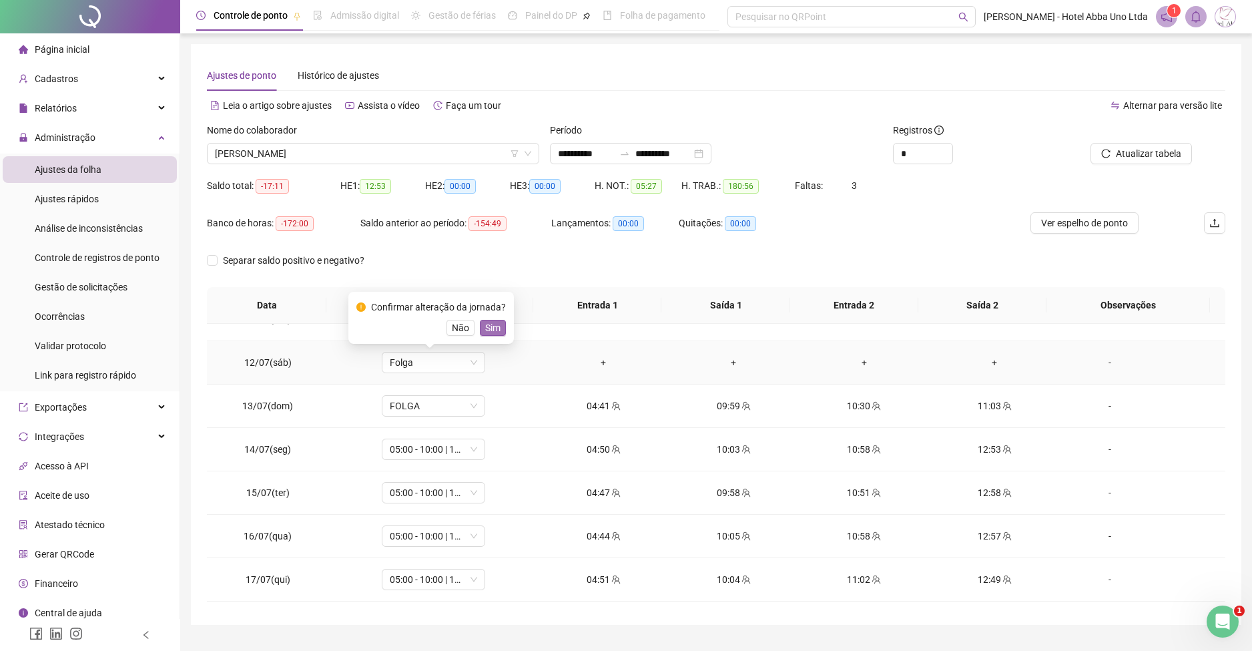
click at [493, 324] on span "Sim" at bounding box center [492, 327] width 15 height 15
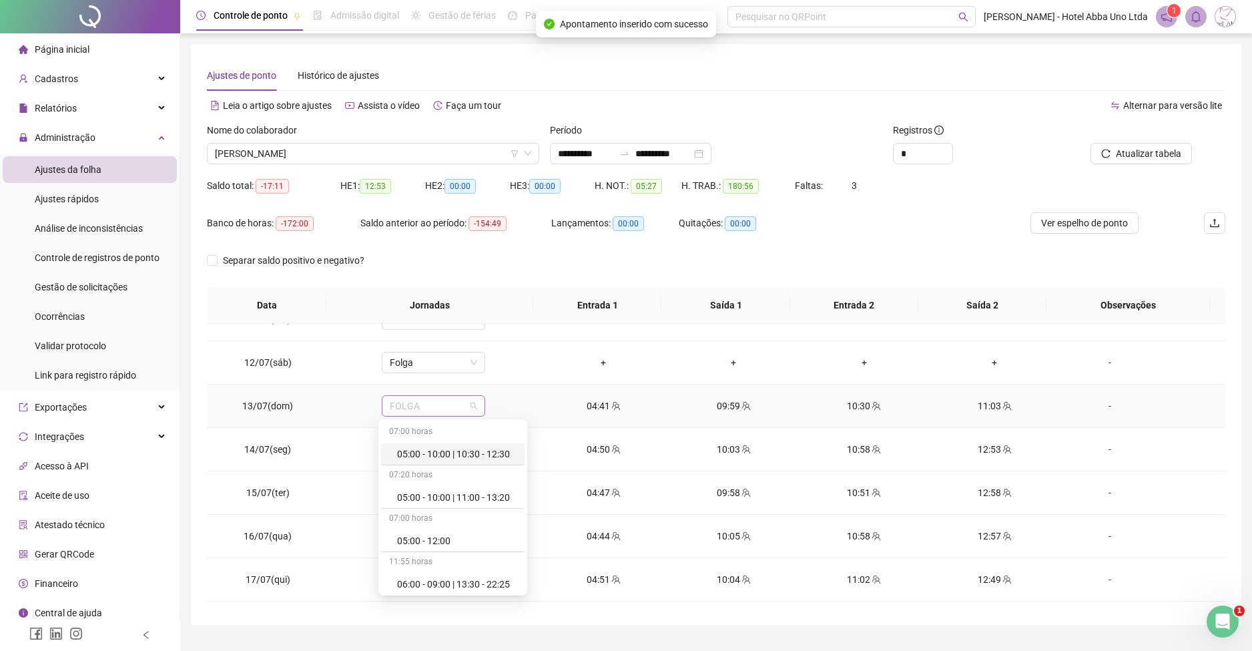
click at [400, 407] on span "FOLGA" at bounding box center [433, 406] width 87 height 20
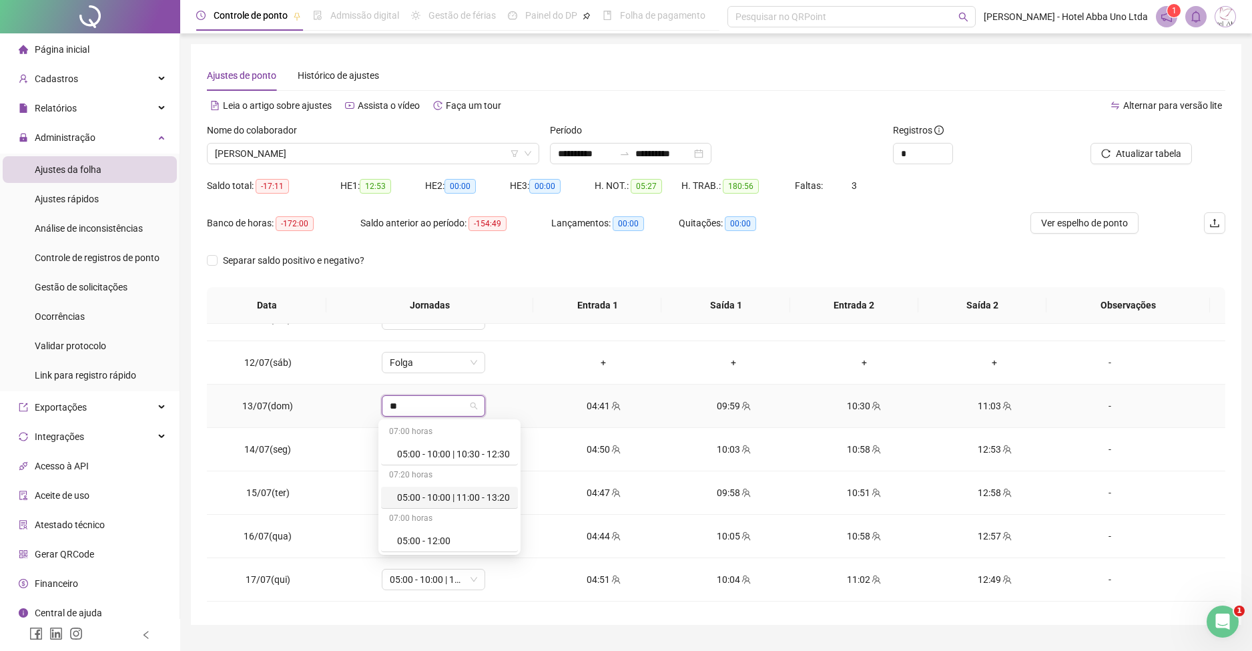
click at [471, 496] on div "05:00 - 10:00 | 11:00 - 13:20" at bounding box center [453, 497] width 113 height 15
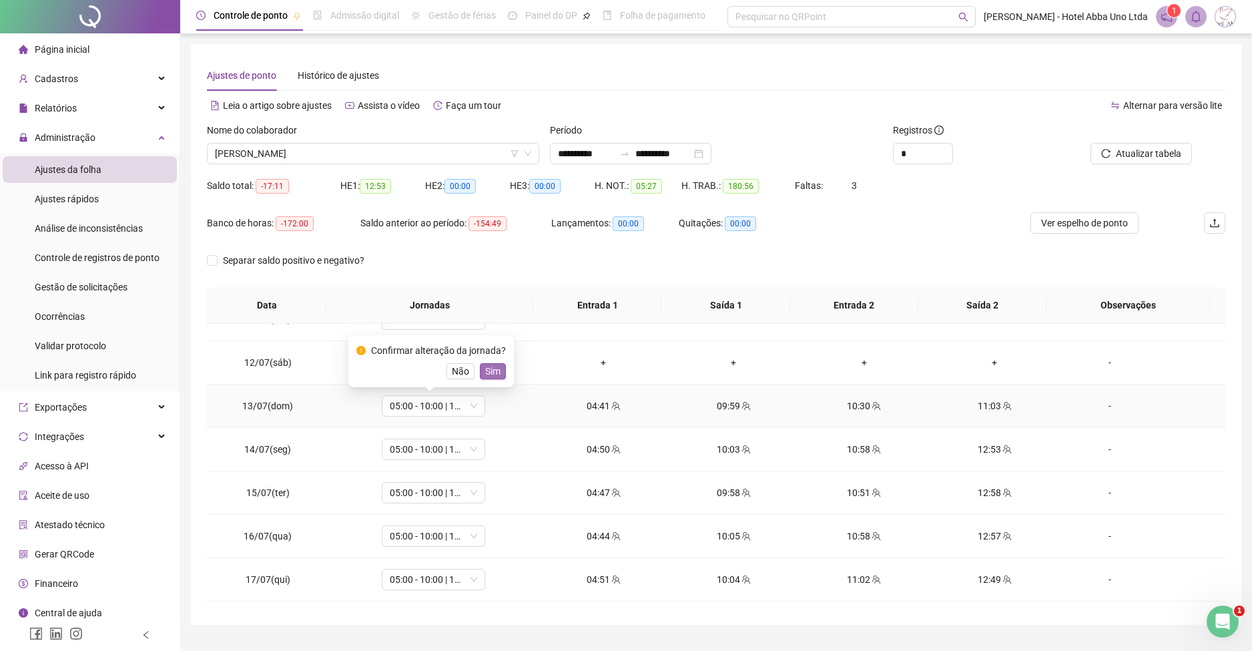
click at [489, 366] on span "Sim" at bounding box center [492, 371] width 15 height 15
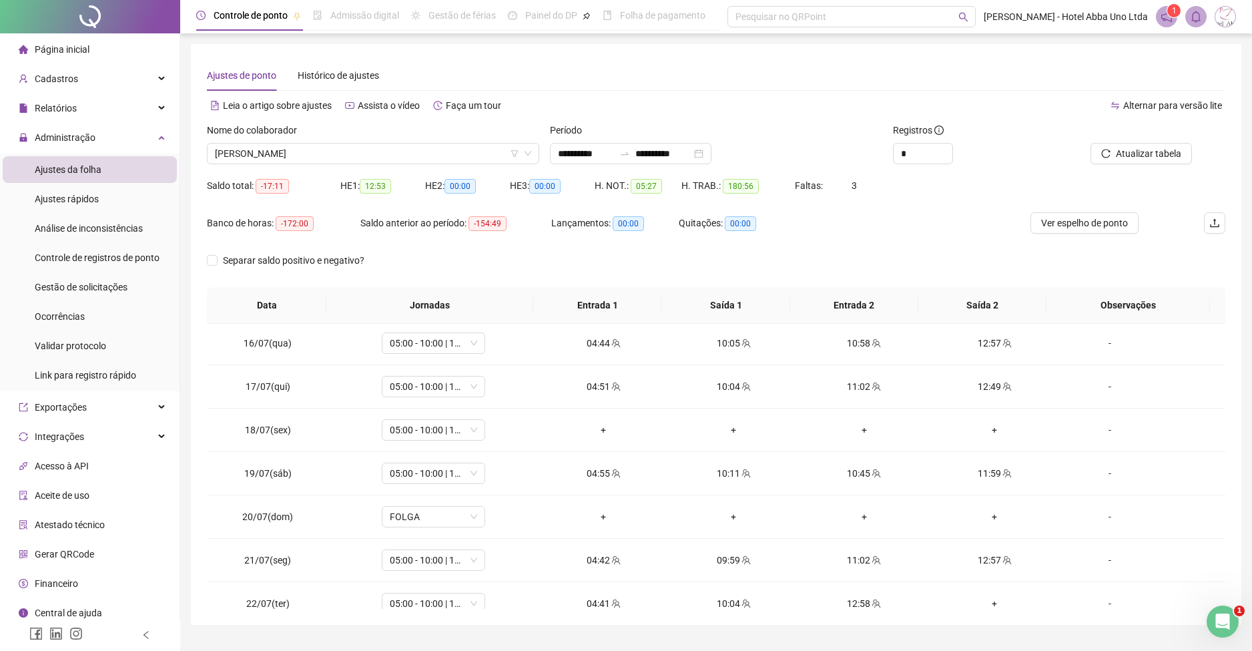
scroll to position [660, 0]
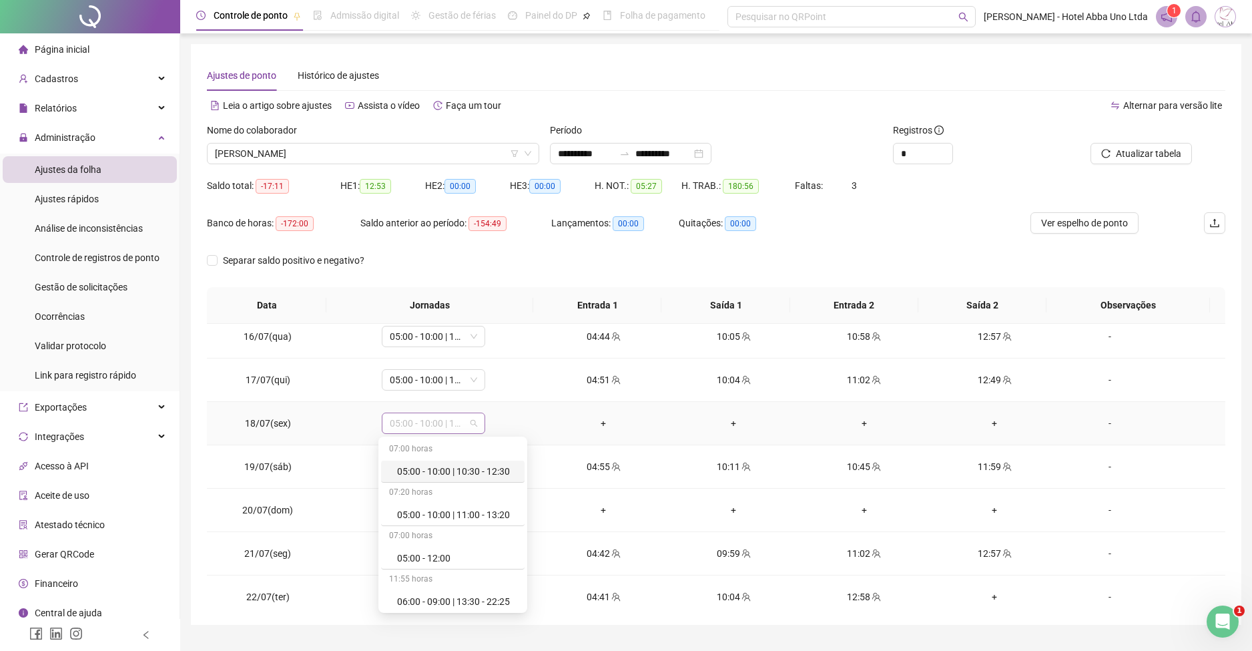
click at [432, 425] on span "05:00 - 10:00 | 11:00 - 13:20" at bounding box center [433, 423] width 87 height 20
click at [451, 507] on div "Folga compensatória" at bounding box center [441, 514] width 88 height 15
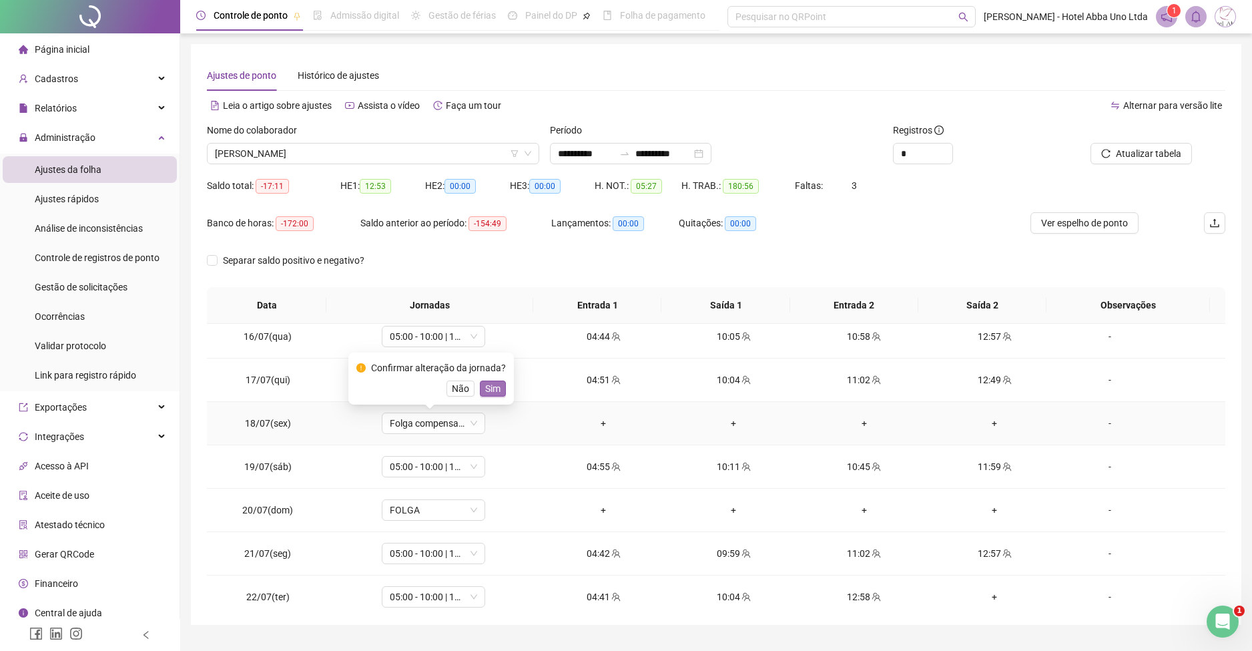
click at [492, 381] on span "Sim" at bounding box center [492, 388] width 15 height 15
click at [983, 593] on div "+" at bounding box center [994, 596] width 109 height 15
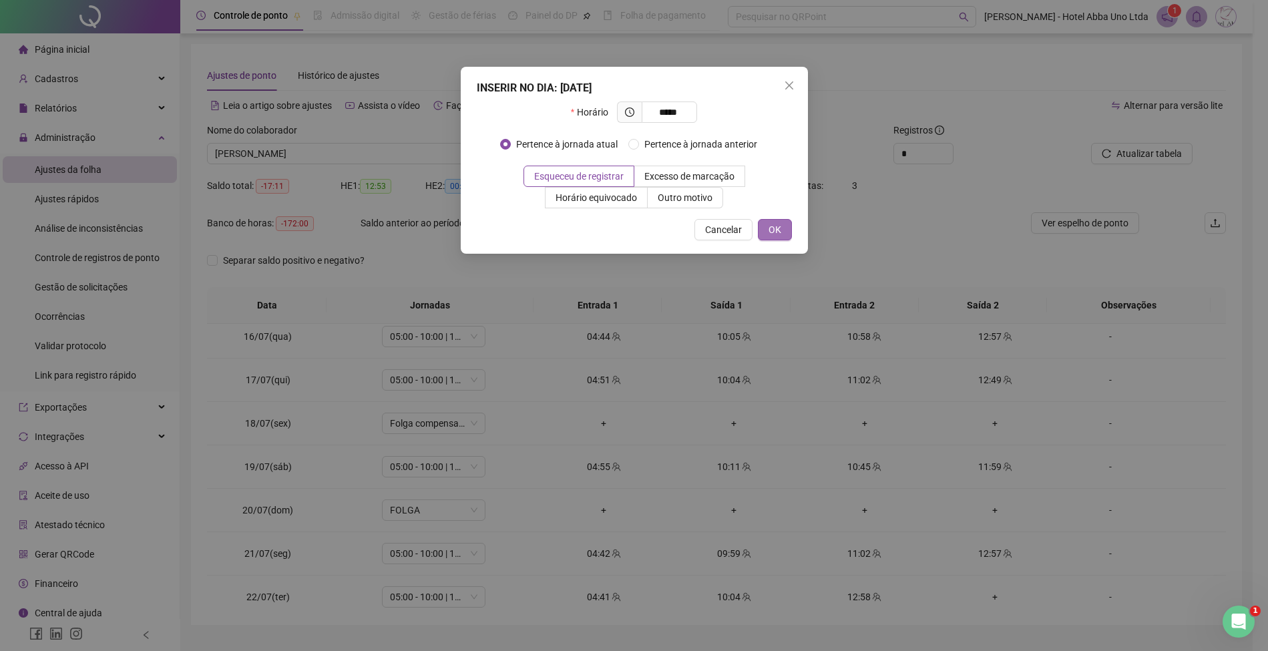
click at [774, 231] on span "OK" at bounding box center [774, 229] width 13 height 15
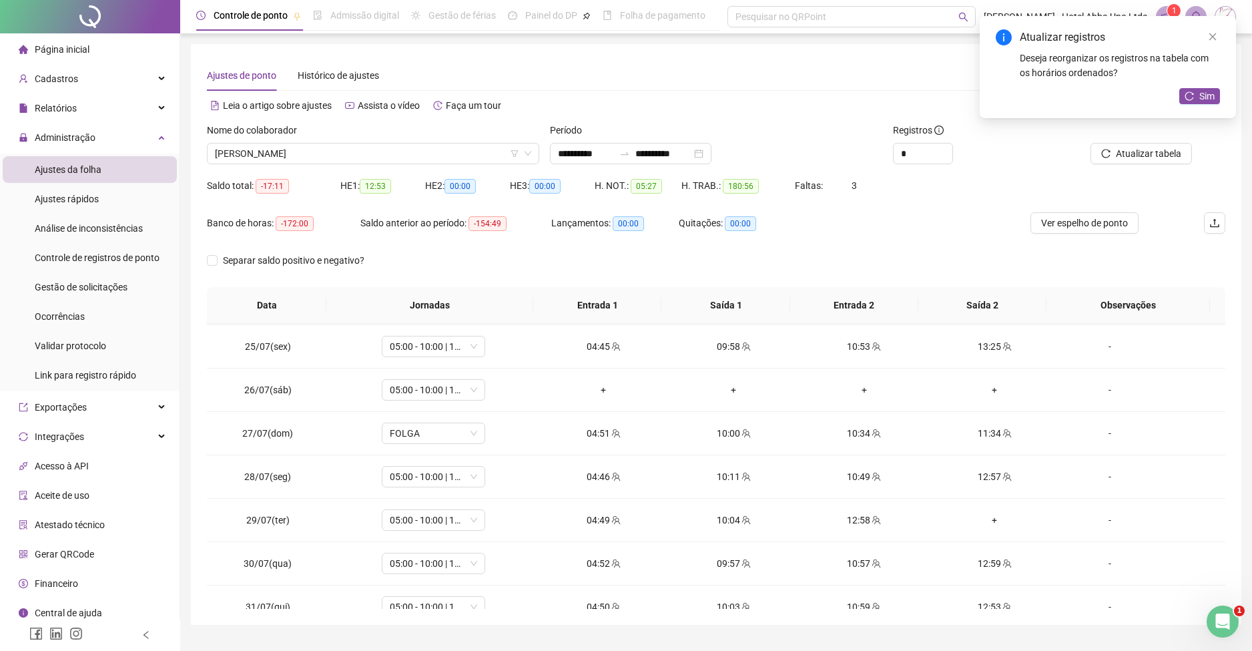
scroll to position [1055, 0]
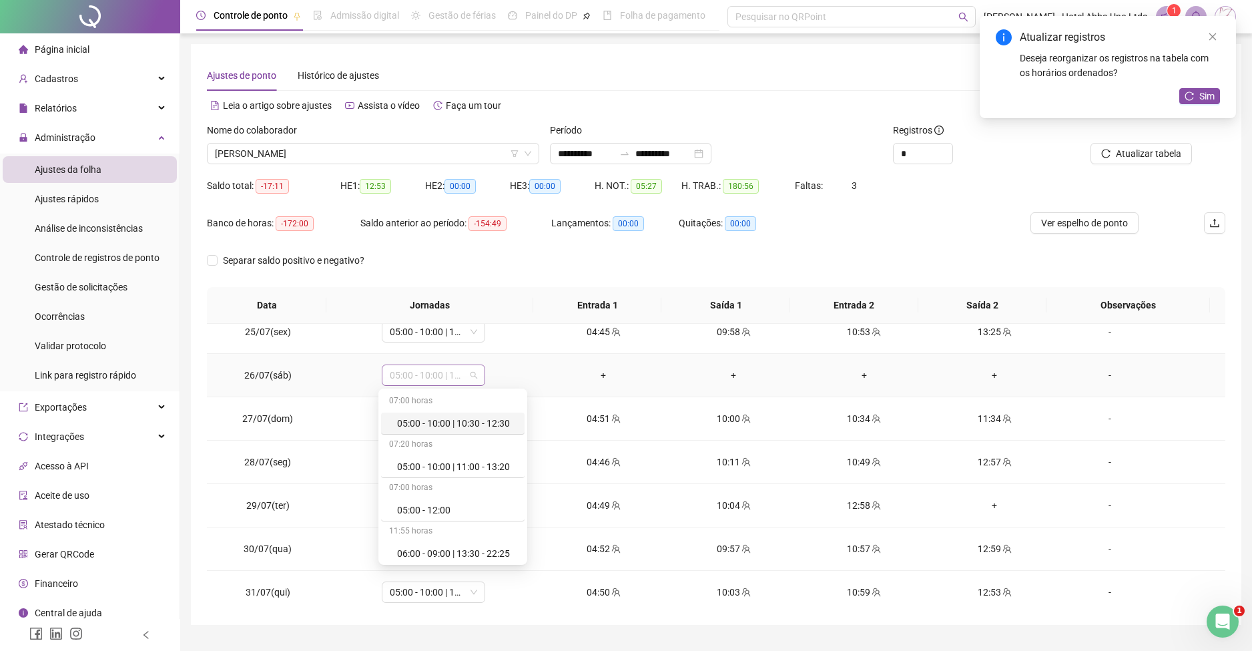
click at [441, 375] on span "05:00 - 10:00 | 11:00 - 13:20" at bounding box center [433, 375] width 87 height 20
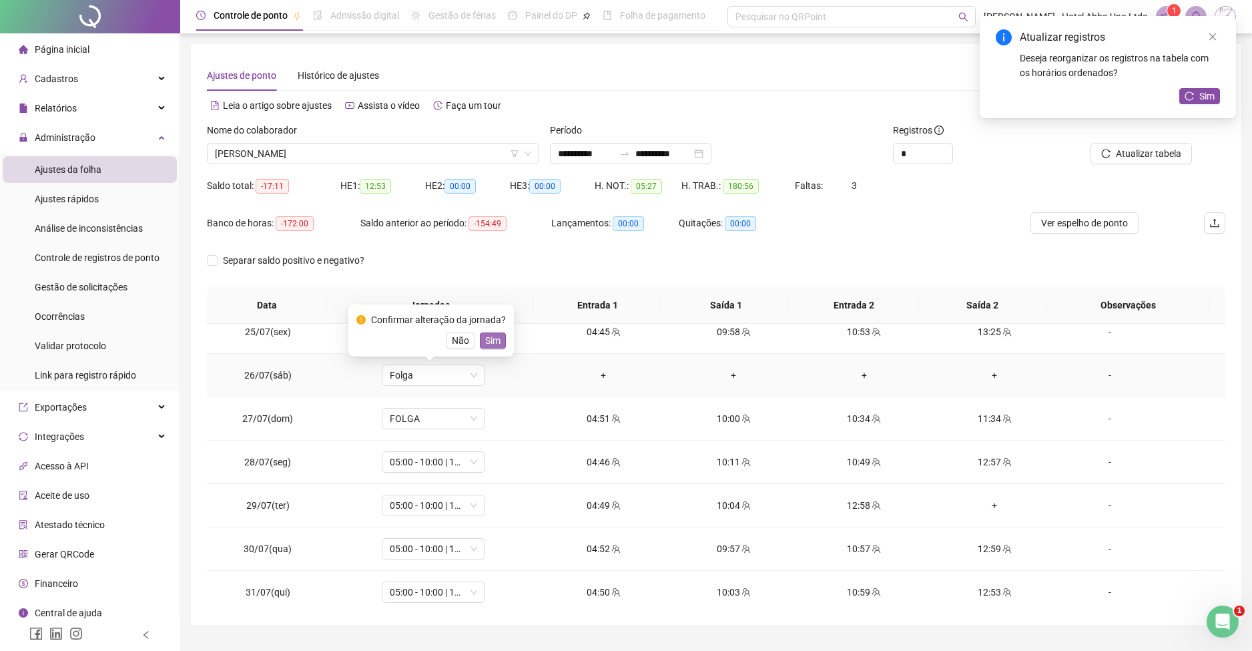
click at [497, 342] on span "Sim" at bounding box center [492, 340] width 15 height 15
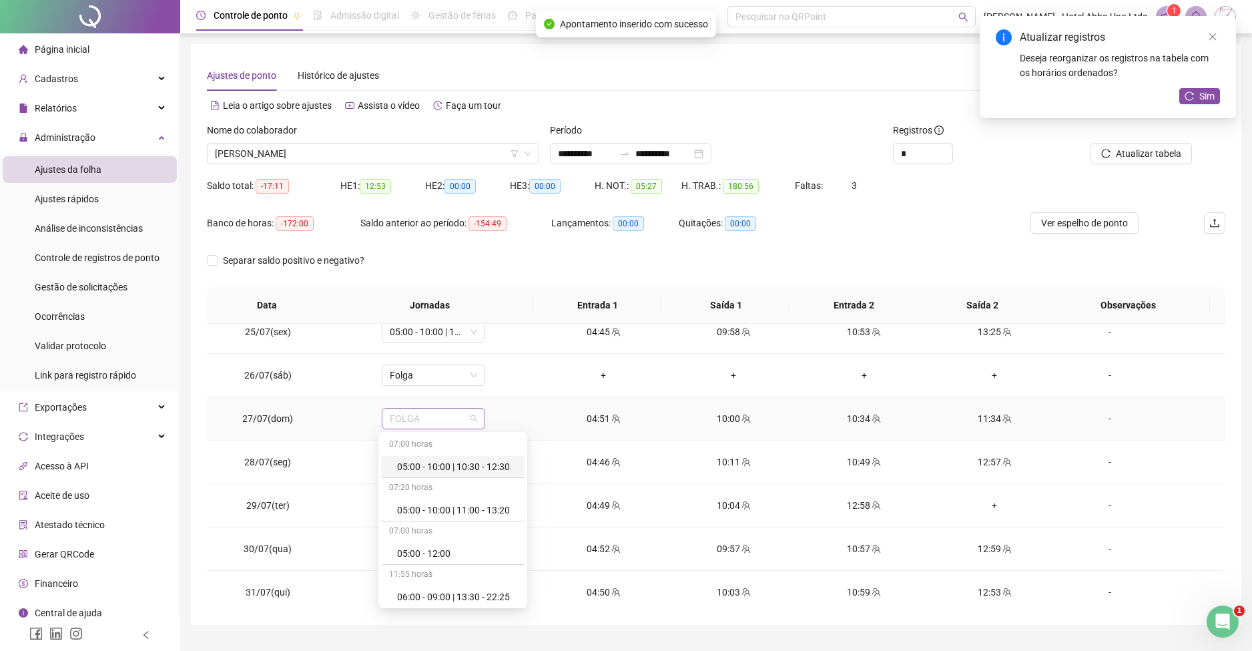
click at [409, 416] on span "FOLGA" at bounding box center [433, 419] width 87 height 20
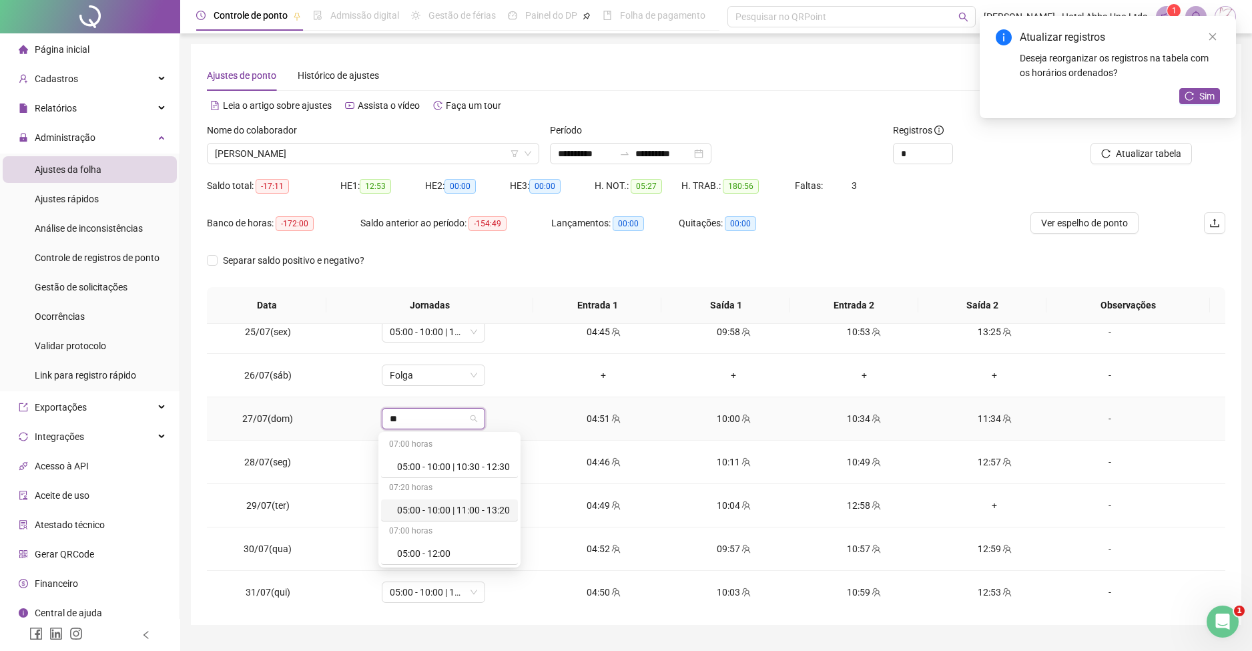
click at [437, 505] on div "05:00 - 10:00 | 11:00 - 13:20" at bounding box center [453, 510] width 113 height 15
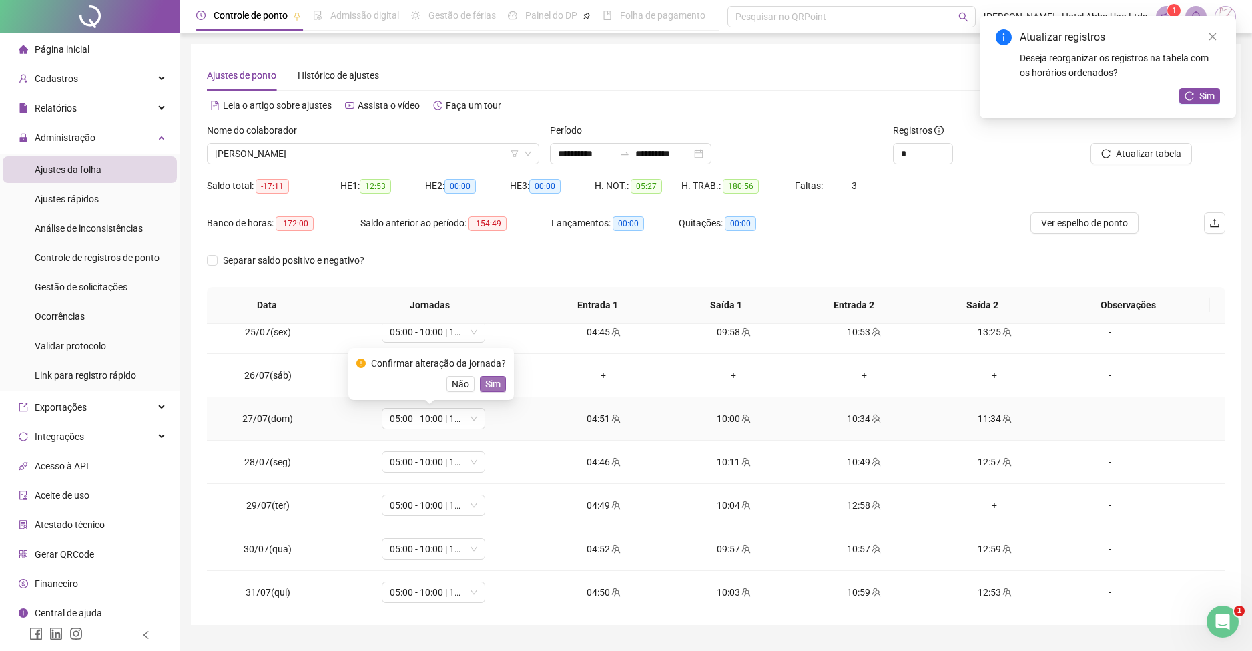
click at [487, 385] on span "Sim" at bounding box center [492, 384] width 15 height 15
click at [985, 503] on div "+" at bounding box center [994, 505] width 109 height 15
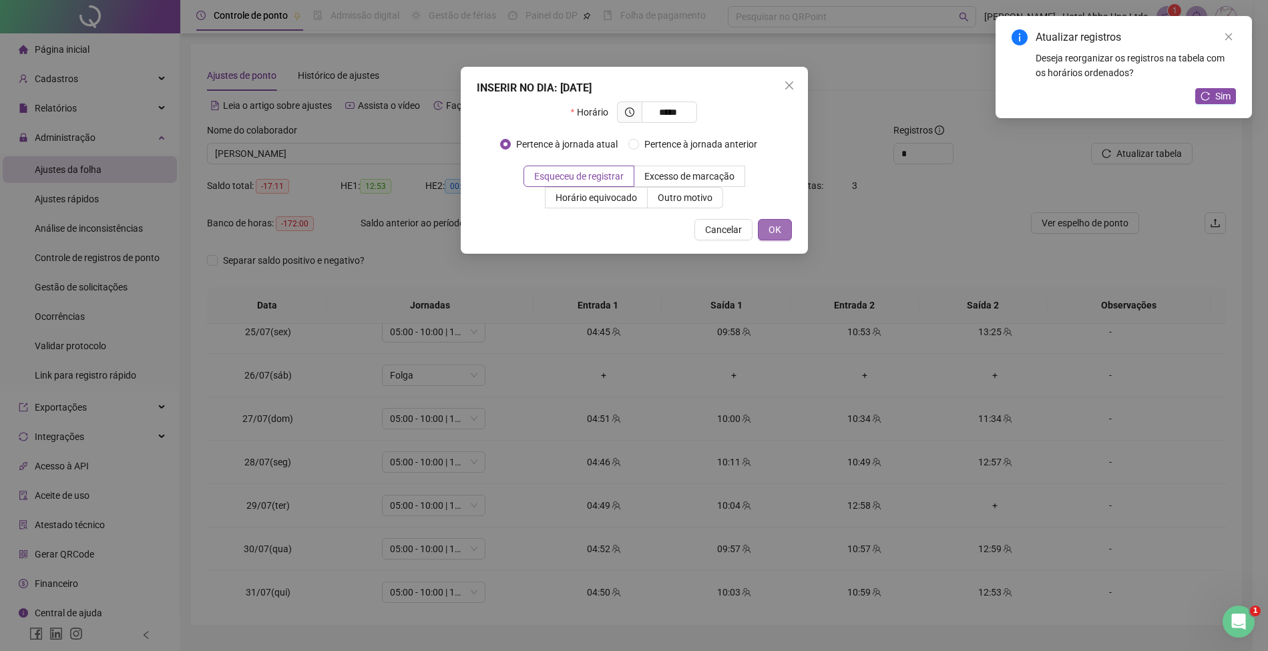
click at [774, 226] on span "OK" at bounding box center [774, 229] width 13 height 15
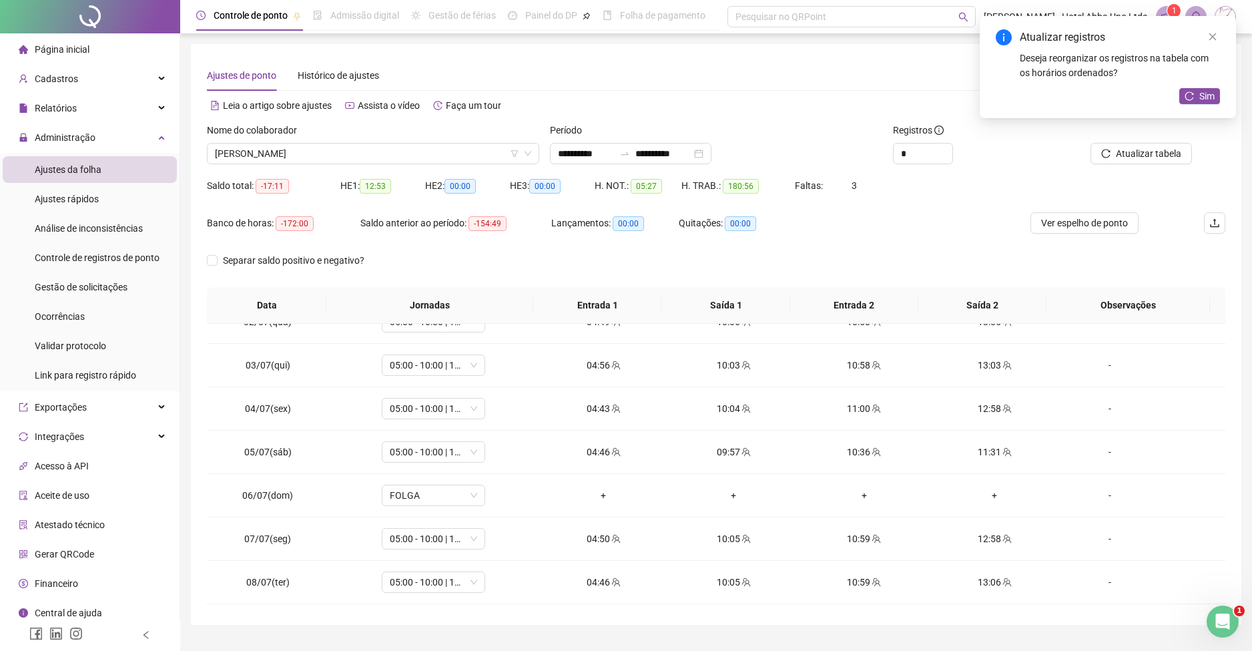
scroll to position [0, 0]
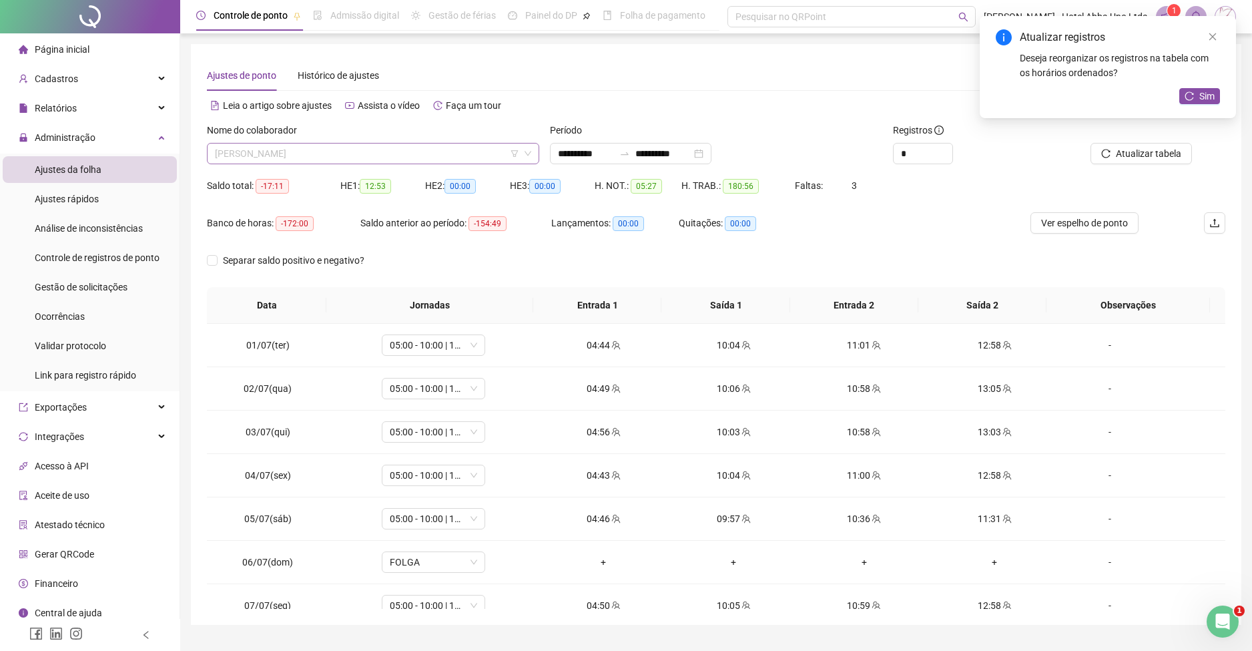
click at [222, 158] on span "[PERSON_NAME]" at bounding box center [373, 154] width 316 height 20
click at [242, 174] on div "[PERSON_NAME]" at bounding box center [373, 180] width 311 height 15
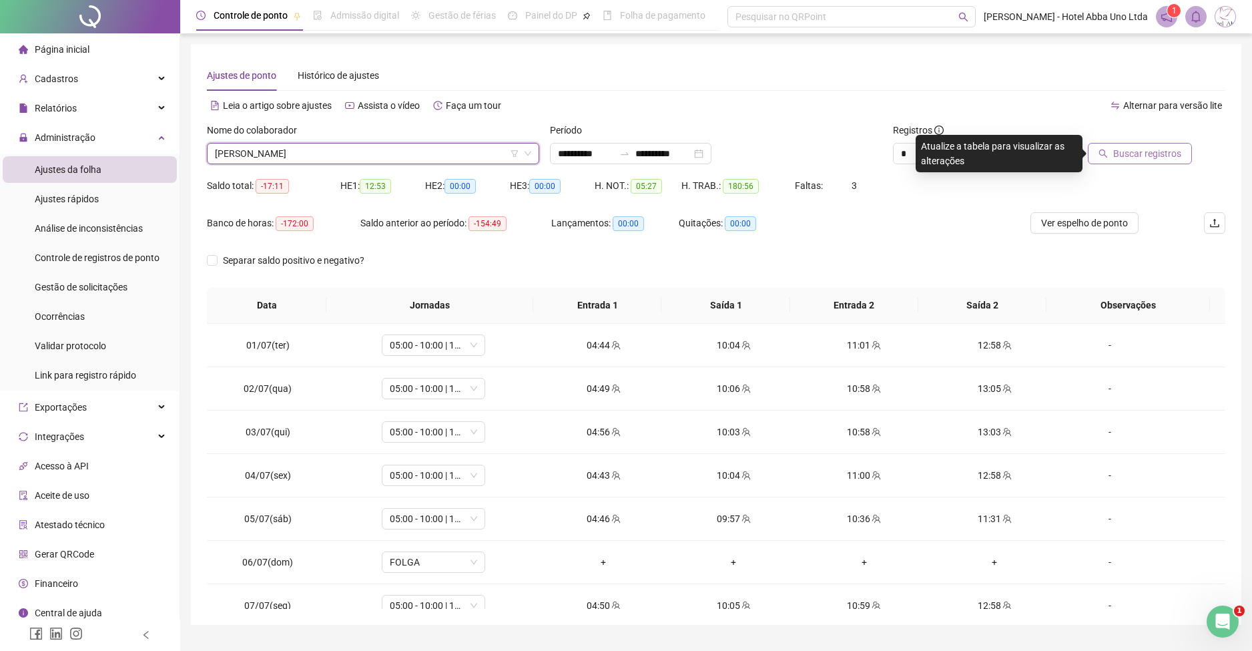
click at [1152, 150] on span "Buscar registros" at bounding box center [1148, 153] width 68 height 15
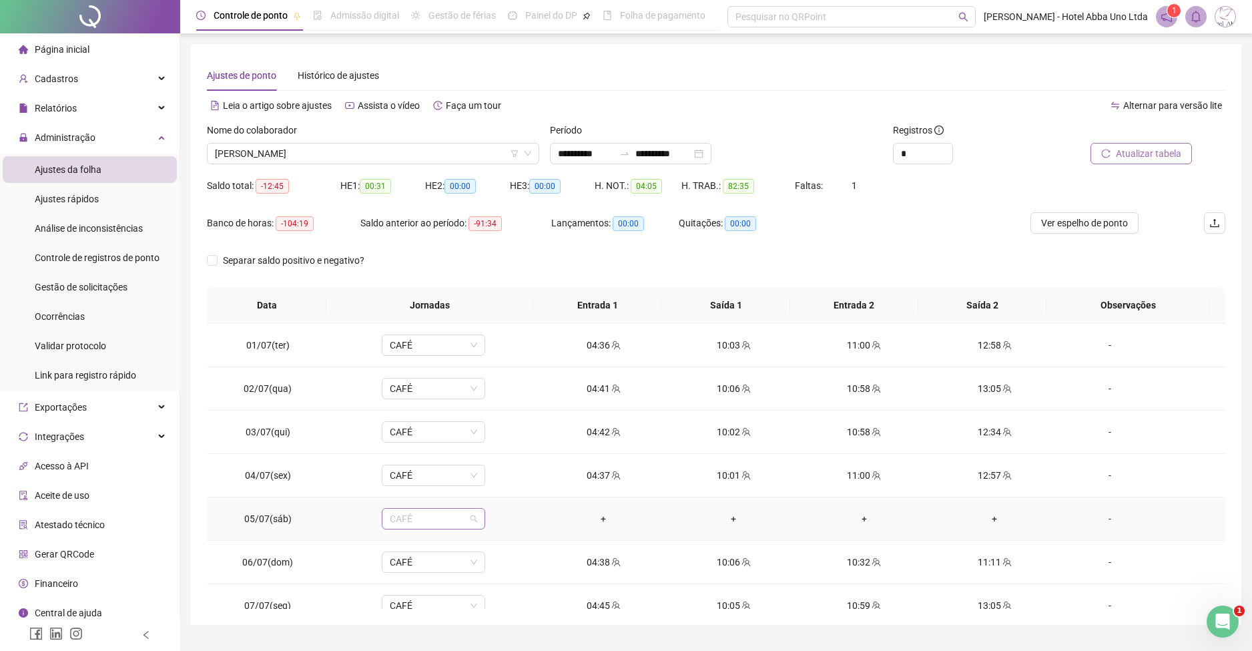
click at [405, 524] on span "CAFÉ" at bounding box center [433, 519] width 87 height 20
click at [489, 479] on span "Sim" at bounding box center [492, 484] width 15 height 15
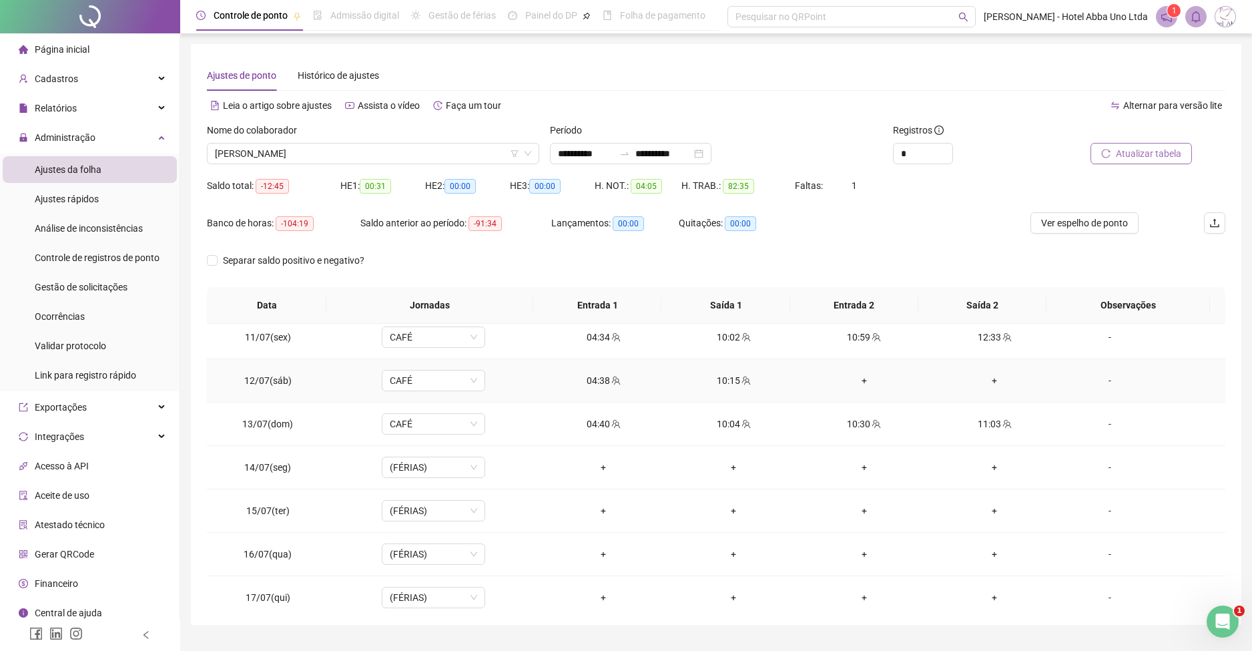
click at [853, 377] on div "+" at bounding box center [864, 380] width 109 height 15
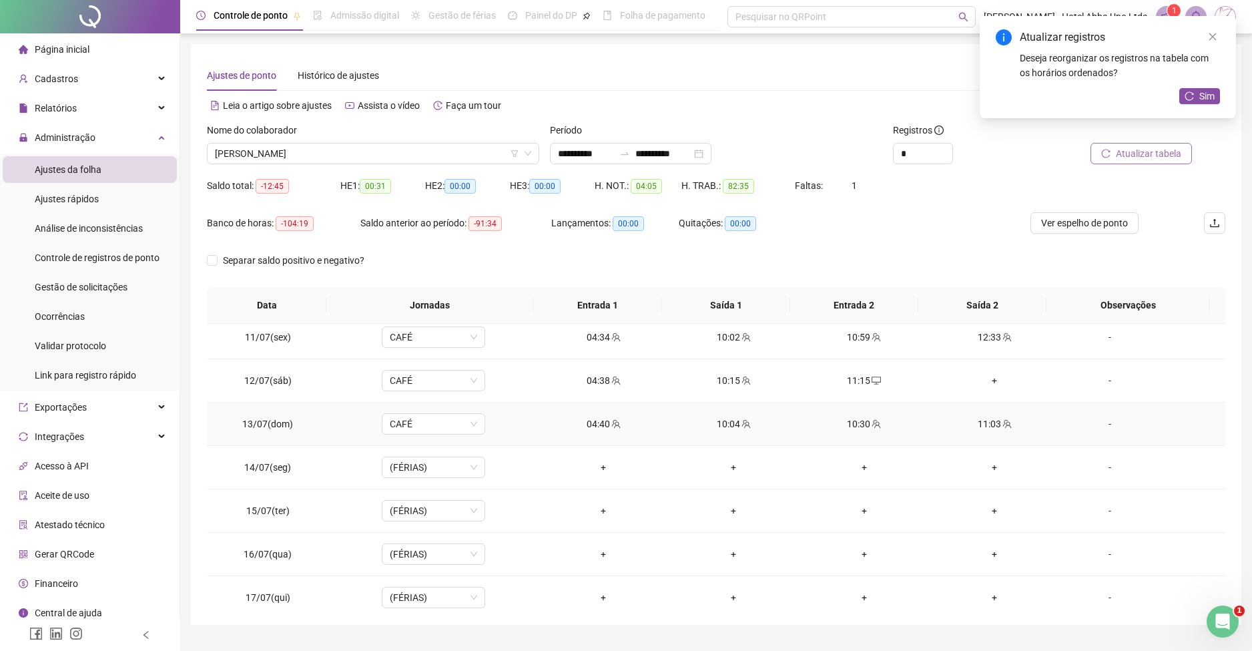
click at [842, 421] on div "10:30" at bounding box center [864, 424] width 109 height 15
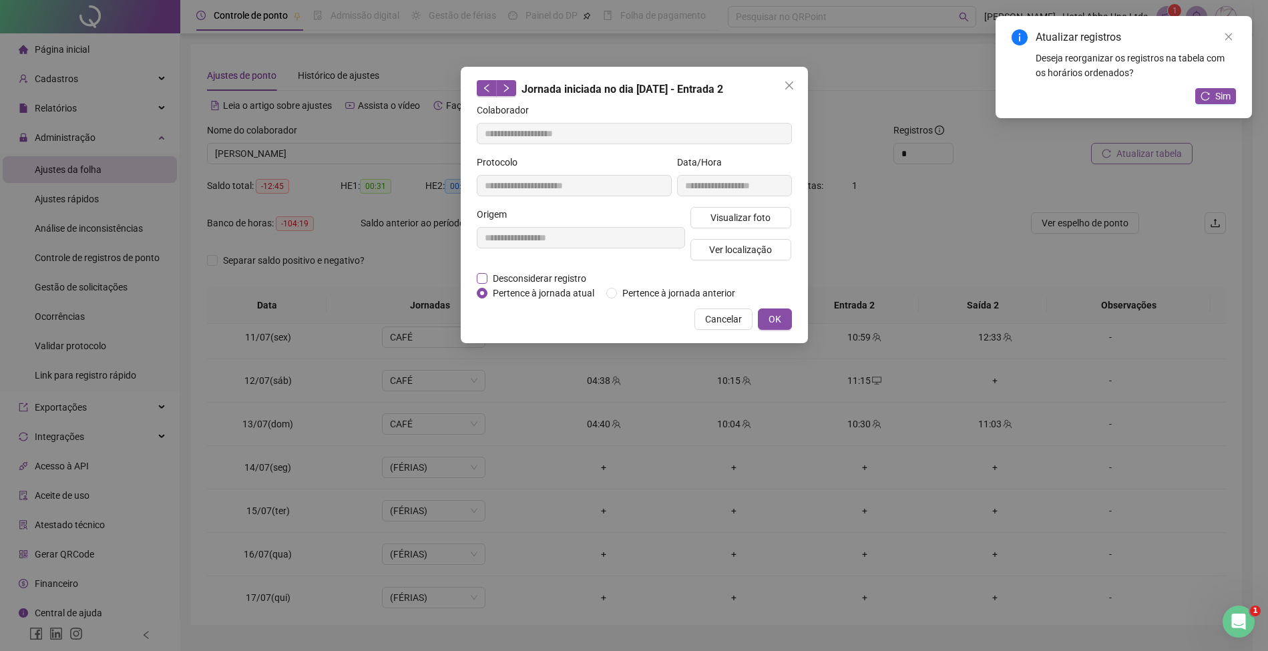
click at [573, 273] on span "Desconsiderar registro" at bounding box center [539, 278] width 104 height 15
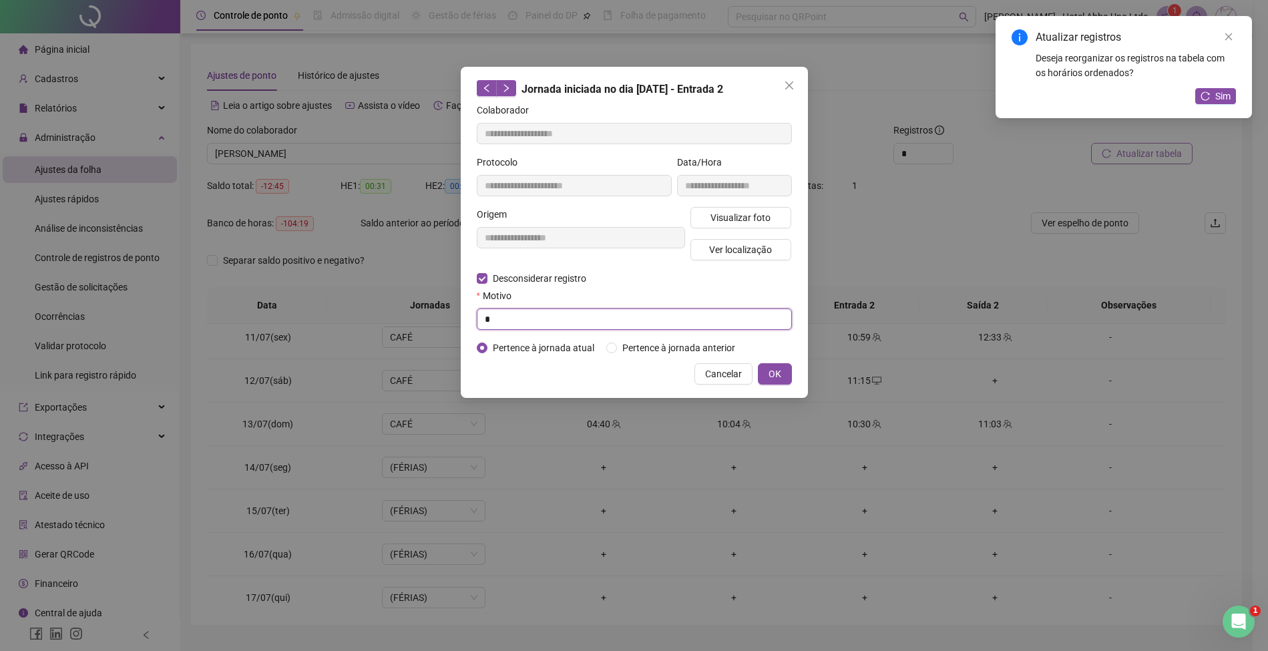
click at [565, 320] on input "*" at bounding box center [634, 318] width 315 height 21
click at [782, 365] on button "OK" at bounding box center [775, 373] width 34 height 21
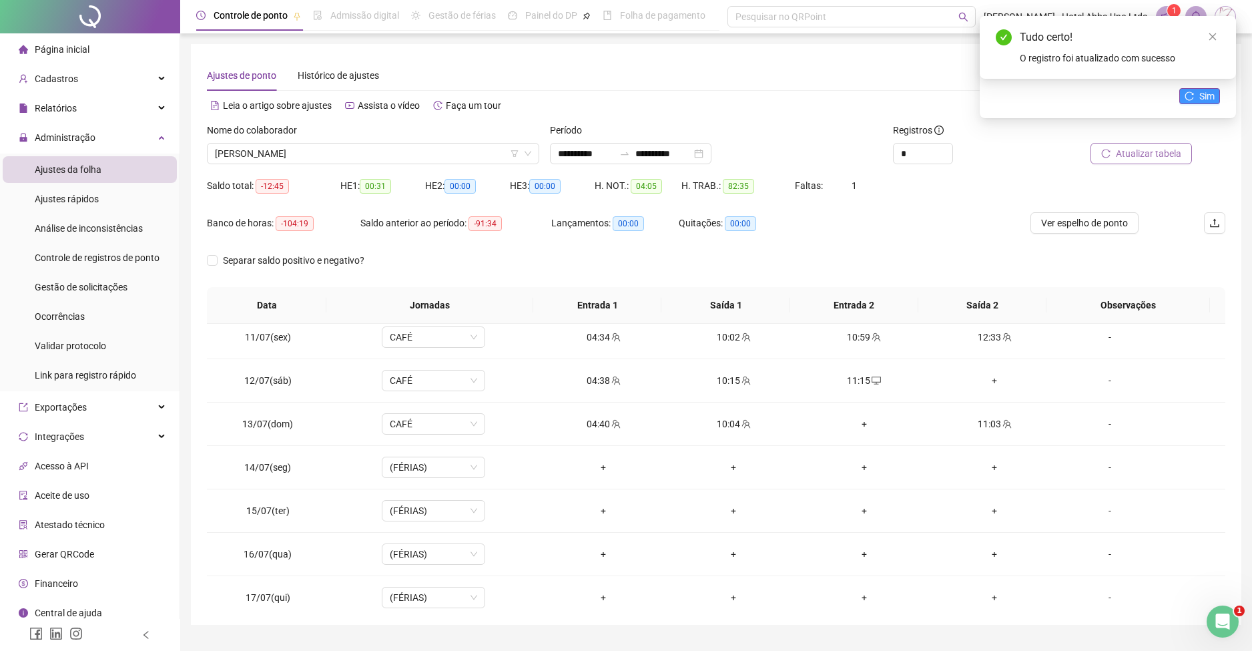
click at [1209, 91] on span "Sim" at bounding box center [1207, 96] width 15 height 15
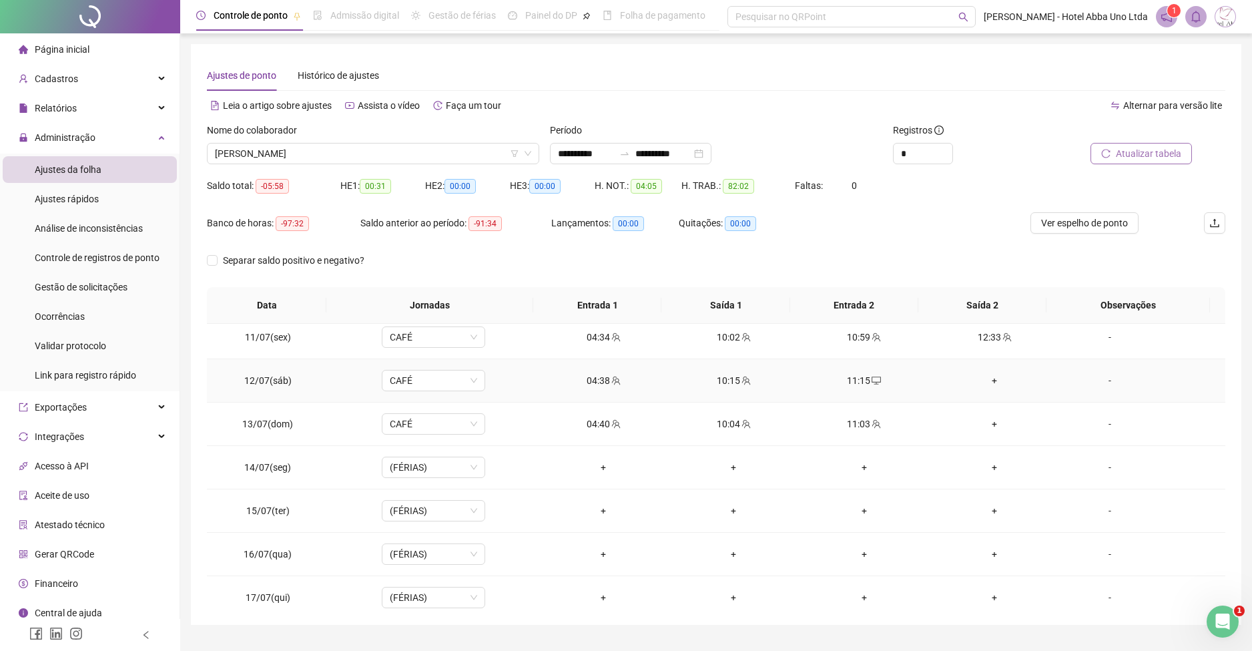
click at [984, 377] on div "+" at bounding box center [994, 380] width 109 height 15
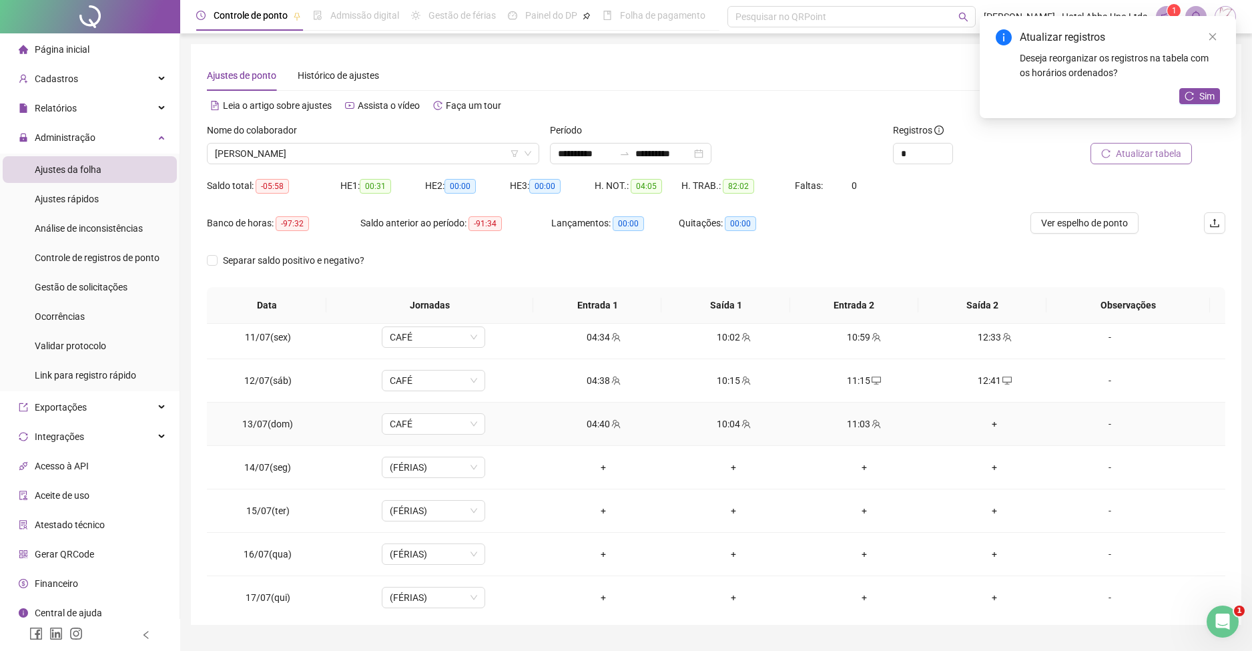
click at [985, 420] on div "+" at bounding box center [994, 424] width 109 height 15
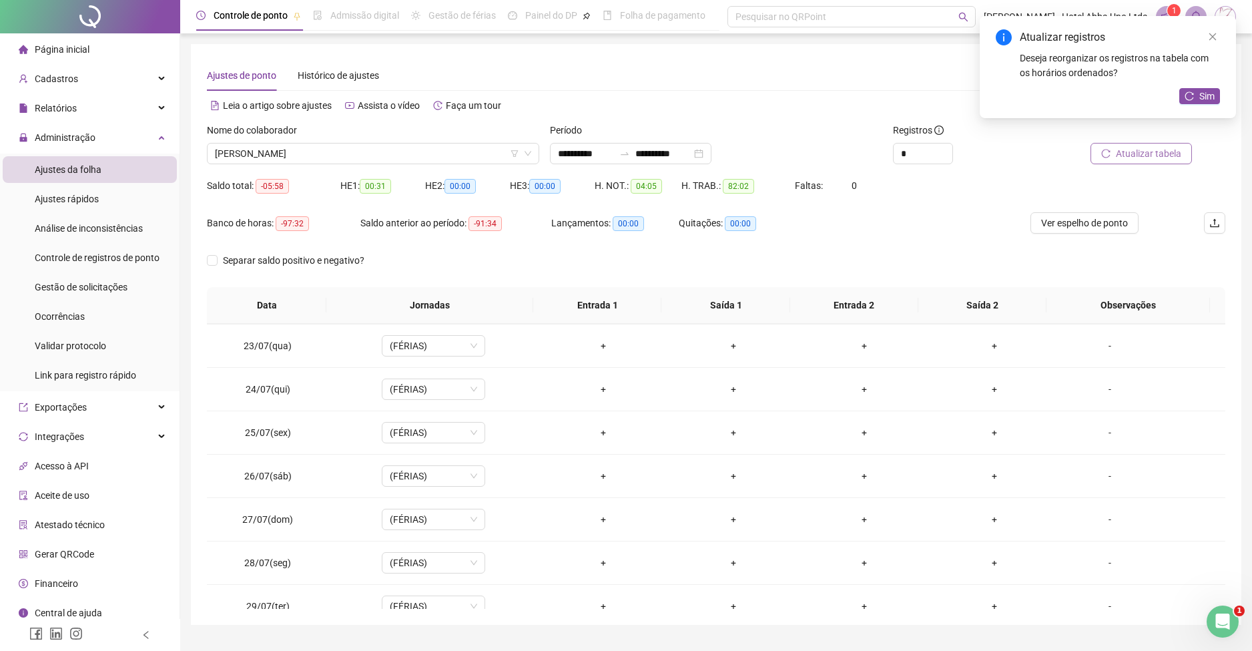
scroll to position [1060, 0]
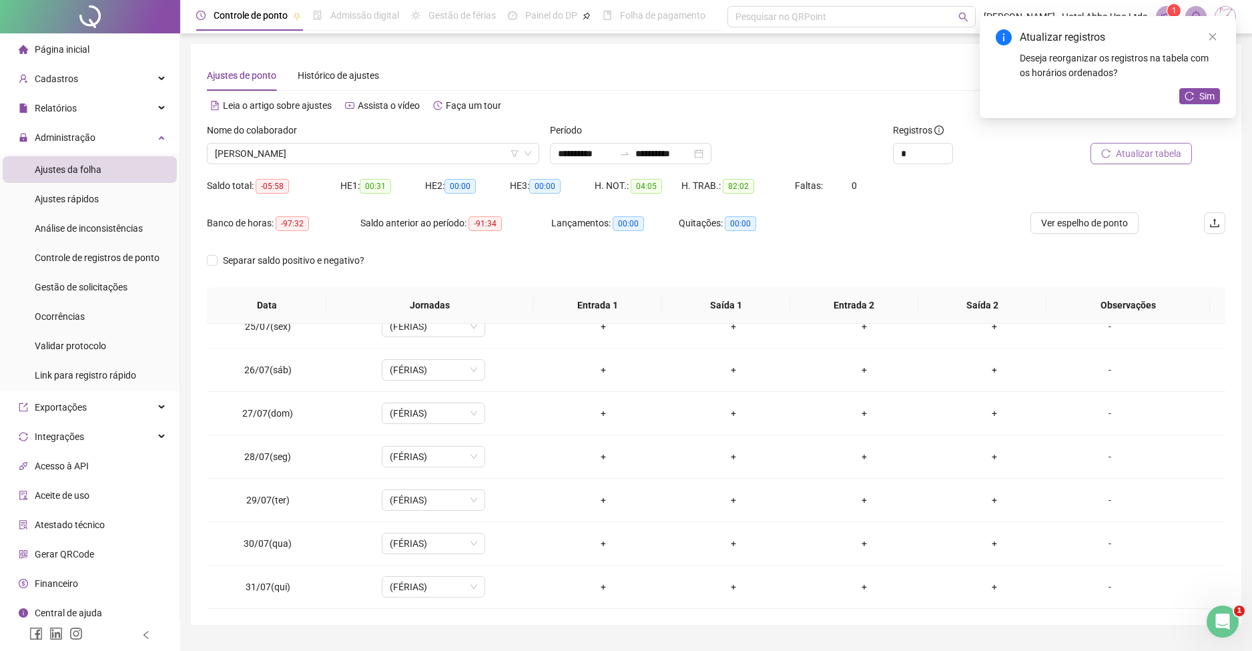
click at [1237, 604] on div "**********" at bounding box center [716, 334] width 1051 height 581
click at [224, 154] on span "[PERSON_NAME]" at bounding box center [373, 154] width 316 height 20
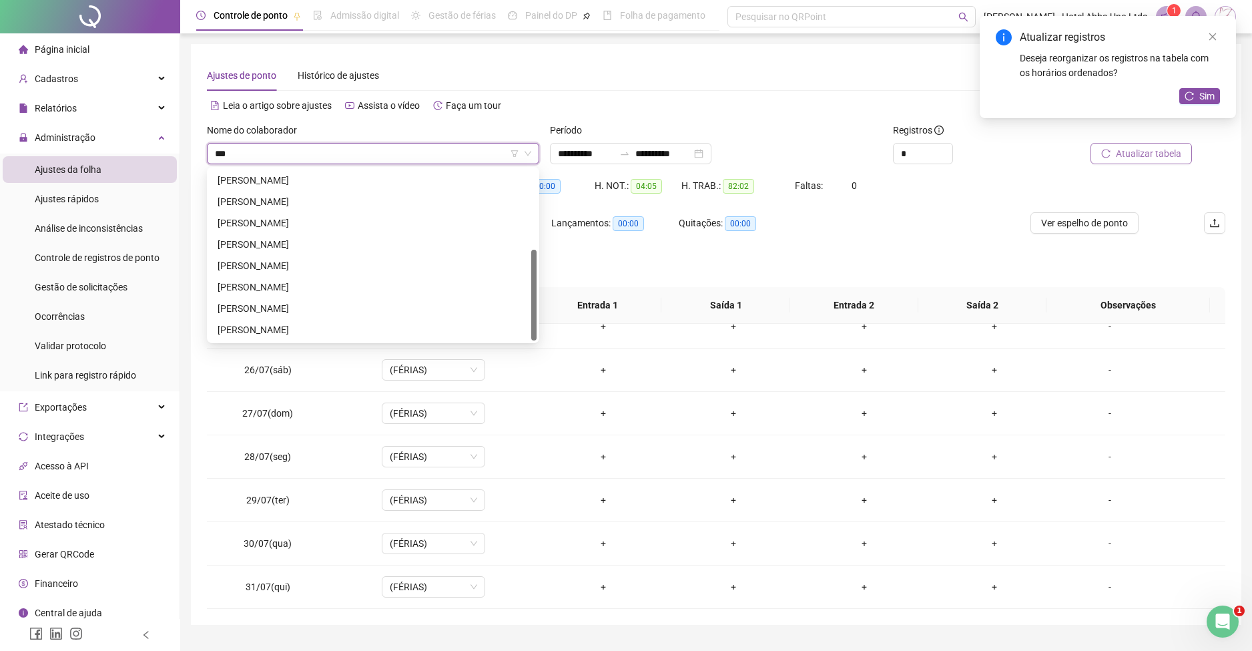
scroll to position [0, 0]
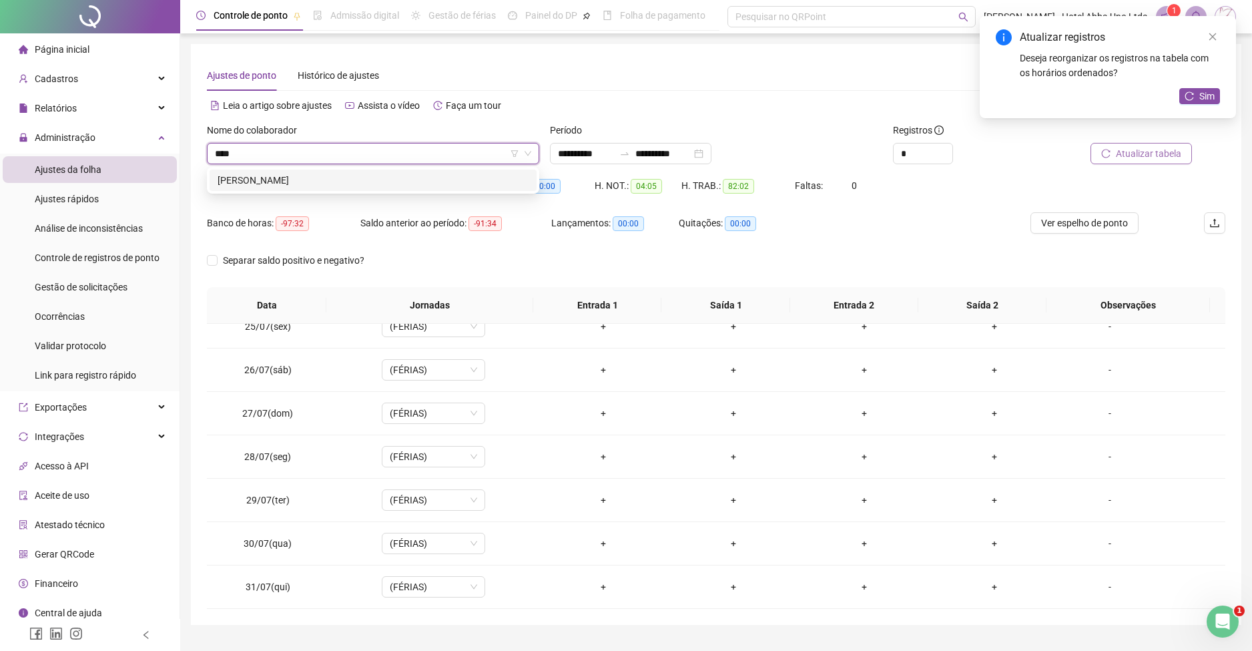
click at [246, 177] on div "[PERSON_NAME]" at bounding box center [373, 180] width 311 height 15
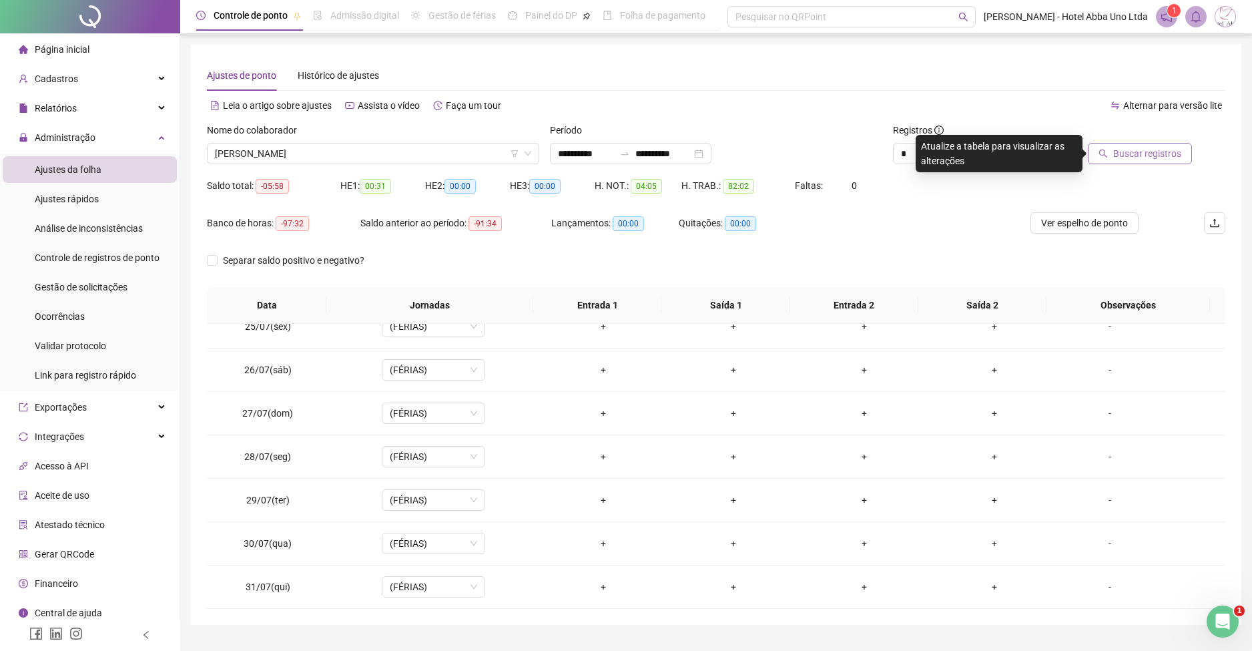
click at [1134, 154] on span "Buscar registros" at bounding box center [1148, 153] width 68 height 15
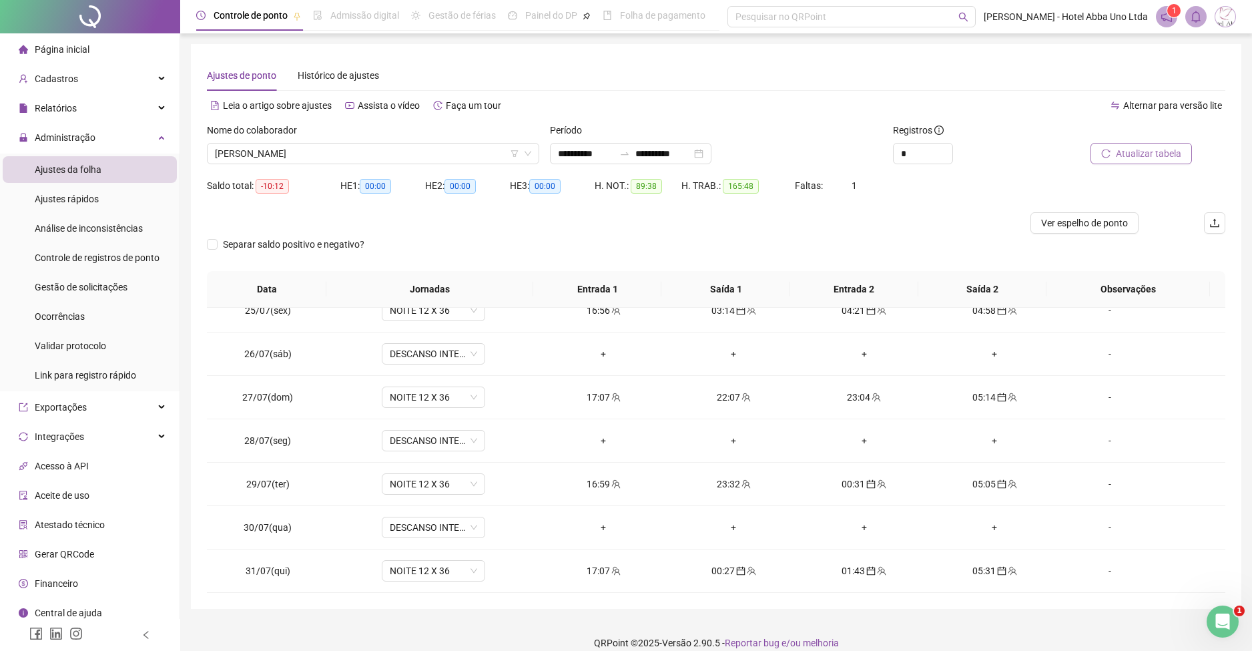
click at [1134, 154] on span "Atualizar tabela" at bounding box center [1148, 153] width 65 height 15
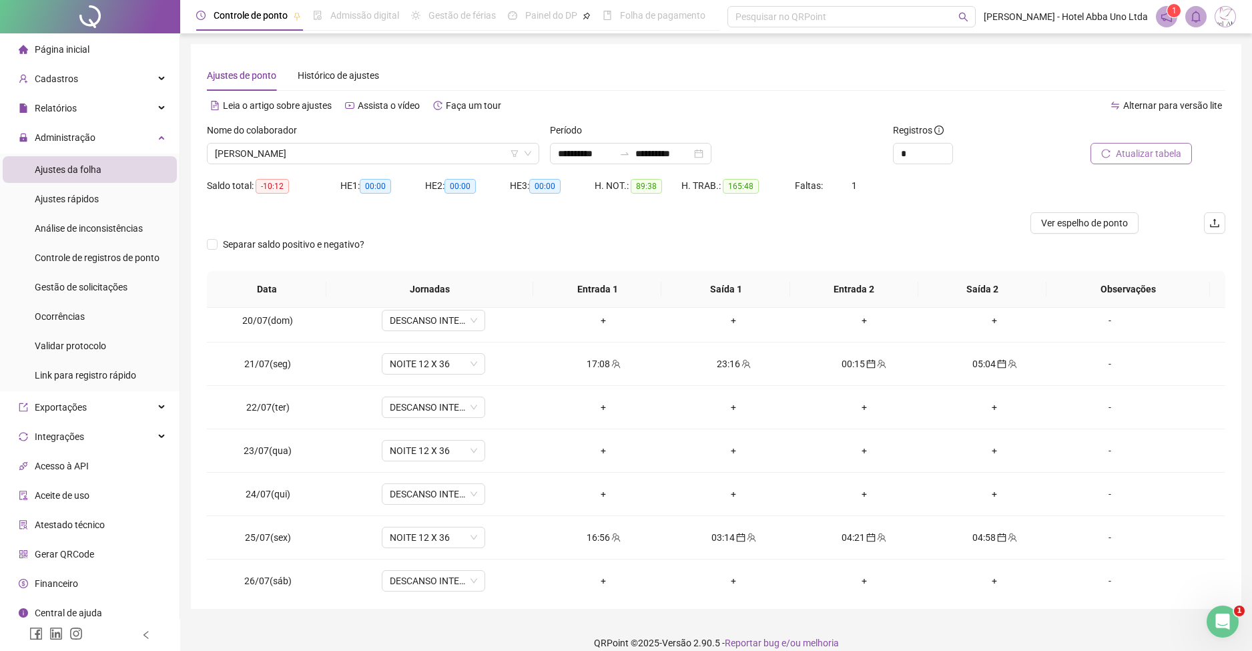
scroll to position [837, 0]
click at [598, 440] on div "+" at bounding box center [603, 447] width 109 height 15
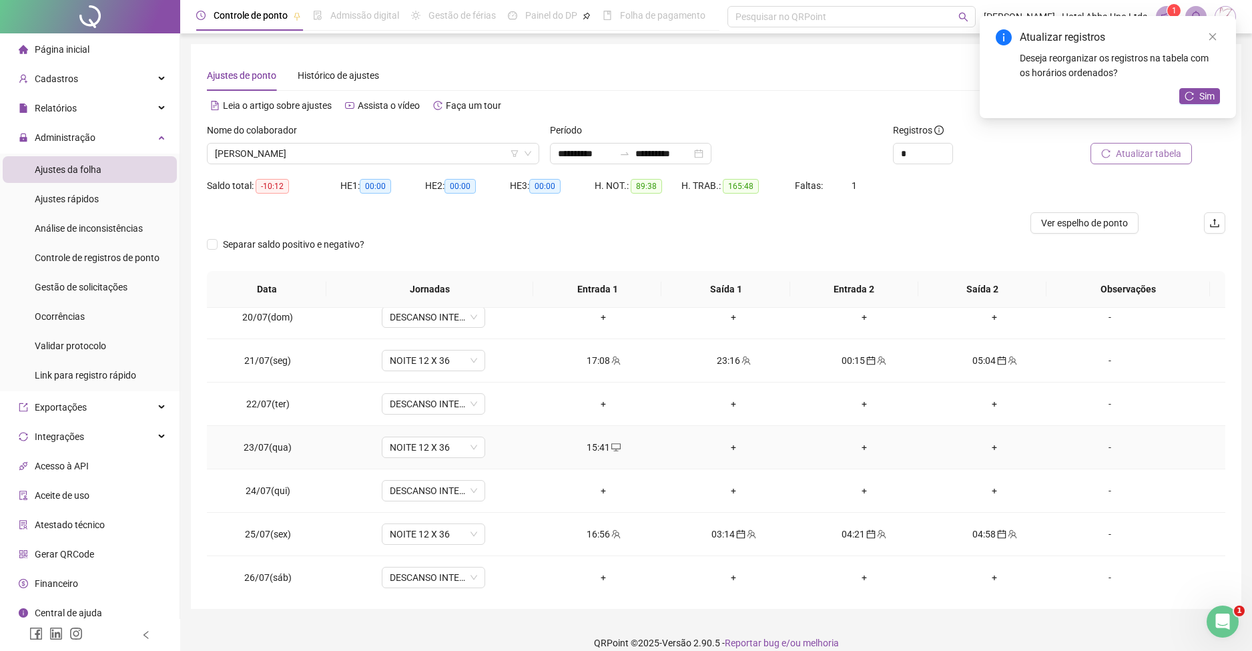
click at [726, 443] on div "+" at bounding box center [734, 447] width 109 height 15
click at [854, 444] on div "+" at bounding box center [864, 447] width 109 height 15
click at [593, 485] on div "+" at bounding box center [603, 490] width 109 height 15
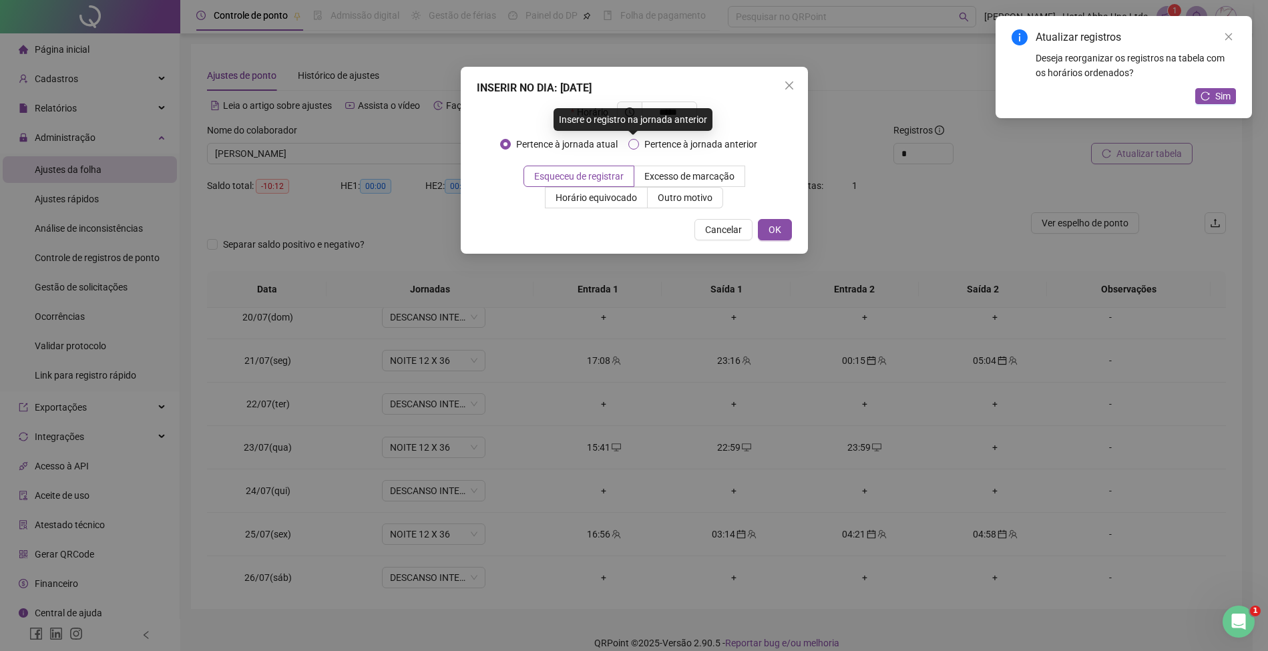
click at [700, 140] on span "Pertence à jornada anterior" at bounding box center [701, 144] width 124 height 15
click at [778, 227] on span "OK" at bounding box center [774, 229] width 13 height 15
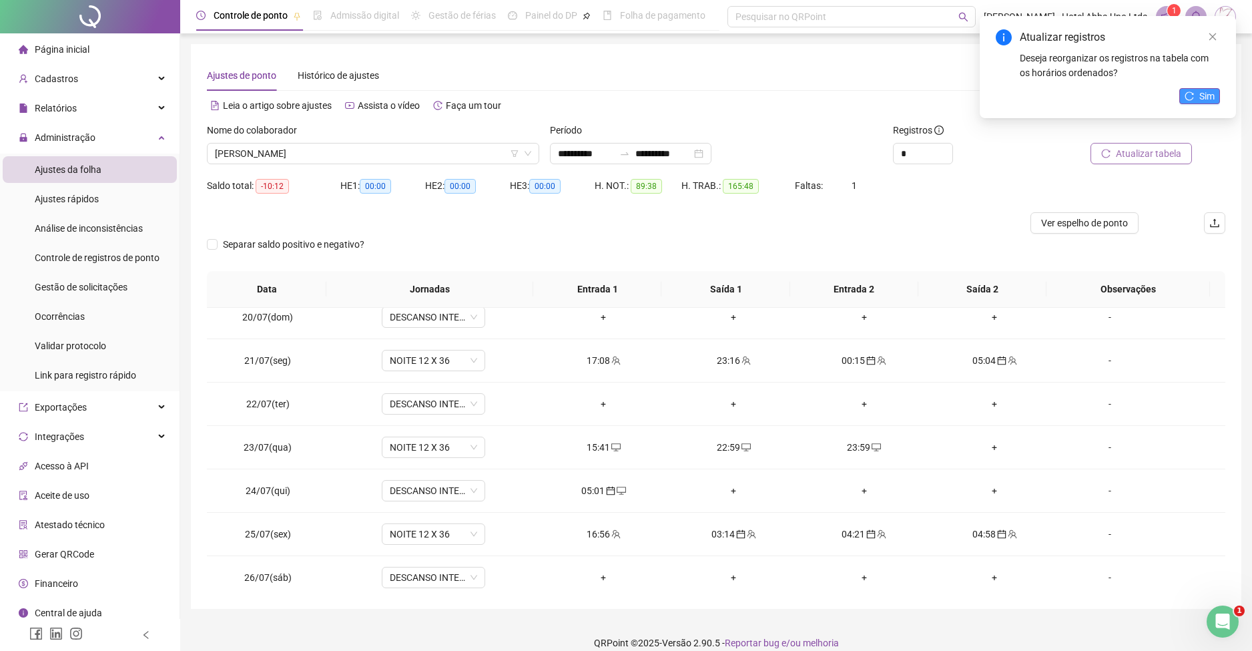
click at [1200, 89] on span "Sim" at bounding box center [1207, 96] width 15 height 15
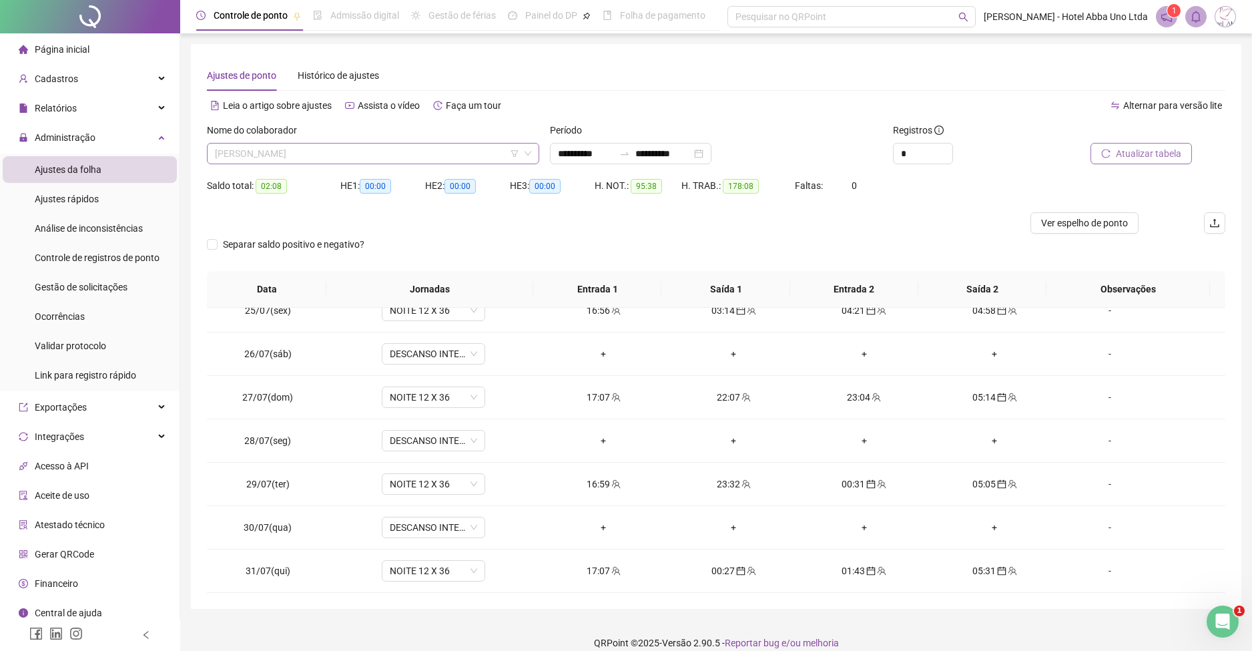
scroll to position [662, 0]
click at [228, 151] on span "[PERSON_NAME]" at bounding box center [373, 154] width 316 height 20
click at [272, 180] on div "[PERSON_NAME]" at bounding box center [373, 180] width 311 height 15
click at [1132, 154] on span "Buscar registros" at bounding box center [1148, 153] width 68 height 15
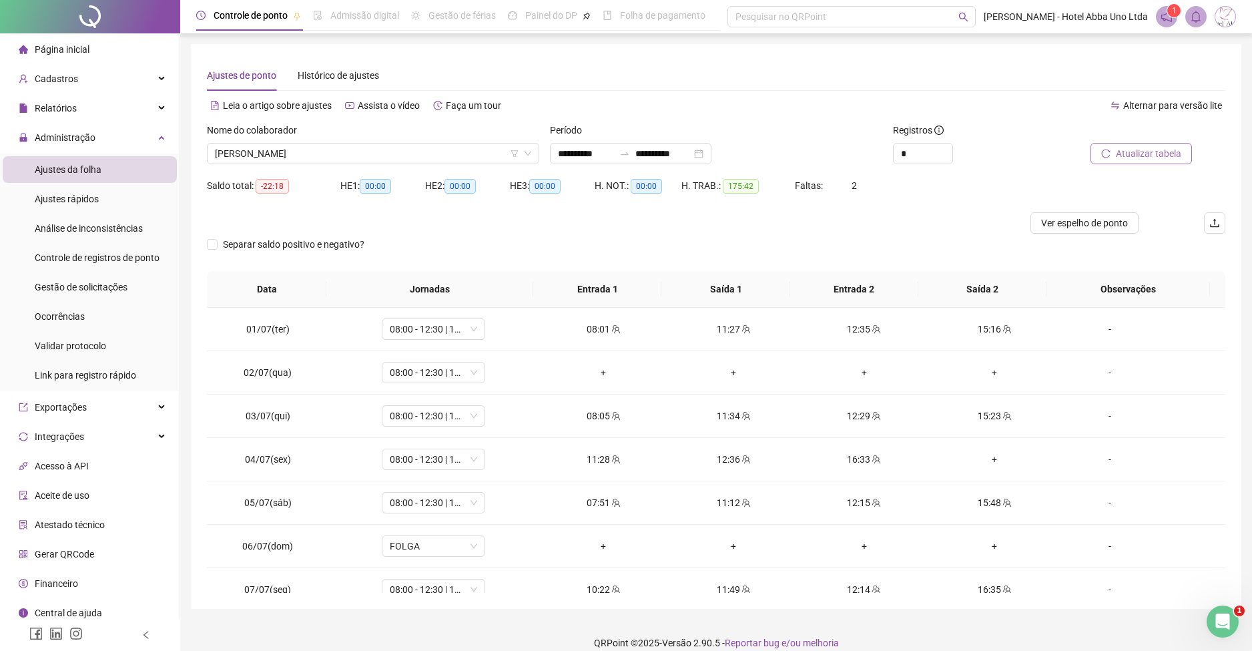
click at [1232, 324] on div "**********" at bounding box center [716, 326] width 1051 height 565
click at [420, 370] on span "08:00 - 12:30 | 13:30 - 16:20" at bounding box center [433, 373] width 87 height 20
click at [495, 334] on span "Sim" at bounding box center [492, 337] width 15 height 15
click at [983, 455] on div "+" at bounding box center [994, 459] width 109 height 15
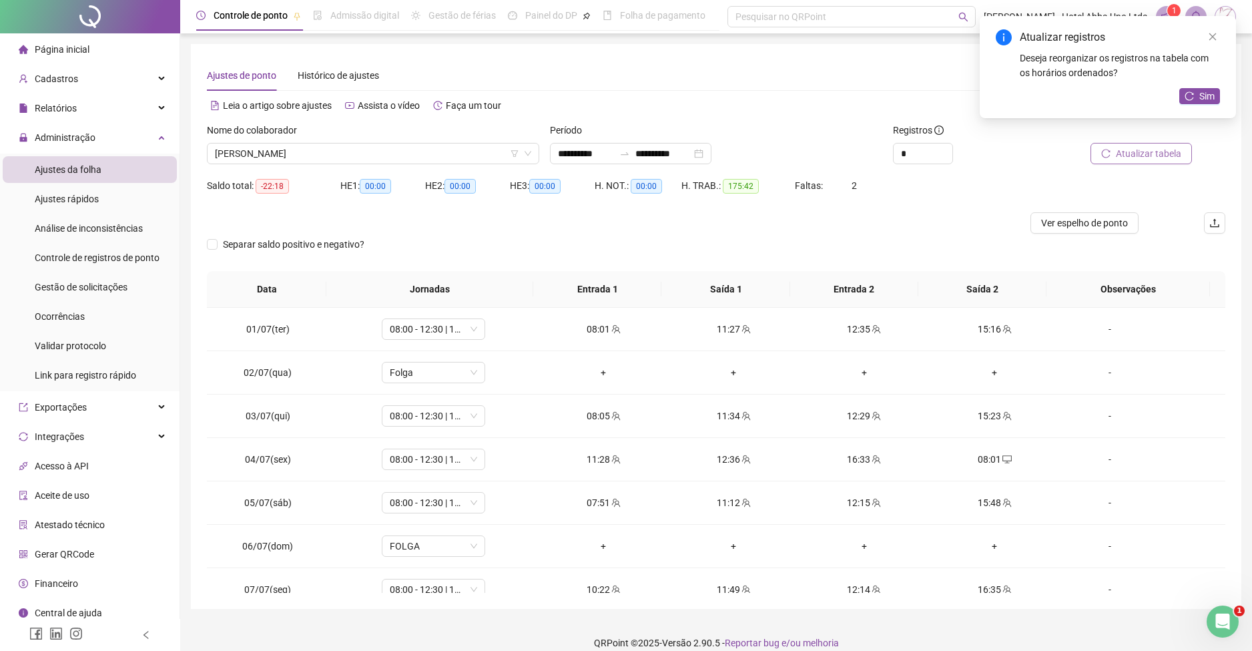
click at [1154, 144] on button "Atualizar tabela" at bounding box center [1141, 153] width 101 height 21
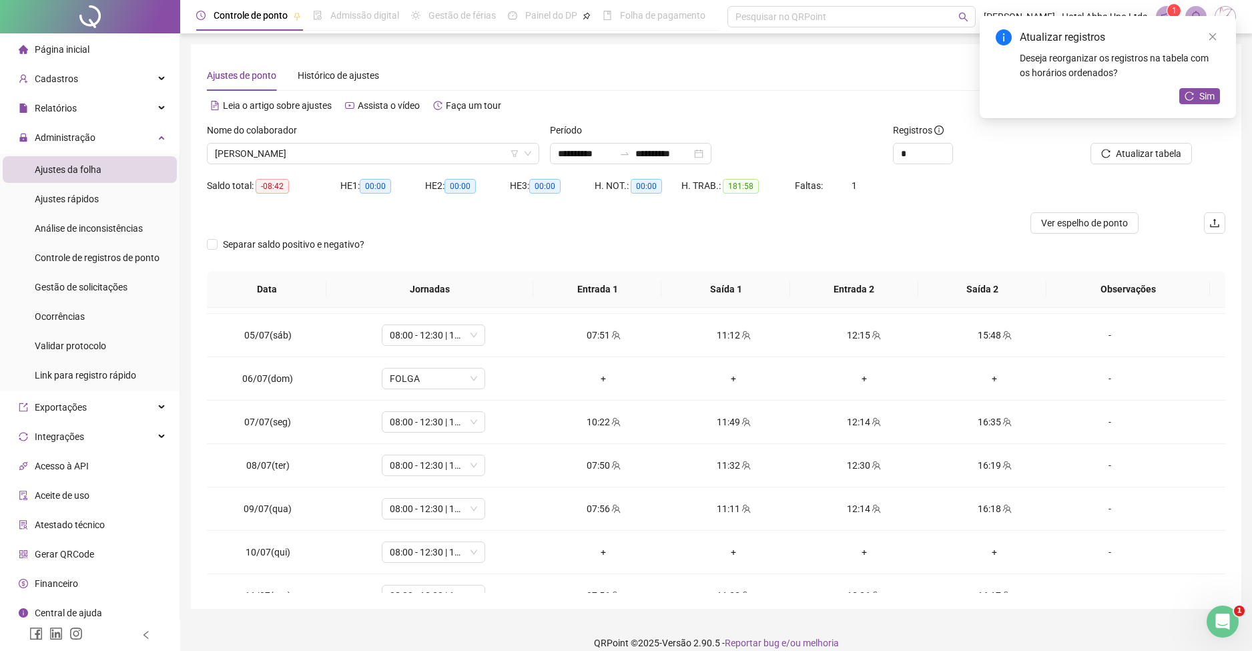
scroll to position [204, 0]
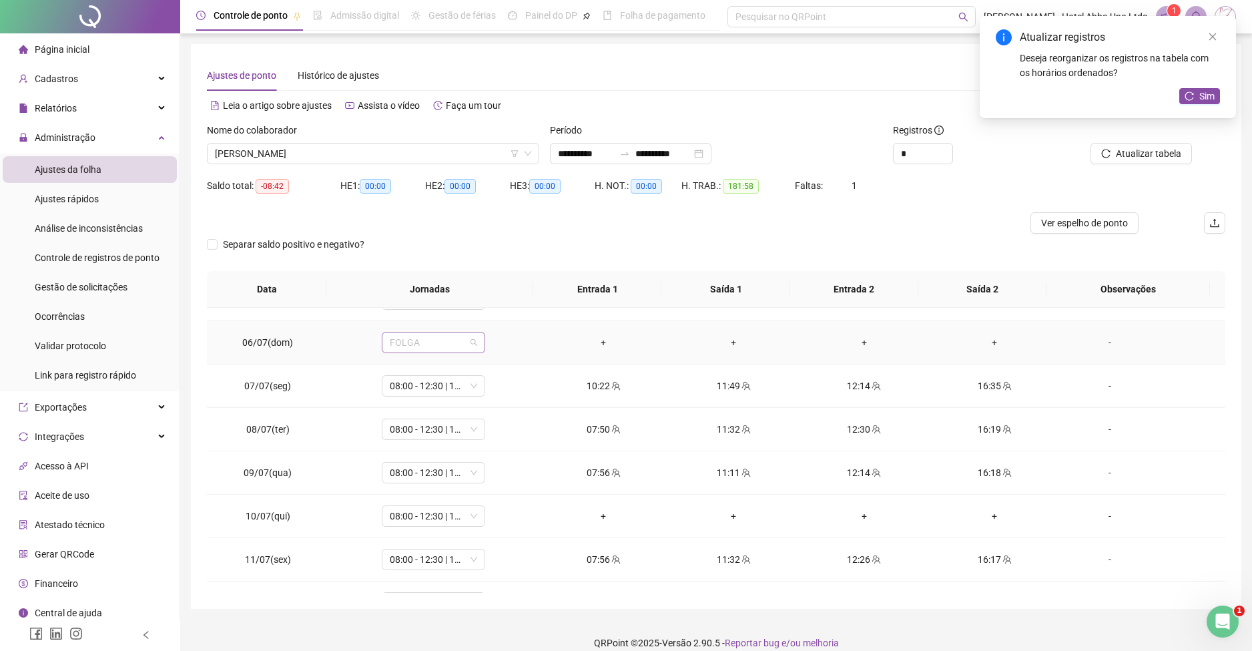
click at [407, 346] on span "FOLGA" at bounding box center [433, 342] width 87 height 20
click at [411, 389] on div "Folga" at bounding box center [441, 390] width 88 height 15
click at [497, 308] on span "Sim" at bounding box center [492, 307] width 15 height 15
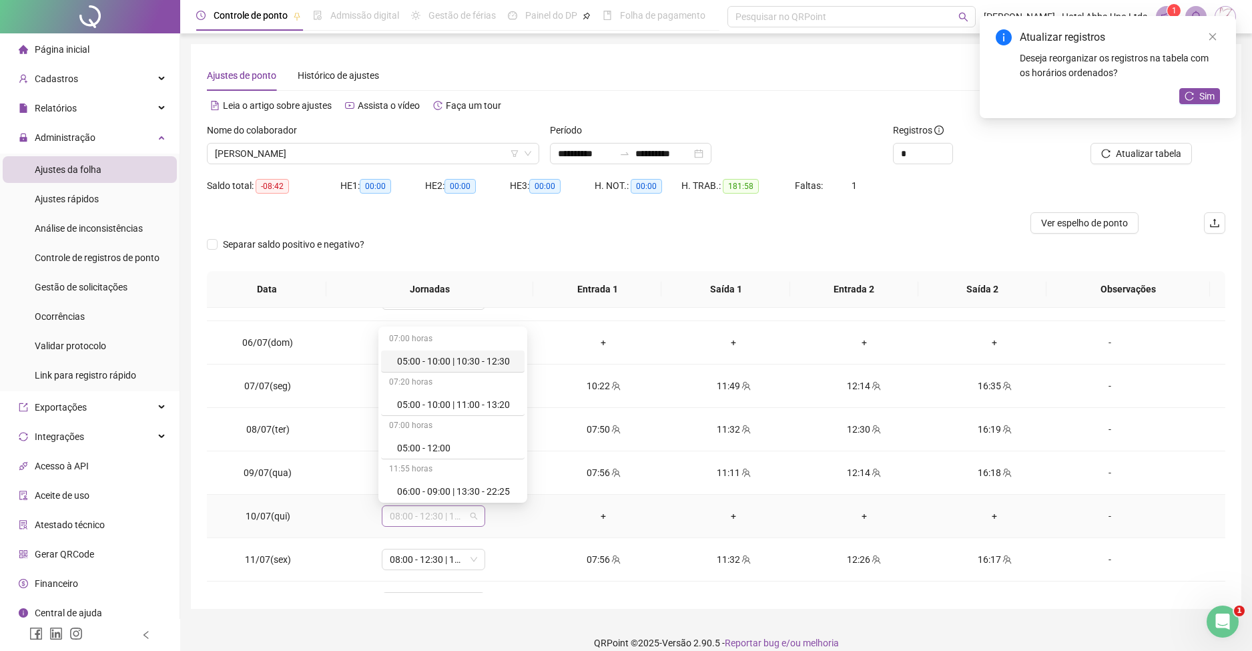
click at [412, 515] on span "08:00 - 12:30 | 13:30 - 16:20" at bounding box center [433, 516] width 87 height 20
click at [409, 443] on div "Folga" at bounding box center [441, 445] width 88 height 15
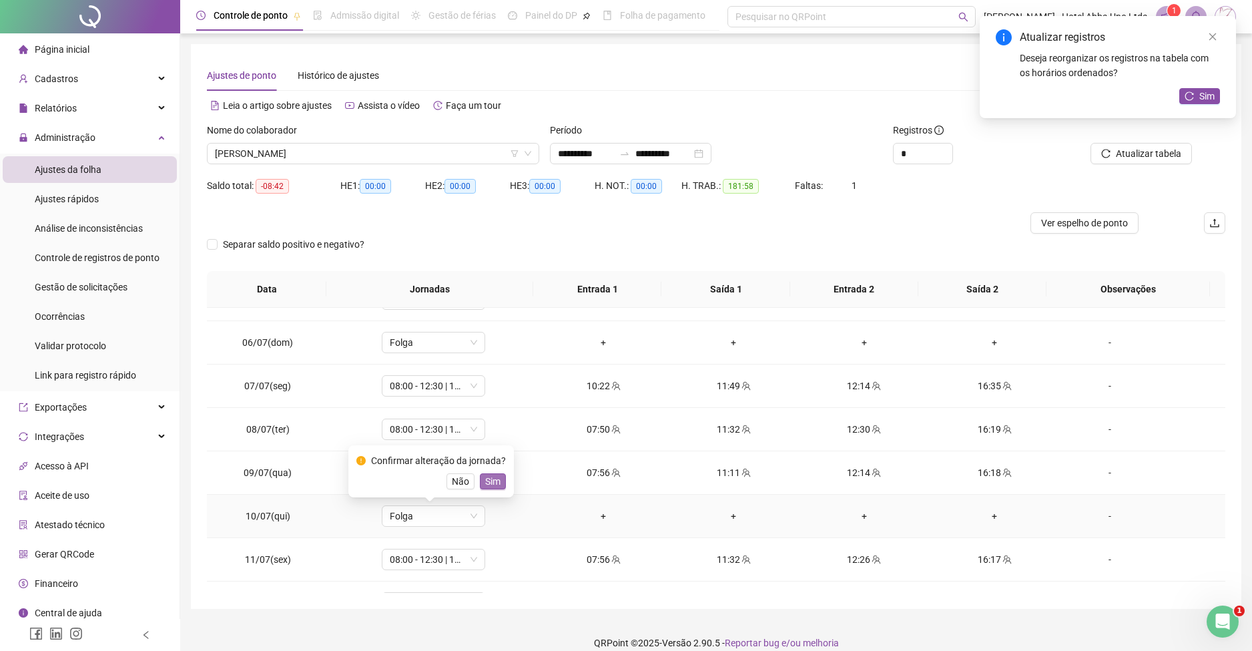
click at [486, 476] on span "Sim" at bounding box center [492, 481] width 15 height 15
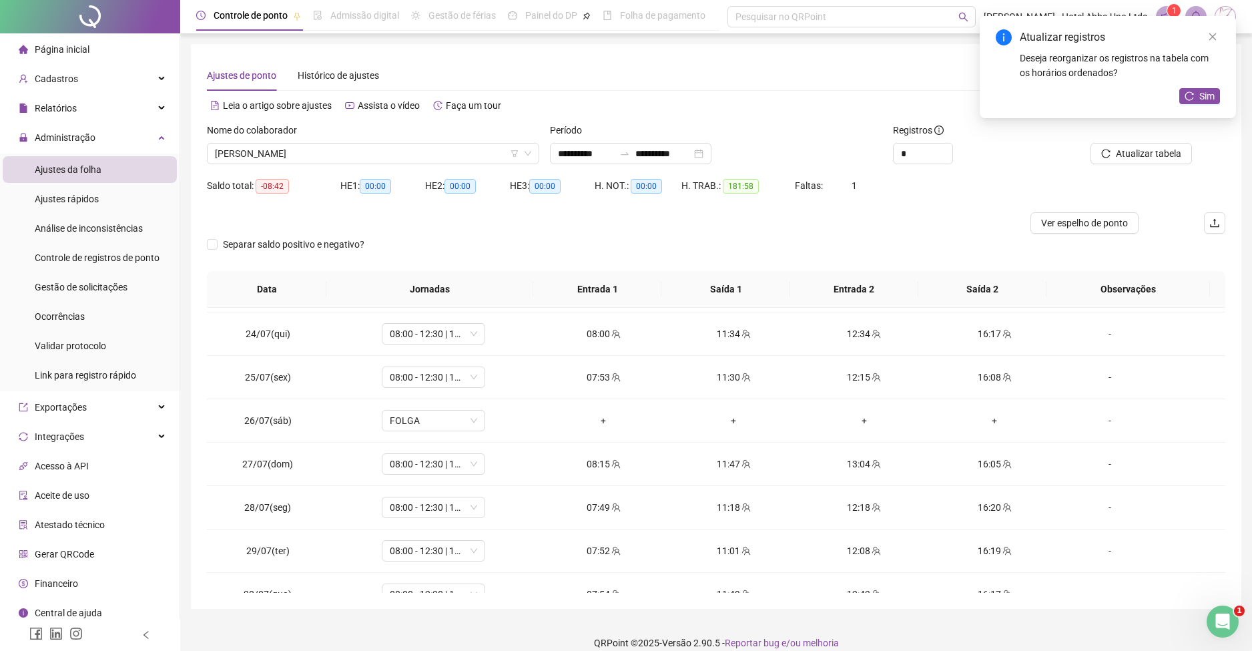
scroll to position [965, 0]
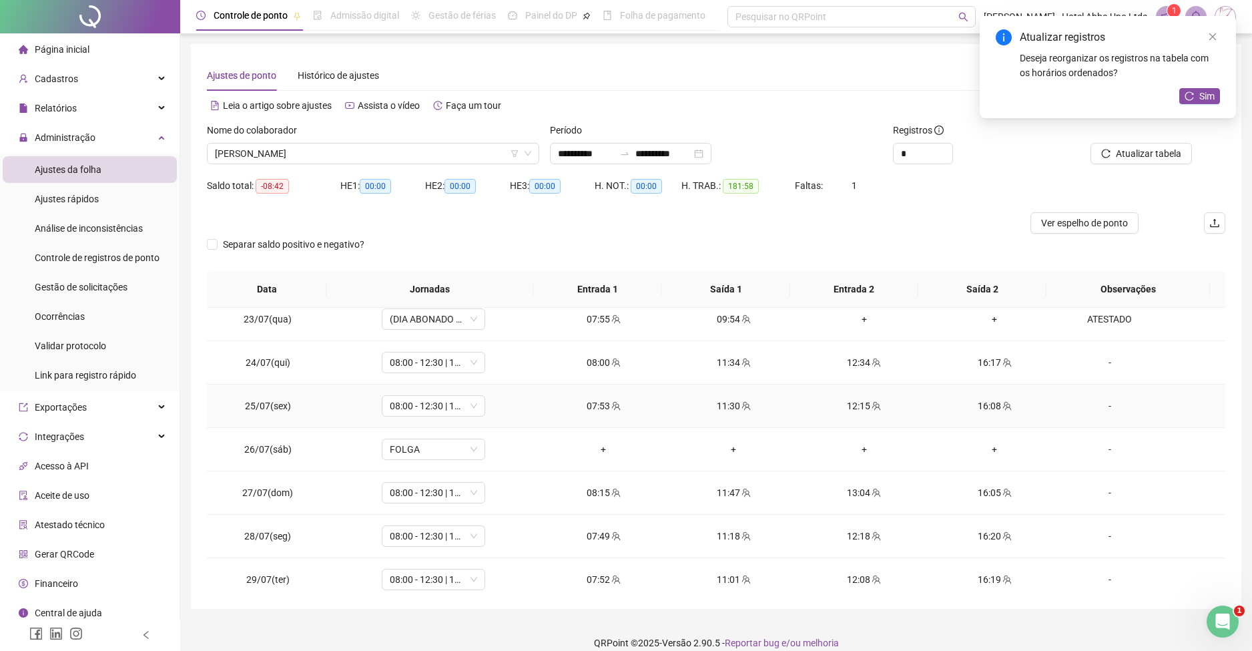
click at [849, 399] on div "12:15" at bounding box center [864, 406] width 109 height 15
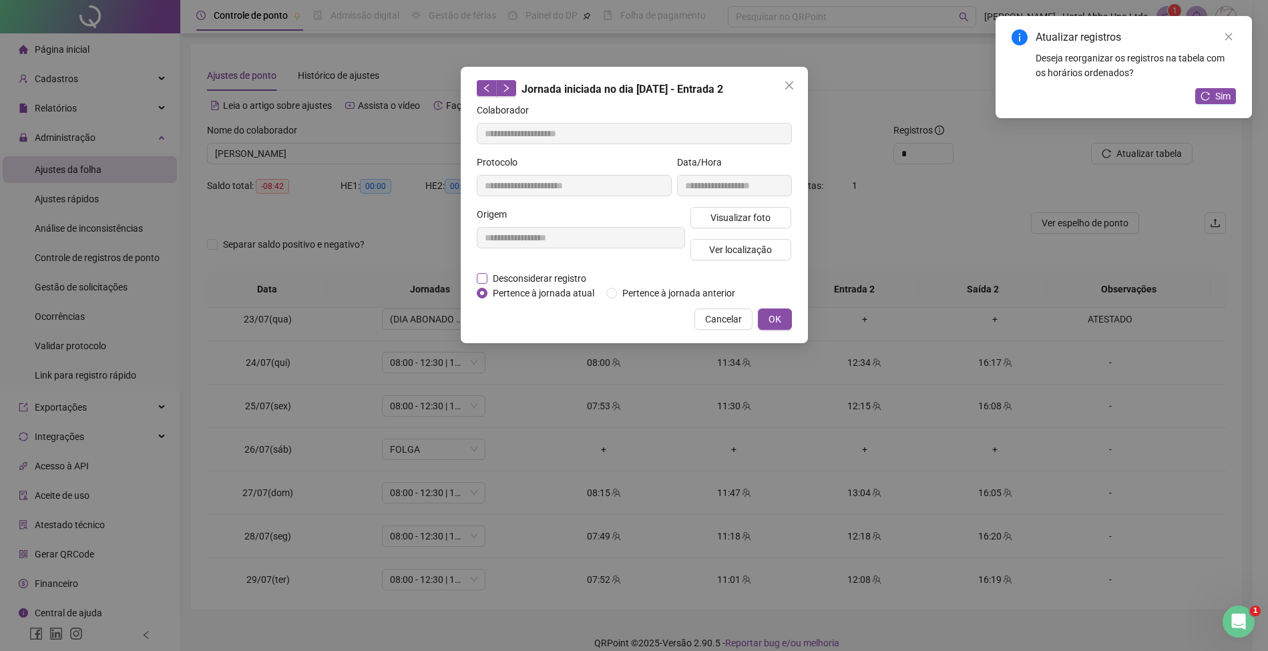
click at [556, 273] on span "Desconsiderar registro" at bounding box center [539, 278] width 104 height 15
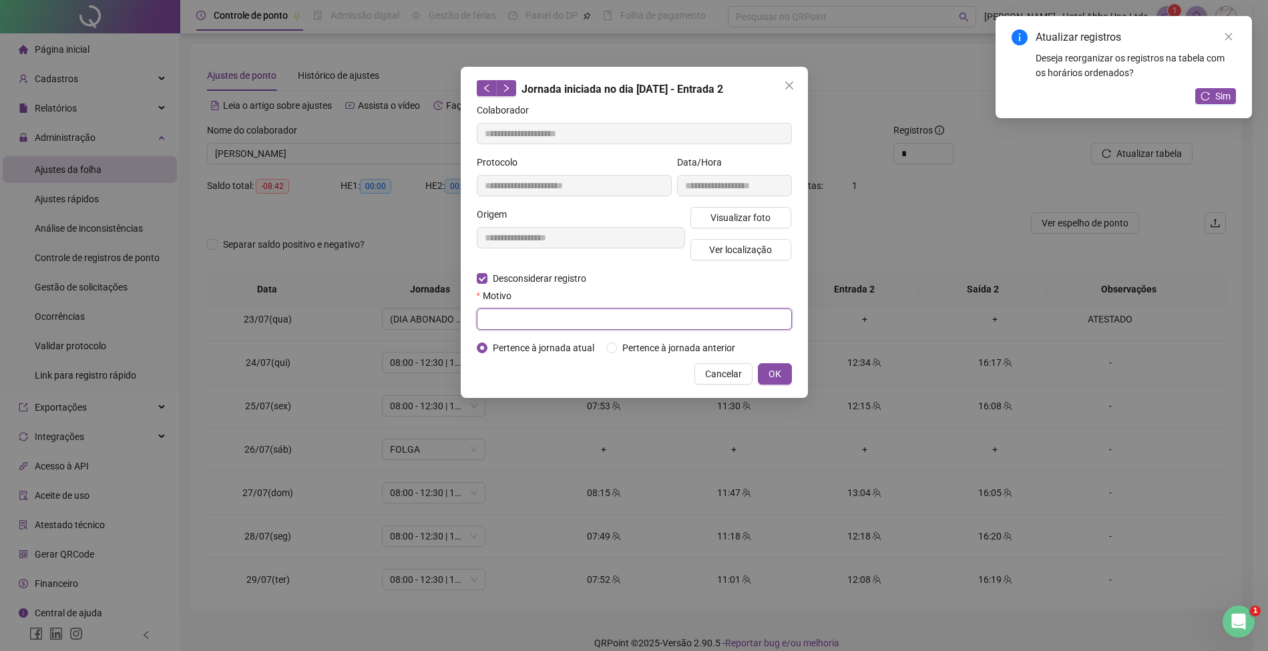
click at [527, 326] on input "text" at bounding box center [634, 318] width 315 height 21
click at [774, 370] on span "OK" at bounding box center [774, 374] width 13 height 15
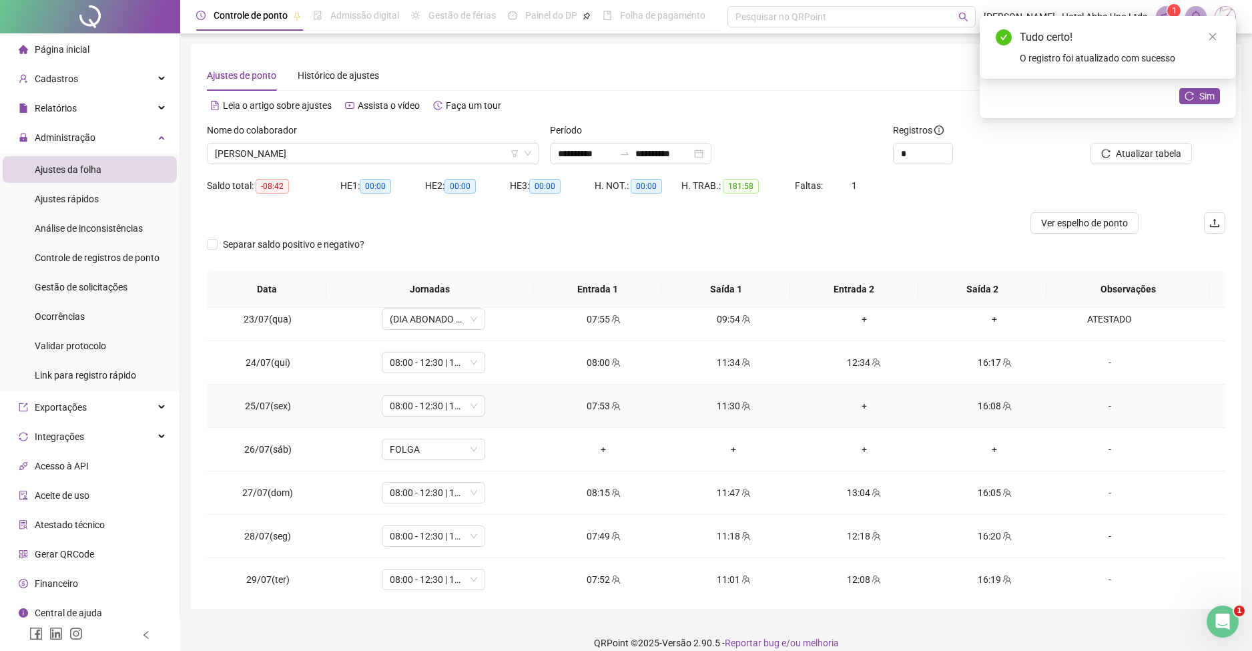
click at [857, 401] on div "+" at bounding box center [864, 406] width 109 height 15
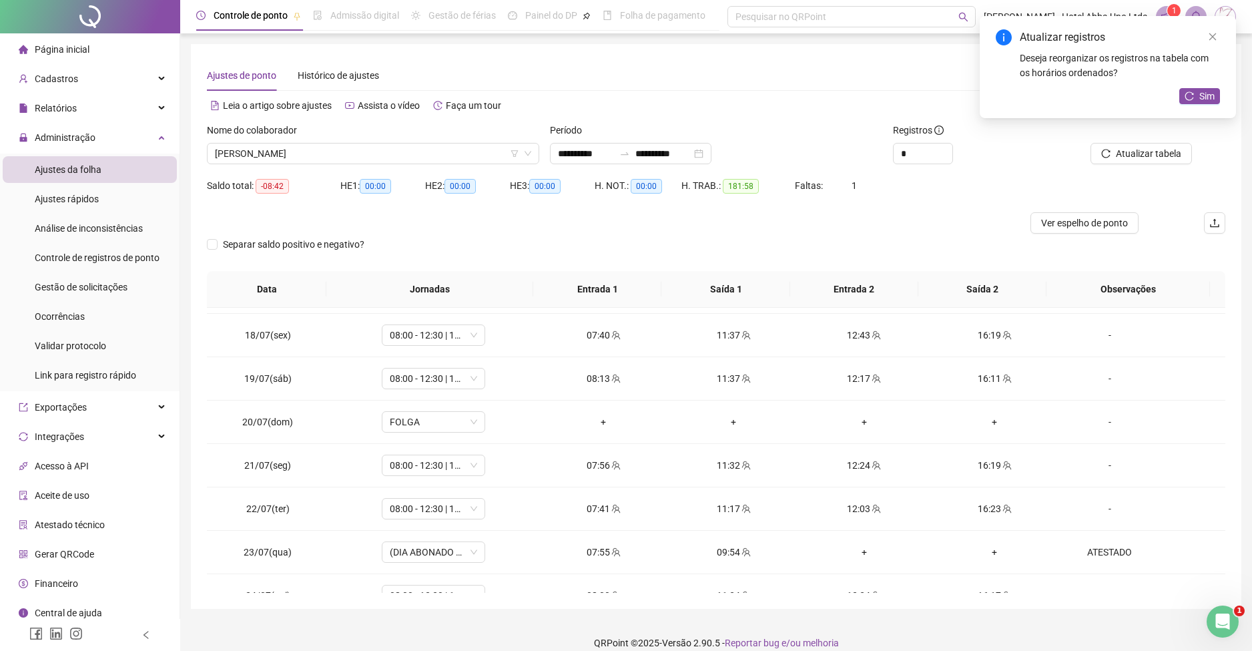
scroll to position [725, 0]
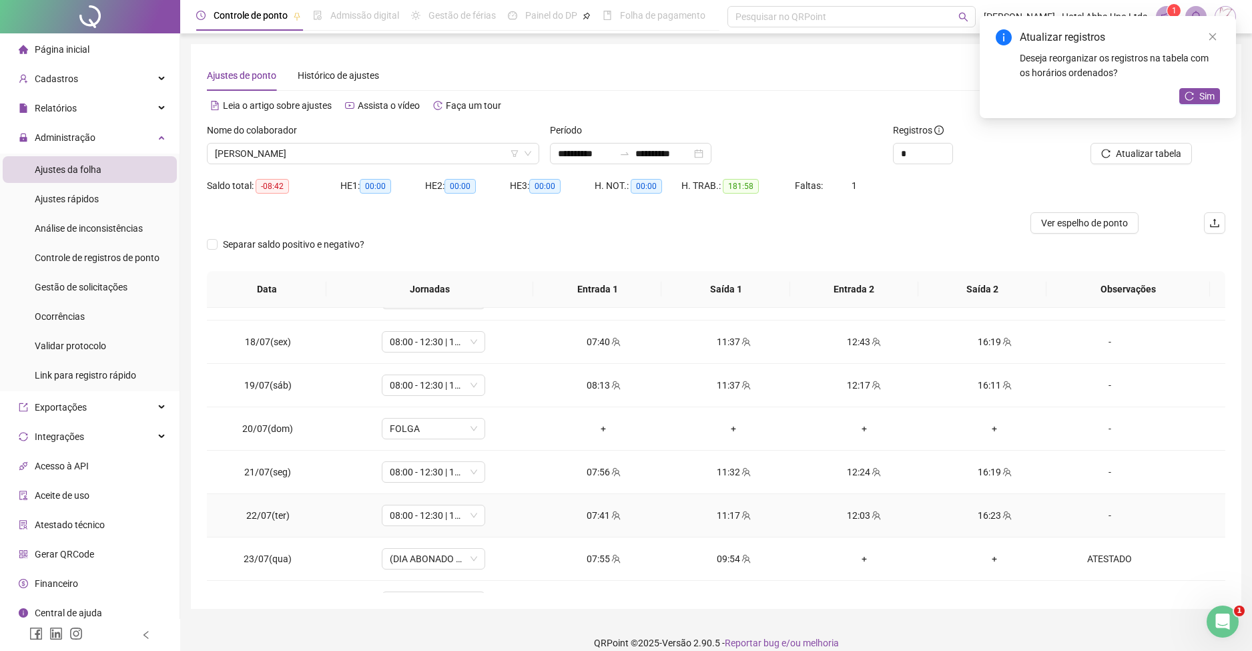
click at [856, 511] on div "12:03" at bounding box center [864, 515] width 109 height 15
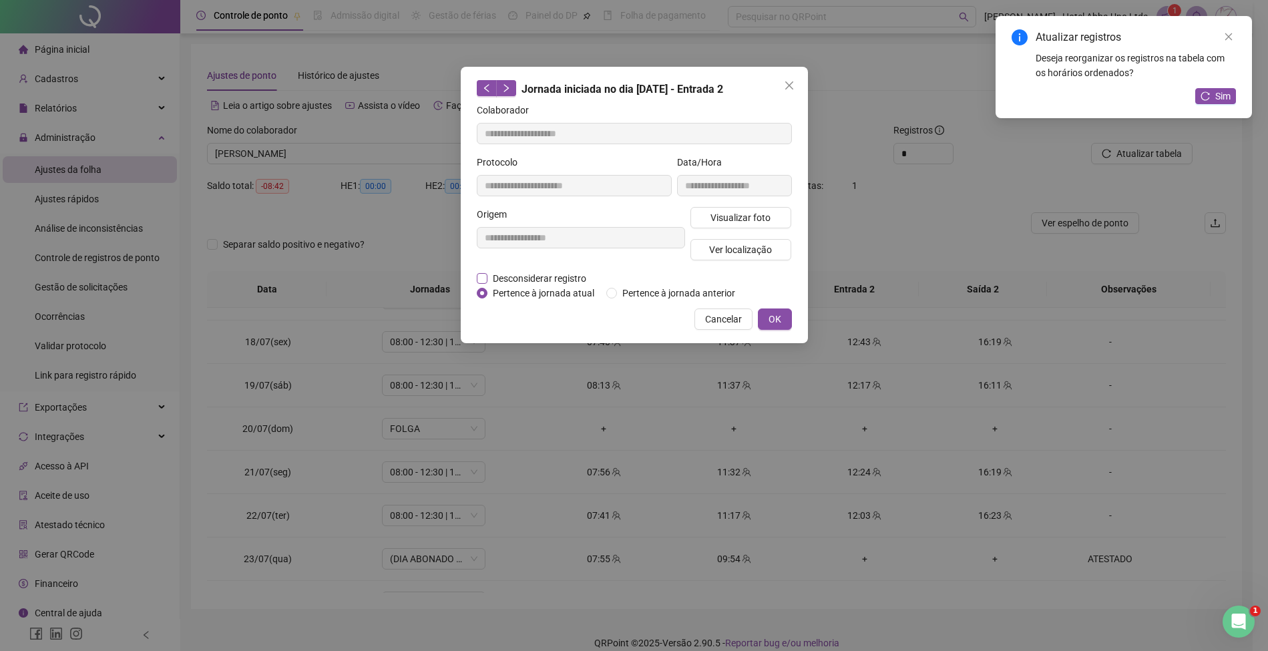
click at [576, 271] on span "Desconsiderar registro" at bounding box center [539, 278] width 104 height 15
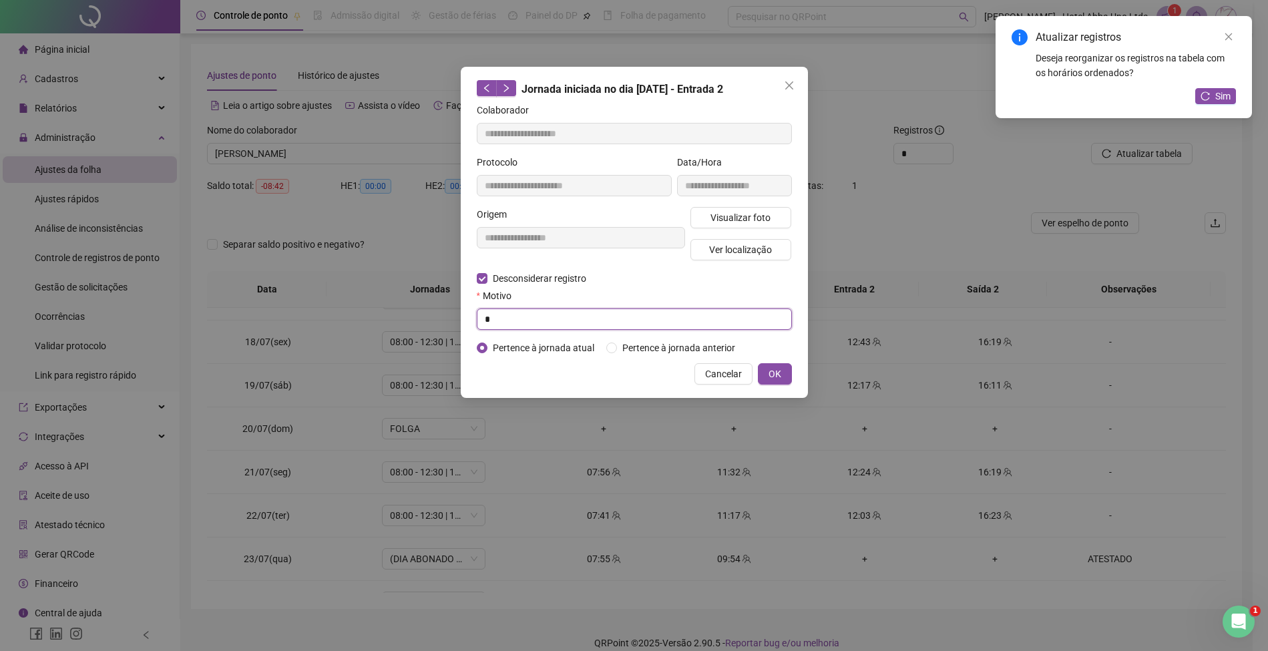
click at [554, 325] on input "*" at bounding box center [634, 318] width 315 height 21
click at [773, 368] on span "OK" at bounding box center [774, 374] width 13 height 15
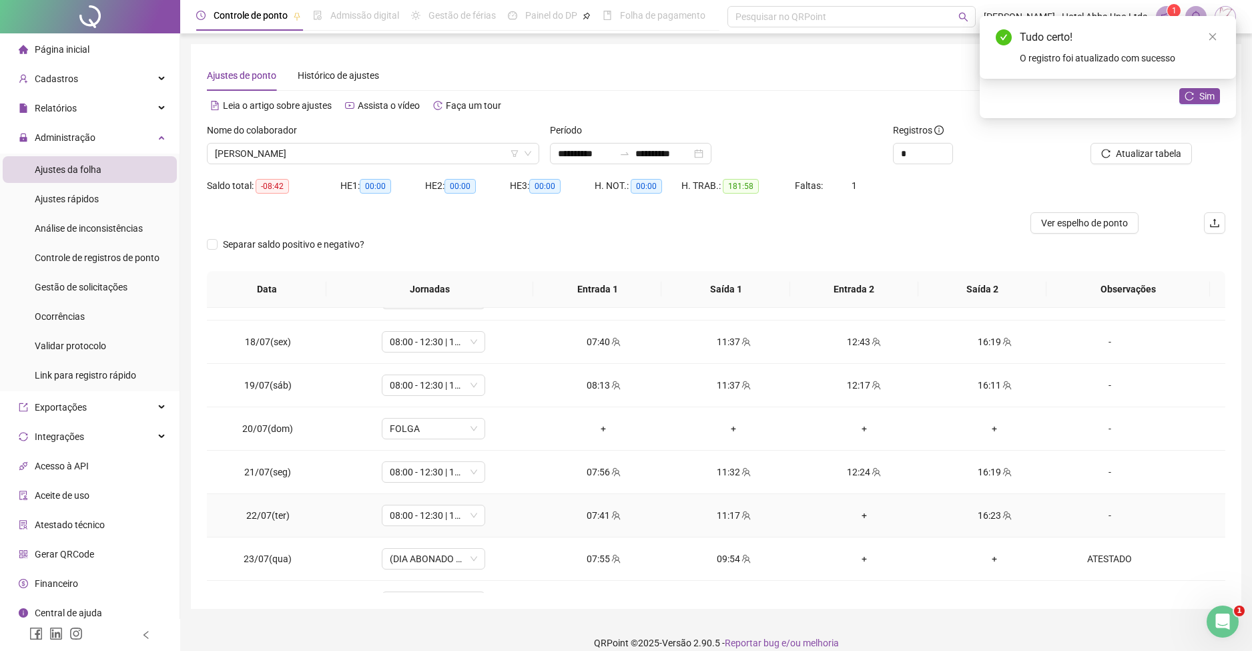
click at [857, 513] on div "+" at bounding box center [864, 515] width 109 height 15
click at [845, 390] on div "12:17" at bounding box center [864, 385] width 109 height 15
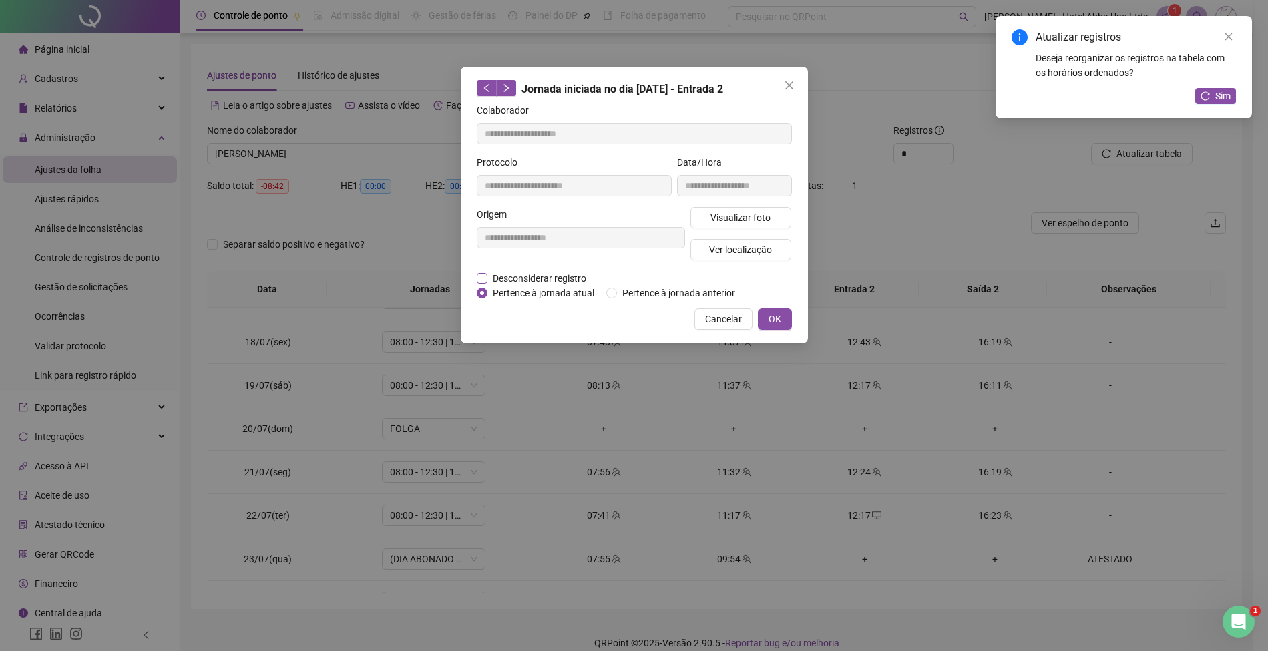
click at [570, 275] on span "Desconsiderar registro" at bounding box center [539, 278] width 104 height 15
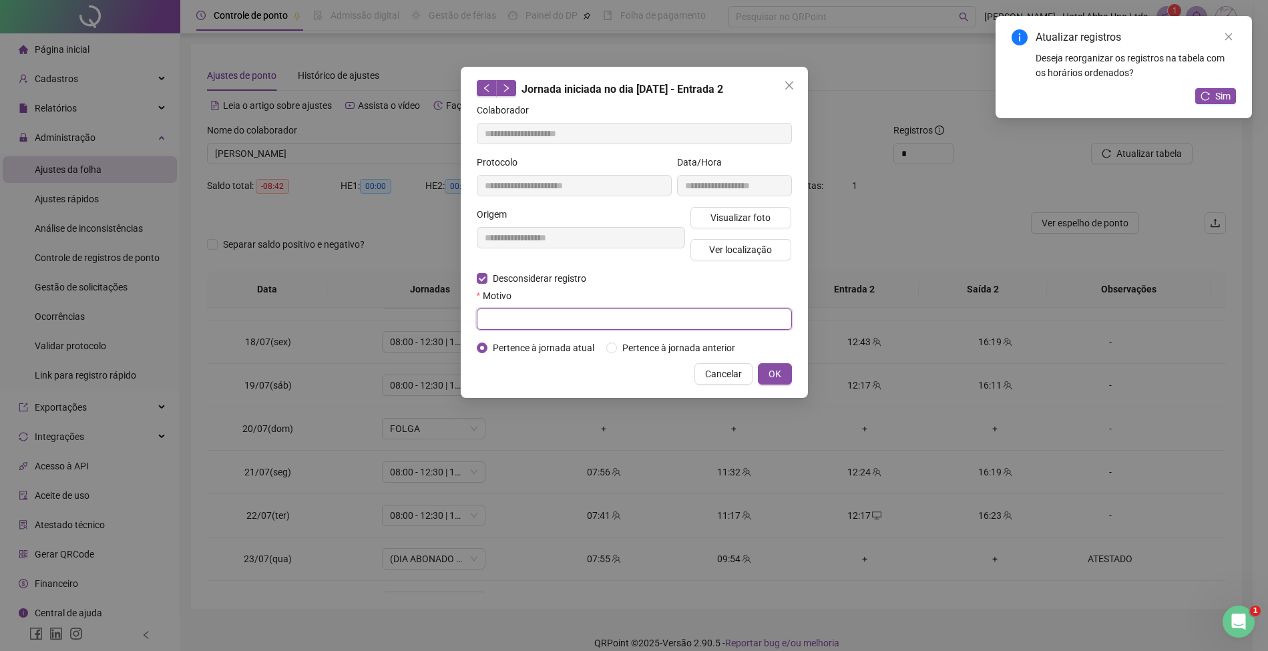
click at [560, 322] on input "text" at bounding box center [634, 318] width 315 height 21
click at [777, 371] on span "OK" at bounding box center [774, 374] width 13 height 15
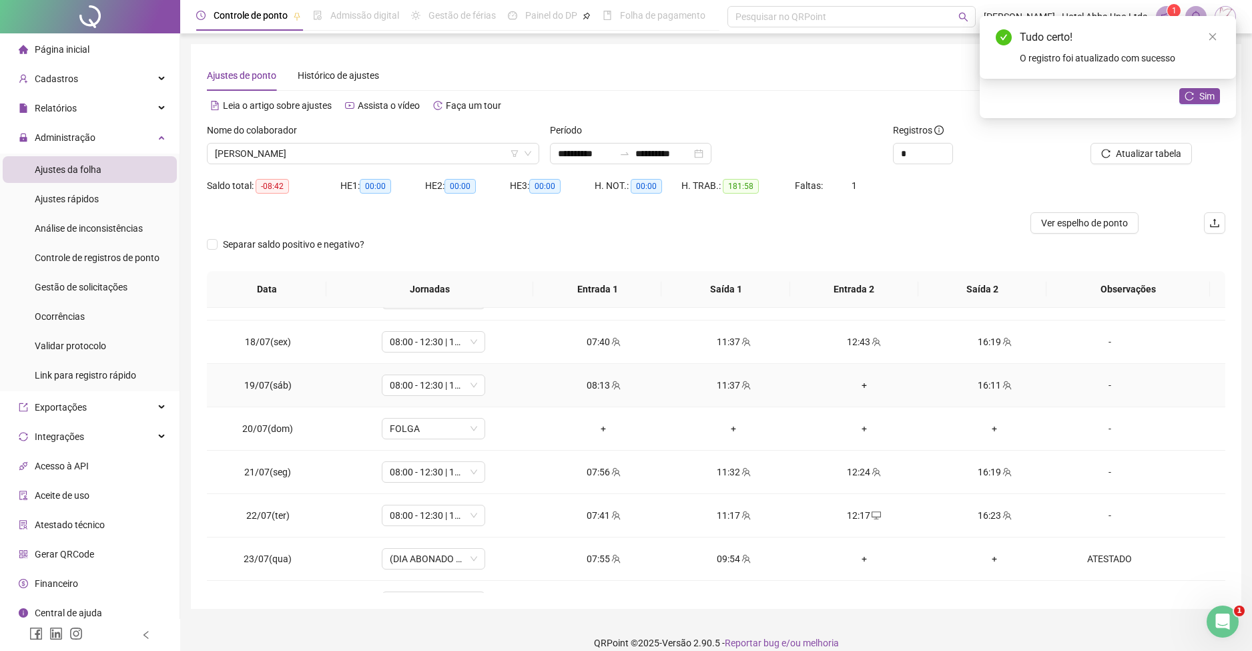
click at [852, 379] on div "+" at bounding box center [864, 385] width 109 height 15
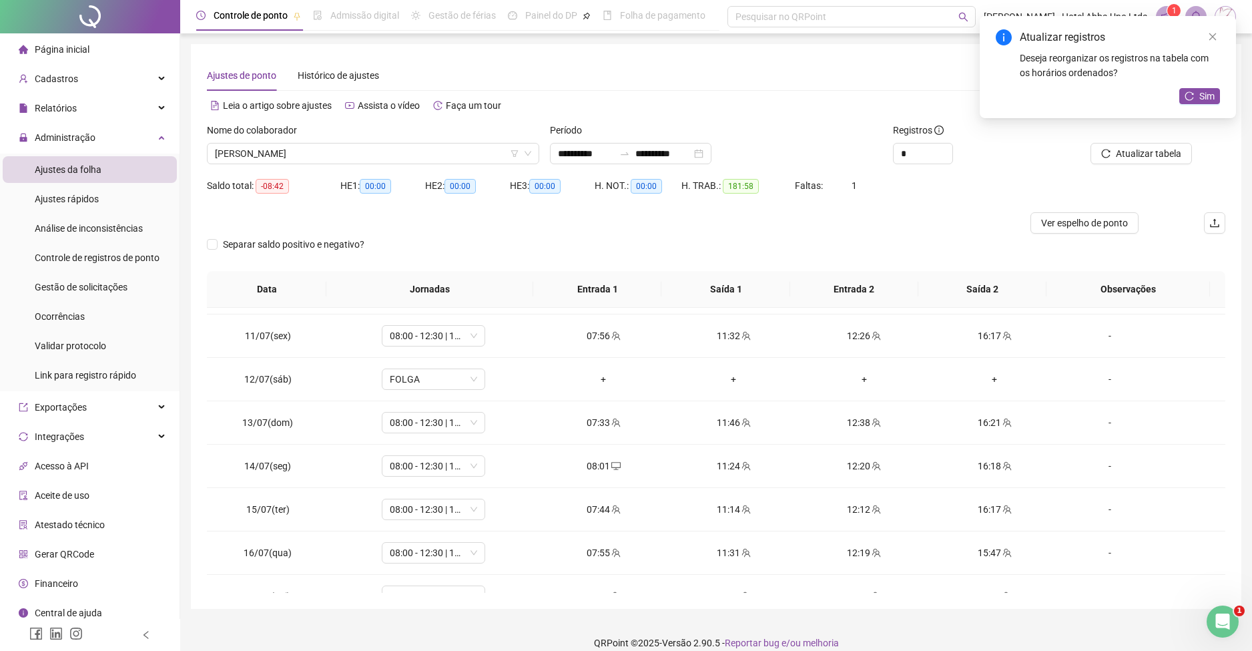
scroll to position [417, 0]
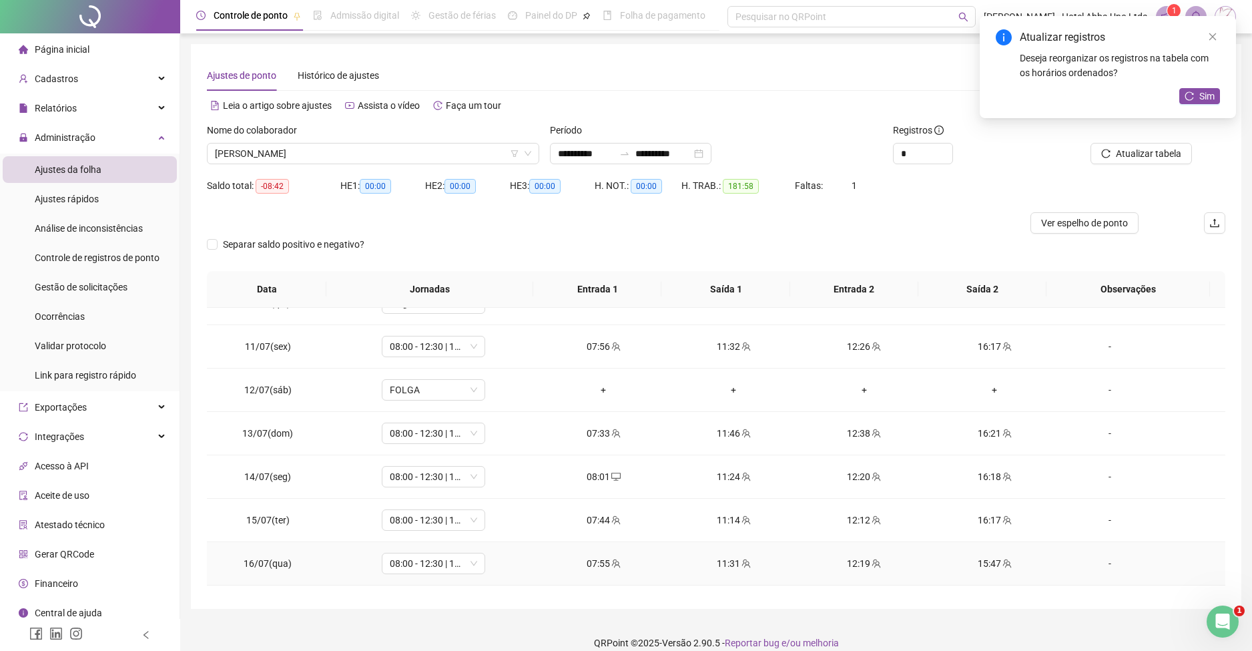
click at [855, 564] on div "12:19" at bounding box center [864, 563] width 109 height 15
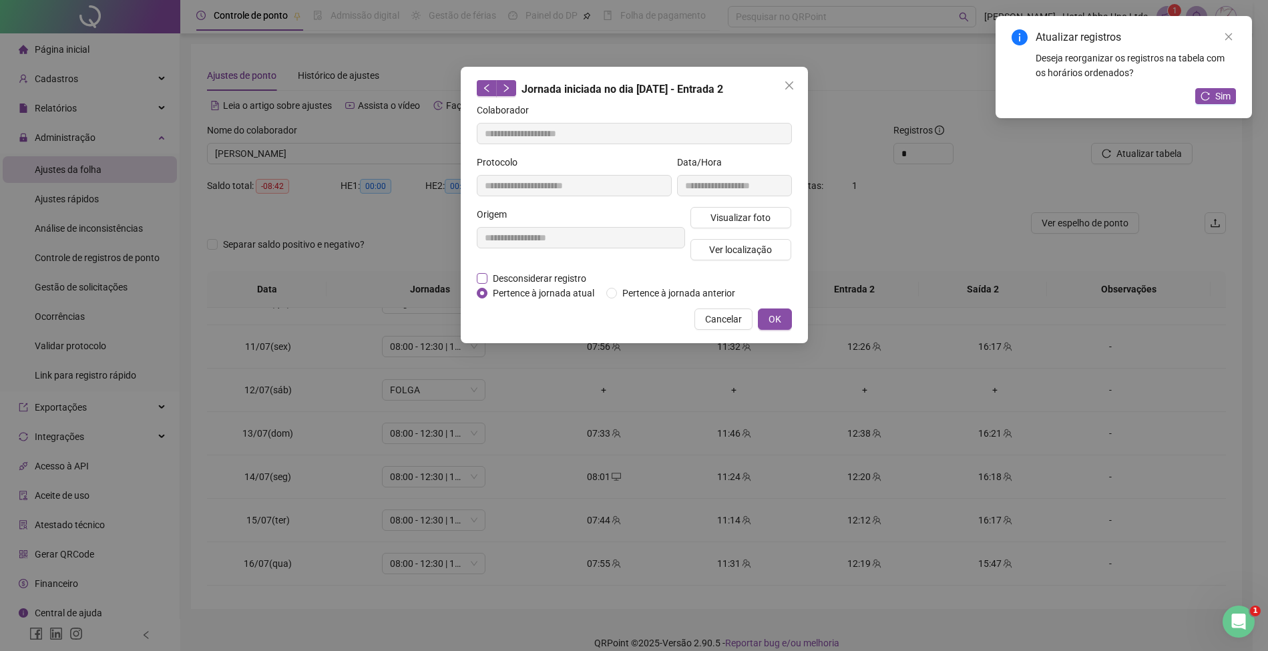
click at [567, 277] on span "Desconsiderar registro" at bounding box center [539, 278] width 104 height 15
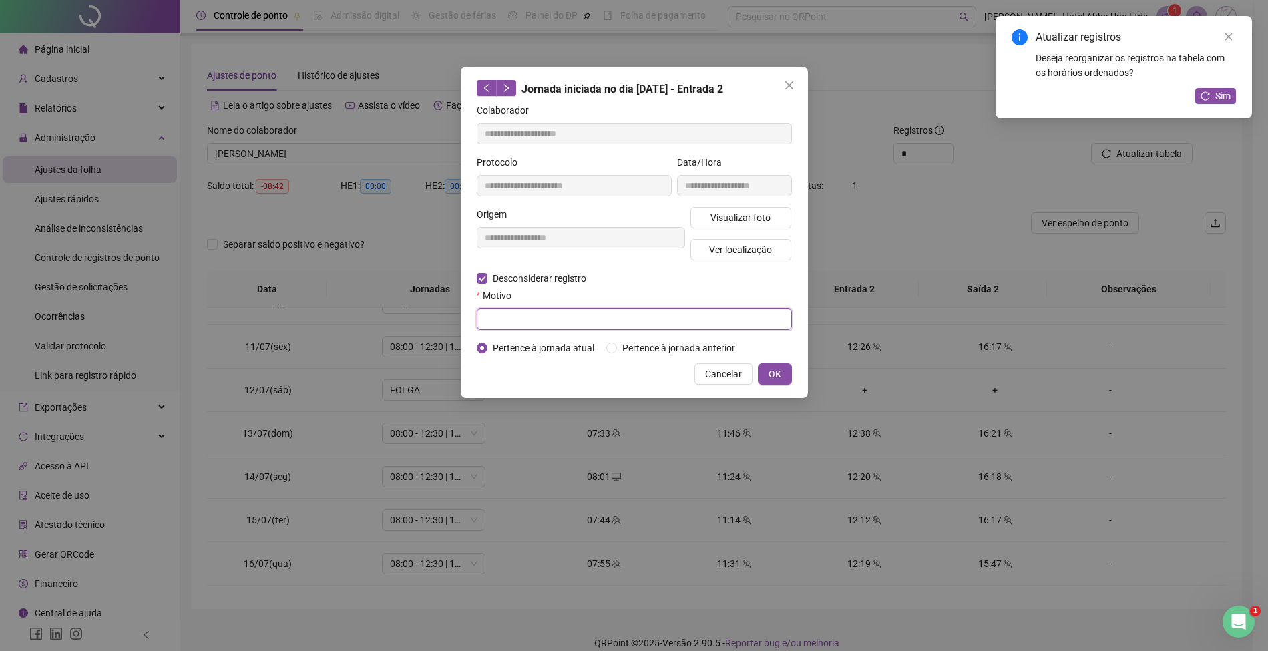
click at [561, 320] on input "text" at bounding box center [634, 318] width 315 height 21
click at [774, 374] on span "OK" at bounding box center [774, 374] width 13 height 15
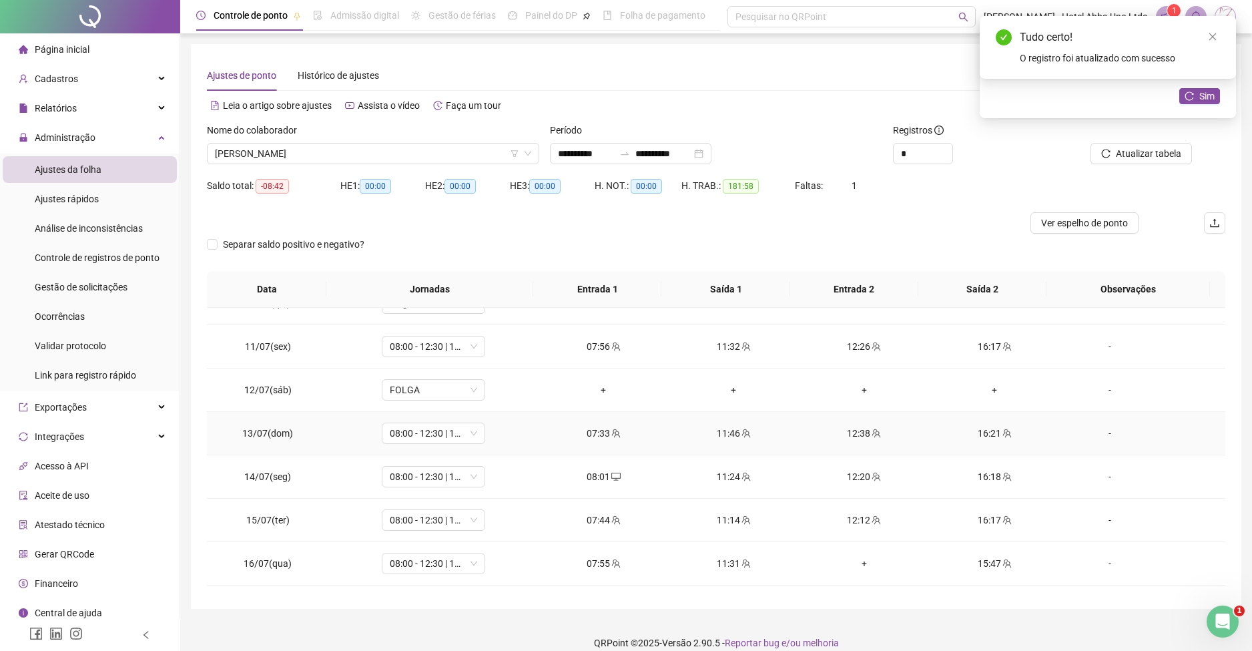
click at [849, 430] on div "12:38" at bounding box center [864, 433] width 109 height 15
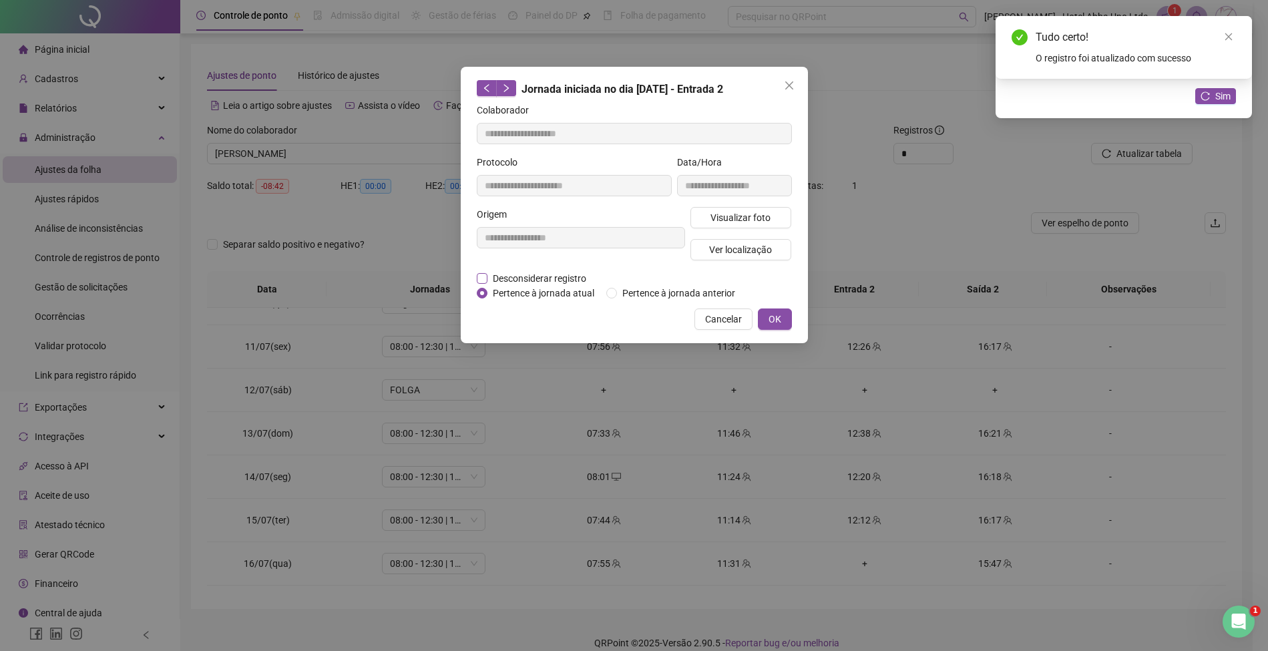
click at [556, 275] on span "Desconsiderar registro" at bounding box center [539, 278] width 104 height 15
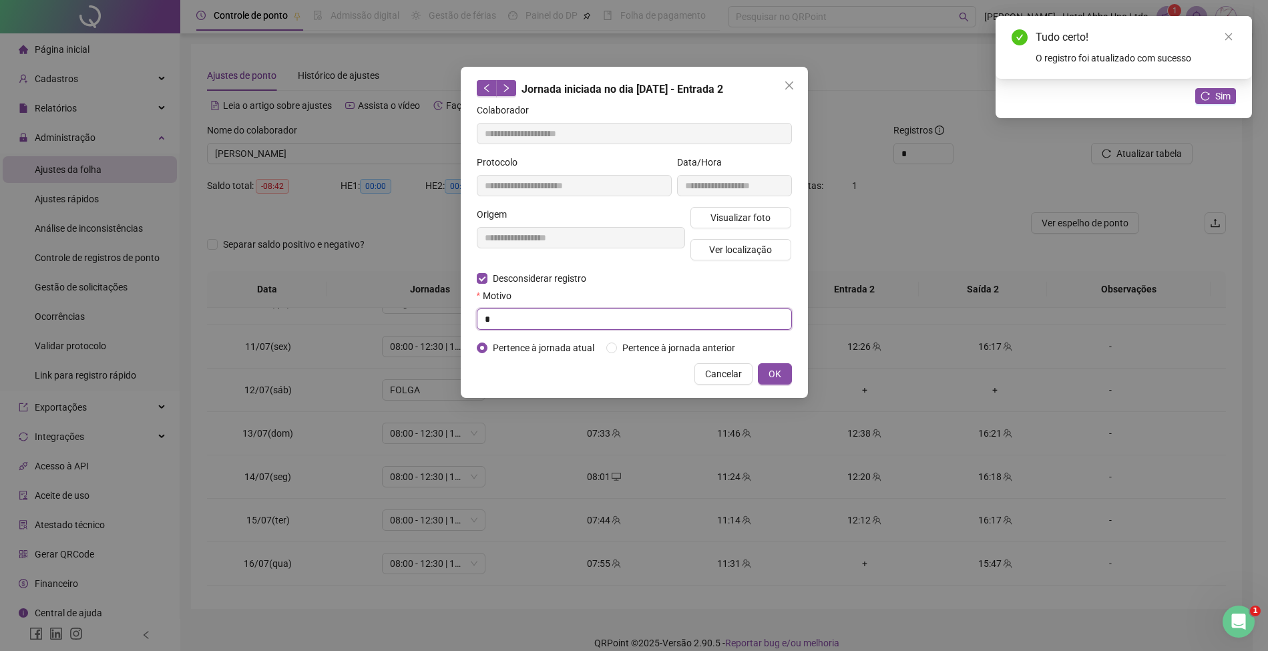
click at [537, 324] on input "*" at bounding box center [634, 318] width 315 height 21
click at [774, 371] on span "OK" at bounding box center [774, 374] width 13 height 15
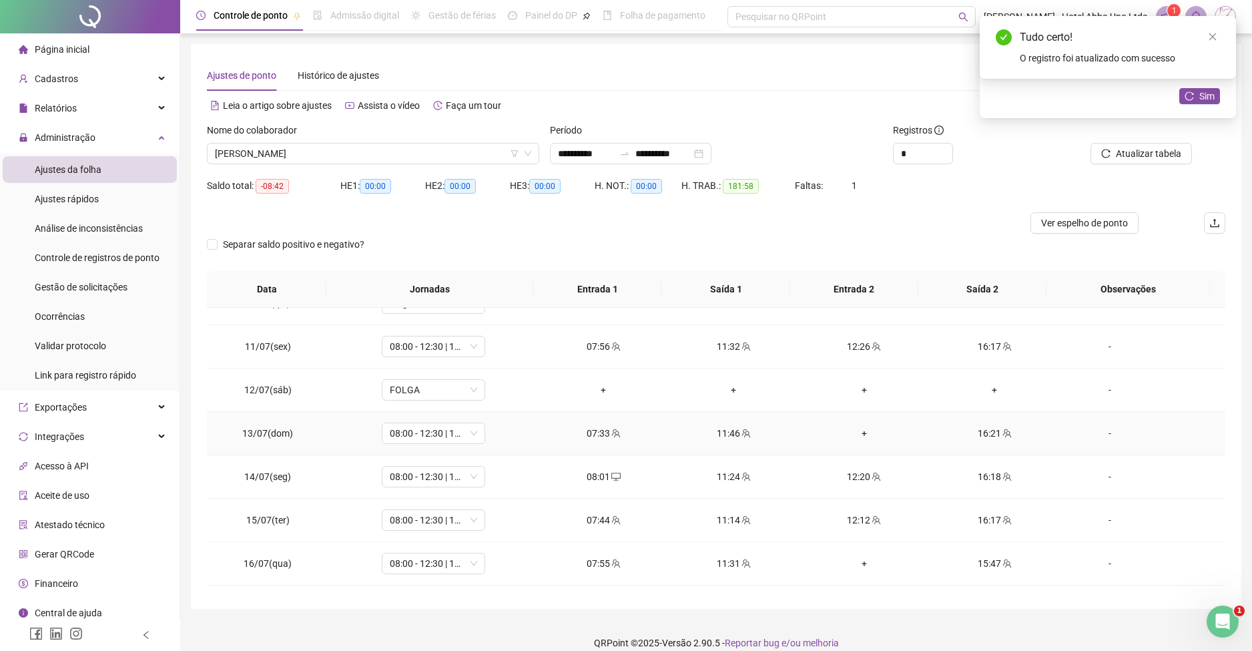
click at [853, 426] on div "+" at bounding box center [864, 433] width 109 height 15
click at [850, 435] on div "12:26" at bounding box center [864, 433] width 109 height 15
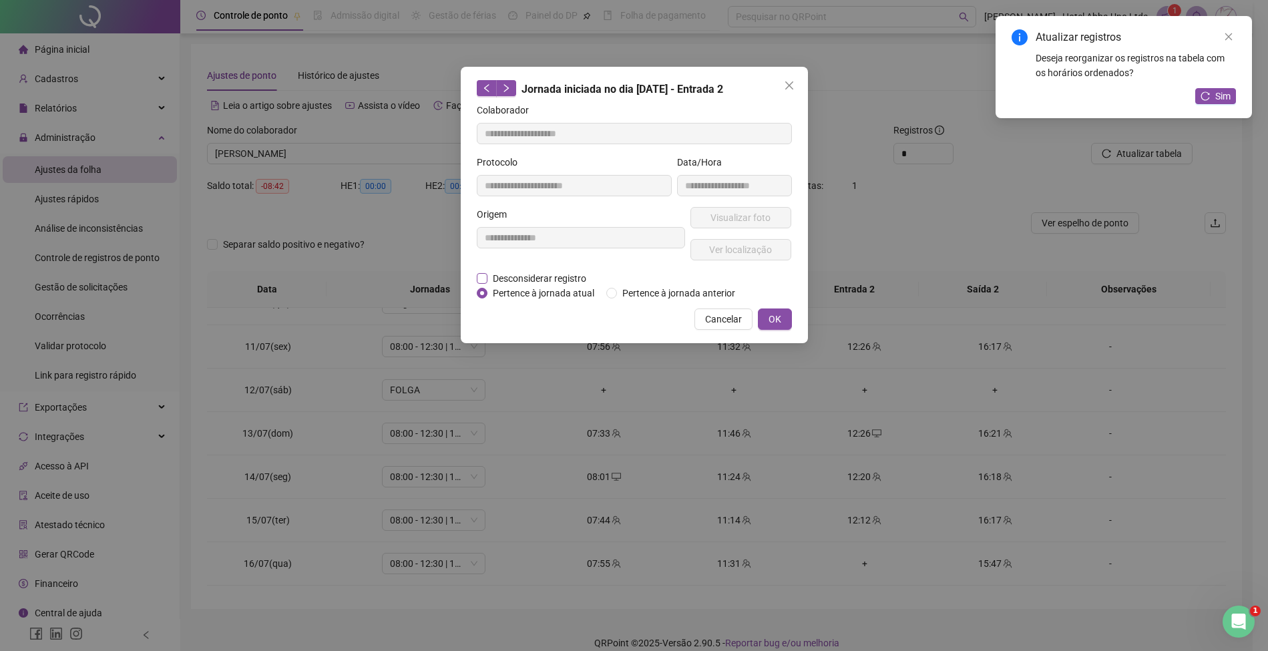
click at [569, 275] on span "Desconsiderar registro" at bounding box center [539, 278] width 104 height 15
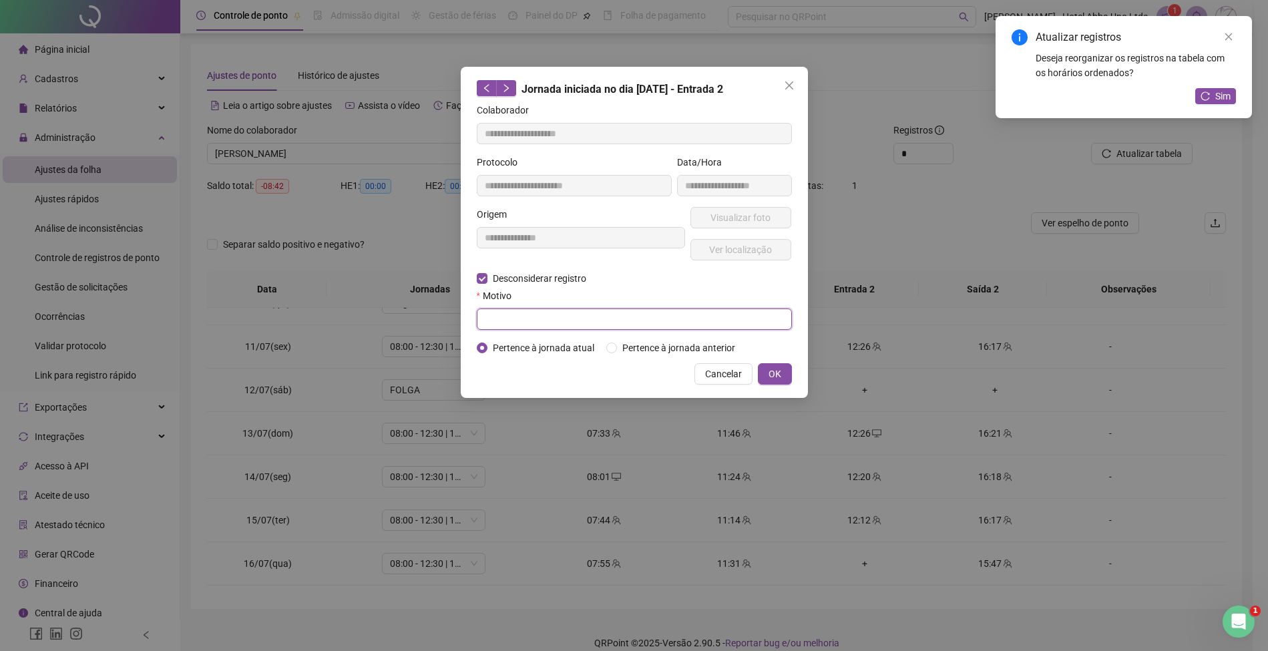
click at [558, 318] on input "text" at bounding box center [634, 318] width 315 height 21
click at [774, 367] on span "OK" at bounding box center [774, 374] width 13 height 15
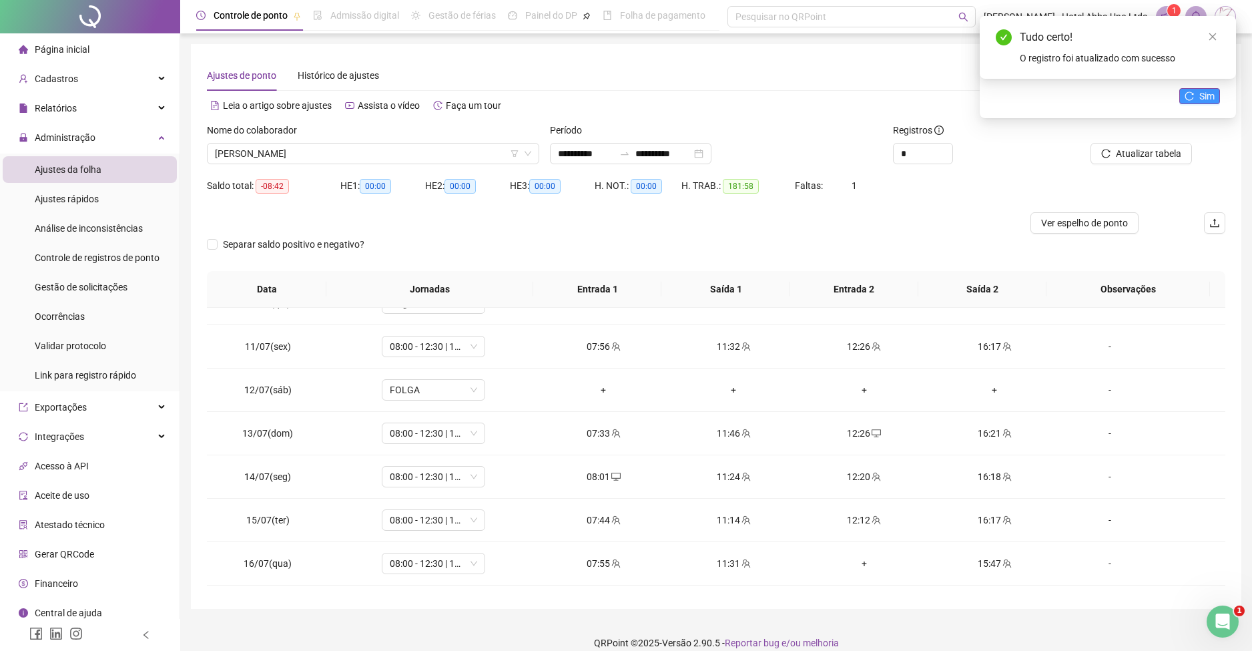
click at [1194, 97] on icon "reload" at bounding box center [1190, 95] width 9 height 9
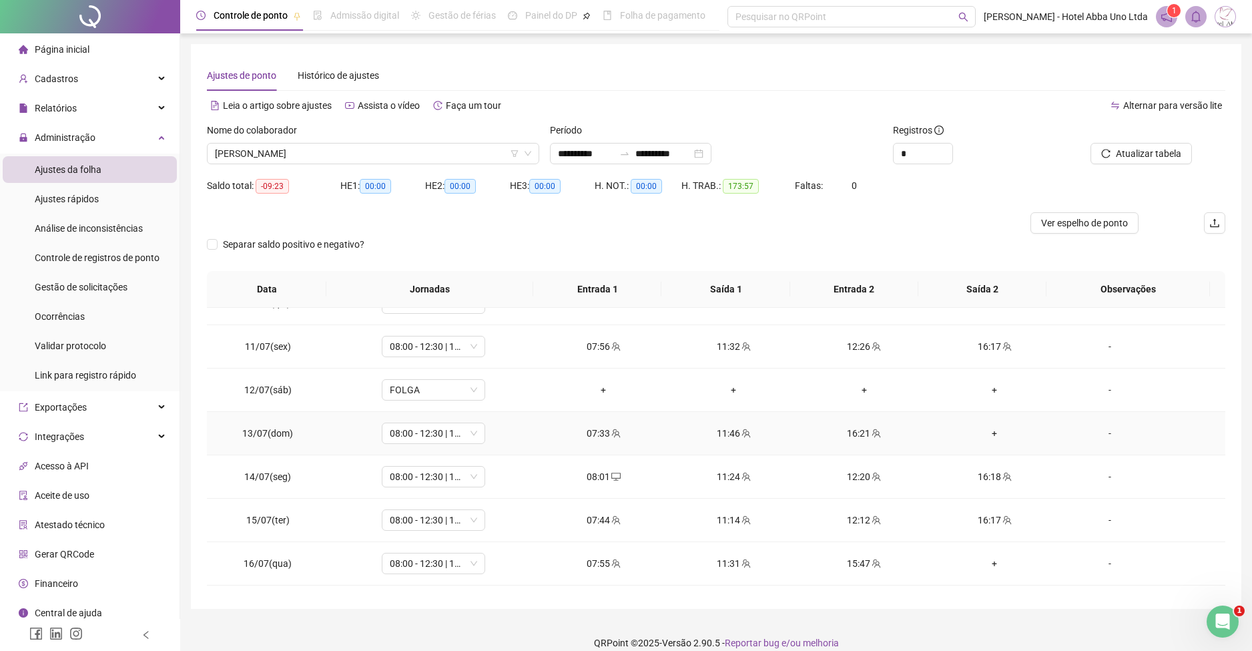
click at [987, 428] on div "+" at bounding box center [994, 433] width 109 height 15
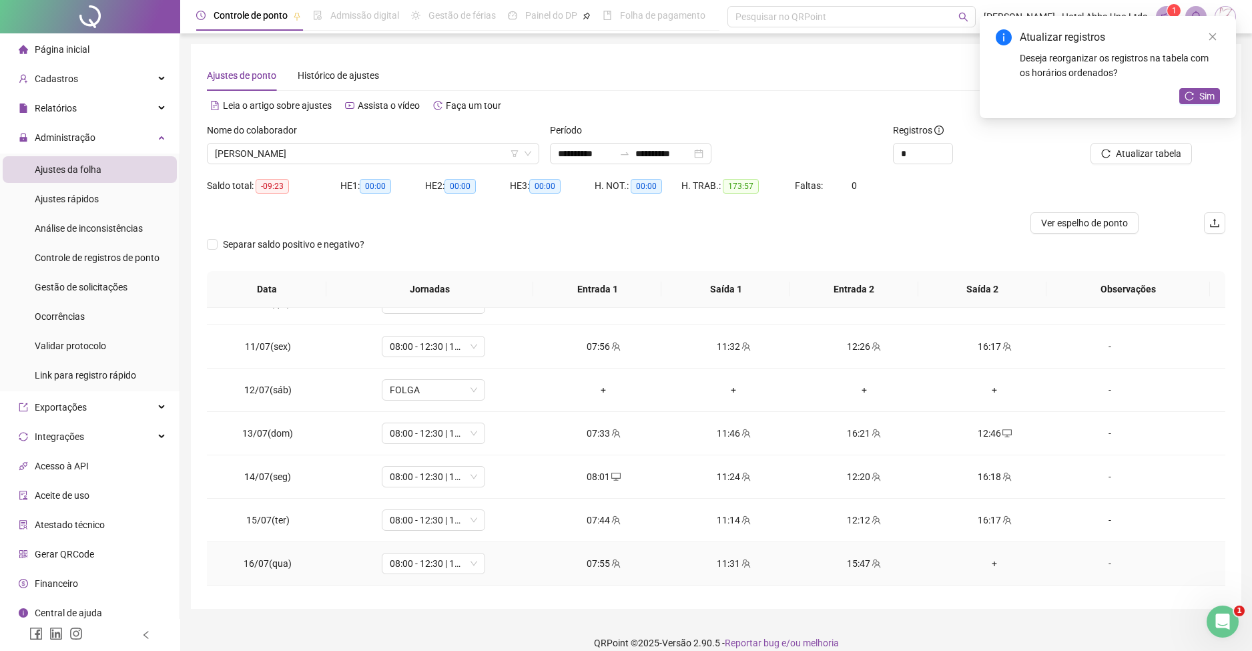
click at [985, 559] on div "+" at bounding box center [994, 563] width 109 height 15
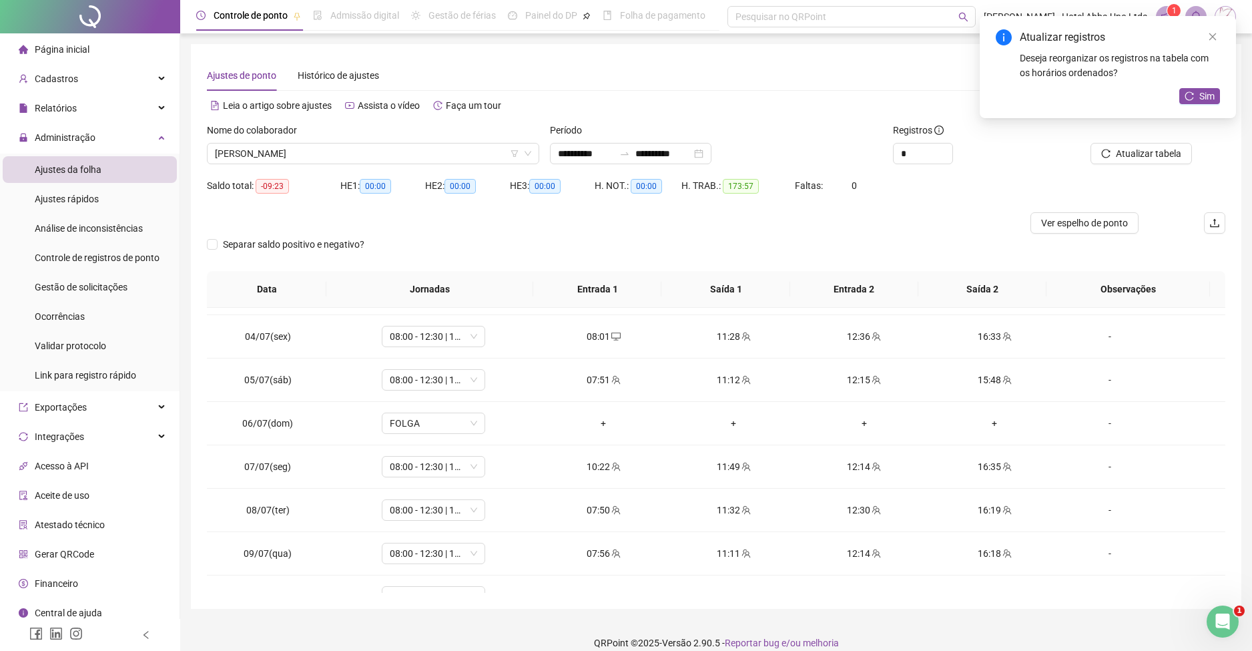
scroll to position [115, 0]
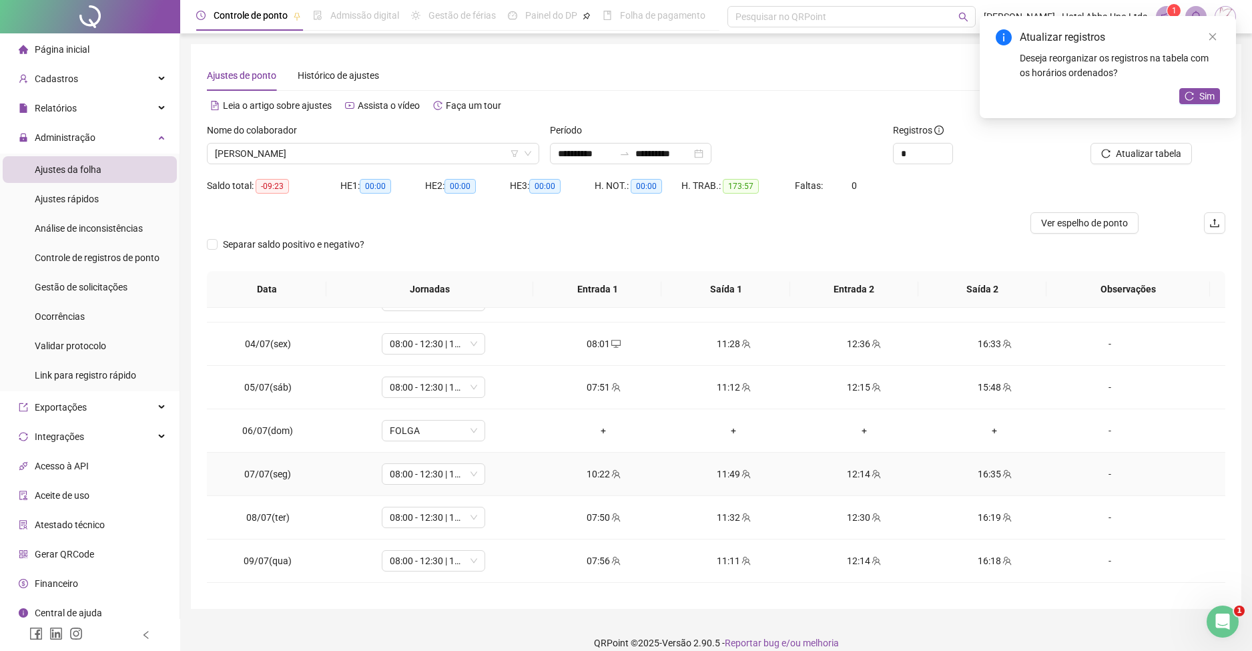
click at [851, 471] on div "12:14" at bounding box center [864, 474] width 109 height 15
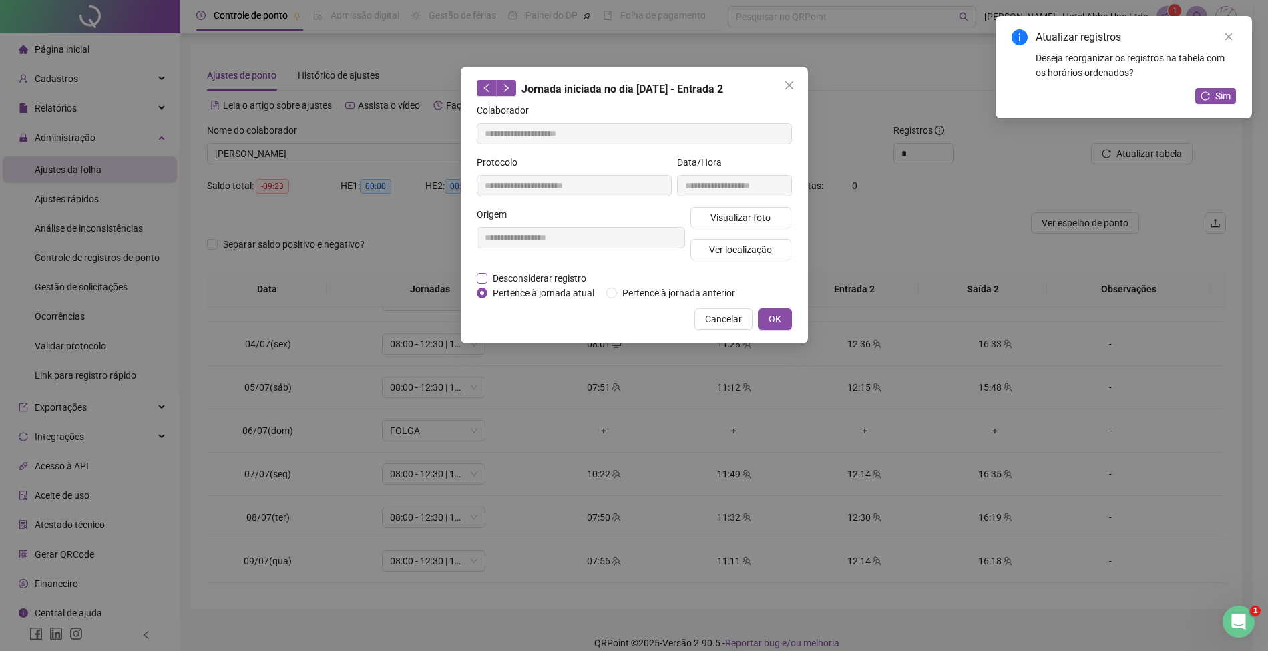
click at [564, 274] on span "Desconsiderar registro" at bounding box center [539, 278] width 104 height 15
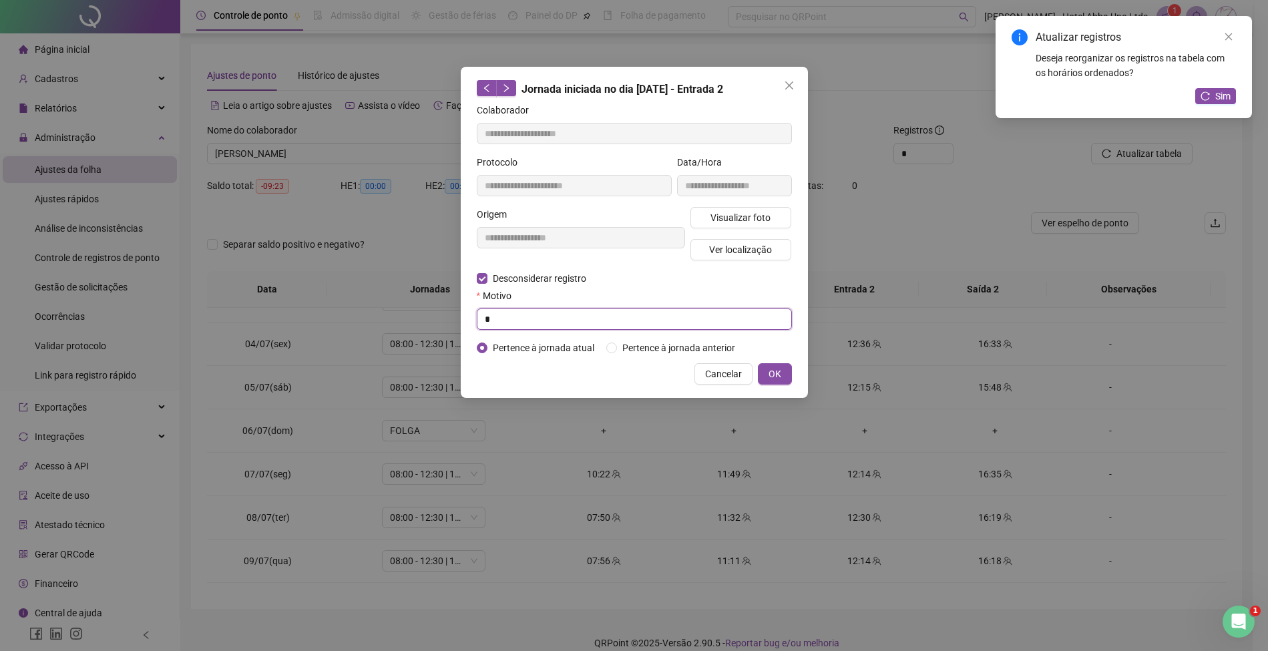
click at [553, 315] on input "*" at bounding box center [634, 318] width 315 height 21
click at [776, 373] on span "OK" at bounding box center [774, 374] width 13 height 15
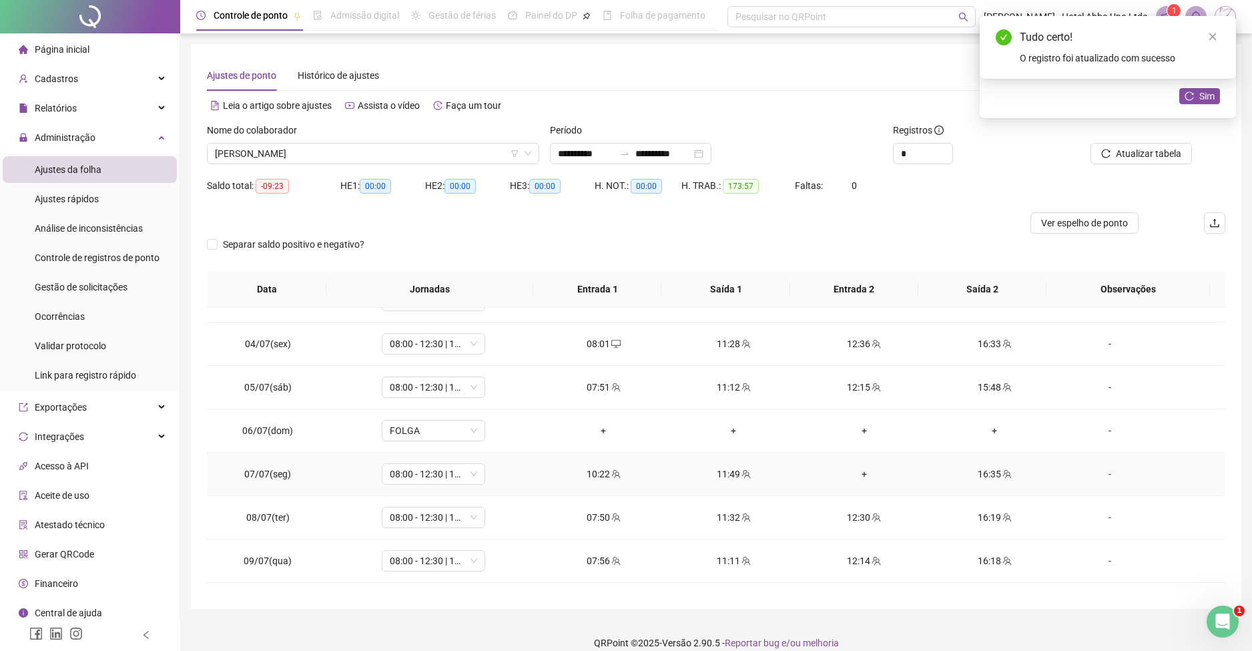
click at [857, 470] on div "+" at bounding box center [864, 474] width 109 height 15
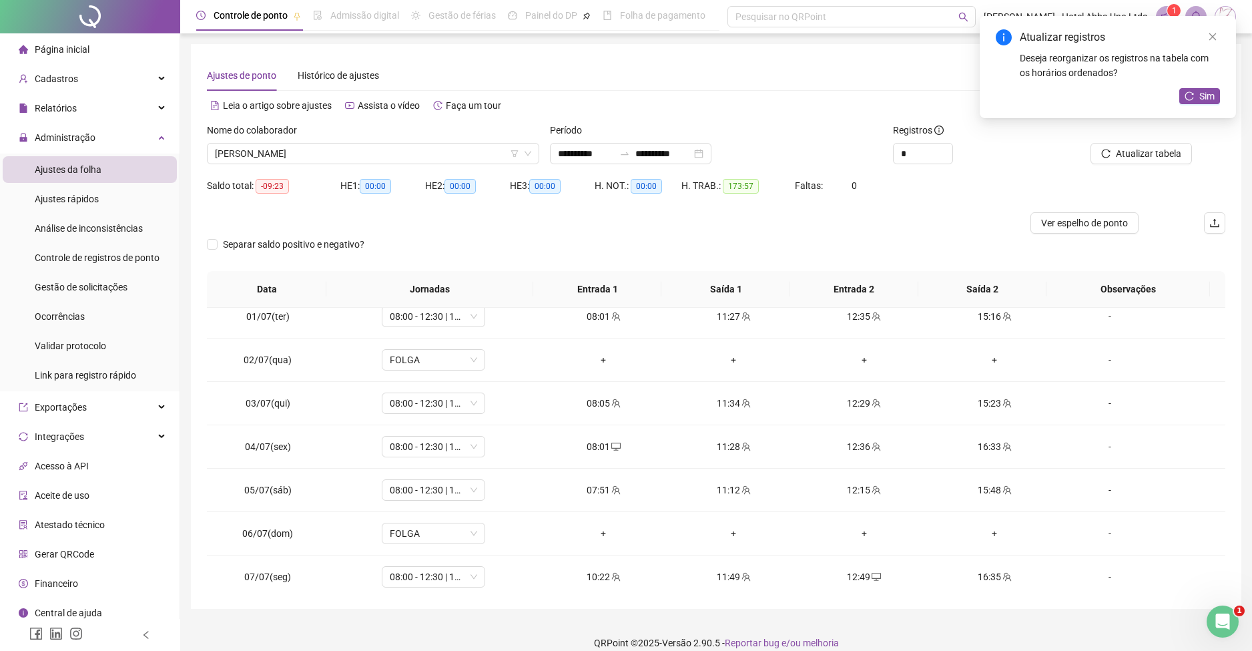
scroll to position [0, 0]
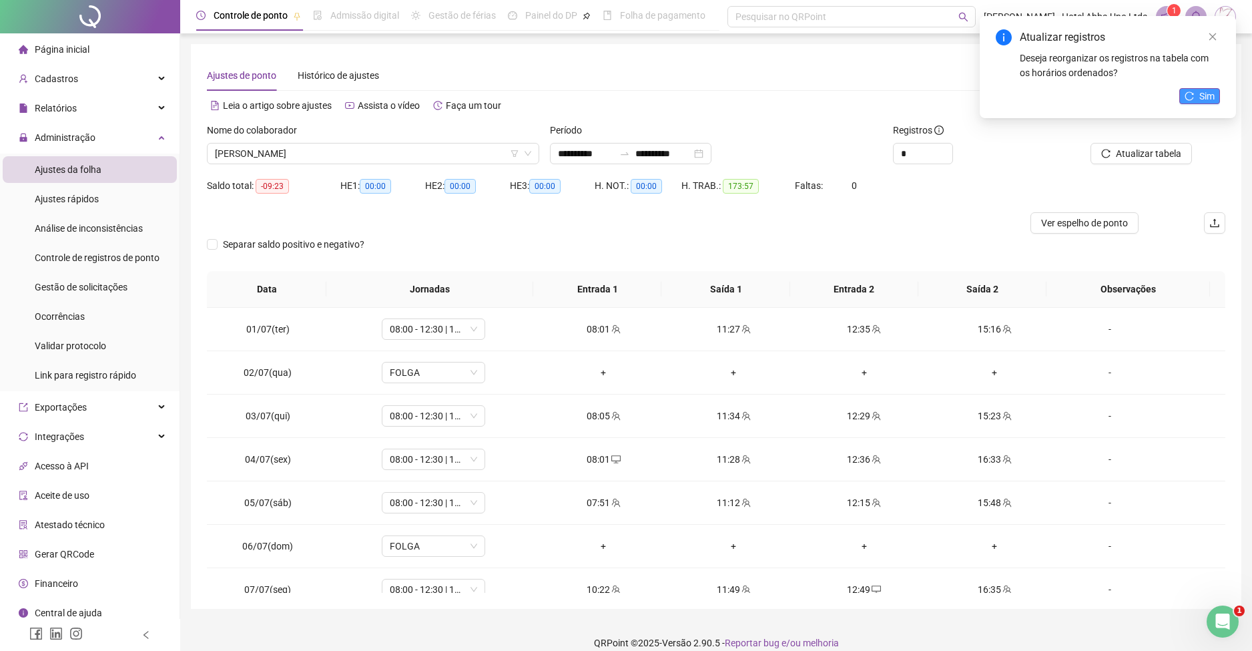
click at [1194, 88] on button "Sim" at bounding box center [1200, 96] width 41 height 16
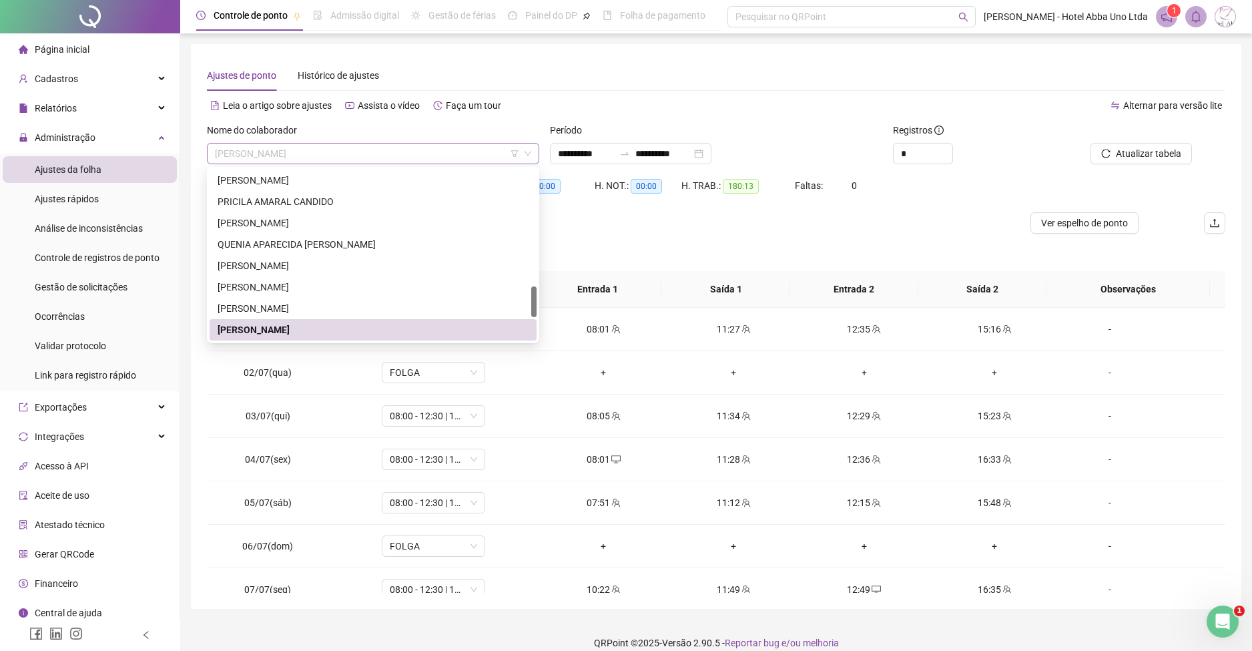
click at [220, 160] on span "[PERSON_NAME]" at bounding box center [373, 154] width 316 height 20
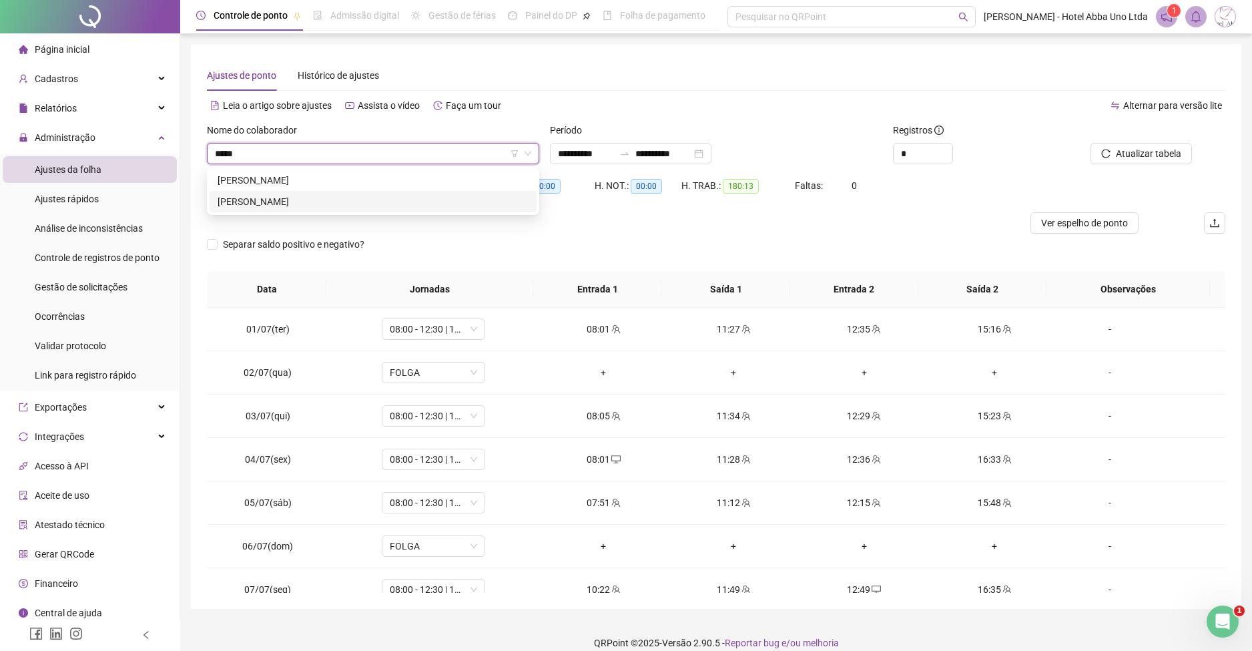
click at [238, 196] on div "[PERSON_NAME]" at bounding box center [373, 201] width 311 height 15
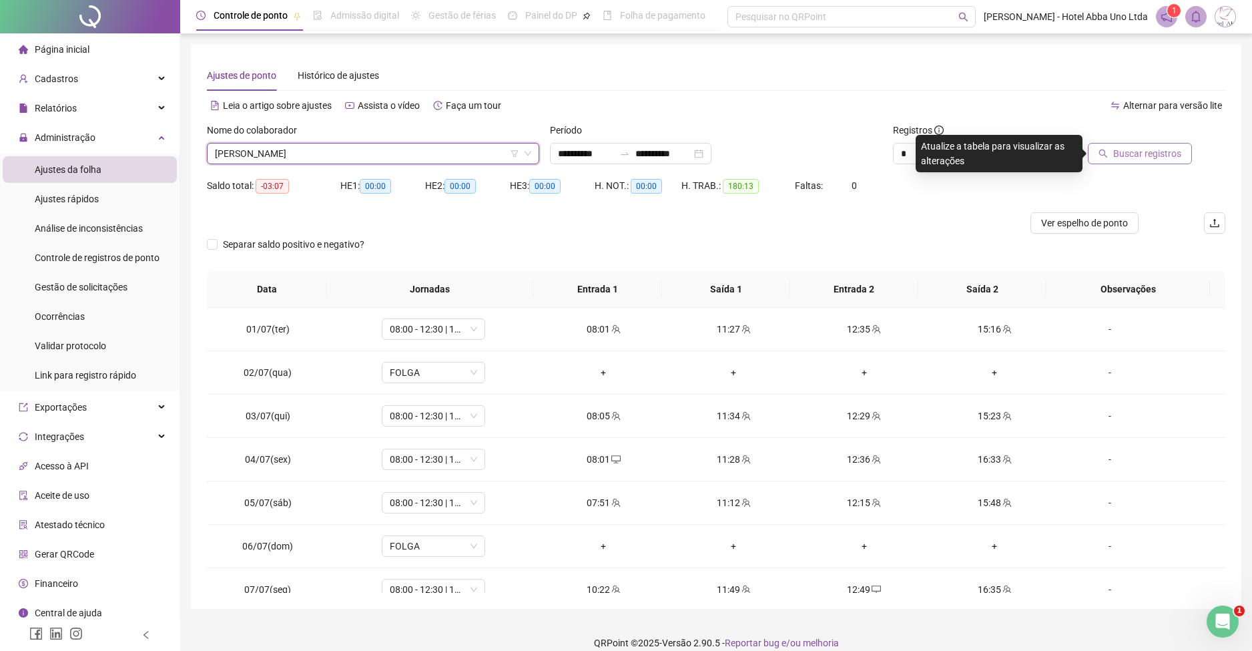
click at [1138, 158] on span "Buscar registros" at bounding box center [1148, 153] width 68 height 15
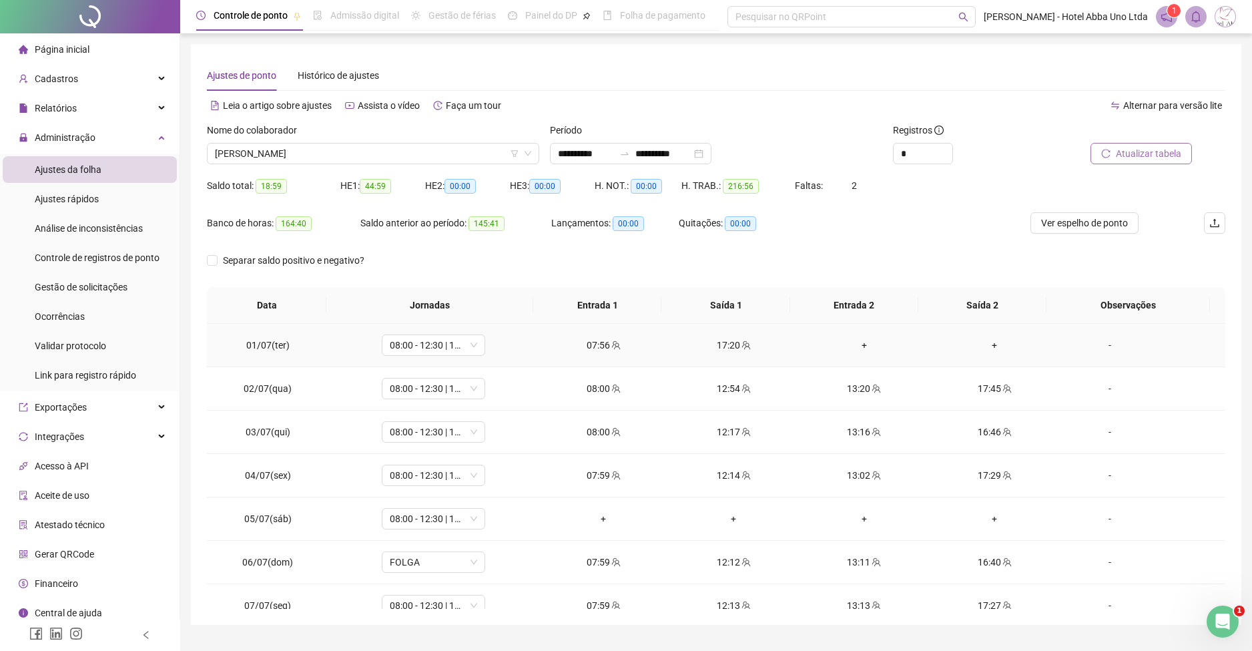
click at [855, 342] on div "+" at bounding box center [864, 345] width 109 height 15
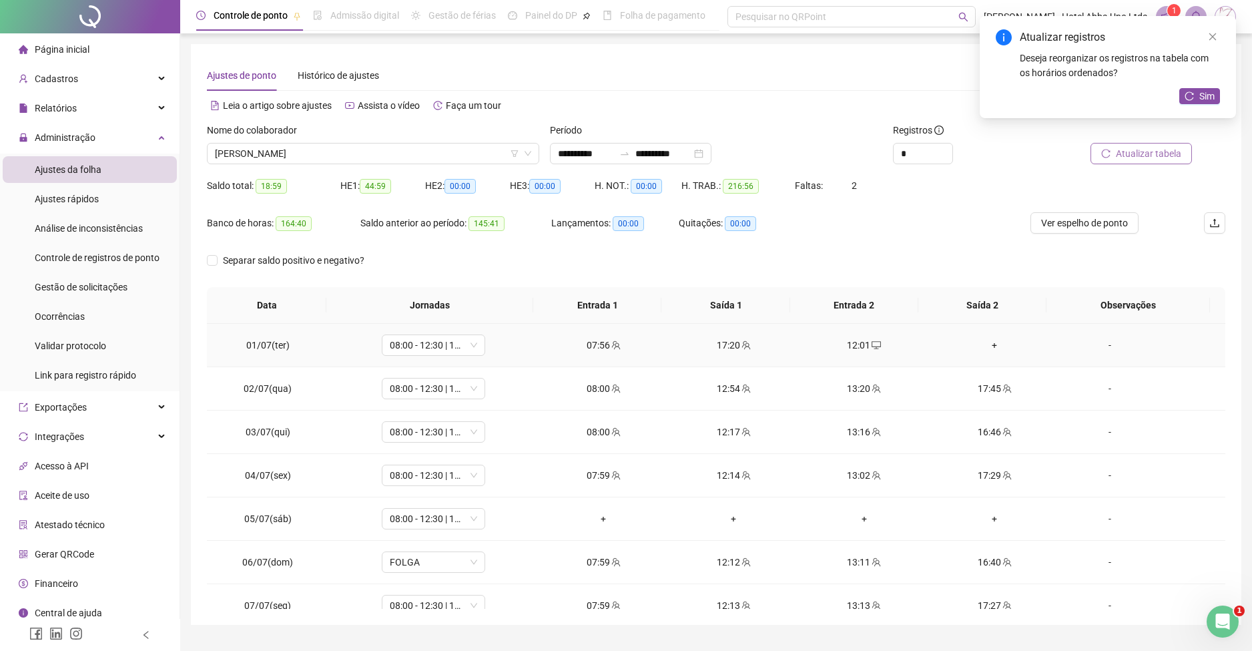
click at [979, 336] on td "+" at bounding box center [994, 345] width 130 height 43
drag, startPoint x: 979, startPoint y: 336, endPoint x: 982, endPoint y: 343, distance: 7.5
click at [982, 343] on td "+" at bounding box center [994, 345] width 130 height 43
click at [982, 343] on div "+" at bounding box center [994, 345] width 109 height 15
click at [857, 383] on div "13:20" at bounding box center [864, 388] width 109 height 15
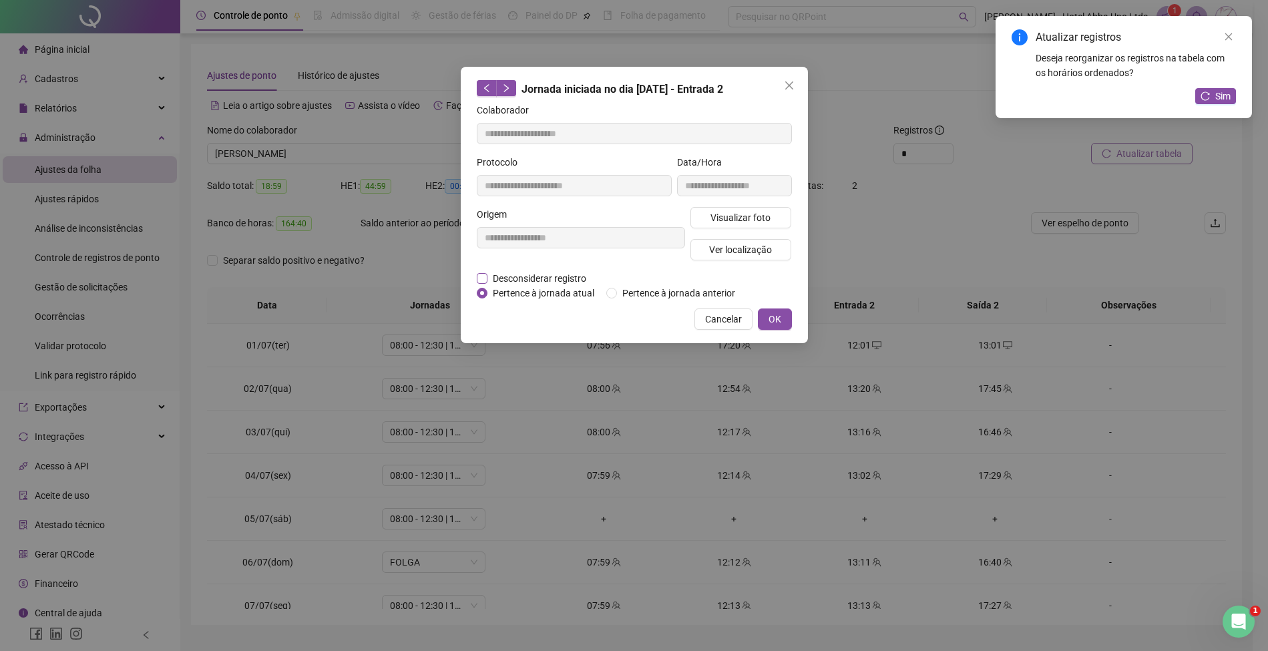
click at [577, 274] on span "Desconsiderar registro" at bounding box center [539, 278] width 104 height 15
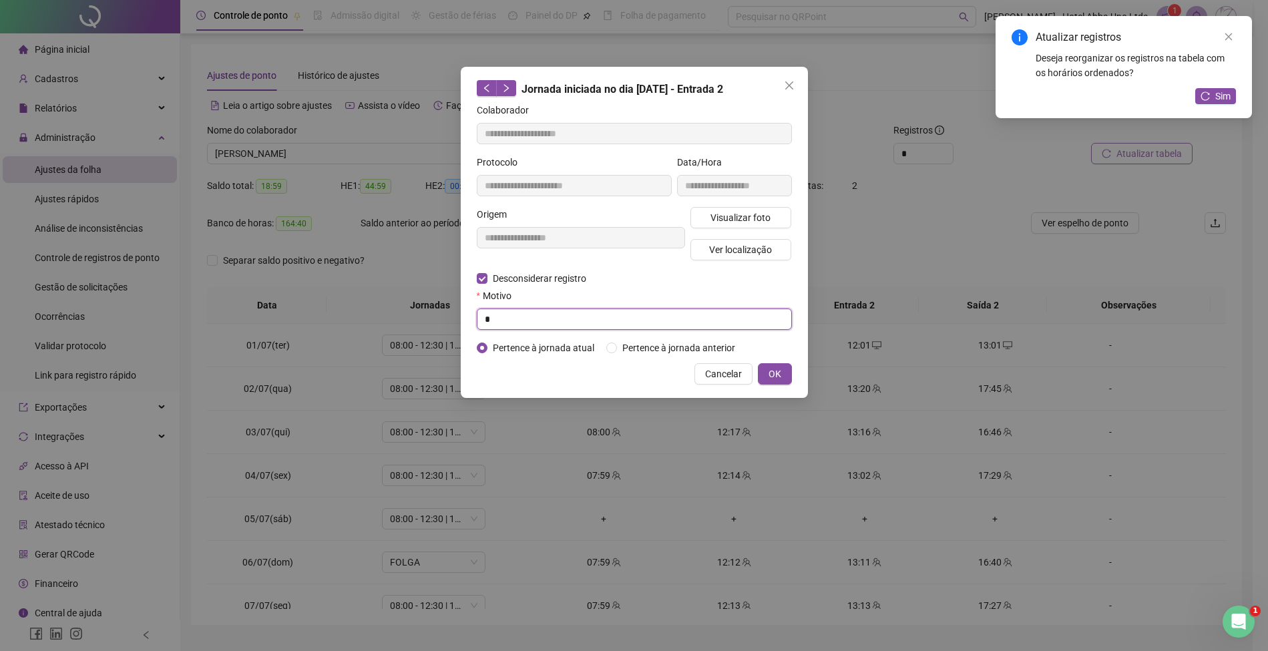
click at [567, 323] on input "*" at bounding box center [634, 318] width 315 height 21
click at [776, 373] on span "OK" at bounding box center [774, 374] width 13 height 15
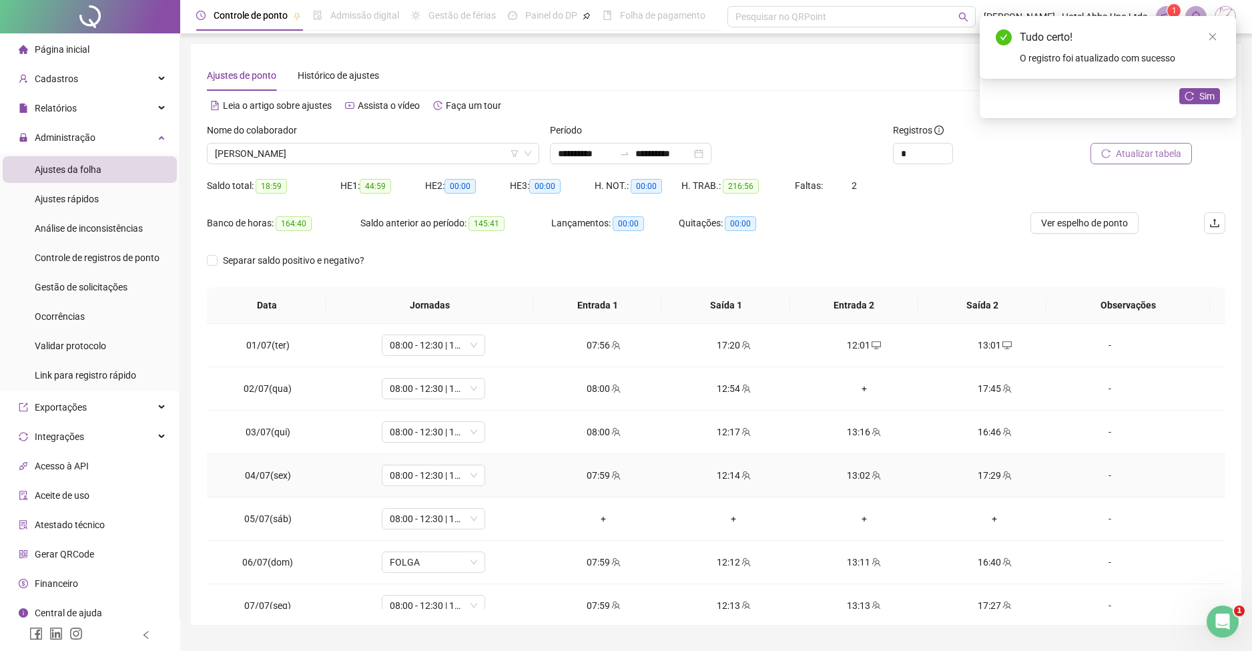
click at [849, 473] on div "13:02" at bounding box center [864, 475] width 109 height 15
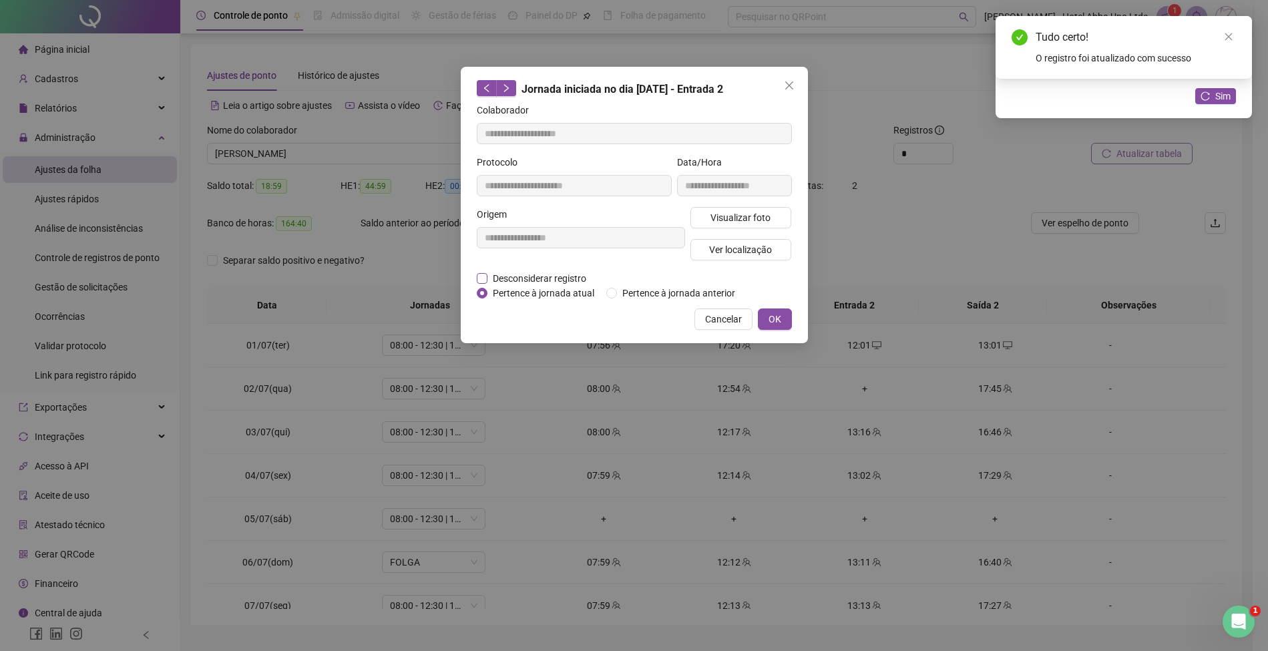
click at [573, 274] on span "Desconsiderar registro" at bounding box center [539, 278] width 104 height 15
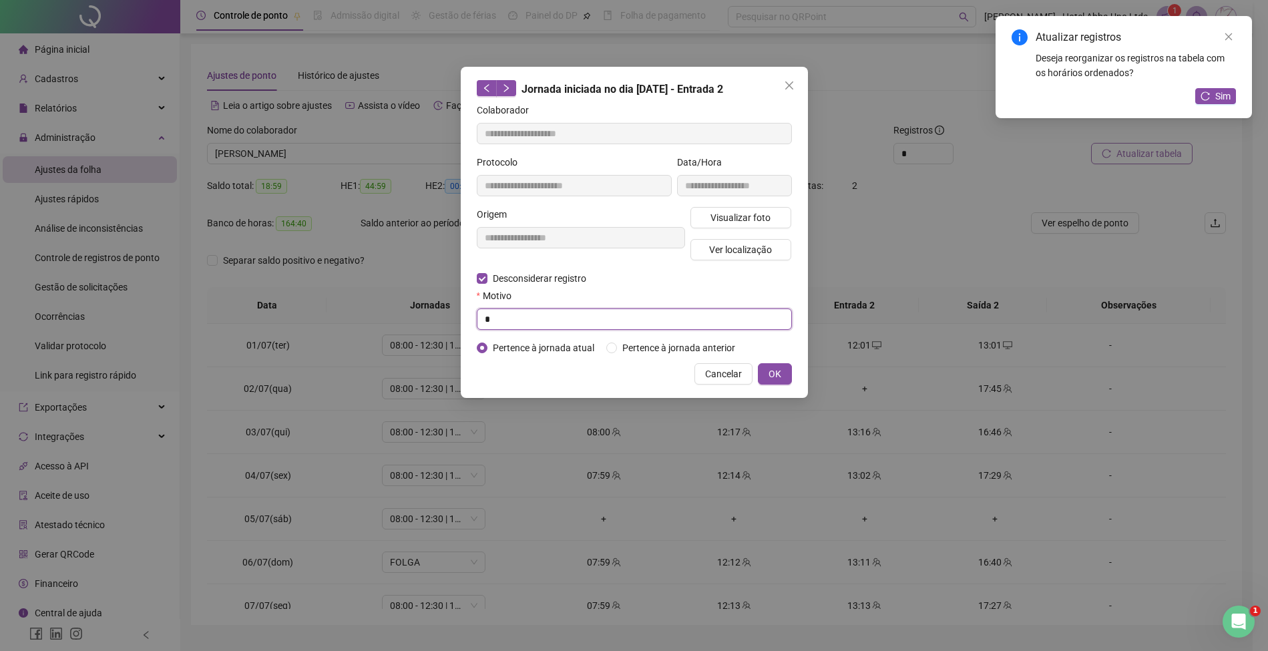
click at [571, 320] on input "*" at bounding box center [634, 318] width 315 height 21
click at [778, 369] on span "OK" at bounding box center [774, 374] width 13 height 15
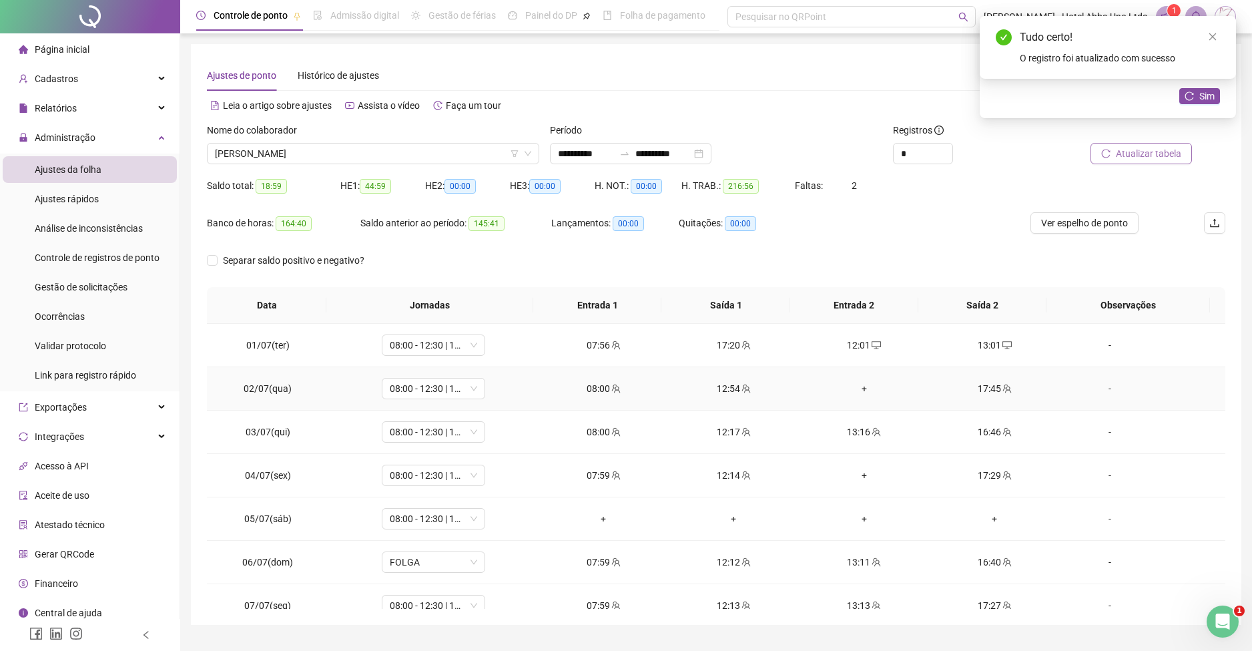
click at [856, 383] on div "+" at bounding box center [864, 388] width 109 height 15
click at [854, 471] on div "+" at bounding box center [864, 475] width 109 height 15
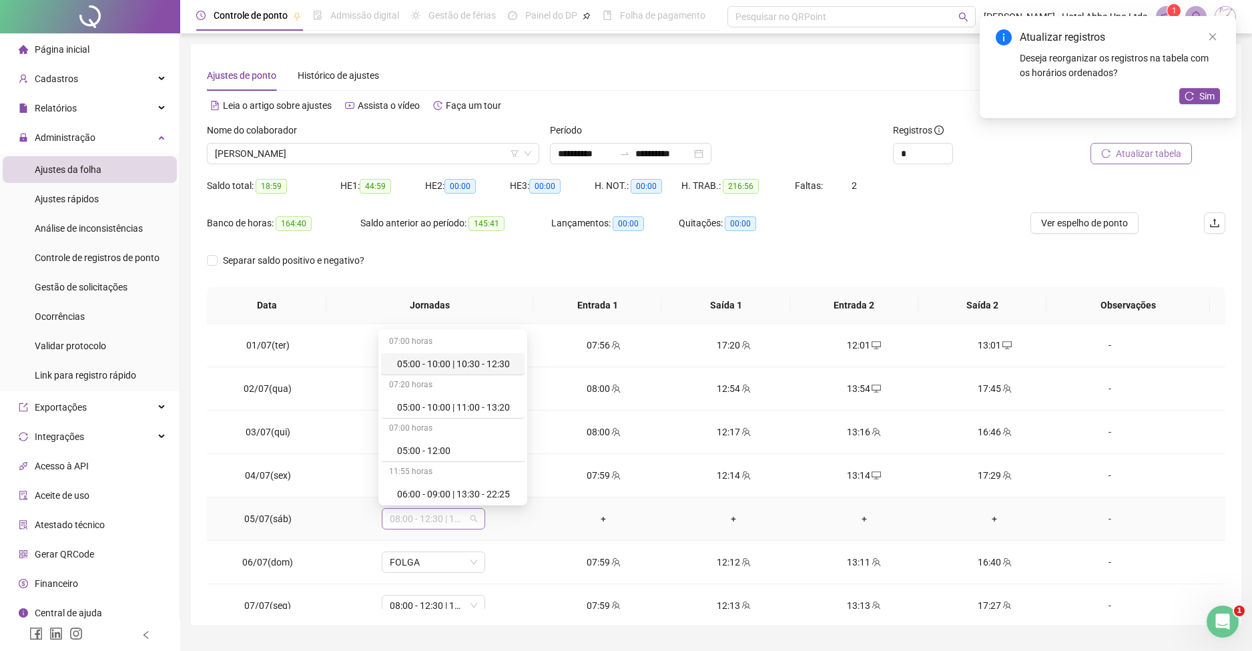
click at [412, 519] on span "08:00 - 12:30 | 13:30 - 16:20" at bounding box center [433, 519] width 87 height 20
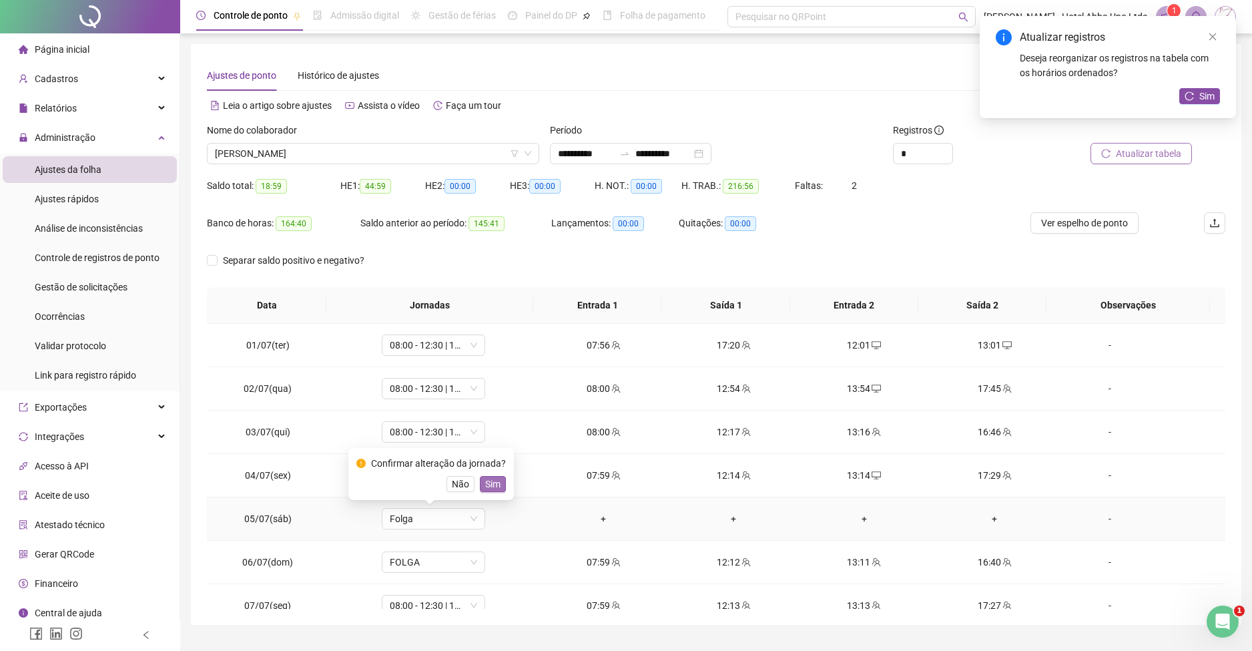
click at [490, 484] on span "Sim" at bounding box center [492, 484] width 15 height 15
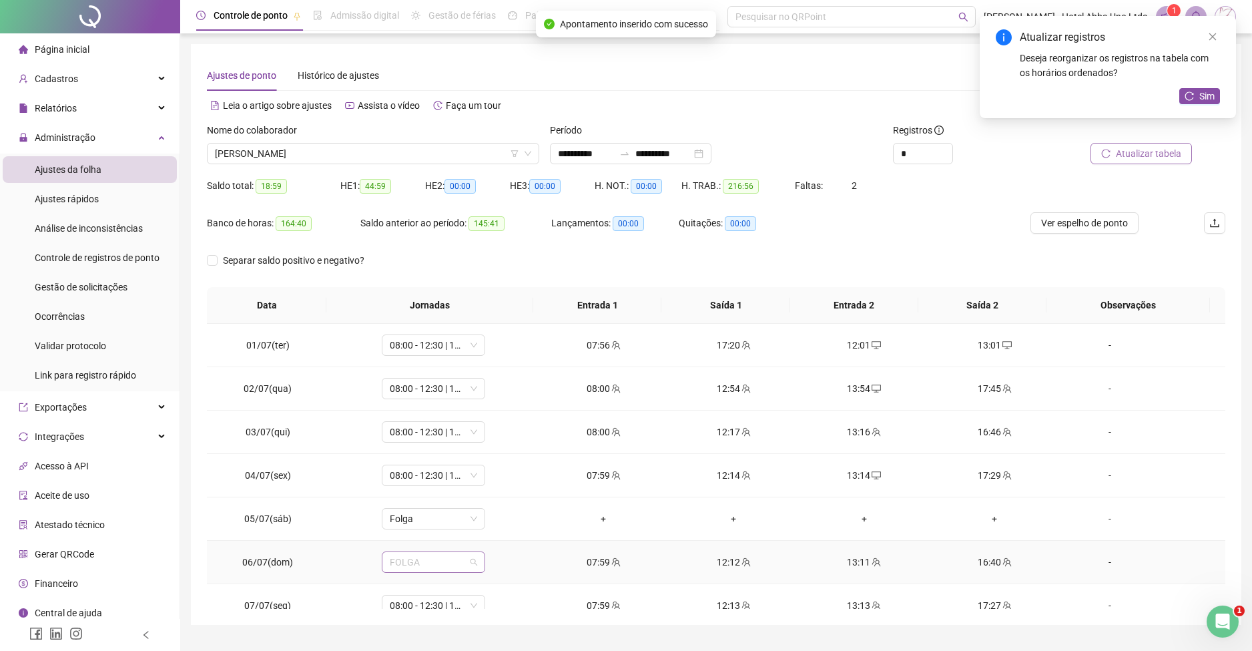
click at [434, 564] on span "FOLGA" at bounding box center [433, 562] width 87 height 20
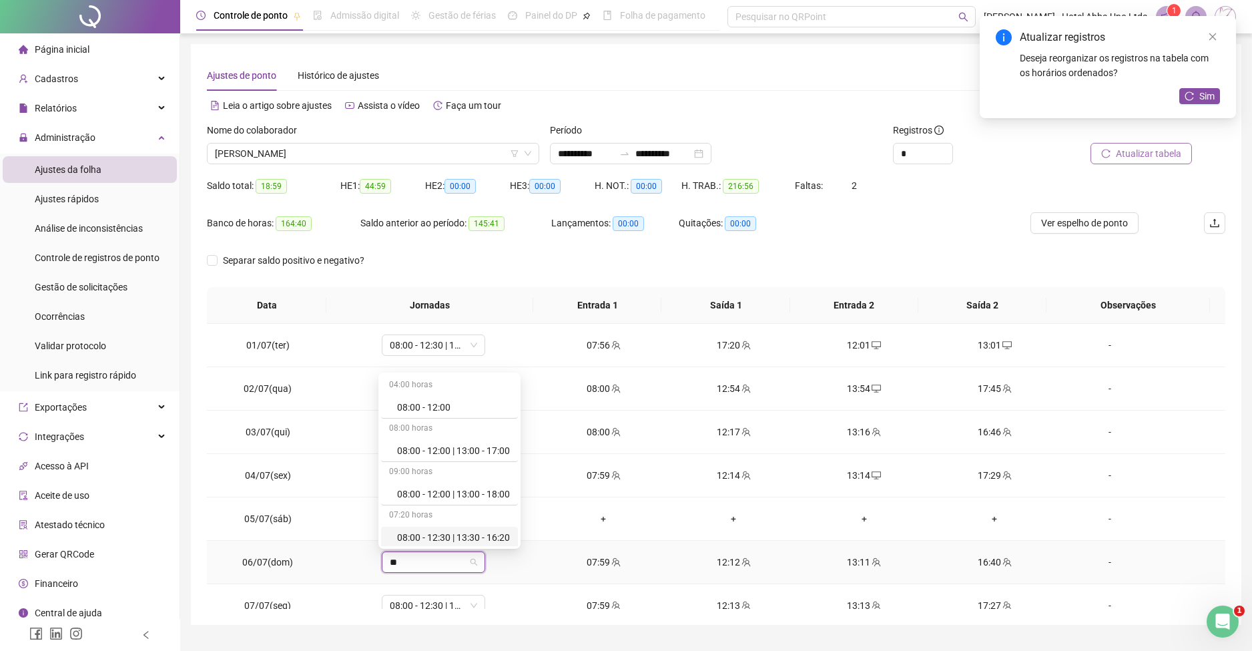
click at [470, 536] on div "08:00 - 12:30 | 13:30 - 16:20" at bounding box center [453, 537] width 113 height 15
click at [492, 523] on span "Sim" at bounding box center [492, 527] width 15 height 15
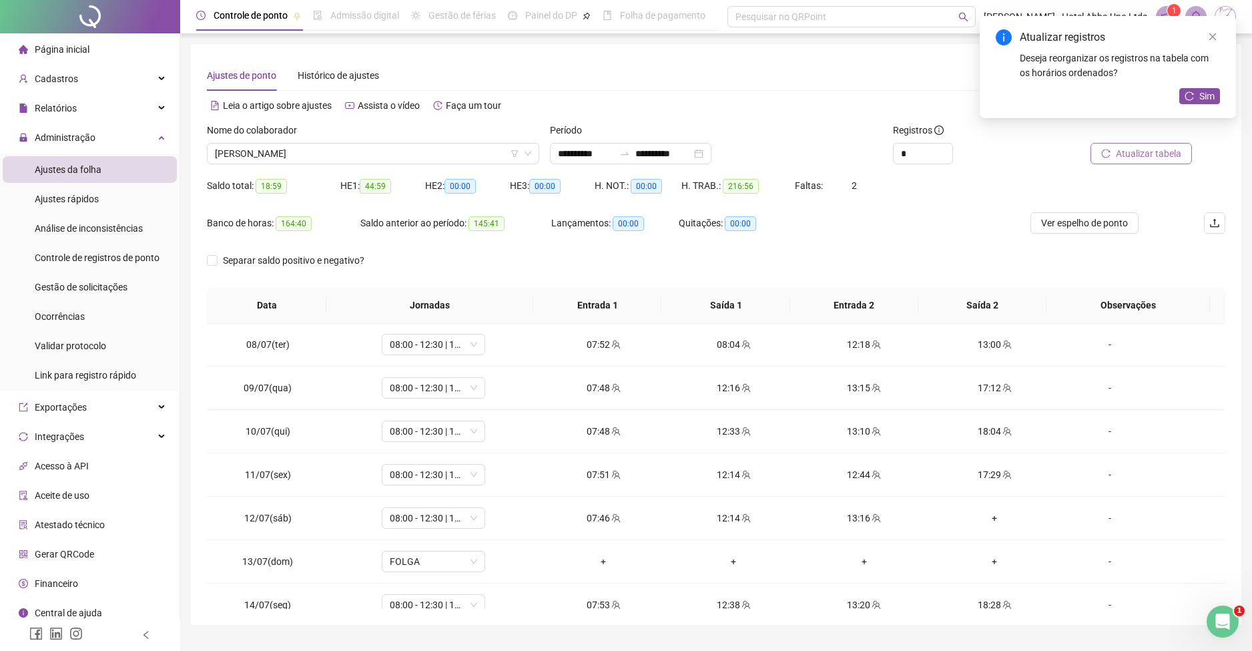
scroll to position [312, 0]
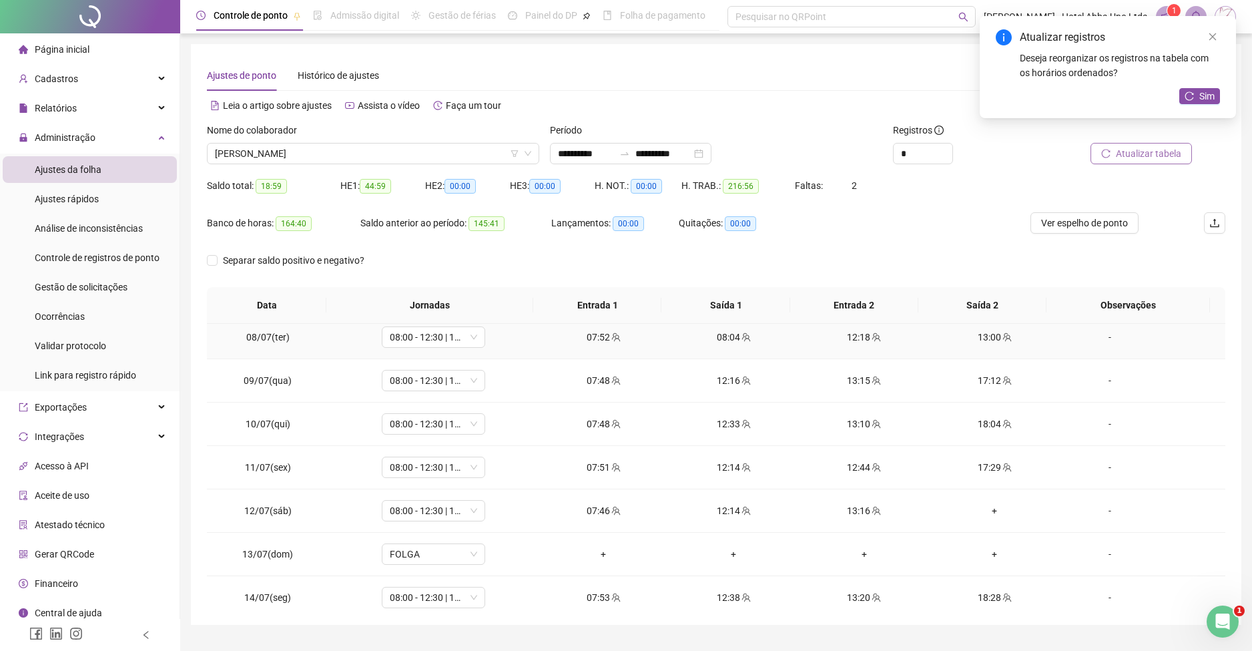
click at [721, 335] on div "08:04" at bounding box center [734, 337] width 109 height 15
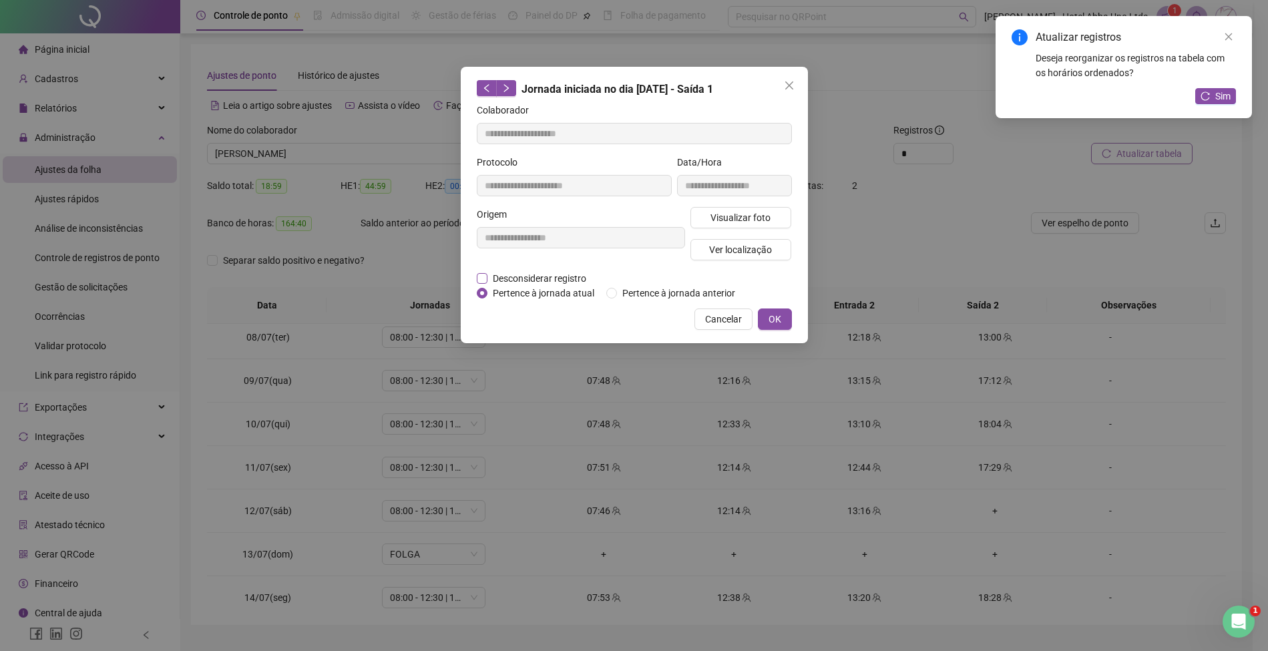
click at [574, 278] on span "Desconsiderar registro" at bounding box center [539, 278] width 104 height 15
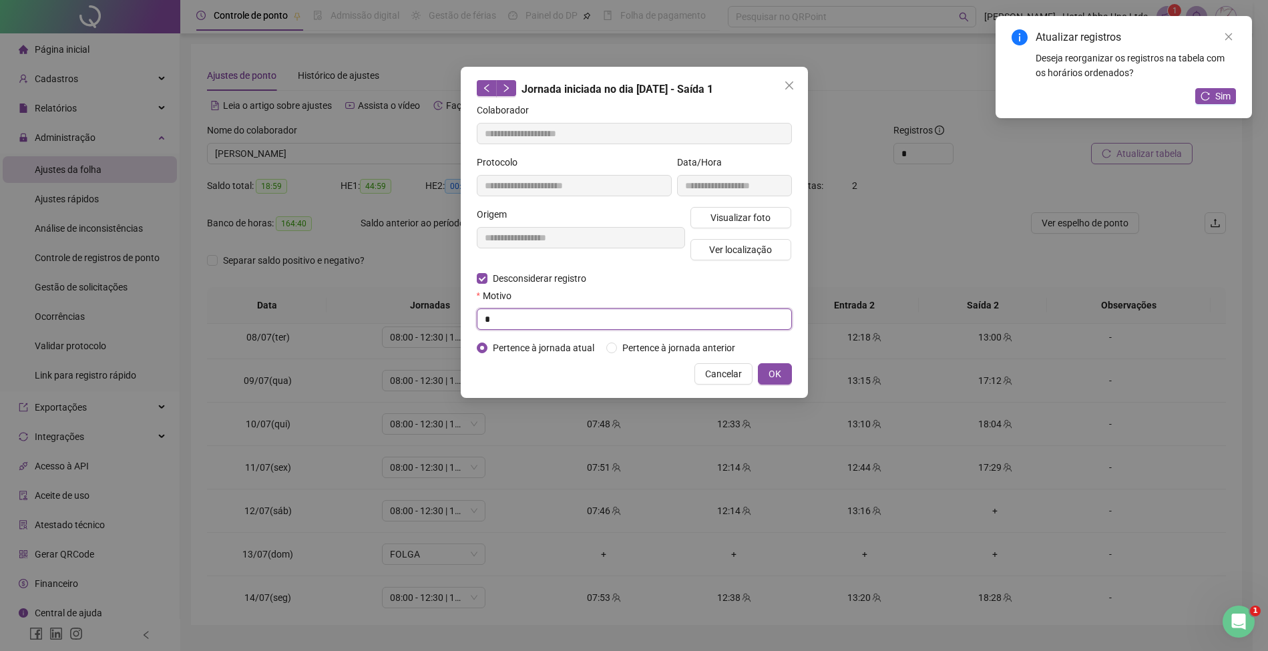
click at [576, 320] on input "*" at bounding box center [634, 318] width 315 height 21
click at [776, 369] on span "OK" at bounding box center [774, 374] width 13 height 15
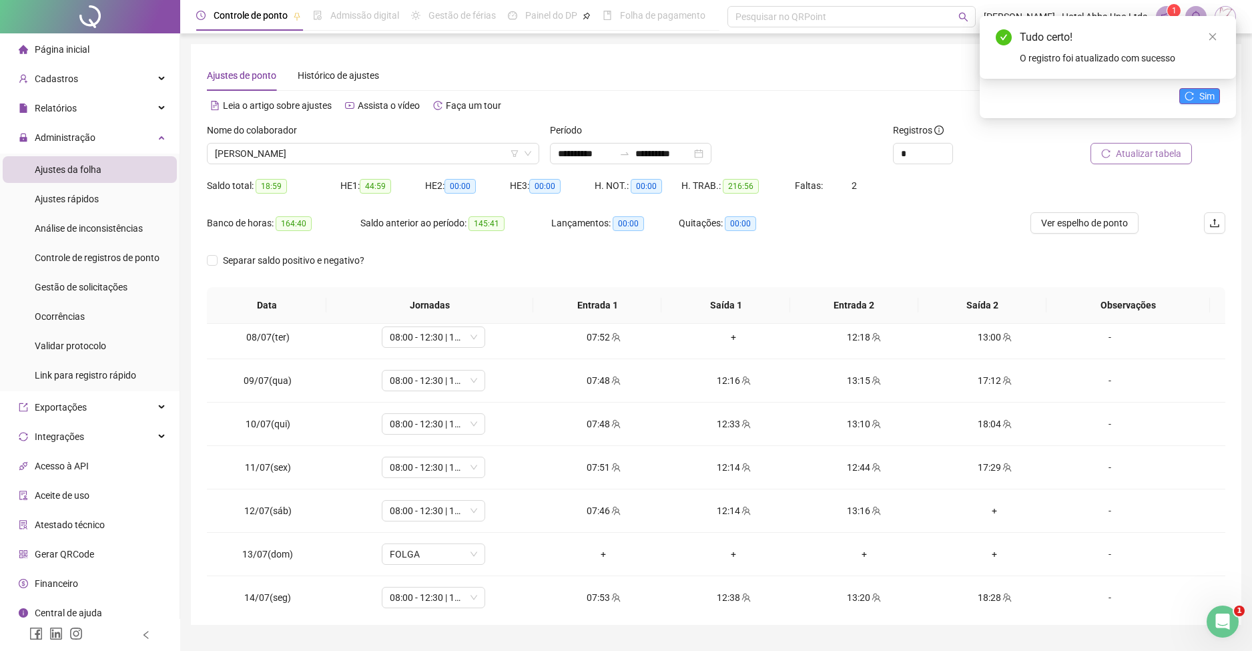
click at [1200, 102] on span "Sim" at bounding box center [1207, 96] width 15 height 15
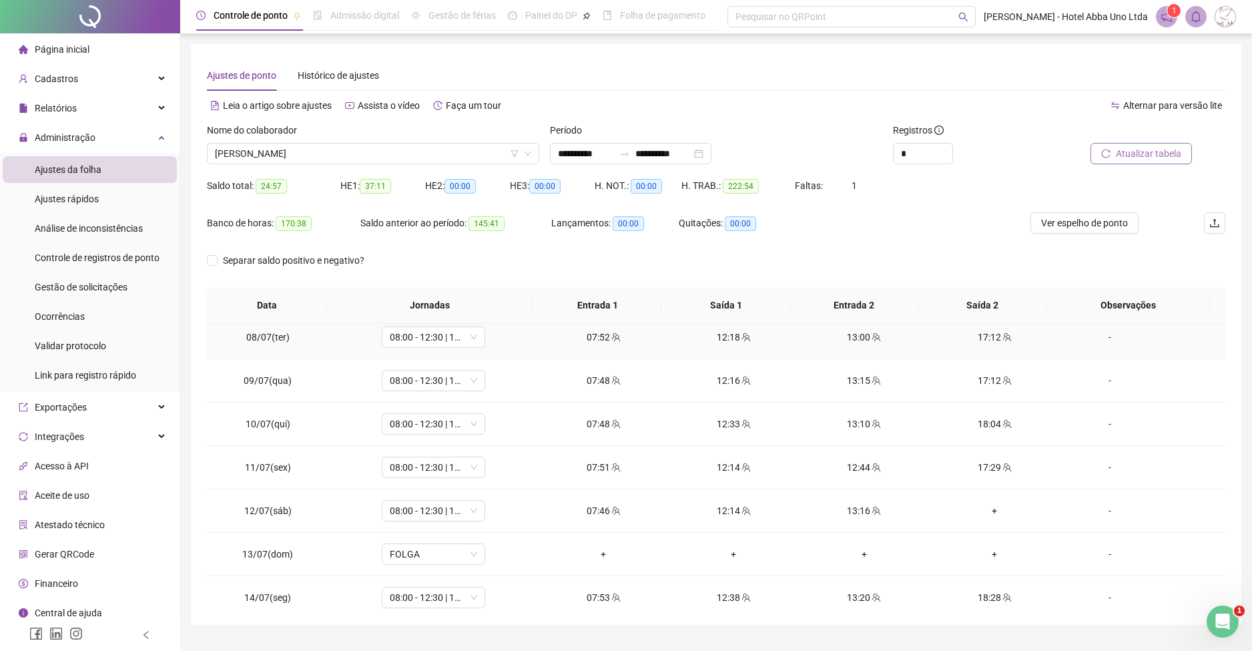
click at [842, 337] on div "13:00" at bounding box center [864, 337] width 109 height 15
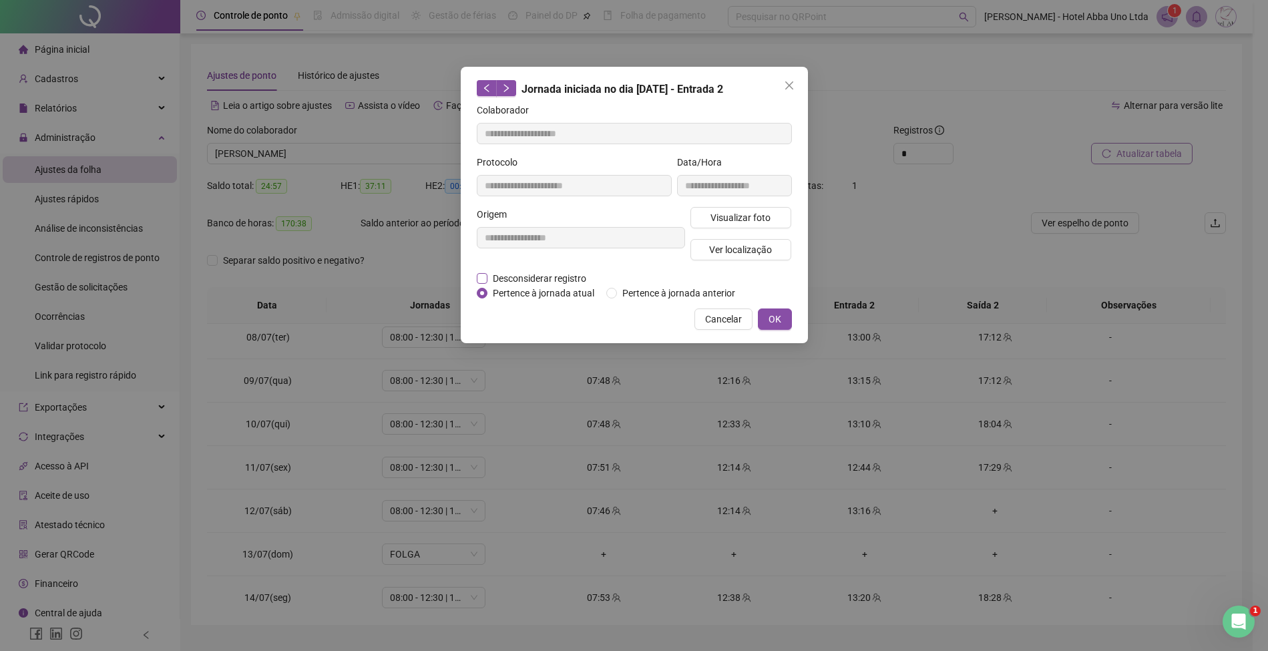
click at [546, 272] on span "Desconsiderar registro" at bounding box center [539, 278] width 104 height 15
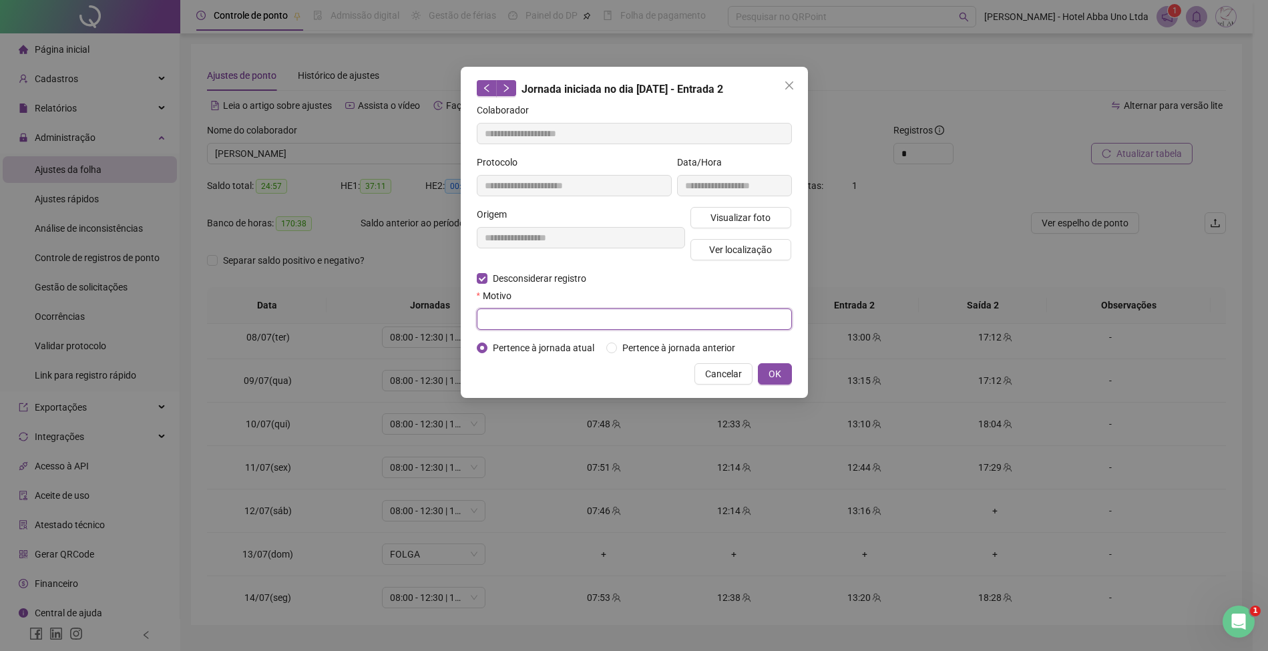
click at [527, 321] on input "text" at bounding box center [634, 318] width 315 height 21
click at [778, 370] on span "OK" at bounding box center [774, 374] width 13 height 15
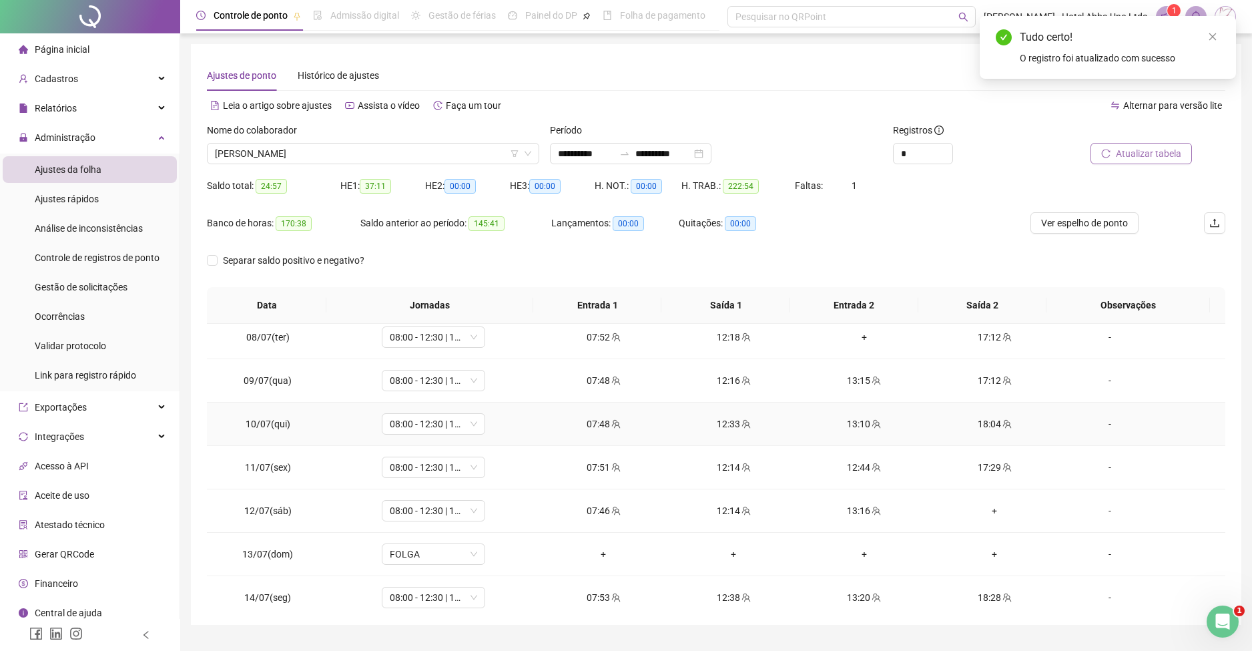
click at [845, 425] on div "13:10" at bounding box center [864, 424] width 109 height 15
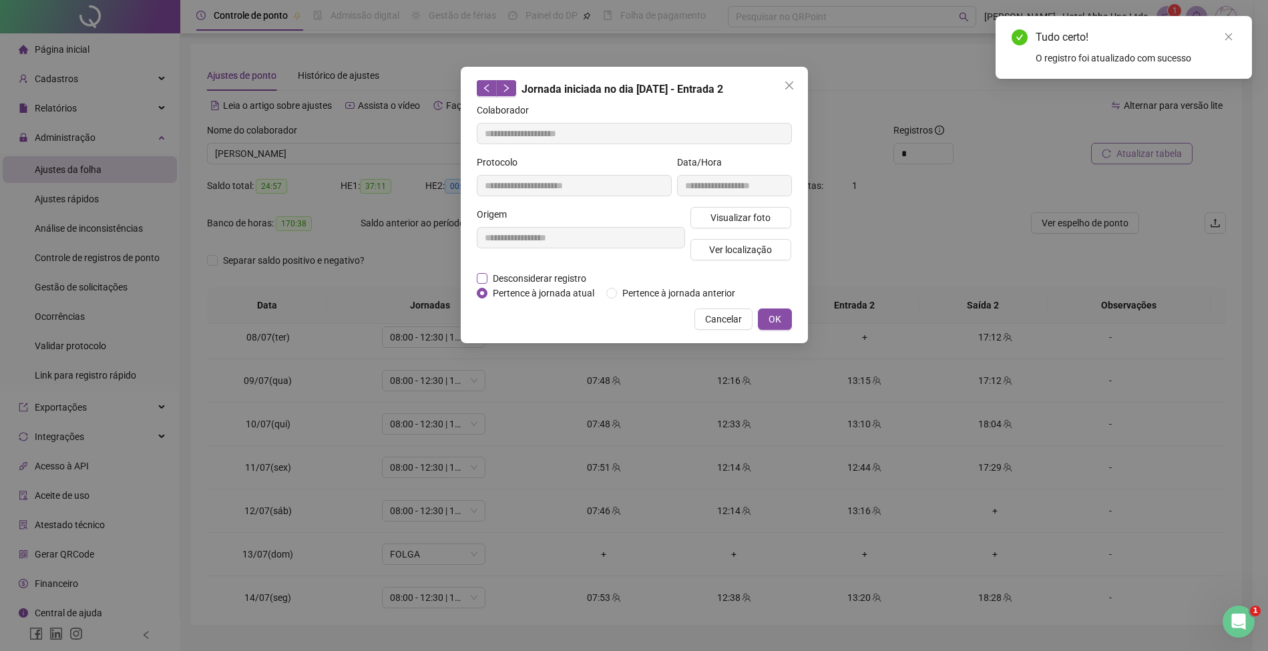
click at [581, 275] on span "Desconsiderar registro" at bounding box center [539, 278] width 104 height 15
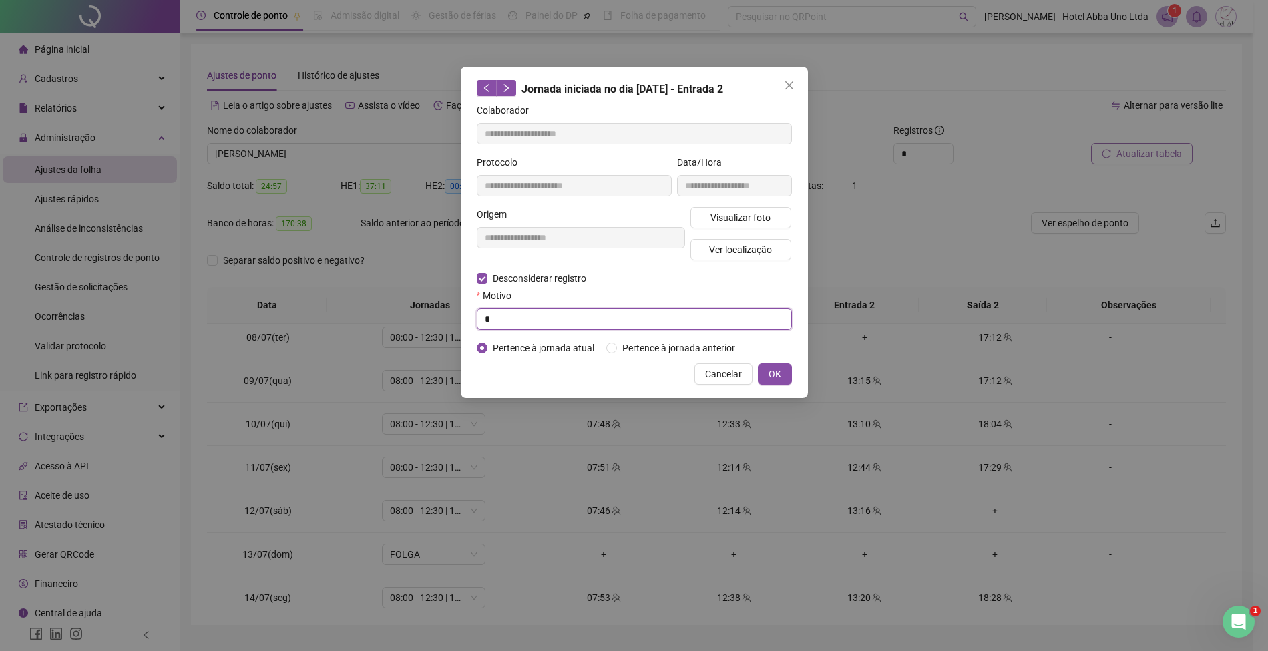
click at [561, 322] on input "*" at bounding box center [634, 318] width 315 height 21
click at [774, 371] on span "OK" at bounding box center [774, 374] width 13 height 15
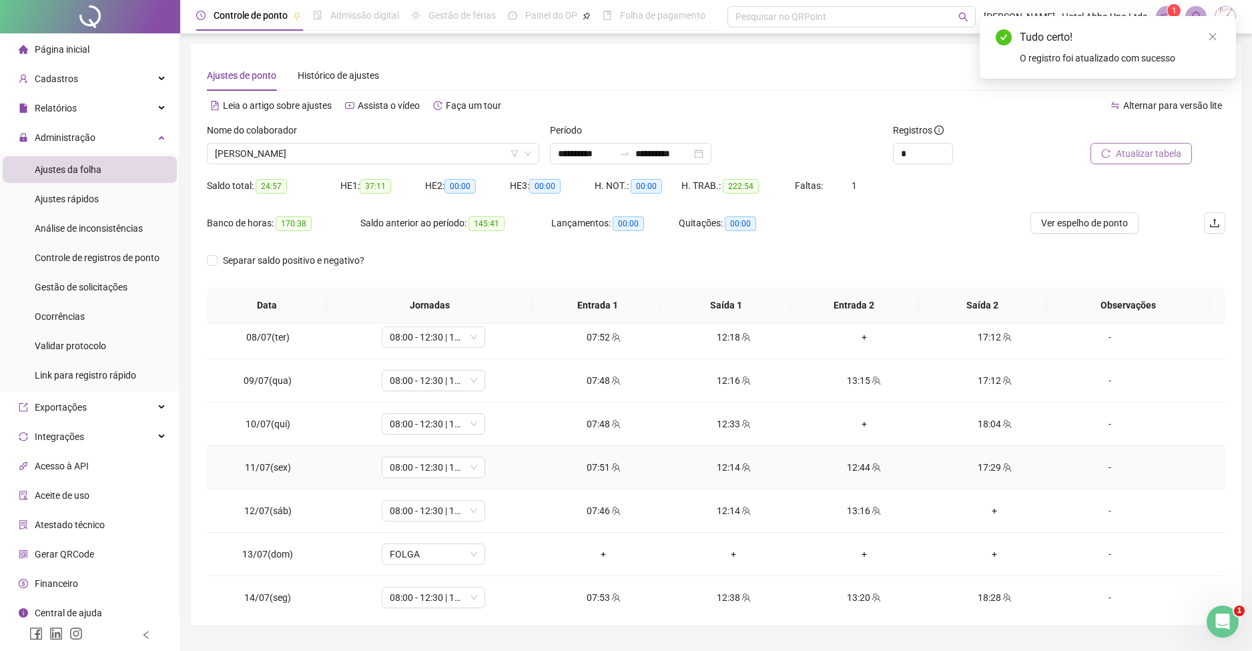
click at [849, 463] on div "12:44" at bounding box center [864, 467] width 109 height 15
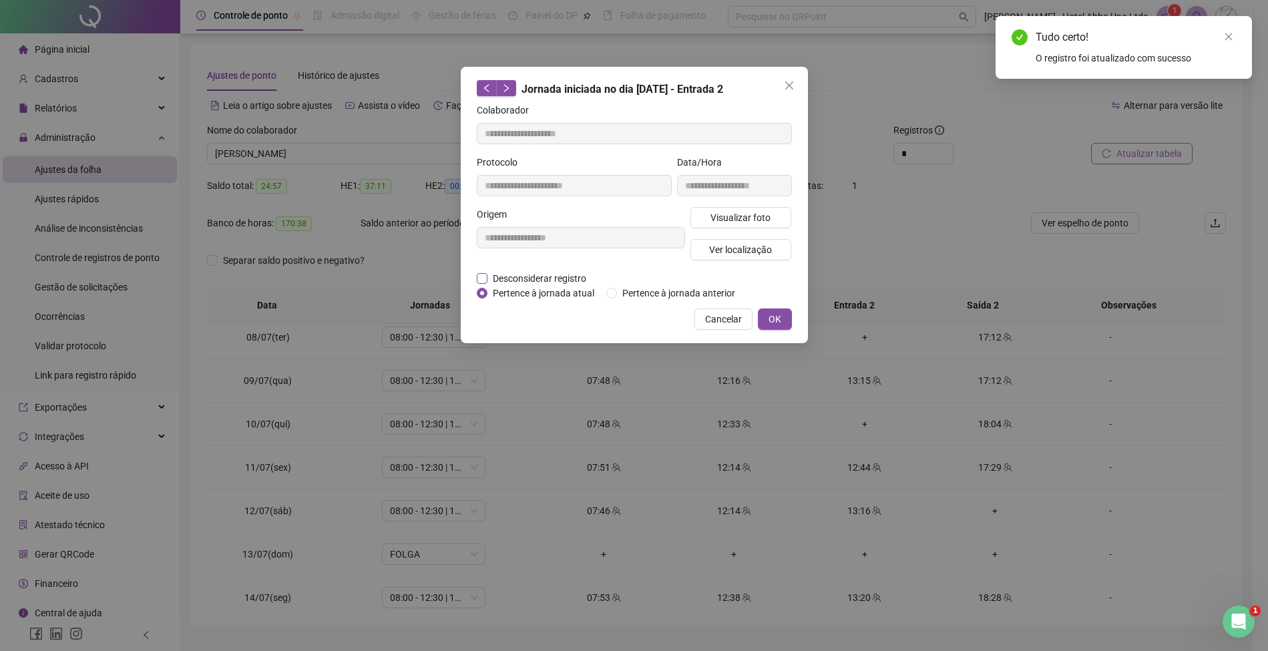
click at [553, 274] on span "Desconsiderar registro" at bounding box center [539, 278] width 104 height 15
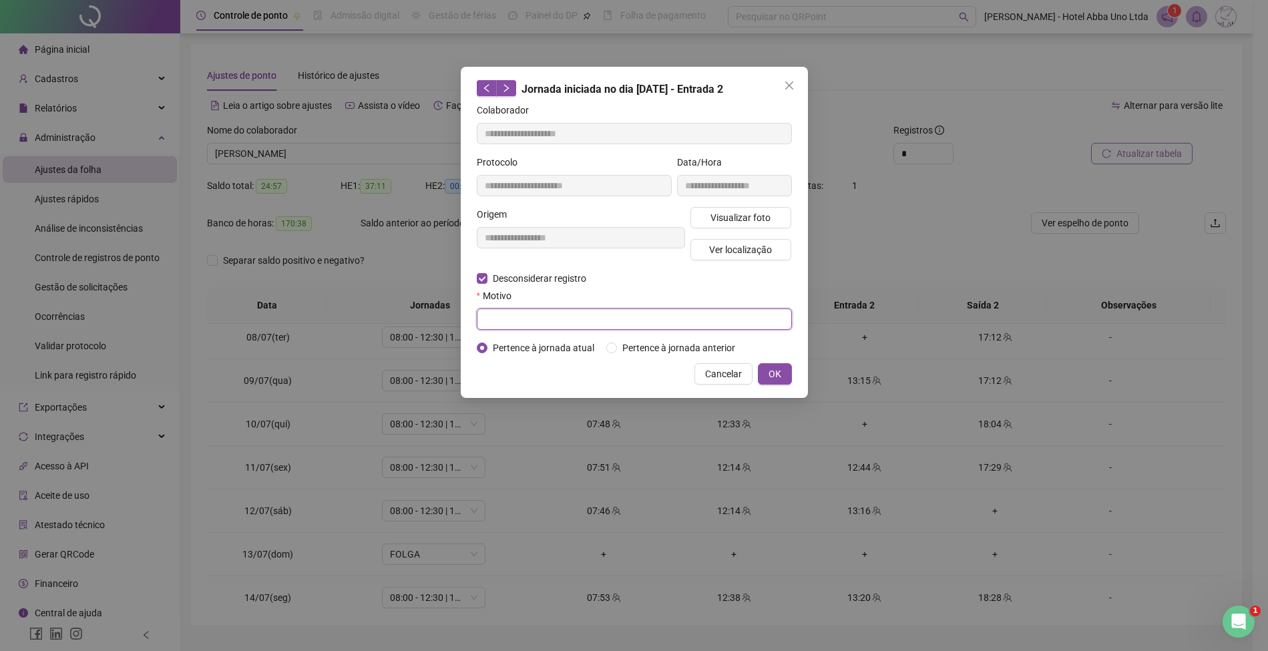
click at [518, 319] on input "text" at bounding box center [634, 318] width 315 height 21
click at [770, 369] on span "OK" at bounding box center [774, 374] width 13 height 15
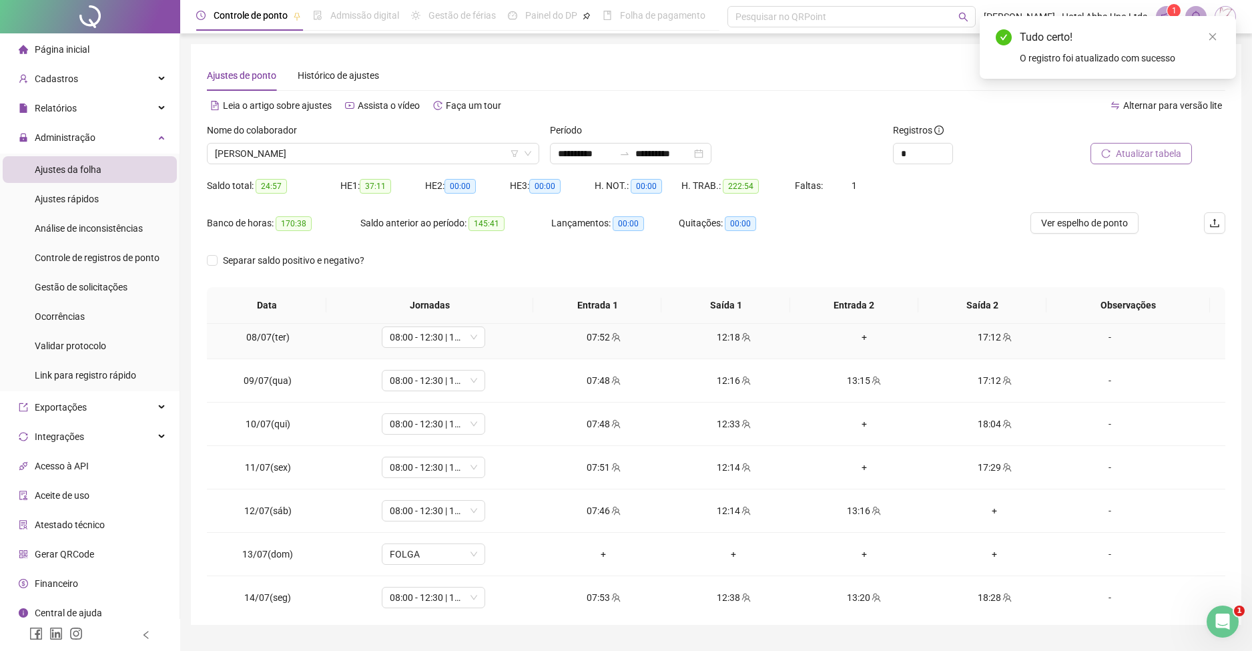
click at [853, 334] on div "+" at bounding box center [864, 337] width 109 height 15
click at [852, 419] on div "+" at bounding box center [864, 424] width 109 height 15
click at [852, 463] on div "+" at bounding box center [864, 467] width 109 height 15
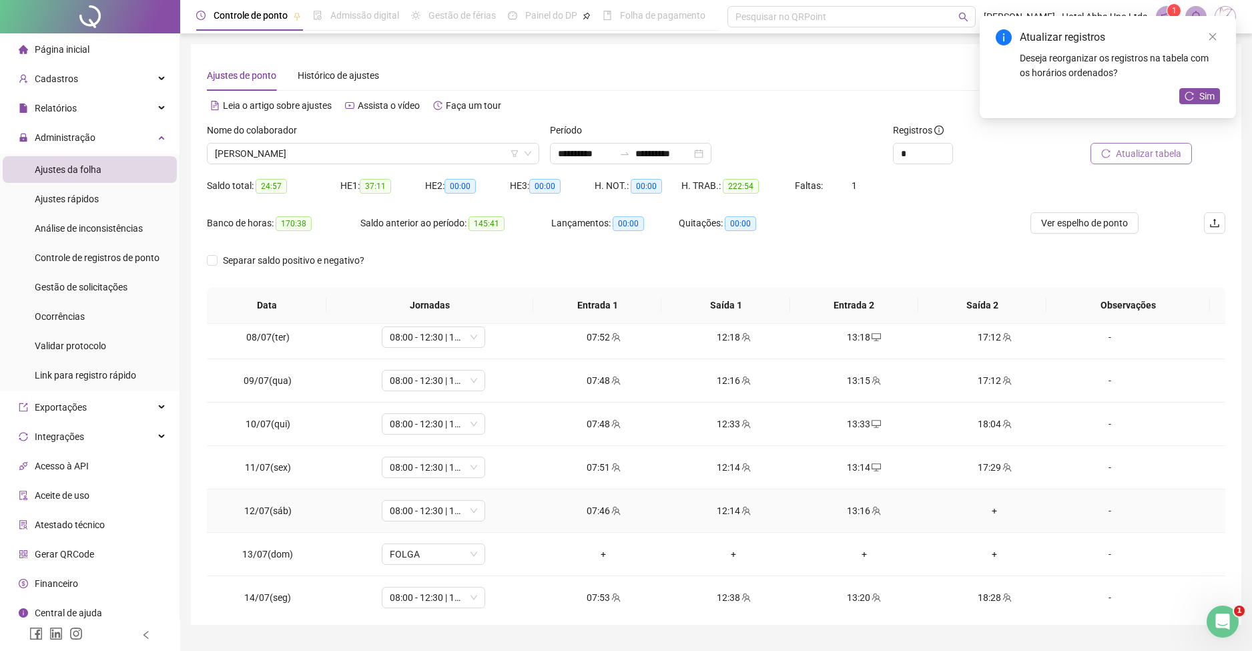
click at [981, 507] on div "+" at bounding box center [994, 510] width 109 height 15
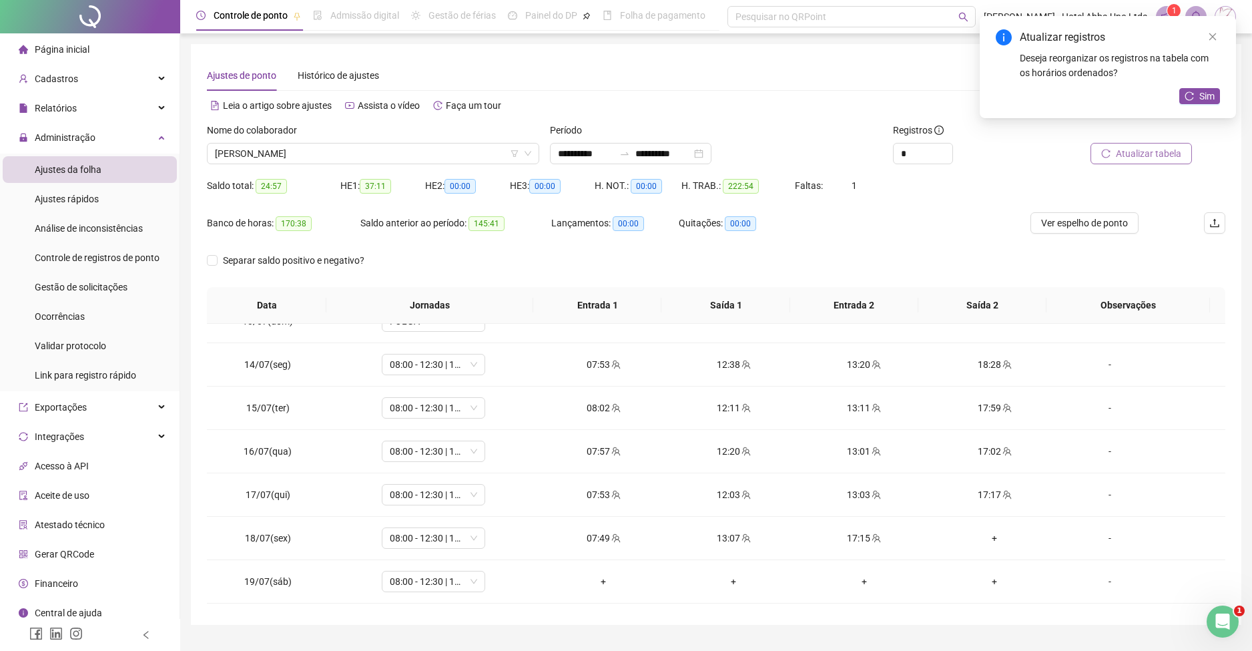
scroll to position [551, 0]
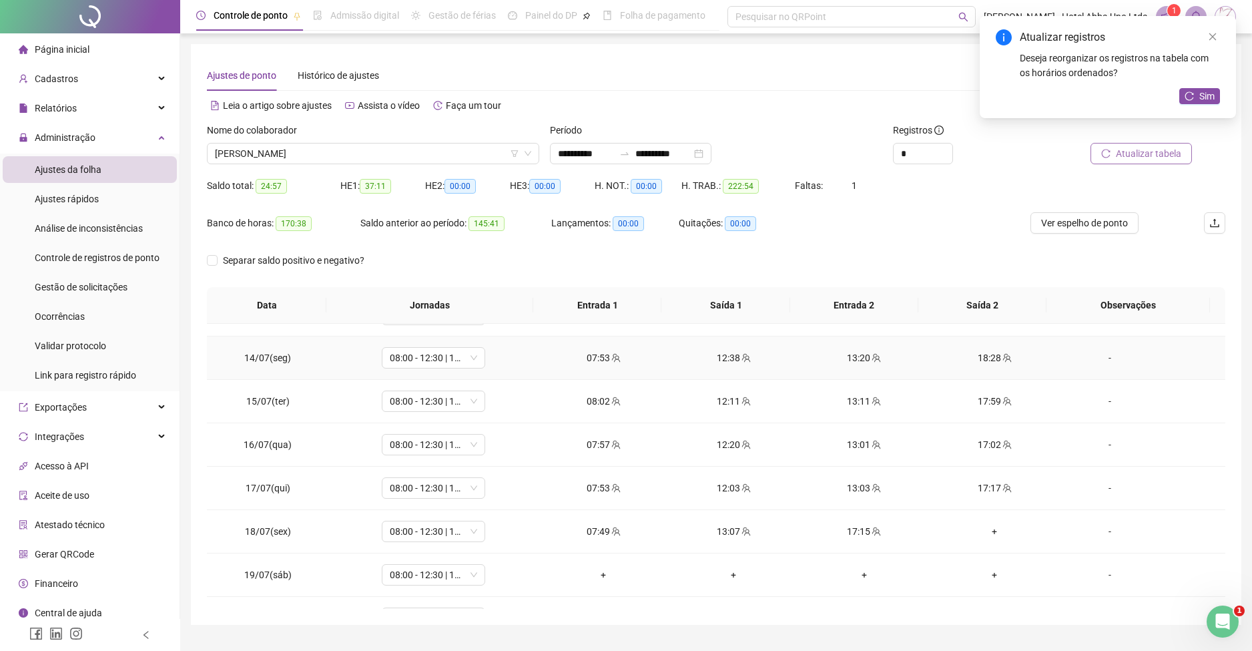
click at [842, 360] on div "13:20" at bounding box center [864, 357] width 109 height 15
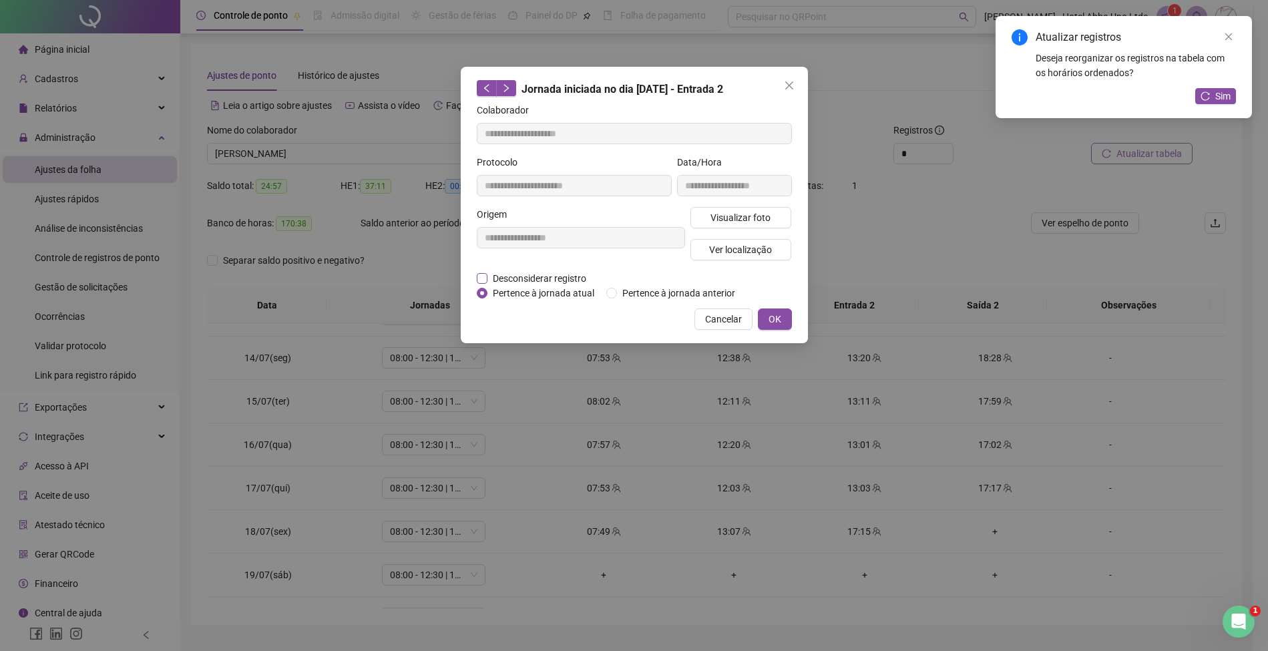
click at [574, 275] on span "Desconsiderar registro" at bounding box center [539, 278] width 104 height 15
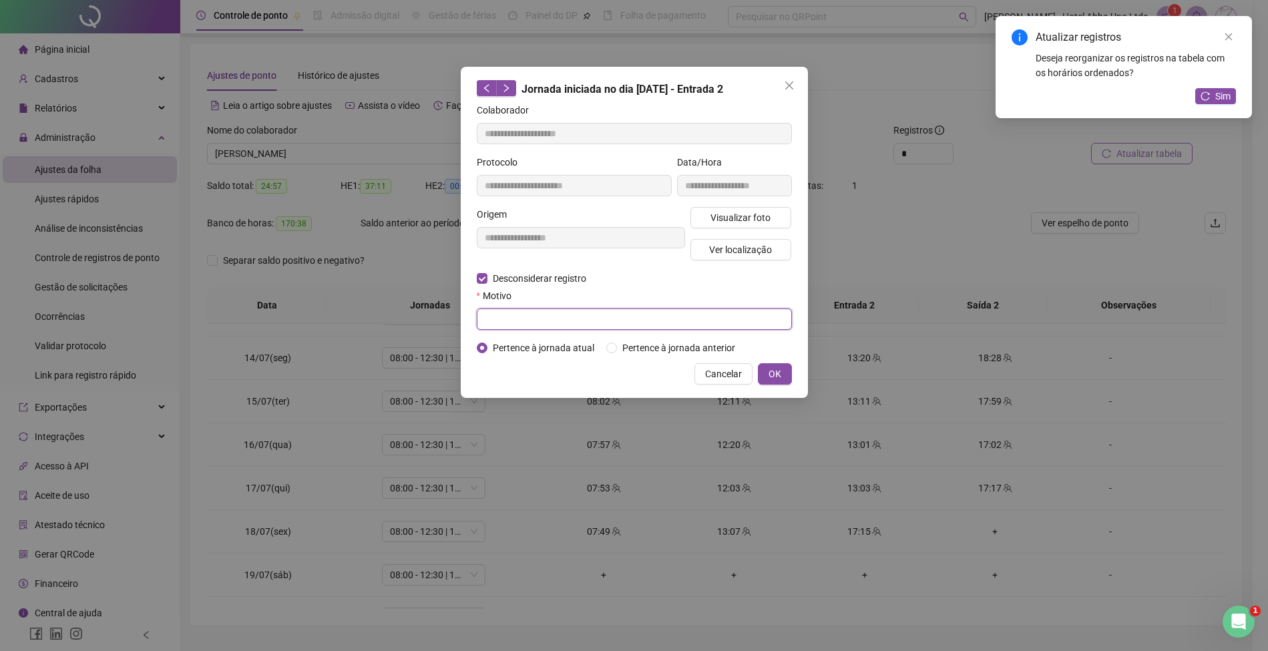
click at [567, 325] on input "text" at bounding box center [634, 318] width 315 height 21
click at [770, 368] on span "OK" at bounding box center [774, 374] width 13 height 15
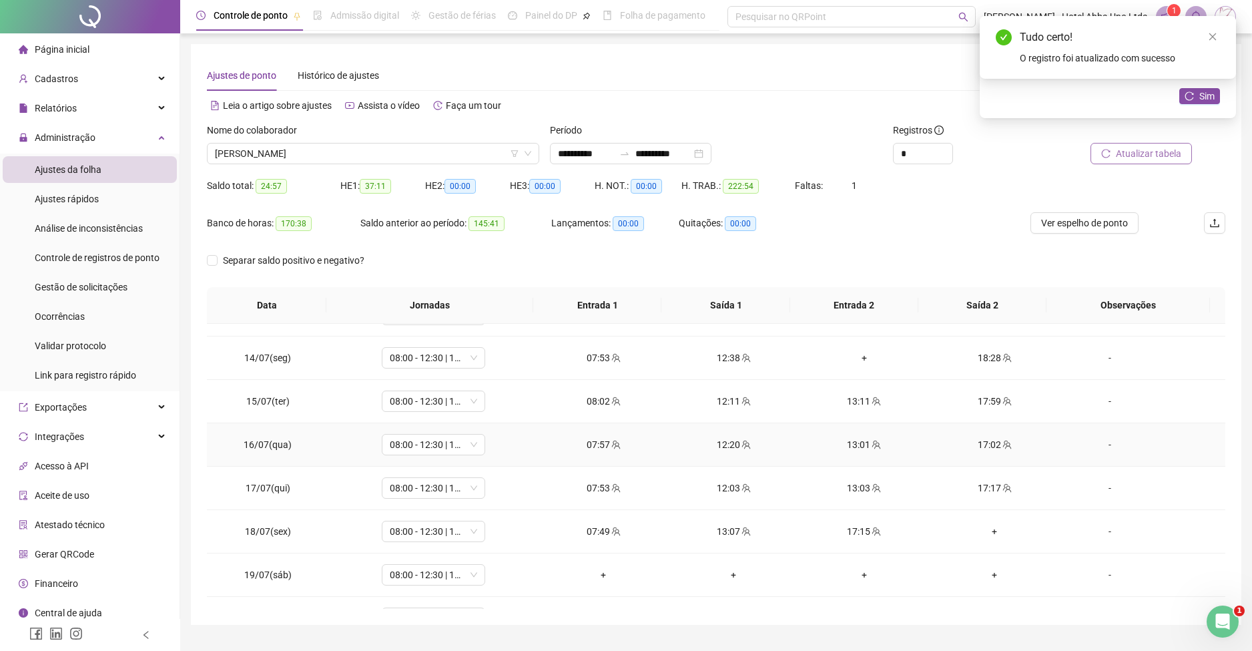
click at [844, 445] on div "13:01" at bounding box center [864, 444] width 109 height 15
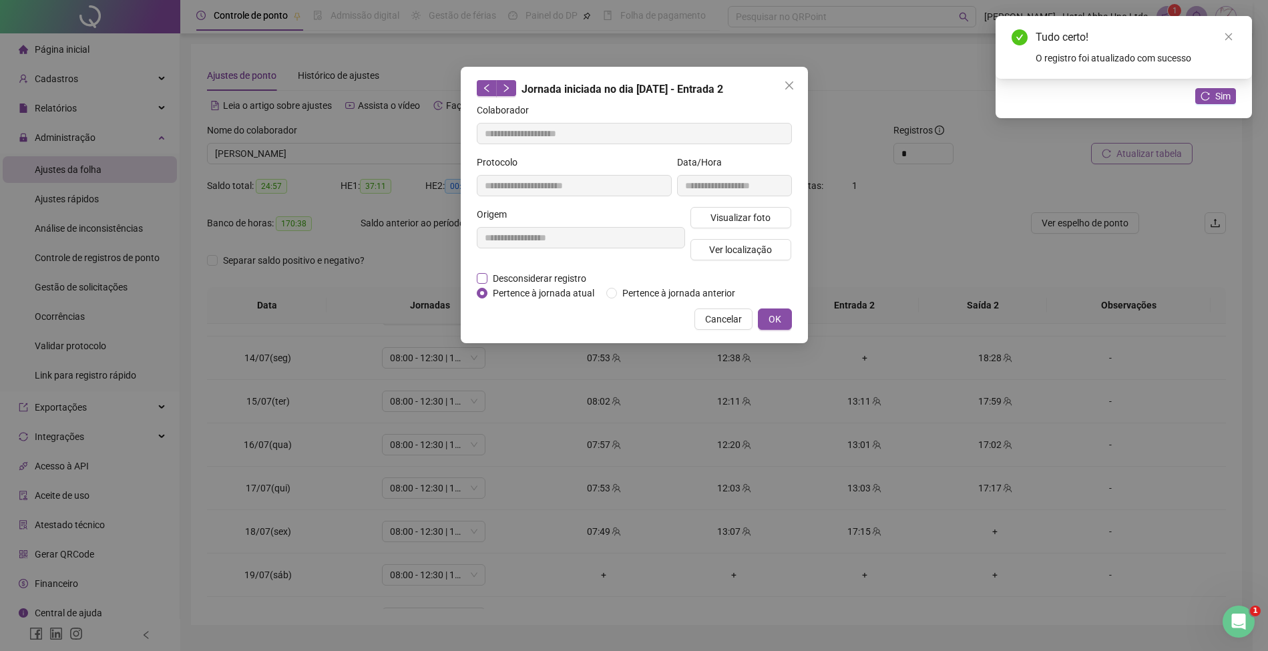
click at [557, 274] on span "Desconsiderar registro" at bounding box center [539, 278] width 104 height 15
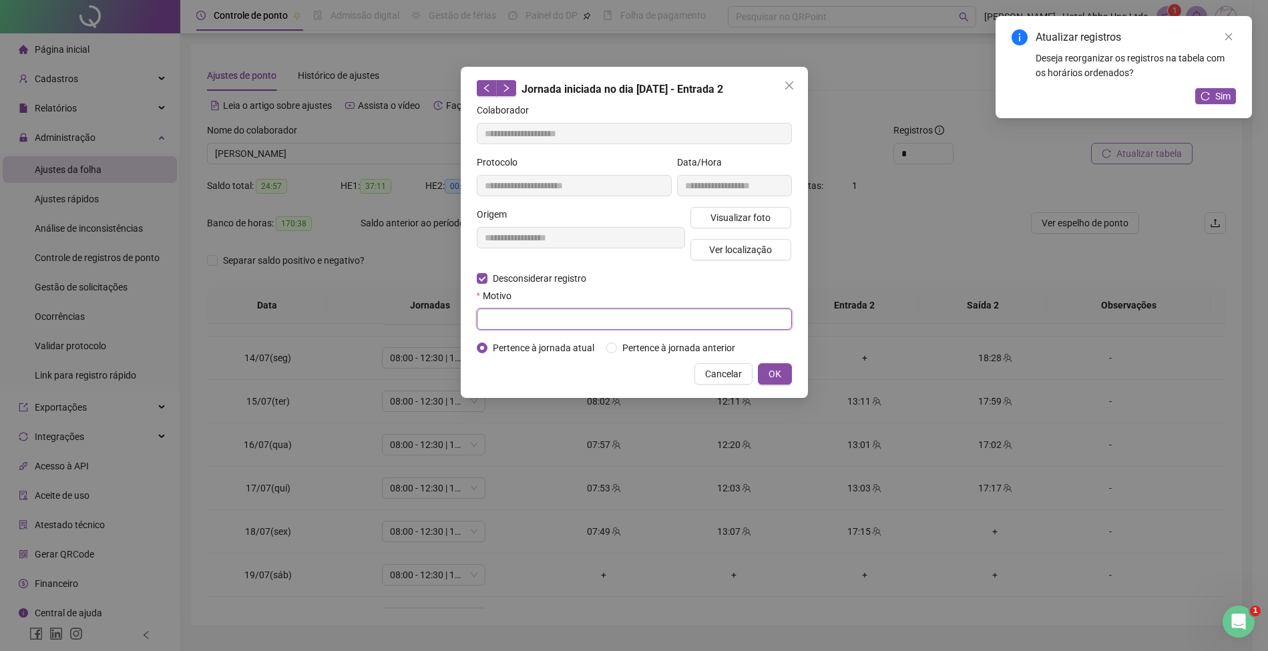
click at [556, 325] on input "text" at bounding box center [634, 318] width 315 height 21
click at [770, 367] on span "OK" at bounding box center [774, 374] width 13 height 15
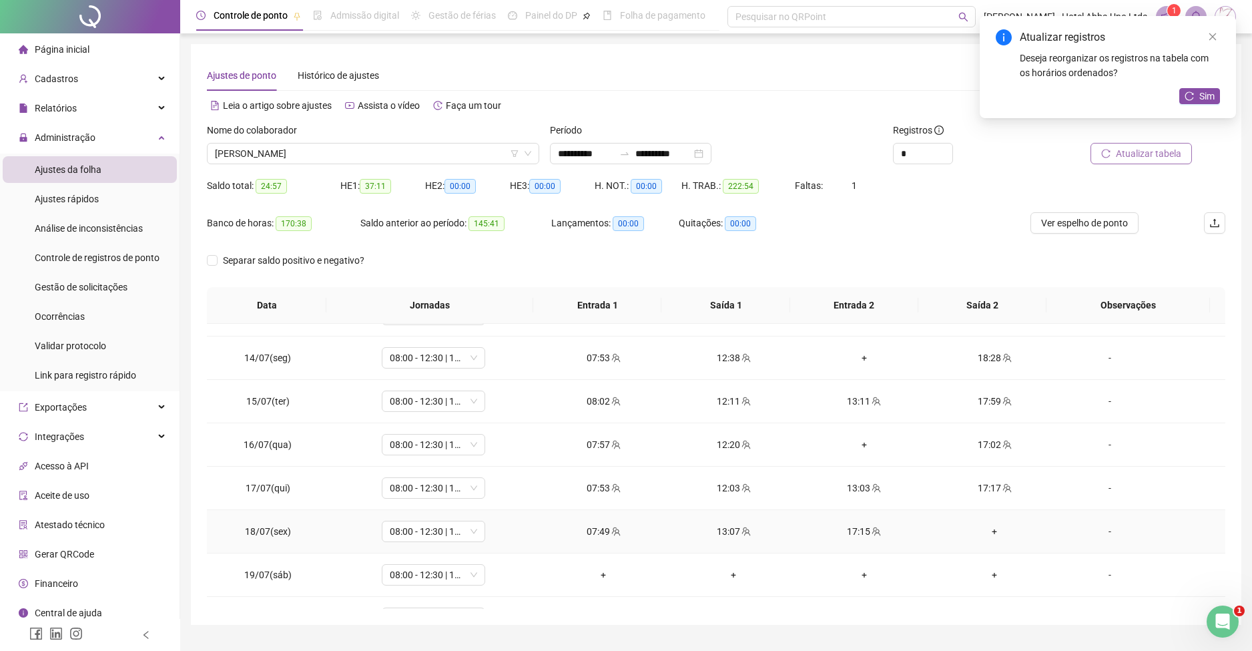
click at [984, 529] on div "+" at bounding box center [994, 531] width 109 height 15
click at [853, 351] on div "+" at bounding box center [864, 357] width 109 height 15
click at [855, 440] on div "+" at bounding box center [864, 444] width 109 height 15
click at [1198, 97] on button "Sim" at bounding box center [1200, 96] width 41 height 16
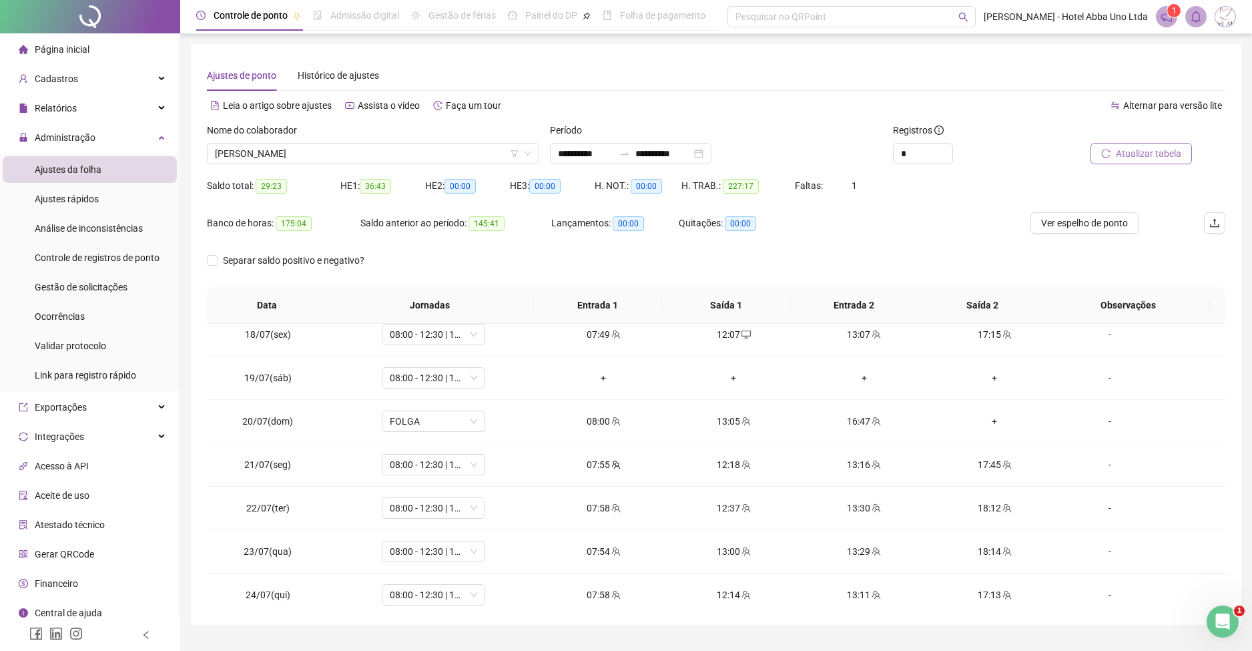
scroll to position [770, 0]
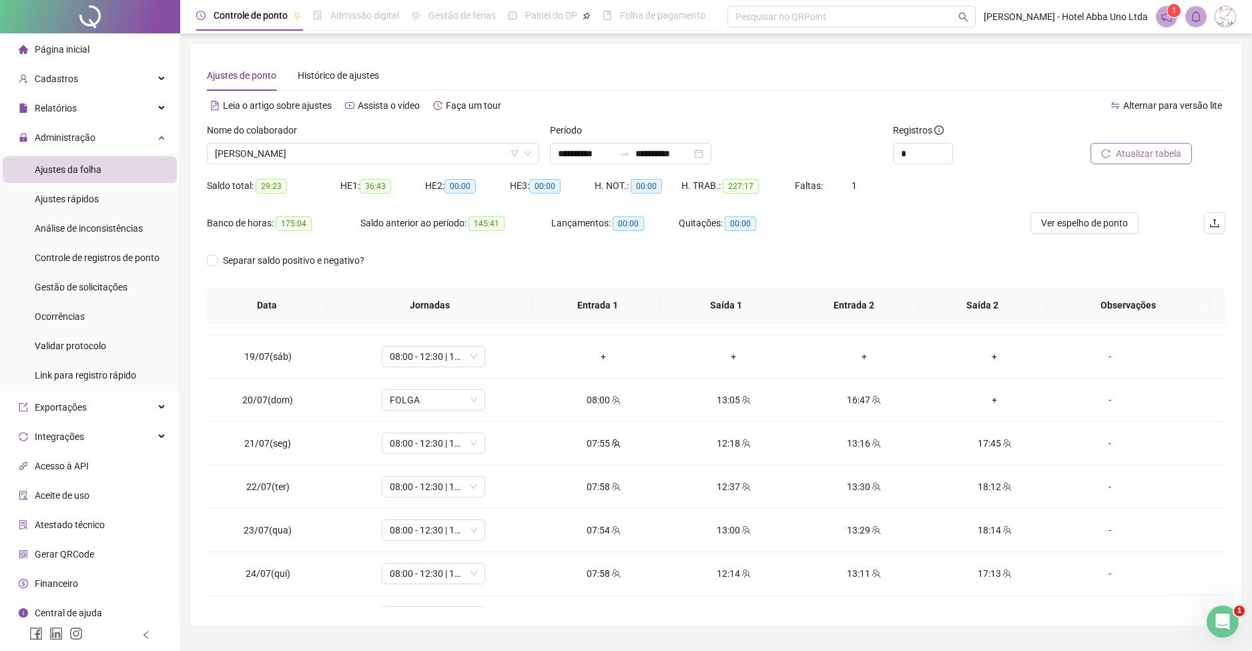
click at [1240, 499] on div "**********" at bounding box center [716, 334] width 1051 height 581
click at [432, 359] on span "08:00 - 12:30 | 13:30 - 16:20" at bounding box center [433, 356] width 87 height 20
click at [490, 322] on span "Sim" at bounding box center [492, 321] width 15 height 15
click at [442, 395] on span "FOLGA" at bounding box center [433, 400] width 87 height 20
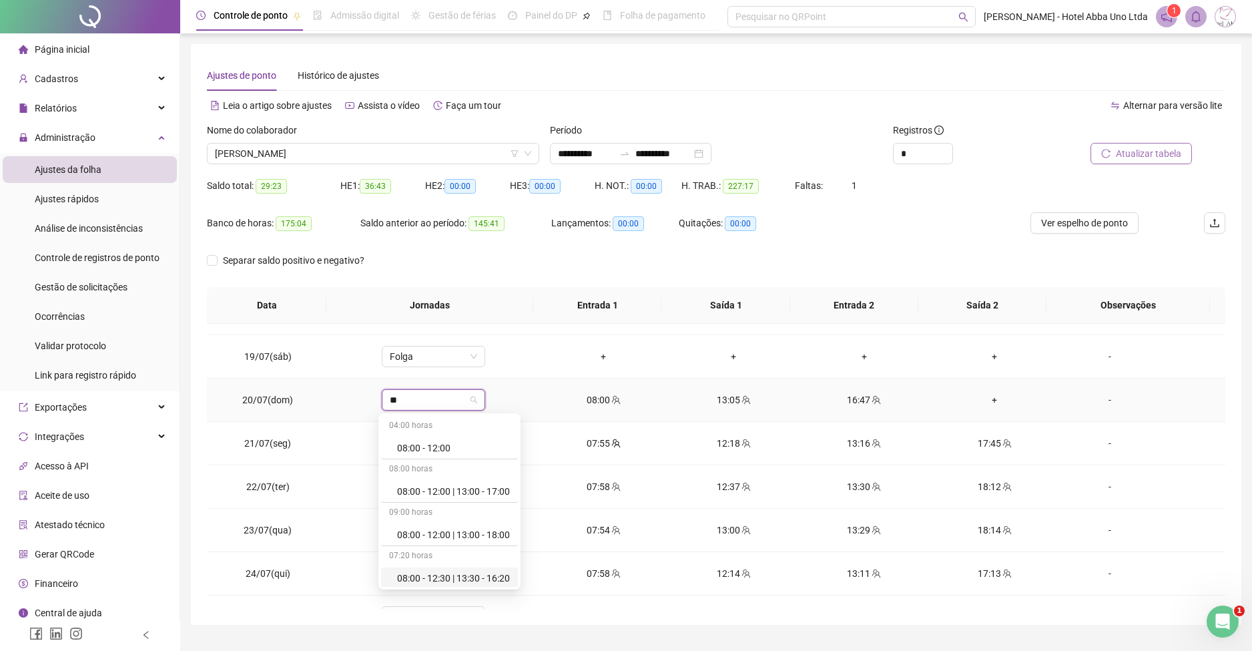
click at [453, 575] on div "08:00 - 12:30 | 13:30 - 16:20" at bounding box center [453, 578] width 113 height 15
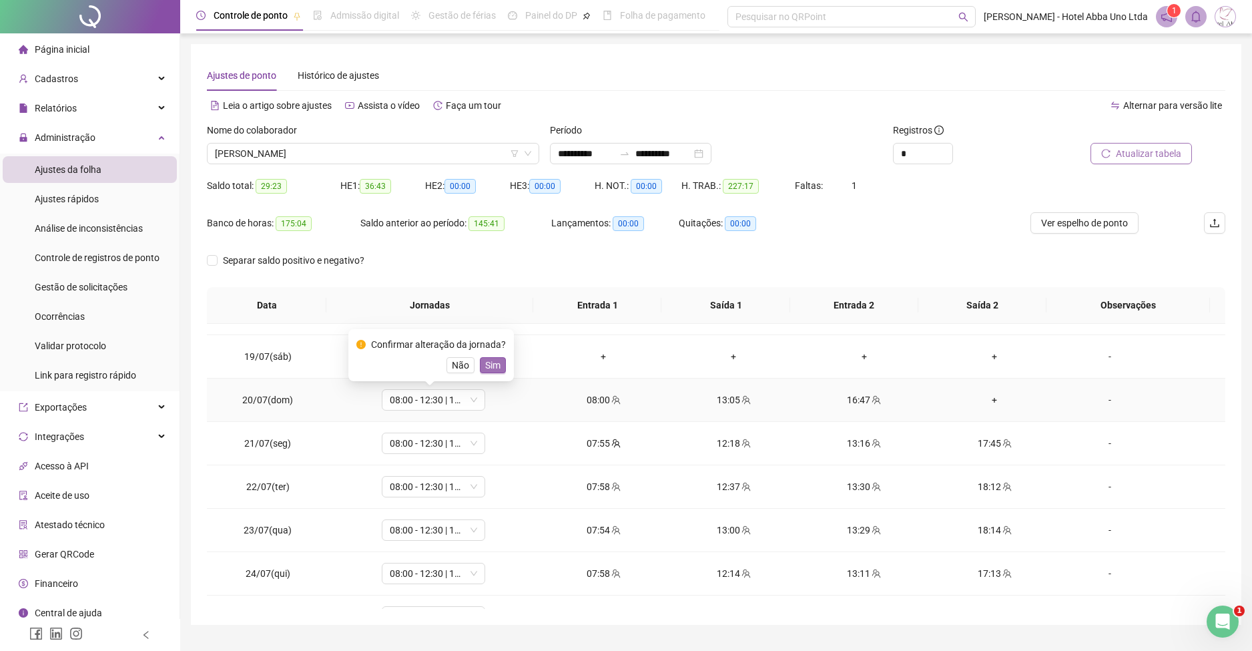
click at [493, 359] on span "Sim" at bounding box center [492, 365] width 15 height 15
click at [984, 393] on div "+" at bounding box center [994, 400] width 109 height 15
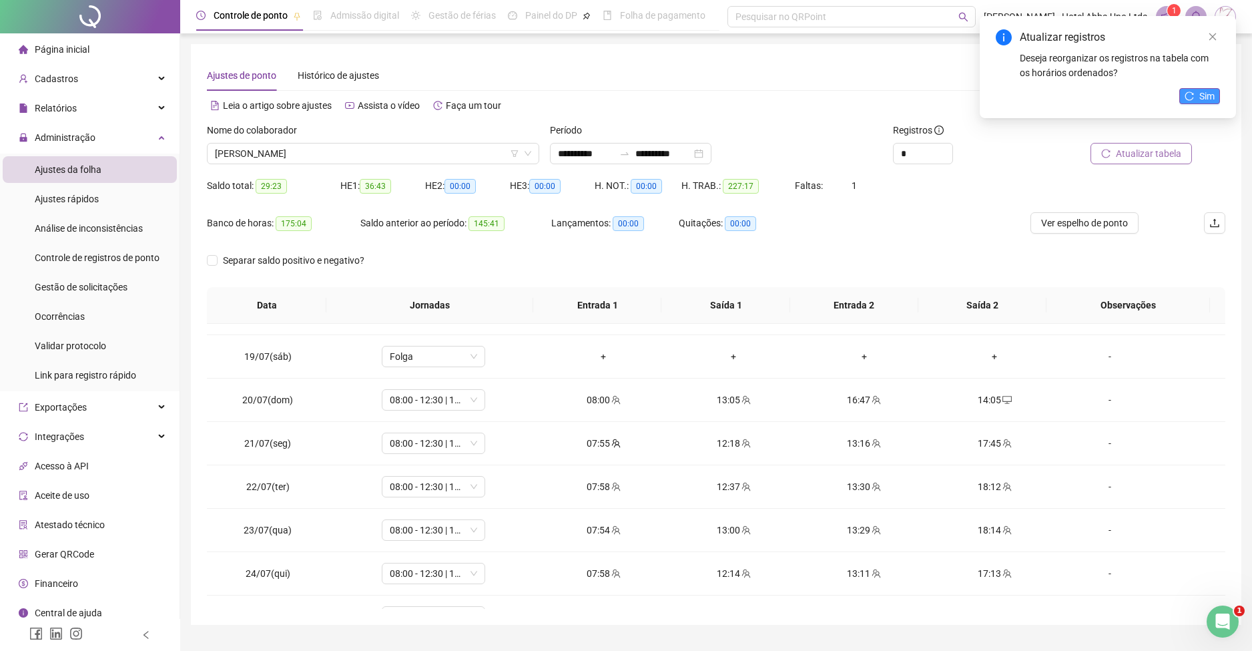
click at [1203, 93] on span "Sim" at bounding box center [1207, 96] width 15 height 15
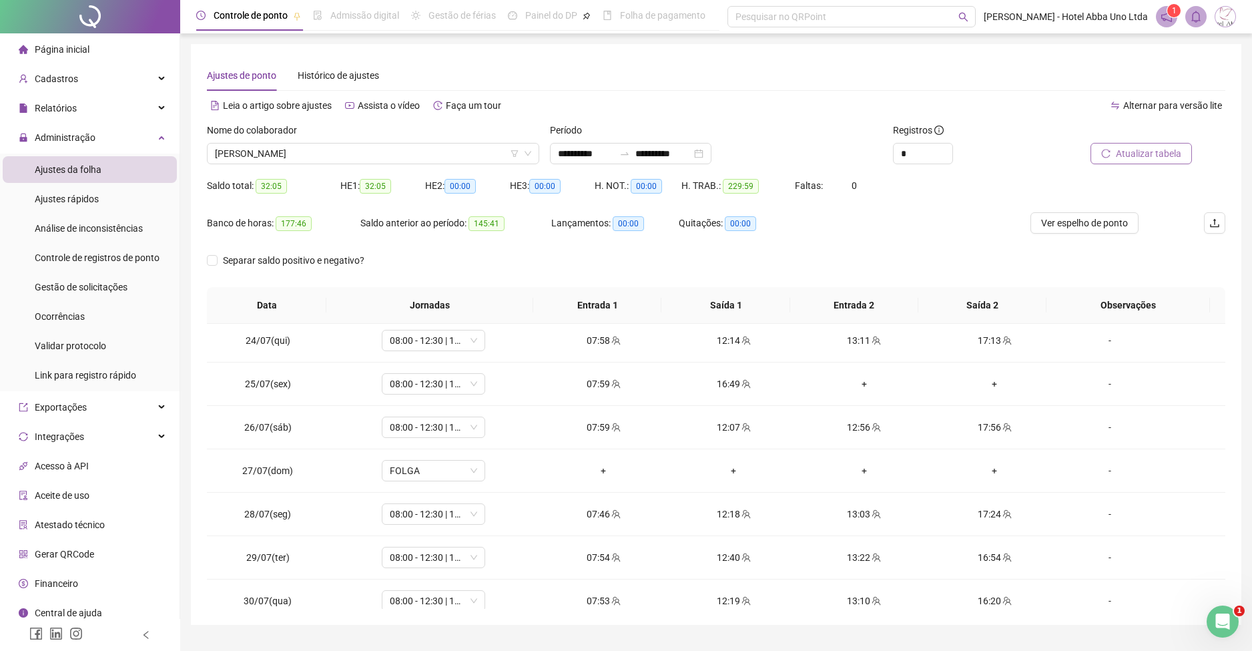
scroll to position [1006, 0]
click at [1248, 541] on div "**********" at bounding box center [716, 341] width 1072 height 682
click at [855, 377] on div "+" at bounding box center [864, 380] width 109 height 15
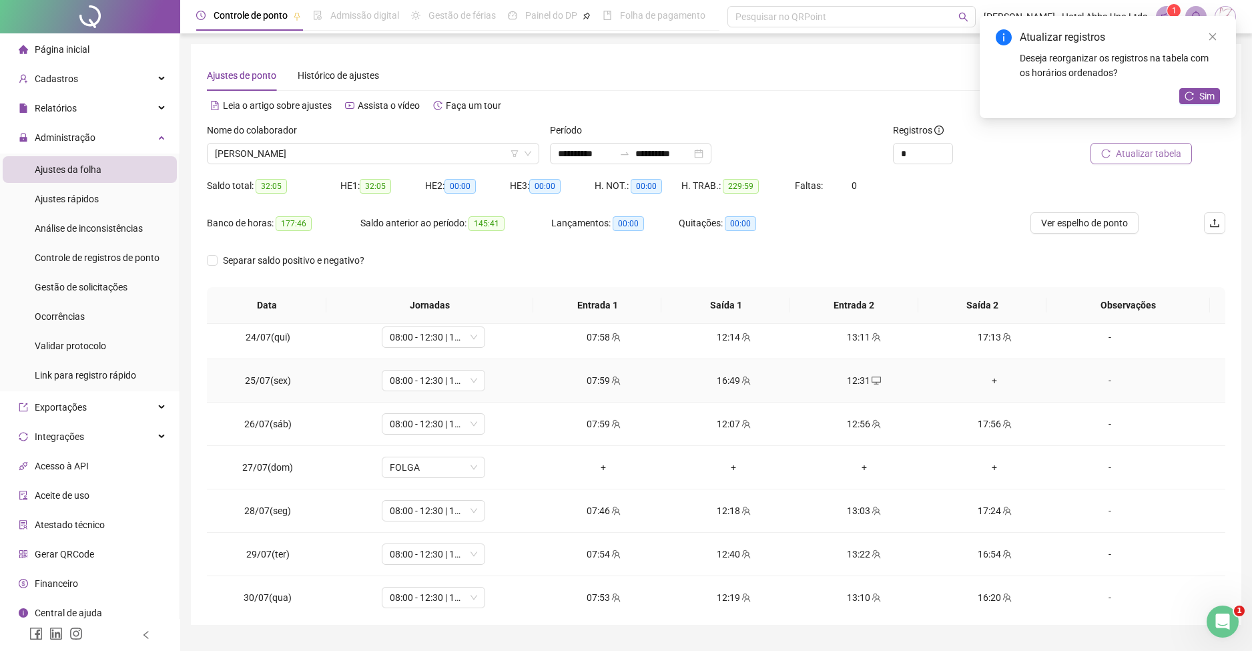
click at [985, 377] on div "+" at bounding box center [994, 380] width 109 height 15
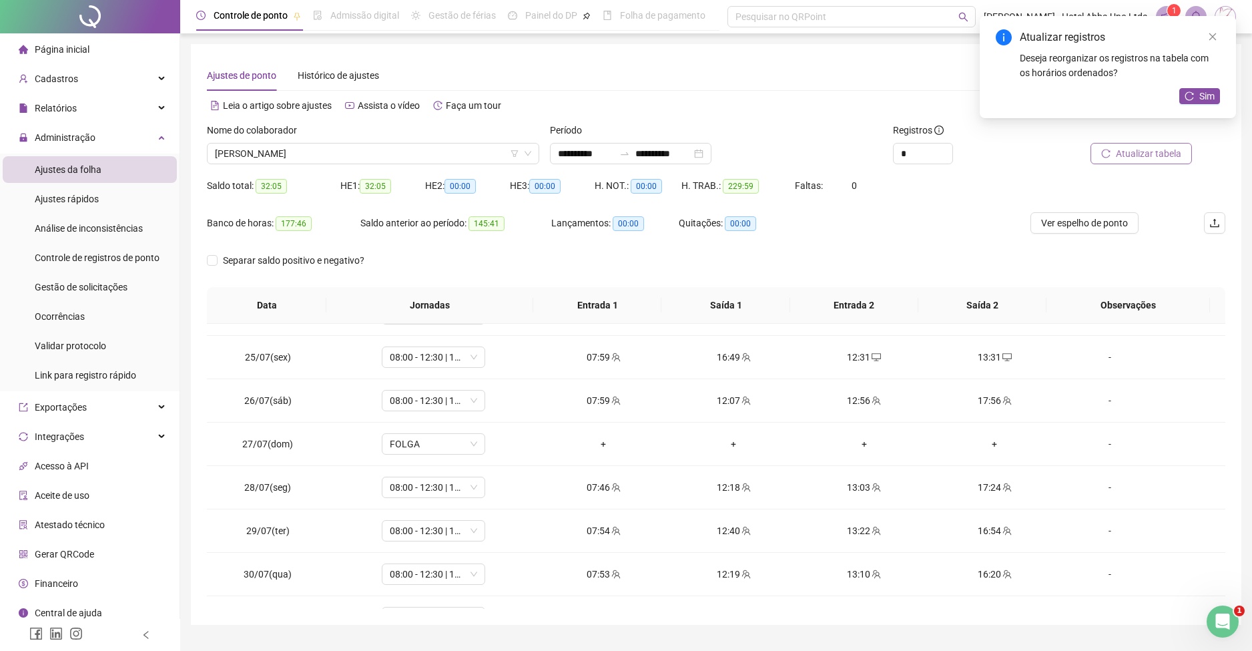
scroll to position [1060, 0]
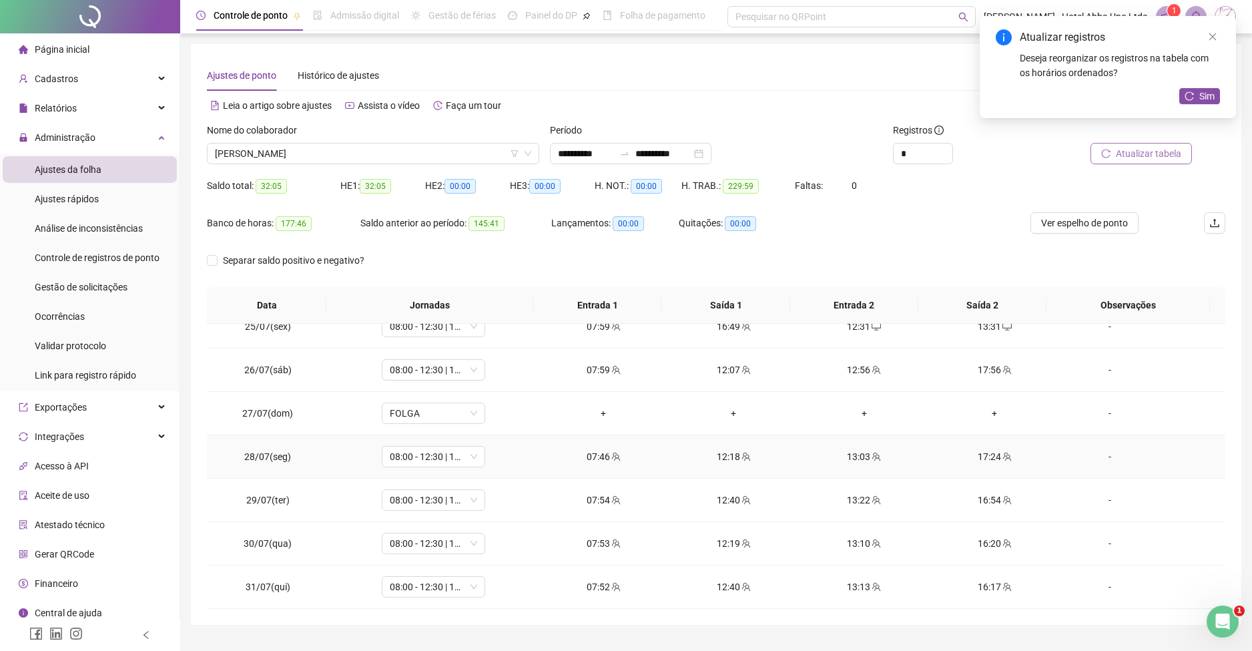
click at [845, 456] on div "13:03" at bounding box center [864, 456] width 109 height 15
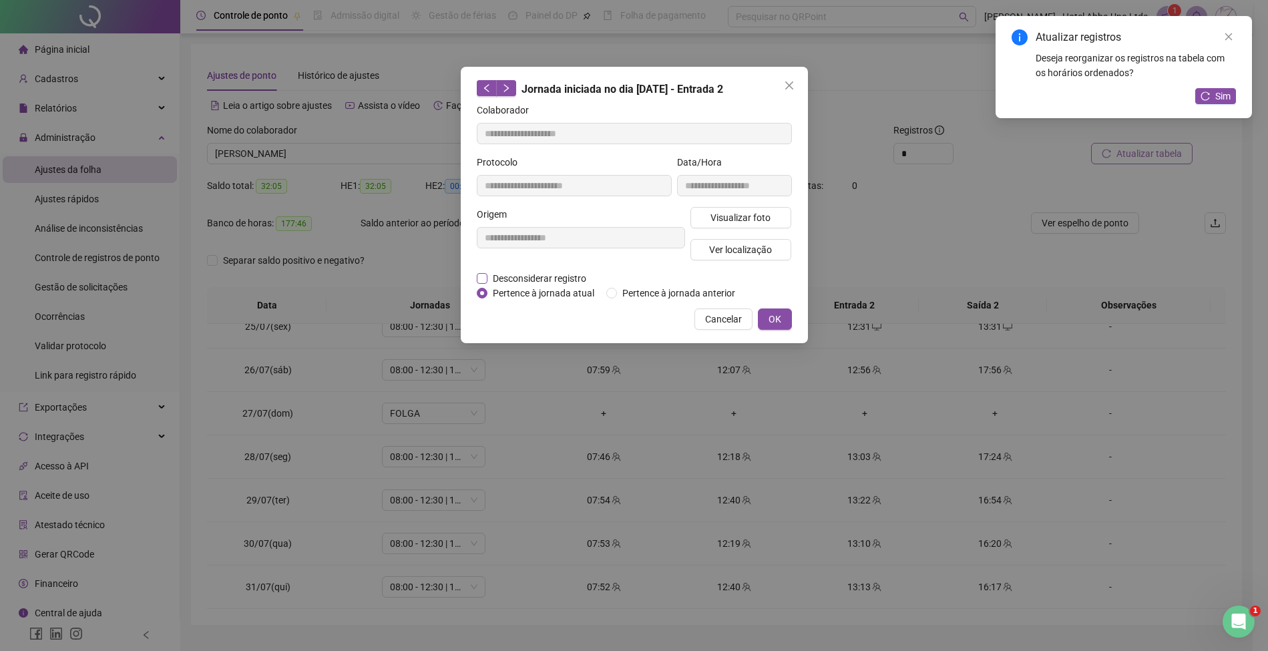
click at [579, 274] on span "Desconsiderar registro" at bounding box center [539, 278] width 104 height 15
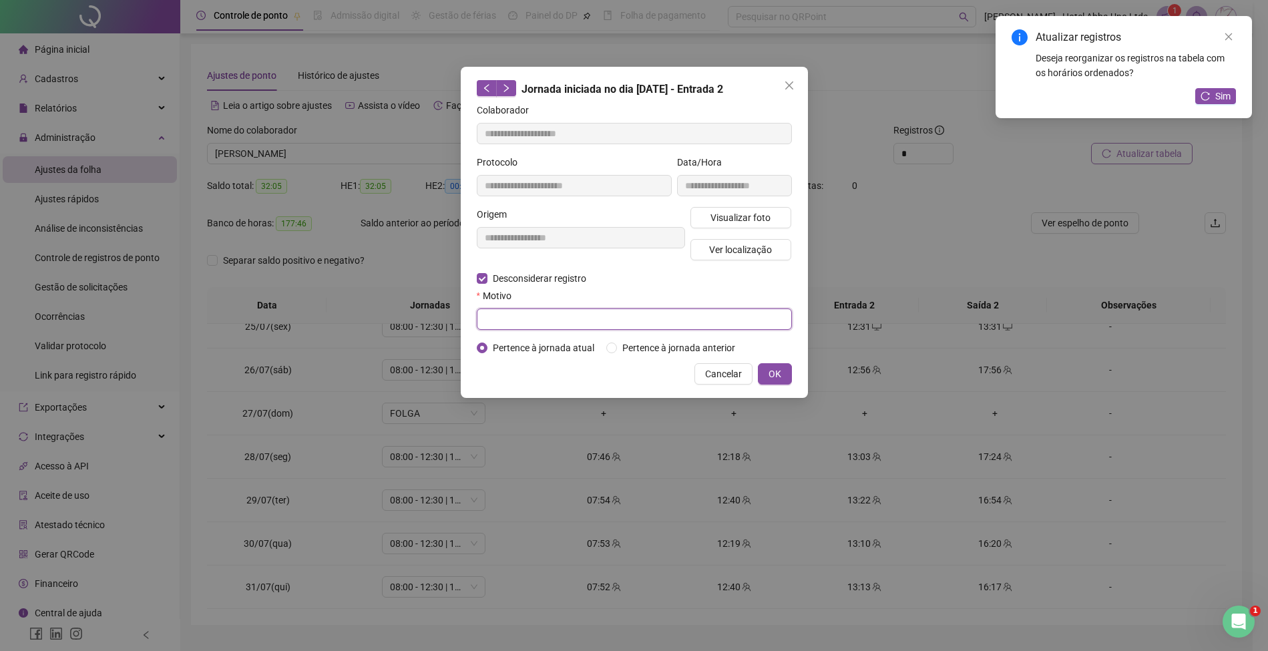
click at [557, 314] on input "text" at bounding box center [634, 318] width 315 height 21
click at [767, 371] on button "OK" at bounding box center [775, 373] width 34 height 21
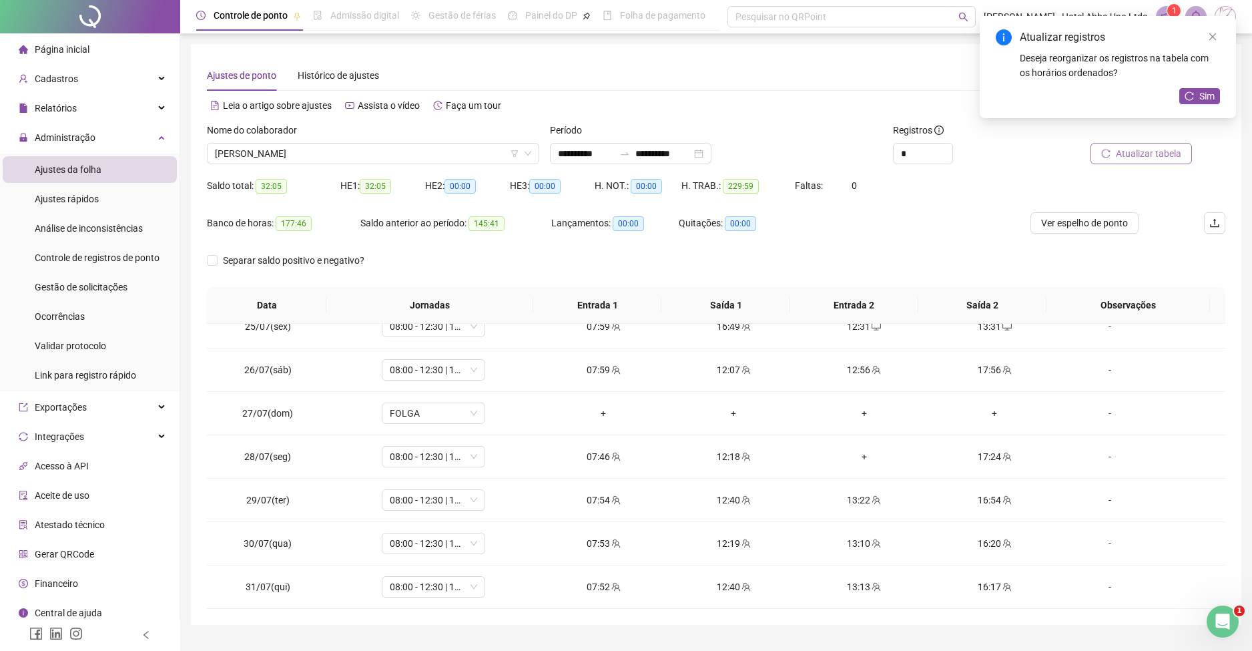
click at [1190, 87] on div "Atualizar registros Deseja reorganizar os registros na tabela com os horários o…" at bounding box center [1108, 67] width 256 height 102
click at [1189, 98] on icon "reload" at bounding box center [1189, 95] width 9 height 9
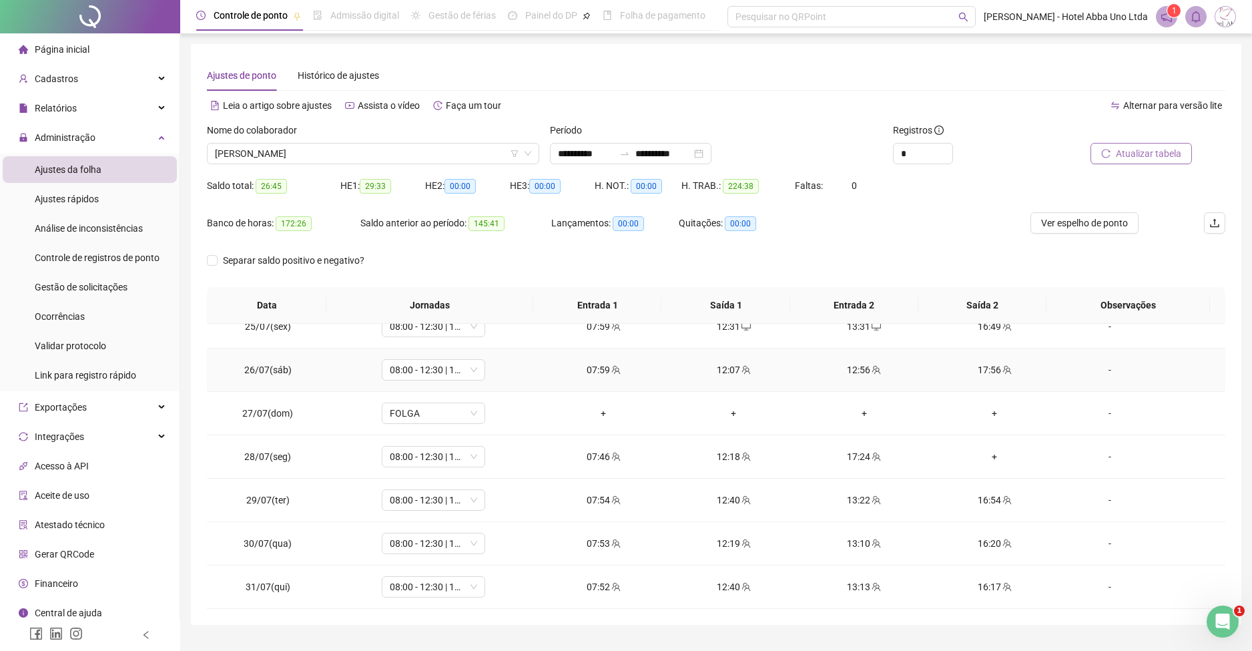
click at [850, 373] on div "12:56" at bounding box center [864, 370] width 109 height 15
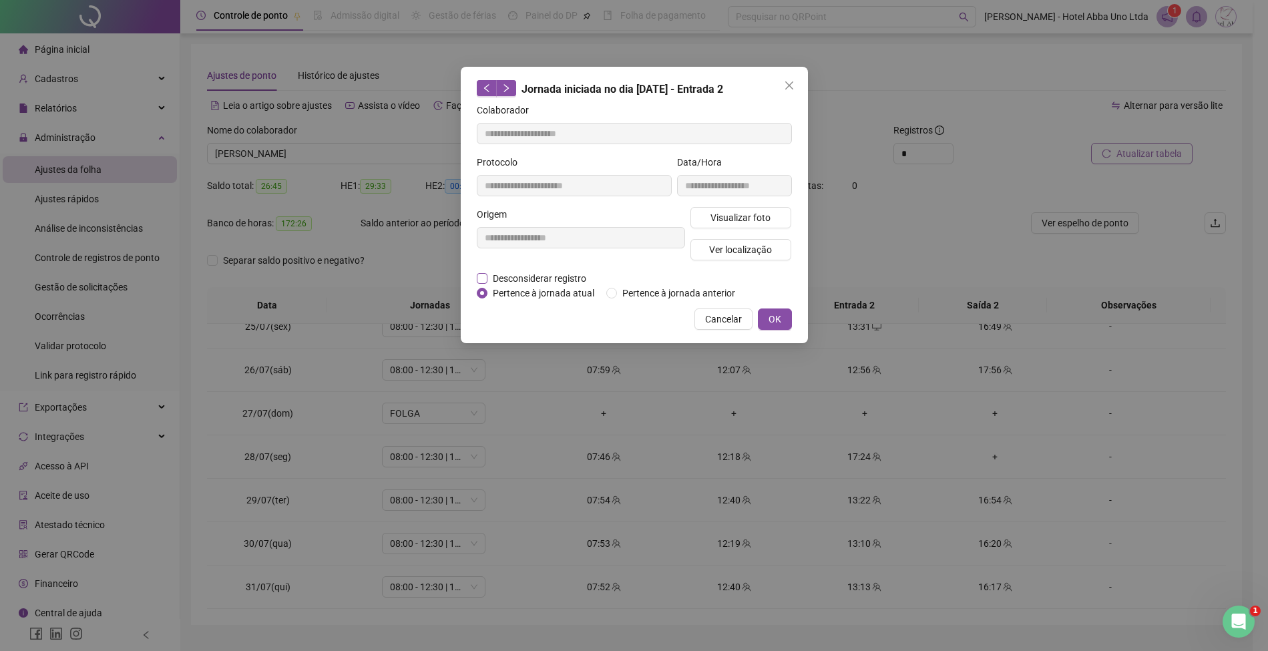
click at [571, 277] on span "Desconsiderar registro" at bounding box center [539, 278] width 104 height 15
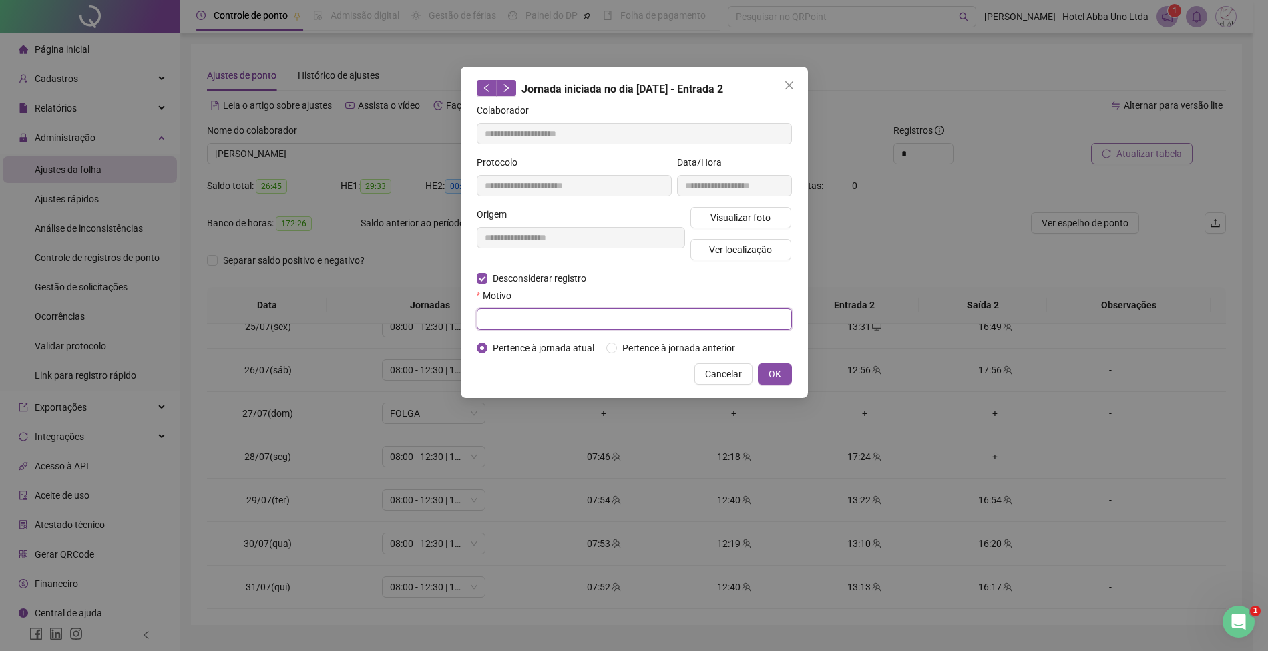
click at [561, 320] on input "text" at bounding box center [634, 318] width 315 height 21
click at [769, 371] on span "OK" at bounding box center [774, 374] width 13 height 15
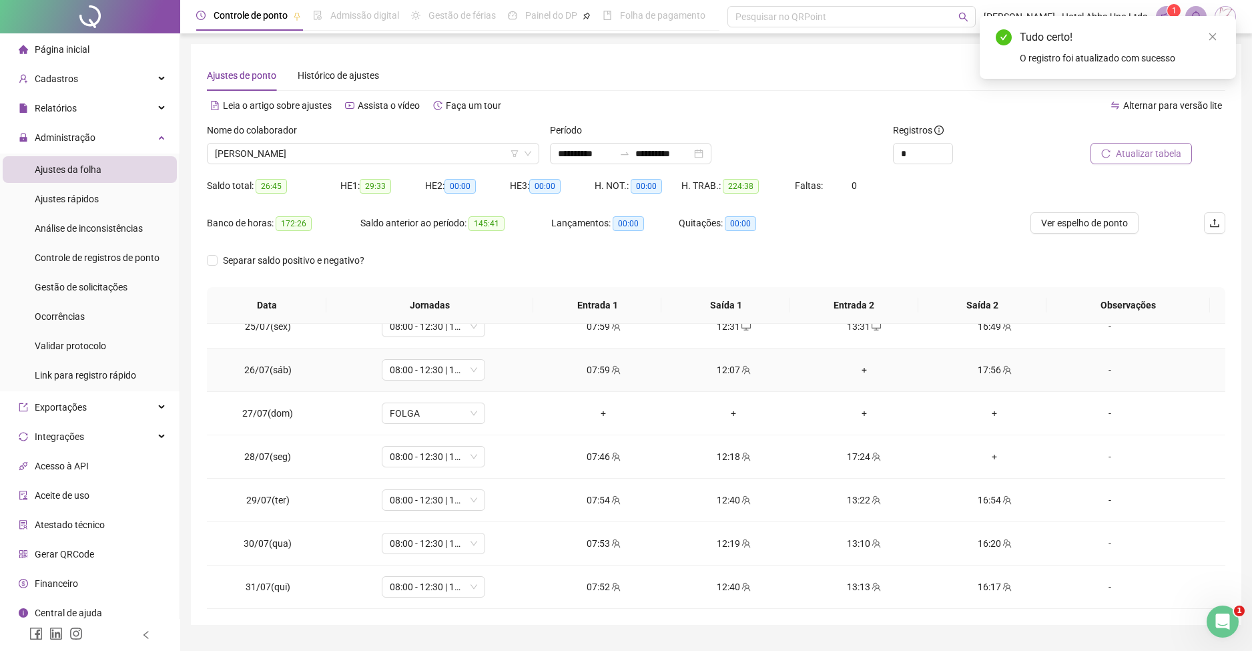
click at [855, 370] on div "+" at bounding box center [864, 370] width 109 height 15
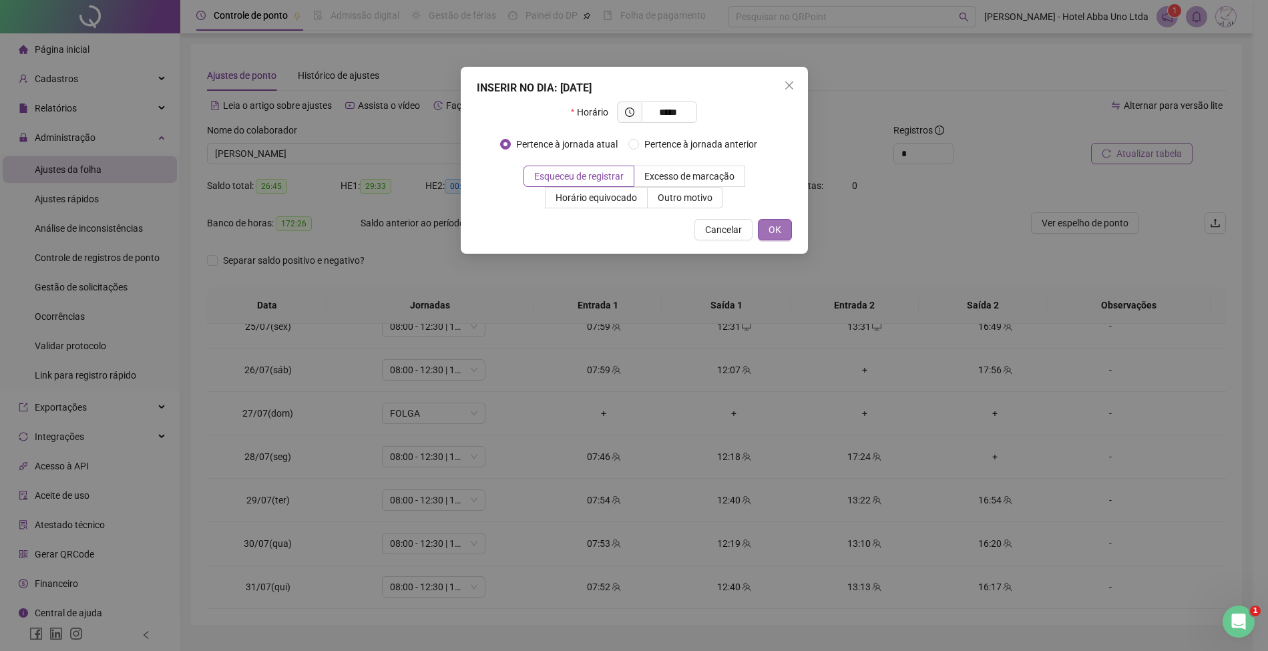
click at [776, 224] on span "OK" at bounding box center [774, 229] width 13 height 15
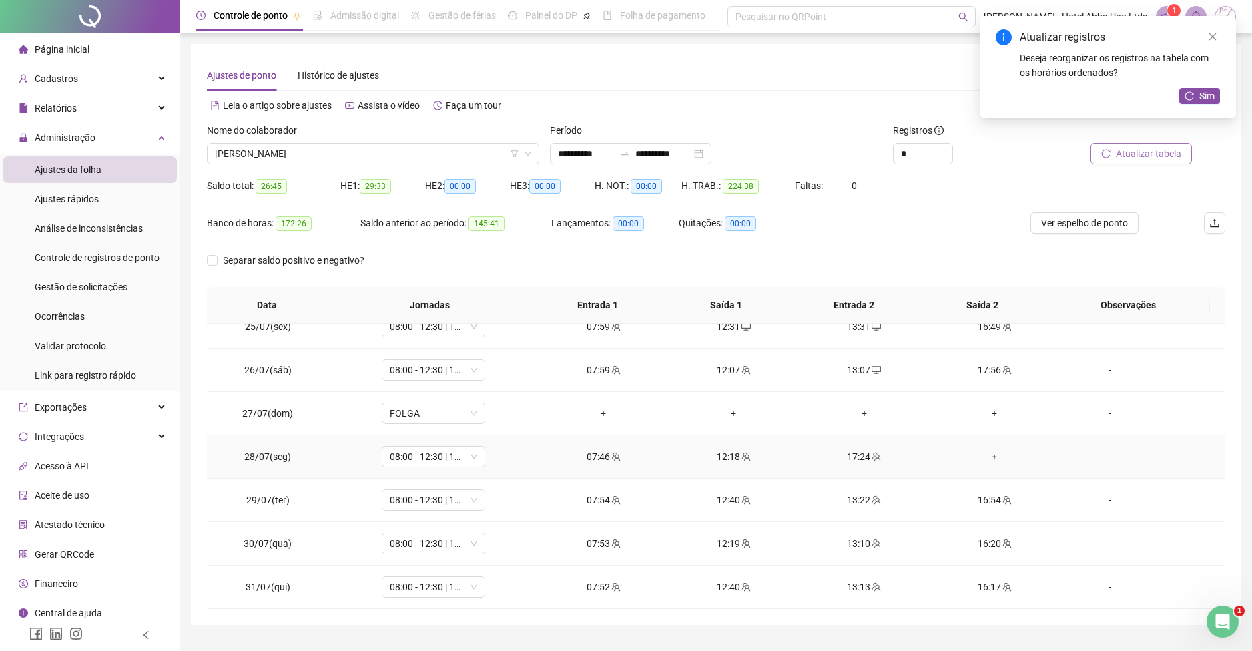
click at [983, 457] on div "+" at bounding box center [994, 456] width 109 height 15
click at [857, 501] on div "13:22" at bounding box center [864, 500] width 109 height 15
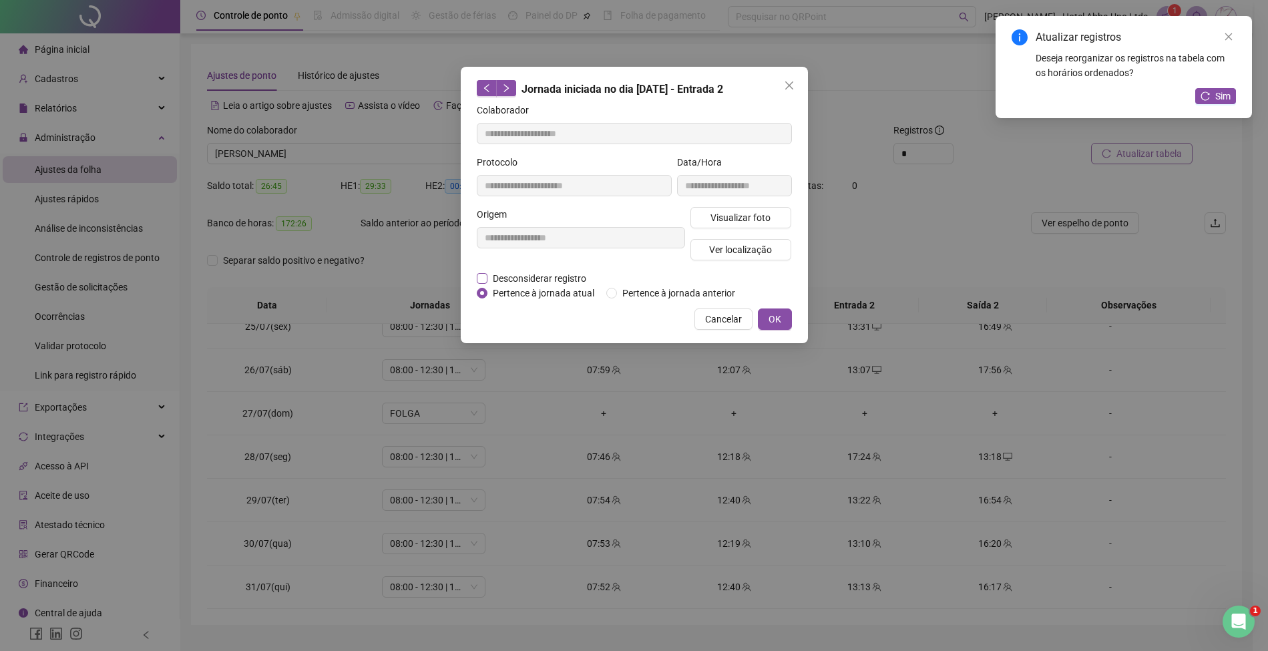
click at [554, 278] on span "Desconsiderar registro" at bounding box center [539, 278] width 104 height 15
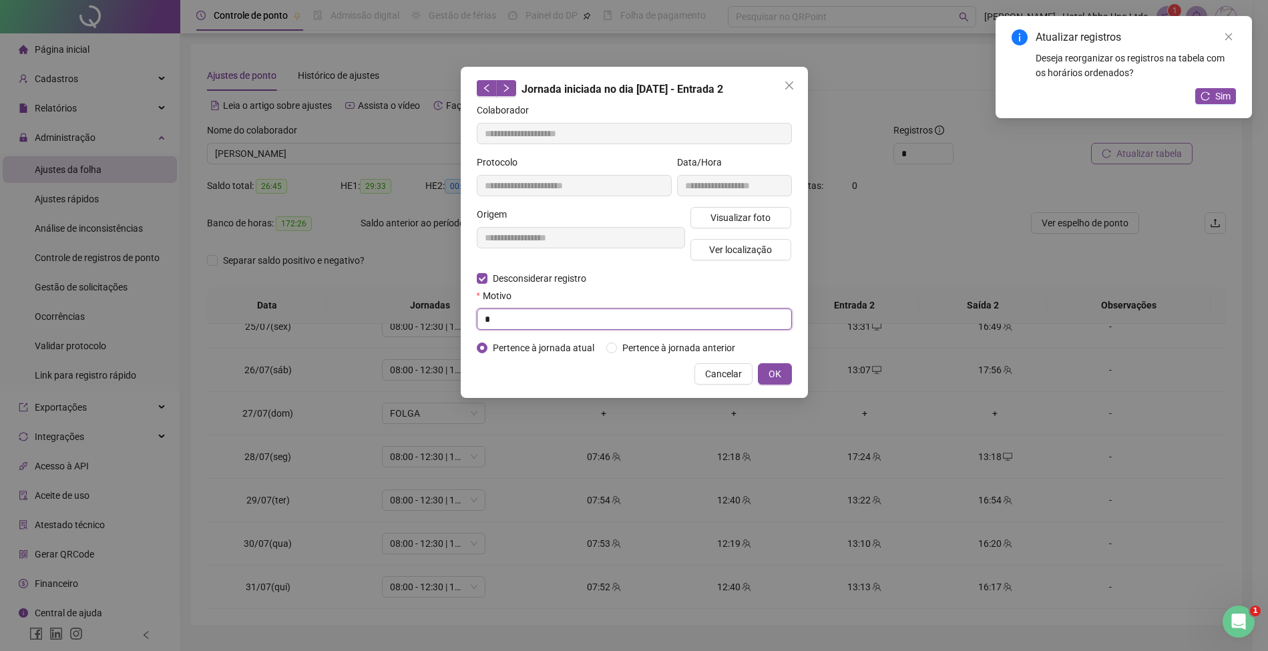
click at [541, 324] on input "*" at bounding box center [634, 318] width 315 height 21
click at [770, 370] on span "OK" at bounding box center [774, 374] width 13 height 15
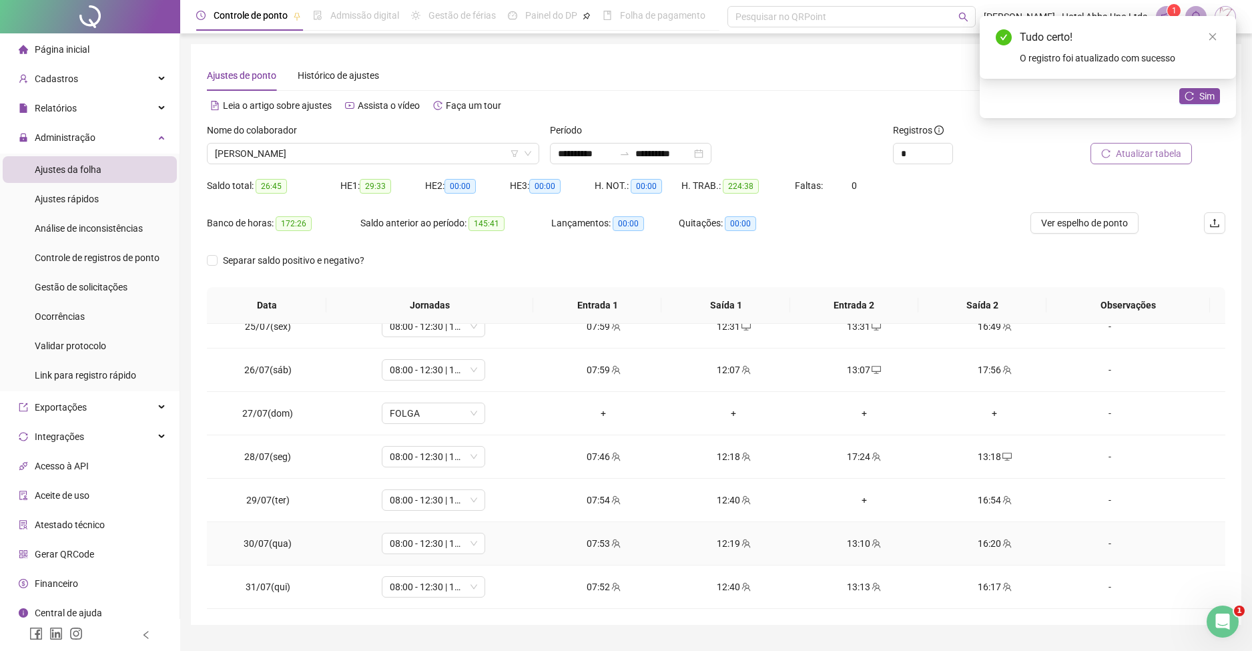
click at [853, 537] on div "13:10" at bounding box center [864, 543] width 109 height 15
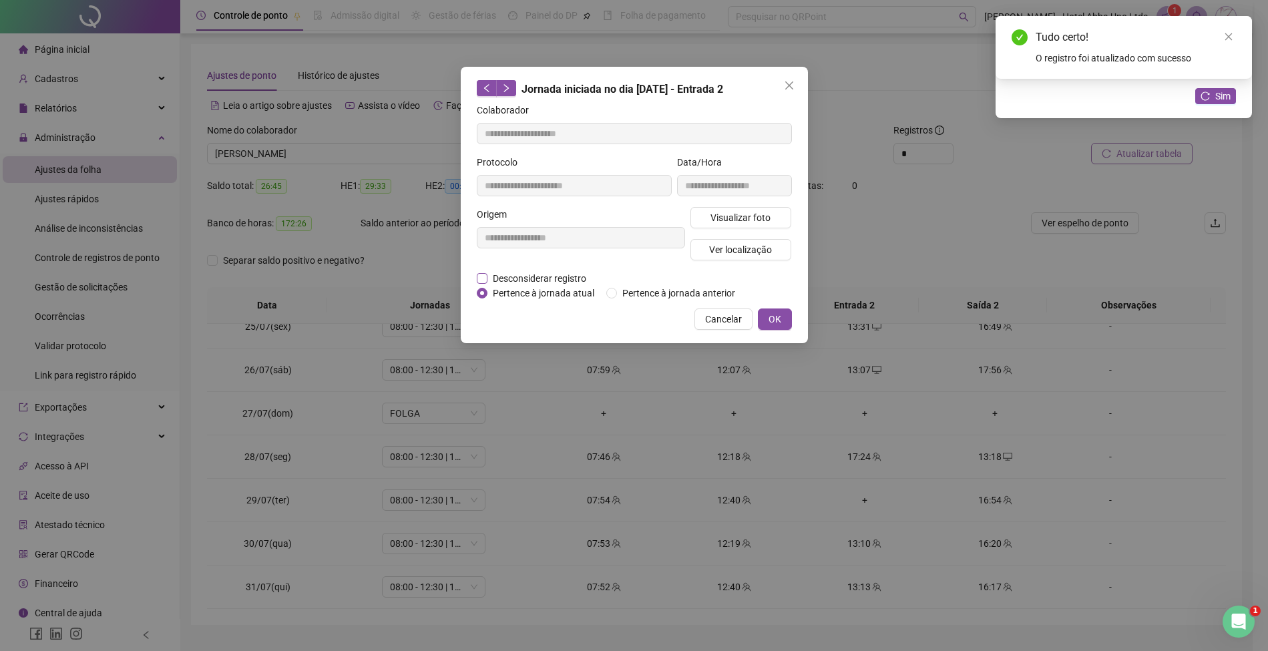
click at [563, 276] on span "Desconsiderar registro" at bounding box center [539, 278] width 104 height 15
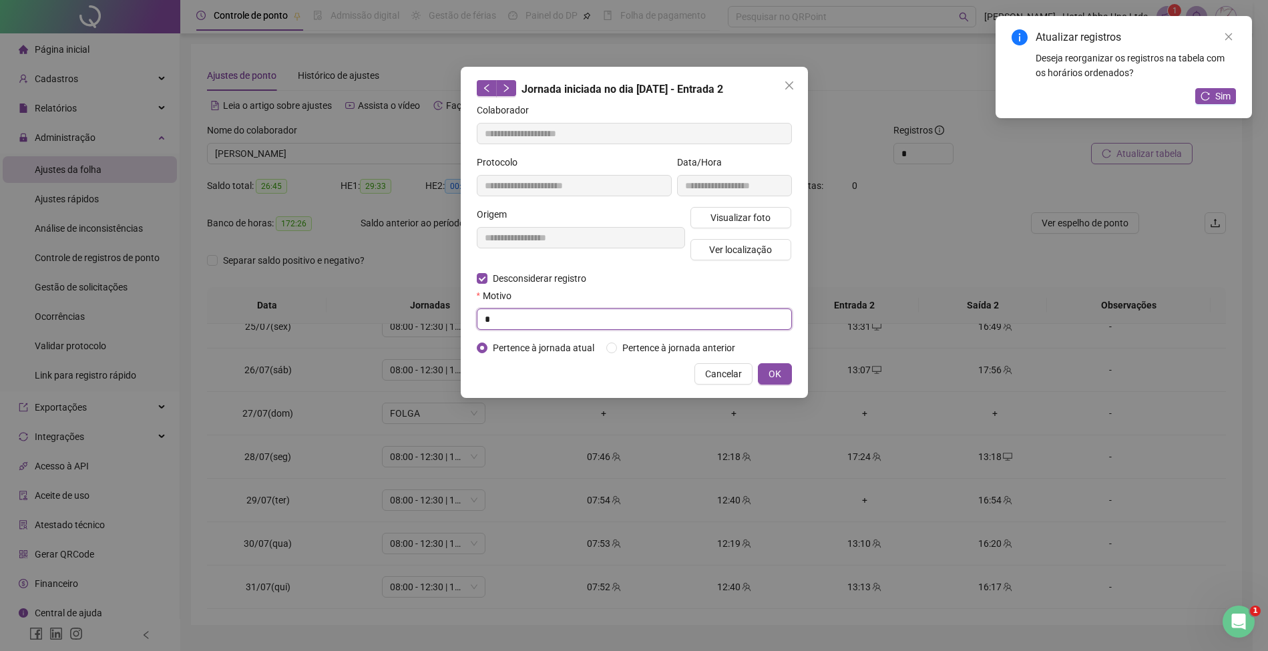
click at [546, 318] on input "*" at bounding box center [634, 318] width 315 height 21
click at [766, 369] on button "OK" at bounding box center [775, 373] width 34 height 21
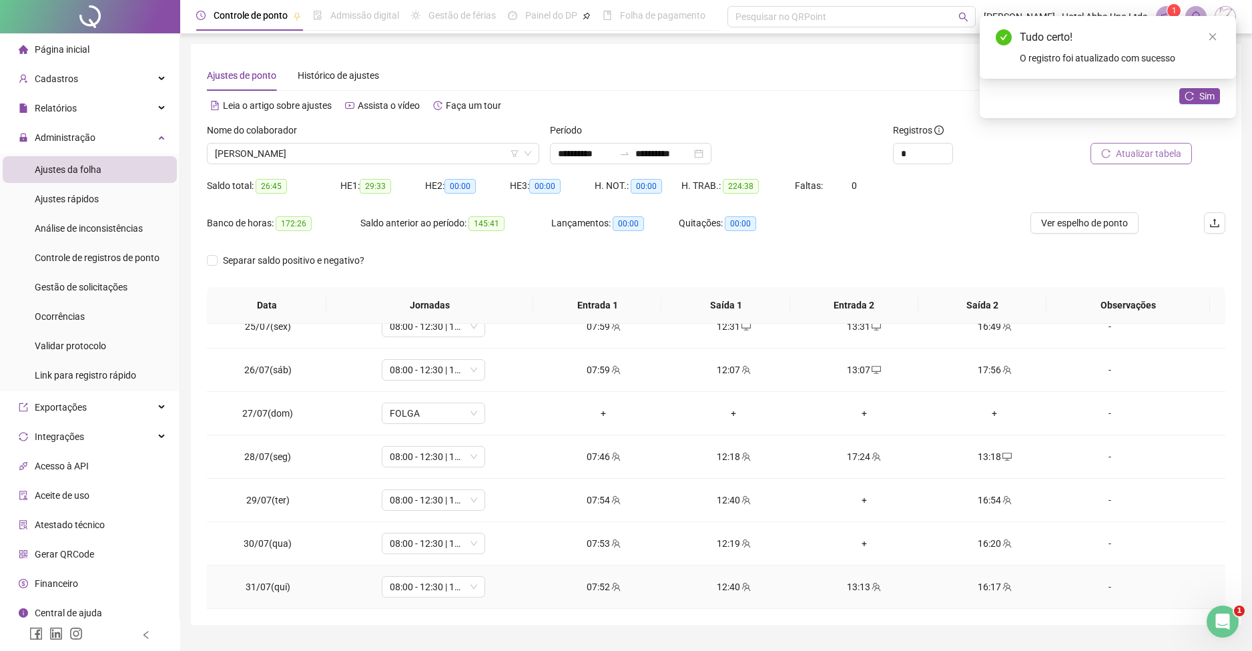
click at [848, 590] on div "13:13" at bounding box center [864, 586] width 109 height 15
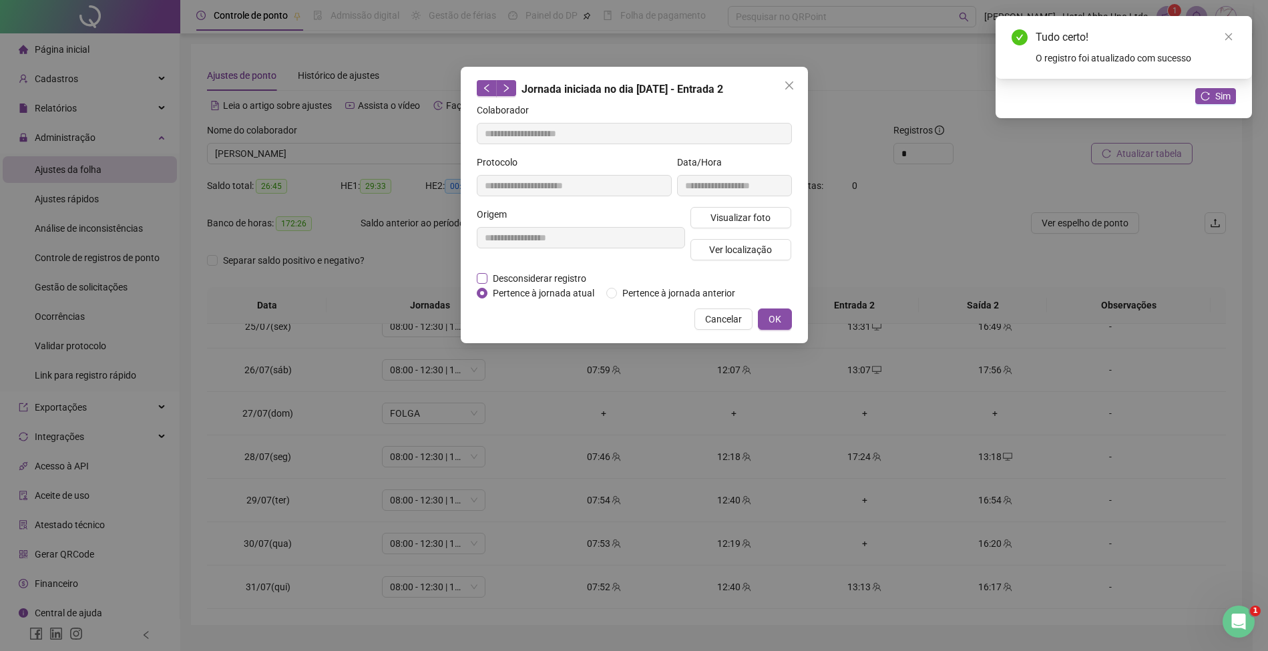
click at [565, 275] on span "Desconsiderar registro" at bounding box center [539, 278] width 104 height 15
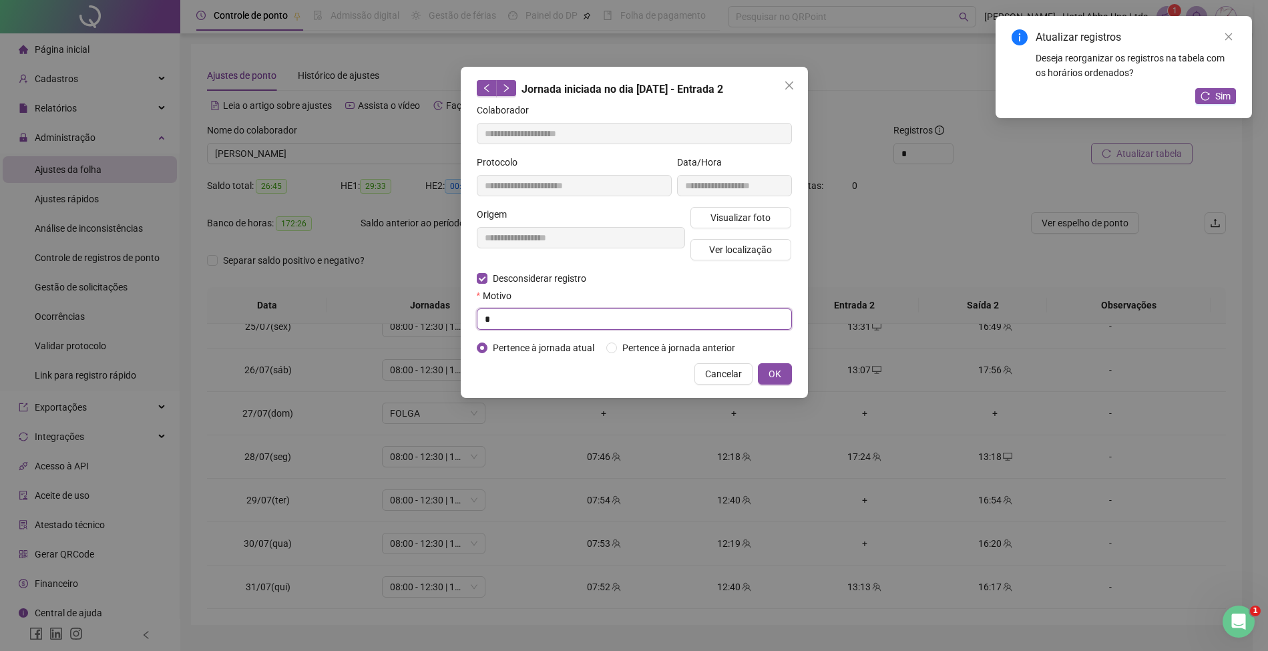
click at [561, 316] on input "*" at bounding box center [634, 318] width 315 height 21
click at [775, 373] on span "OK" at bounding box center [774, 374] width 13 height 15
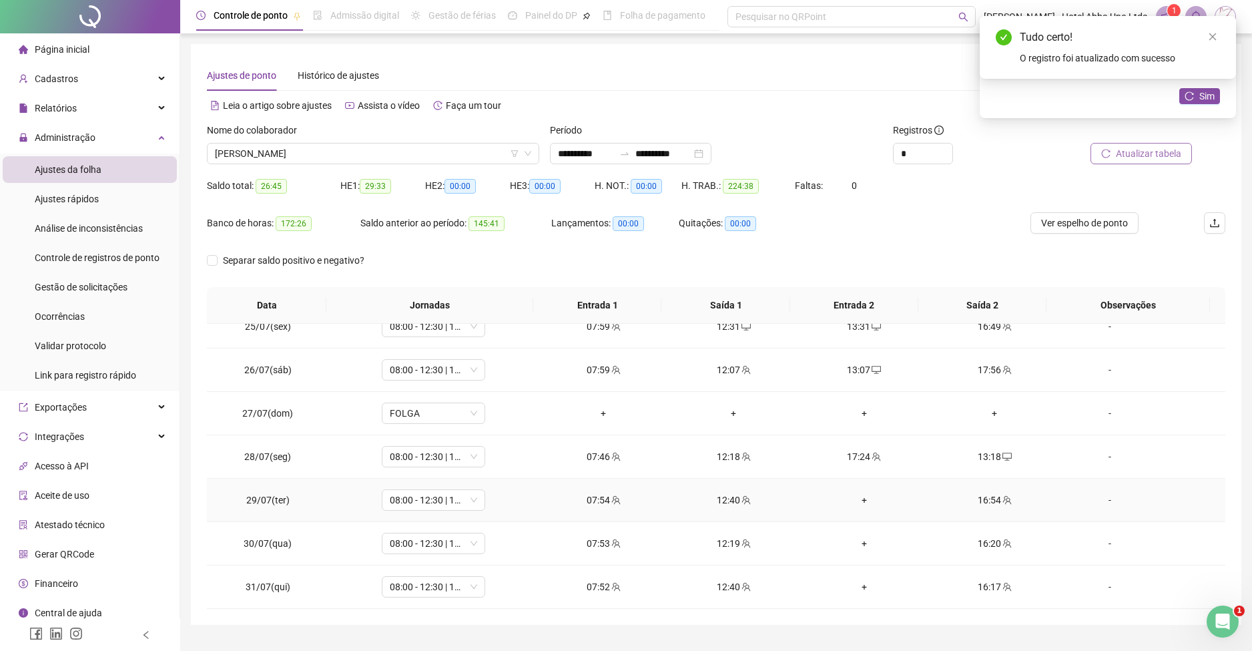
click at [855, 501] on div "+" at bounding box center [864, 500] width 109 height 15
click at [851, 542] on div "+" at bounding box center [864, 543] width 109 height 15
click at [855, 581] on div "+" at bounding box center [864, 586] width 109 height 15
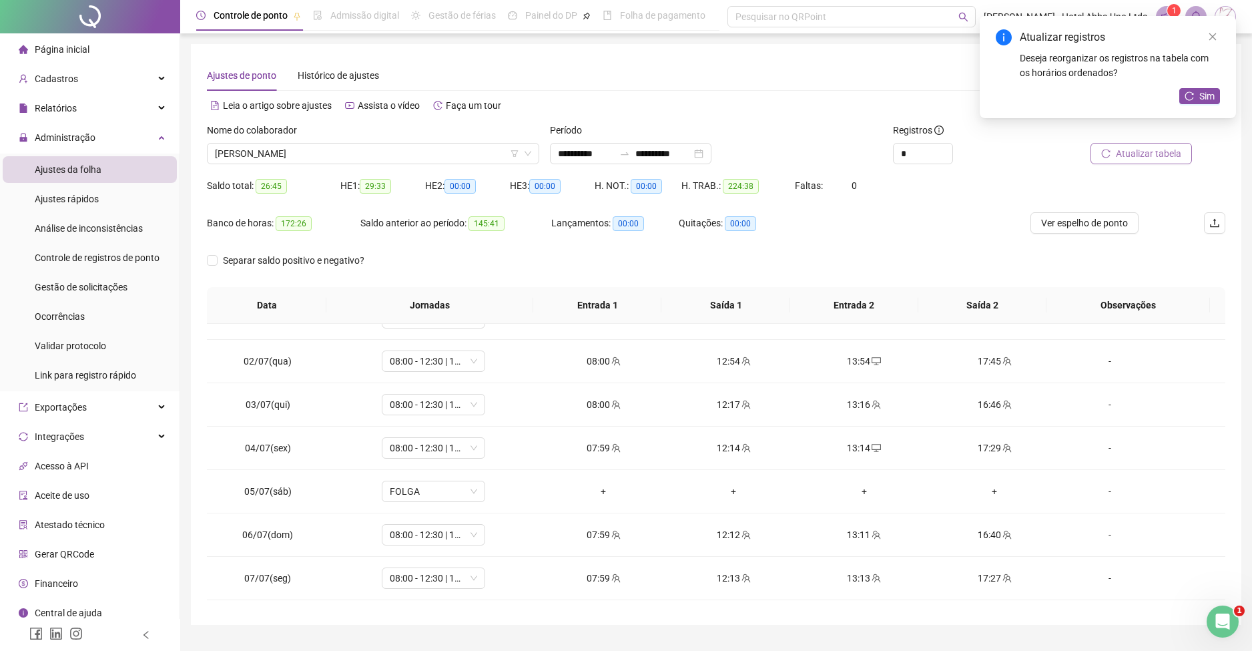
scroll to position [0, 0]
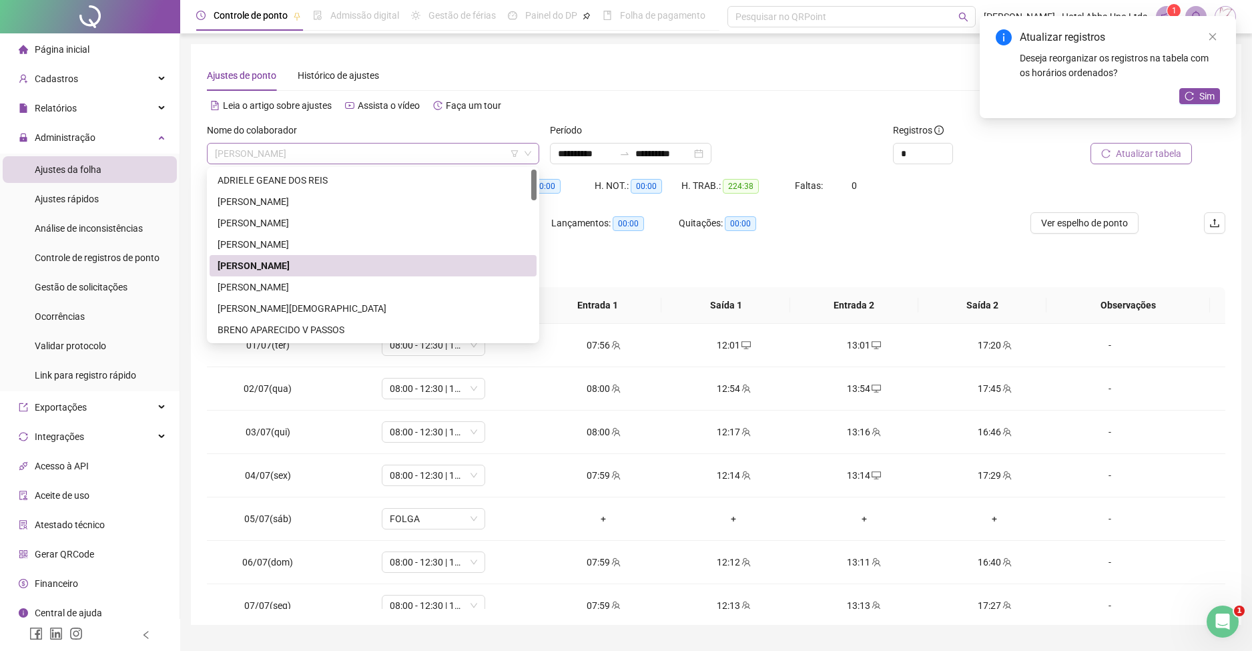
click at [228, 156] on span "[PERSON_NAME]" at bounding box center [373, 154] width 316 height 20
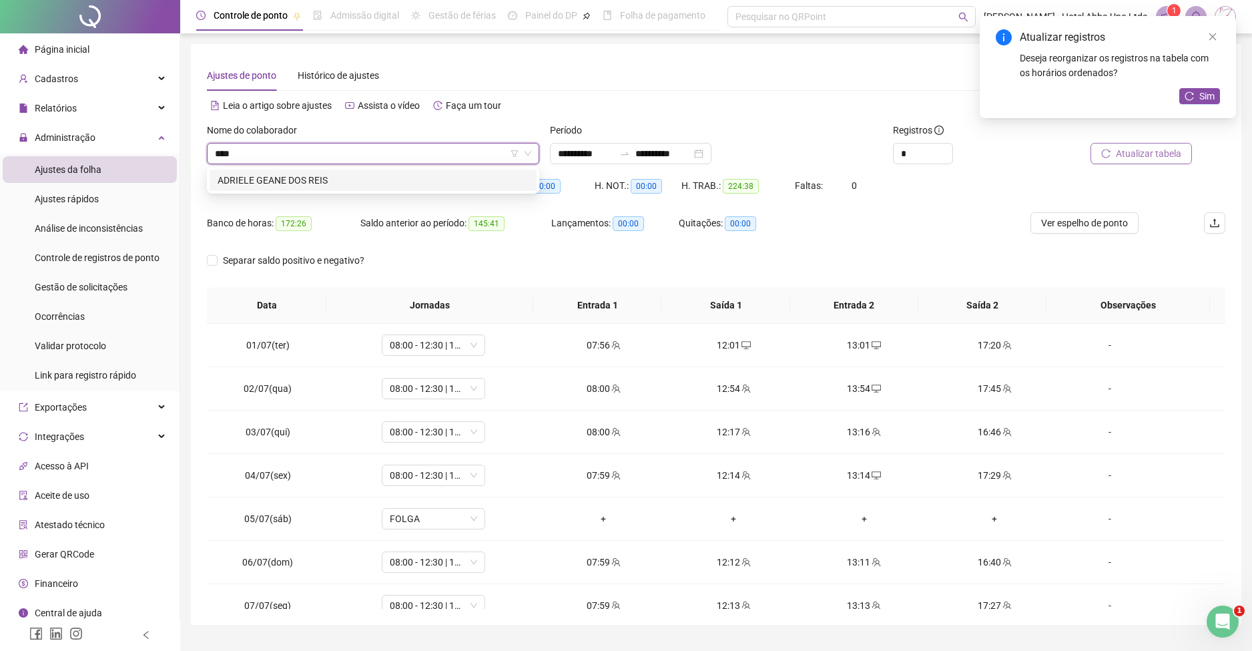
click at [262, 180] on div "ADRIELE GEANE DOS REIS" at bounding box center [373, 180] width 311 height 15
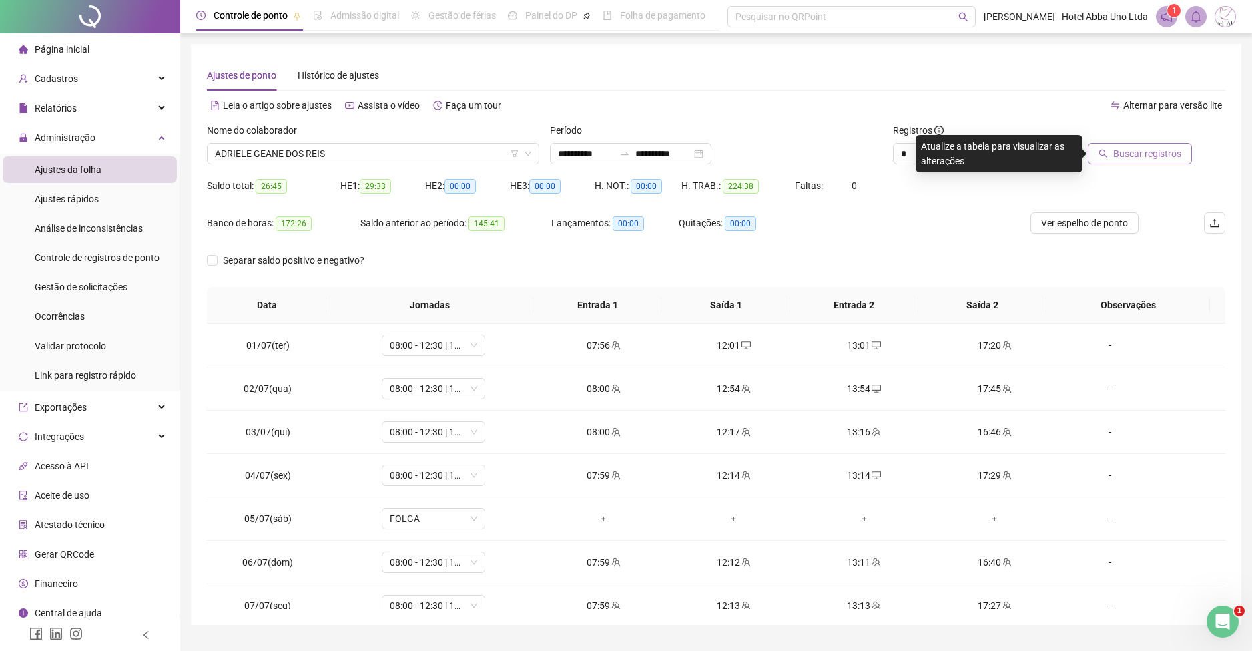
click at [1123, 149] on span "Buscar registros" at bounding box center [1148, 153] width 68 height 15
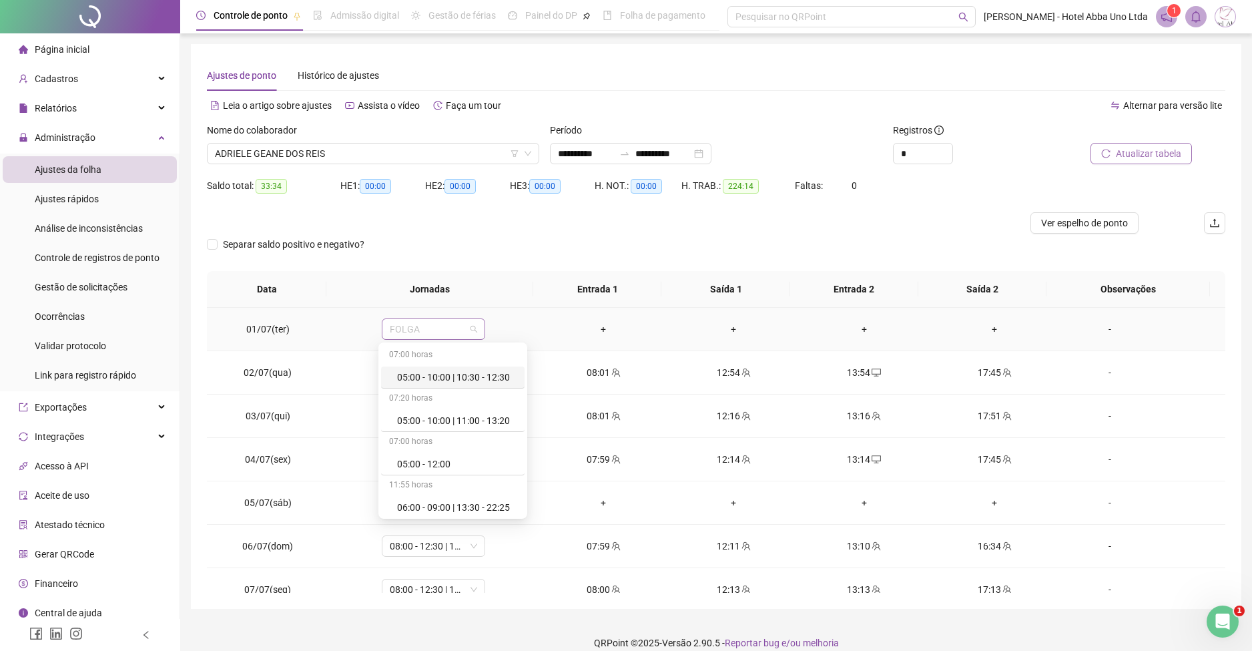
click at [435, 323] on span "FOLGA" at bounding box center [433, 329] width 87 height 20
click at [441, 410] on div "Folga compensatória" at bounding box center [437, 421] width 112 height 22
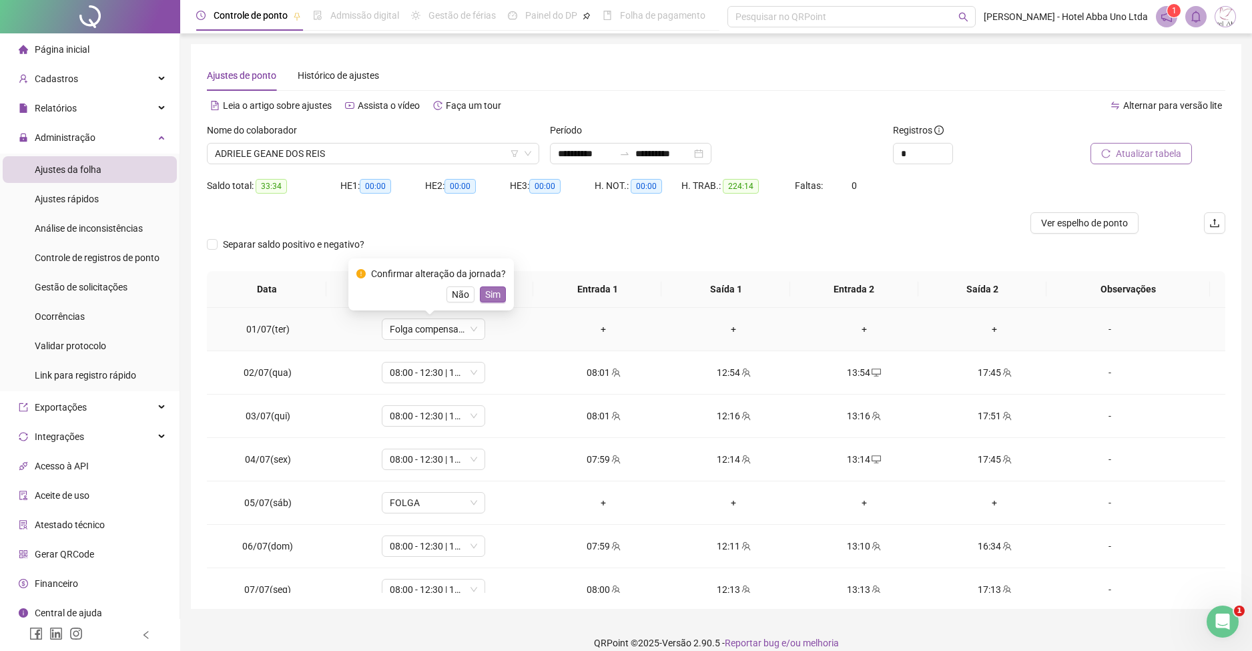
click at [485, 293] on span "Sim" at bounding box center [492, 294] width 15 height 15
click at [232, 152] on span "ADRIELE GEANE DOS REIS" at bounding box center [373, 154] width 316 height 20
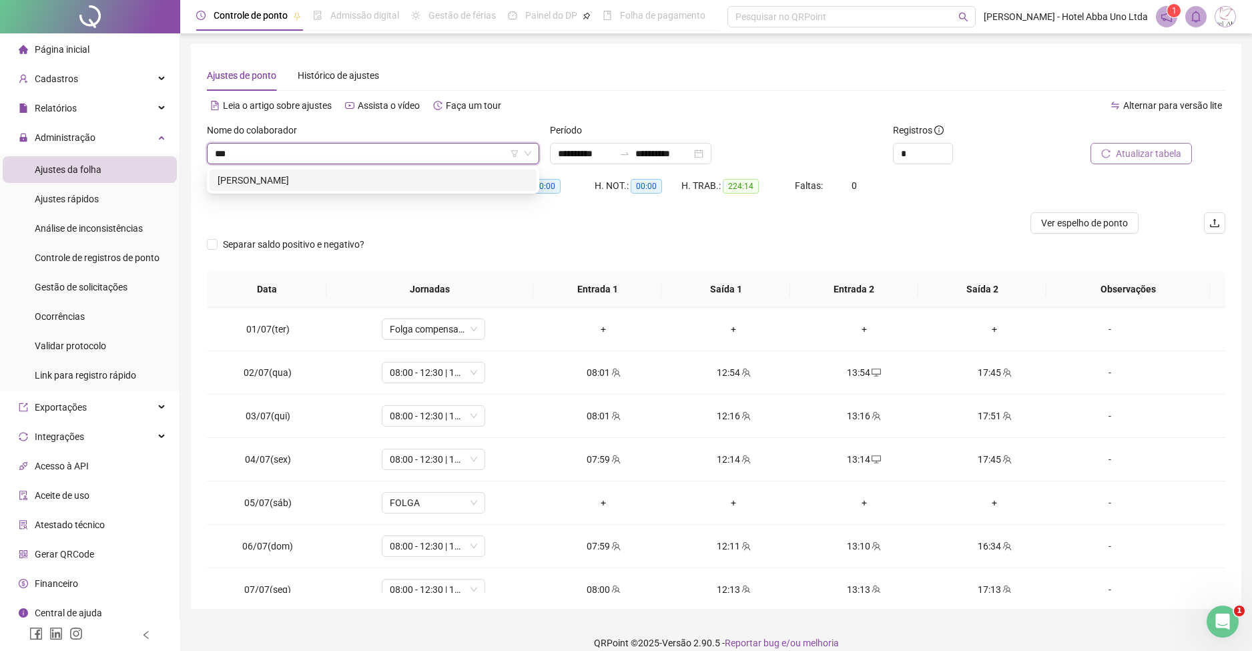
click at [245, 180] on div "[PERSON_NAME]" at bounding box center [373, 180] width 311 height 15
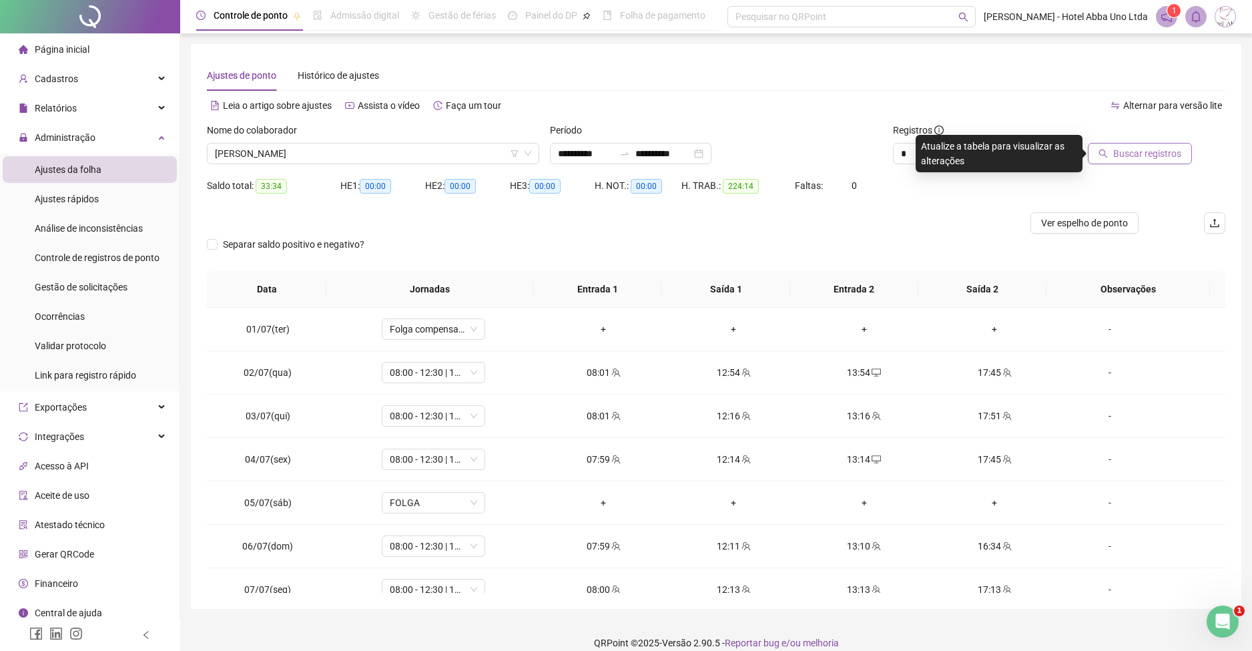
click at [1126, 153] on span "Buscar registros" at bounding box center [1148, 153] width 68 height 15
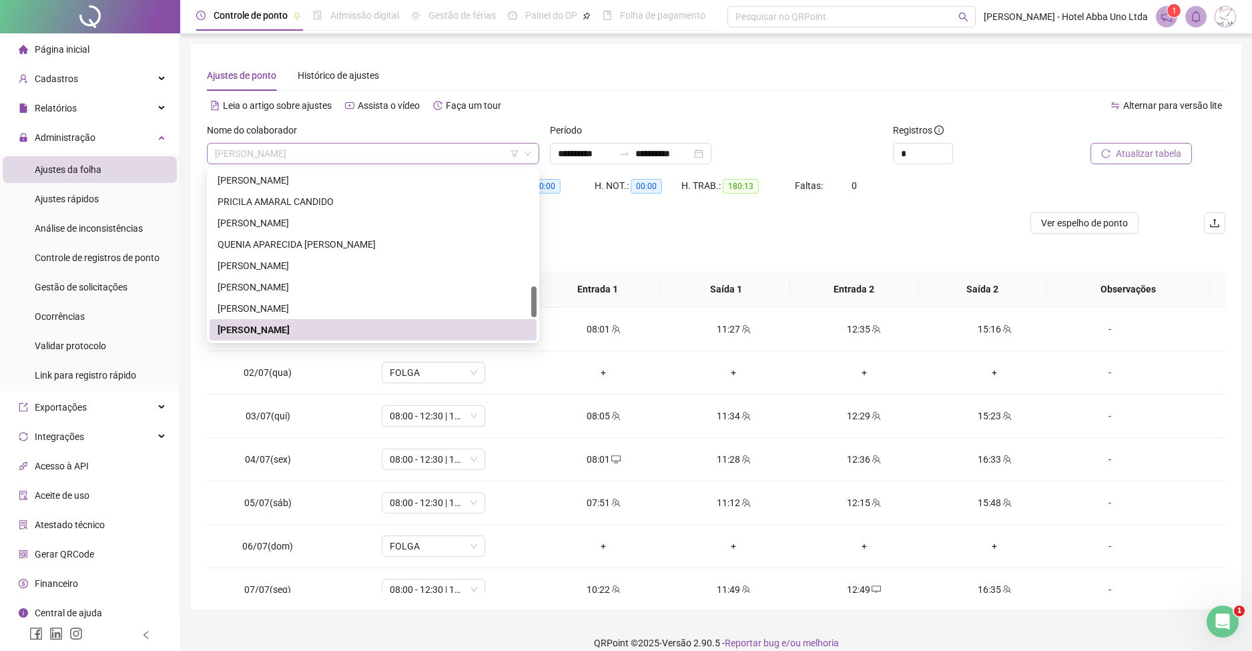
click at [215, 149] on span "[PERSON_NAME]" at bounding box center [373, 154] width 316 height 20
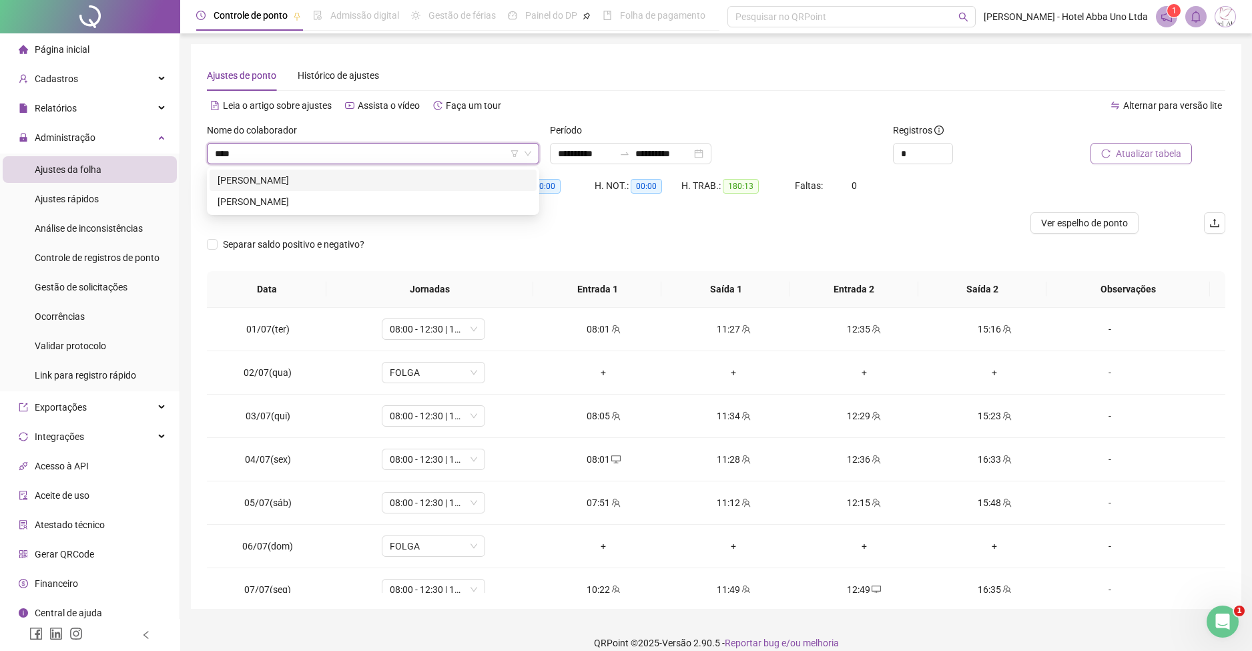
click at [243, 176] on div "[PERSON_NAME]" at bounding box center [373, 180] width 311 height 15
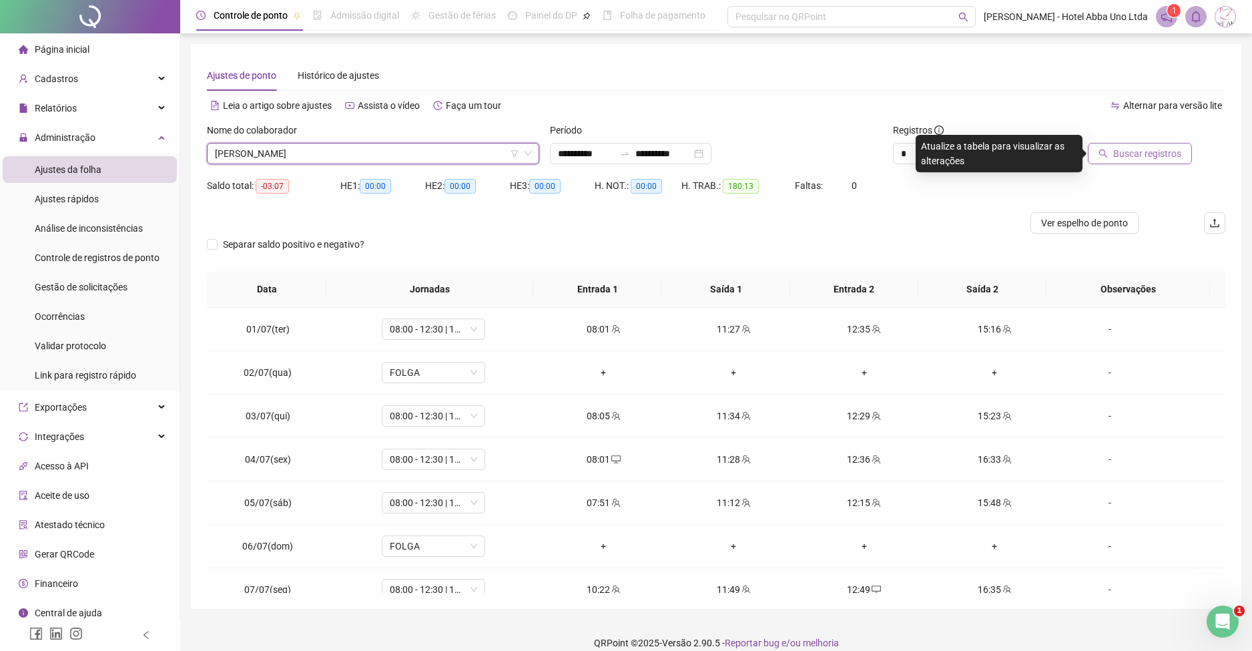
click at [1144, 156] on span "Buscar registros" at bounding box center [1148, 153] width 68 height 15
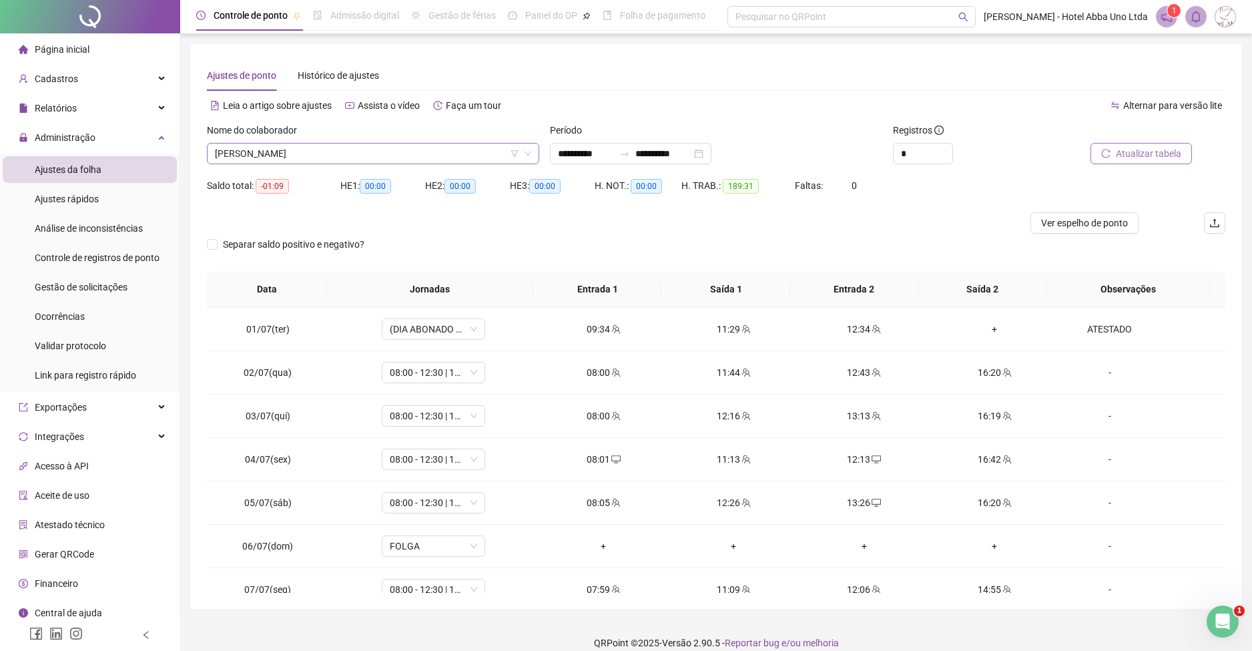
scroll to position [385, 0]
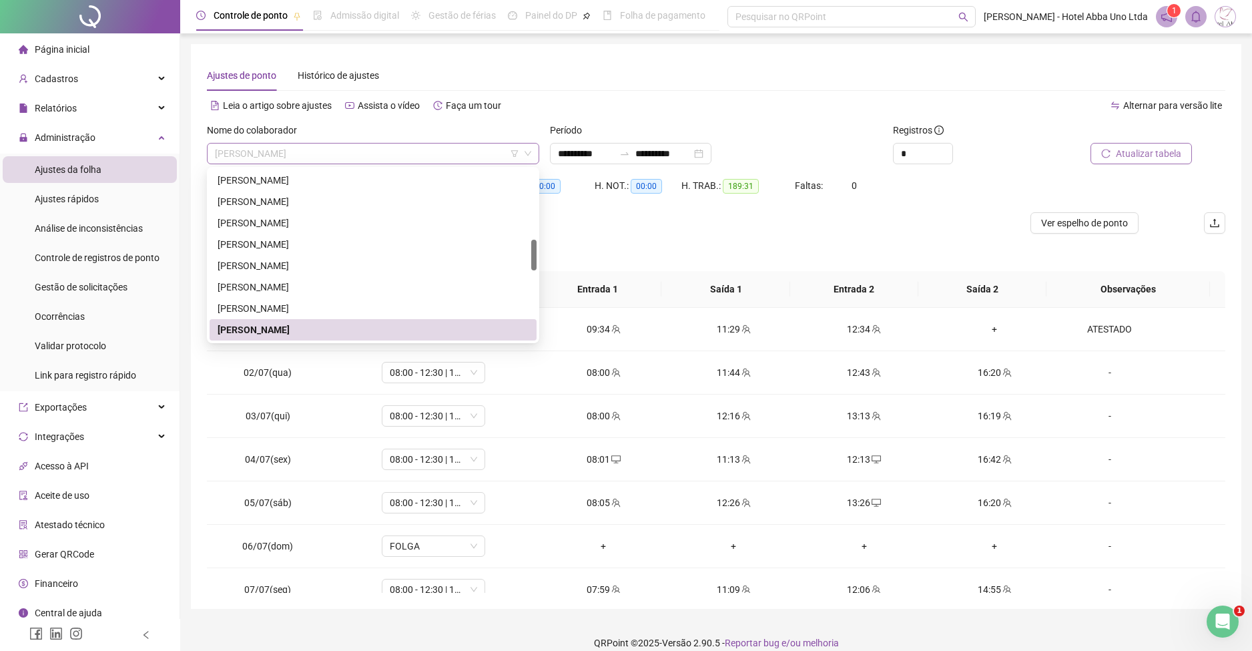
click at [241, 151] on span "[PERSON_NAME]" at bounding box center [373, 154] width 316 height 20
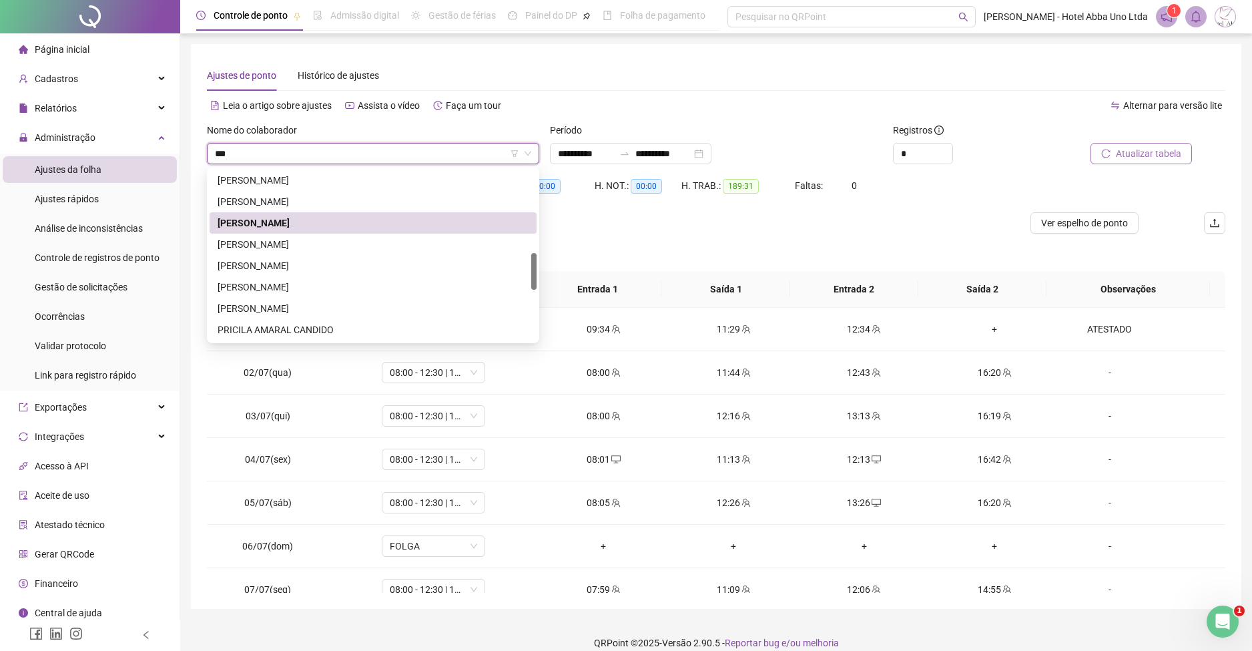
scroll to position [0, 0]
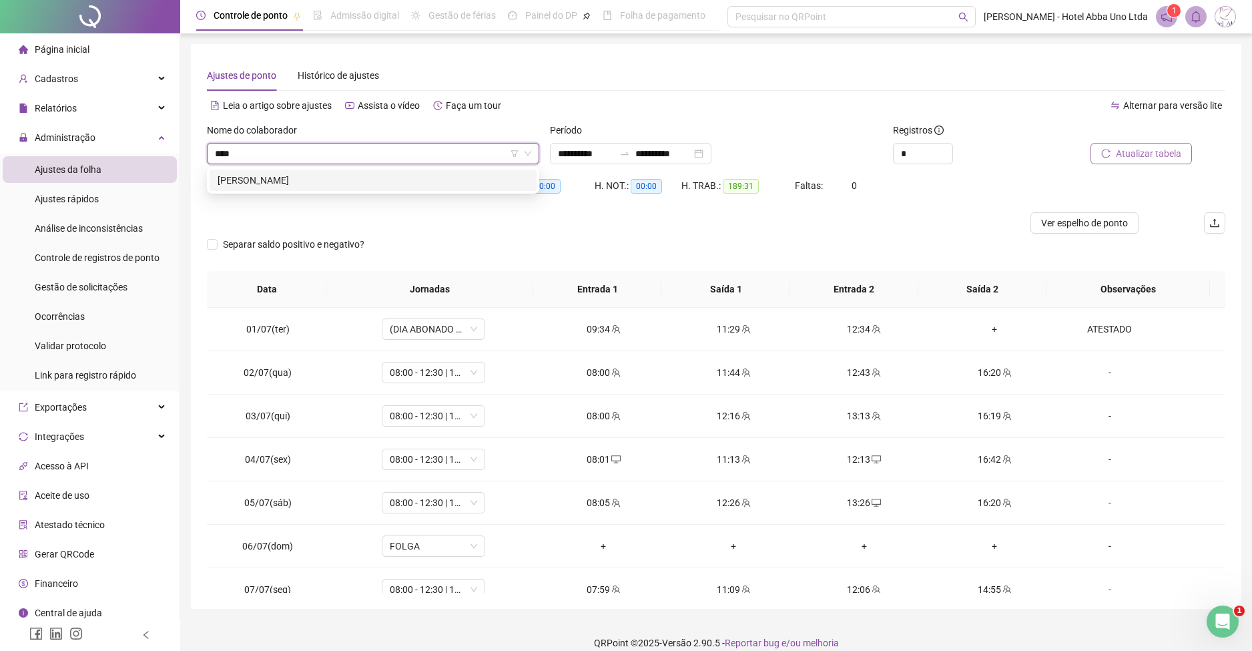
click at [244, 170] on div "[PERSON_NAME]" at bounding box center [373, 180] width 327 height 21
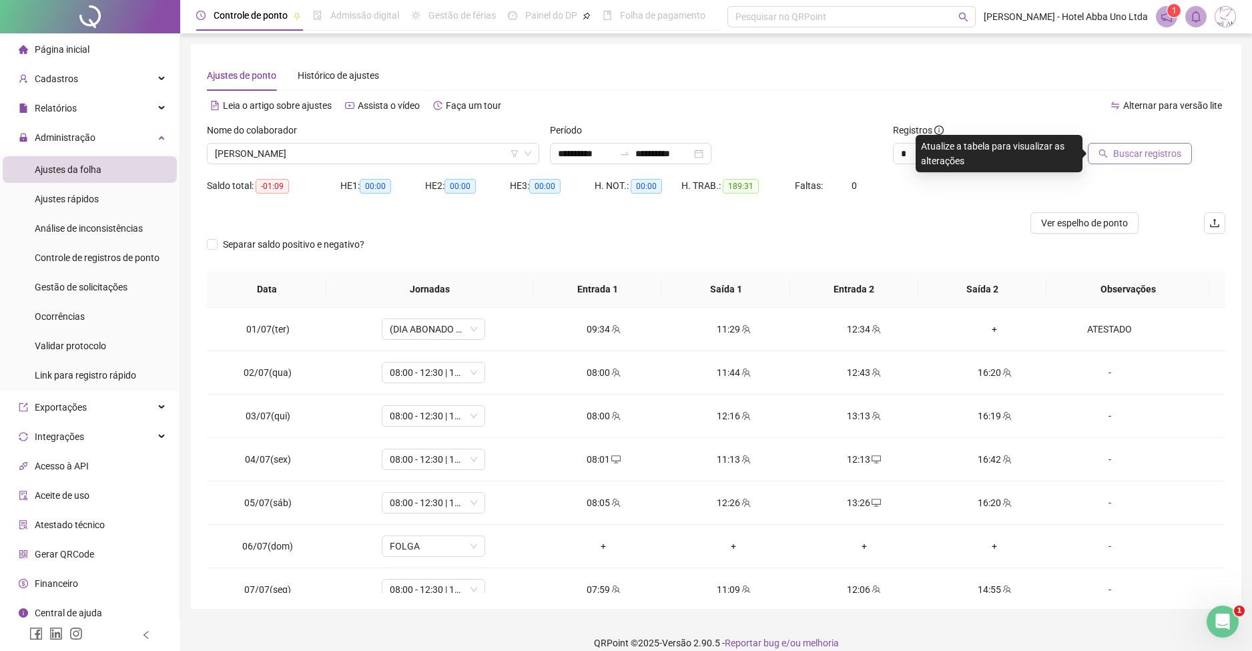
click at [1142, 145] on button "Buscar registros" at bounding box center [1140, 153] width 104 height 21
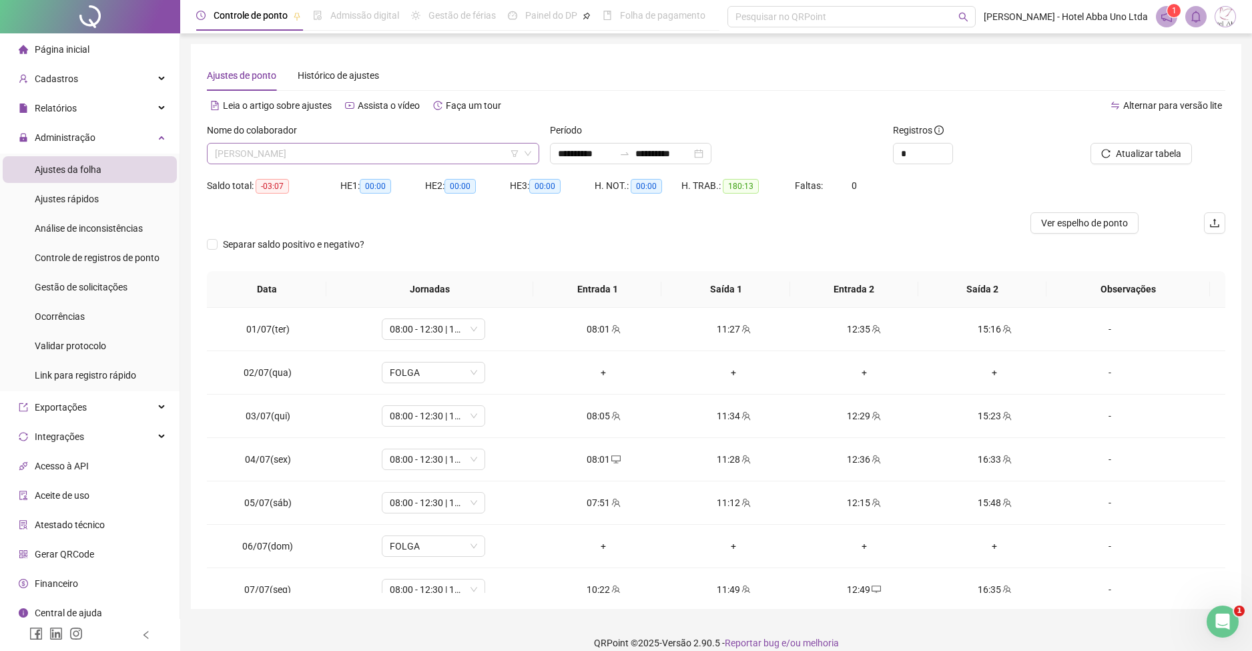
click at [236, 154] on span "[PERSON_NAME]" at bounding box center [373, 154] width 316 height 20
click at [255, 183] on div "[PERSON_NAME]" at bounding box center [373, 180] width 311 height 15
click at [1141, 154] on span "Buscar registros" at bounding box center [1148, 153] width 68 height 15
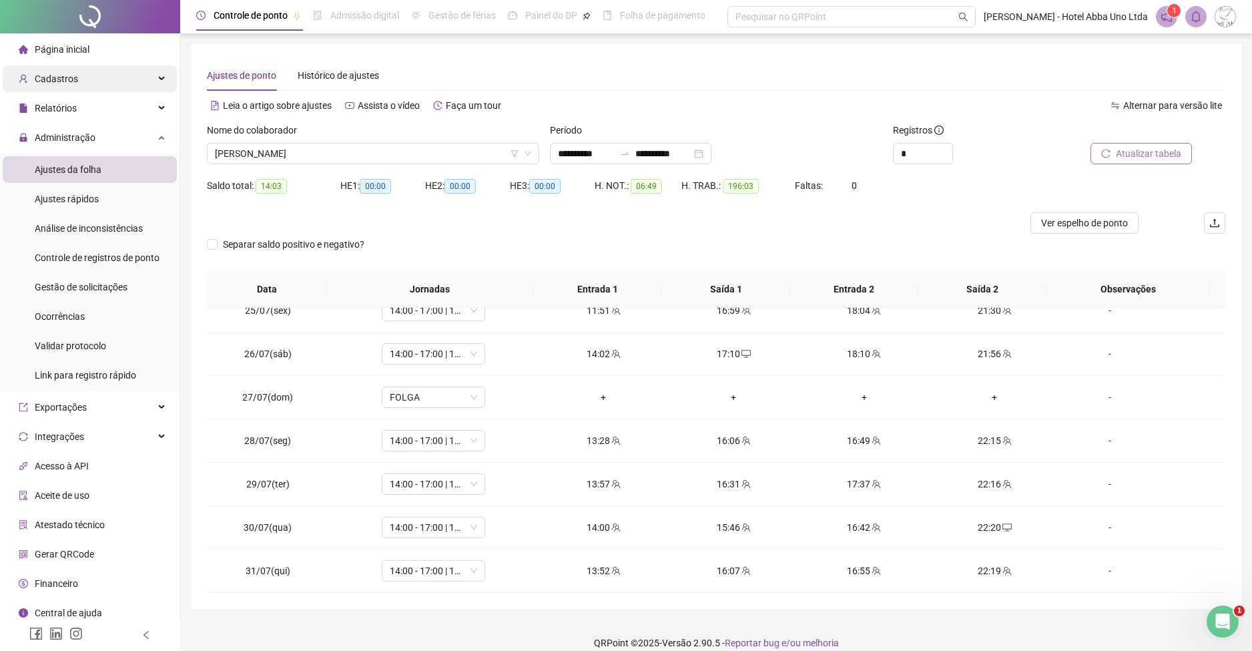
click at [68, 79] on span "Cadastros" at bounding box center [56, 78] width 43 height 11
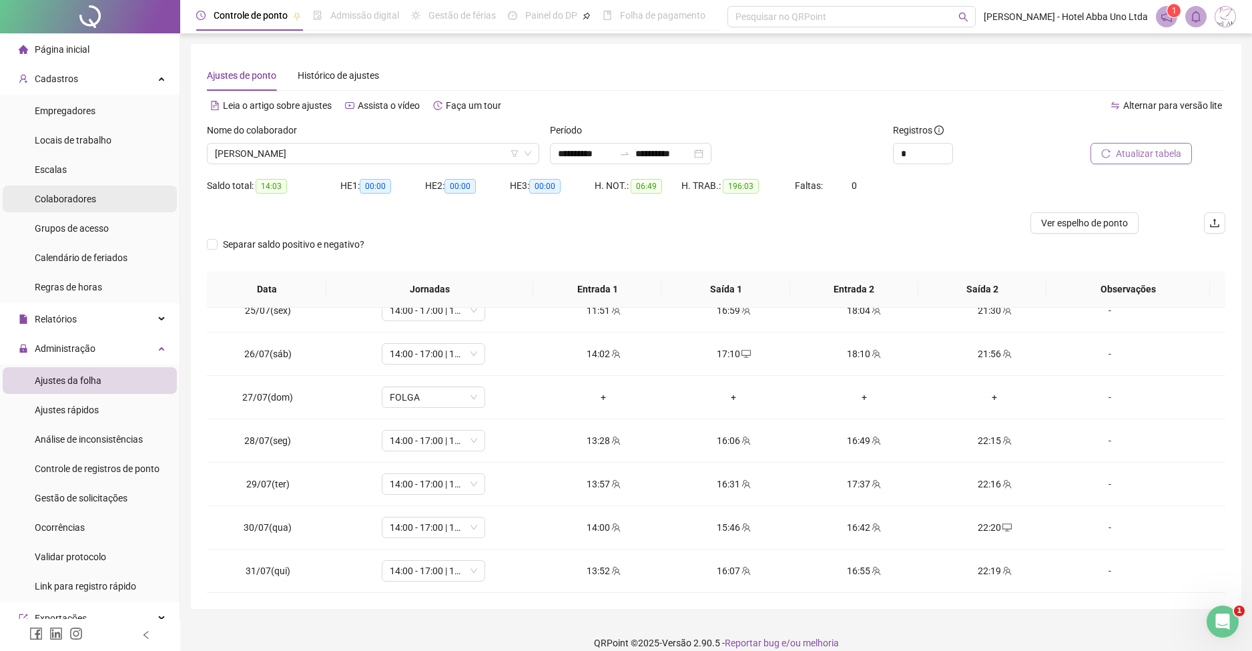
click at [53, 202] on span "Colaboradores" at bounding box center [65, 199] width 61 height 11
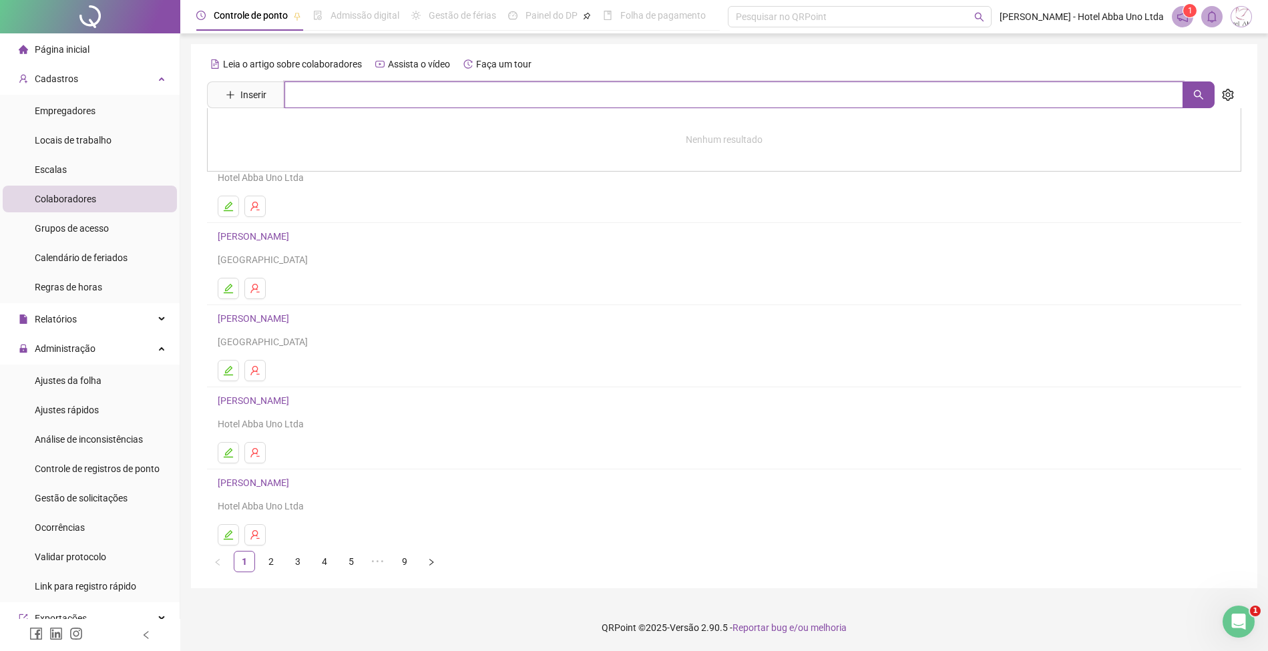
click at [336, 101] on input "text" at bounding box center [733, 94] width 899 height 27
click at [303, 134] on link "[PERSON_NAME]" at bounding box center [267, 134] width 71 height 11
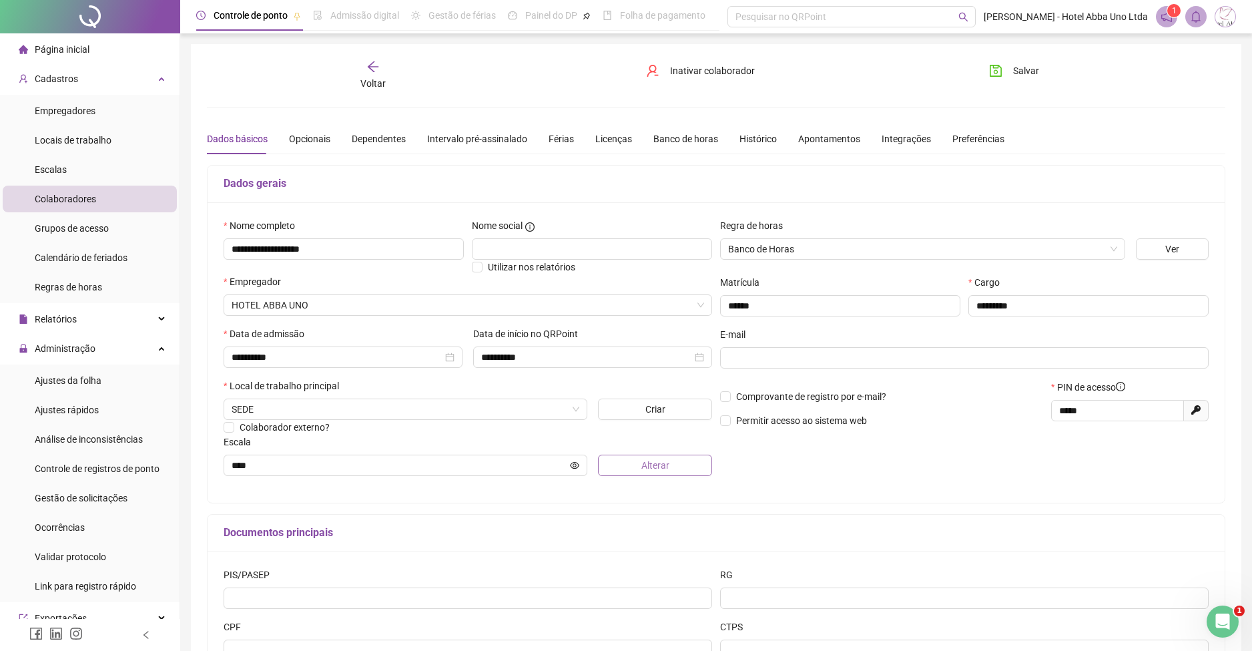
click at [680, 459] on button "Alterar" at bounding box center [655, 465] width 114 height 21
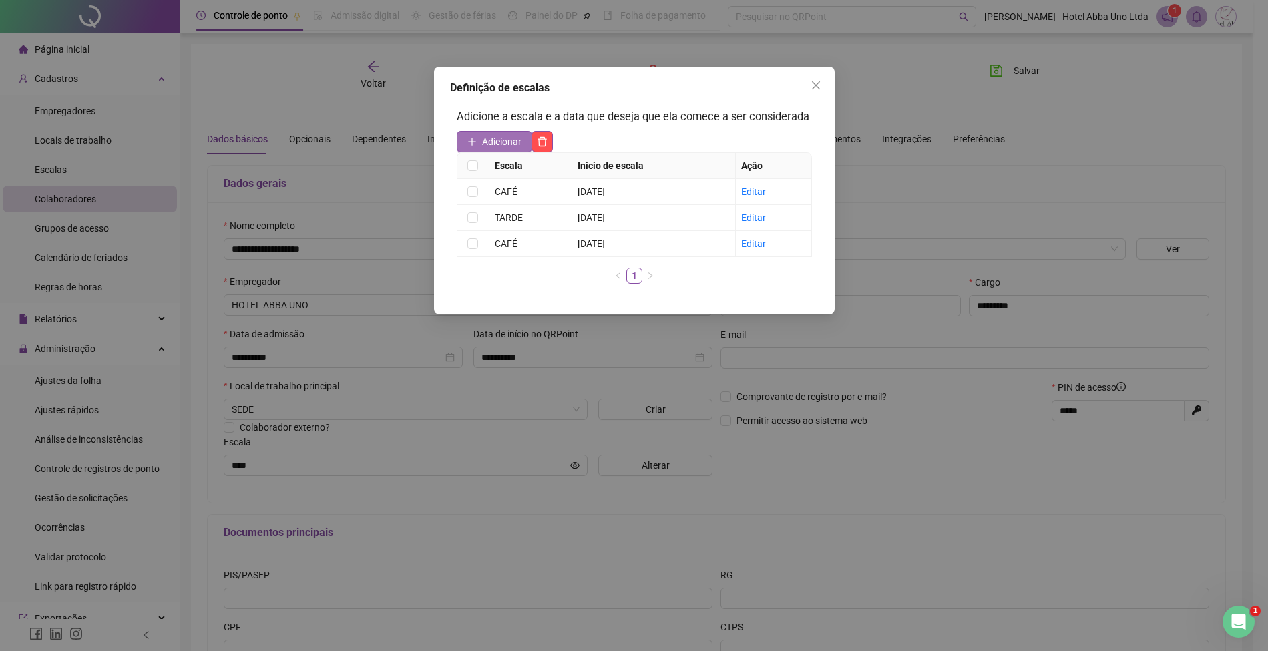
click at [505, 137] on span "Adicionar" at bounding box center [501, 141] width 39 height 15
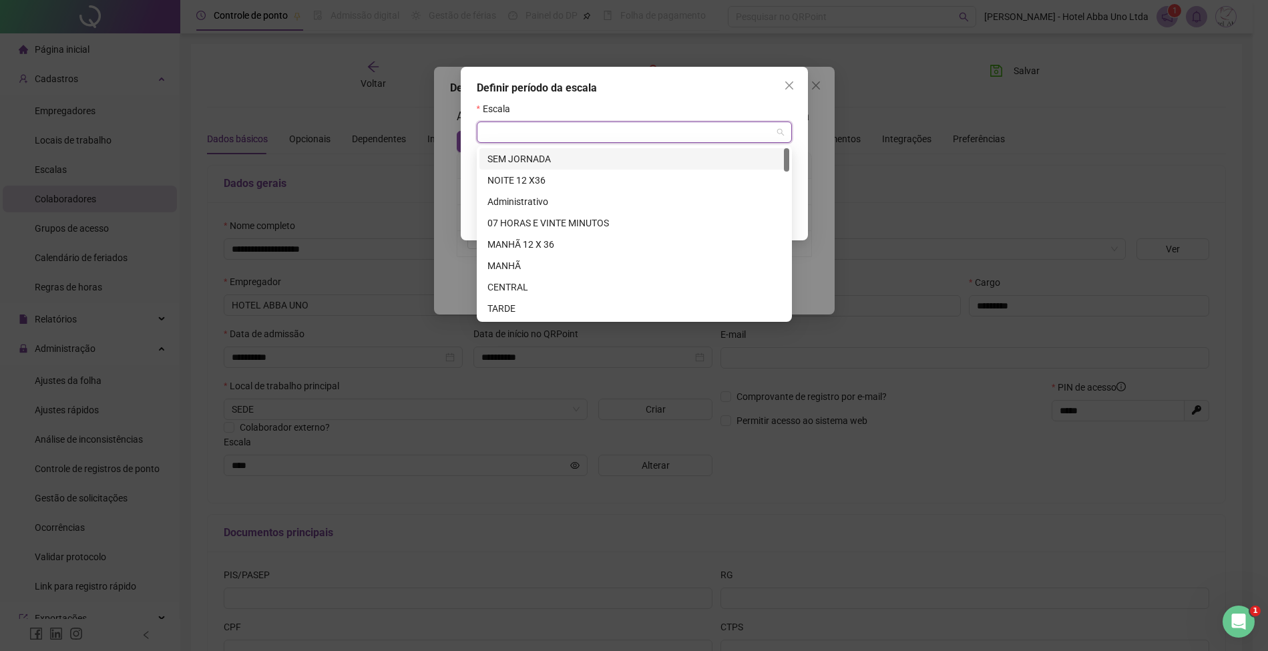
click at [505, 136] on input "search" at bounding box center [628, 132] width 287 height 20
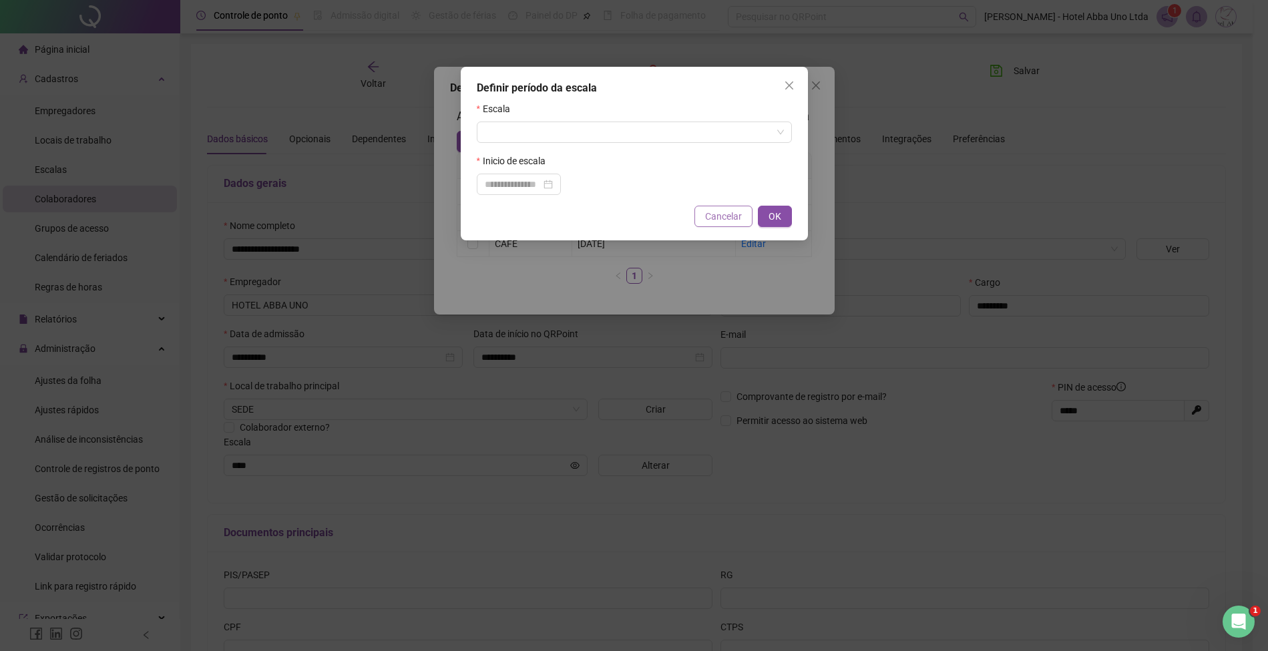
click at [733, 221] on span "Cancelar" at bounding box center [723, 216] width 37 height 15
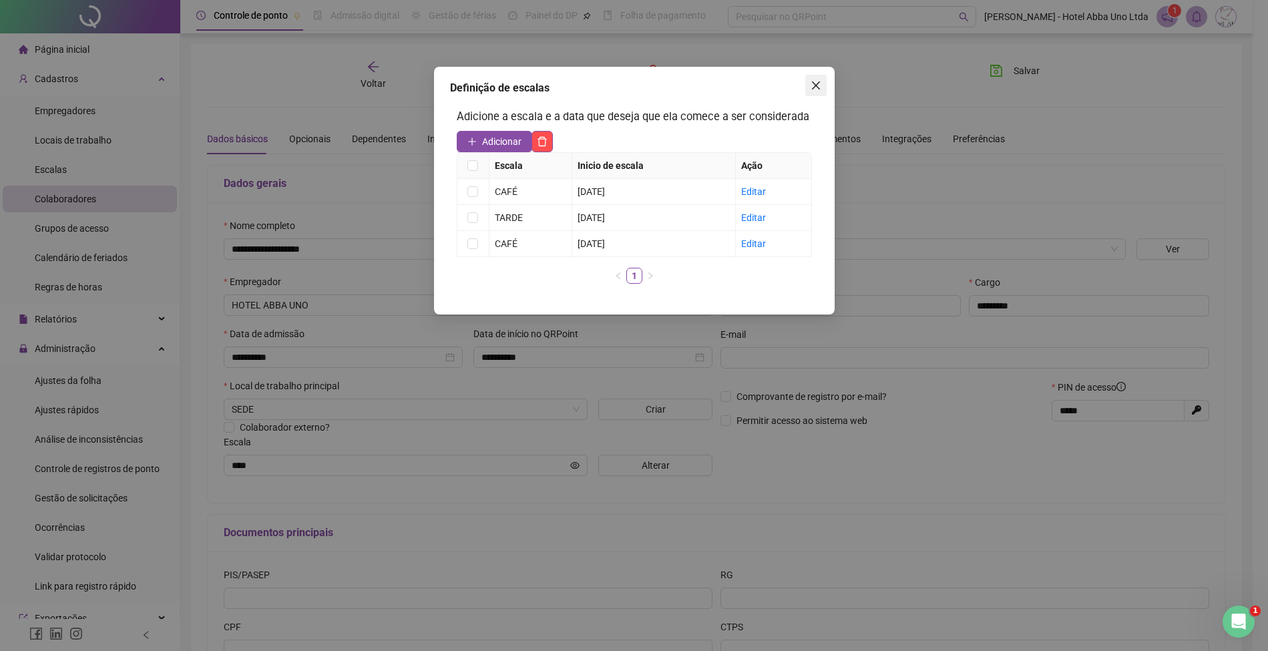
click at [816, 85] on icon "close" at bounding box center [815, 85] width 8 height 8
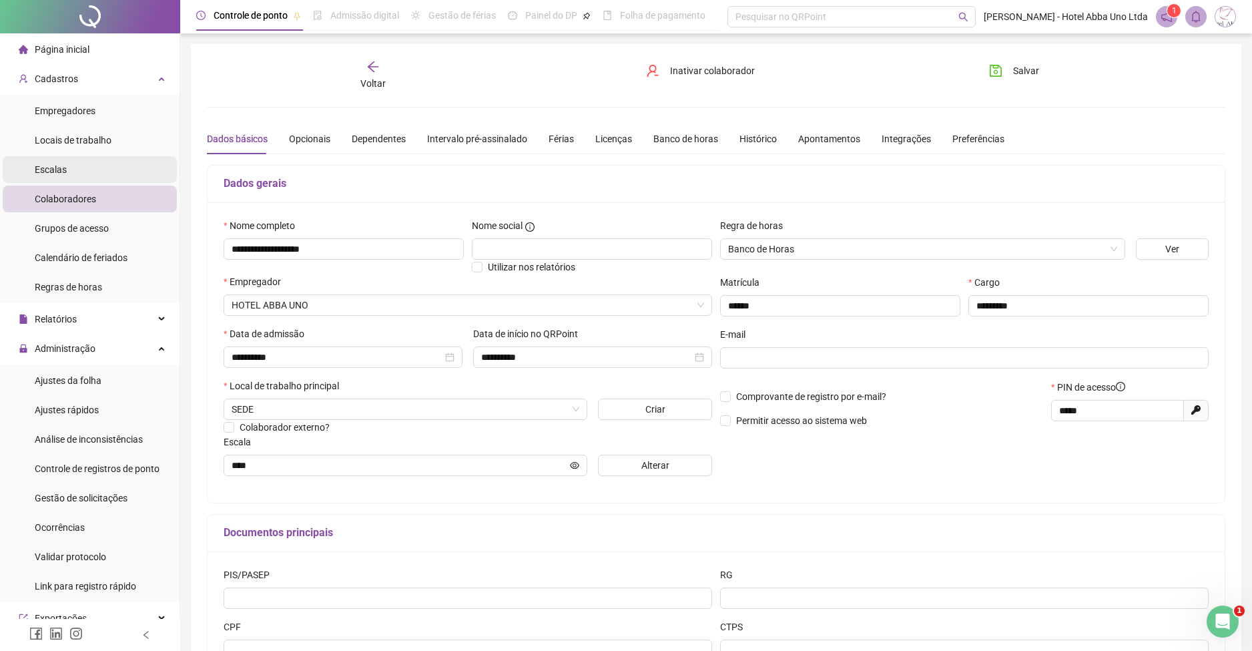
click at [62, 164] on span "Escalas" at bounding box center [51, 169] width 32 height 11
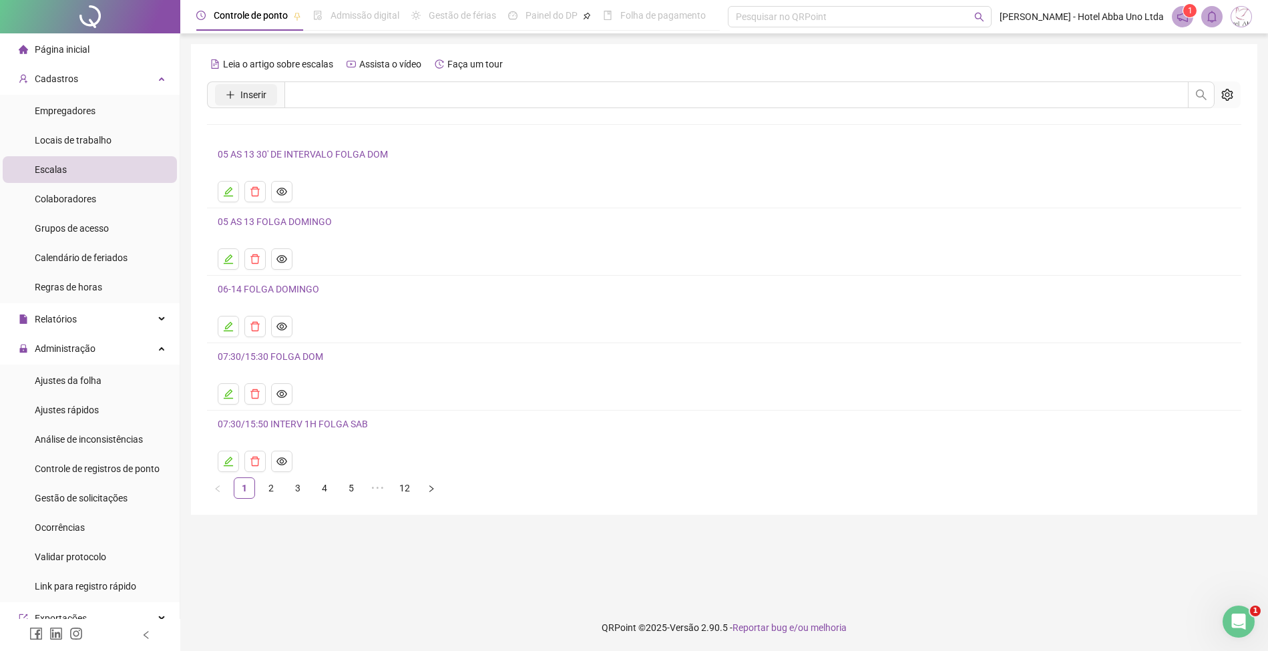
click at [260, 89] on span "Inserir" at bounding box center [253, 94] width 26 height 15
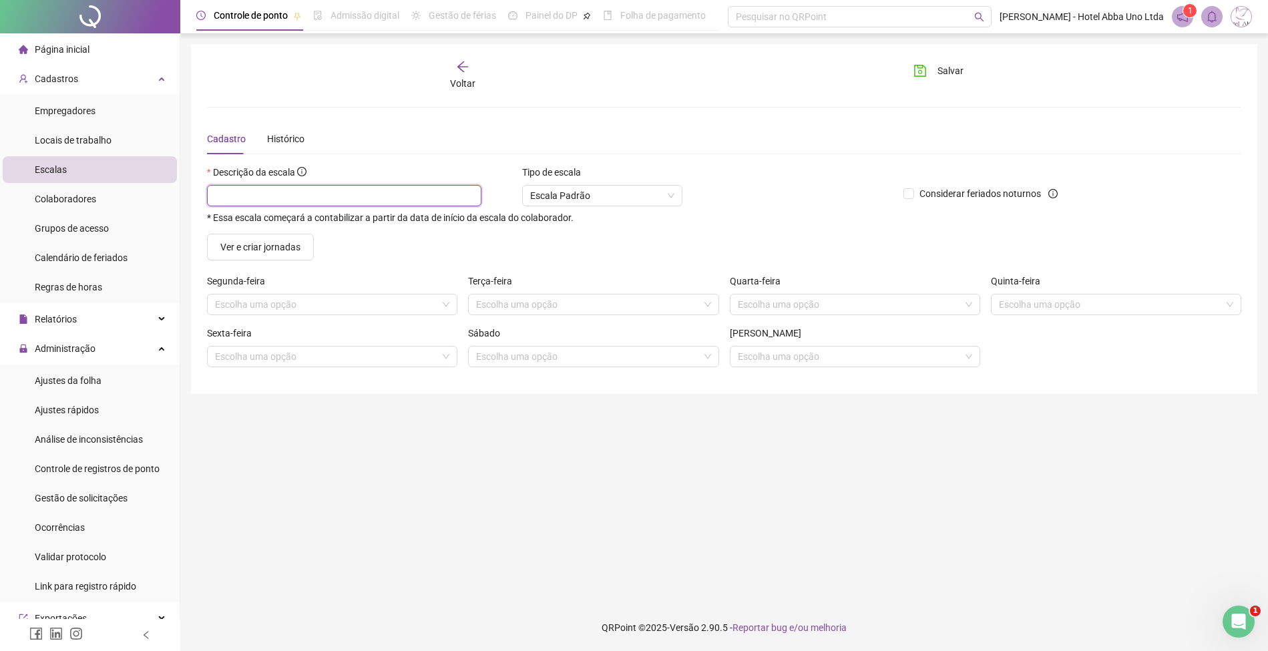
click at [242, 194] on input "text" at bounding box center [344, 195] width 274 height 21
click at [798, 360] on input "search" at bounding box center [849, 356] width 222 height 20
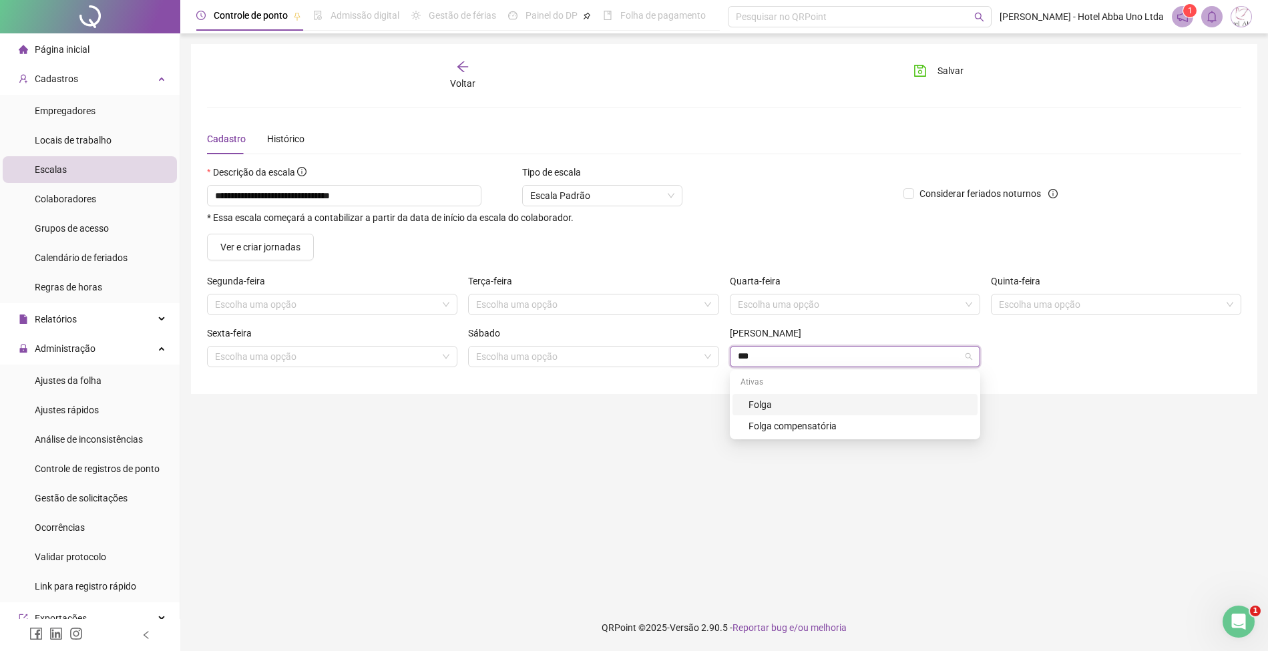
click at [763, 402] on div "Folga" at bounding box center [858, 404] width 221 height 15
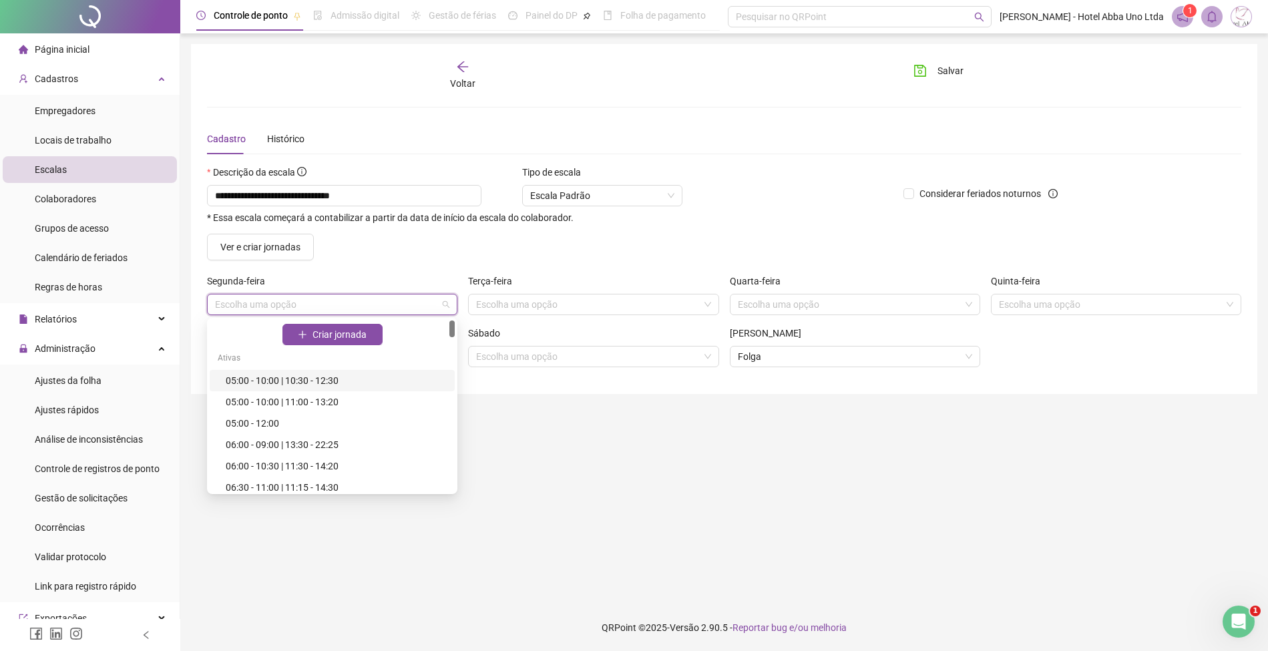
click at [375, 305] on input "search" at bounding box center [326, 304] width 222 height 20
click at [301, 401] on div "05:00 - 10:00 | 11:00 - 13:20" at bounding box center [336, 402] width 221 height 15
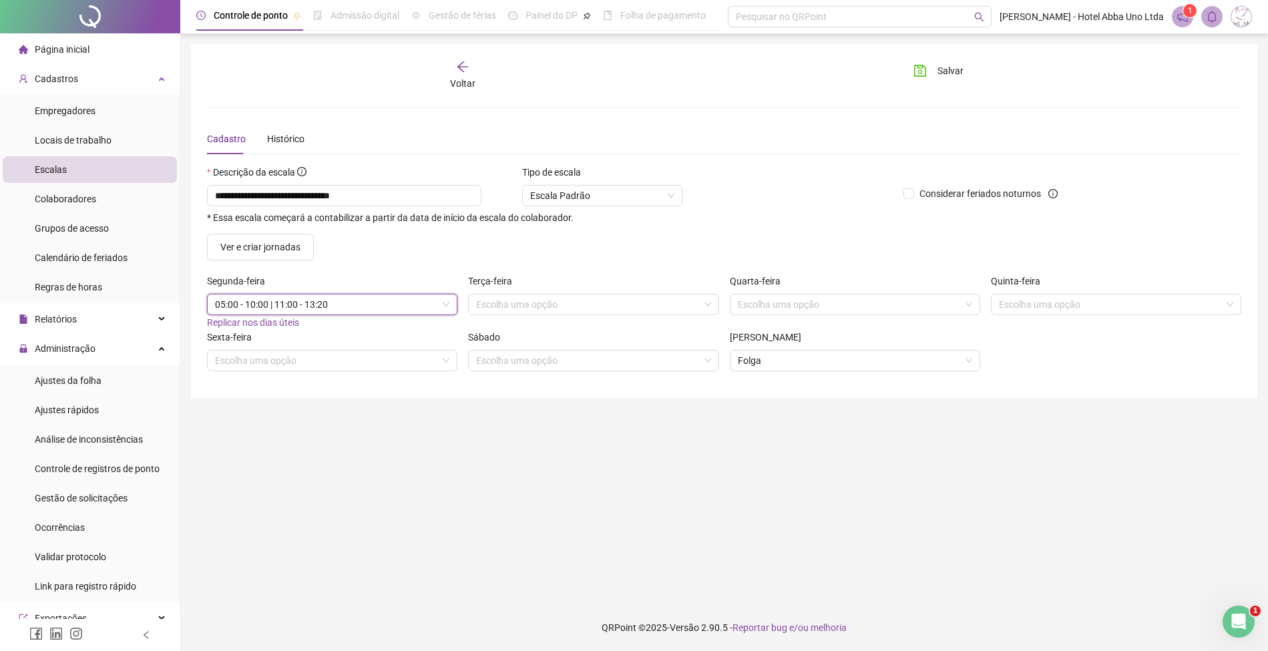
click at [294, 320] on span "Replicar nos dias úteis" at bounding box center [253, 322] width 92 height 11
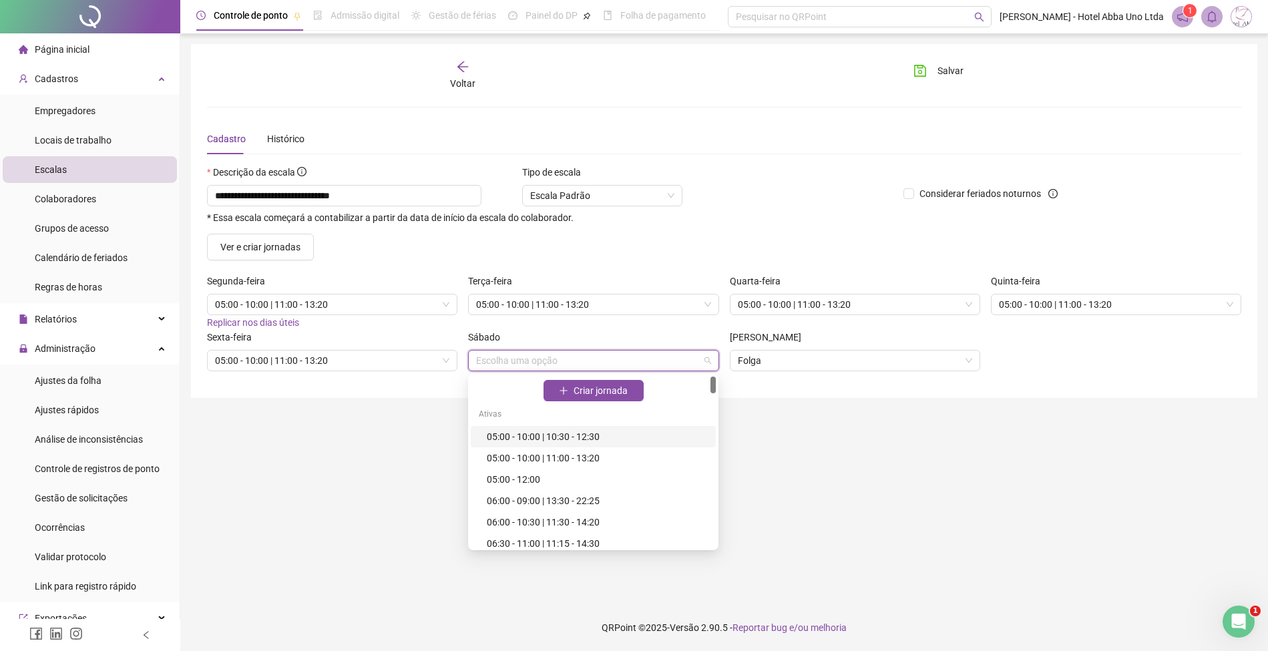
click at [515, 356] on input "search" at bounding box center [587, 360] width 222 height 20
click at [524, 463] on div "05:00 - 10:00 | 11:00 - 13:20" at bounding box center [597, 458] width 221 height 15
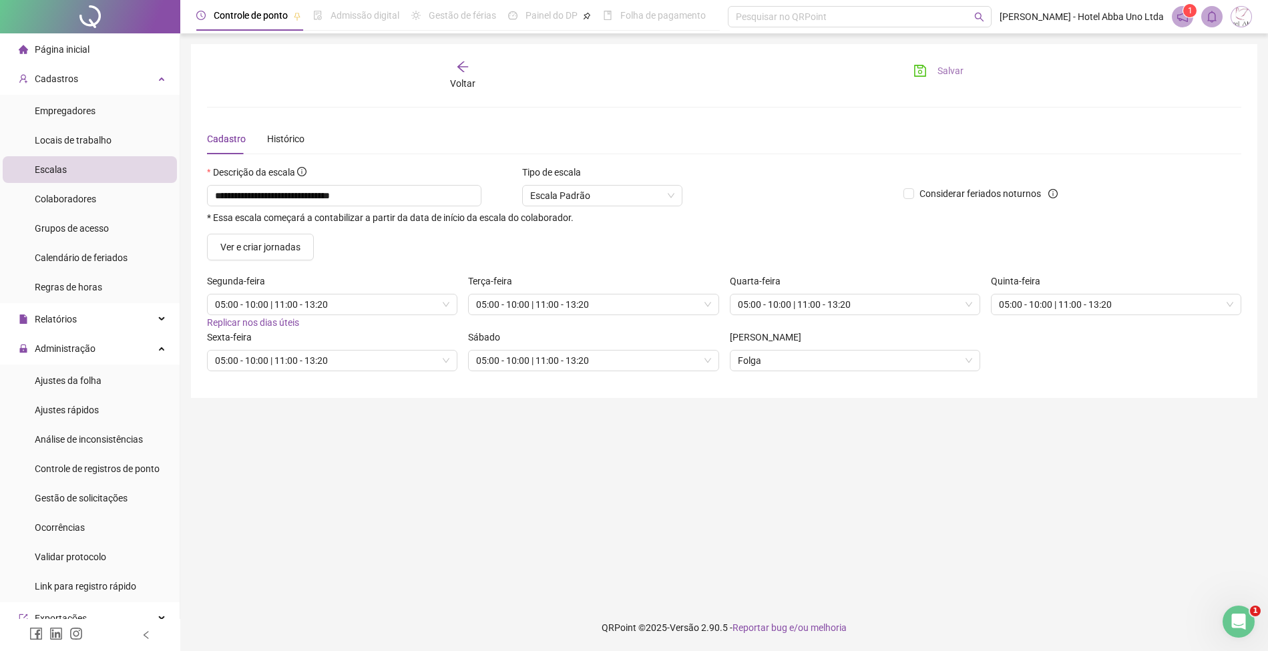
click at [949, 71] on span "Salvar" at bounding box center [950, 70] width 26 height 15
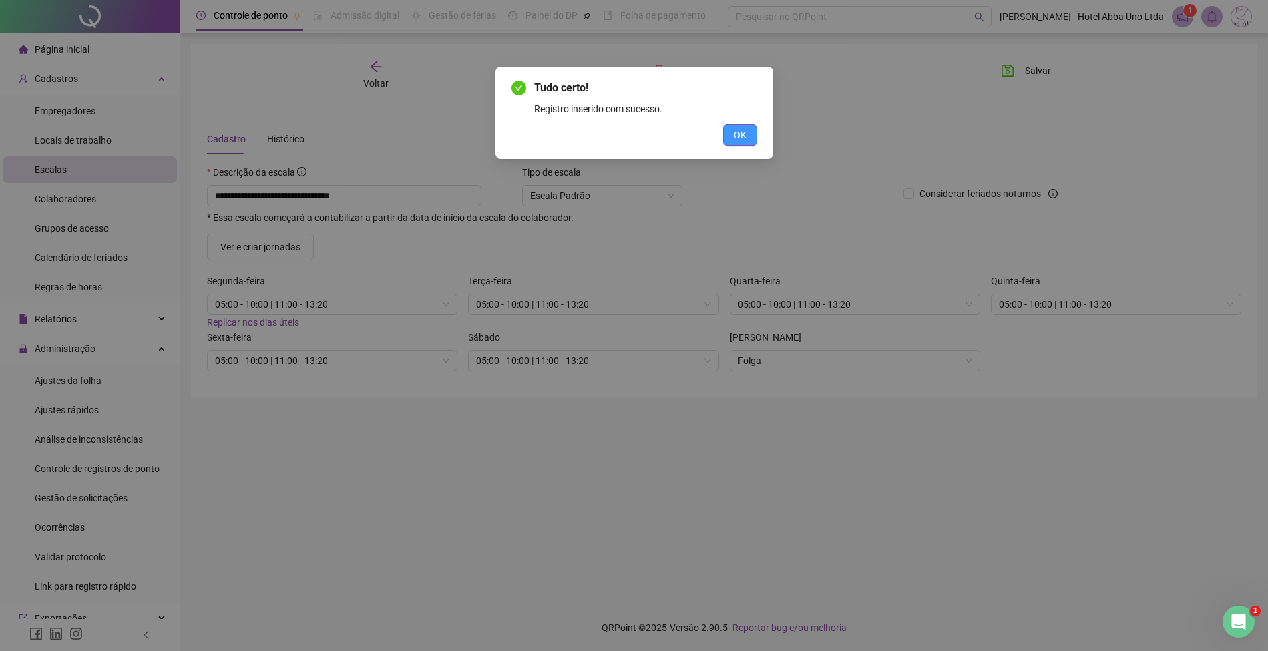
click at [740, 128] on span "OK" at bounding box center [740, 135] width 13 height 15
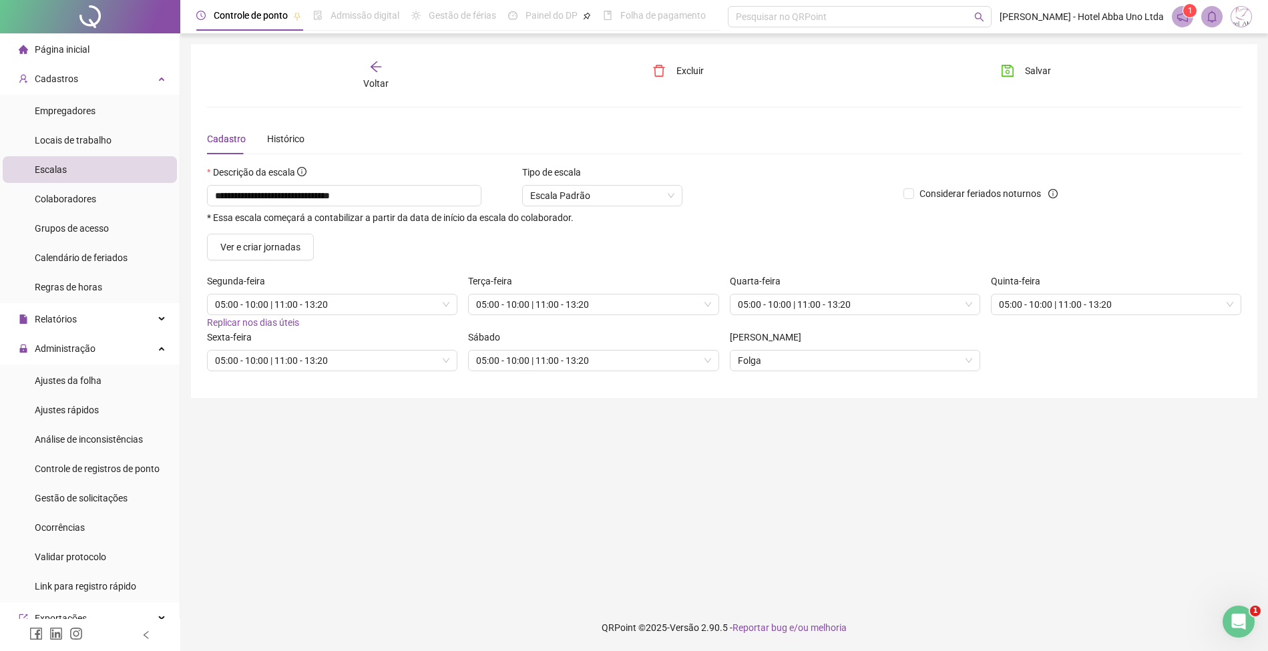
click at [384, 78] on span "Voltar" at bounding box center [375, 83] width 25 height 11
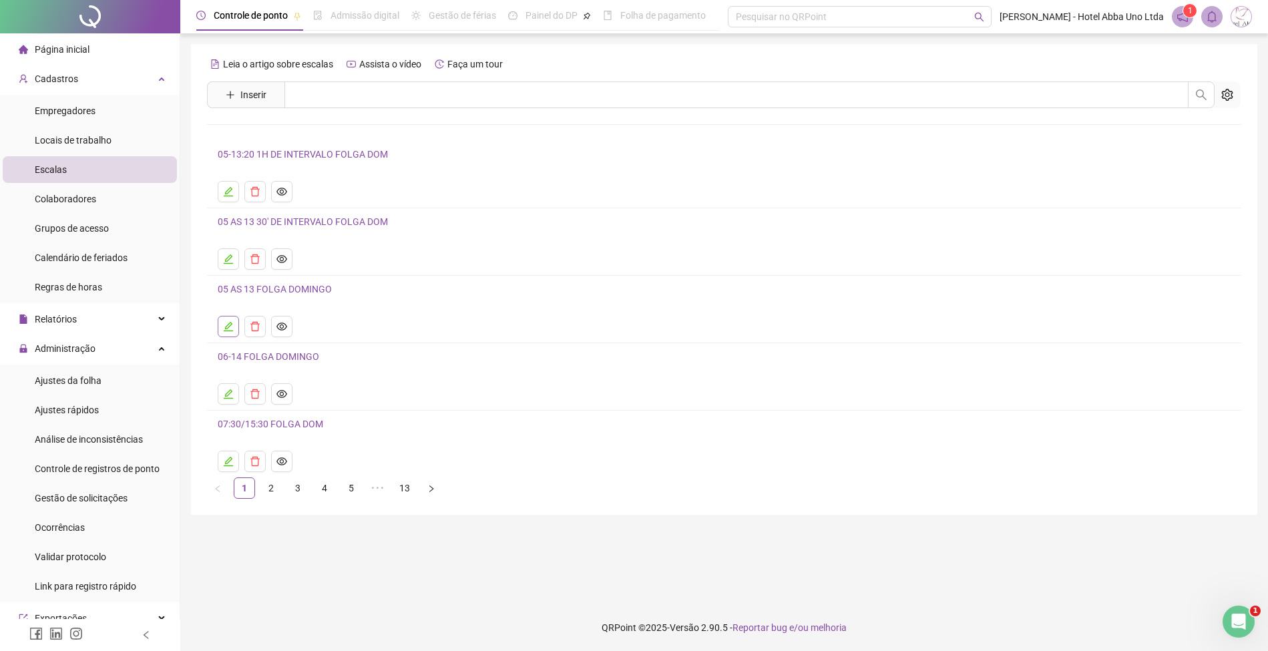
click at [231, 325] on icon "edit" at bounding box center [228, 326] width 11 height 11
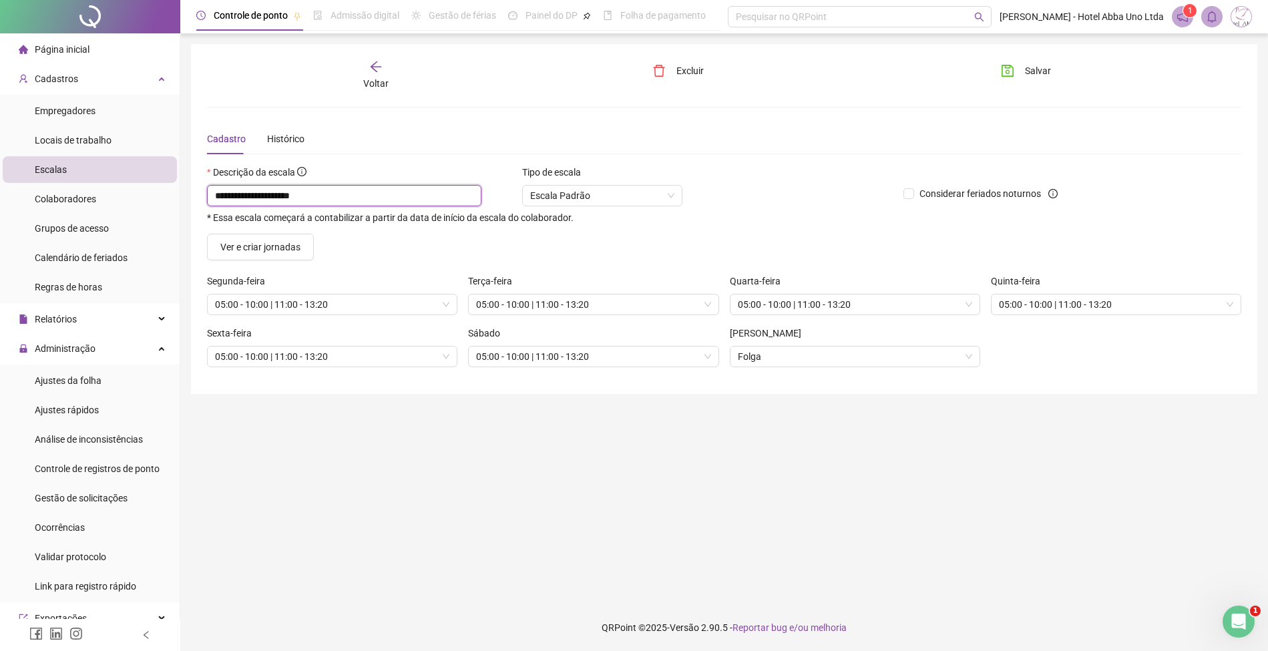
click at [250, 194] on input "**********" at bounding box center [344, 195] width 274 height 21
click at [1025, 67] on span "Salvar" at bounding box center [1038, 70] width 26 height 15
click at [379, 78] on span "Voltar" at bounding box center [375, 83] width 25 height 11
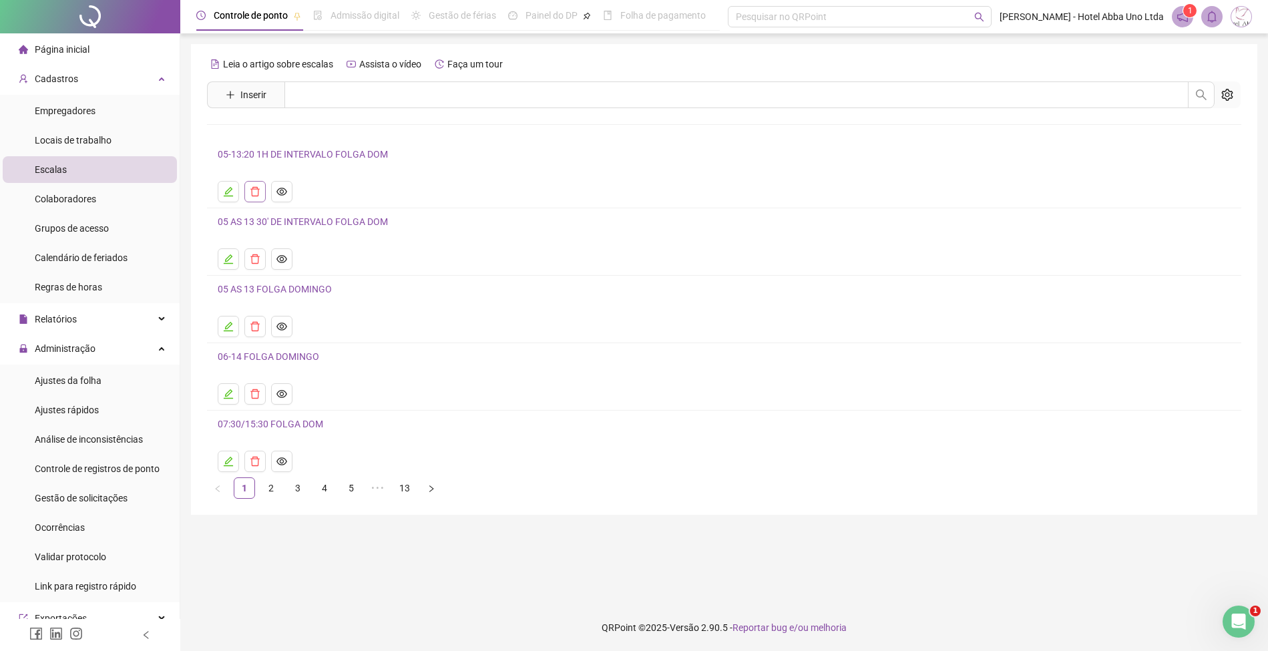
click at [256, 188] on icon "delete" at bounding box center [255, 191] width 11 height 11
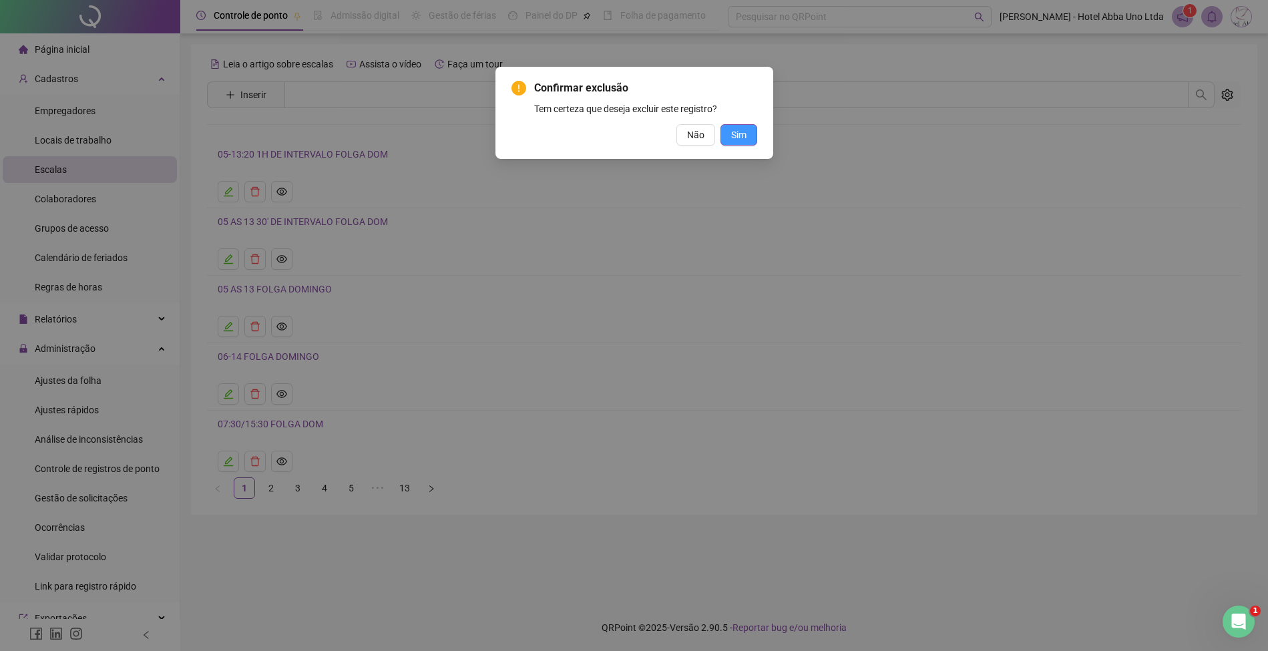
click at [740, 138] on span "Sim" at bounding box center [738, 135] width 15 height 15
click at [735, 138] on span "OK" at bounding box center [740, 135] width 13 height 15
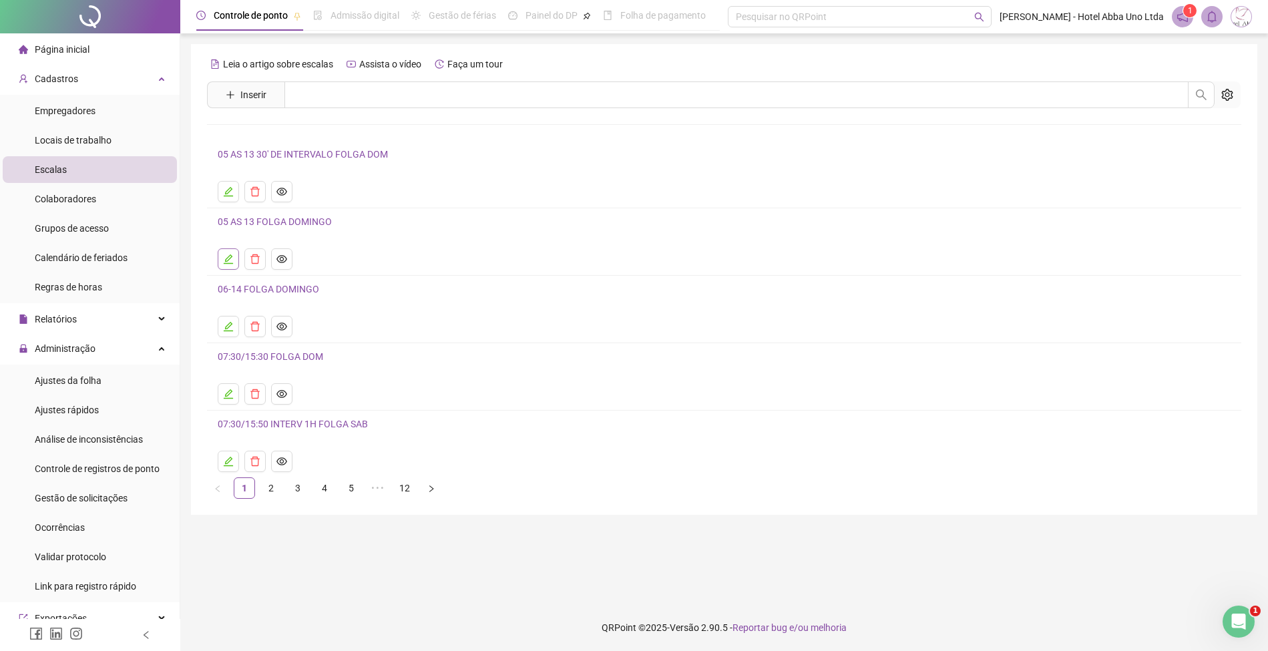
click at [231, 254] on icon "edit" at bounding box center [228, 259] width 11 height 11
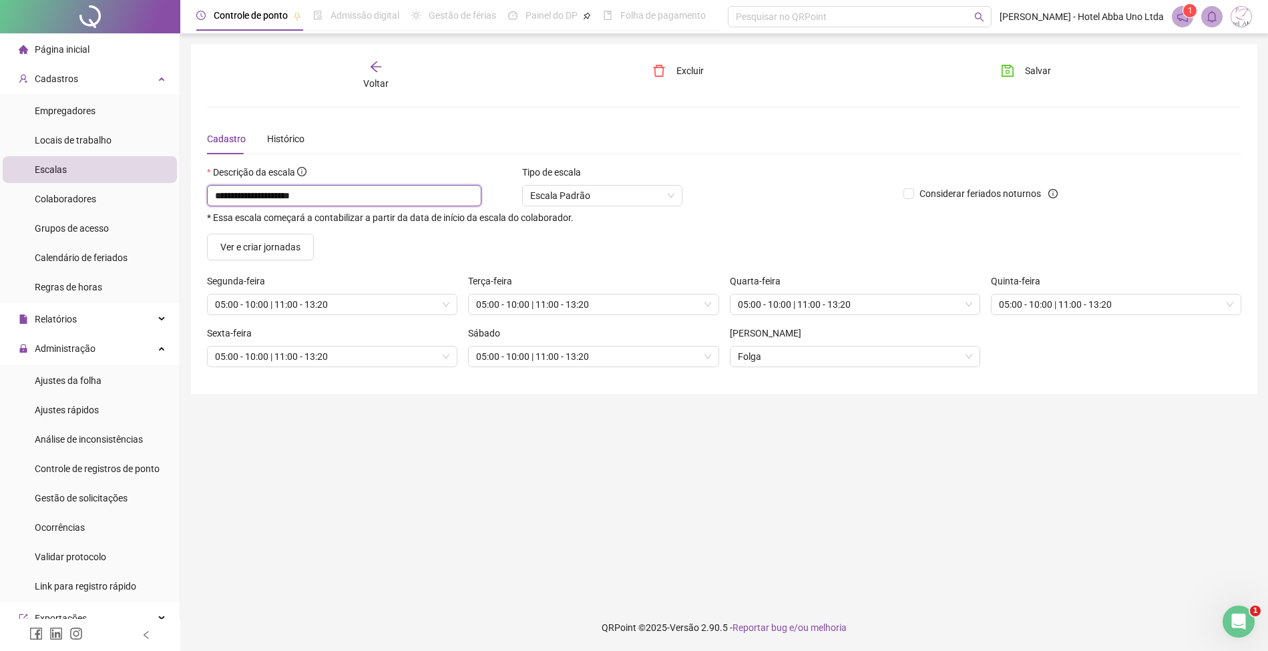
click at [251, 192] on input "**********" at bounding box center [344, 195] width 274 height 21
click at [1029, 71] on span "Salvar" at bounding box center [1038, 70] width 26 height 15
click at [370, 75] on div "Voltar" at bounding box center [376, 75] width 164 height 31
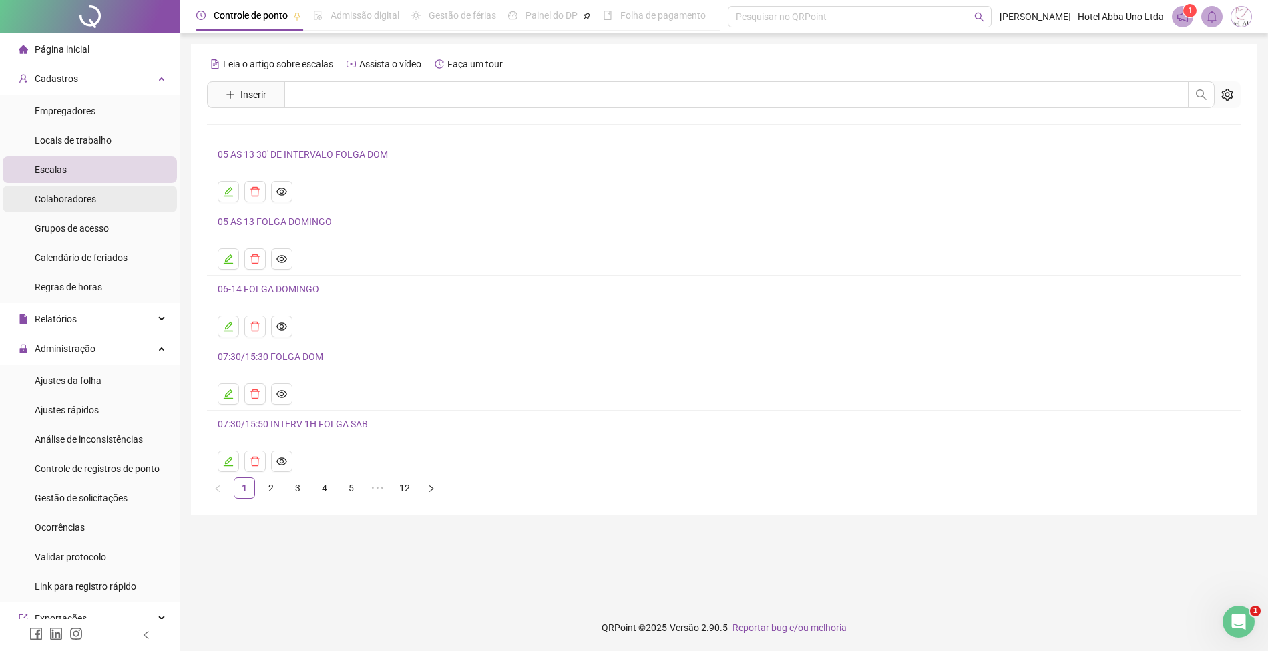
click at [71, 194] on span "Colaboradores" at bounding box center [65, 199] width 61 height 11
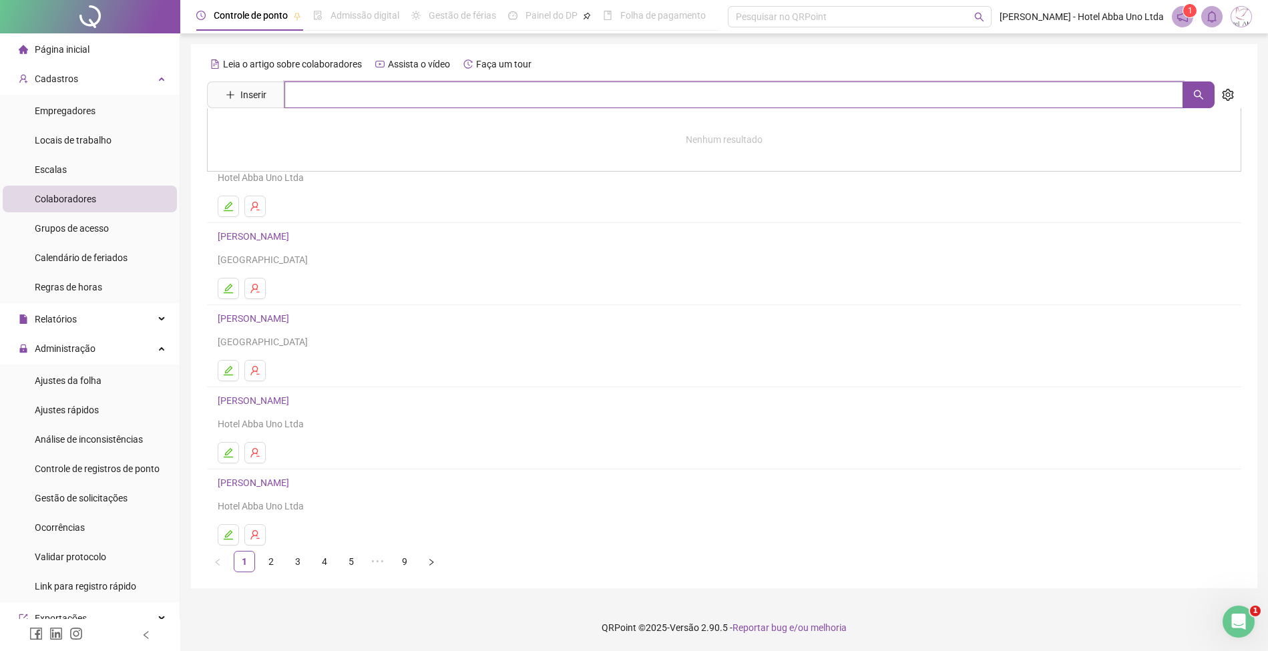
click at [317, 100] on input "text" at bounding box center [733, 94] width 899 height 27
click at [303, 132] on link "[PERSON_NAME]" at bounding box center [267, 134] width 71 height 11
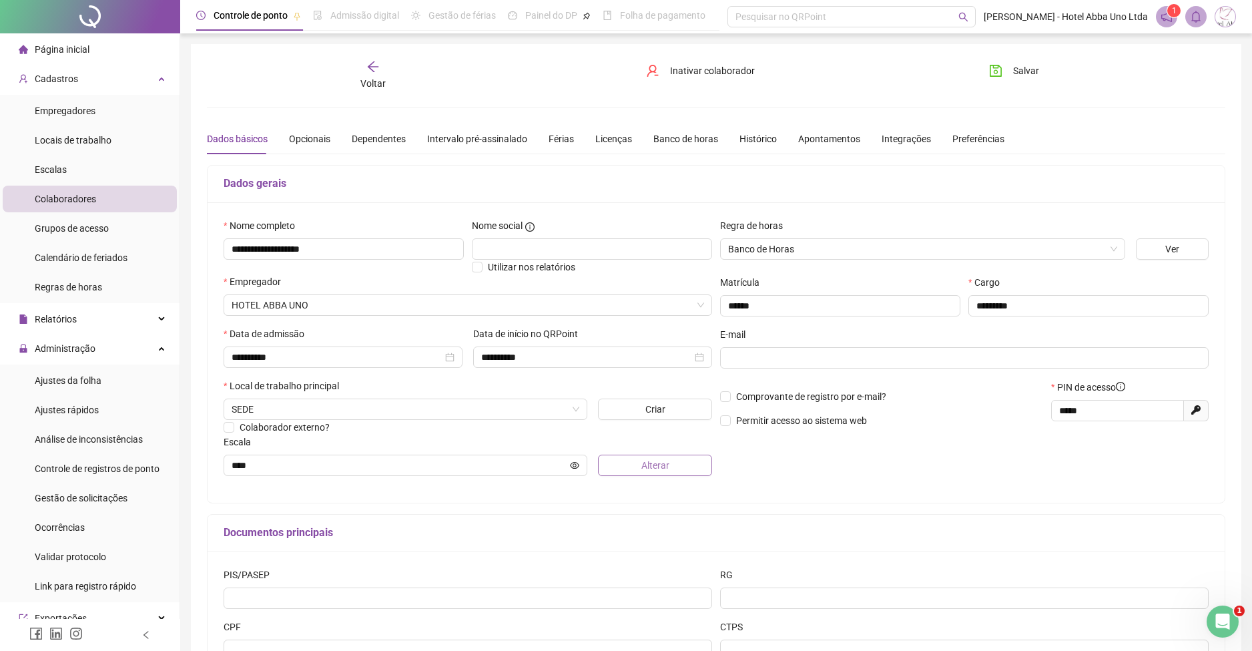
click at [639, 462] on button "Alterar" at bounding box center [655, 465] width 114 height 21
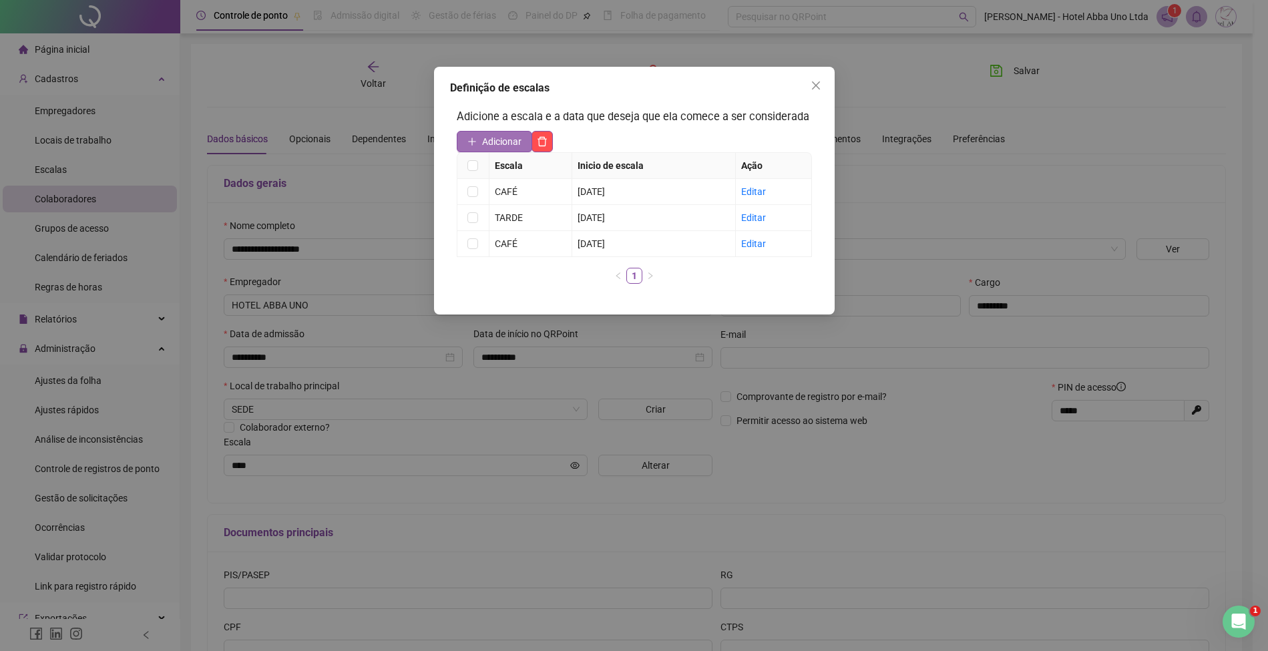
click at [495, 139] on span "Adicionar" at bounding box center [501, 141] width 39 height 15
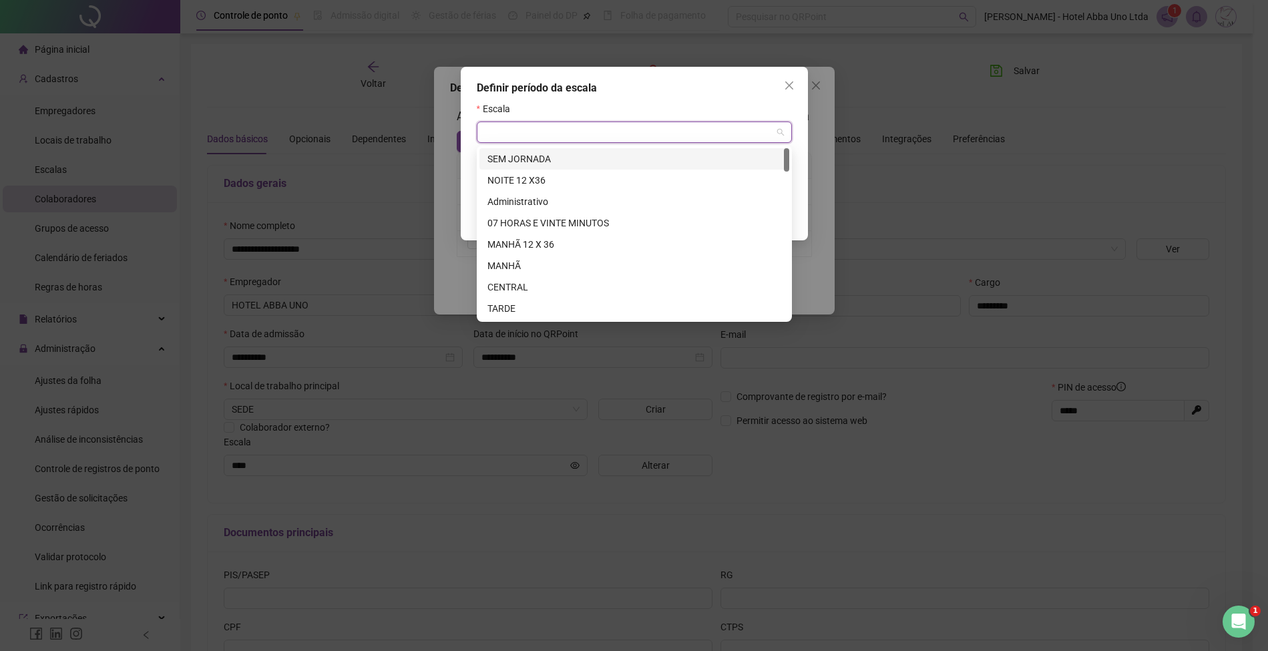
click at [511, 136] on input "search" at bounding box center [628, 132] width 287 height 20
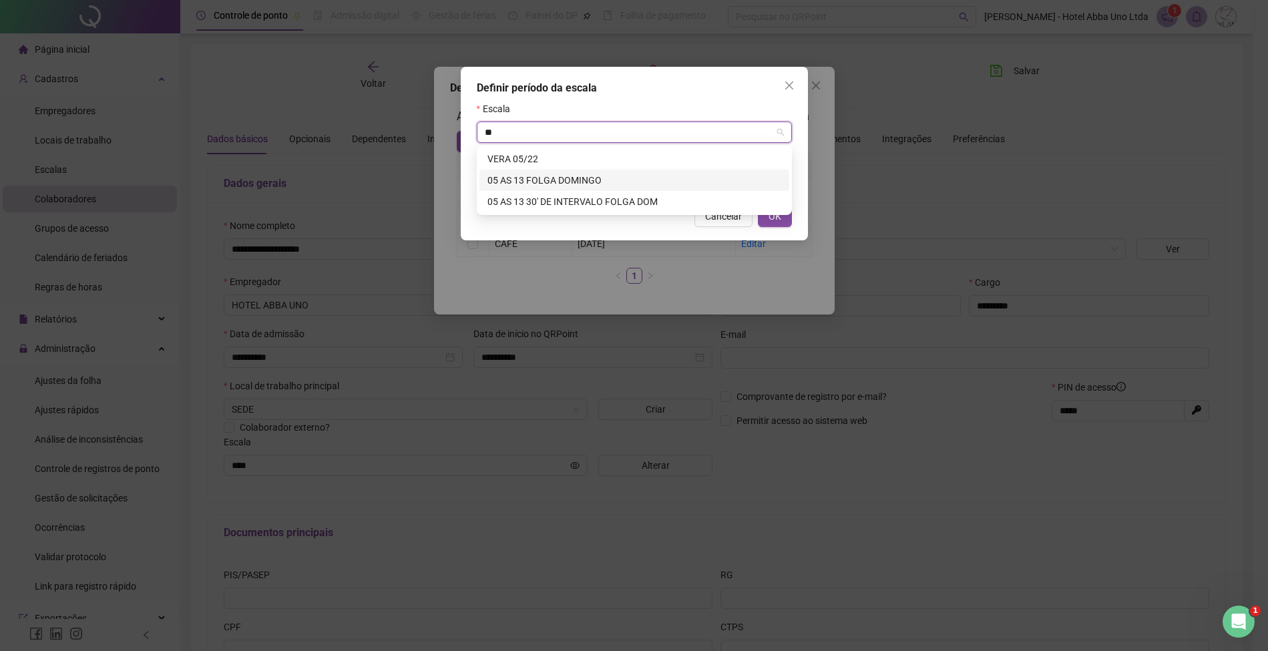
click at [525, 176] on div "05 AS 13 FOLGA DOMINGO" at bounding box center [634, 180] width 294 height 15
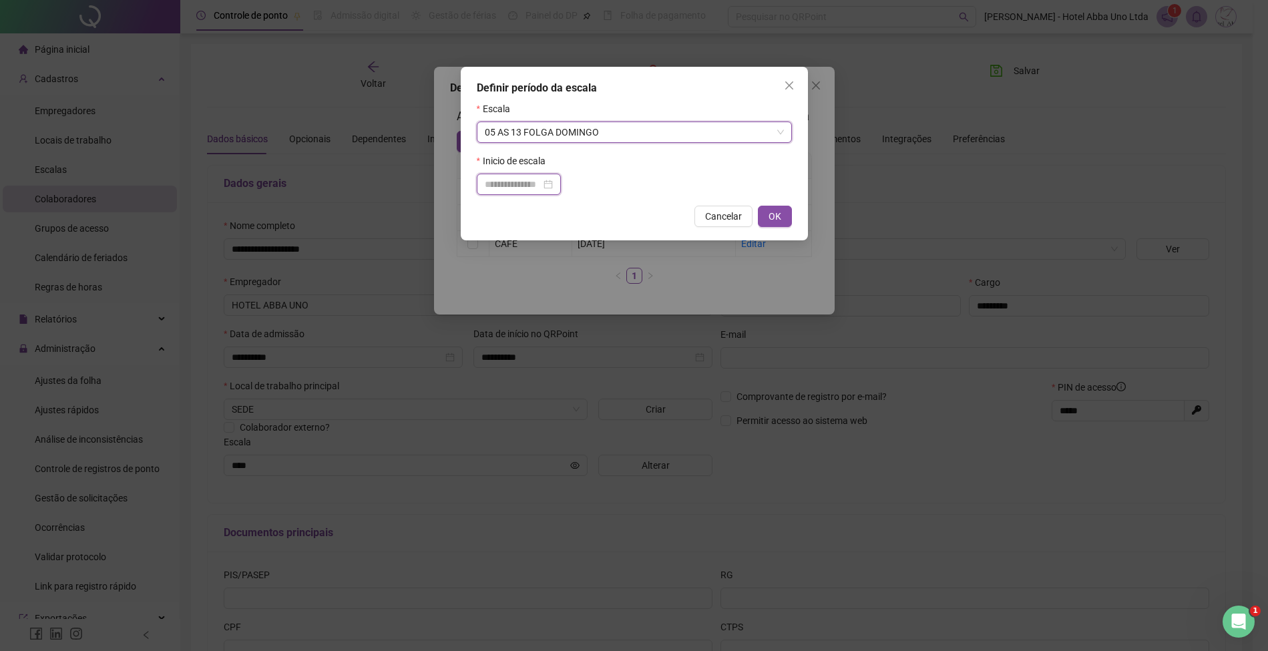
click at [524, 180] on input at bounding box center [513, 184] width 56 height 15
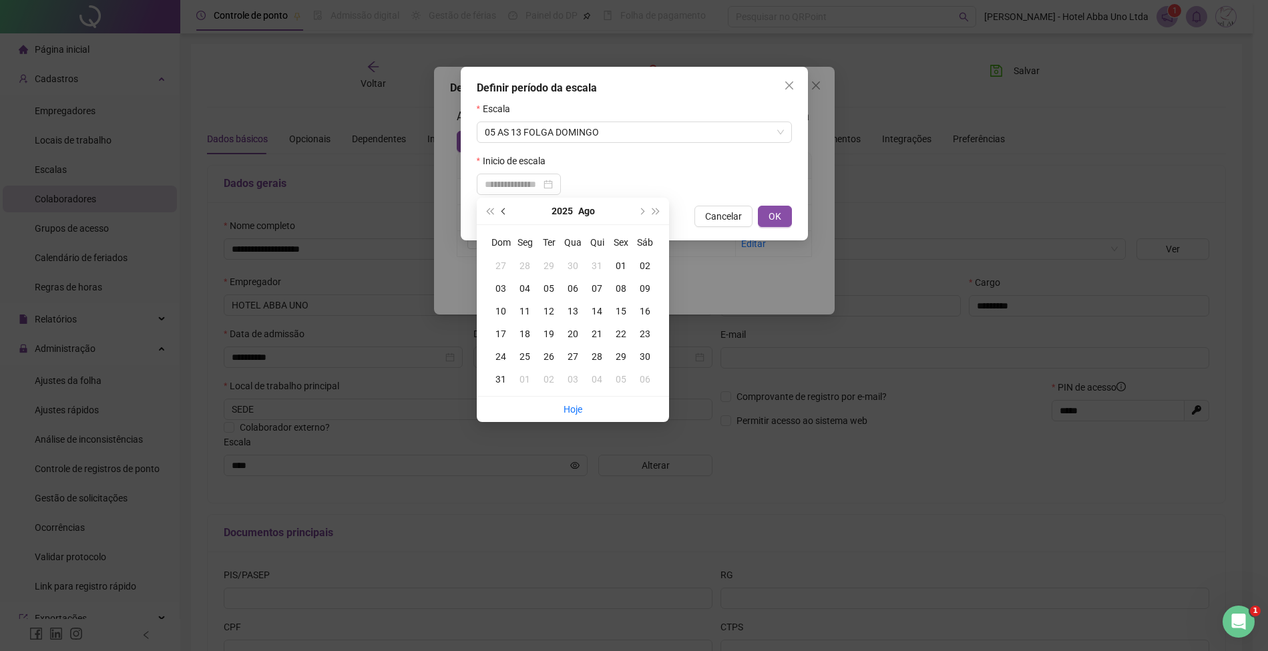
click at [503, 206] on button "prev-year" at bounding box center [504, 211] width 15 height 27
click at [548, 262] on div "01" at bounding box center [549, 265] width 24 height 15
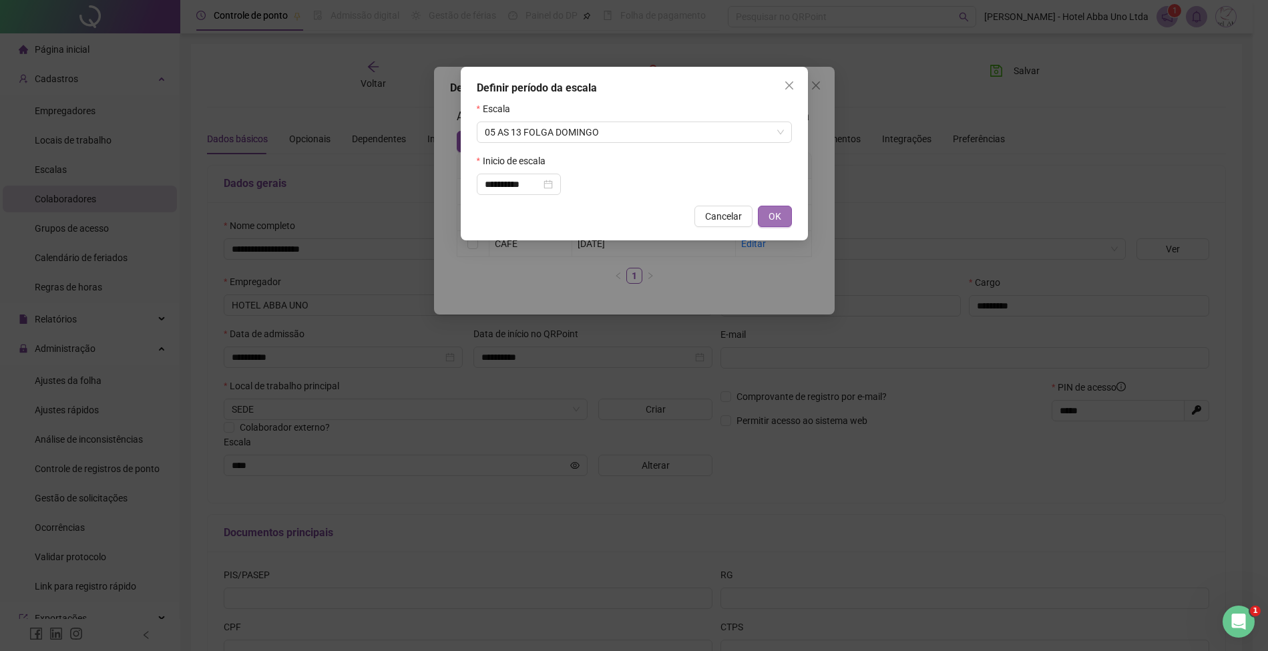
click at [780, 212] on span "OK" at bounding box center [774, 216] width 13 height 15
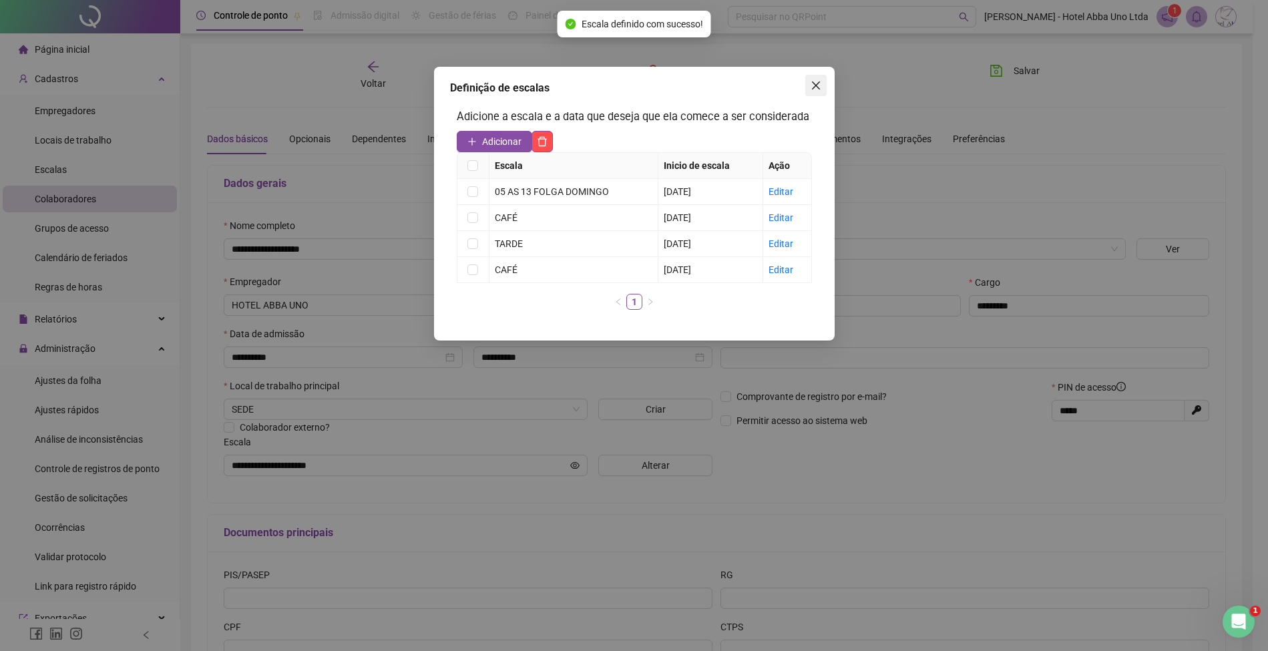
click at [816, 79] on button "Close" at bounding box center [815, 85] width 21 height 21
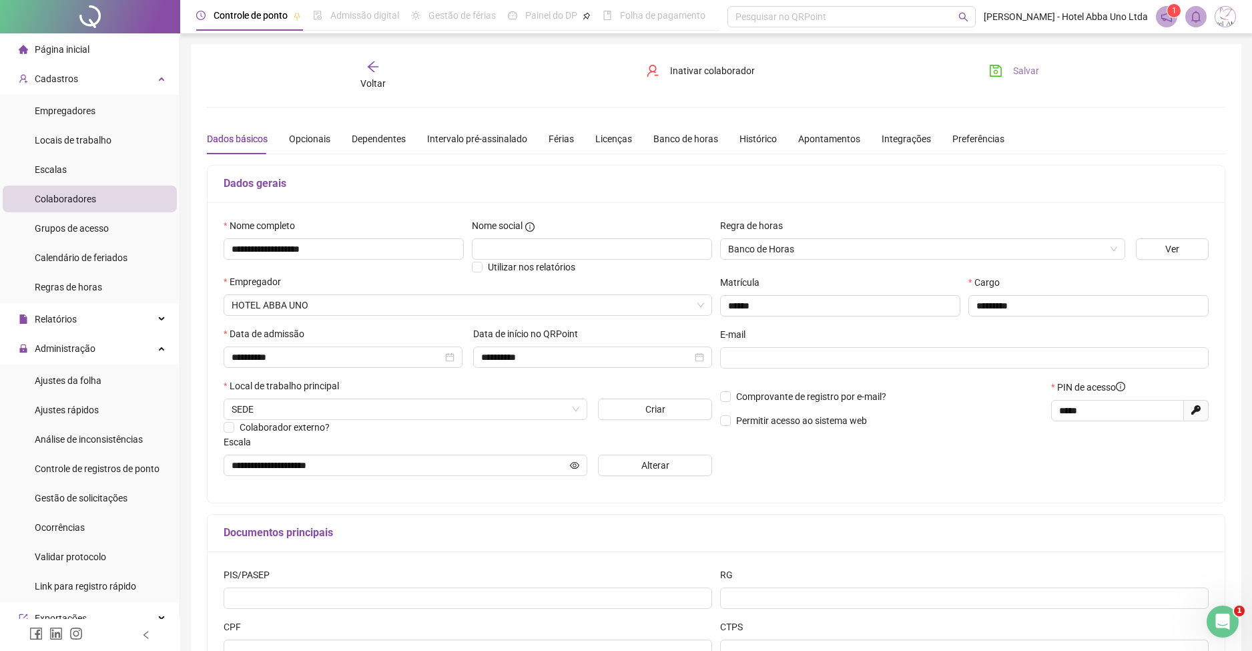
click at [1002, 64] on icon "save" at bounding box center [995, 70] width 13 height 13
click at [372, 79] on span "Voltar" at bounding box center [373, 83] width 25 height 11
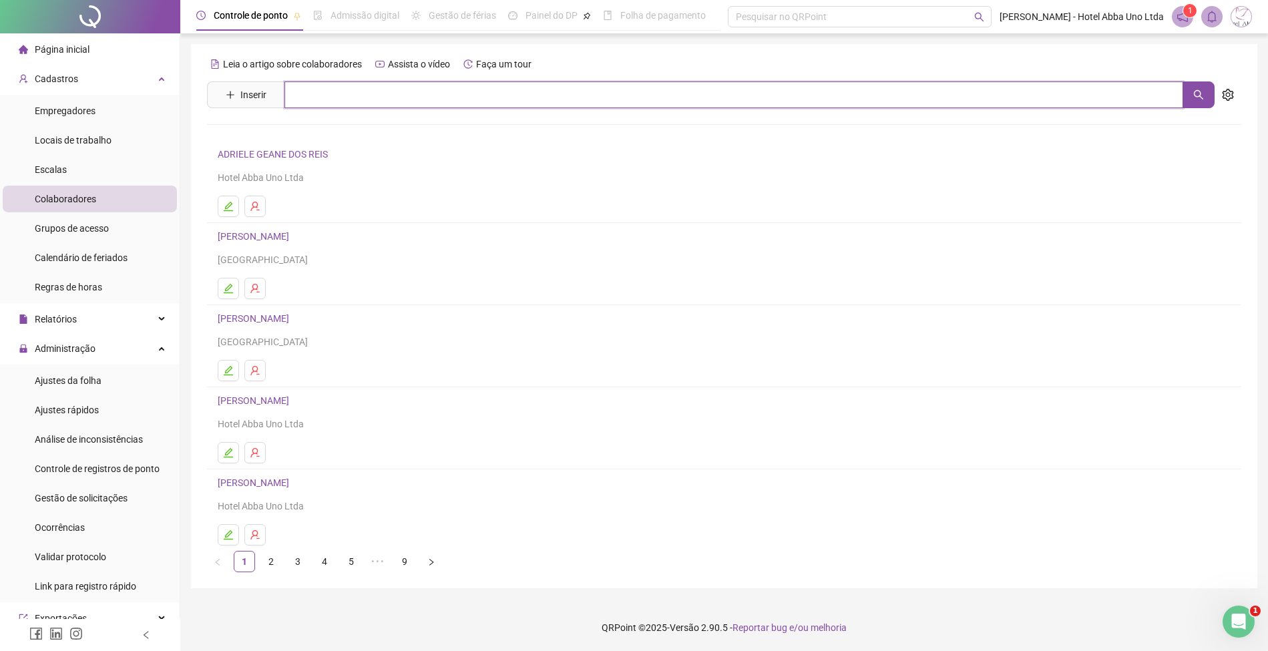
click at [368, 93] on input "text" at bounding box center [733, 94] width 899 height 27
type input "*****"
click at [303, 135] on link "[PERSON_NAME]" at bounding box center [267, 134] width 71 height 11
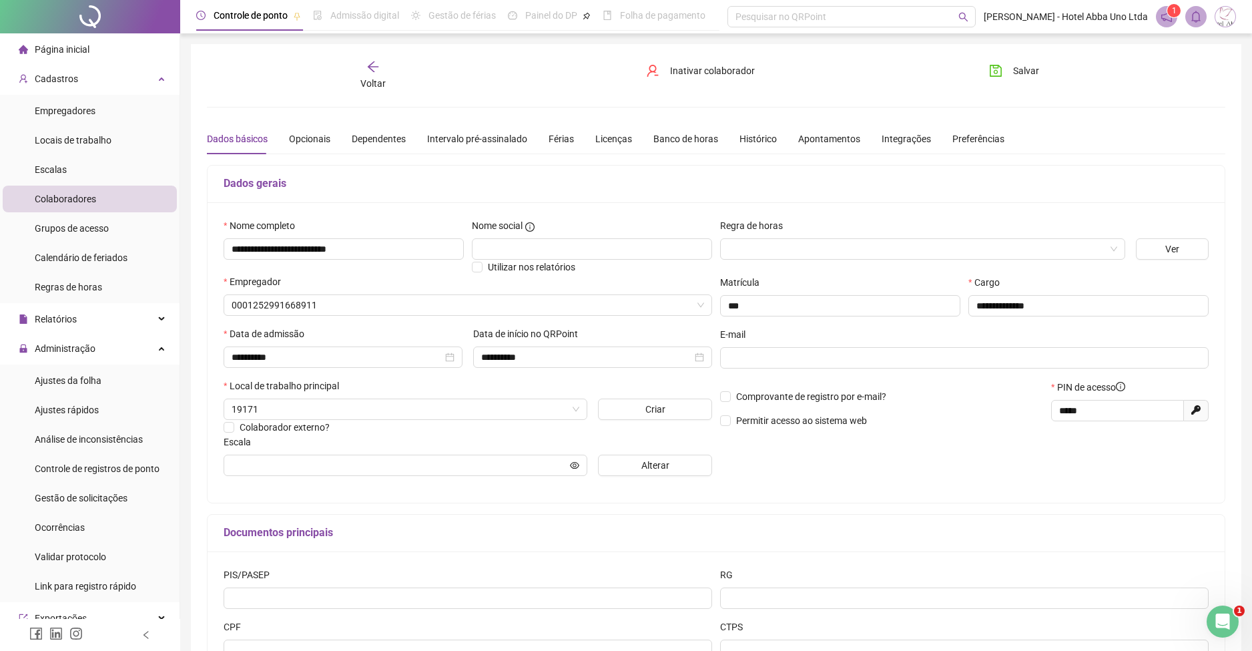
type input "**********"
click at [653, 464] on span "Alterar" at bounding box center [656, 465] width 28 height 15
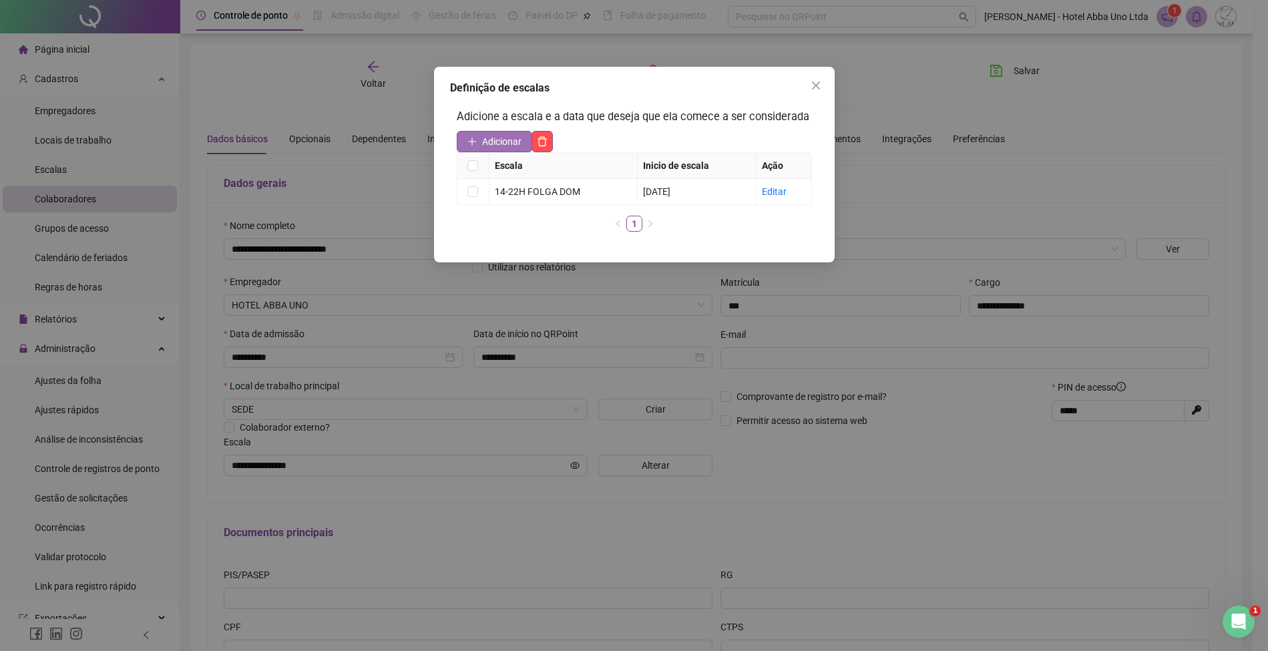
click at [509, 142] on span "Adicionar" at bounding box center [501, 141] width 39 height 15
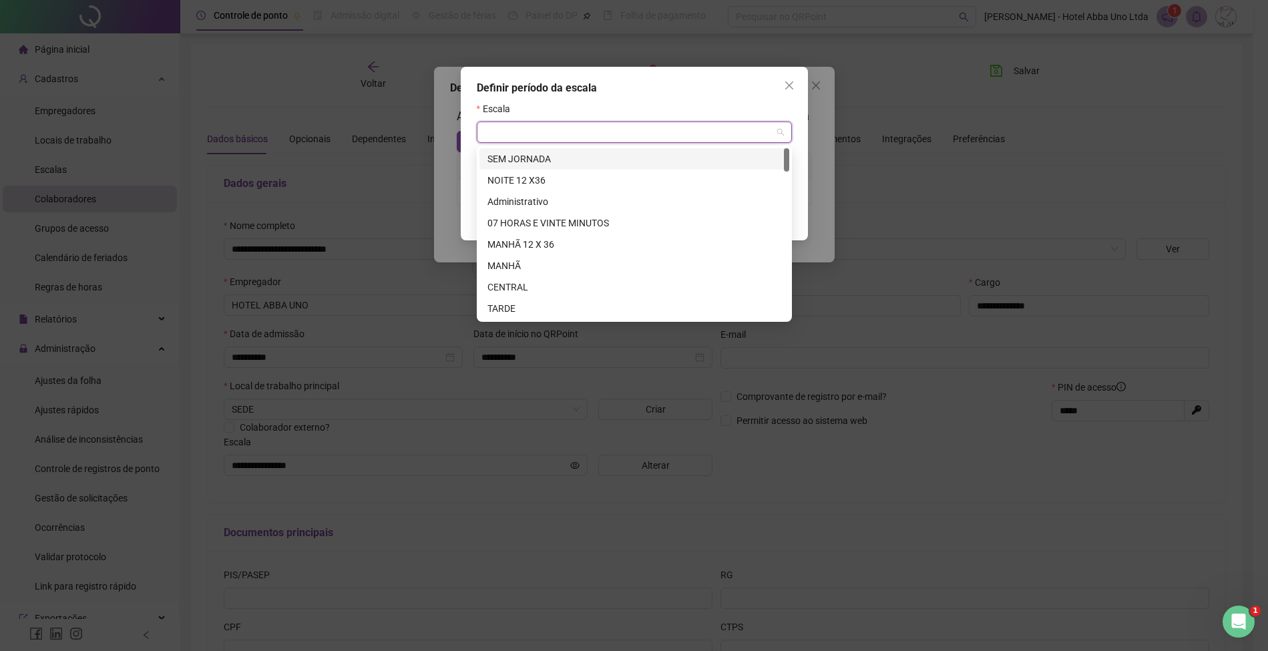
click at [502, 130] on input "search" at bounding box center [628, 132] width 287 height 20
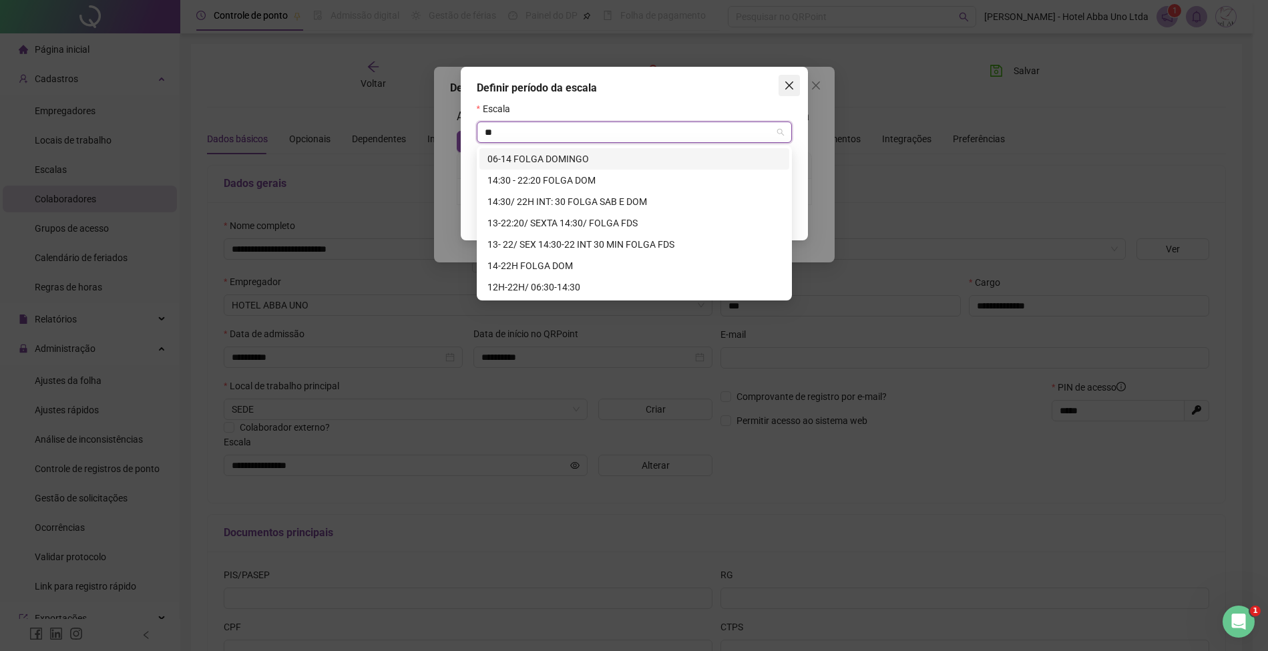
type input "**"
click at [789, 77] on button "Close" at bounding box center [788, 85] width 21 height 21
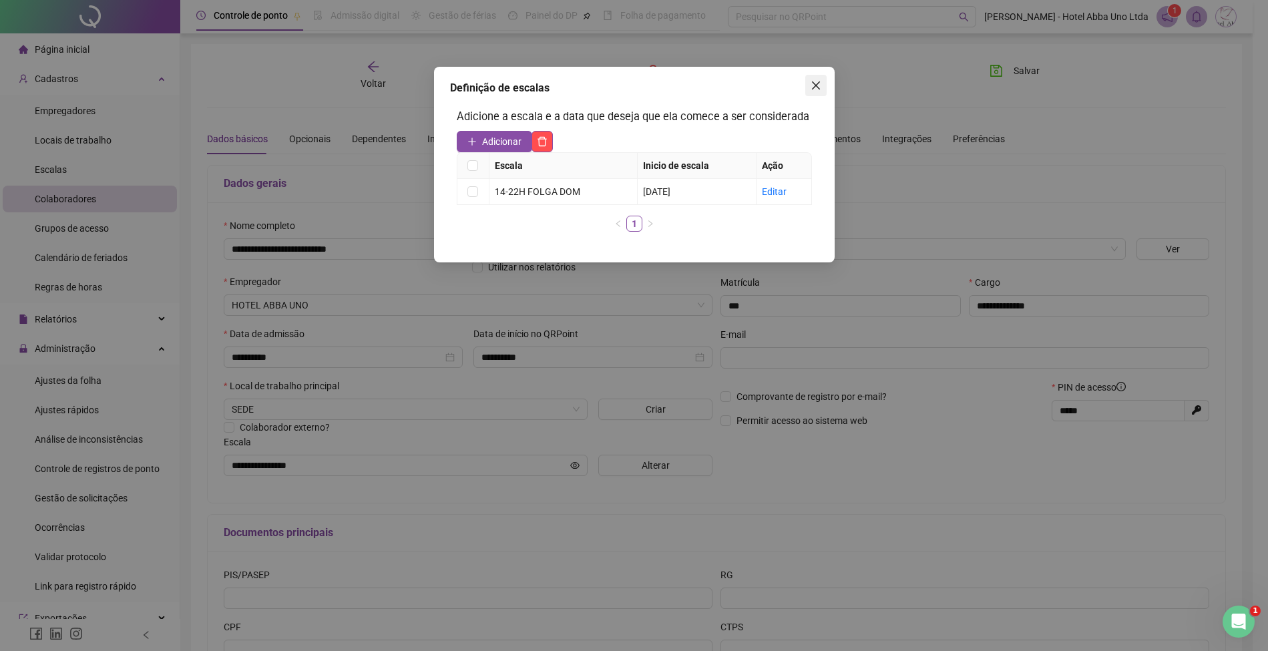
click at [816, 89] on icon "close" at bounding box center [815, 85] width 11 height 11
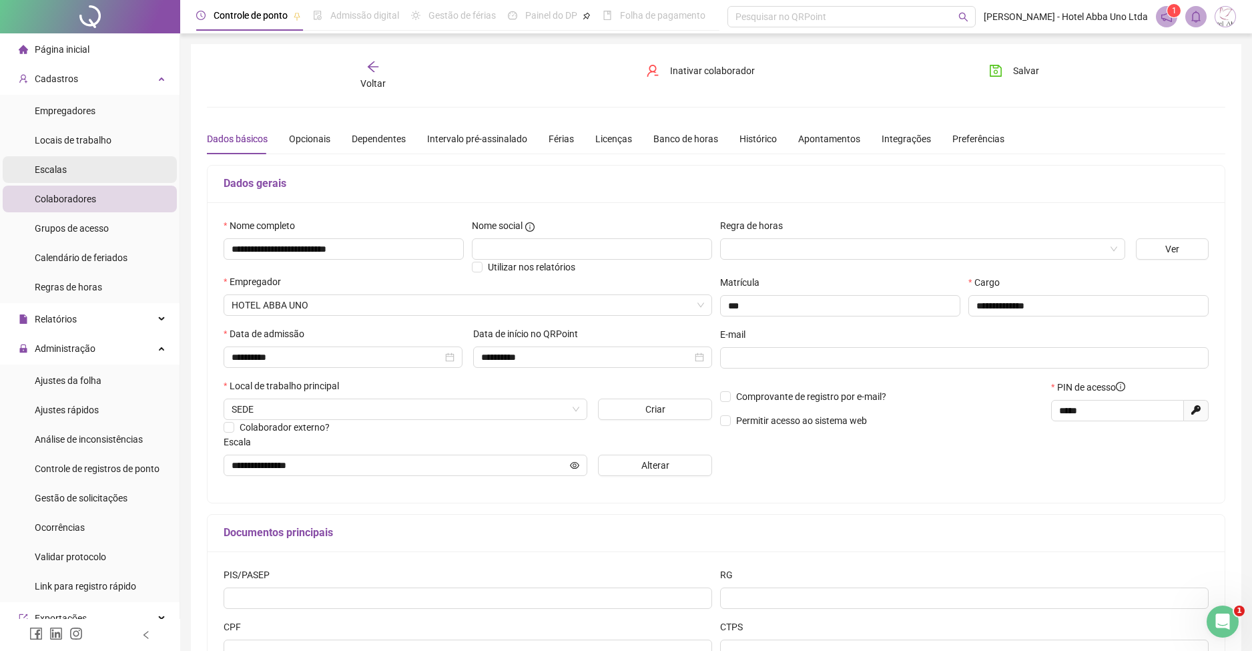
click at [61, 166] on span "Escalas" at bounding box center [51, 169] width 32 height 11
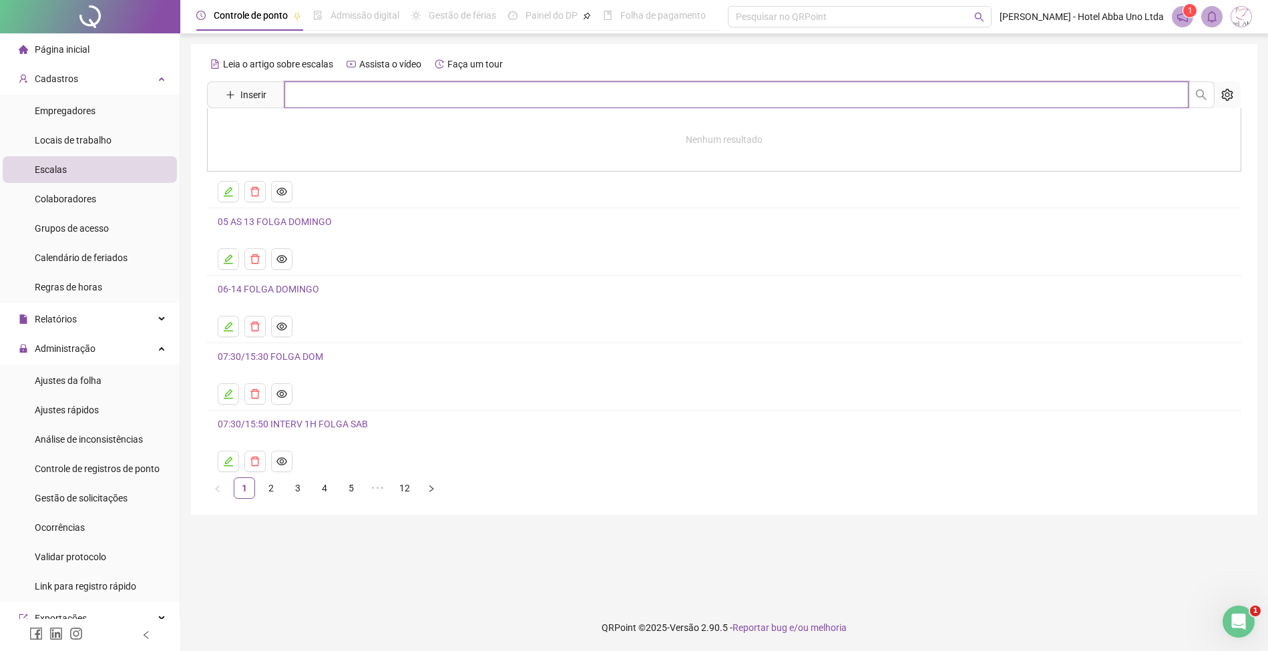
click at [327, 94] on input "text" at bounding box center [736, 94] width 904 height 27
type input "*****"
click at [1224, 61] on div "Leia o artigo sobre escalas Assista o vídeo Faça um tour" at bounding box center [724, 63] width 1034 height 21
click at [405, 488] on link "12" at bounding box center [405, 488] width 20 height 20
click at [378, 493] on link "11" at bounding box center [378, 488] width 20 height 20
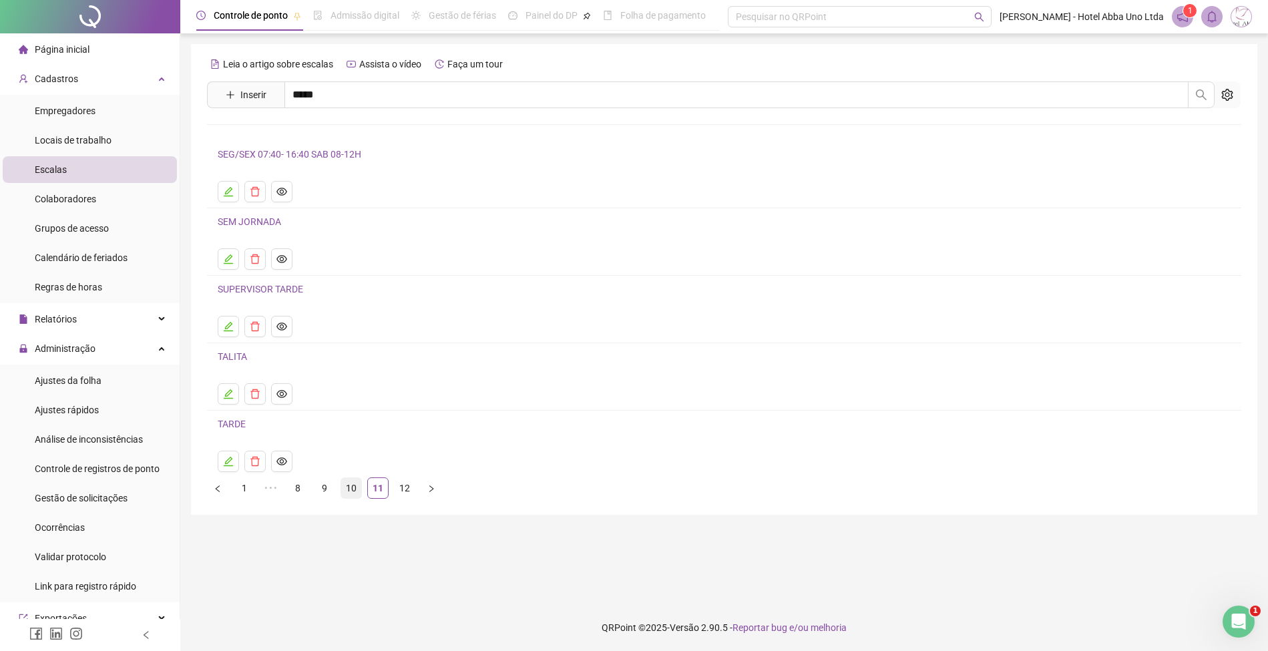
click at [357, 491] on link "10" at bounding box center [351, 488] width 20 height 20
click at [326, 491] on link "9" at bounding box center [324, 488] width 20 height 20
click at [305, 486] on link "7" at bounding box center [298, 488] width 20 height 20
click at [300, 485] on link "5" at bounding box center [298, 488] width 20 height 20
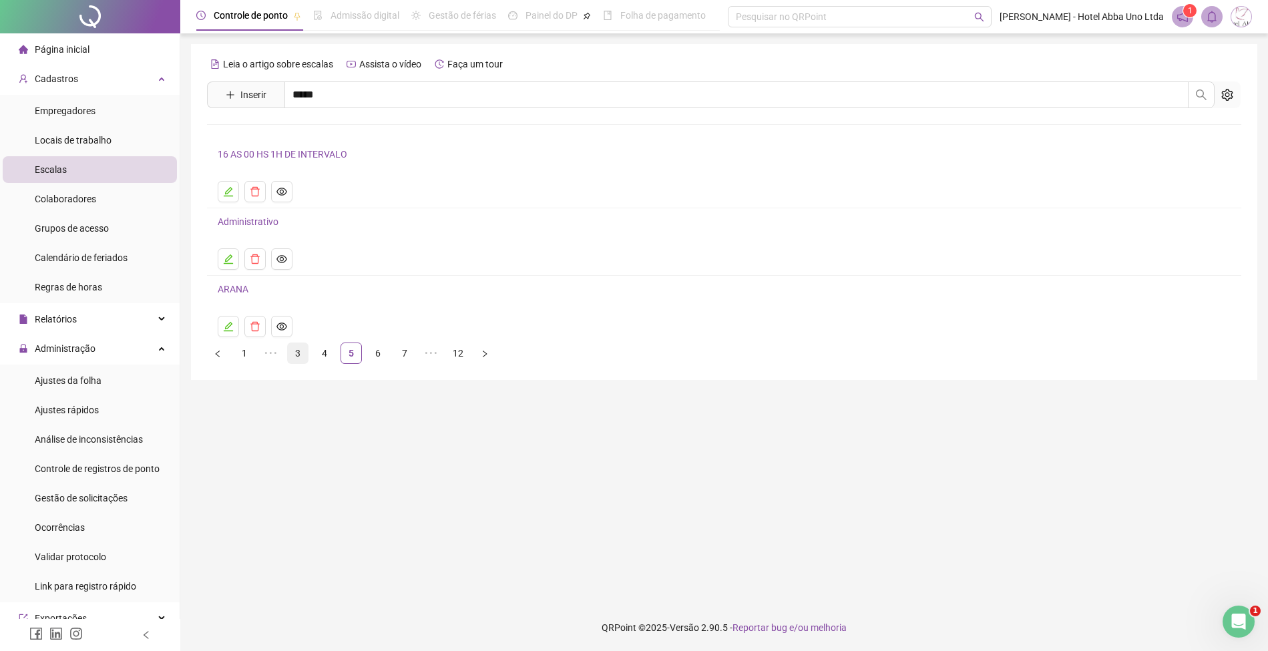
click at [296, 352] on link "3" at bounding box center [298, 353] width 20 height 20
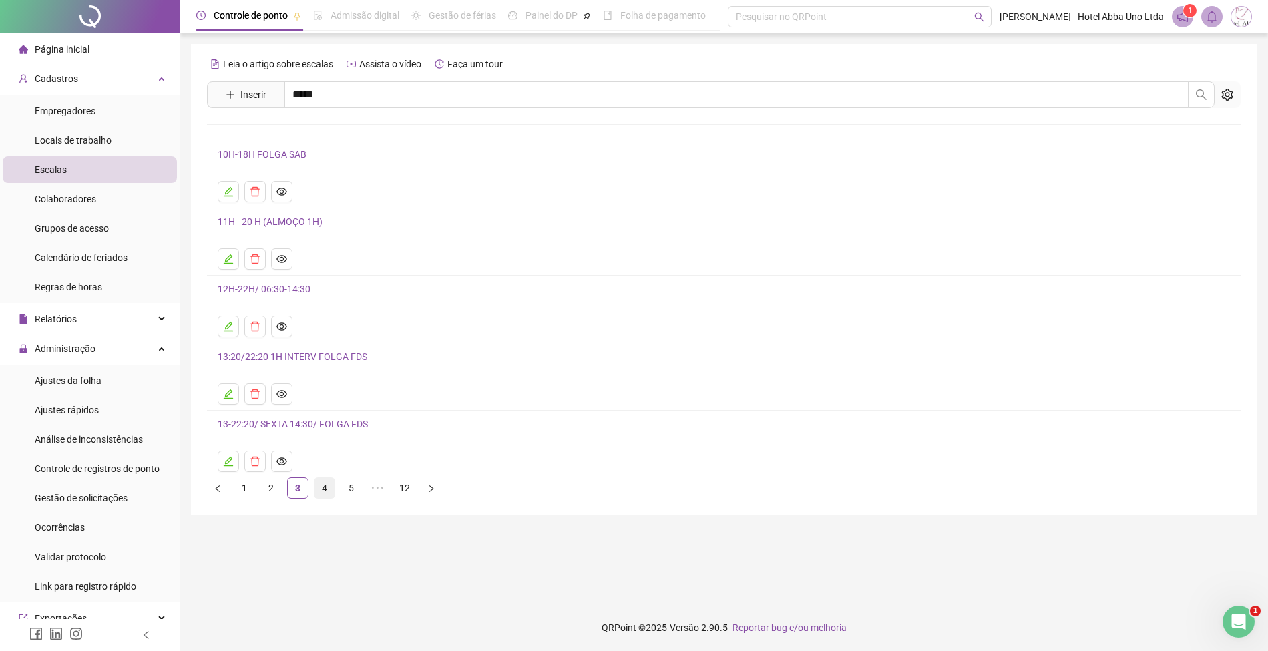
click at [322, 486] on link "4" at bounding box center [324, 488] width 20 height 20
click at [345, 489] on link "5" at bounding box center [351, 488] width 20 height 20
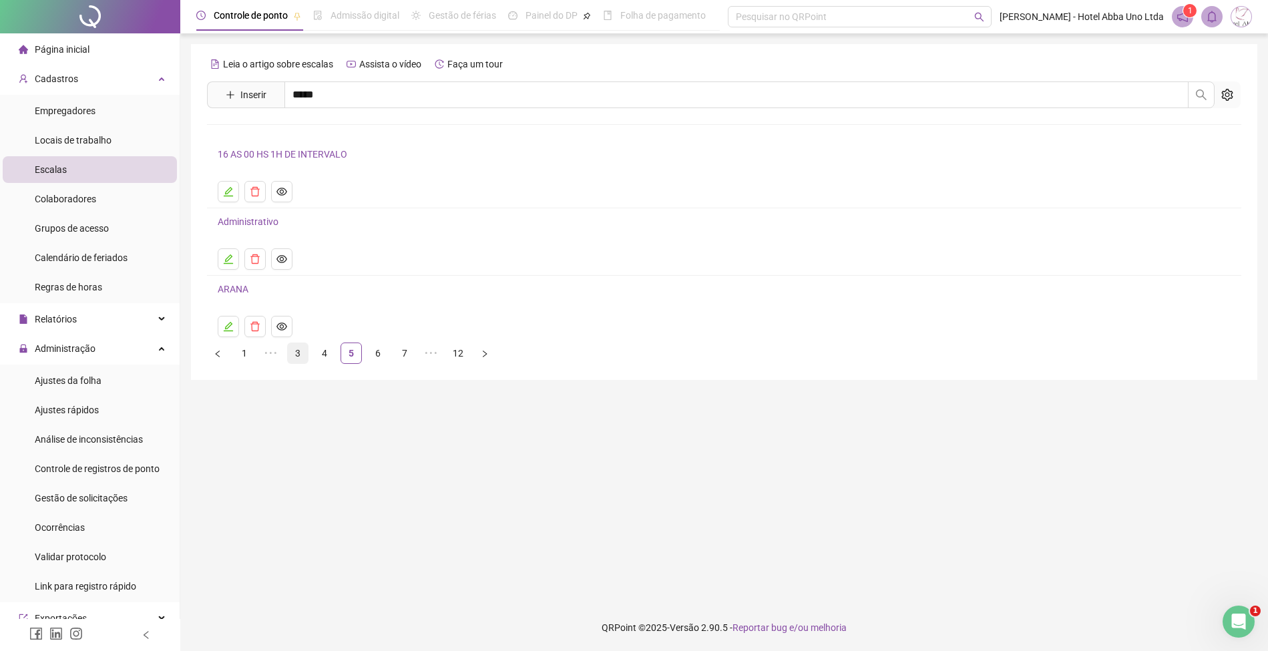
click at [296, 352] on link "3" at bounding box center [298, 353] width 20 height 20
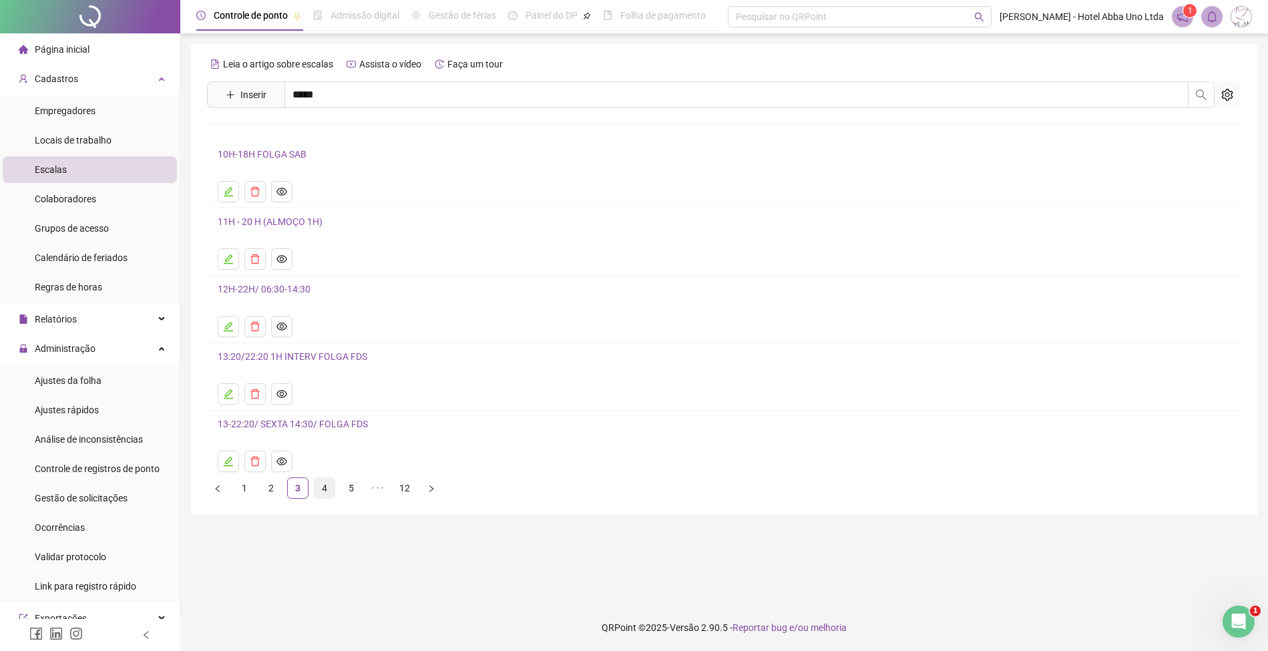
click at [324, 483] on link "4" at bounding box center [324, 488] width 20 height 20
click at [230, 326] on icon "edit" at bounding box center [228, 326] width 9 height 9
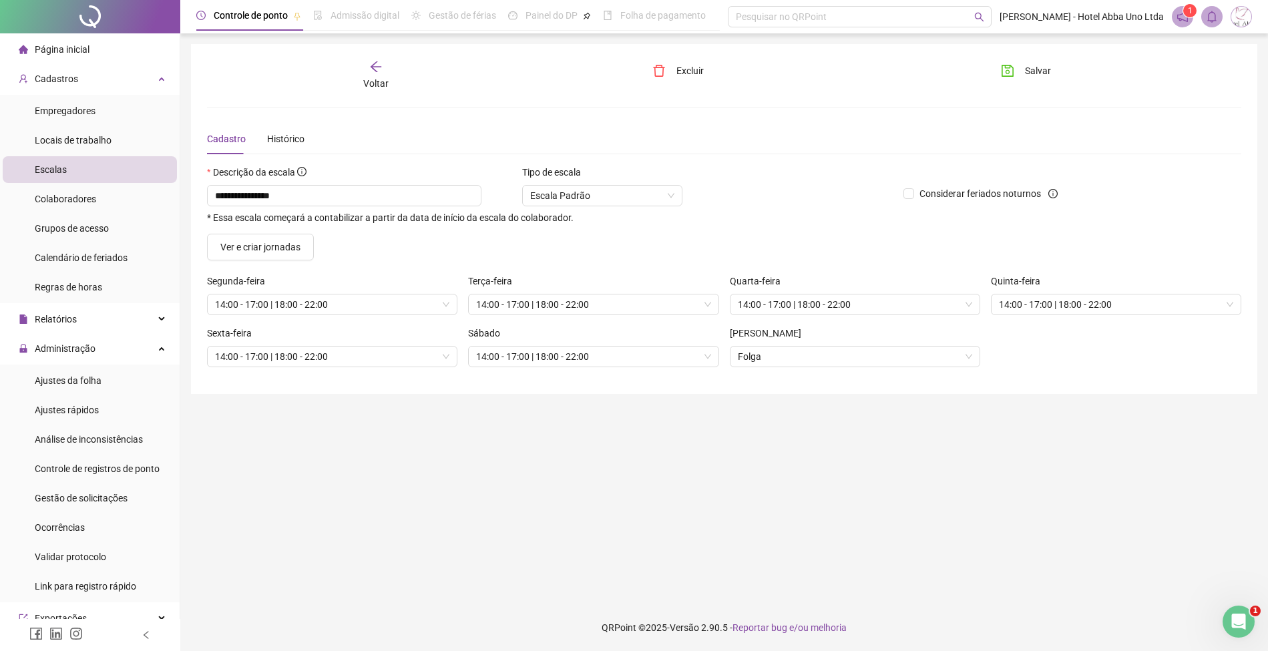
click at [380, 83] on span "Voltar" at bounding box center [375, 83] width 25 height 11
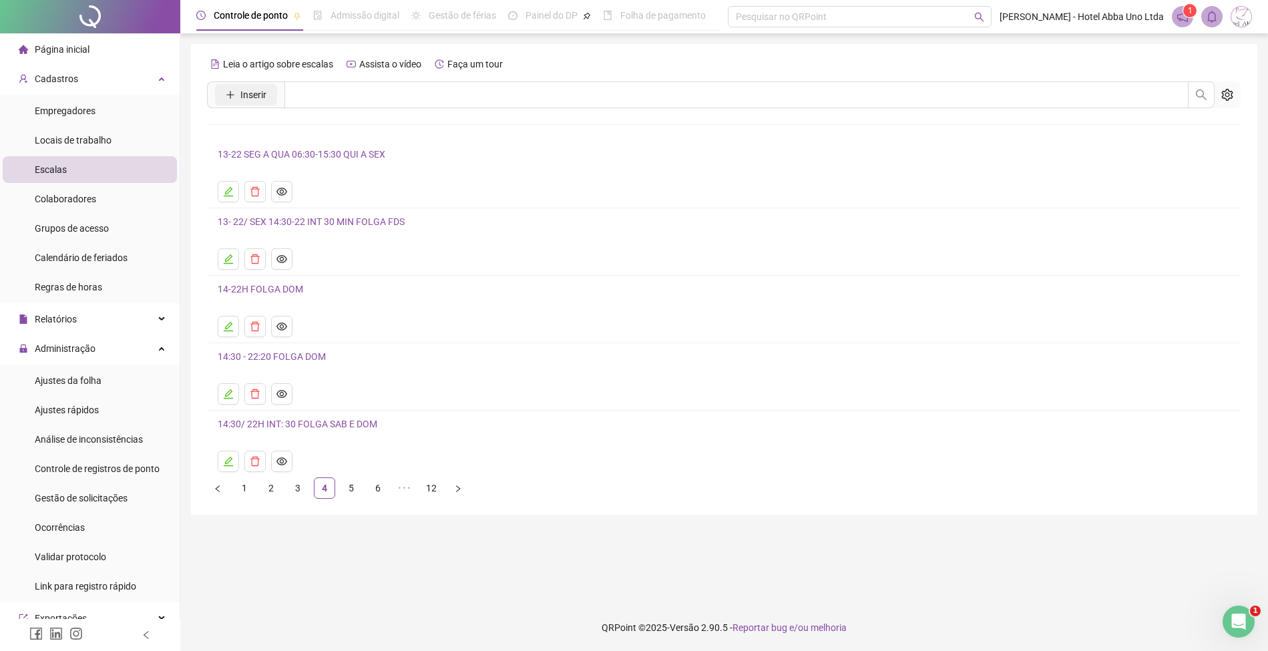
click at [238, 91] on button "Inserir" at bounding box center [246, 94] width 62 height 21
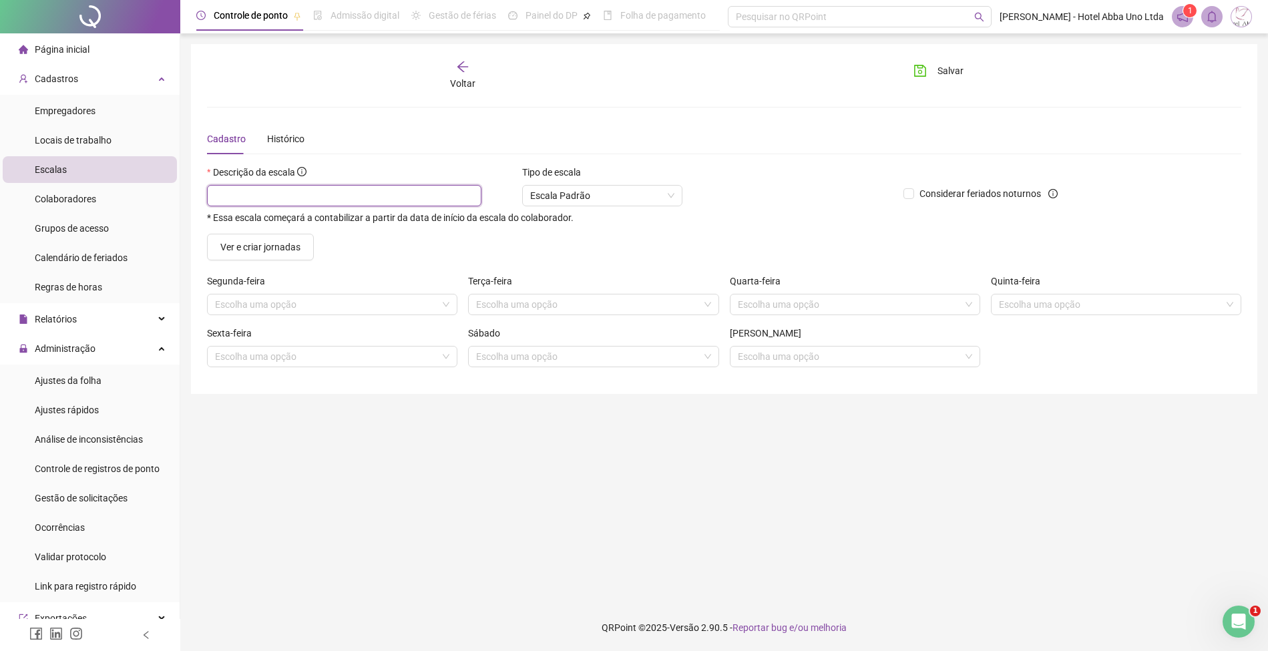
click at [232, 196] on input "text" at bounding box center [344, 195] width 274 height 21
type input "**********"
click at [270, 242] on span "Ver e criar jornadas" at bounding box center [260, 247] width 80 height 15
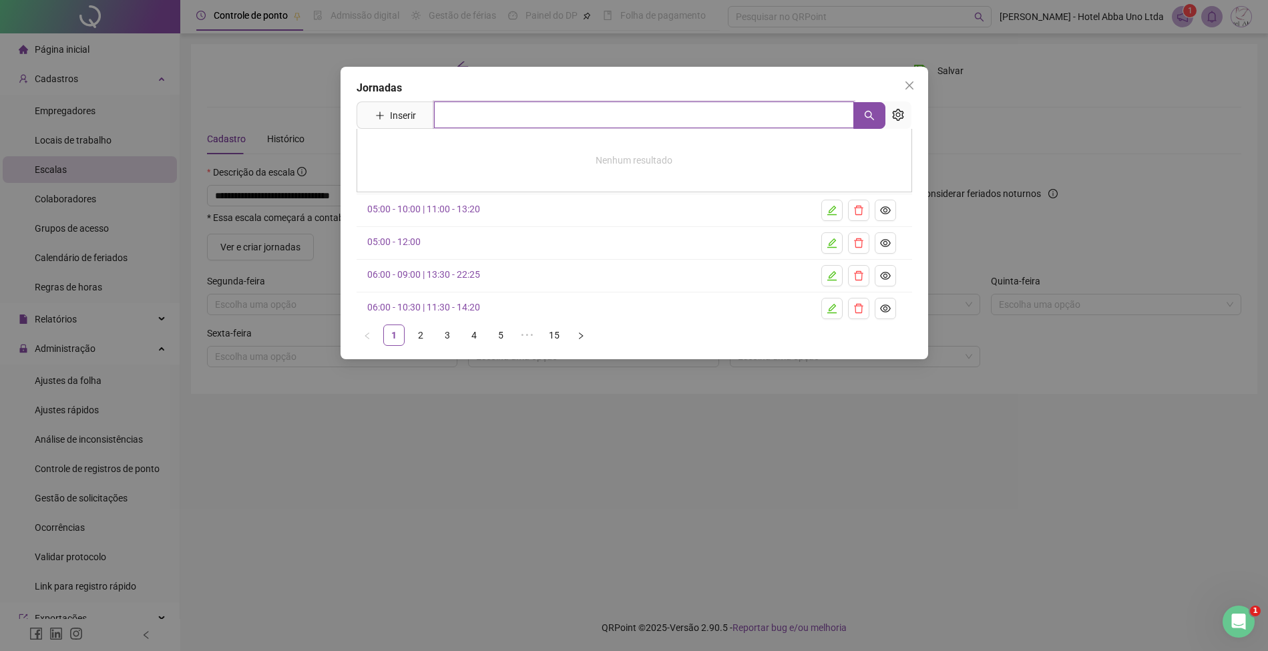
click at [461, 117] on input "text" at bounding box center [644, 114] width 420 height 27
type input "*****"
click at [392, 125] on button "Inserir" at bounding box center [396, 115] width 62 height 21
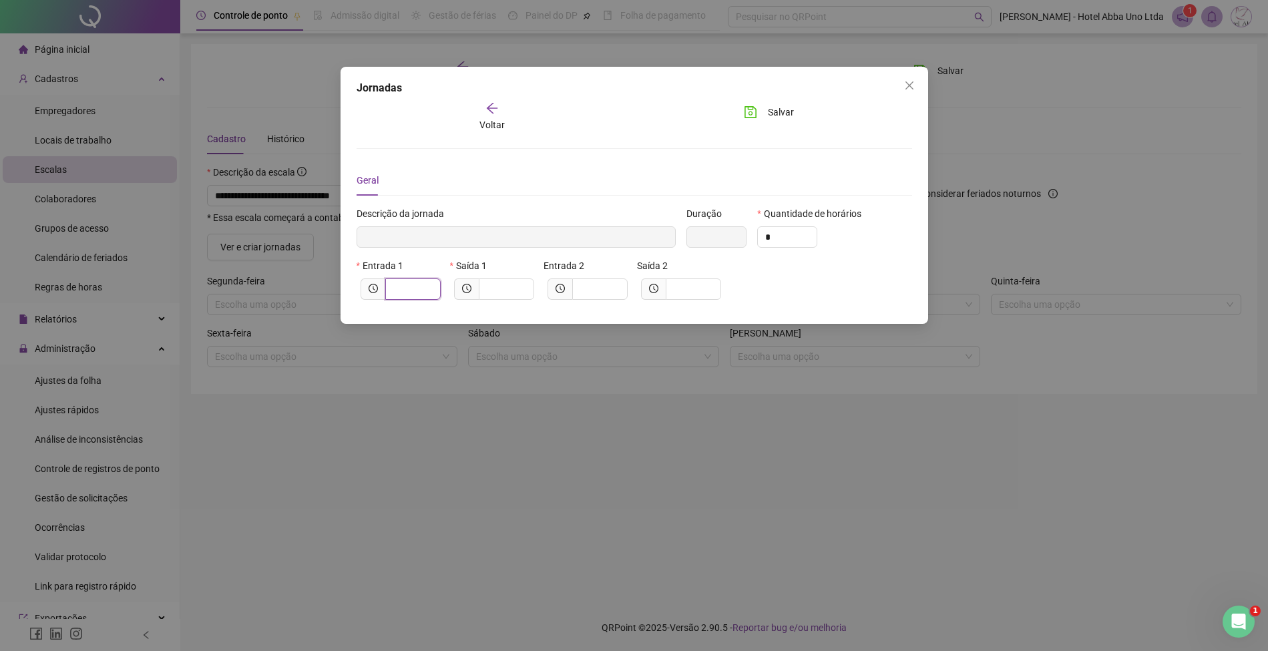
click at [405, 294] on input "text" at bounding box center [411, 289] width 37 height 15
type input "*****"
type input "*"
type input "******"
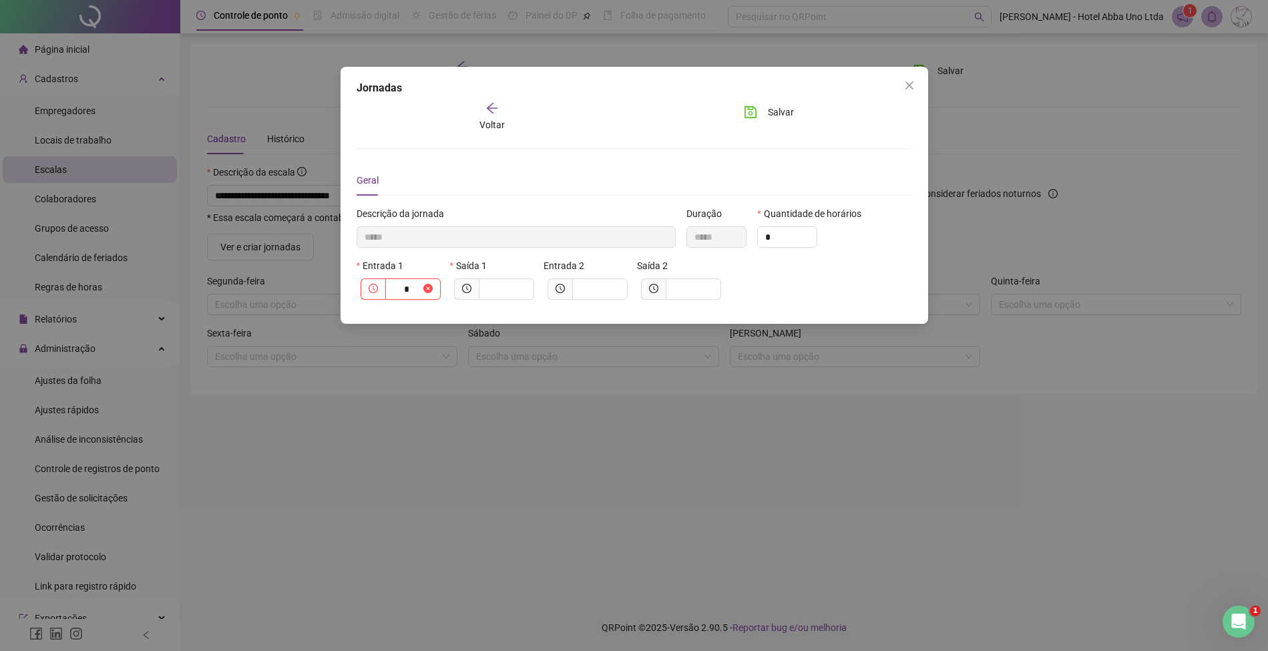
type input "**"
type input "********"
type input "****"
type input "*********"
type input "*****"
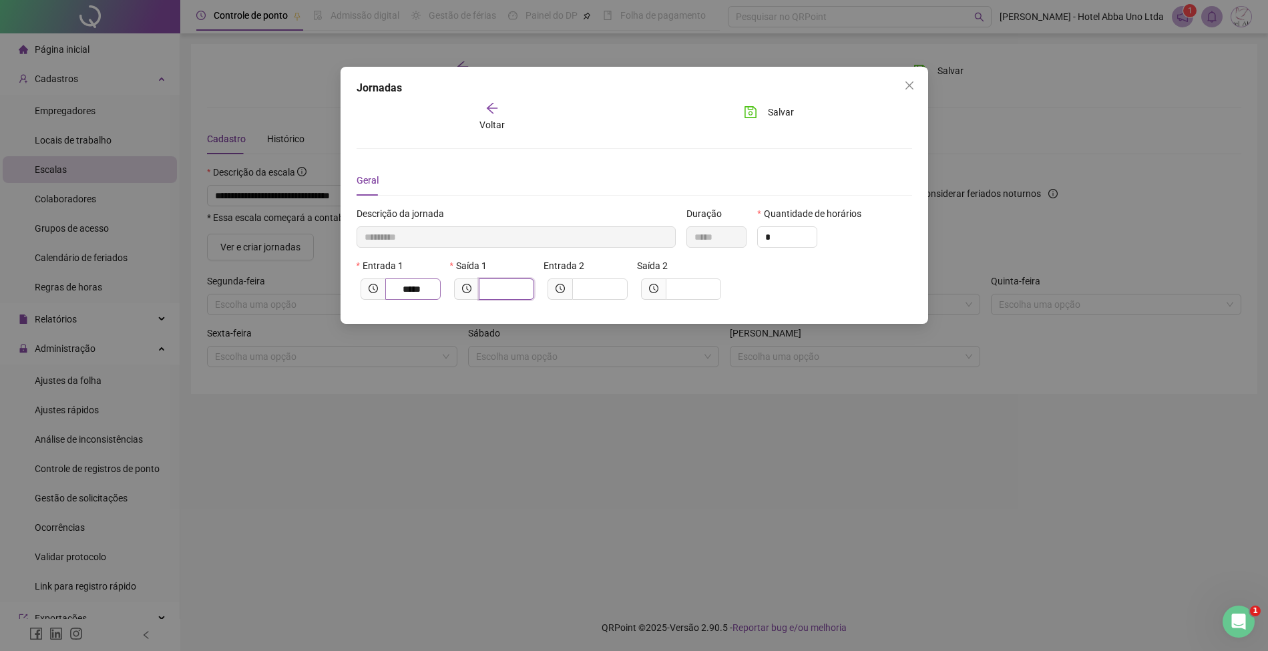
type input "*********"
type input "*"
type input "**********"
type input "**"
type input "**********"
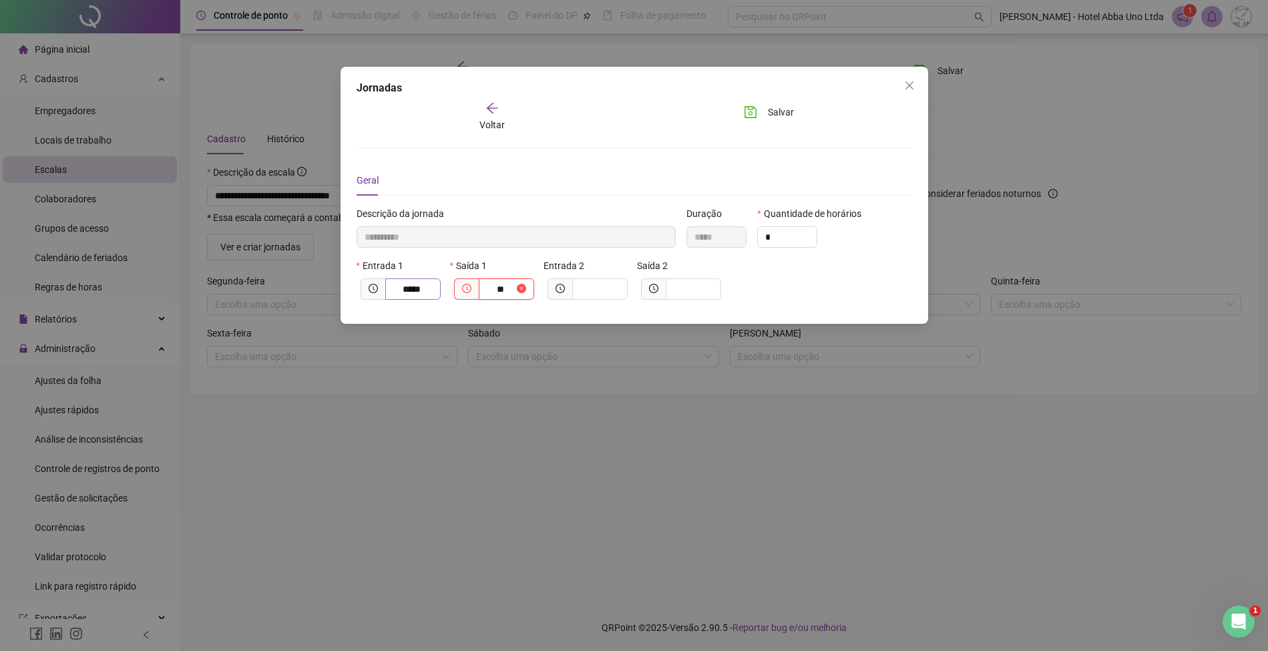
type input "*****"
type input "****"
type input "**********"
type input "*****"
type input "**********"
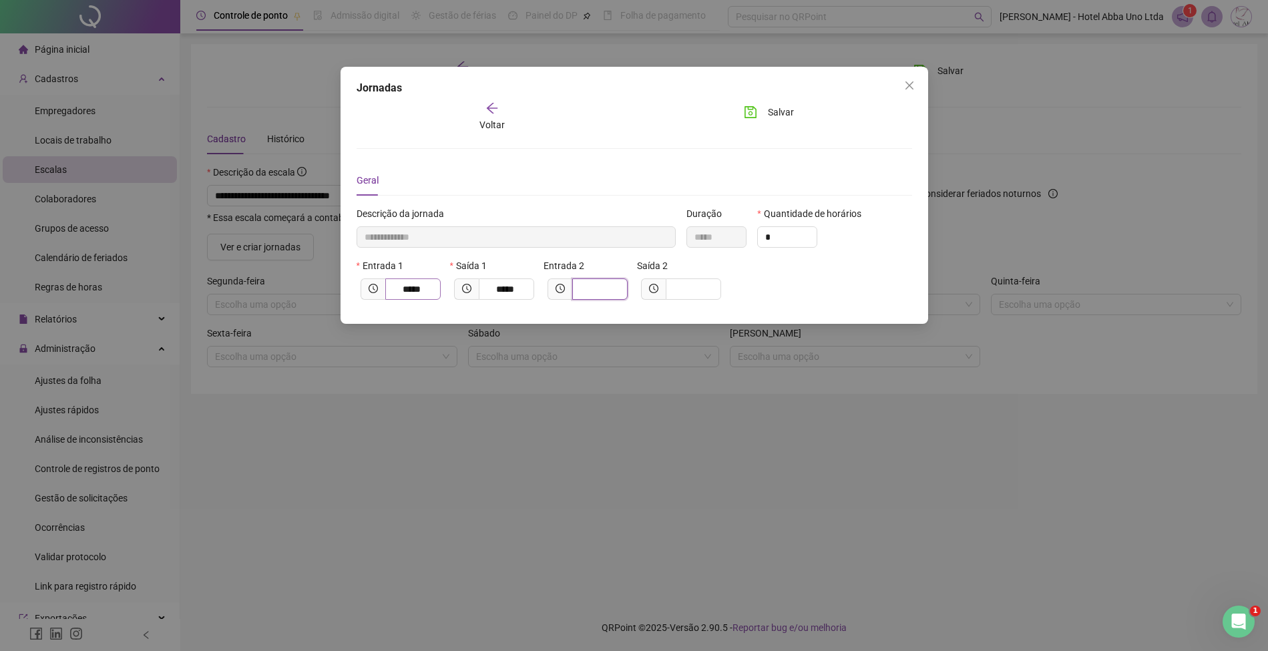
type input "*"
type input "**********"
type input "**"
type input "**********"
type input "****"
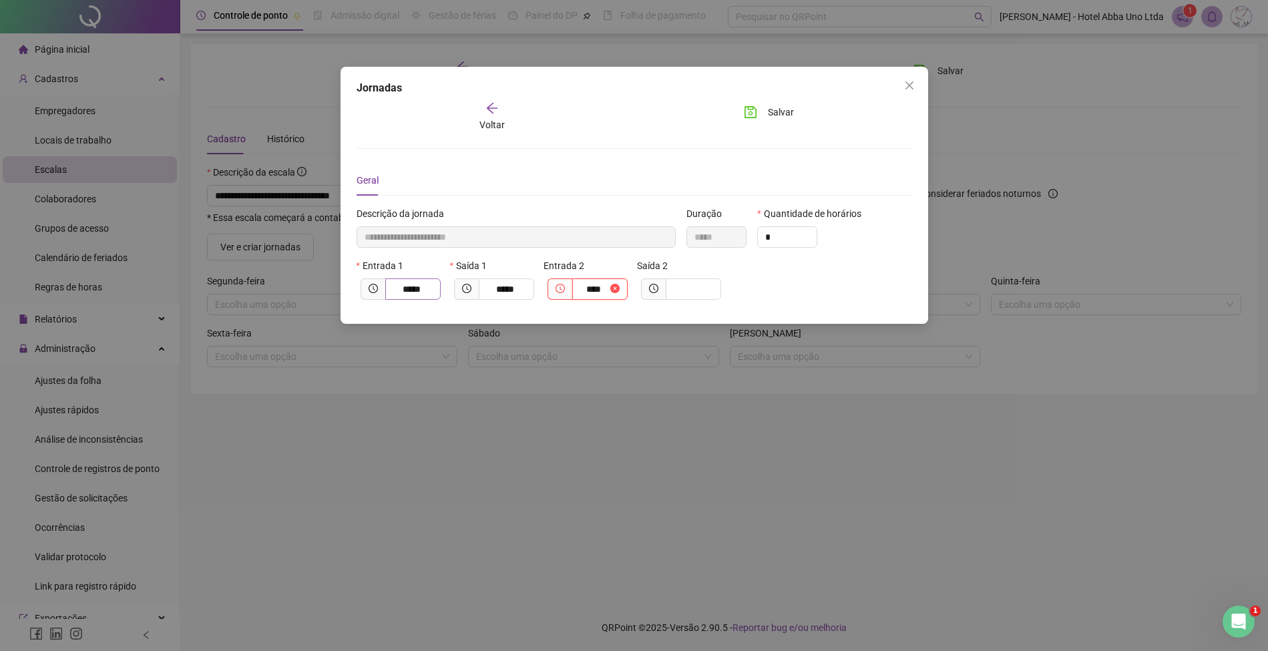
type input "**********"
type input "*****"
type input "**********"
type input "*"
type input "**********"
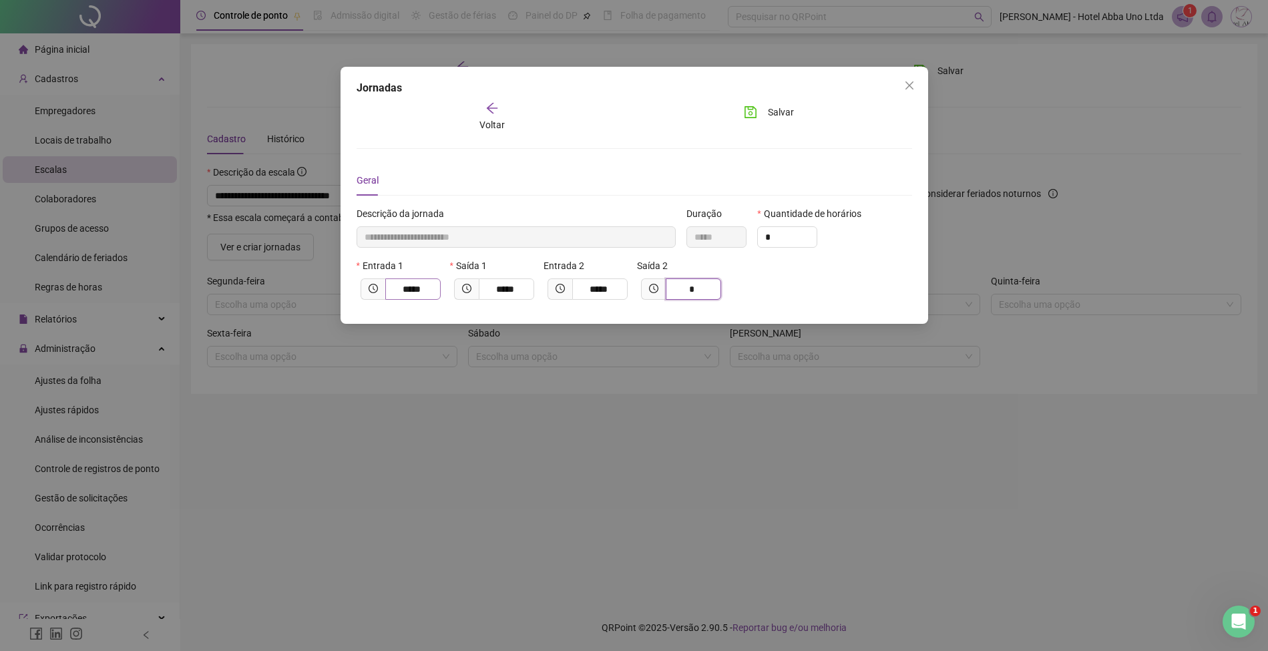
type input "**"
type input "**********"
type input "*****"
type input "****"
type input "**********"
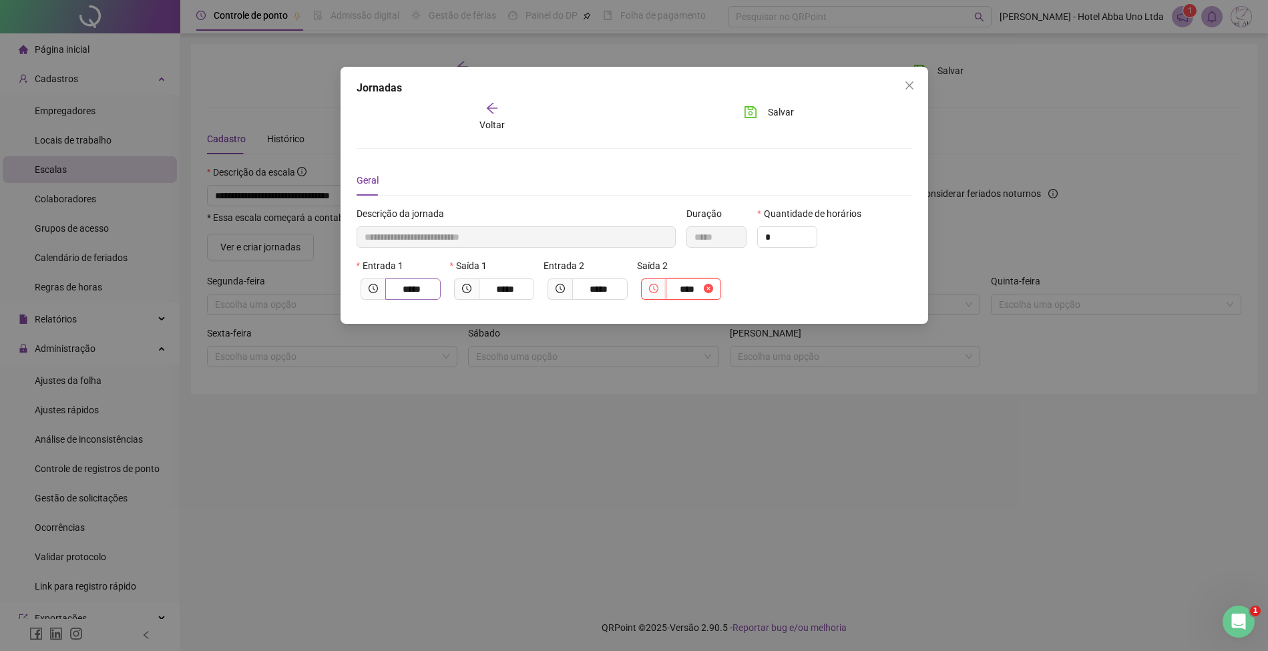
type input "*****"
click at [784, 107] on span "Salvar" at bounding box center [781, 112] width 26 height 15
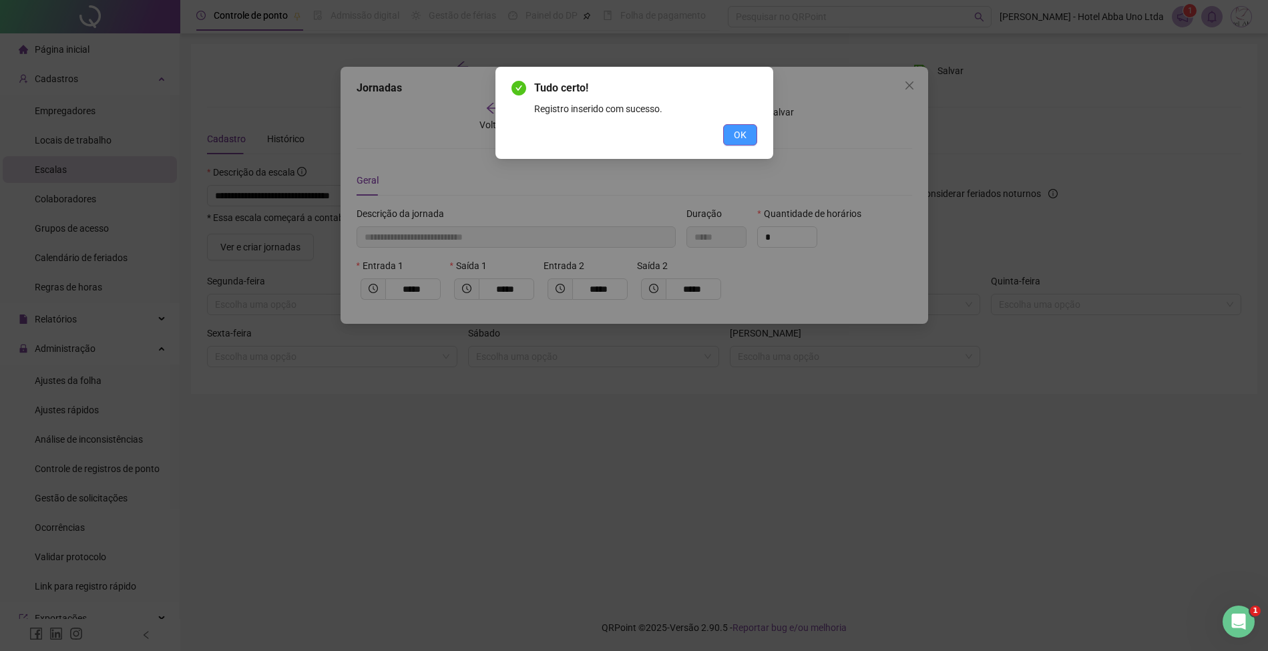
click at [738, 131] on span "OK" at bounding box center [740, 135] width 13 height 15
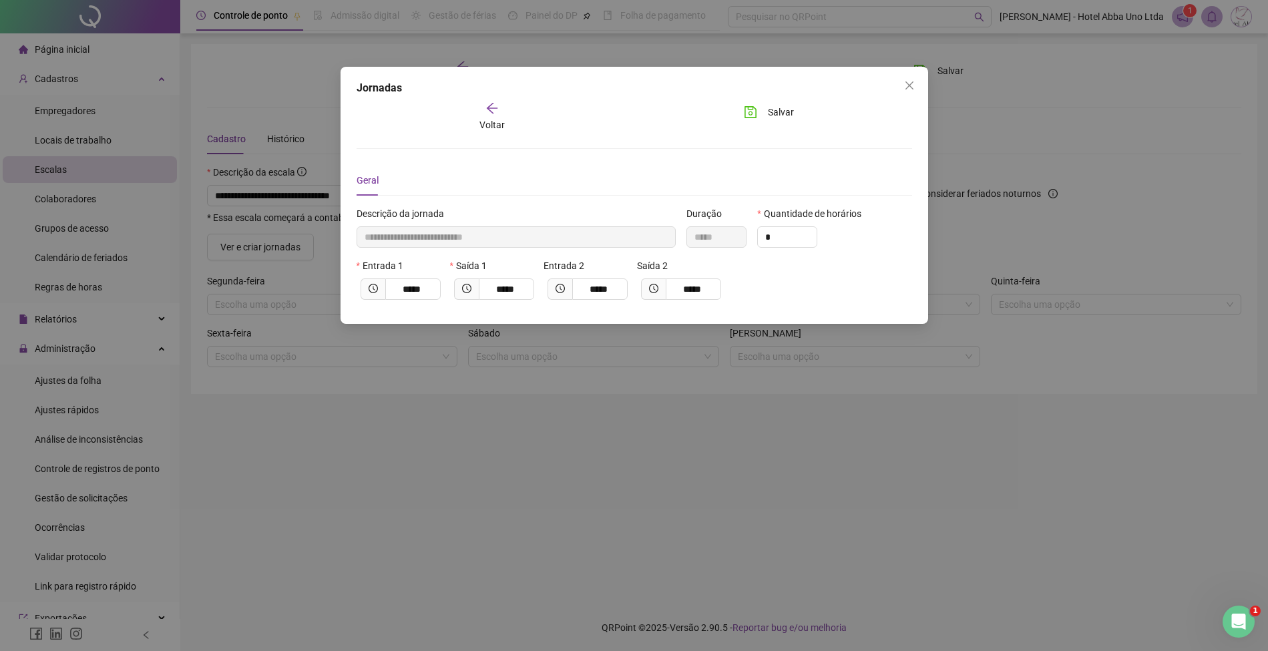
click at [490, 116] on div "Voltar" at bounding box center [492, 116] width 83 height 31
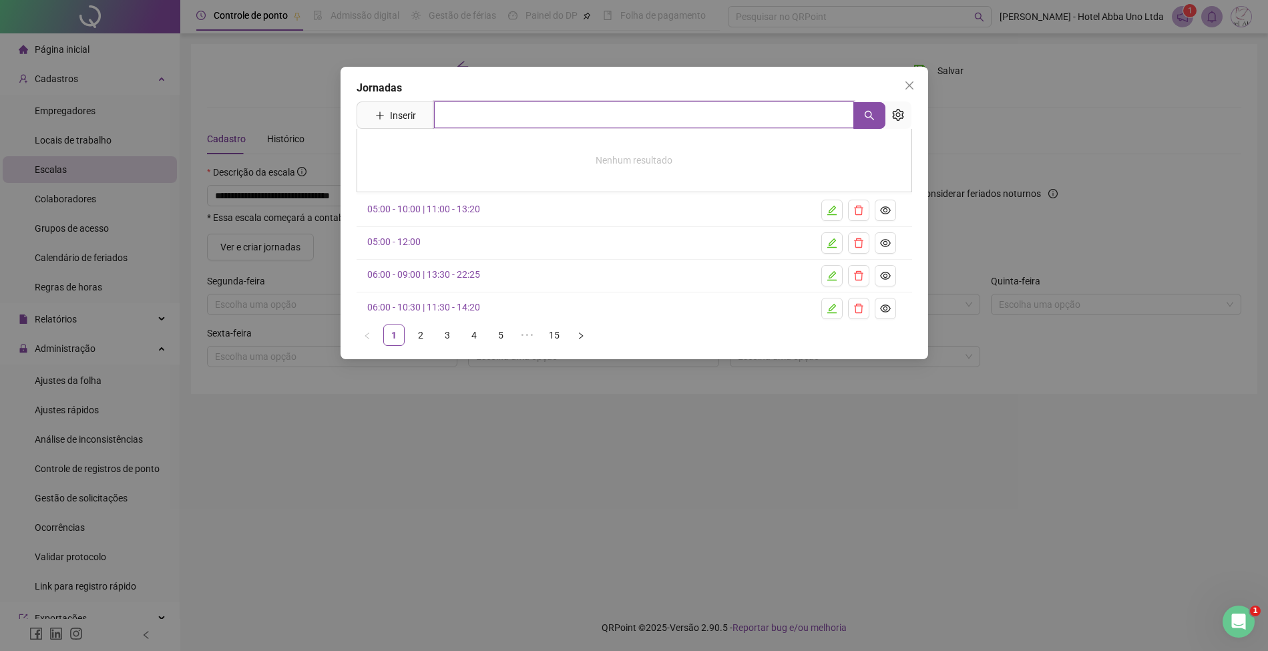
click at [486, 117] on input "text" at bounding box center [644, 114] width 420 height 27
type input "*****"
click at [443, 207] on link "14:00 - 17:00 | 18:00 - 22:20" at bounding box center [437, 212] width 113 height 11
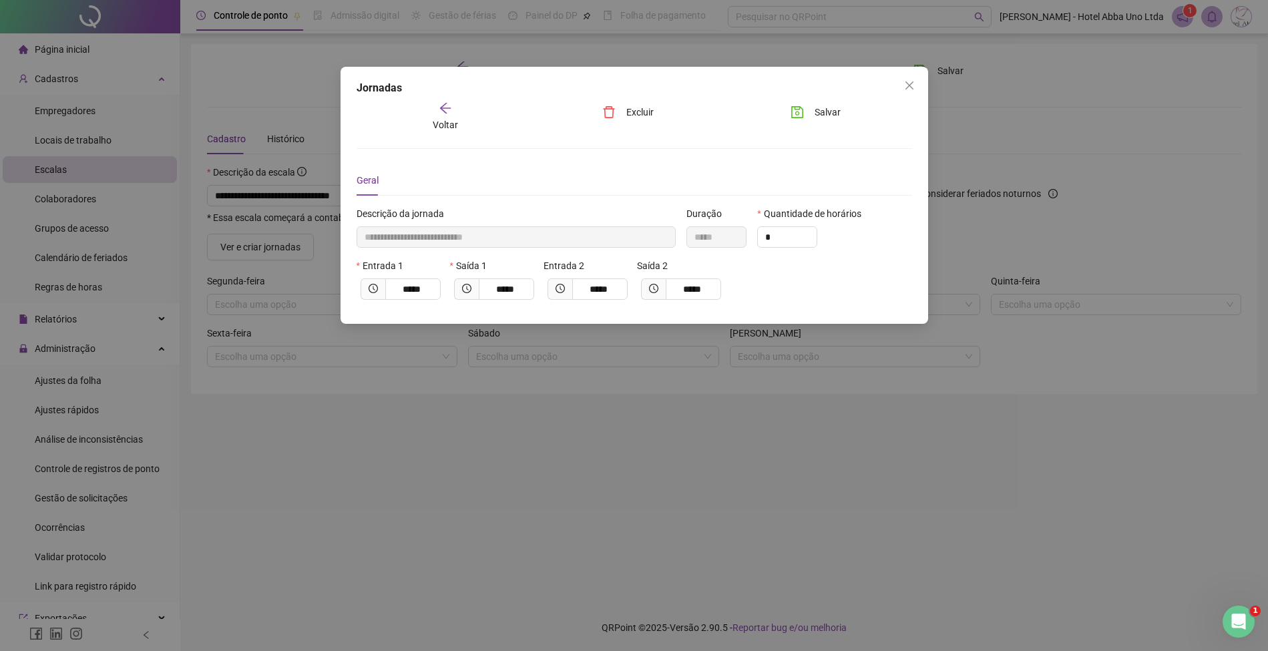
click at [435, 115] on div "Voltar" at bounding box center [444, 116] width 83 height 31
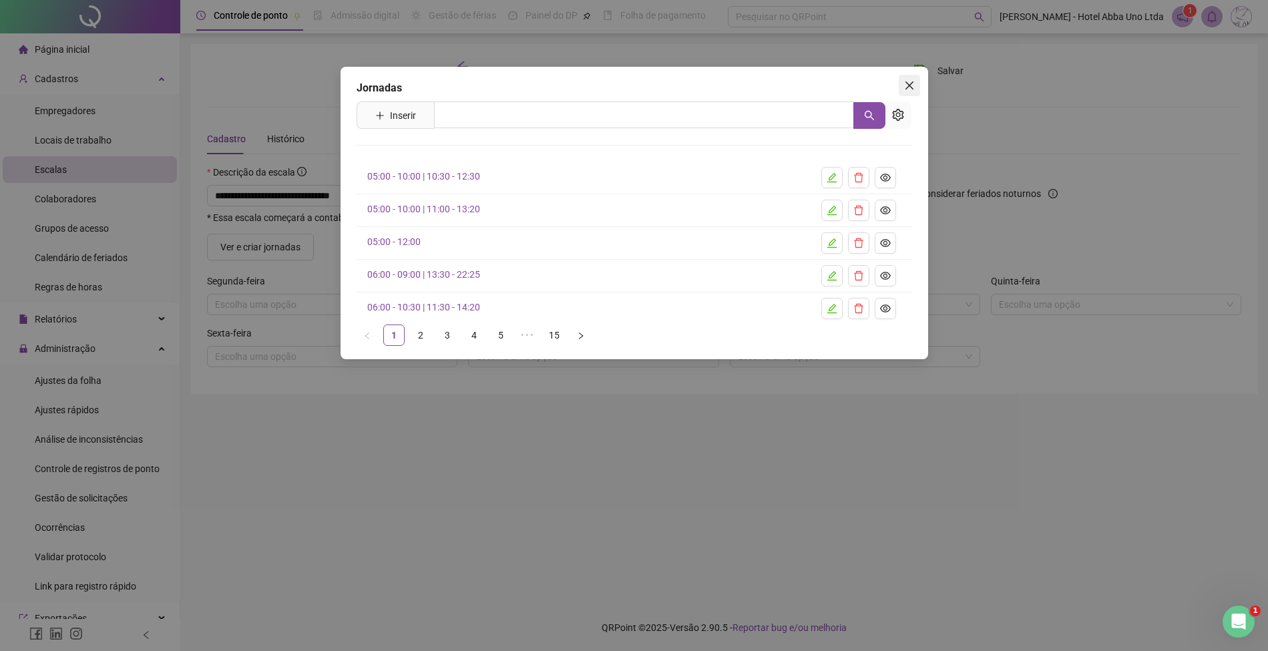
click at [909, 87] on icon "close" at bounding box center [909, 85] width 11 height 11
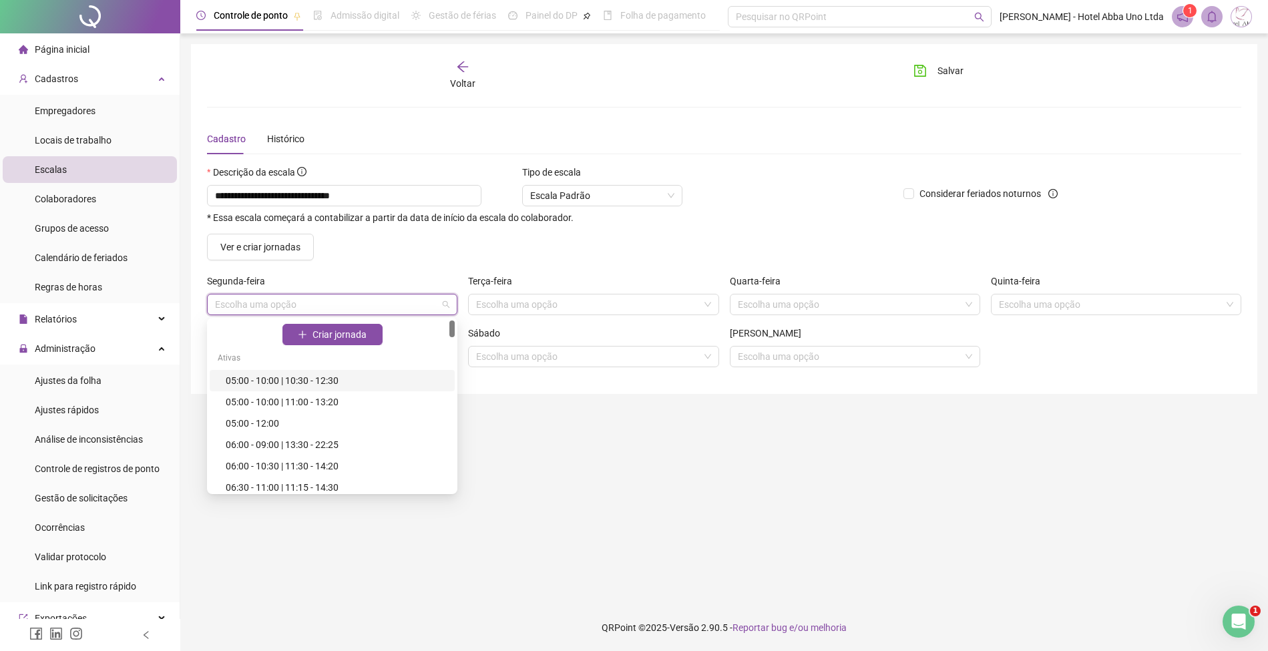
click at [254, 306] on input "search" at bounding box center [326, 304] width 222 height 20
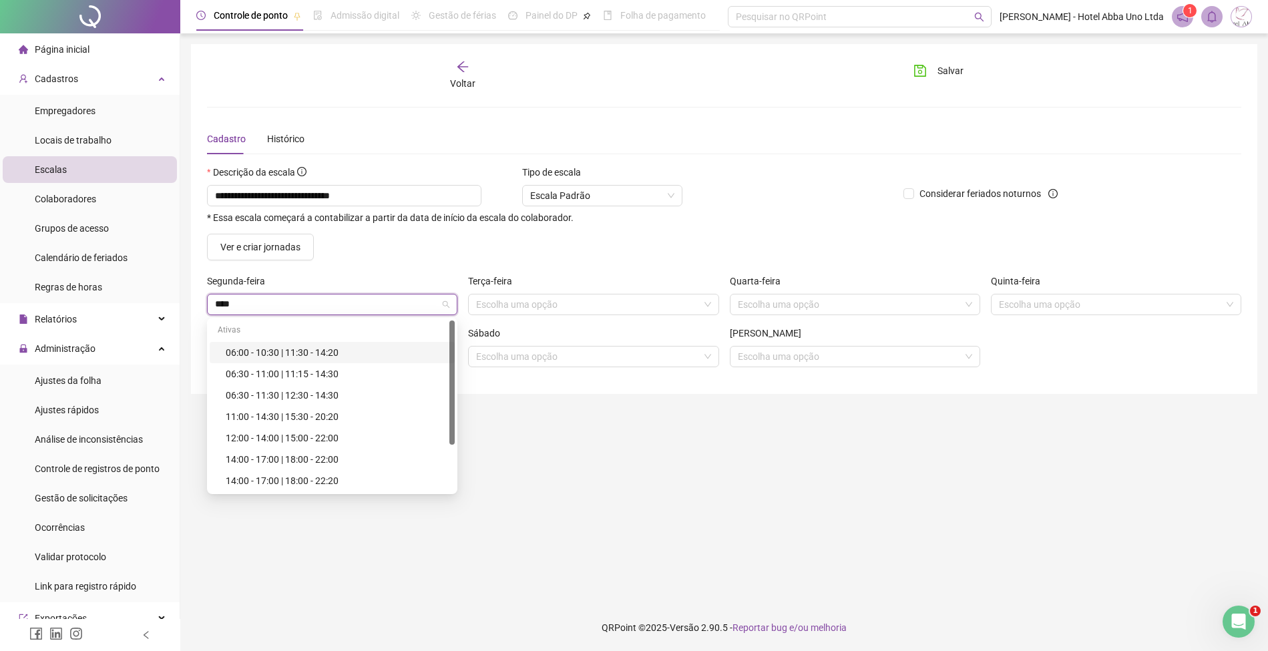
type input "*****"
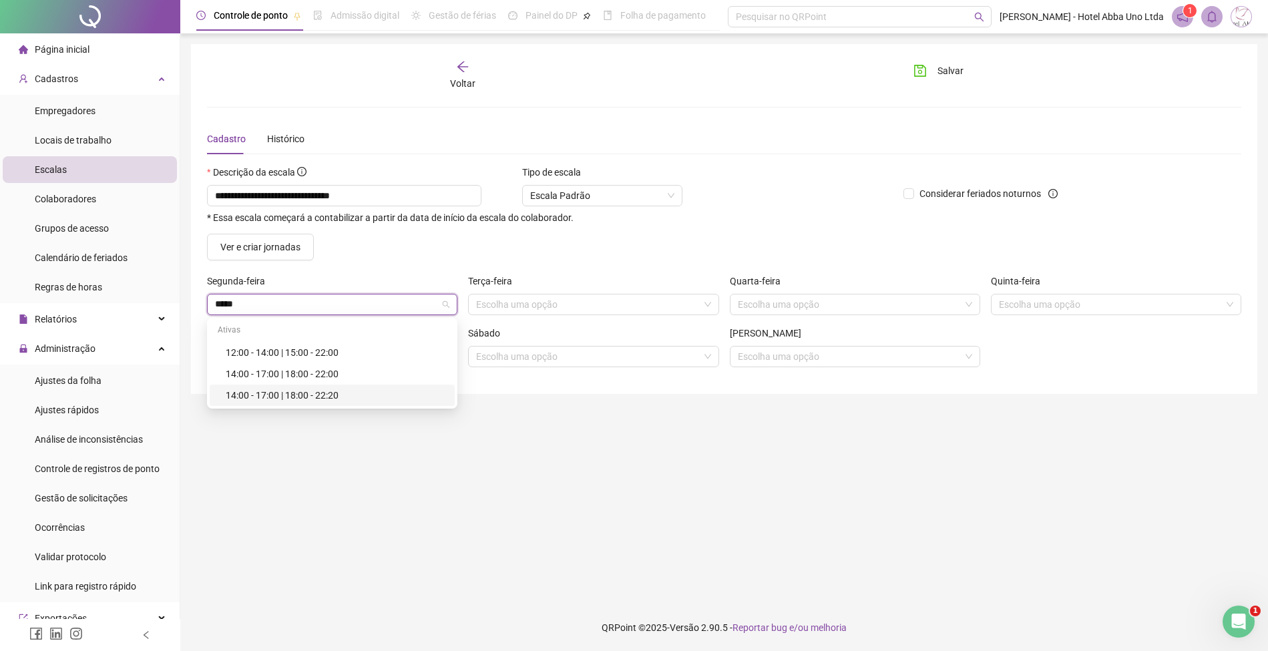
click at [291, 395] on div "14:00 - 17:00 | 18:00 - 22:20" at bounding box center [336, 395] width 221 height 15
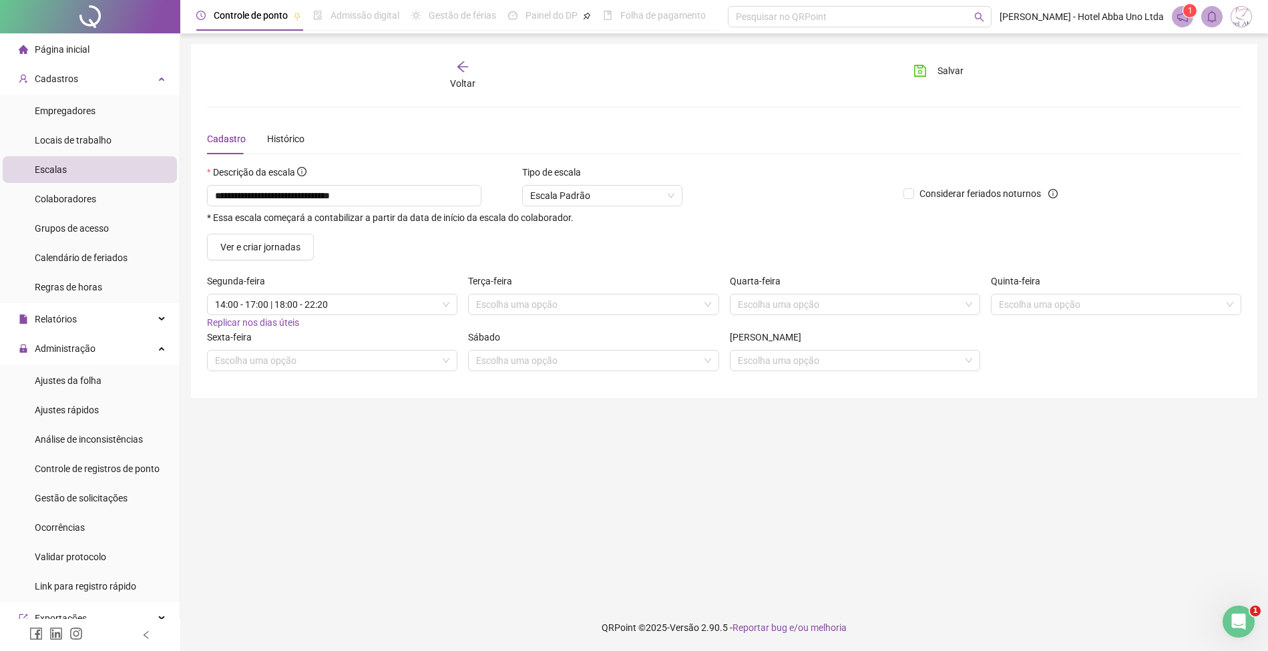
click at [289, 322] on span "Replicar nos dias úteis" at bounding box center [253, 322] width 92 height 11
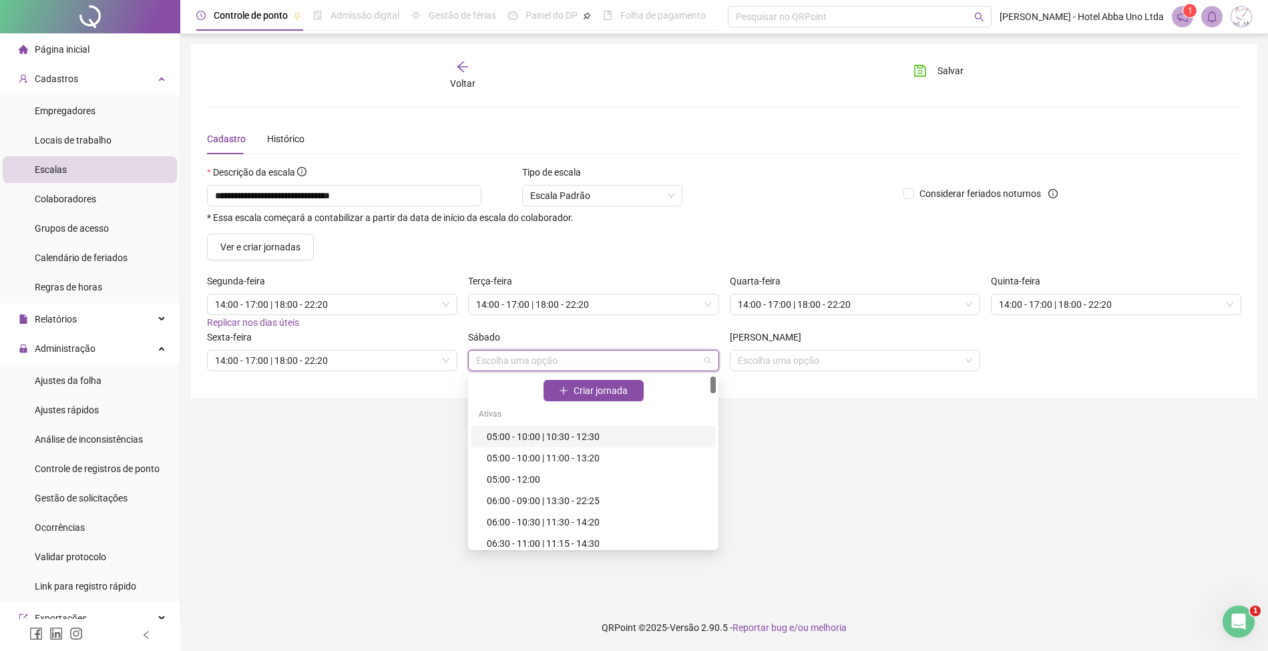
click at [493, 359] on input "search" at bounding box center [587, 360] width 222 height 20
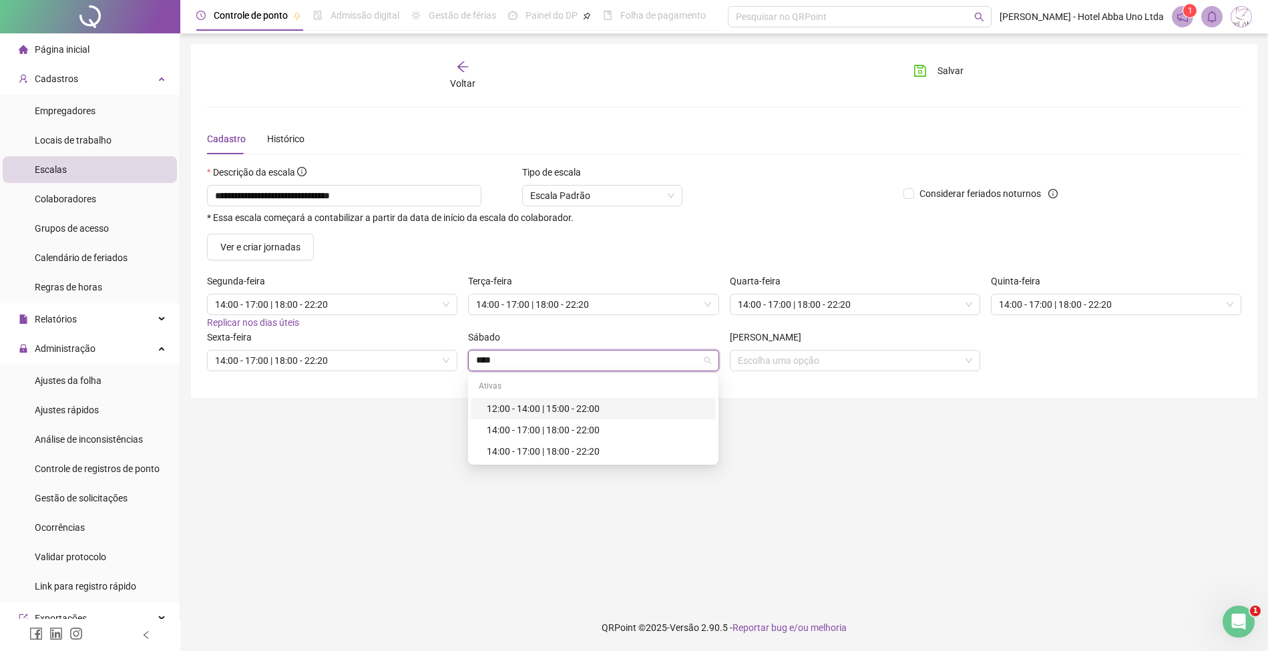
type input "*****"
click at [531, 446] on div "14:00 - 17:00 | 18:00 - 22:20" at bounding box center [597, 451] width 221 height 15
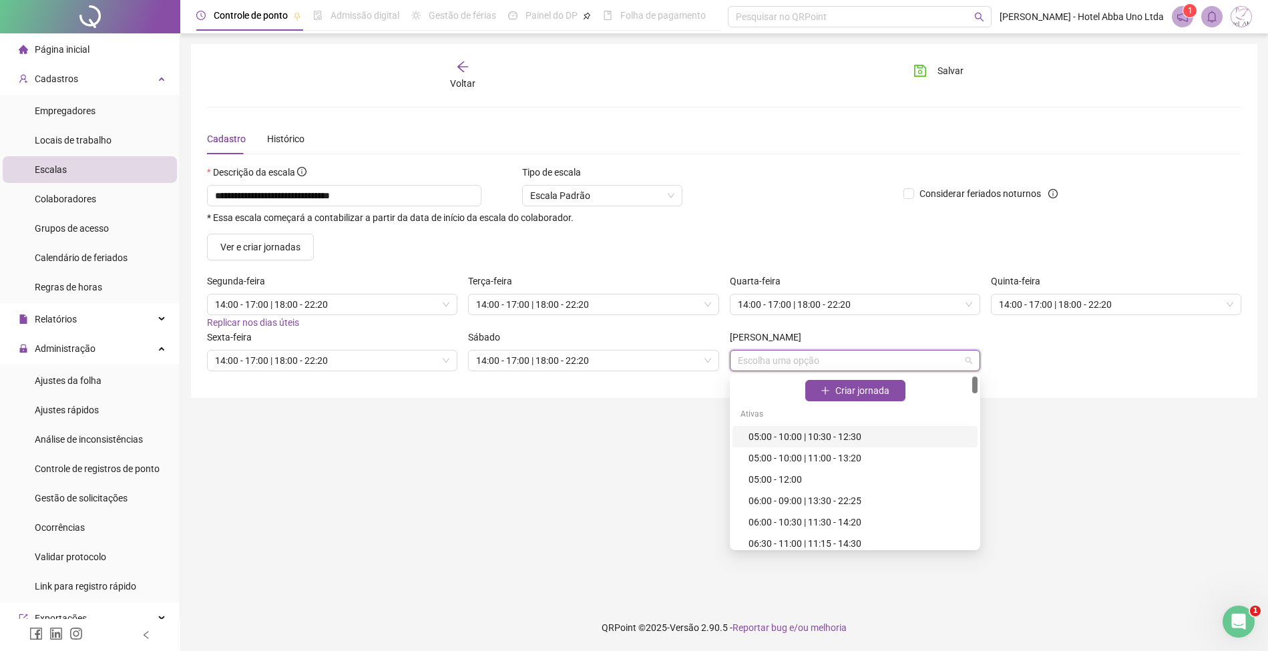
click at [788, 361] on input "search" at bounding box center [849, 360] width 222 height 20
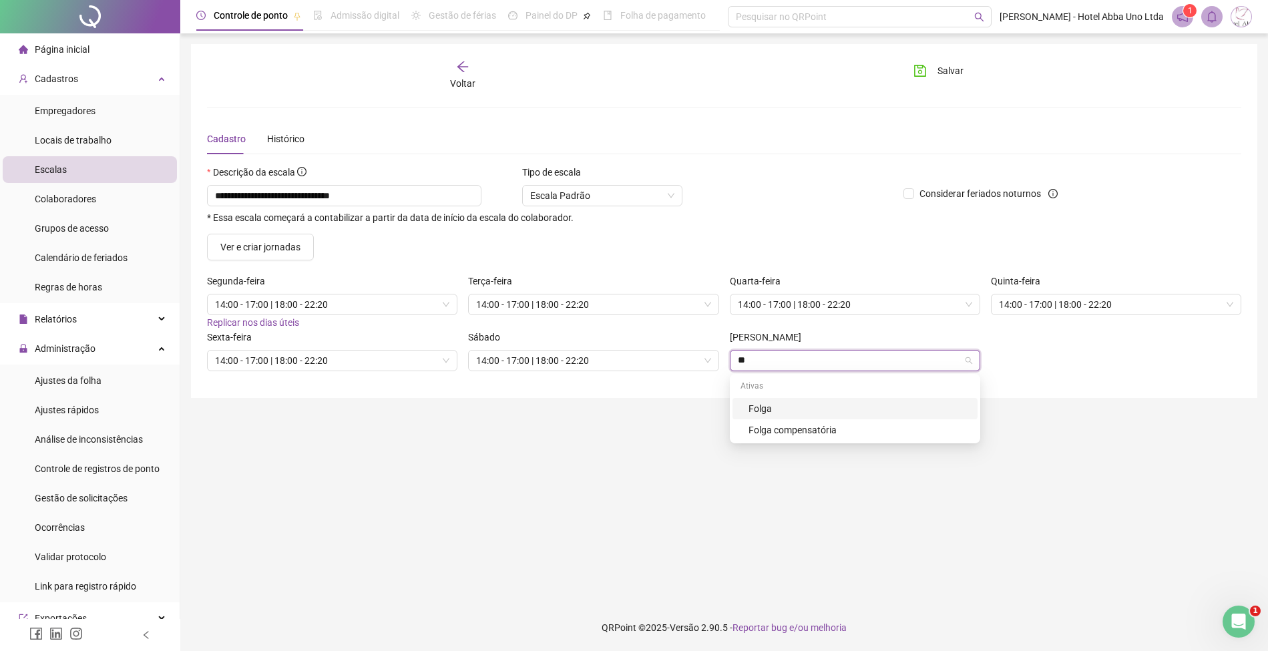
type input "***"
click at [937, 65] on span "Salvar" at bounding box center [950, 70] width 26 height 15
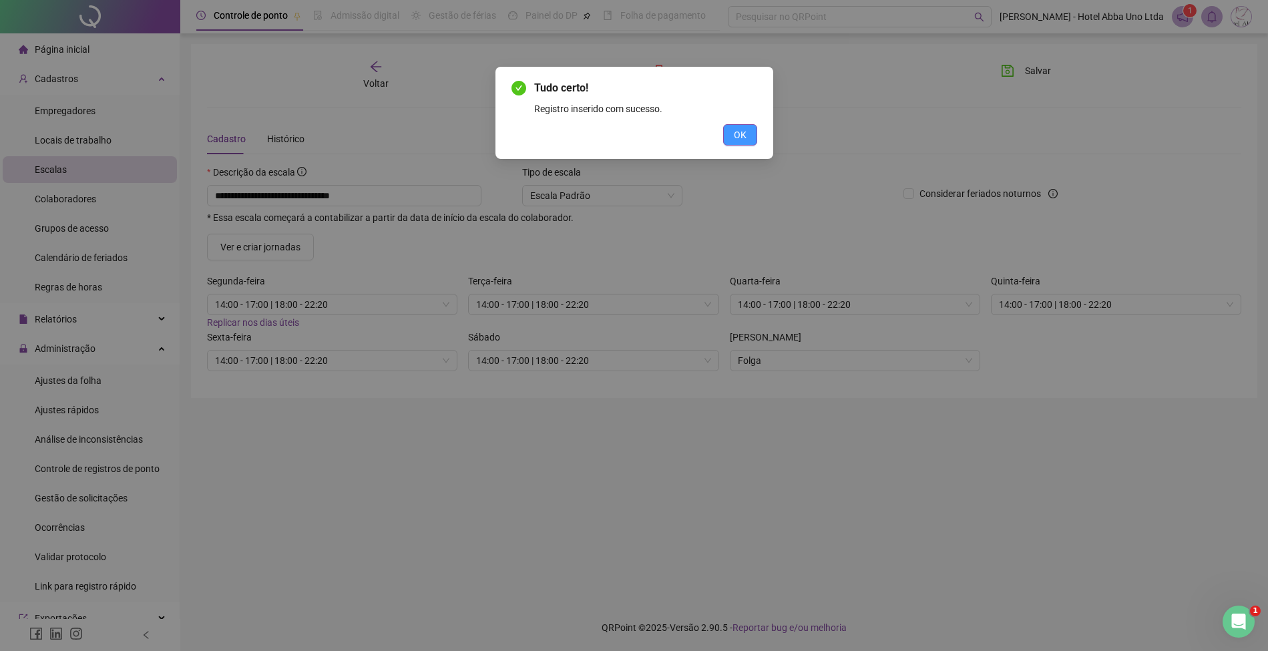
click at [736, 132] on span "OK" at bounding box center [740, 135] width 13 height 15
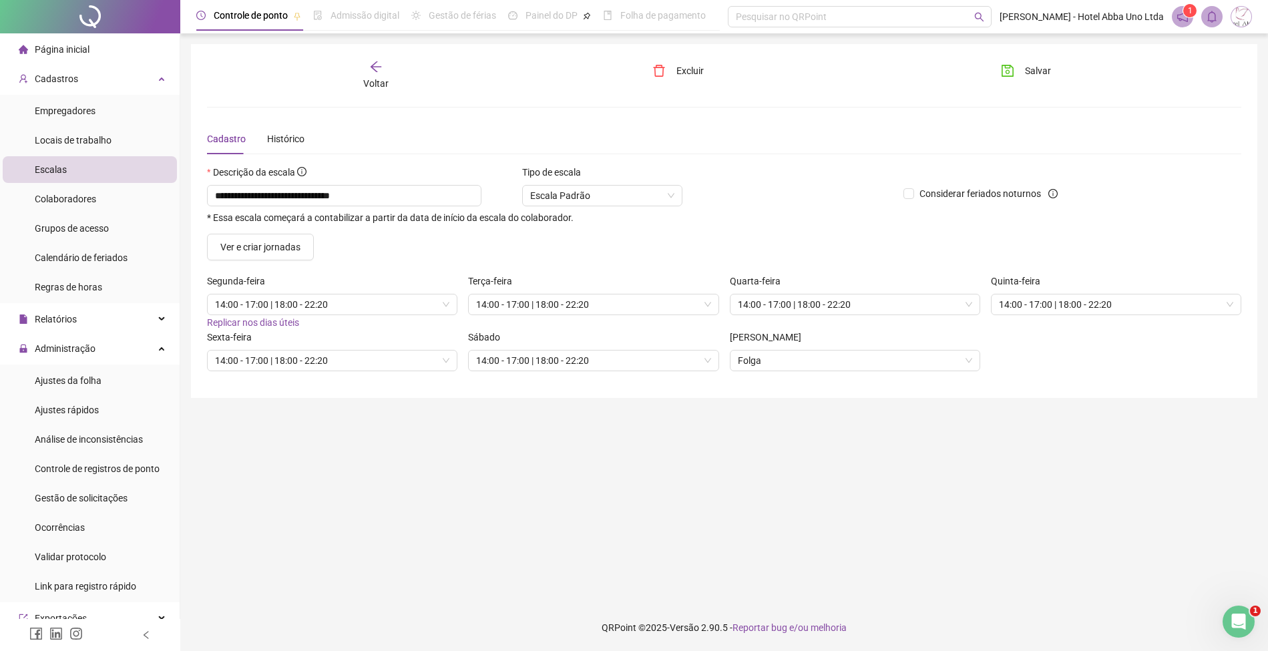
click at [385, 75] on div "Voltar" at bounding box center [376, 75] width 164 height 31
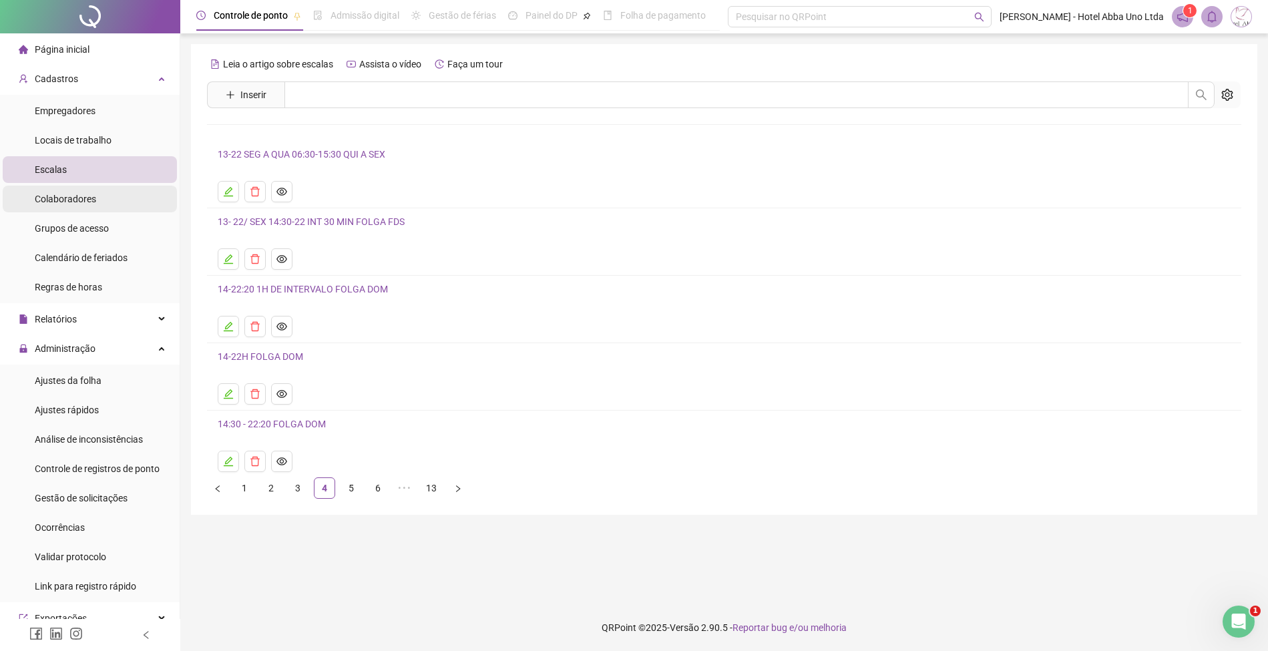
click at [69, 201] on span "Colaboradores" at bounding box center [65, 199] width 61 height 11
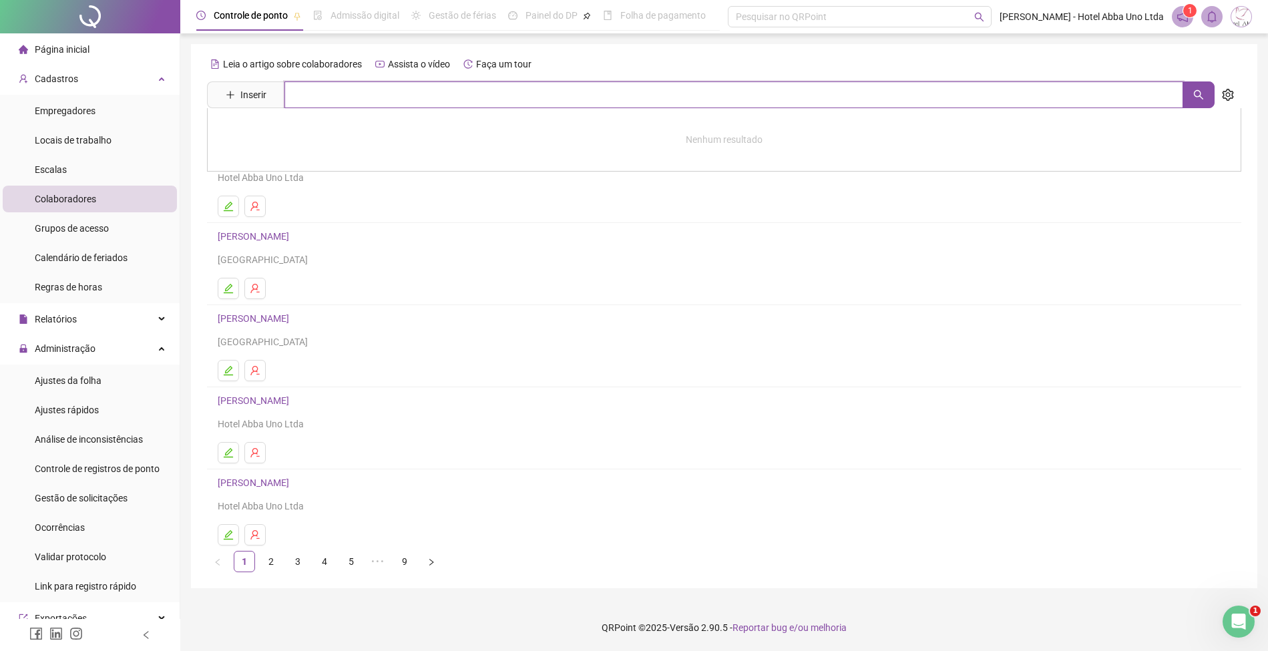
click at [375, 95] on input "text" at bounding box center [733, 94] width 899 height 27
type input "***"
click at [303, 160] on link "[PERSON_NAME]" at bounding box center [267, 163] width 71 height 11
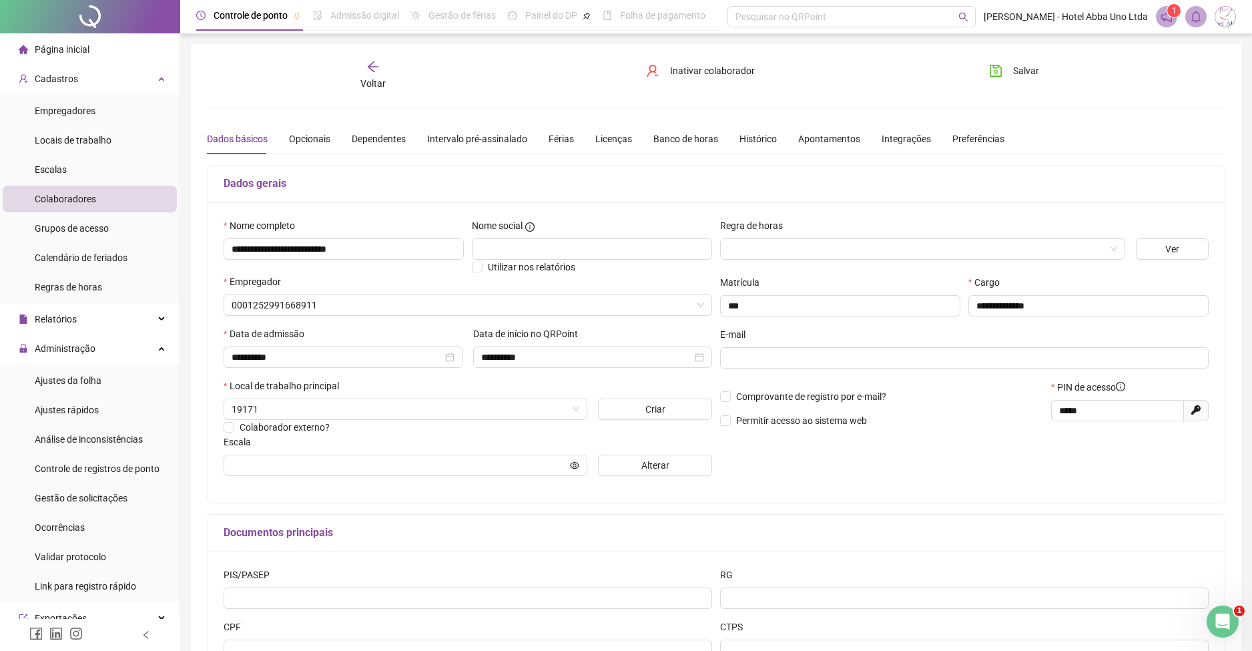
type input "**********"
click at [642, 458] on span "Alterar" at bounding box center [656, 465] width 28 height 15
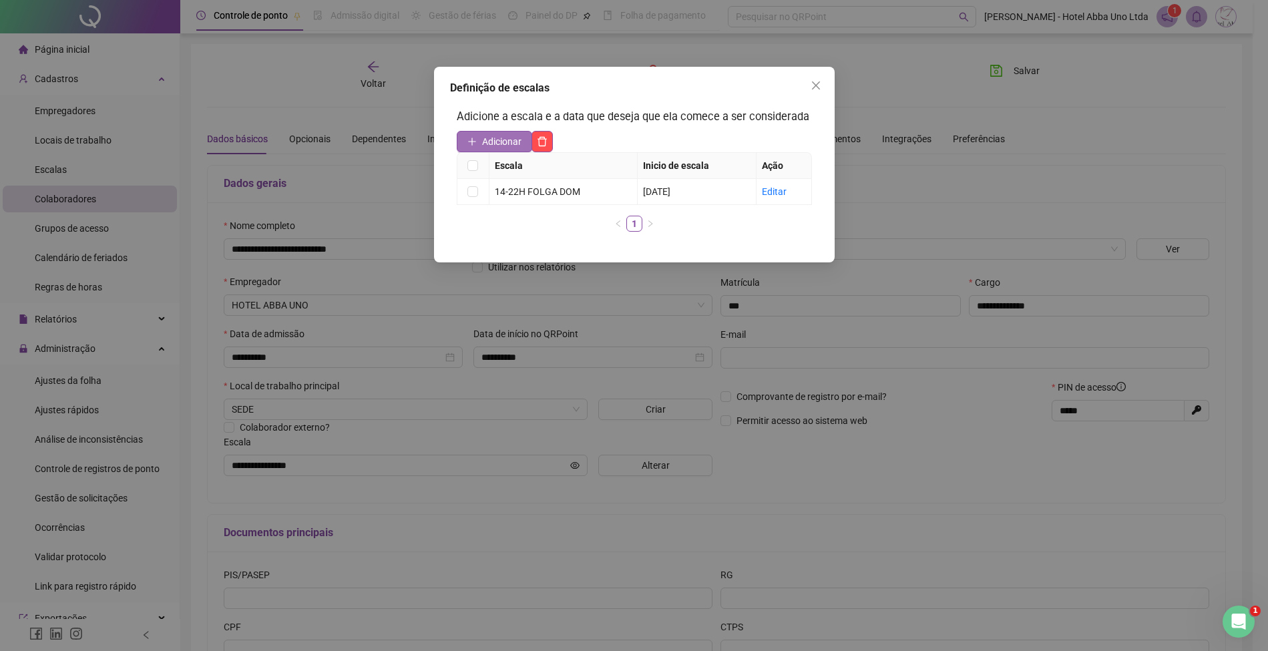
click at [501, 145] on span "Adicionar" at bounding box center [501, 141] width 39 height 15
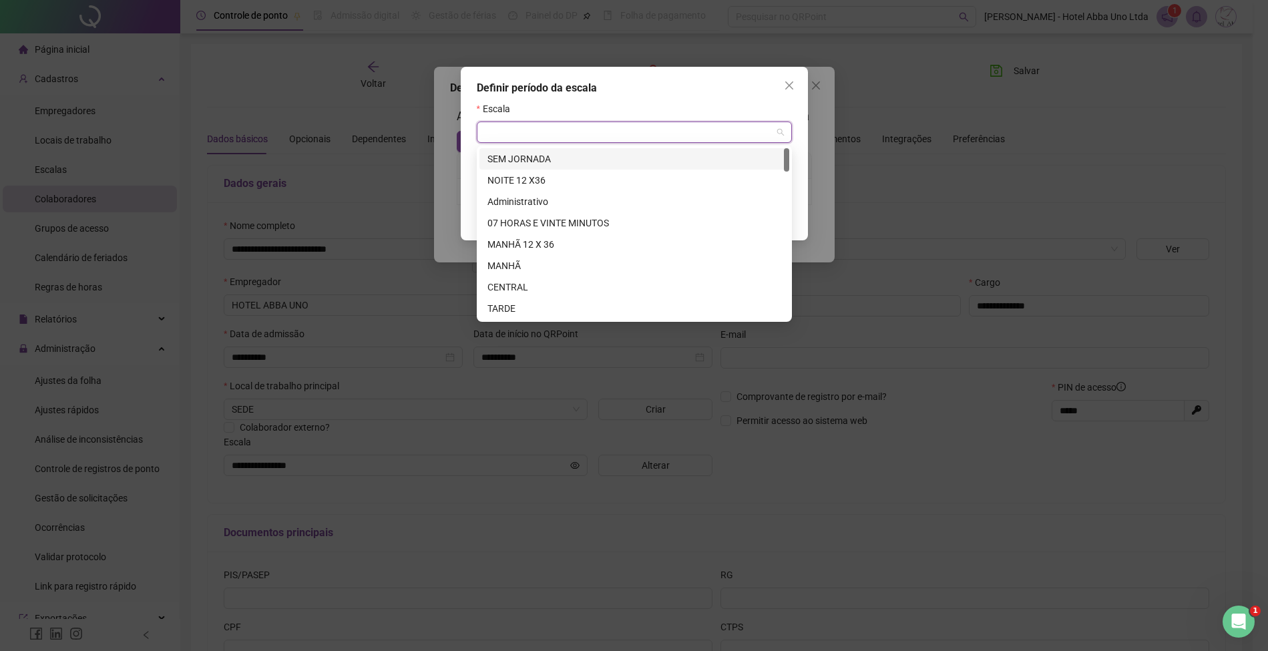
click at [505, 131] on input "search" at bounding box center [628, 132] width 287 height 20
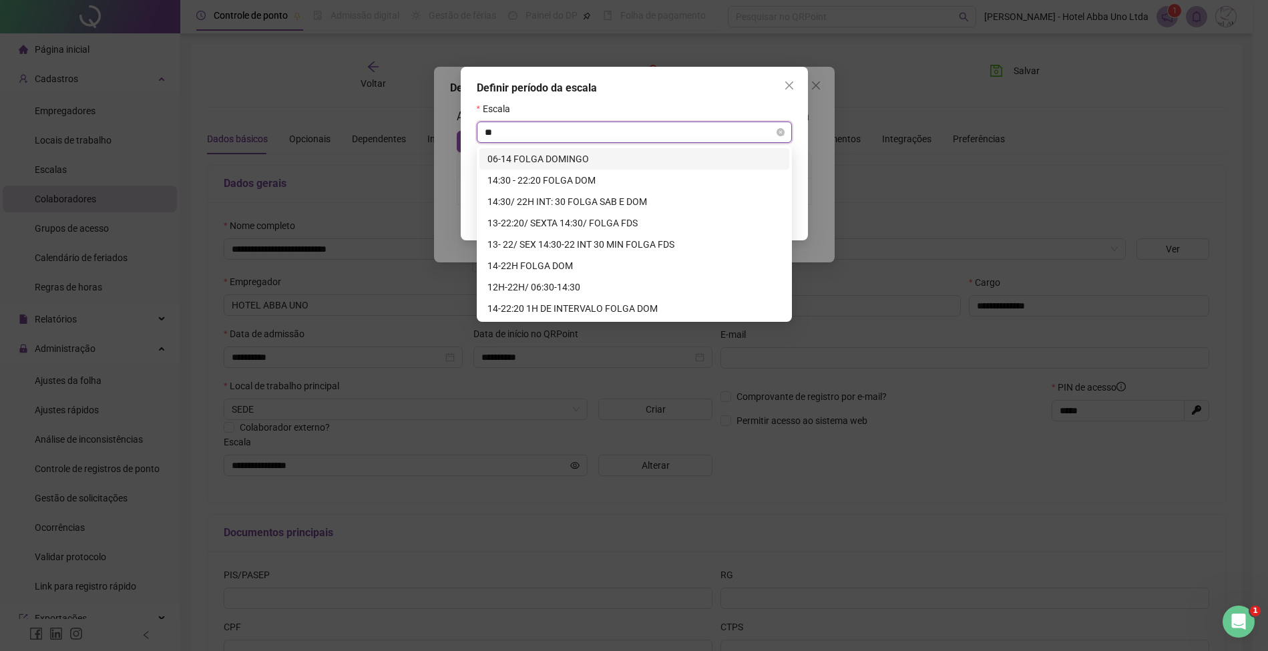
type input "***"
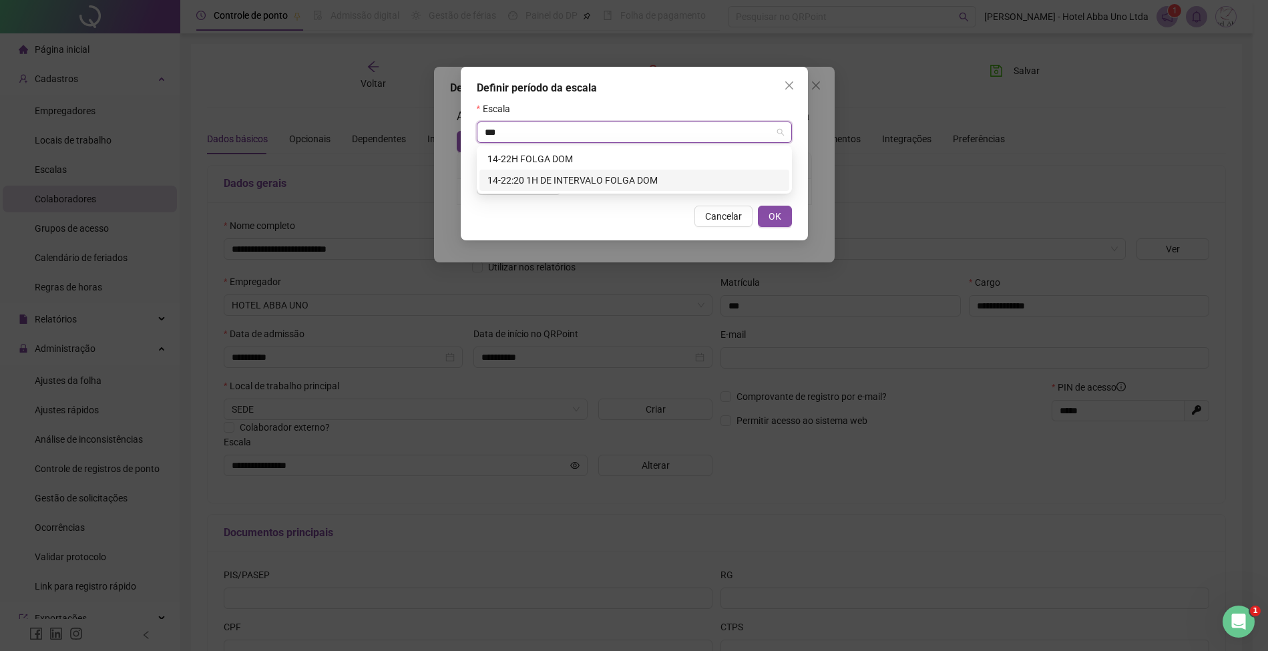
click at [528, 178] on div "14-22:20 1H DE INTERVALO FOLGA DOM" at bounding box center [634, 180] width 294 height 15
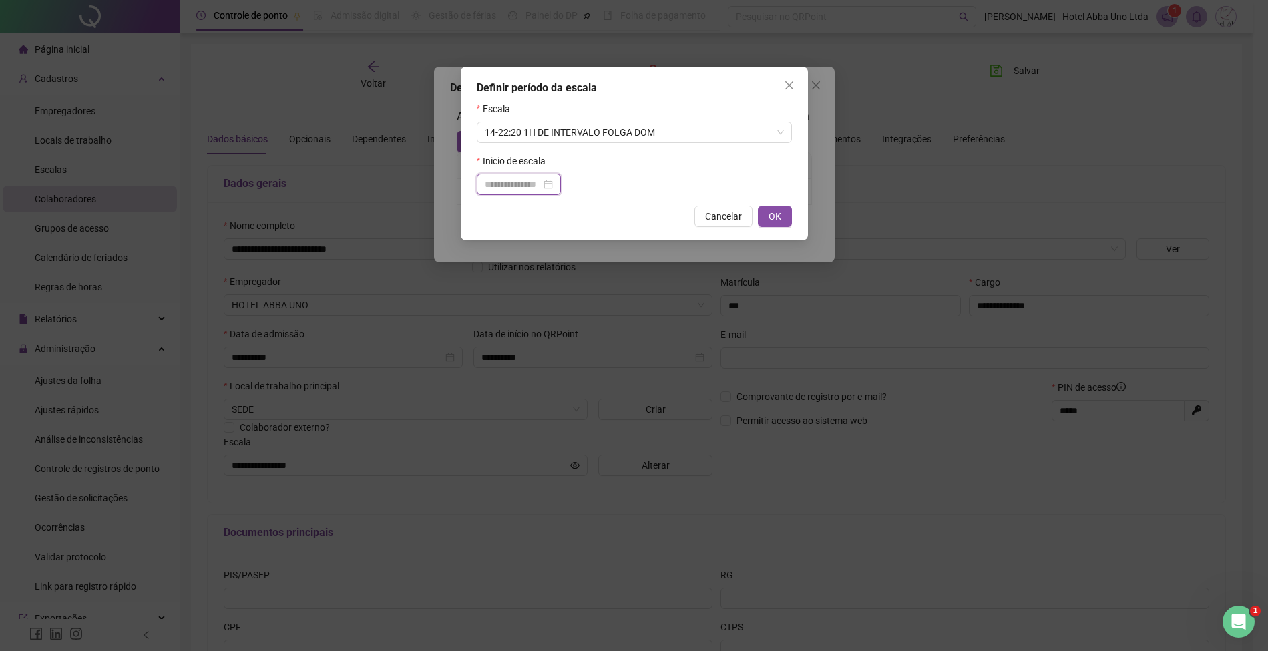
click at [541, 182] on input at bounding box center [513, 184] width 56 height 15
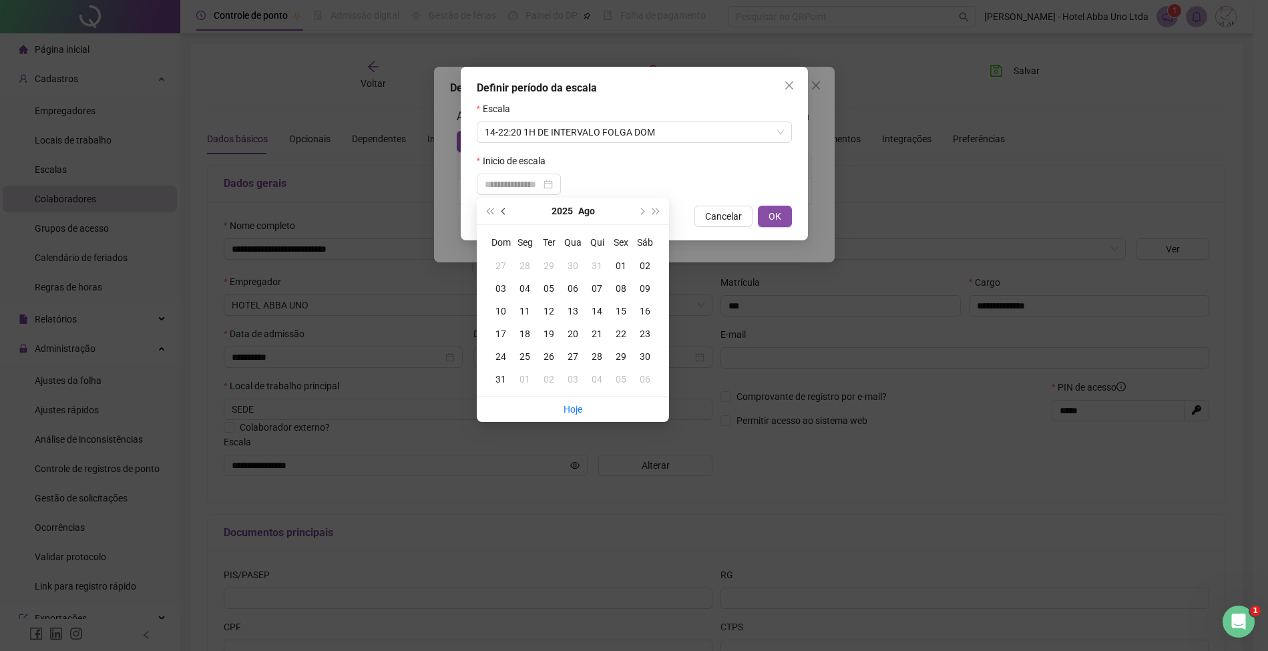
click at [501, 207] on button "prev-year" at bounding box center [504, 211] width 15 height 27
type input "**********"
click at [548, 258] on div "01" at bounding box center [549, 265] width 24 height 15
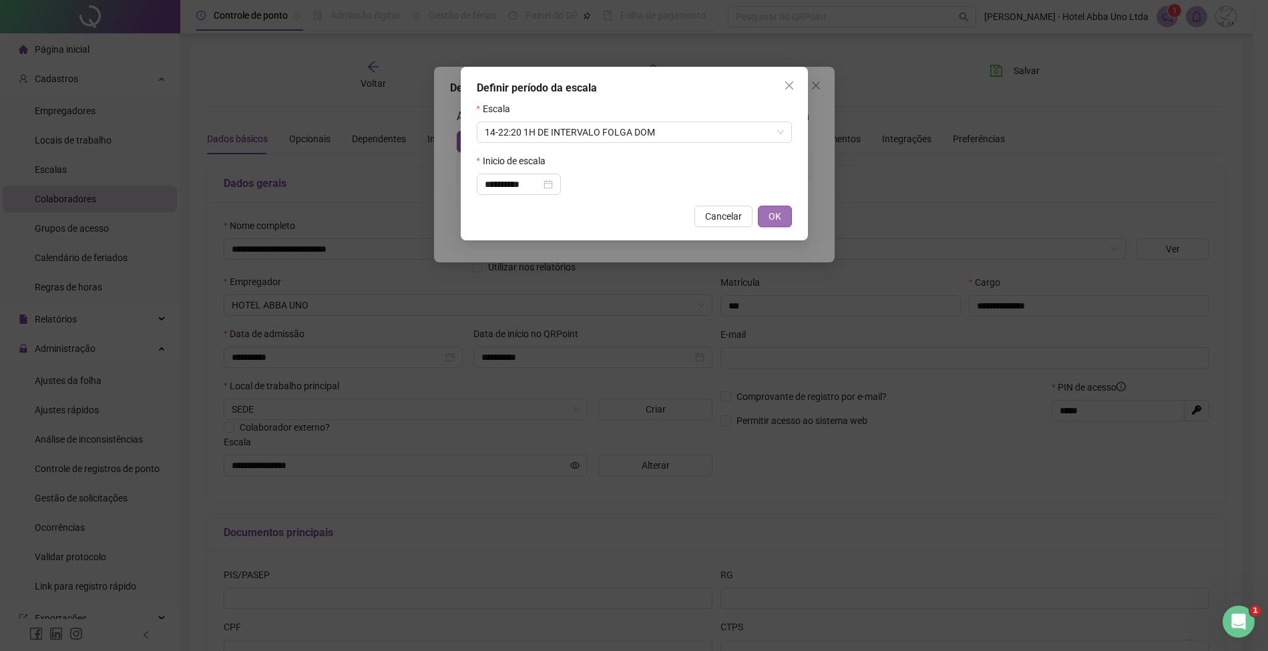
click at [771, 213] on span "OK" at bounding box center [774, 216] width 13 height 15
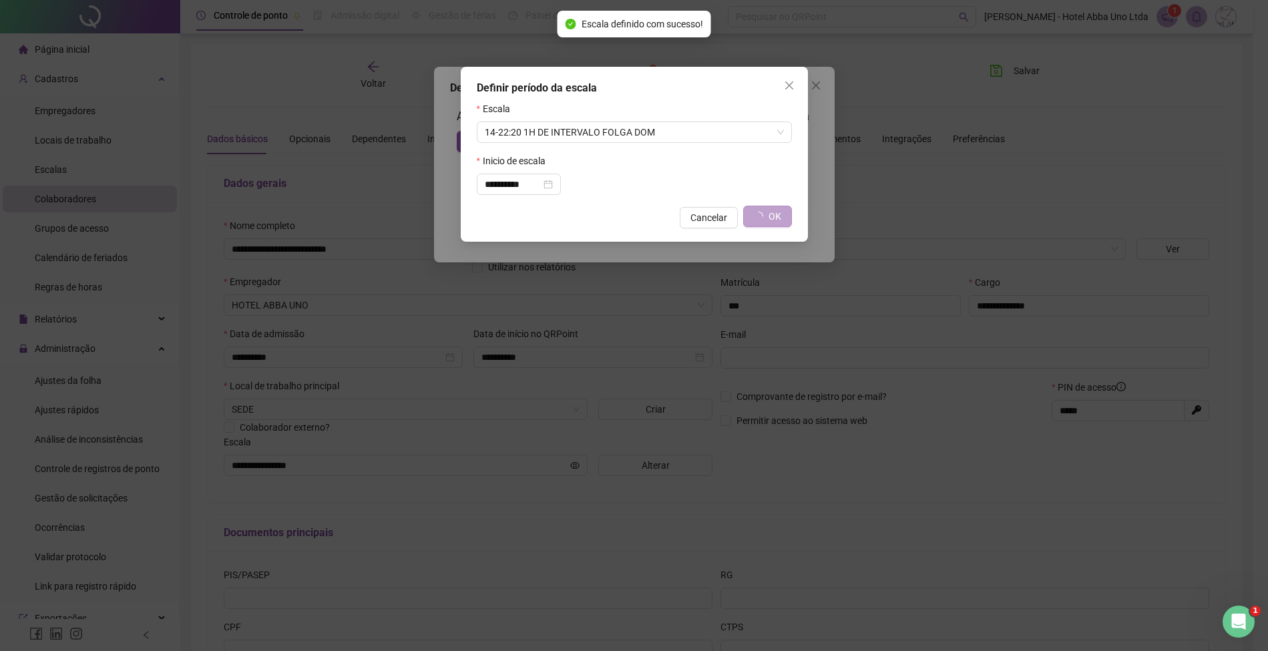
type input "**********"
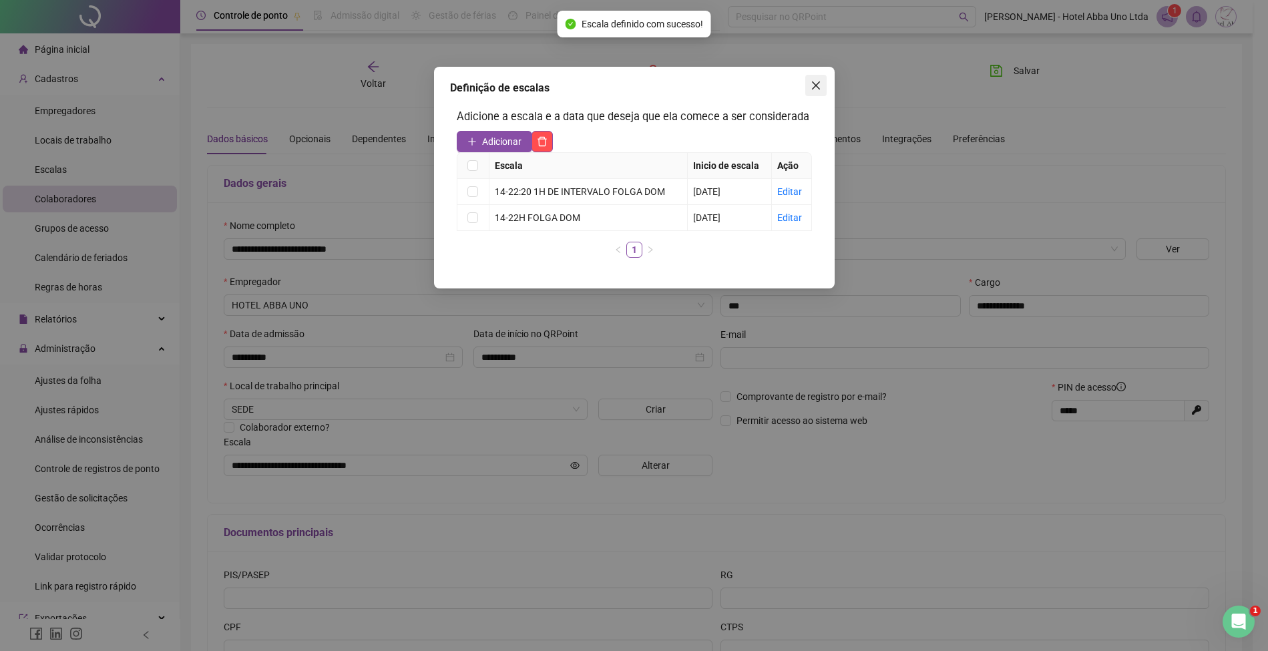
click at [813, 82] on icon "close" at bounding box center [815, 85] width 8 height 8
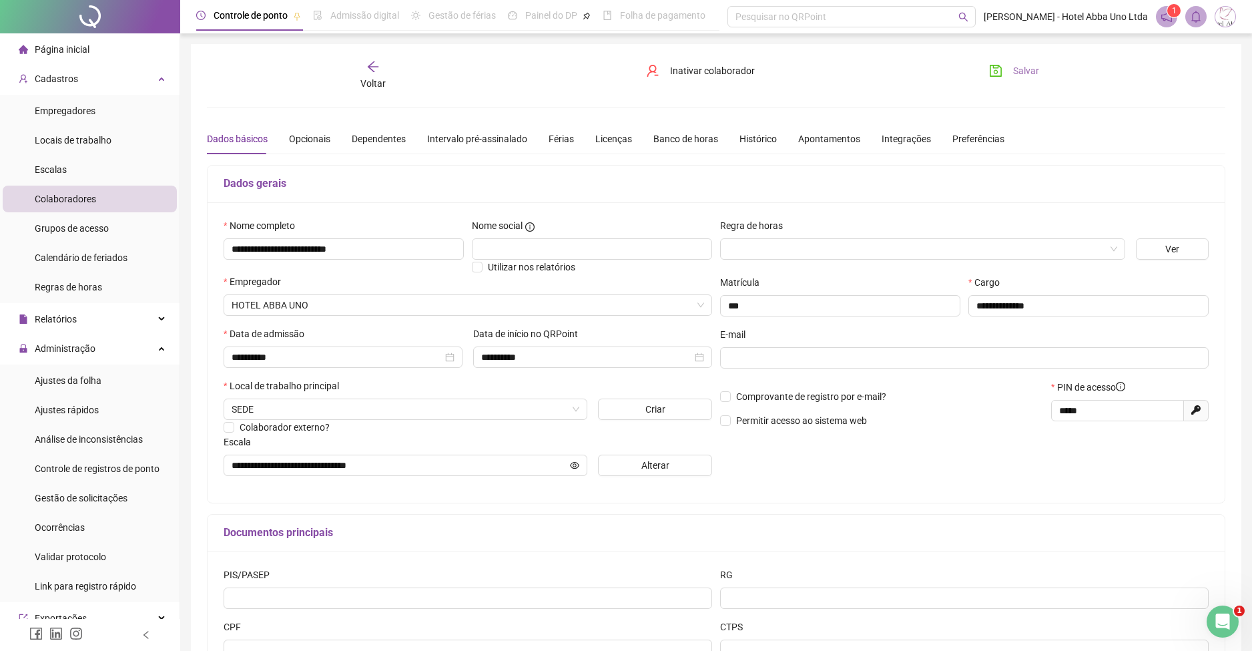
click at [1007, 69] on button "Salvar" at bounding box center [1014, 70] width 70 height 21
click at [375, 78] on span "Voltar" at bounding box center [373, 83] width 25 height 11
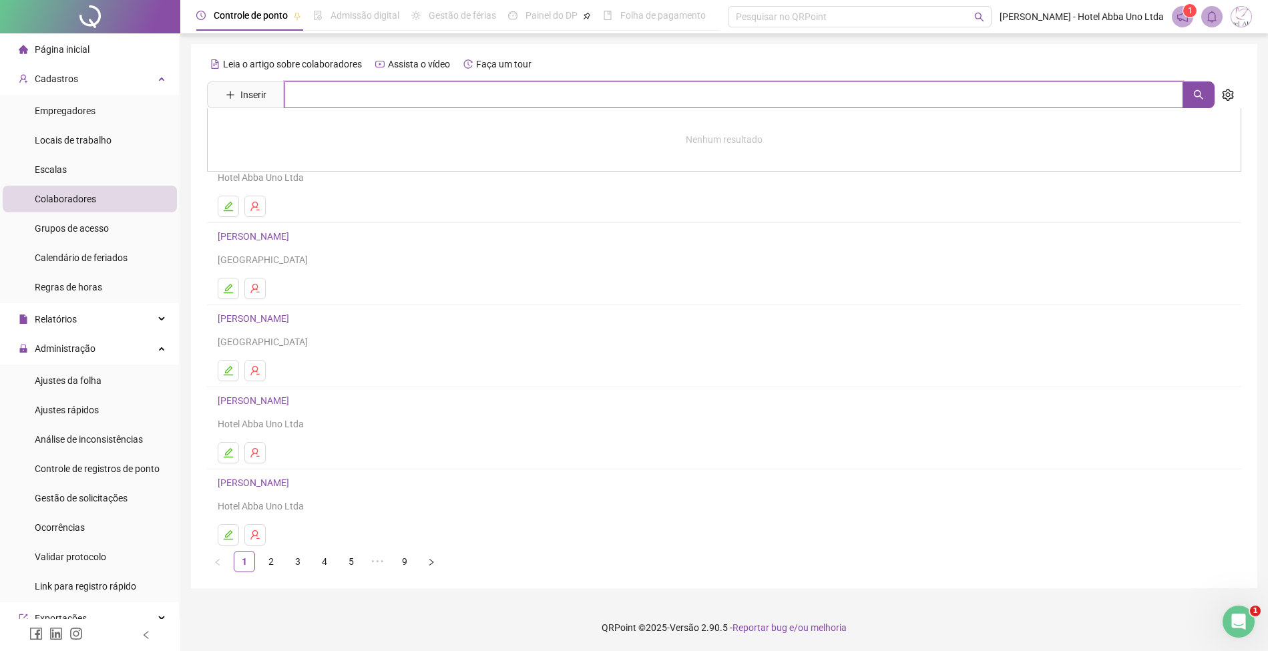
click at [363, 101] on input "text" at bounding box center [733, 94] width 899 height 27
type input "*****"
click at [303, 132] on link "[PERSON_NAME]" at bounding box center [267, 134] width 71 height 11
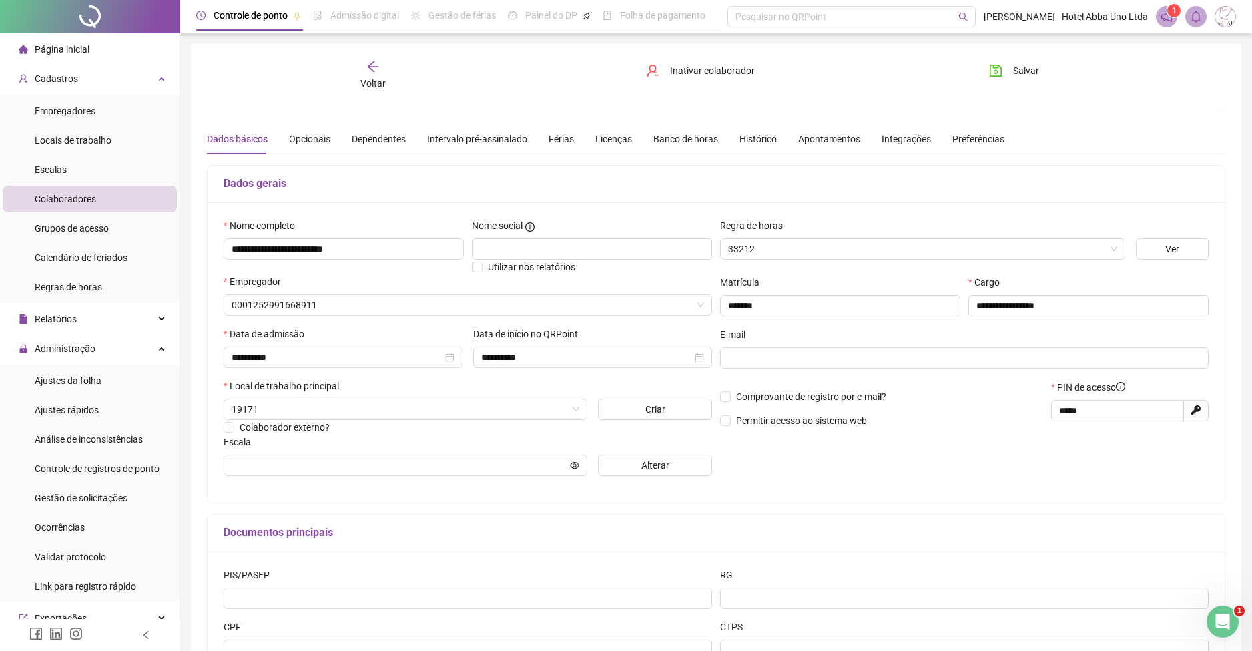
type input "**********"
click at [642, 464] on span "Alterar" at bounding box center [656, 465] width 28 height 15
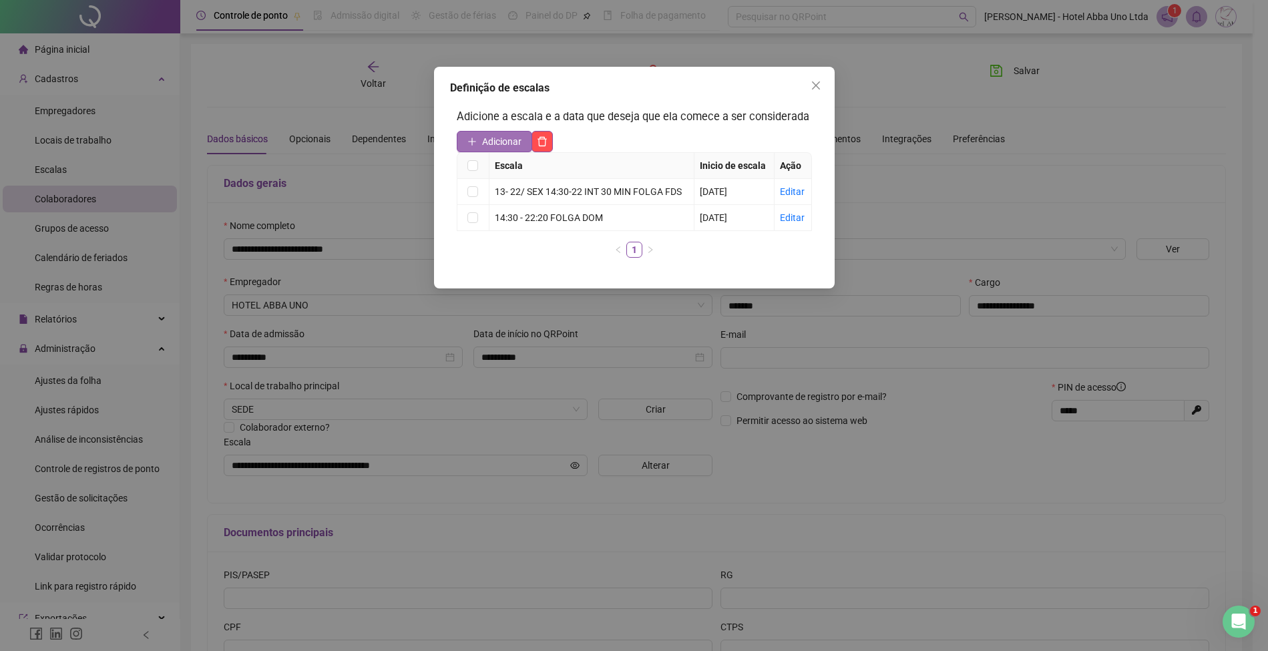
click at [490, 142] on span "Adicionar" at bounding box center [501, 141] width 39 height 15
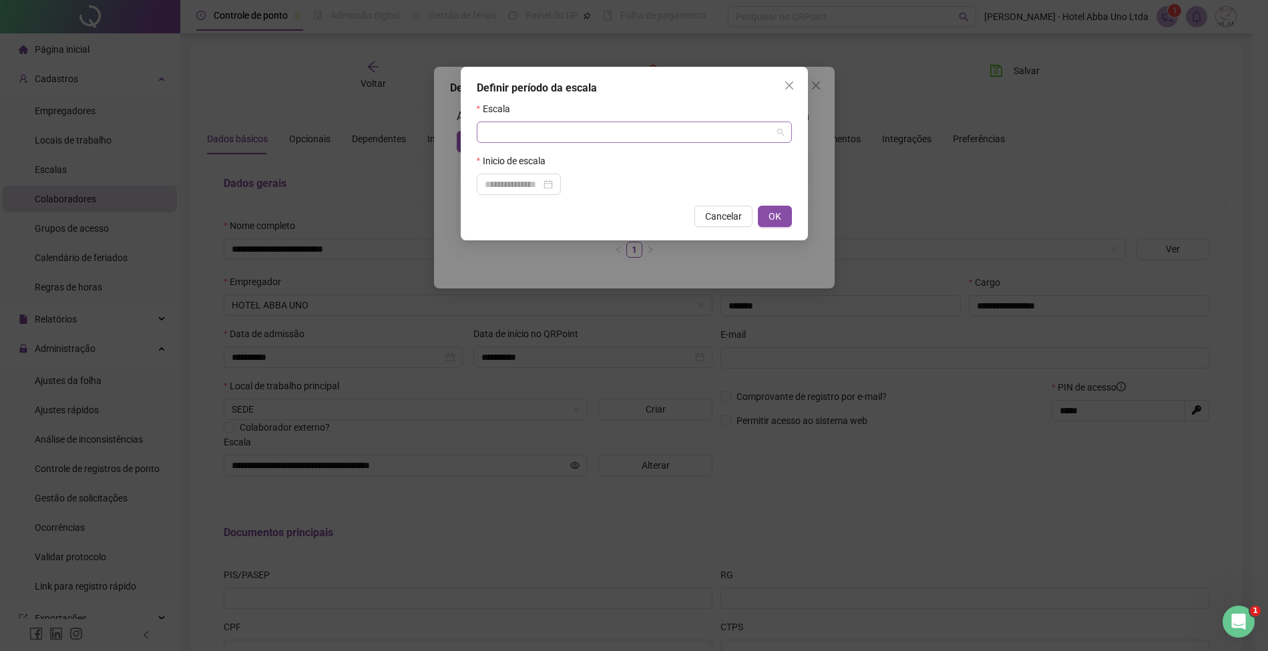
click at [494, 123] on input "search" at bounding box center [628, 132] width 287 height 20
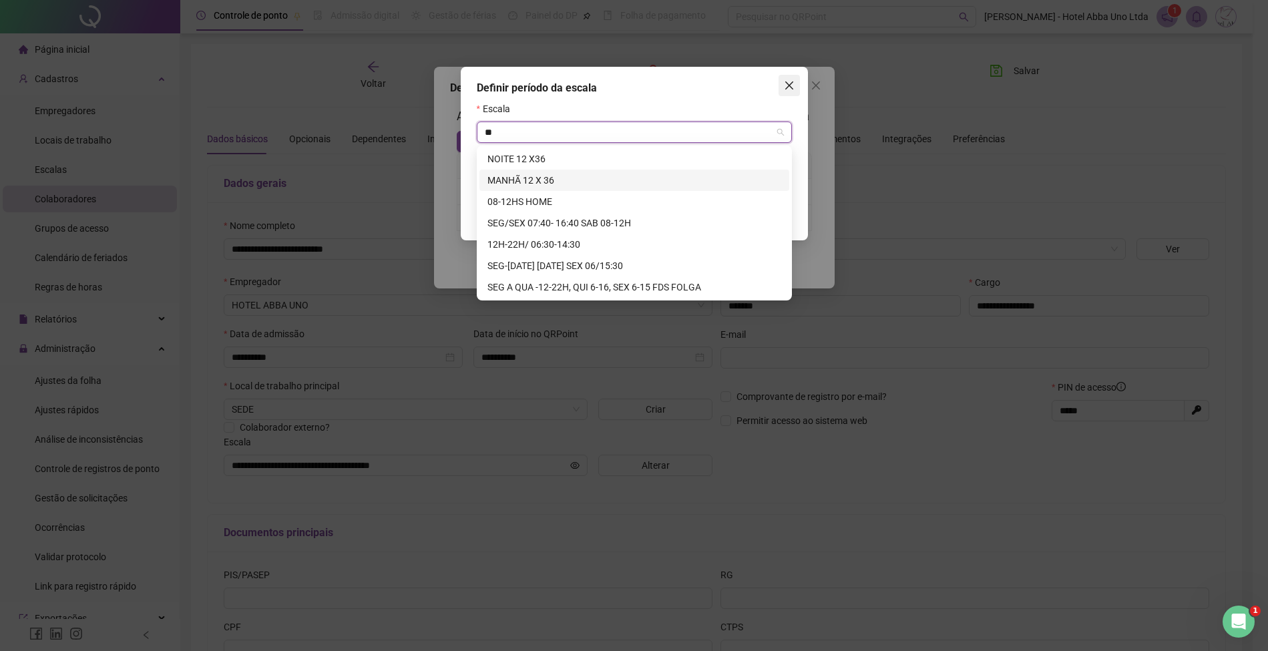
type input "**"
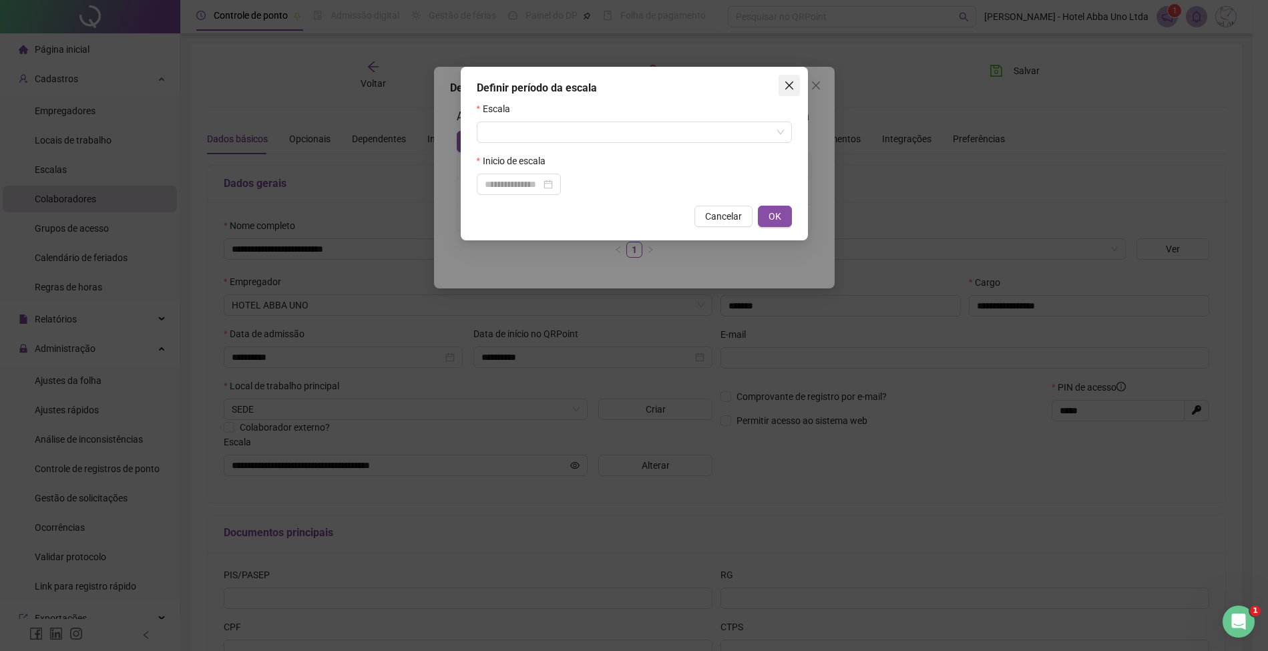
click at [787, 84] on icon "close" at bounding box center [788, 85] width 8 height 8
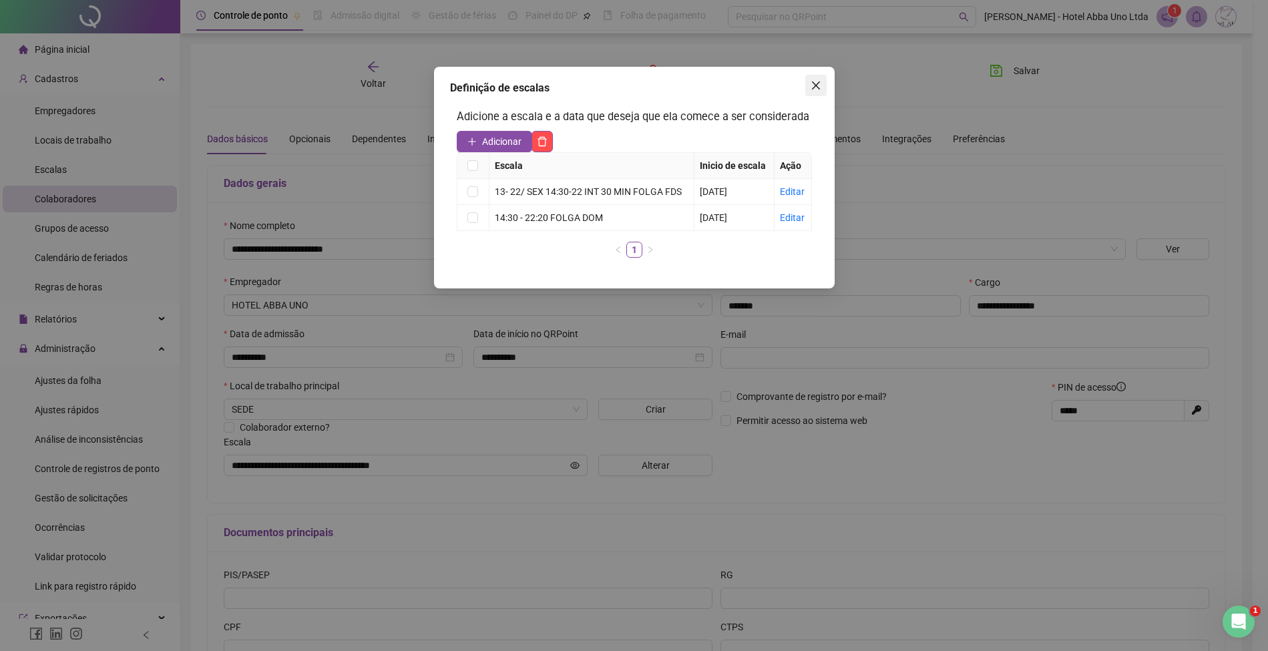
click at [814, 88] on icon "close" at bounding box center [815, 85] width 11 height 11
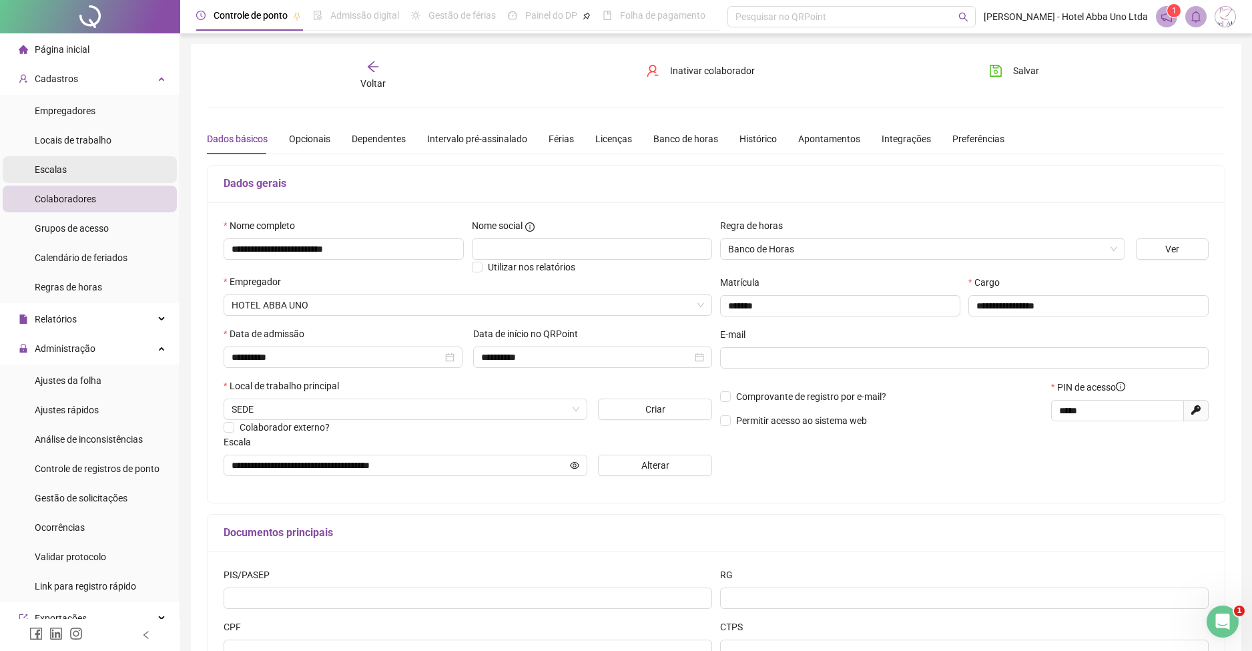
click at [35, 169] on span "Escalas" at bounding box center [51, 169] width 32 height 11
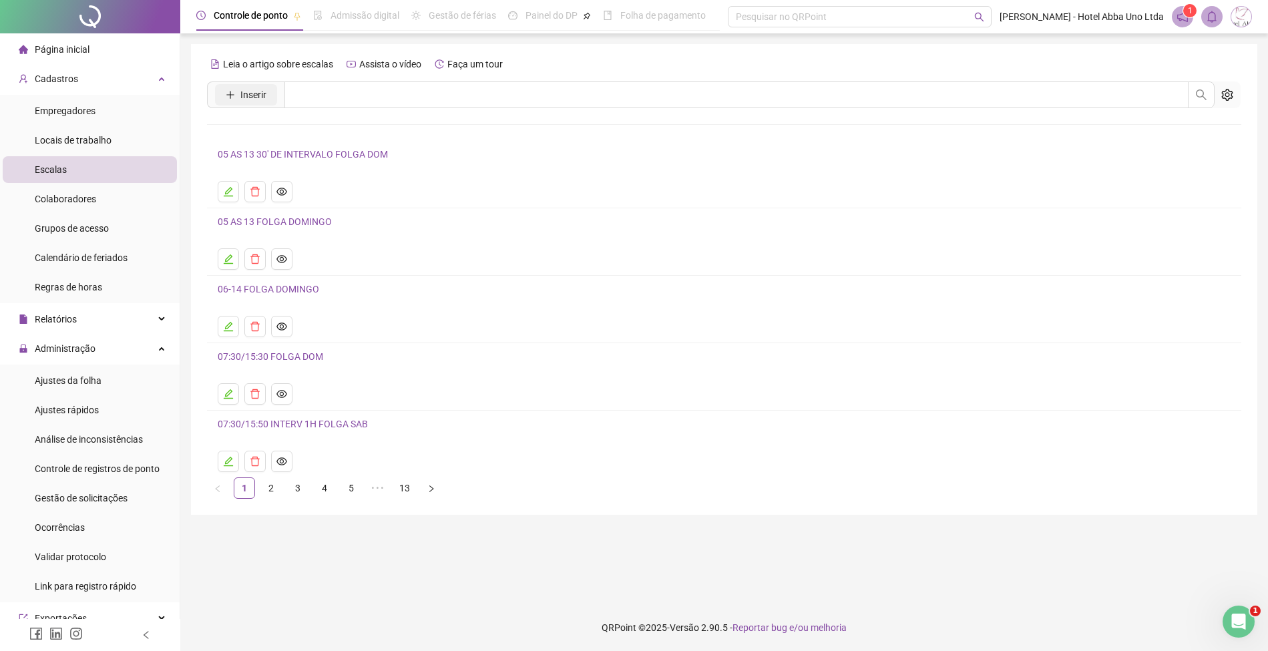
click at [246, 93] on span "Inserir" at bounding box center [253, 94] width 26 height 15
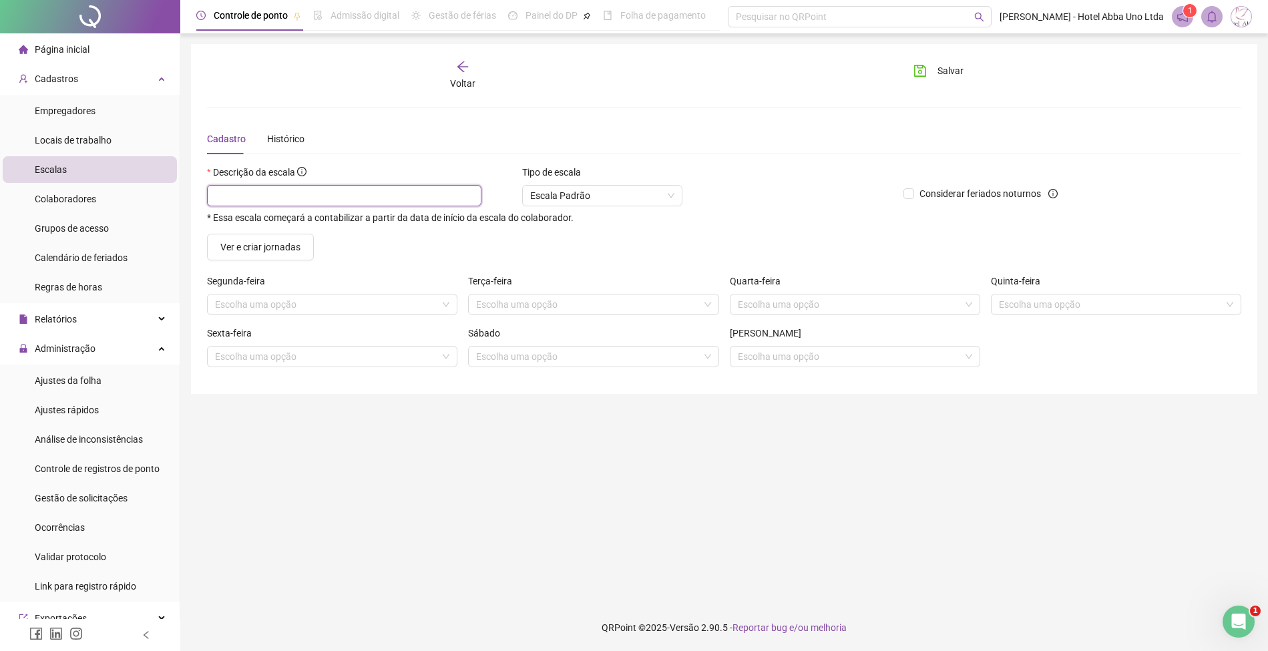
click at [226, 197] on input "text" at bounding box center [344, 195] width 274 height 21
type input "********"
click at [85, 384] on span "Ajustes da folha" at bounding box center [68, 380] width 67 height 11
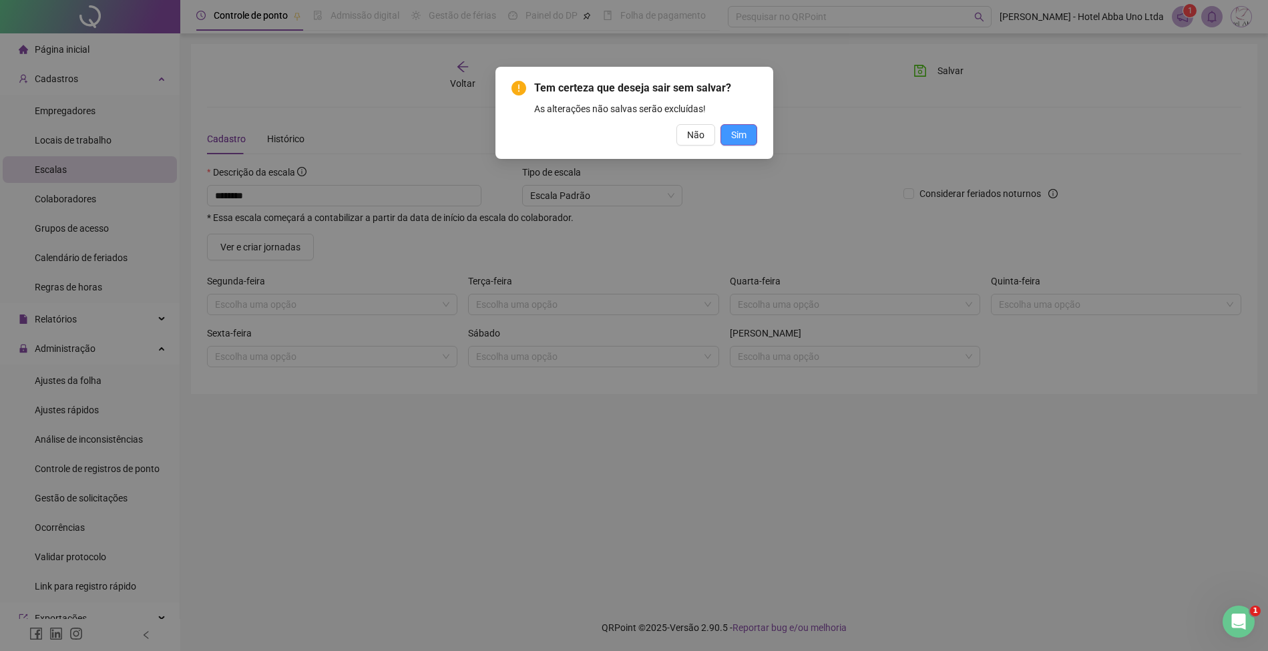
click at [743, 132] on span "Sim" at bounding box center [738, 135] width 15 height 15
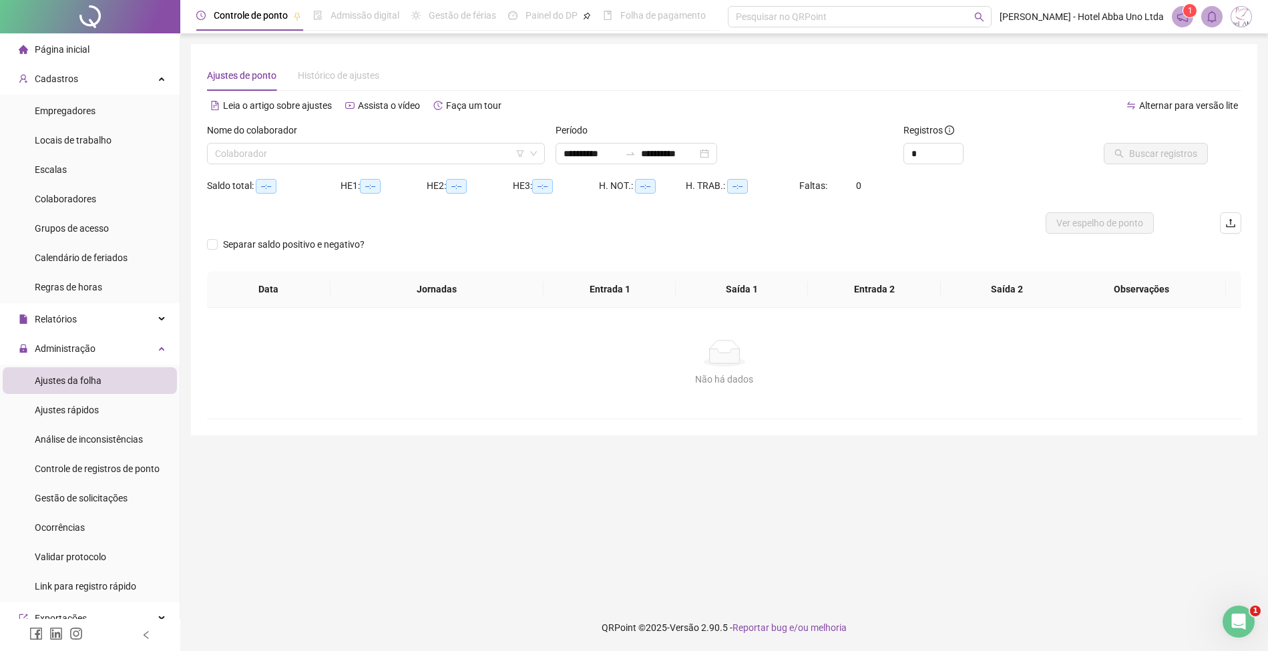
type input "**********"
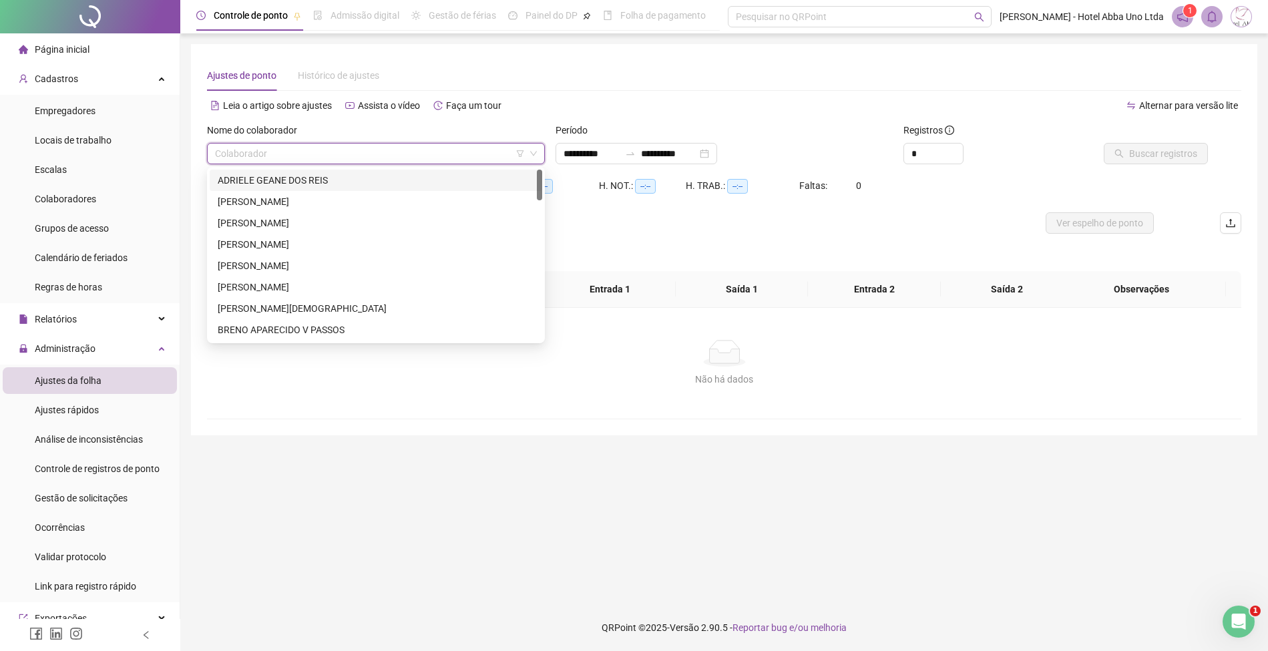
click at [328, 163] on input "search" at bounding box center [370, 154] width 310 height 20
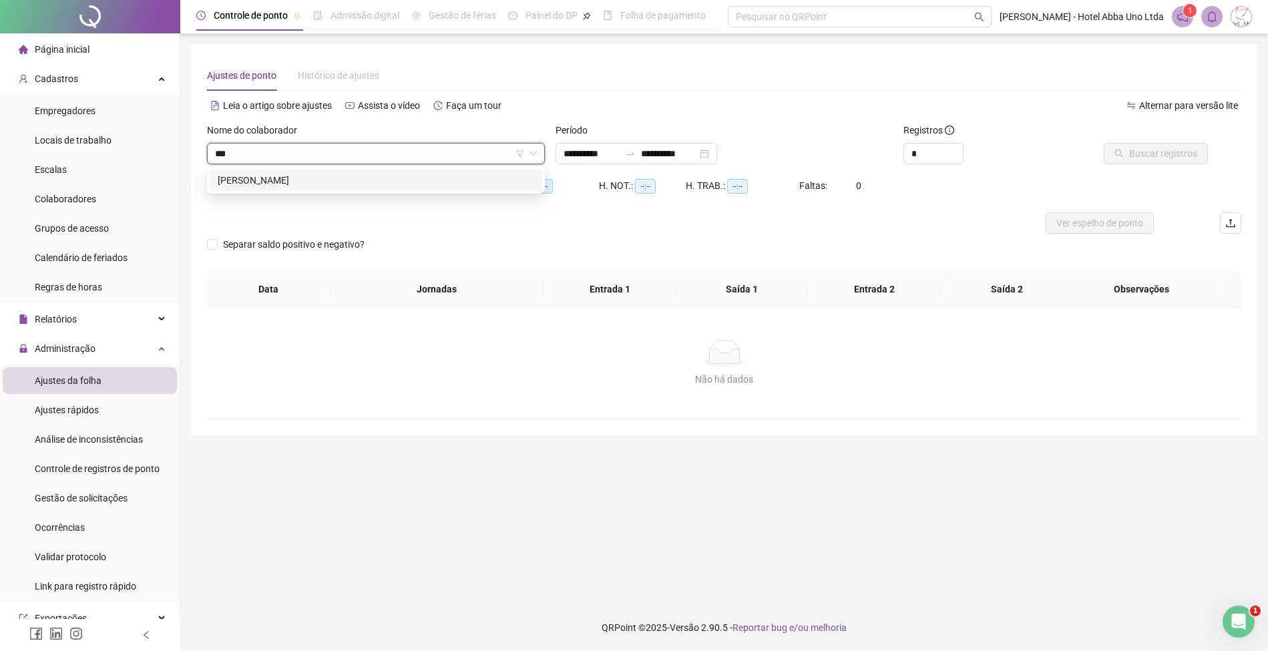
type input "****"
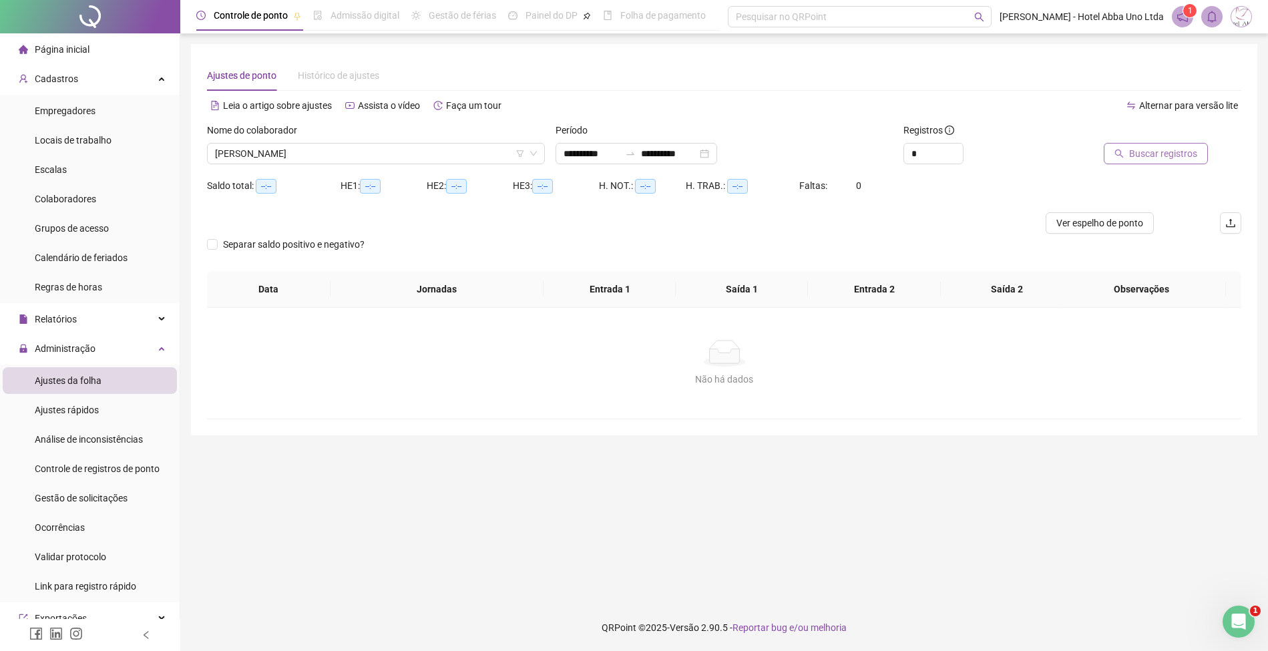
click at [1151, 151] on span "Buscar registros" at bounding box center [1163, 153] width 68 height 15
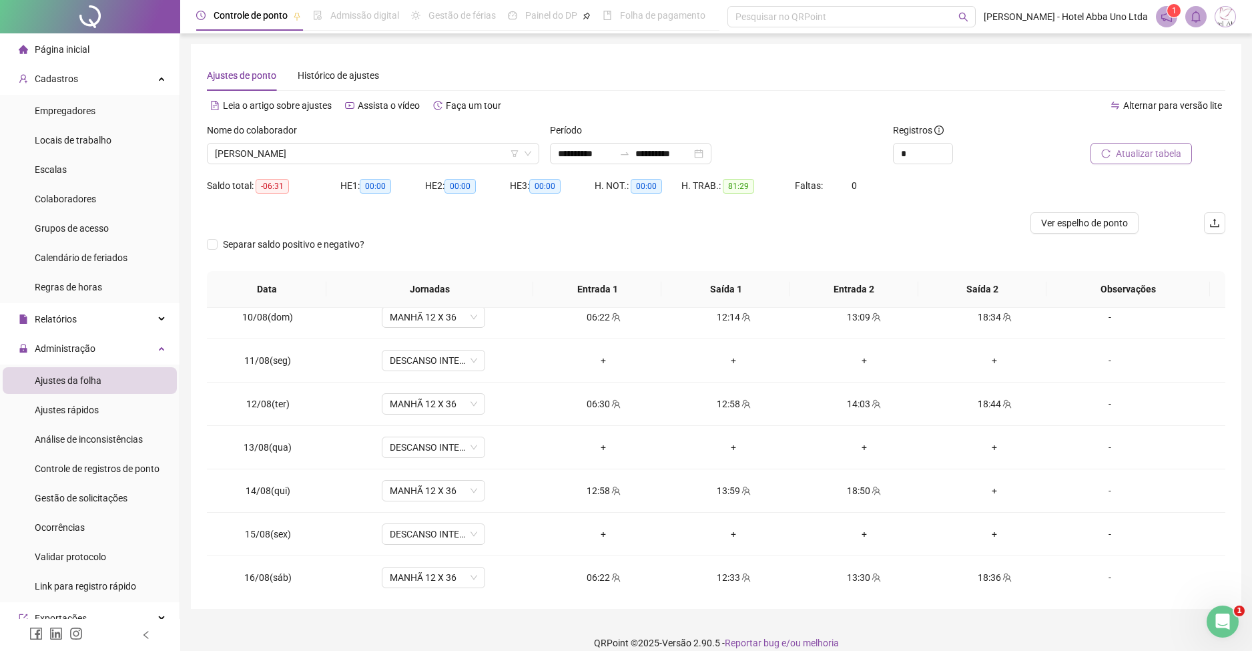
scroll to position [409, 0]
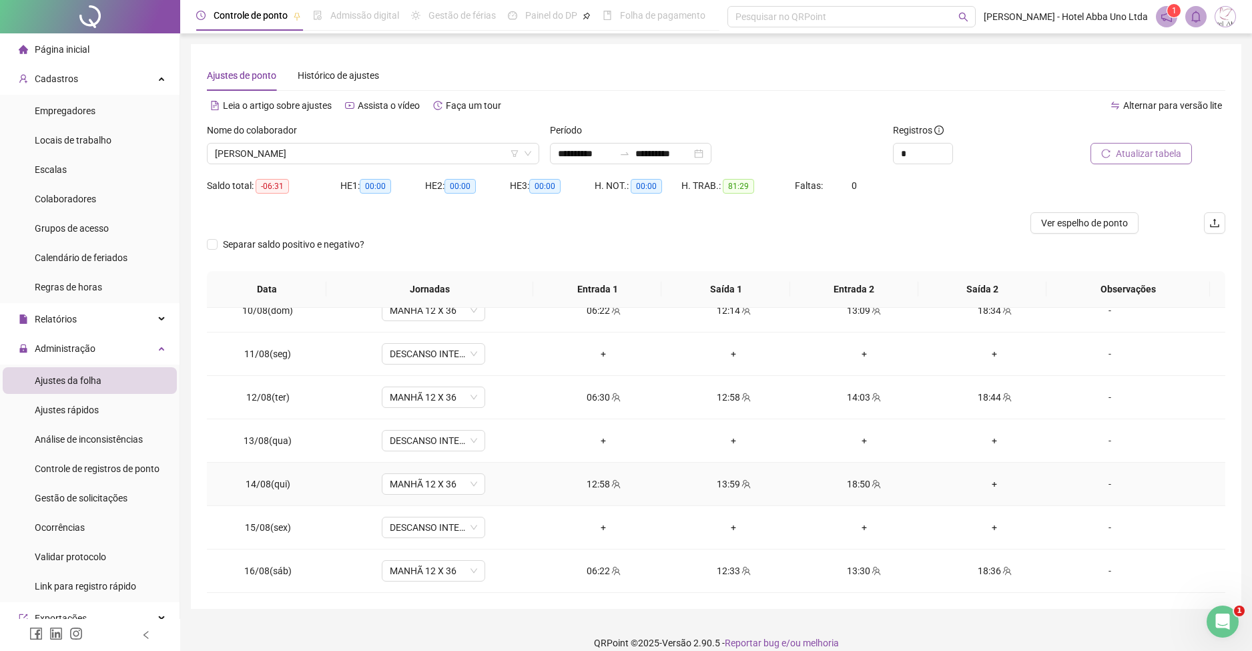
click at [983, 482] on div "+" at bounding box center [994, 484] width 109 height 15
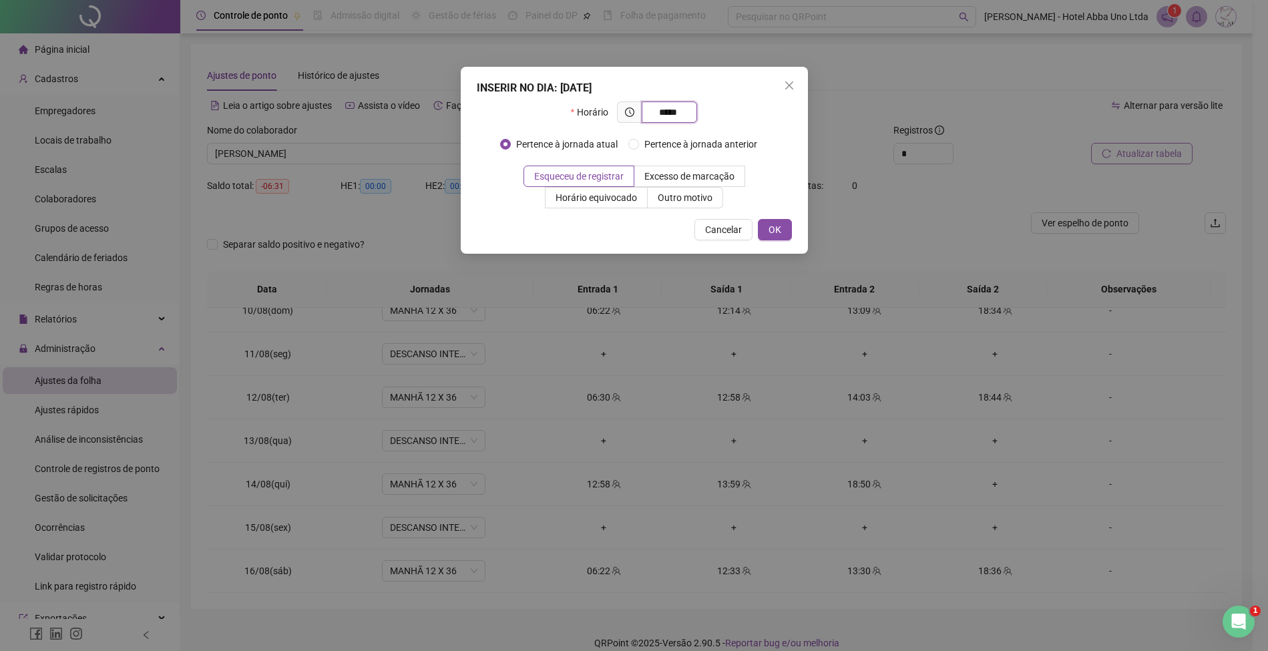
type input "*****"
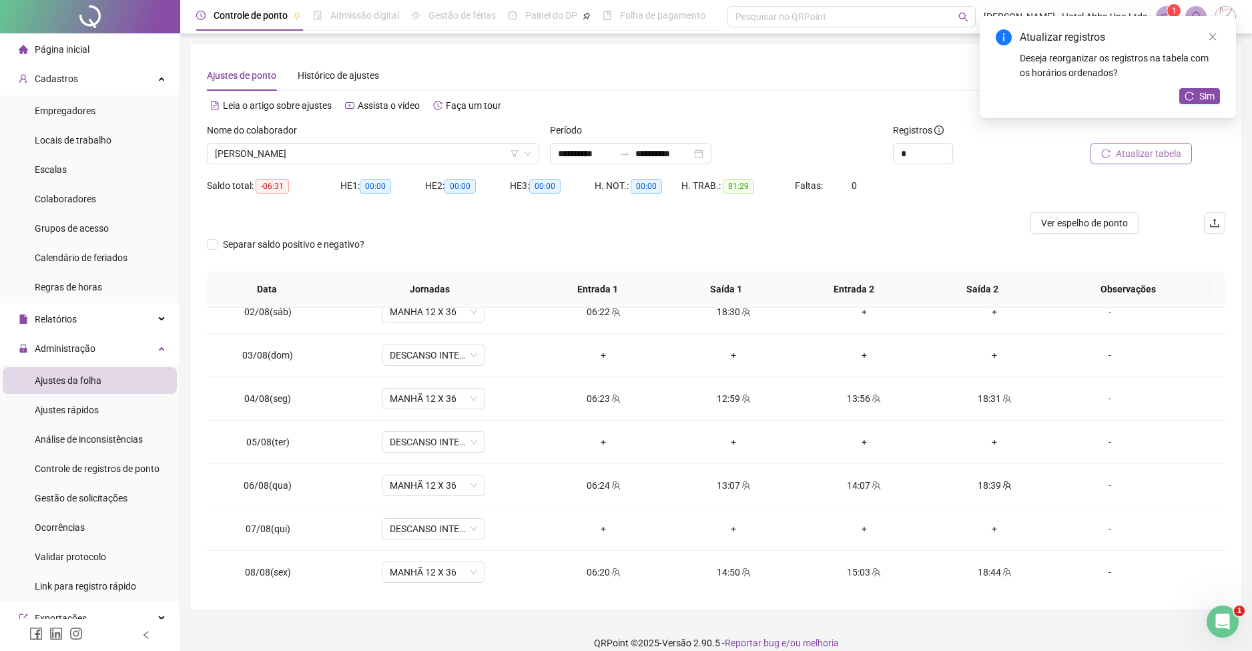
scroll to position [0, 0]
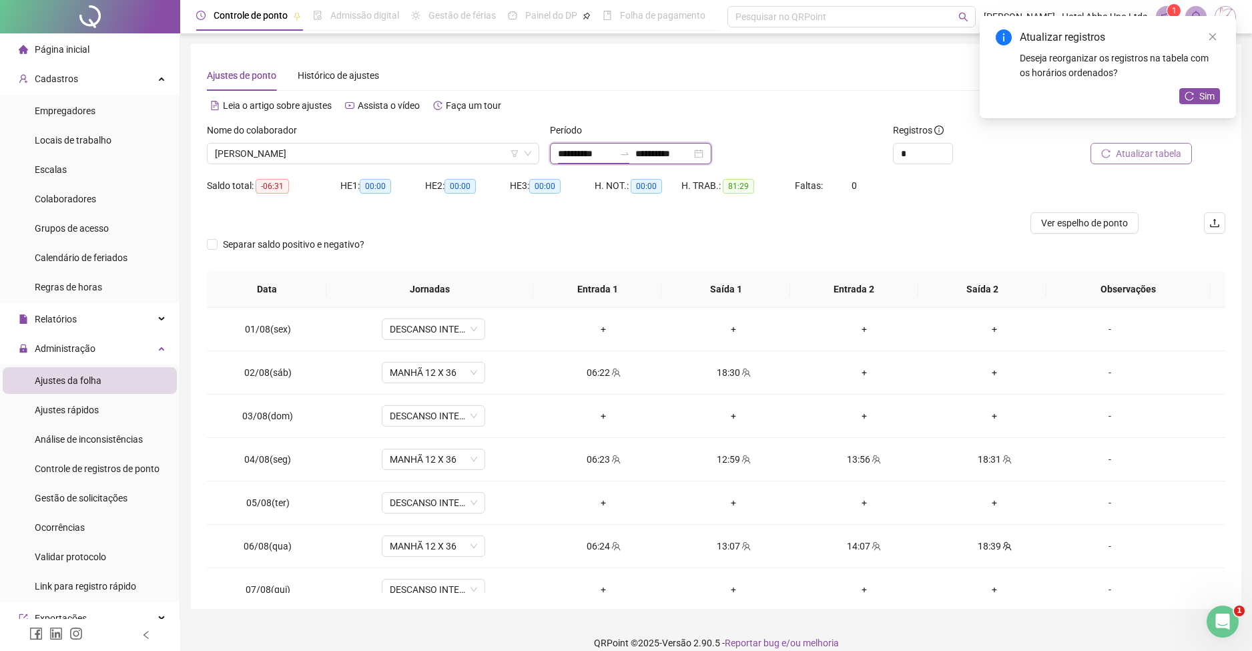
click at [573, 156] on input "**********" at bounding box center [586, 153] width 56 height 15
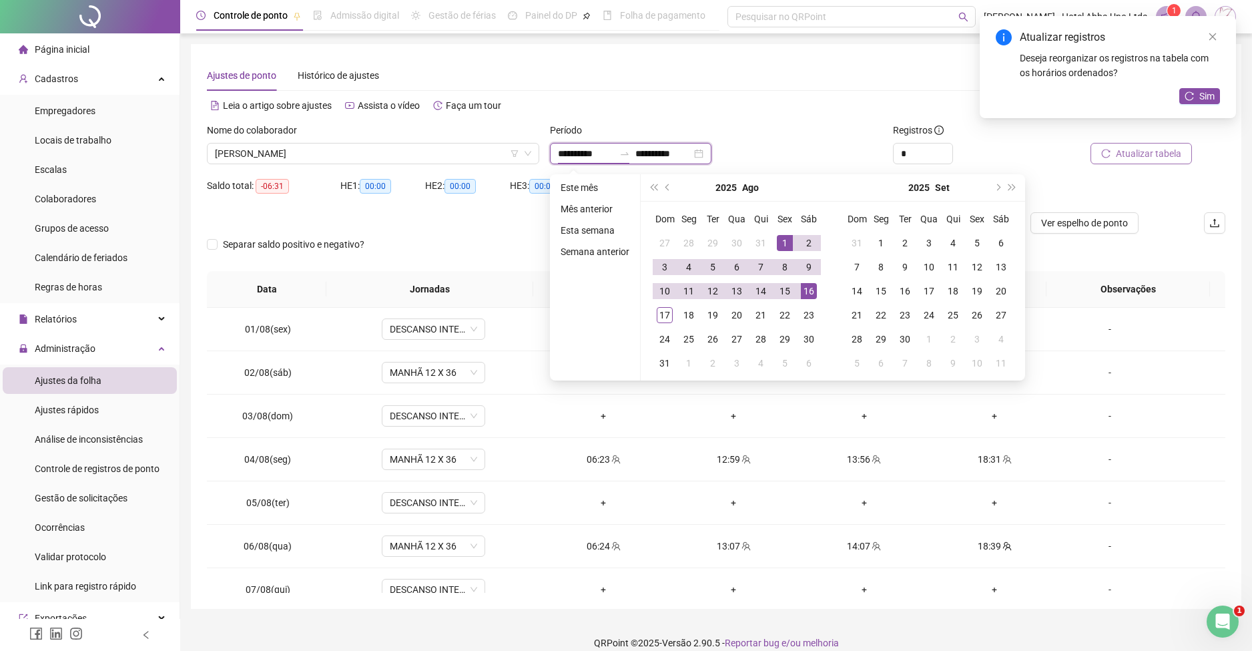
type input "**********"
click at [664, 186] on button "prev-year" at bounding box center [668, 187] width 15 height 27
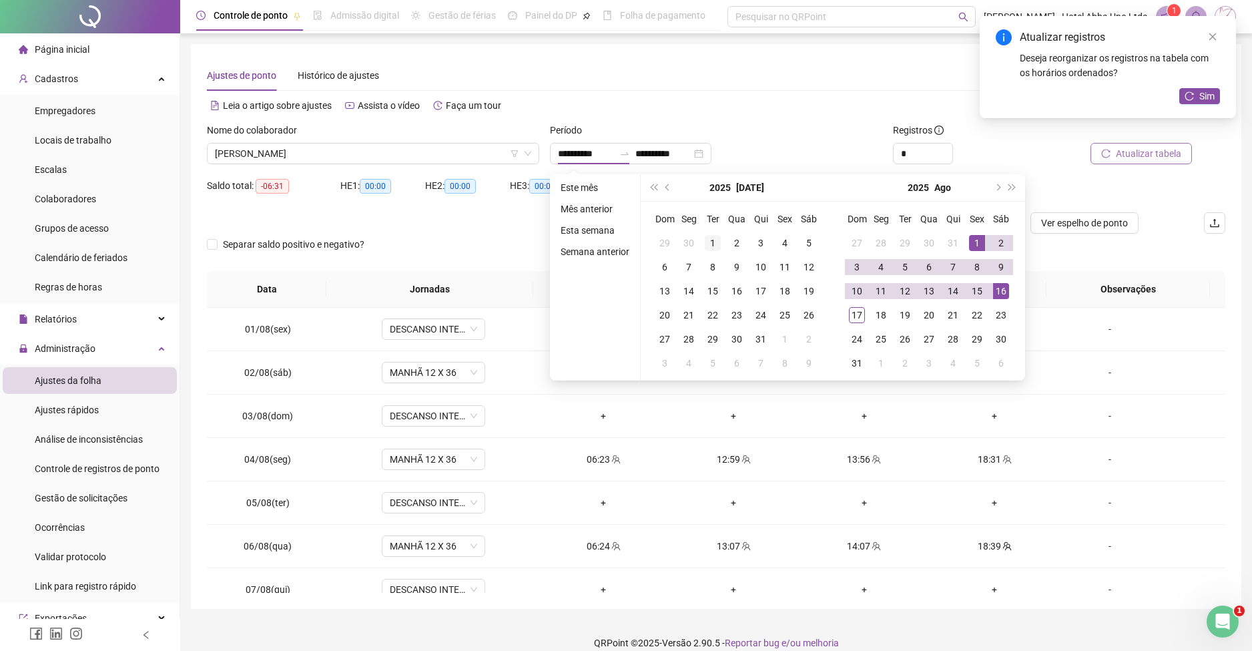
type input "**********"
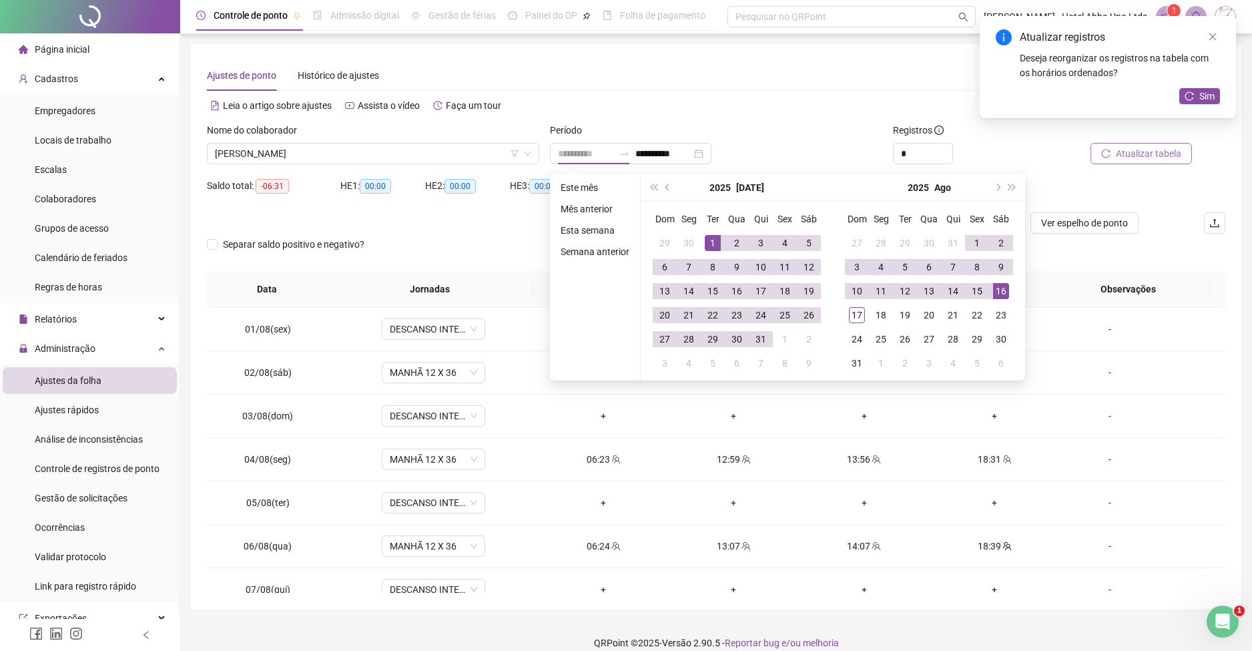
click at [710, 242] on div "1" at bounding box center [713, 243] width 16 height 16
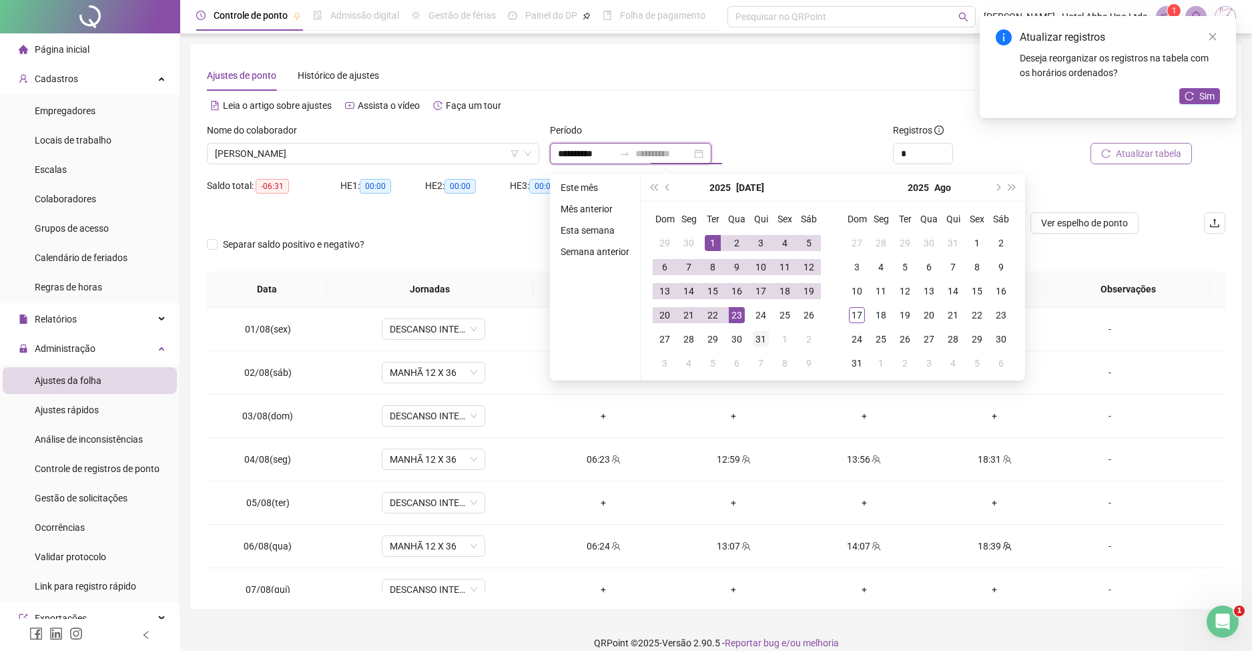
type input "**********"
click at [758, 335] on div "31" at bounding box center [761, 339] width 16 height 16
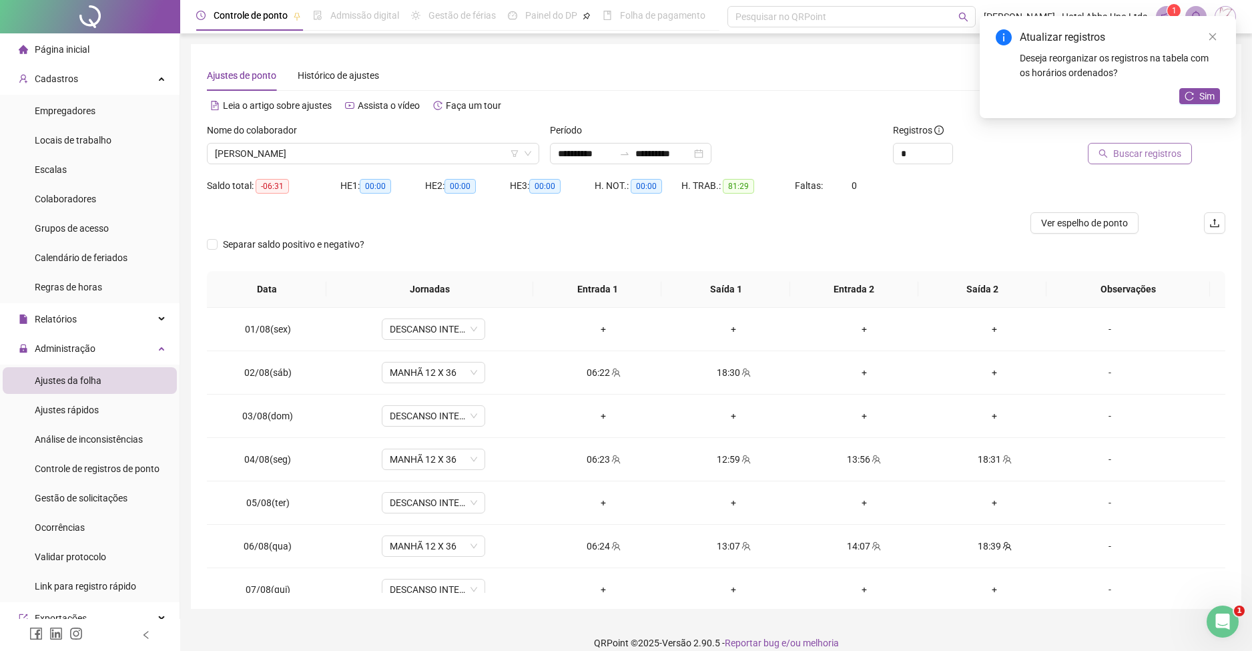
click at [1156, 152] on span "Buscar registros" at bounding box center [1148, 153] width 68 height 15
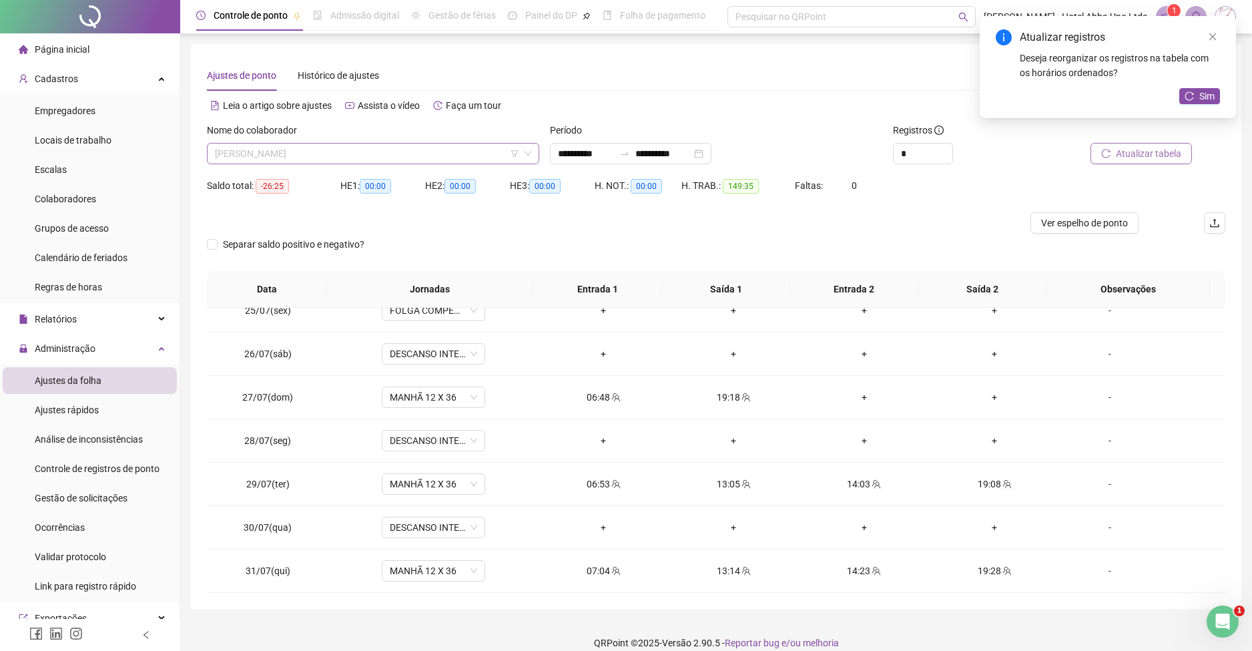
scroll to position [128, 0]
click at [234, 162] on span "[PERSON_NAME]" at bounding box center [373, 154] width 316 height 20
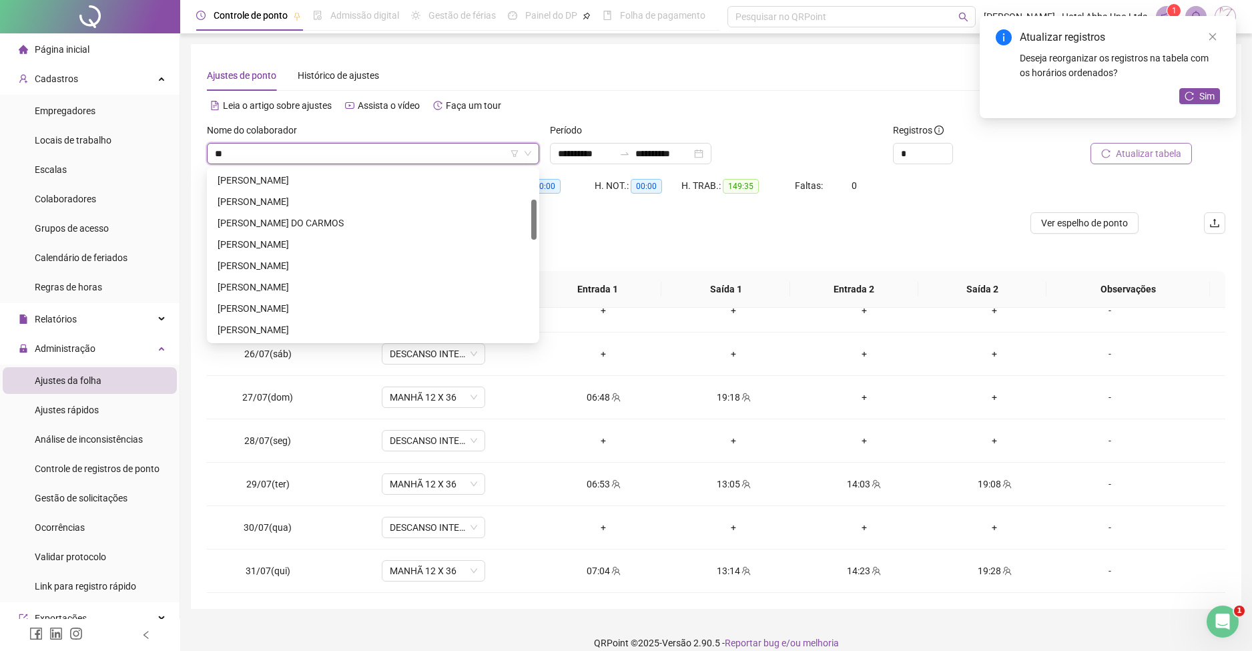
scroll to position [0, 0]
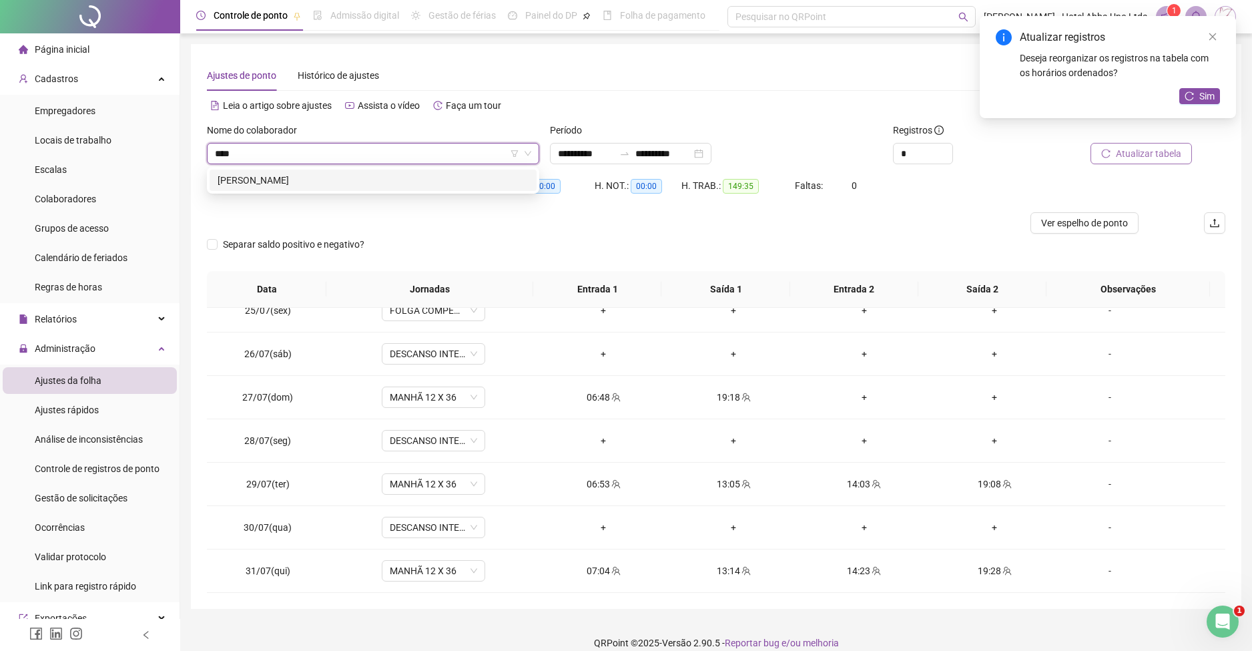
type input "*****"
click at [267, 184] on div "[PERSON_NAME]" at bounding box center [373, 180] width 311 height 15
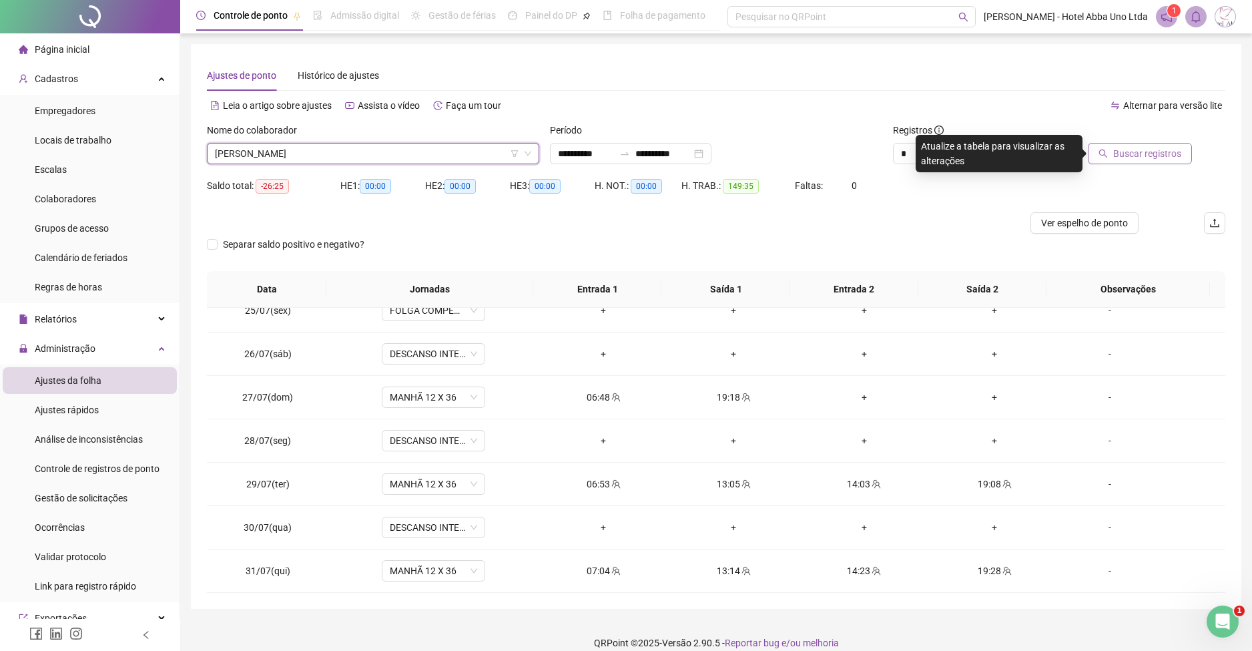
click at [1132, 150] on span "Buscar registros" at bounding box center [1148, 153] width 68 height 15
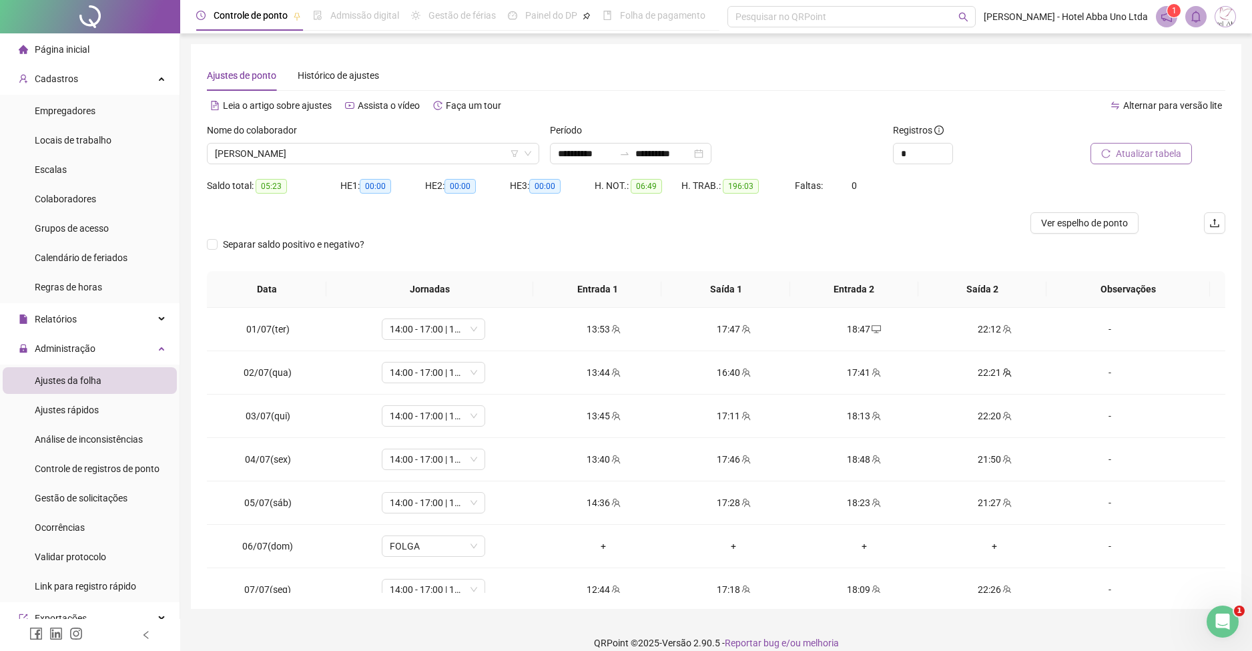
click at [1239, 326] on div "**********" at bounding box center [716, 326] width 1051 height 565
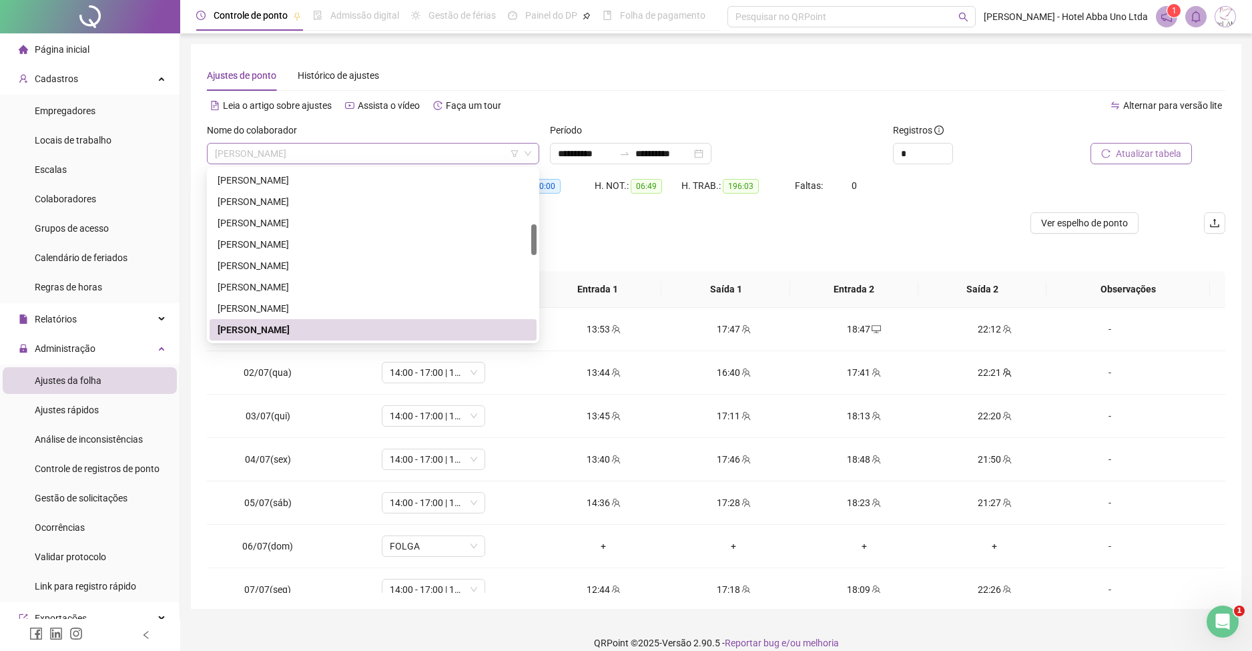
click at [224, 155] on span "[PERSON_NAME]" at bounding box center [373, 154] width 316 height 20
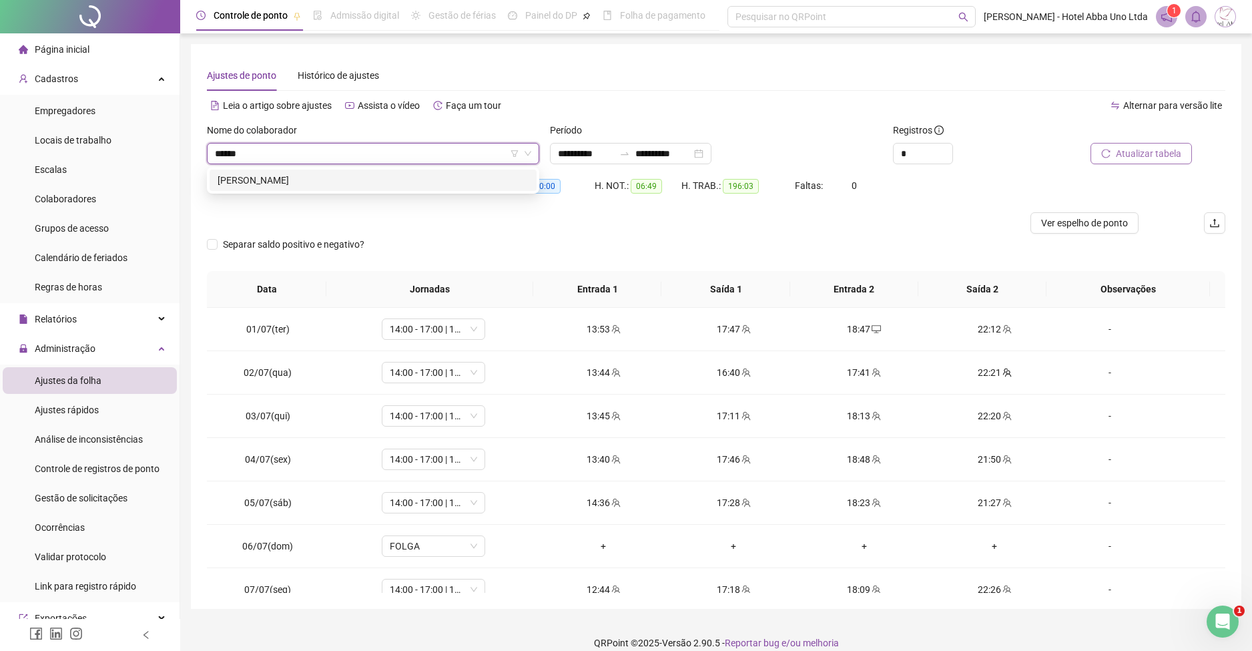
type input "*******"
click at [268, 183] on div "[PERSON_NAME]" at bounding box center [373, 180] width 311 height 15
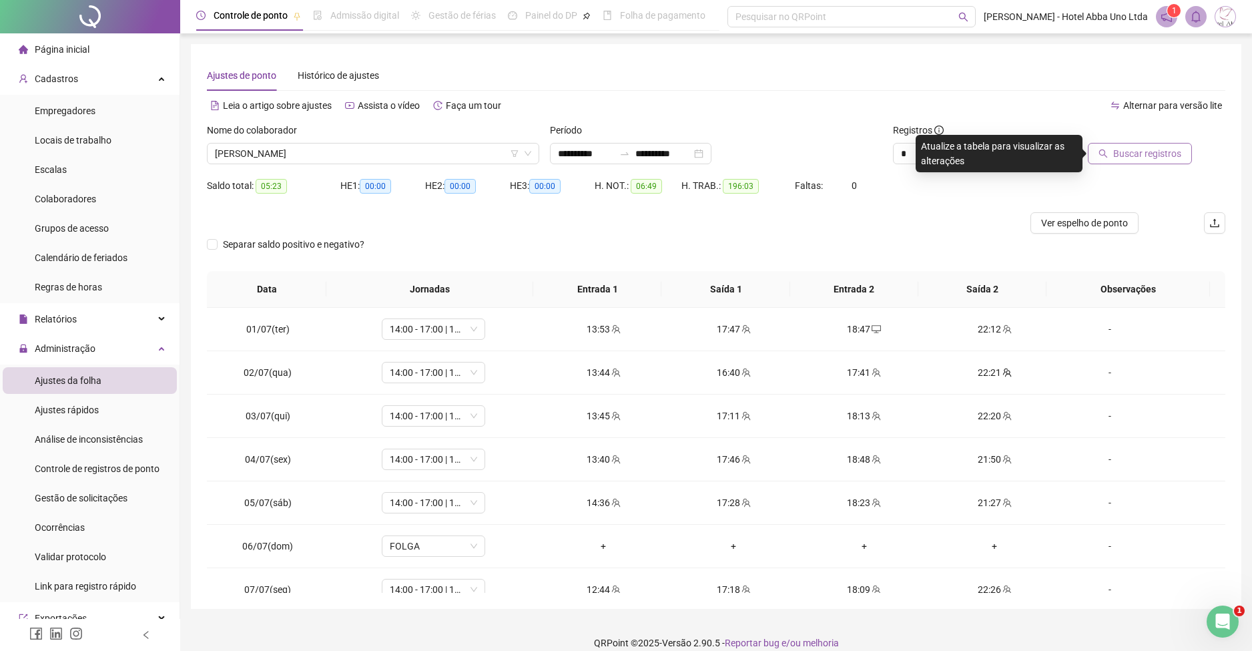
click at [1132, 150] on span "Buscar registros" at bounding box center [1148, 153] width 68 height 15
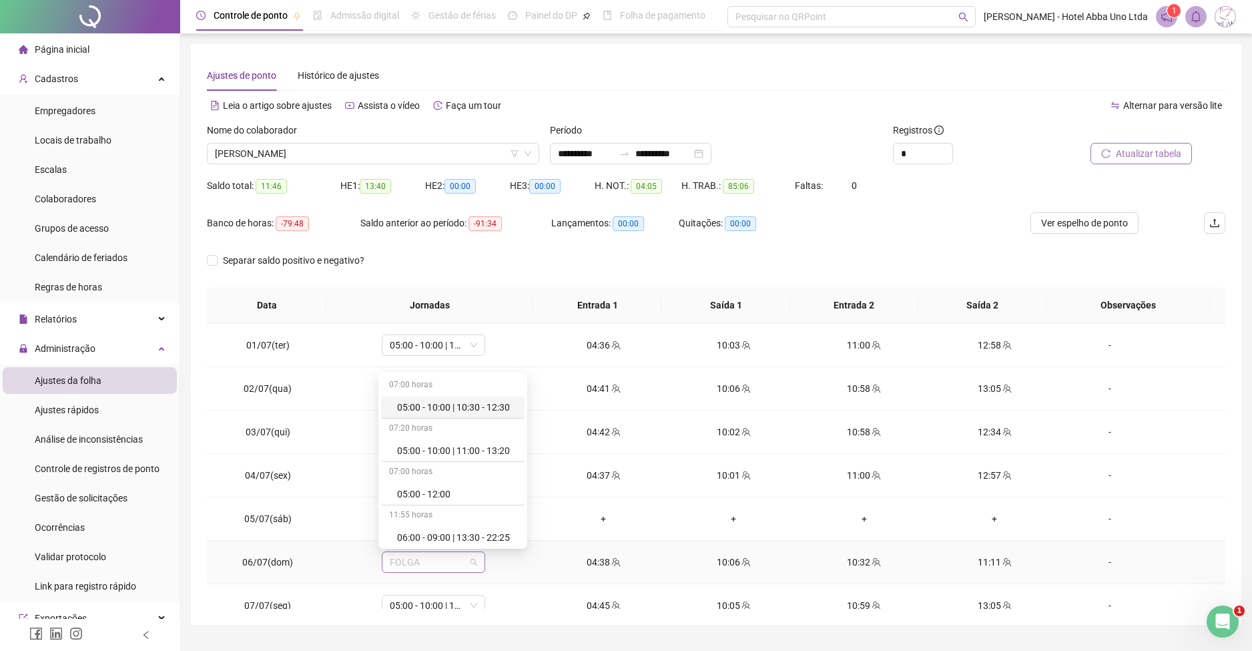
click at [413, 562] on span "FOLGA" at bounding box center [433, 562] width 87 height 20
type input "**"
click at [471, 493] on div "05:00 - 10:00 | 11:00 - 13:20" at bounding box center [453, 491] width 113 height 15
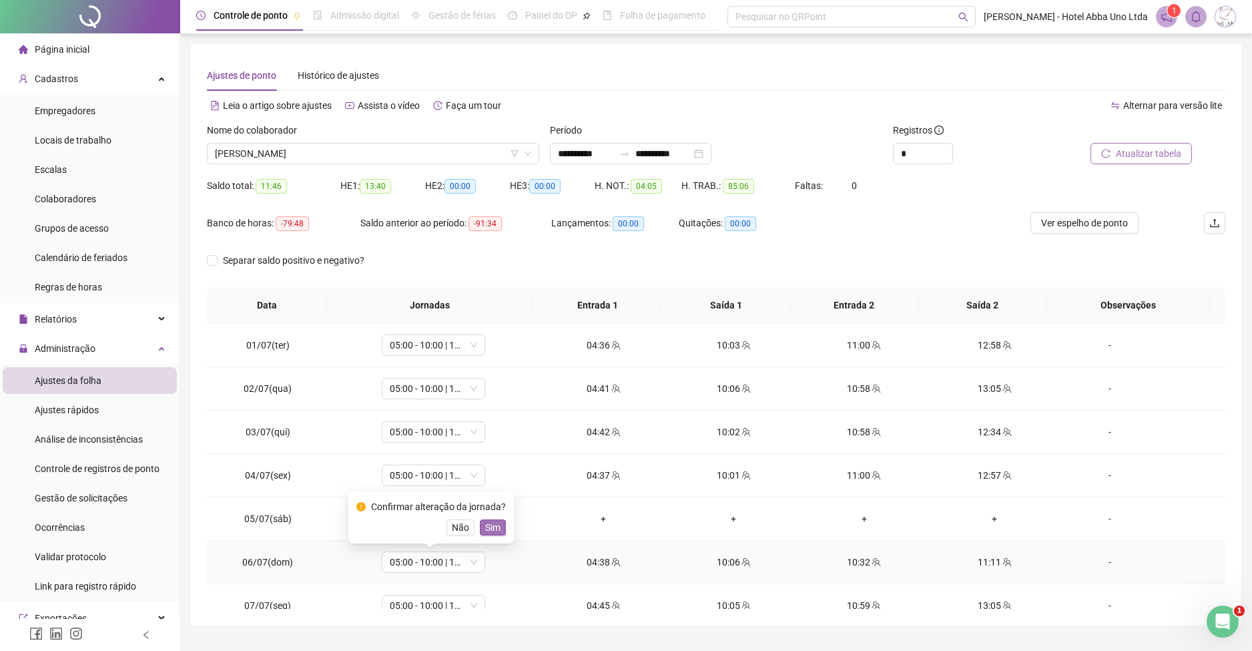
click at [492, 527] on span "Sim" at bounding box center [492, 527] width 15 height 15
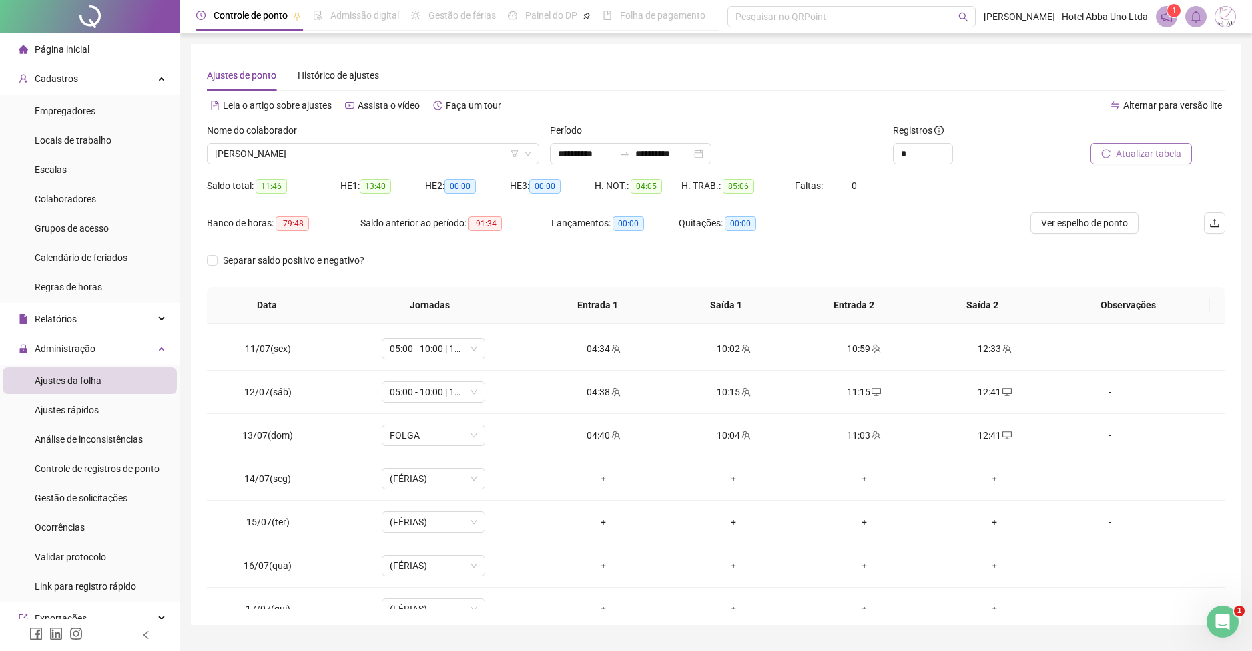
scroll to position [438, 0]
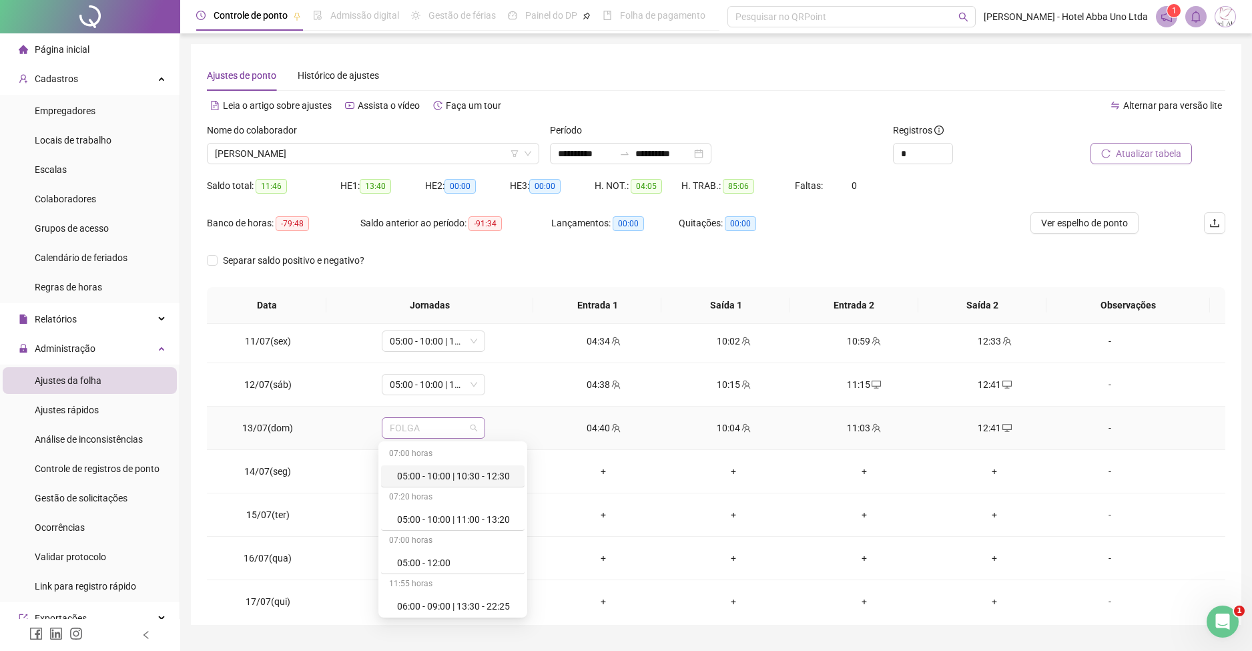
click at [453, 425] on span "FOLGA" at bounding box center [433, 428] width 87 height 20
type input "**"
click at [466, 517] on div "05:00 - 10:00 | 11:00 - 13:20" at bounding box center [453, 519] width 113 height 15
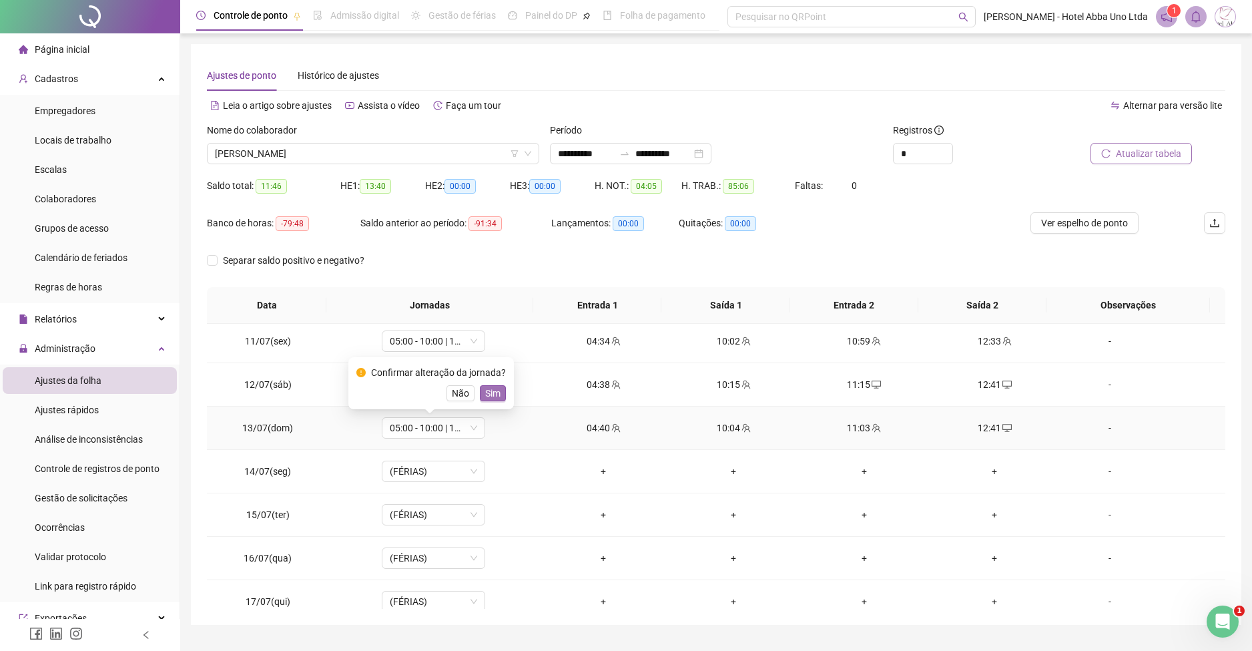
click at [494, 391] on span "Sim" at bounding box center [492, 393] width 15 height 15
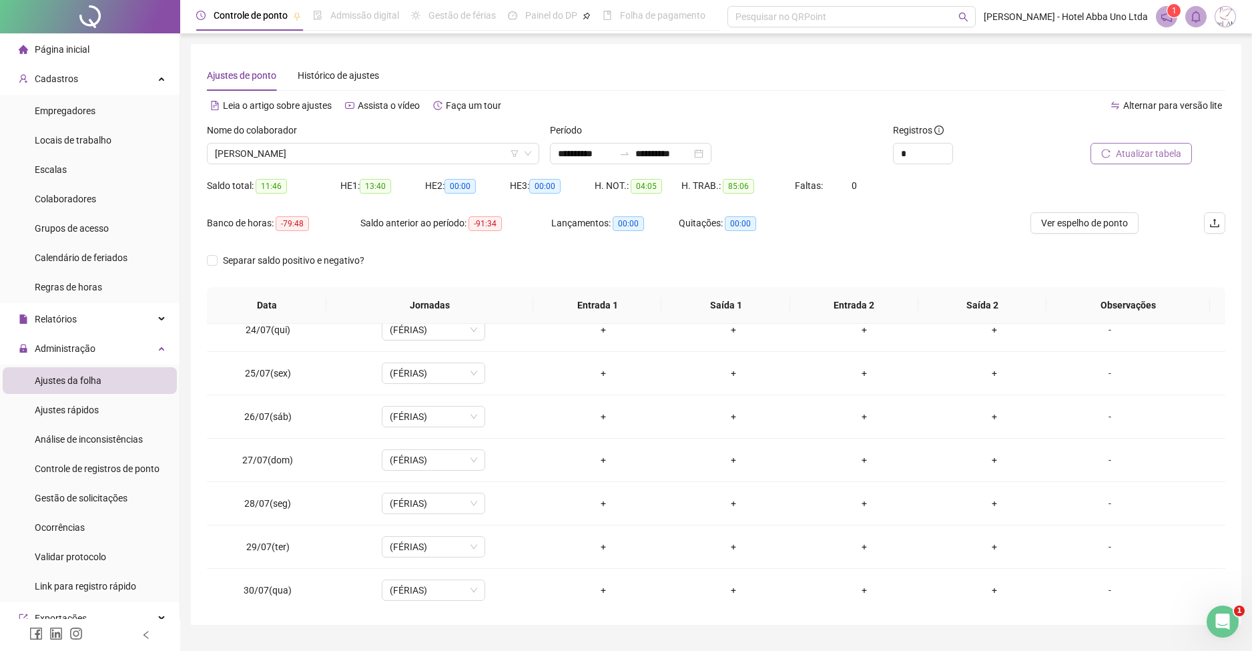
scroll to position [1060, 0]
click at [1246, 568] on div "**********" at bounding box center [716, 341] width 1072 height 682
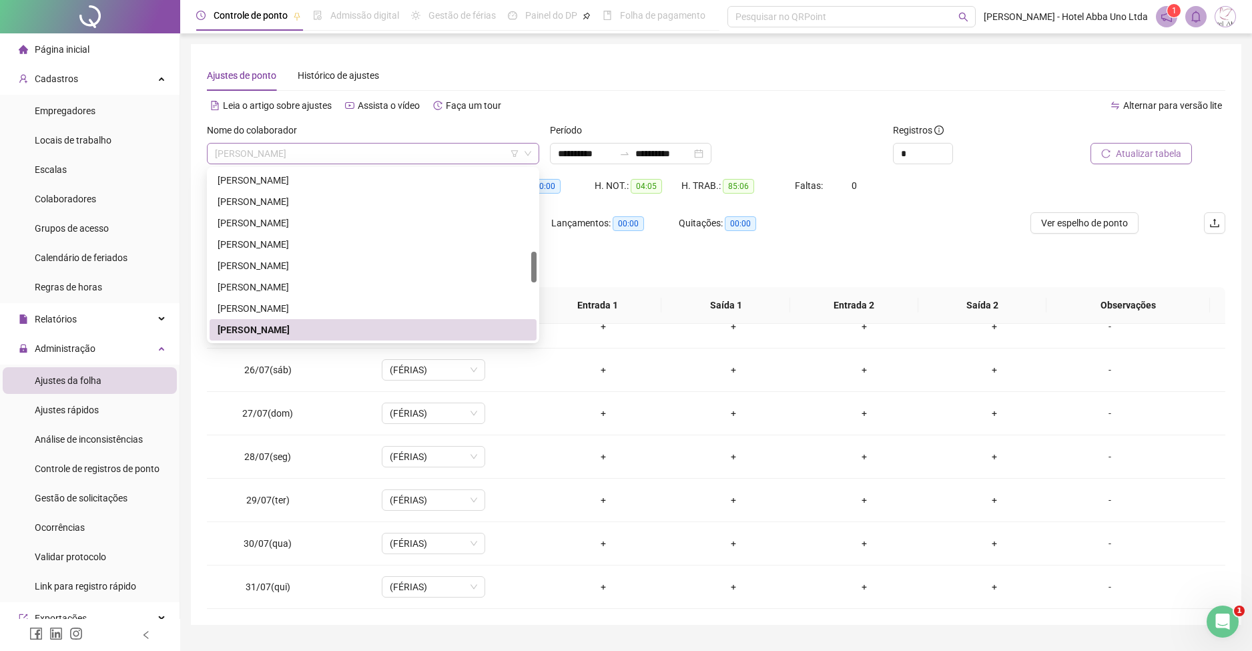
click at [230, 148] on span "[PERSON_NAME]" at bounding box center [373, 154] width 316 height 20
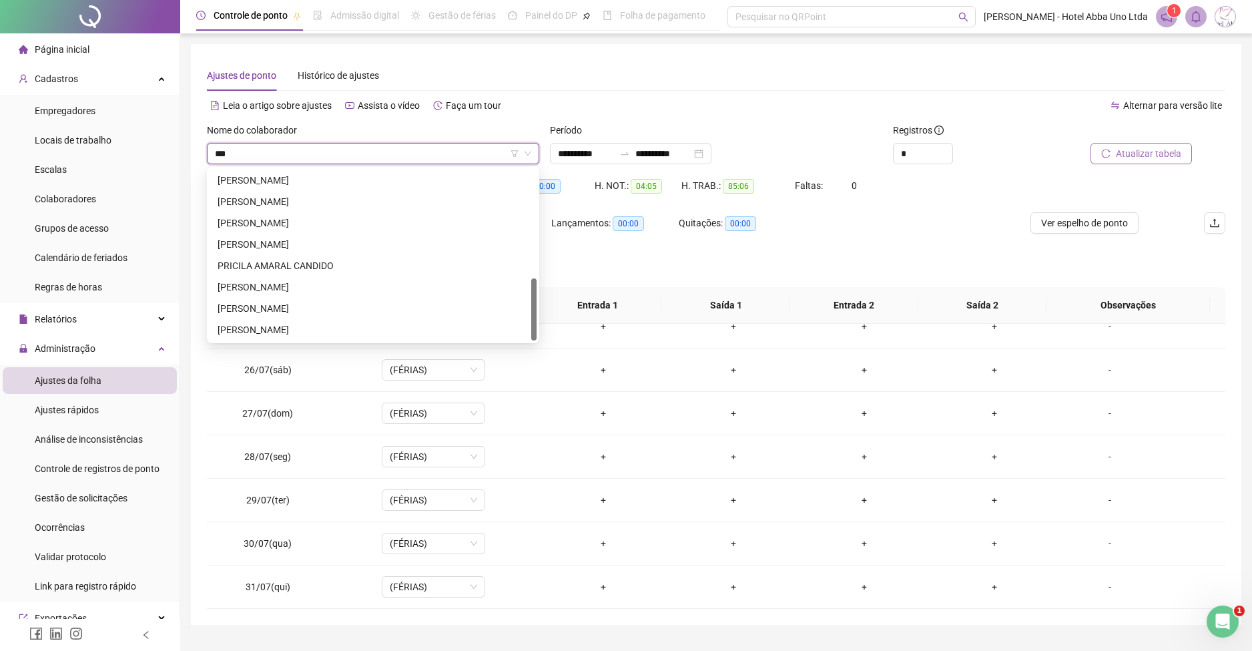
scroll to position [0, 0]
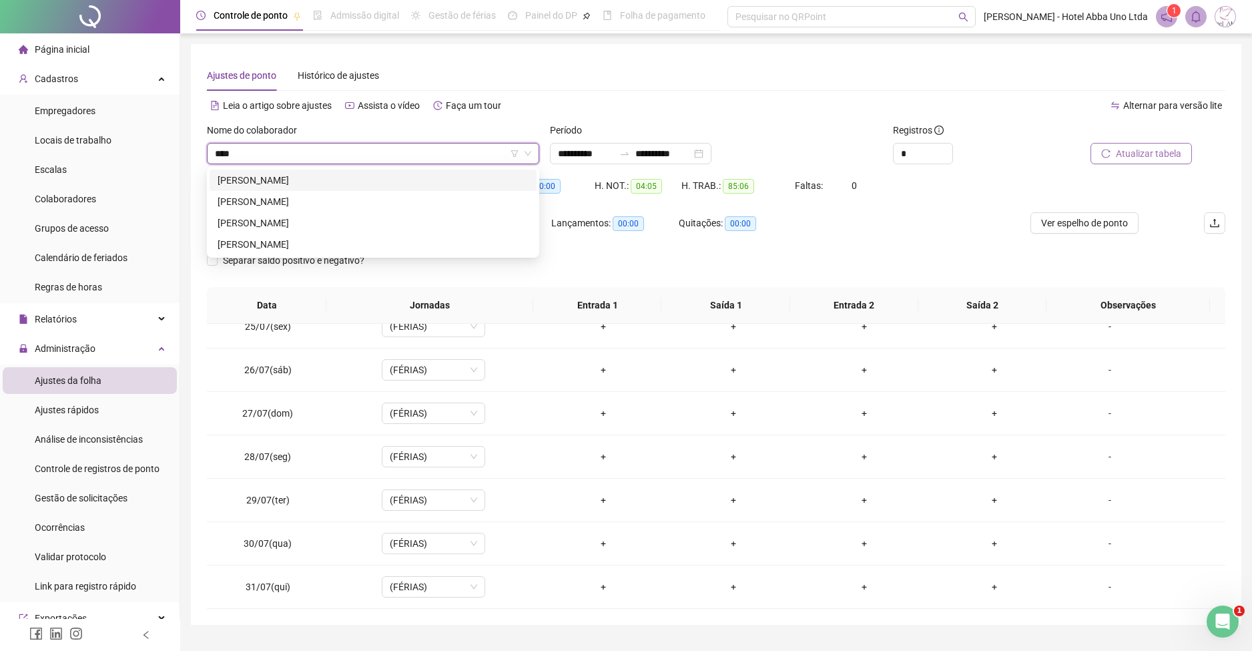
type input "*****"
click at [264, 182] on div "[PERSON_NAME]" at bounding box center [373, 180] width 311 height 15
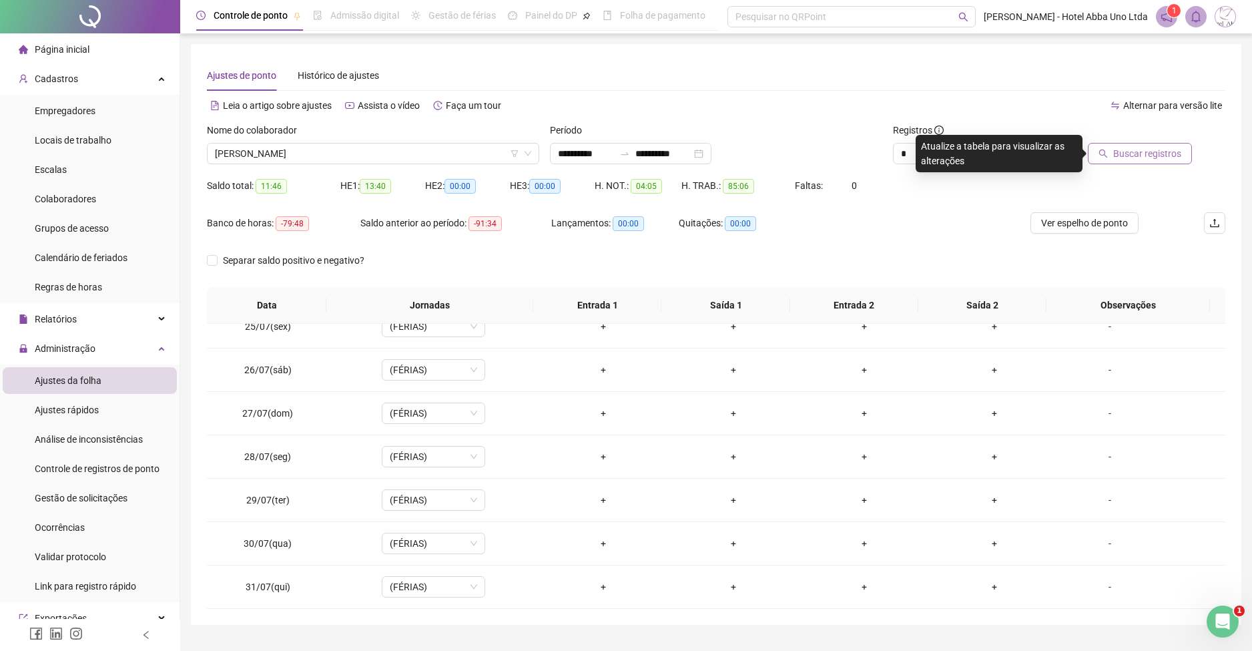
click at [1140, 146] on span "Buscar registros" at bounding box center [1148, 153] width 68 height 15
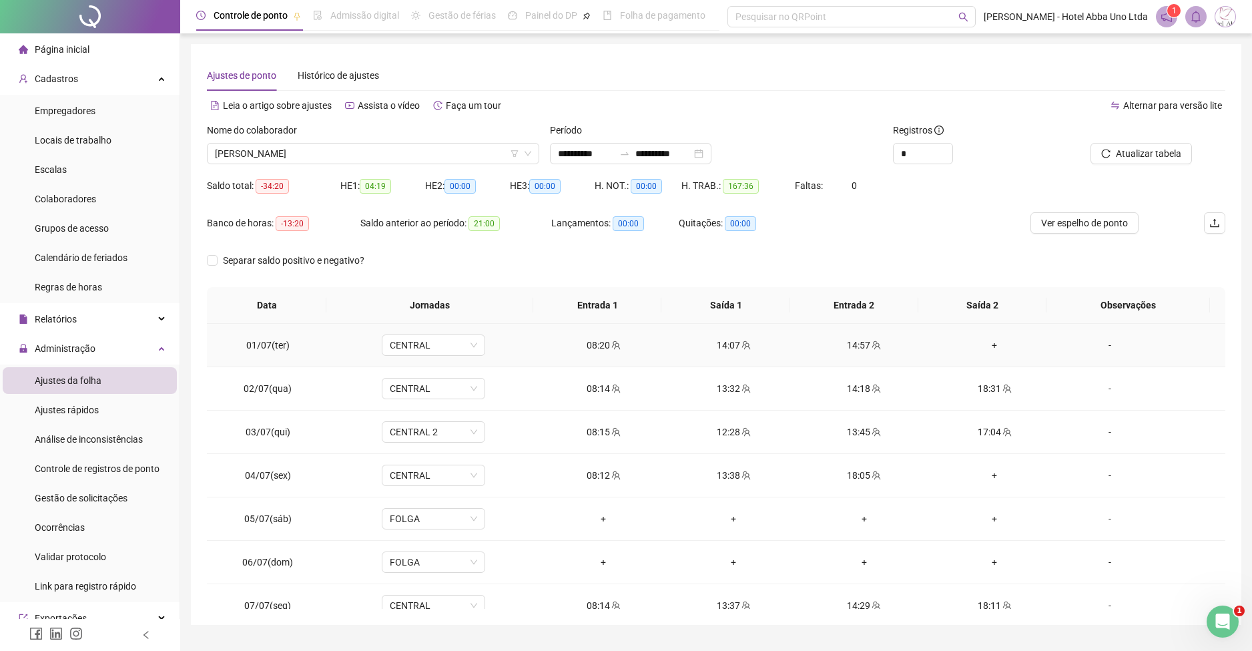
click at [982, 344] on div "+" at bounding box center [994, 345] width 109 height 15
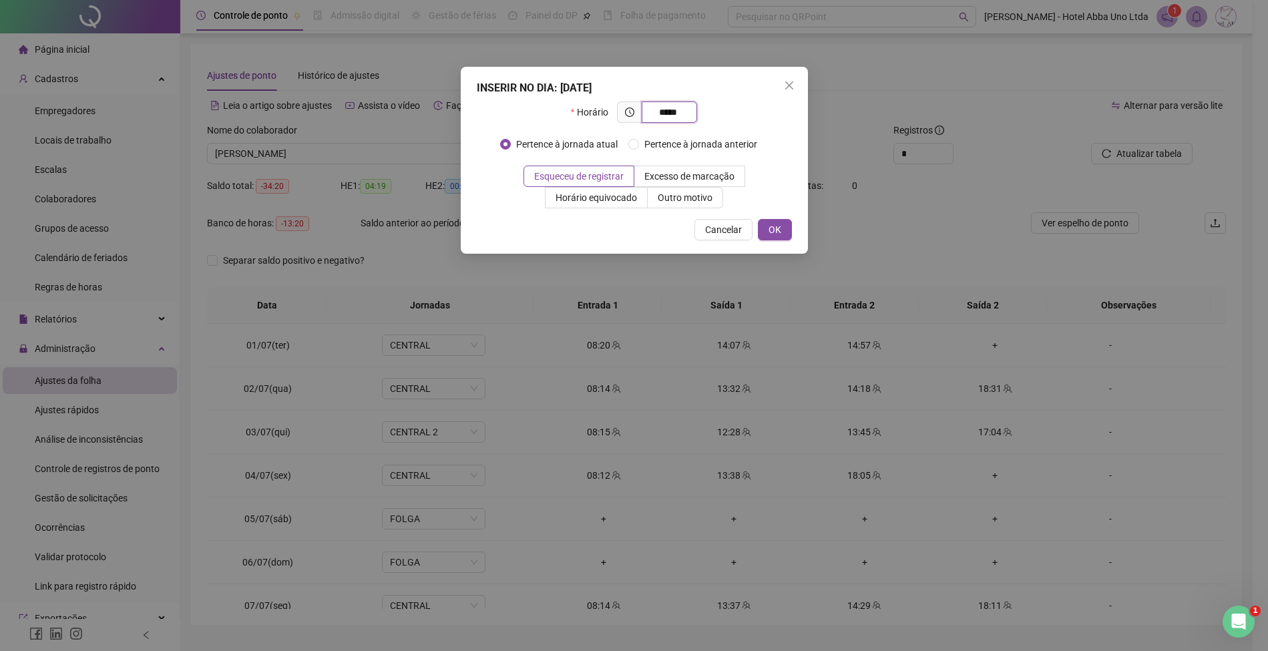
type input "*****"
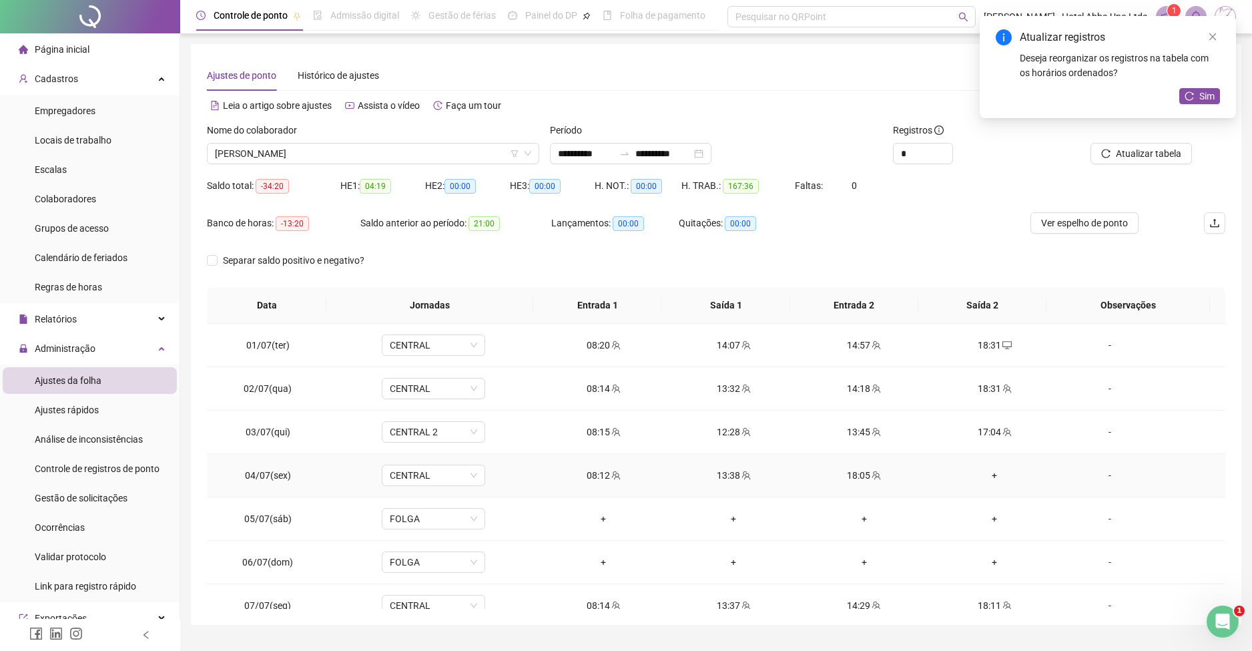
click at [982, 471] on div "+" at bounding box center [994, 475] width 109 height 15
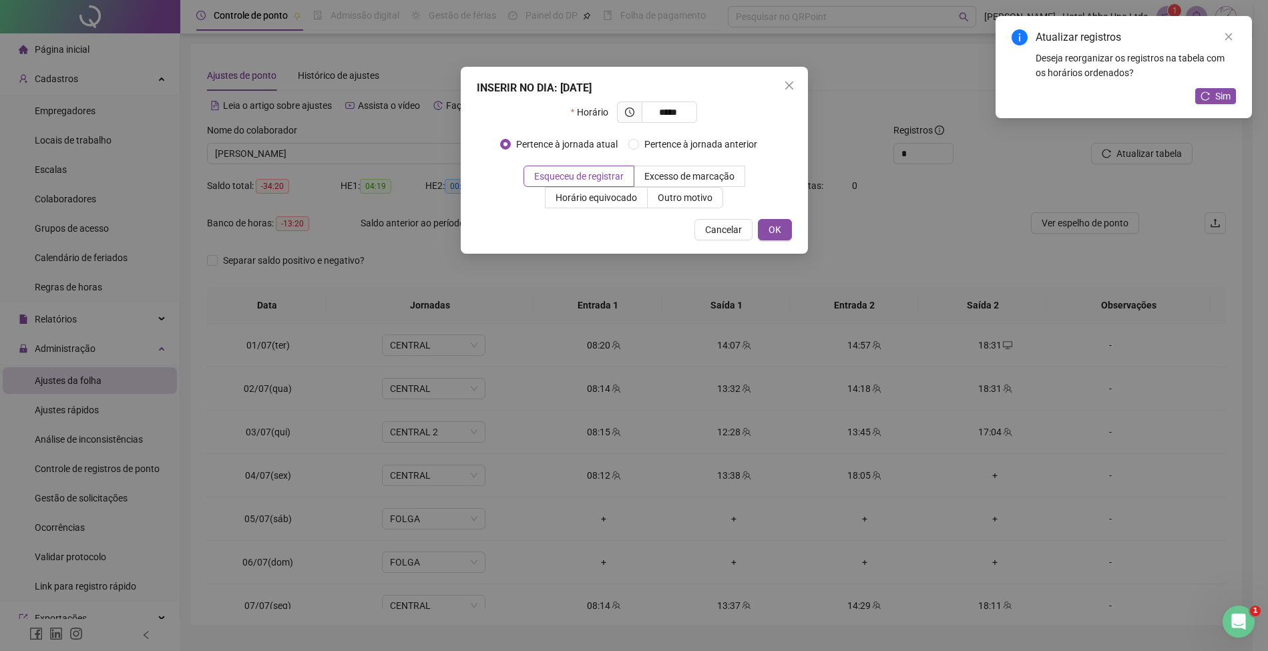
type input "*****"
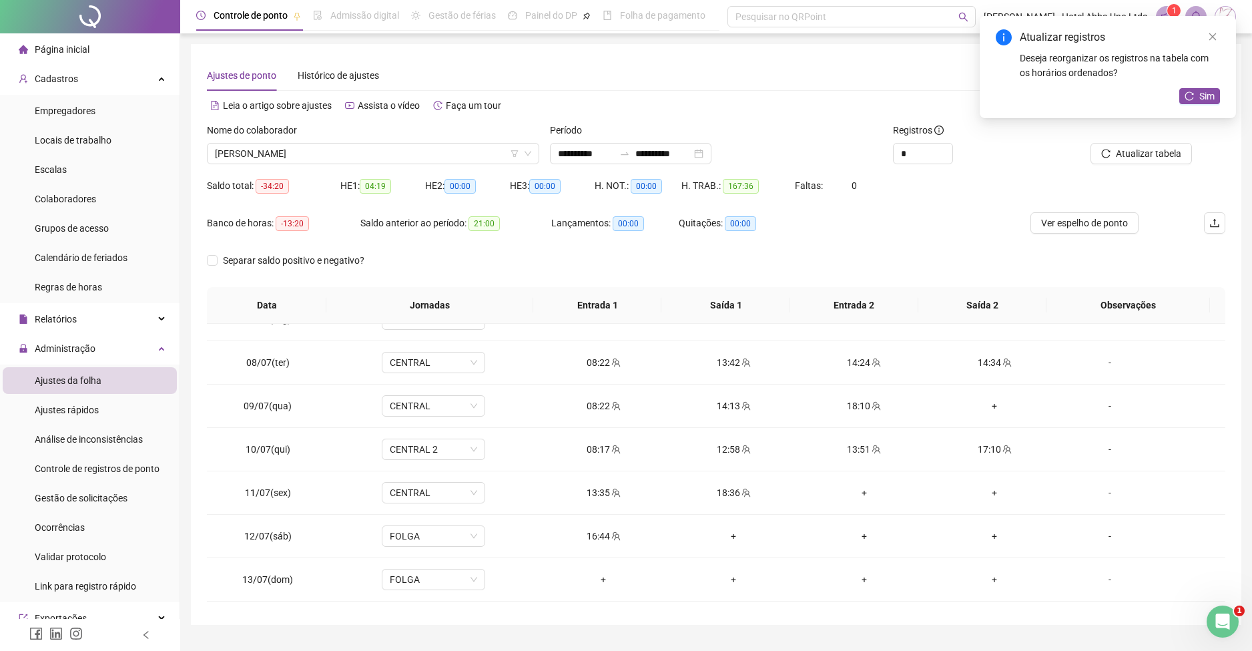
scroll to position [316, 0]
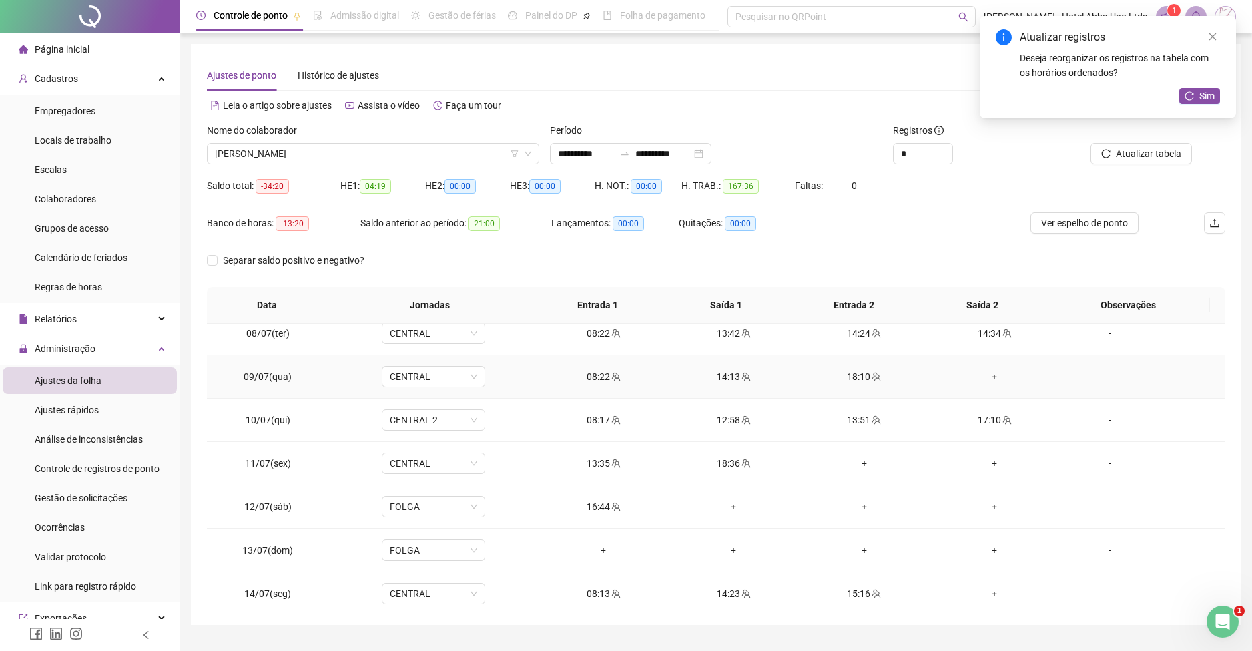
click at [981, 373] on div "+" at bounding box center [994, 376] width 109 height 15
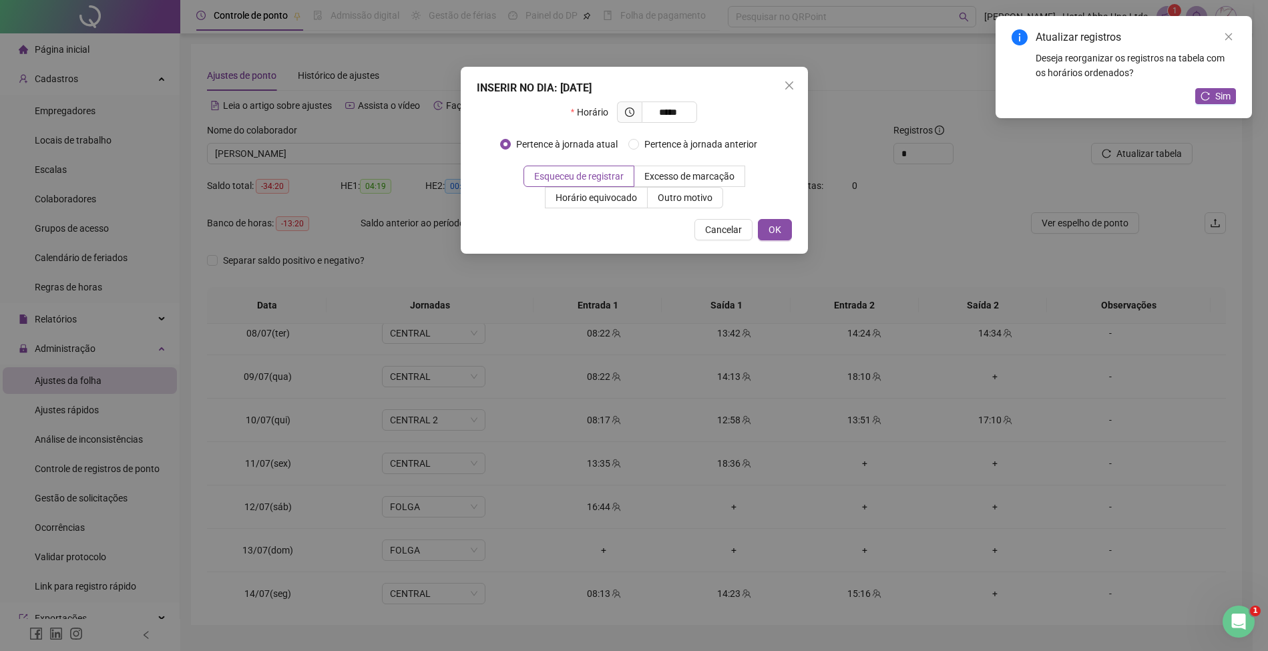
type input "*****"
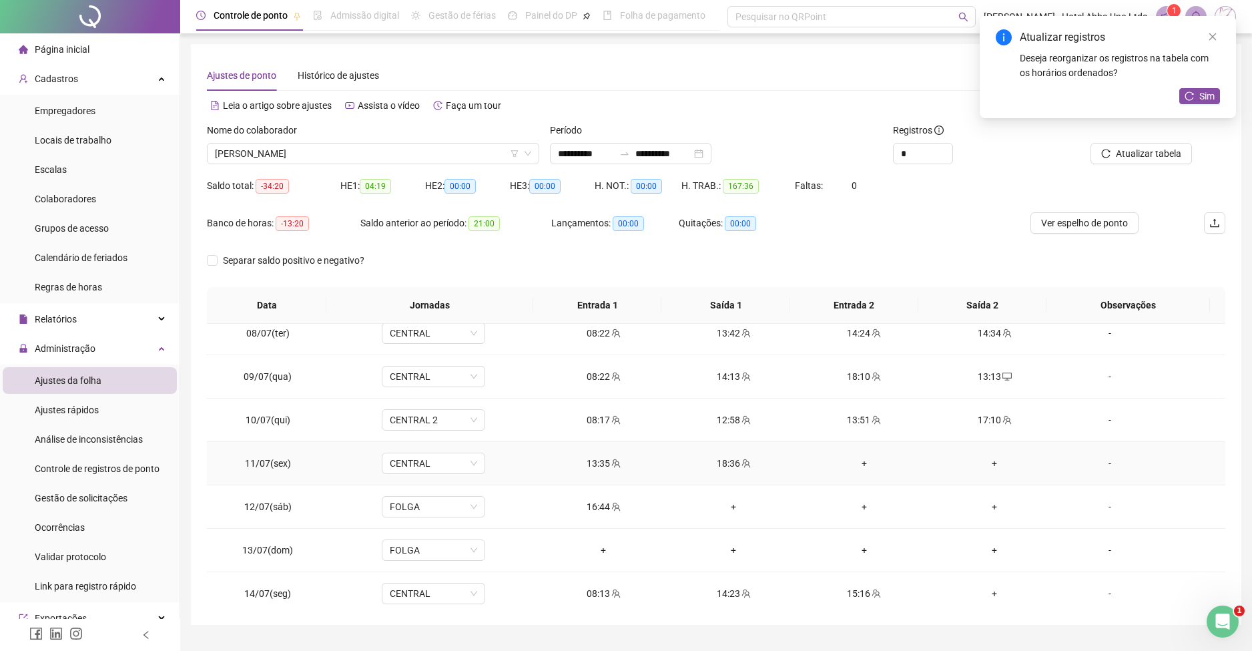
click at [854, 460] on div "+" at bounding box center [864, 463] width 109 height 15
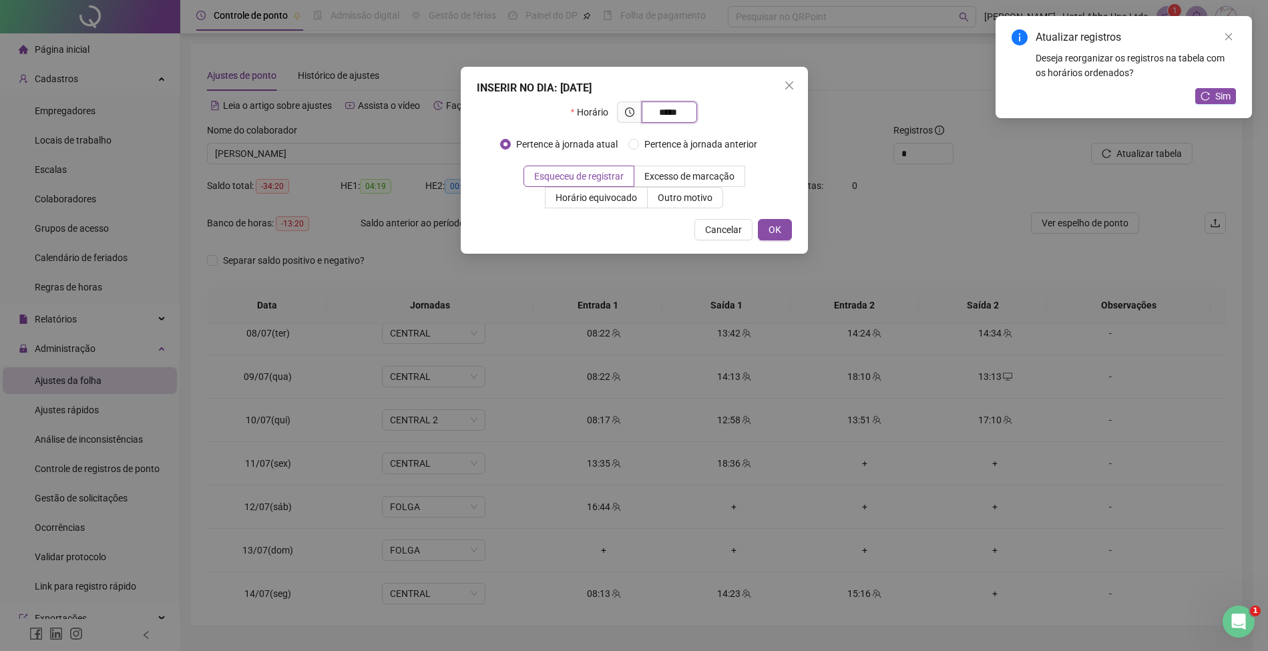
type input "*****"
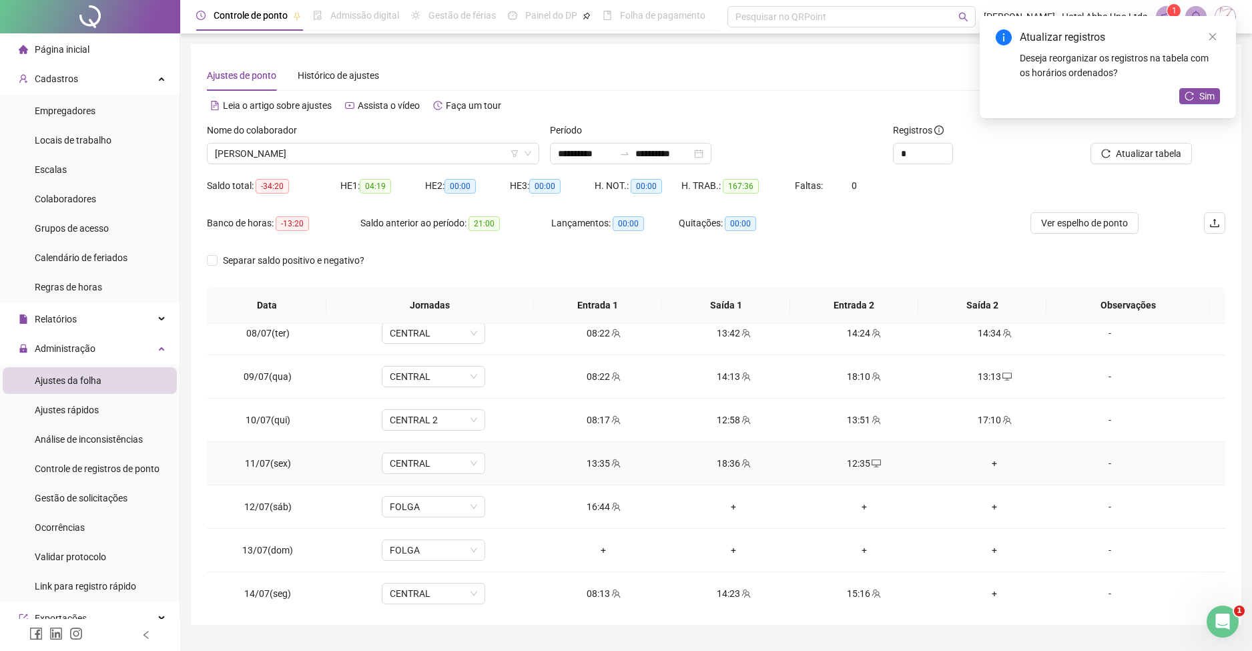
click at [985, 460] on div "+" at bounding box center [994, 463] width 109 height 15
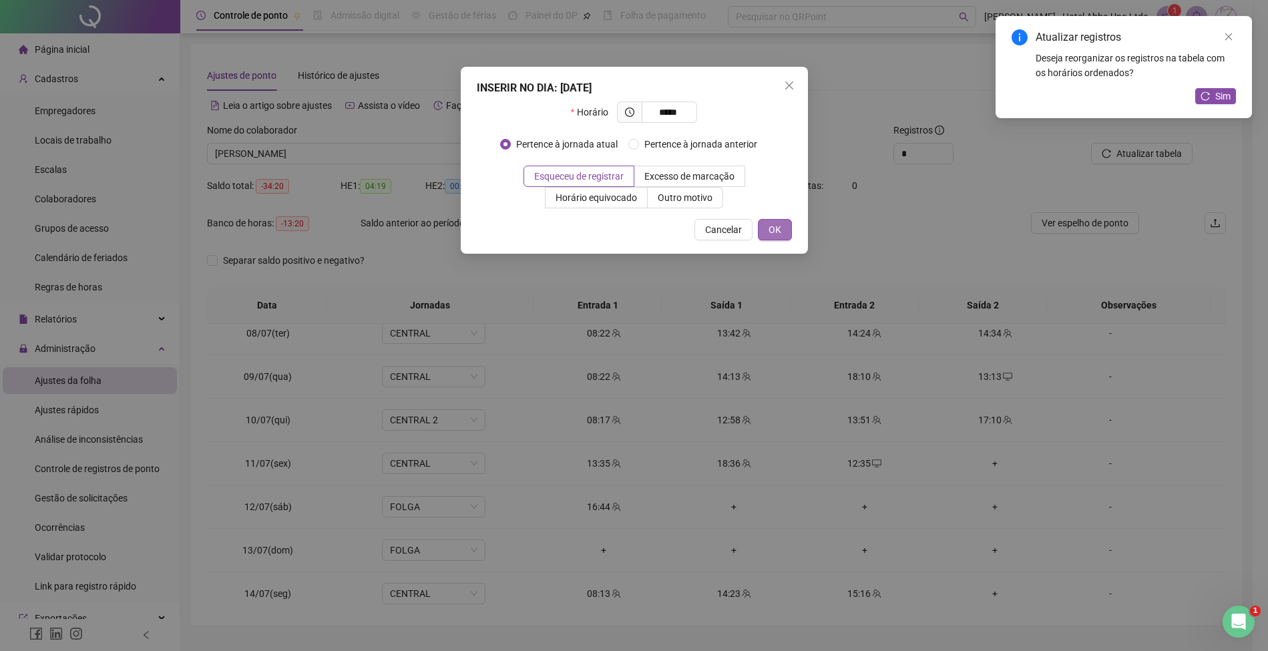
type input "*****"
click at [766, 226] on button "OK" at bounding box center [775, 229] width 34 height 21
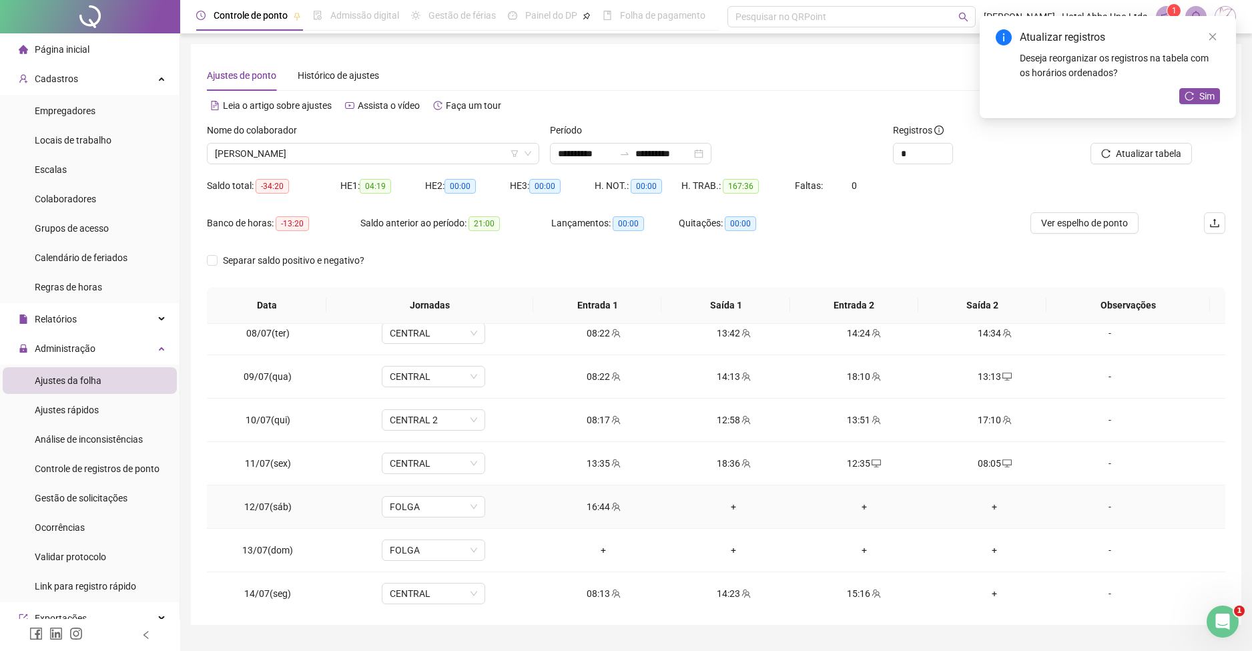
click at [595, 503] on div "16:44" at bounding box center [603, 506] width 109 height 15
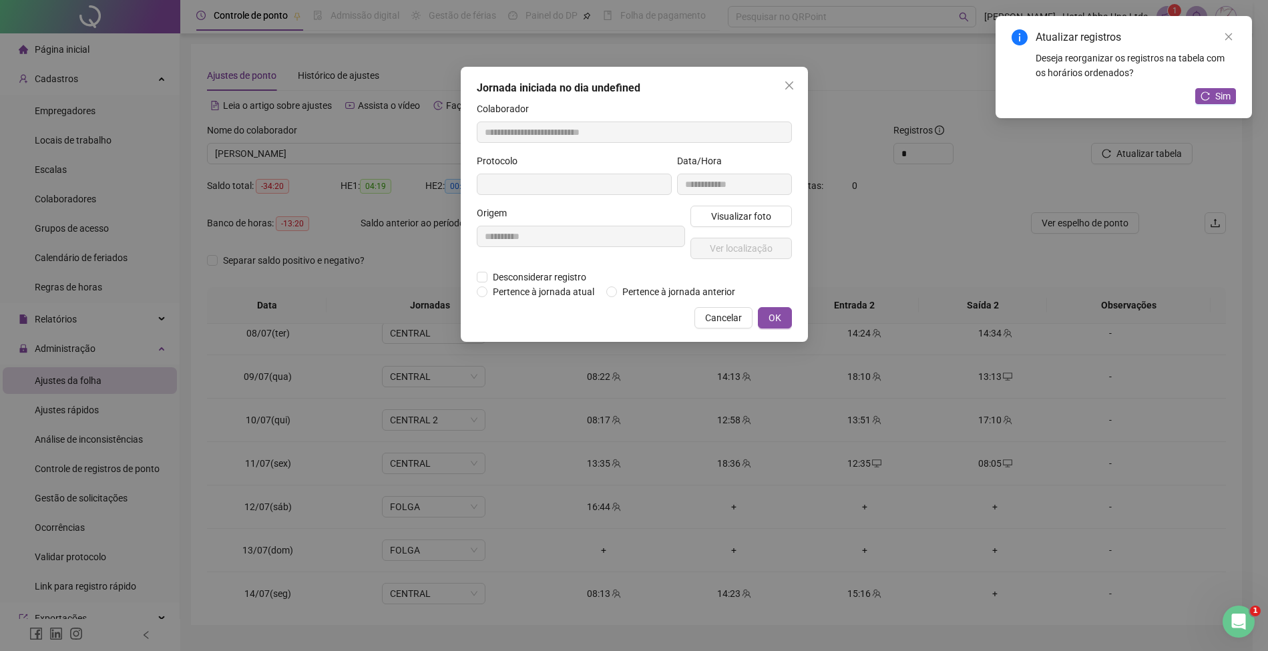
type input "**********"
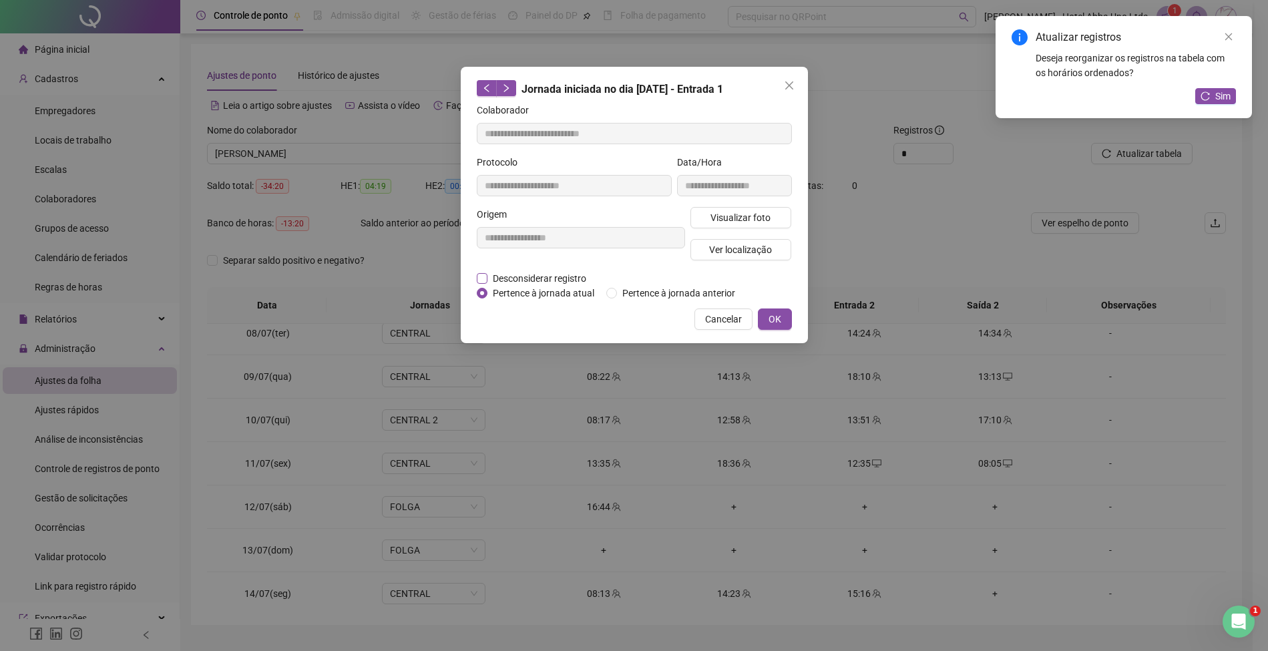
click at [564, 274] on span "Desconsiderar registro" at bounding box center [539, 278] width 104 height 15
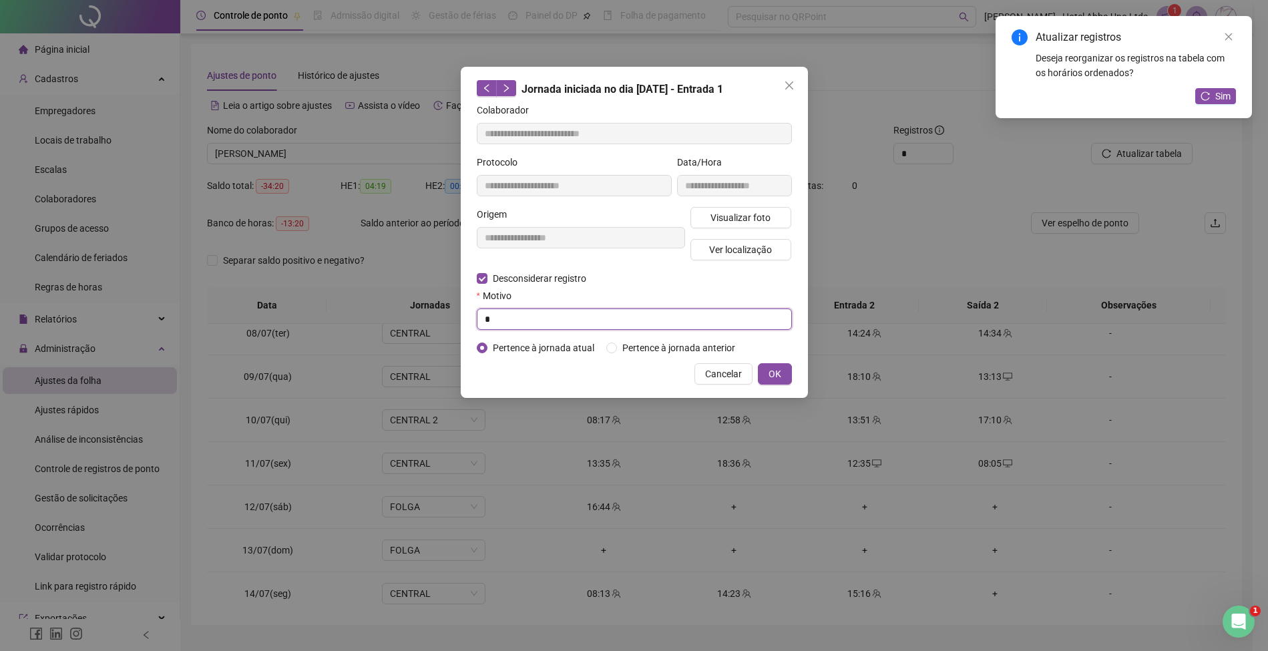
click at [562, 316] on input "*" at bounding box center [634, 318] width 315 height 21
type input "*"
click at [771, 371] on span "OK" at bounding box center [774, 374] width 13 height 15
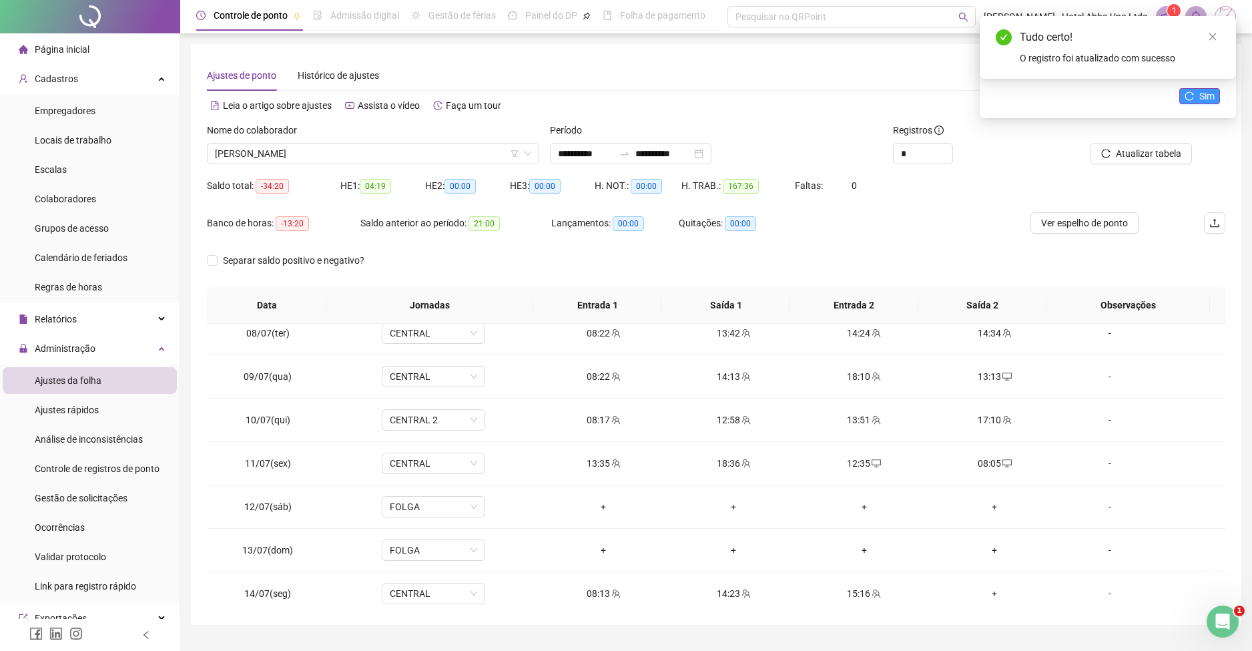
click at [1196, 97] on button "Sim" at bounding box center [1200, 96] width 41 height 16
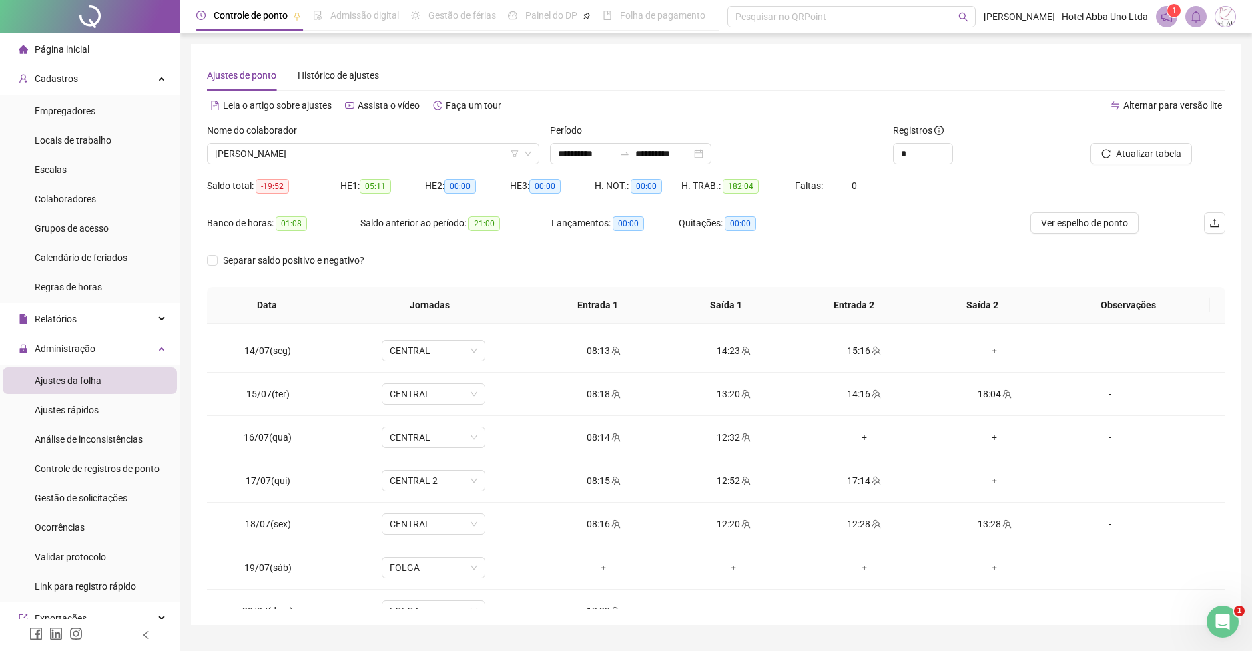
scroll to position [566, 0]
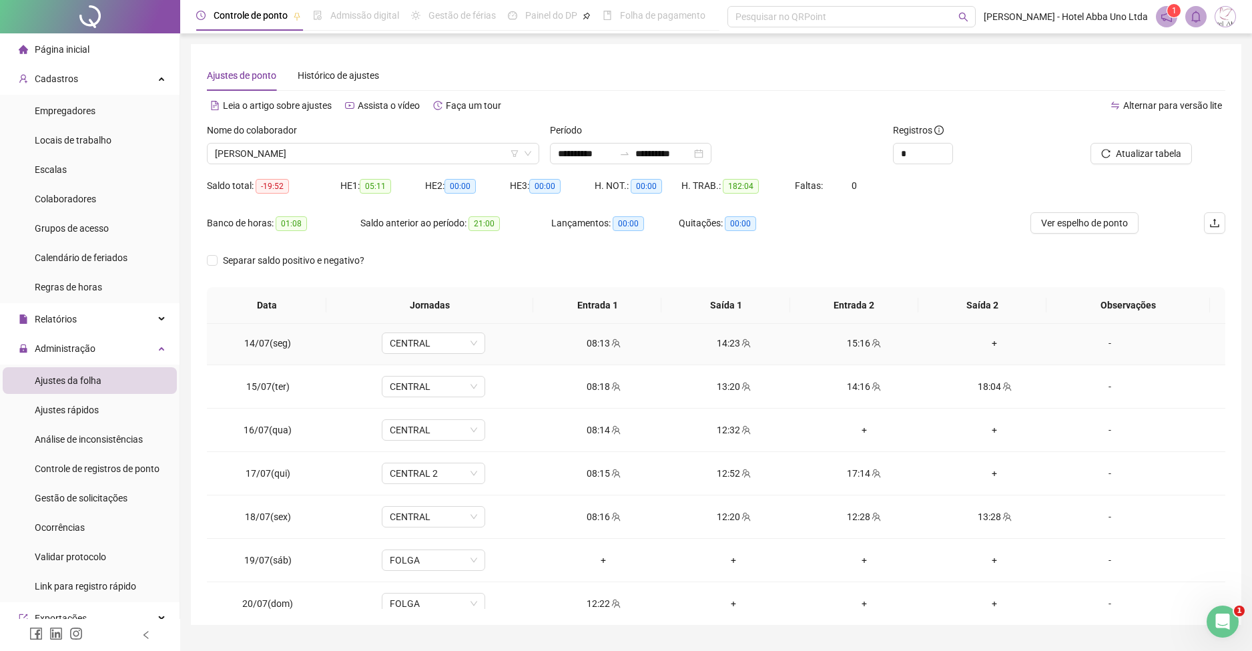
click at [980, 341] on div "+" at bounding box center [994, 343] width 109 height 15
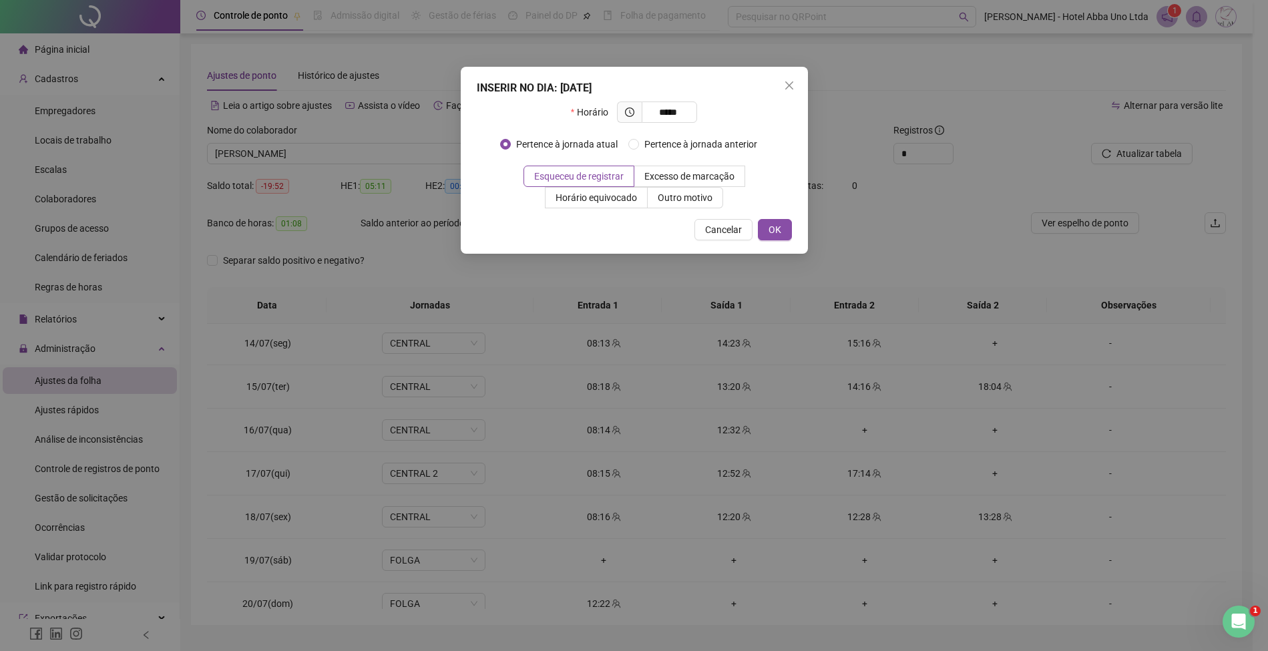
type input "*****"
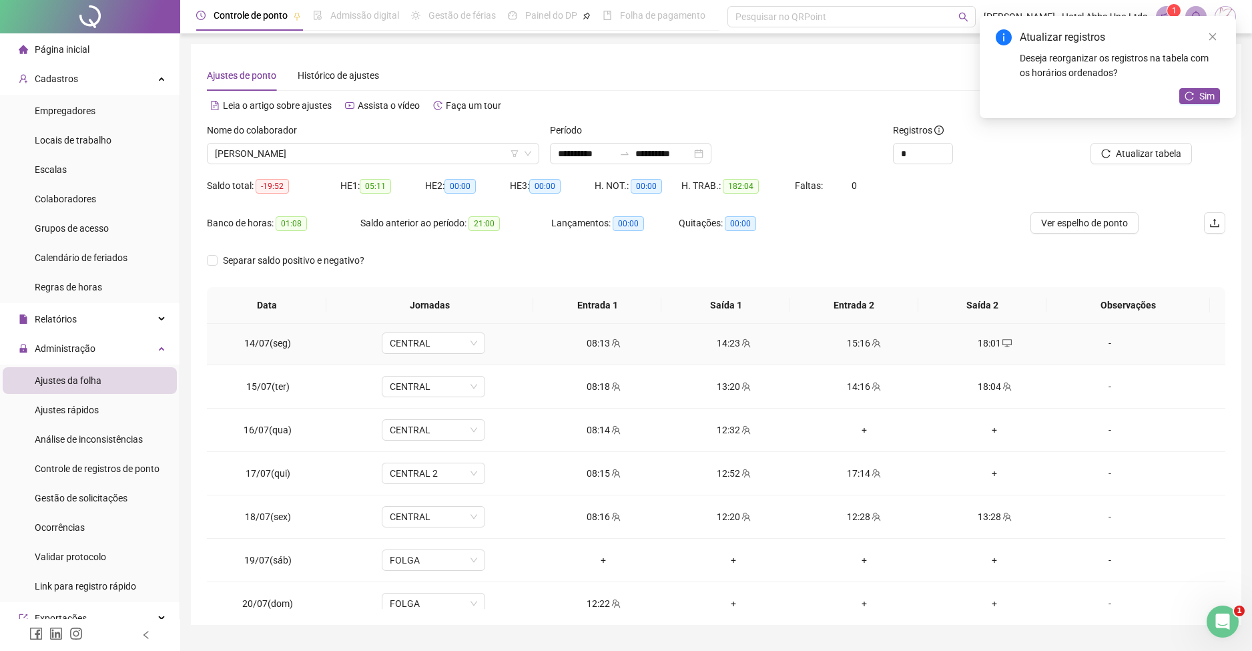
click at [980, 341] on div "18:01" at bounding box center [994, 343] width 109 height 15
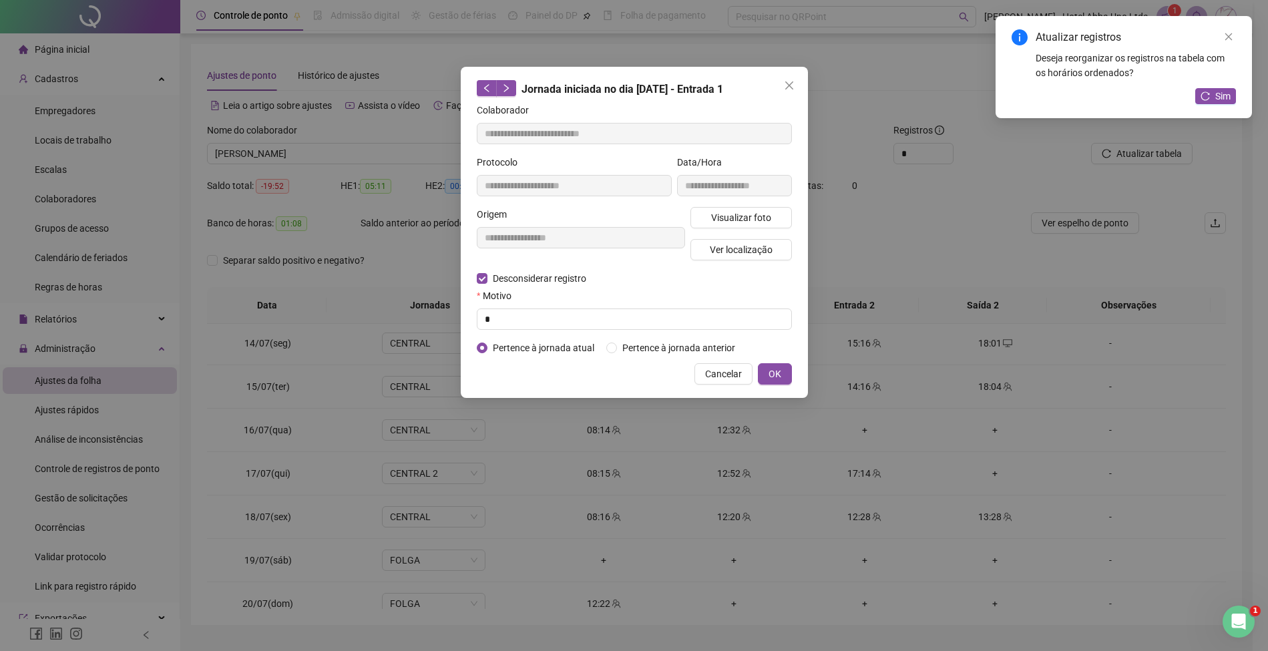
type input "**********"
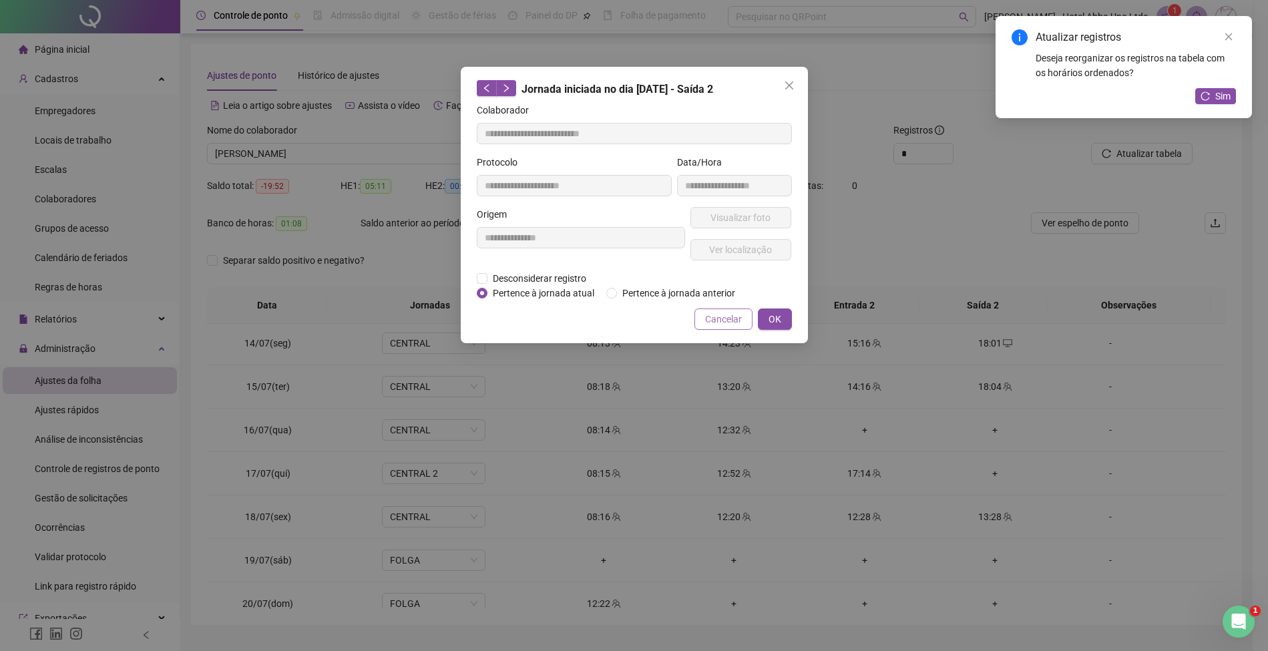
click at [730, 318] on span "Cancelar" at bounding box center [723, 319] width 37 height 15
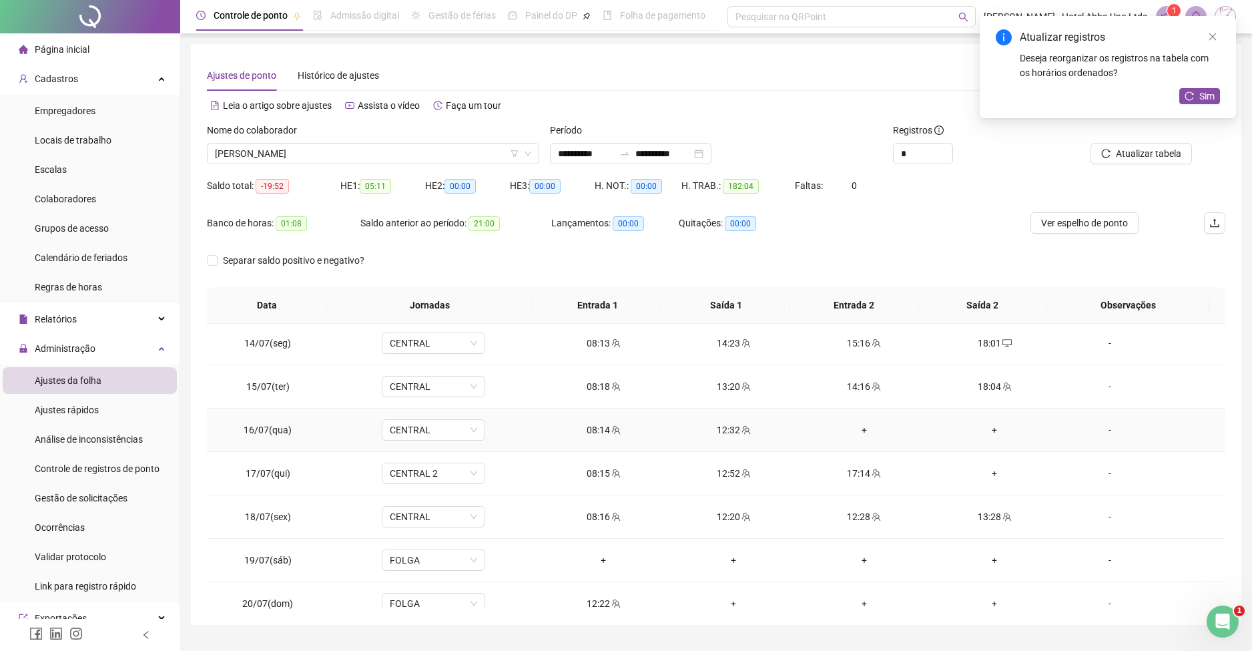
click at [849, 425] on div "+" at bounding box center [864, 430] width 109 height 15
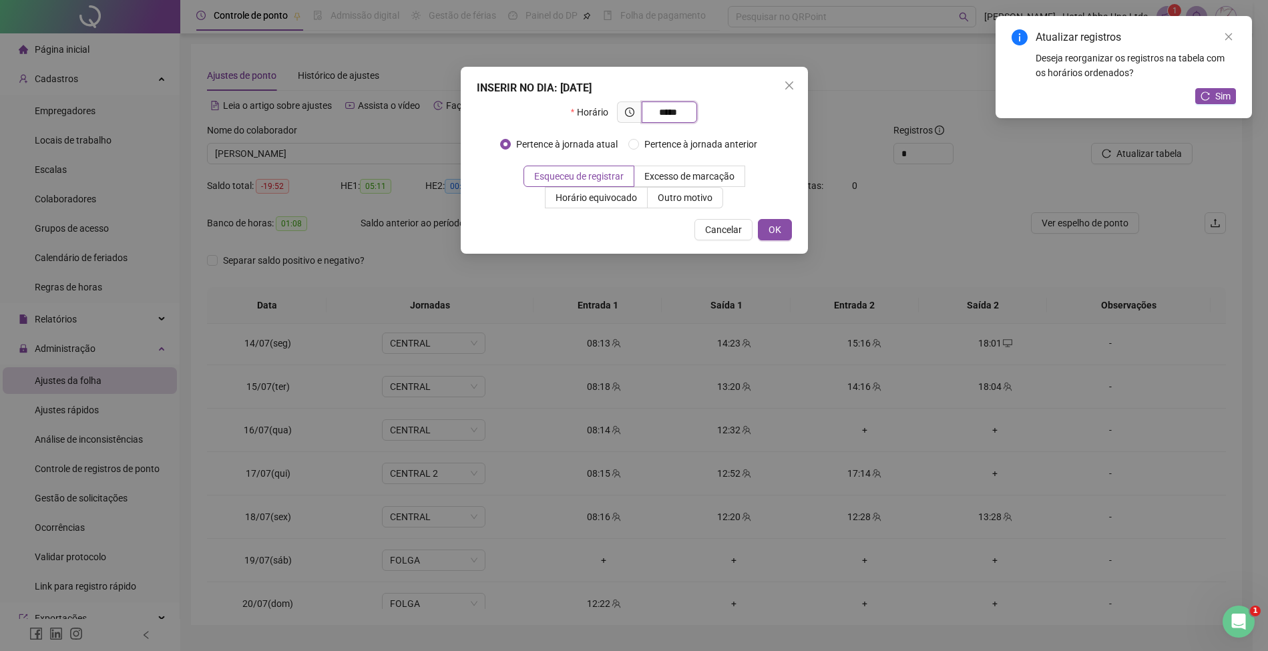
type input "*****"
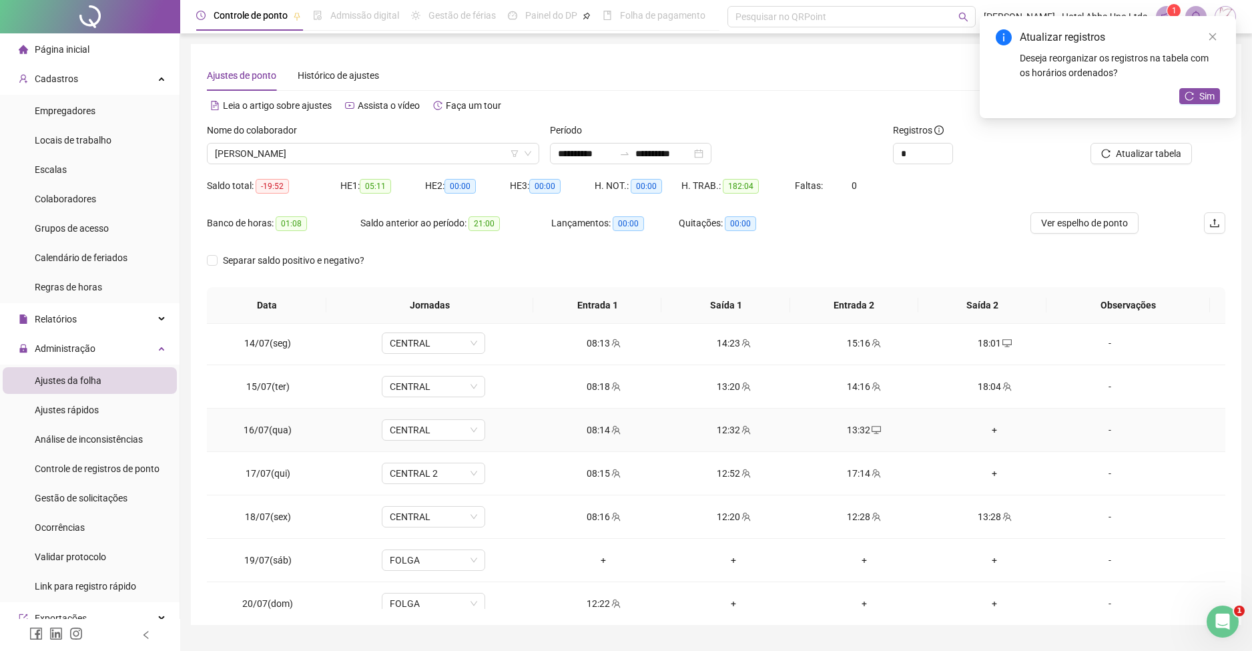
click at [984, 425] on div "+" at bounding box center [994, 430] width 109 height 15
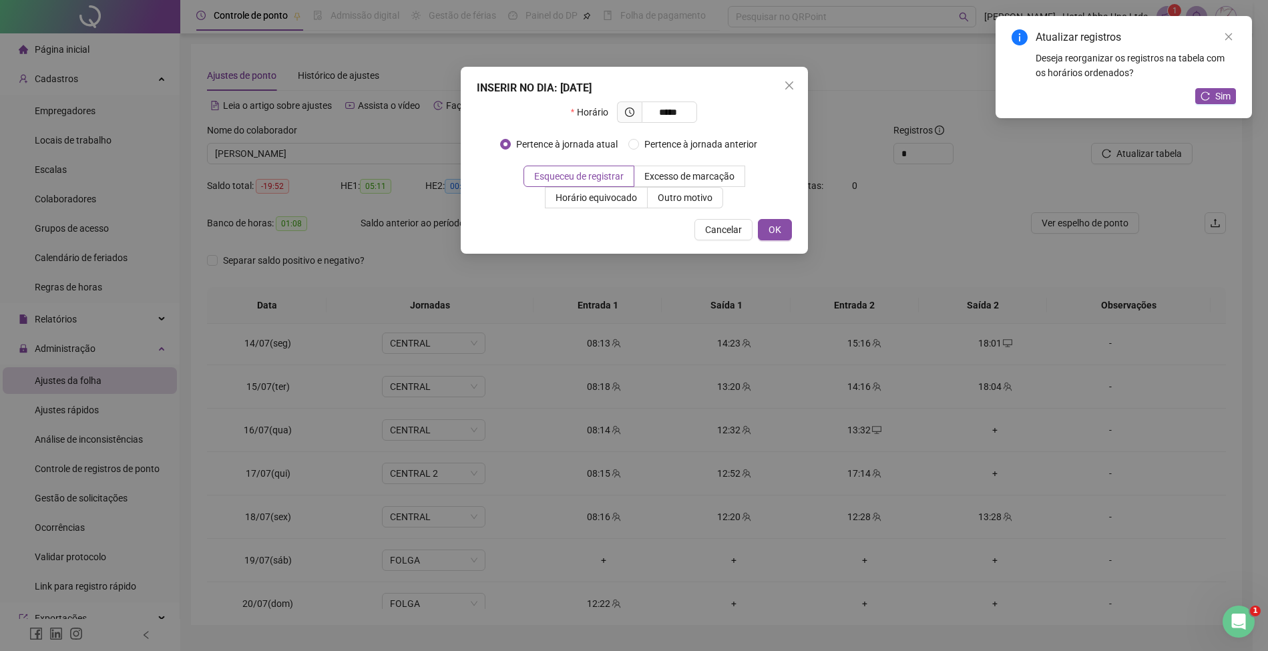
type input "*****"
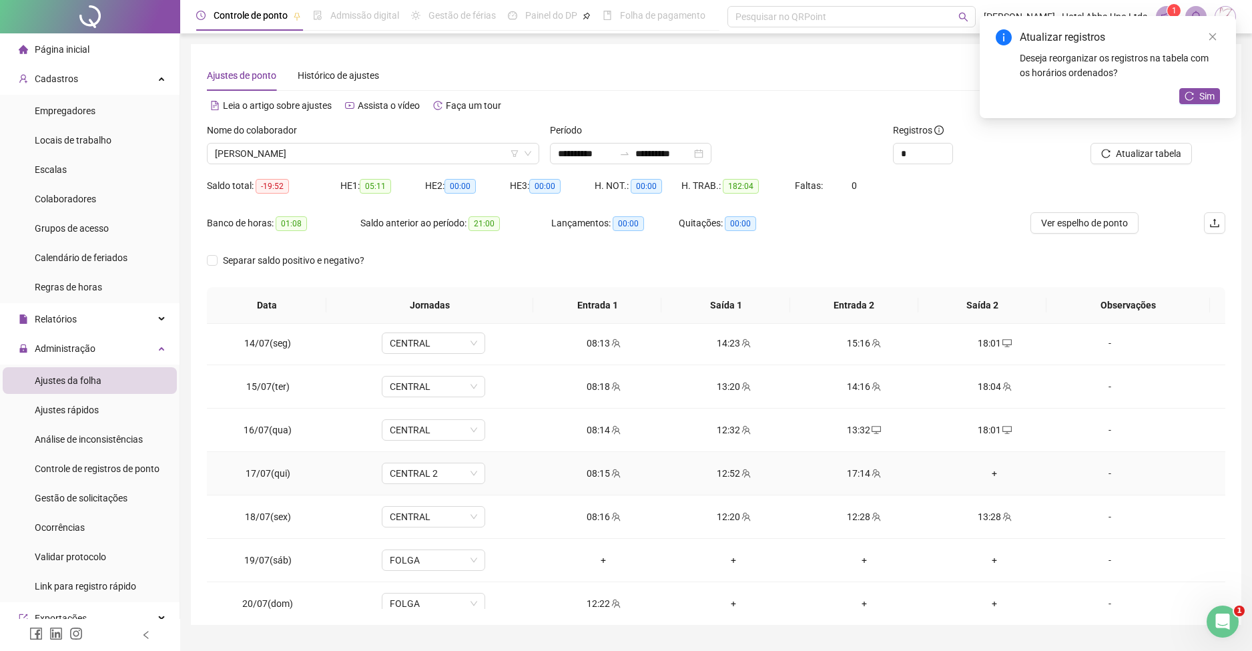
click at [987, 471] on div "+" at bounding box center [994, 473] width 109 height 15
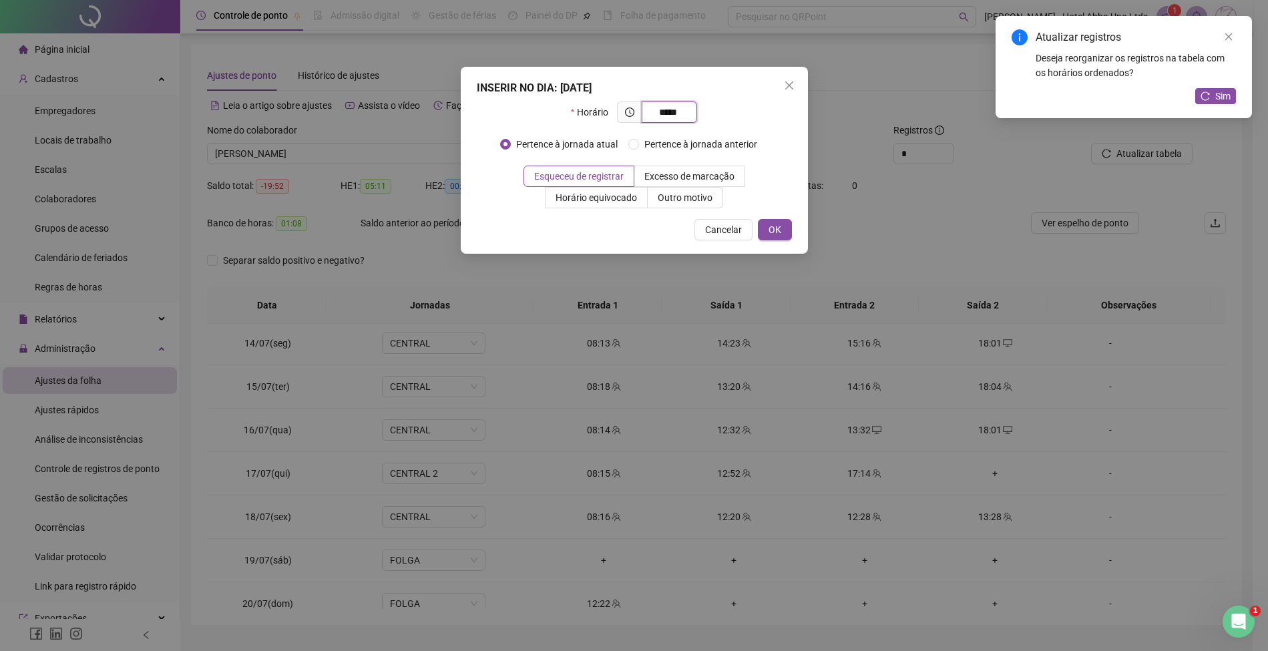
type input "*****"
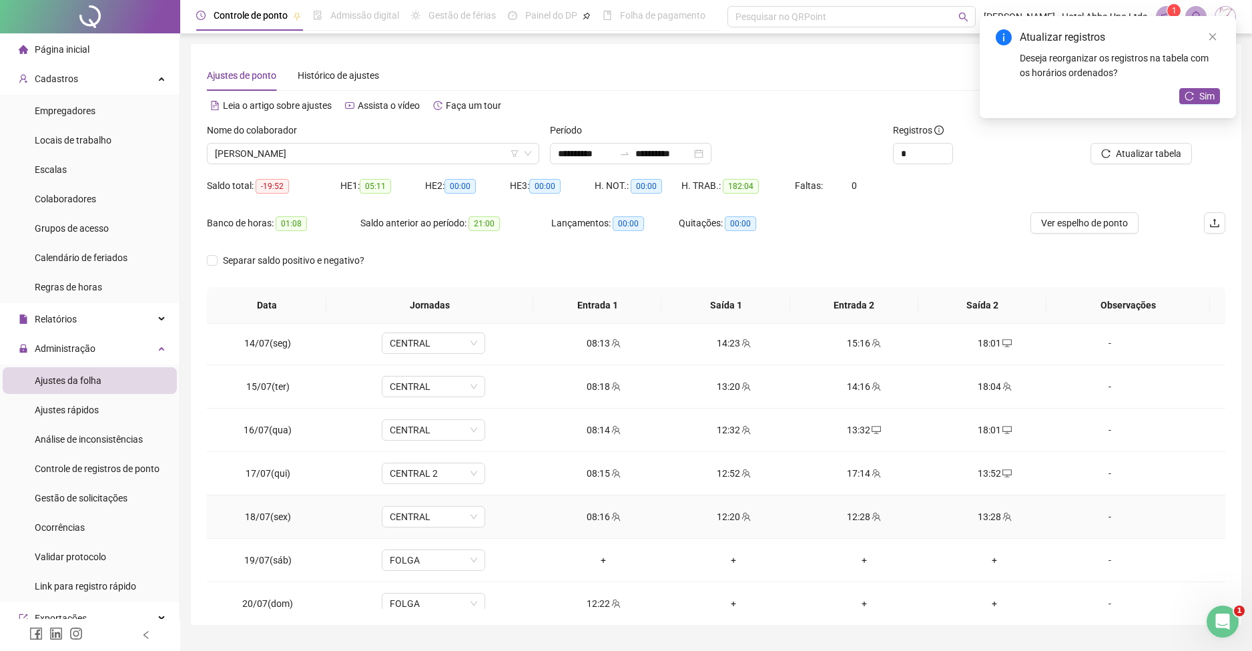
click at [728, 514] on div "12:20" at bounding box center [734, 516] width 109 height 15
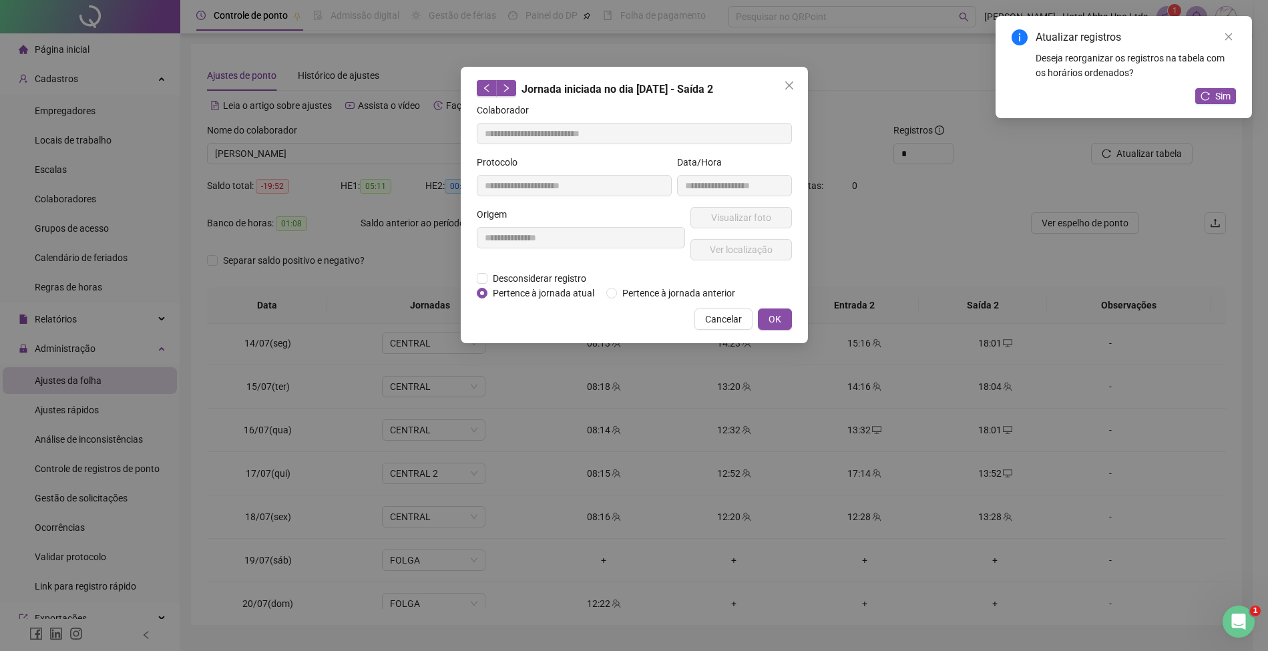
type input "**********"
click at [576, 274] on span "Desconsiderar registro" at bounding box center [539, 278] width 104 height 15
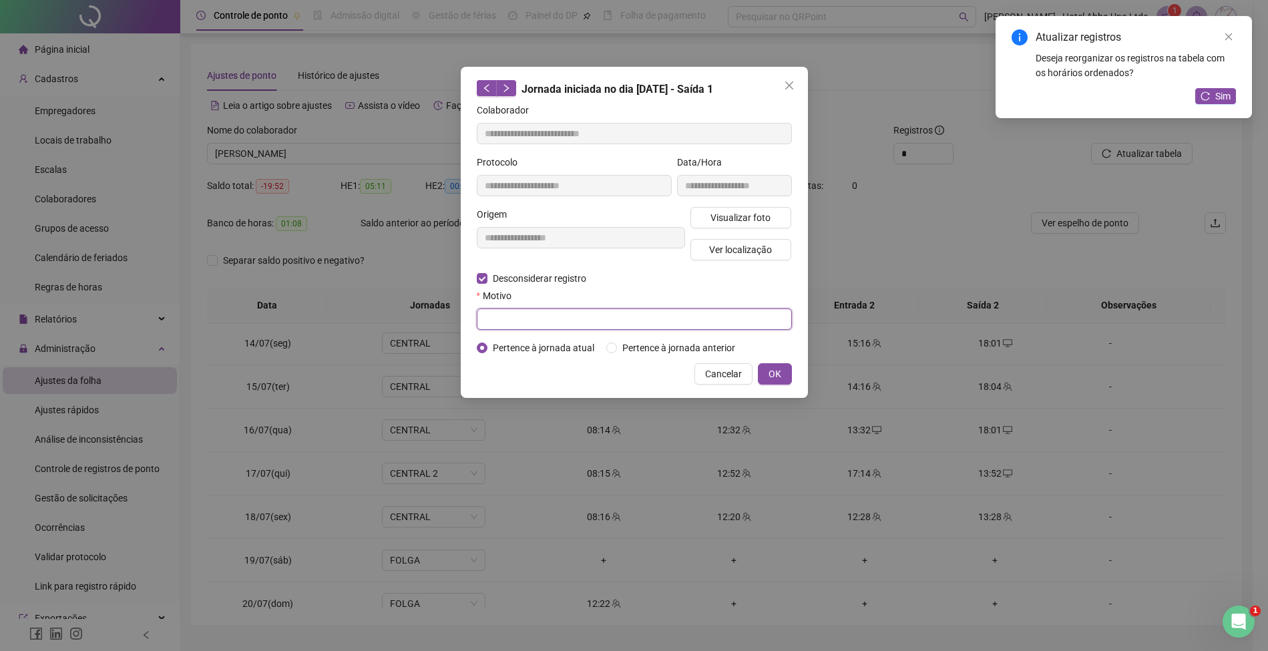
click at [567, 322] on input "text" at bounding box center [634, 318] width 315 height 21
type input "*"
click at [781, 367] on button "OK" at bounding box center [775, 373] width 34 height 21
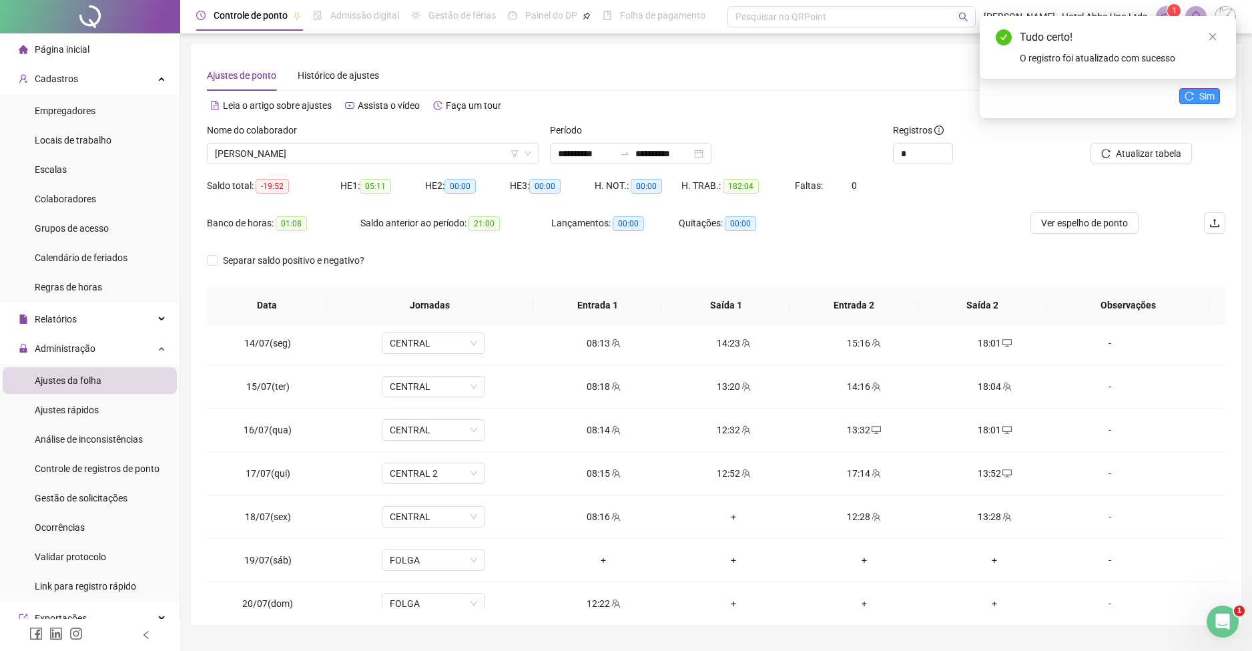
click at [1202, 95] on span "Sim" at bounding box center [1207, 96] width 15 height 15
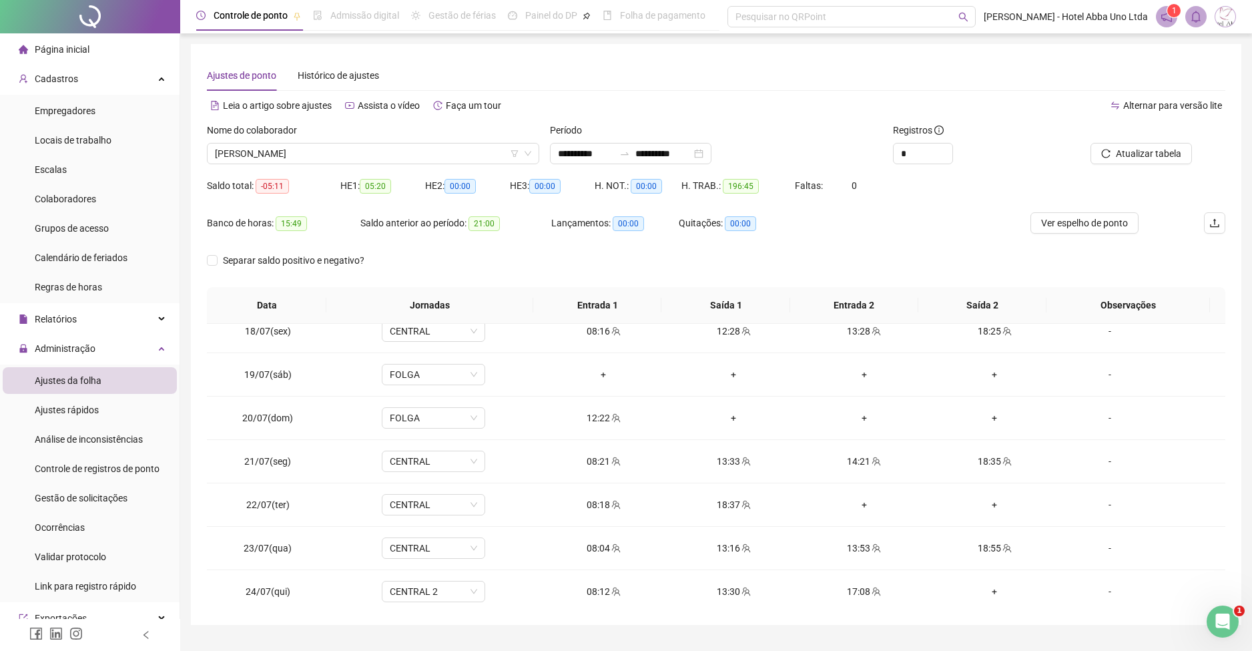
scroll to position [756, 0]
click at [598, 412] on div "12:22" at bounding box center [603, 414] width 109 height 15
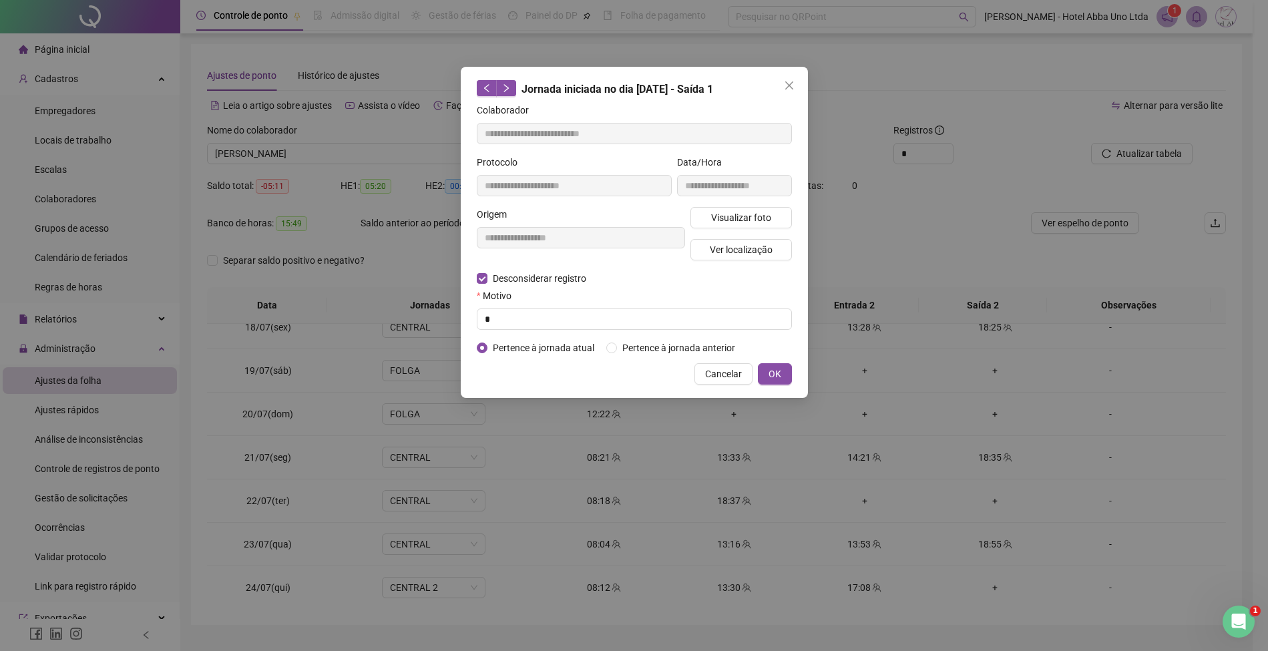
type input "**********"
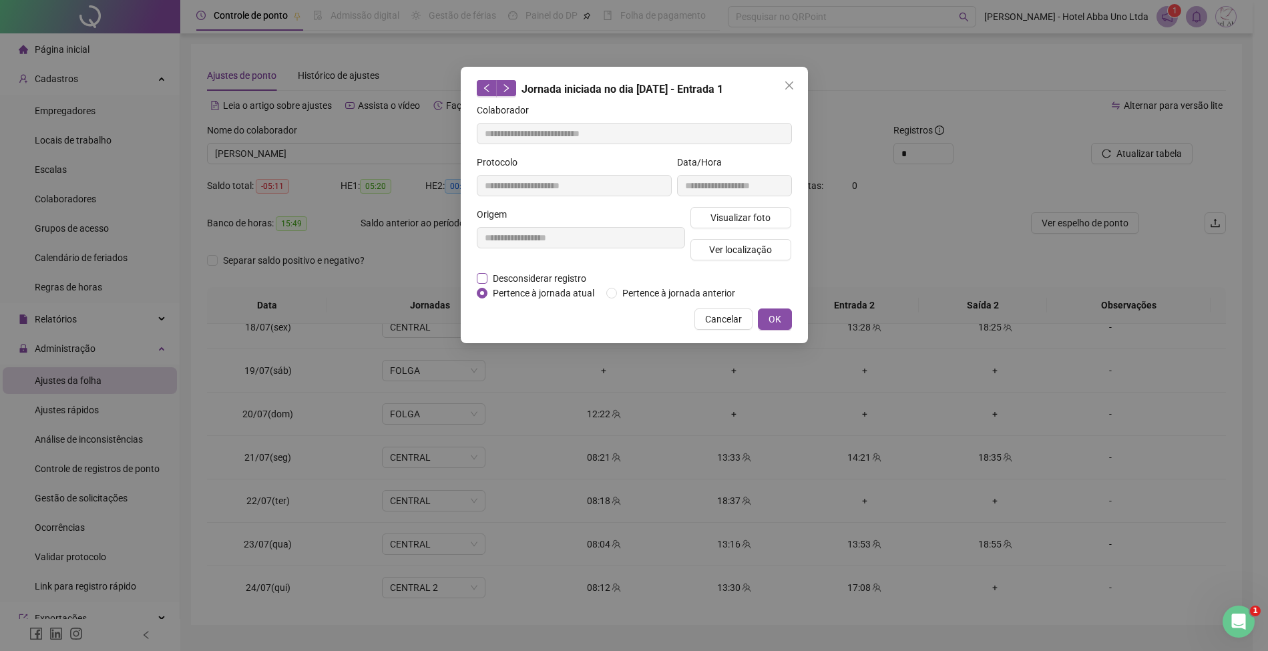
click at [544, 278] on span "Desconsiderar registro" at bounding box center [539, 278] width 104 height 15
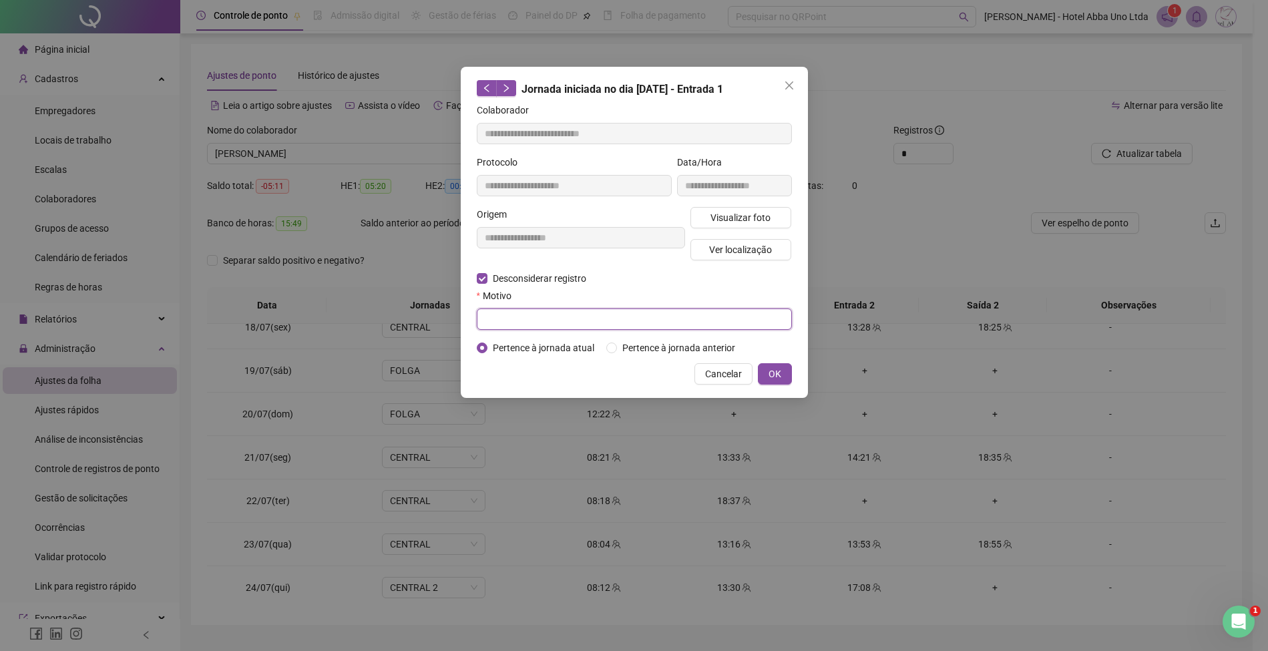
click at [526, 315] on input "text" at bounding box center [634, 318] width 315 height 21
type input "*"
click at [776, 371] on span "OK" at bounding box center [774, 374] width 13 height 15
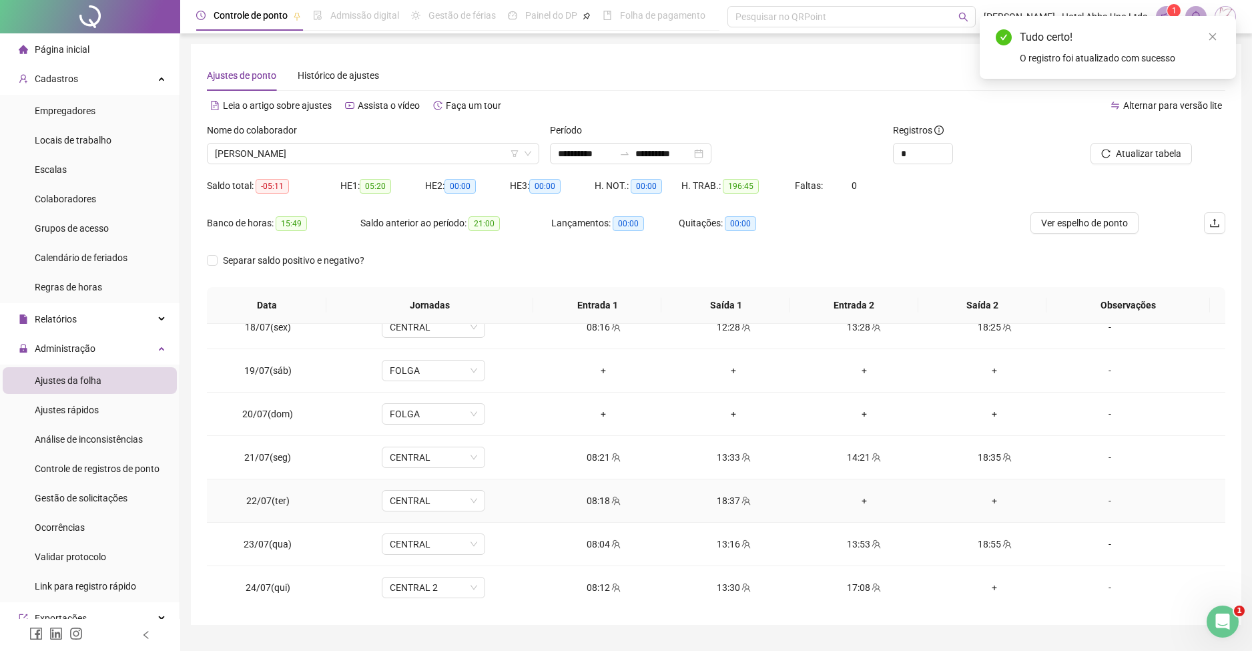
click at [854, 498] on div "+" at bounding box center [864, 500] width 109 height 15
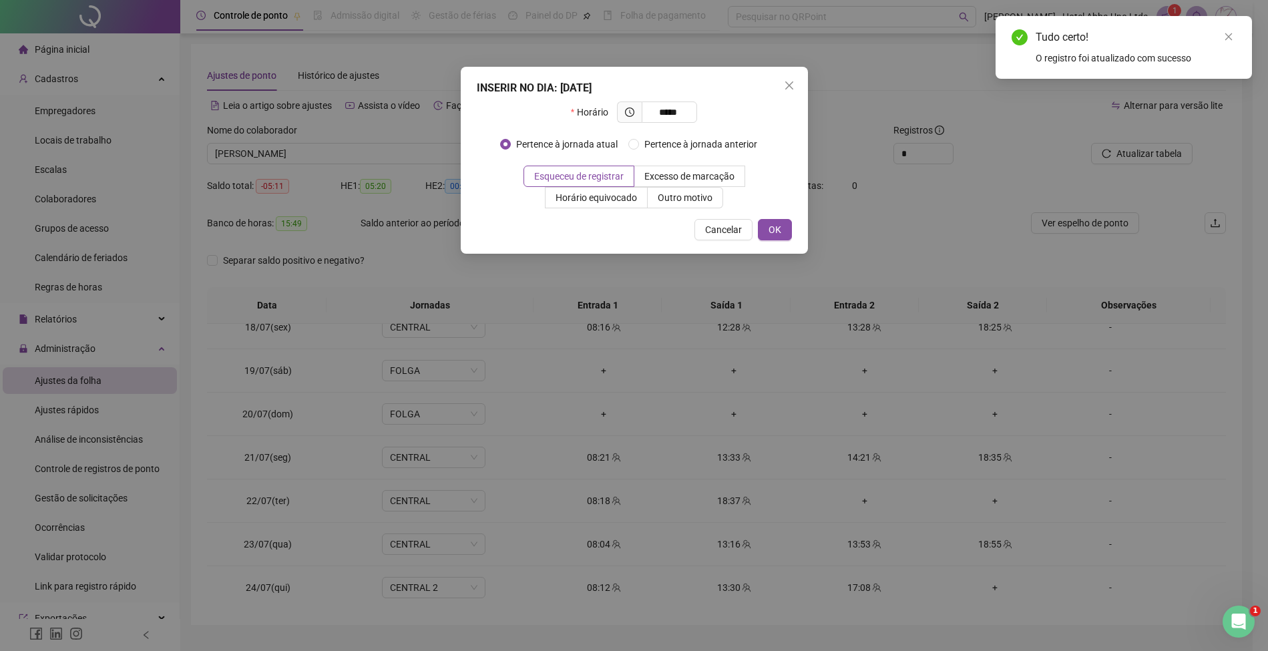
type input "*****"
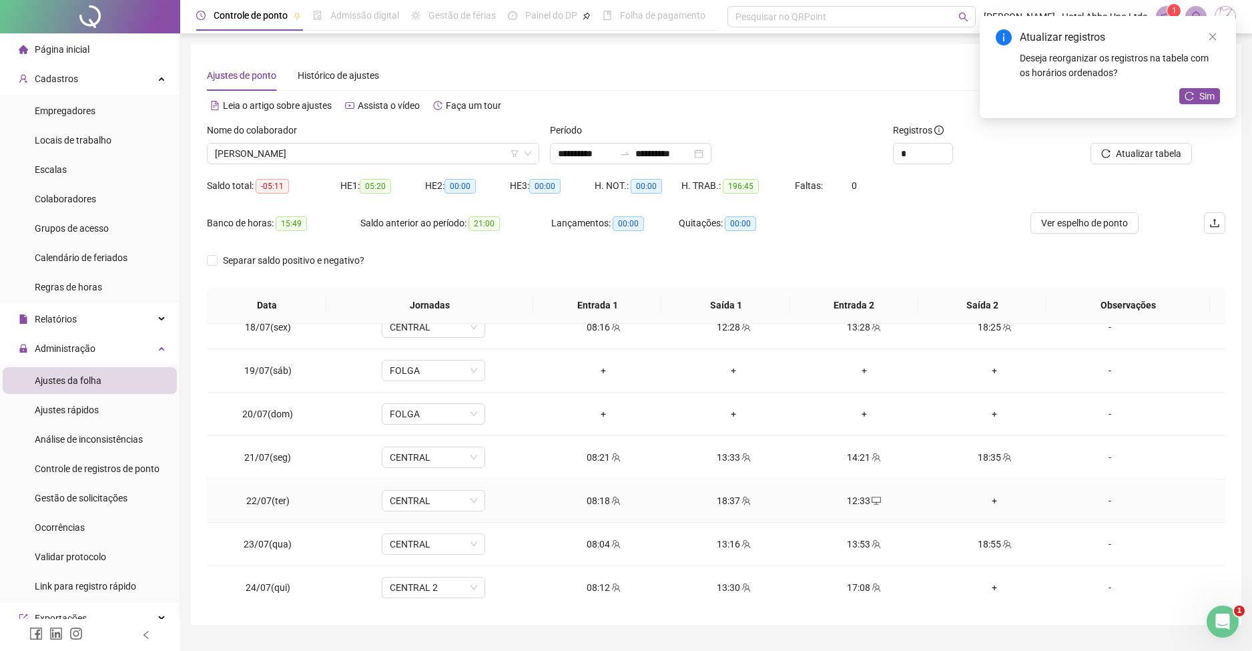
click at [985, 497] on div "+" at bounding box center [994, 500] width 109 height 15
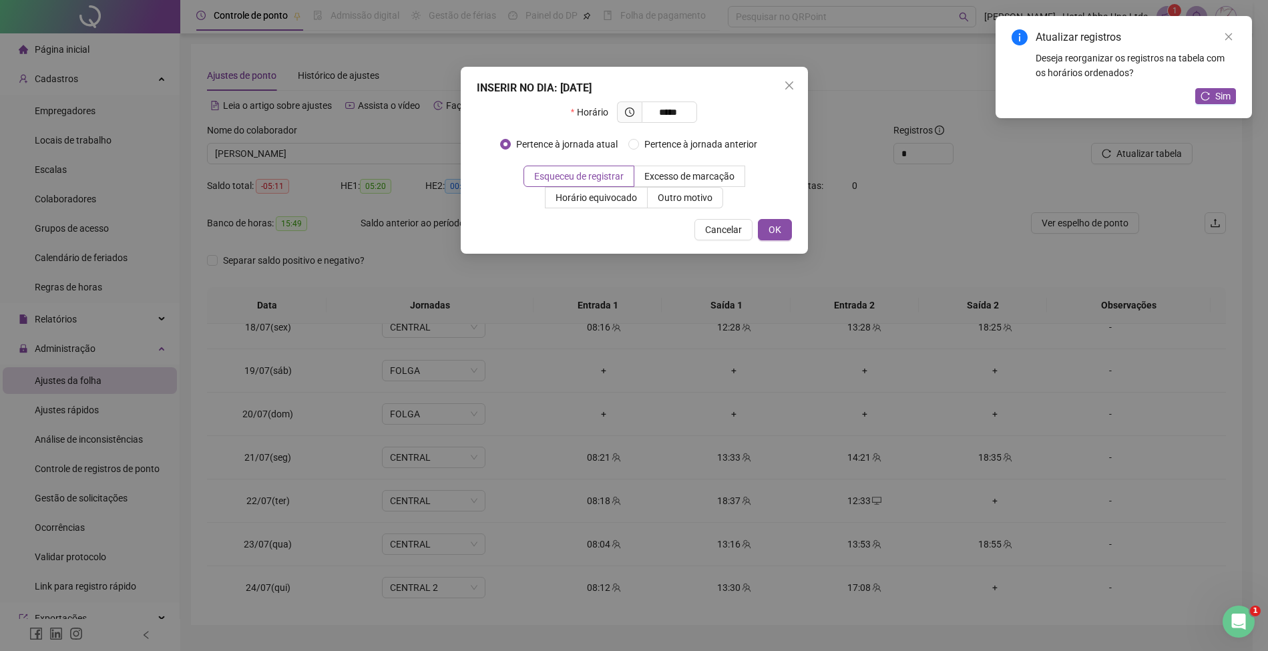
type input "*****"
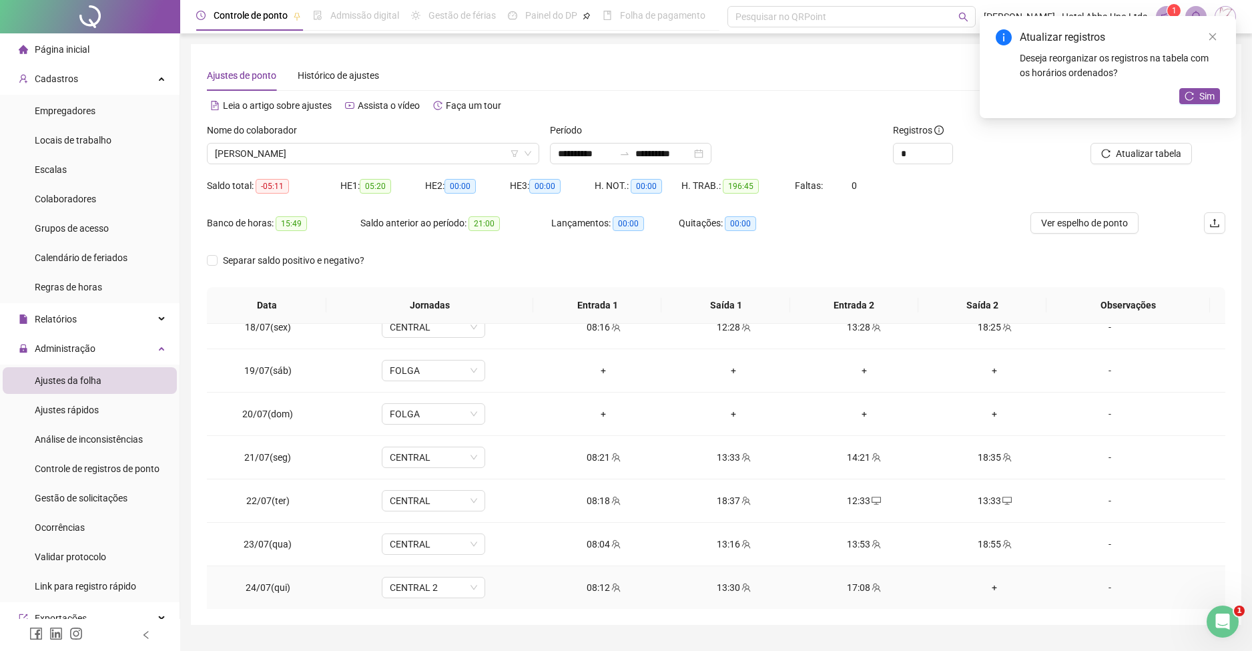
click at [985, 583] on div "+" at bounding box center [994, 587] width 109 height 15
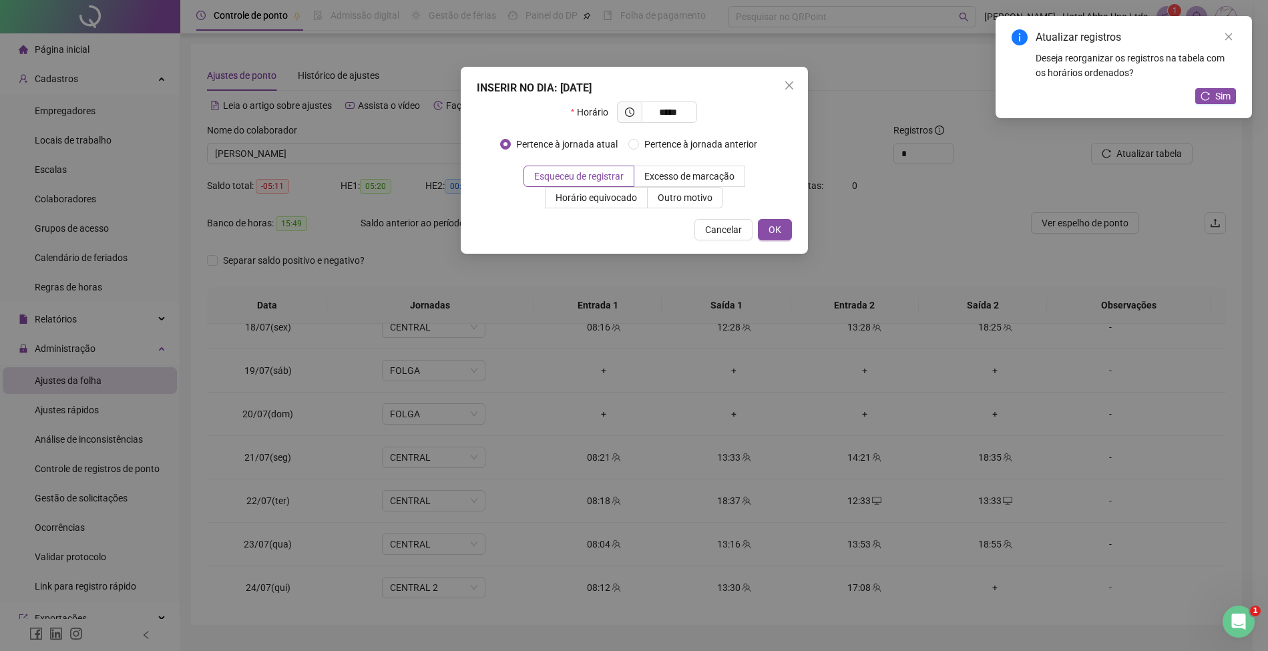
type input "*****"
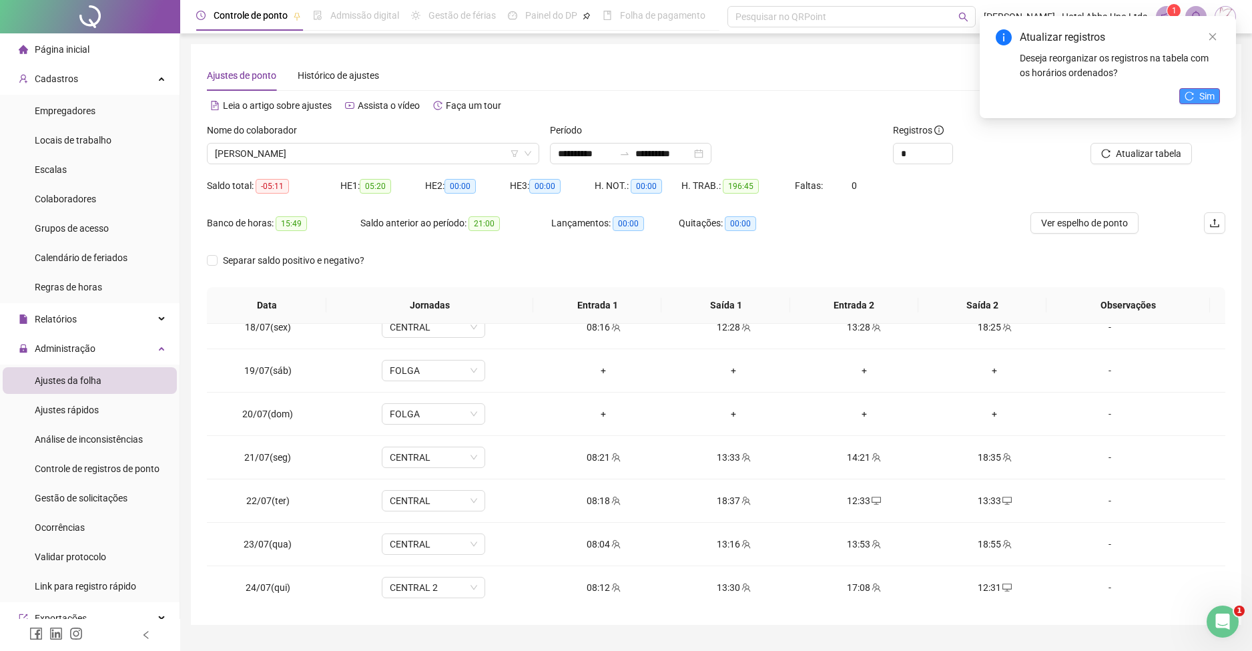
click at [1199, 103] on button "Sim" at bounding box center [1200, 96] width 41 height 16
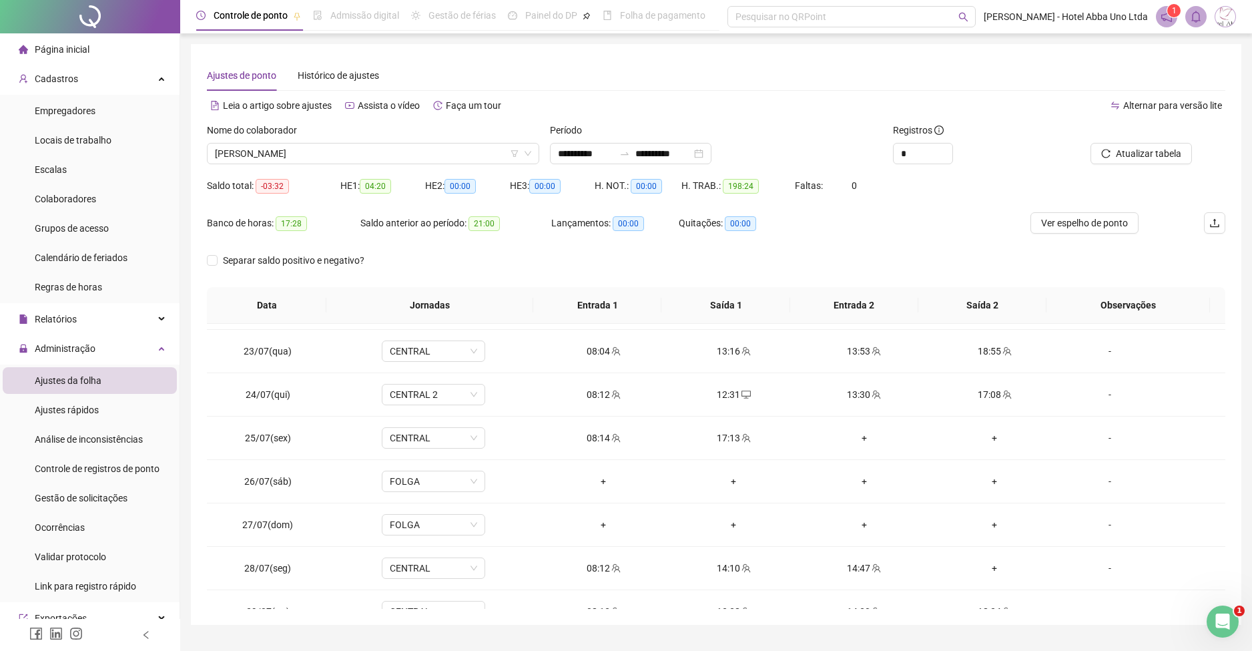
scroll to position [985, 0]
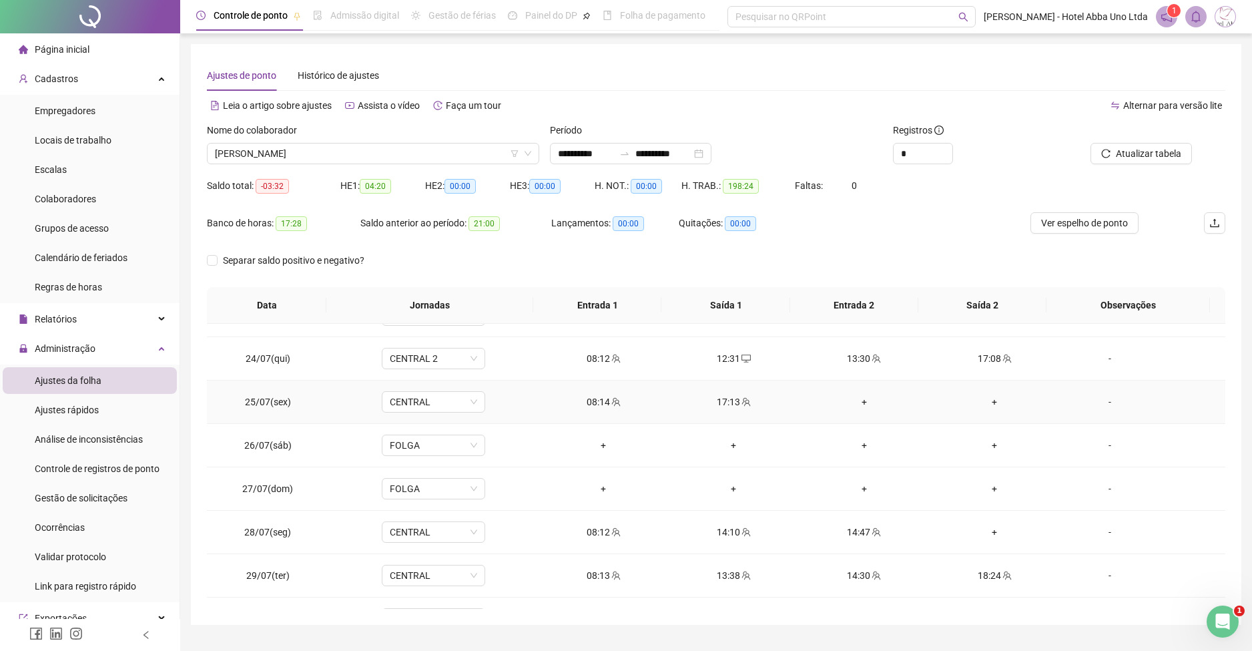
click at [855, 400] on div "+" at bounding box center [864, 402] width 109 height 15
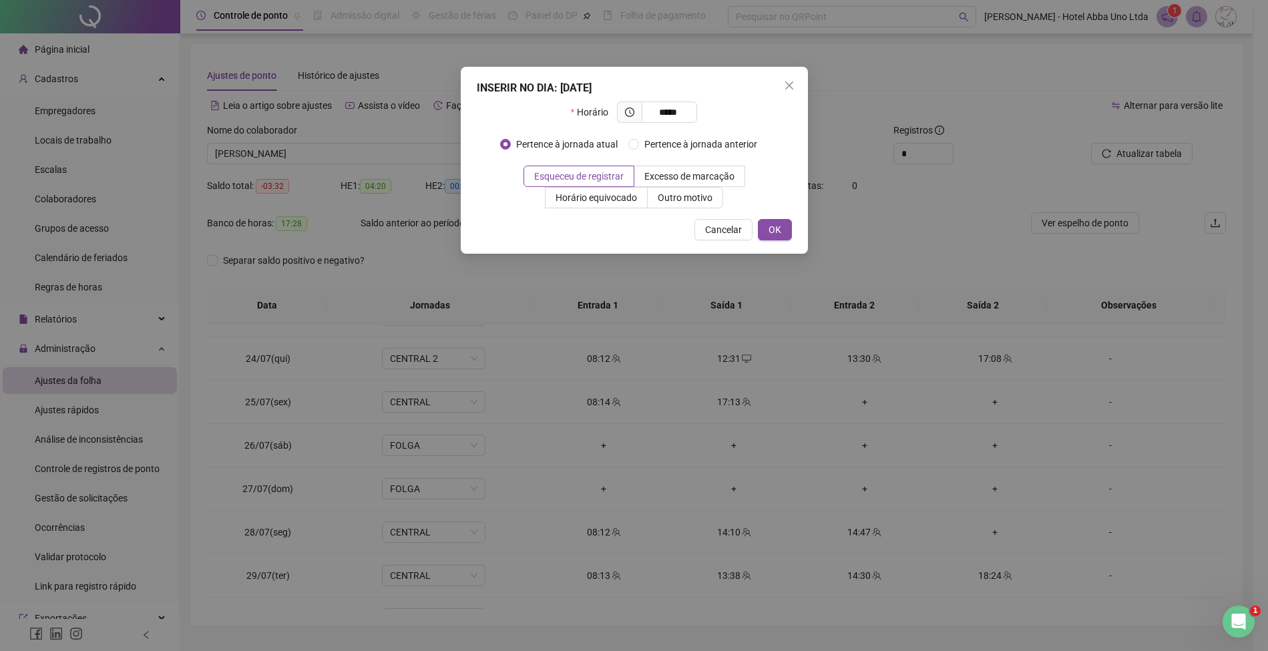
type input "*****"
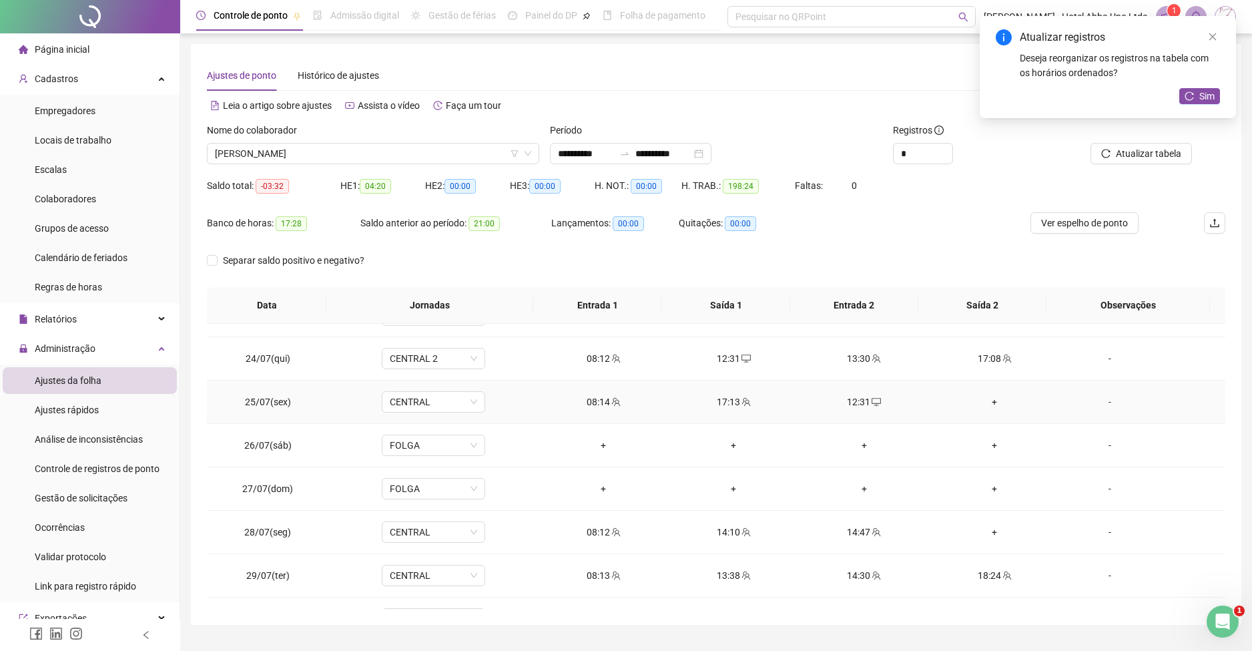
click at [986, 401] on div "+" at bounding box center [994, 402] width 109 height 15
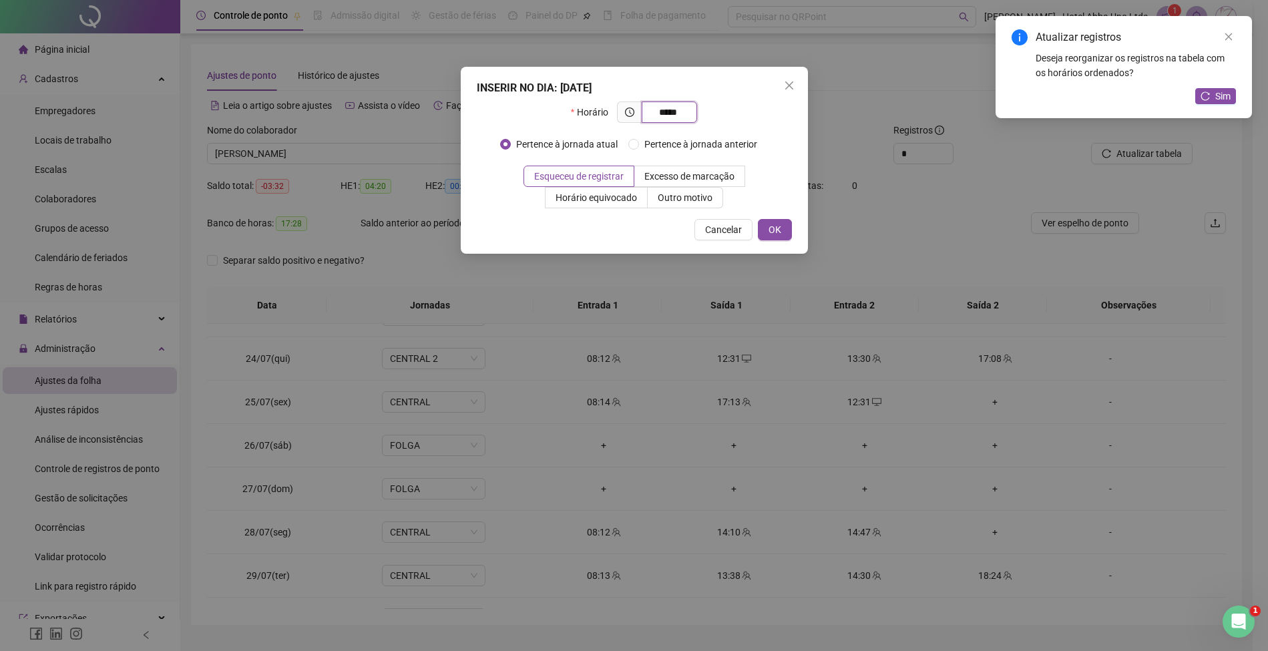
type input "*****"
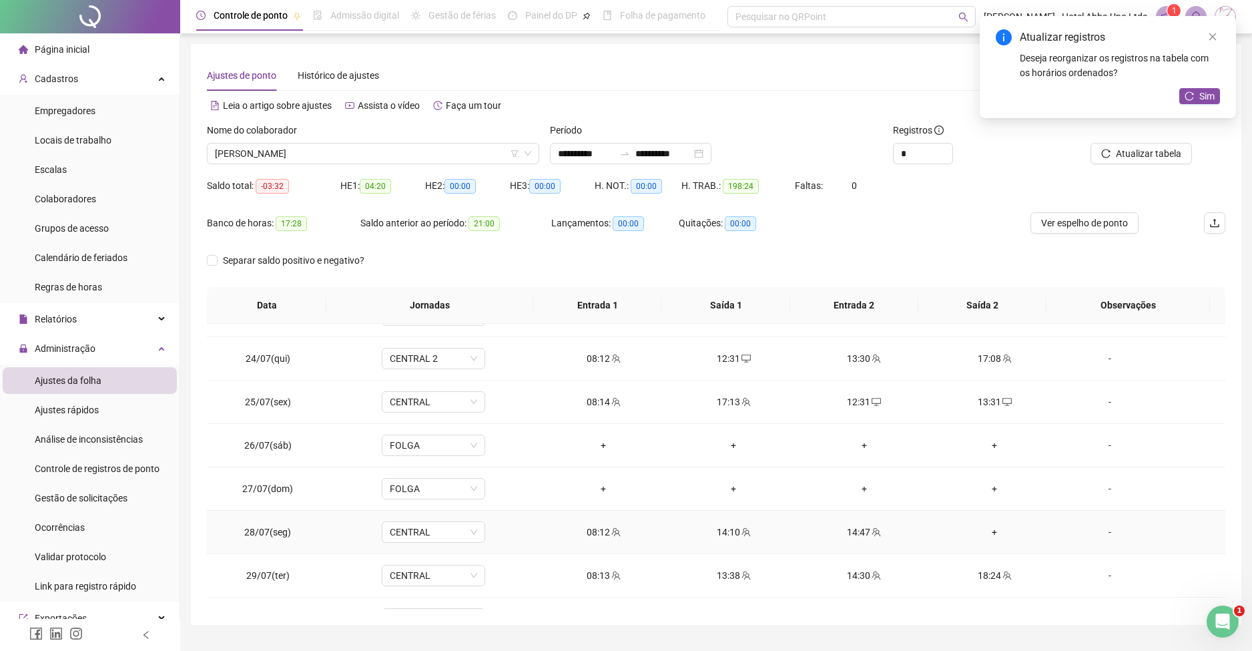
click at [983, 535] on div "+" at bounding box center [994, 532] width 109 height 15
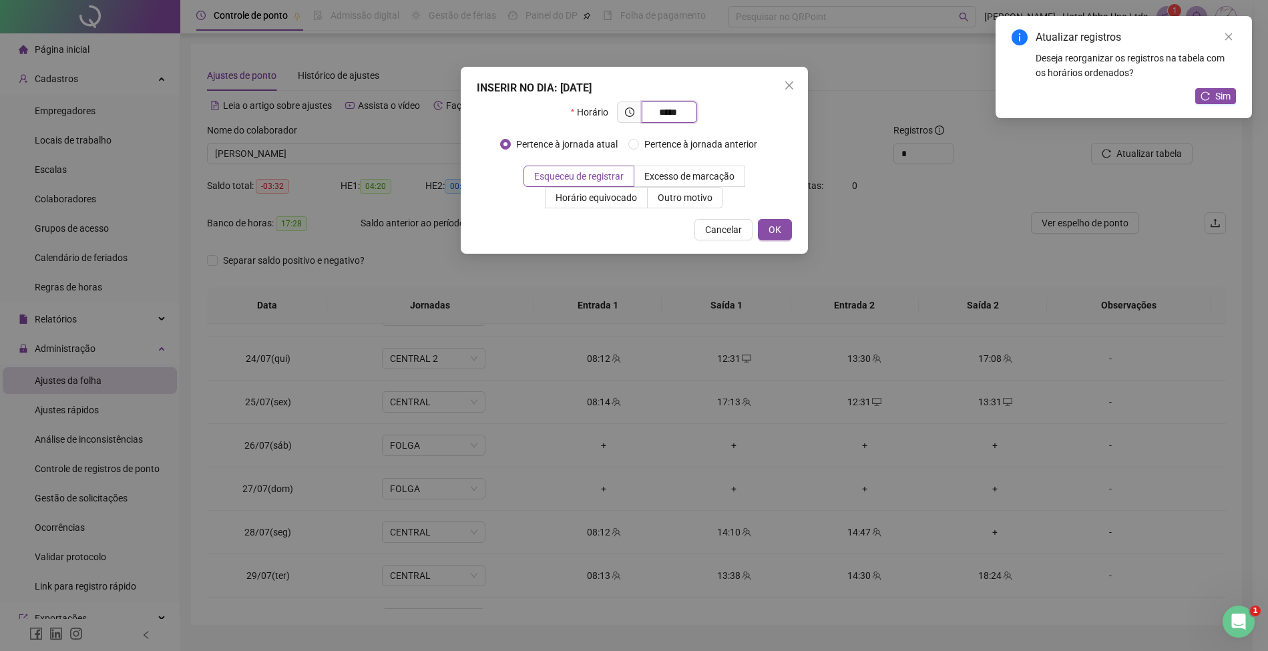
type input "*****"
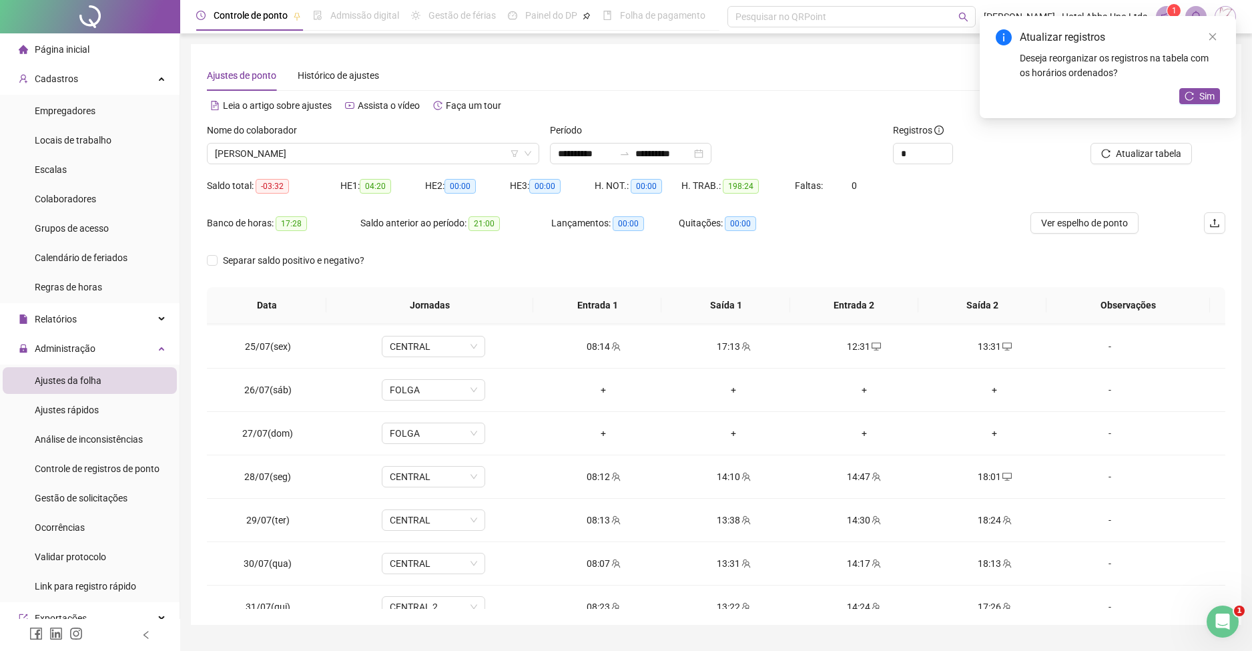
scroll to position [1060, 0]
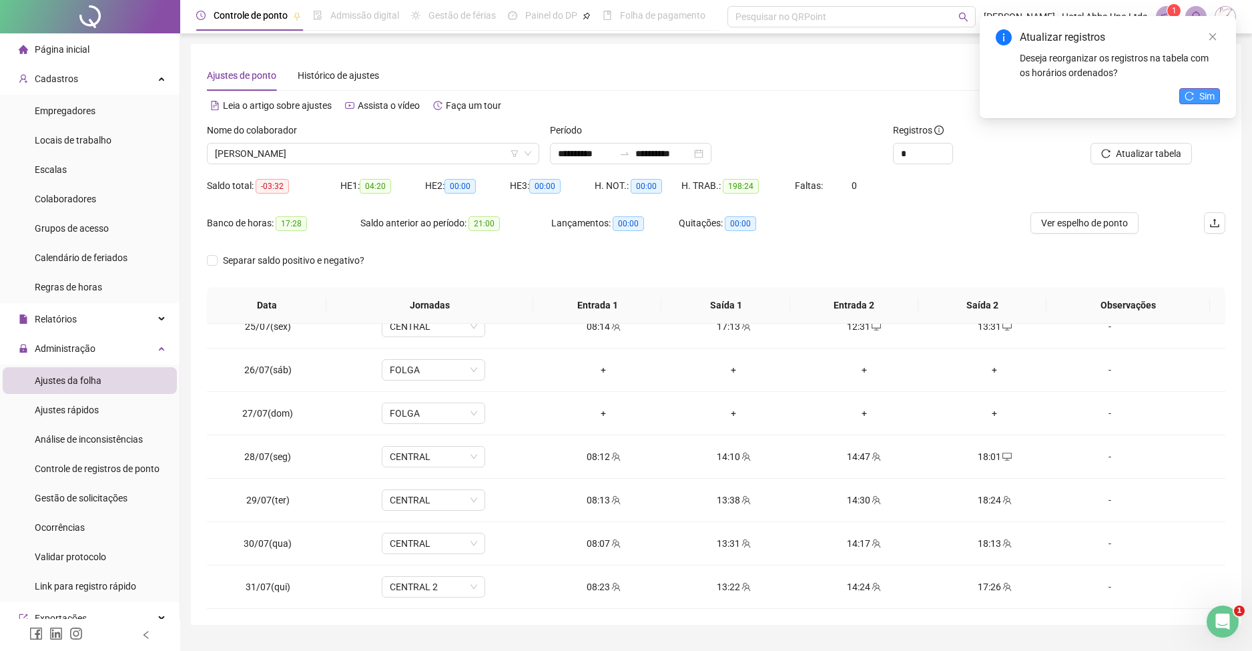
click at [1194, 98] on icon "reload" at bounding box center [1189, 95] width 9 height 9
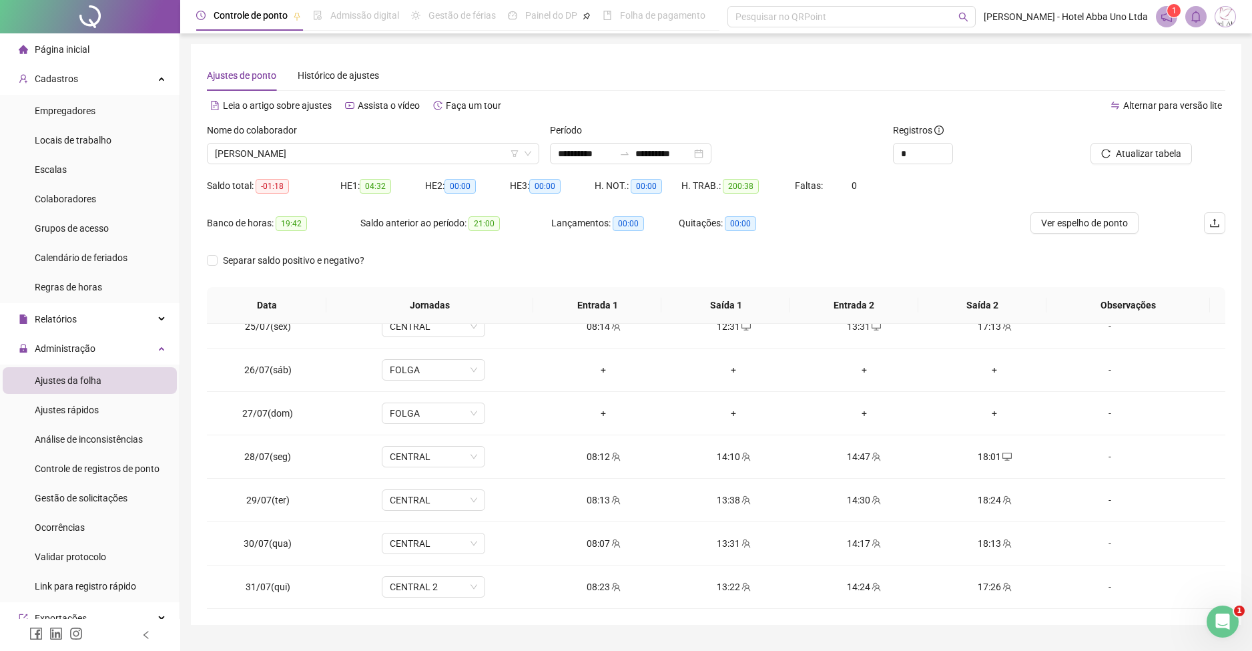
scroll to position [31, 0]
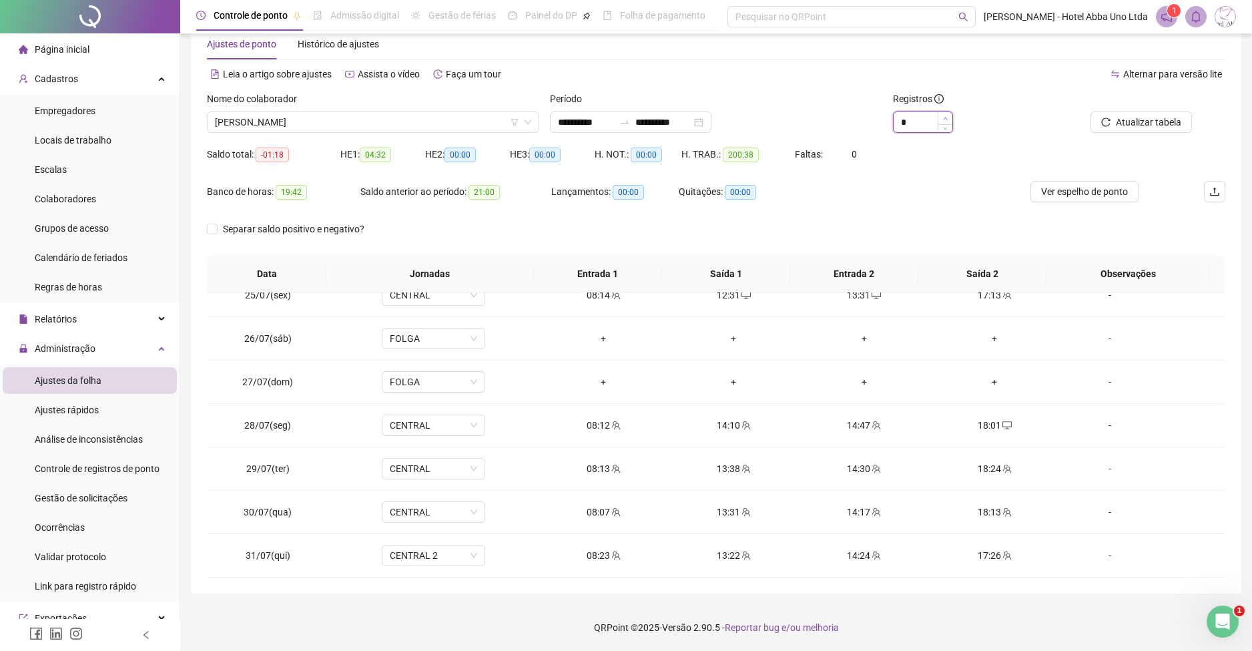
type input "*"
click at [941, 115] on span "Increase Value" at bounding box center [945, 118] width 15 height 12
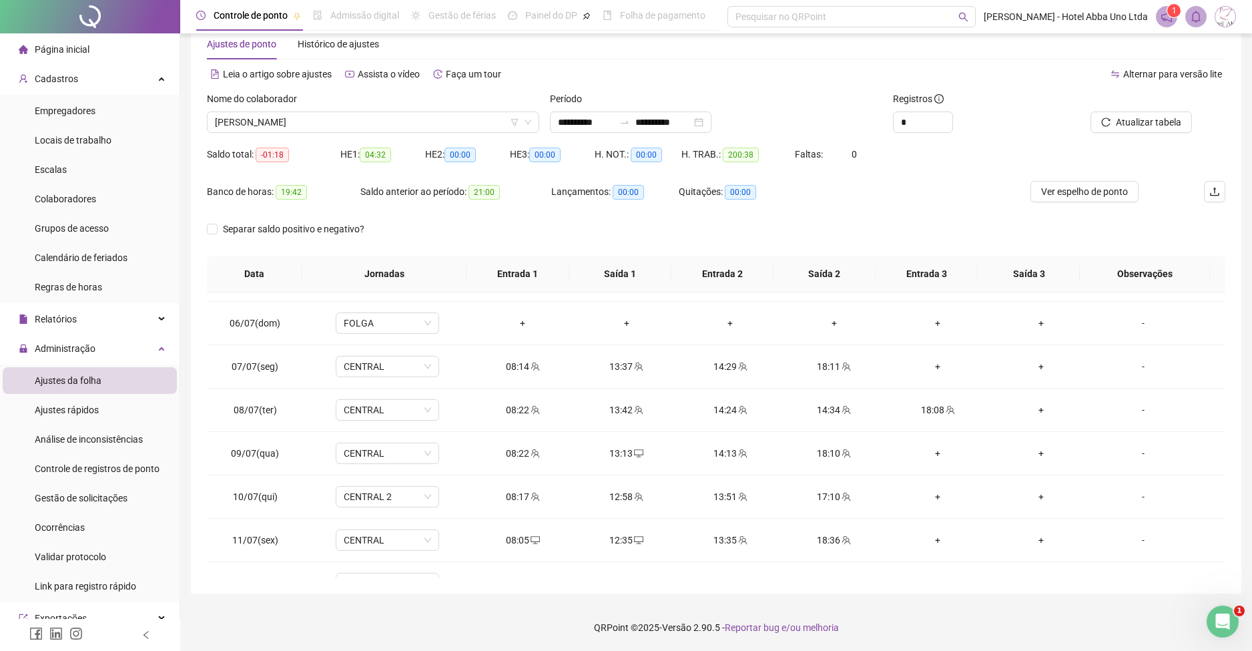
scroll to position [172, 0]
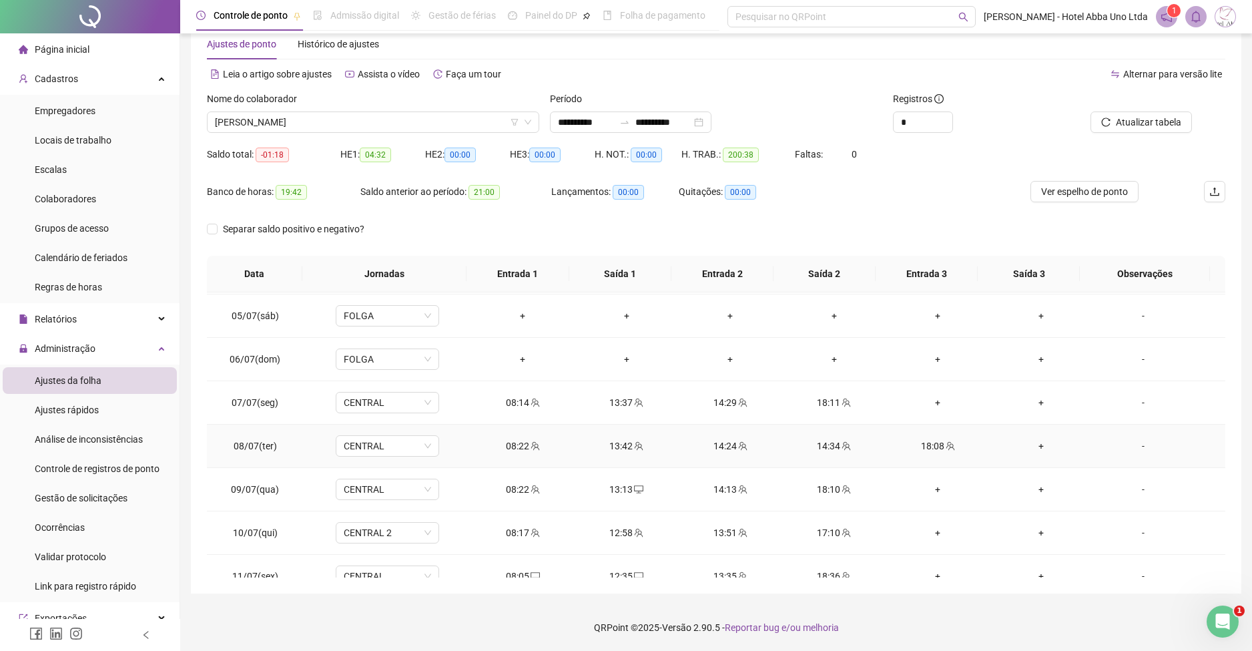
click at [718, 448] on div "14:24" at bounding box center [730, 446] width 82 height 15
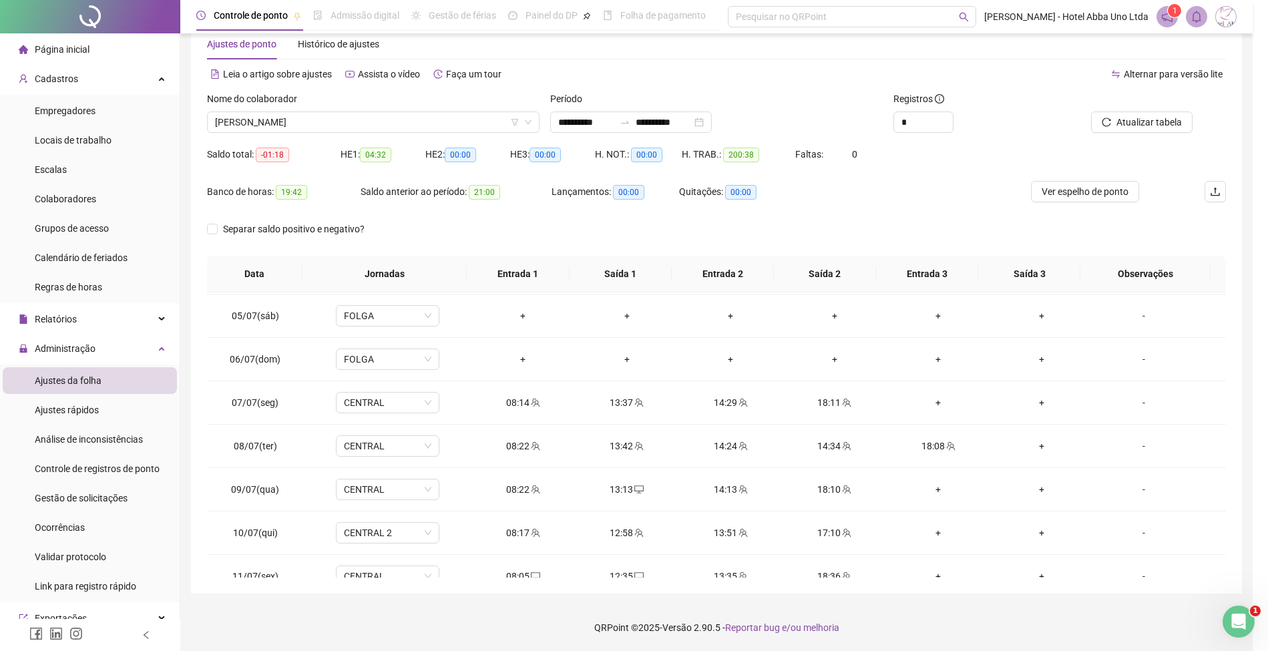
type input "**********"
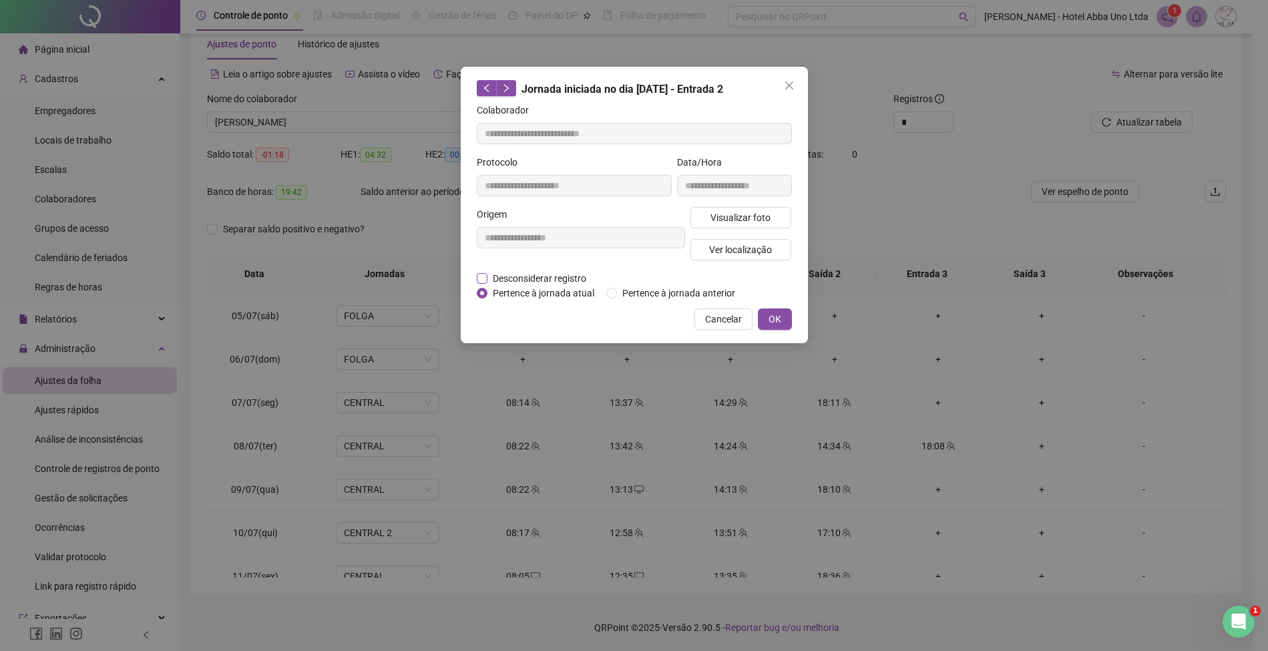
click at [575, 274] on span "Desconsiderar registro" at bounding box center [539, 278] width 104 height 15
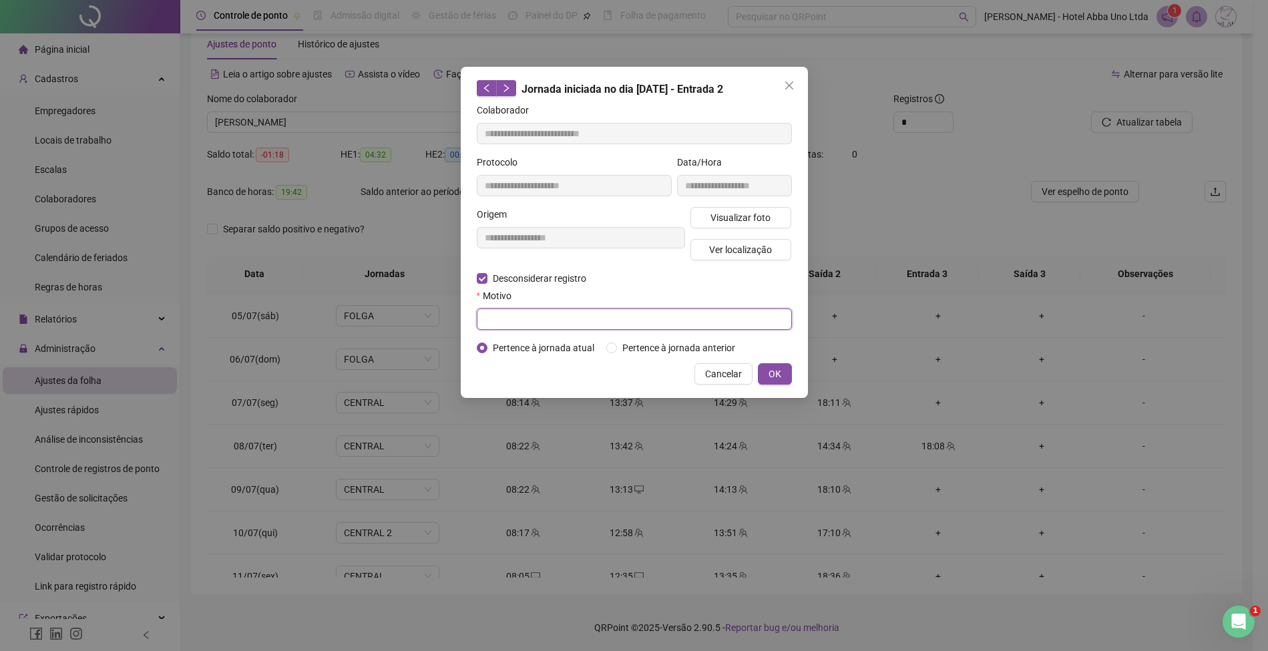
click at [561, 320] on input "text" at bounding box center [634, 318] width 315 height 21
type input "*"
click at [774, 372] on span "OK" at bounding box center [774, 374] width 13 height 15
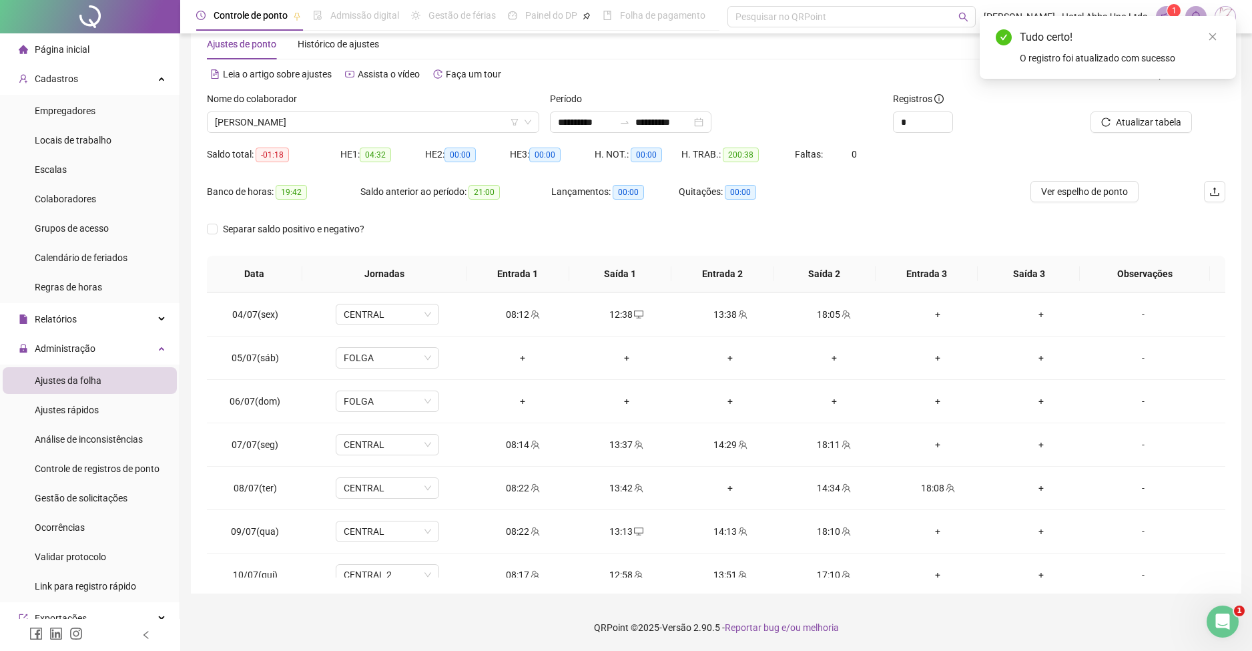
scroll to position [141, 0]
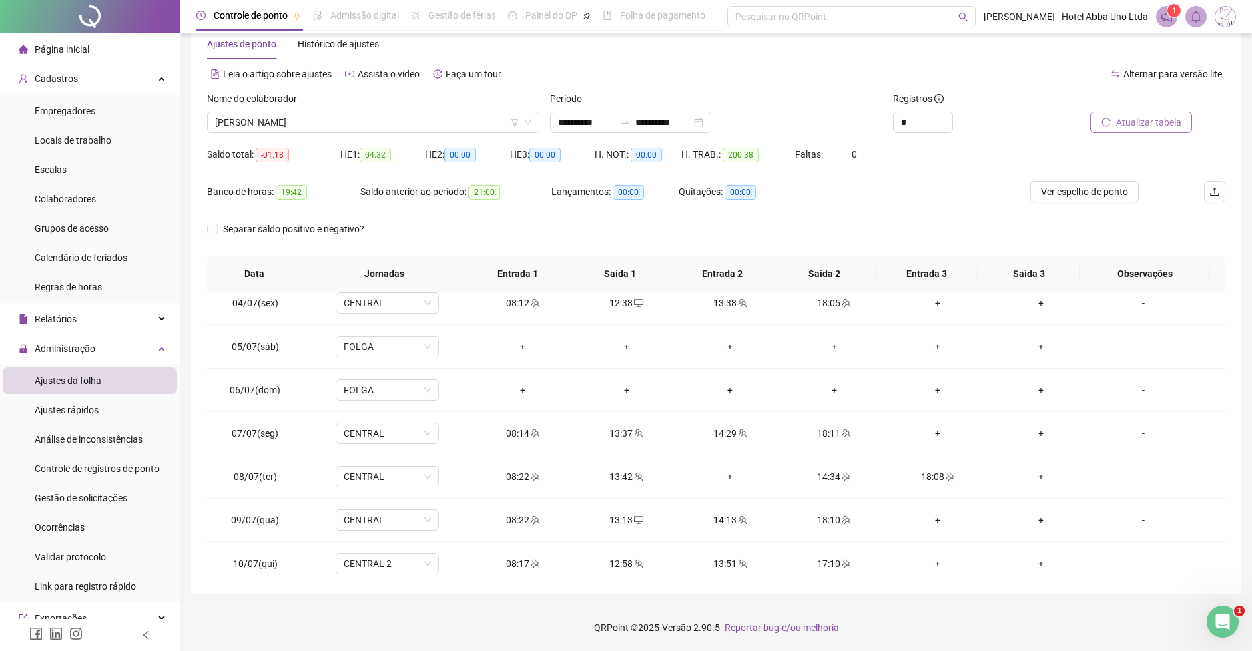
click at [1170, 117] on span "Atualizar tabela" at bounding box center [1148, 122] width 65 height 15
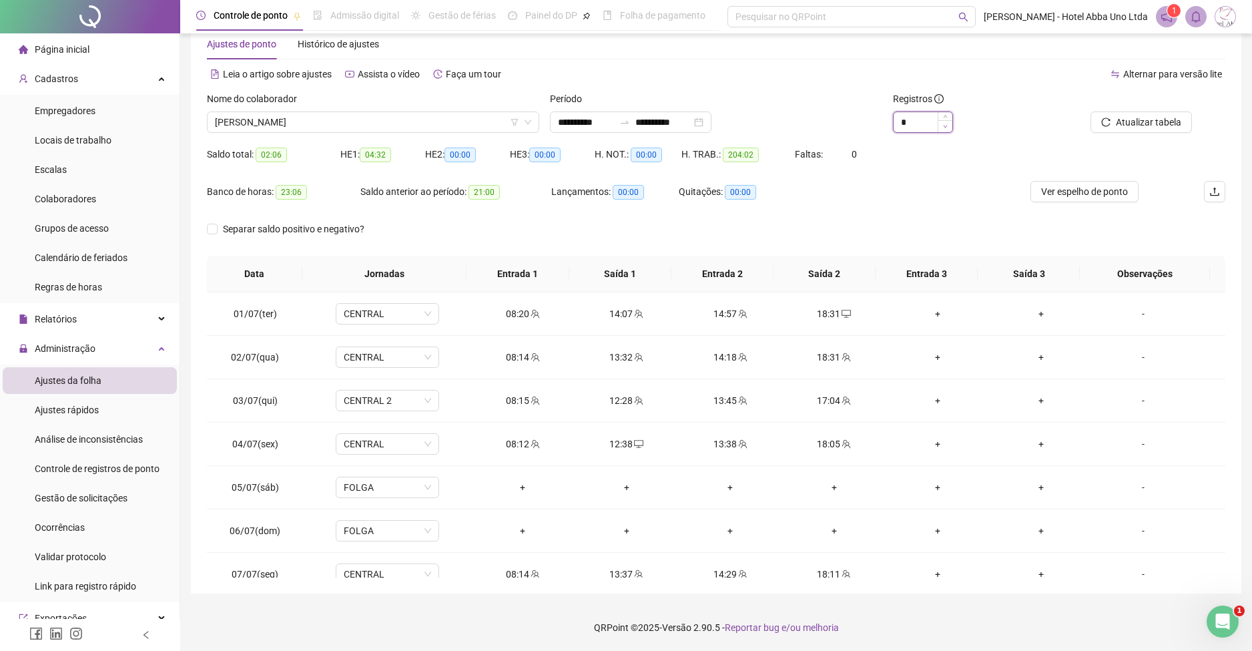
type input "*"
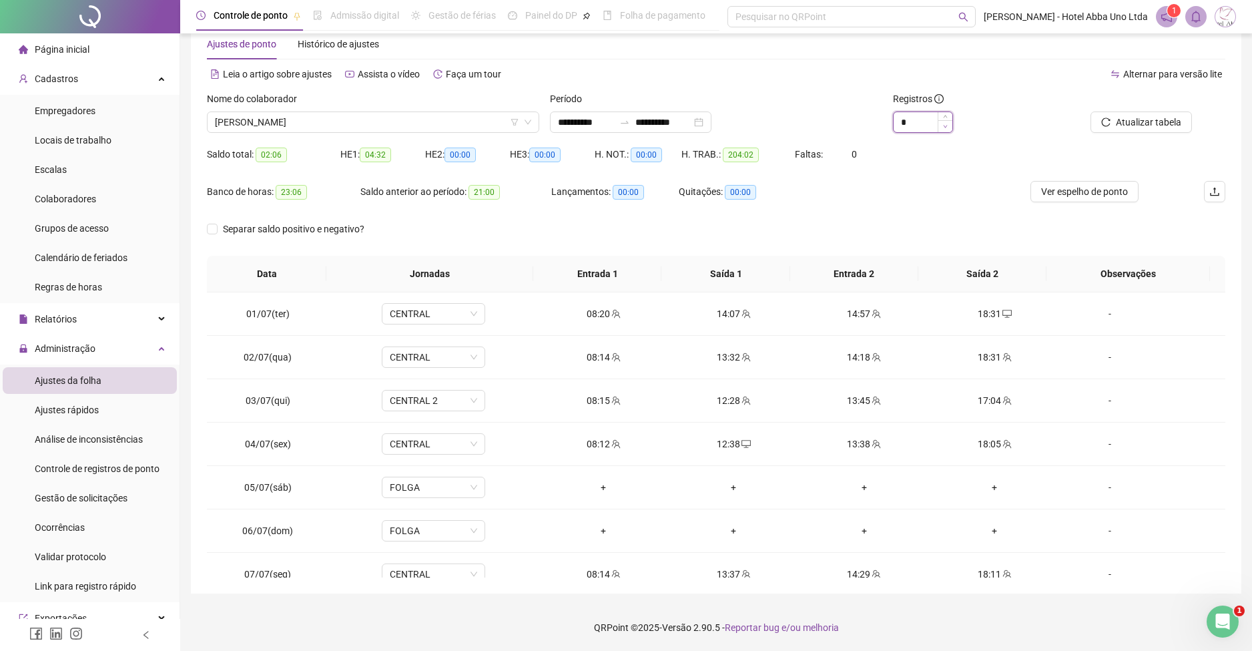
click at [946, 124] on icon "down" at bounding box center [945, 126] width 5 height 5
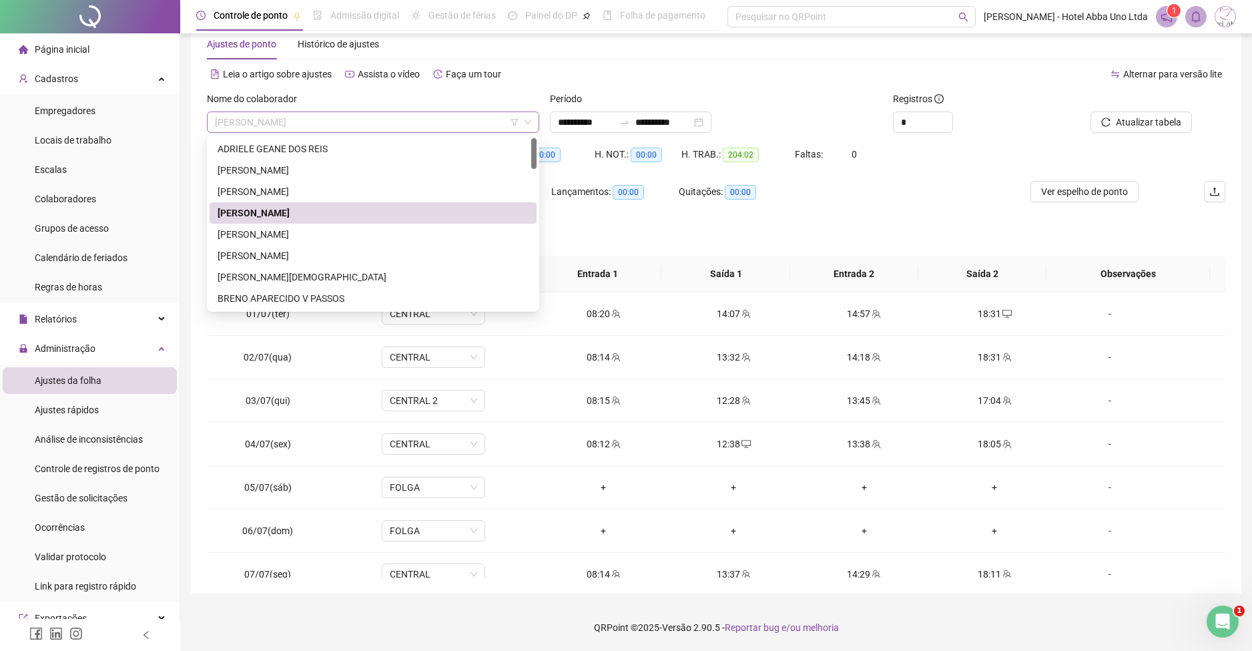
click at [238, 126] on span "[PERSON_NAME]" at bounding box center [373, 122] width 316 height 20
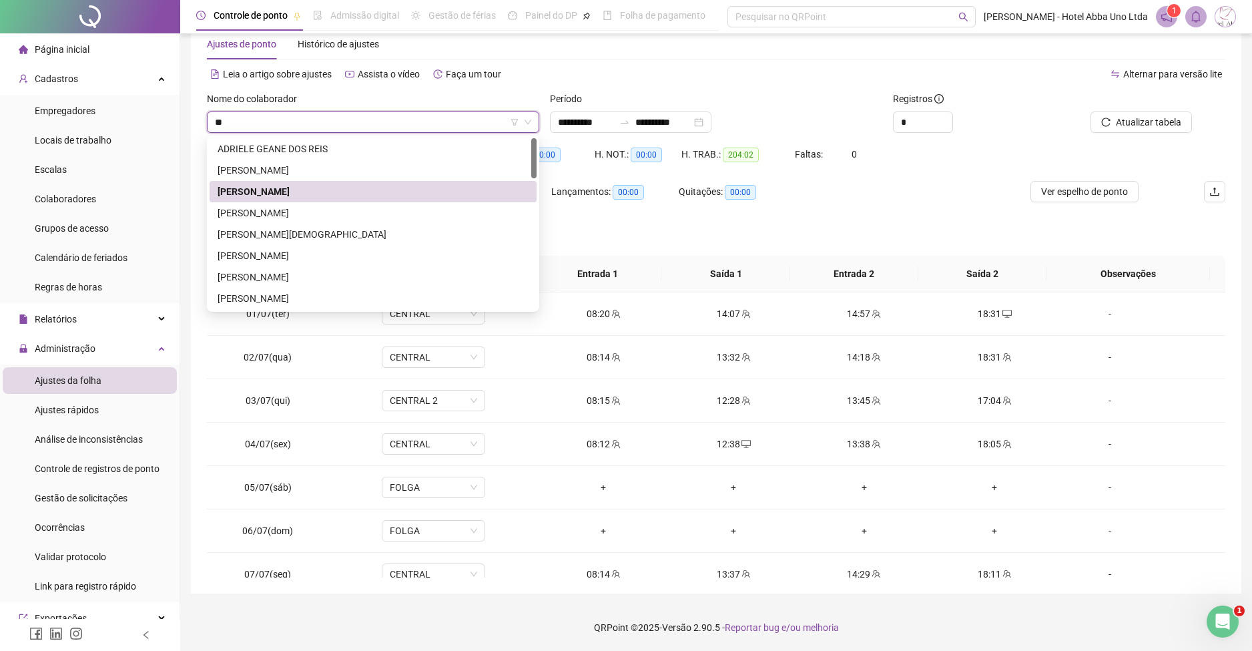
type input "***"
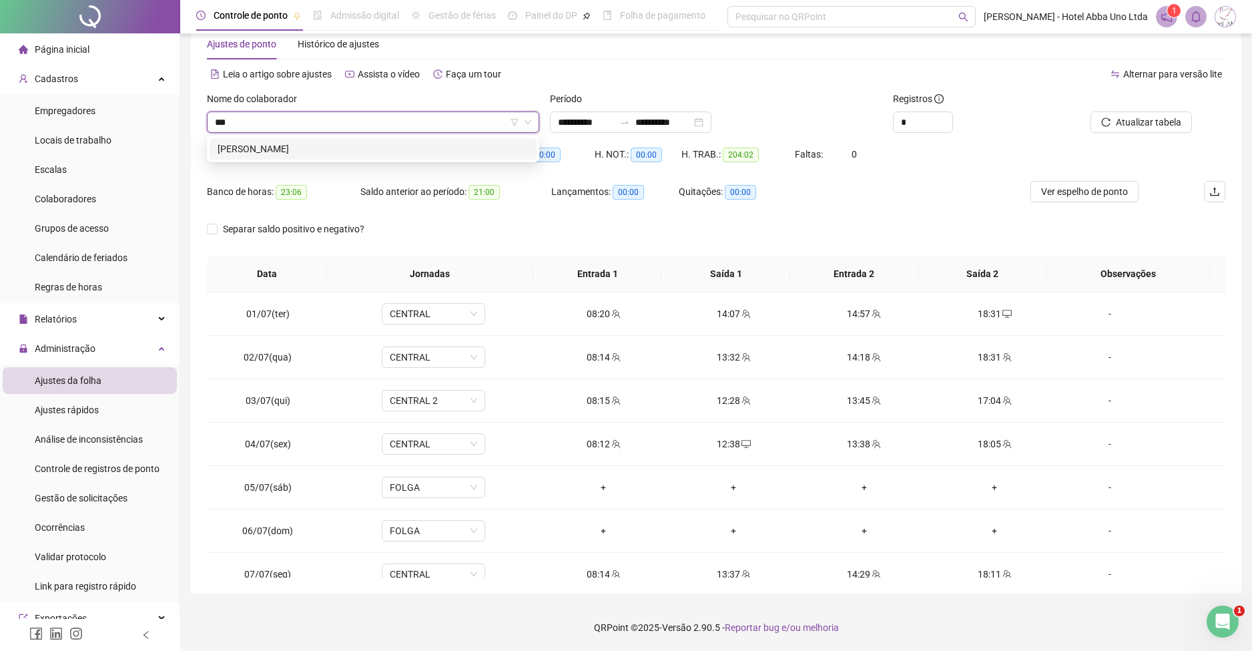
click at [278, 151] on div "[PERSON_NAME]" at bounding box center [373, 149] width 311 height 15
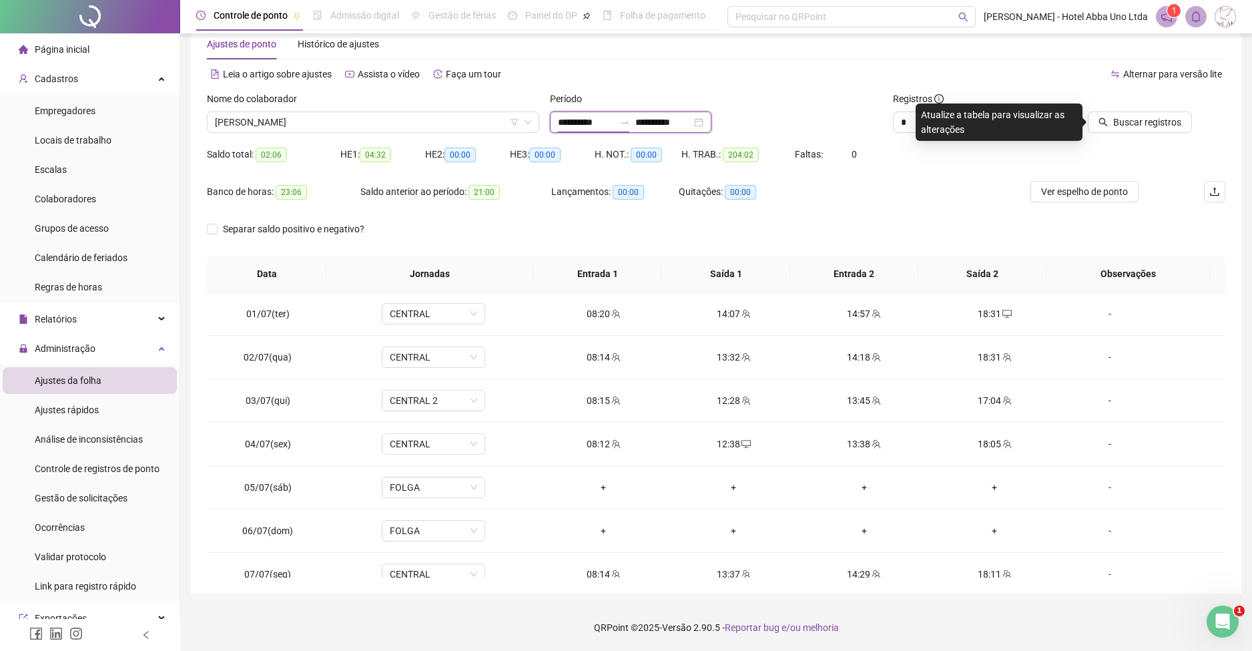
click at [571, 120] on input "**********" at bounding box center [586, 122] width 56 height 15
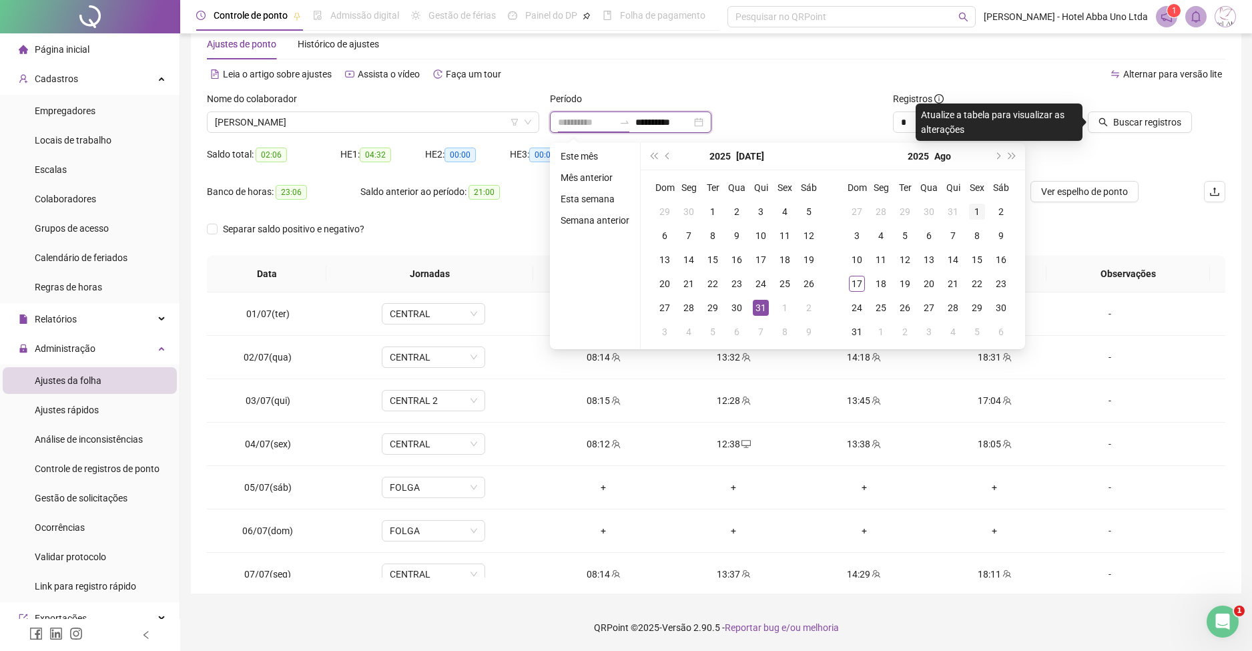
type input "**********"
click at [977, 208] on div "1" at bounding box center [977, 212] width 16 height 16
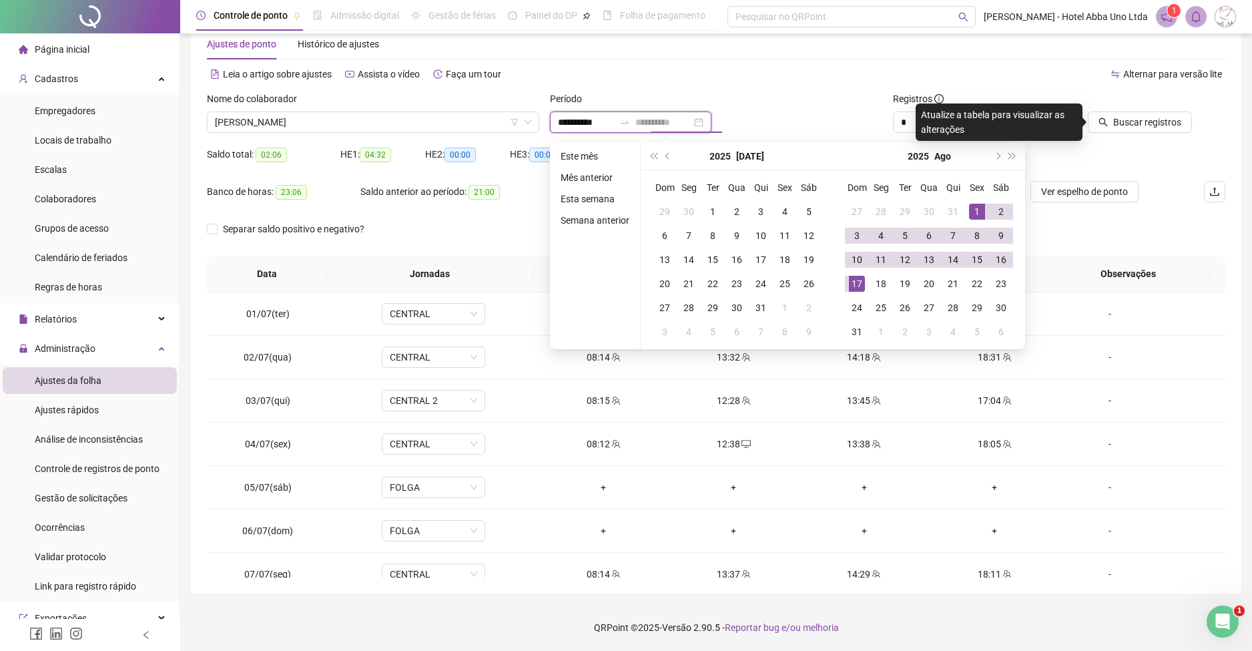
type input "**********"
click at [855, 283] on div "17" at bounding box center [857, 284] width 16 height 16
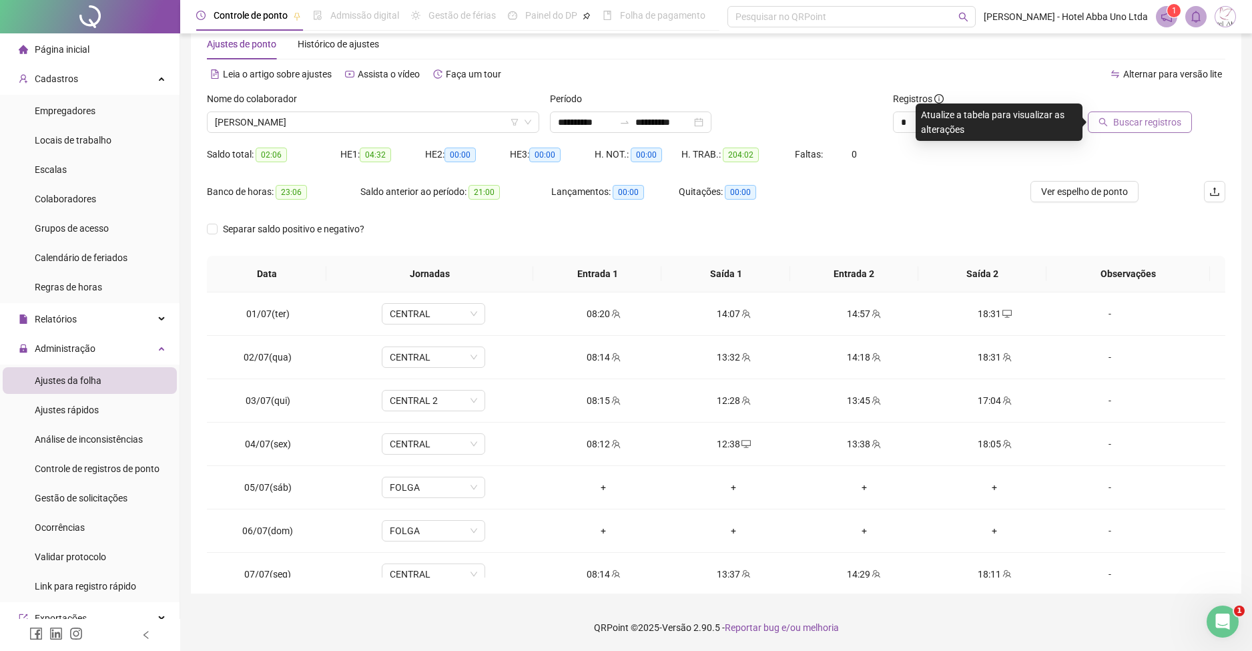
click at [1133, 125] on span "Buscar registros" at bounding box center [1148, 122] width 68 height 15
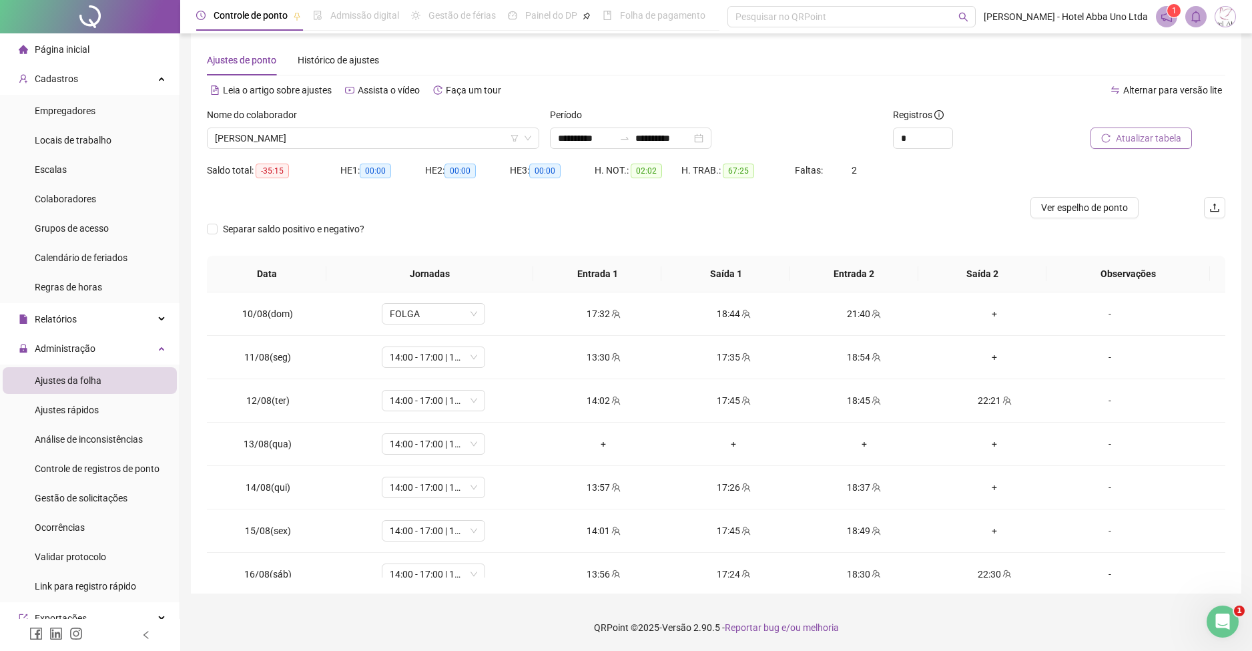
scroll to position [393, 0]
click at [1098, 442] on div "-" at bounding box center [1110, 442] width 79 height 15
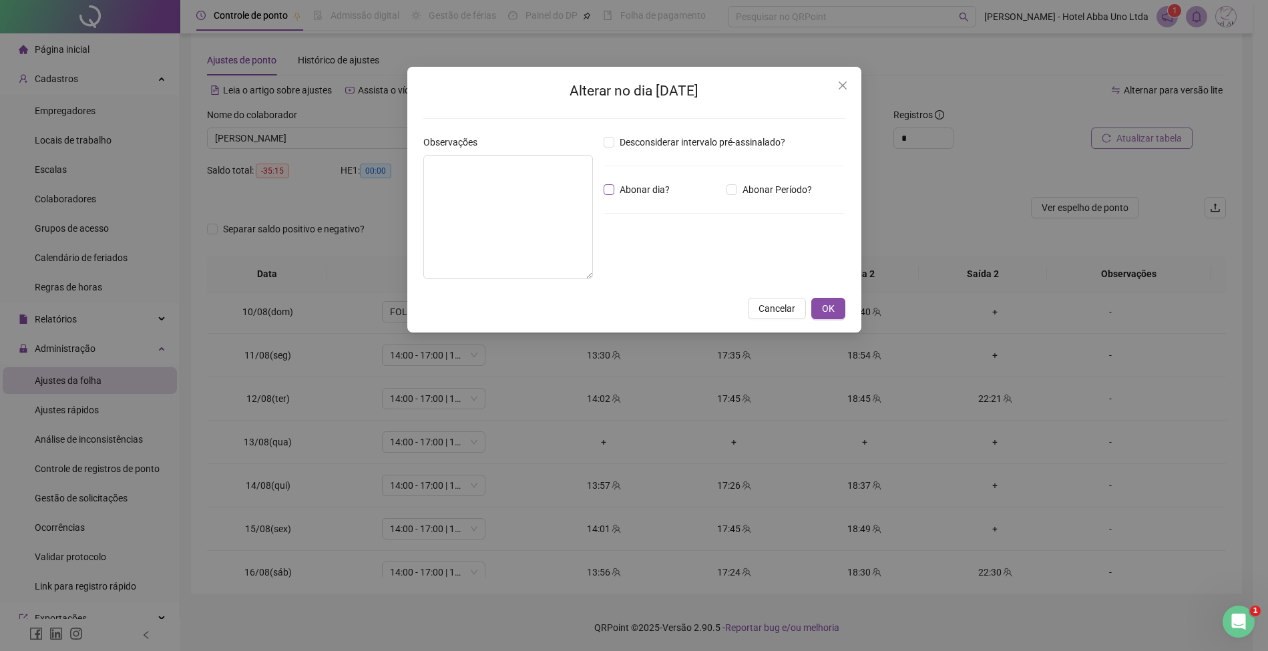
click at [661, 187] on span "Abonar dia?" at bounding box center [644, 189] width 61 height 15
click at [544, 180] on textarea at bounding box center [508, 217] width 170 height 124
type textarea "********"
click at [832, 308] on span "OK" at bounding box center [828, 308] width 13 height 15
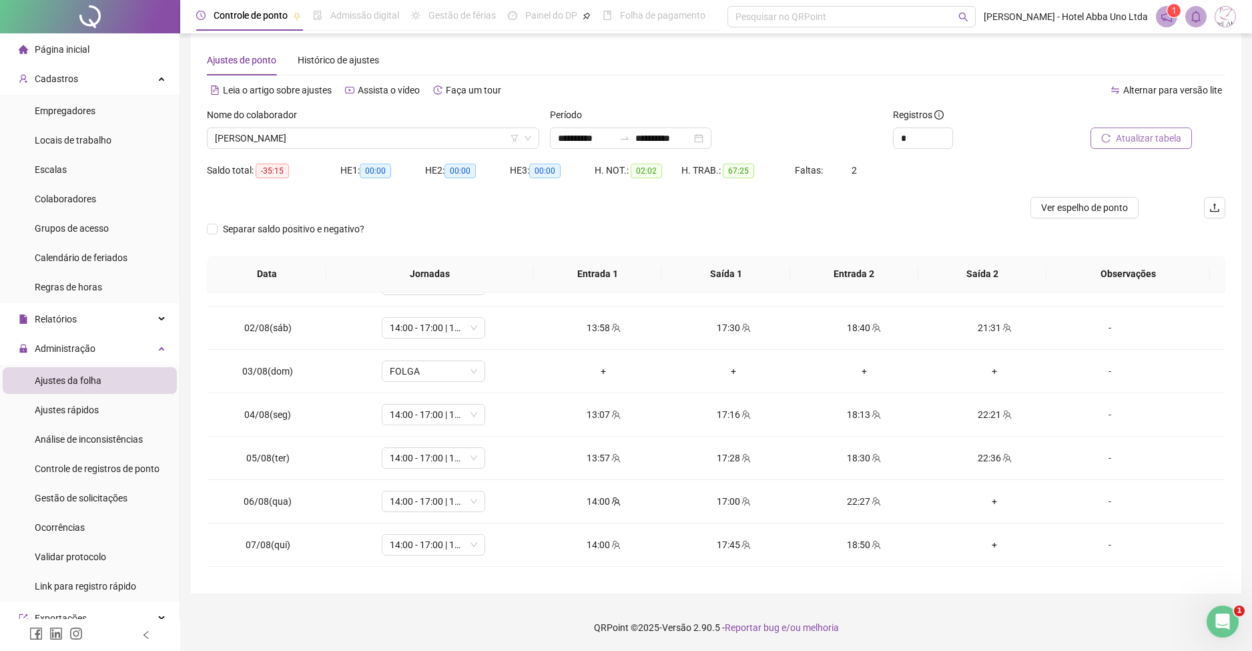
scroll to position [0, 0]
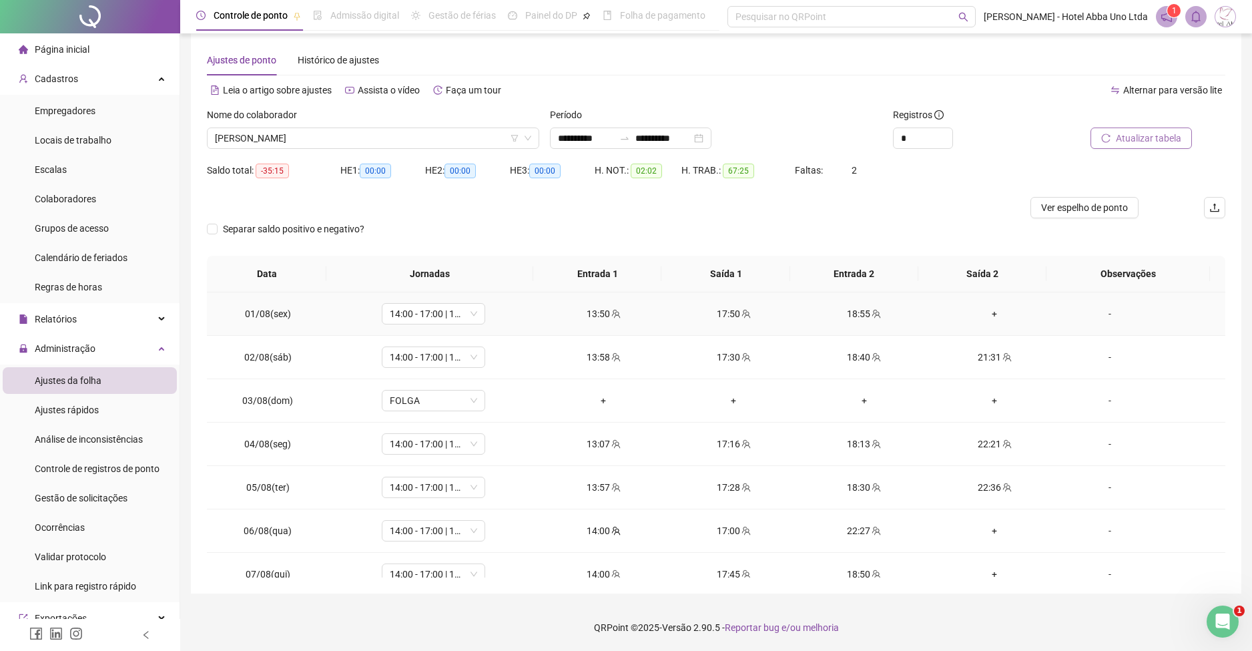
click at [985, 310] on div "+" at bounding box center [994, 313] width 109 height 15
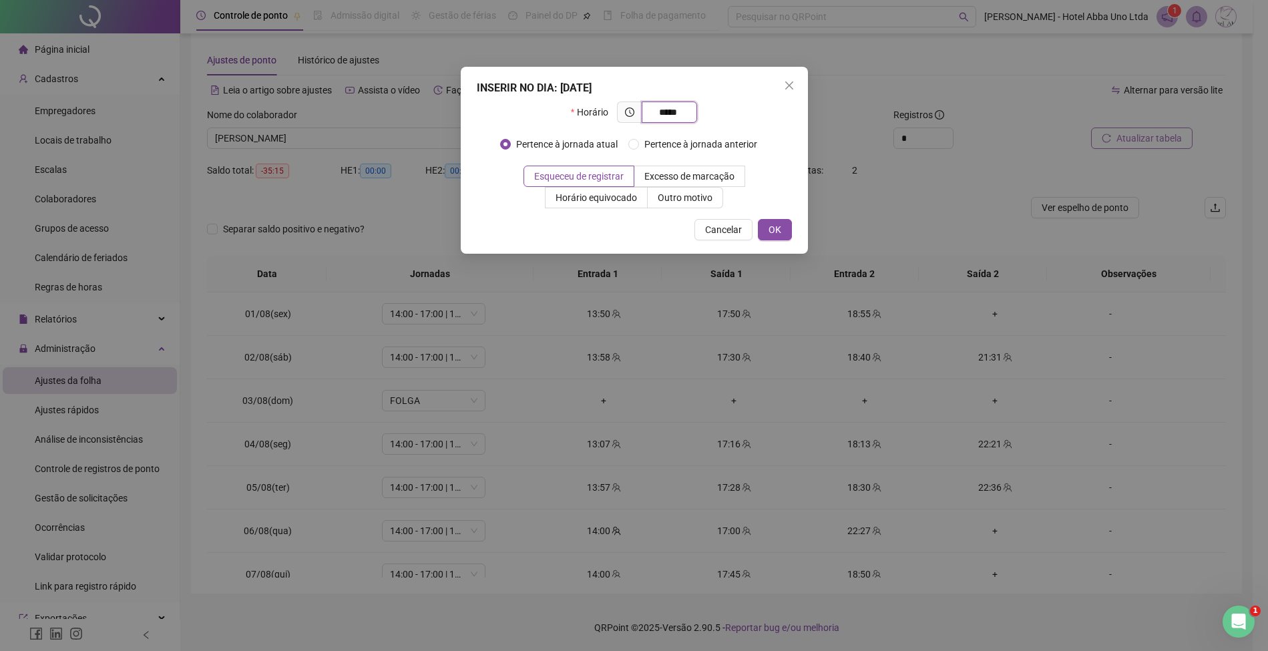
type input "*****"
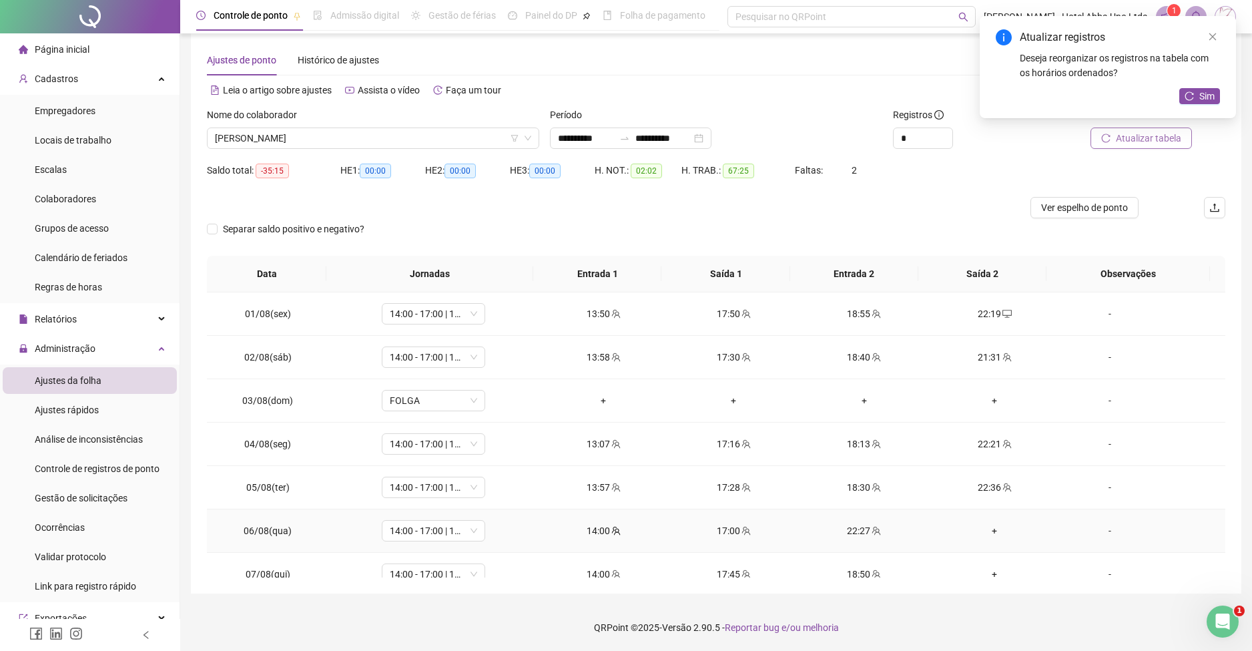
click at [989, 527] on div "+" at bounding box center [994, 530] width 109 height 15
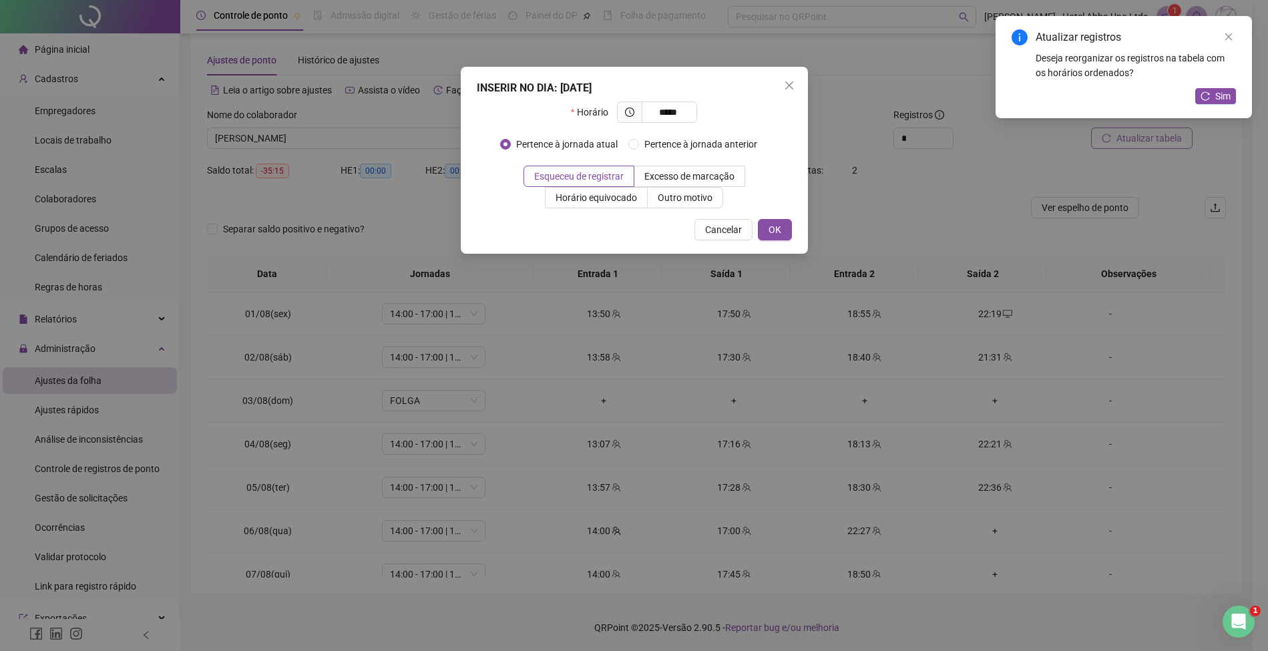
type input "*****"
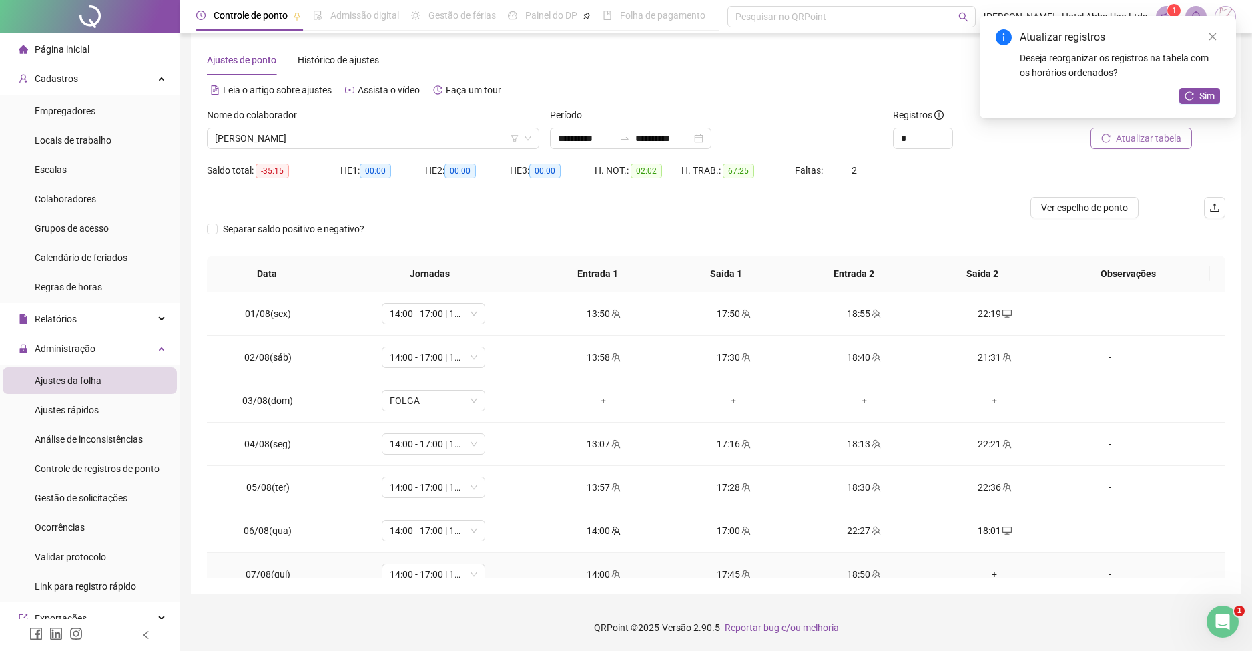
click at [982, 574] on div "+" at bounding box center [994, 574] width 109 height 15
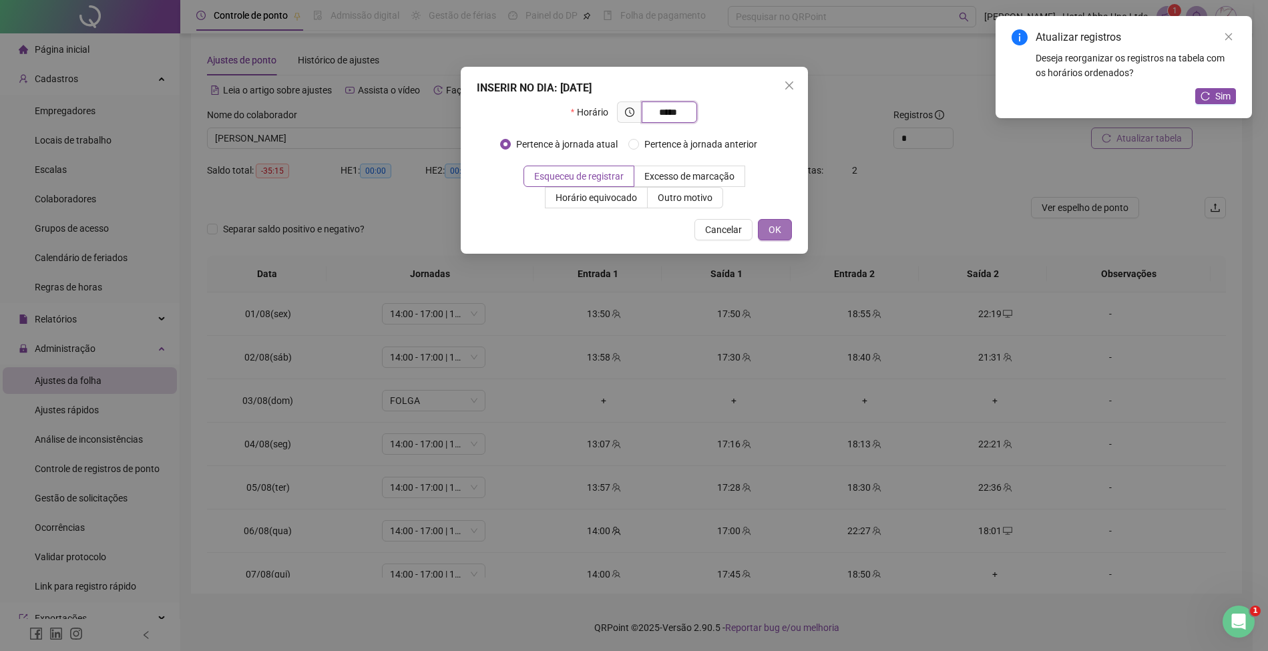
type input "*****"
click at [776, 228] on span "OK" at bounding box center [774, 229] width 13 height 15
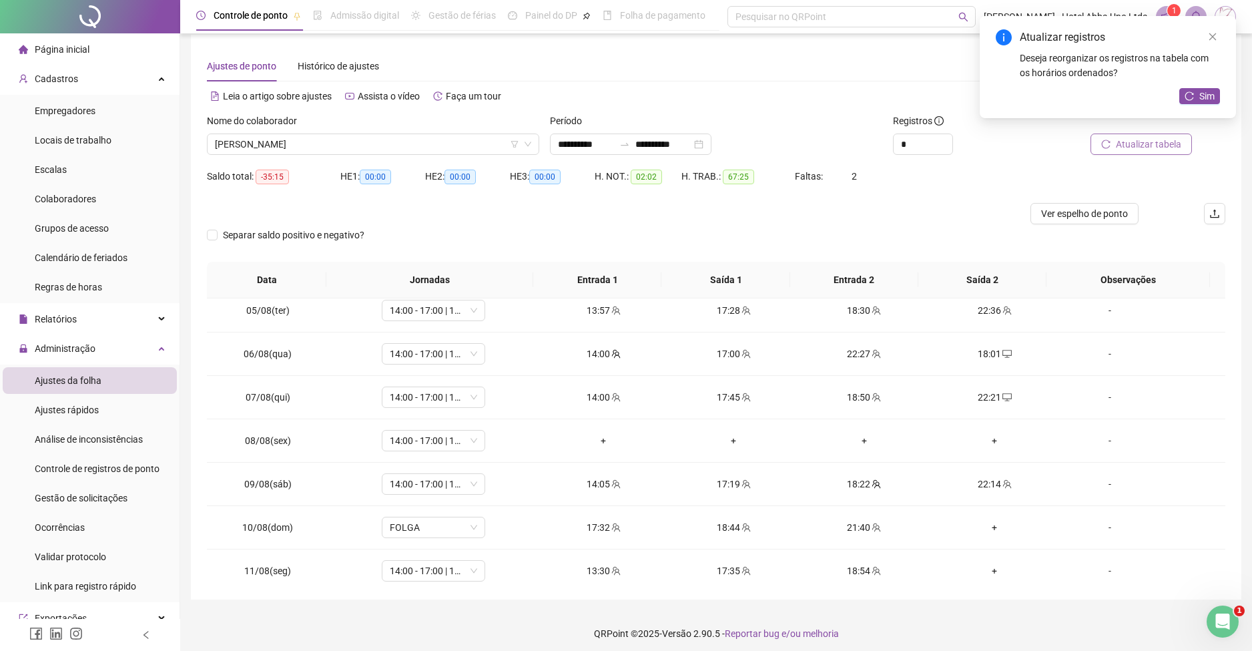
scroll to position [230, 0]
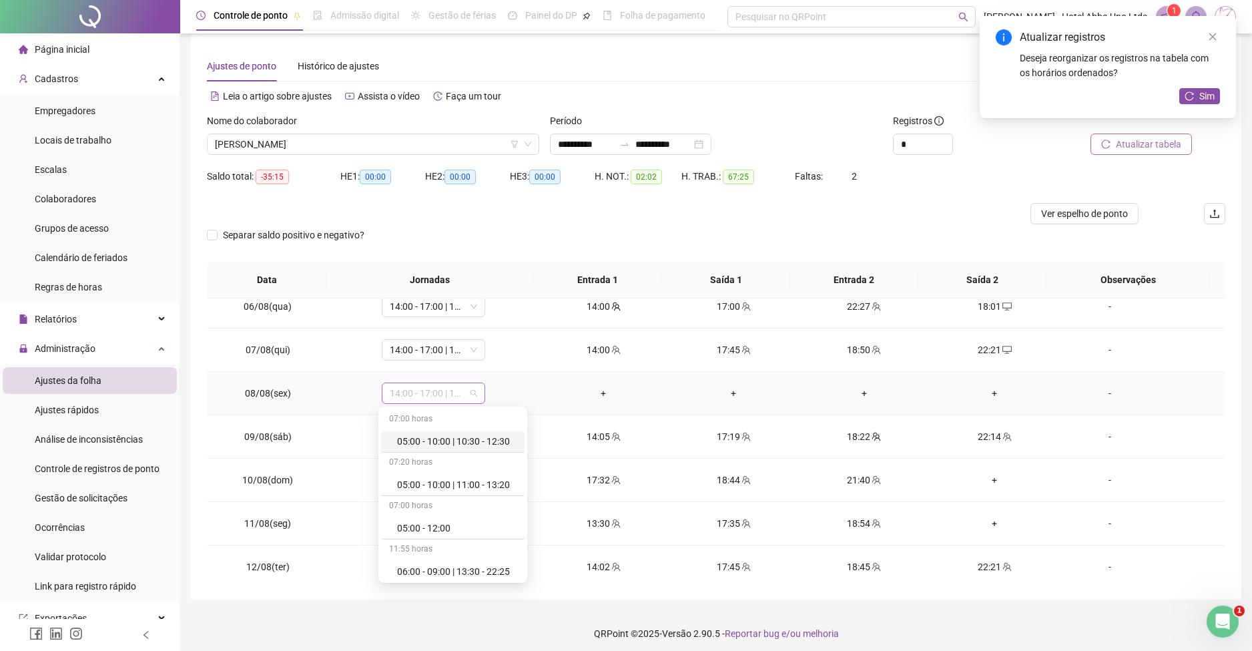
click at [426, 391] on span "14:00 - 17:00 | 18:00 - 22:20" at bounding box center [433, 393] width 87 height 20
type input "***"
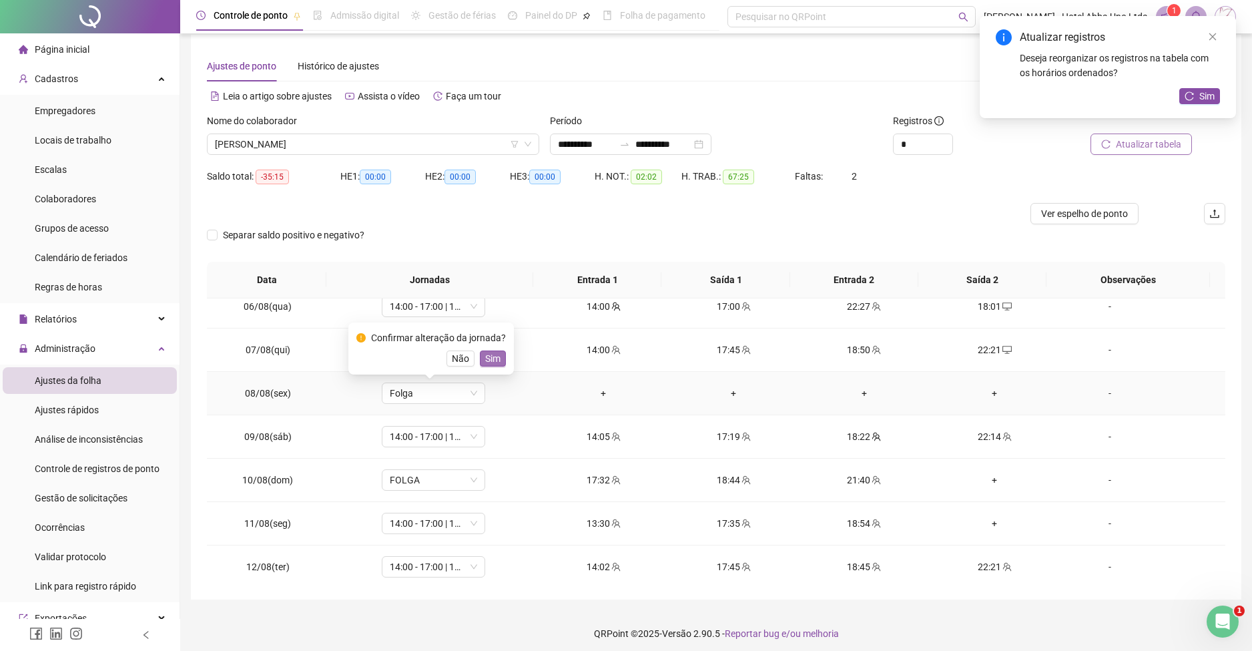
click at [485, 362] on span "Sim" at bounding box center [492, 358] width 15 height 15
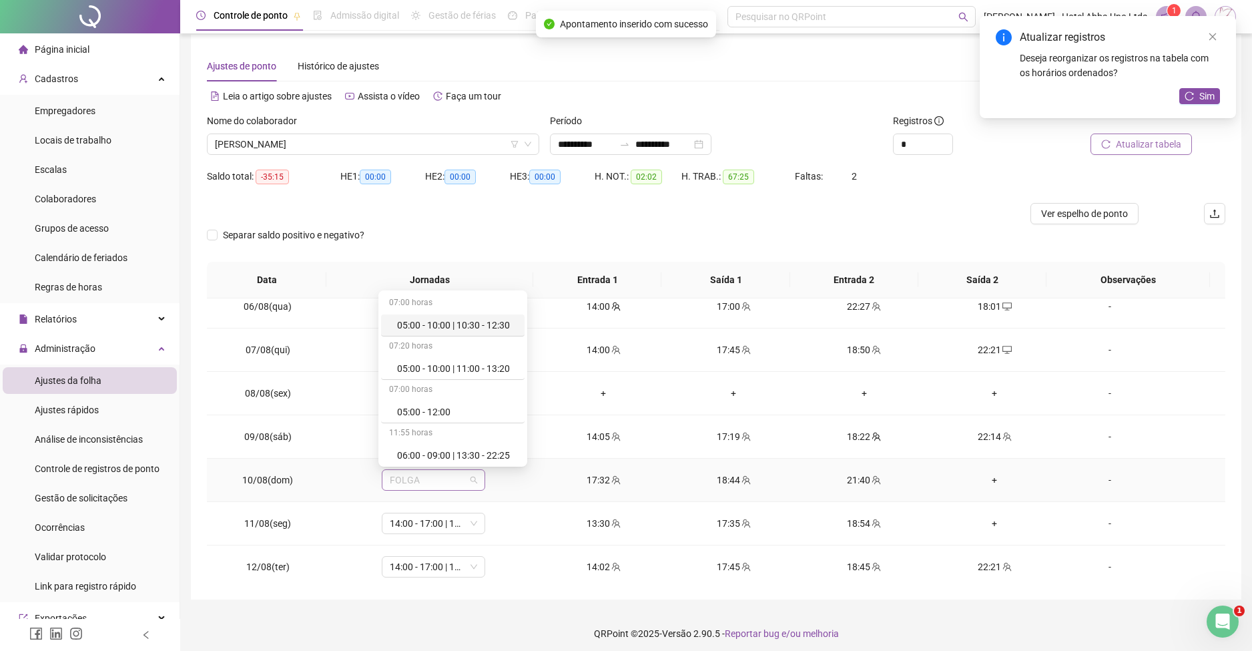
click at [398, 478] on span "FOLGA" at bounding box center [433, 480] width 87 height 20
type input "****"
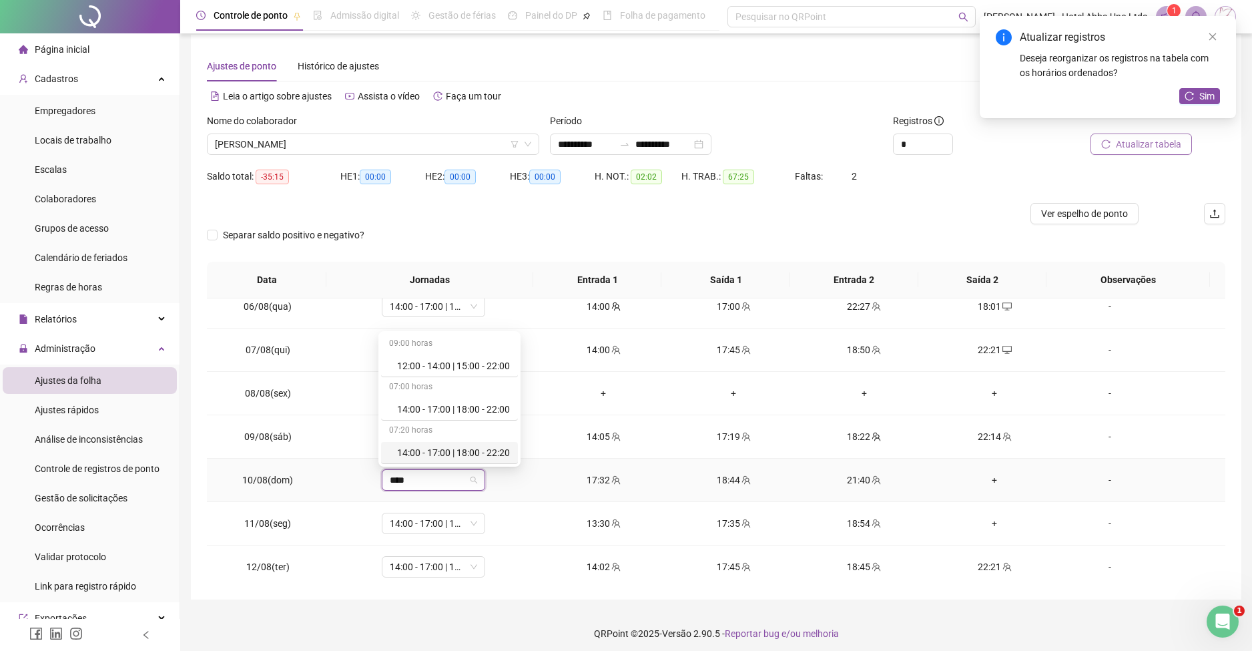
click at [457, 451] on div "14:00 - 17:00 | 18:00 - 22:20" at bounding box center [453, 452] width 113 height 15
click at [493, 445] on span "Sim" at bounding box center [492, 445] width 15 height 15
click at [986, 478] on div "+" at bounding box center [994, 480] width 109 height 15
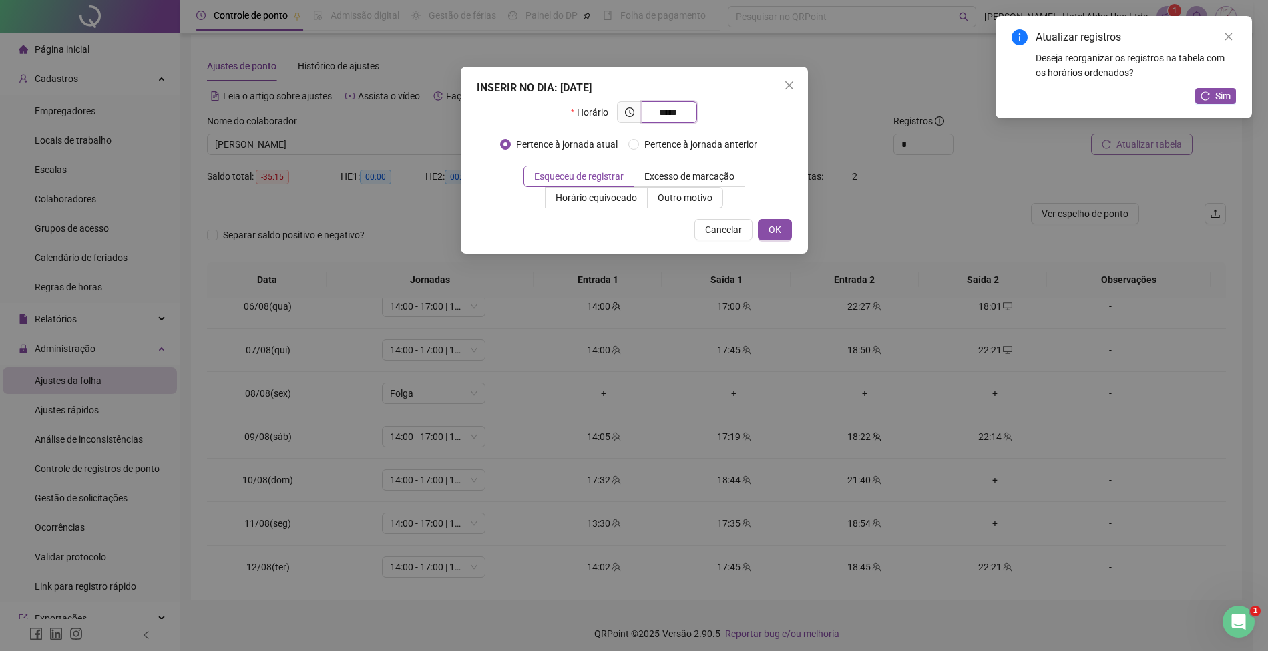
type input "*****"
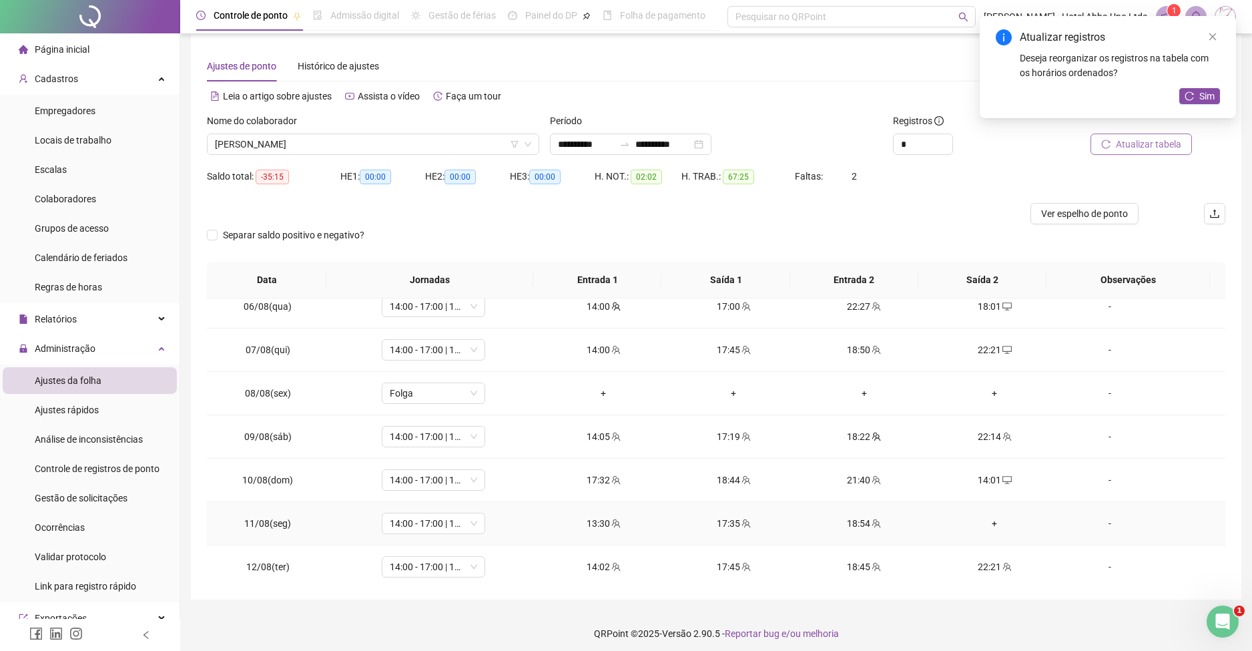
click at [986, 523] on div "+" at bounding box center [994, 523] width 109 height 15
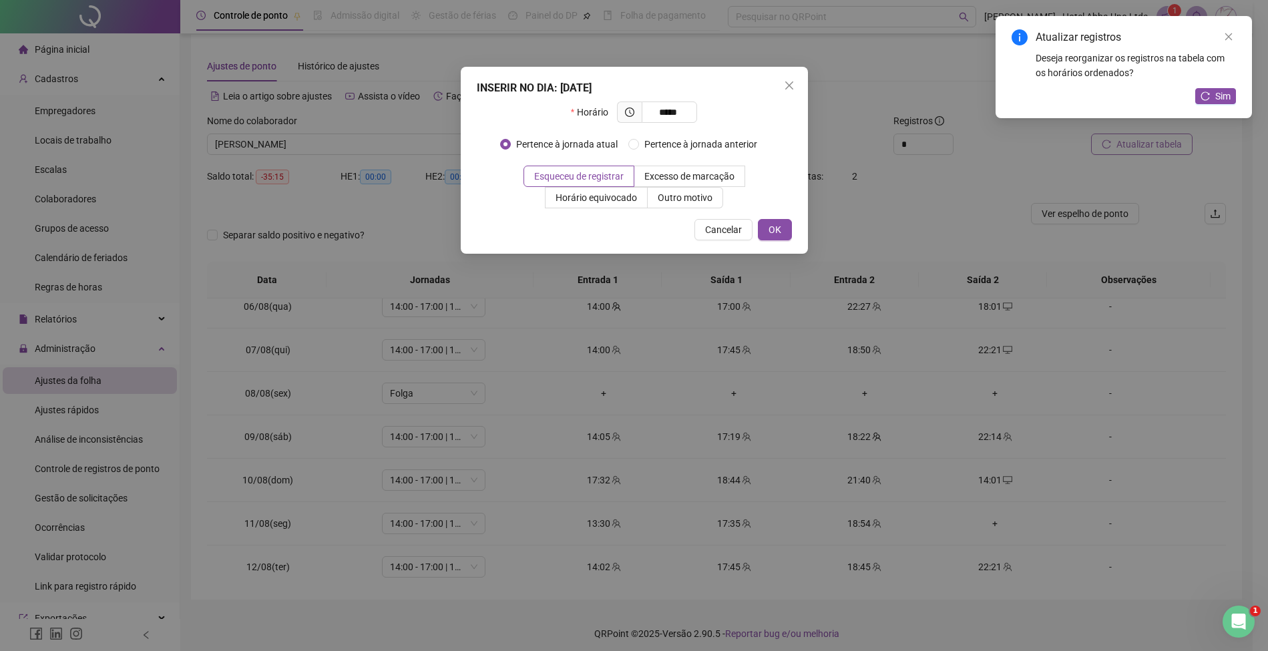
type input "*****"
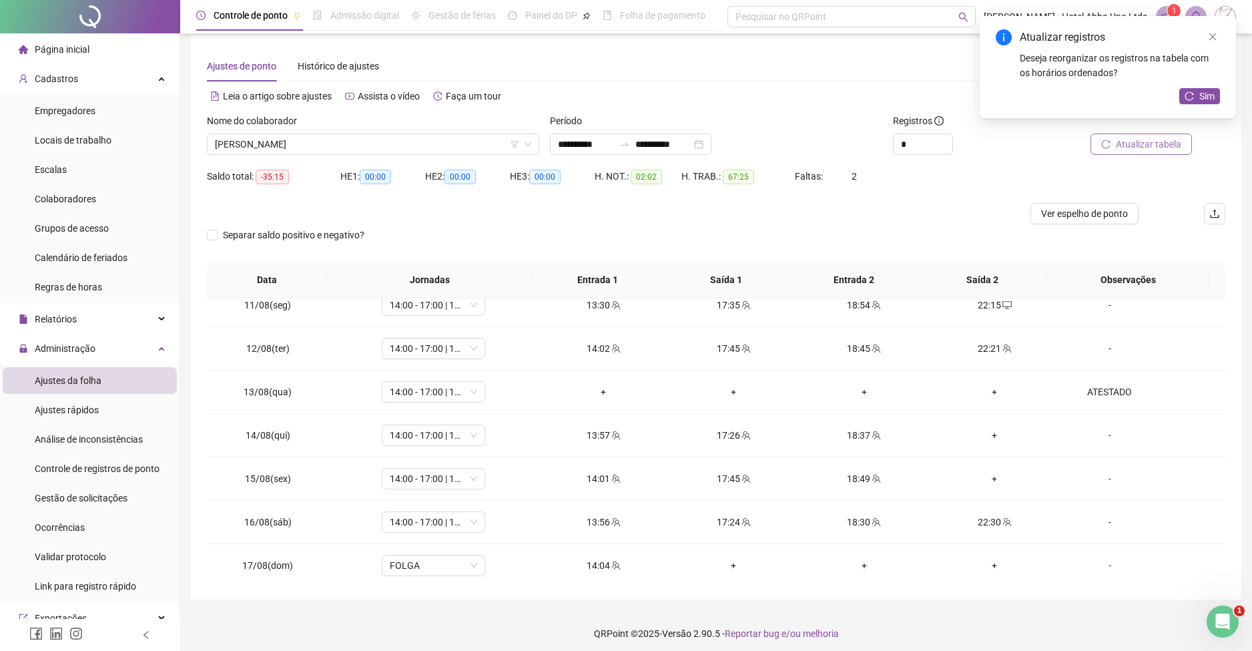
scroll to position [453, 0]
click at [980, 427] on div "+" at bounding box center [994, 431] width 109 height 15
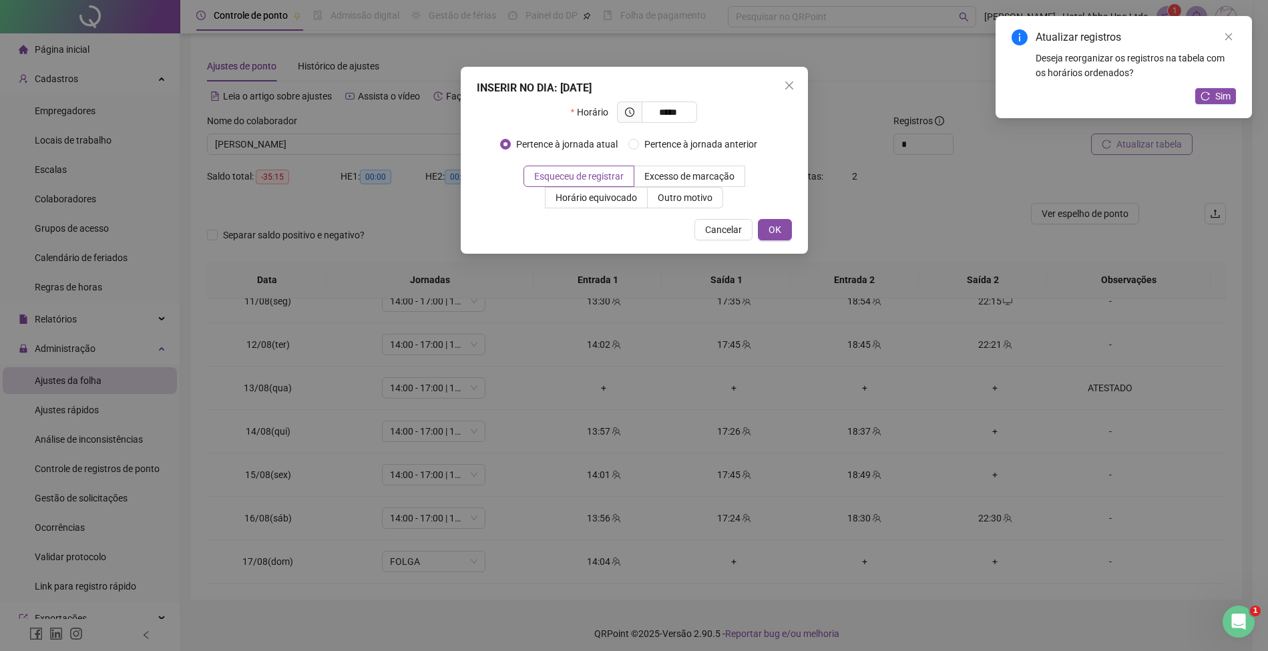
type input "*****"
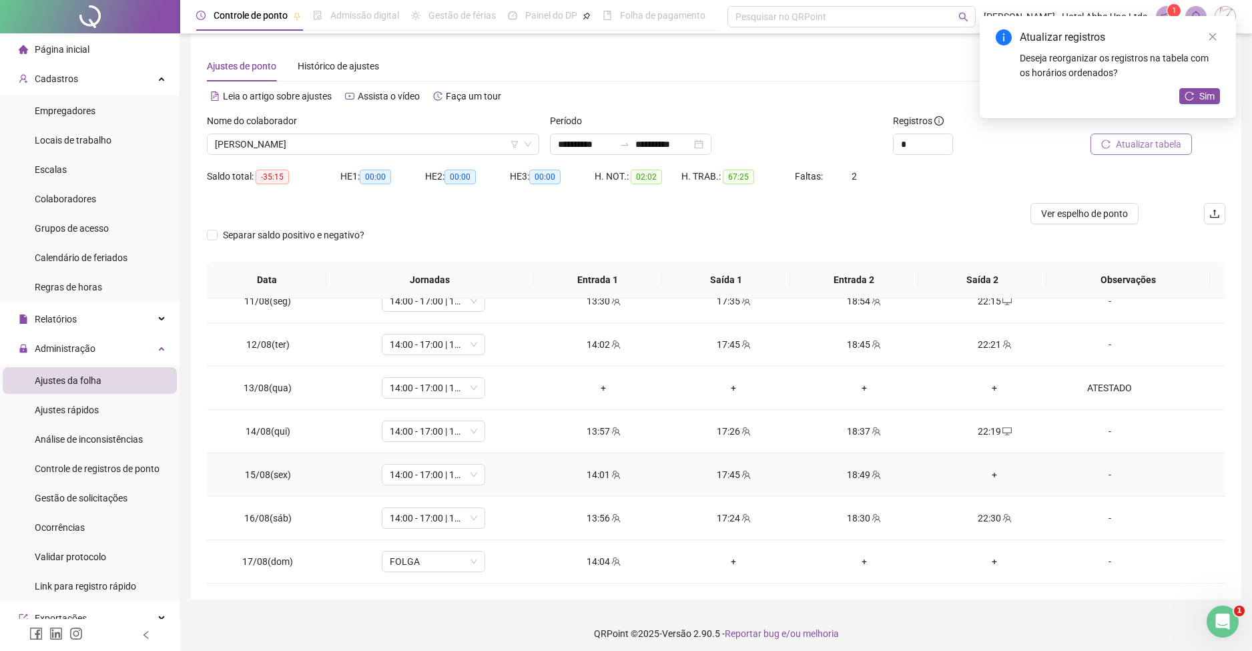
click at [985, 470] on div "+" at bounding box center [994, 474] width 109 height 15
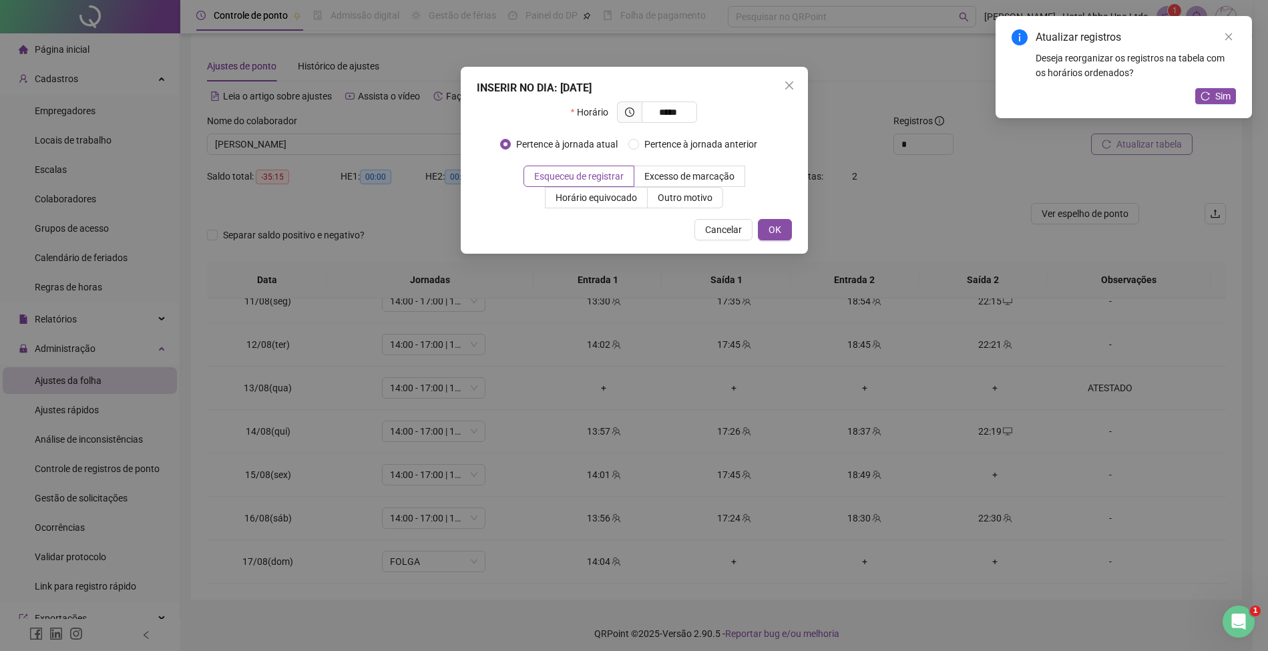
type input "*****"
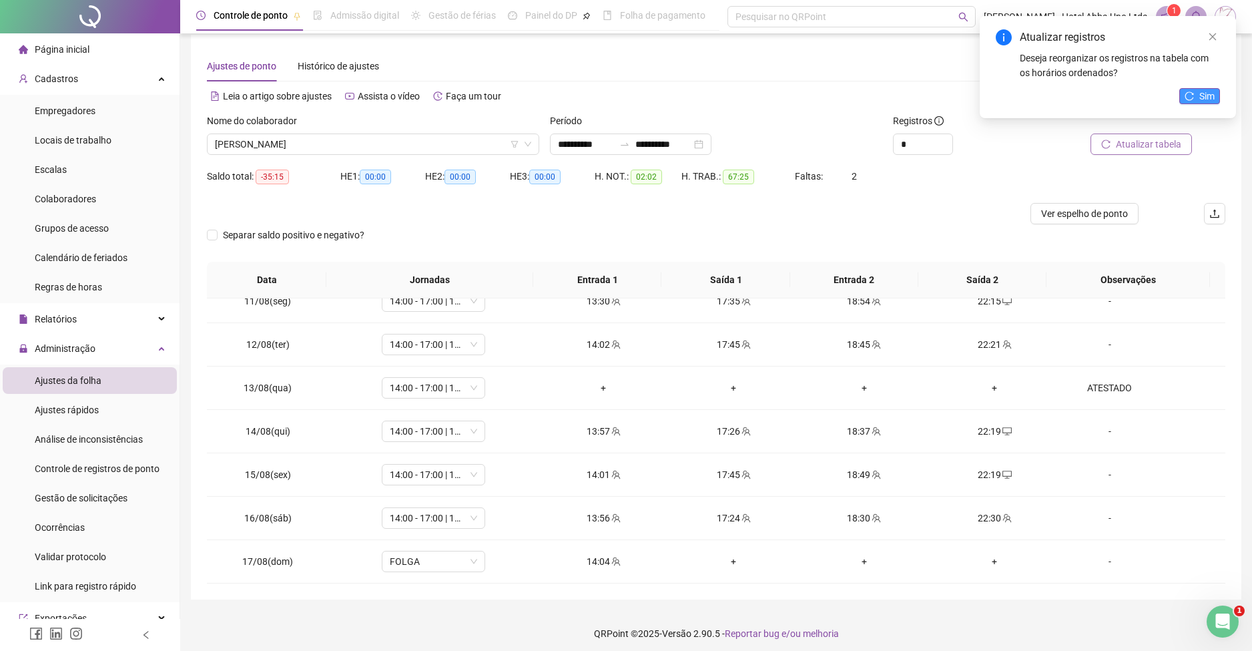
click at [1197, 98] on button "Sim" at bounding box center [1200, 96] width 41 height 16
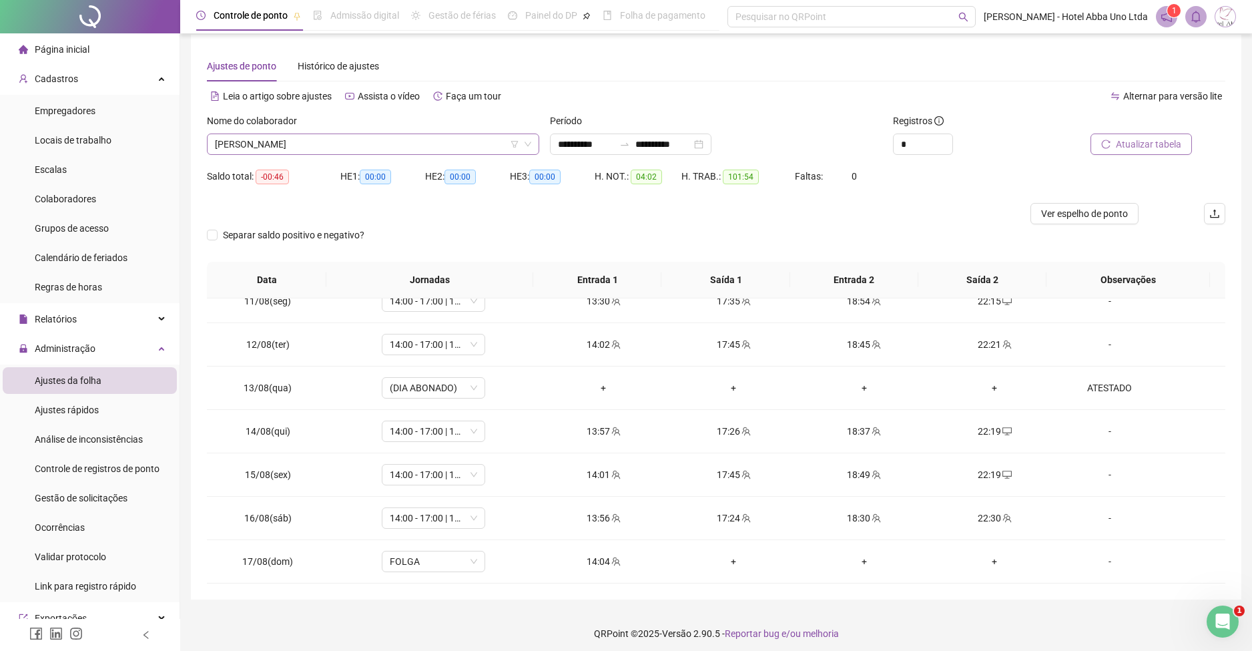
scroll to position [299, 0]
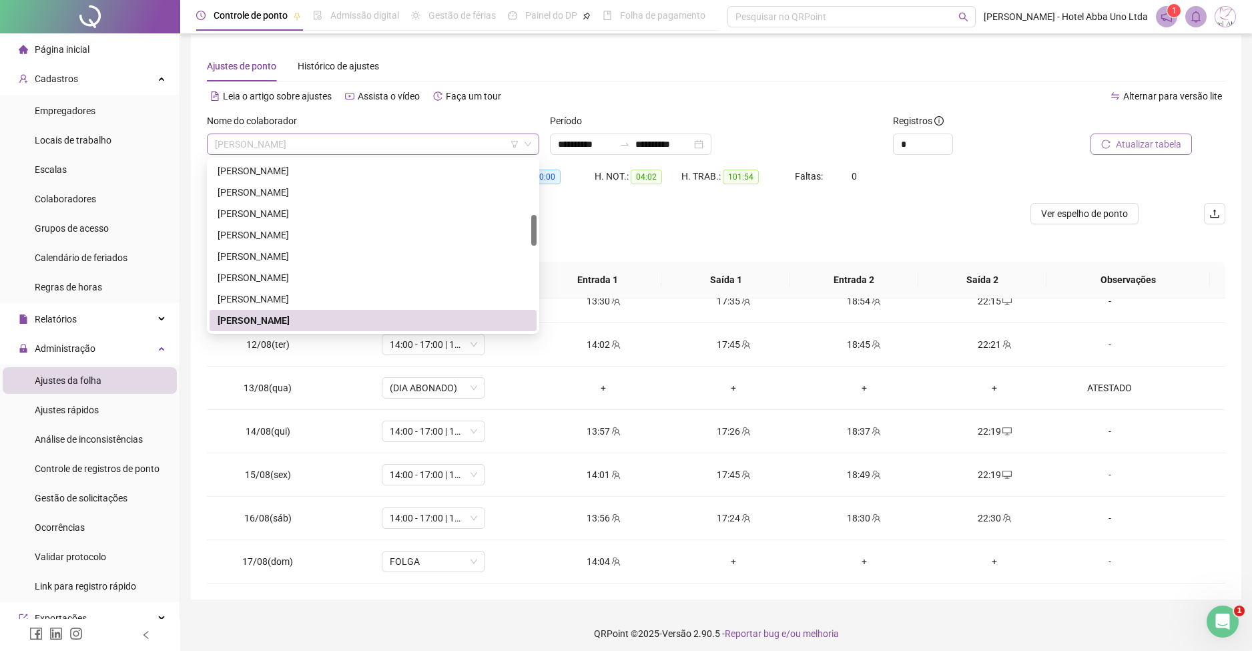
click at [239, 141] on span "[PERSON_NAME]" at bounding box center [373, 144] width 316 height 20
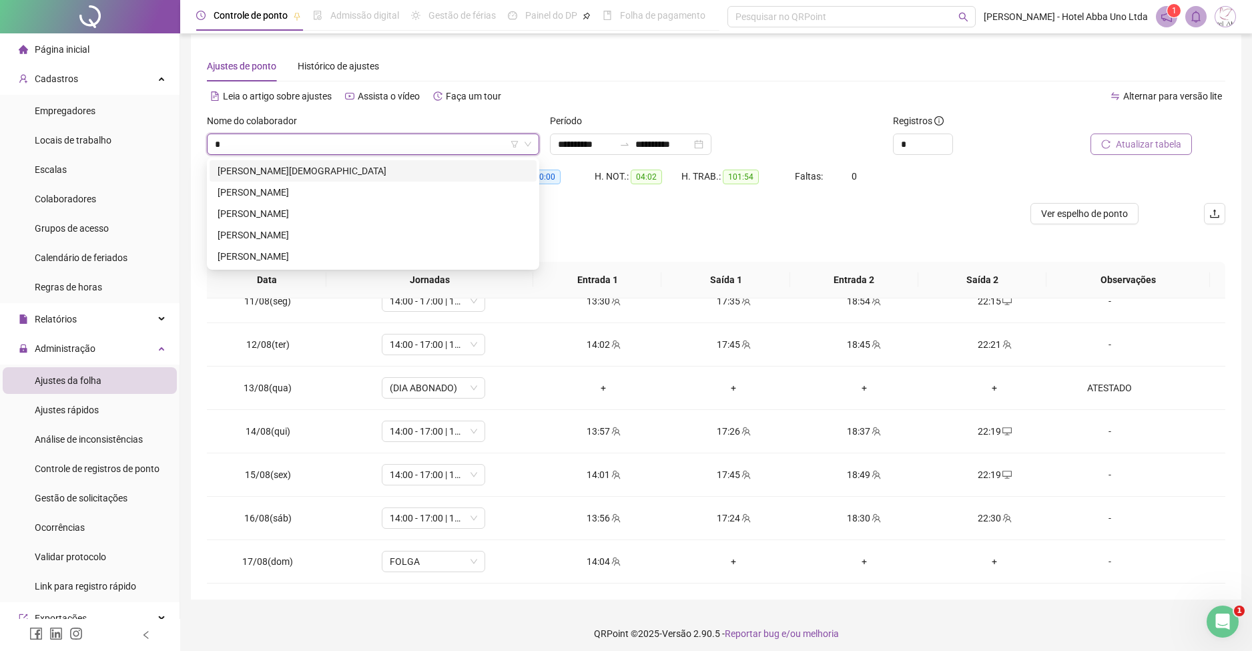
scroll to position [0, 0]
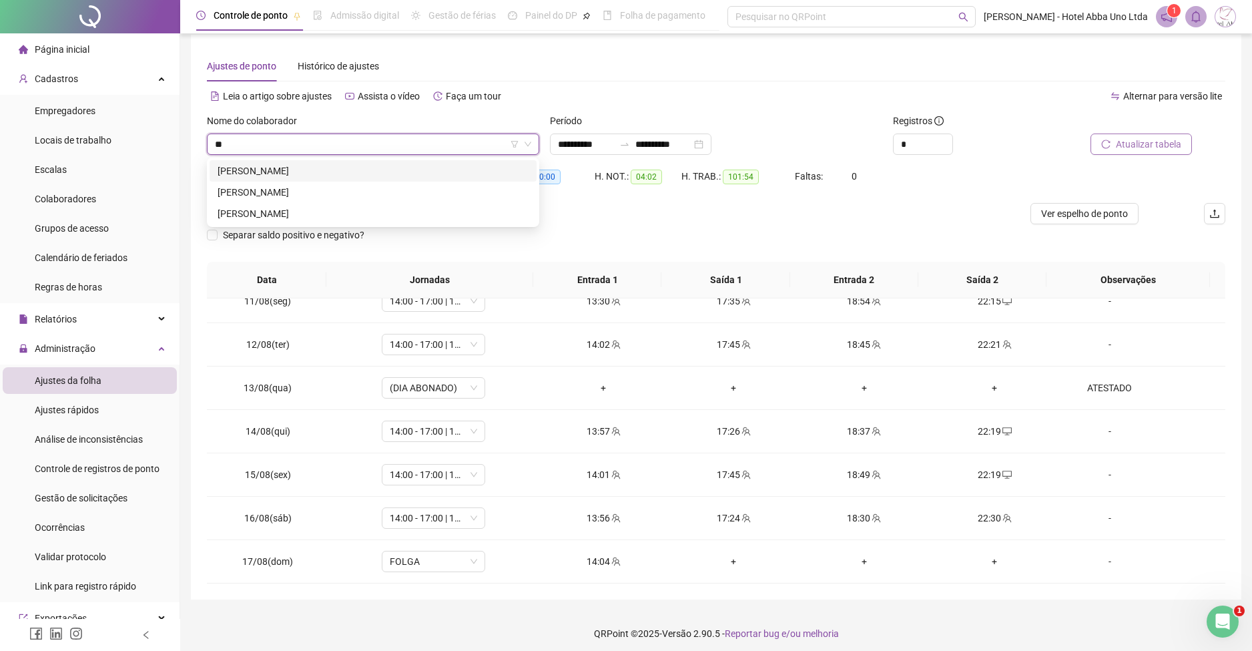
type input "***"
click at [281, 171] on div "[PERSON_NAME]" at bounding box center [373, 171] width 311 height 15
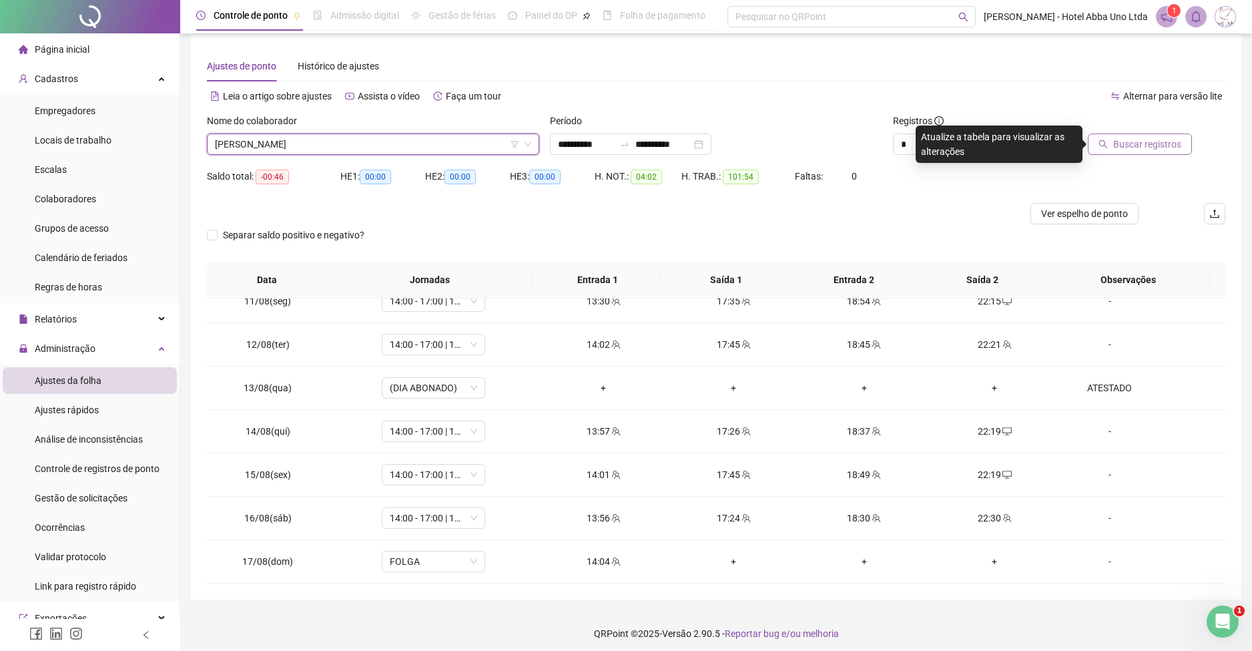
click at [1139, 140] on span "Buscar registros" at bounding box center [1148, 144] width 68 height 15
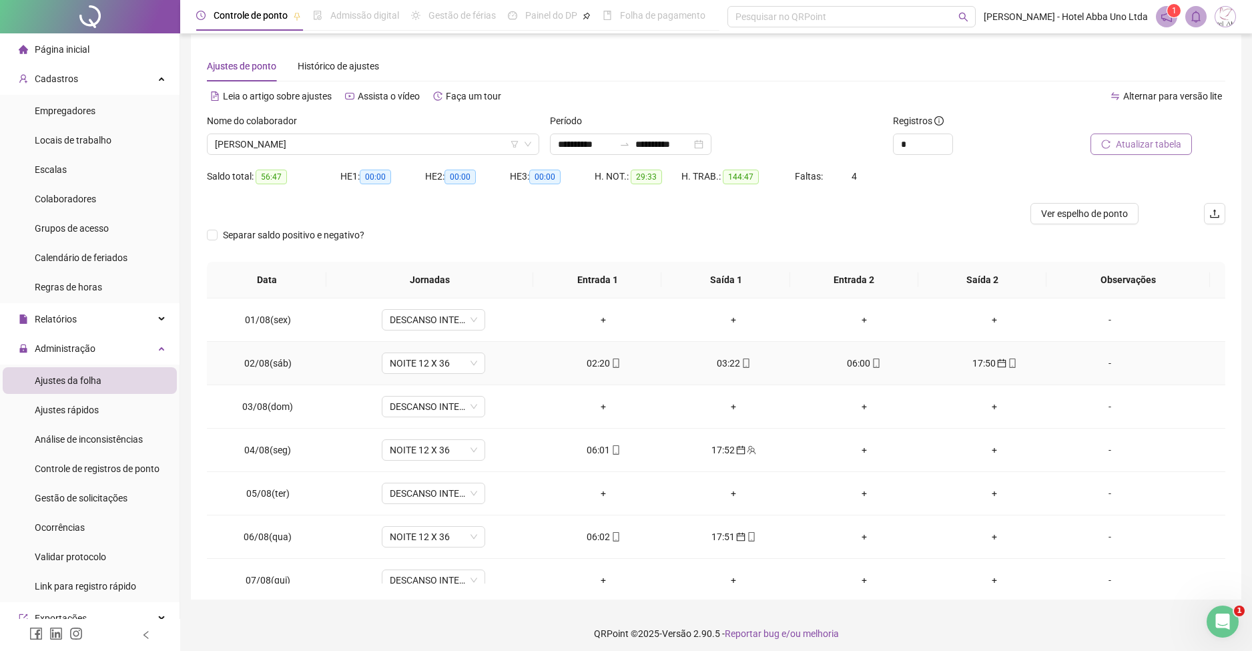
click at [846, 363] on div "06:00" at bounding box center [864, 363] width 109 height 15
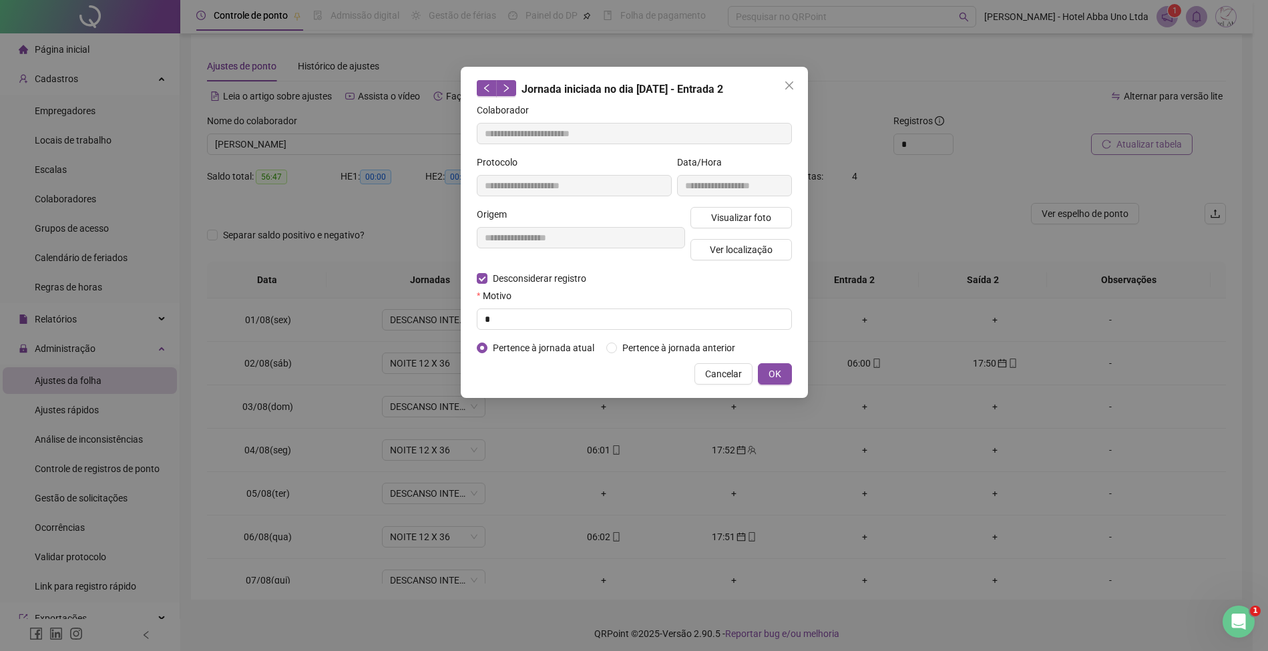
type input "**********"
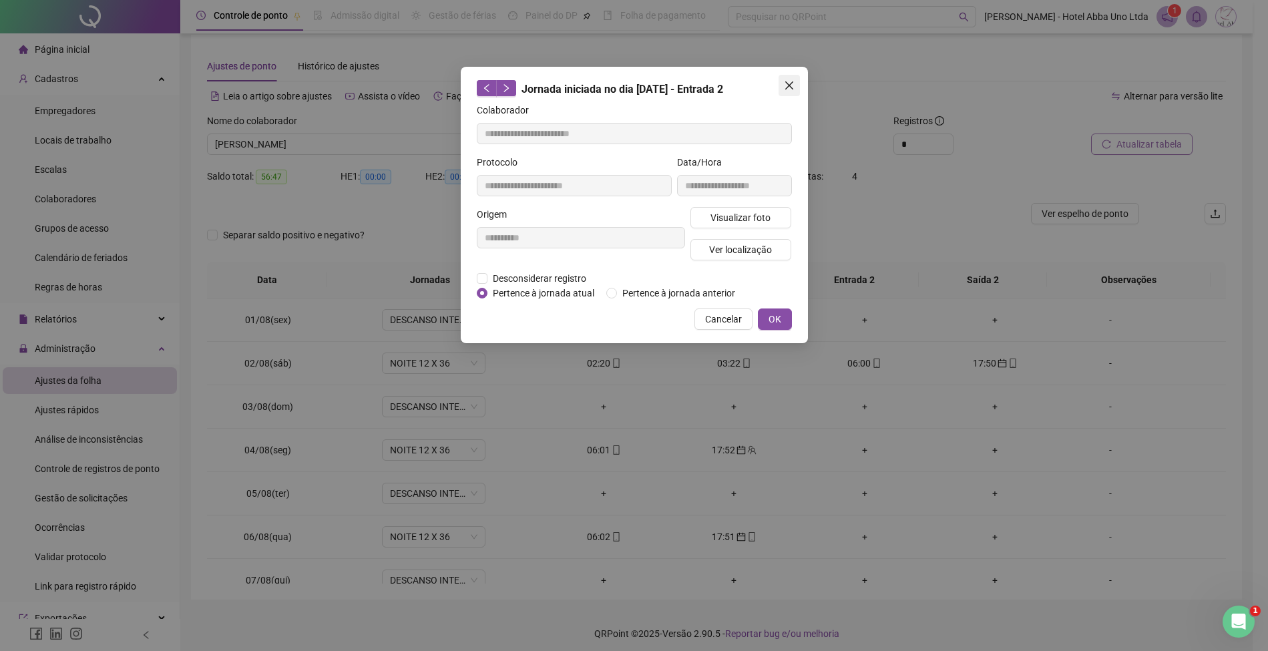
click at [786, 91] on button "Close" at bounding box center [788, 85] width 21 height 21
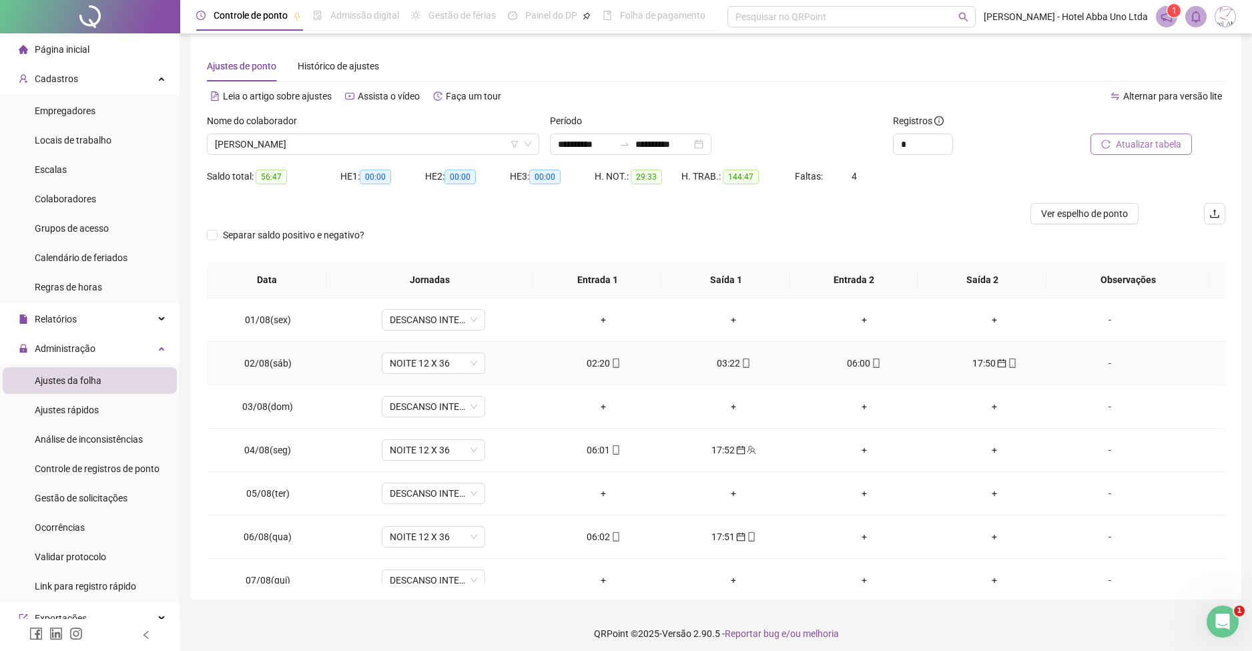
click at [973, 361] on div "17:50" at bounding box center [994, 363] width 109 height 15
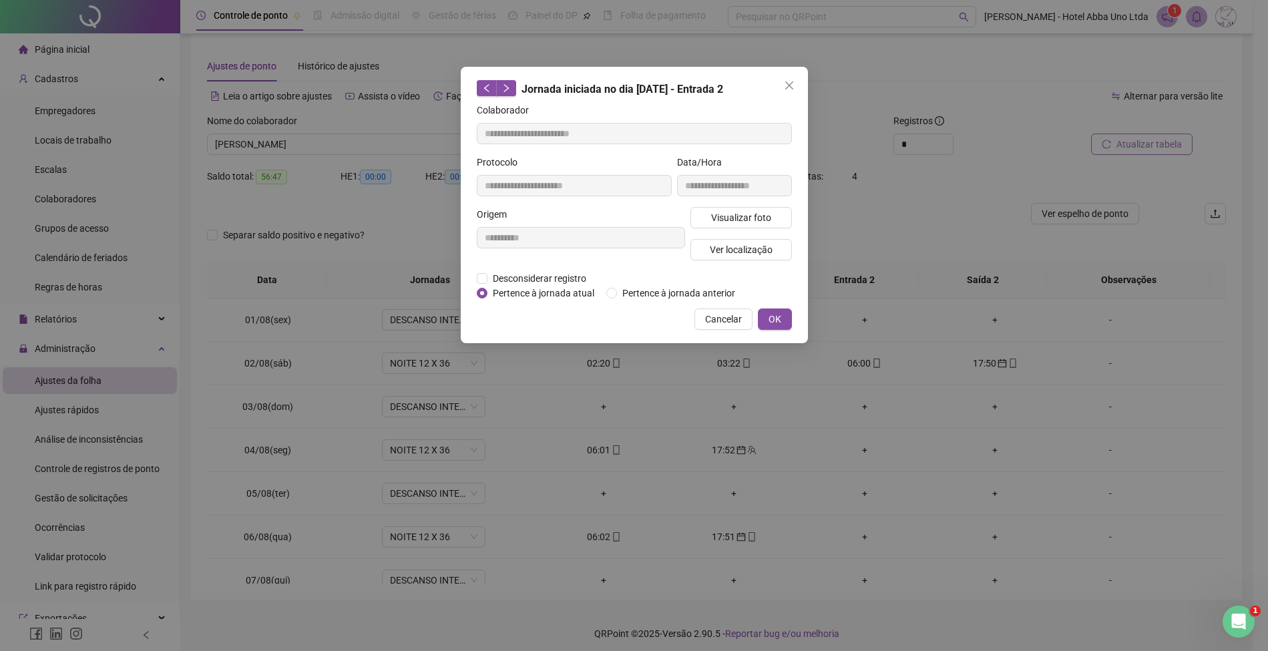
type input "**********"
click at [562, 271] on span "Desconsiderar registro" at bounding box center [539, 278] width 104 height 15
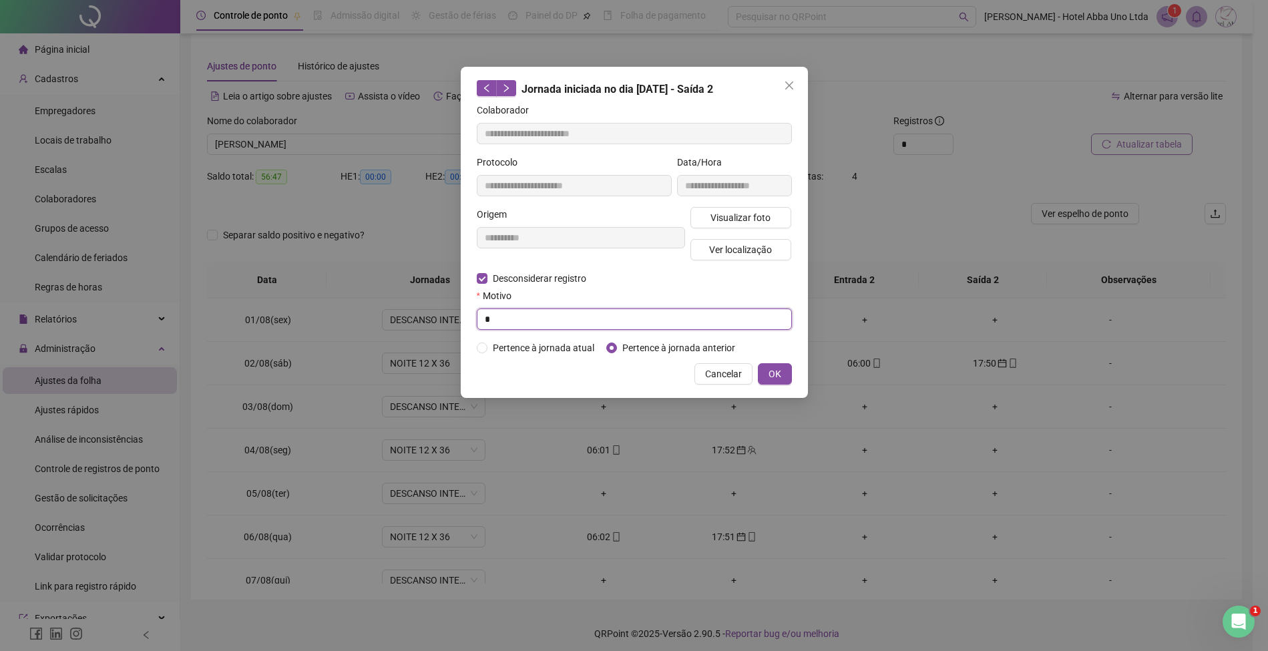
click at [542, 319] on input "*" at bounding box center [634, 318] width 315 height 21
type input "*"
click at [777, 370] on span "OK" at bounding box center [774, 374] width 13 height 15
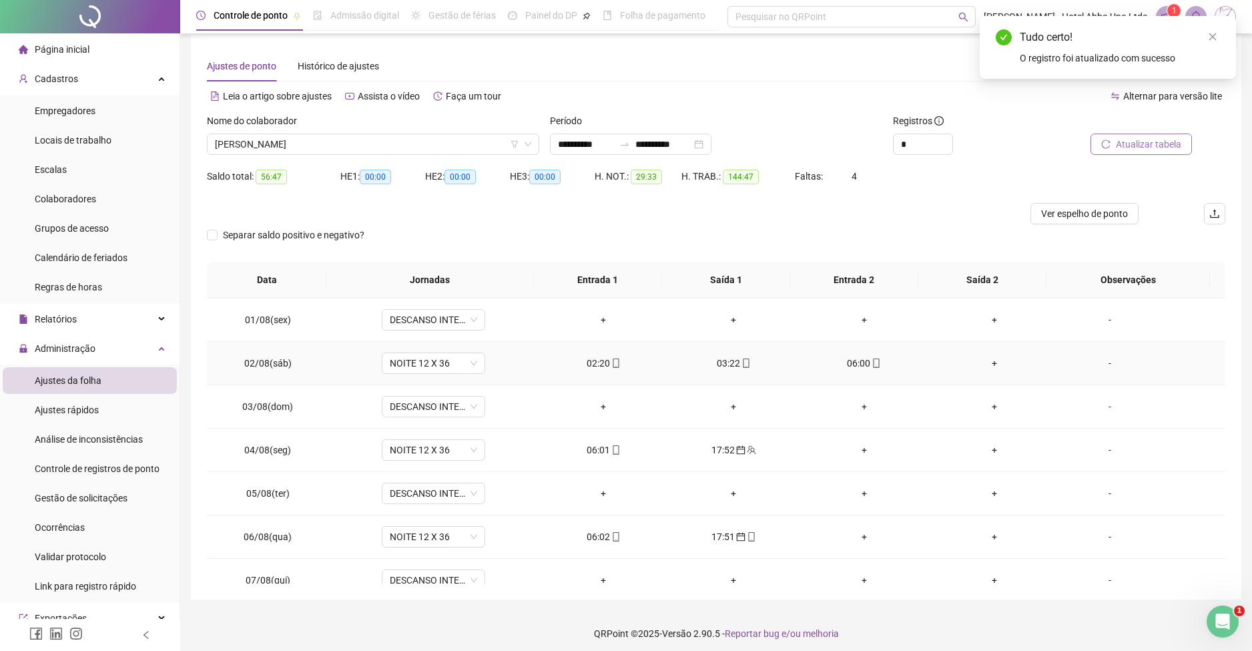
click at [984, 358] on div "+" at bounding box center [994, 363] width 109 height 15
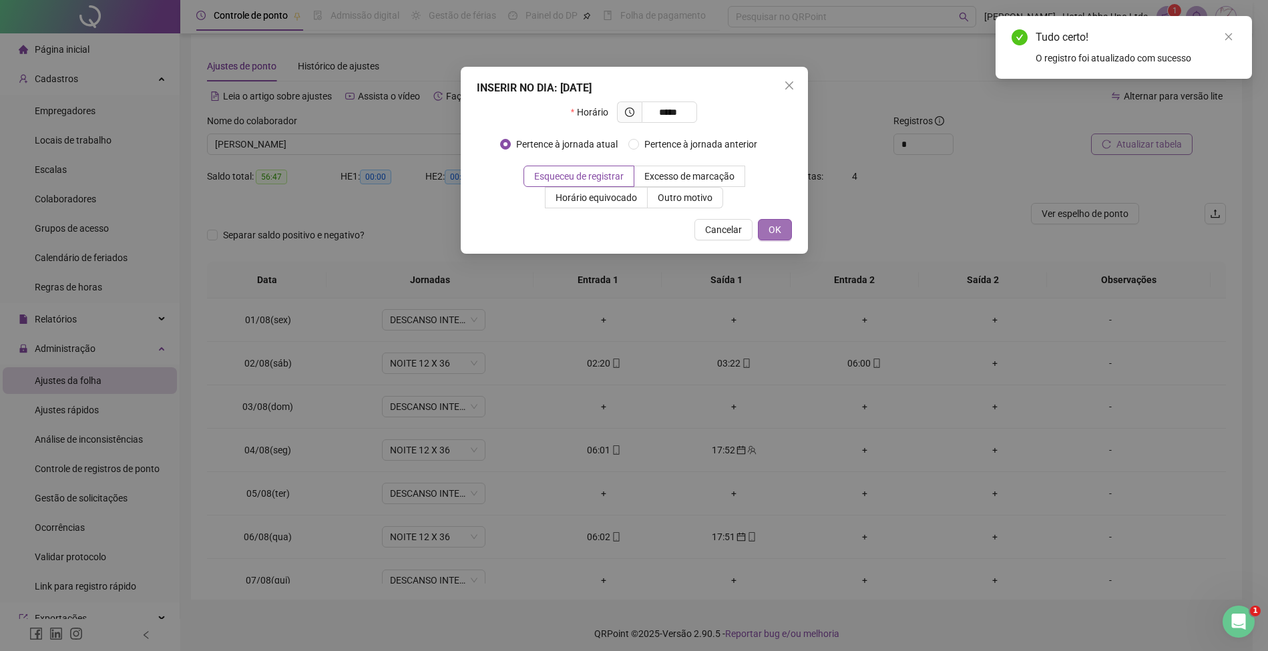
type input "*****"
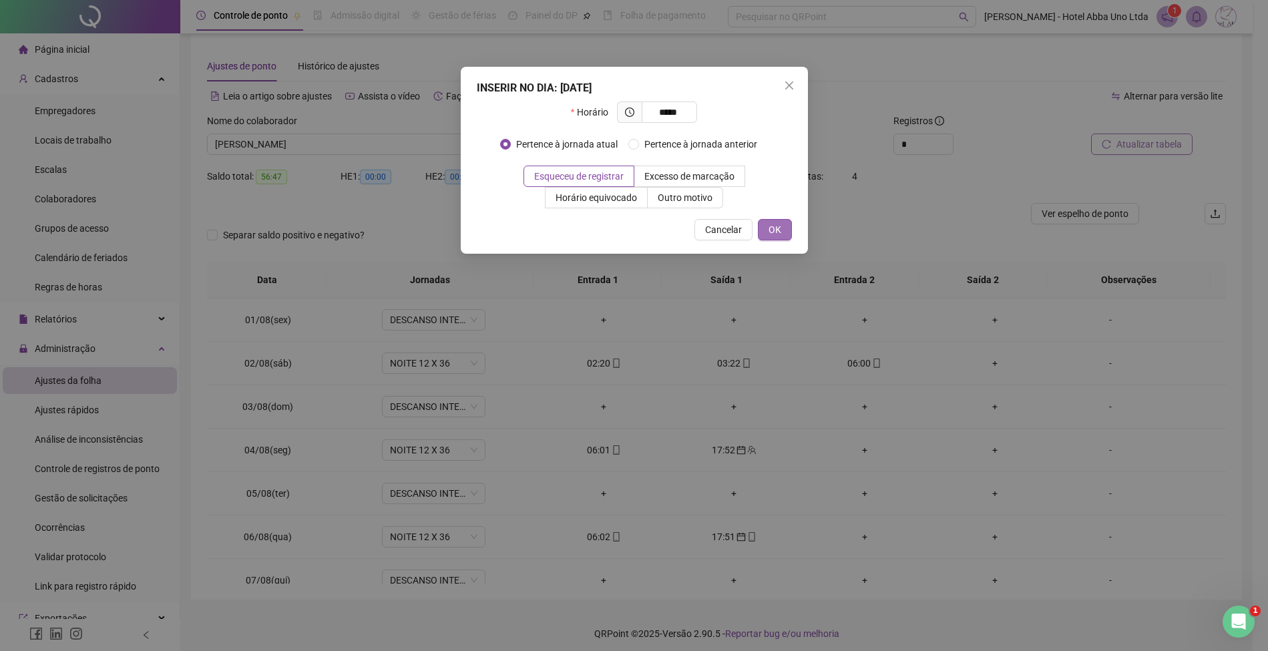
click at [782, 219] on button "OK" at bounding box center [775, 229] width 34 height 21
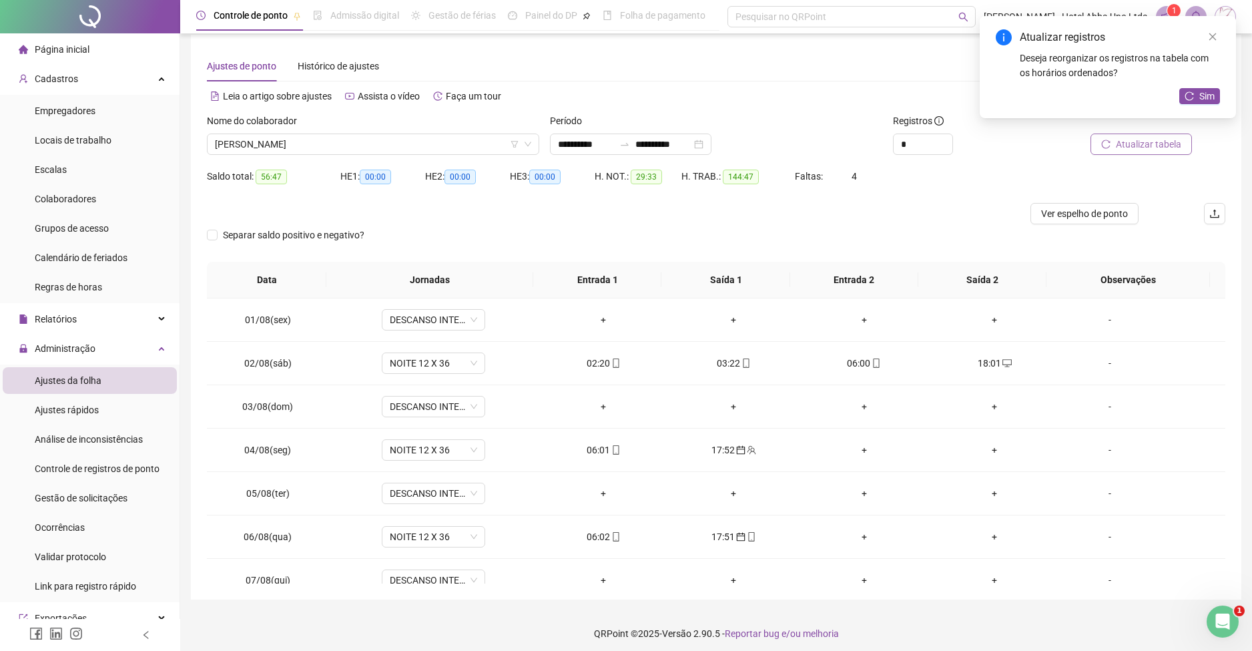
click at [1154, 142] on span "Atualizar tabela" at bounding box center [1148, 144] width 65 height 15
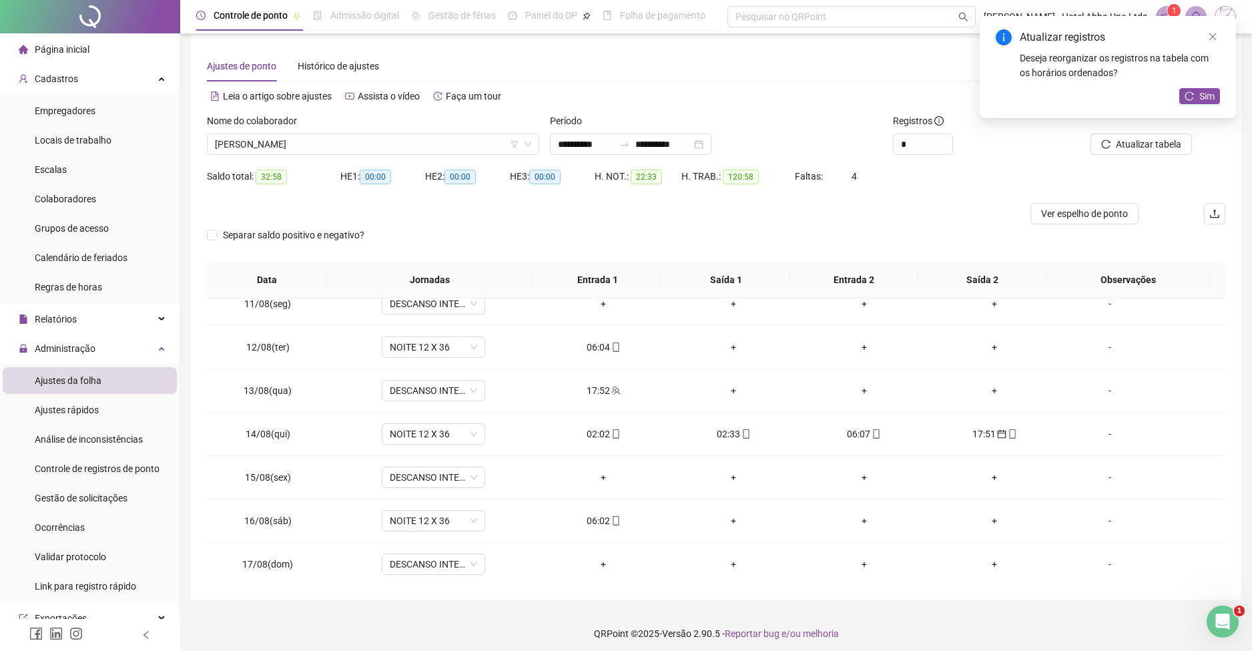
scroll to position [453, 0]
click at [586, 513] on div "06:02" at bounding box center [603, 518] width 109 height 15
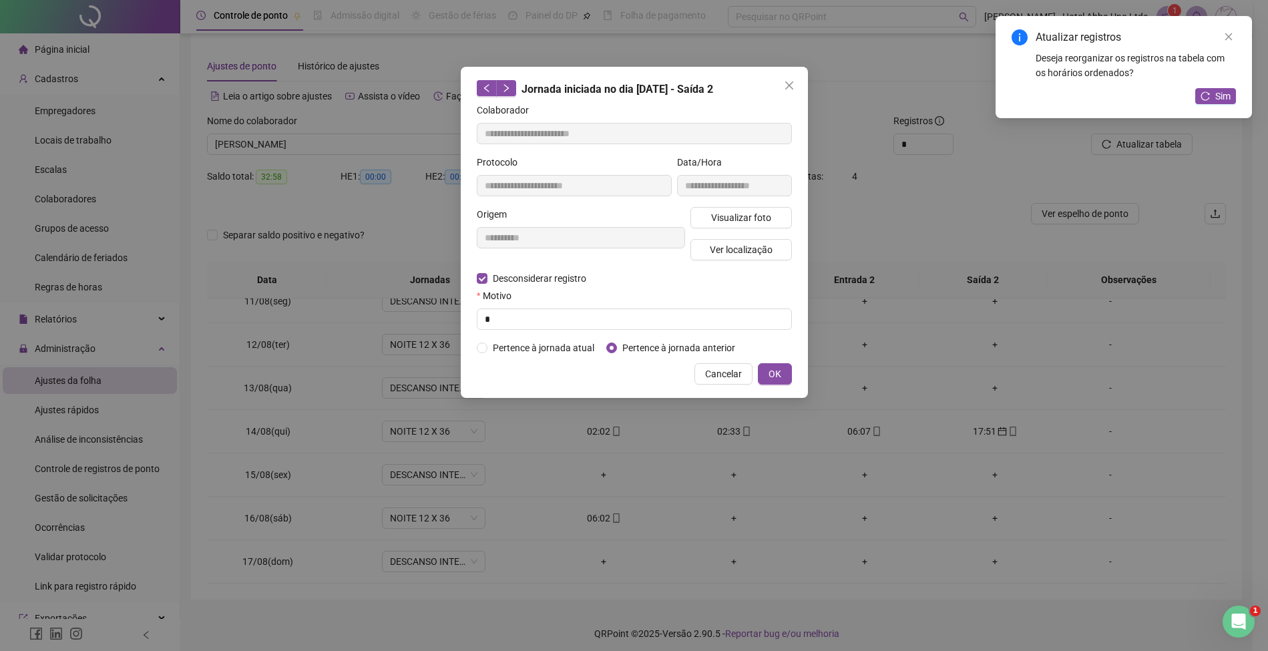
type input "**********"
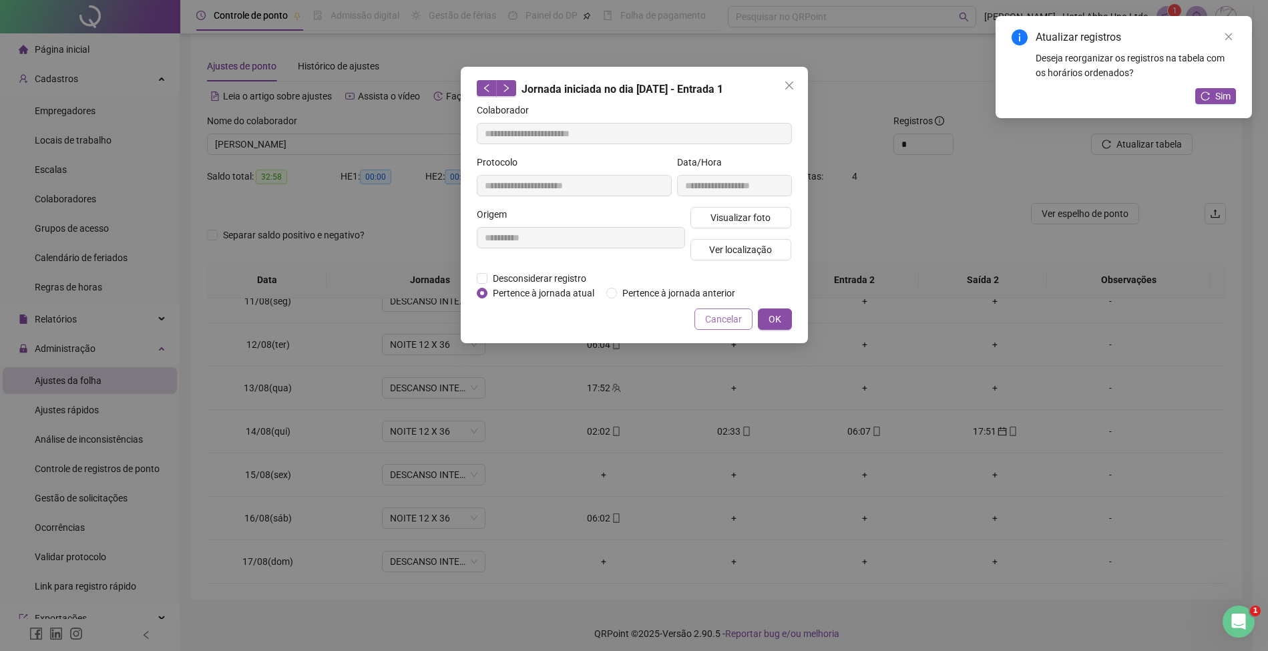
click at [708, 314] on span "Cancelar" at bounding box center [723, 319] width 37 height 15
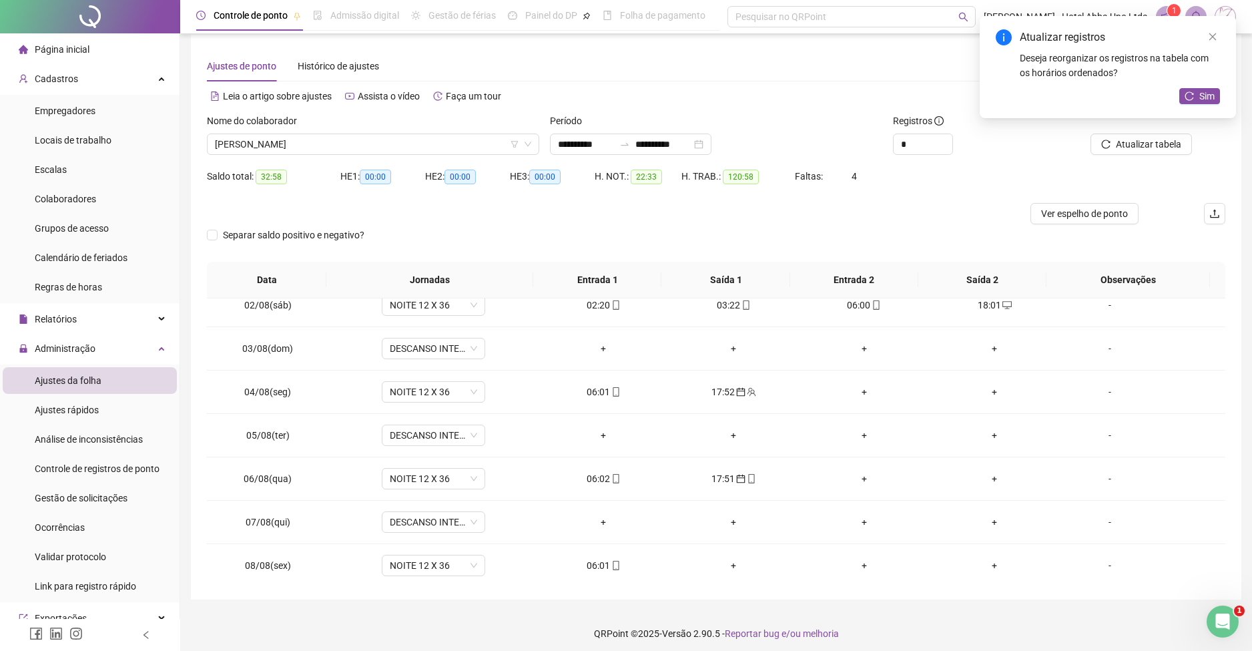
scroll to position [0, 0]
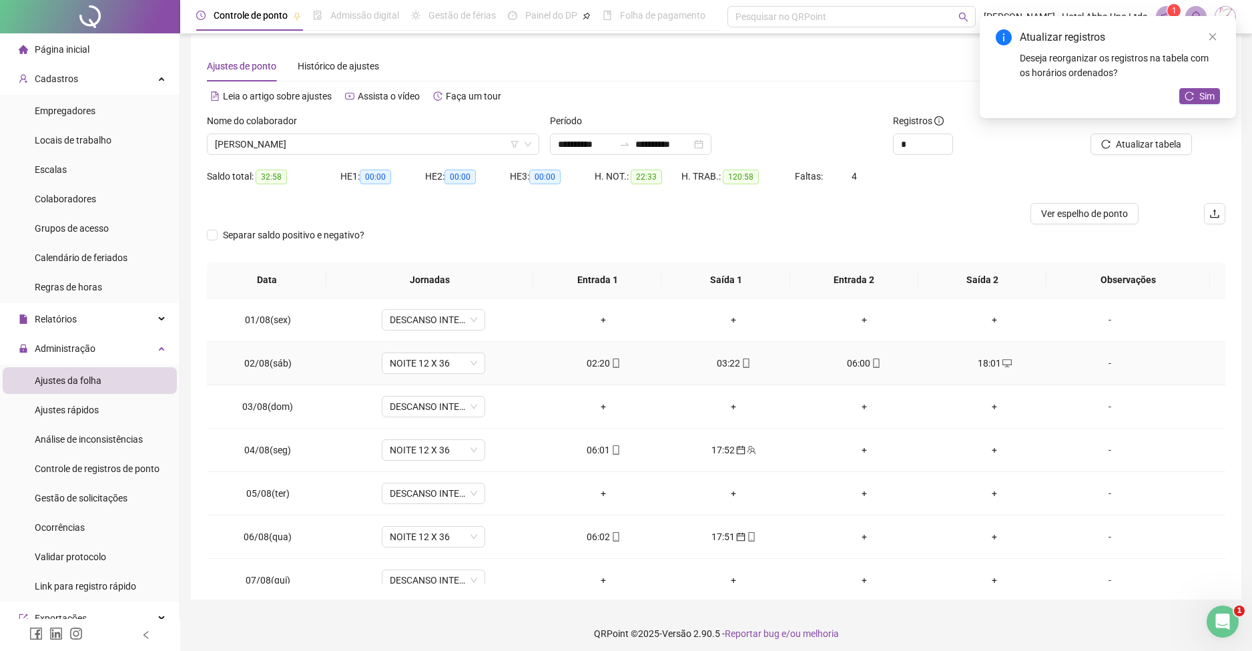
click at [593, 357] on div "02:20" at bounding box center [603, 363] width 109 height 15
type input "**********"
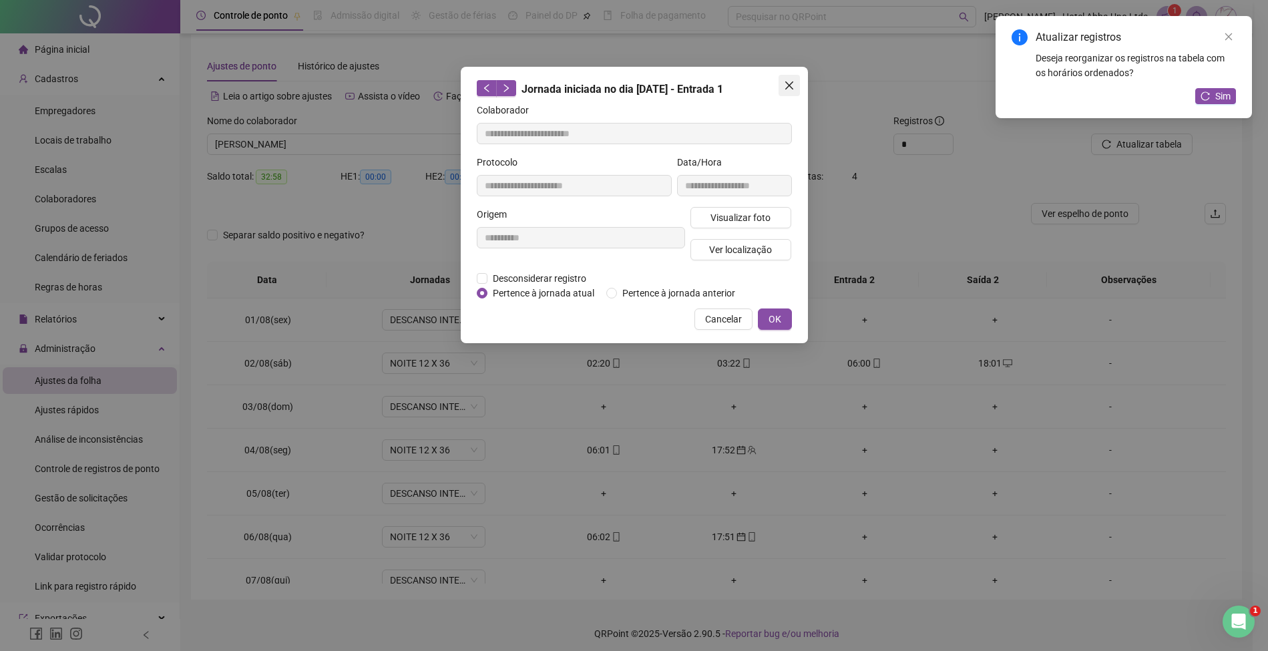
click at [792, 83] on icon "close" at bounding box center [789, 85] width 11 height 11
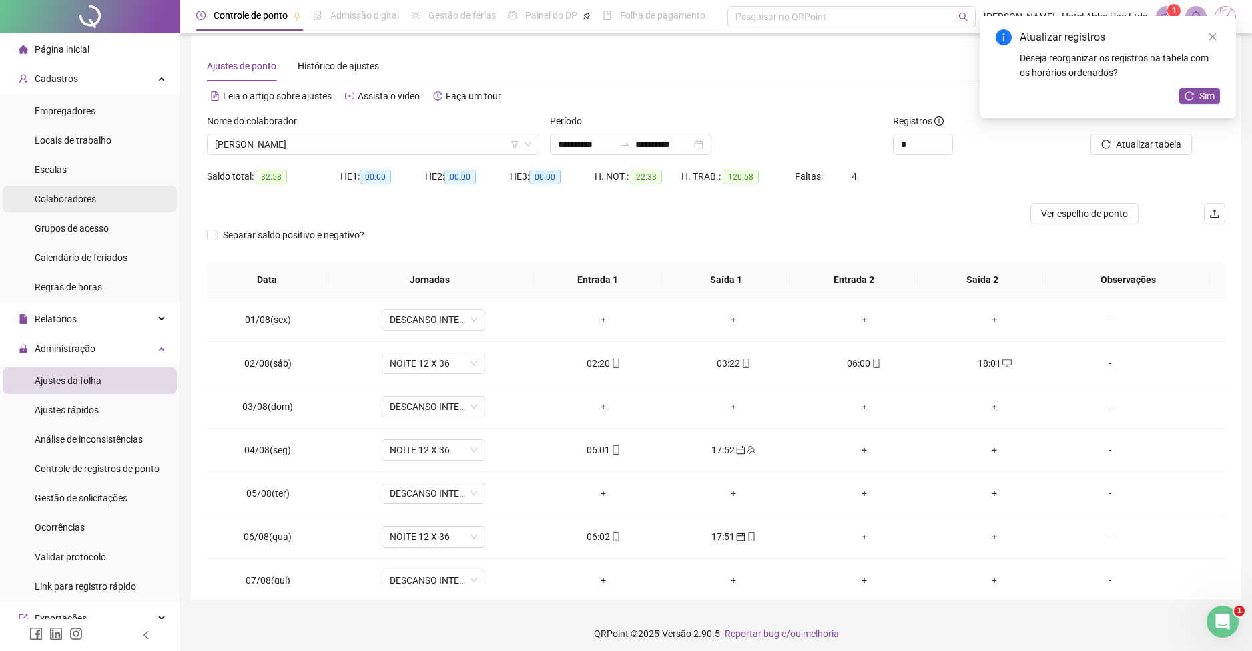
click at [62, 204] on span "Colaboradores" at bounding box center [65, 199] width 61 height 11
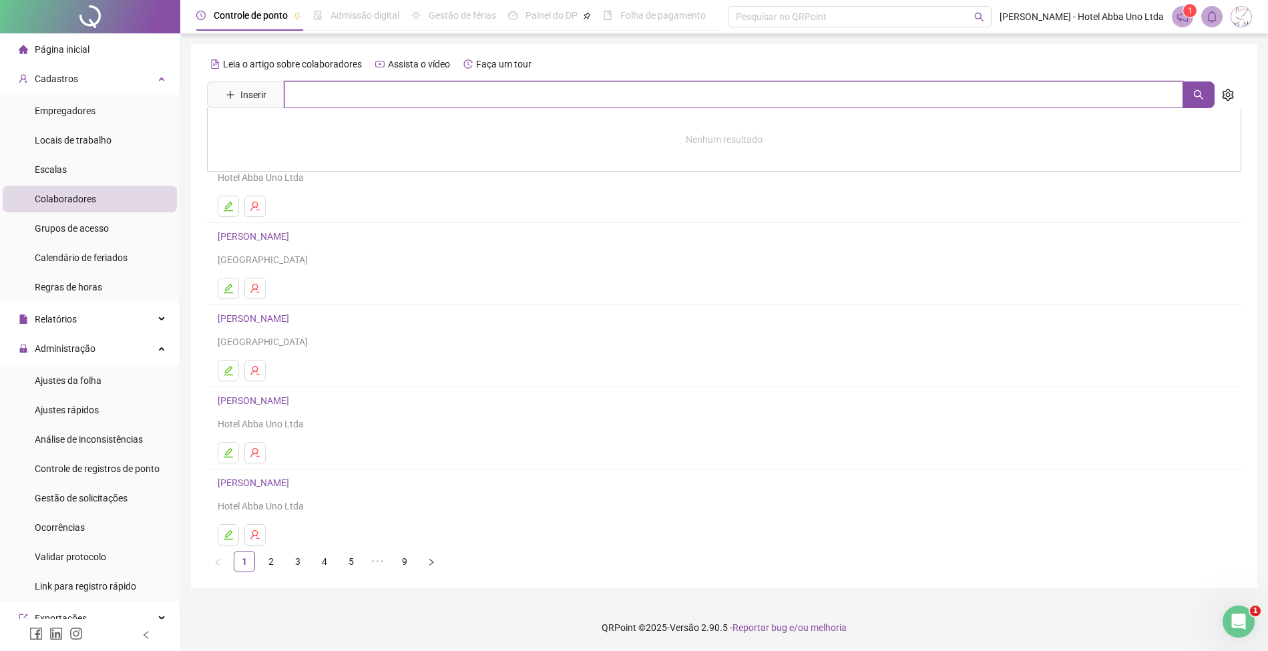
click at [333, 95] on input "text" at bounding box center [733, 94] width 899 height 27
type input "****"
click at [303, 158] on link "[PERSON_NAME]" at bounding box center [267, 163] width 71 height 11
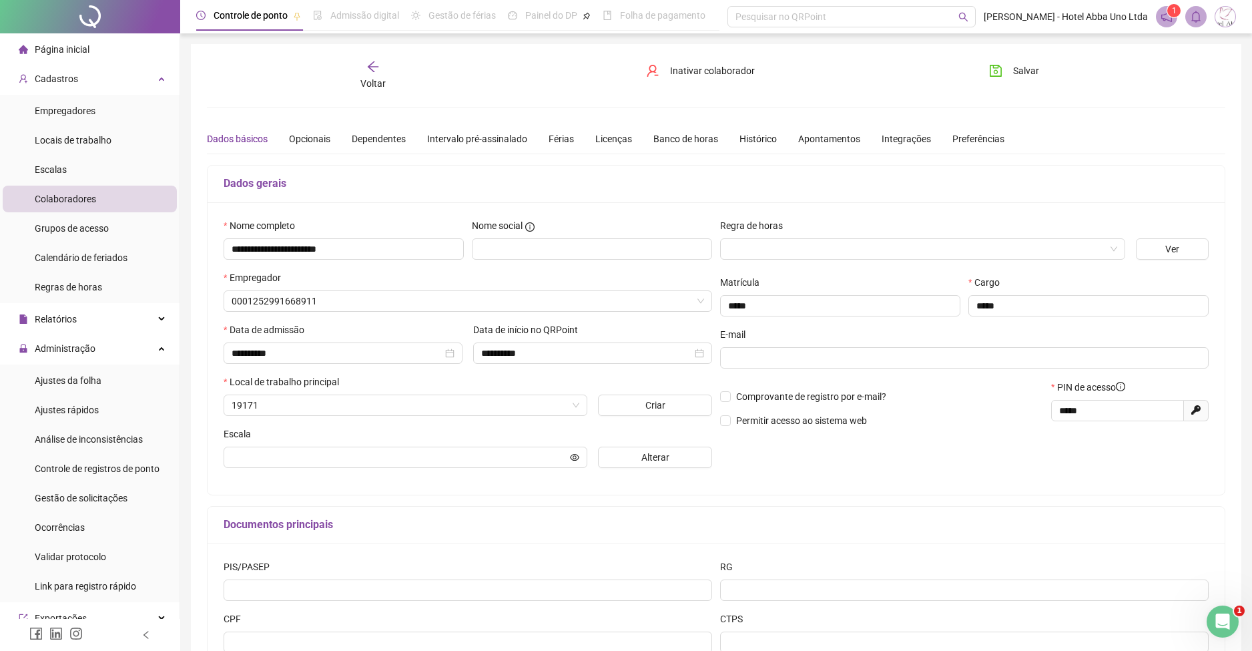
type input "**********"
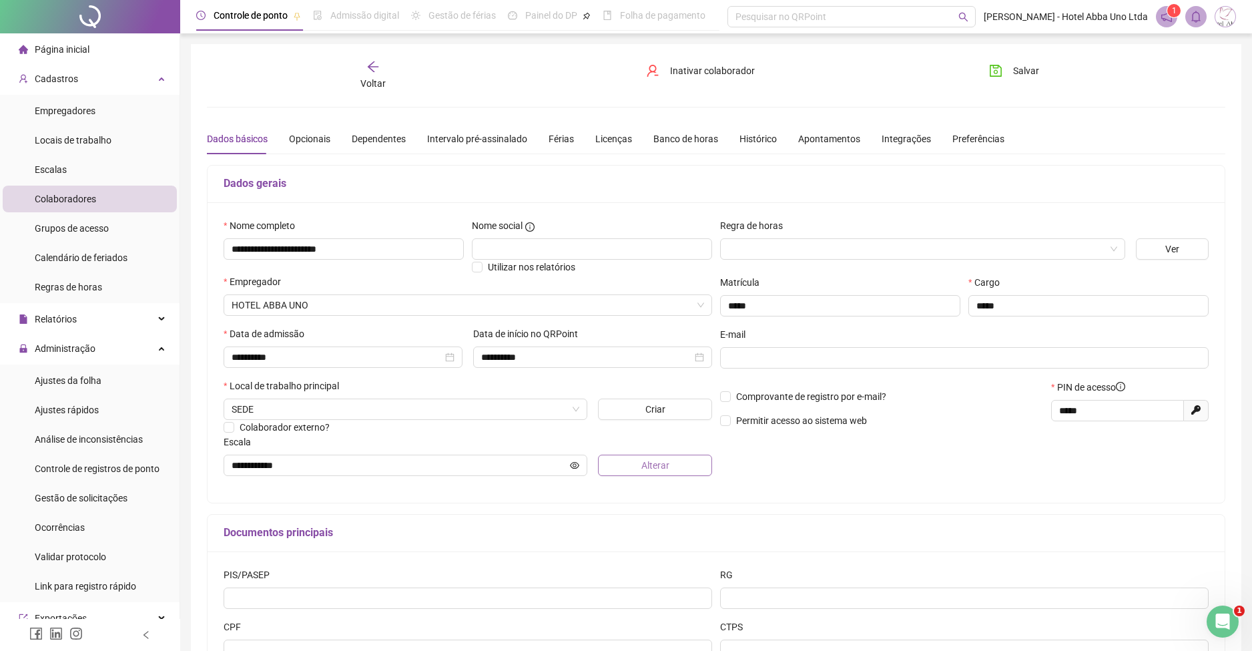
click at [643, 462] on span "Alterar" at bounding box center [656, 465] width 28 height 15
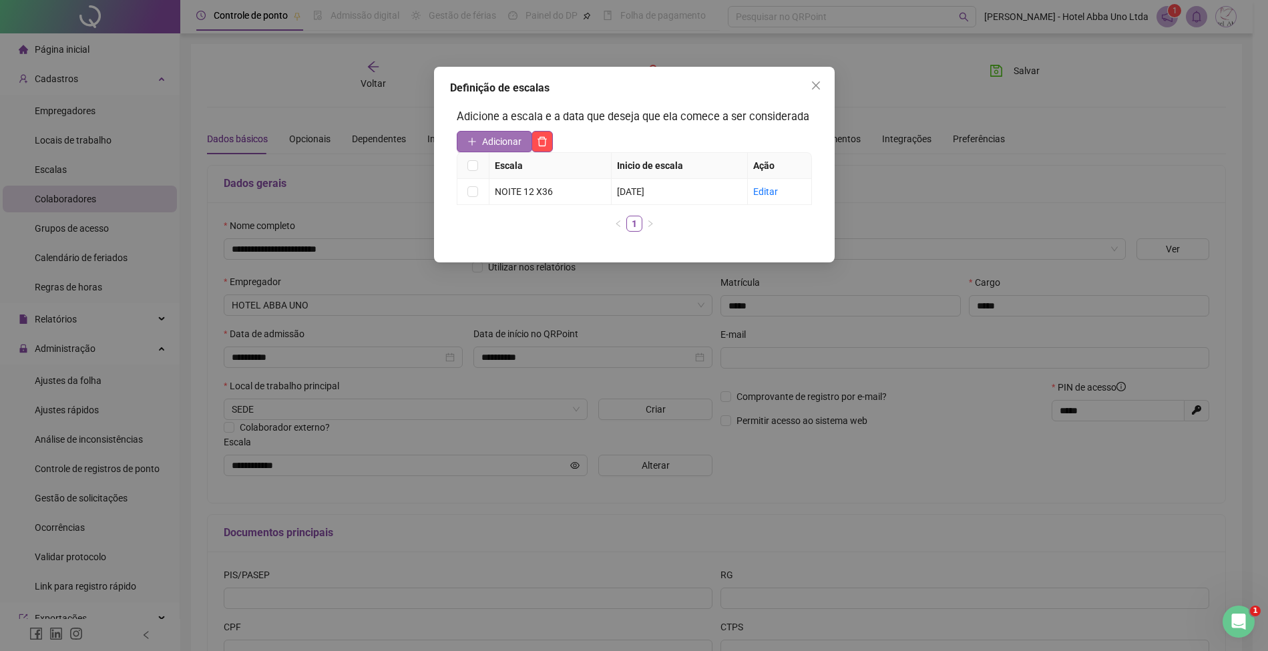
click at [498, 138] on span "Adicionar" at bounding box center [501, 141] width 39 height 15
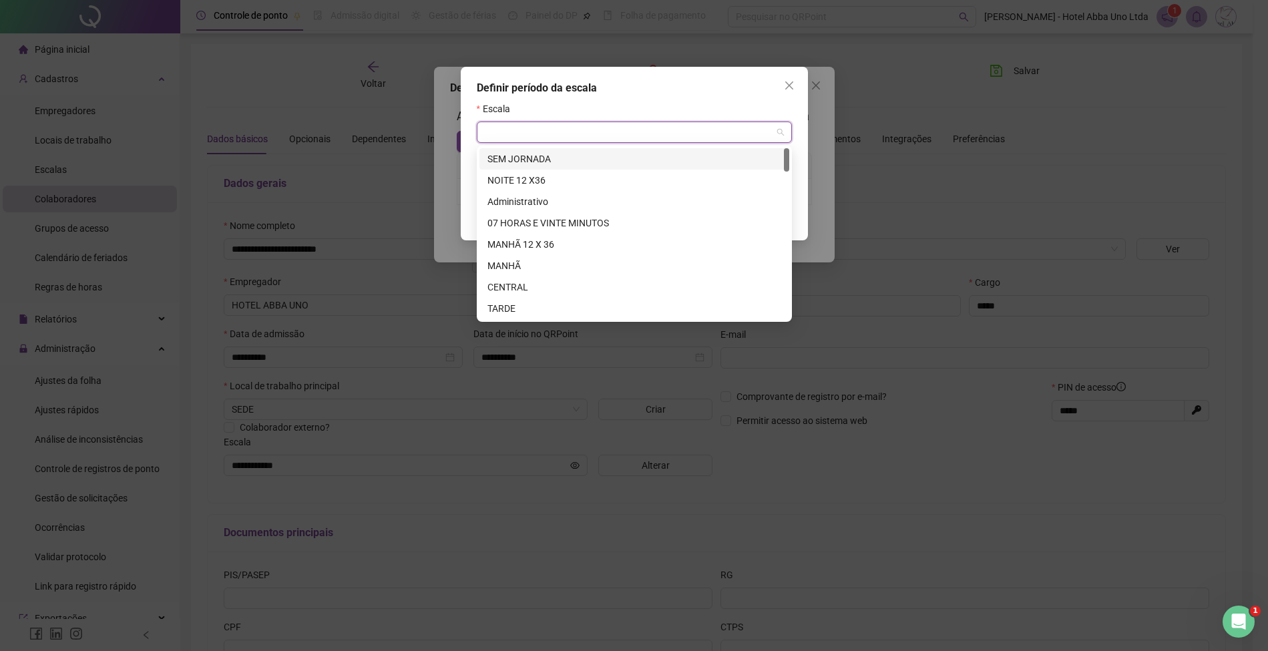
click at [491, 132] on input "search" at bounding box center [628, 132] width 287 height 20
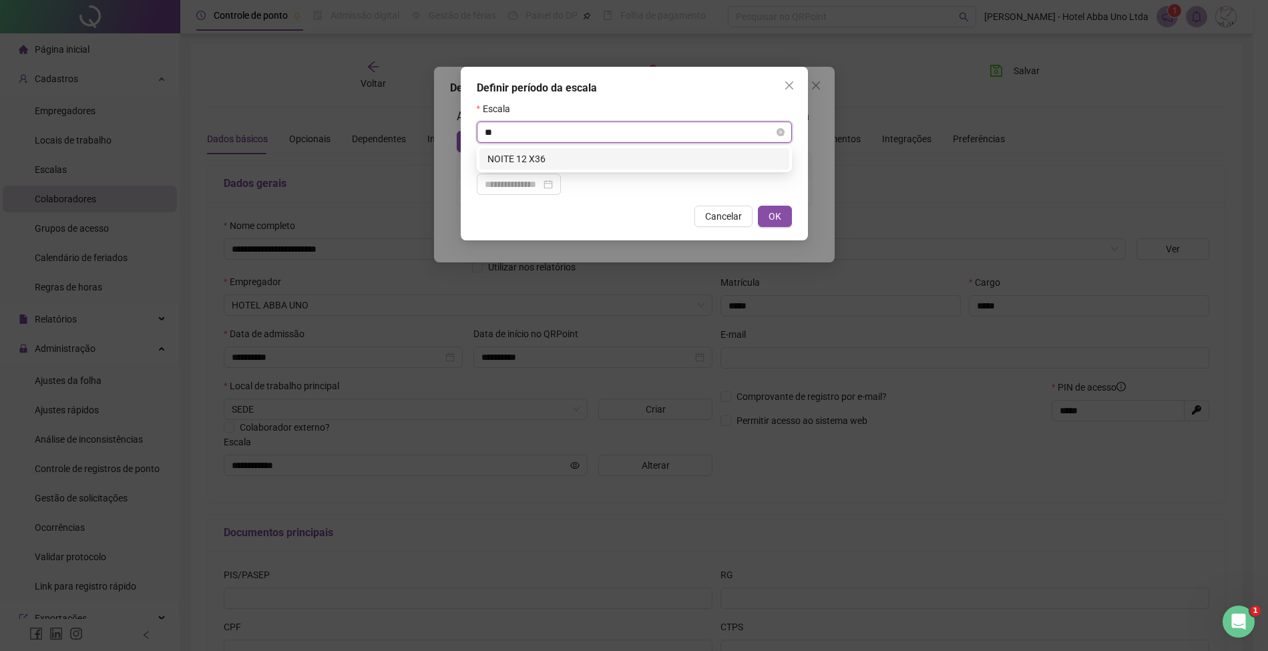
type input "***"
click at [505, 158] on div "NOITE 12 X36" at bounding box center [634, 159] width 294 height 15
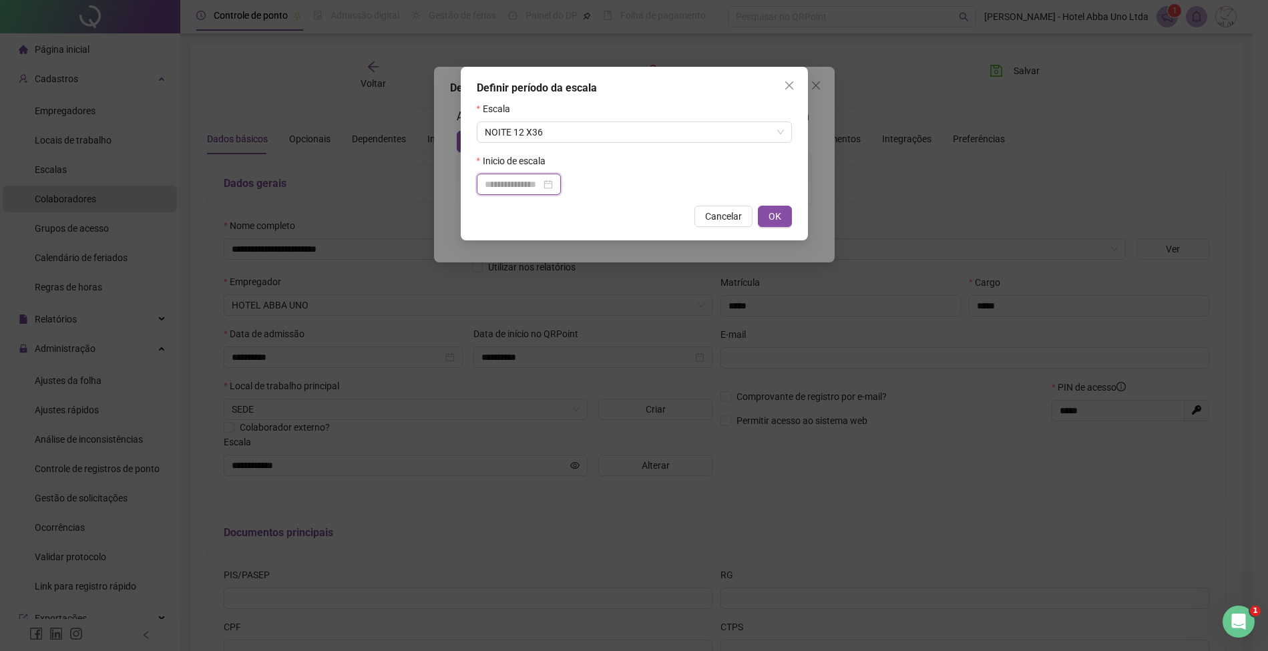
click at [507, 181] on input at bounding box center [513, 184] width 56 height 15
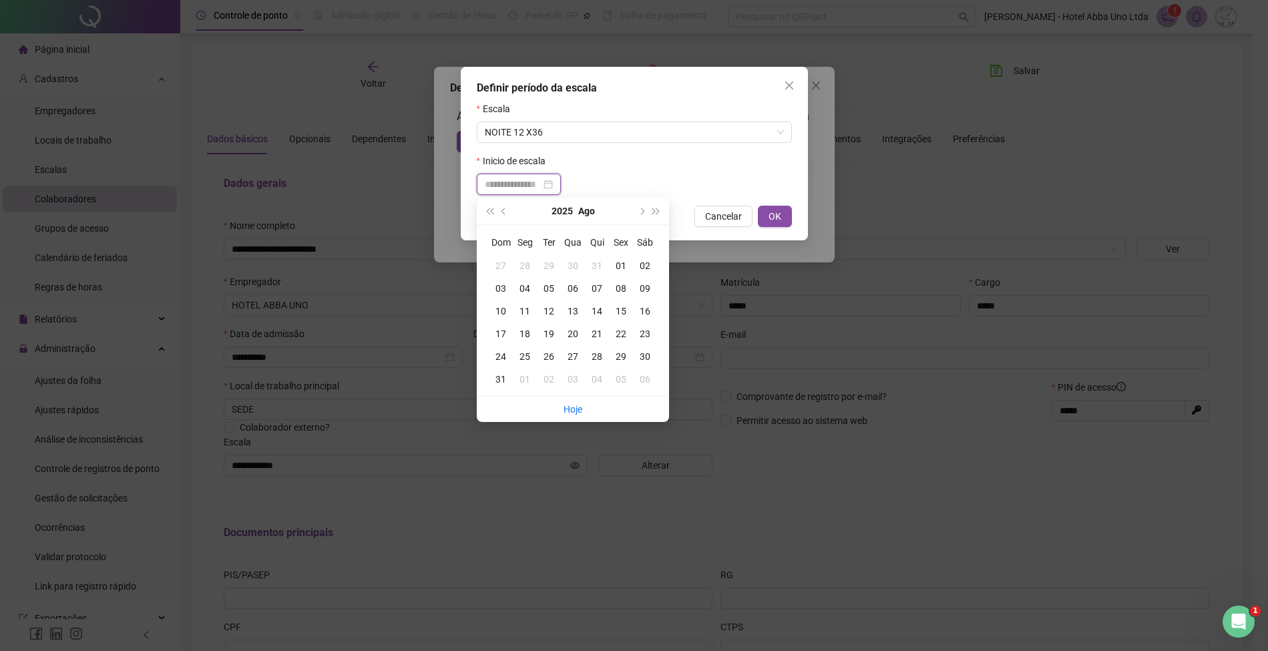
type input "**********"
click at [618, 265] on div "01" at bounding box center [621, 265] width 24 height 15
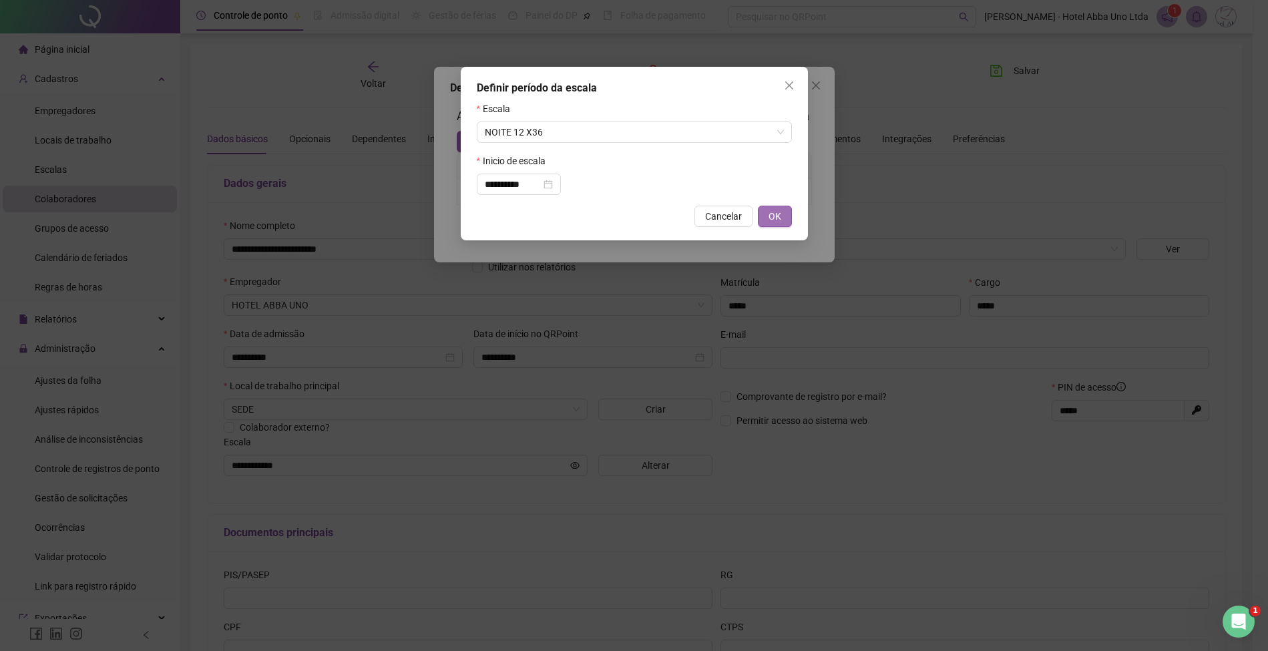
click at [774, 214] on span "OK" at bounding box center [774, 216] width 13 height 15
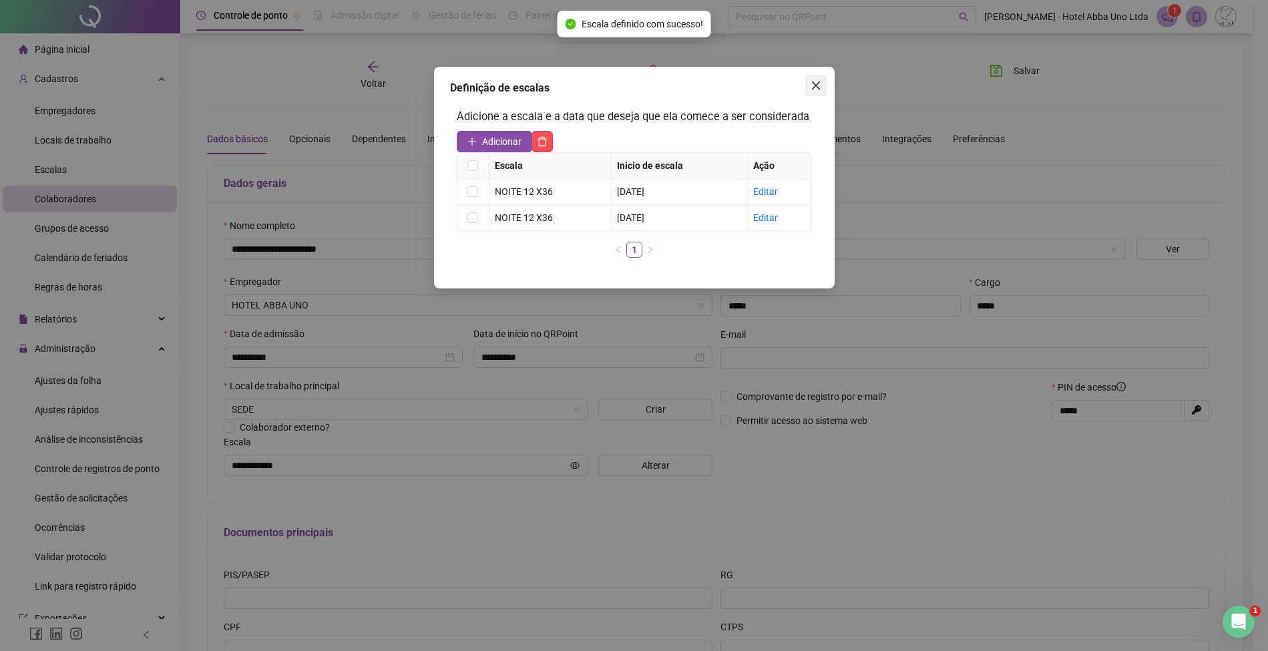
click at [819, 78] on button "Close" at bounding box center [815, 85] width 21 height 21
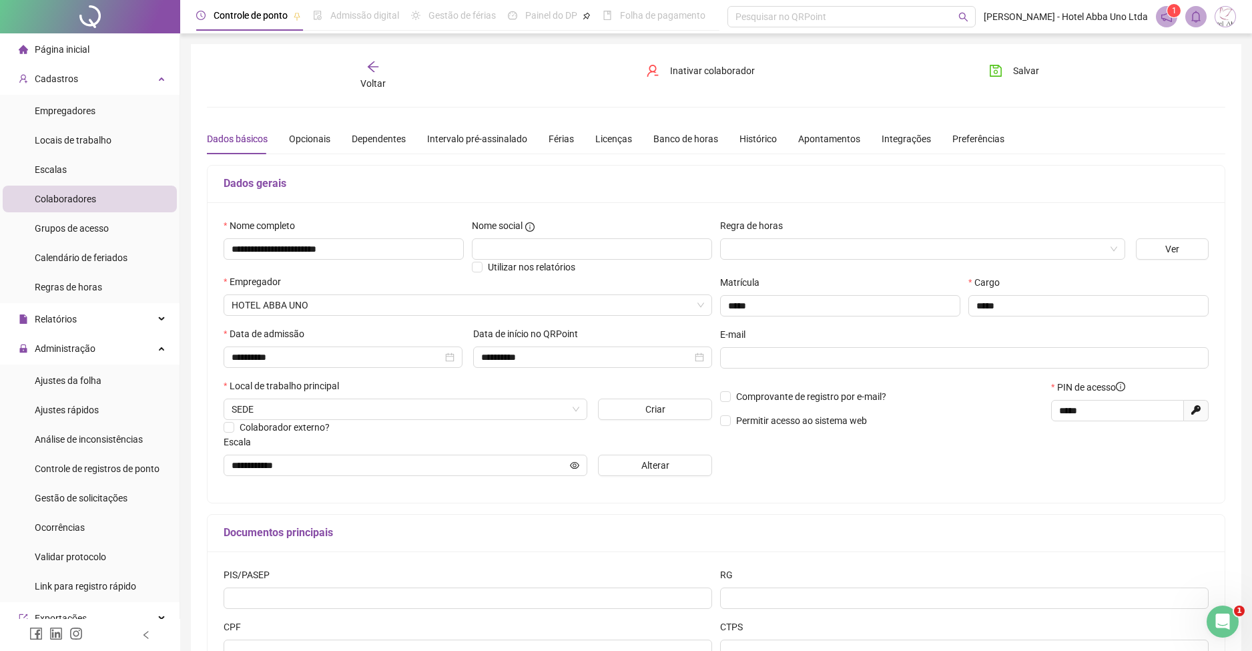
click at [377, 75] on div "Voltar" at bounding box center [373, 75] width 161 height 31
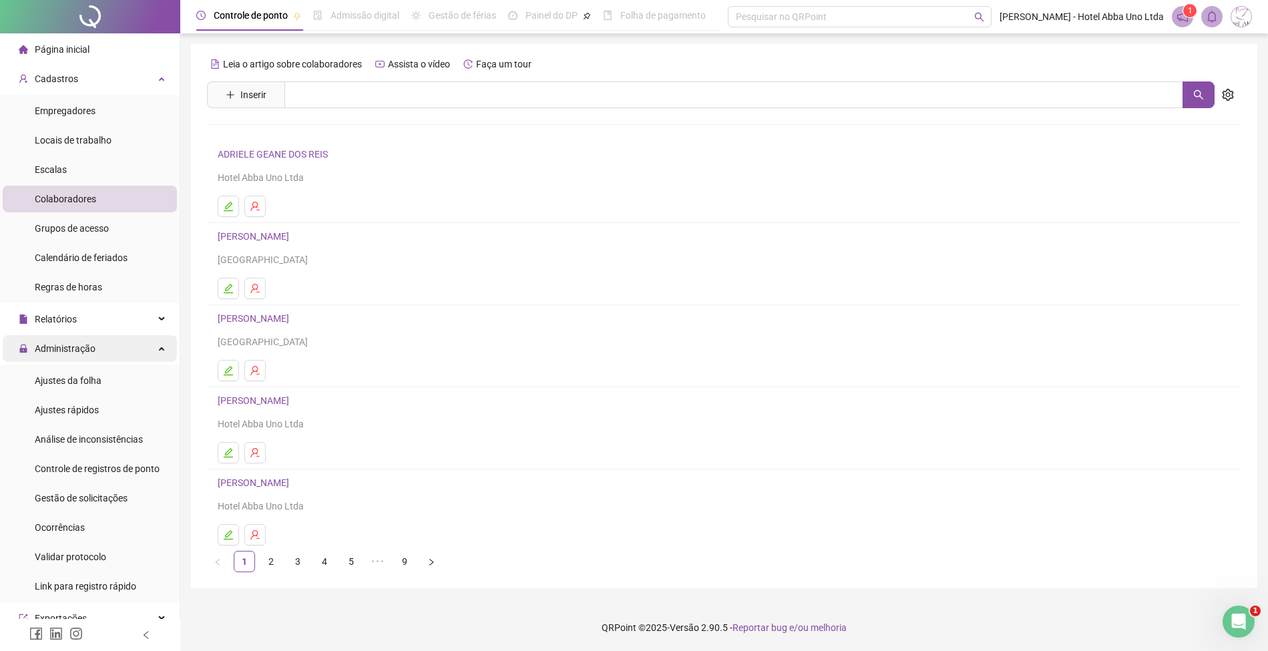
click at [61, 350] on span "Administração" at bounding box center [65, 348] width 61 height 11
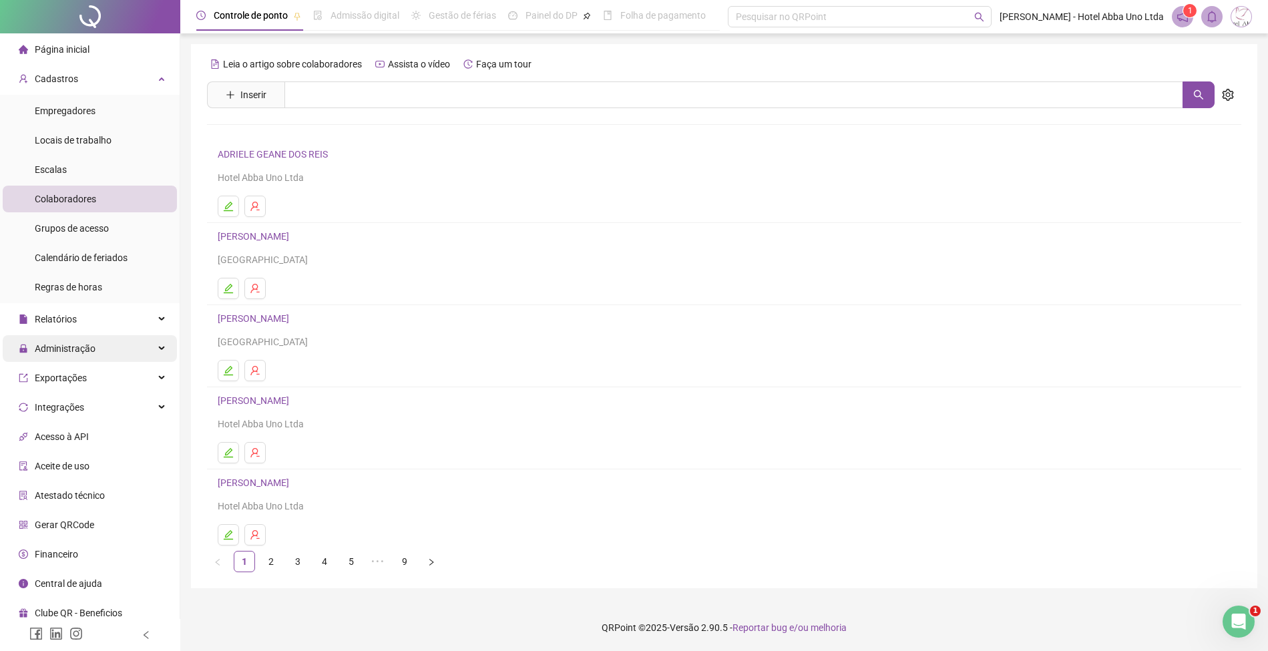
click at [60, 340] on span "Administração" at bounding box center [57, 348] width 77 height 27
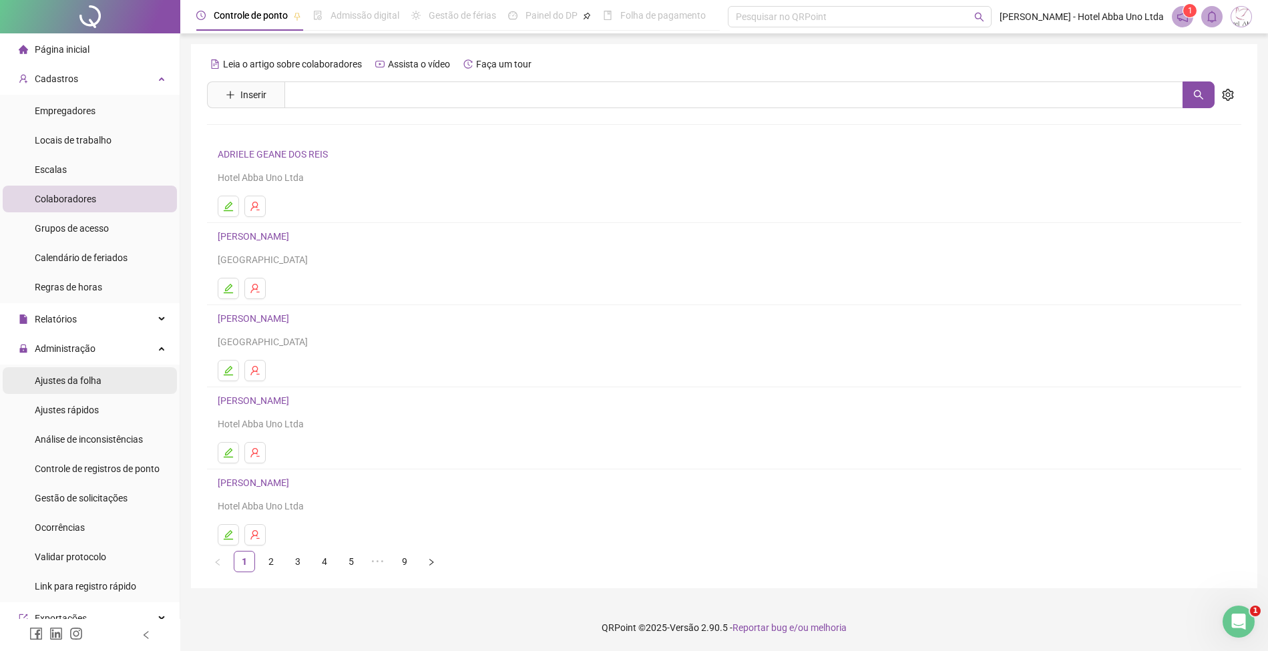
click at [58, 379] on span "Ajustes da folha" at bounding box center [68, 380] width 67 height 11
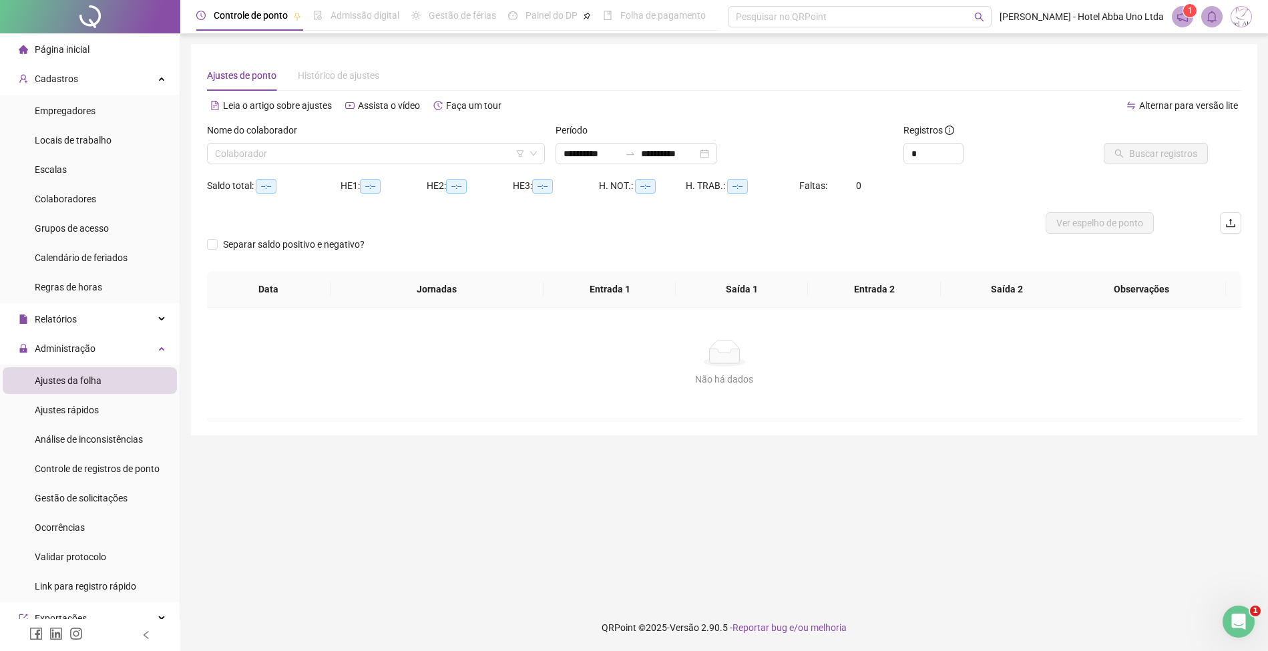
type input "**********"
click at [300, 158] on input "search" at bounding box center [370, 154] width 310 height 20
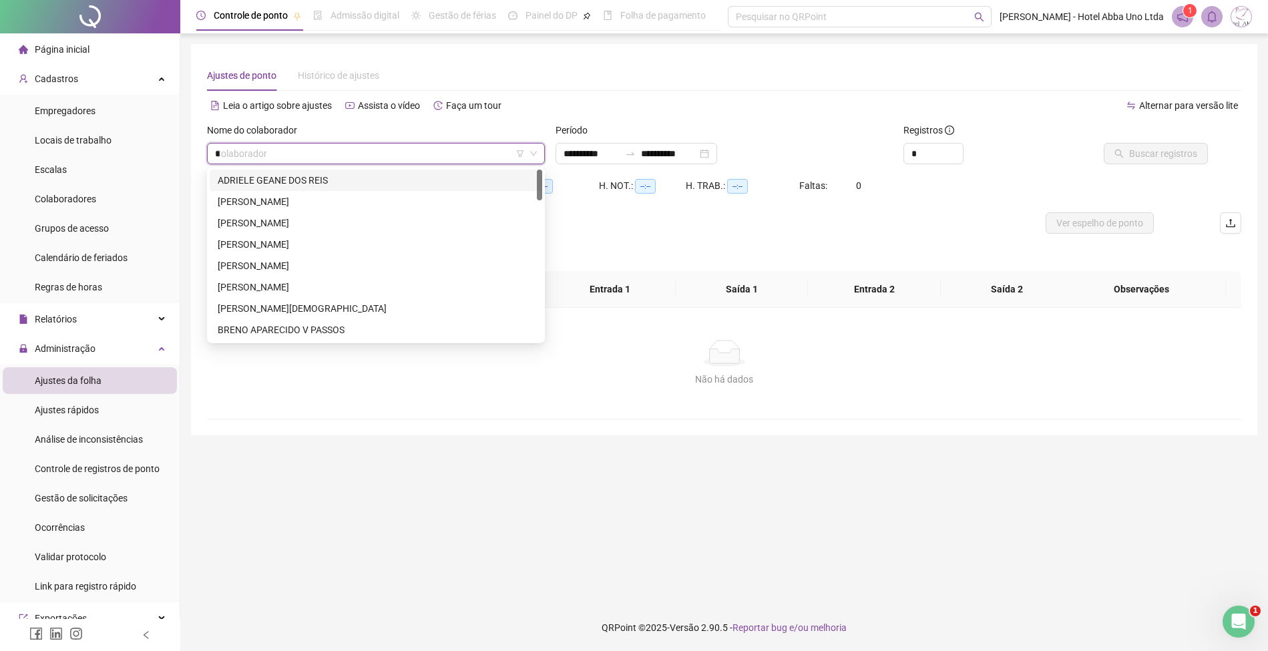
type input "**"
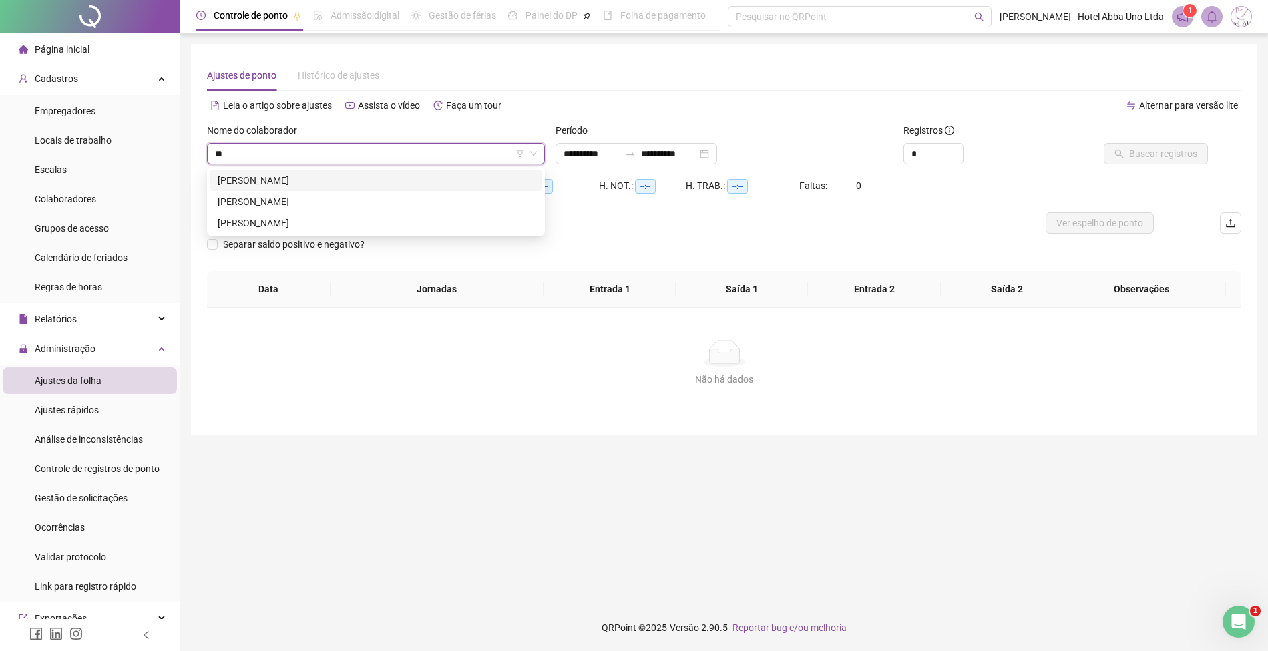
click at [292, 176] on div "[PERSON_NAME]" at bounding box center [376, 180] width 316 height 15
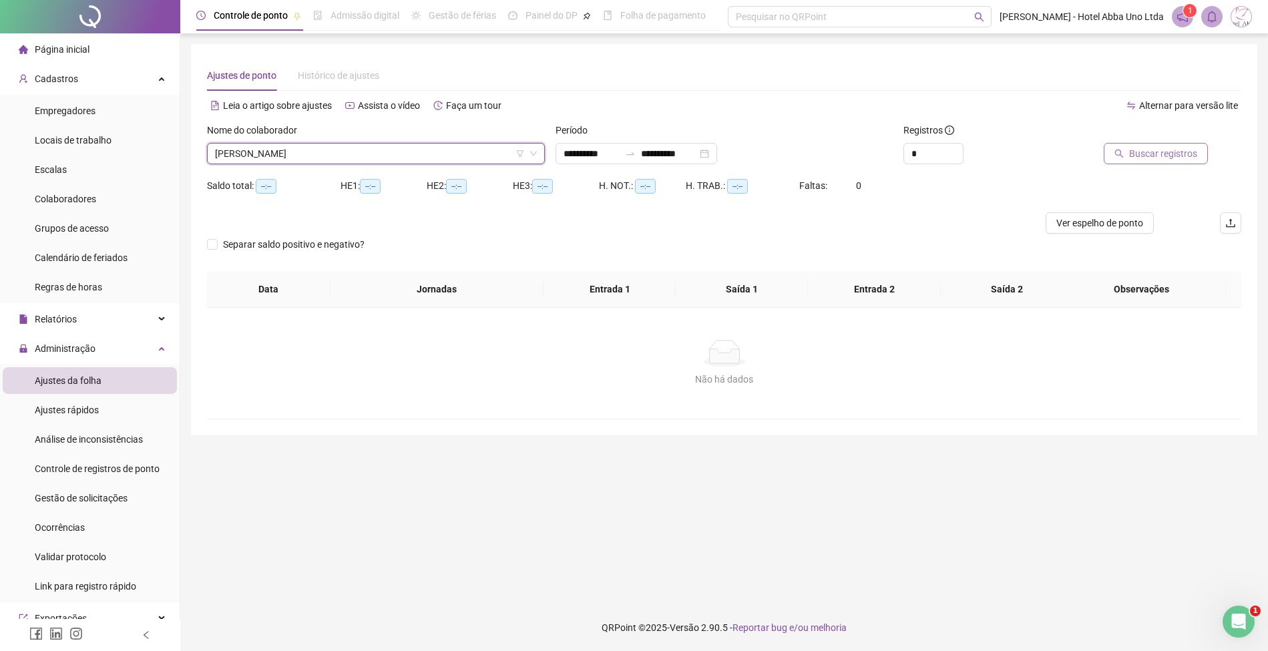
click at [1152, 144] on button "Buscar registros" at bounding box center [1156, 153] width 104 height 21
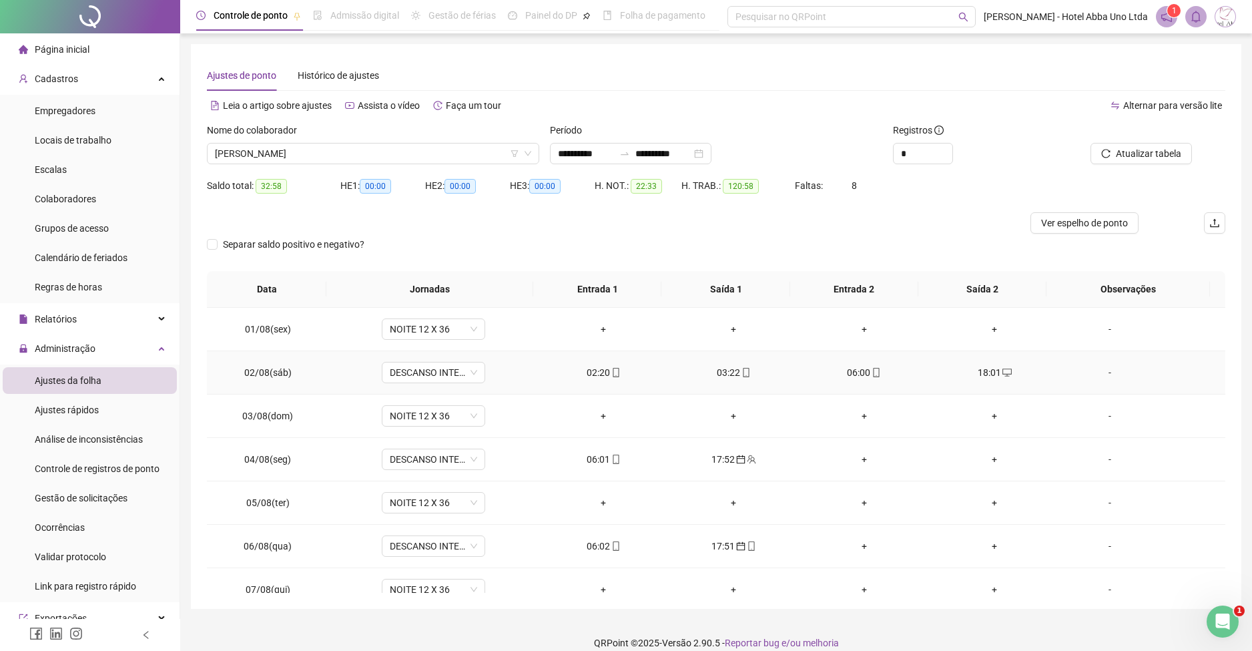
click at [590, 373] on div "02:20" at bounding box center [603, 372] width 109 height 15
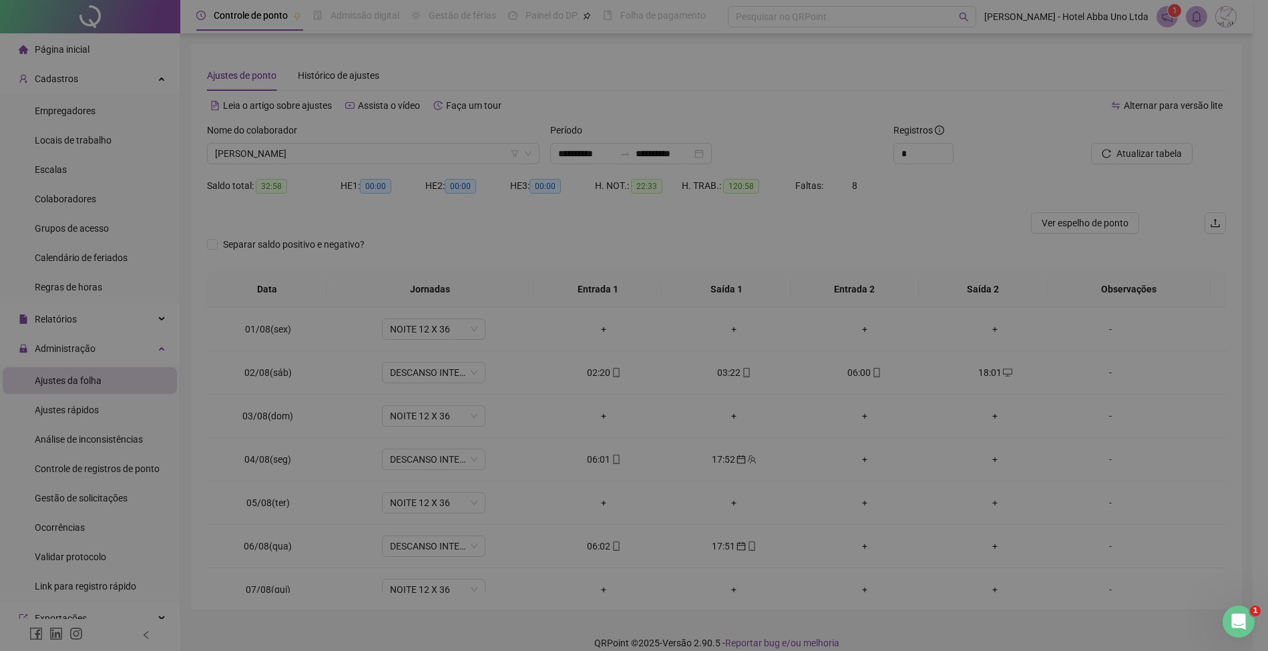
type input "**********"
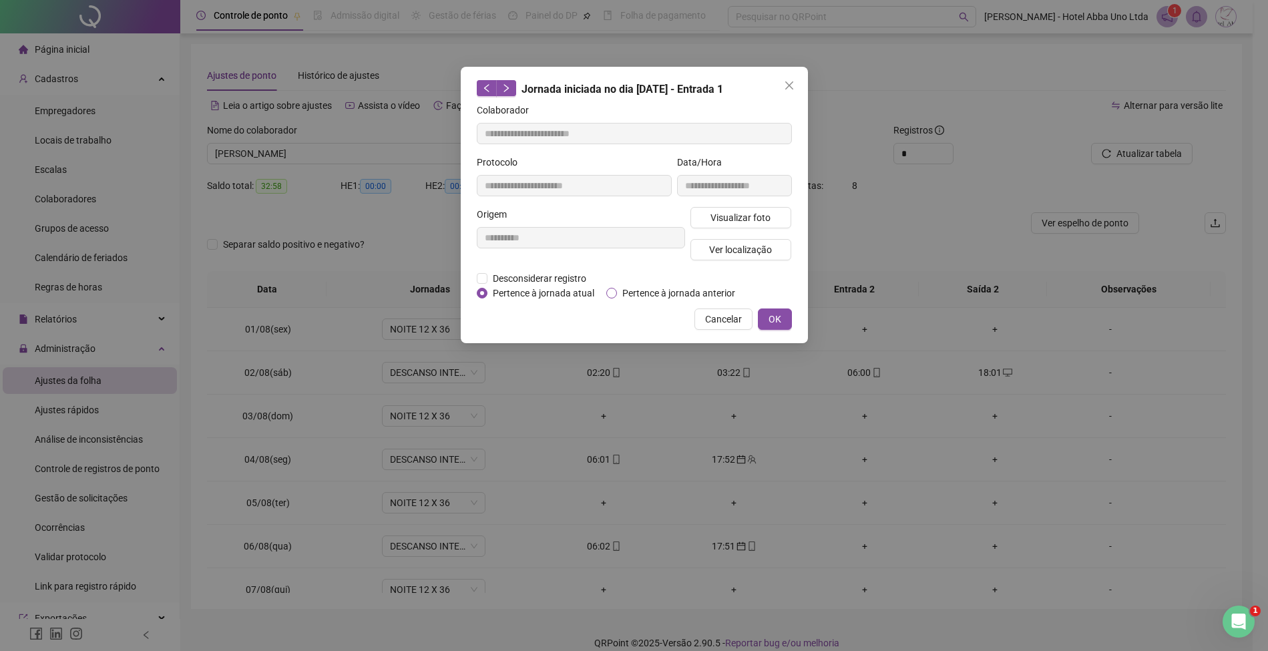
click at [642, 290] on span "Pertence à jornada anterior" at bounding box center [679, 293] width 124 height 15
click at [769, 315] on span "OK" at bounding box center [774, 319] width 13 height 15
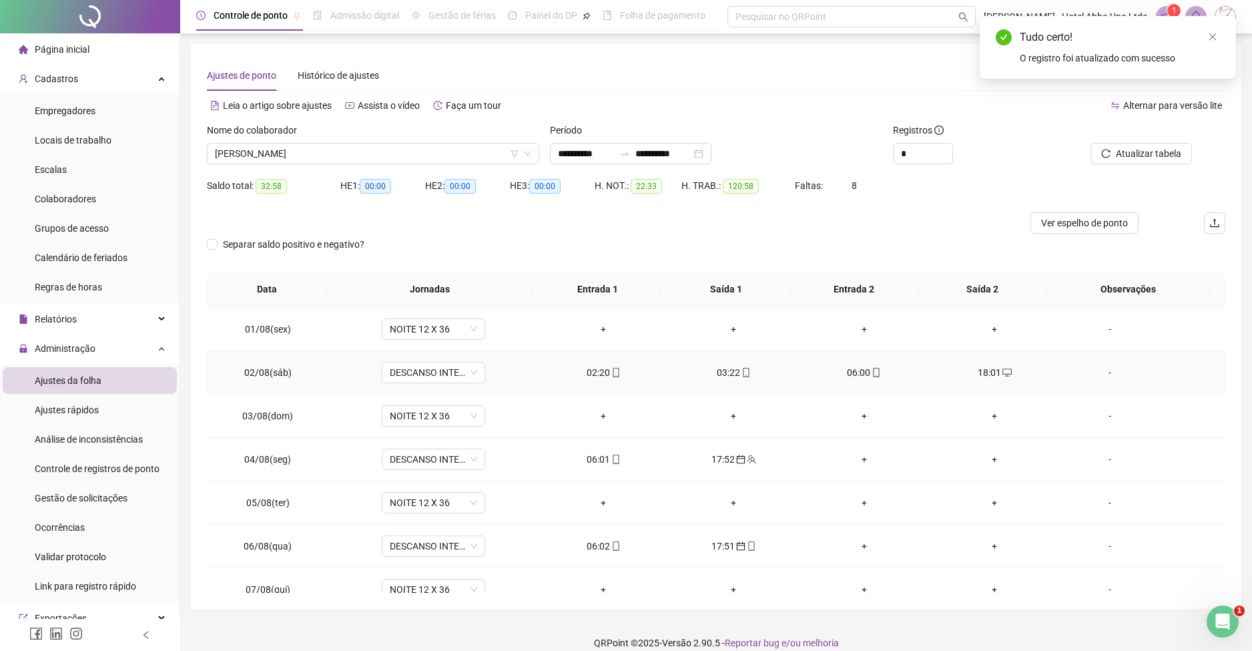
click at [719, 372] on div "03:22" at bounding box center [734, 372] width 109 height 15
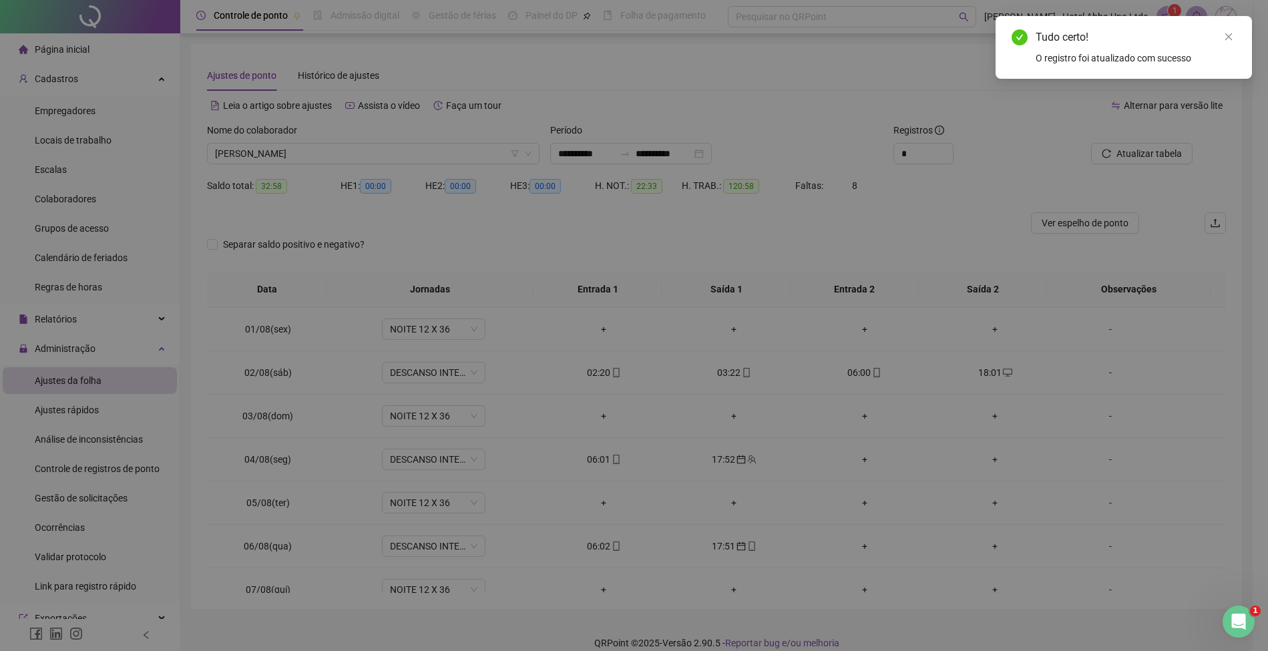
type input "**********"
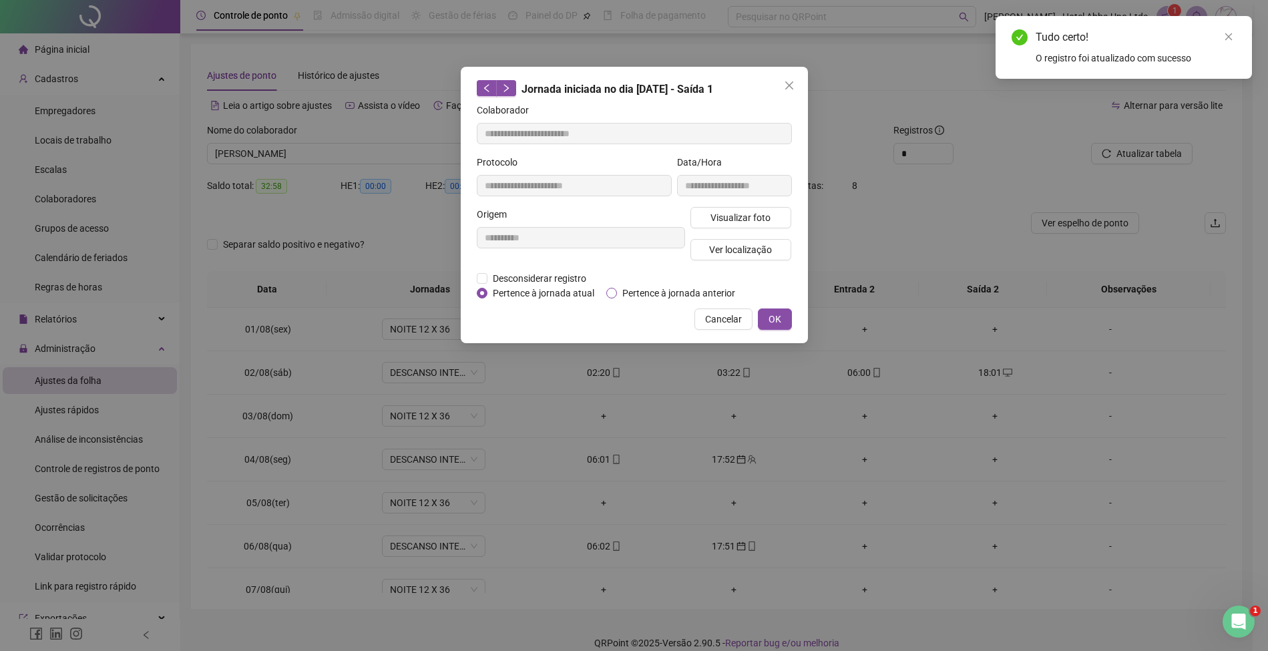
click at [677, 290] on span "Pertence à jornada anterior" at bounding box center [679, 293] width 124 height 15
click at [784, 309] on button "OK" at bounding box center [775, 318] width 34 height 21
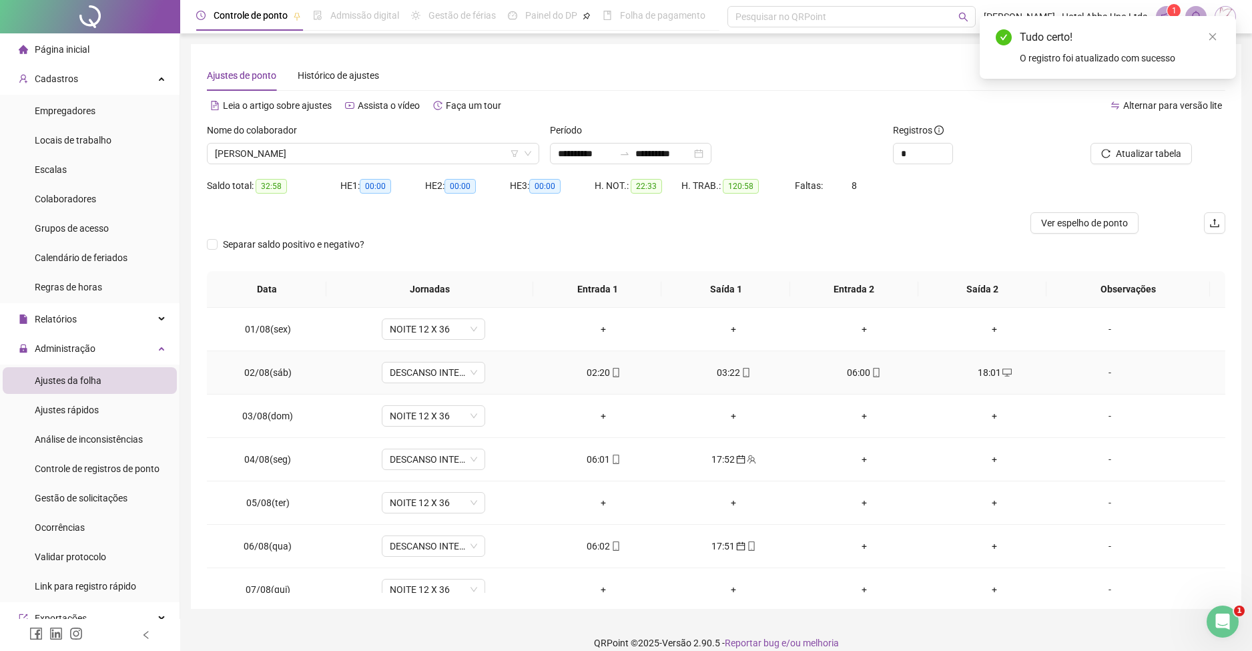
click at [851, 371] on div "06:00" at bounding box center [864, 372] width 109 height 15
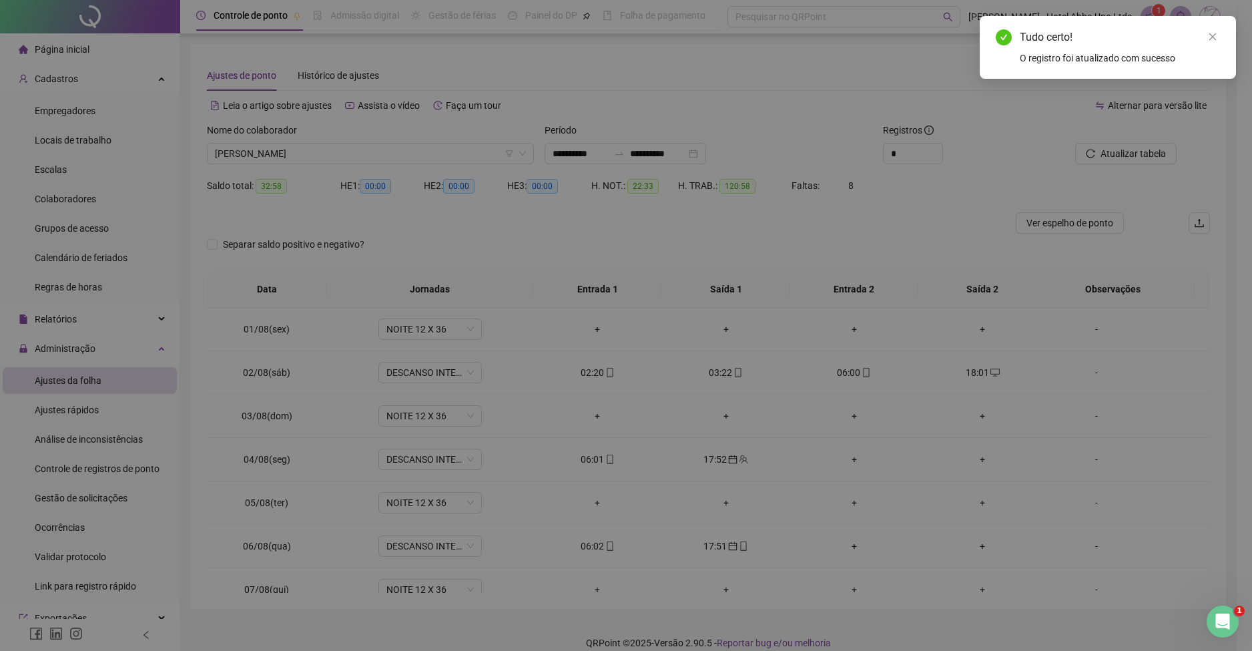
type input "**********"
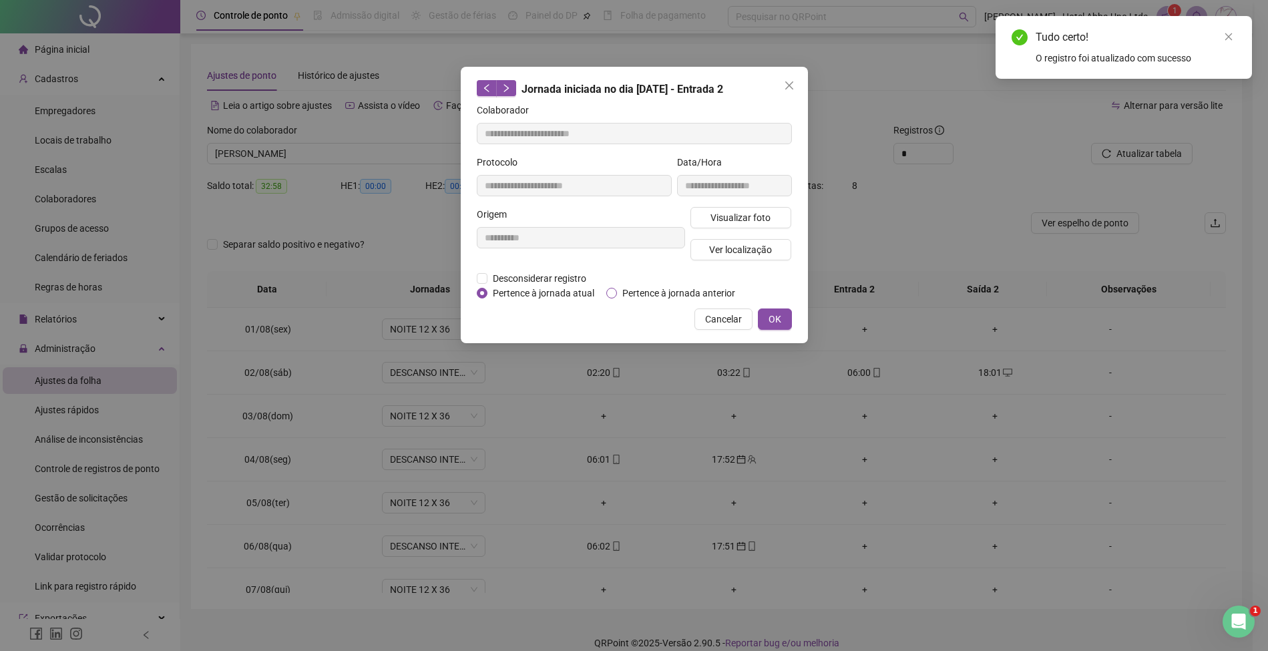
click at [677, 293] on span "Pertence à jornada anterior" at bounding box center [679, 293] width 124 height 15
click at [774, 312] on span "OK" at bounding box center [774, 319] width 13 height 15
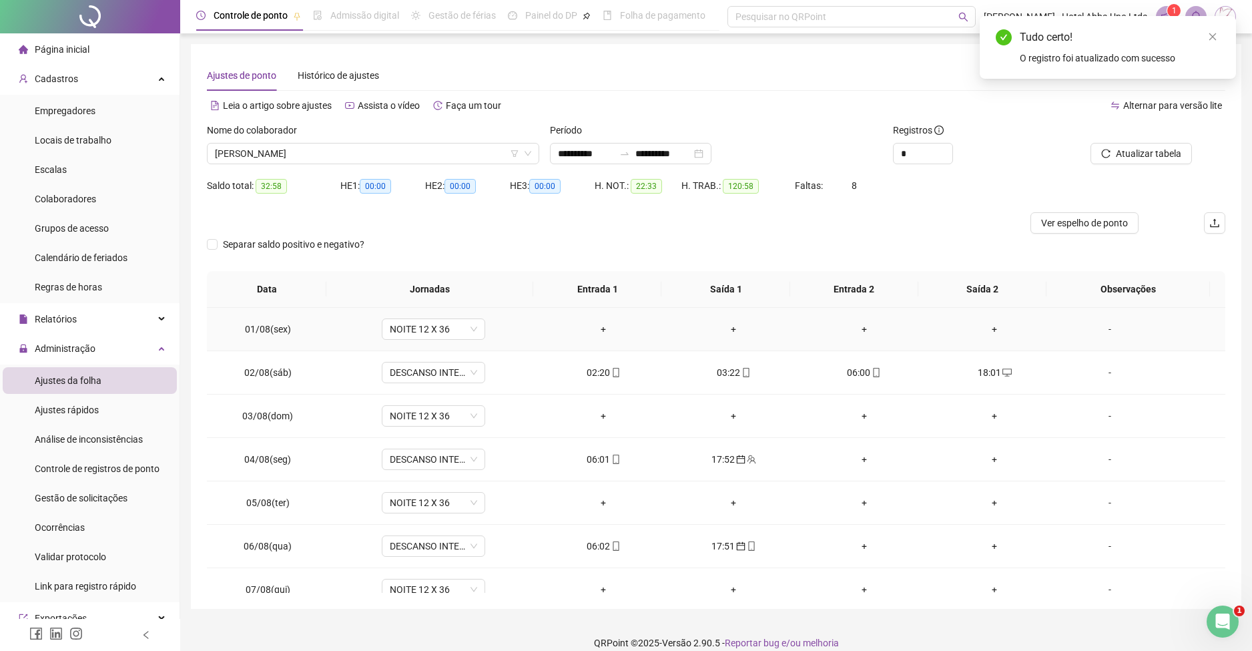
click at [599, 322] on div "+" at bounding box center [603, 329] width 109 height 15
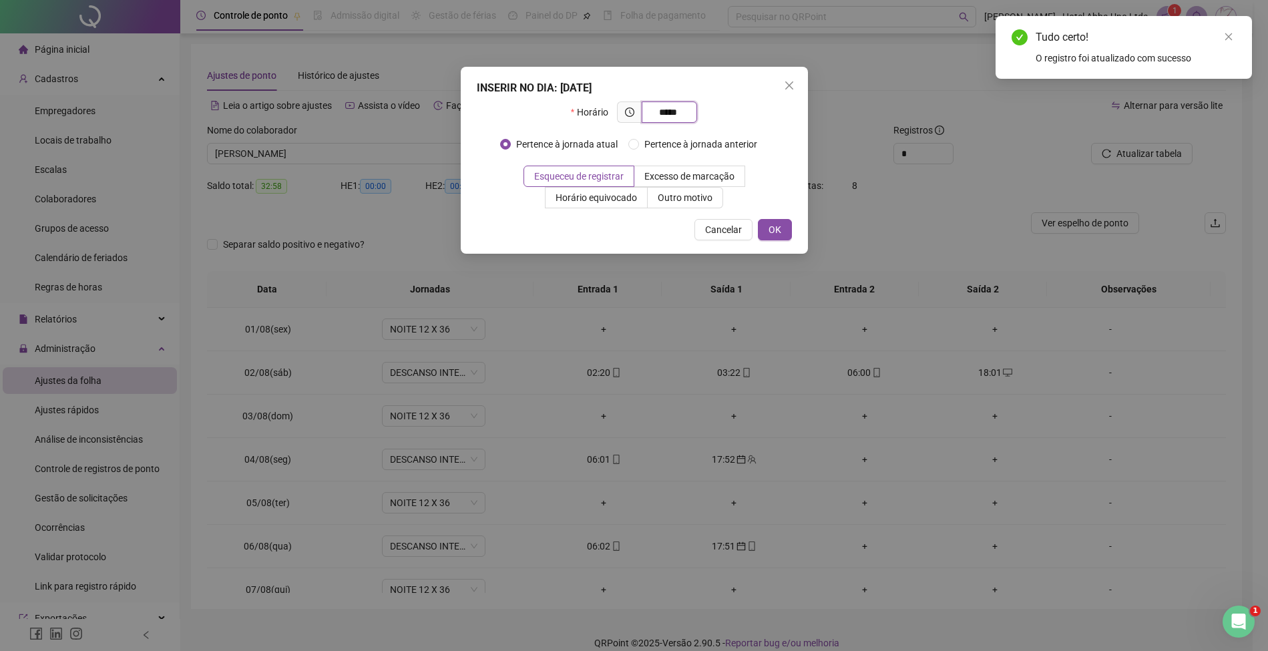
type input "*****"
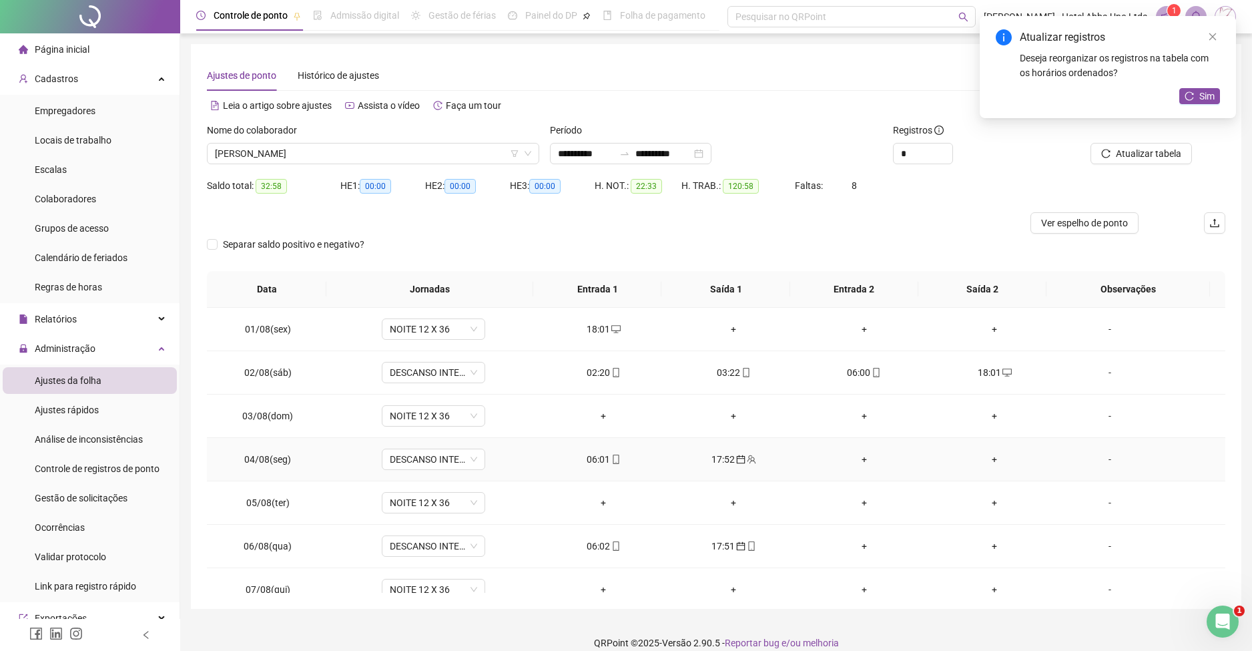
click at [595, 458] on div "06:01" at bounding box center [603, 459] width 109 height 15
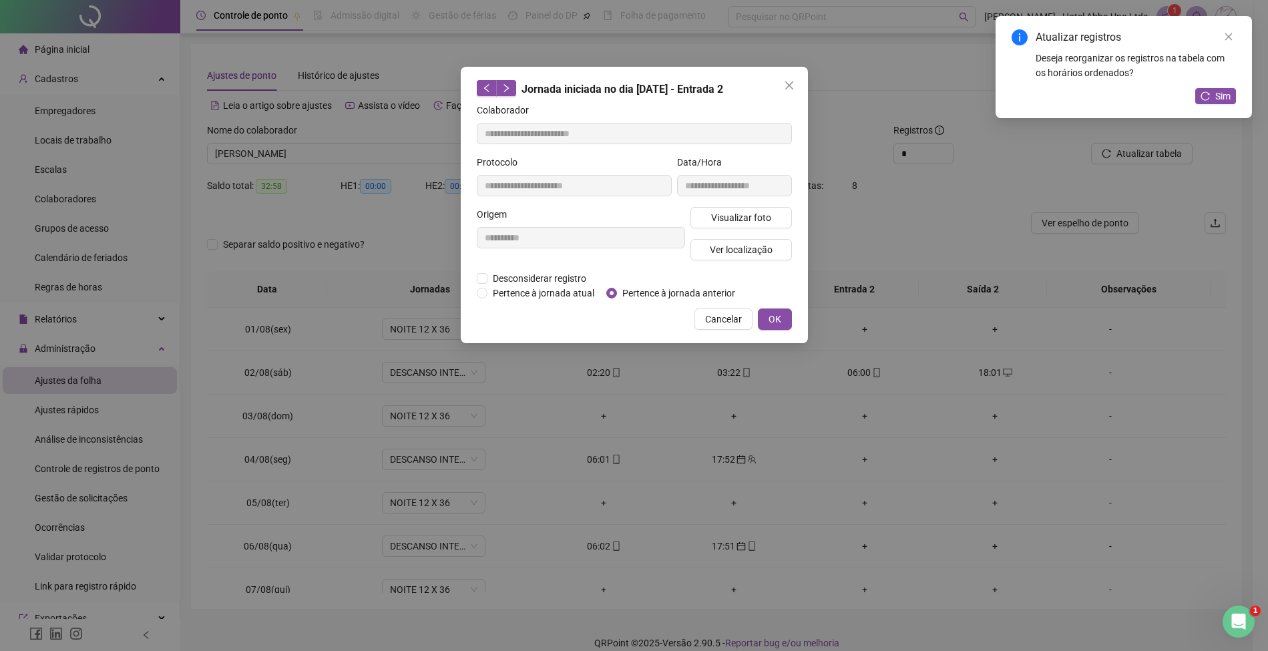
type input "**********"
click at [652, 292] on span "Pertence à jornada anterior" at bounding box center [679, 293] width 124 height 15
click at [774, 318] on span "OK" at bounding box center [774, 319] width 13 height 15
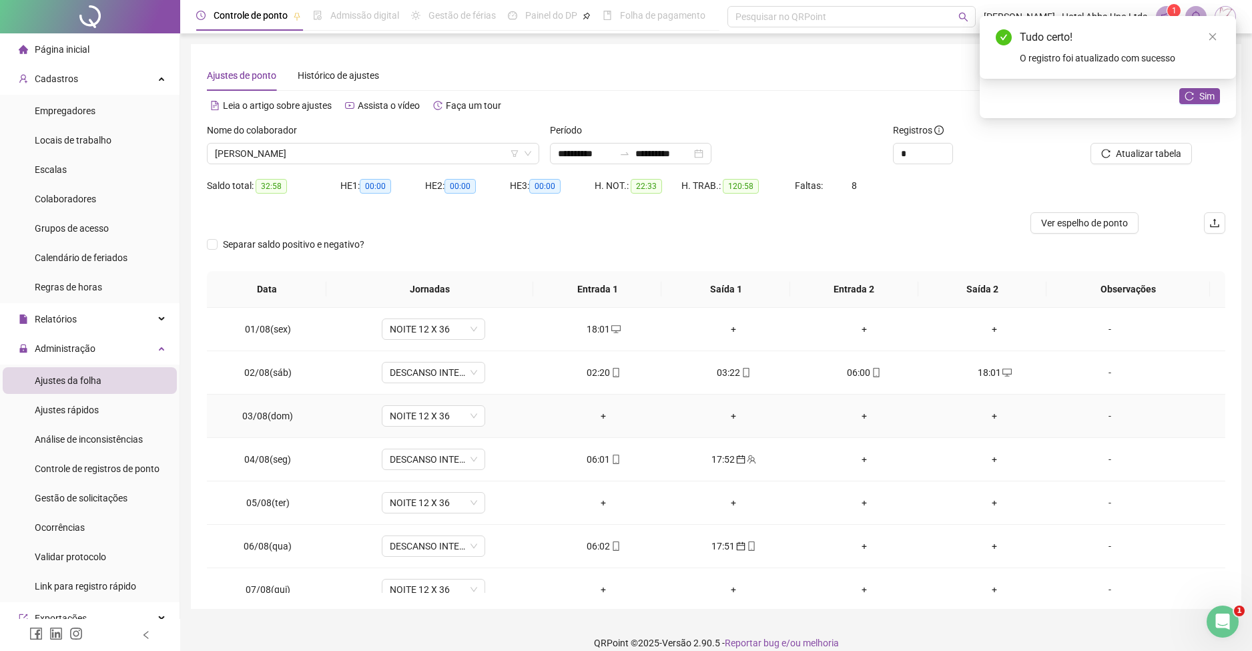
click at [598, 409] on div "+" at bounding box center [603, 416] width 109 height 15
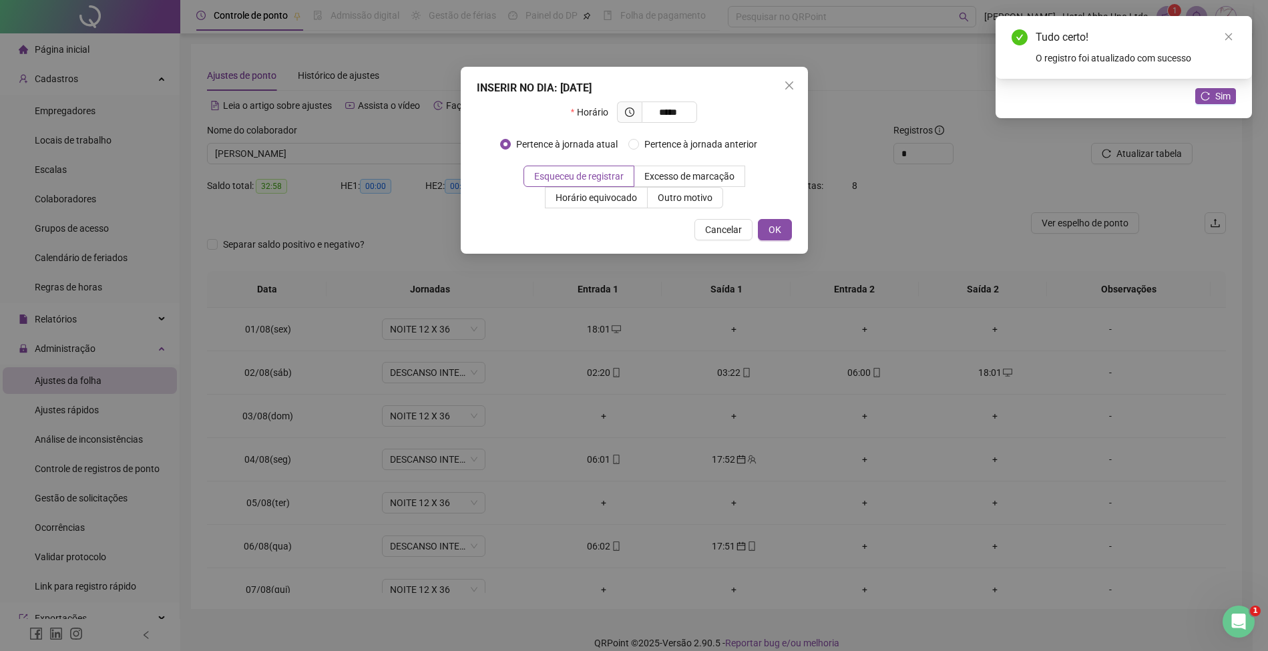
type input "*****"
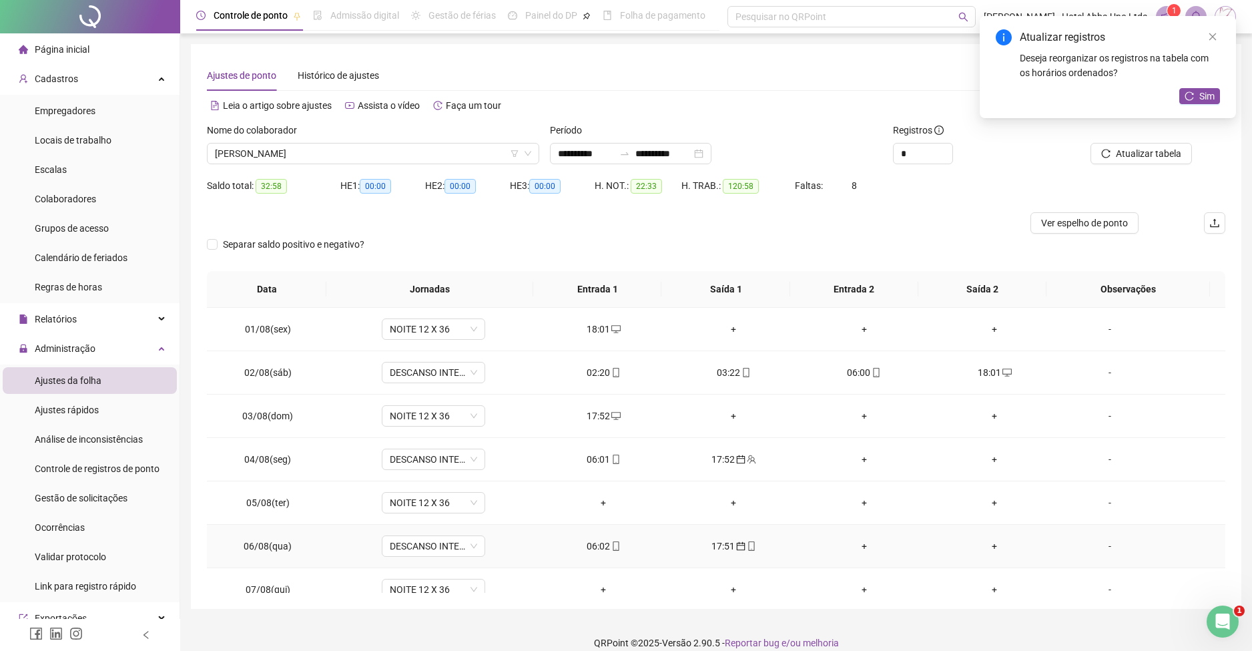
click at [598, 539] on div "06:02" at bounding box center [603, 546] width 109 height 15
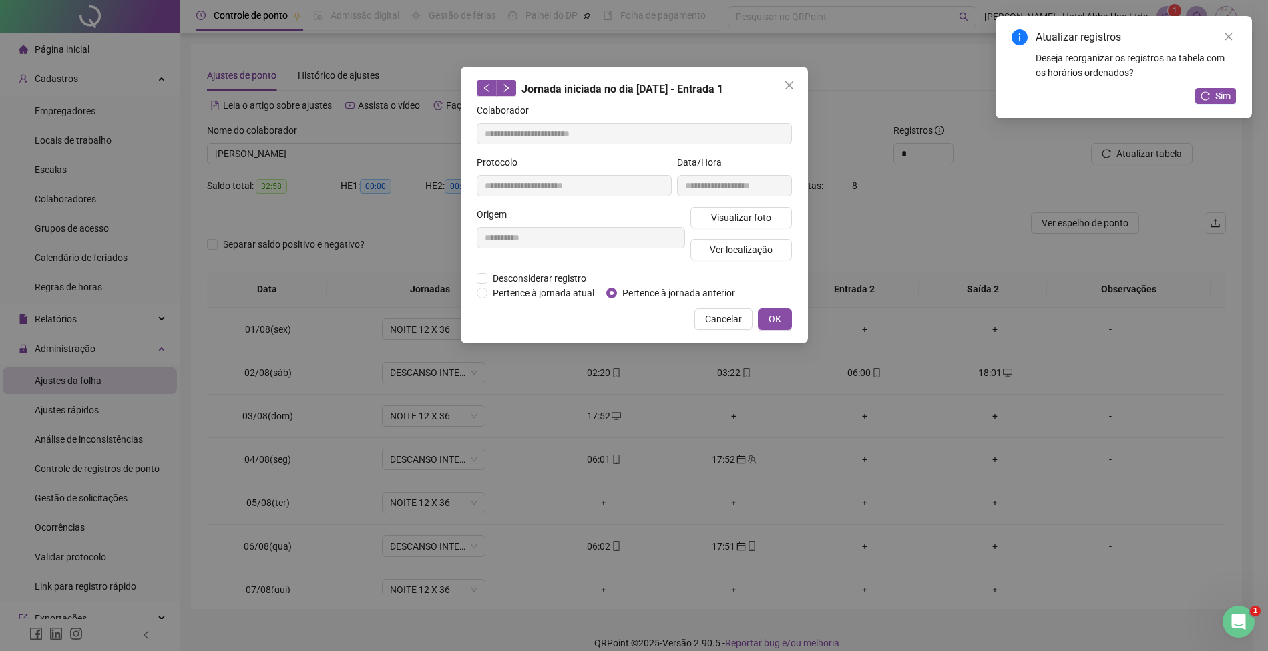
type input "**********"
click at [648, 290] on span "Pertence à jornada anterior" at bounding box center [679, 293] width 124 height 15
click at [774, 314] on span "OK" at bounding box center [774, 319] width 13 height 15
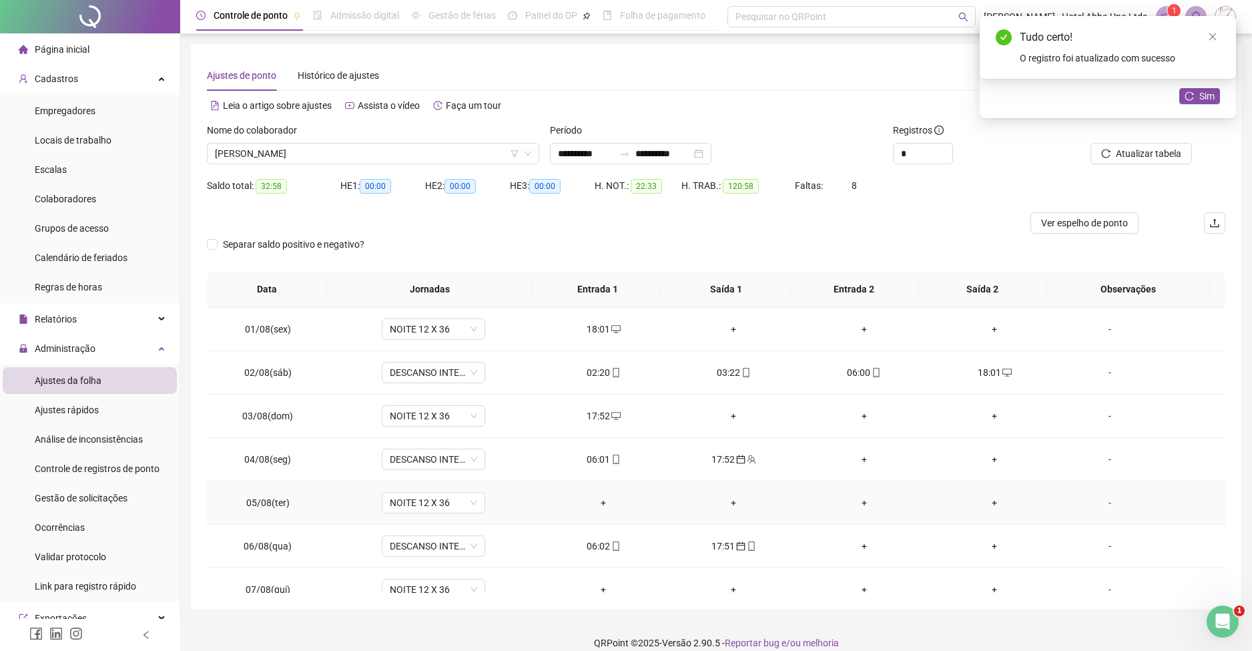
click at [595, 499] on div "+" at bounding box center [603, 502] width 109 height 15
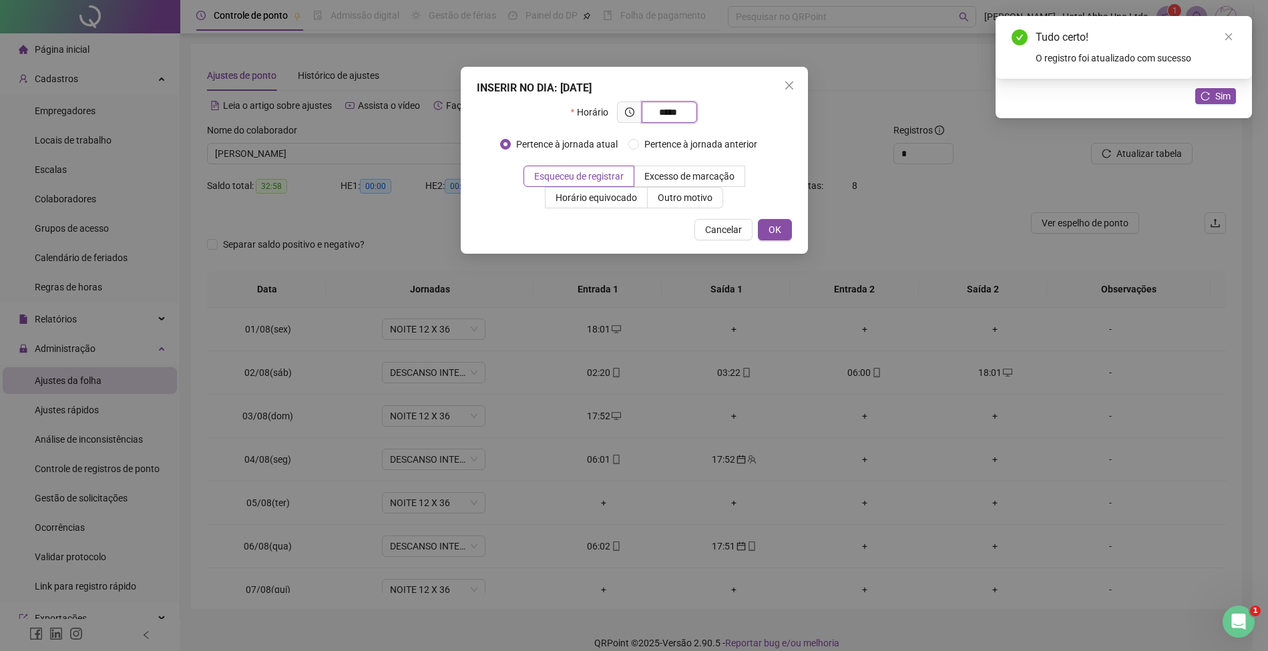
type input "*****"
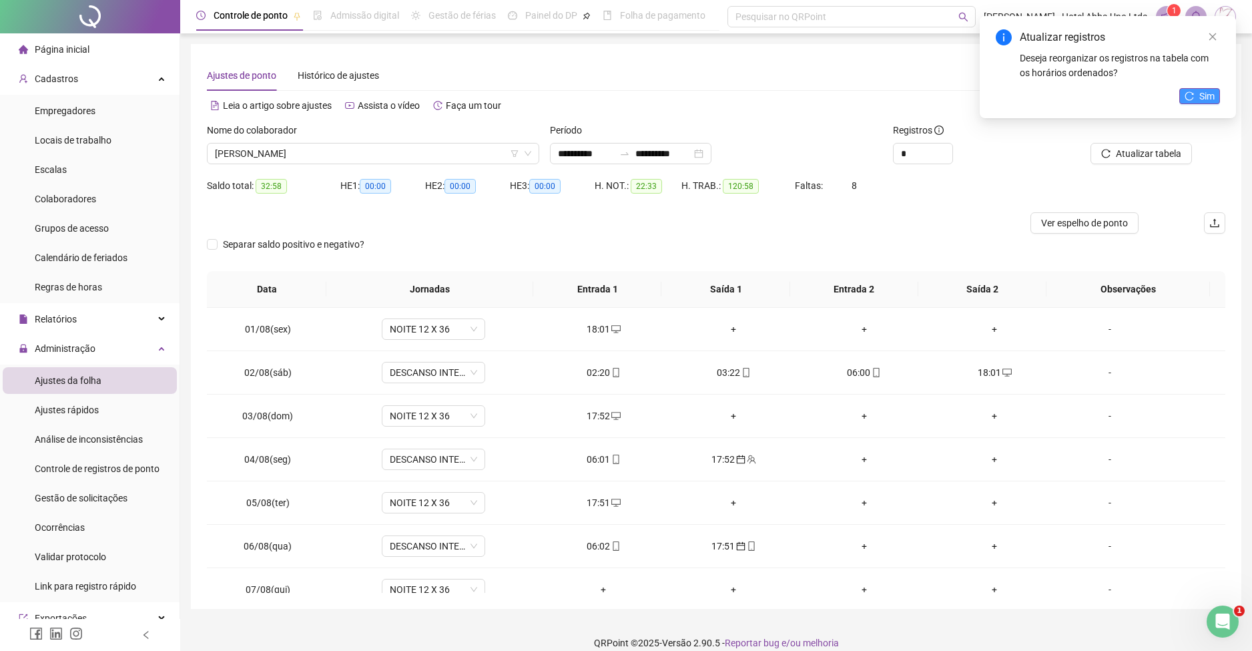
click at [1201, 94] on span "Sim" at bounding box center [1207, 96] width 15 height 15
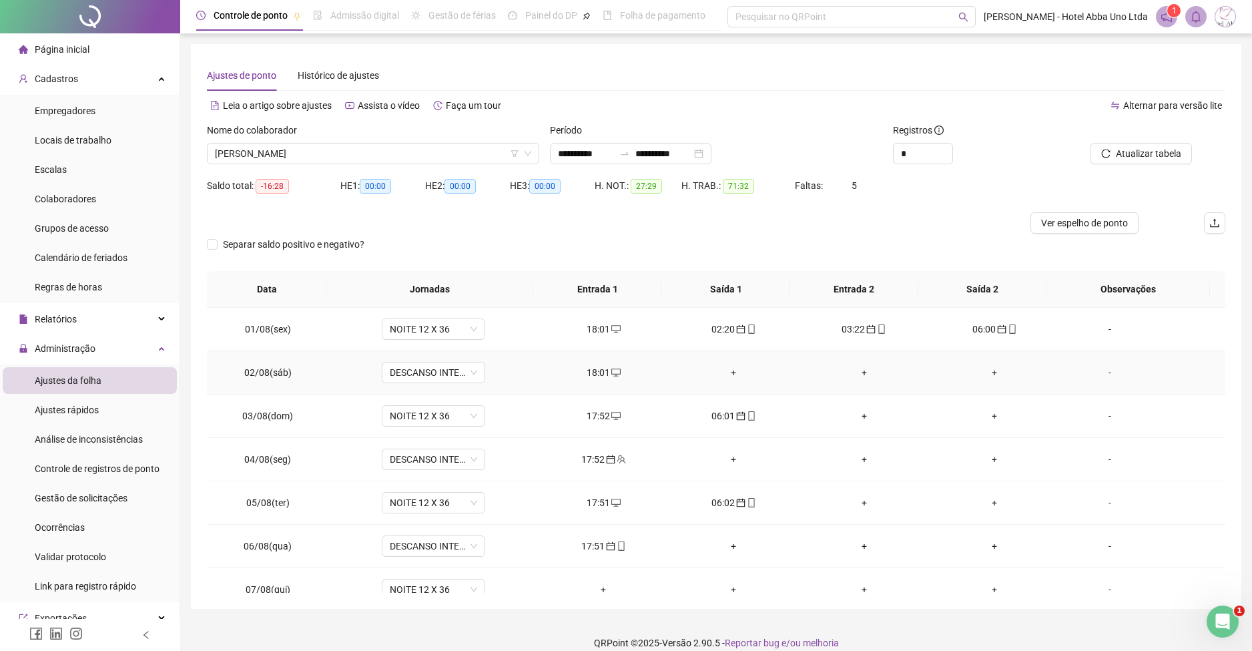
click at [600, 370] on div "18:01" at bounding box center [603, 372] width 109 height 15
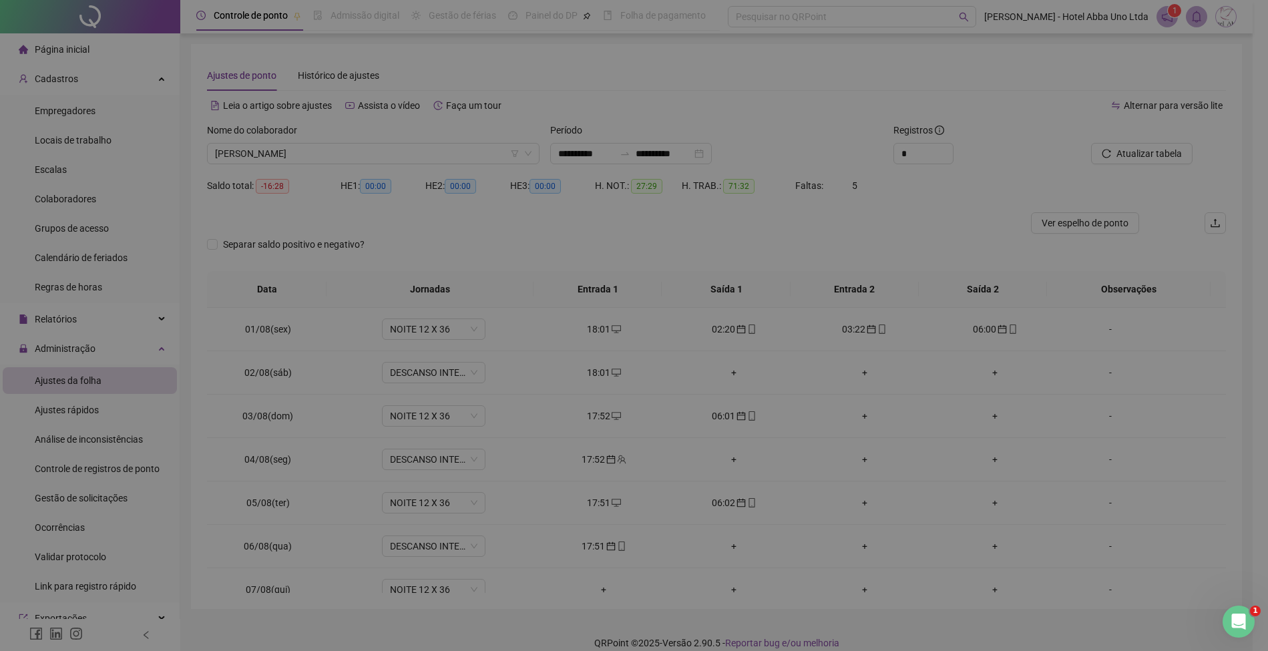
type input "**********"
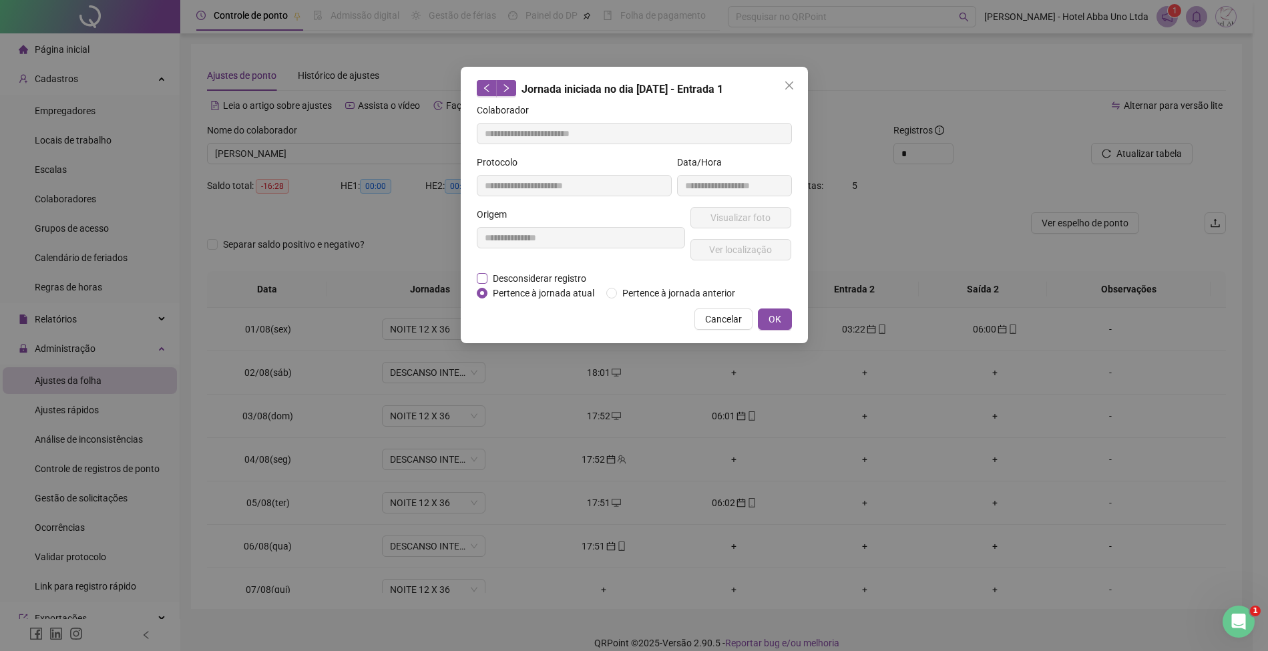
click at [559, 281] on span "Desconsiderar registro" at bounding box center [539, 278] width 104 height 15
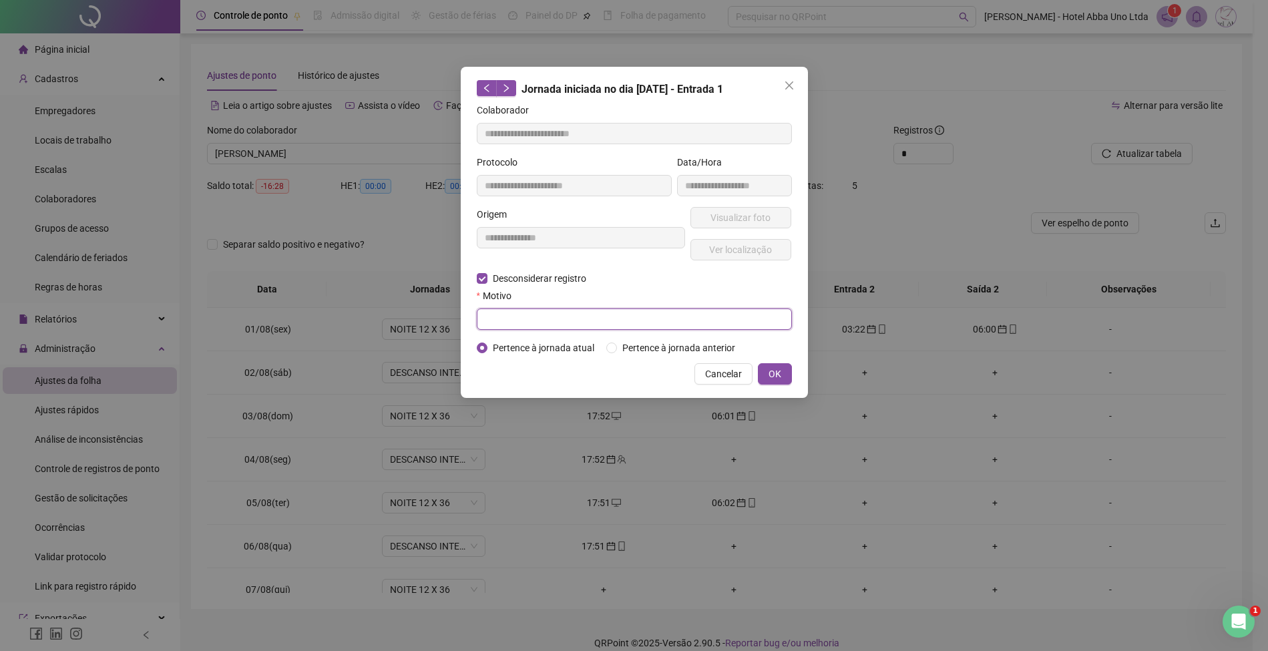
click at [548, 324] on input "text" at bounding box center [634, 318] width 315 height 21
type input "*"
click at [775, 369] on span "OK" at bounding box center [774, 374] width 13 height 15
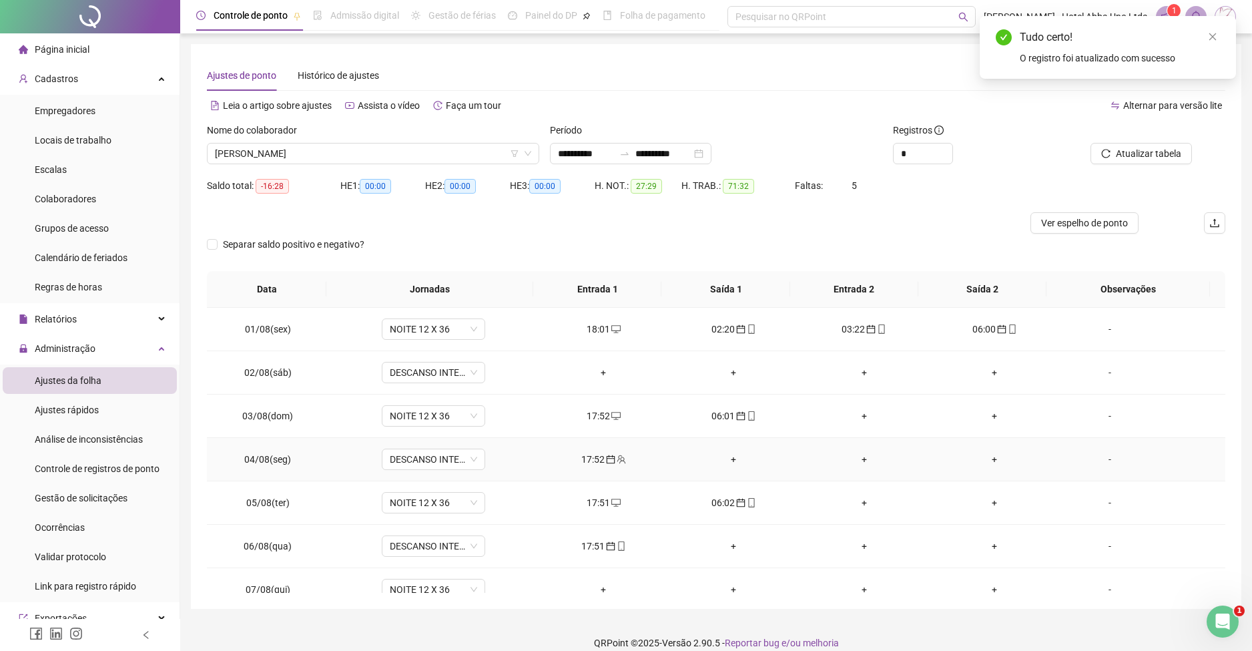
click at [587, 461] on div "17:52" at bounding box center [603, 459] width 109 height 15
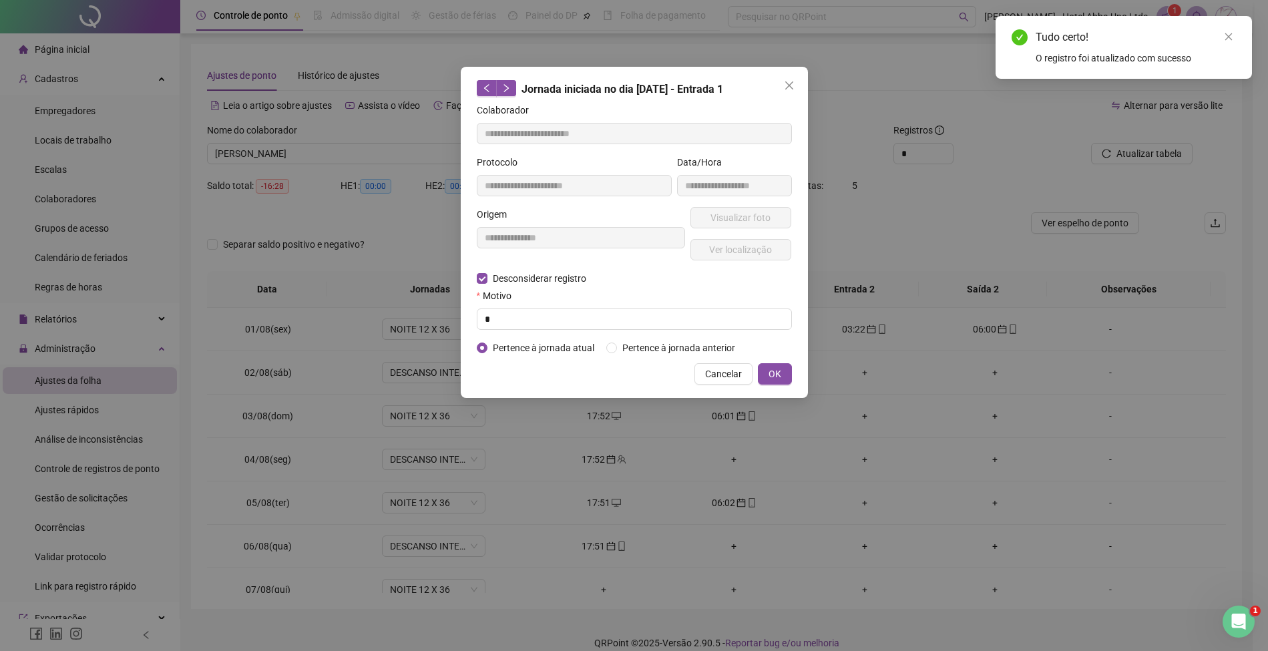
type input "**********"
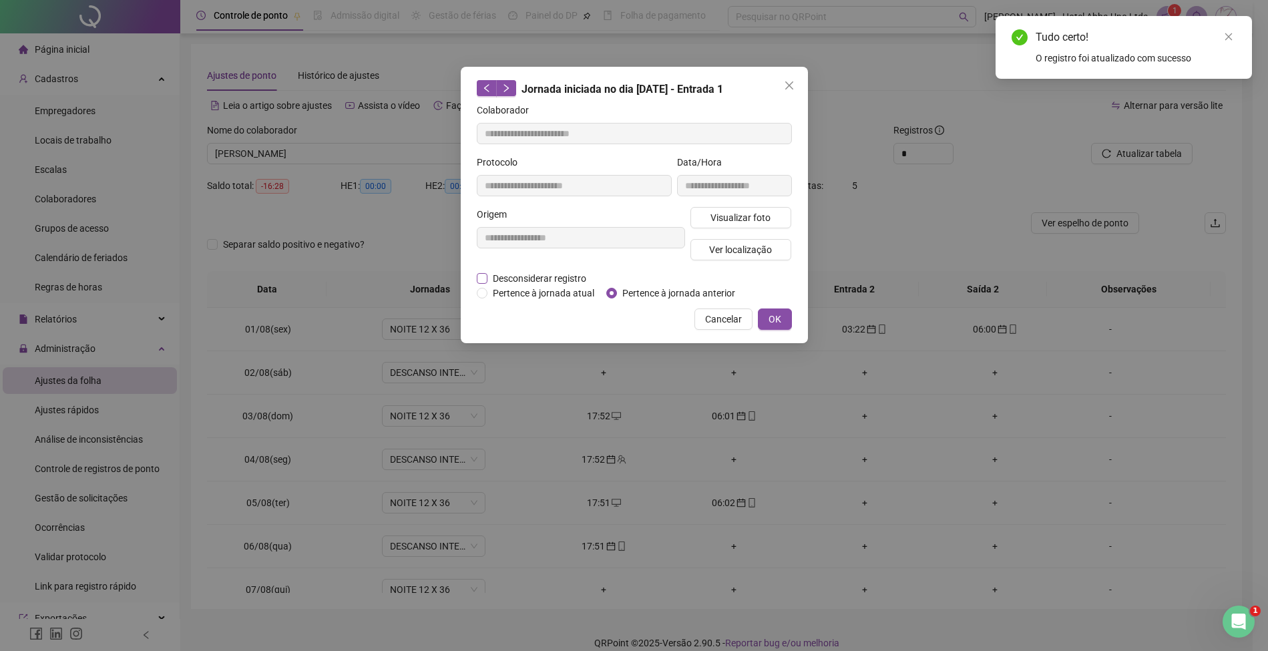
click at [569, 278] on span "Desconsiderar registro" at bounding box center [539, 278] width 104 height 15
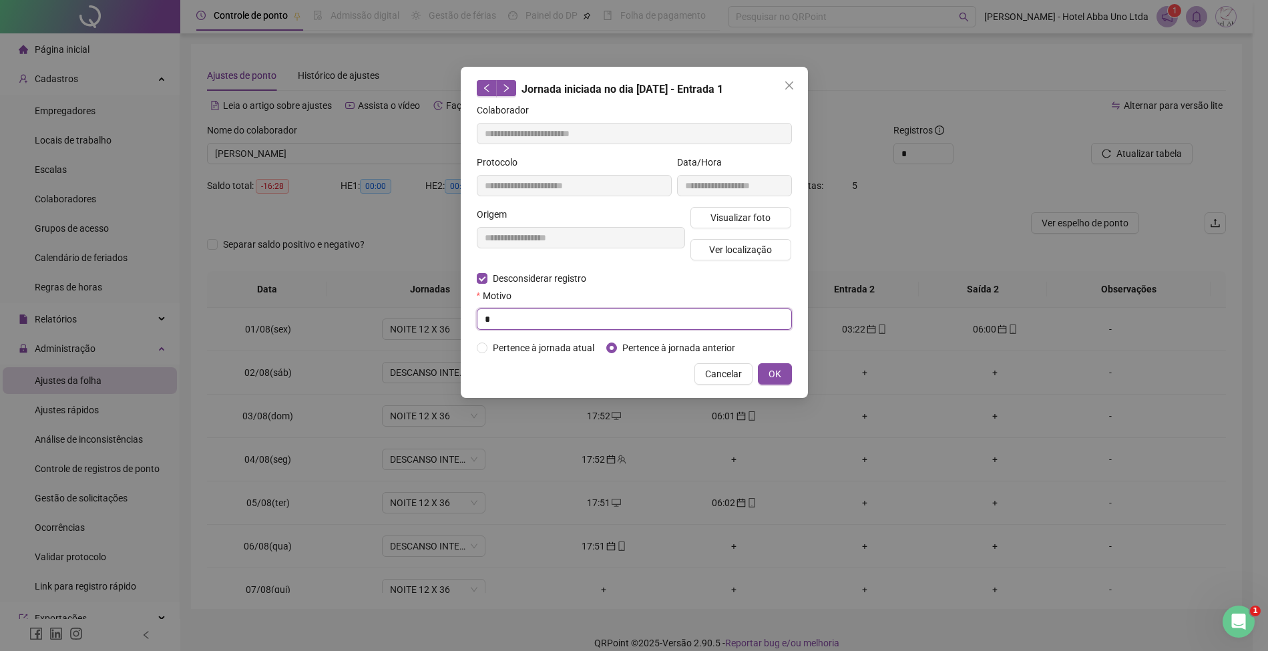
click at [557, 321] on input "*" at bounding box center [634, 318] width 315 height 21
type input "*"
click at [778, 369] on span "OK" at bounding box center [774, 374] width 13 height 15
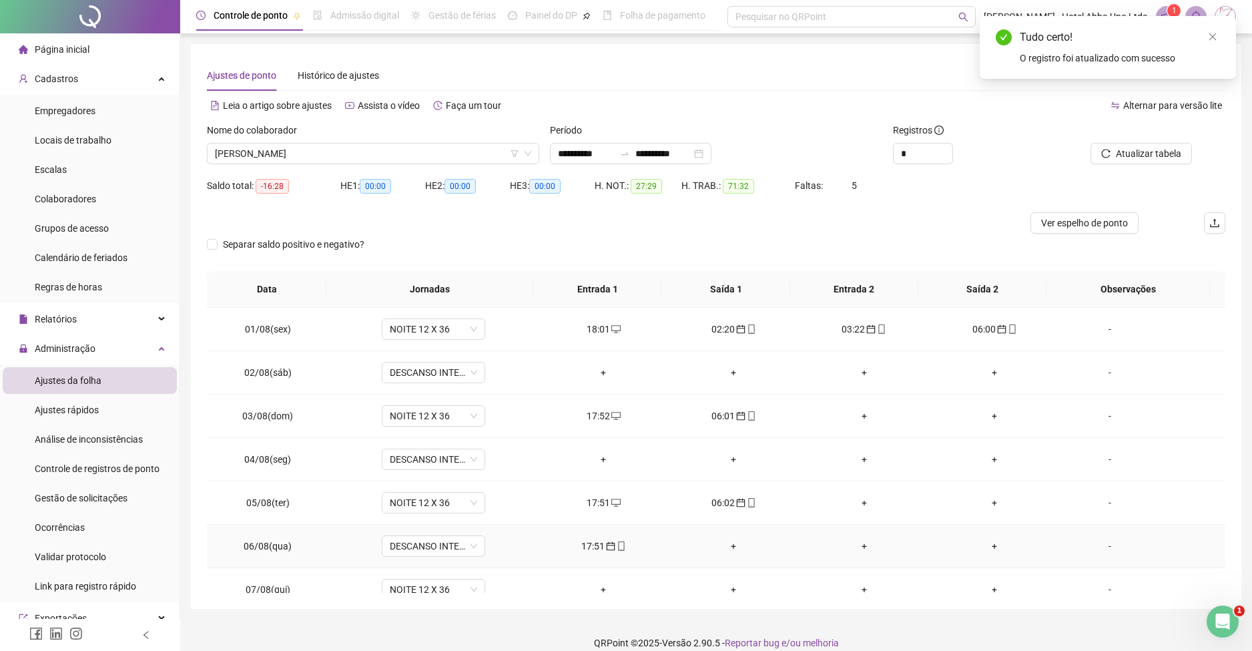
click at [583, 542] on div "17:51" at bounding box center [603, 546] width 109 height 15
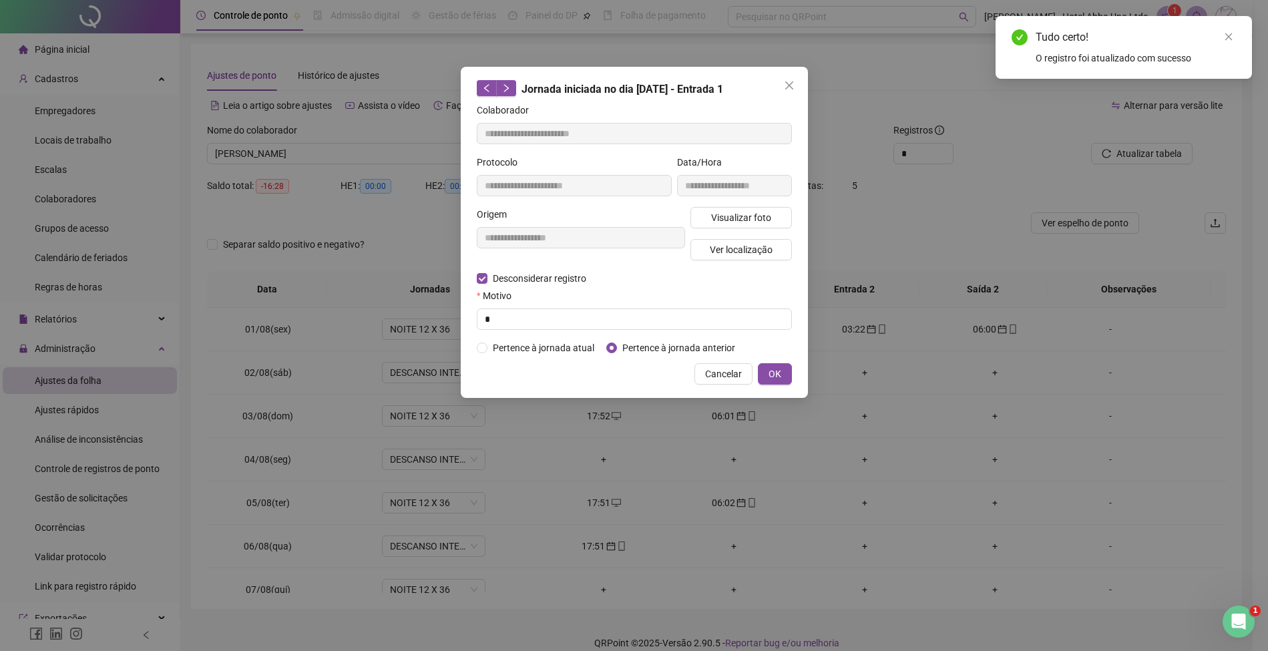
type input "**********"
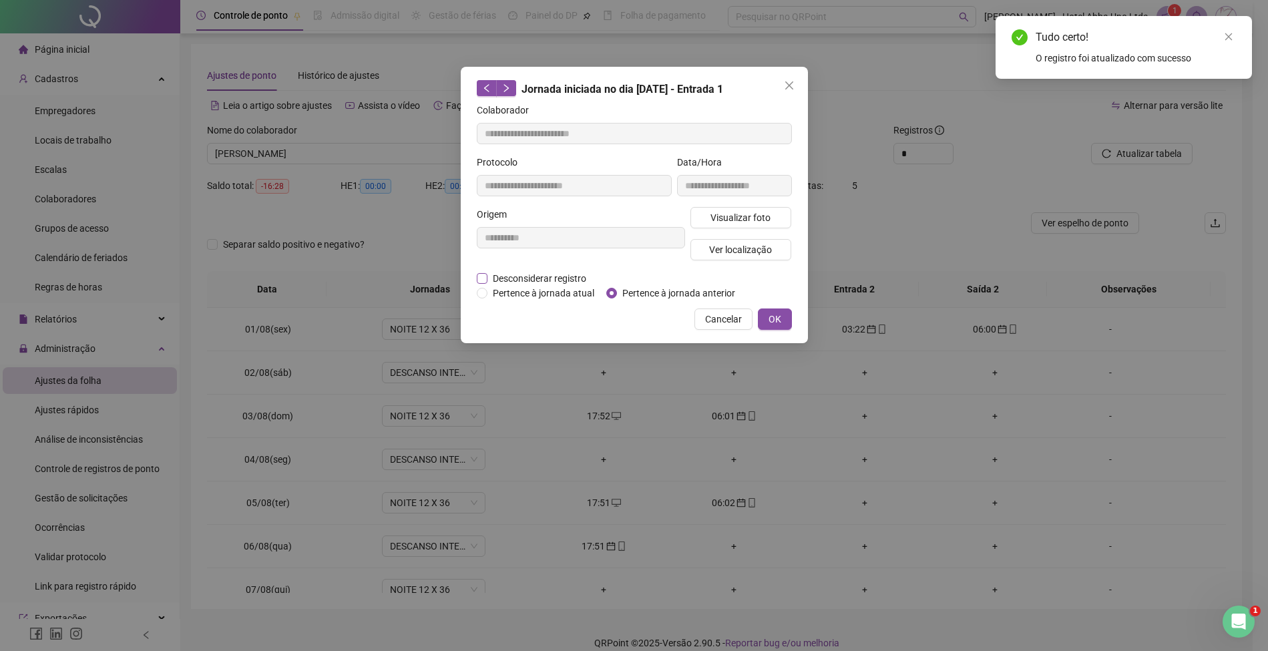
click at [564, 274] on span "Desconsiderar registro" at bounding box center [539, 278] width 104 height 15
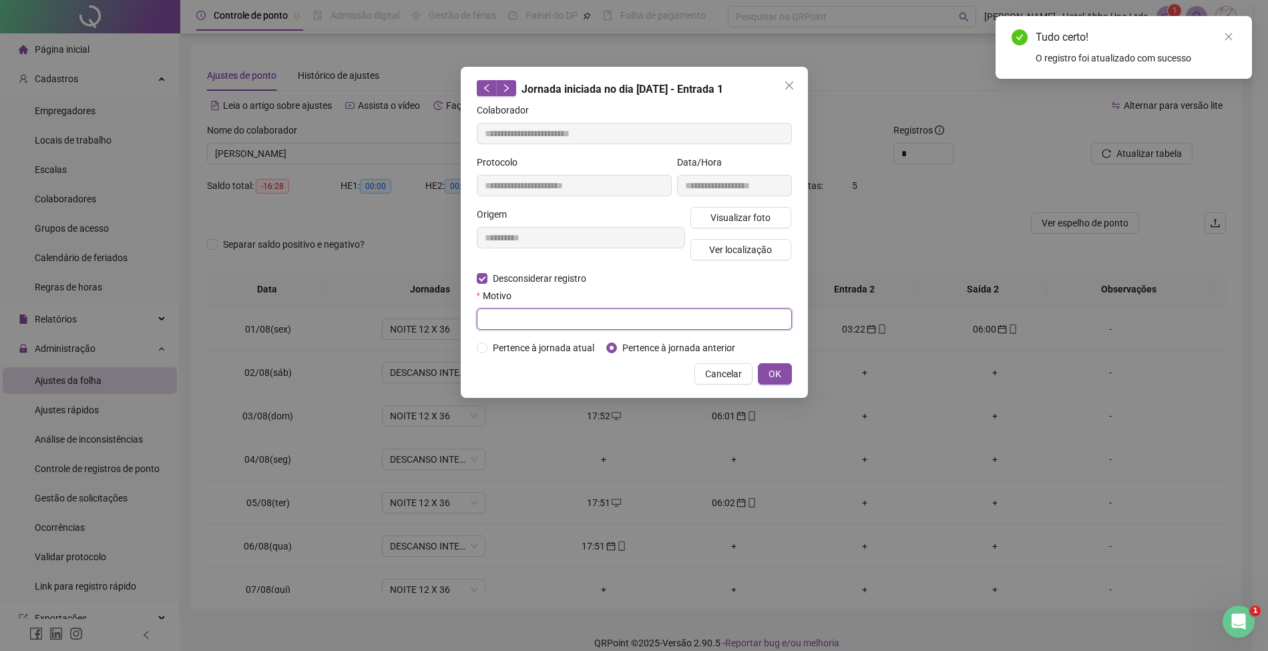
click at [565, 320] on input "text" at bounding box center [634, 318] width 315 height 21
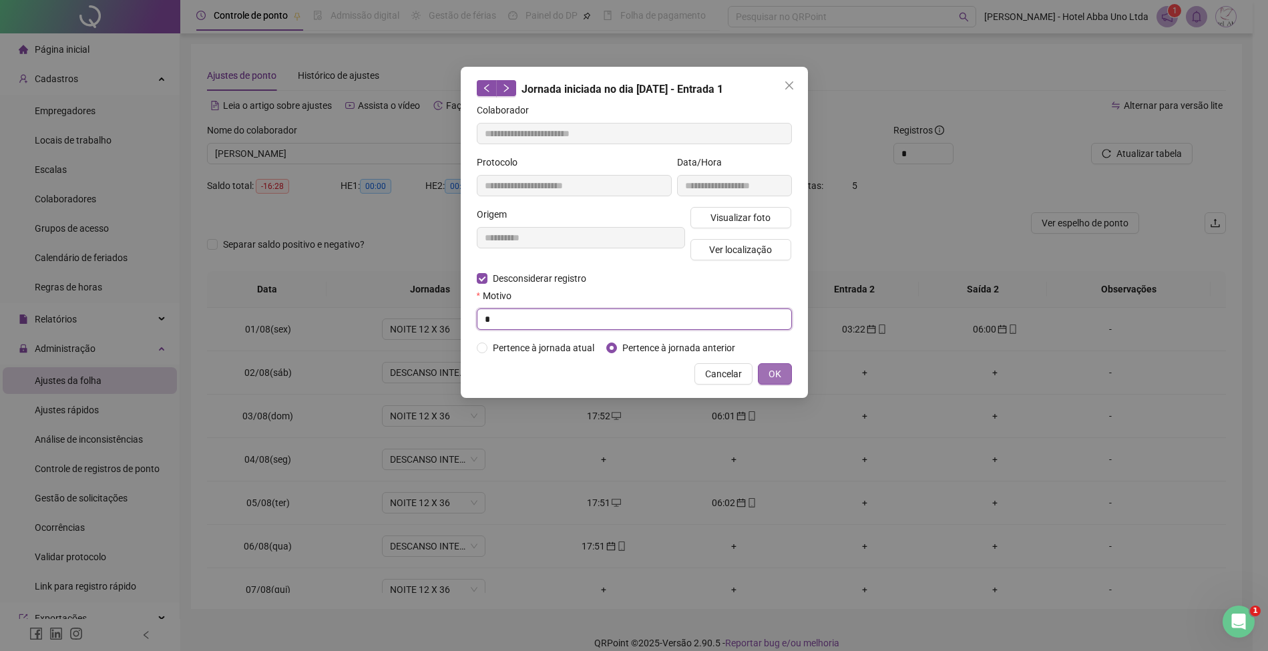
type input "*"
click at [777, 367] on span "OK" at bounding box center [774, 374] width 13 height 15
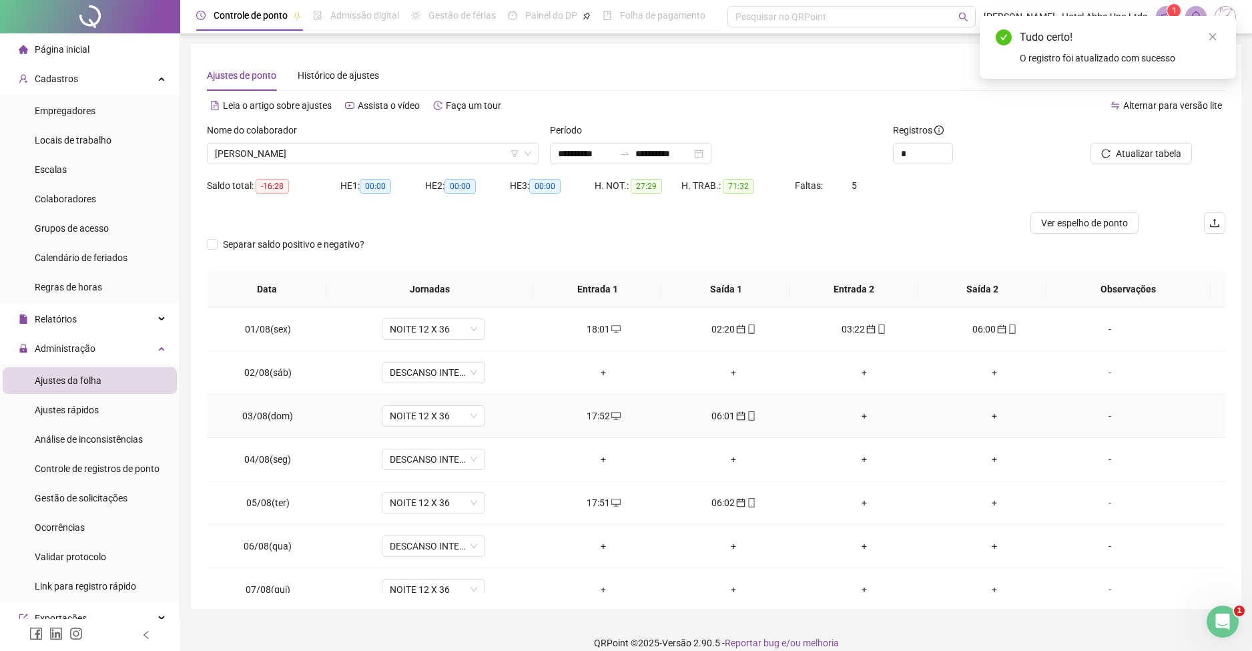
click at [851, 415] on div "+" at bounding box center [864, 416] width 109 height 15
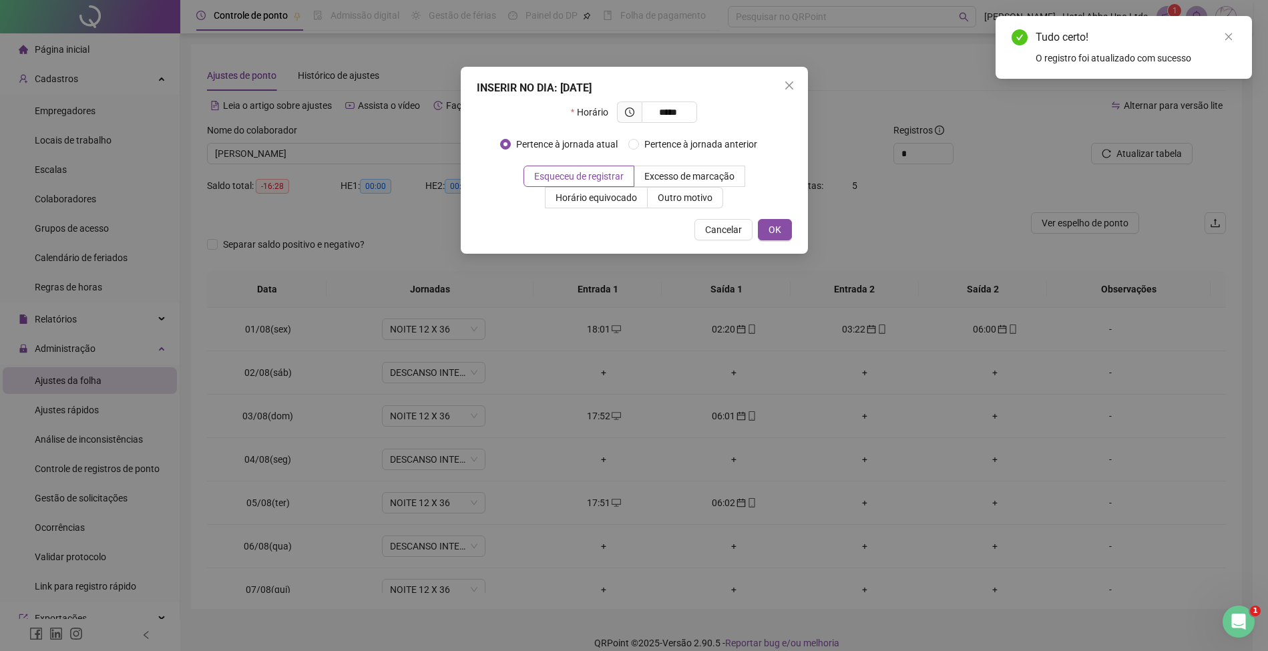
type input "*****"
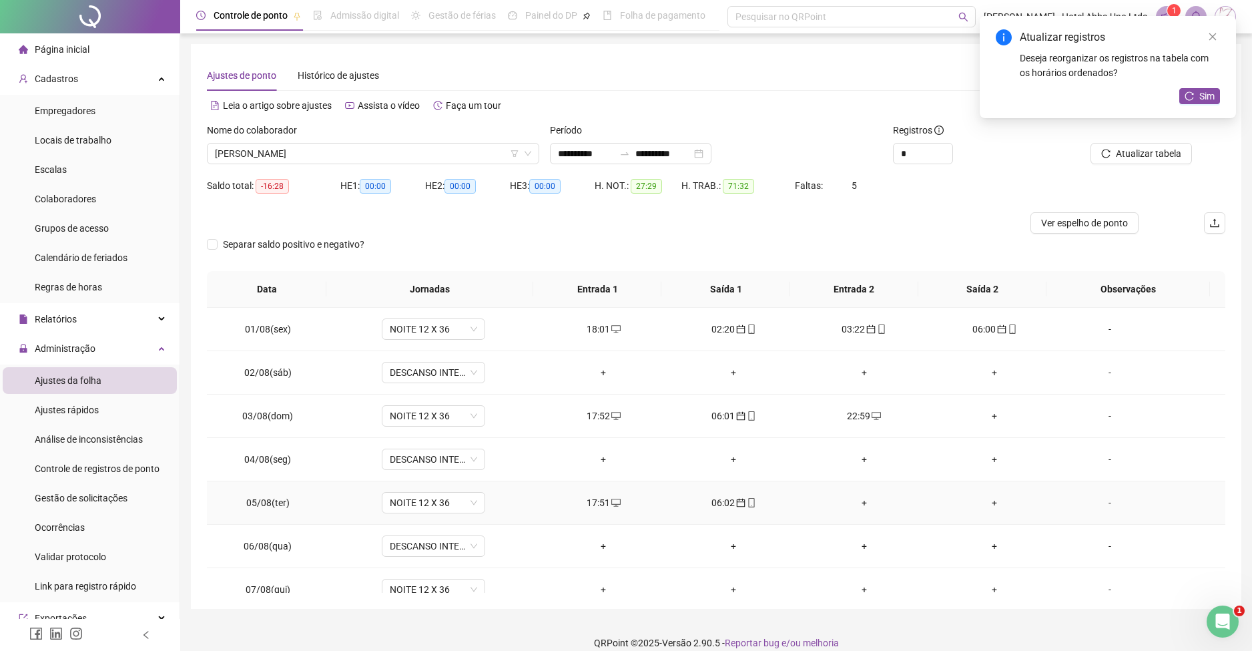
click at [854, 499] on div "+" at bounding box center [864, 502] width 109 height 15
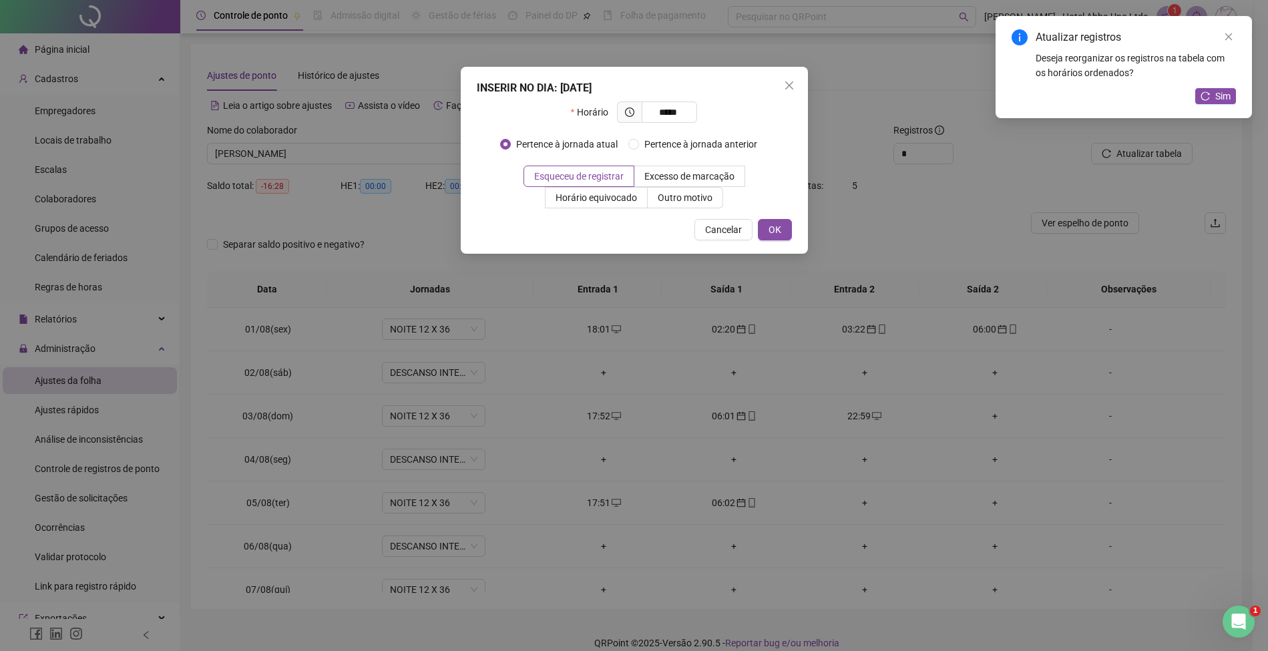
type input "*****"
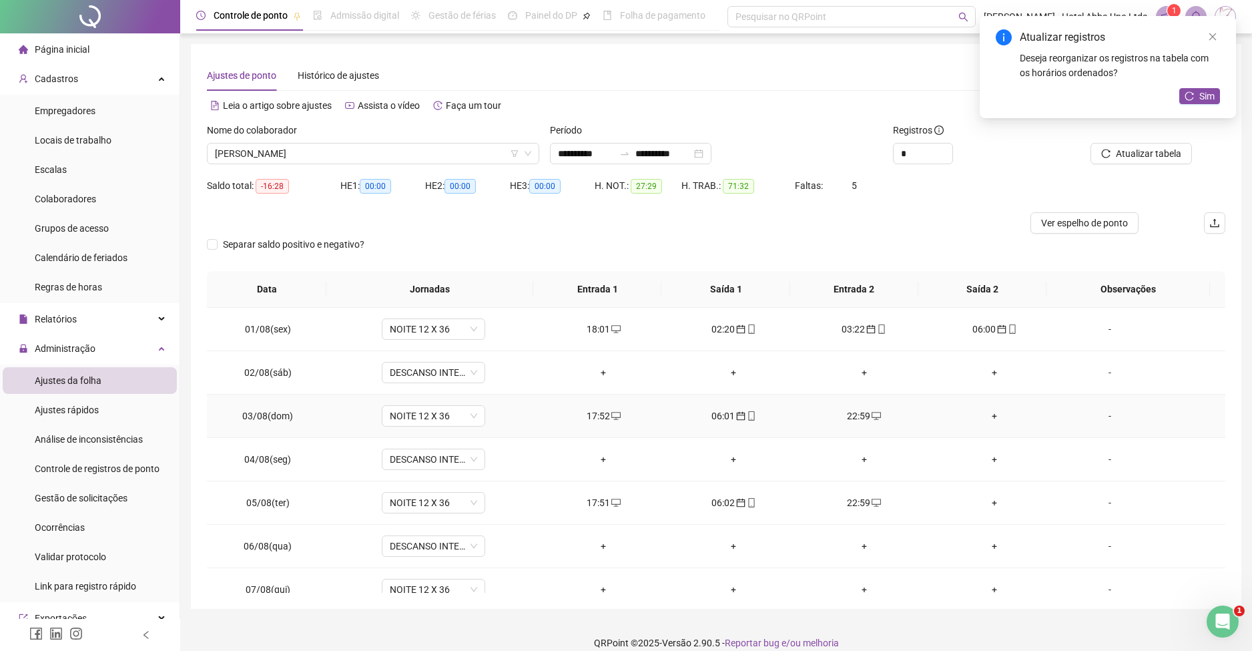
click at [984, 411] on div "+" at bounding box center [994, 416] width 109 height 15
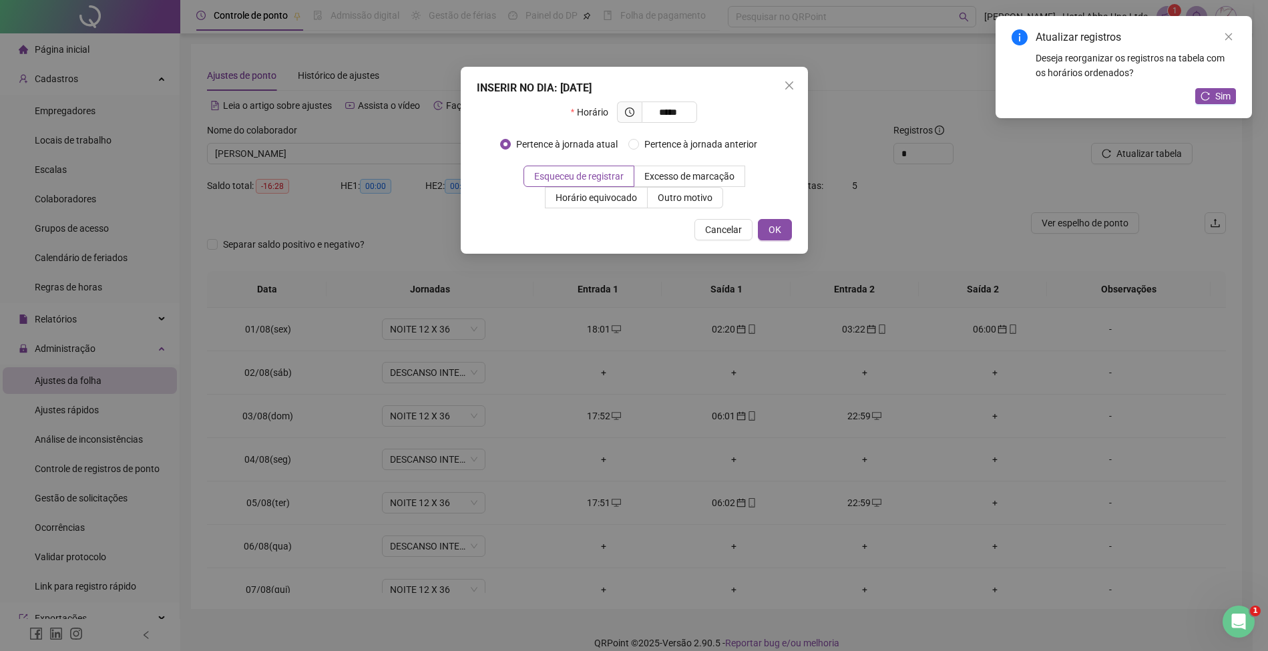
type input "*****"
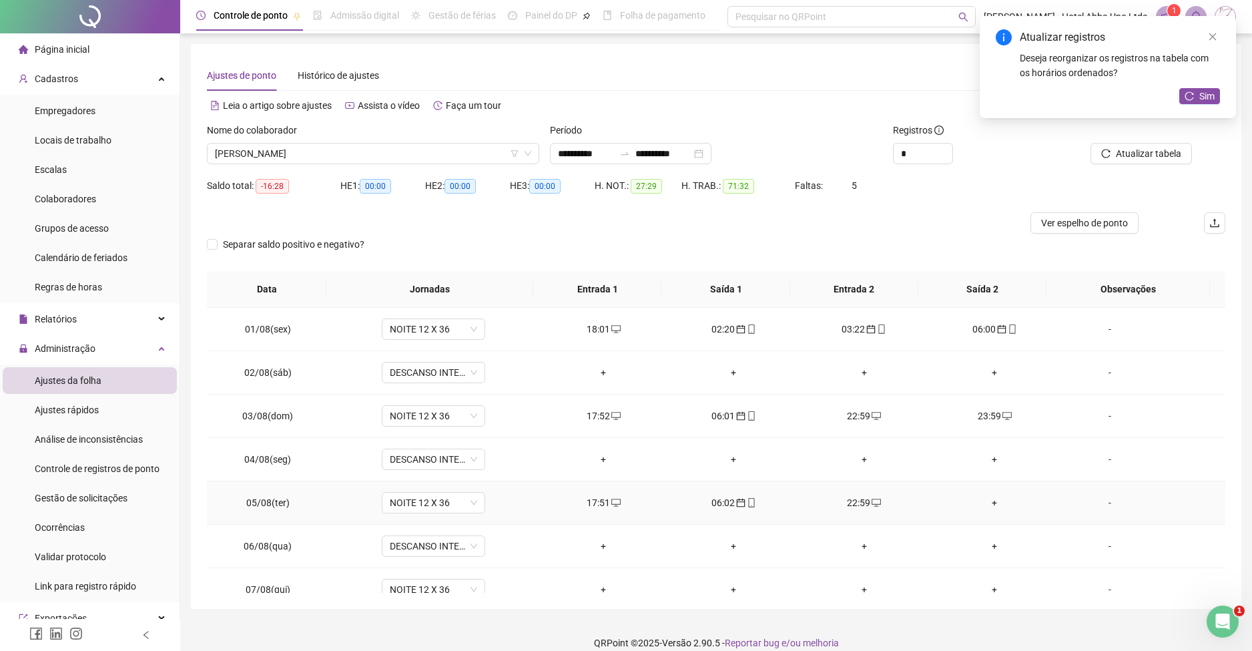
click at [984, 502] on div "+" at bounding box center [994, 502] width 109 height 15
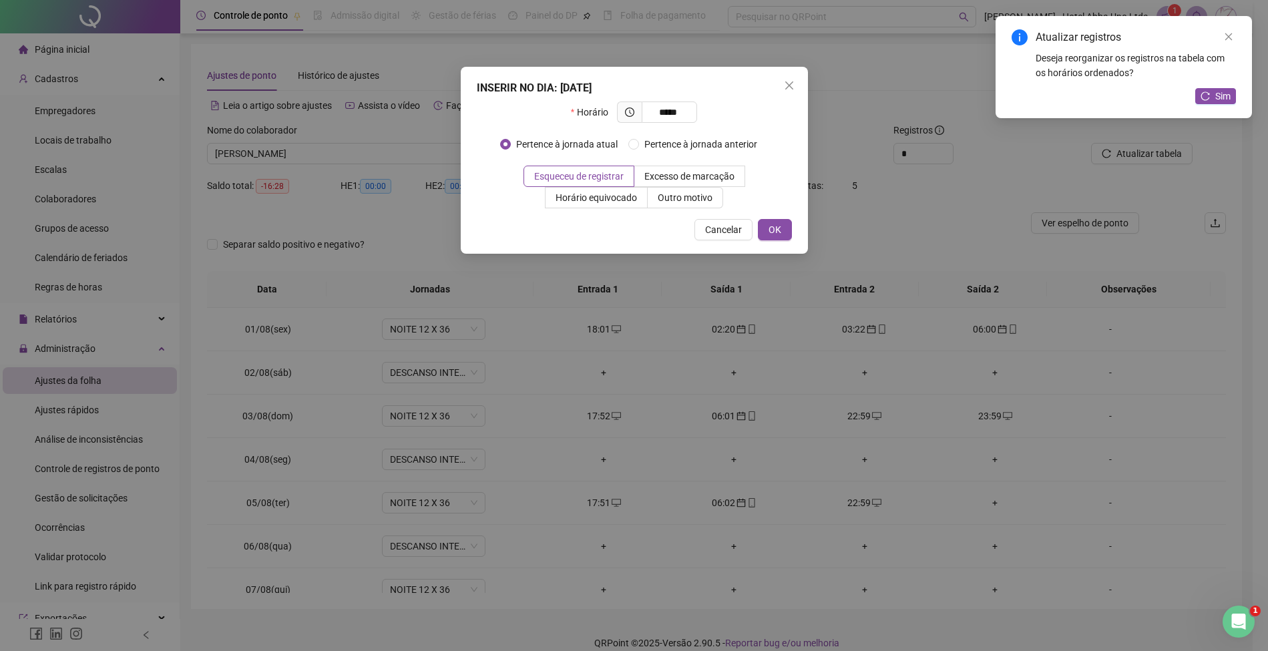
type input "*****"
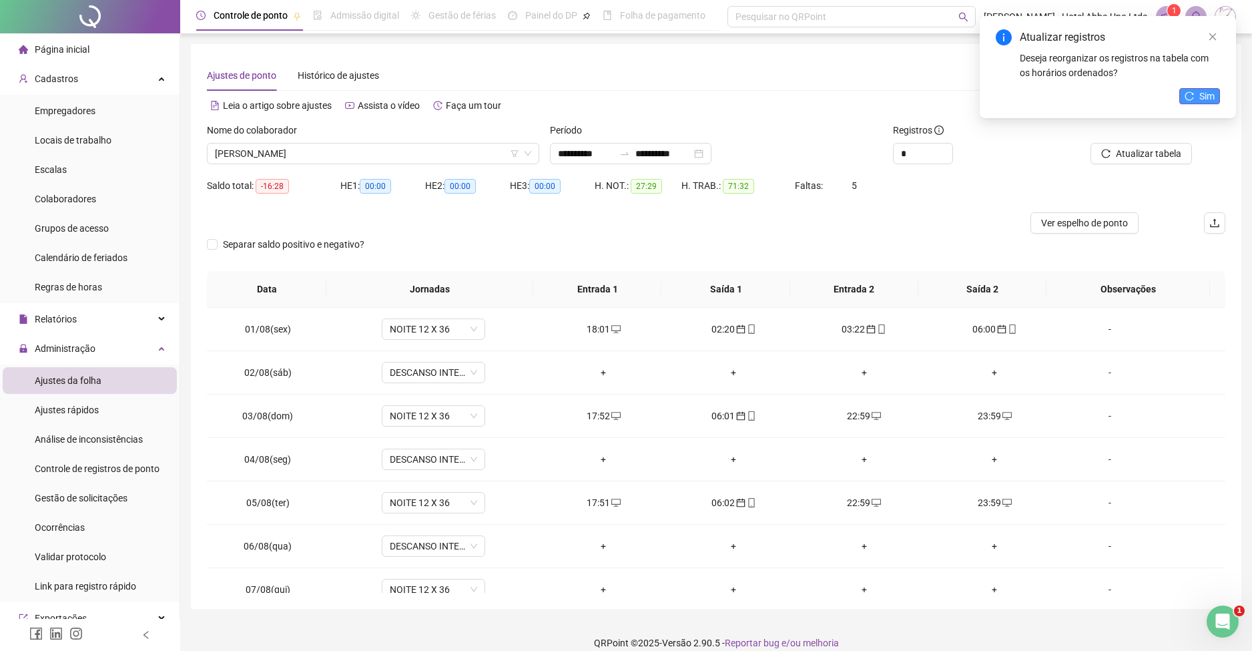
click at [1206, 95] on span "Sim" at bounding box center [1207, 96] width 15 height 15
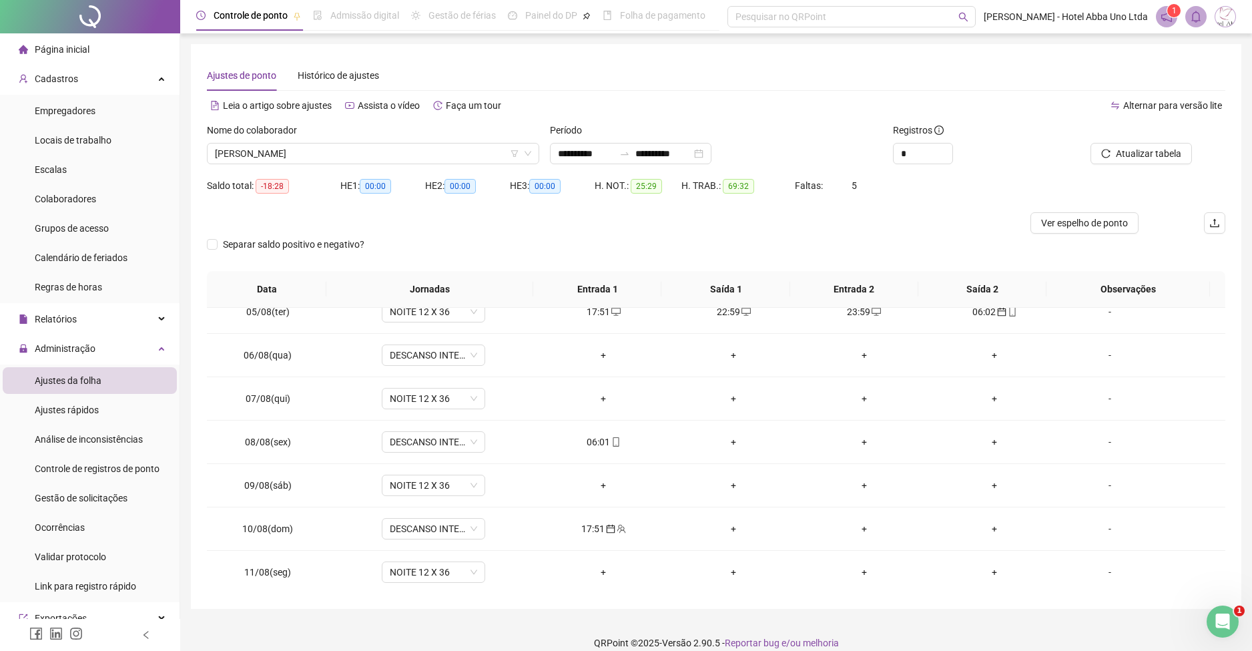
scroll to position [192, 0]
click at [598, 439] on div "06:01" at bounding box center [603, 440] width 109 height 15
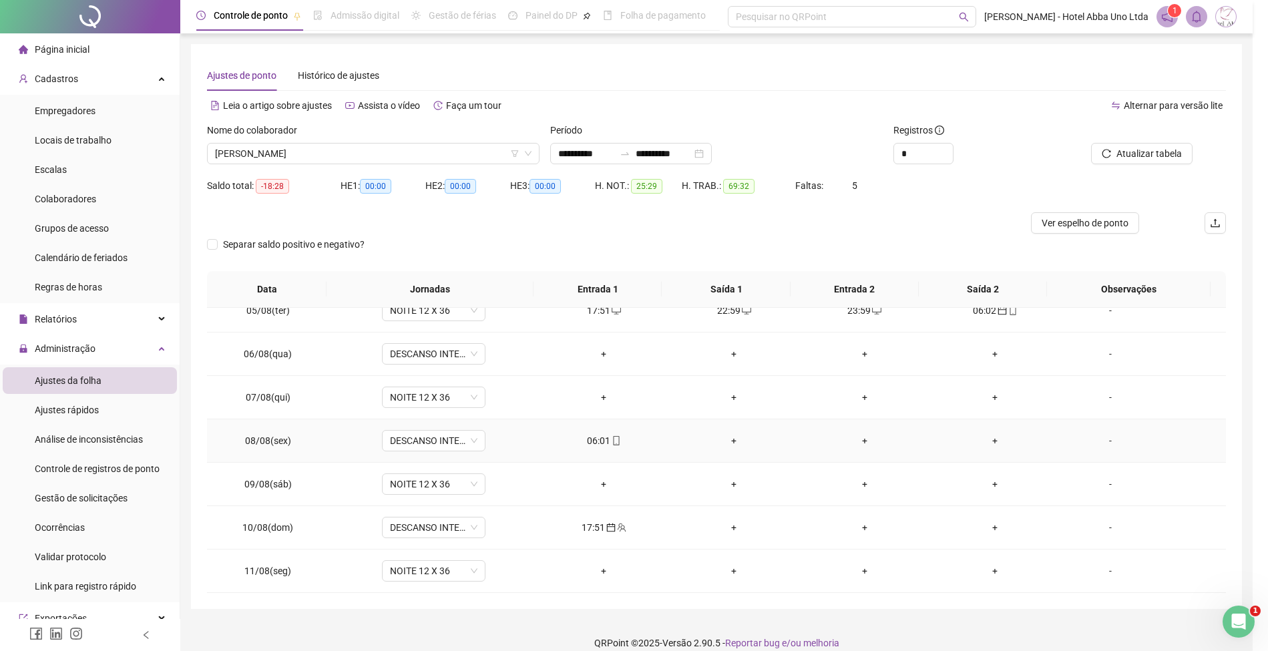
type input "**********"
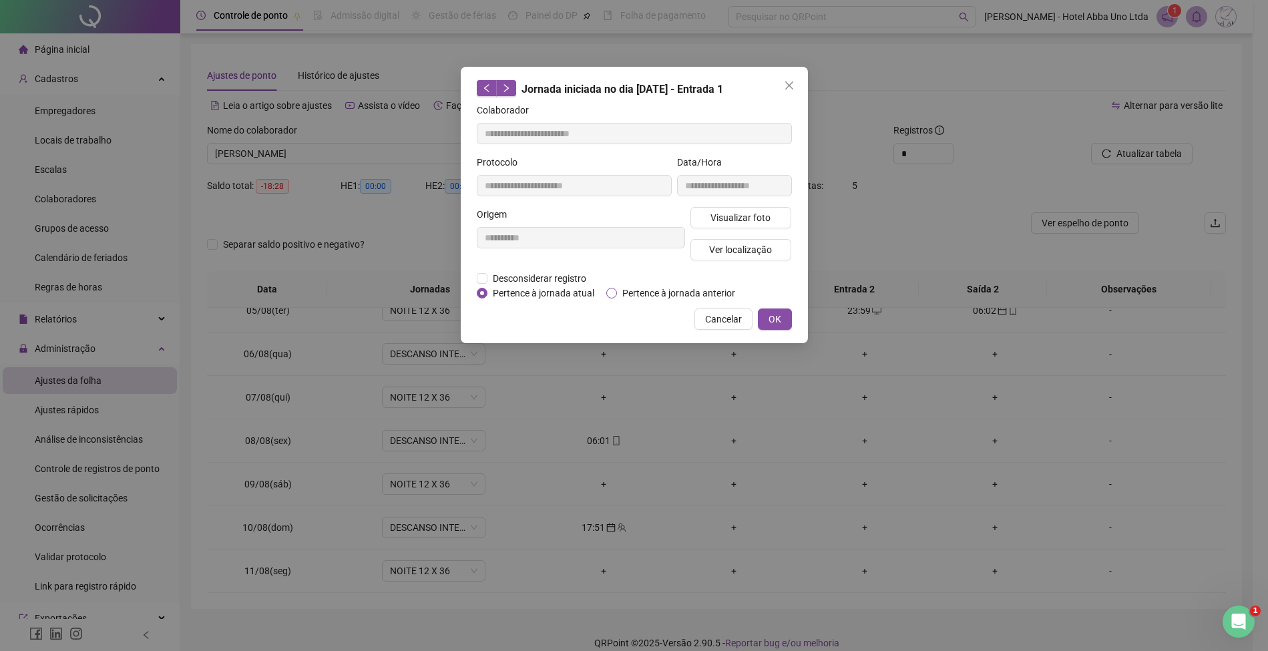
click at [661, 292] on span "Pertence à jornada anterior" at bounding box center [679, 293] width 124 height 15
click at [770, 319] on span "OK" at bounding box center [774, 319] width 13 height 15
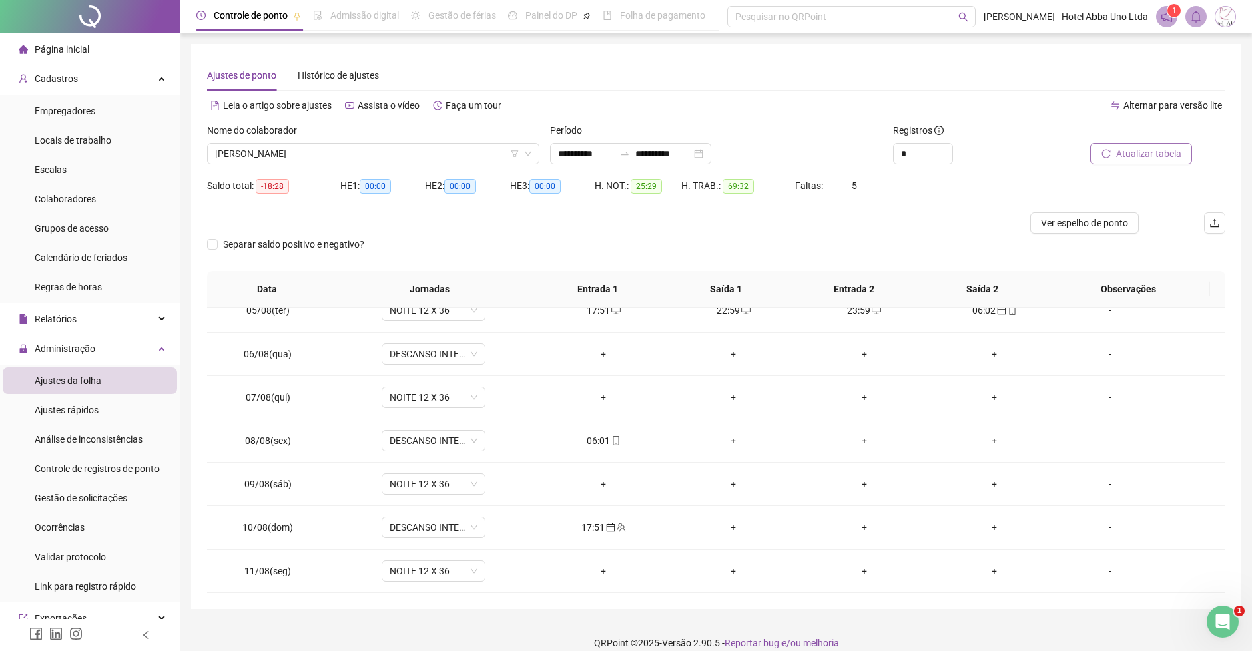
click at [1156, 154] on span "Atualizar tabela" at bounding box center [1148, 153] width 65 height 15
click at [725, 394] on div "+" at bounding box center [734, 397] width 109 height 15
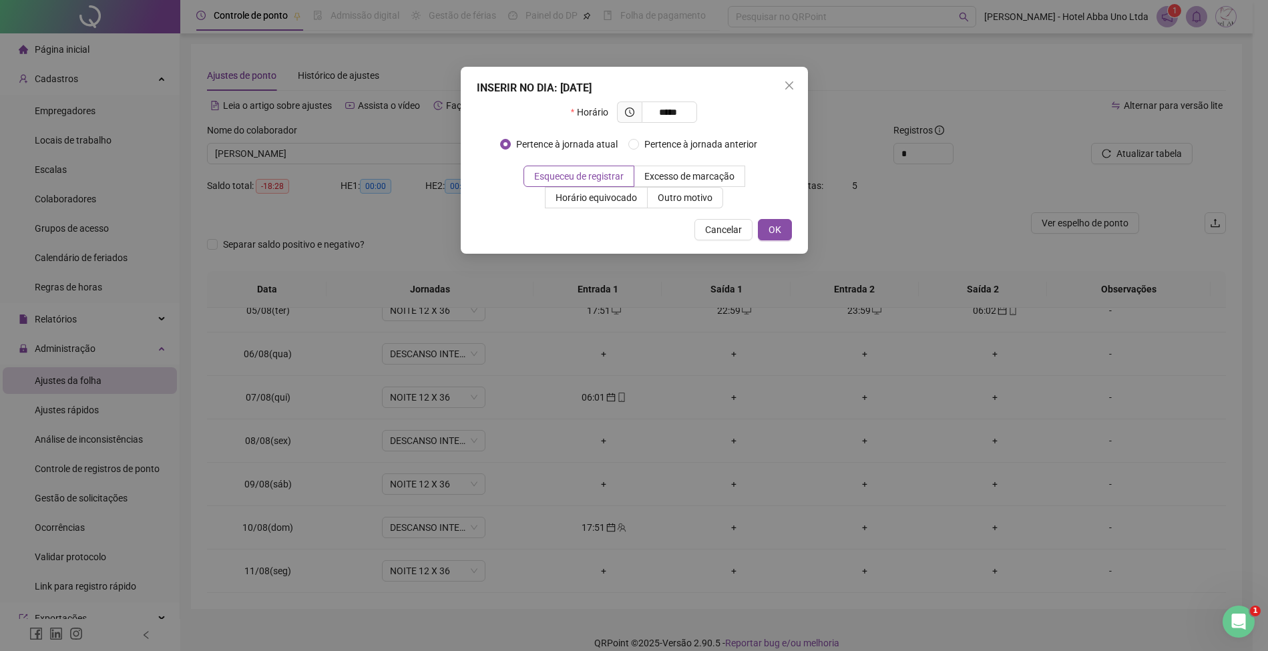
type input "*****"
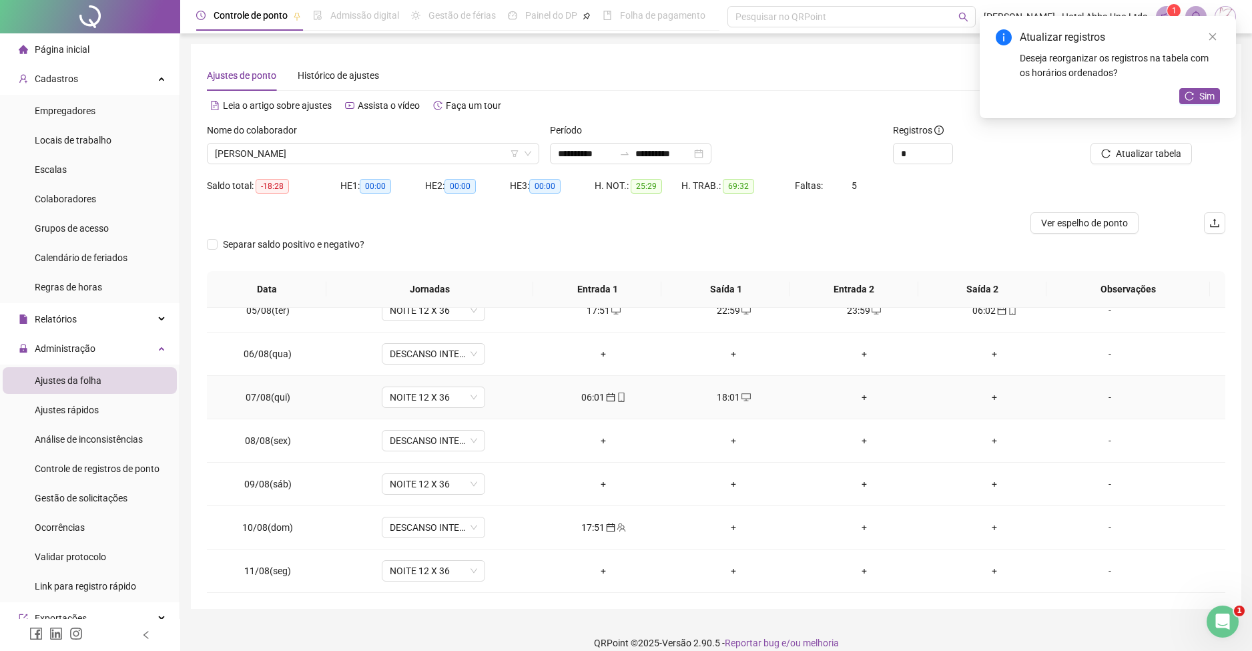
click at [854, 396] on div "+" at bounding box center [864, 397] width 109 height 15
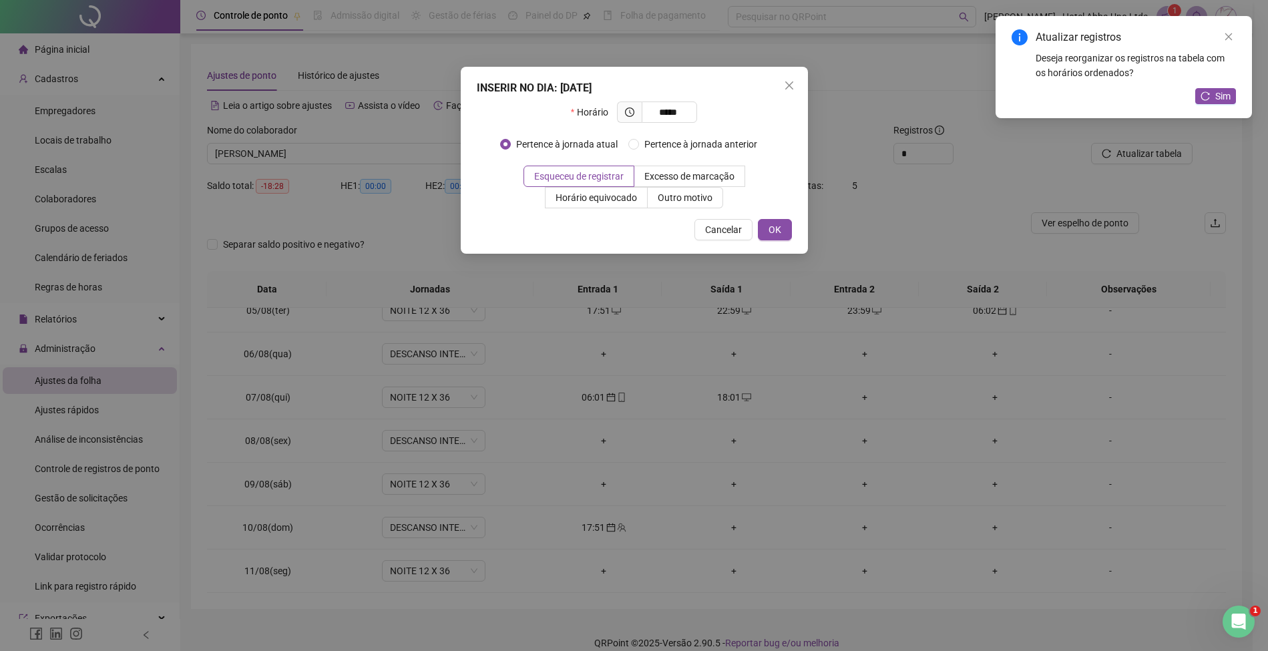
type input "*****"
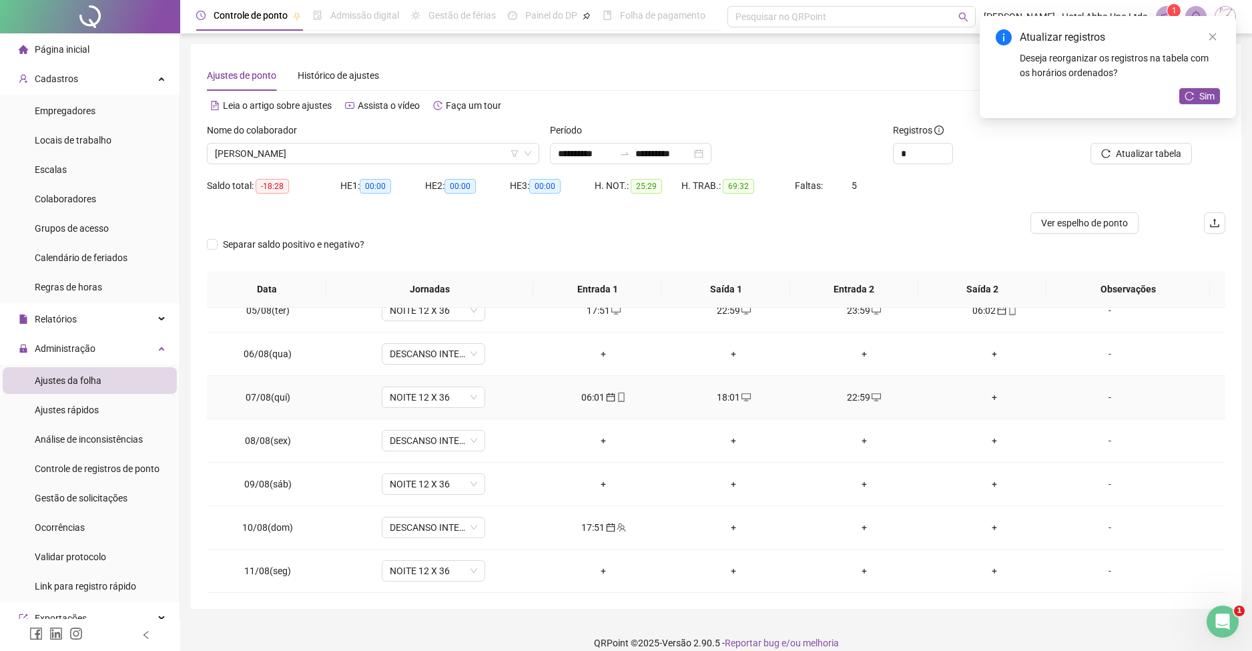
click at [985, 393] on div "+" at bounding box center [994, 397] width 109 height 15
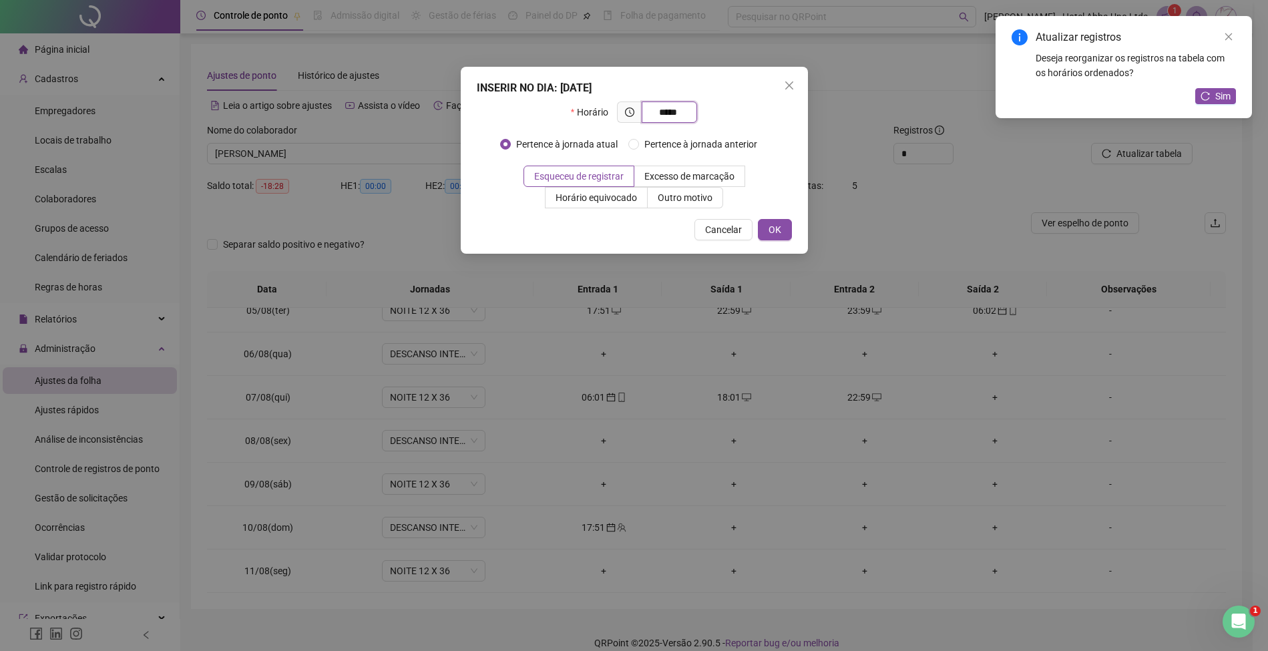
type input "*****"
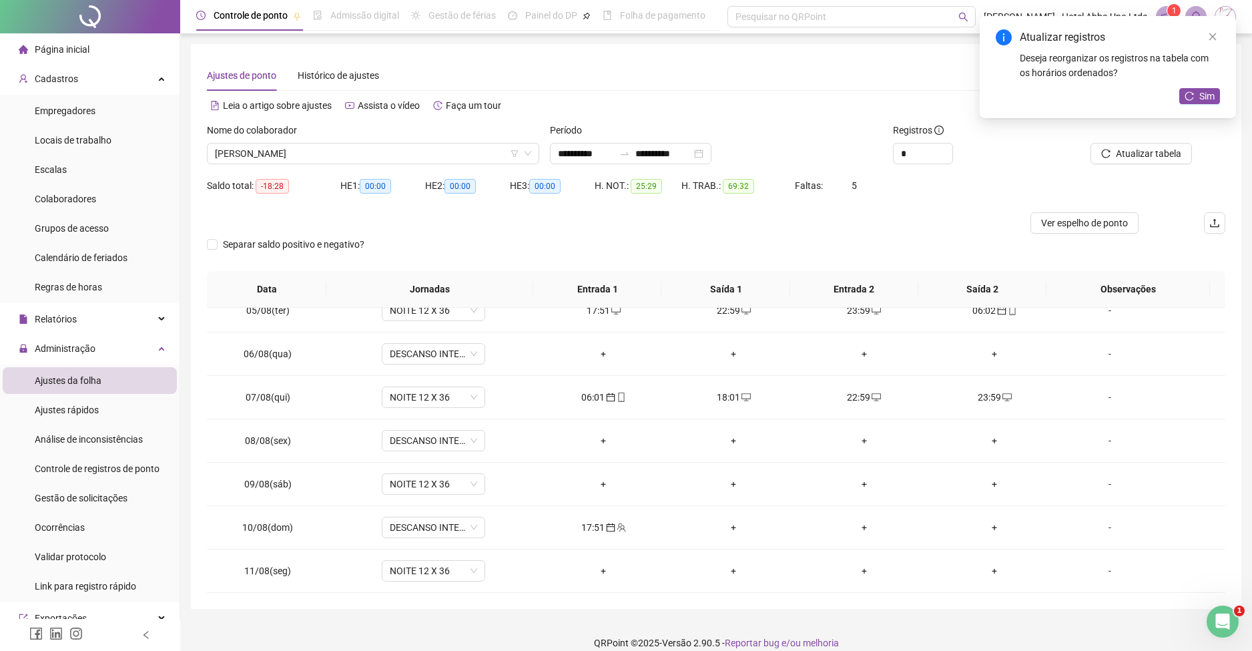
click at [1200, 86] on div "Atualizar registros Deseja reorganizar os registros na tabela com os horários o…" at bounding box center [1108, 67] width 256 height 102
click at [1196, 99] on button "Sim" at bounding box center [1200, 96] width 41 height 16
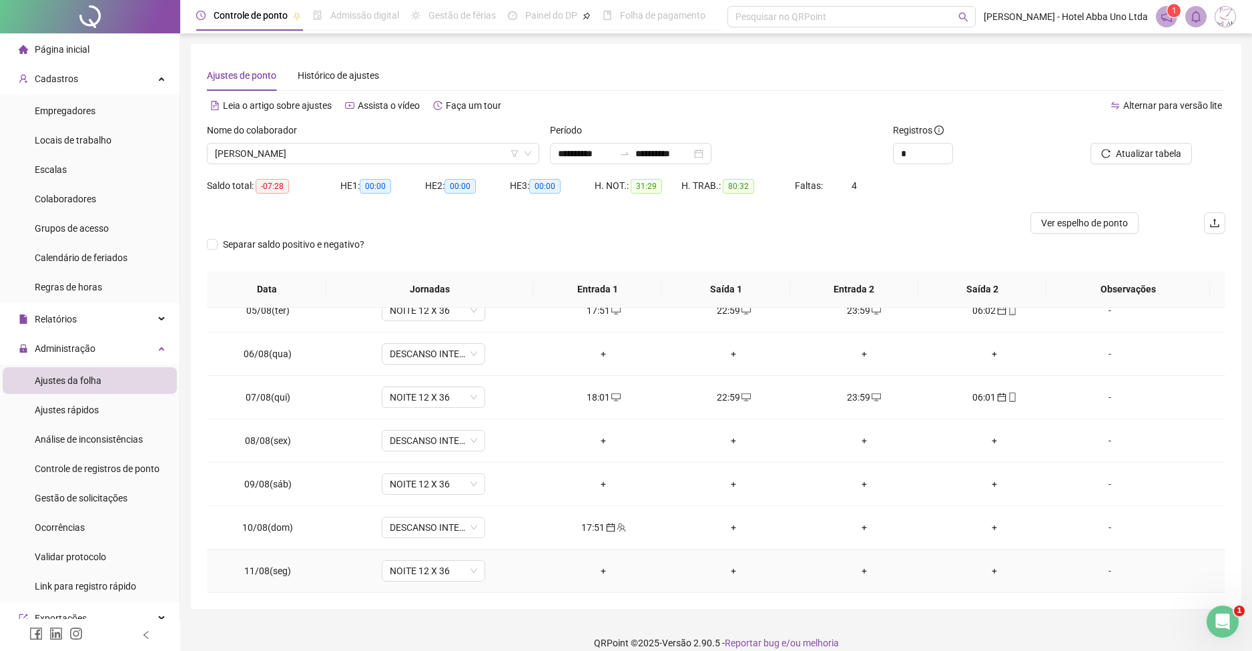
click at [597, 571] on div "+" at bounding box center [603, 570] width 109 height 15
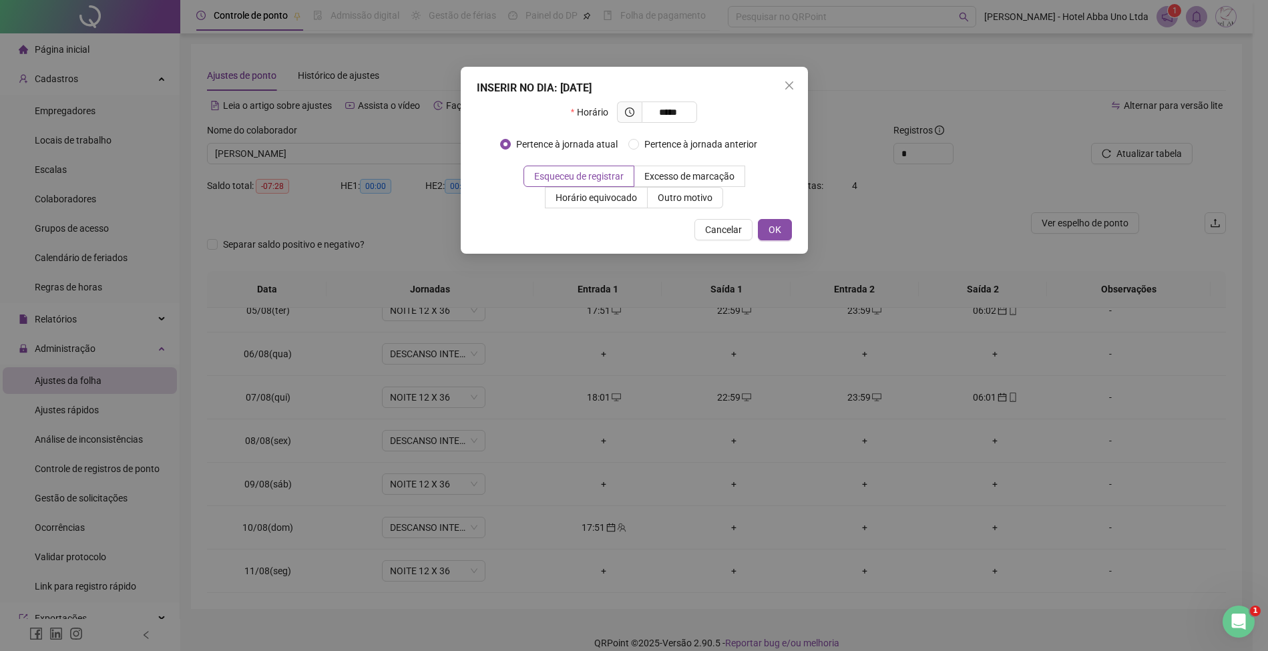
type input "*****"
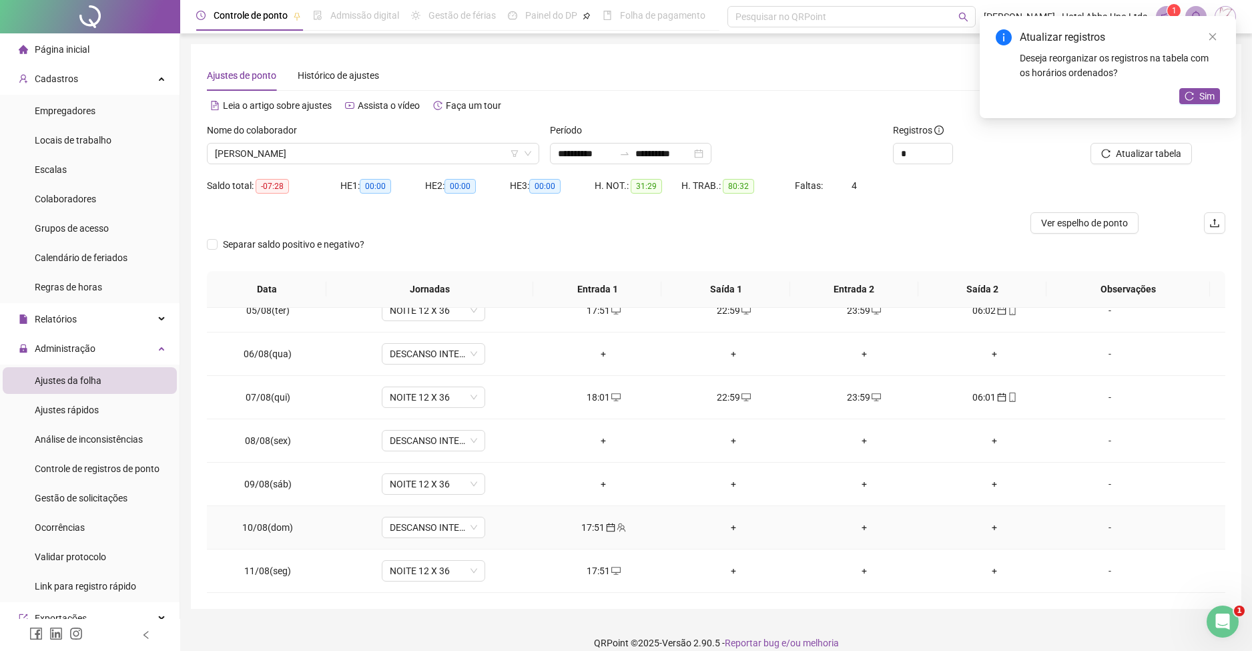
click at [596, 523] on div "17:51" at bounding box center [603, 527] width 109 height 15
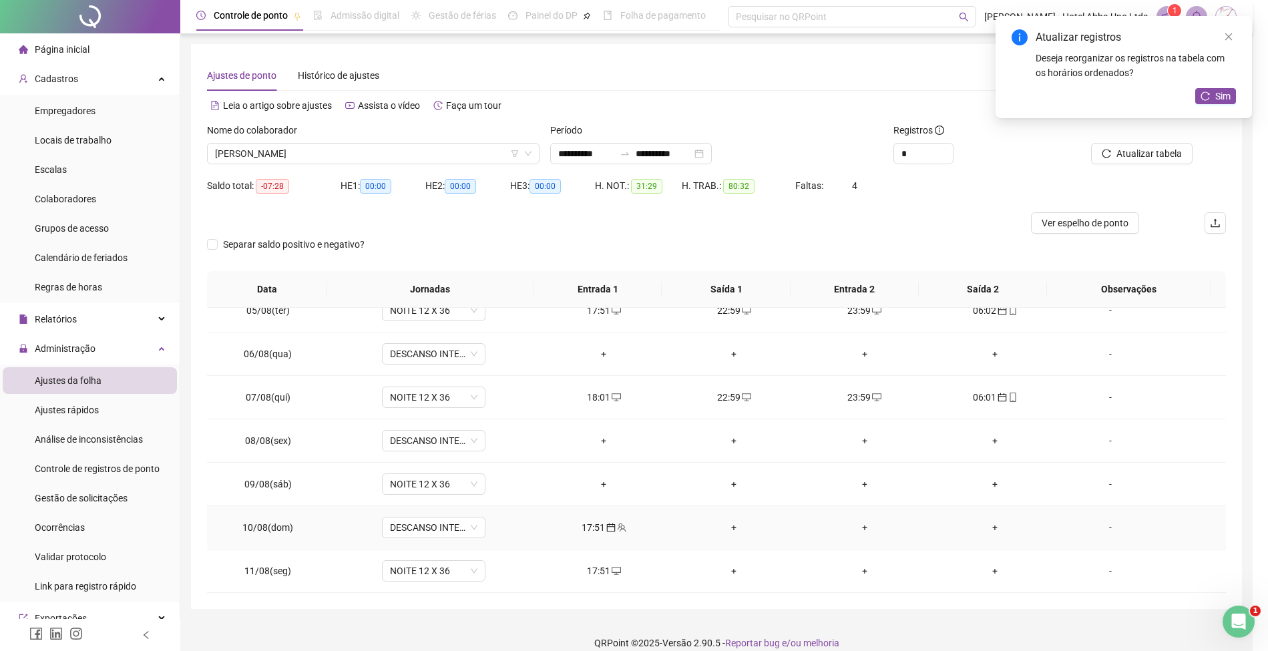
type input "**********"
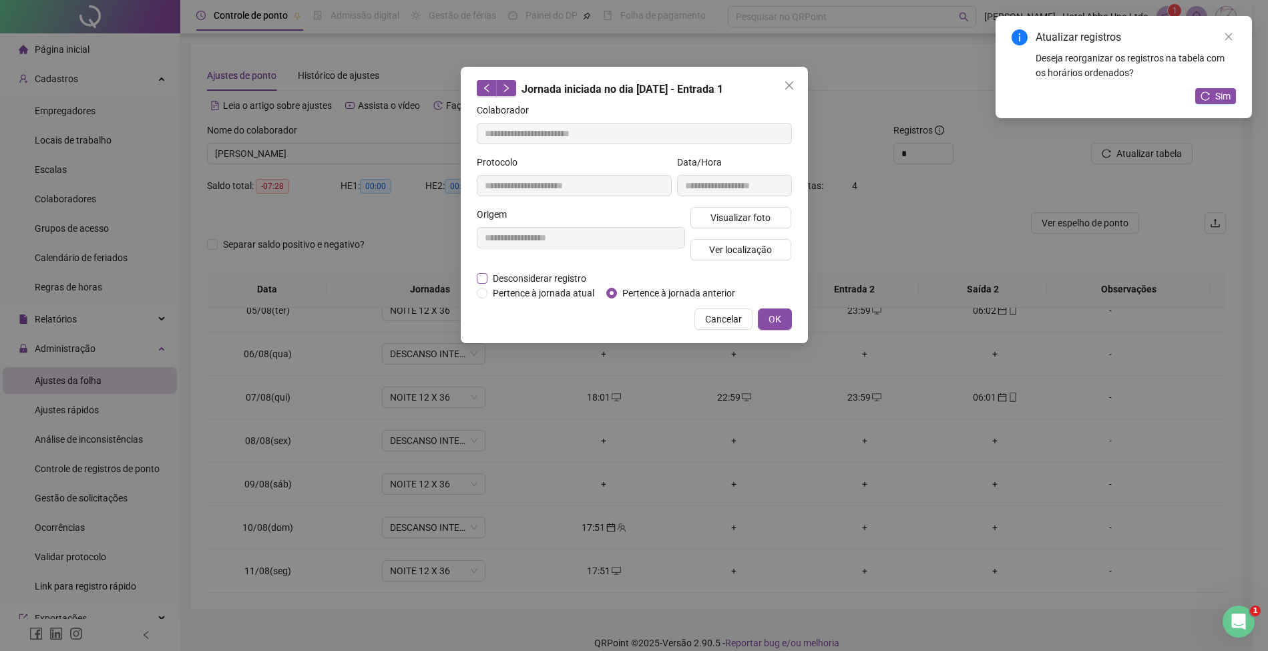
click at [580, 274] on span "Desconsiderar registro" at bounding box center [539, 278] width 104 height 15
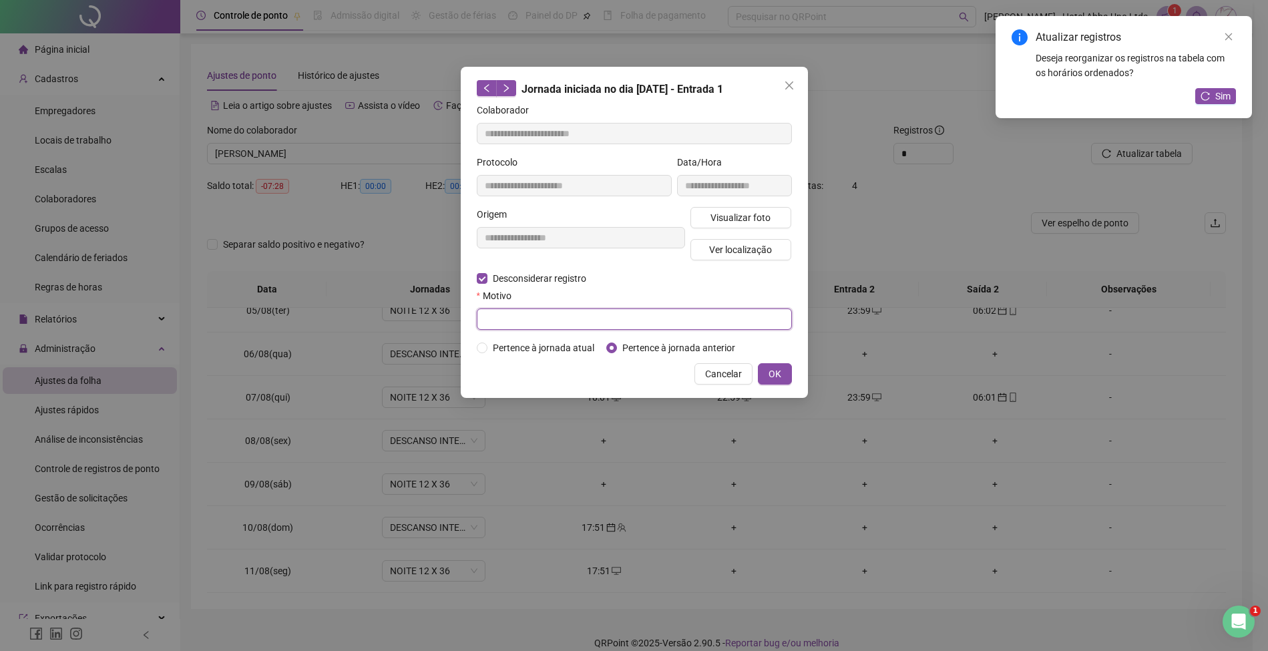
click at [584, 316] on input "text" at bounding box center [634, 318] width 315 height 21
type input "*"
click at [775, 369] on span "OK" at bounding box center [774, 374] width 13 height 15
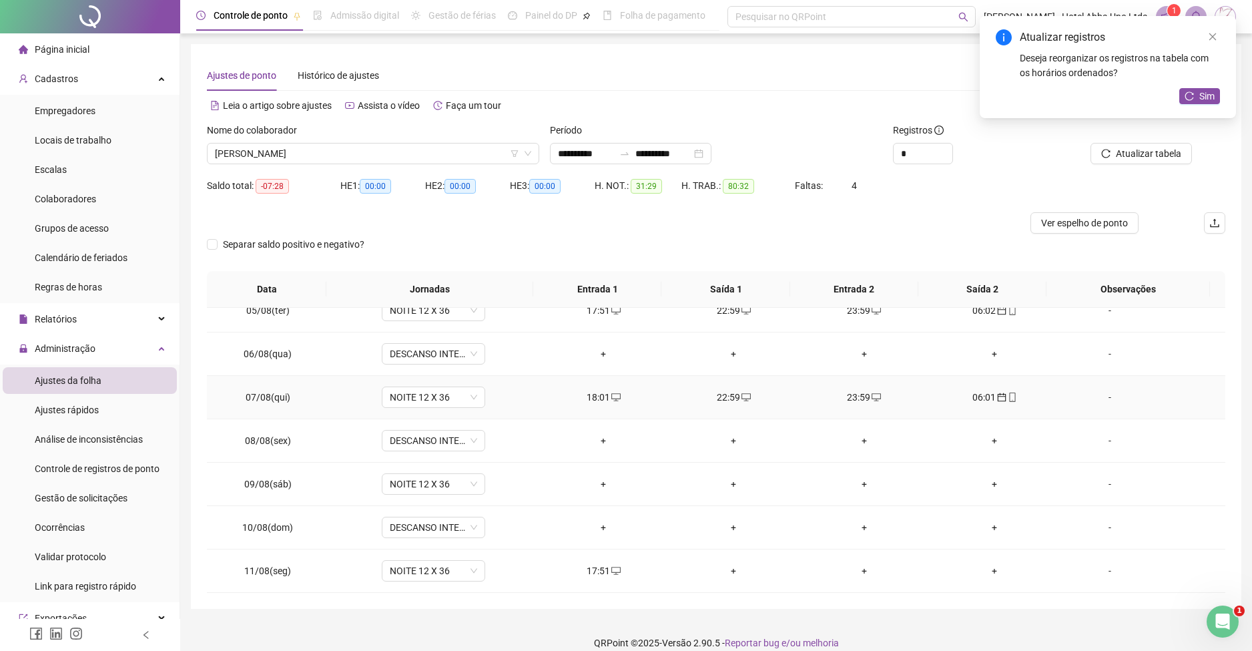
click at [1182, 417] on td "-" at bounding box center [1143, 397] width 166 height 43
click at [1096, 481] on div "-" at bounding box center [1110, 484] width 79 height 15
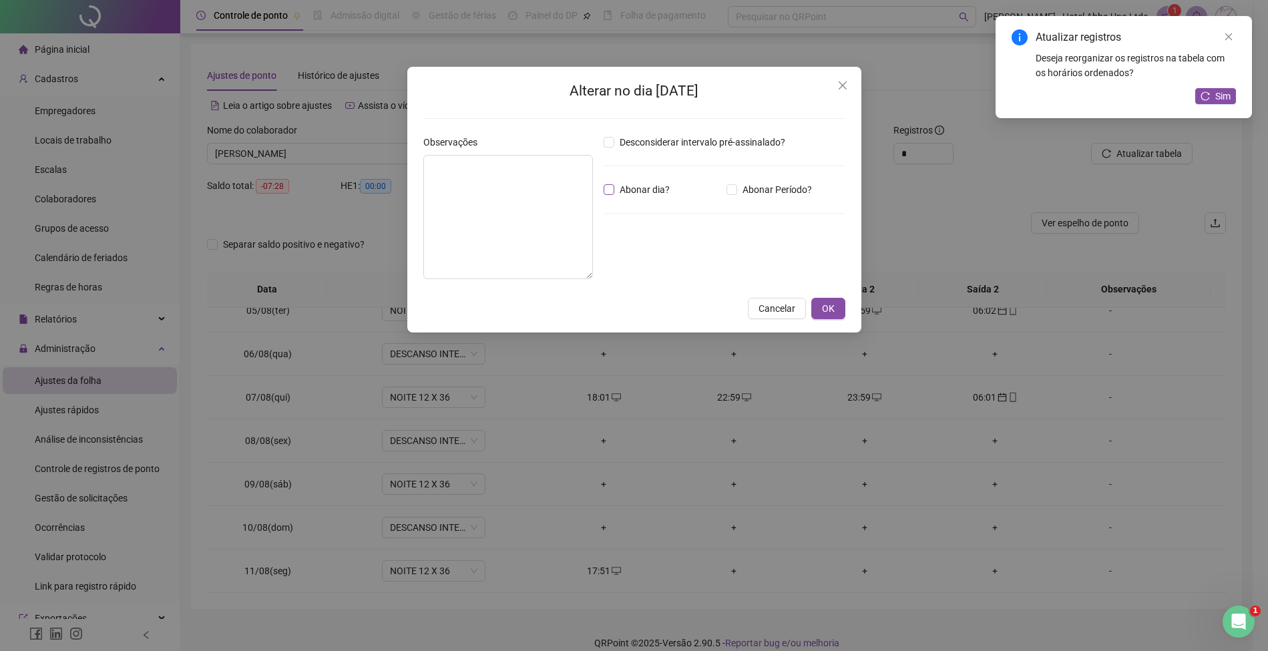
click at [658, 188] on span "Abonar dia?" at bounding box center [644, 189] width 61 height 15
click at [517, 184] on textarea at bounding box center [508, 217] width 170 height 124
type textarea "********"
click at [826, 312] on span "OK" at bounding box center [828, 308] width 13 height 15
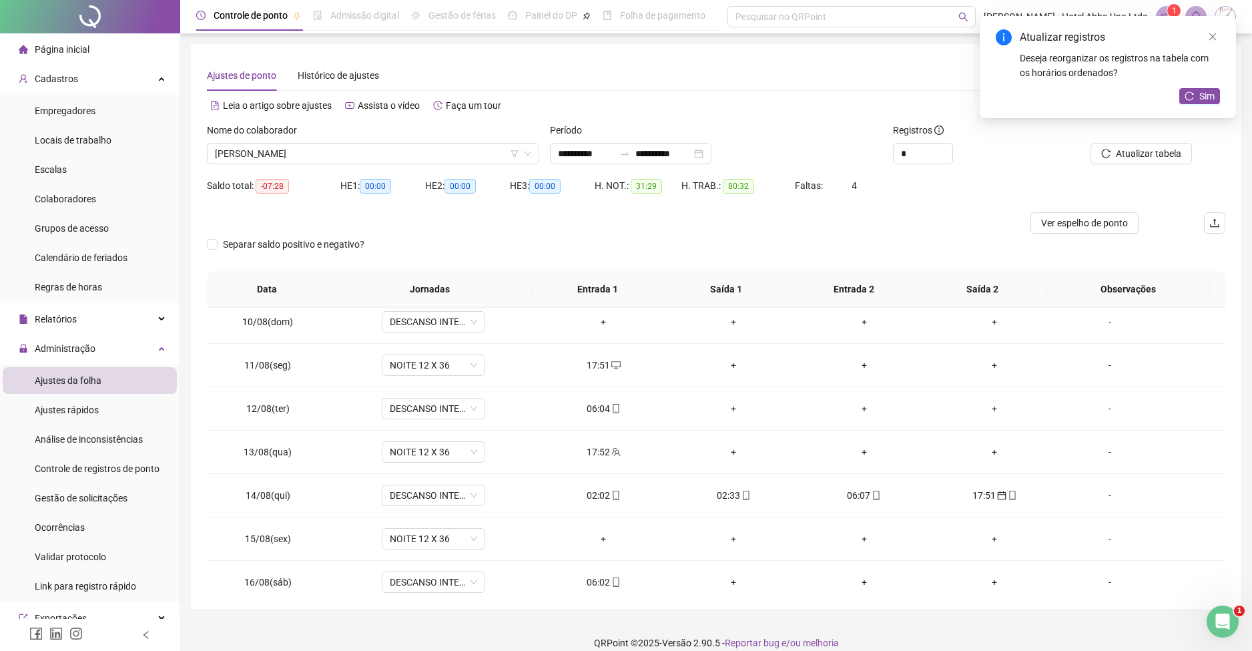
scroll to position [409, 0]
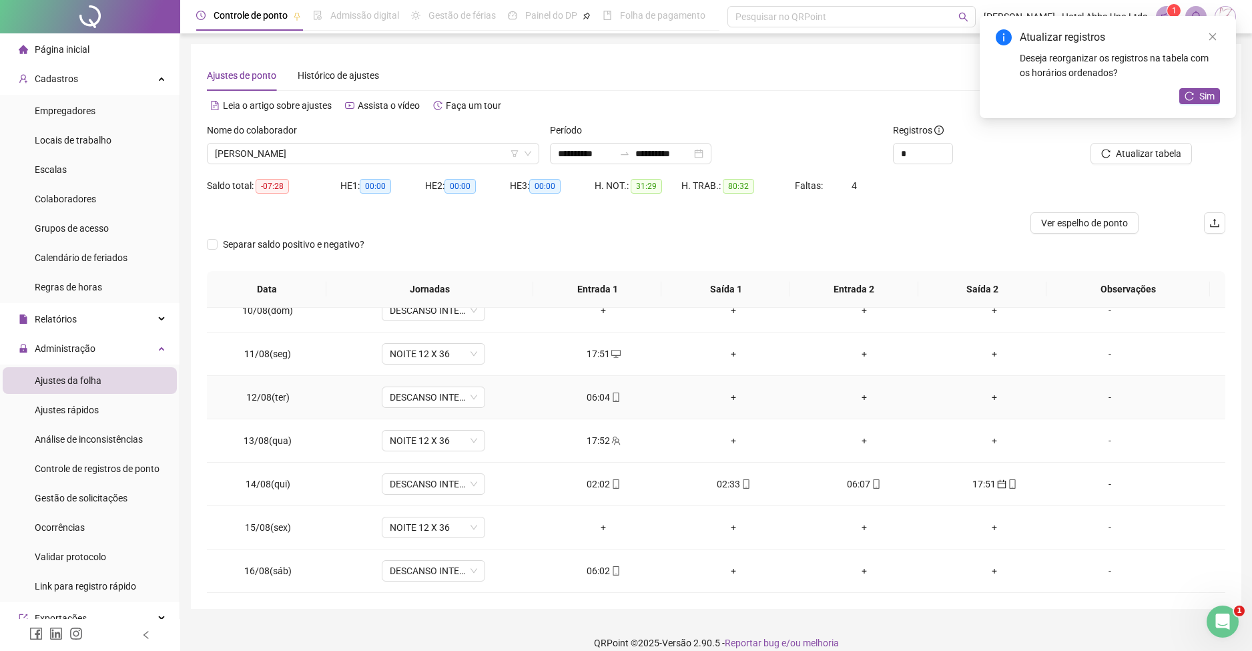
click at [585, 395] on div "06:04" at bounding box center [603, 397] width 109 height 15
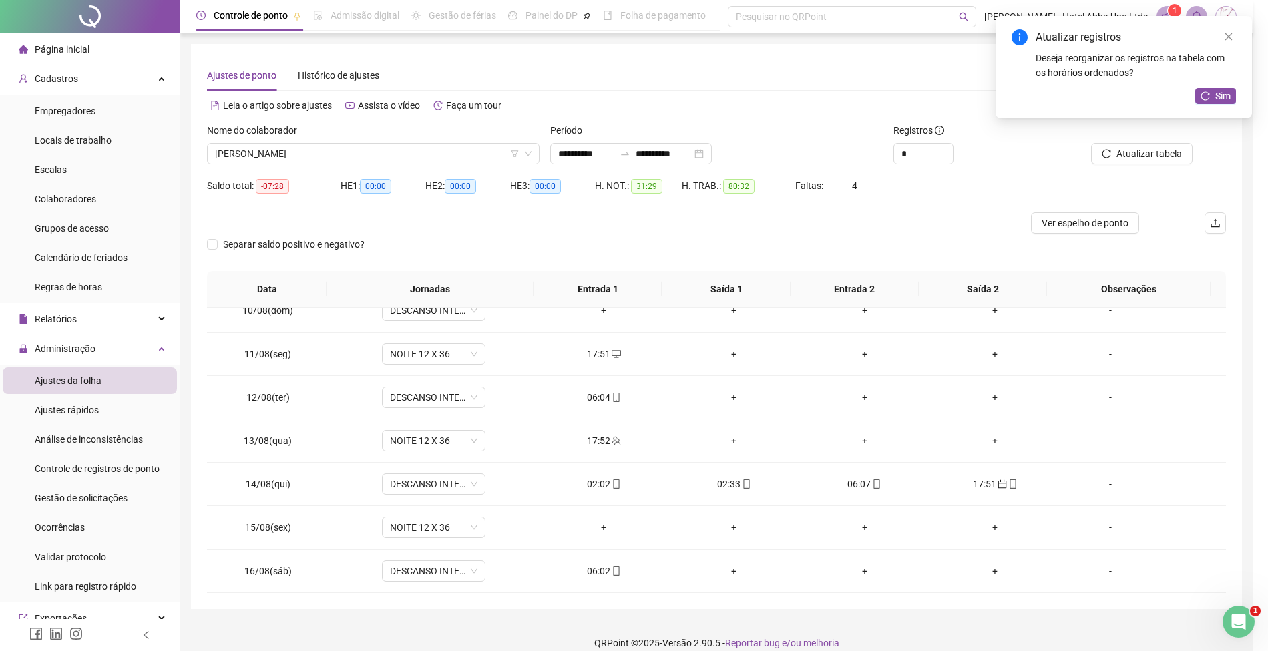
type input "**********"
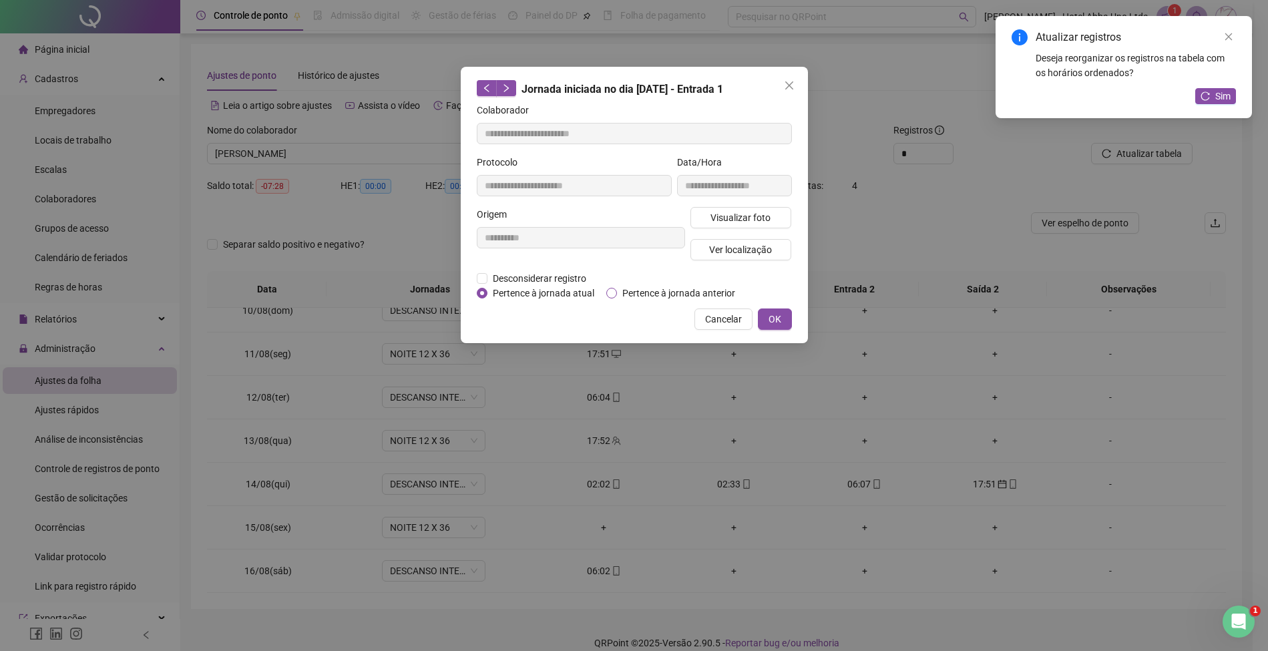
click at [648, 291] on span "Pertence à jornada anterior" at bounding box center [679, 293] width 124 height 15
click at [780, 312] on span "OK" at bounding box center [774, 319] width 13 height 15
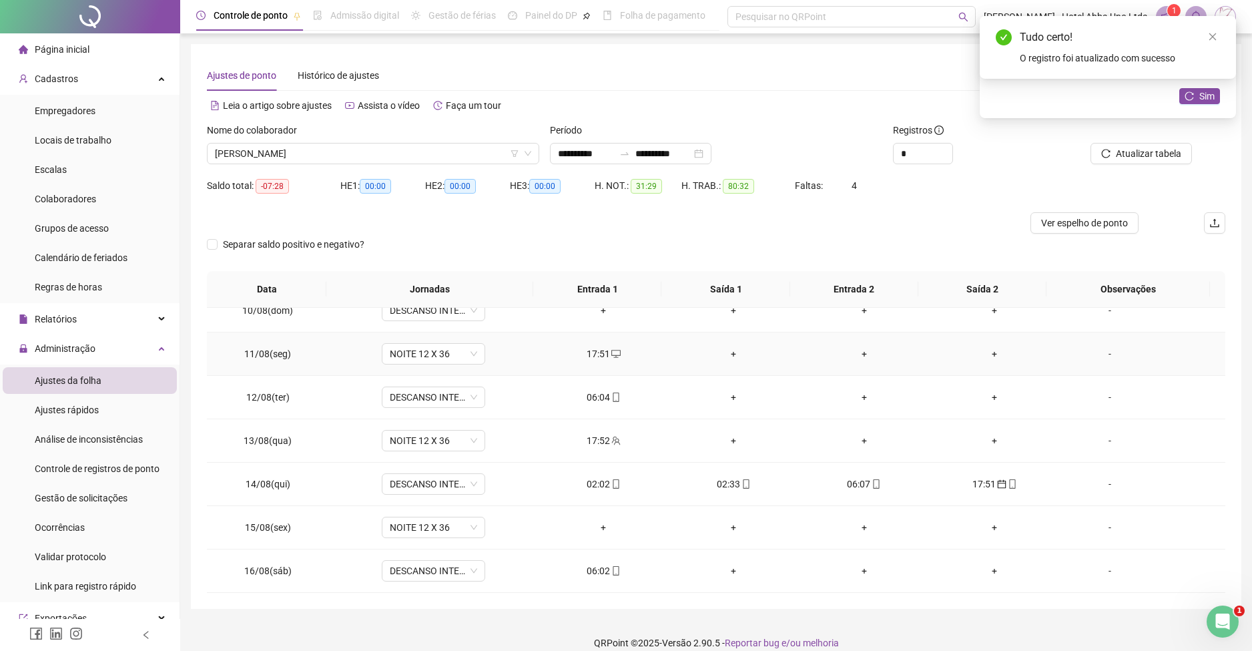
click at [724, 349] on div "+" at bounding box center [734, 353] width 109 height 15
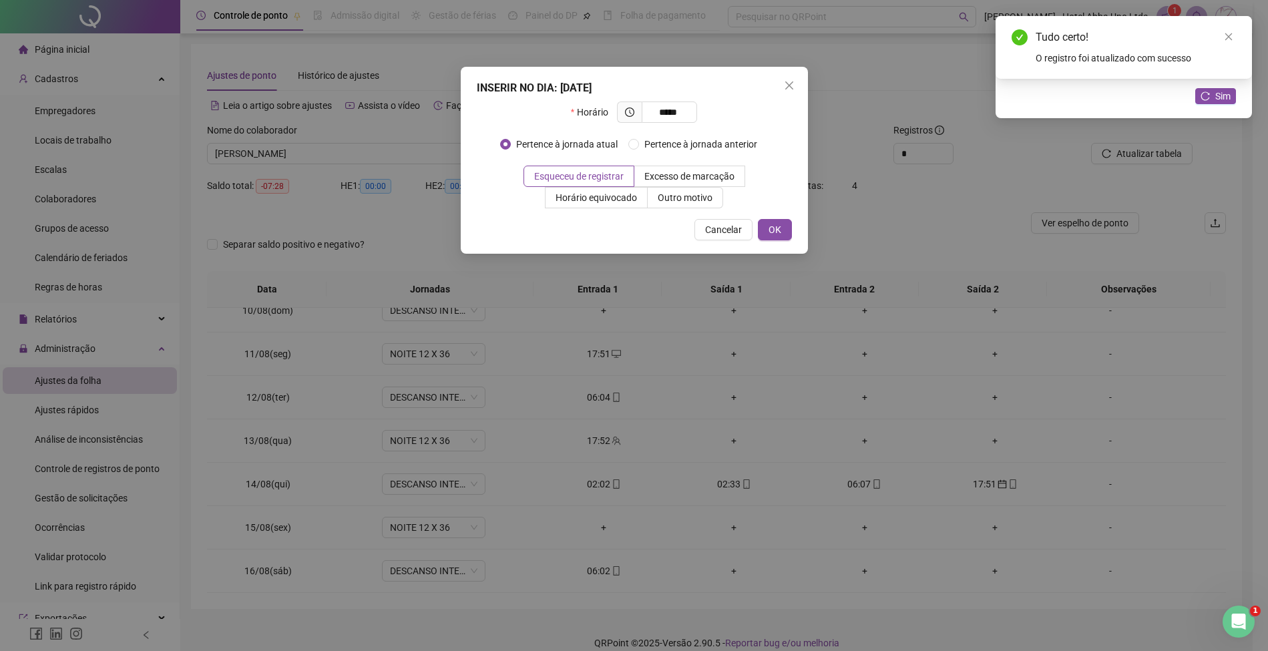
type input "*****"
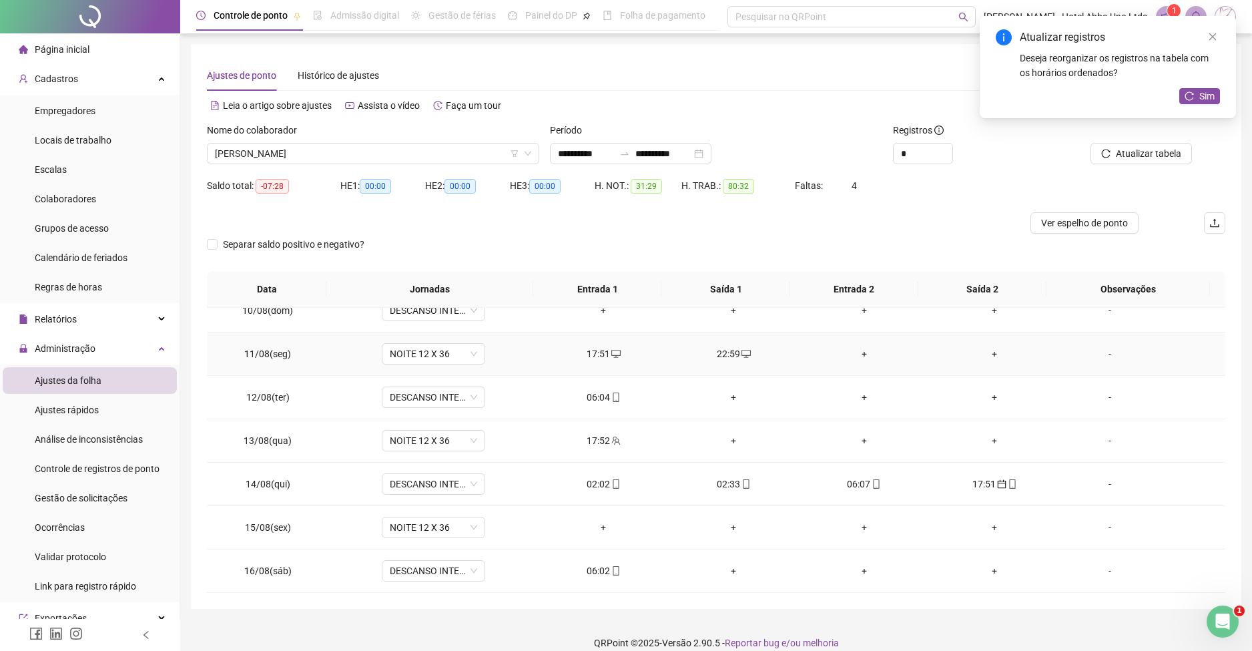
click at [854, 355] on div "+" at bounding box center [864, 353] width 109 height 15
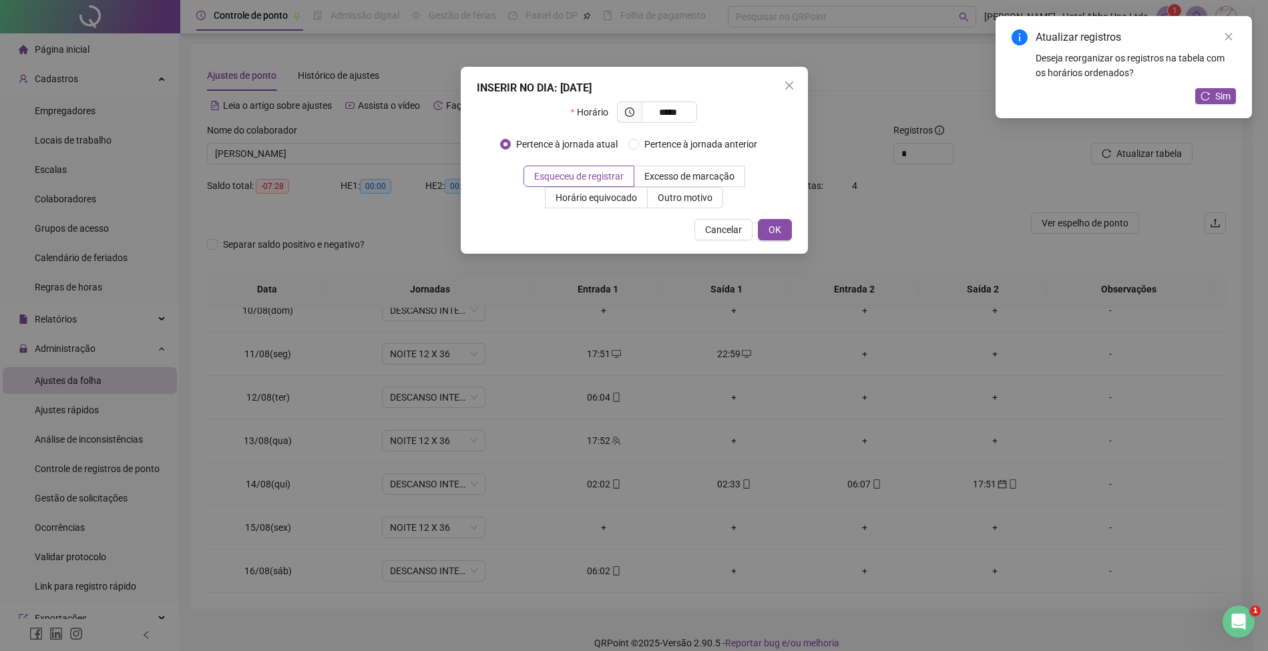
type input "*****"
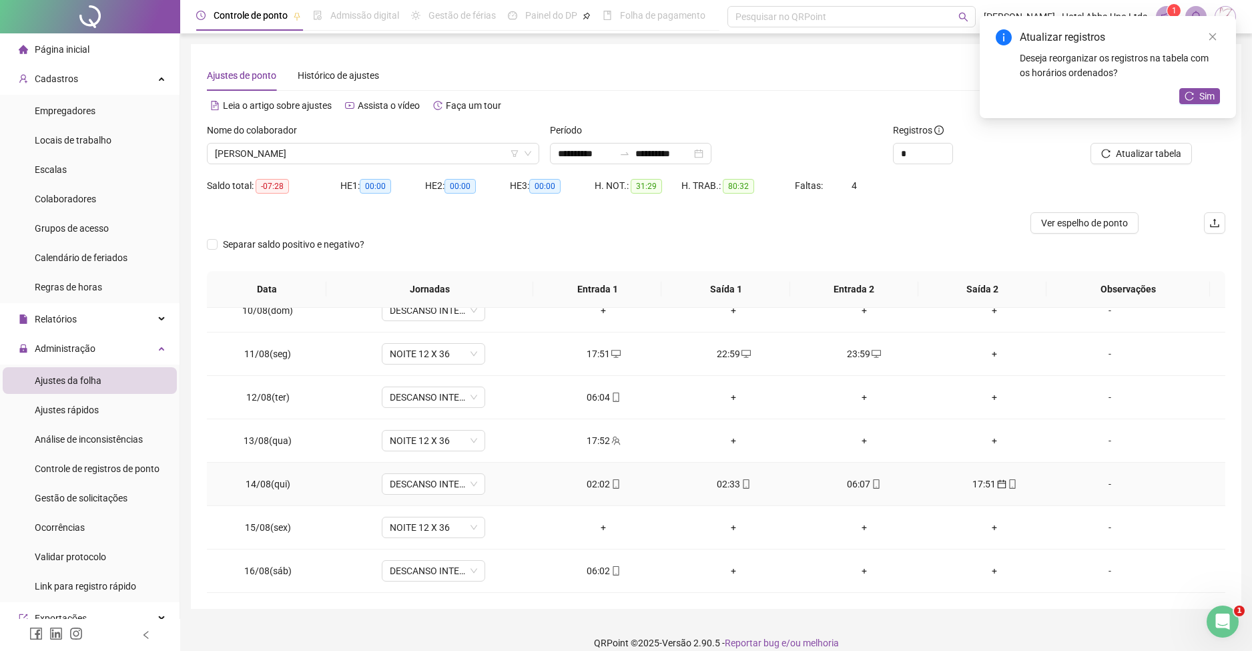
click at [592, 485] on div "02:02" at bounding box center [603, 484] width 109 height 15
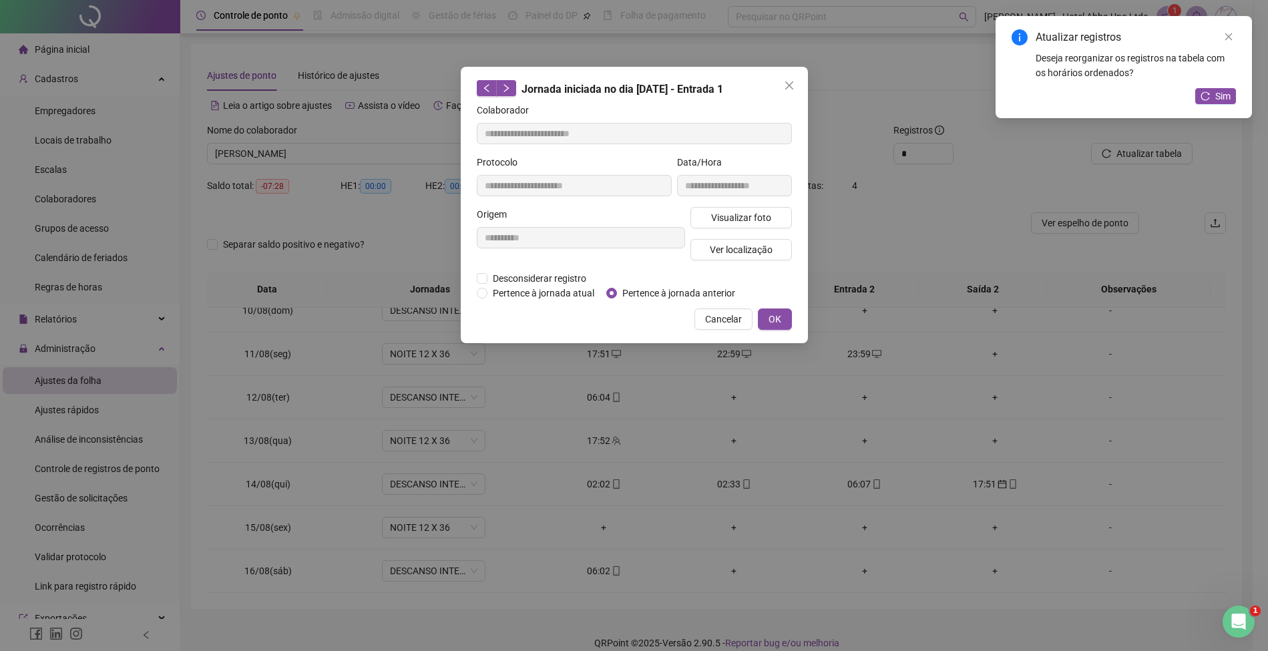
type input "**********"
click at [649, 290] on span "Pertence à jornada anterior" at bounding box center [679, 293] width 124 height 15
click at [771, 310] on button "OK" at bounding box center [775, 318] width 34 height 21
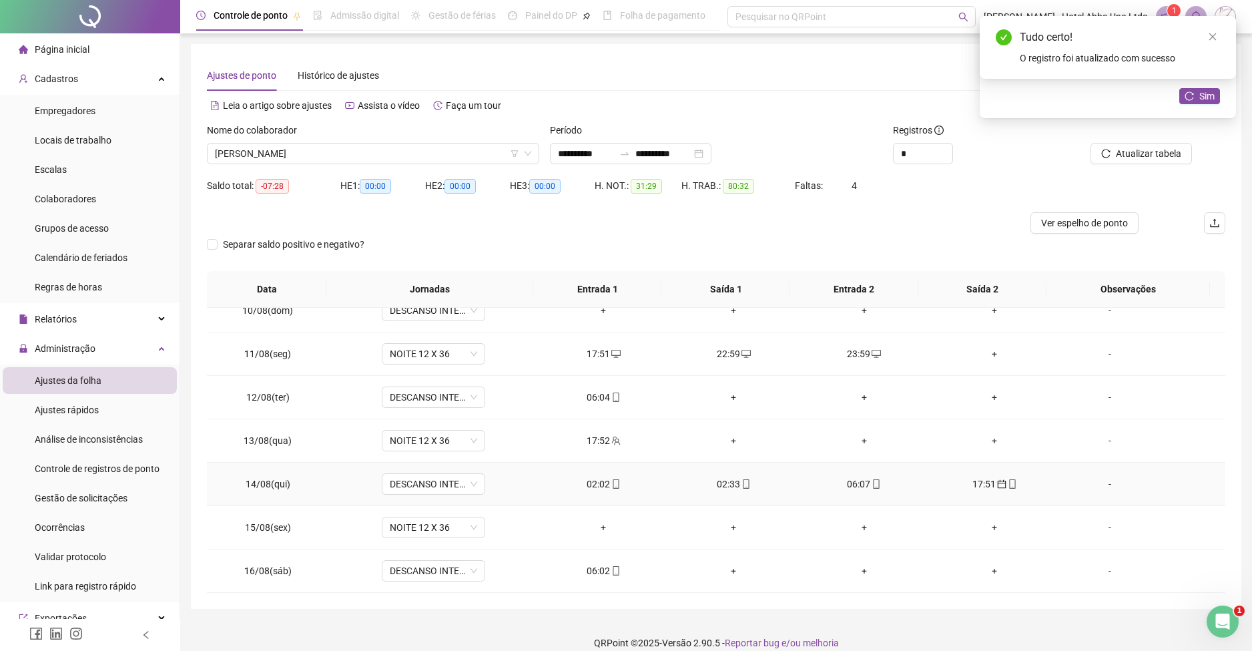
click at [722, 481] on div "02:33" at bounding box center [734, 484] width 109 height 15
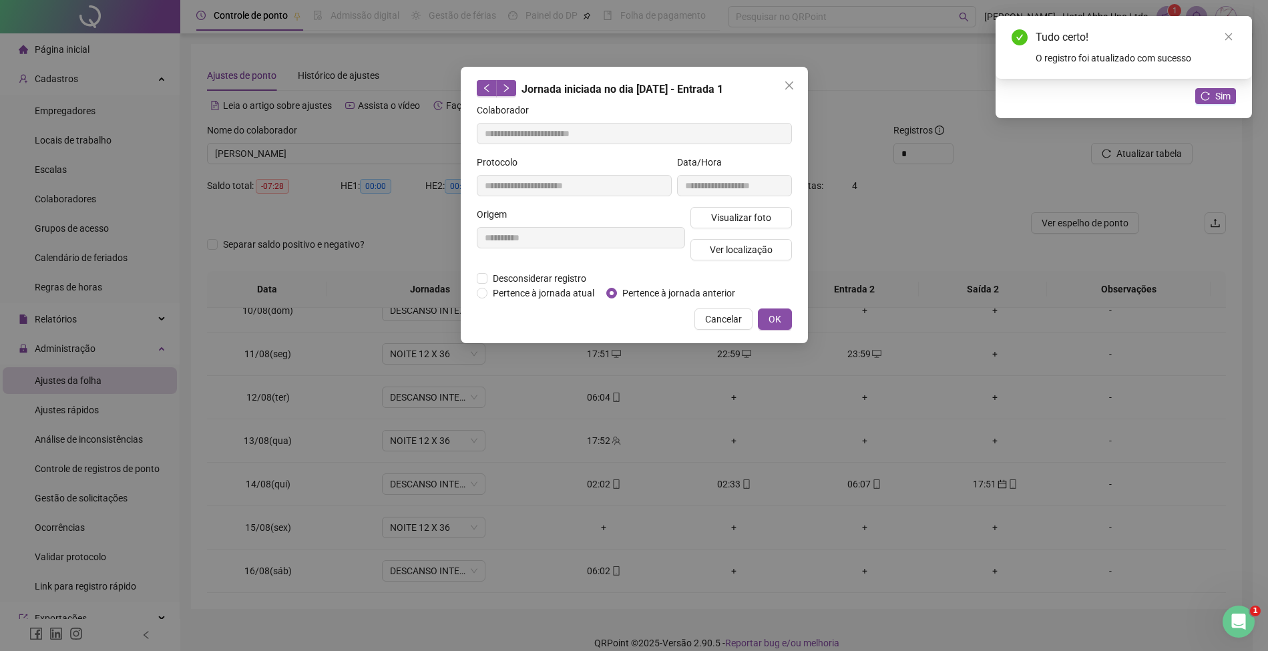
type input "**********"
click at [701, 290] on span "Pertence à jornada anterior" at bounding box center [679, 293] width 124 height 15
click at [782, 309] on button "OK" at bounding box center [775, 318] width 34 height 21
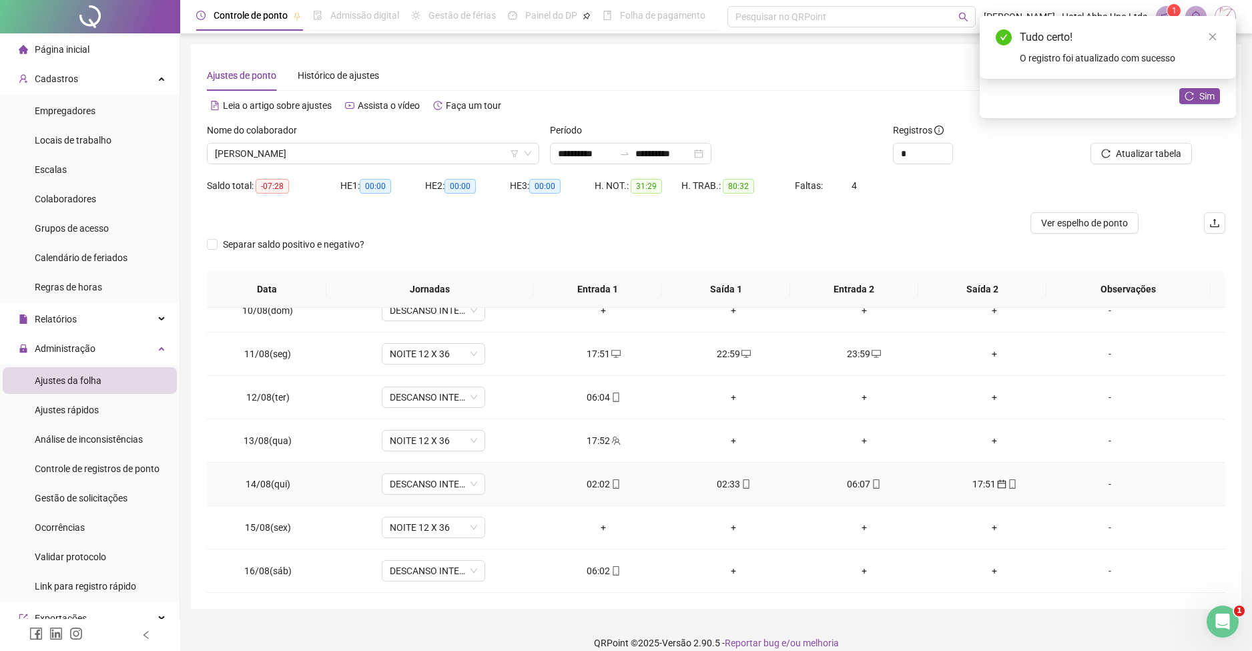
click at [848, 481] on div "06:07" at bounding box center [864, 484] width 109 height 15
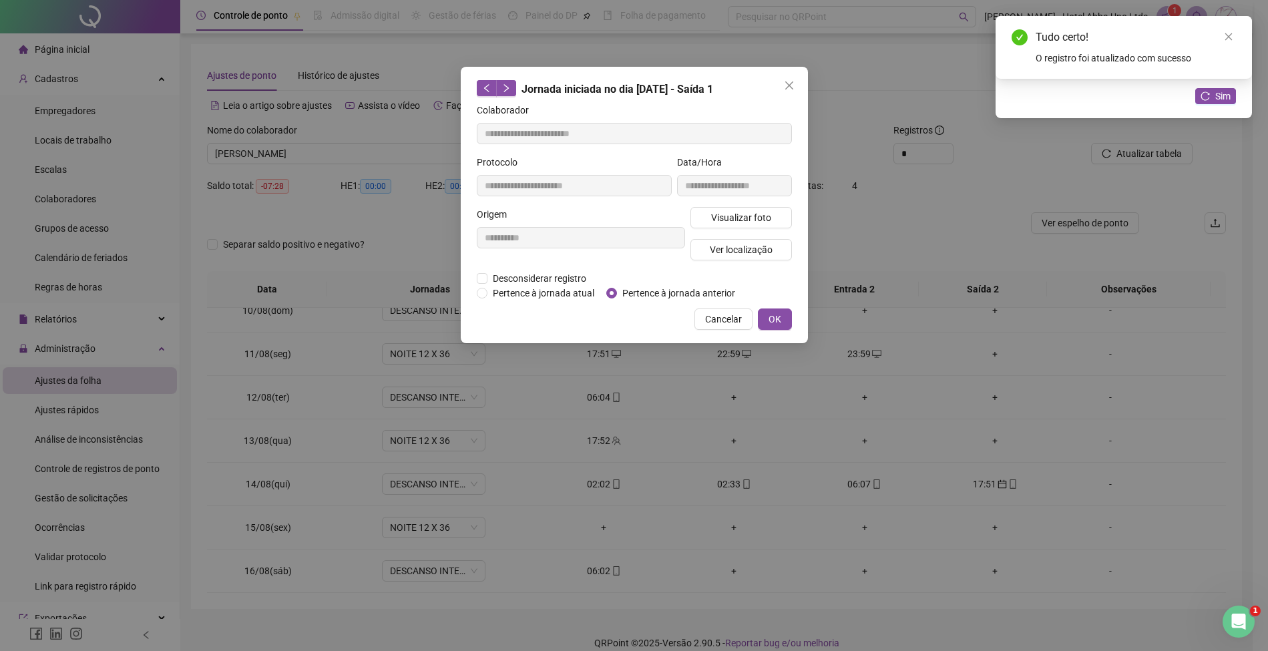
type input "**********"
click at [714, 292] on span "Pertence à jornada anterior" at bounding box center [679, 293] width 124 height 15
click at [777, 316] on span "OK" at bounding box center [774, 319] width 13 height 15
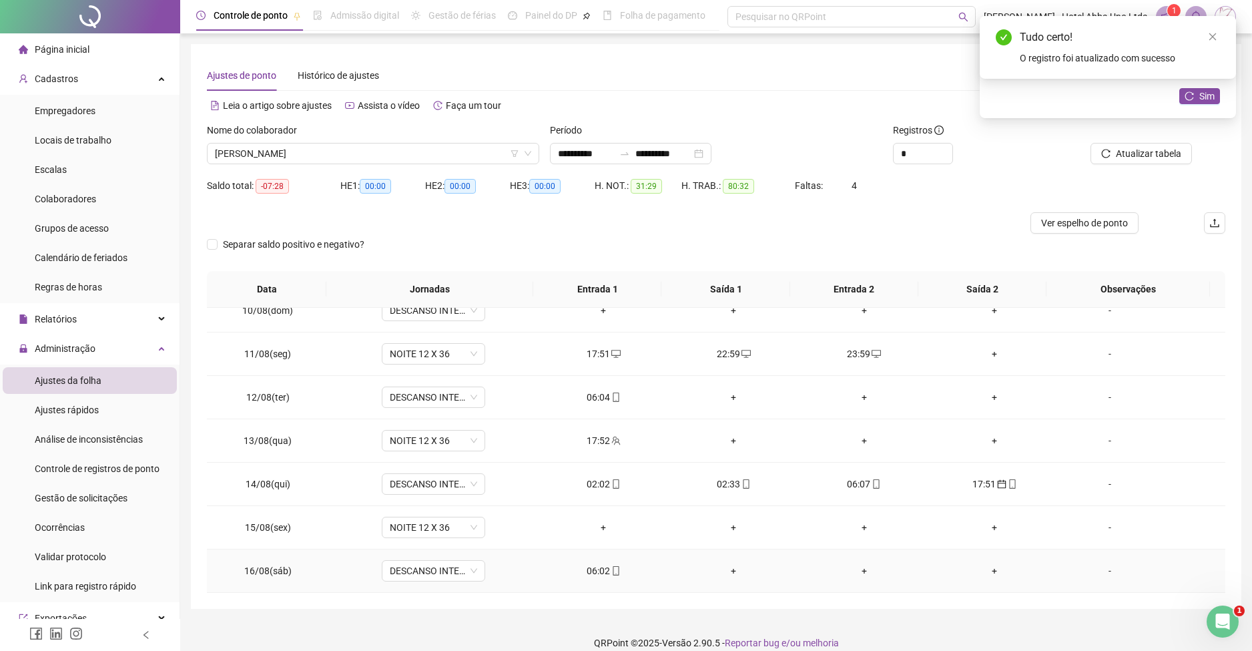
click at [726, 570] on div "+" at bounding box center [734, 570] width 109 height 15
click at [1207, 99] on span "Sim" at bounding box center [1207, 96] width 15 height 15
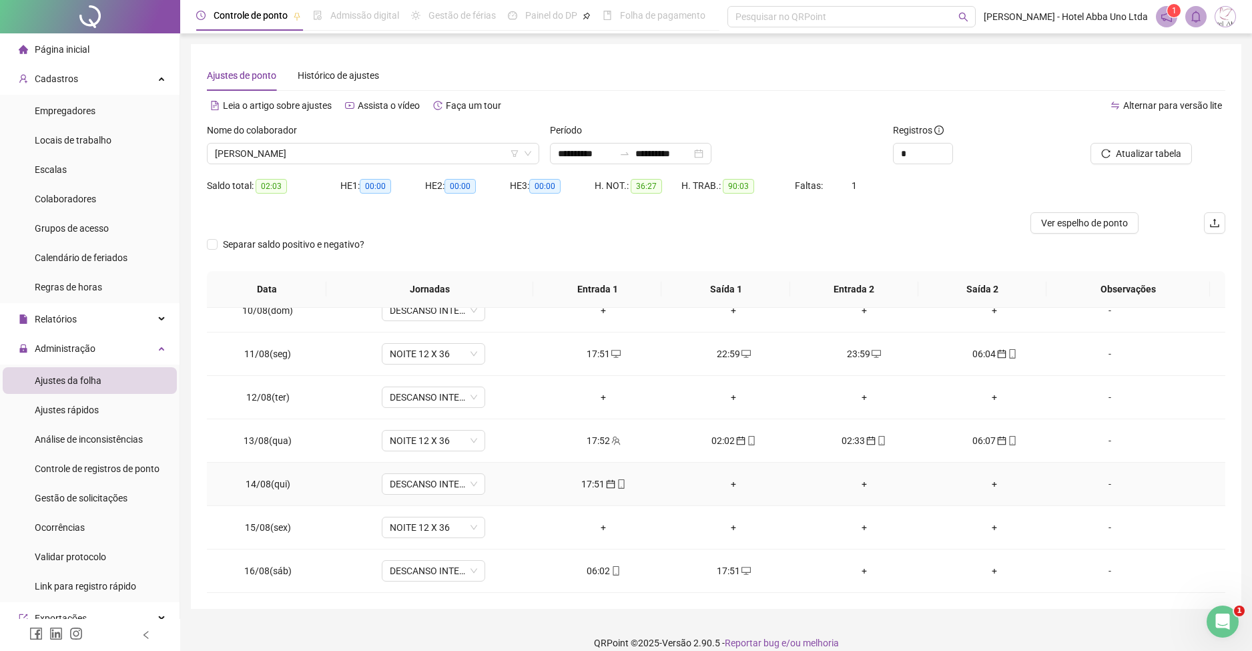
click at [589, 487] on div "17:51" at bounding box center [603, 484] width 109 height 15
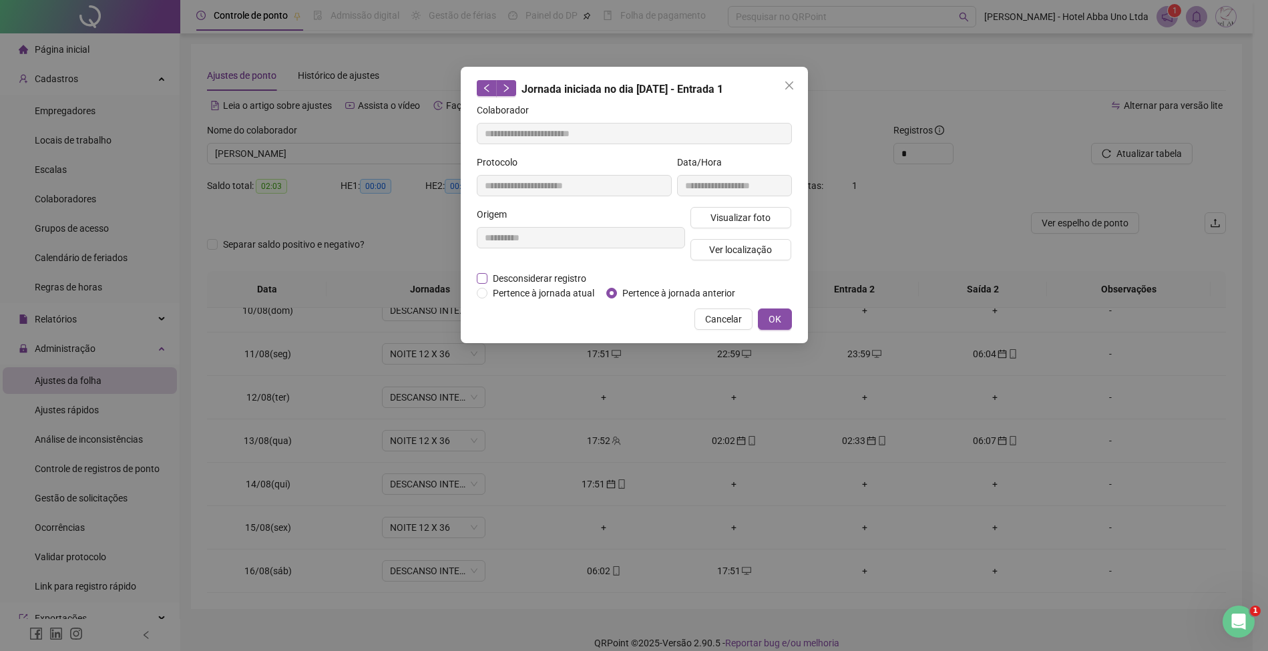
click at [579, 278] on span "Desconsiderar registro" at bounding box center [539, 278] width 104 height 15
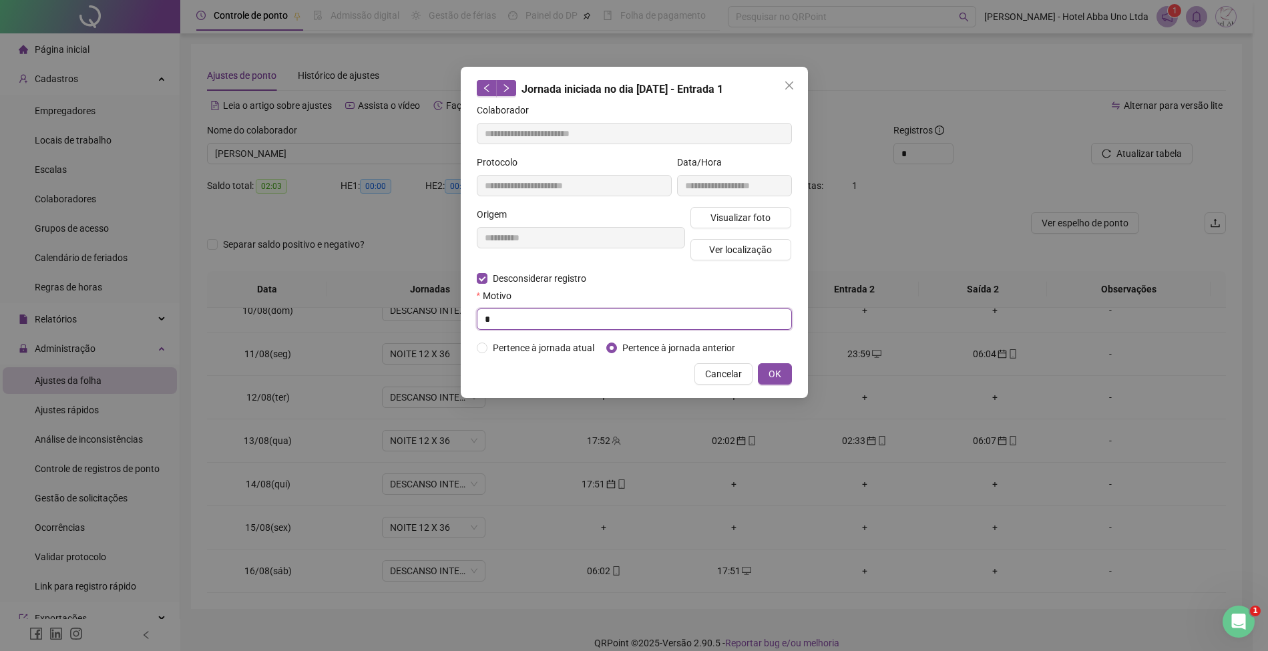
click at [568, 318] on input "*" at bounding box center [634, 318] width 315 height 21
click at [771, 372] on span "OK" at bounding box center [774, 374] width 13 height 15
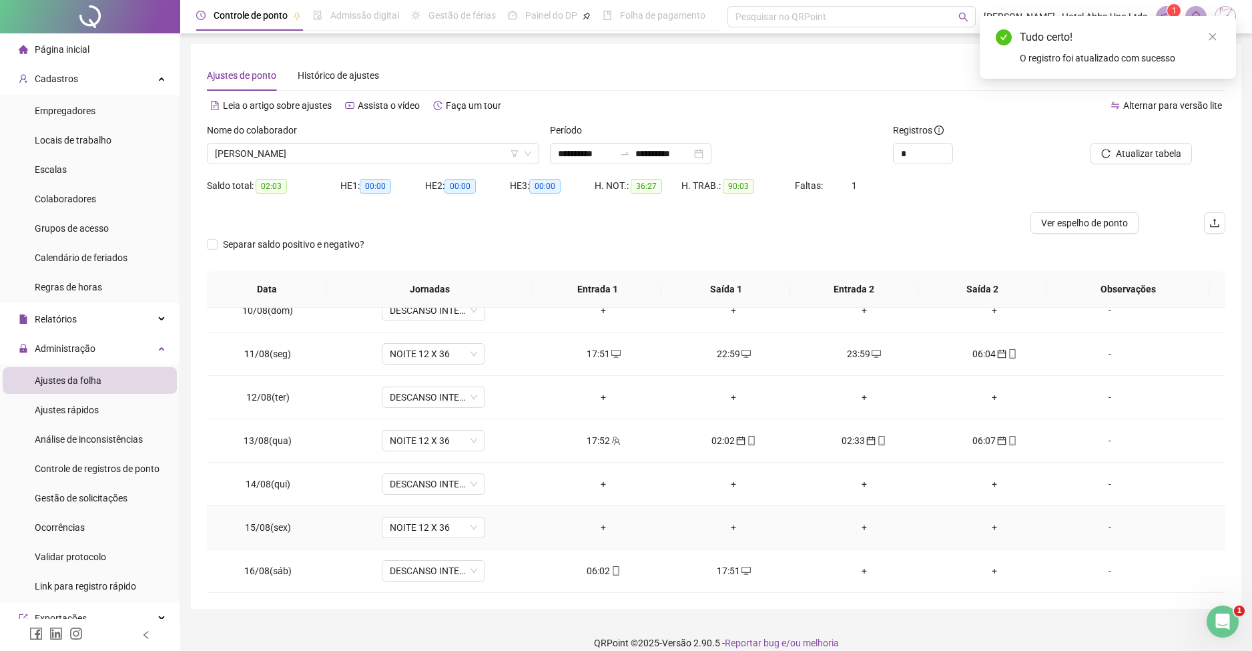
click at [594, 524] on div "+" at bounding box center [603, 527] width 109 height 15
click at [591, 568] on div "06:02" at bounding box center [603, 570] width 109 height 15
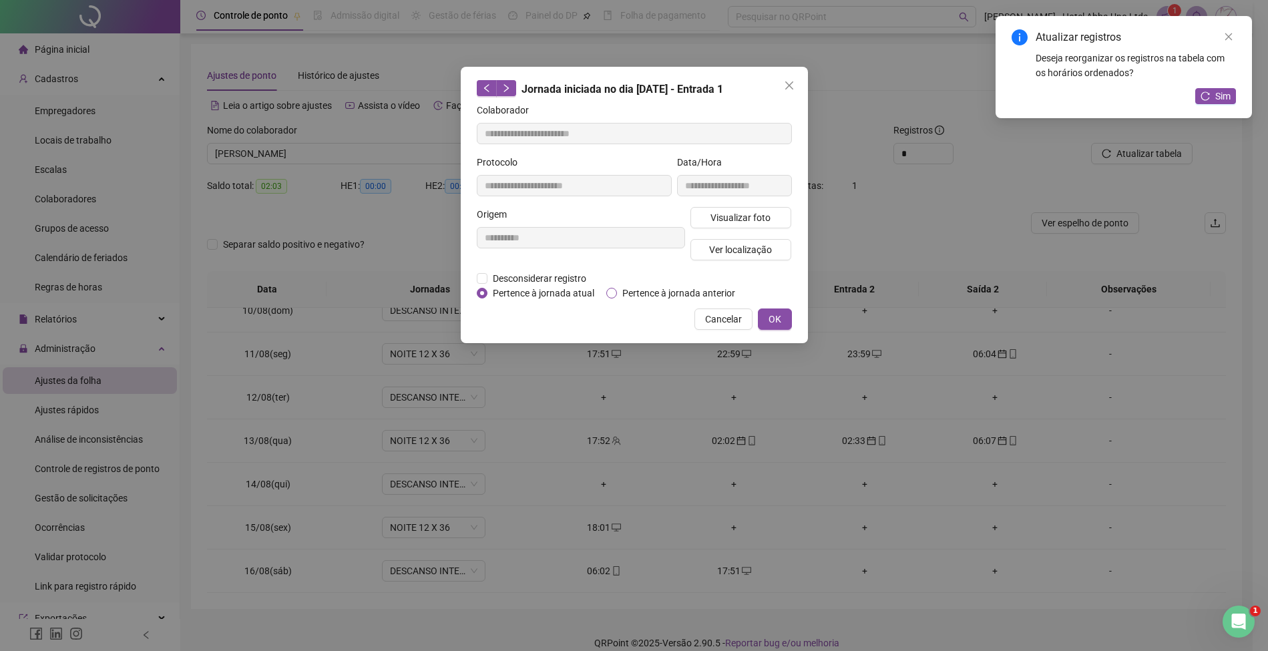
click at [670, 290] on span "Pertence à jornada anterior" at bounding box center [679, 293] width 124 height 15
click at [775, 312] on span "OK" at bounding box center [774, 319] width 13 height 15
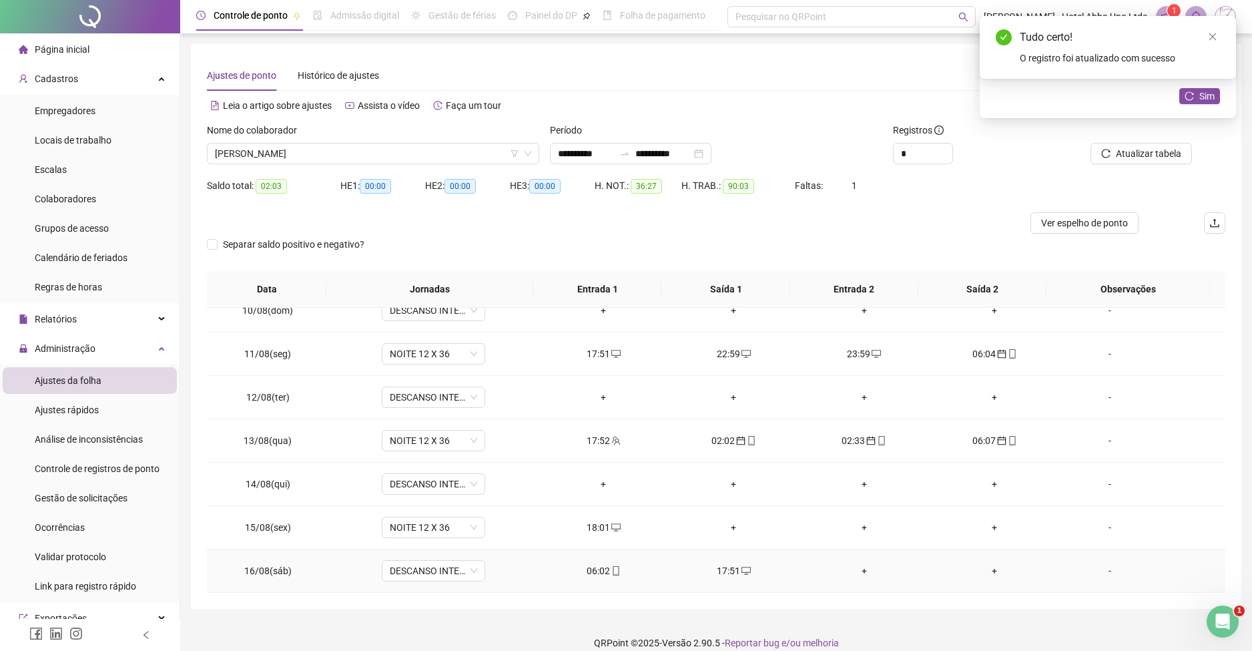
click at [719, 568] on div "17:51" at bounding box center [734, 570] width 109 height 15
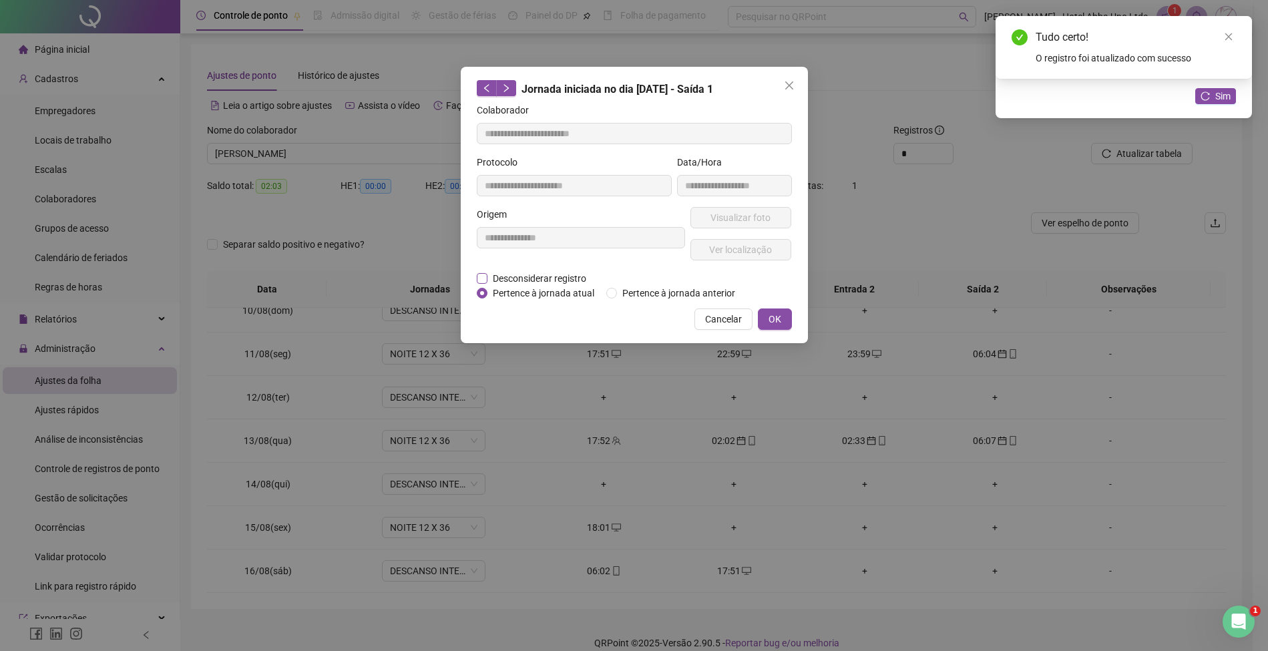
click at [555, 278] on span "Desconsiderar registro" at bounding box center [539, 278] width 104 height 15
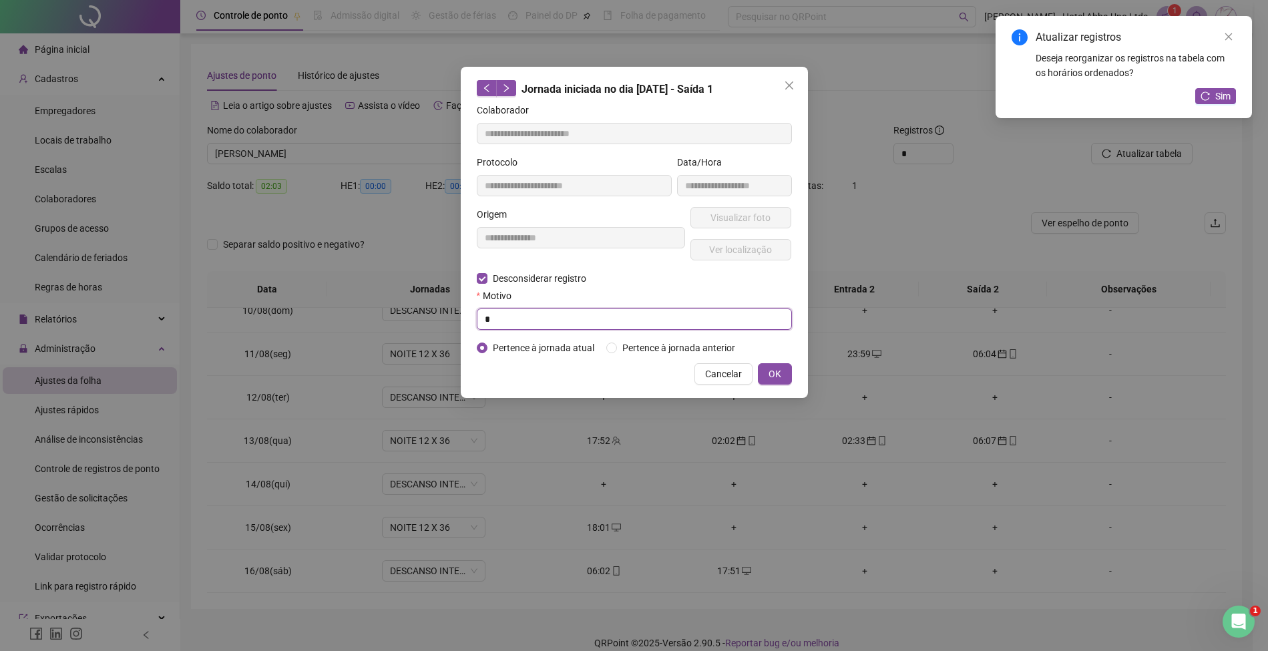
click at [552, 318] on input "*" at bounding box center [634, 318] width 315 height 21
click at [764, 365] on button "OK" at bounding box center [775, 373] width 34 height 21
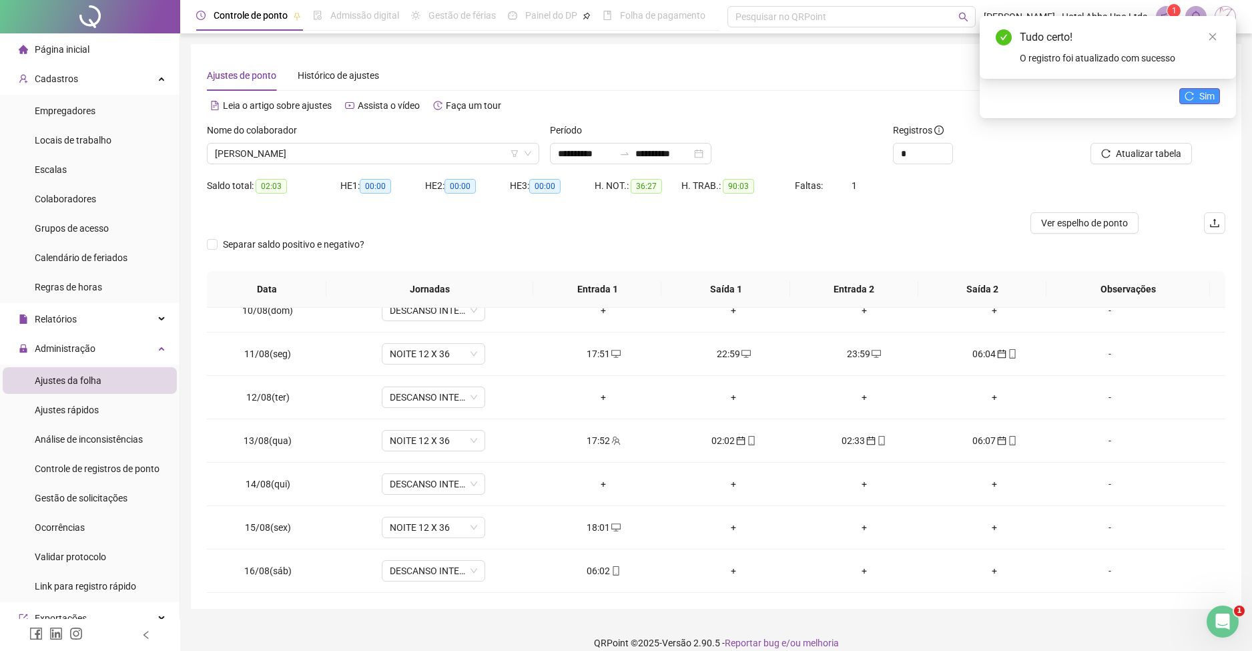
click at [1197, 94] on button "Sim" at bounding box center [1200, 96] width 41 height 16
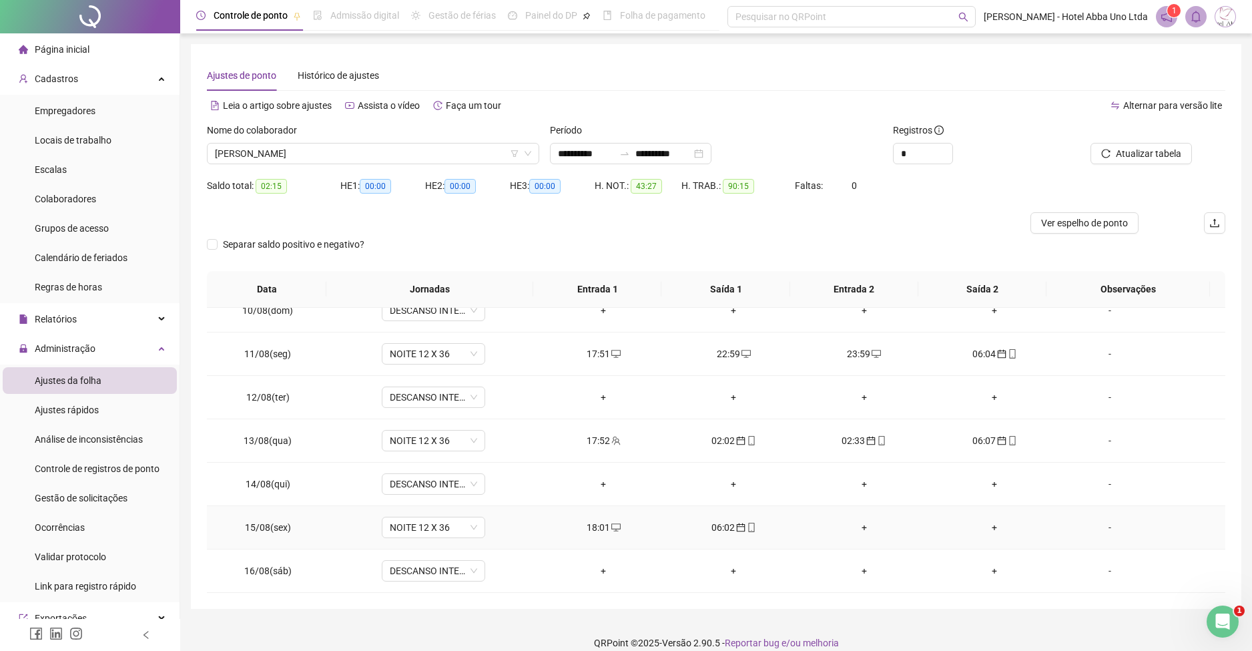
click at [856, 521] on div "+" at bounding box center [864, 527] width 109 height 15
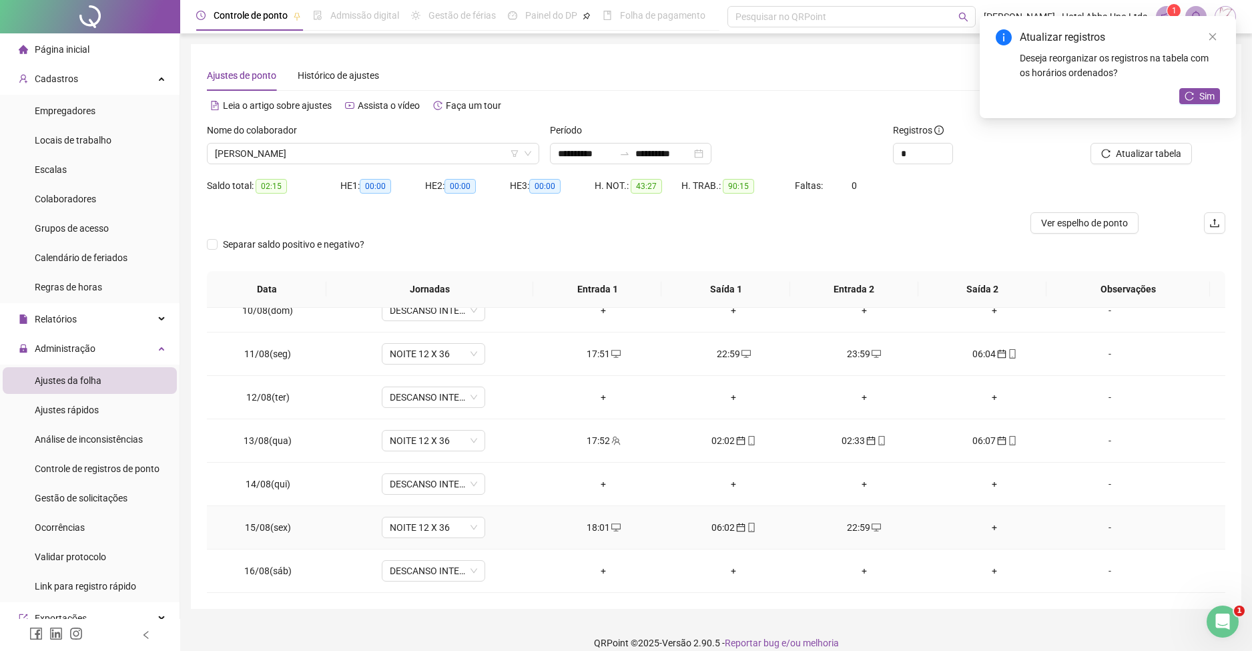
click at [983, 523] on div "+" at bounding box center [994, 527] width 109 height 15
